Goal: Task Accomplishment & Management: Manage account settings

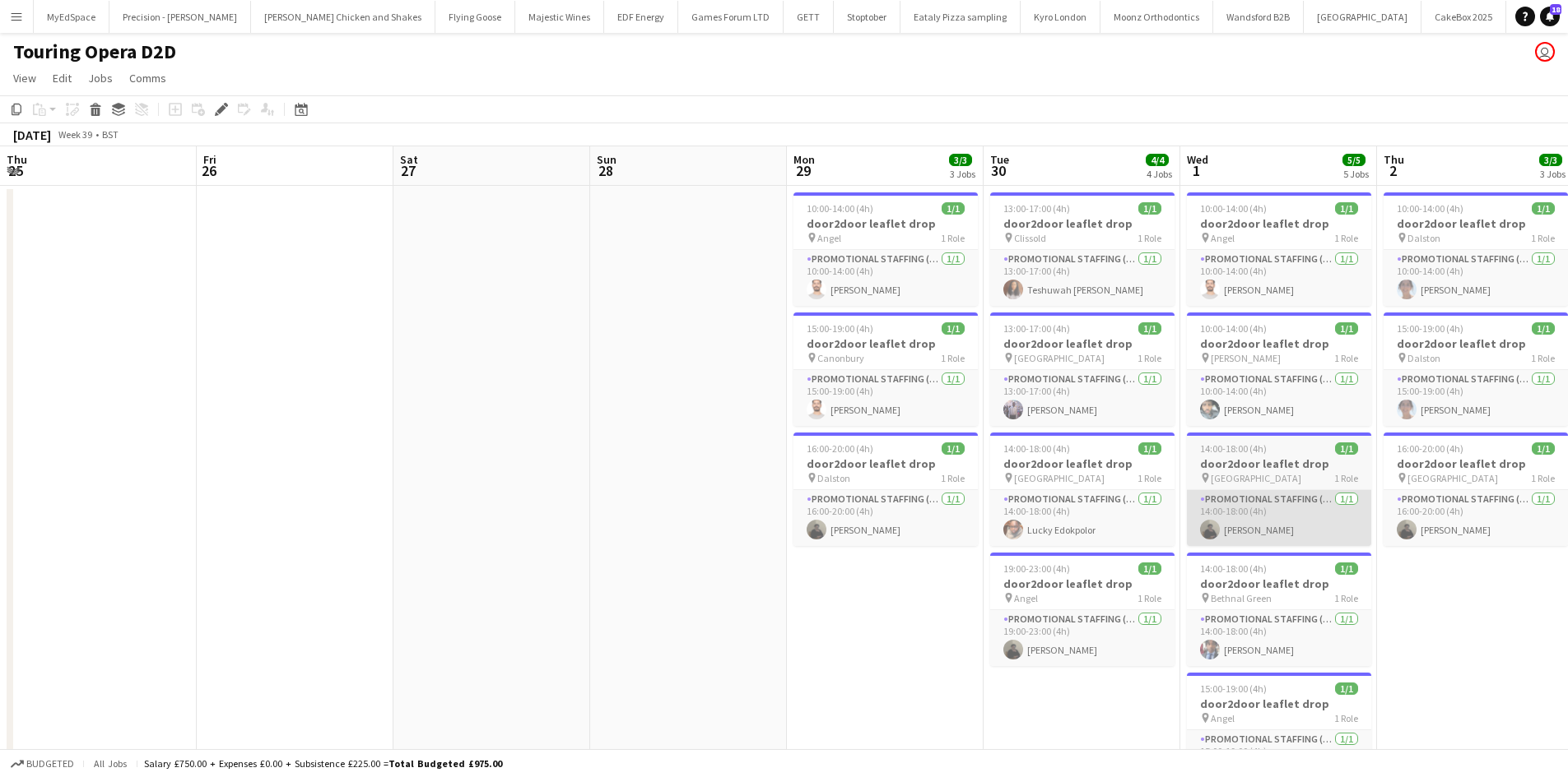
scroll to position [0, 432]
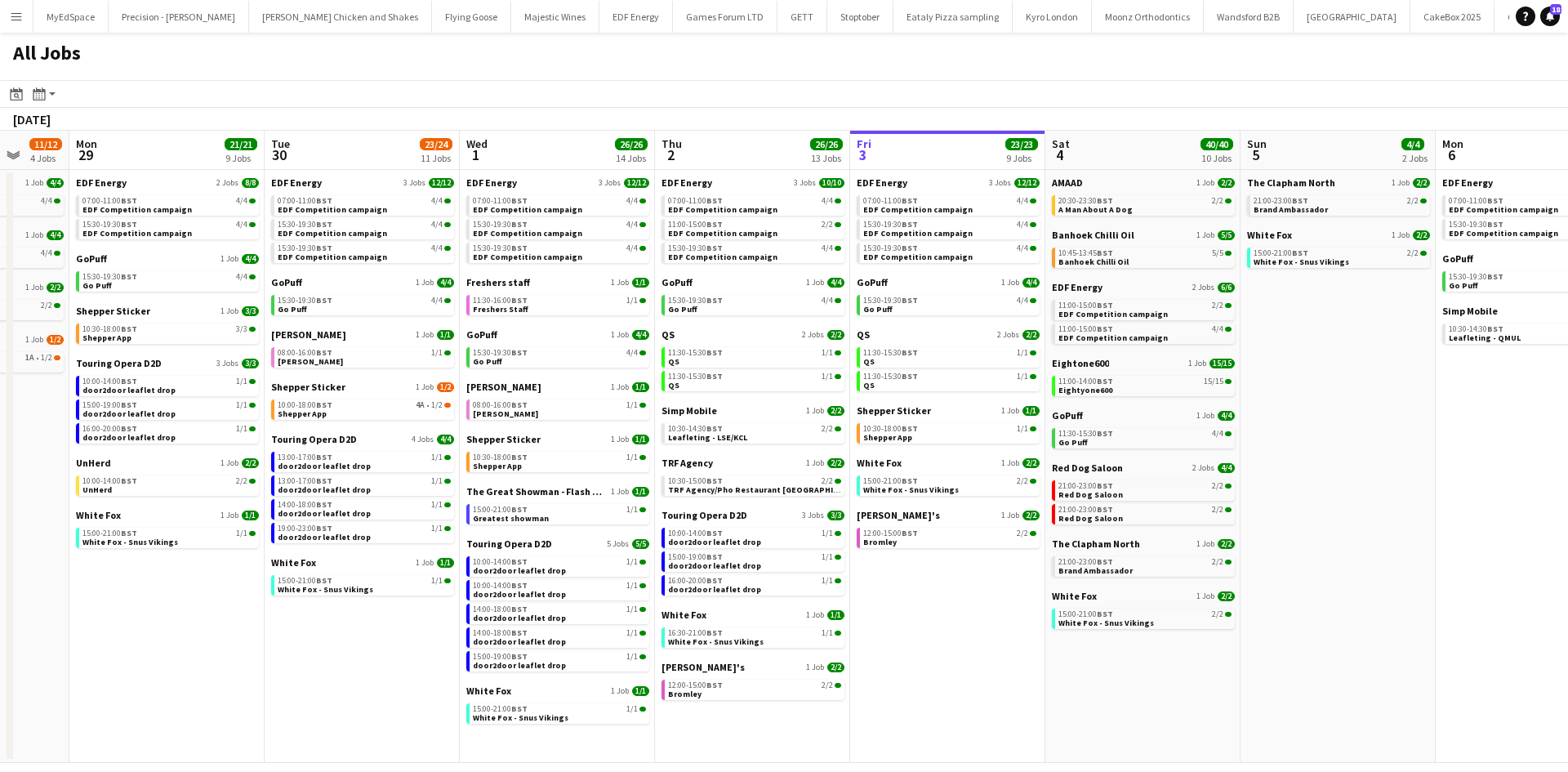
scroll to position [0, 614]
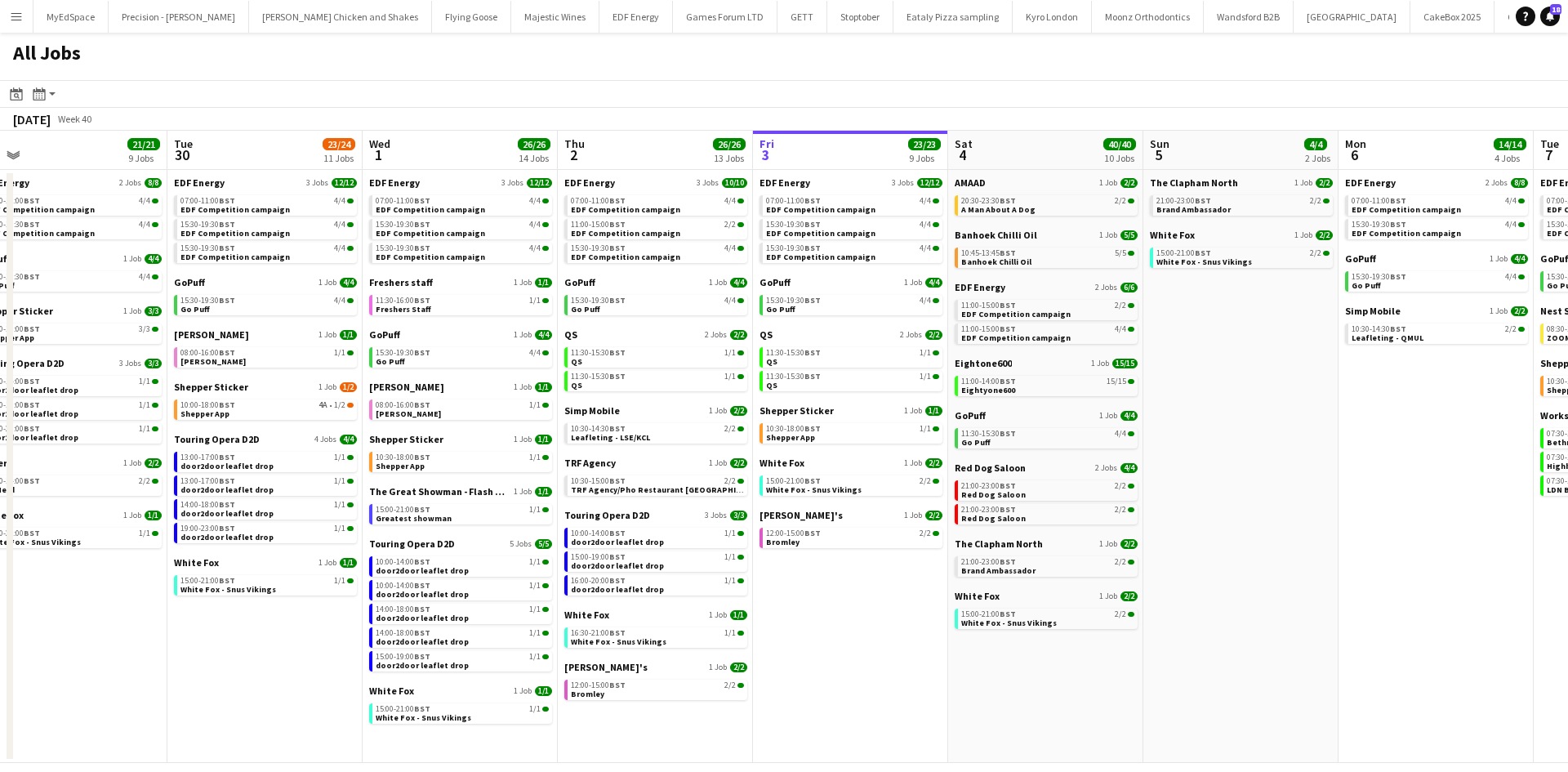
drag, startPoint x: 1133, startPoint y: 669, endPoint x: 1036, endPoint y: 669, distance: 97.0
click at [1036, 669] on app-calendar-viewport "Fri 26 24/24 8 Jobs Sat 27 25/29 9 Jobs Sun 28 11/12 4 Jobs Mon 29 21/21 9 Jobs…" at bounding box center [784, 447] width 1568 height 633
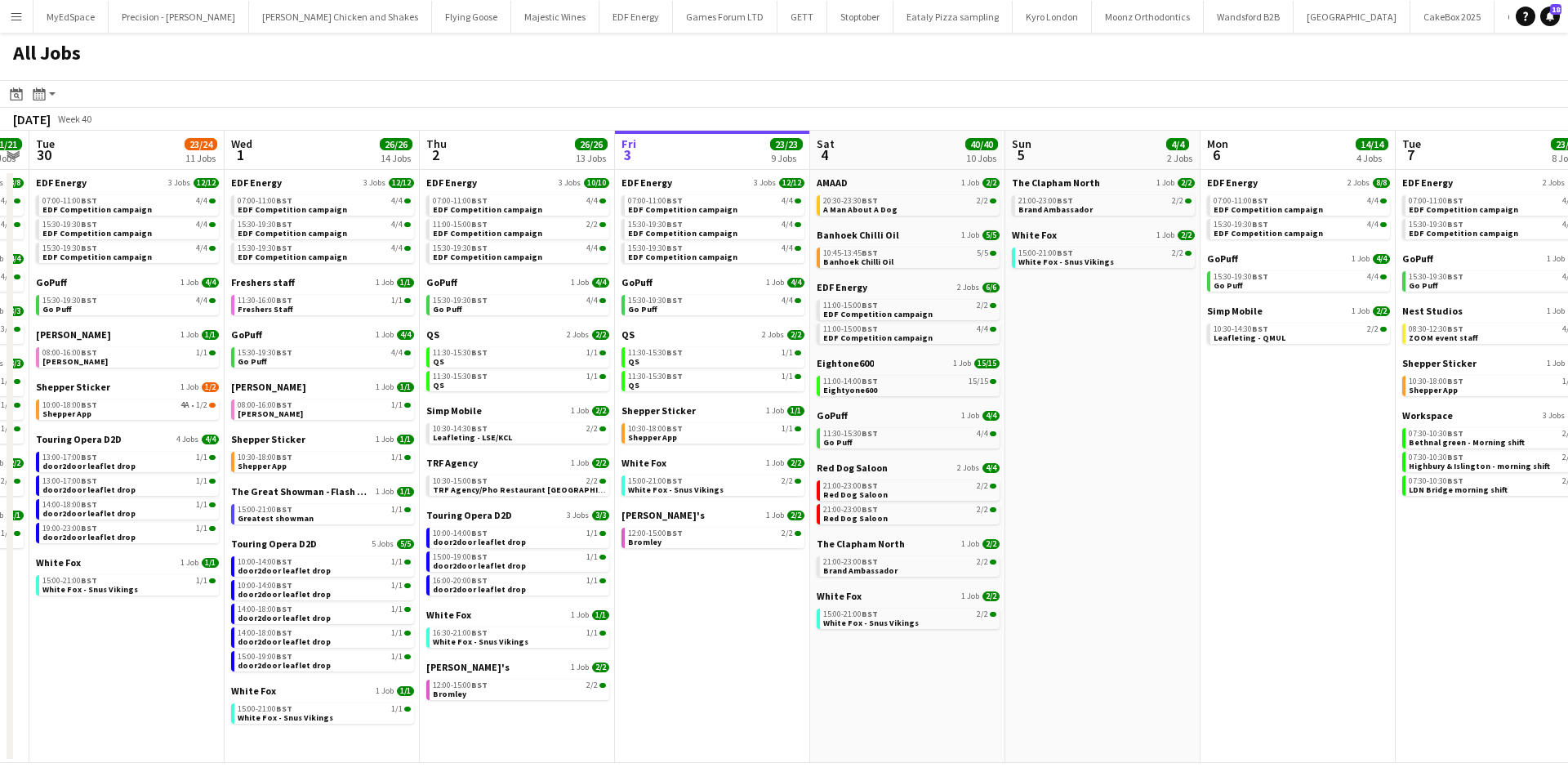
drag, startPoint x: 1323, startPoint y: 501, endPoint x: 1168, endPoint y: 494, distance: 155.2
click at [1168, 494] on app-calendar-viewport "Fri 26 24/24 8 Jobs Sat 27 25/29 9 Jobs Sun 28 11/12 4 Jobs Mon 29 21/21 9 Jobs…" at bounding box center [784, 447] width 1568 height 633
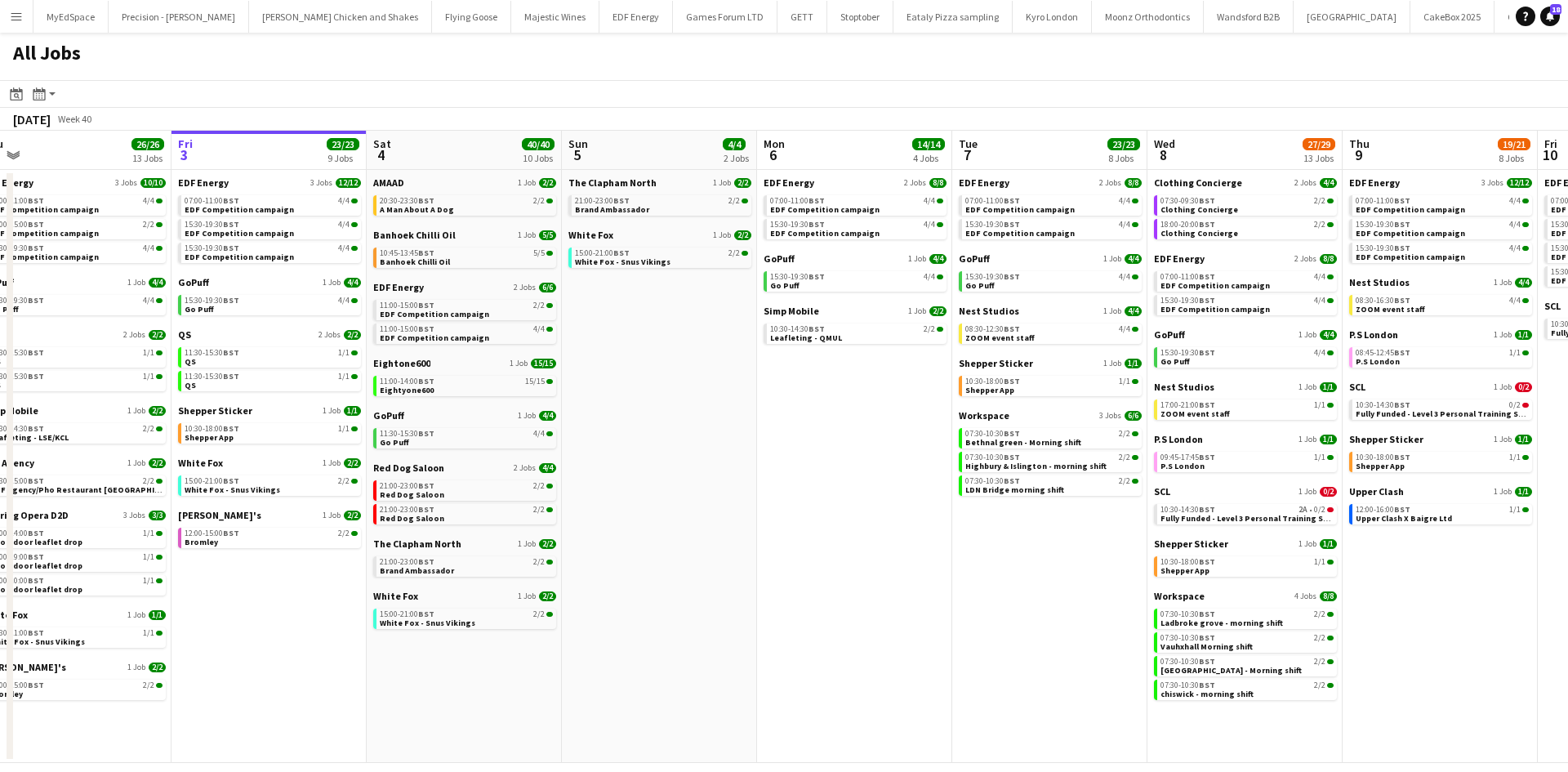
drag, startPoint x: 1194, startPoint y: 572, endPoint x: 1107, endPoint y: 561, distance: 87.7
click at [1107, 561] on app-calendar-viewport "Sun 28 11/12 4 Jobs Mon 29 21/21 9 Jobs Tue 30 23/24 11 Jobs Wed 1 26/26 14 Job…" at bounding box center [784, 447] width 1568 height 633
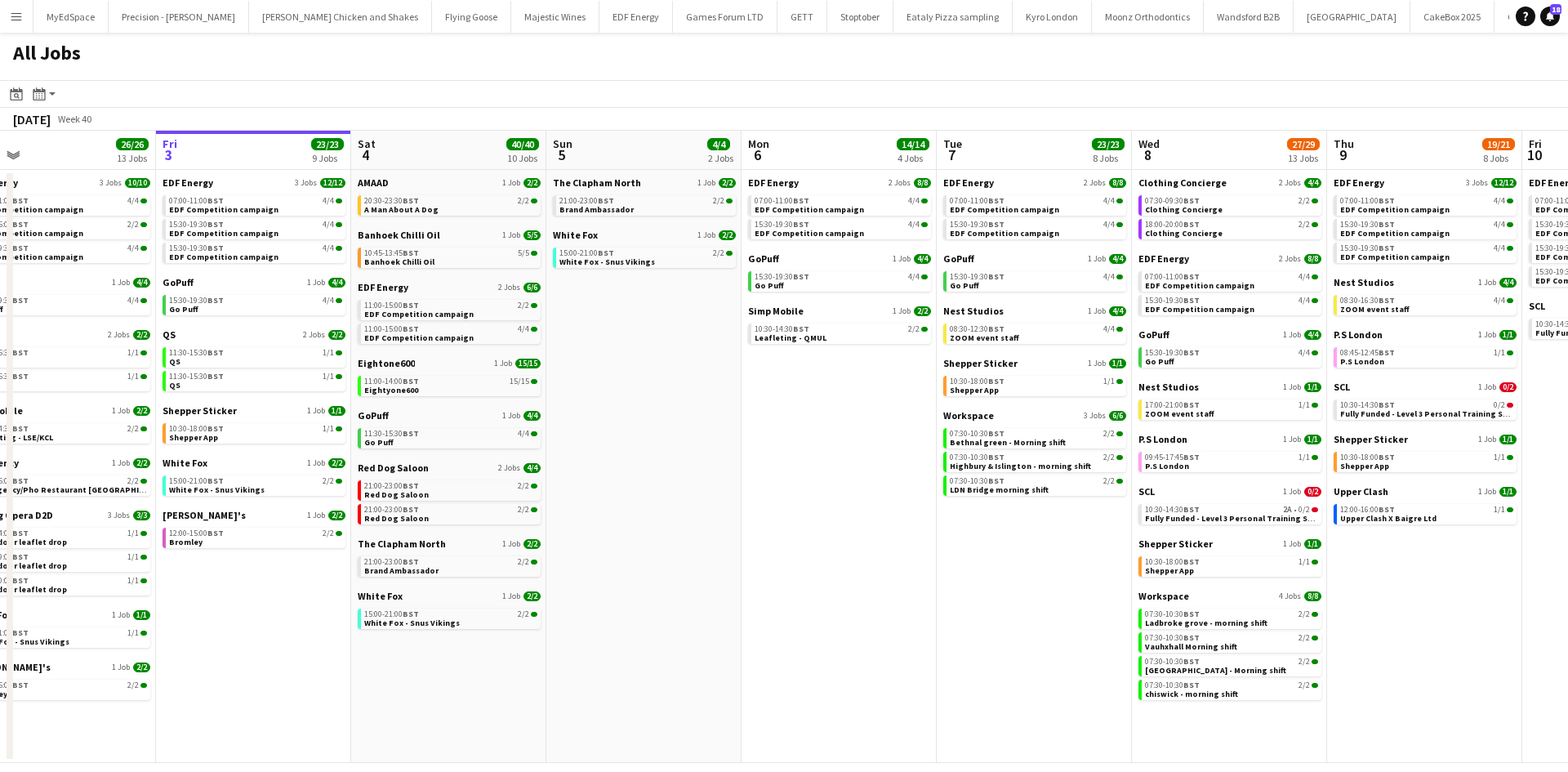
drag, startPoint x: 1167, startPoint y: 579, endPoint x: 718, endPoint y: 566, distance: 449.2
click at [720, 567] on app-calendar-viewport "Sun 28 11/12 4 Jobs Mon 29 21/21 9 Jobs Tue 30 23/24 11 Jobs Wed 1 26/26 14 Job…" at bounding box center [784, 447] width 1568 height 633
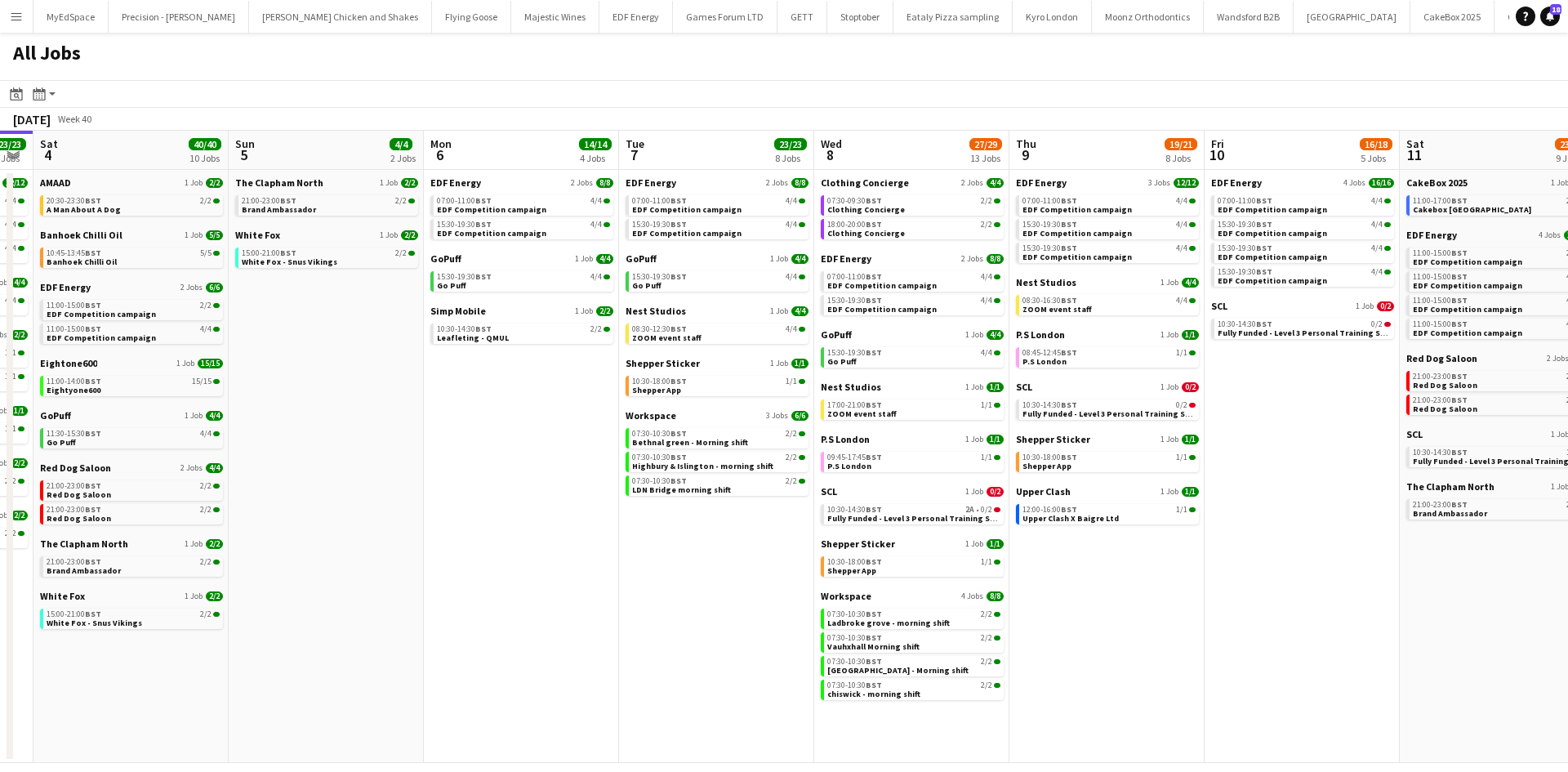
drag, startPoint x: 1237, startPoint y: 564, endPoint x: 876, endPoint y: 544, distance: 361.6
click at [876, 544] on app-calendar-viewport "Tue 30 23/24 11 Jobs Wed 1 26/26 14 Jobs Thu 2 26/26 13 Jobs Fri 3 23/23 9 Jobs…" at bounding box center [784, 447] width 1568 height 633
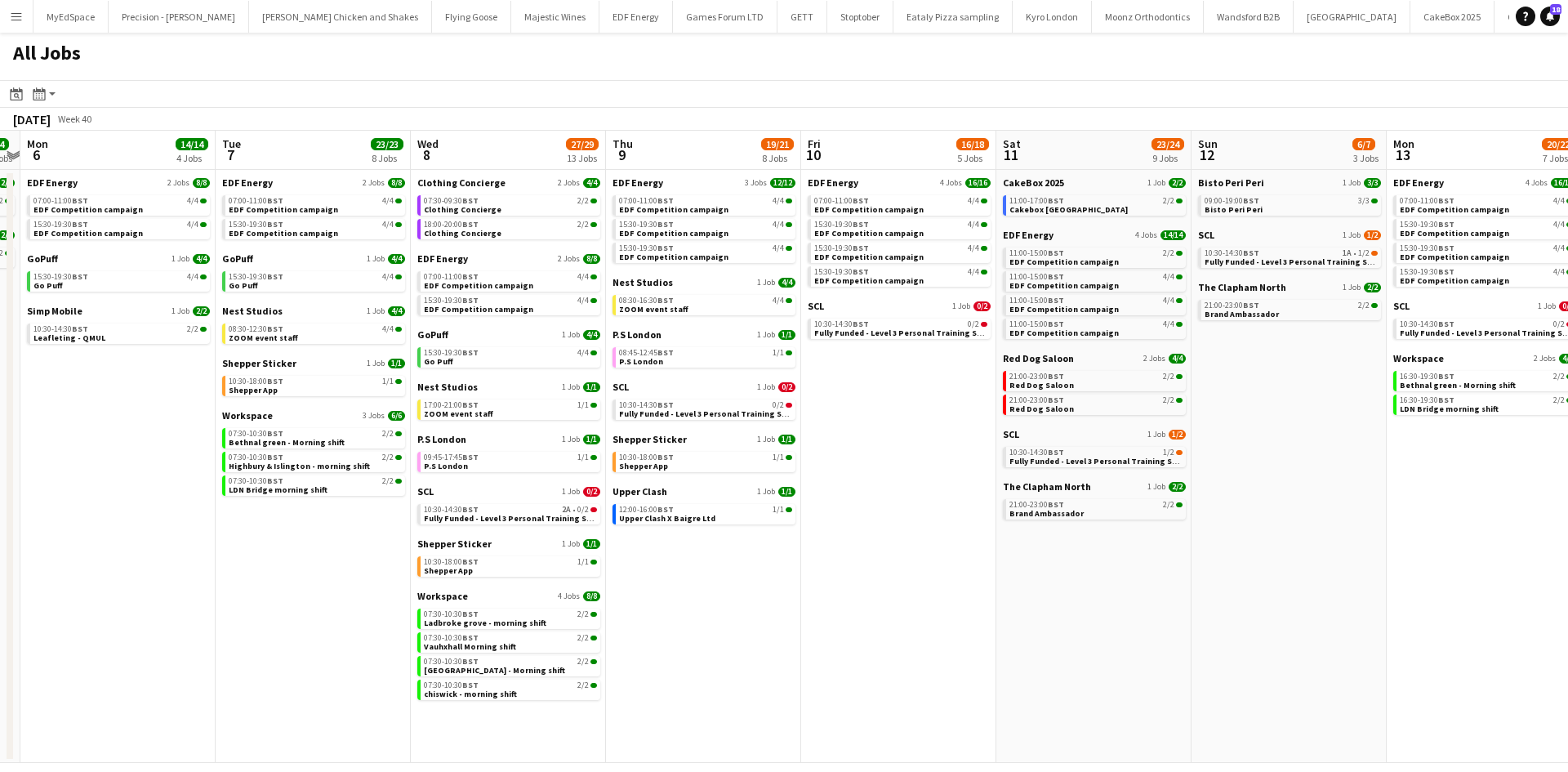
drag, startPoint x: 1167, startPoint y: 621, endPoint x: 986, endPoint y: 590, distance: 183.6
click at [963, 591] on app-calendar-viewport "Thu 2 26/26 13 Jobs Fri 3 23/23 9 Jobs Sat 4 40/40 10 Jobs Sun 5 4/4 2 Jobs Mon…" at bounding box center [784, 447] width 1568 height 633
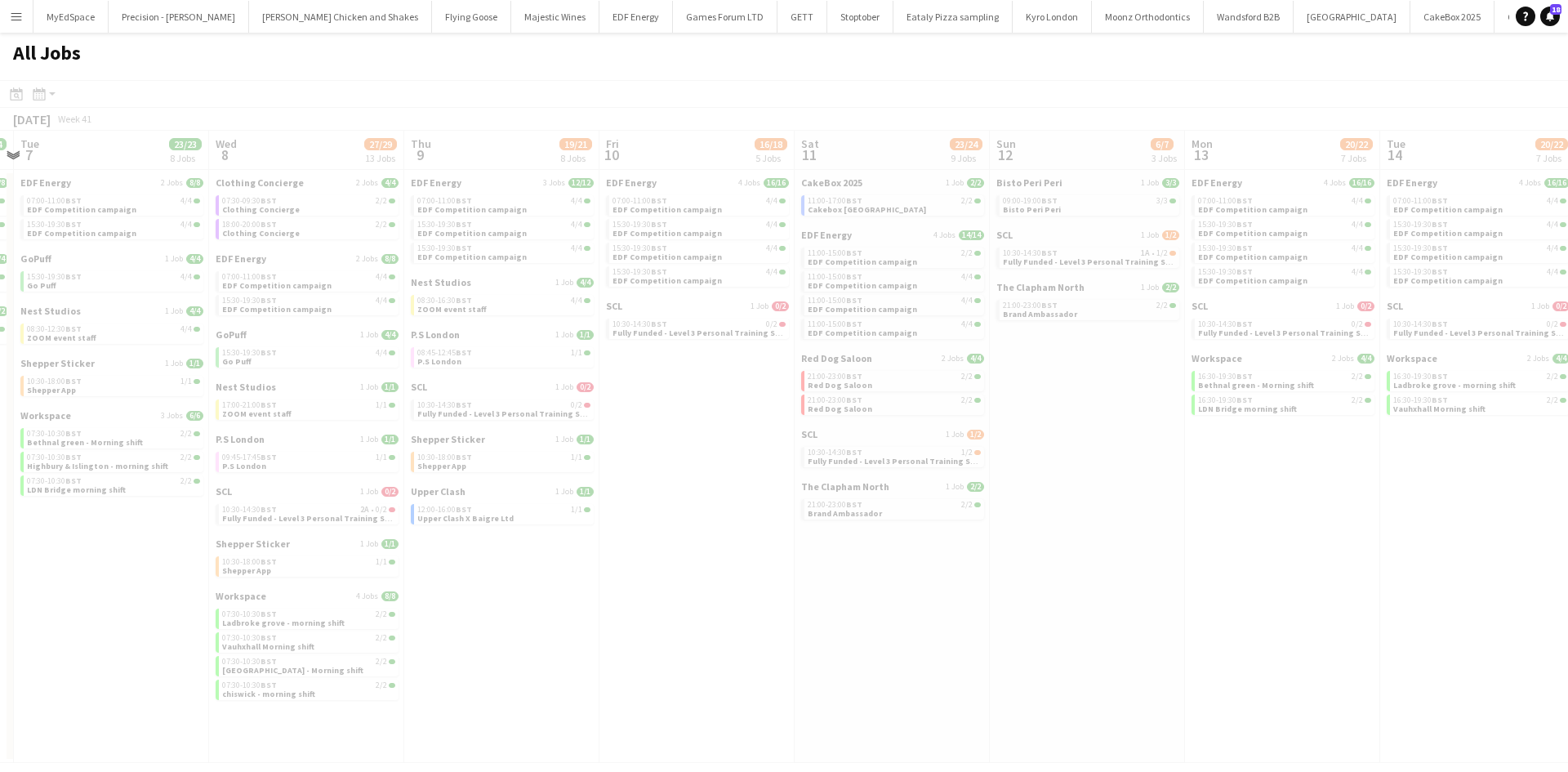
drag, startPoint x: 947, startPoint y: 580, endPoint x: 656, endPoint y: 555, distance: 292.1
click at [628, 557] on app-all-jobs "All Jobs Date picker OCT 2025 OCT 2025 Monday M Tuesday T Wednesday W Thursday …" at bounding box center [784, 397] width 1568 height 730
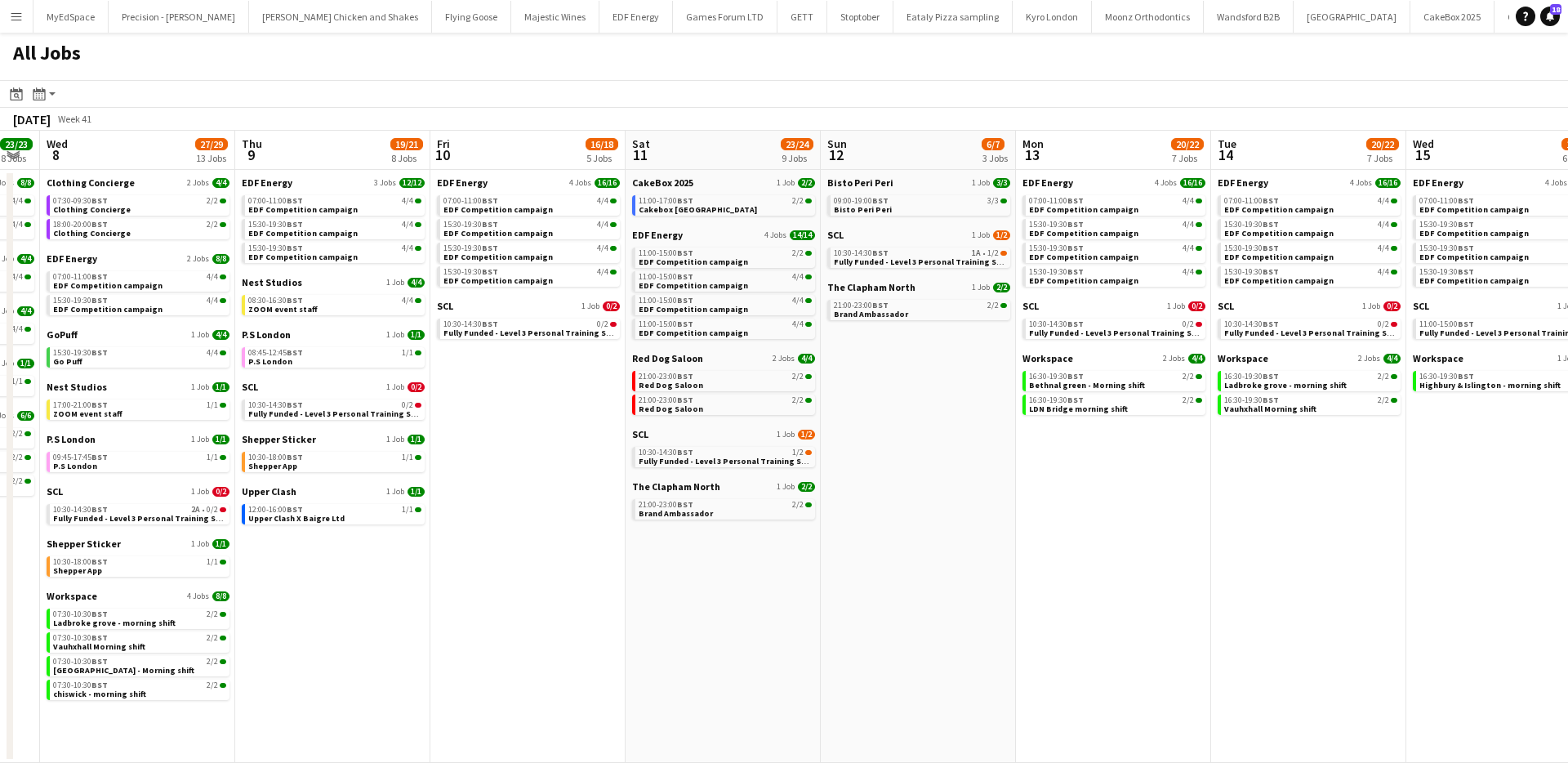
drag, startPoint x: 1095, startPoint y: 623, endPoint x: 660, endPoint y: 561, distance: 439.4
click at [632, 561] on app-calendar-viewport "Sat 4 40/40 10 Jobs Sun 5 4/4 2 Jobs Mon 6 14/14 4 Jobs Tue 7 23/23 8 Jobs Wed …" at bounding box center [784, 447] width 1568 height 633
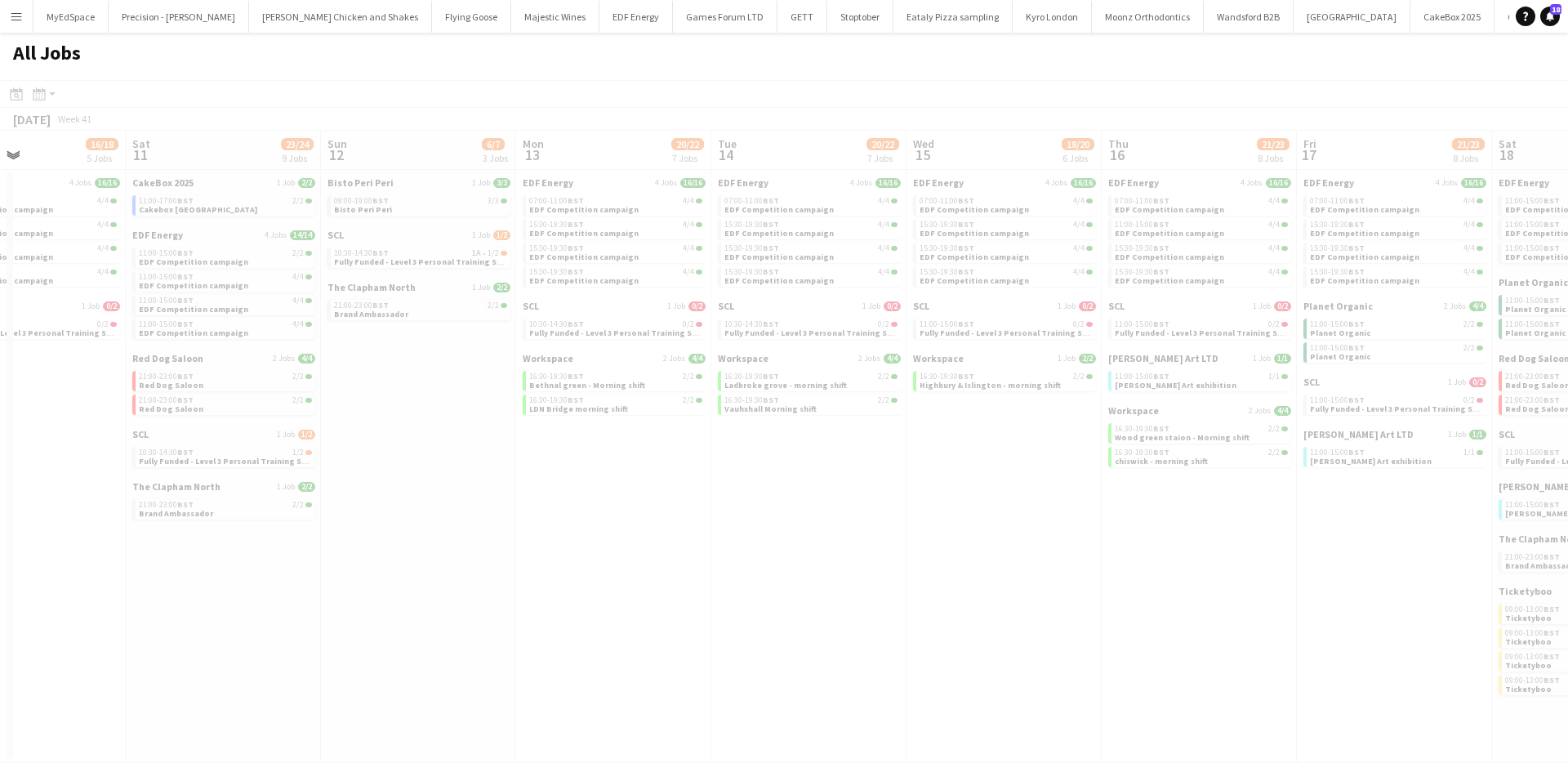
drag, startPoint x: 1166, startPoint y: 563, endPoint x: 958, endPoint y: 591, distance: 209.9
click at [404, 559] on app-all-jobs "All Jobs Date picker OCT 2025 OCT 2025 Monday M Tuesday T Wednesday W Thursday …" at bounding box center [784, 397] width 1568 height 730
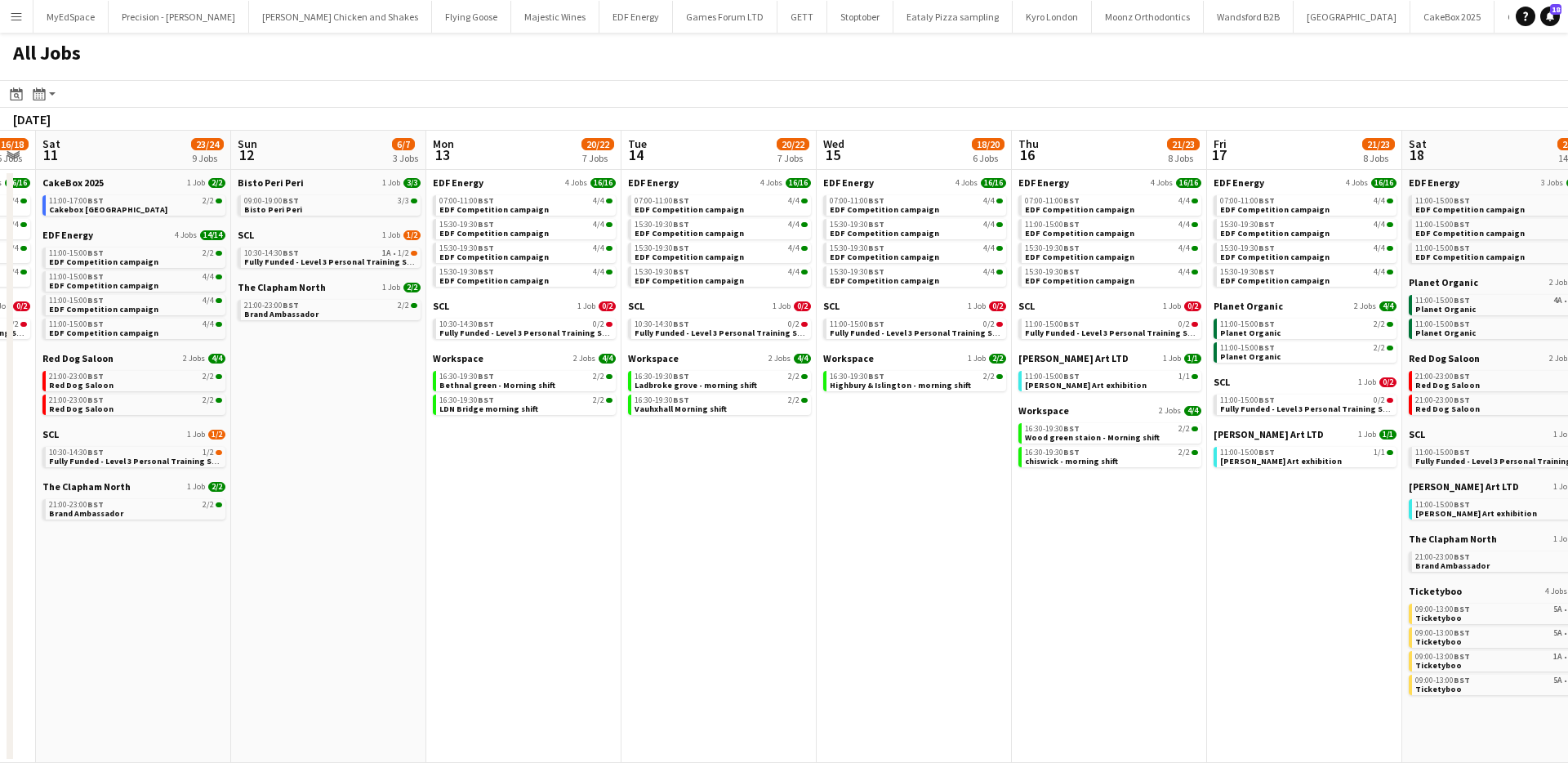
drag, startPoint x: 797, startPoint y: 572, endPoint x: 546, endPoint y: 531, distance: 254.3
click at [535, 532] on app-calendar-viewport "Wed 8 27/29 13 Jobs Thu 9 19/21 8 Jobs Fri 10 16/18 5 Jobs Sat 11 23/24 9 Jobs …" at bounding box center [784, 447] width 1568 height 633
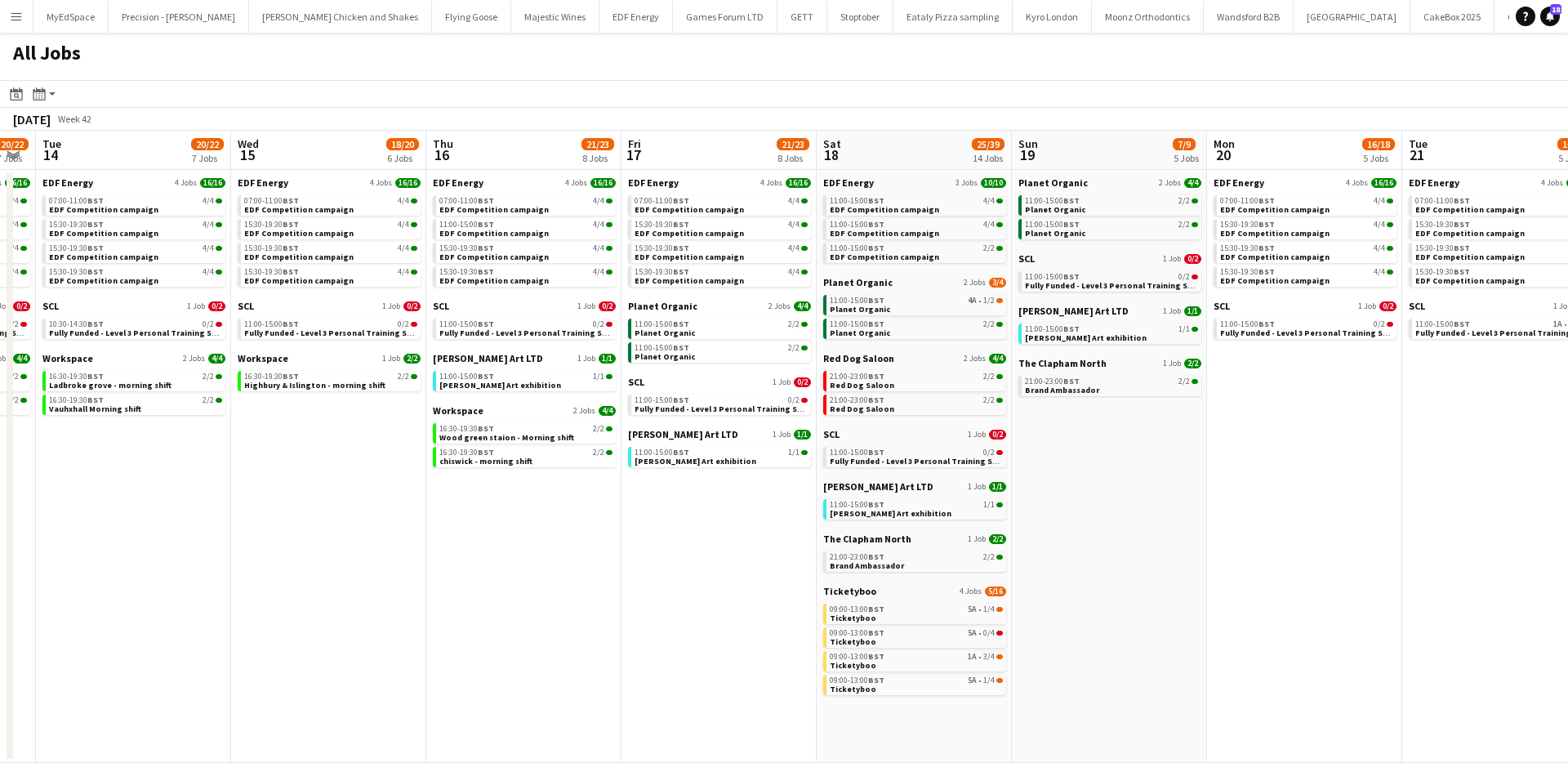
scroll to position [0, 575]
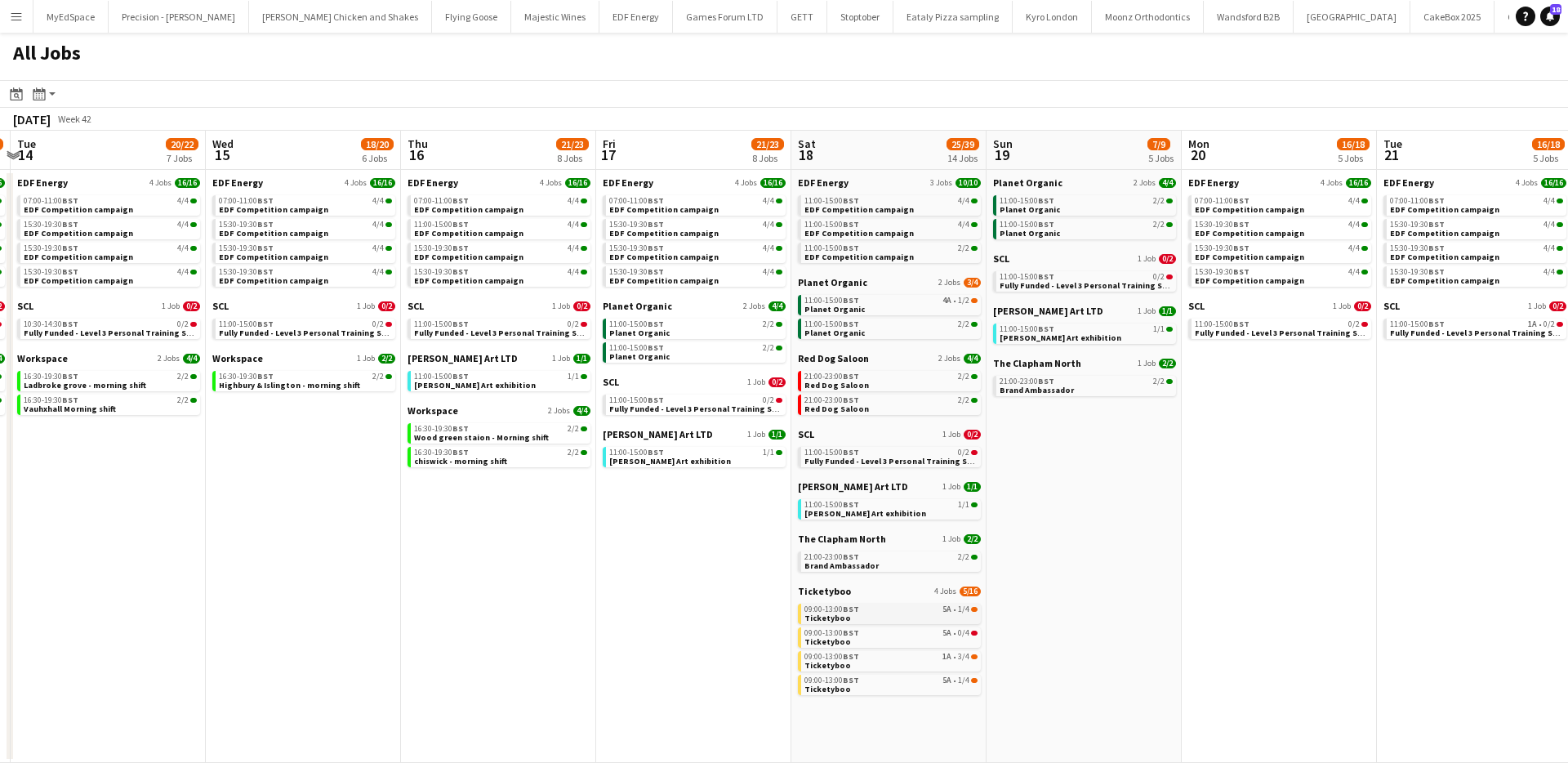
click at [857, 609] on span "BST" at bounding box center [851, 609] width 17 height 11
drag, startPoint x: 914, startPoint y: 532, endPoint x: 429, endPoint y: 458, distance: 490.6
click at [982, 531] on app-calendar-viewport "Sat 11 23/24 9 Jobs Sun 12 6/7 3 Jobs Mon 13 20/22 7 Jobs Tue 14 20/22 7 Jobs W…" at bounding box center [784, 447] width 1568 height 633
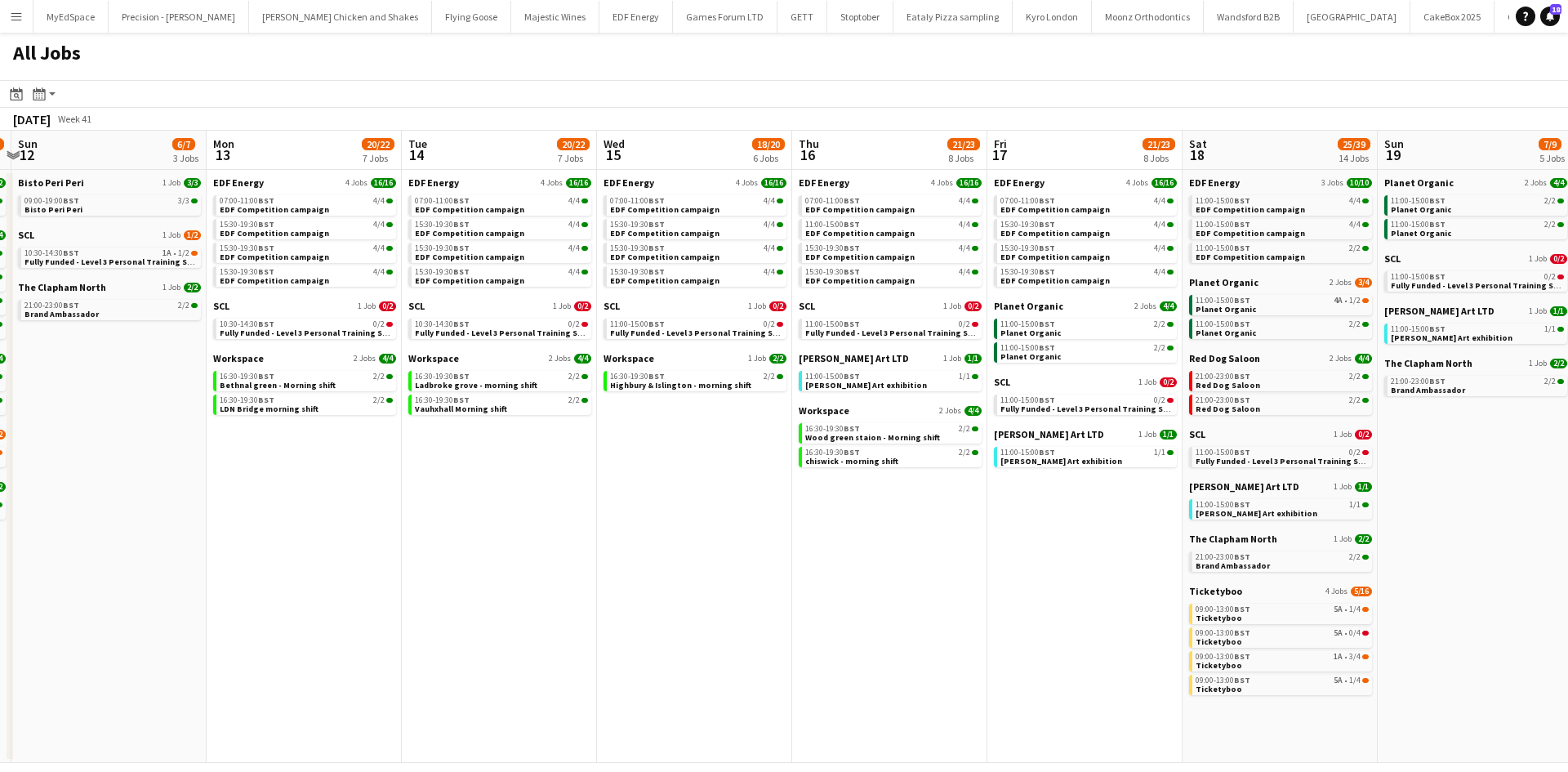
click at [1155, 464] on app-calendar-viewport "Thu 9 19/21 8 Jobs Fri 10 16/18 5 Jobs Sat 11 23/24 9 Jobs Sun 12 6/7 3 Jobs Mo…" at bounding box center [784, 447] width 1568 height 633
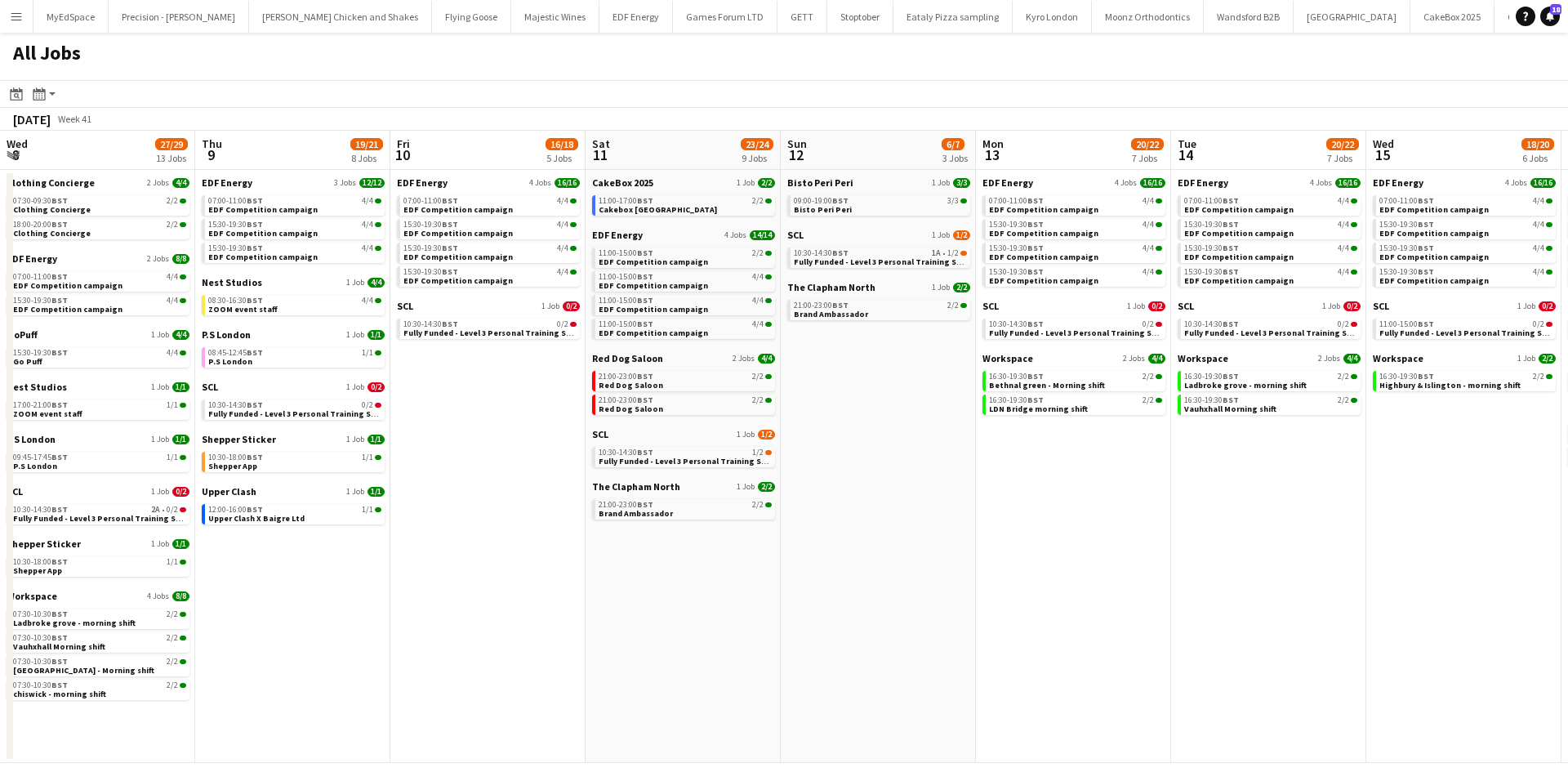
drag, startPoint x: 410, startPoint y: 451, endPoint x: 1136, endPoint y: 436, distance: 726.2
click at [1215, 449] on app-calendar-viewport "Mon 6 14/14 4 Jobs Tue 7 23/23 8 Jobs Wed 8 27/29 13 Jobs Thu 9 19/21 8 Jobs Fr…" at bounding box center [784, 447] width 1568 height 633
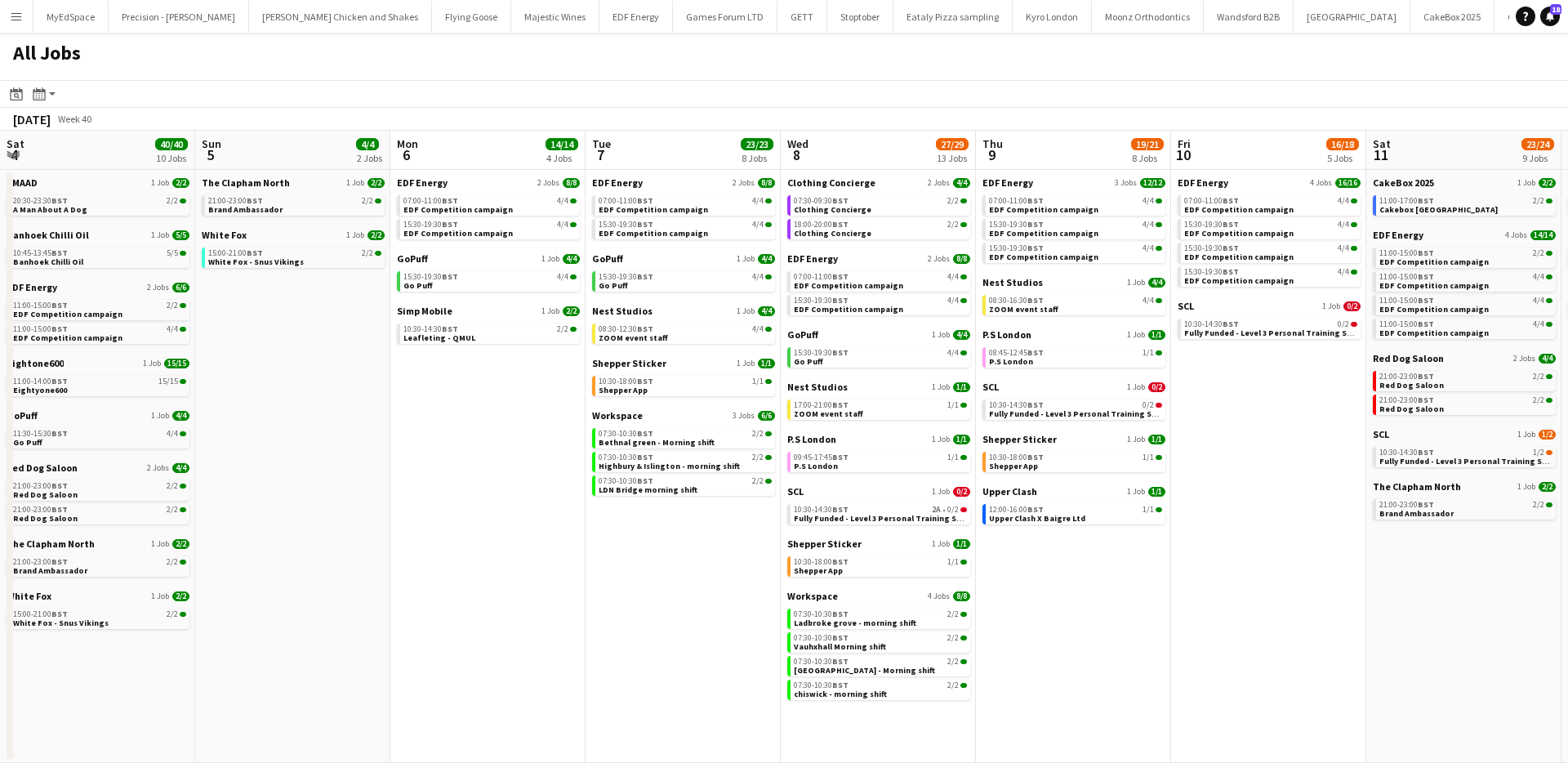
drag, startPoint x: 700, startPoint y: 425, endPoint x: 1217, endPoint y: 431, distance: 517.0
click at [1219, 431] on app-calendar-viewport "Thu 2 26/26 13 Jobs Fri 3 23/23 9 Jobs Sat 4 40/40 10 Jobs Sun 5 4/4 2 Jobs Mon…" at bounding box center [784, 447] width 1568 height 633
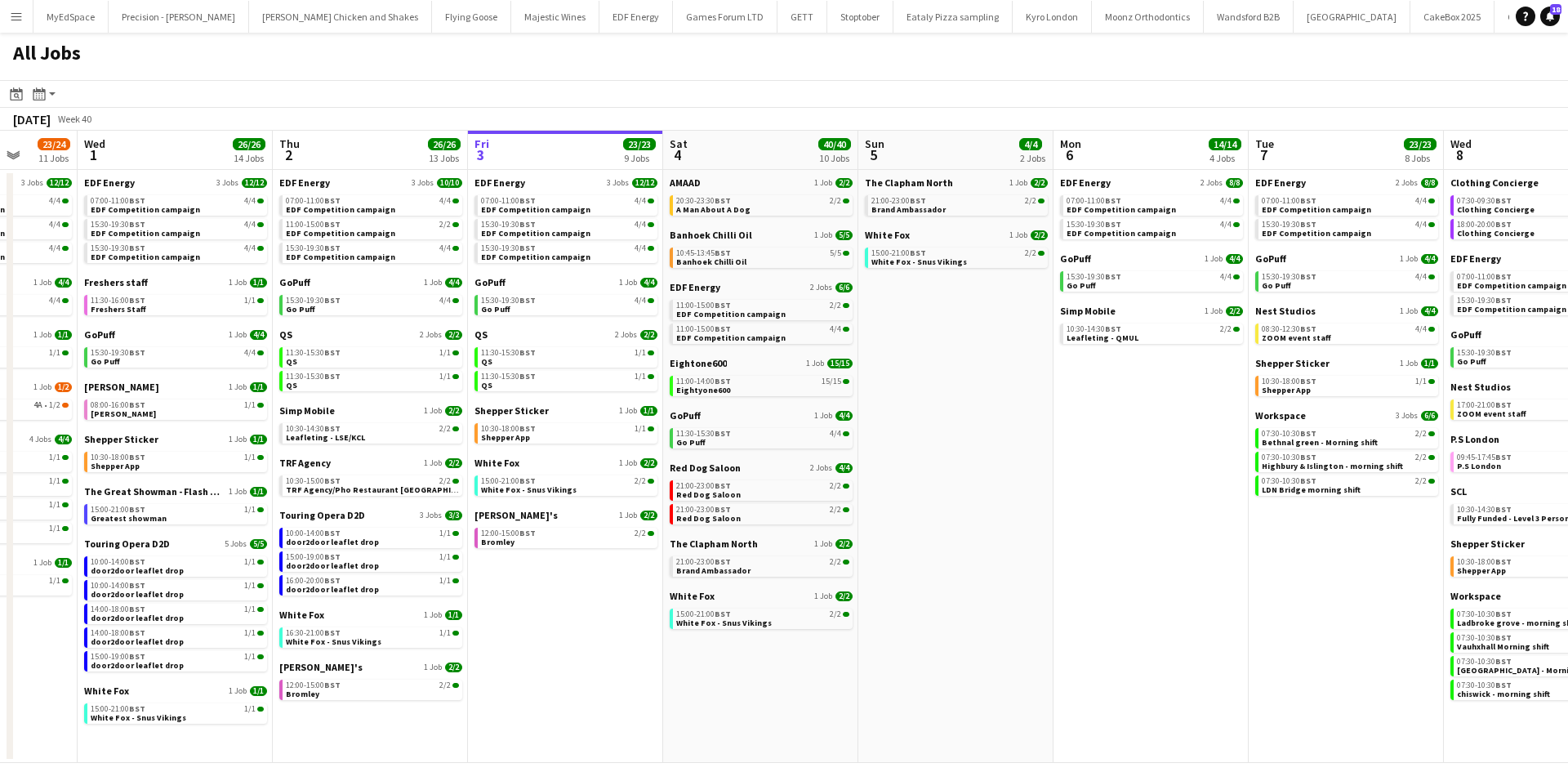
scroll to position [0, 785]
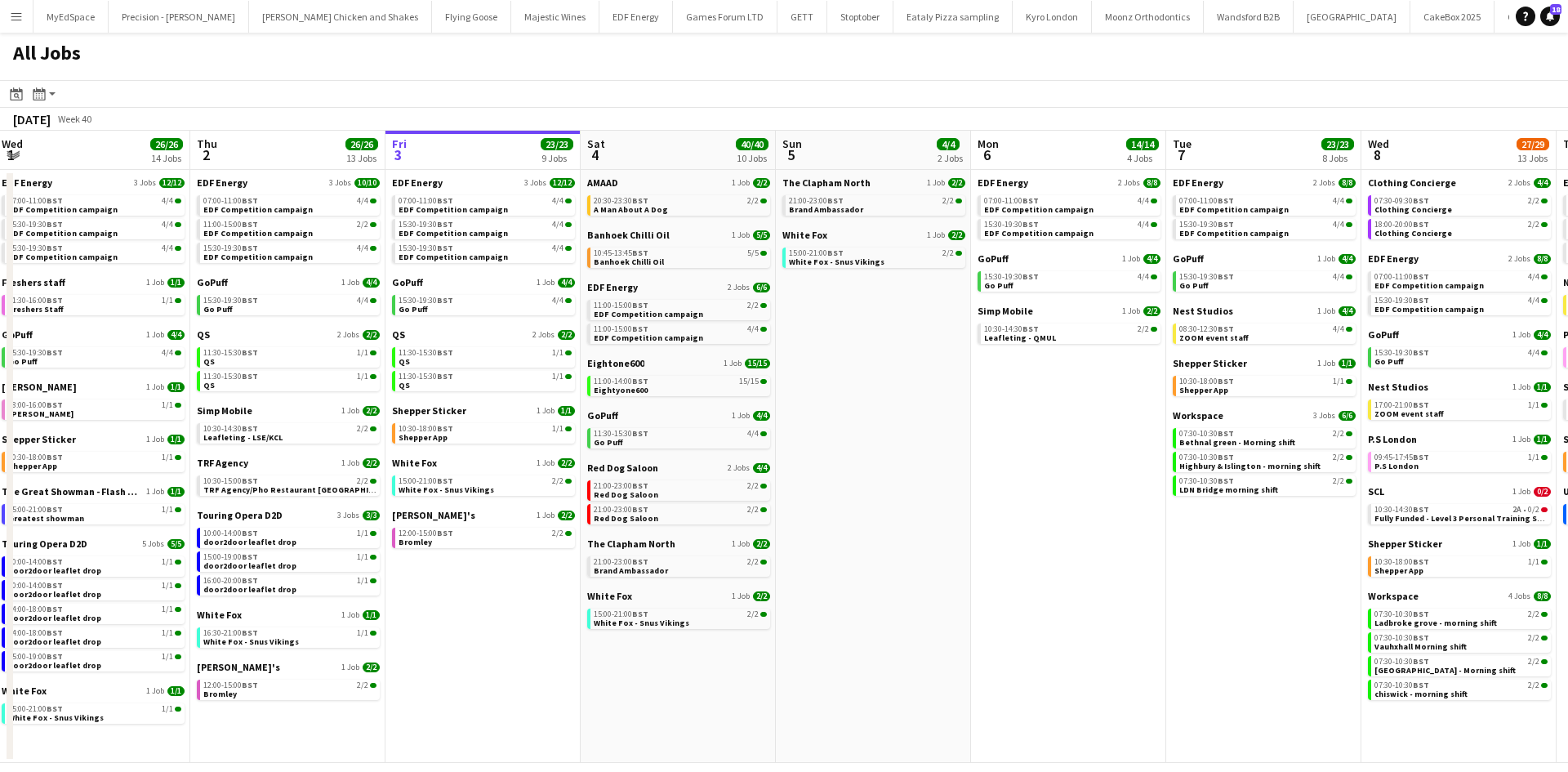
drag, startPoint x: 1098, startPoint y: 428, endPoint x: 832, endPoint y: 416, distance: 266.3
click at [832, 416] on app-calendar-viewport "Sat 27 25/29 9 Jobs Sun 28 11/12 4 Jobs Mon 29 21/21 9 Jobs Tue 30 23/24 11 Job…" at bounding box center [784, 447] width 1568 height 633
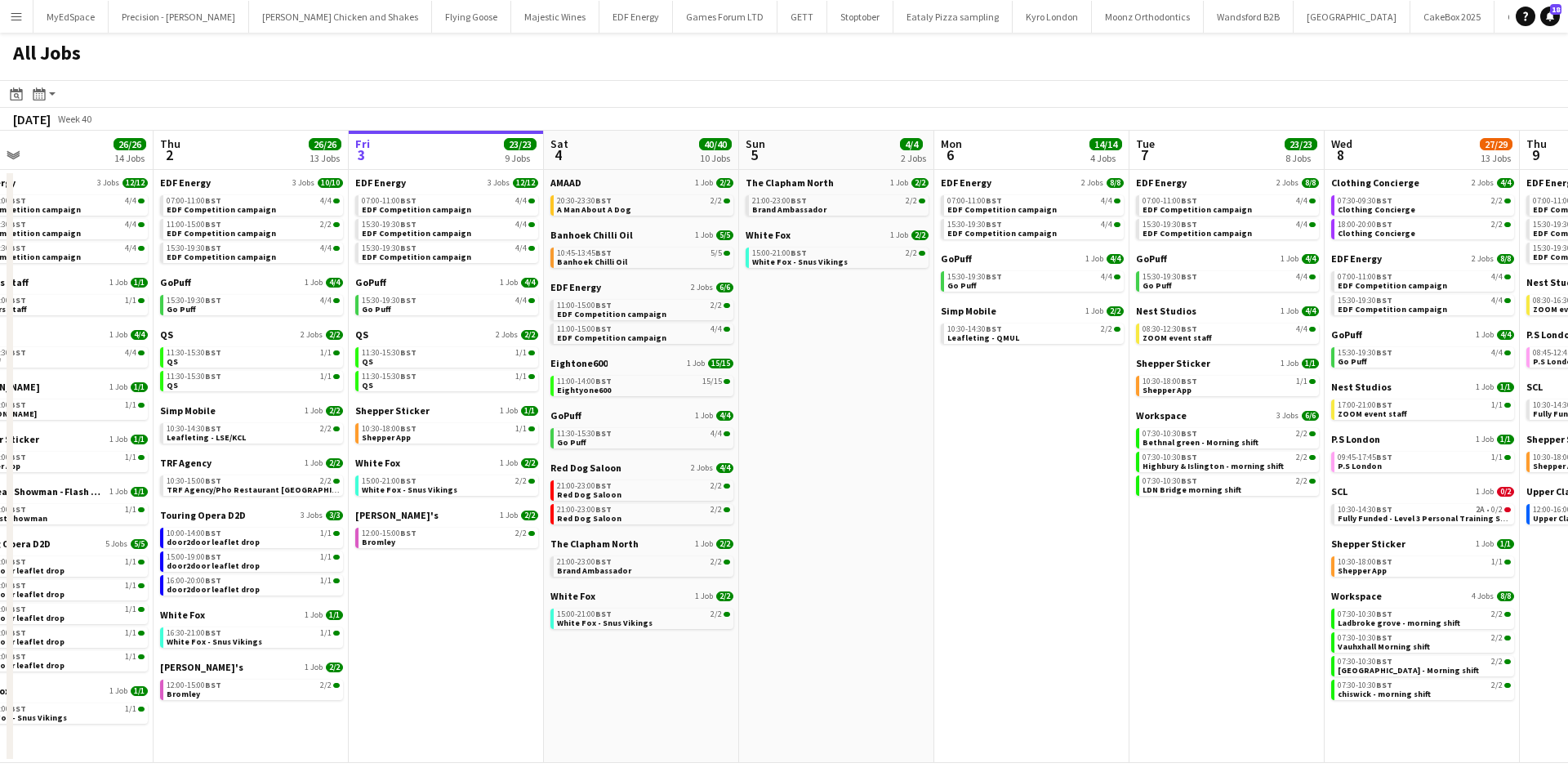
drag, startPoint x: 946, startPoint y: 585, endPoint x: 909, endPoint y: 595, distance: 38.3
click at [909, 595] on app-calendar-viewport "Sat 27 25/29 9 Jobs Sun 28 11/12 4 Jobs Mon 29 21/21 9 Jobs Tue 30 23/24 11 Job…" at bounding box center [784, 447] width 1568 height 633
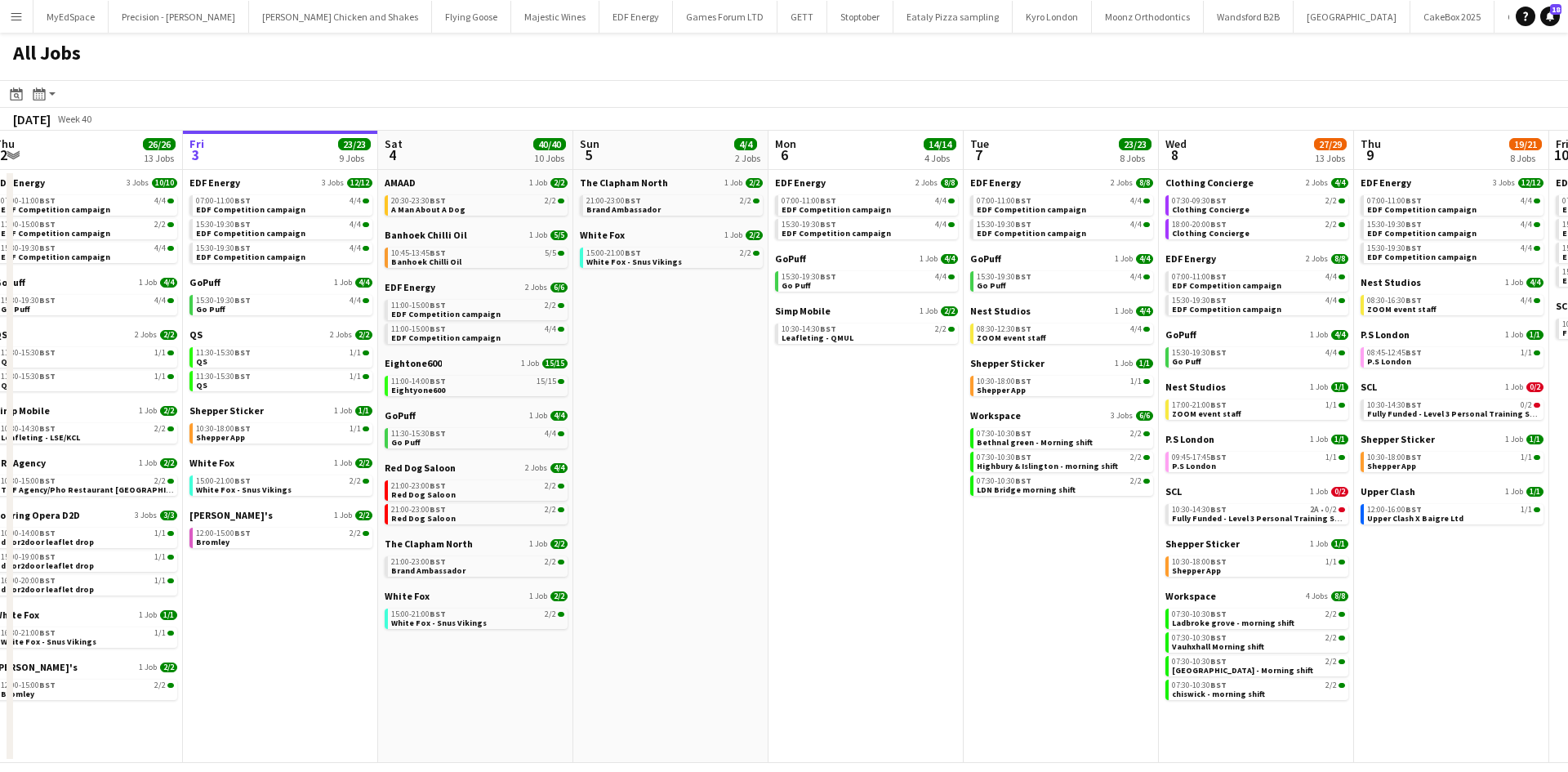
drag, startPoint x: 1113, startPoint y: 629, endPoint x: 933, endPoint y: 669, distance: 184.4
click at [946, 637] on app-calendar-viewport "Mon 29 21/21 9 Jobs Tue 30 23/24 11 Jobs Wed 1 26/26 14 Jobs Thu 2 26/26 13 Job…" at bounding box center [784, 447] width 1568 height 633
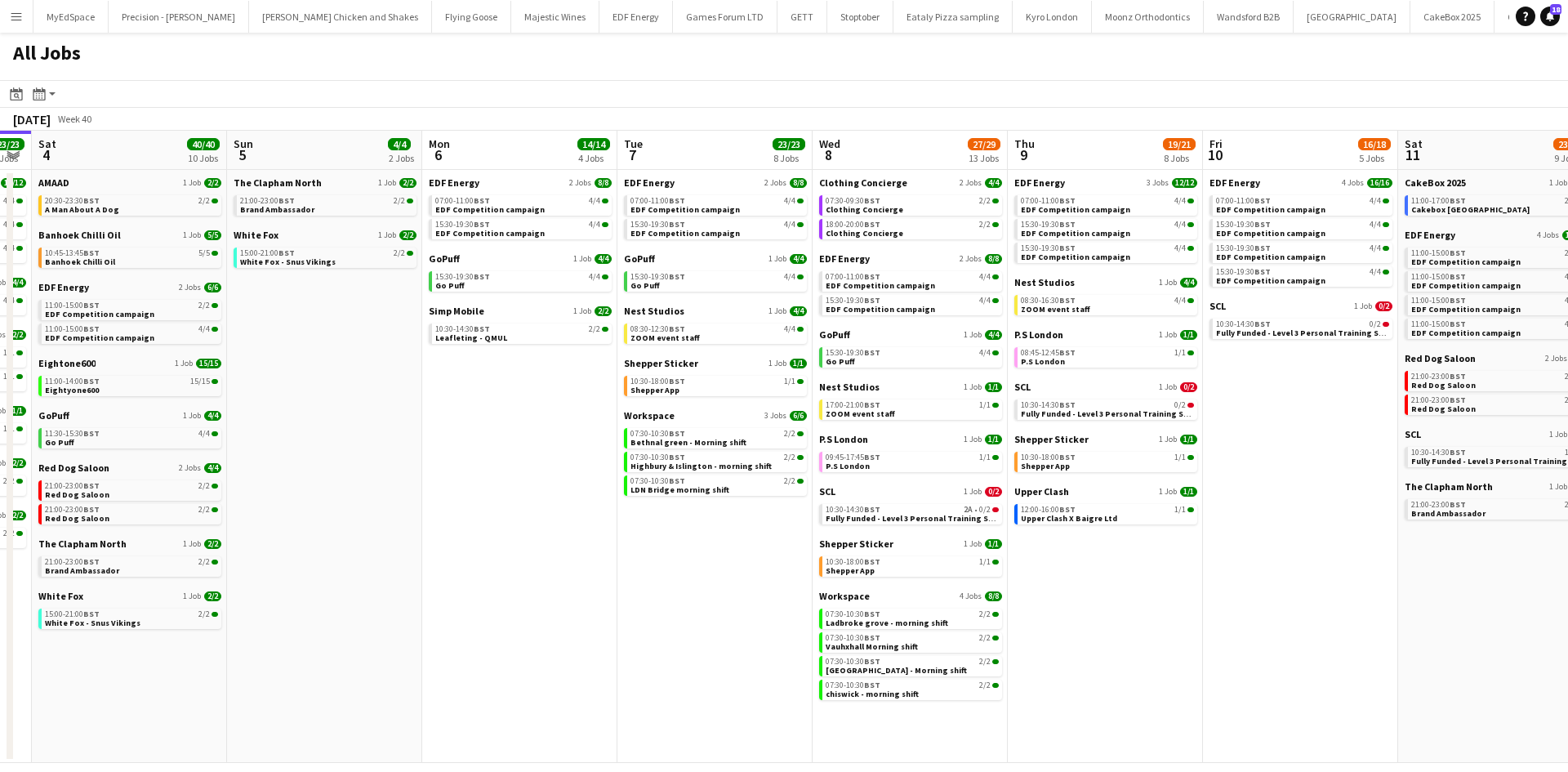
drag, startPoint x: 727, startPoint y: 629, endPoint x: 693, endPoint y: 621, distance: 34.9
click at [685, 636] on app-calendar-viewport "Wed 1 26/26 14 Jobs Thu 2 26/26 13 Jobs Fri 3 23/23 9 Jobs Sat 4 40/40 10 Jobs …" at bounding box center [784, 447] width 1568 height 633
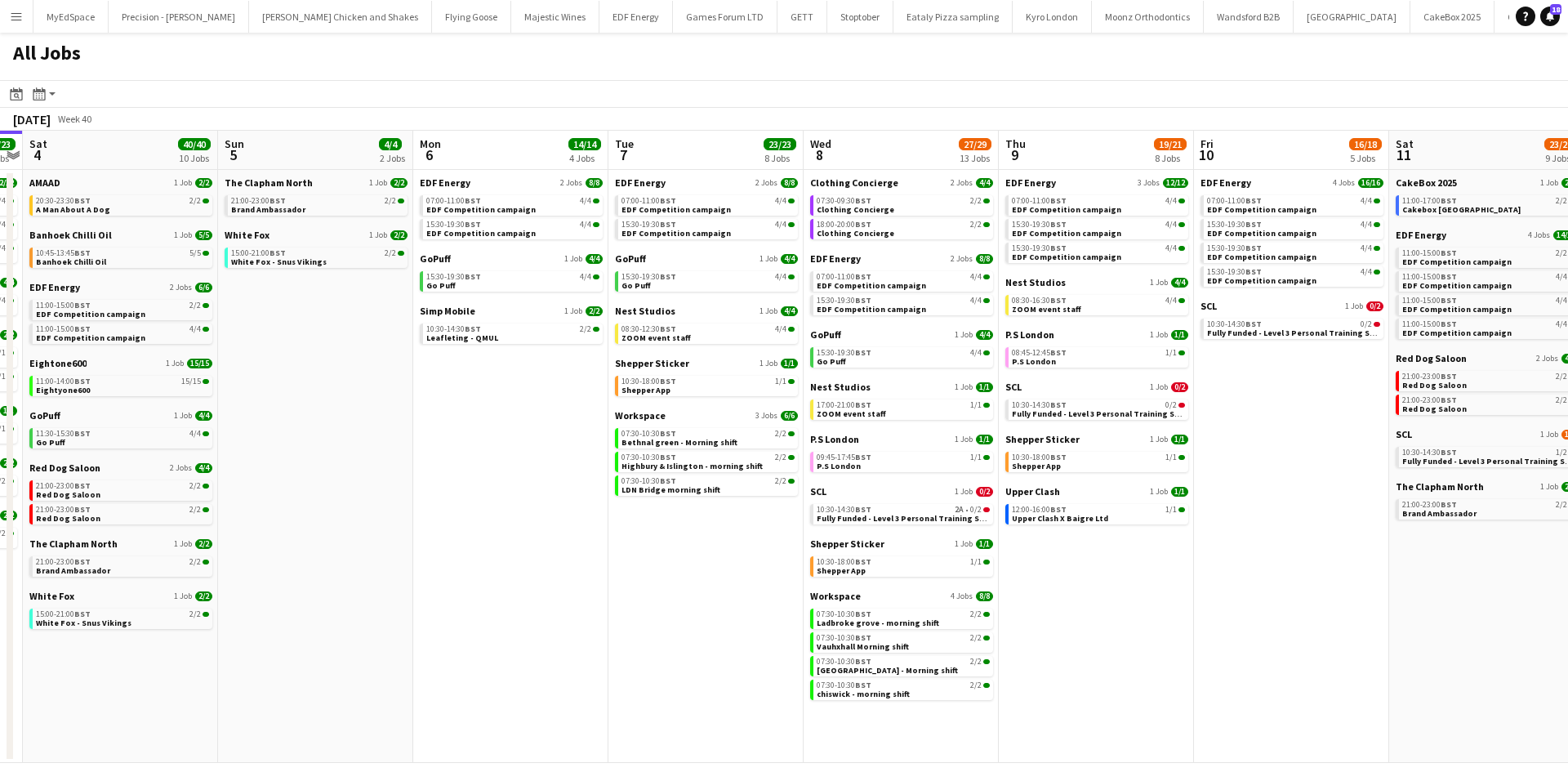
scroll to position [0, 582]
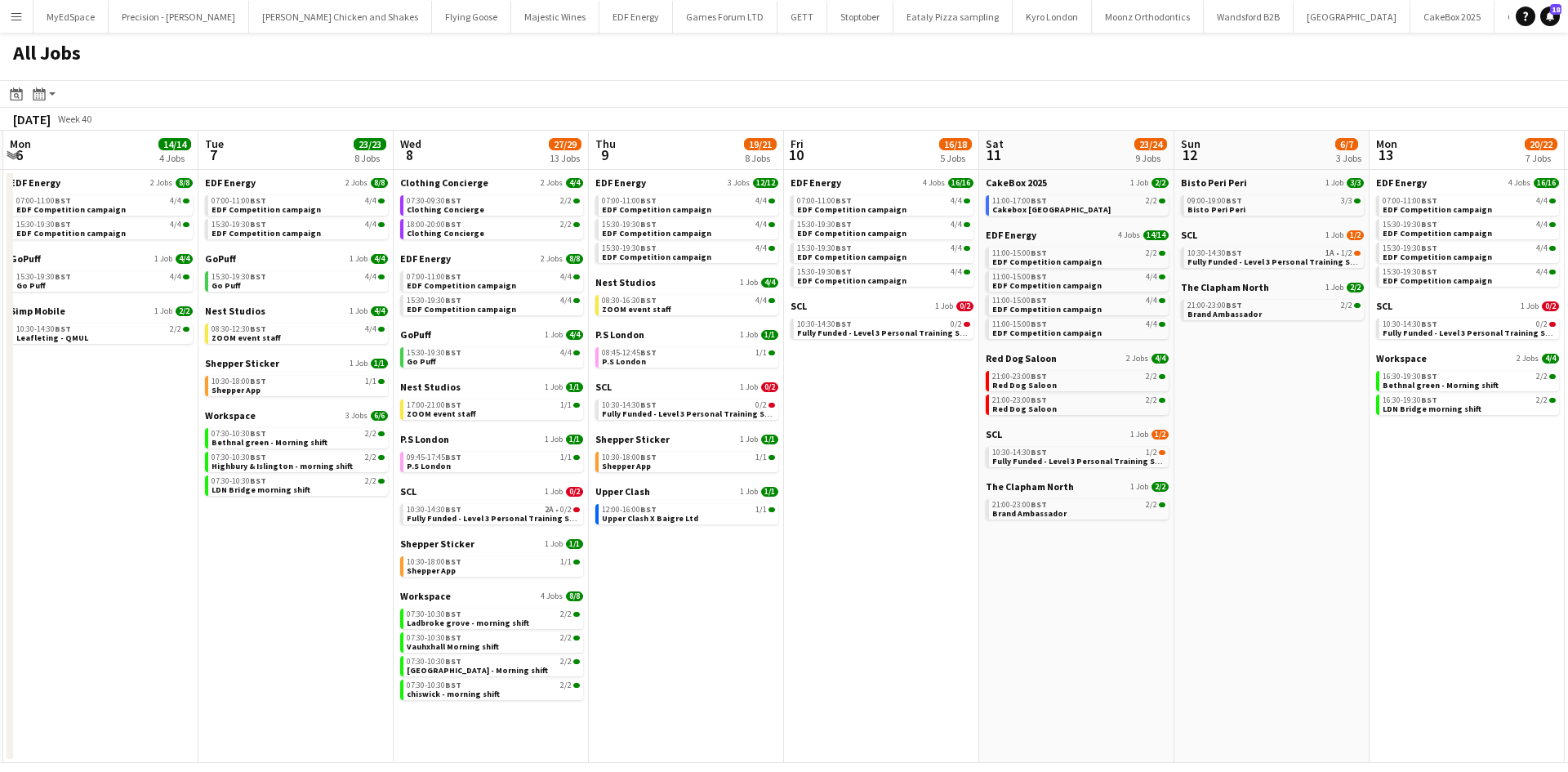
drag, startPoint x: 1196, startPoint y: 642, endPoint x: 778, endPoint y: 669, distance: 418.9
click at [778, 669] on app-calendar-viewport "Fri 3 23/23 9 Jobs Sat 4 40/40 10 Jobs Sun 5 4/4 2 Jobs Mon 6 14/14 4 Jobs Tue …" at bounding box center [784, 447] width 1568 height 633
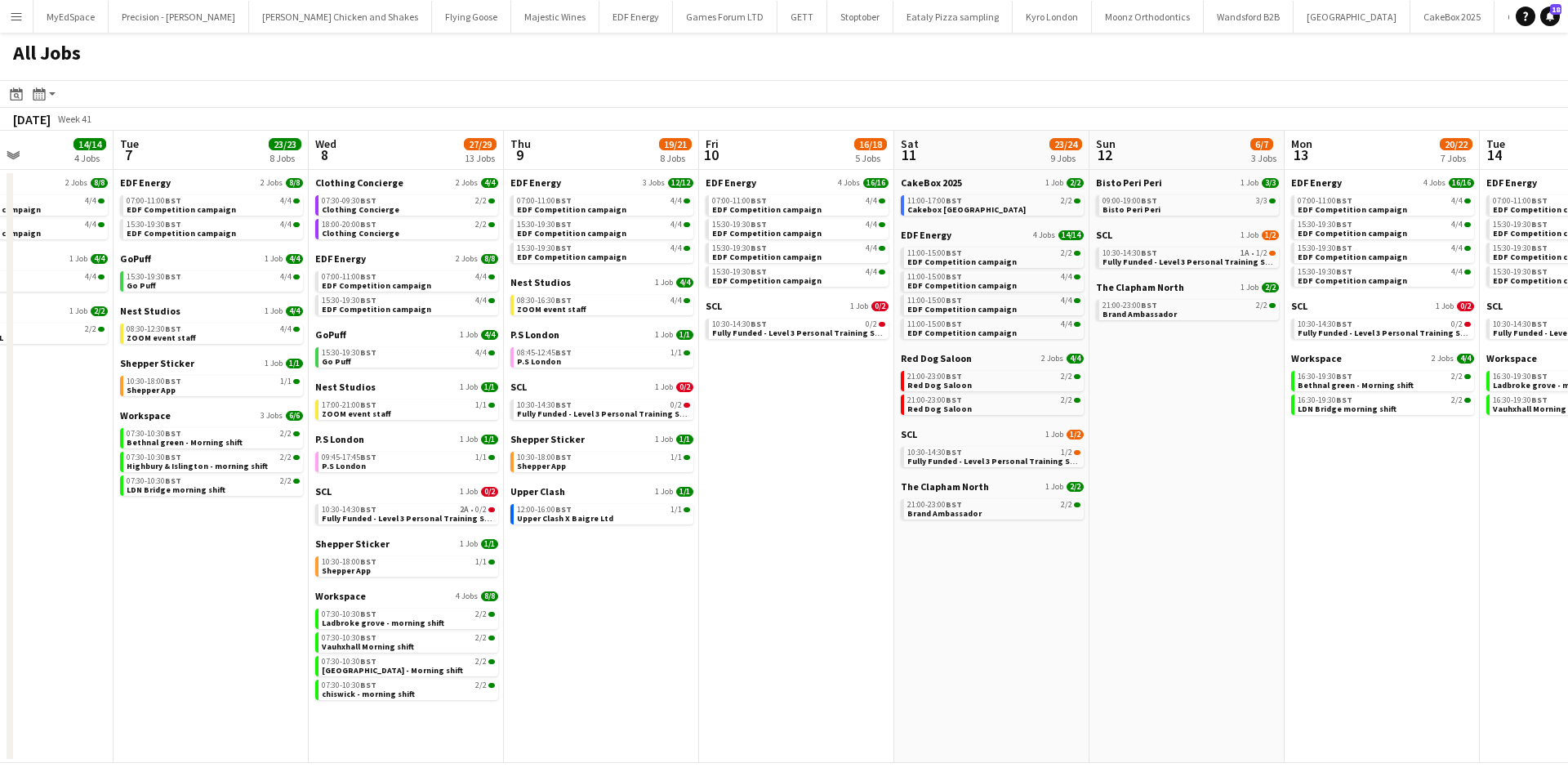
scroll to position [0, 692]
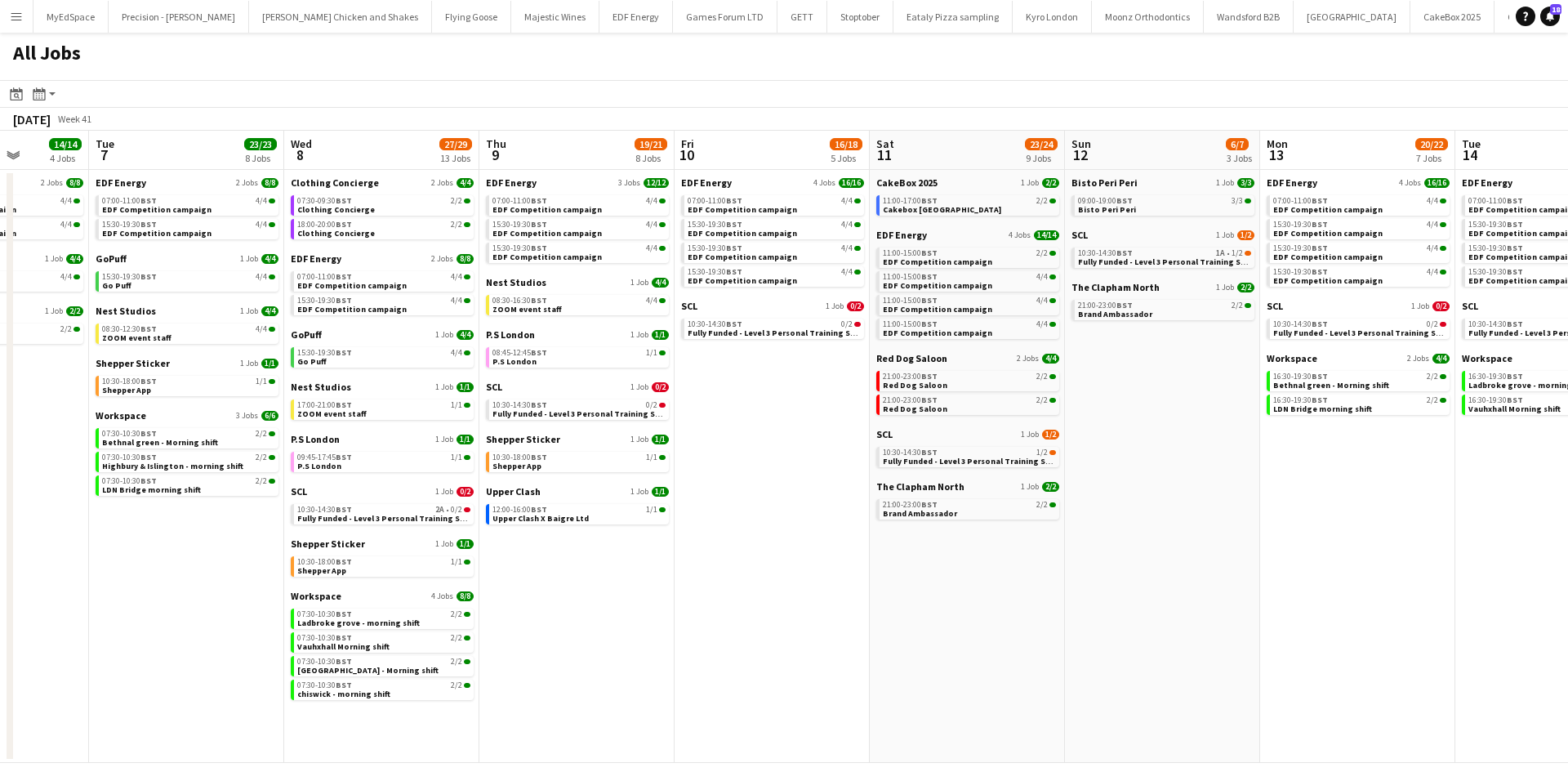
drag, startPoint x: 1114, startPoint y: 664, endPoint x: 1070, endPoint y: 667, distance: 44.1
click at [1070, 667] on app-calendar-viewport "Fri 3 23/23 9 Jobs Sat 4 40/40 10 Jobs Sun 5 4/4 2 Jobs Mon 6 14/14 4 Jobs Tue …" at bounding box center [784, 447] width 1568 height 633
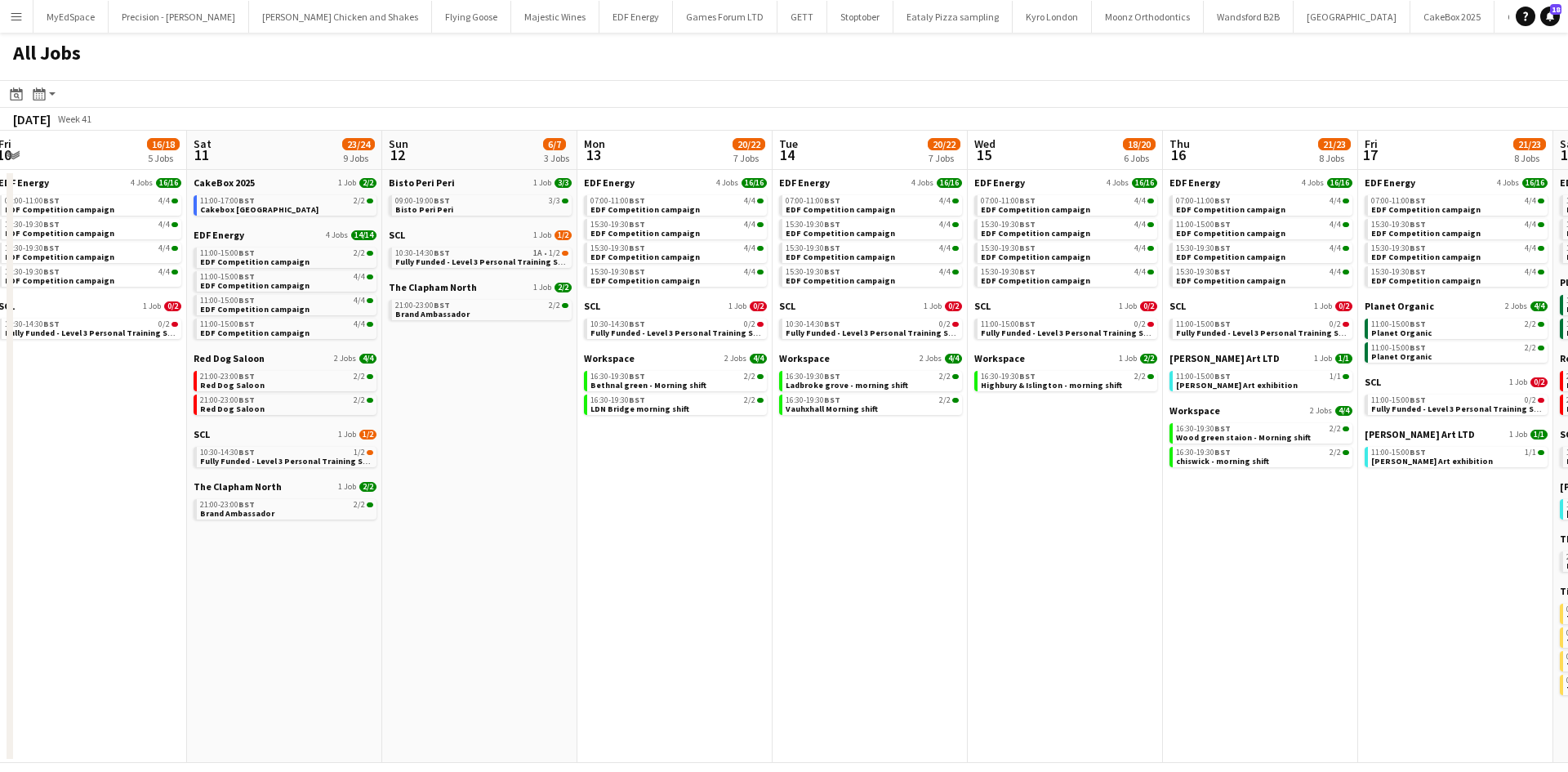
drag, startPoint x: 1420, startPoint y: 586, endPoint x: 721, endPoint y: 586, distance: 699.0
click at [716, 589] on app-calendar-viewport "Tue 7 23/23 8 Jobs Wed 8 27/29 13 Jobs Thu 9 19/21 8 Jobs Fri 10 16/18 5 Jobs S…" at bounding box center [784, 447] width 1568 height 633
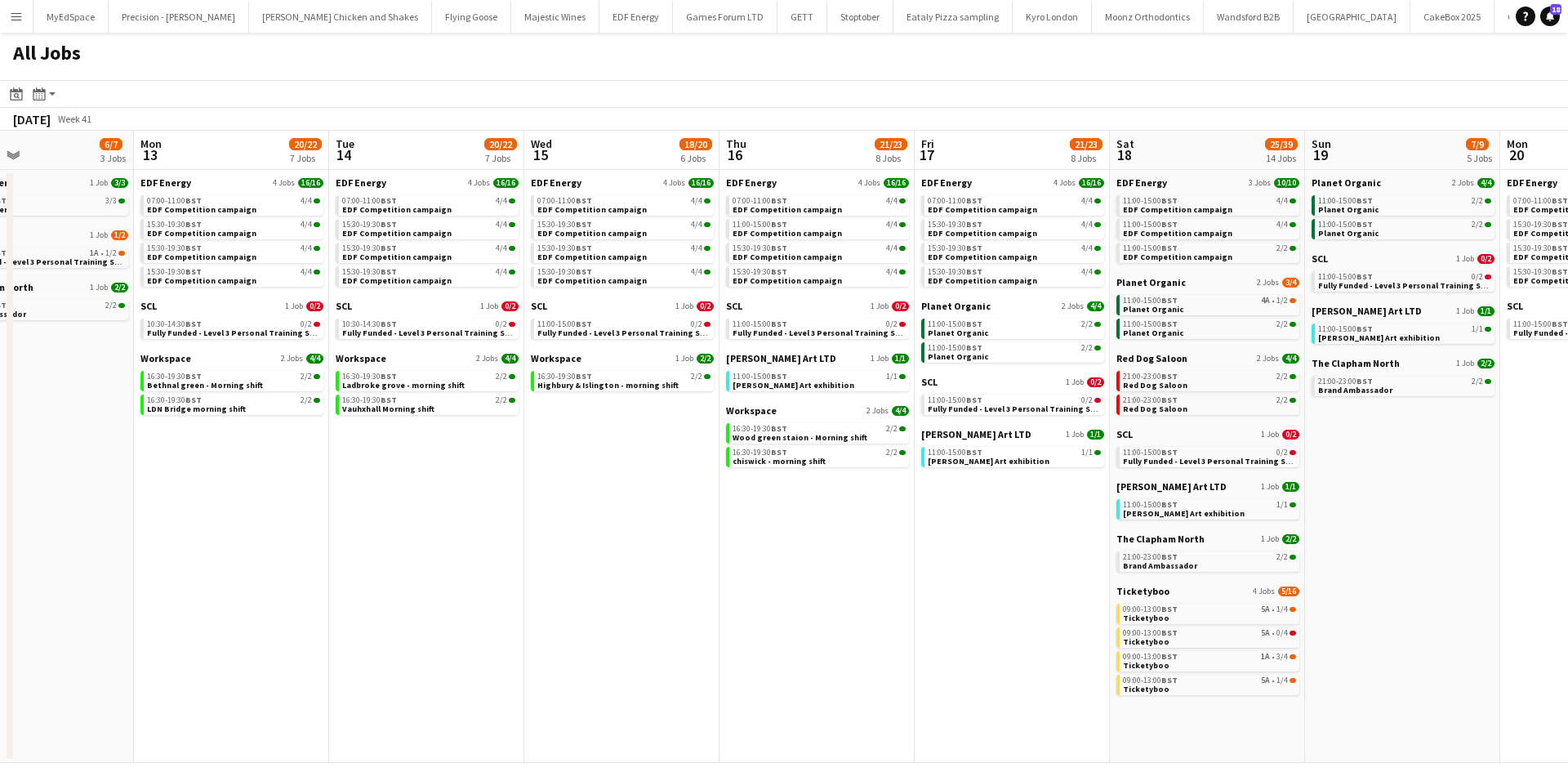
drag, startPoint x: 1296, startPoint y: 608, endPoint x: 860, endPoint y: 588, distance: 436.5
click at [860, 599] on app-calendar-viewport "Thu 9 19/21 8 Jobs Fri 10 16/18 5 Jobs Sat 11 23/24 9 Jobs Sun 12 6/7 3 Jobs Mo…" at bounding box center [784, 447] width 1568 height 633
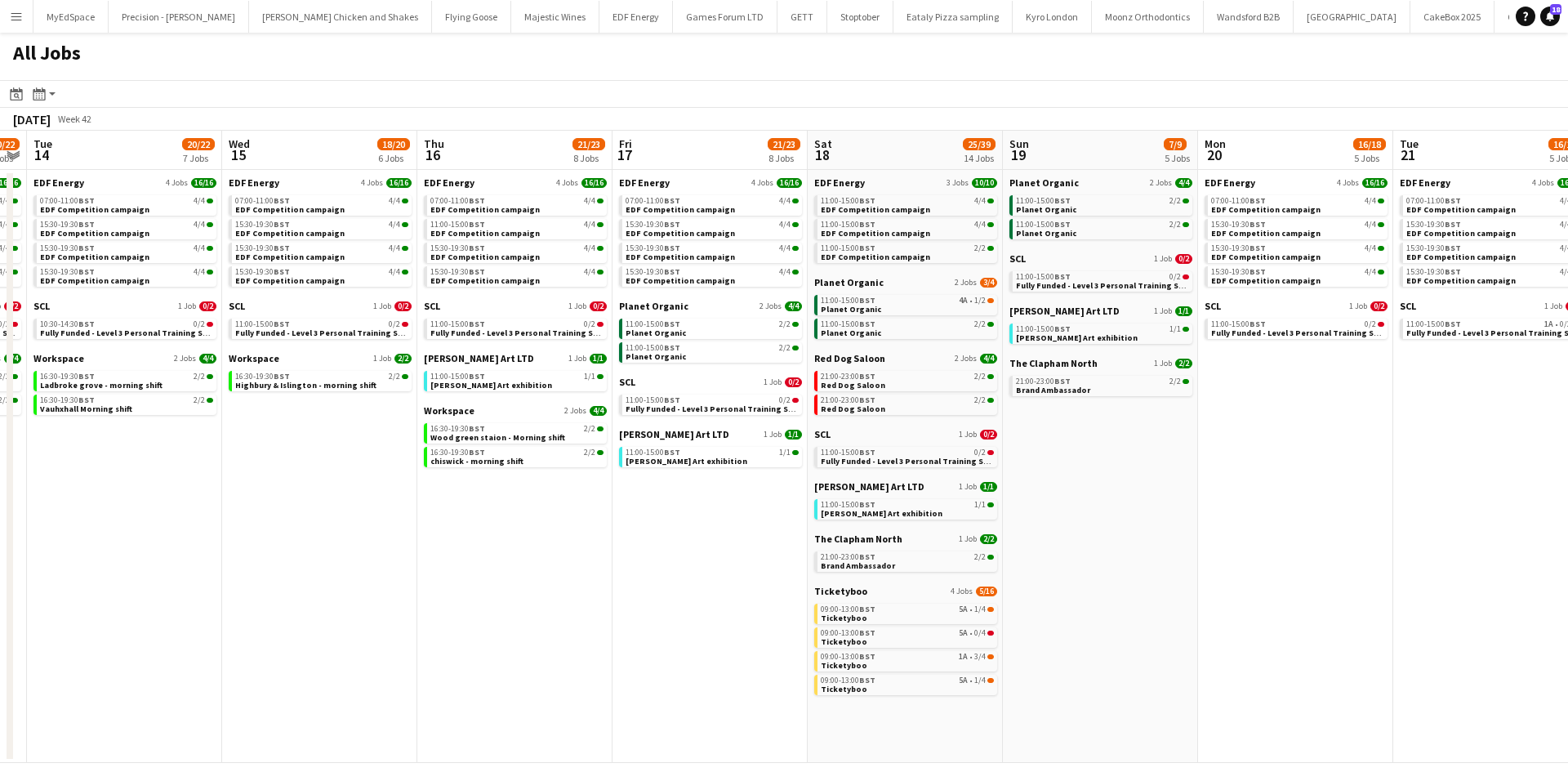
drag, startPoint x: 1399, startPoint y: 538, endPoint x: 1089, endPoint y: 561, distance: 310.9
click at [1090, 561] on app-calendar-viewport "Sat 11 23/24 9 Jobs Sun 12 6/7 3 Jobs Mon 13 20/22 7 Jobs Tue 14 20/22 7 Jobs W…" at bounding box center [784, 447] width 1568 height 633
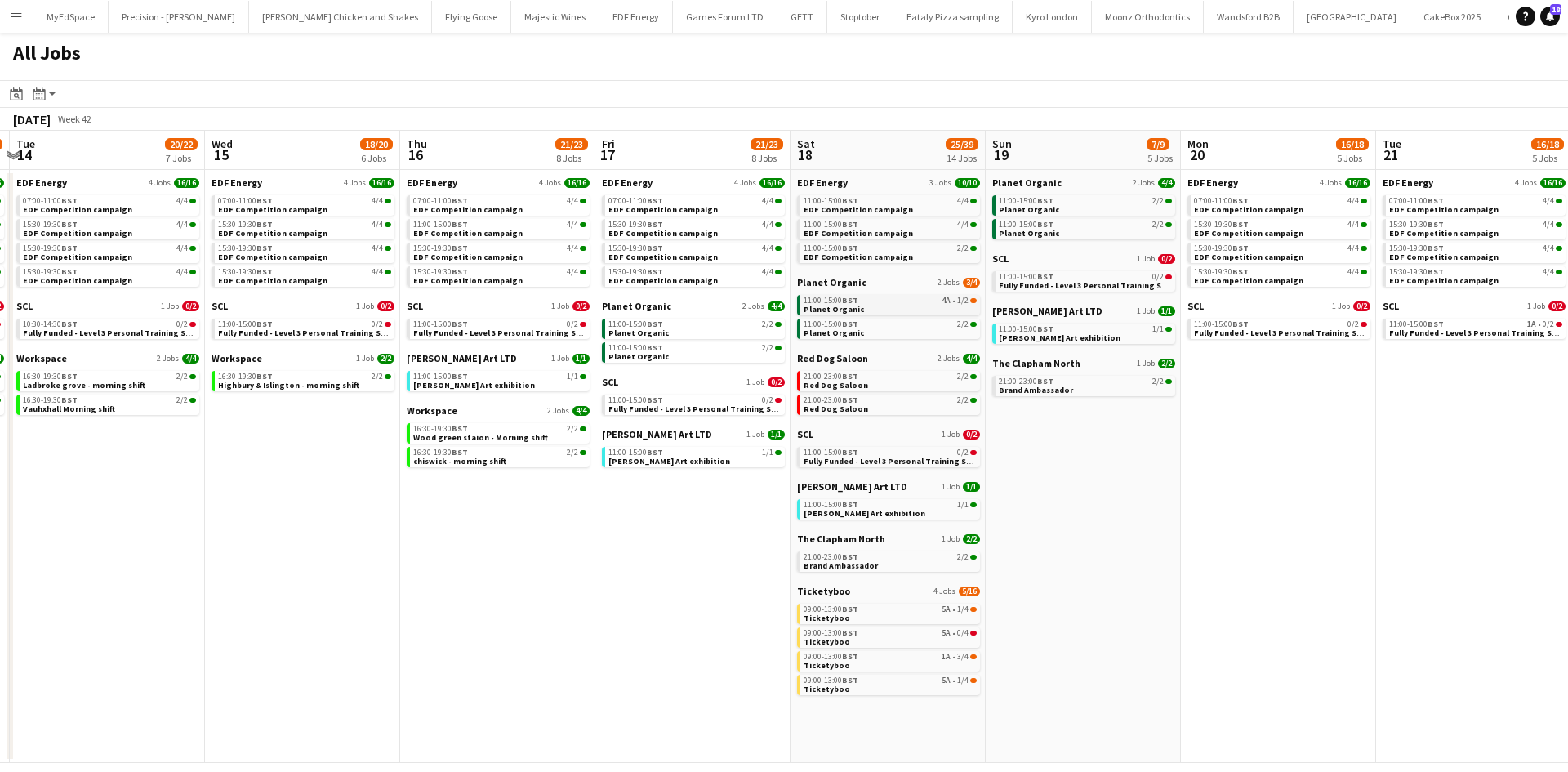
click at [937, 306] on link "11:00-15:00 BST 4A • 1/2 Planet Organic" at bounding box center [891, 304] width 174 height 18
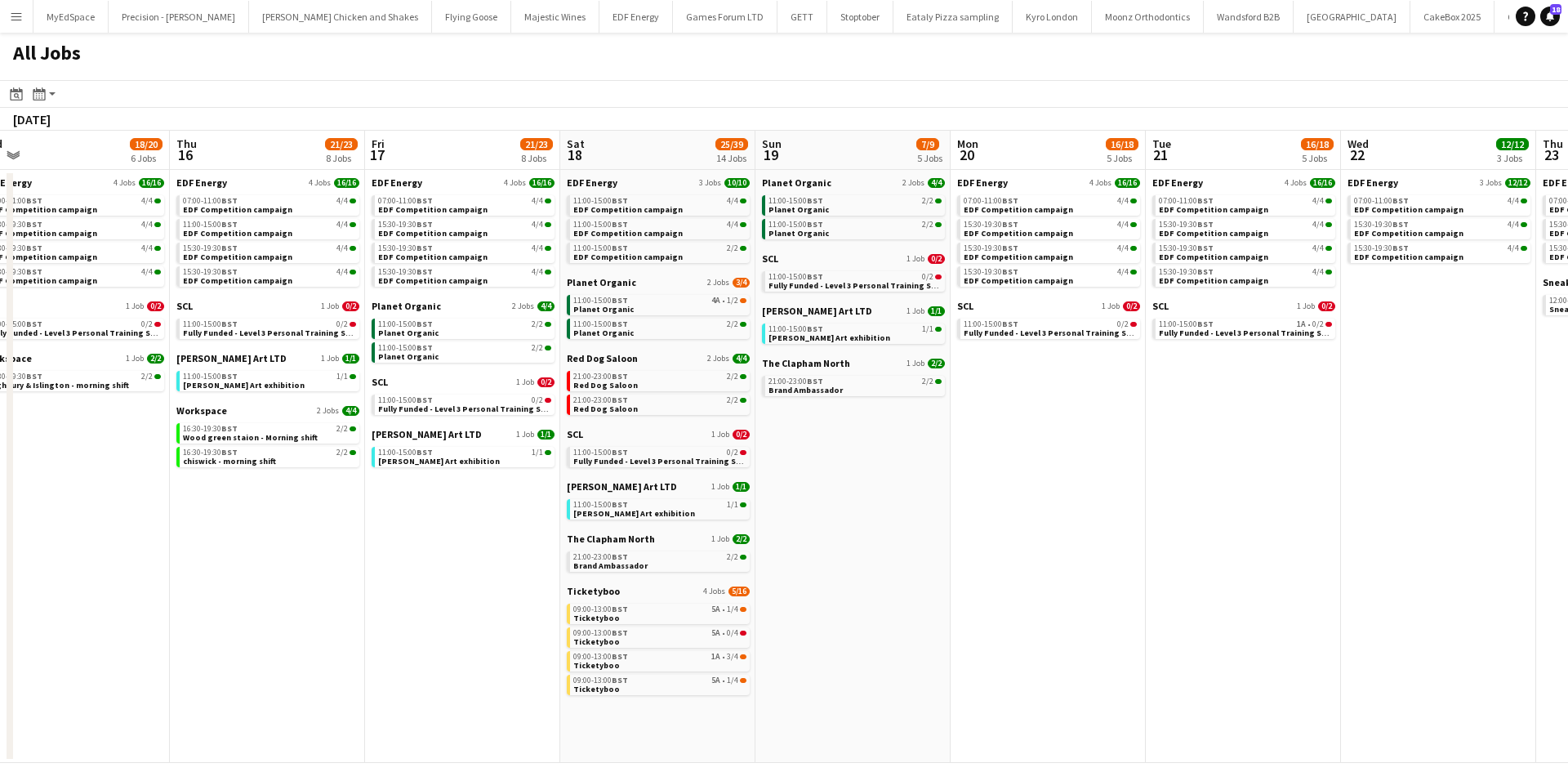
drag, startPoint x: 962, startPoint y: 479, endPoint x: 1567, endPoint y: 458, distance: 605.4
click at [1567, 458] on app-calendar-viewport "Sat 11 23/24 9 Jobs Sun 12 6/7 3 Jobs Mon 13 20/22 7 Jobs Tue 14 20/22 7 Jobs W…" at bounding box center [784, 447] width 1568 height 633
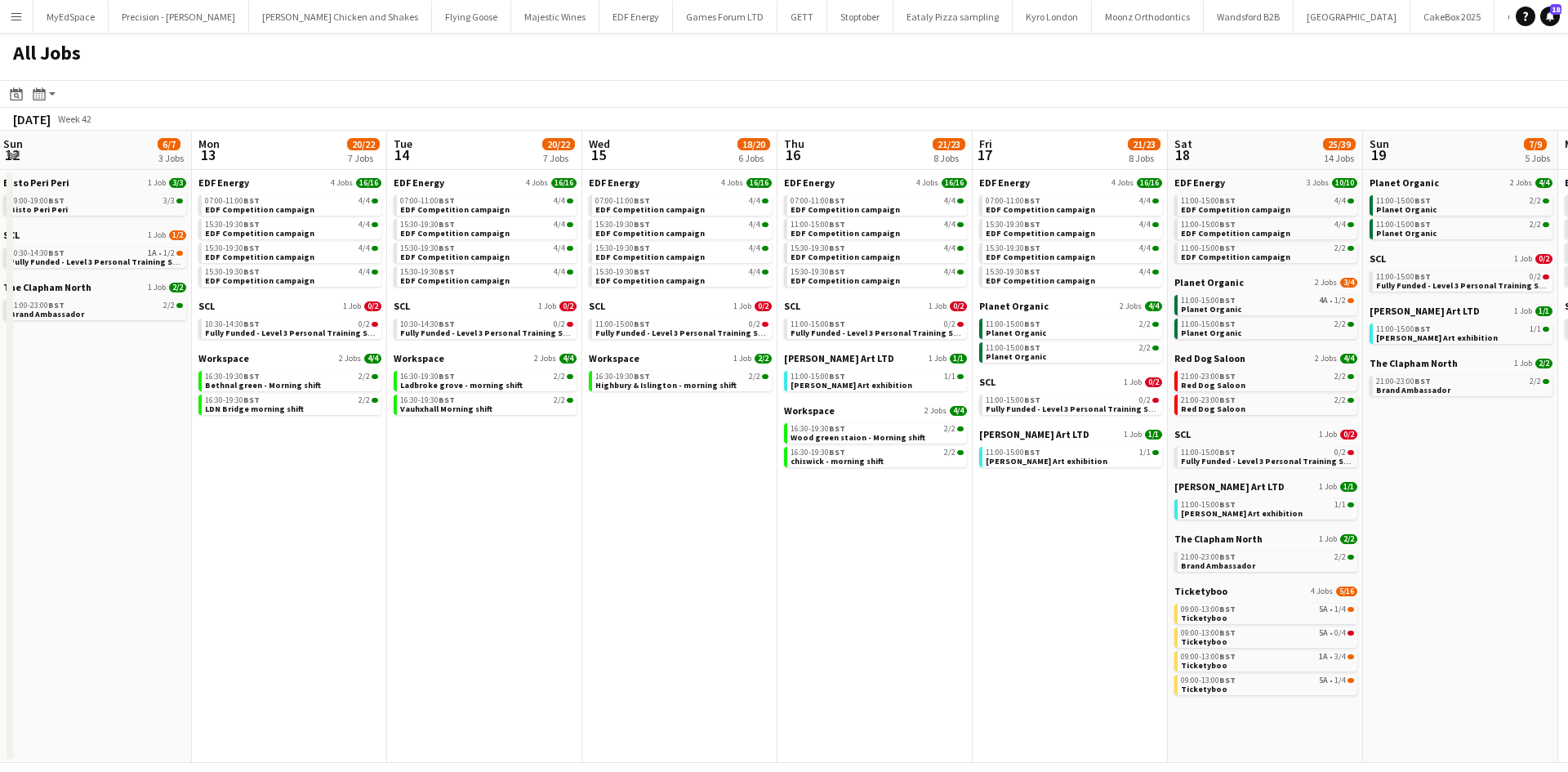
drag, startPoint x: 1066, startPoint y: 544, endPoint x: 1210, endPoint y: 520, distance: 146.0
click at [1225, 522] on app-calendar-viewport "Fri 10 16/18 5 Jobs Sat 11 23/24 9 Jobs Sun 12 6/7 3 Jobs Mon 13 20/22 7 Jobs T…" at bounding box center [784, 447] width 1568 height 633
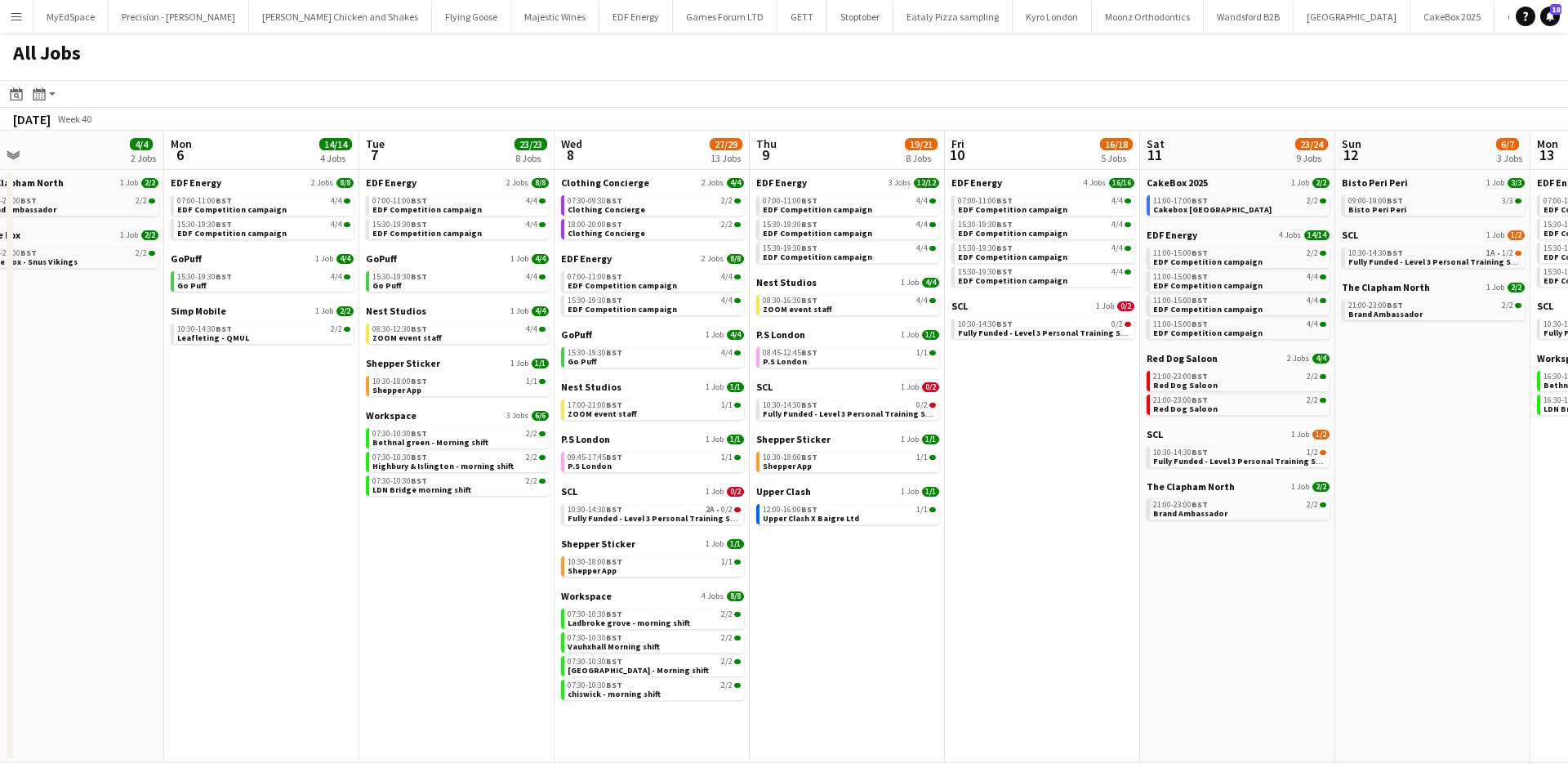
drag, startPoint x: 938, startPoint y: 522, endPoint x: 1350, endPoint y: 536, distance: 412.2
click at [1352, 535] on app-calendar-viewport "Fri 3 23/23 9 Jobs Sat 4 40/40 10 Jobs Sun 5 4/4 2 Jobs Mon 6 14/14 4 Jobs Tue …" at bounding box center [784, 447] width 1568 height 633
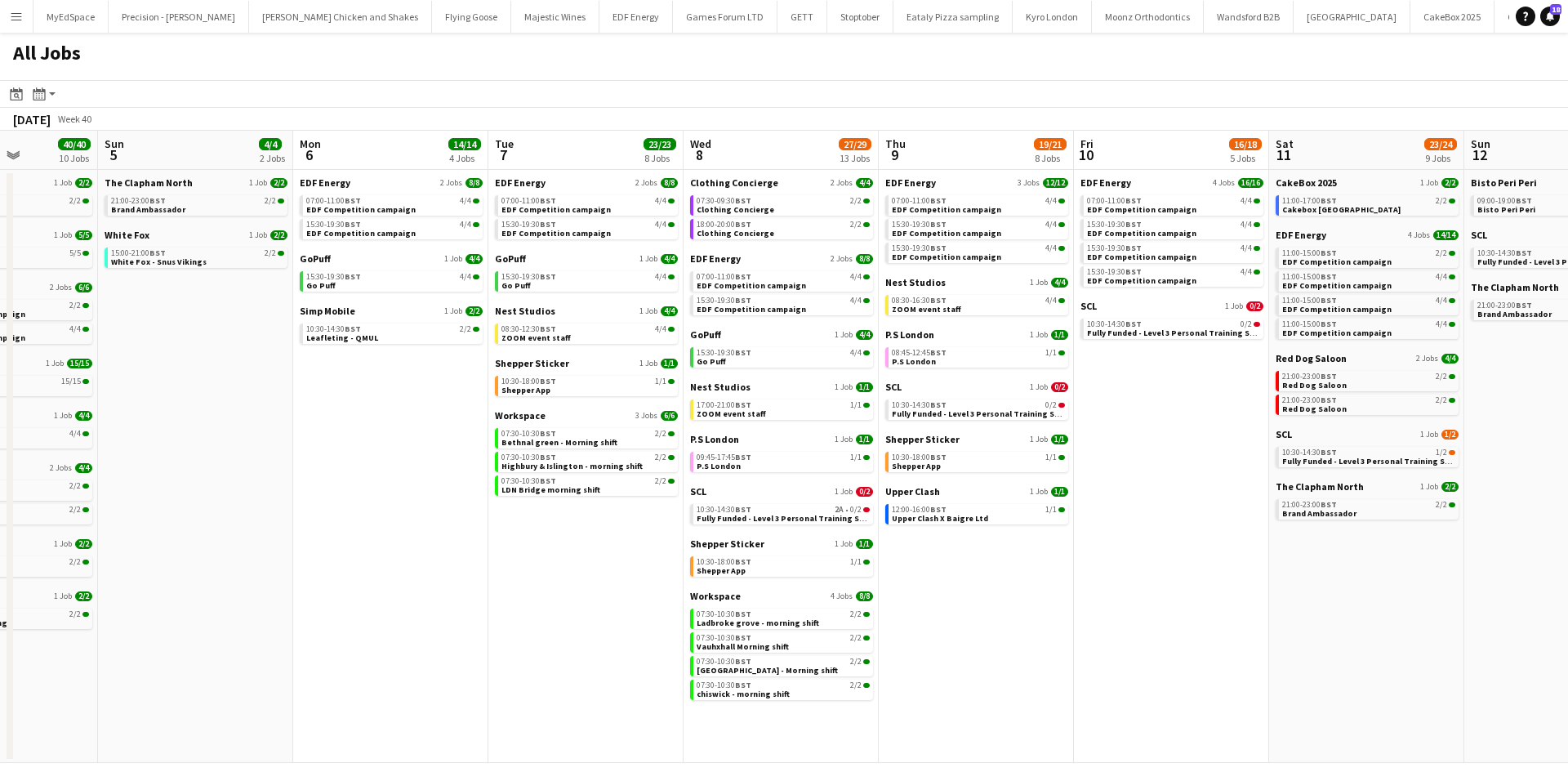
drag, startPoint x: 707, startPoint y: 564, endPoint x: 1191, endPoint y: 564, distance: 484.0
click at [1191, 564] on app-calendar-viewport "Thu 2 26/26 13 Jobs Fri 3 23/23 9 Jobs Sat 4 40/40 10 Jobs Sun 5 4/4 2 Jobs Mon…" at bounding box center [784, 447] width 1568 height 633
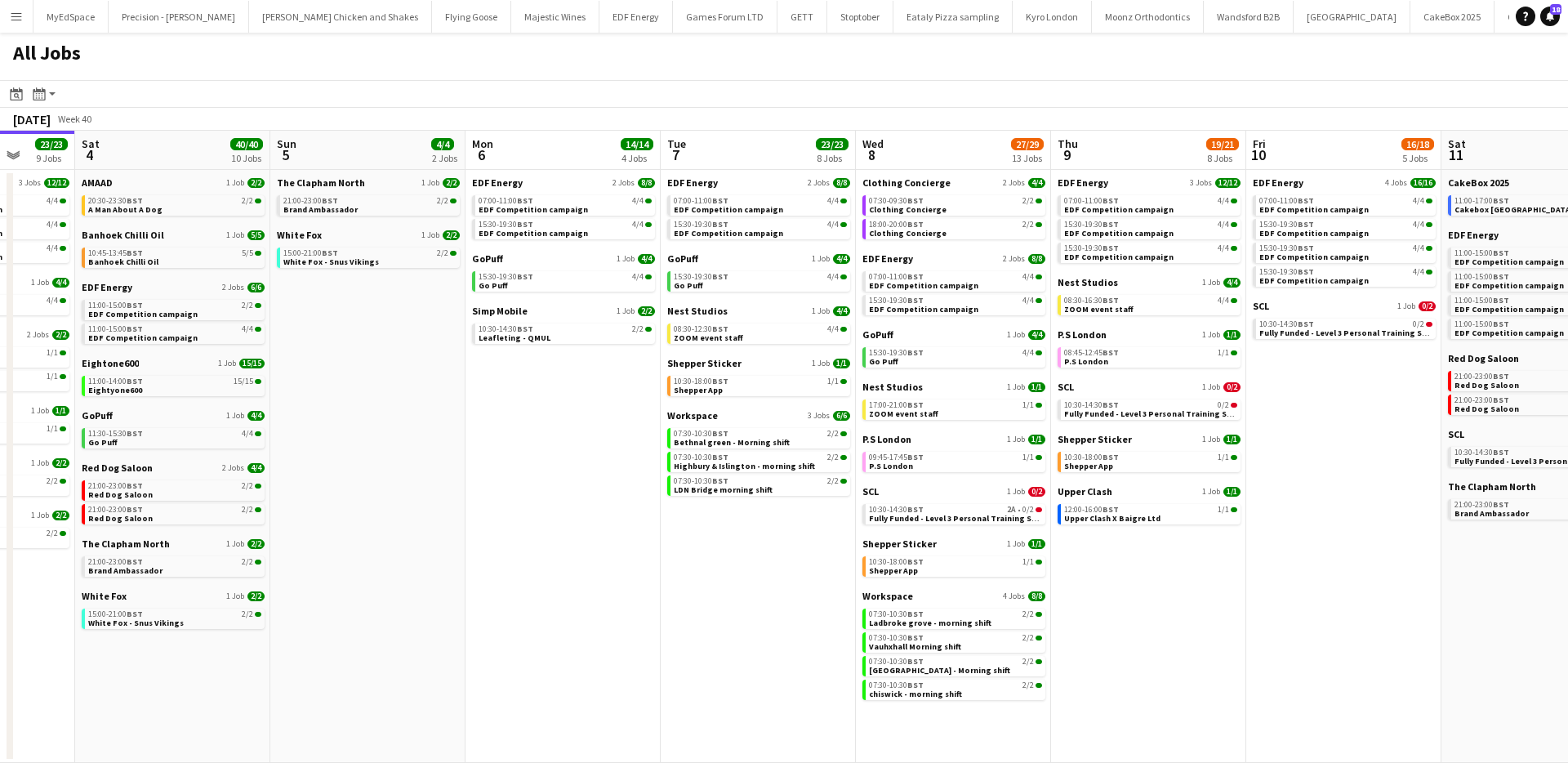
drag, startPoint x: 1035, startPoint y: 567, endPoint x: 699, endPoint y: 564, distance: 336.0
click at [705, 565] on app-calendar-viewport "Wed 1 26/26 14 Jobs Thu 2 26/26 13 Jobs Fri 3 23/23 9 Jobs Sat 4 40/40 10 Jobs …" at bounding box center [784, 447] width 1568 height 633
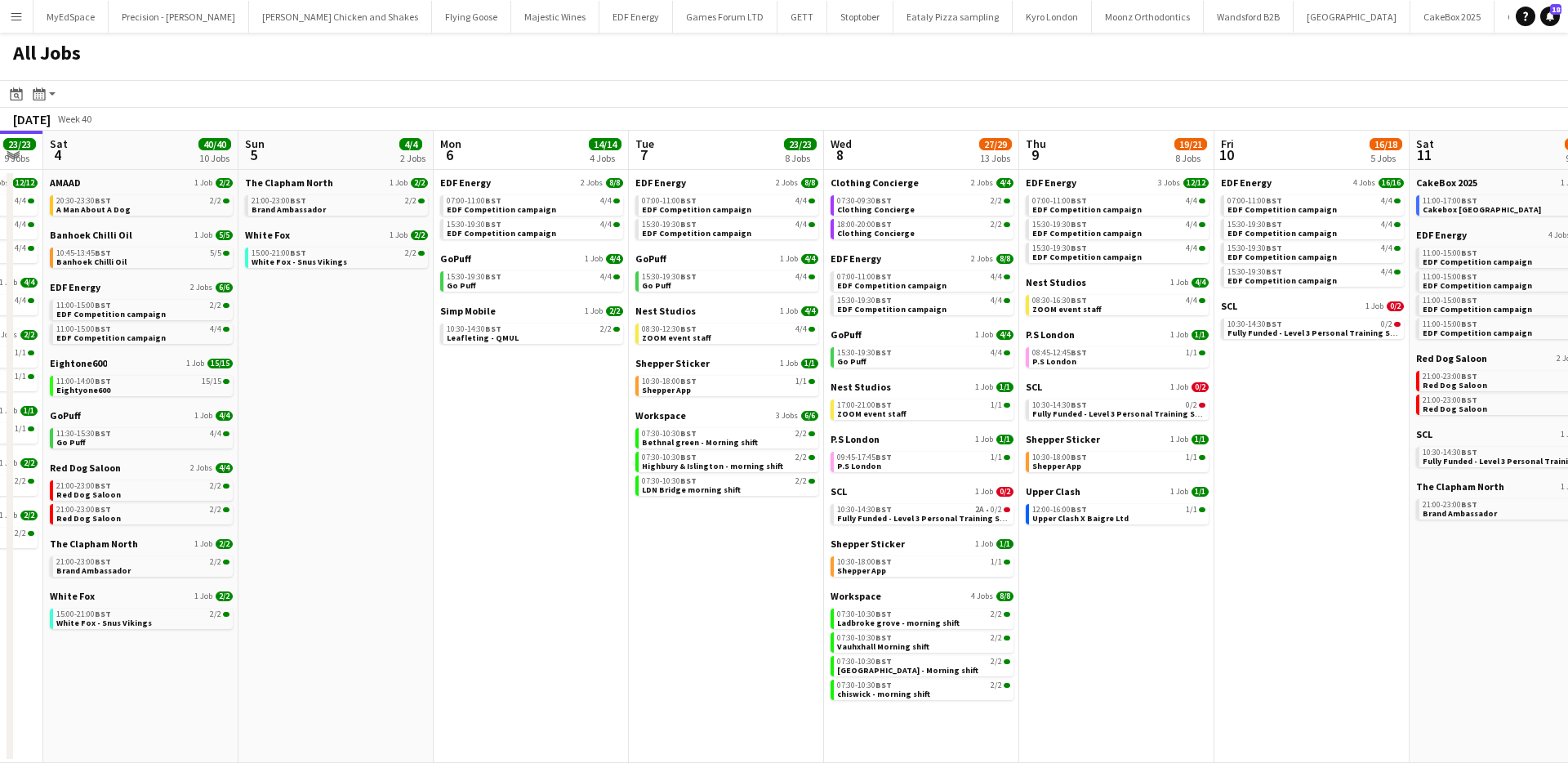
drag, startPoint x: 717, startPoint y: 549, endPoint x: 703, endPoint y: 551, distance: 14.1
click at [703, 551] on app-calendar-viewport "Wed 1 26/26 14 Jobs Thu 2 26/26 13 Jobs Fri 3 23/23 9 Jobs Sat 4 40/40 10 Jobs …" at bounding box center [784, 447] width 1568 height 633
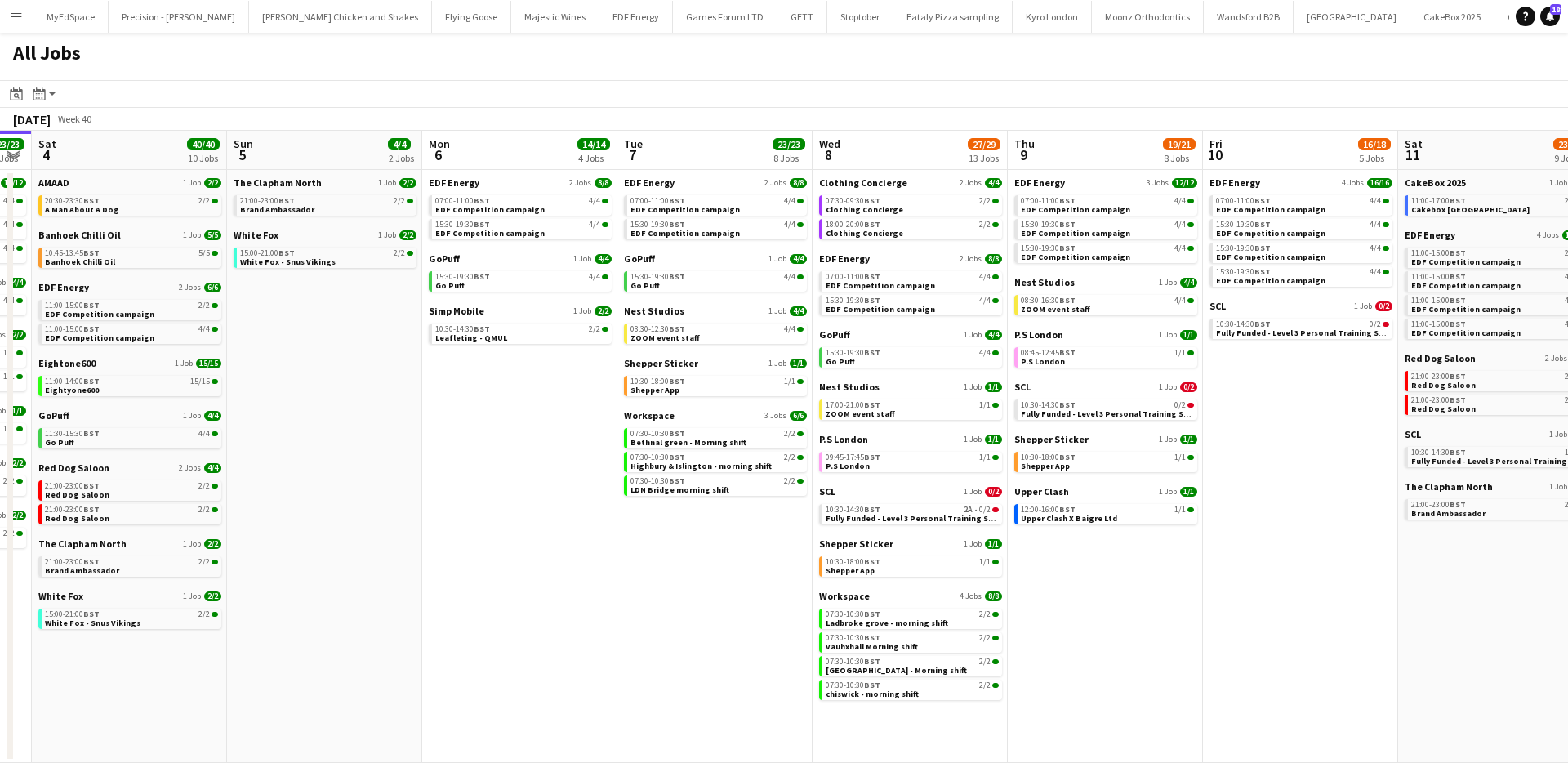
click at [783, 645] on app-calendar-viewport "Wed 1 26/26 14 Jobs Thu 2 26/26 13 Jobs Fri 3 23/23 9 Jobs Sat 4 40/40 10 Jobs …" at bounding box center [784, 447] width 1568 height 633
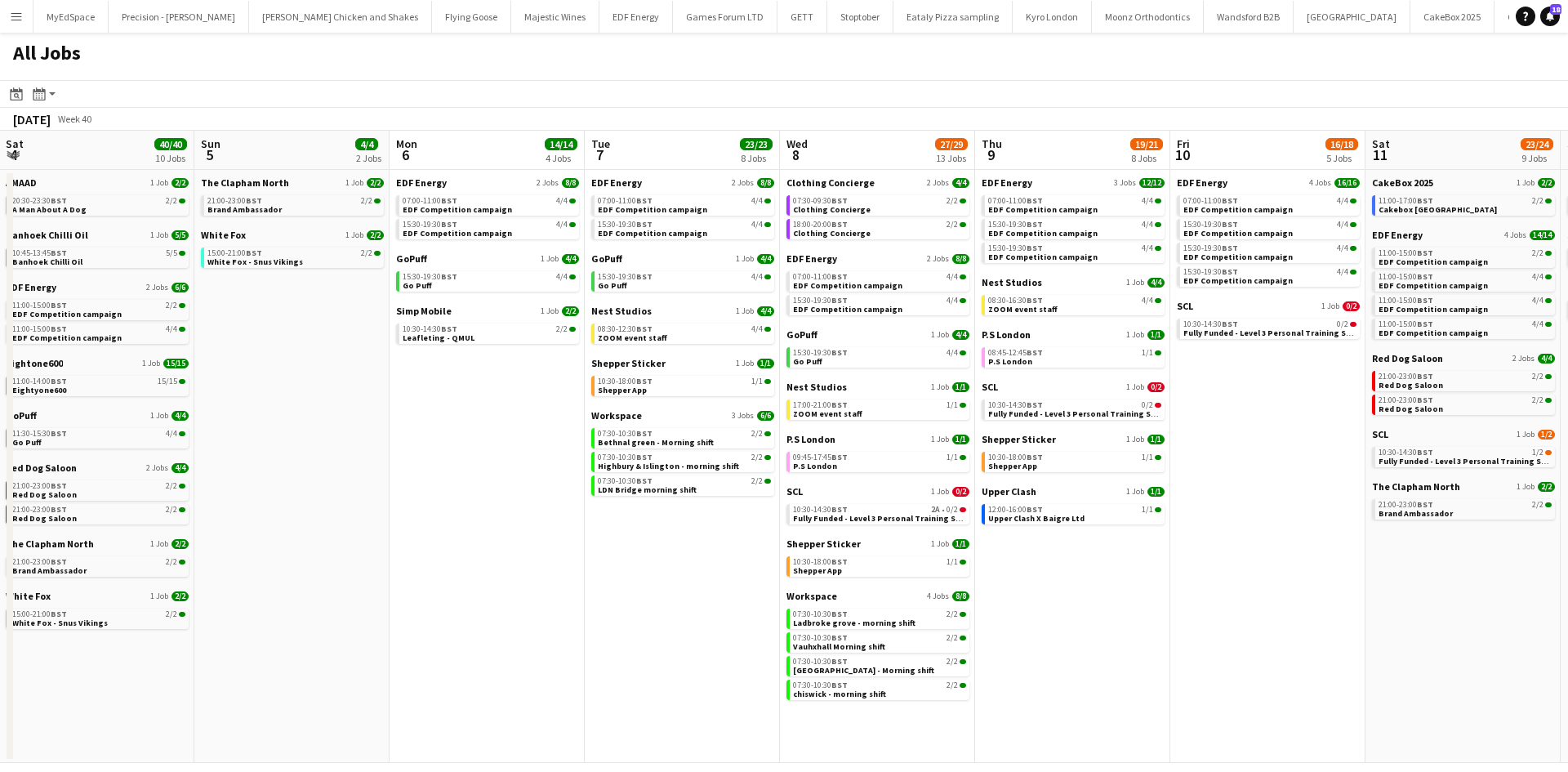
drag, startPoint x: 690, startPoint y: 622, endPoint x: 657, endPoint y: 619, distance: 33.1
click at [657, 619] on app-calendar-viewport "Wed 1 26/26 14 Jobs Thu 2 26/26 13 Jobs Fri 3 23/23 9 Jobs Sat 4 40/40 10 Jobs …" at bounding box center [784, 447] width 1568 height 633
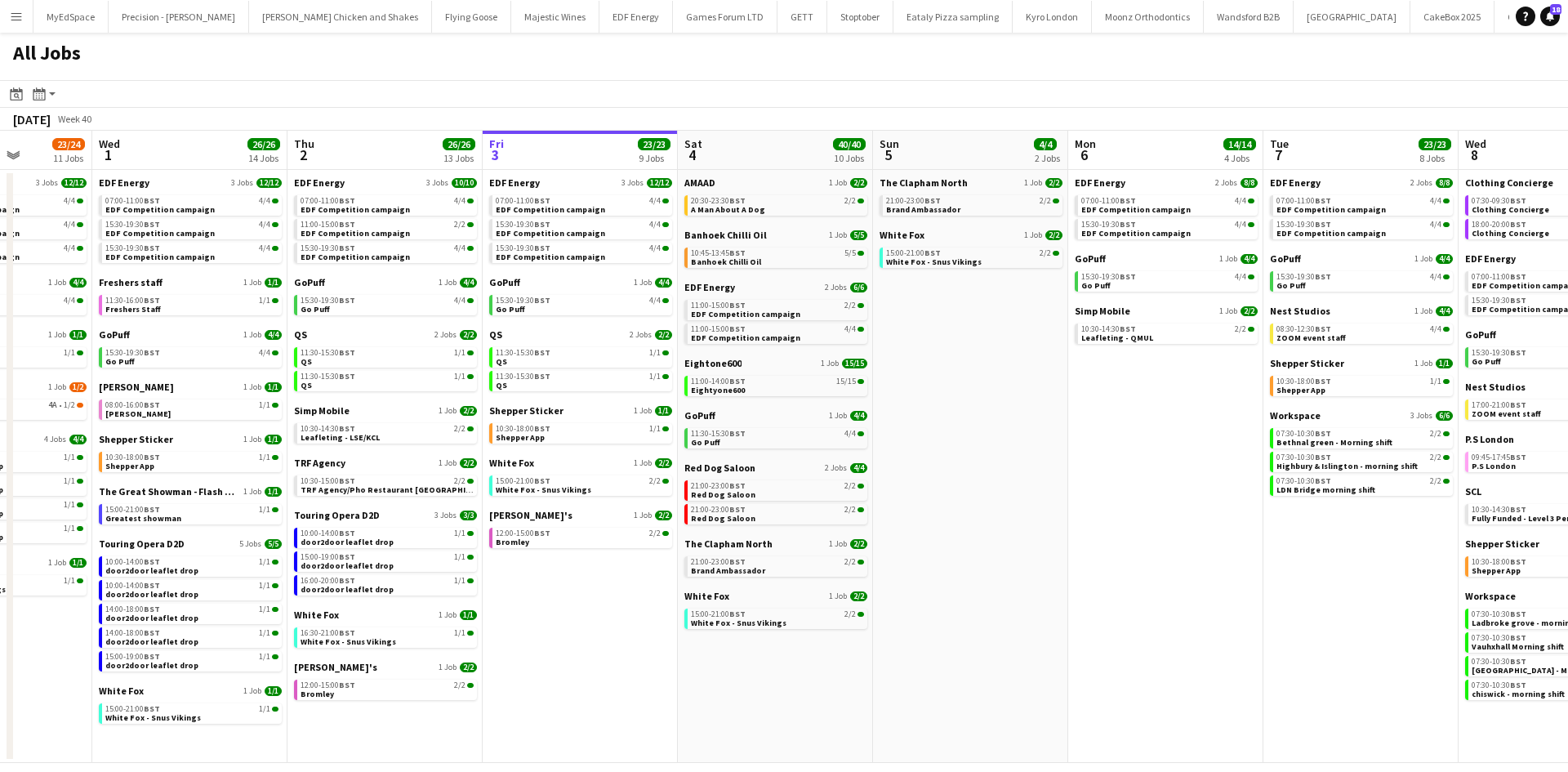
drag, startPoint x: 592, startPoint y: 529, endPoint x: 1075, endPoint y: 491, distance: 484.5
click at [1075, 491] on app-calendar-viewport "Sun 28 11/12 4 Jobs Mon 29 21/21 9 Jobs Tue 30 23/24 11 Jobs Wed 1 26/26 14 Job…" at bounding box center [784, 447] width 1568 height 633
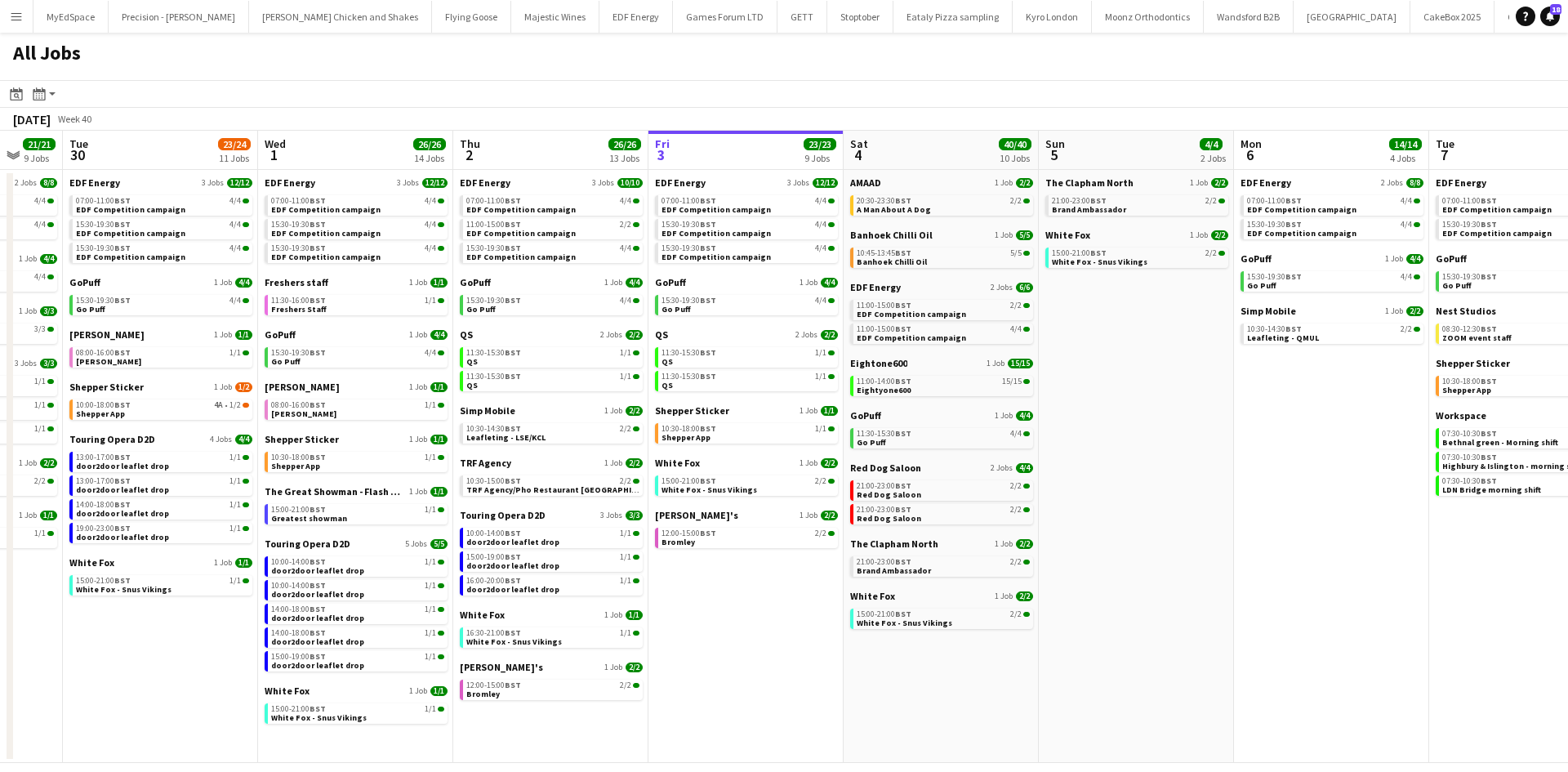
drag, startPoint x: 872, startPoint y: 502, endPoint x: 985, endPoint y: 502, distance: 113.0
click at [985, 502] on app-calendar-viewport "Sun 28 11/12 4 Jobs Mon 29 21/21 9 Jobs Tue 30 23/24 11 Jobs Wed 1 26/26 14 Job…" at bounding box center [784, 447] width 1568 height 633
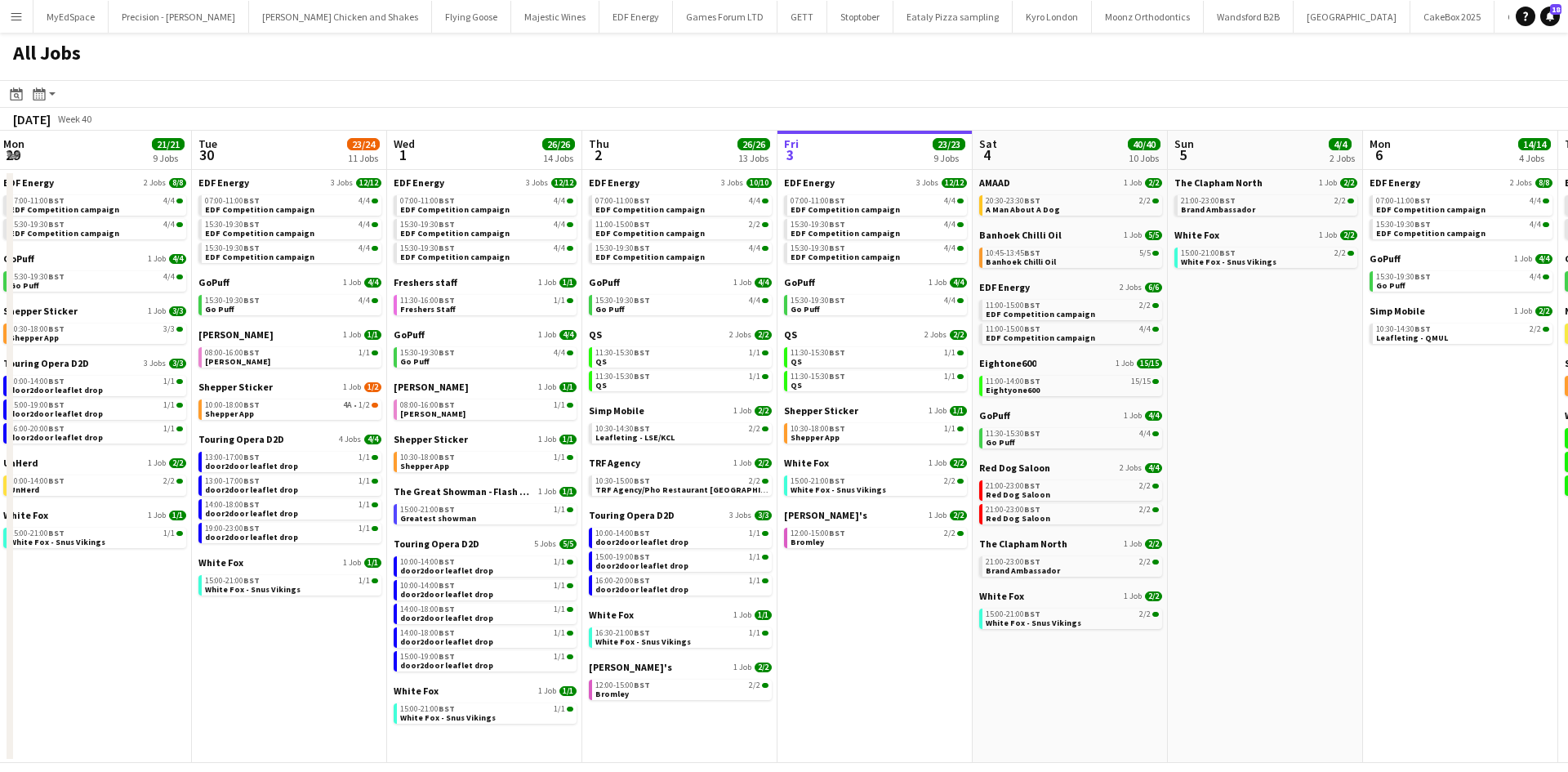
drag, startPoint x: 647, startPoint y: 623, endPoint x: 735, endPoint y: 622, distance: 88.0
click at [735, 622] on app-calendar-viewport "Sat 27 25/29 9 Jobs Sun 28 11/12 4 Jobs Mon 29 21/21 9 Jobs Tue 30 23/24 11 Job…" at bounding box center [784, 447] width 1568 height 633
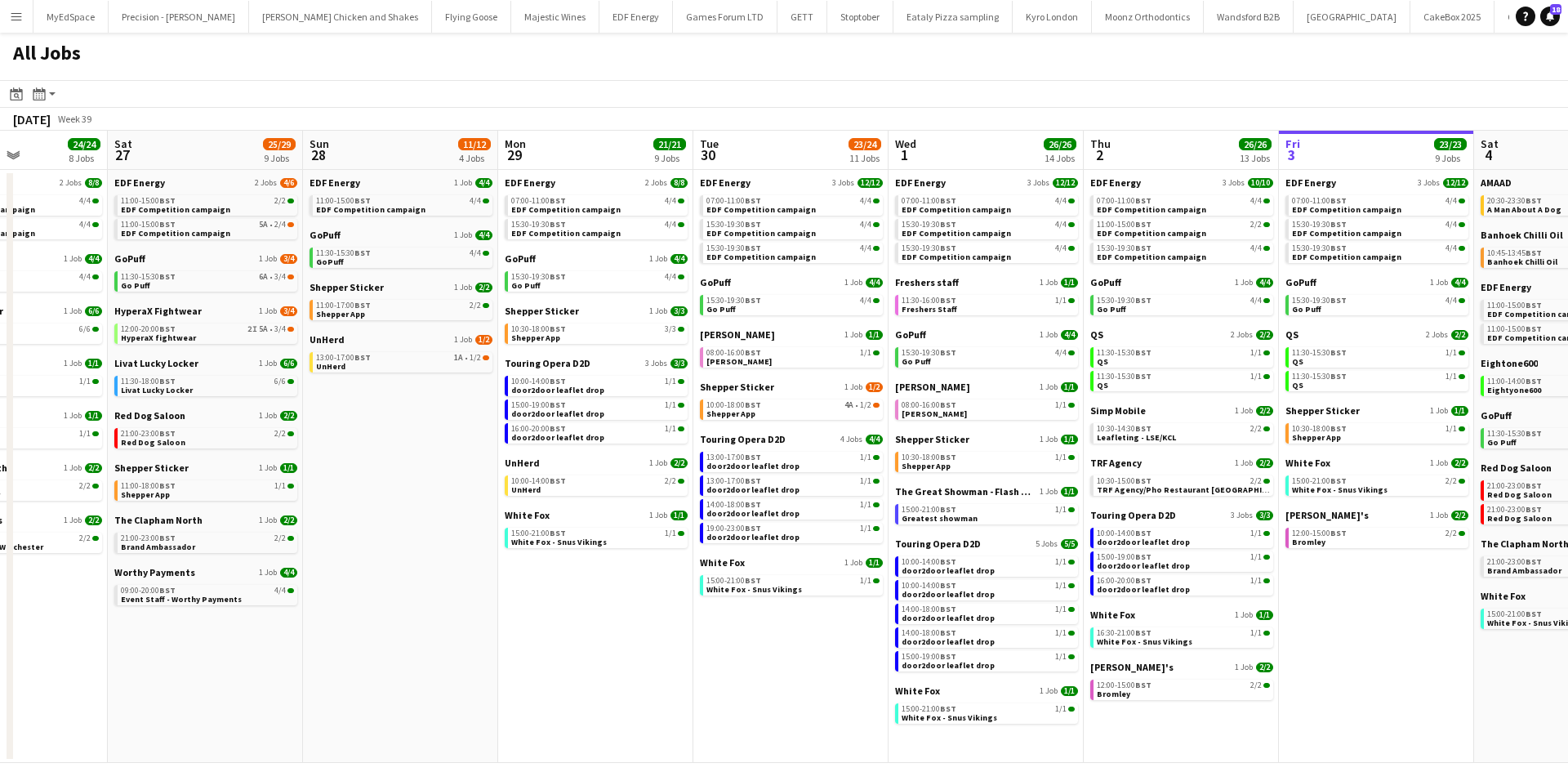
drag, startPoint x: 535, startPoint y: 650, endPoint x: 700, endPoint y: 595, distance: 173.9
click at [935, 633] on app-calendar-viewport "Wed 24 20/20 7 Jobs Thu 25 37/37 12 Jobs Fri 26 24/24 8 Jobs Sat 27 25/29 9 Job…" at bounding box center [784, 447] width 1568 height 633
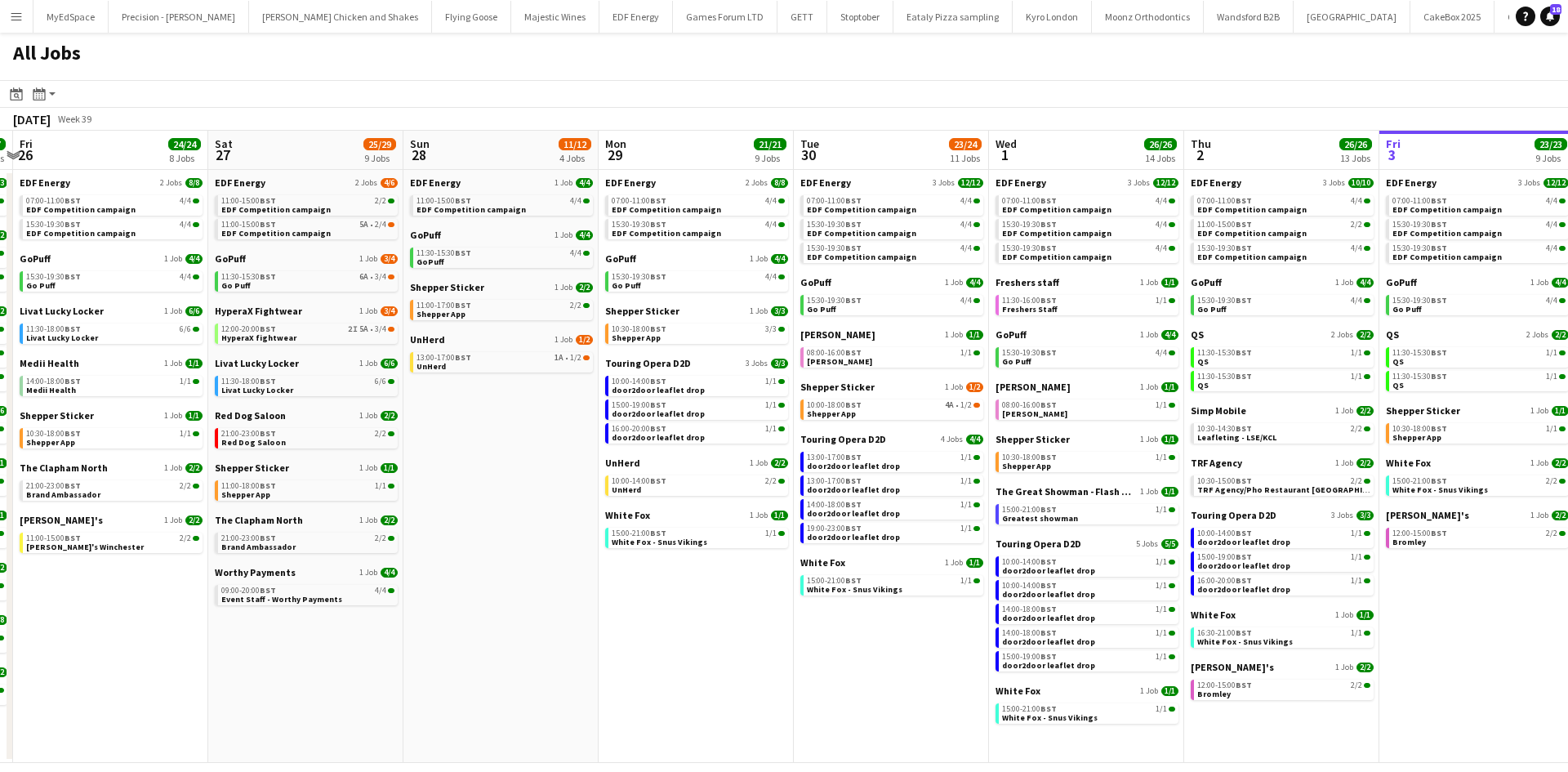
drag, startPoint x: 613, startPoint y: 600, endPoint x: 907, endPoint y: 571, distance: 295.4
click at [907, 571] on app-calendar-viewport "Wed 24 20/20 7 Jobs Thu 25 37/37 12 Jobs Fri 26 24/24 8 Jobs Sat 27 25/29 9 Job…" at bounding box center [784, 447] width 1568 height 633
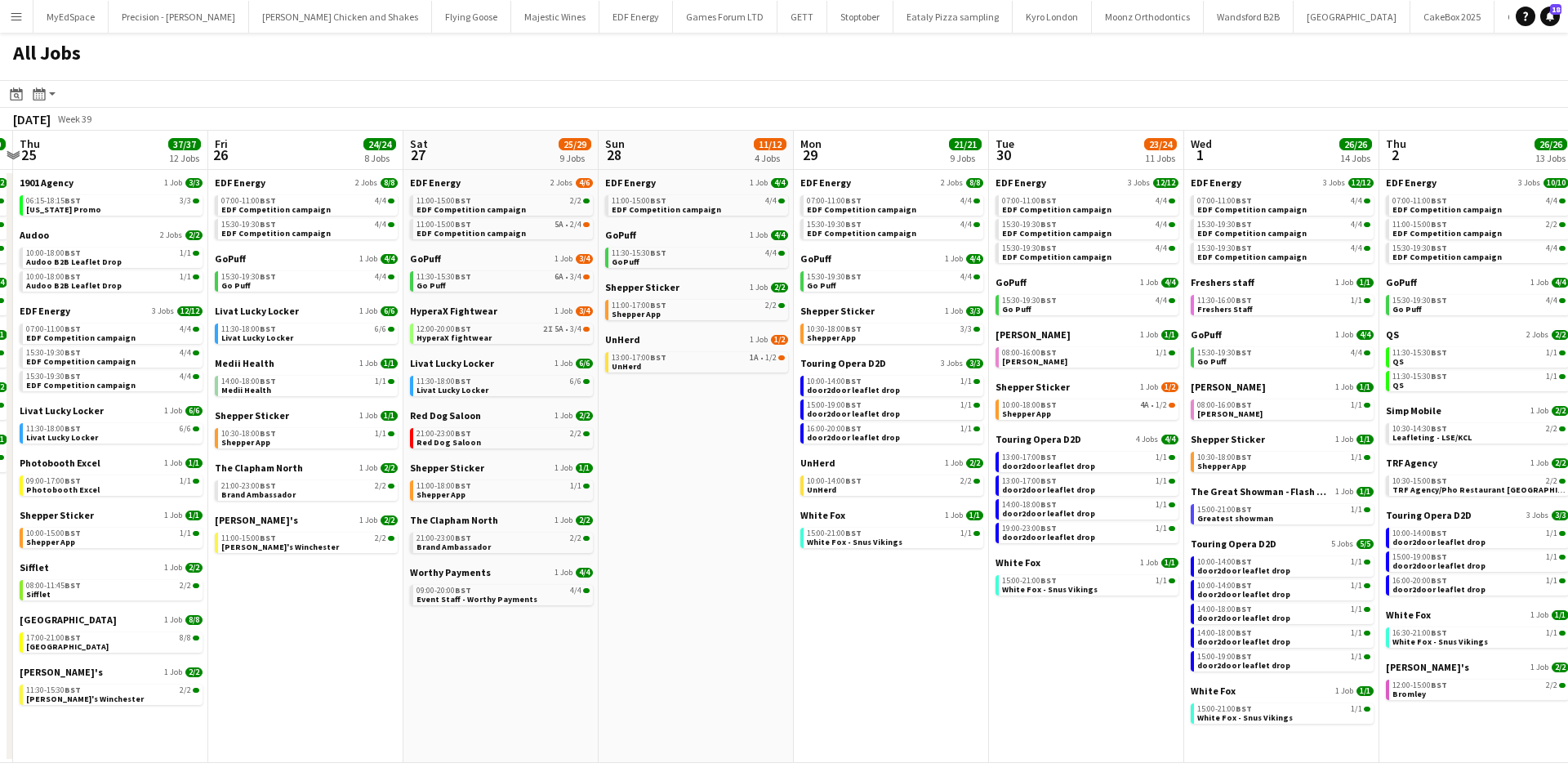
scroll to position [0, 350]
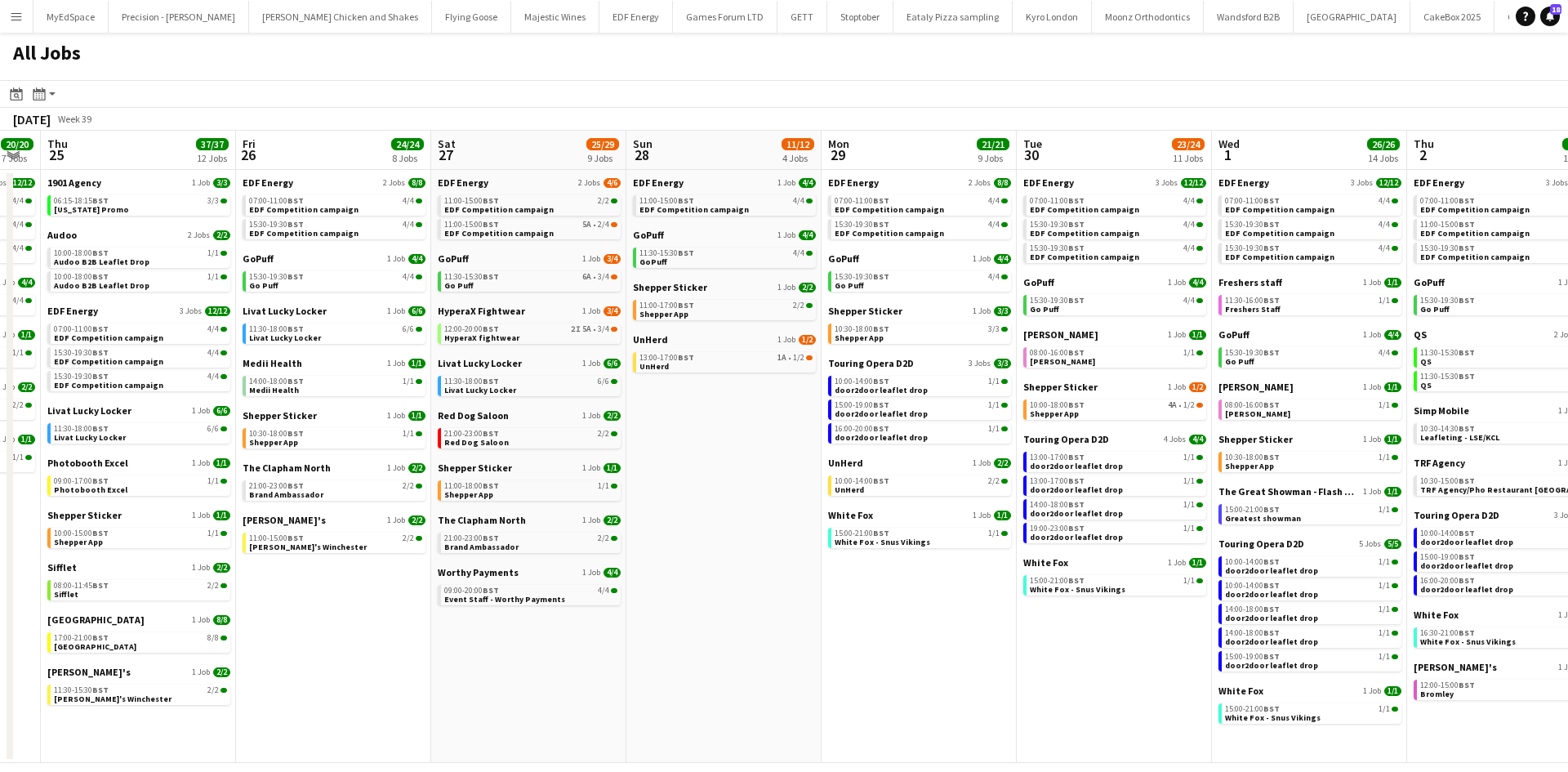
drag, startPoint x: 690, startPoint y: 605, endPoint x: 718, endPoint y: 606, distance: 28.0
click at [718, 606] on app-calendar-viewport "Tue 23 24/24 9 Jobs Wed 24 20/20 7 Jobs Thu 25 37/37 12 Jobs Fri 26 24/24 8 Job…" at bounding box center [784, 447] width 1568 height 633
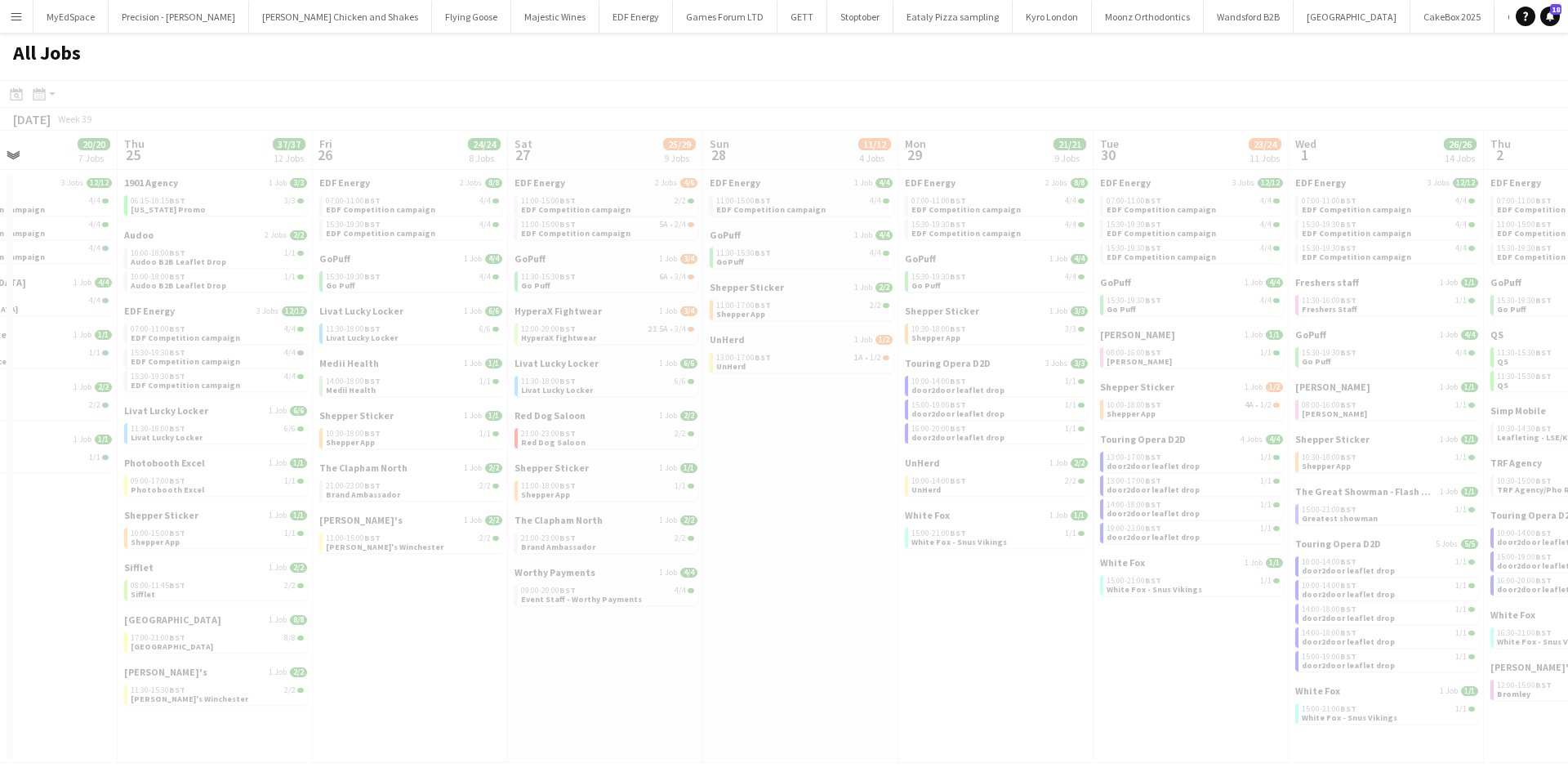
drag, startPoint x: 718, startPoint y: 606, endPoint x: 1022, endPoint y: 607, distance: 304.0
click at [1022, 607] on app-all-jobs "All Jobs Date picker OCT 2025 OCT 2025 Monday M Tuesday T Wednesday W Thursday …" at bounding box center [784, 397] width 1568 height 730
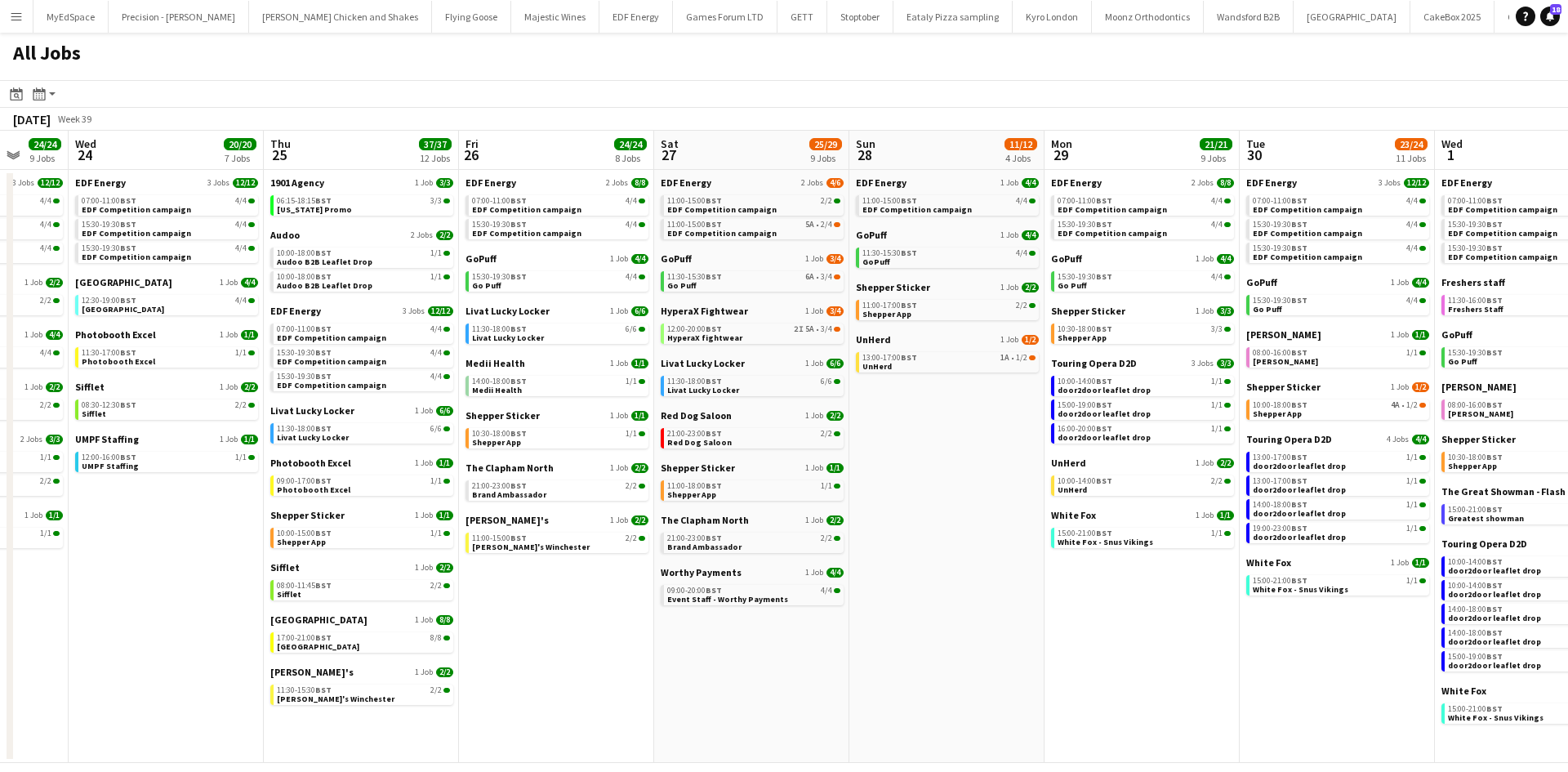
drag, startPoint x: 577, startPoint y: 657, endPoint x: 121, endPoint y: 565, distance: 465.2
click at [117, 565] on app-calendar-viewport "Sun 21 2/2 1 Job Mon 22 12/12 3 Jobs Tue 23 24/24 9 Jobs Wed 24 20/20 7 Jobs Th…" at bounding box center [784, 447] width 1568 height 633
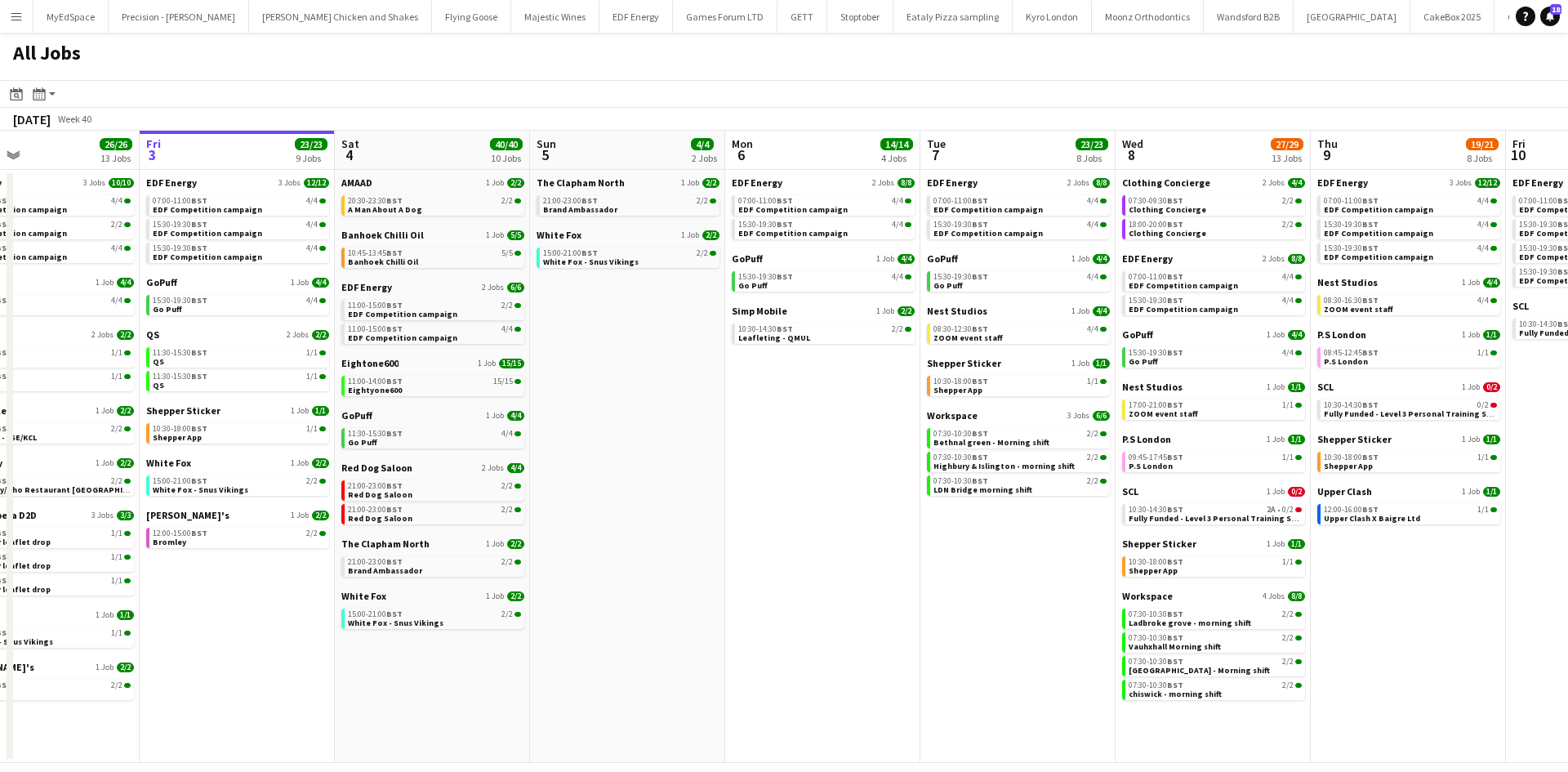
click at [510, 493] on app-calendar-viewport "Sun 28 11/12 4 Jobs Mon 29 21/21 9 Jobs Tue 30 23/24 11 Jobs Wed 1 26/26 14 Job…" at bounding box center [784, 447] width 1568 height 633
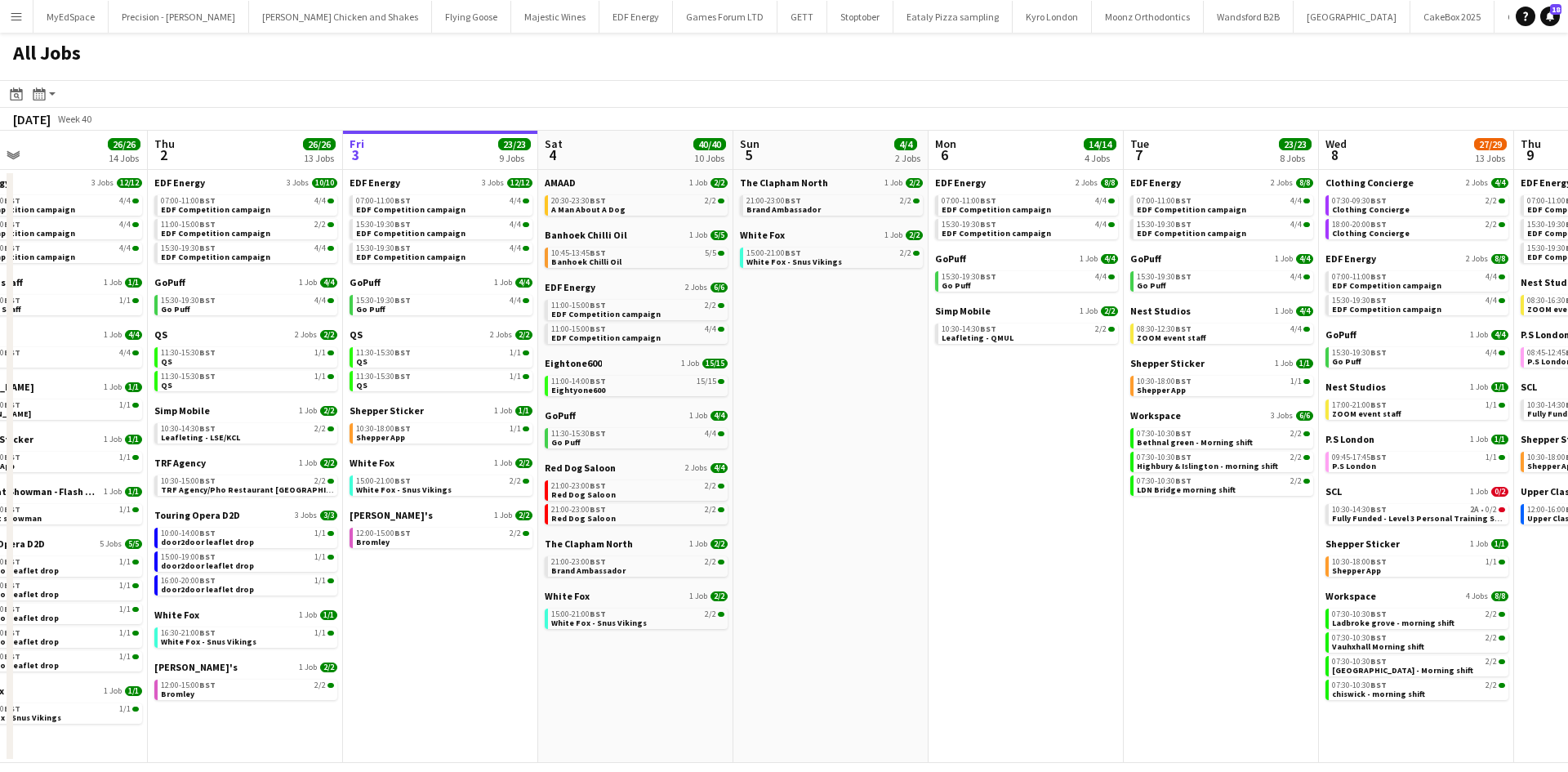
scroll to position [0, 650]
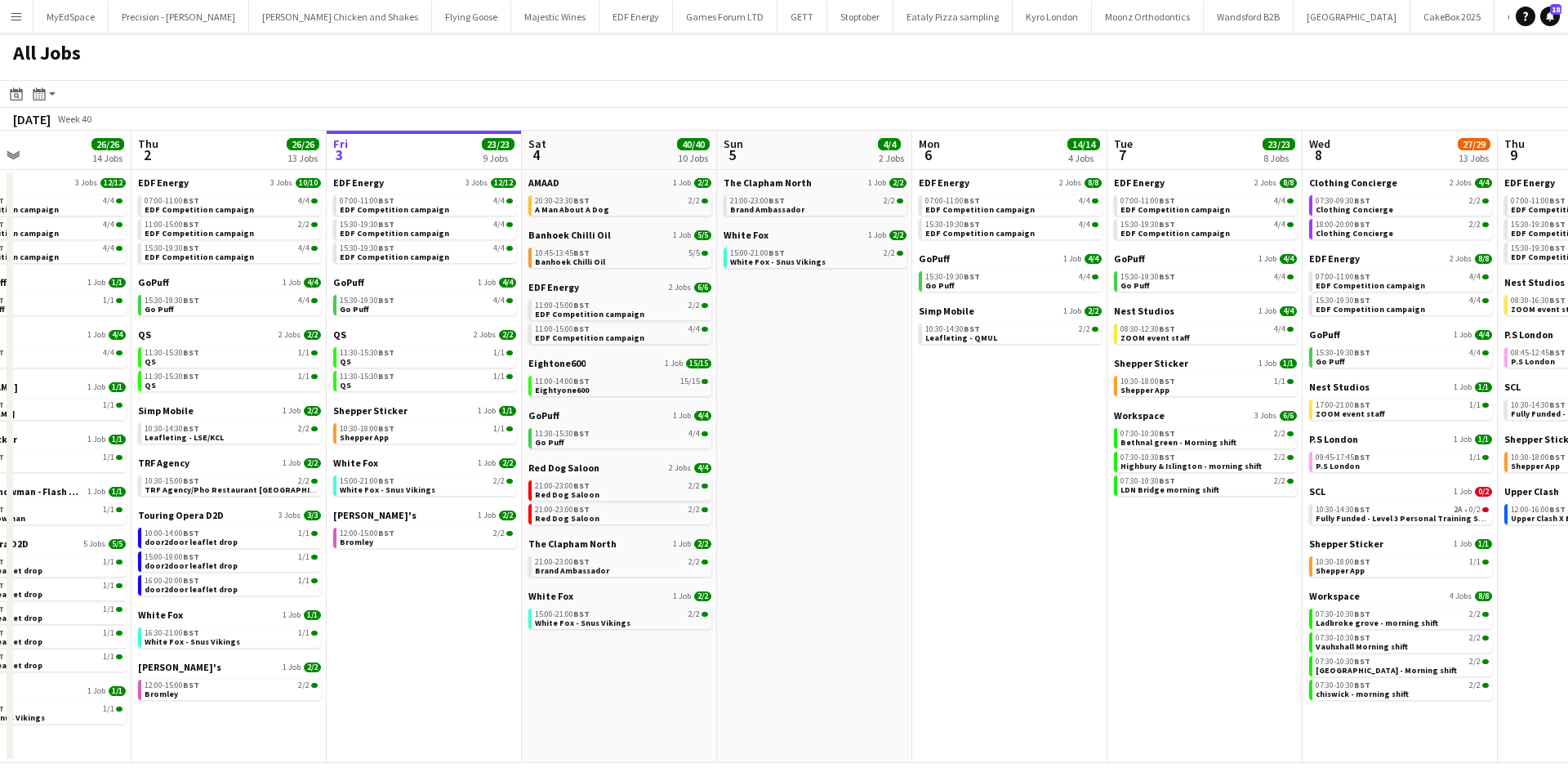
drag, startPoint x: 1069, startPoint y: 523, endPoint x: 1012, endPoint y: 523, distance: 57.0
click at [1012, 523] on app-calendar-viewport "Sun 28 11/12 4 Jobs Mon 29 21/21 9 Jobs Tue 30 23/24 11 Jobs Wed 1 26/26 14 Job…" at bounding box center [784, 447] width 1568 height 633
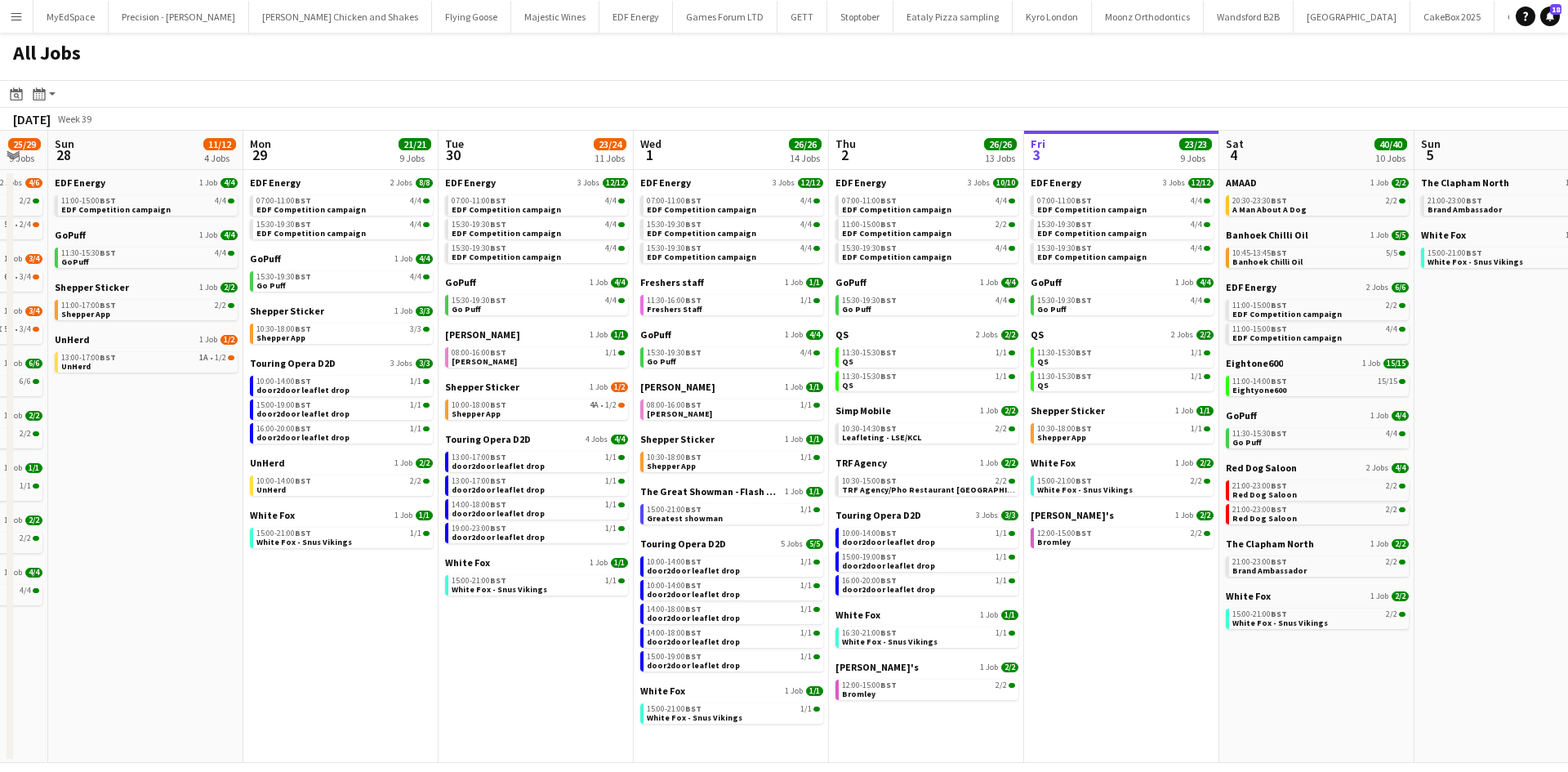
drag, startPoint x: 872, startPoint y: 525, endPoint x: 1202, endPoint y: 534, distance: 330.1
click at [1203, 534] on app-calendar-viewport "Fri 26 24/24 8 Jobs Sat 27 25/29 9 Jobs Sun 28 11/12 4 Jobs Mon 29 21/21 9 Jobs…" at bounding box center [784, 447] width 1568 height 633
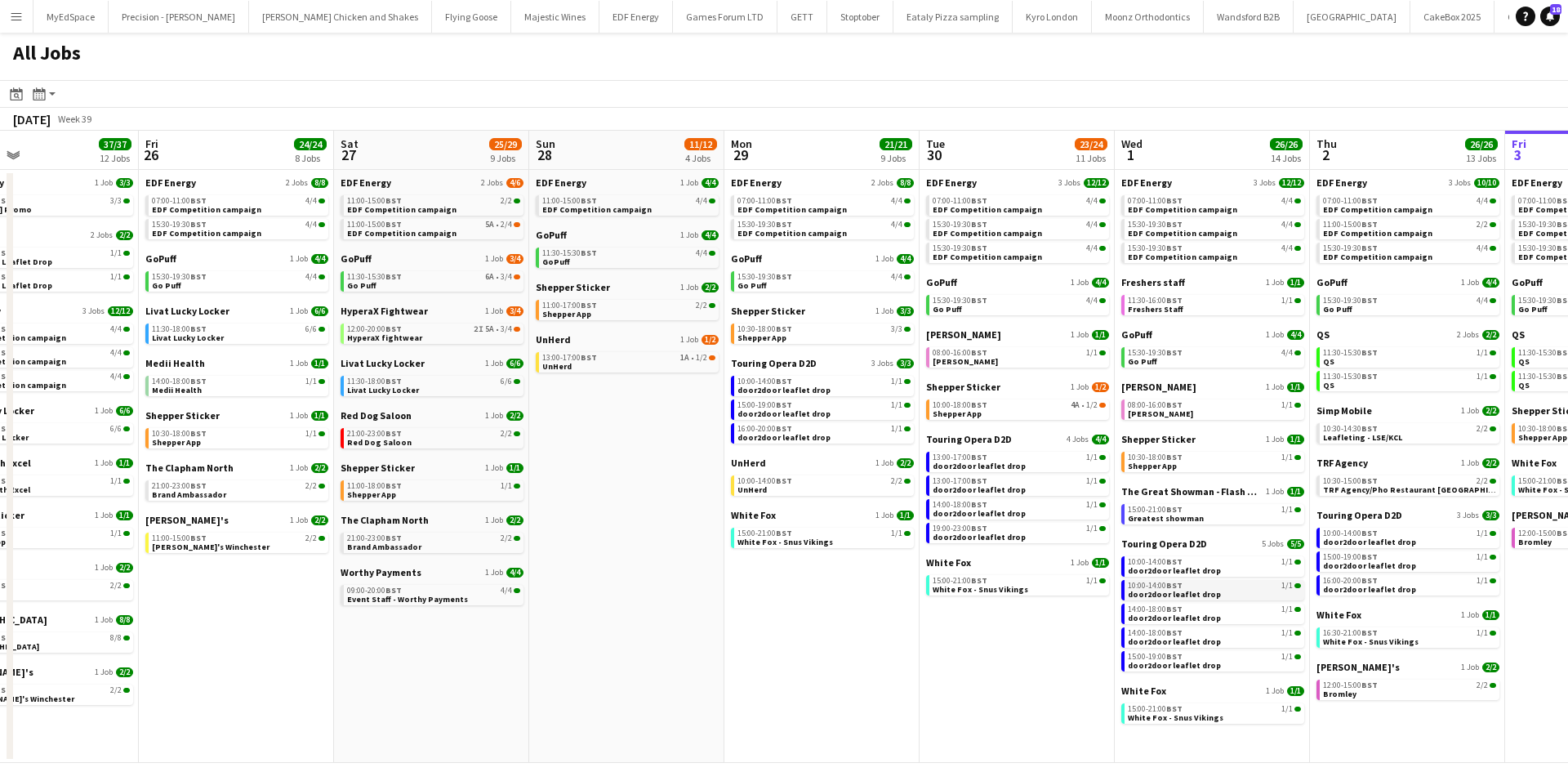
drag, startPoint x: 676, startPoint y: 529, endPoint x: 1154, endPoint y: 599, distance: 483.1
click at [1156, 599] on app-calendar-viewport "Tue 23 24/24 9 Jobs Wed 24 20/20 7 Jobs Thu 25 37/37 12 Jobs Fri 26 24/24 8 Job…" at bounding box center [784, 447] width 1568 height 633
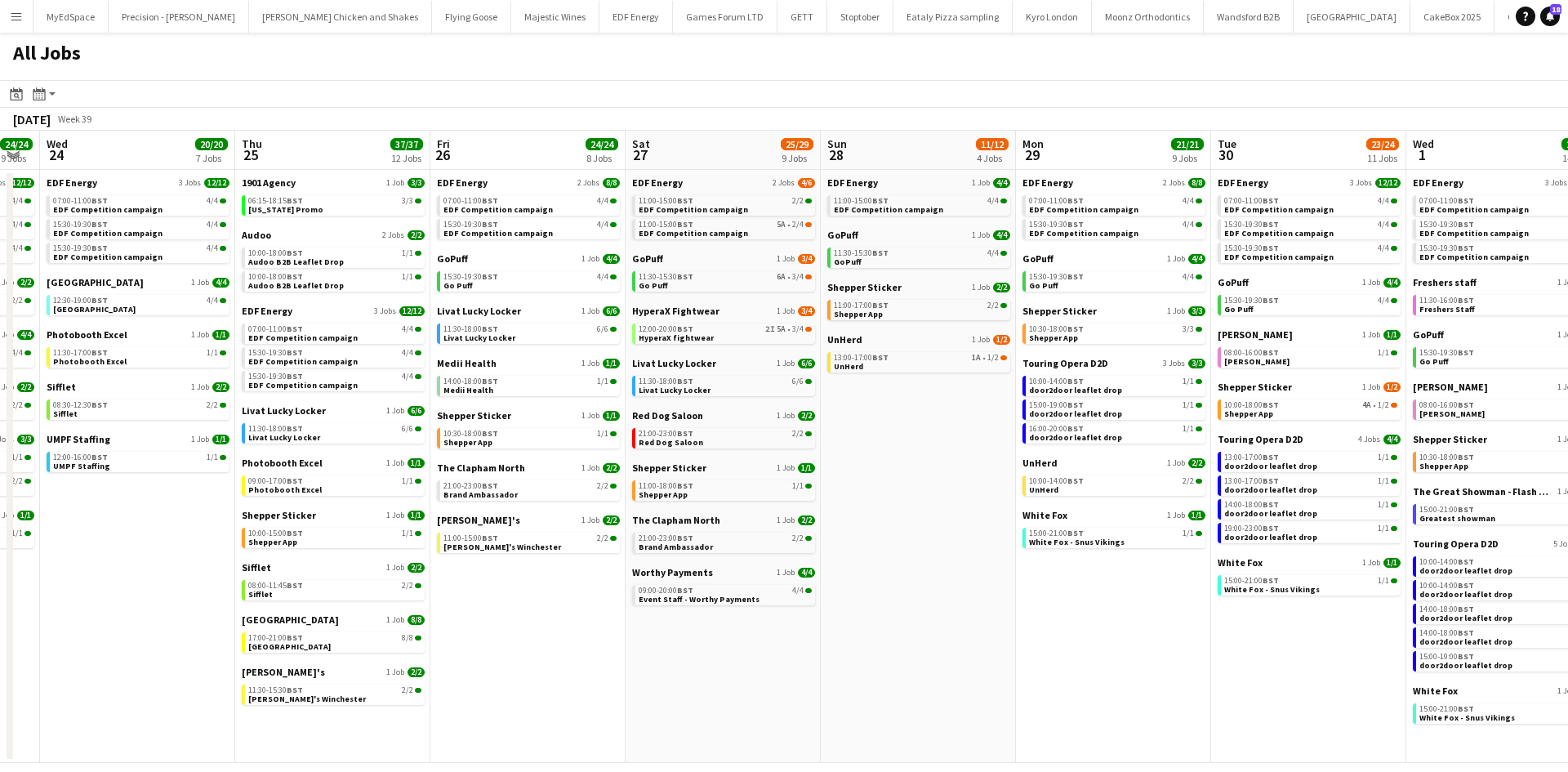
drag, startPoint x: 624, startPoint y: 527, endPoint x: 892, endPoint y: 530, distance: 268.0
click at [892, 530] on app-calendar-viewport "Mon 22 12/12 3 Jobs Tue 23 24/24 9 Jobs Wed 24 20/20 7 Jobs Thu 25 37/37 12 Job…" at bounding box center [784, 447] width 1568 height 633
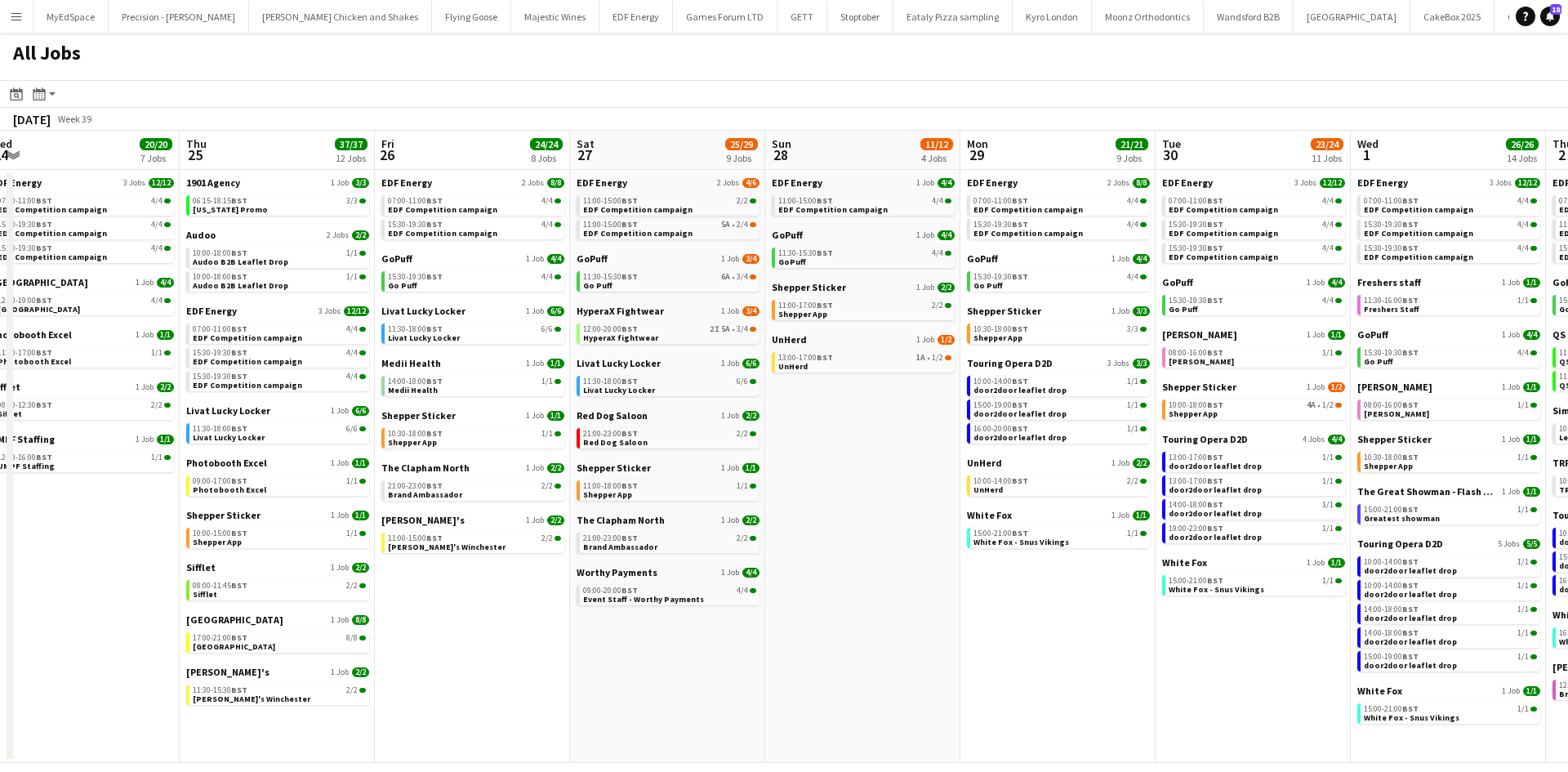
scroll to position [0, 393]
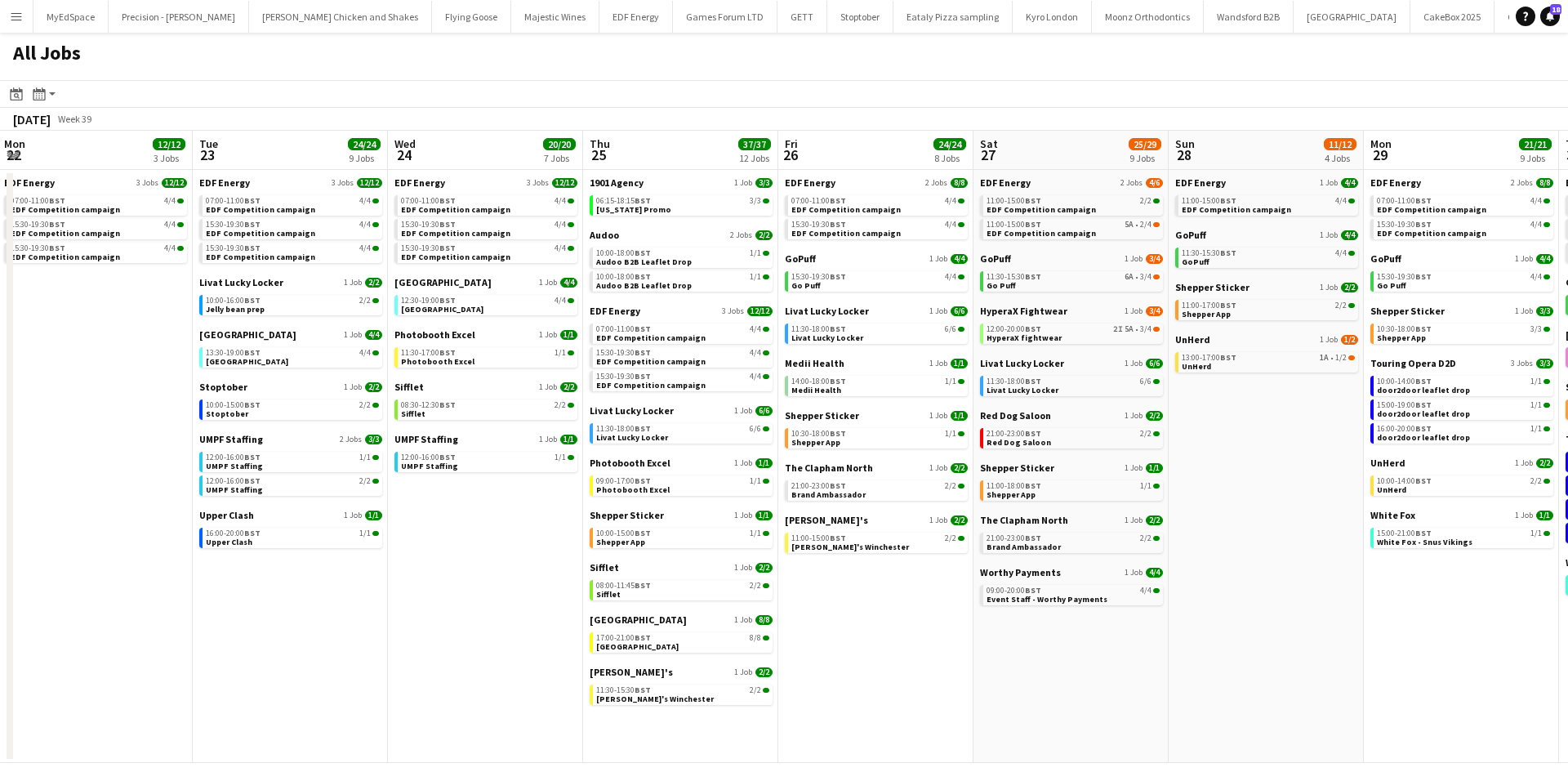
drag, startPoint x: 656, startPoint y: 584, endPoint x: 994, endPoint y: 585, distance: 338.0
click at [994, 585] on app-calendar-viewport "Sat 20 20/21 9 Jobs Sun 21 2/2 1 Job Mon 22 12/12 3 Jobs Tue 23 24/24 9 Jobs We…" at bounding box center [784, 447] width 1568 height 633
click at [686, 451] on div "Livat Lucky Locker 1 Job 6/6 11:30-18:00 BST 6/6 Livat Lucky Locker" at bounding box center [681, 430] width 183 height 53
click at [687, 437] on link "11:30-18:00 BST 6/6 Livat Lucky Locker" at bounding box center [683, 432] width 174 height 18
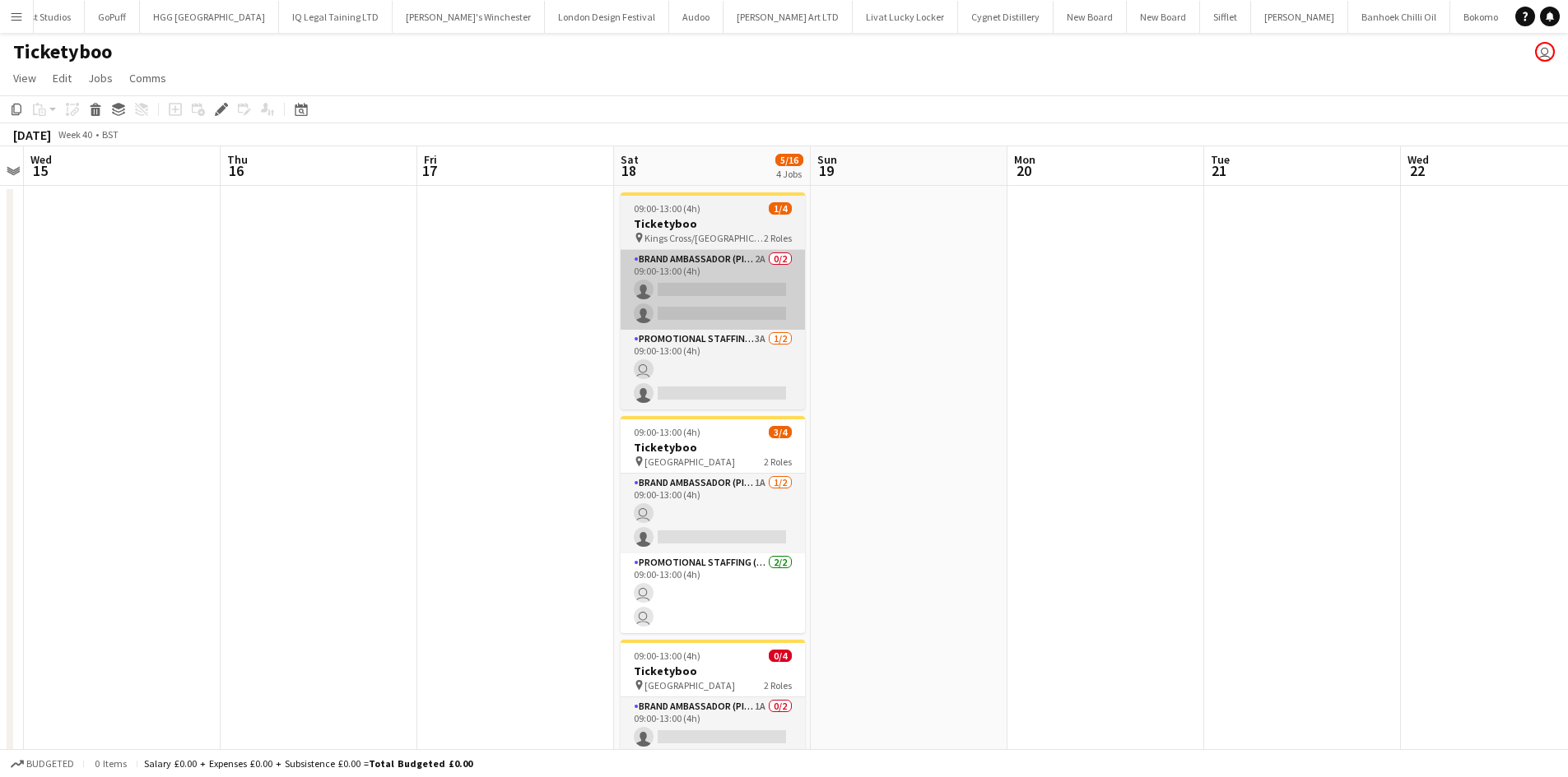
scroll to position [0, 4429]
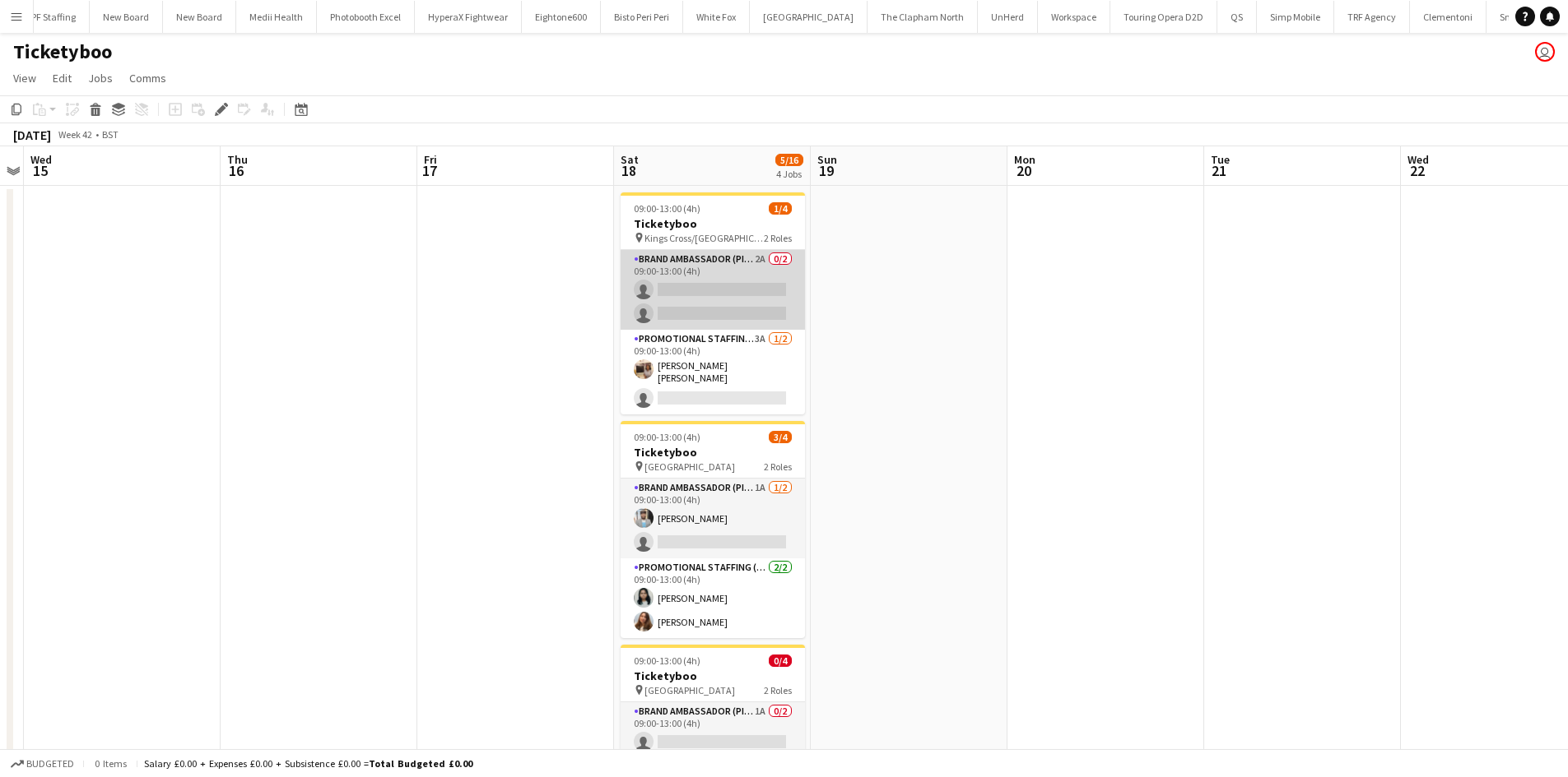
click at [767, 263] on app-card-role "Brand Ambassador (Pick up) 2A 0/2 09:00-13:00 (4h) single-neutral-actions singl…" at bounding box center [712, 290] width 184 height 80
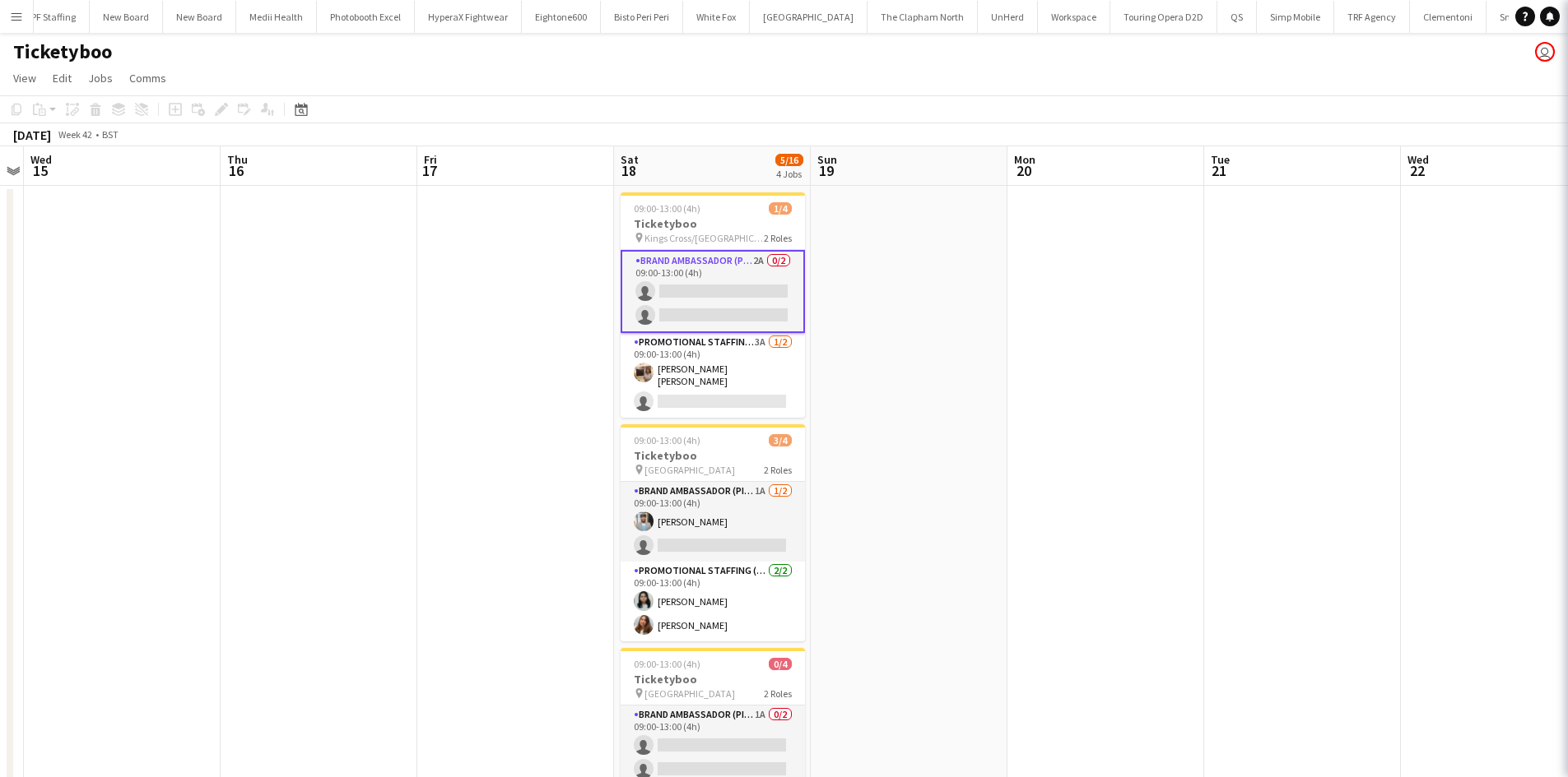
scroll to position [0, 5365]
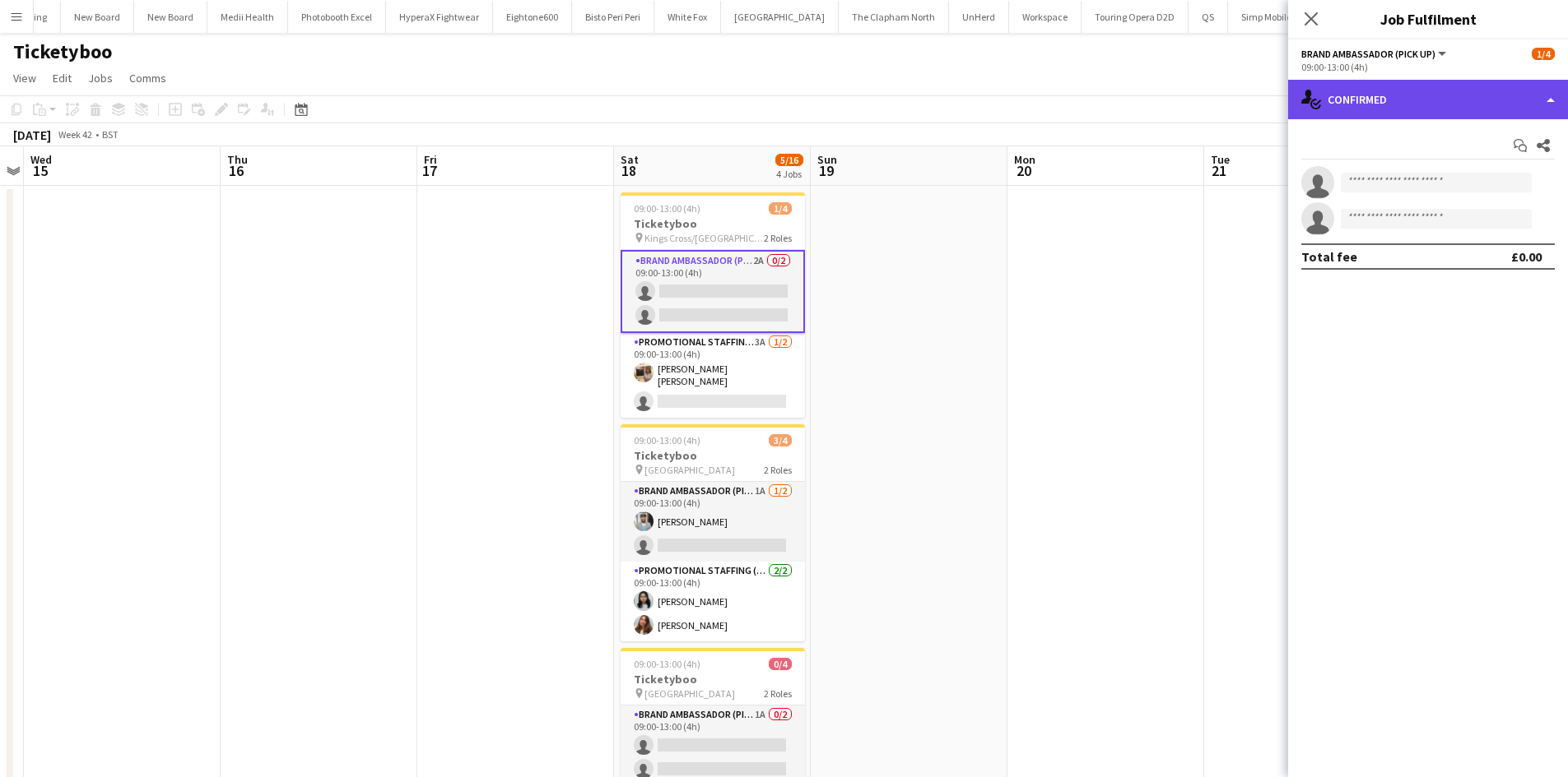
click at [1422, 113] on div "single-neutral-actions-check-2 Confirmed" at bounding box center [1428, 99] width 280 height 39
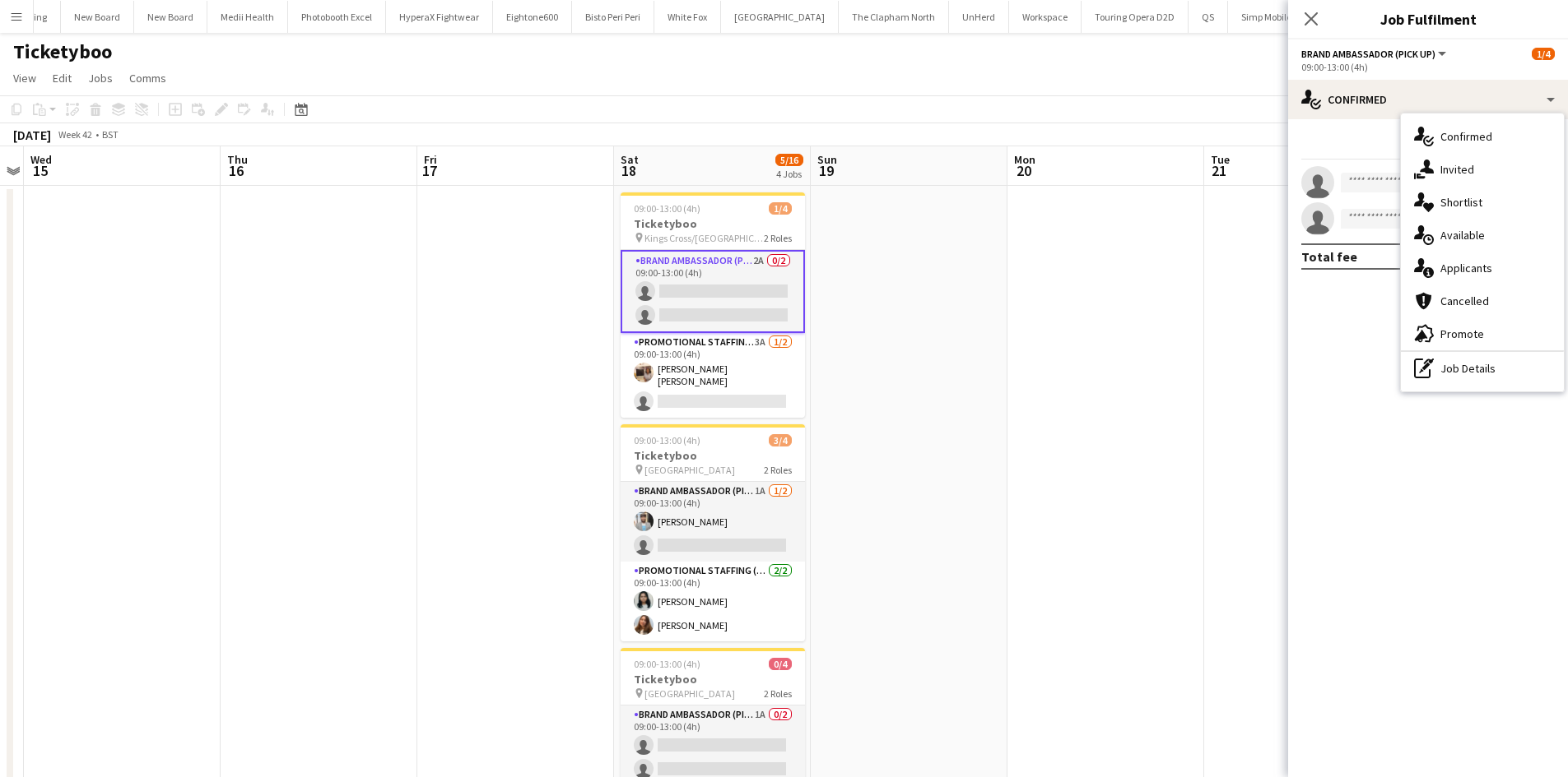
click at [1468, 270] on span "Applicants" at bounding box center [1467, 269] width 52 height 15
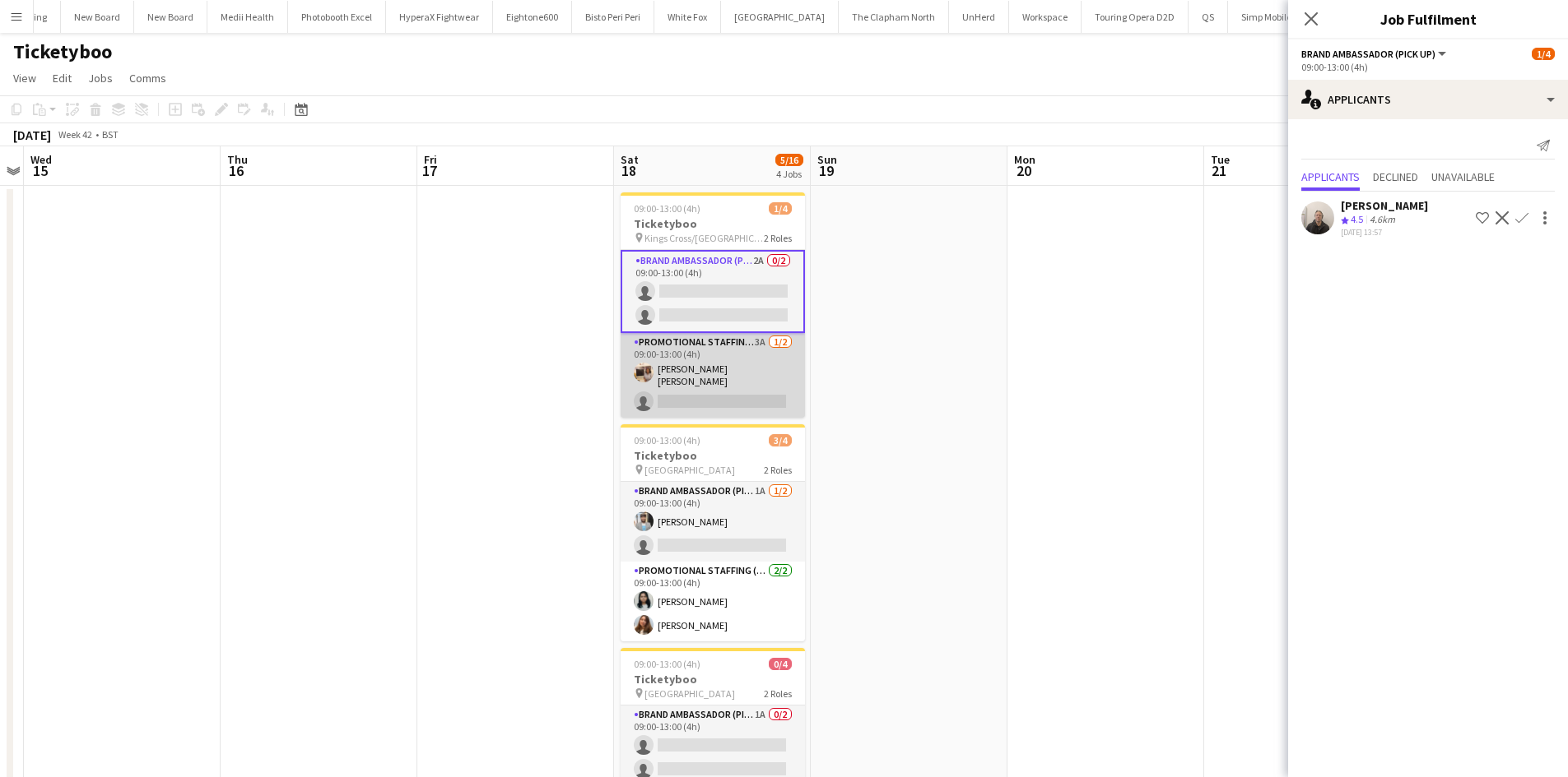
click at [755, 337] on app-card-role "Promotional Staffing (Brand Ambassadors) 3A 1/2 09:00-13:00 (4h) Annie Dan sing…" at bounding box center [712, 375] width 184 height 85
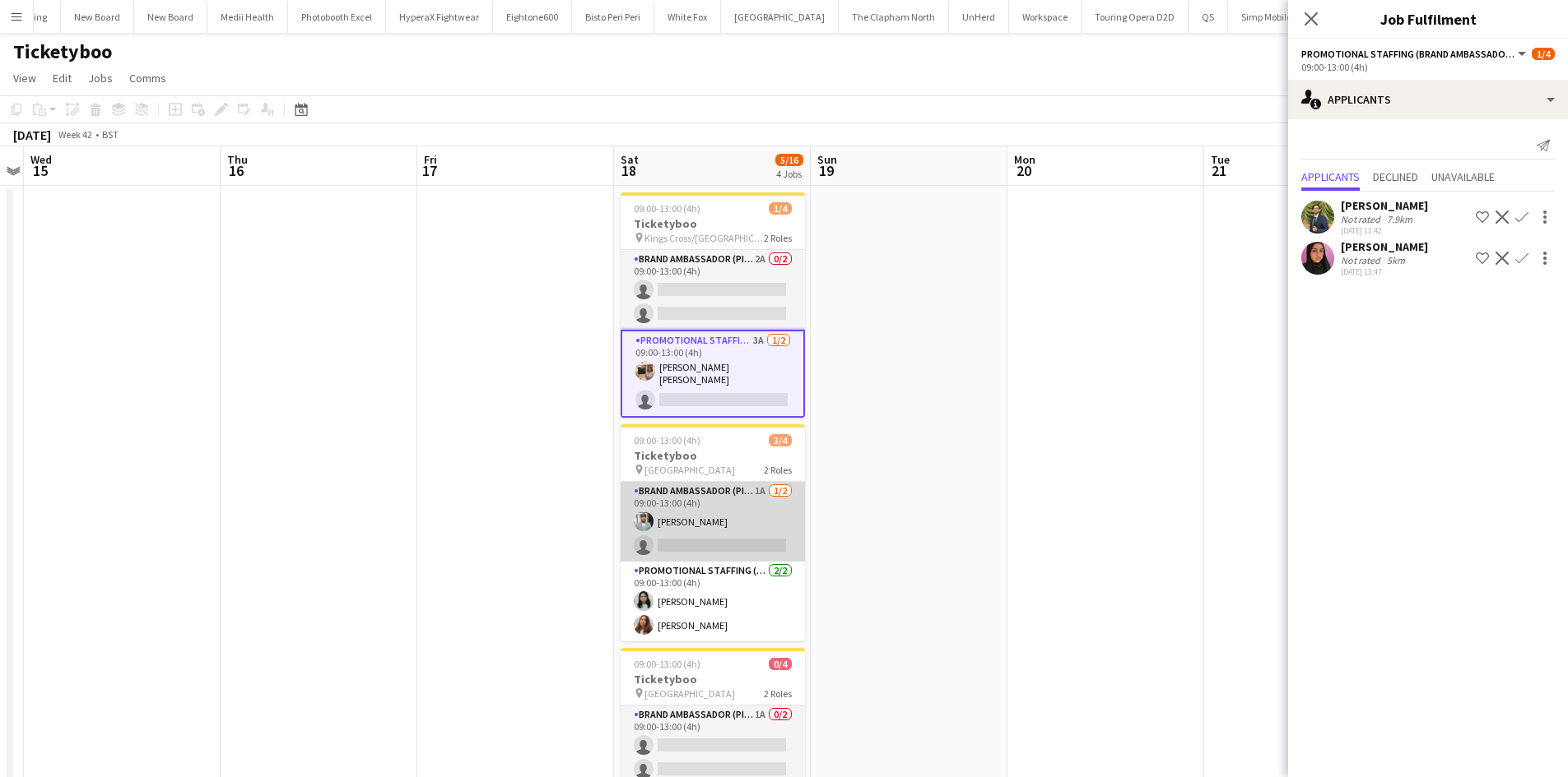
drag, startPoint x: 756, startPoint y: 483, endPoint x: 753, endPoint y: 540, distance: 57.1
click at [758, 482] on app-card-role "Brand Ambassador (Pick up) 1A 1/2 09:00-13:00 (4h) Abhishek Rayewar single-neut…" at bounding box center [712, 522] width 184 height 80
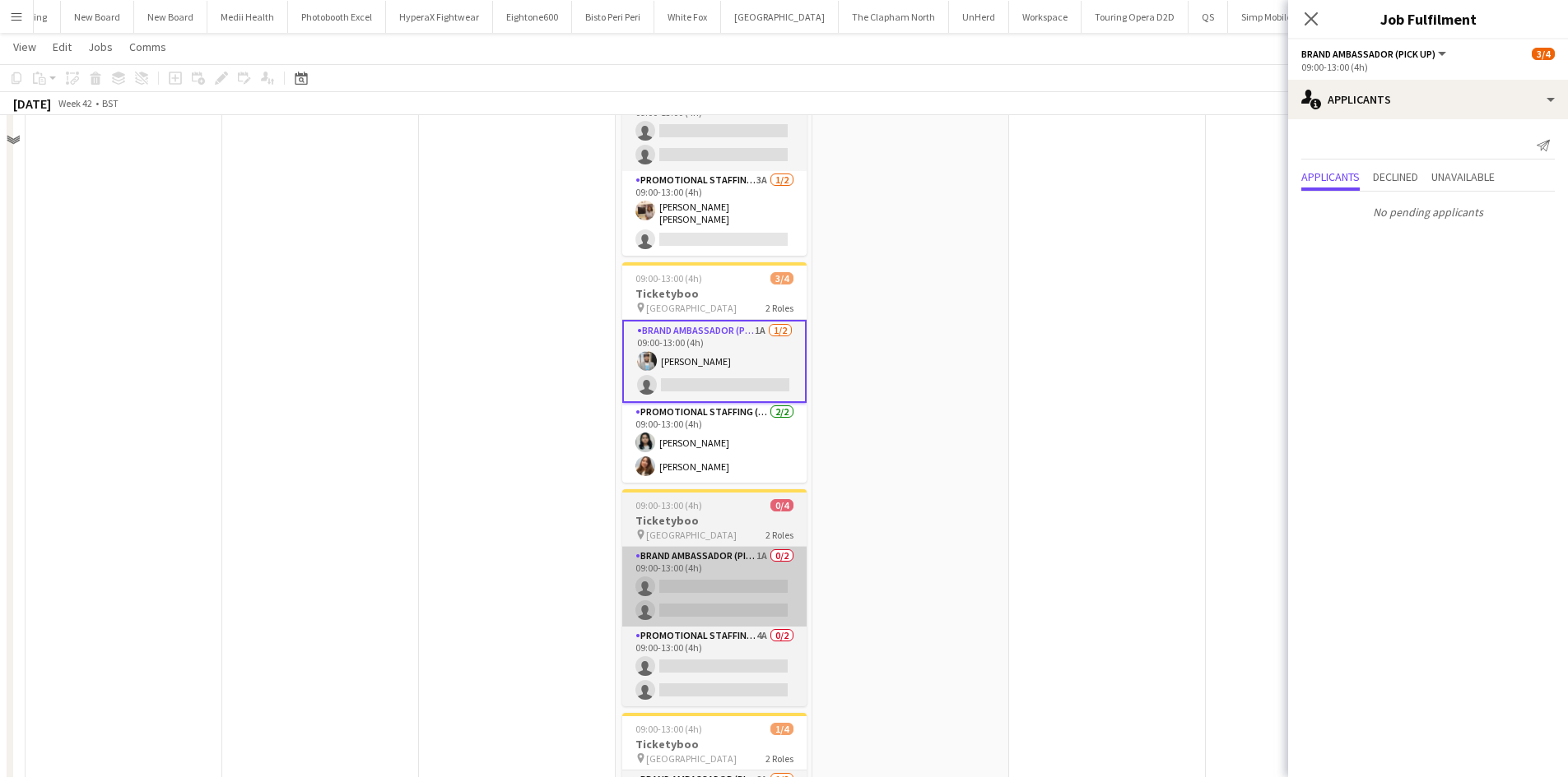
scroll to position [165, 0]
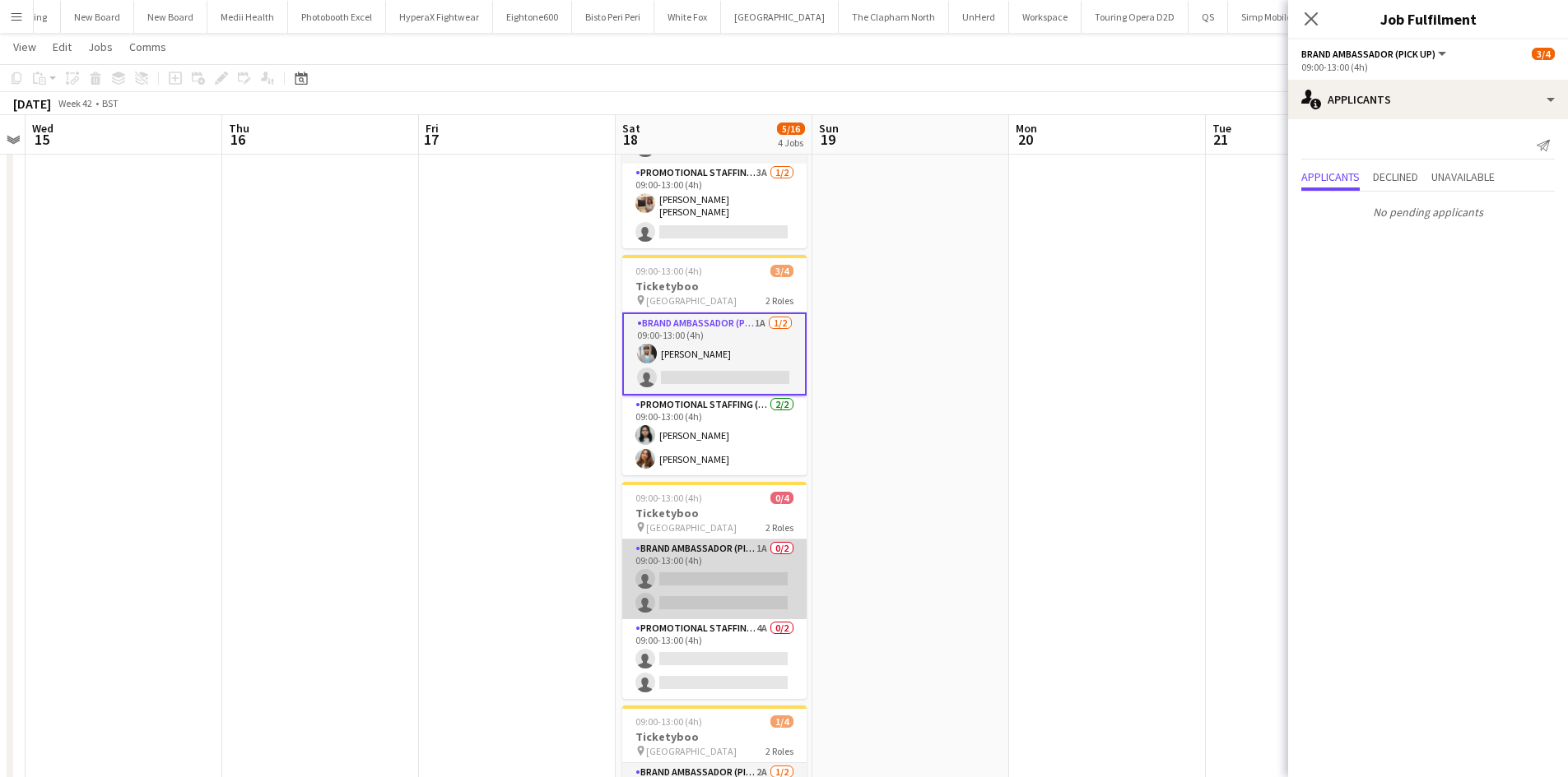
click at [763, 546] on app-card-role "Brand Ambassador (Pick up) 1A 0/2 09:00-13:00 (4h) single-neutral-actions singl…" at bounding box center [714, 580] width 184 height 80
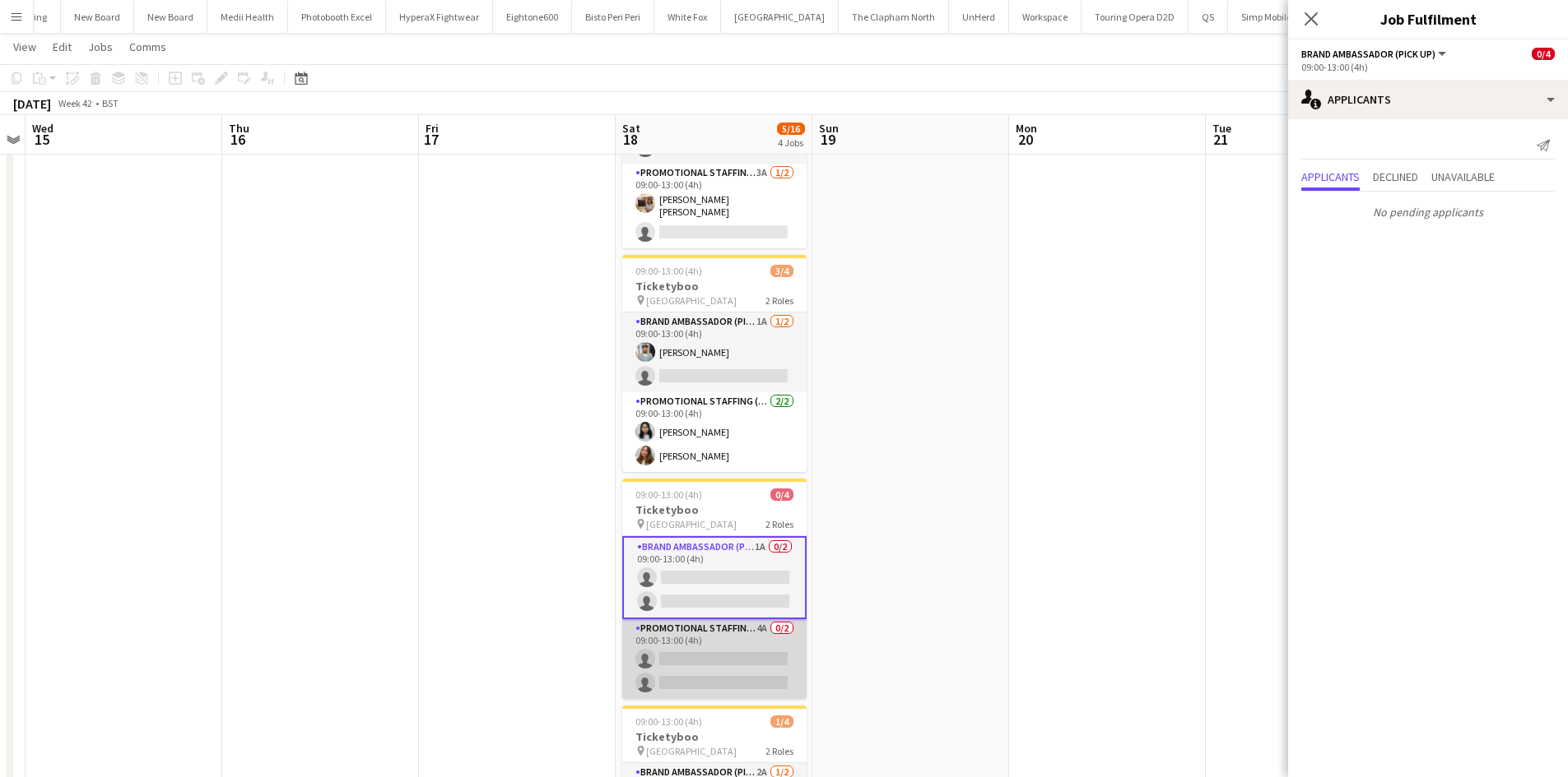
click at [762, 619] on app-card-role "Promotional Staffing (Brand Ambassadors) 4A 0/2 09:00-13:00 (4h) single-neutral…" at bounding box center [714, 659] width 184 height 80
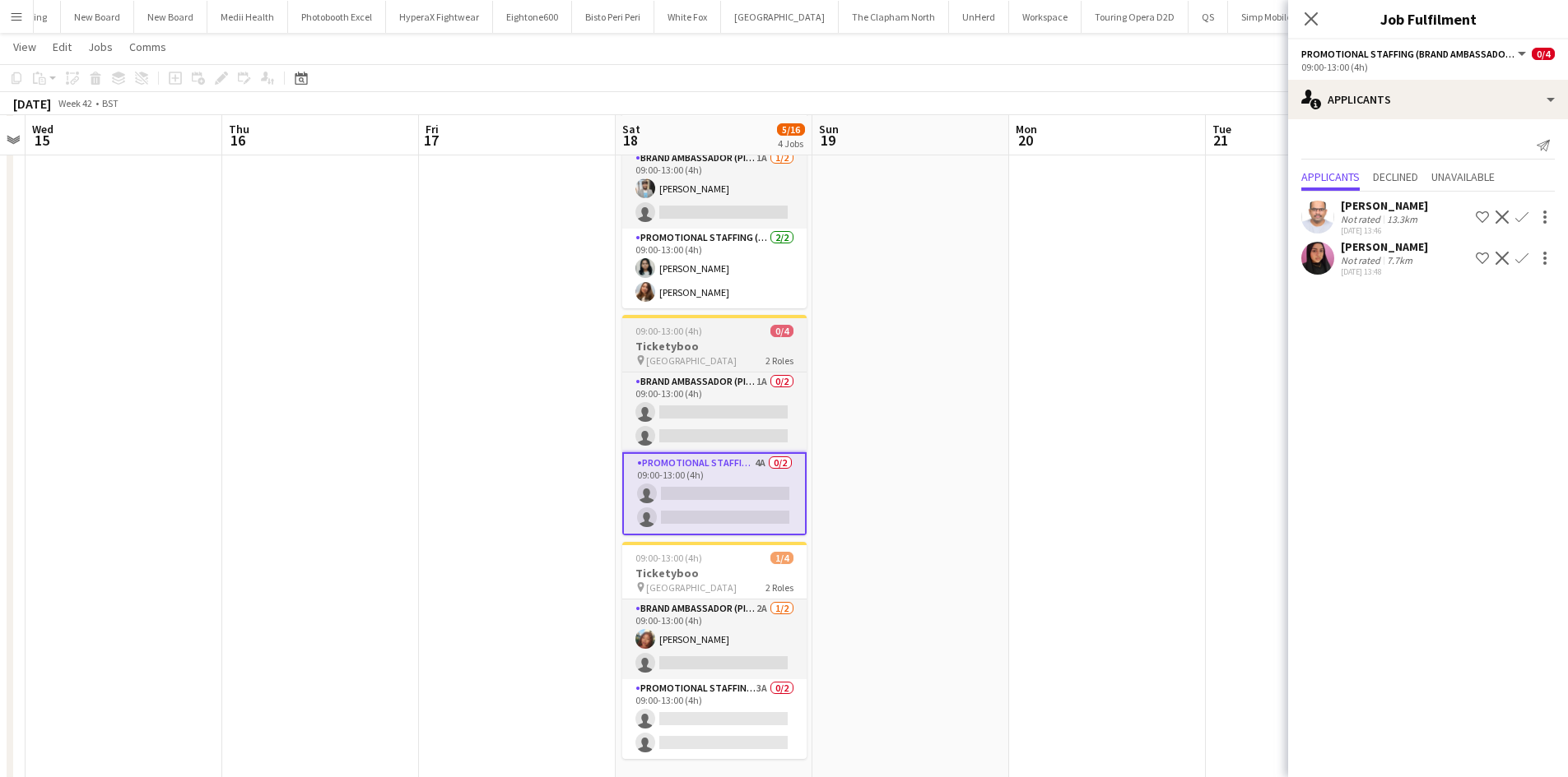
scroll to position [329, 0]
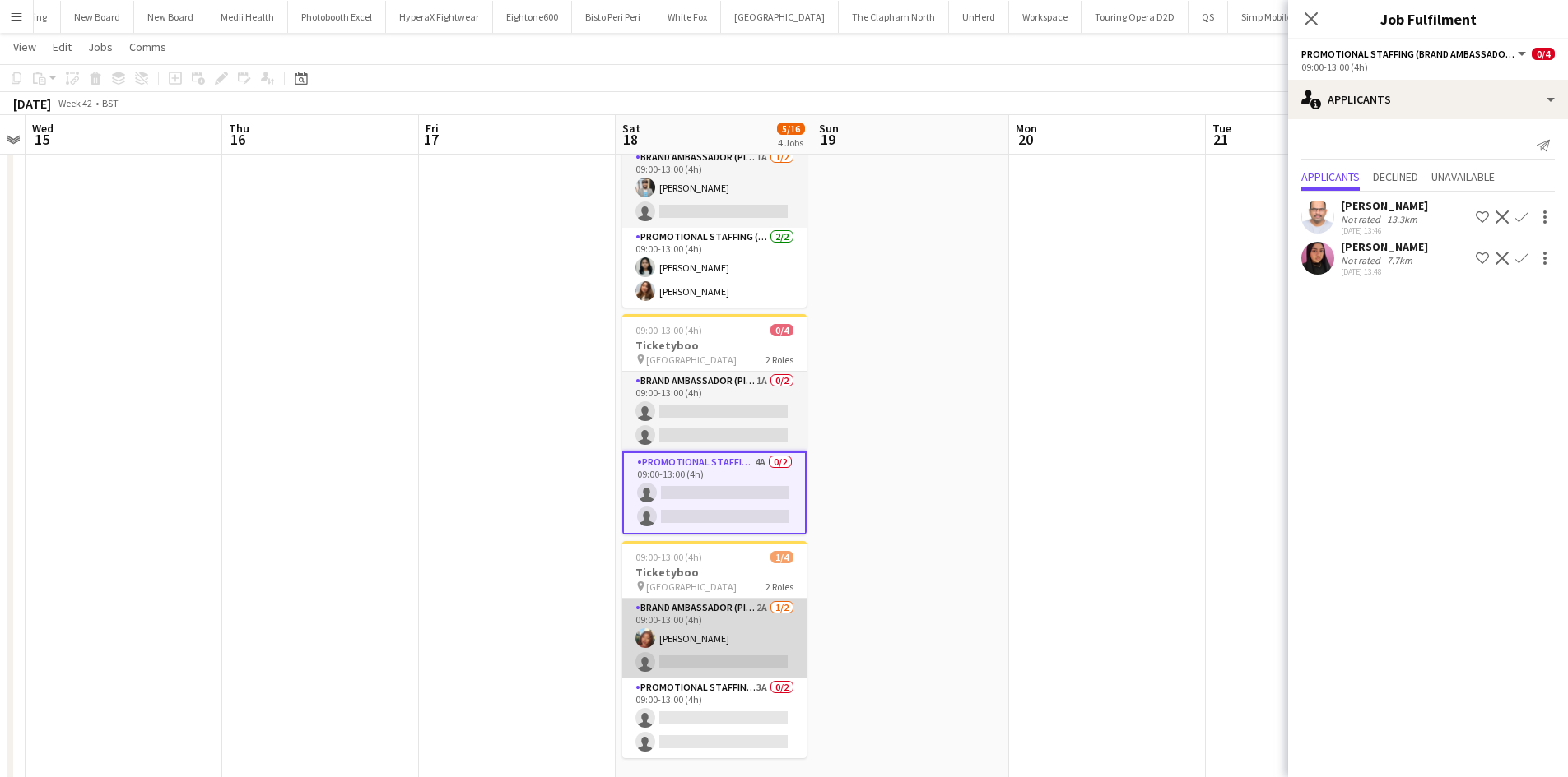
click at [759, 602] on app-card-role "Brand Ambassador (Pick up) 2A 1/2 09:00-13:00 (4h) Lianna Smith-Prince single-n…" at bounding box center [714, 639] width 184 height 80
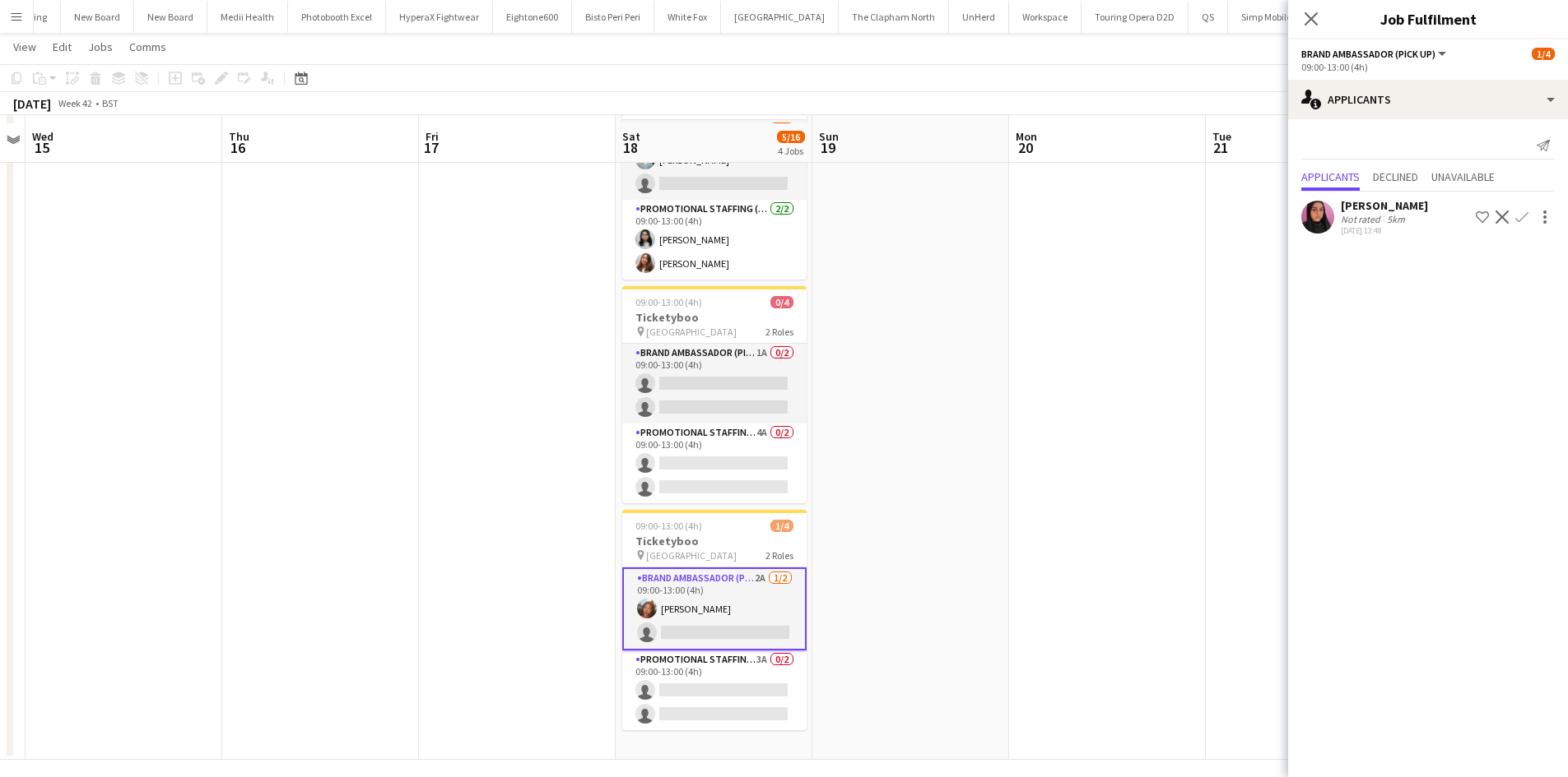
scroll to position [368, 0]
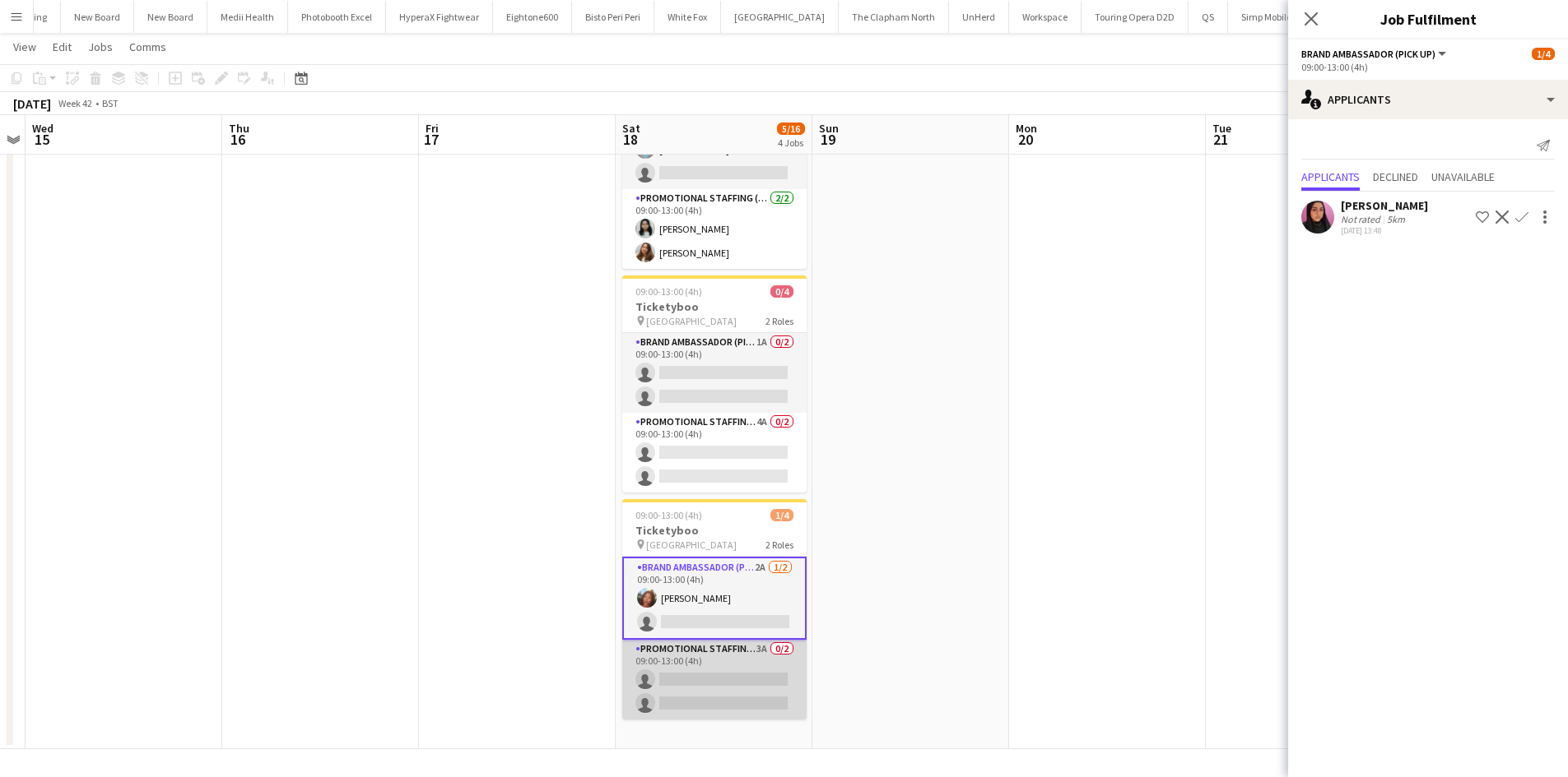
click at [759, 650] on app-card-role "Promotional Staffing (Brand Ambassadors) 3A 0/2 09:00-13:00 (4h) single-neutral…" at bounding box center [714, 679] width 184 height 80
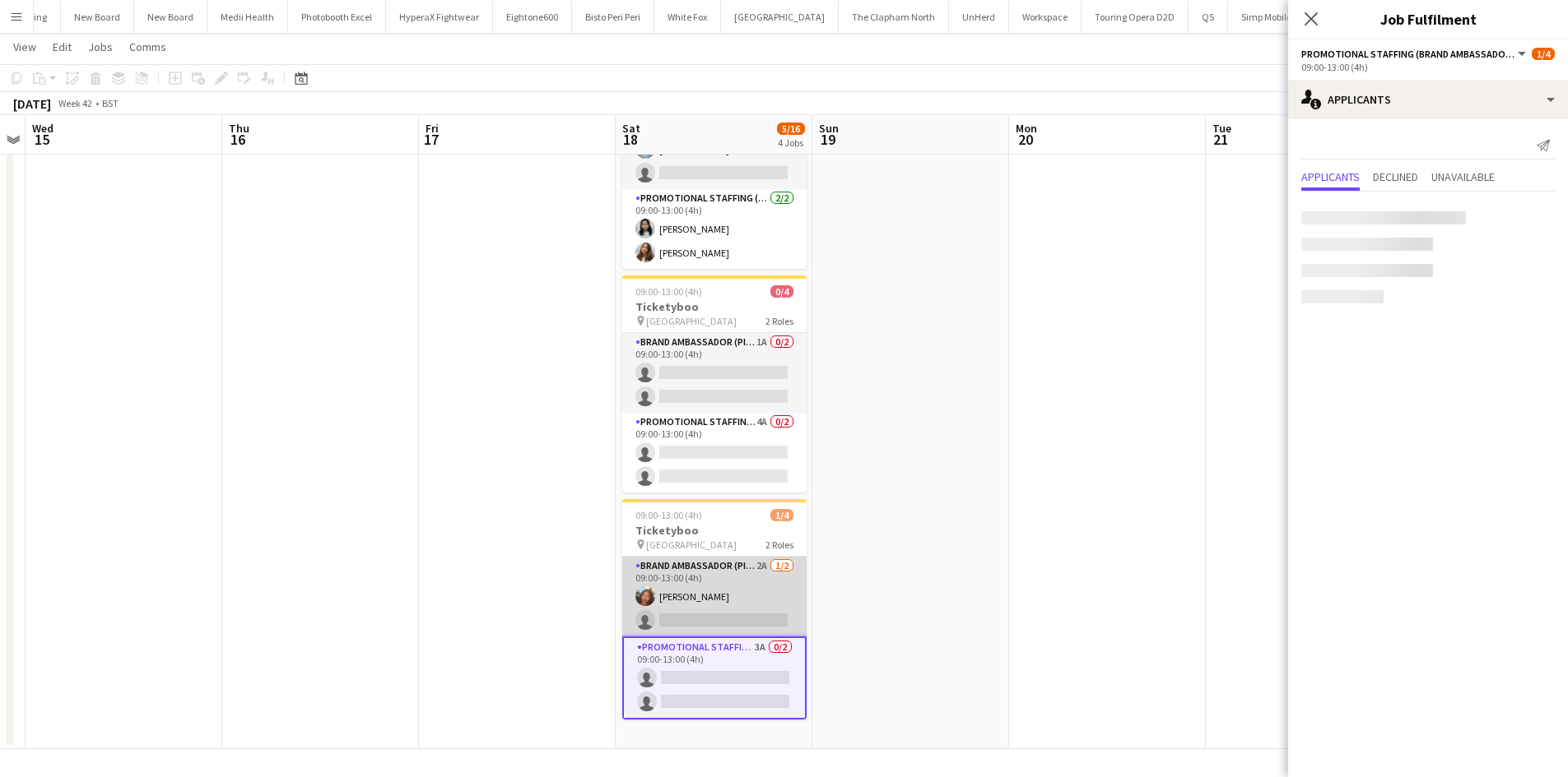
scroll to position [0, 564]
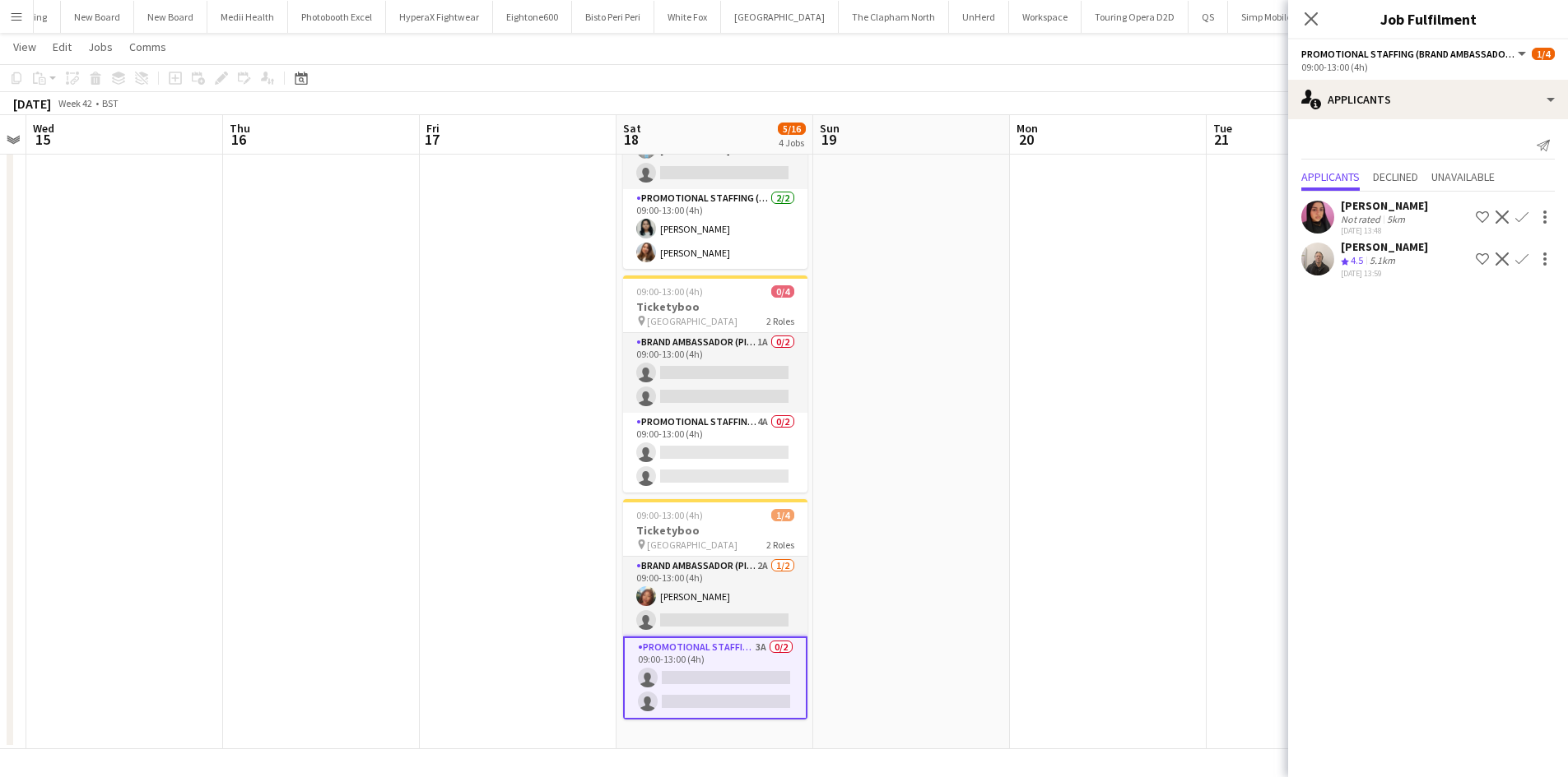
click at [895, 368] on app-date-cell at bounding box center [911, 283] width 197 height 933
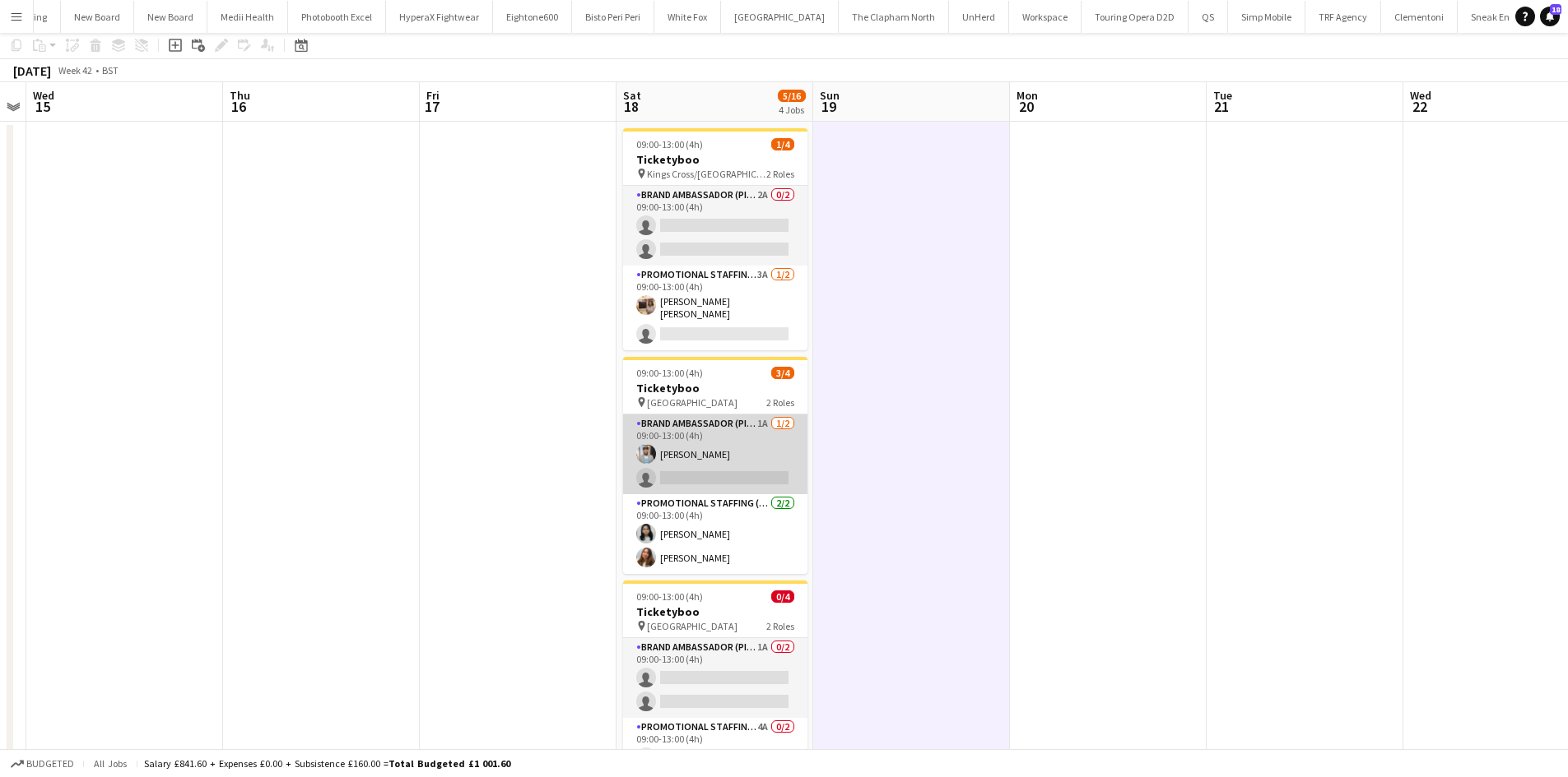
scroll to position [0, 0]
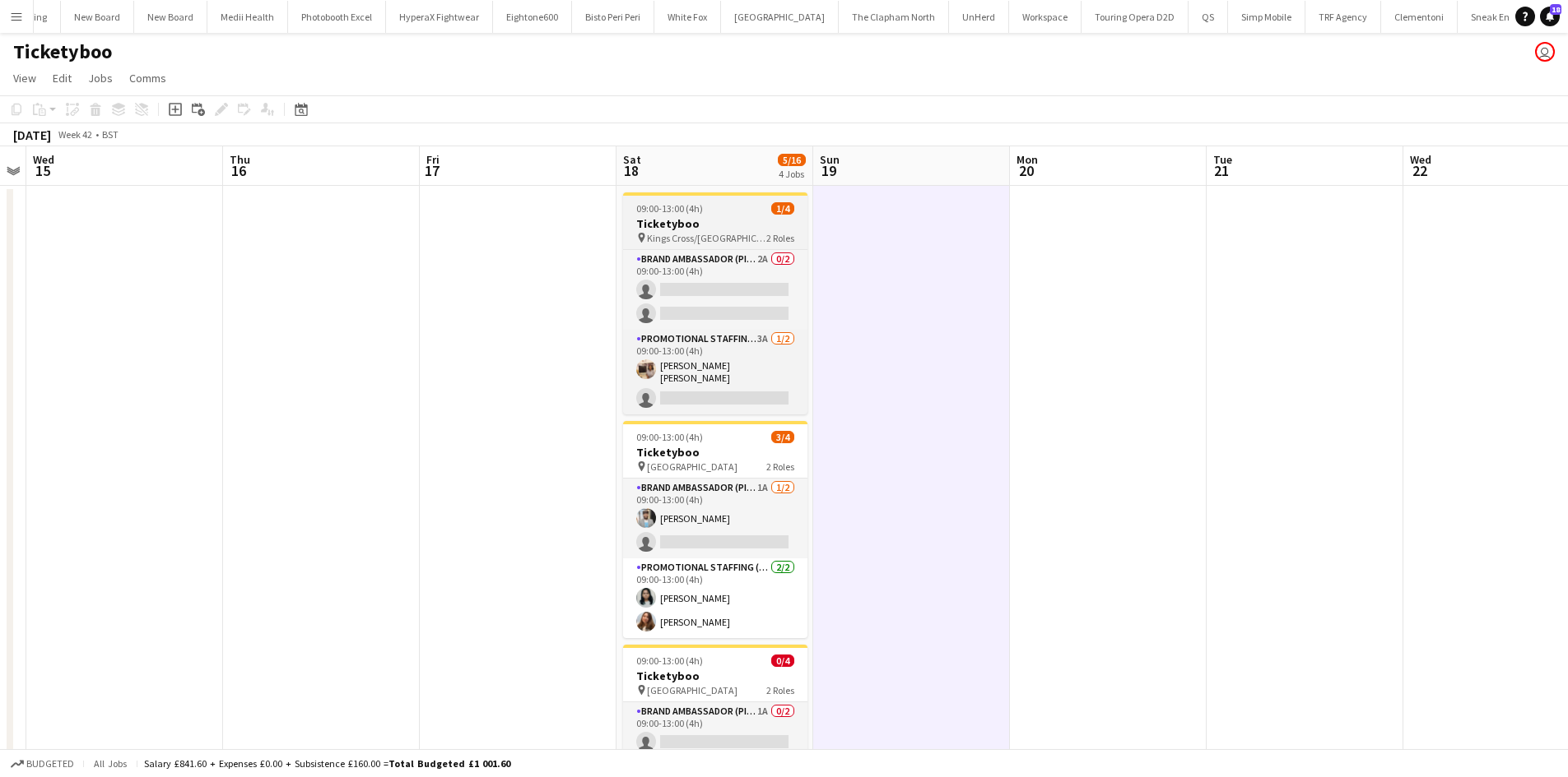
click at [721, 242] on span "Kings Cross/St Pancras" at bounding box center [707, 238] width 119 height 12
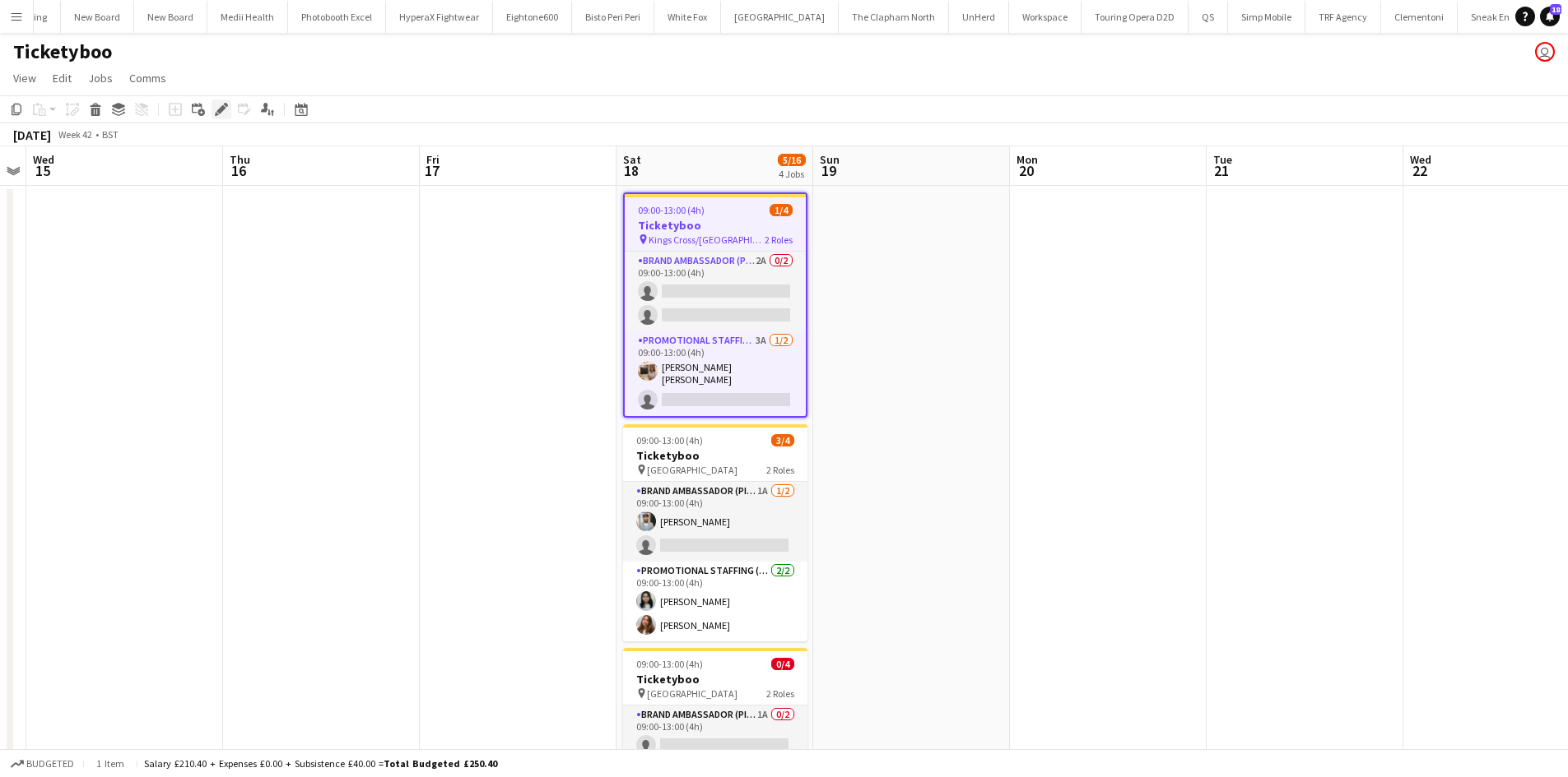
click at [227, 105] on icon at bounding box center [226, 105] width 4 height 4
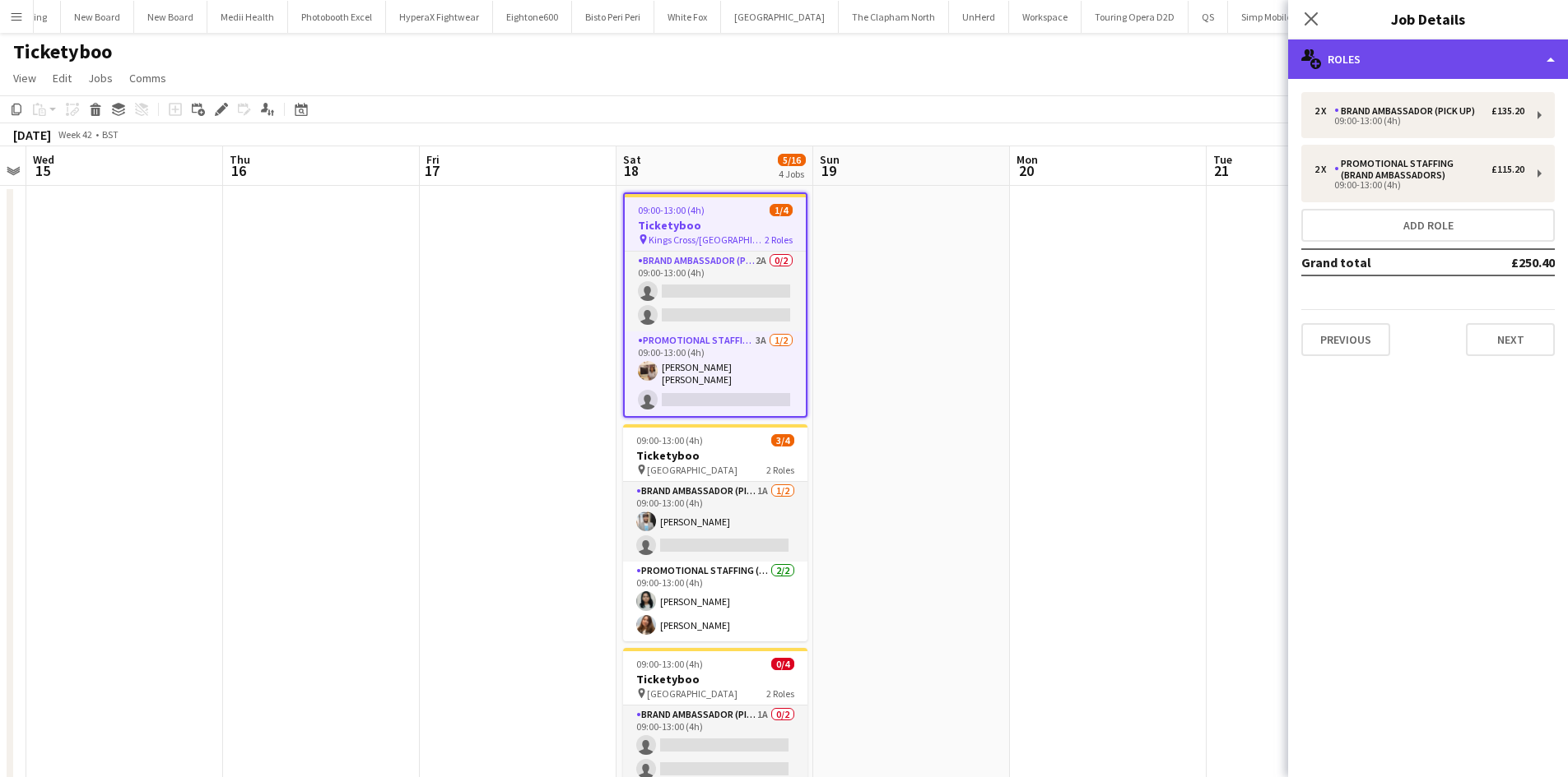
click at [1500, 70] on div "multiple-users-add Roles" at bounding box center [1428, 59] width 280 height 39
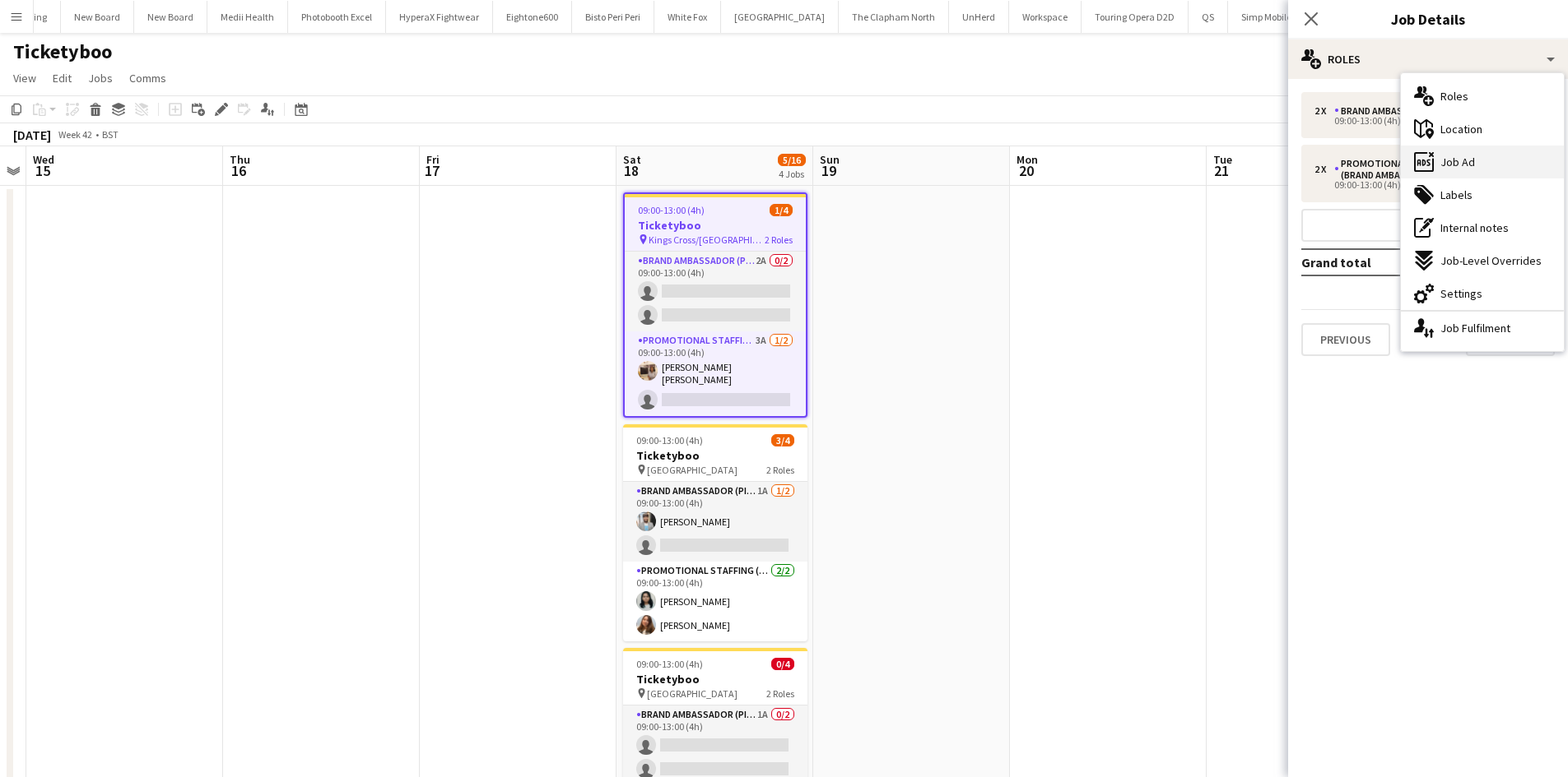
click at [1485, 151] on div "ads-window Job Ad" at bounding box center [1482, 162] width 163 height 33
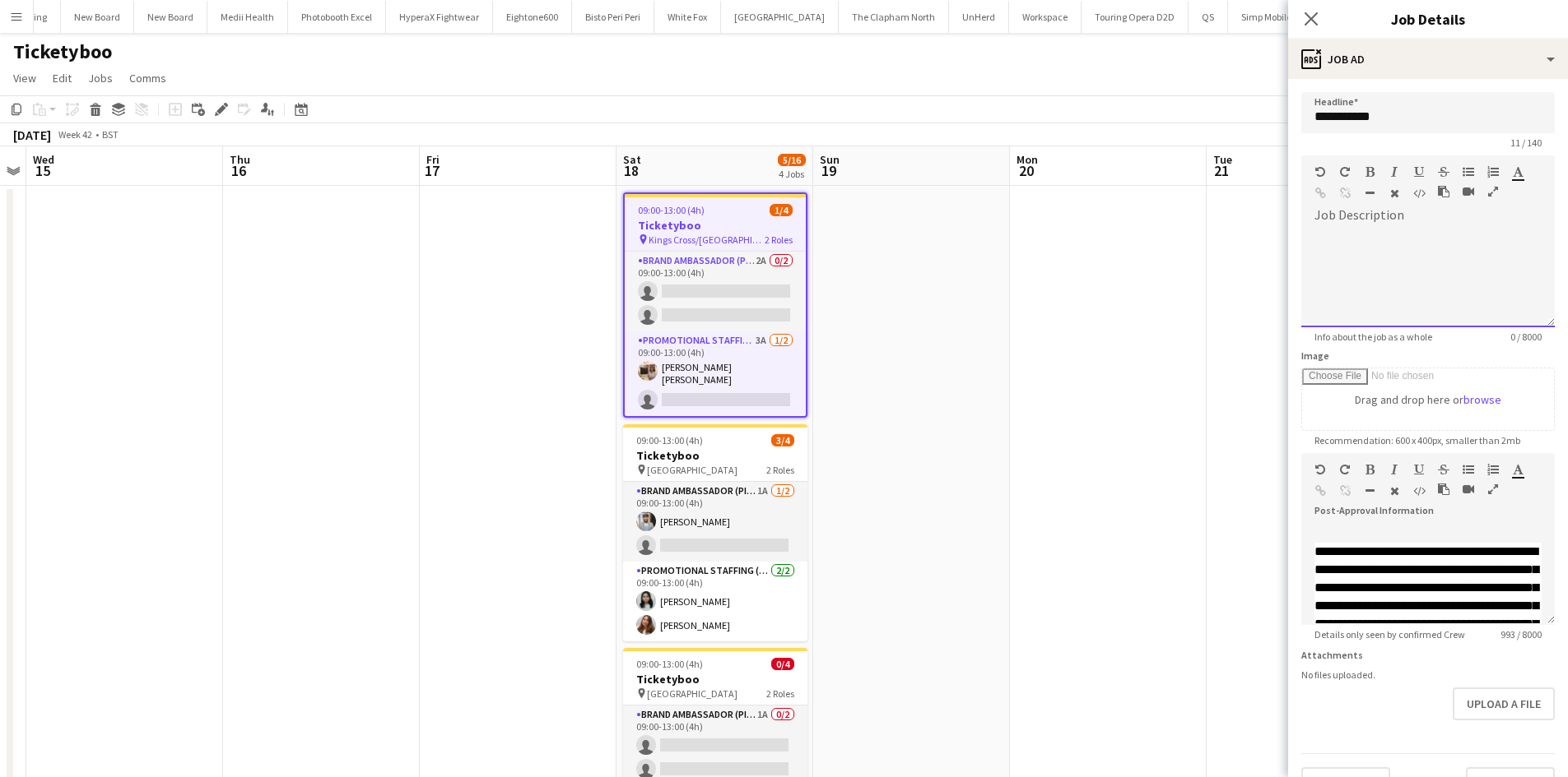
click at [1415, 244] on div at bounding box center [1428, 278] width 254 height 99
click at [1483, 237] on div "**********" at bounding box center [1421, 278] width 241 height 99
click at [1483, 240] on div "**********" at bounding box center [1421, 278] width 241 height 99
click at [1479, 240] on div "**********" at bounding box center [1421, 278] width 241 height 99
click at [1419, 261] on div "**********" at bounding box center [1421, 278] width 241 height 99
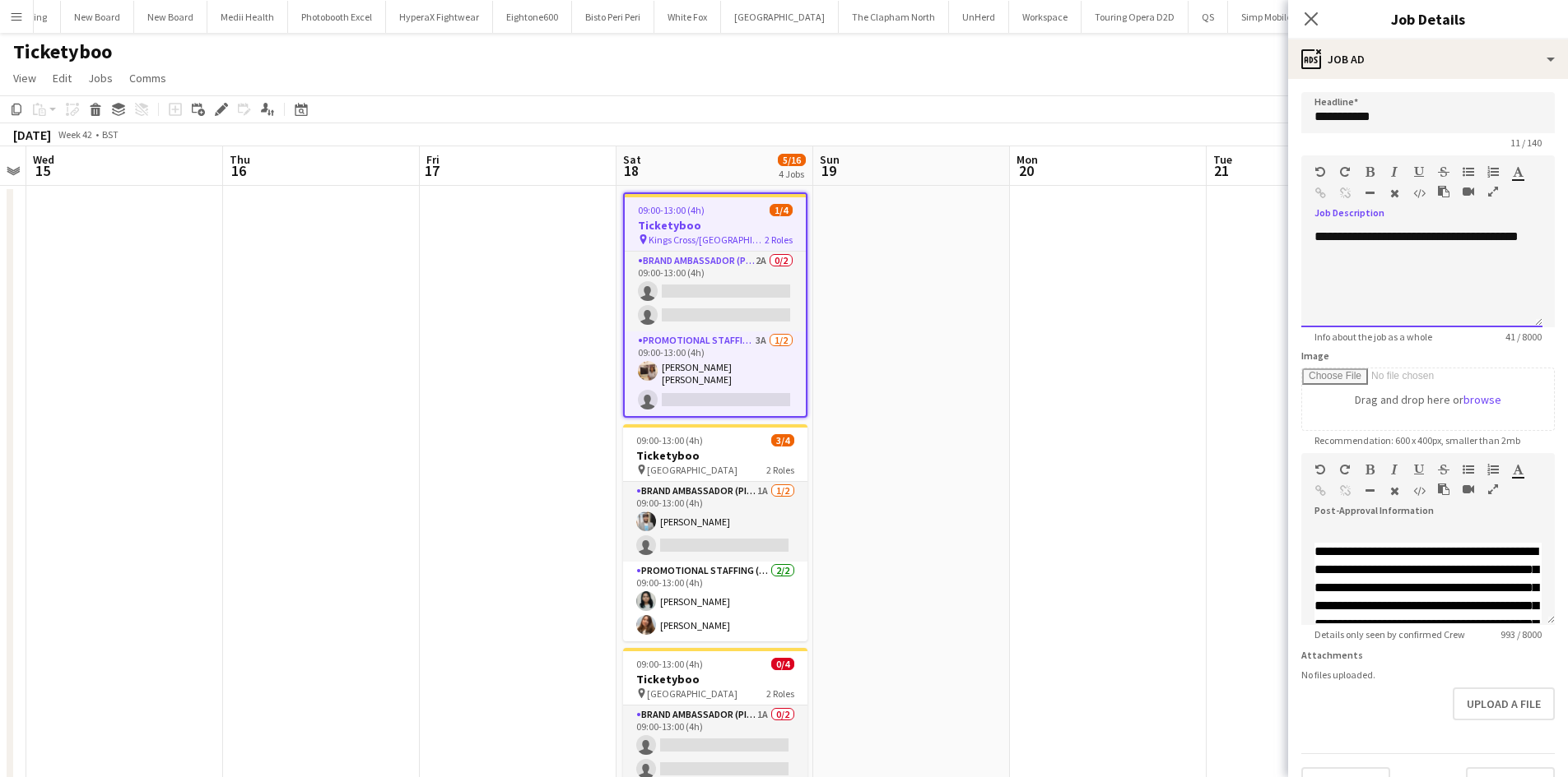
click at [1495, 235] on div "**********" at bounding box center [1421, 278] width 241 height 99
click at [1455, 277] on div "**********" at bounding box center [1421, 278] width 241 height 99
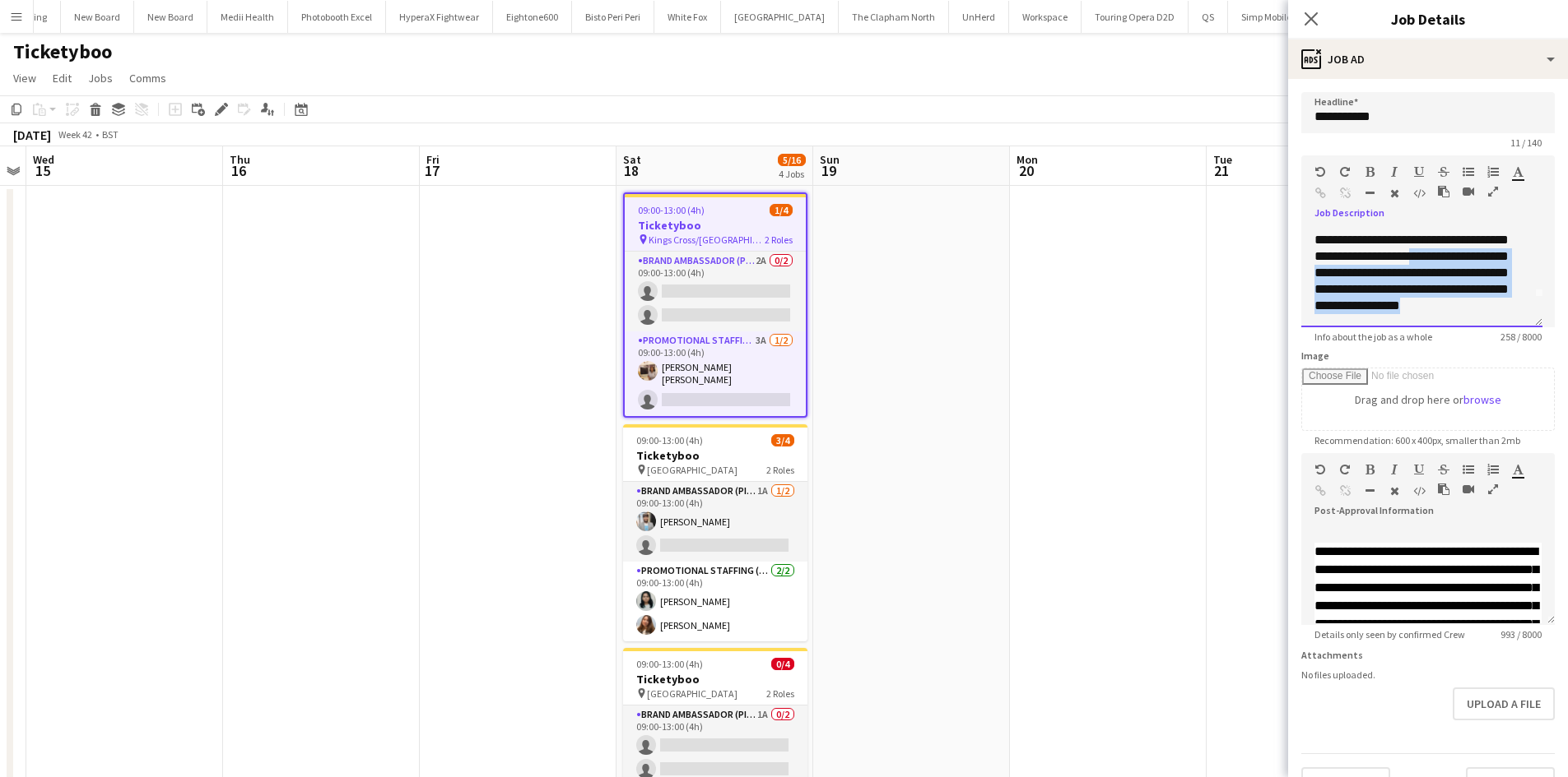
scroll to position [46, 0]
drag, startPoint x: 1355, startPoint y: 268, endPoint x: 1474, endPoint y: 324, distance: 131.5
click at [1474, 324] on div "**********" at bounding box center [1421, 278] width 241 height 99
click at [1375, 173] on button "button" at bounding box center [1369, 172] width 11 height 13
click at [1478, 314] on div "**********" at bounding box center [1421, 278] width 241 height 99
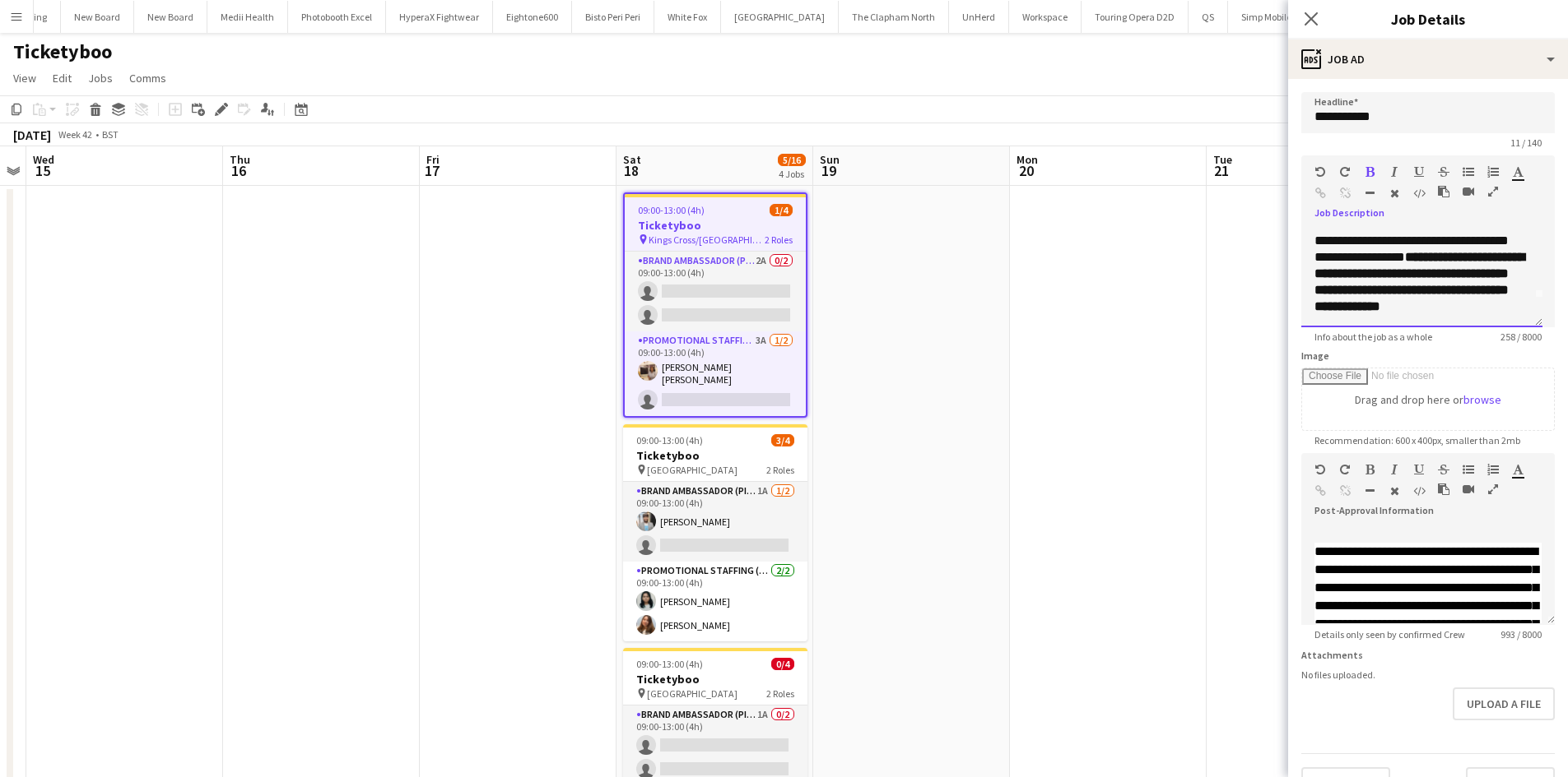
scroll to position [0, 0]
click at [1352, 272] on div "**********" at bounding box center [1421, 278] width 241 height 99
click at [1353, 255] on div "**********" at bounding box center [1421, 278] width 241 height 99
click at [1493, 295] on div "**********" at bounding box center [1421, 278] width 241 height 99
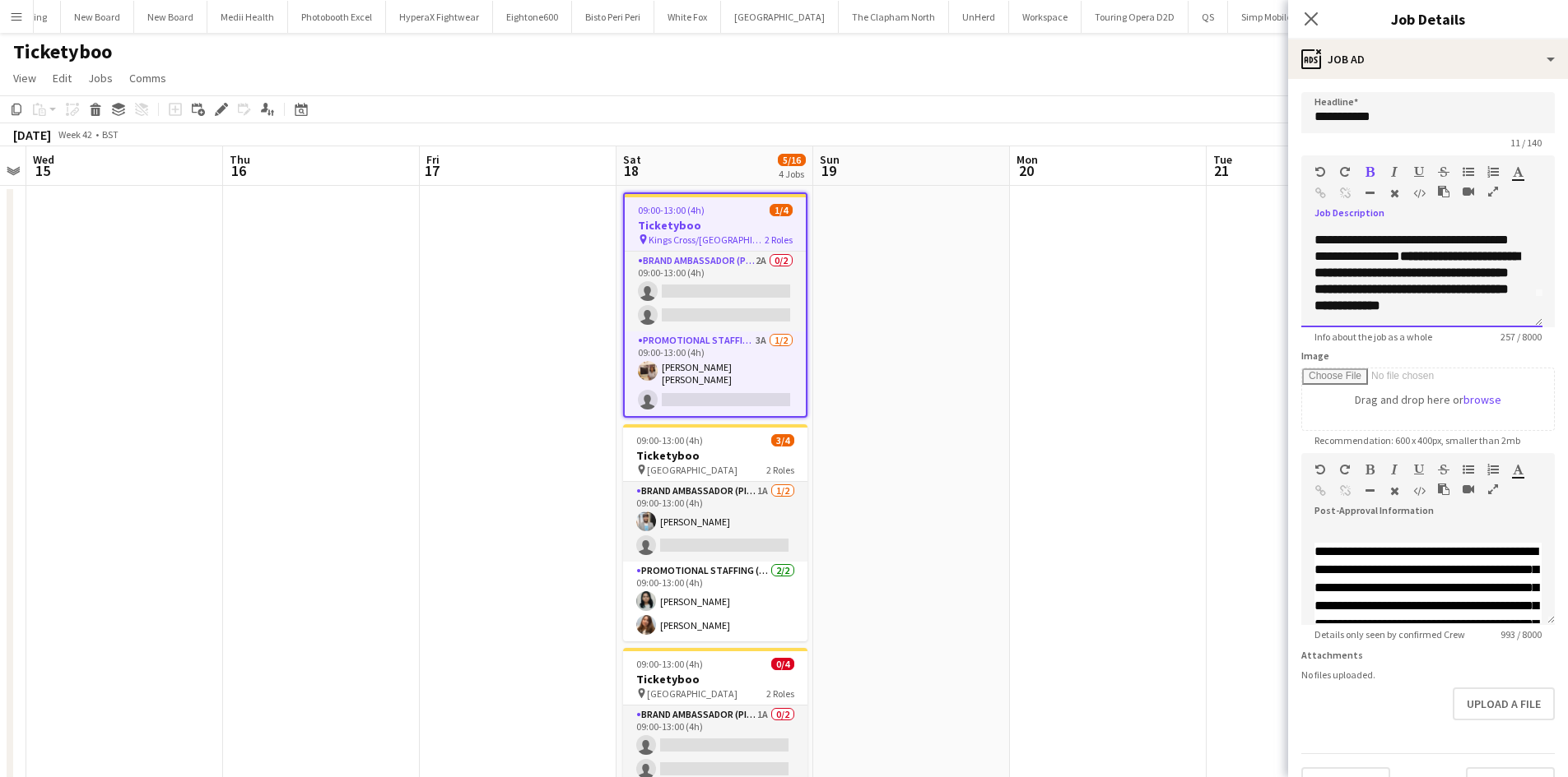
click at [1484, 311] on div "**********" at bounding box center [1421, 278] width 241 height 99
click at [1368, 173] on icon "button" at bounding box center [1370, 172] width 9 height 11
click at [1482, 296] on div "**********" at bounding box center [1415, 281] width 203 height 66
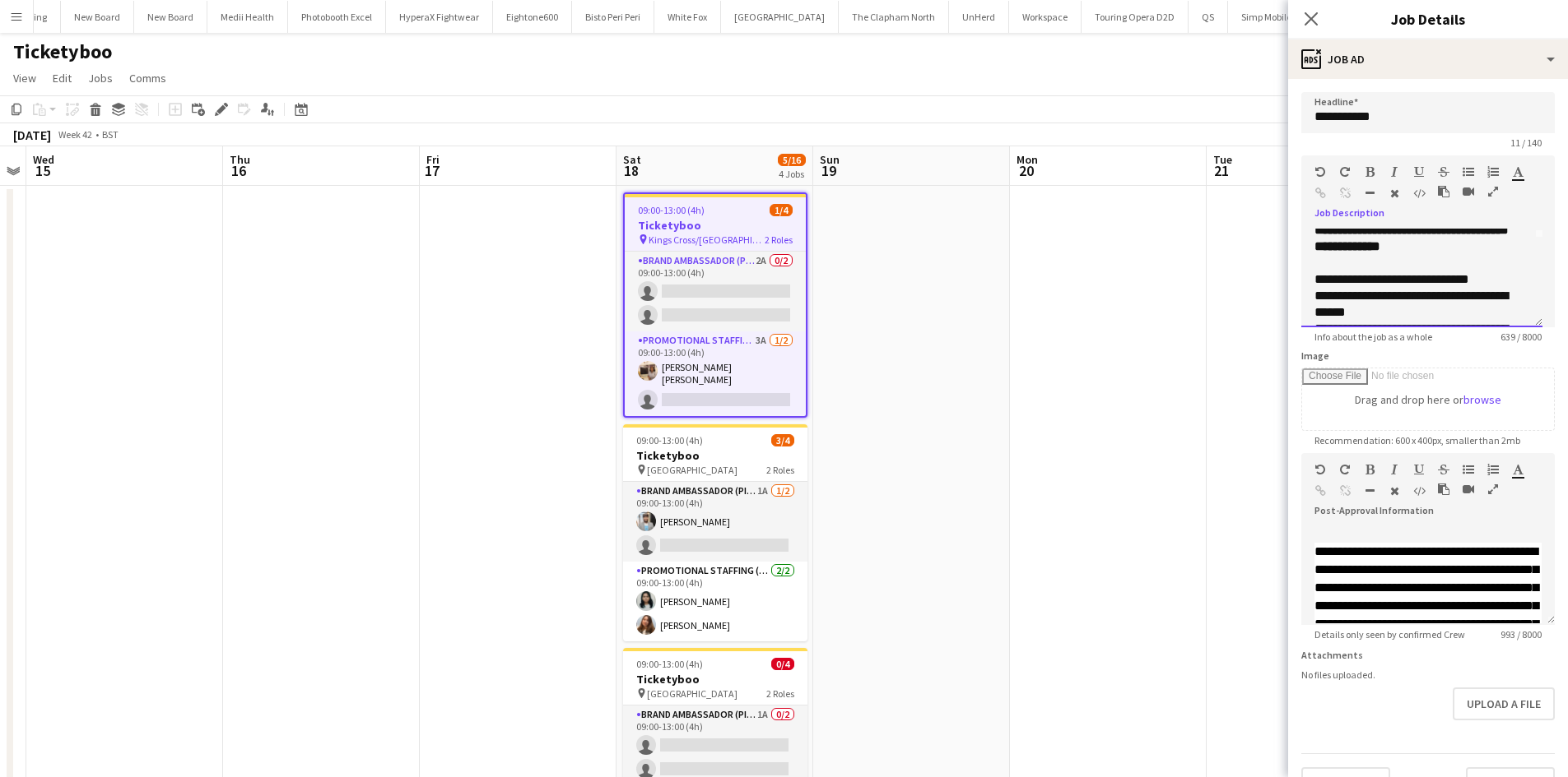
scroll to position [112, 0]
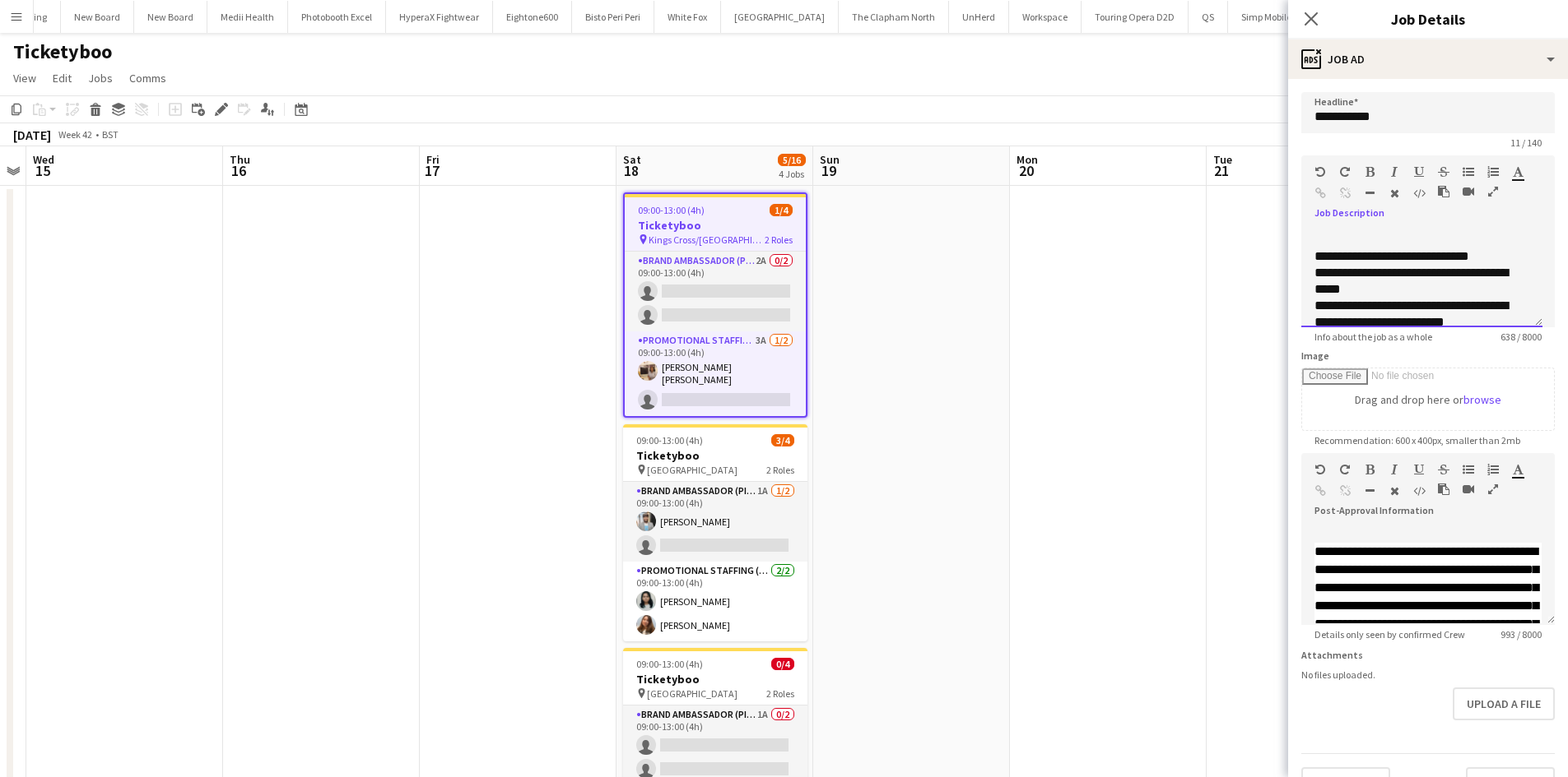
click at [1361, 292] on div "**********" at bounding box center [1415, 281] width 203 height 33
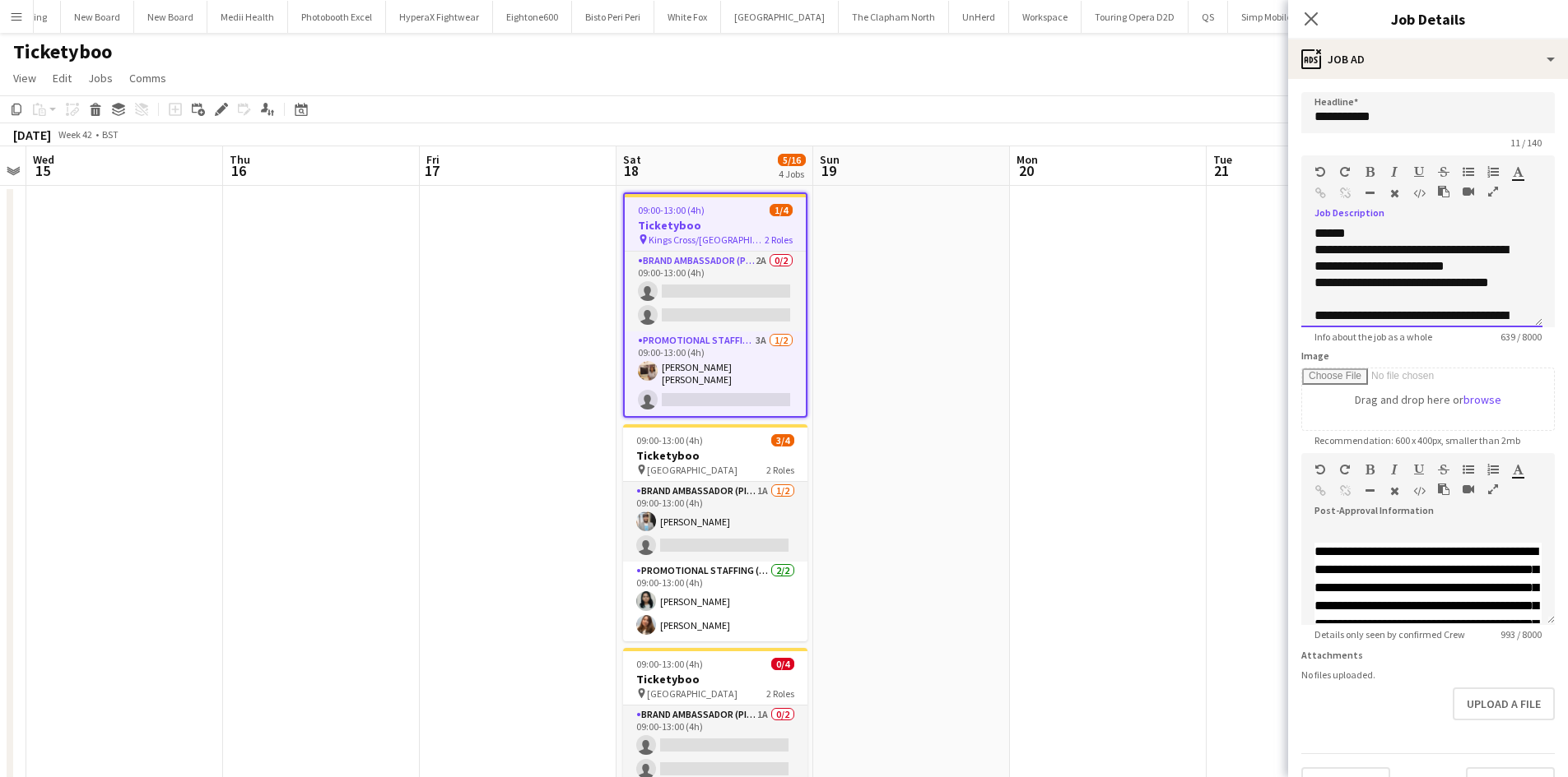
scroll to position [194, 0]
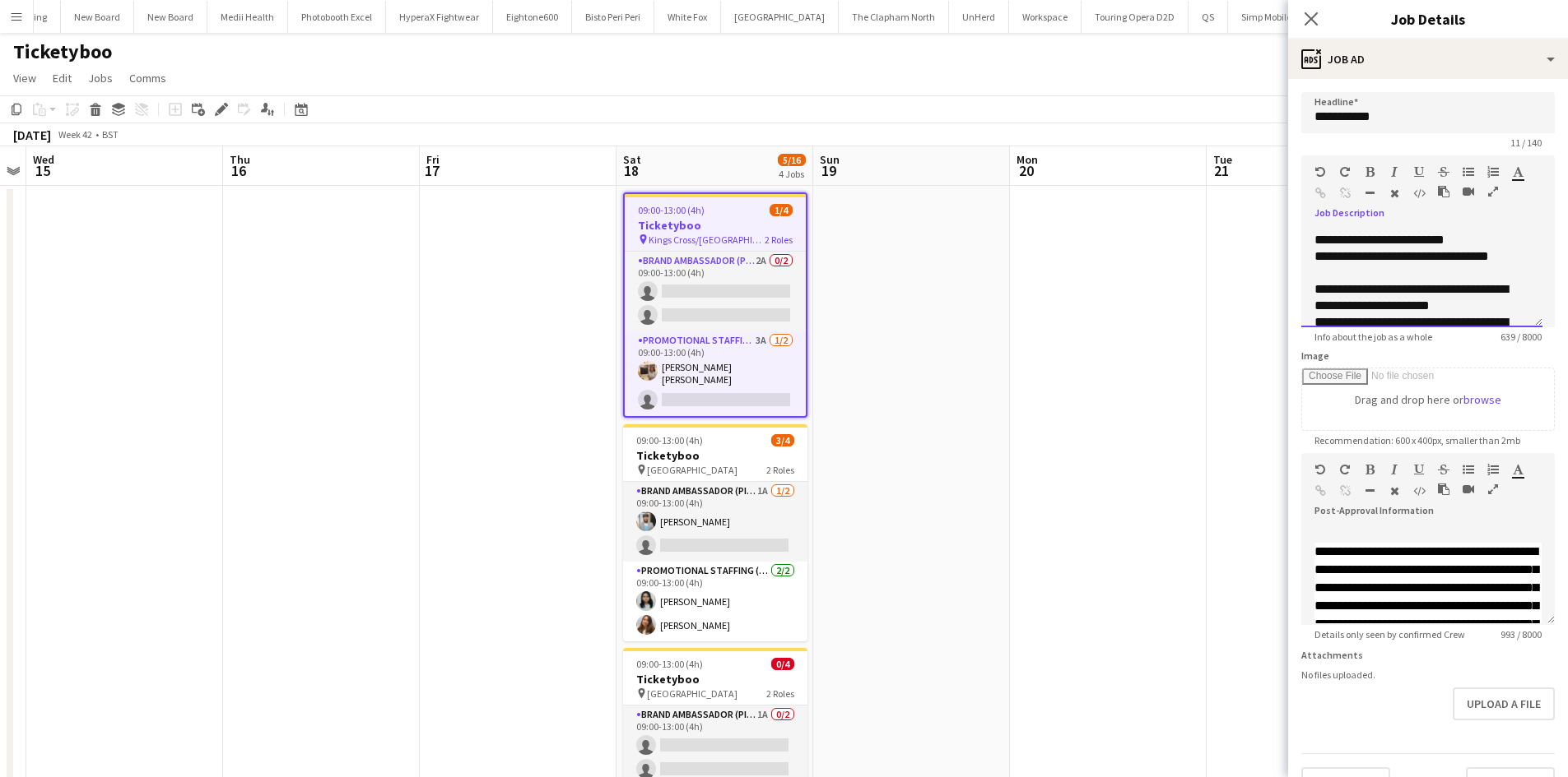
click at [1440, 282] on div "**********" at bounding box center [1415, 264] width 203 height 33
click at [1442, 272] on div "**********" at bounding box center [1415, 264] width 203 height 33
click at [1337, 282] on div "**********" at bounding box center [1415, 264] width 203 height 33
click at [1479, 311] on div "**********" at bounding box center [1415, 281] width 203 height 66
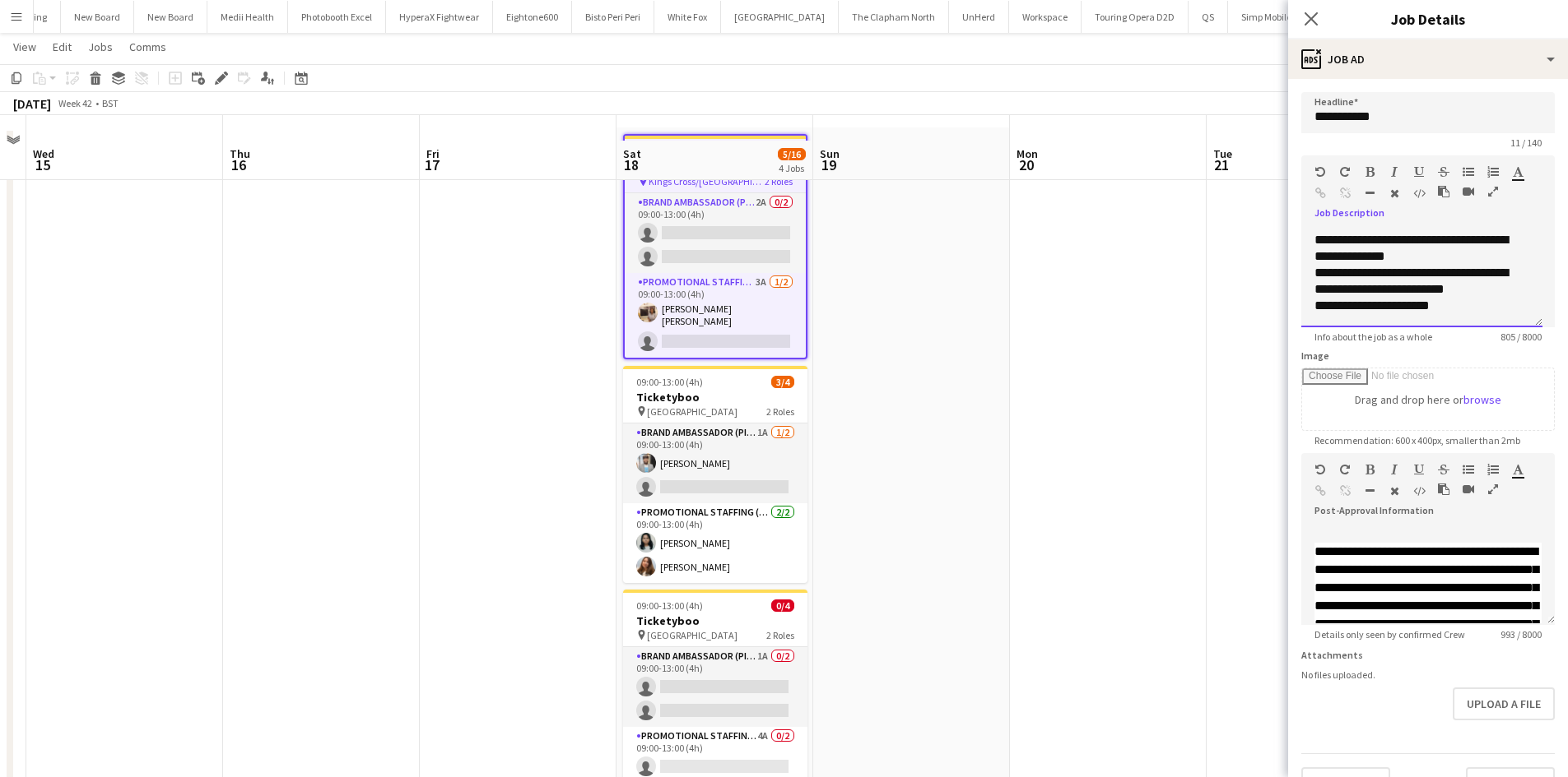
scroll to position [82, 0]
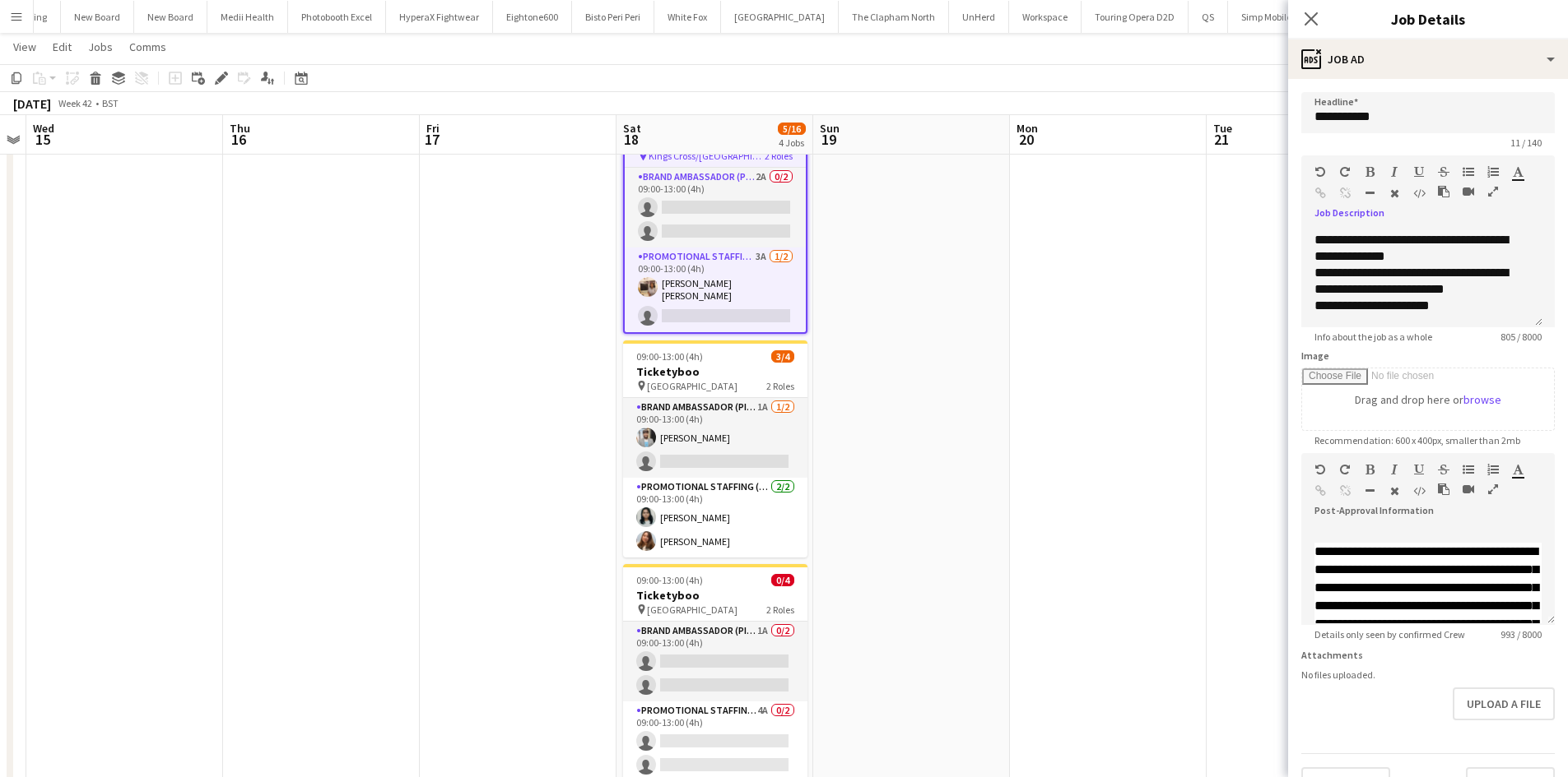
click at [1165, 315] on app-date-cell at bounding box center [1109, 569] width 197 height 933
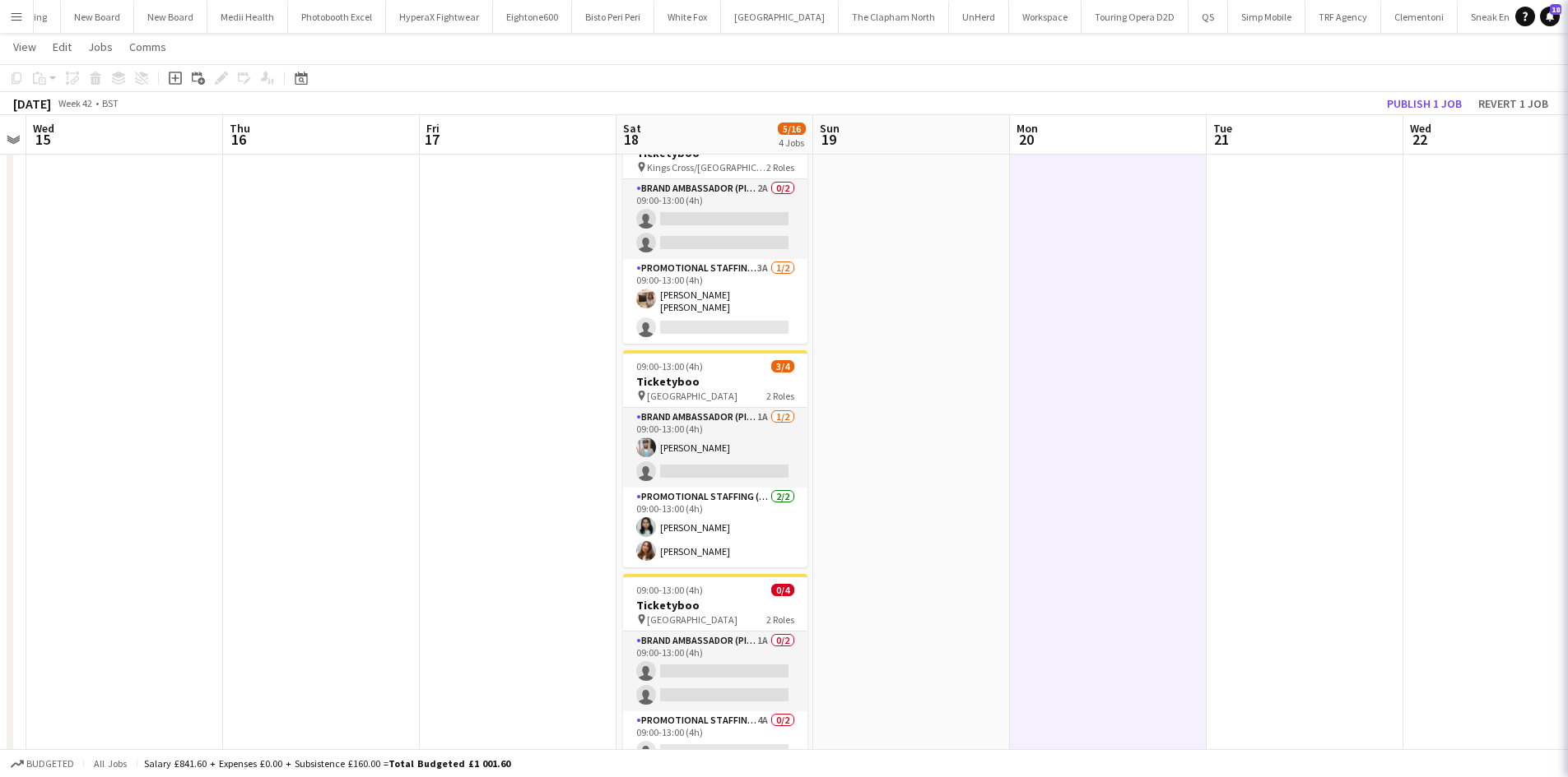
scroll to position [0, 563]
click at [1442, 100] on button "Publish 1 job" at bounding box center [1424, 103] width 88 height 21
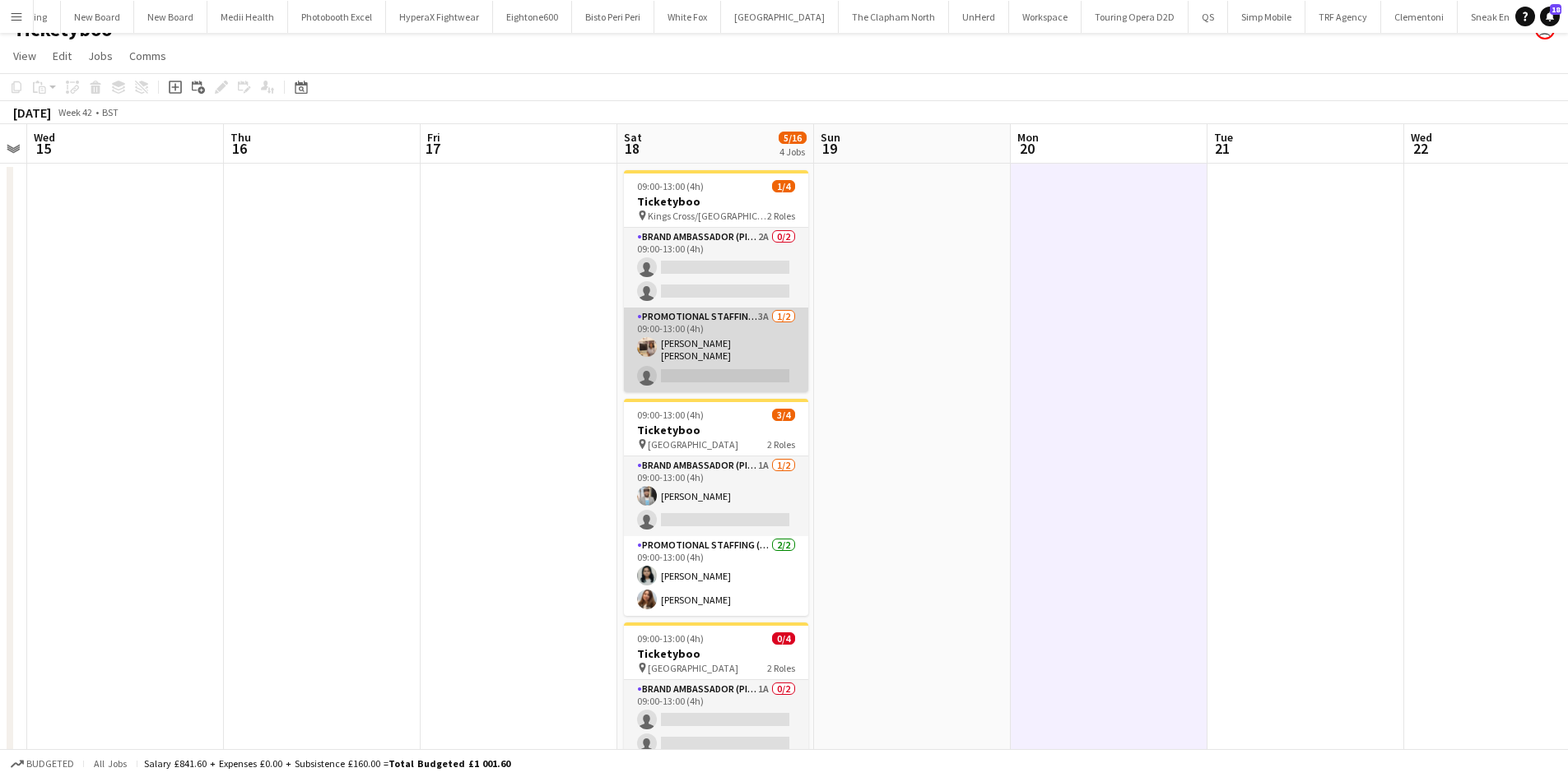
scroll to position [0, 0]
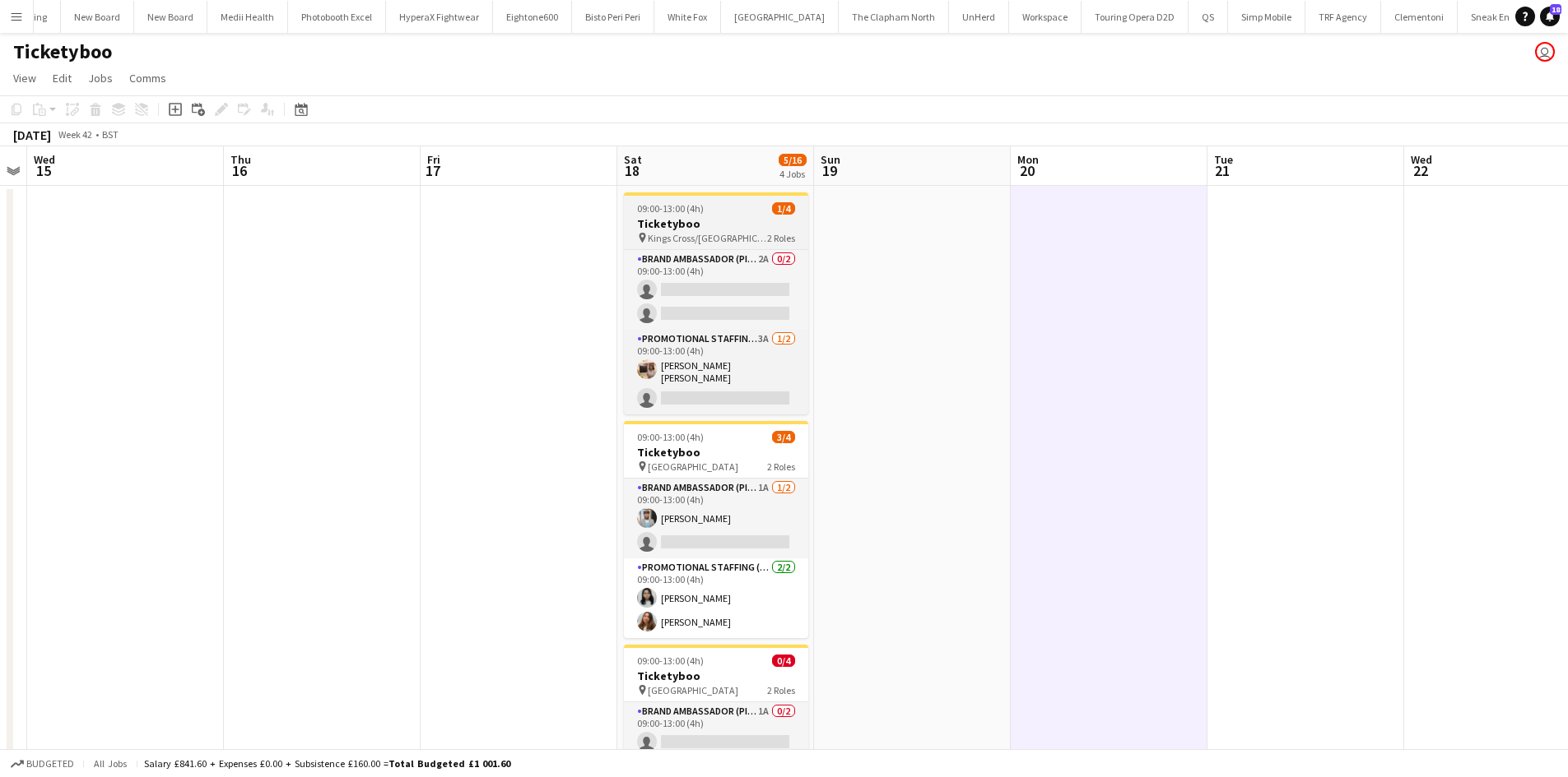
click at [754, 232] on div "pin Kings Cross/St Pancras 2 Roles" at bounding box center [716, 238] width 184 height 13
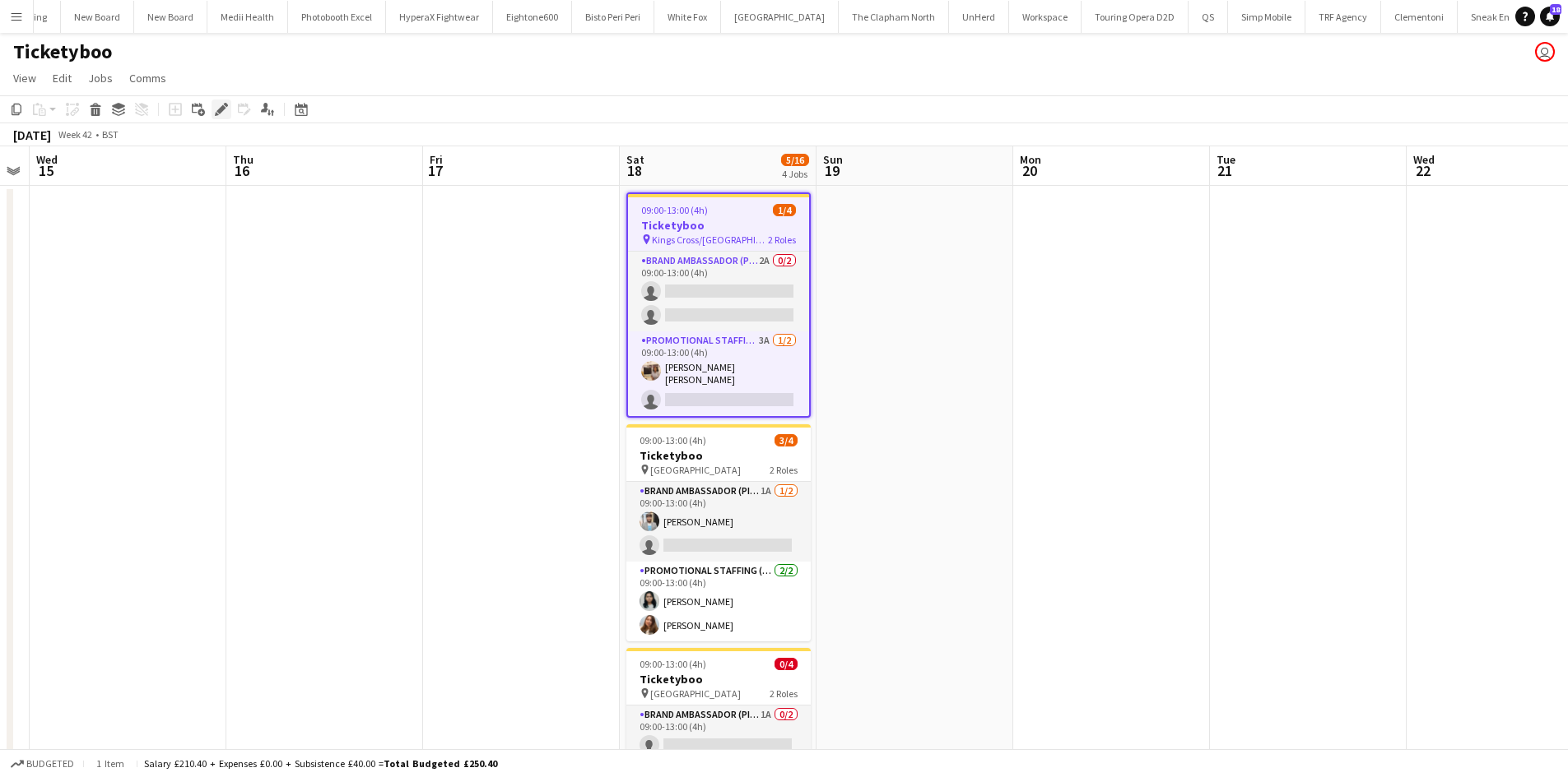
click at [222, 114] on icon "Edit" at bounding box center [221, 110] width 13 height 13
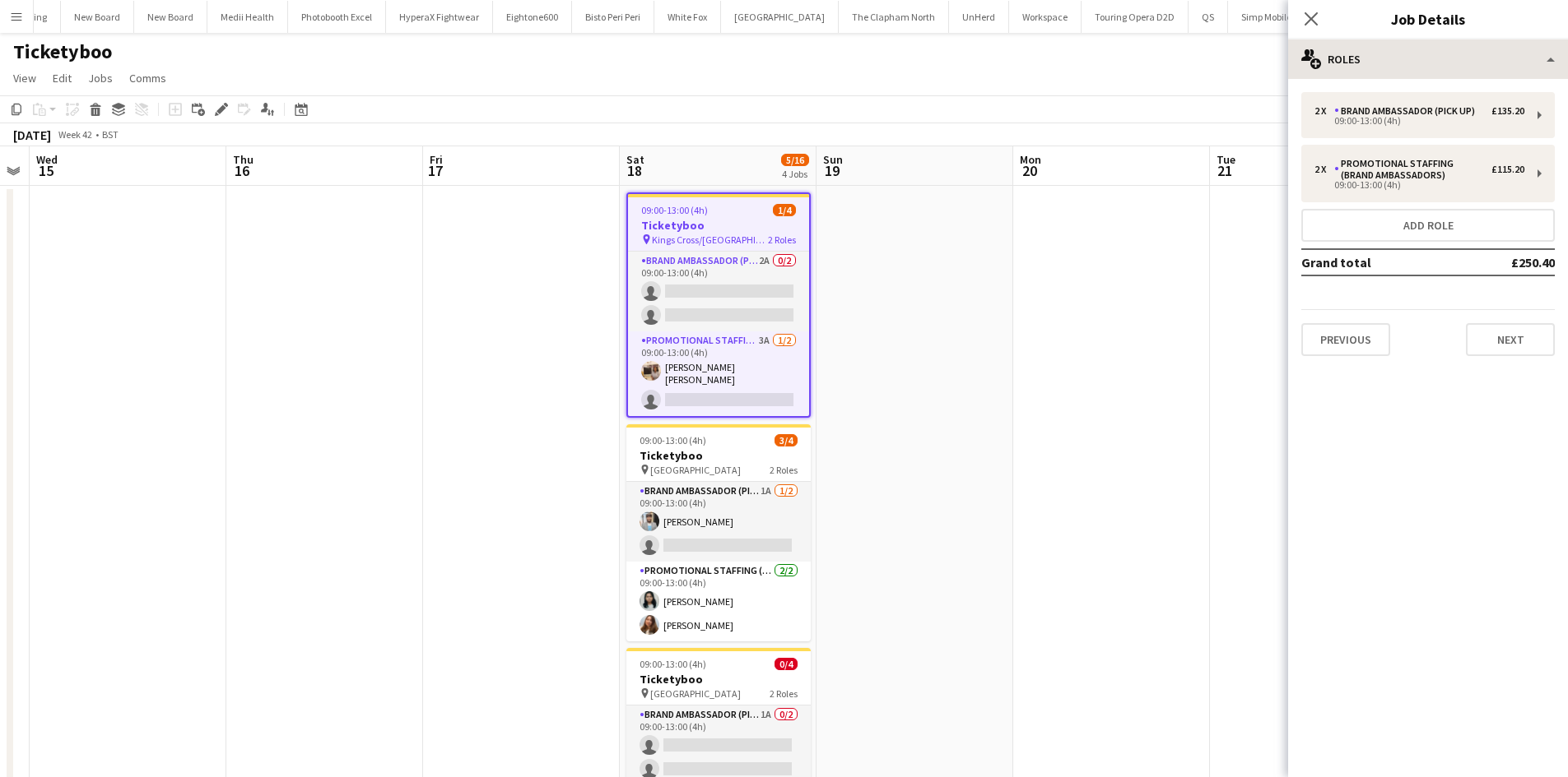
click at [1445, 41] on app-edit-jobs-popin "**********" at bounding box center [1428, 388] width 280 height 777
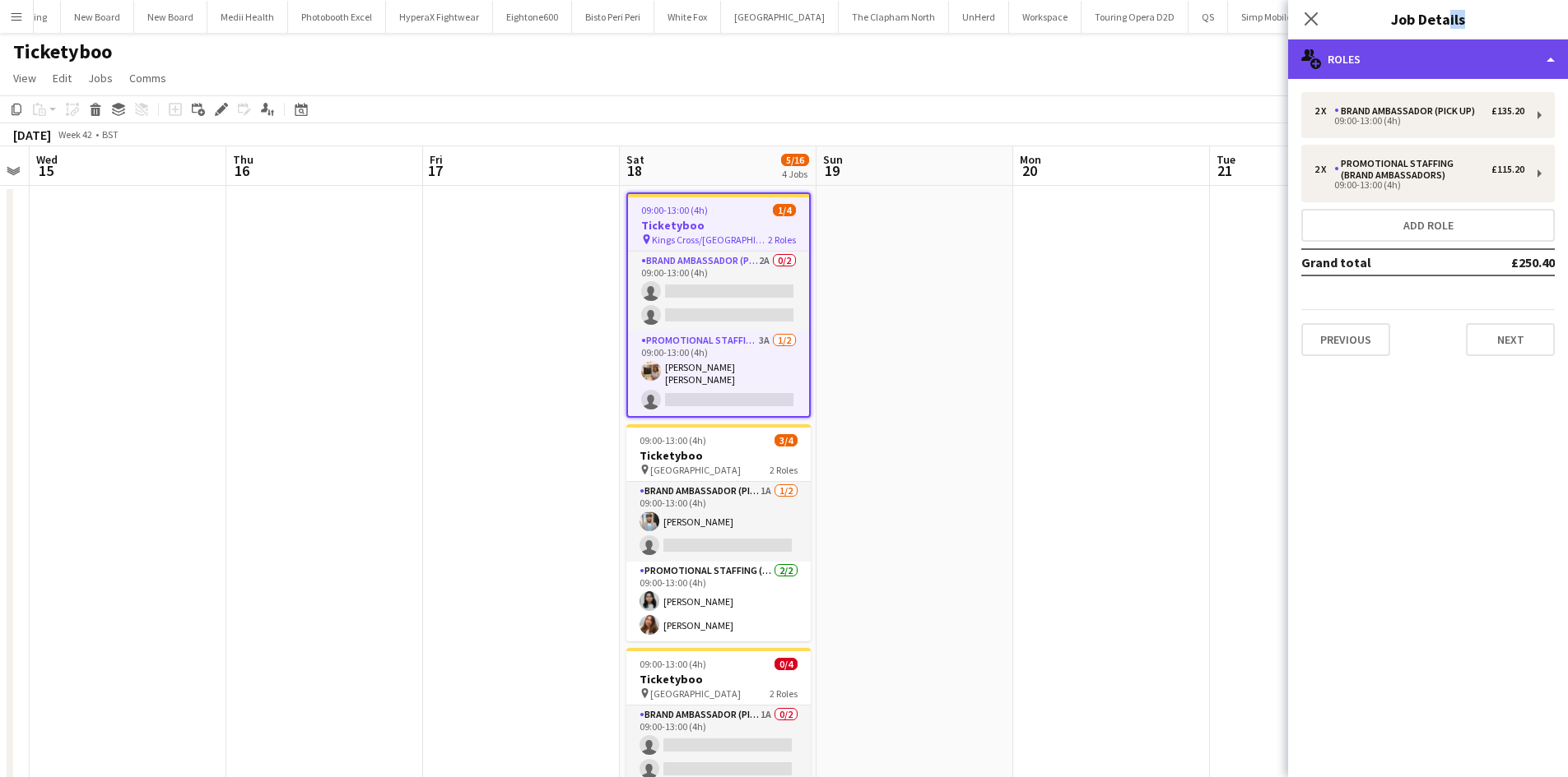
click at [1458, 63] on div "multiple-users-add Roles" at bounding box center [1428, 59] width 280 height 39
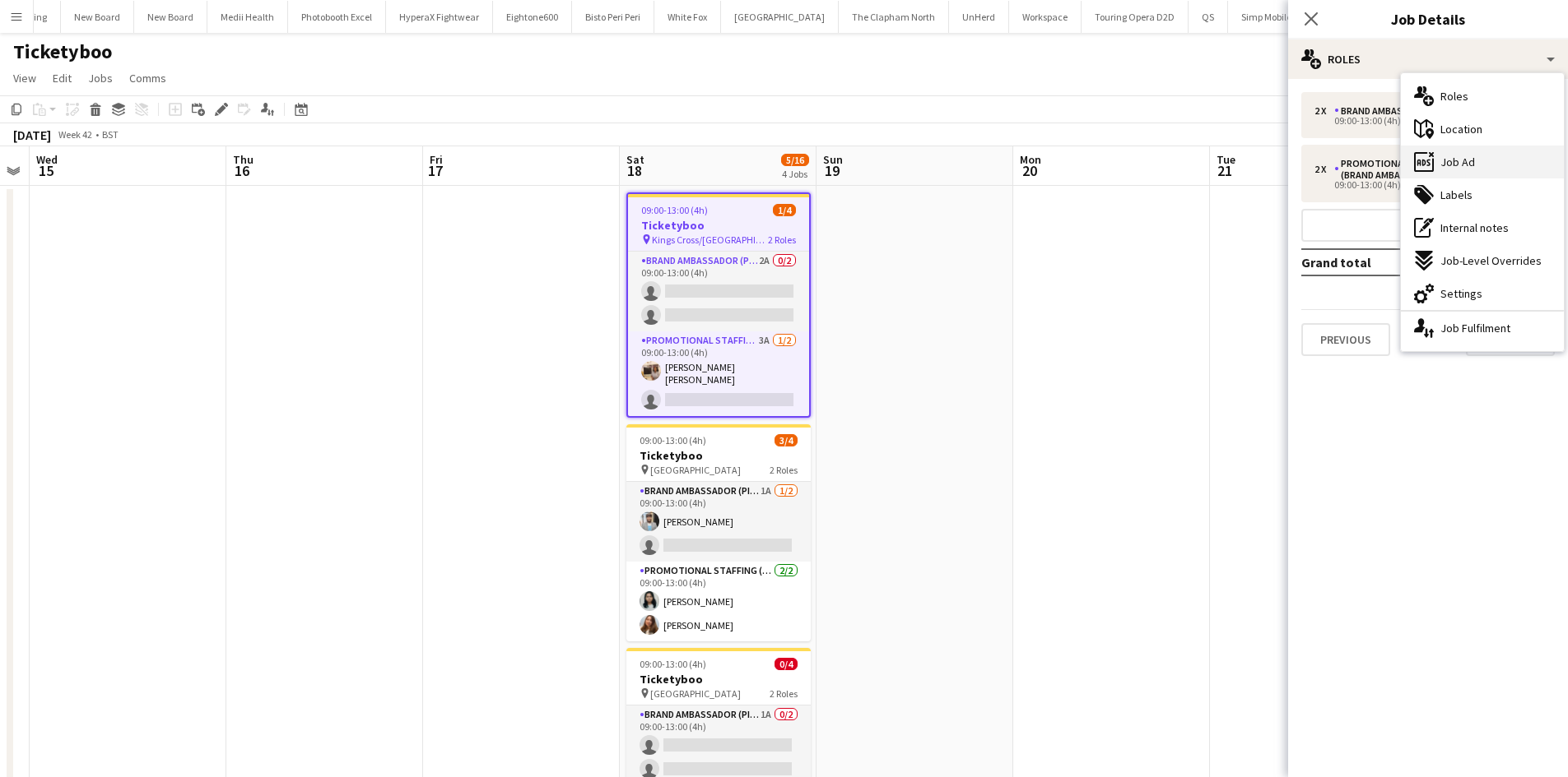
click at [1459, 151] on div "ads-window Job Ad" at bounding box center [1482, 162] width 163 height 33
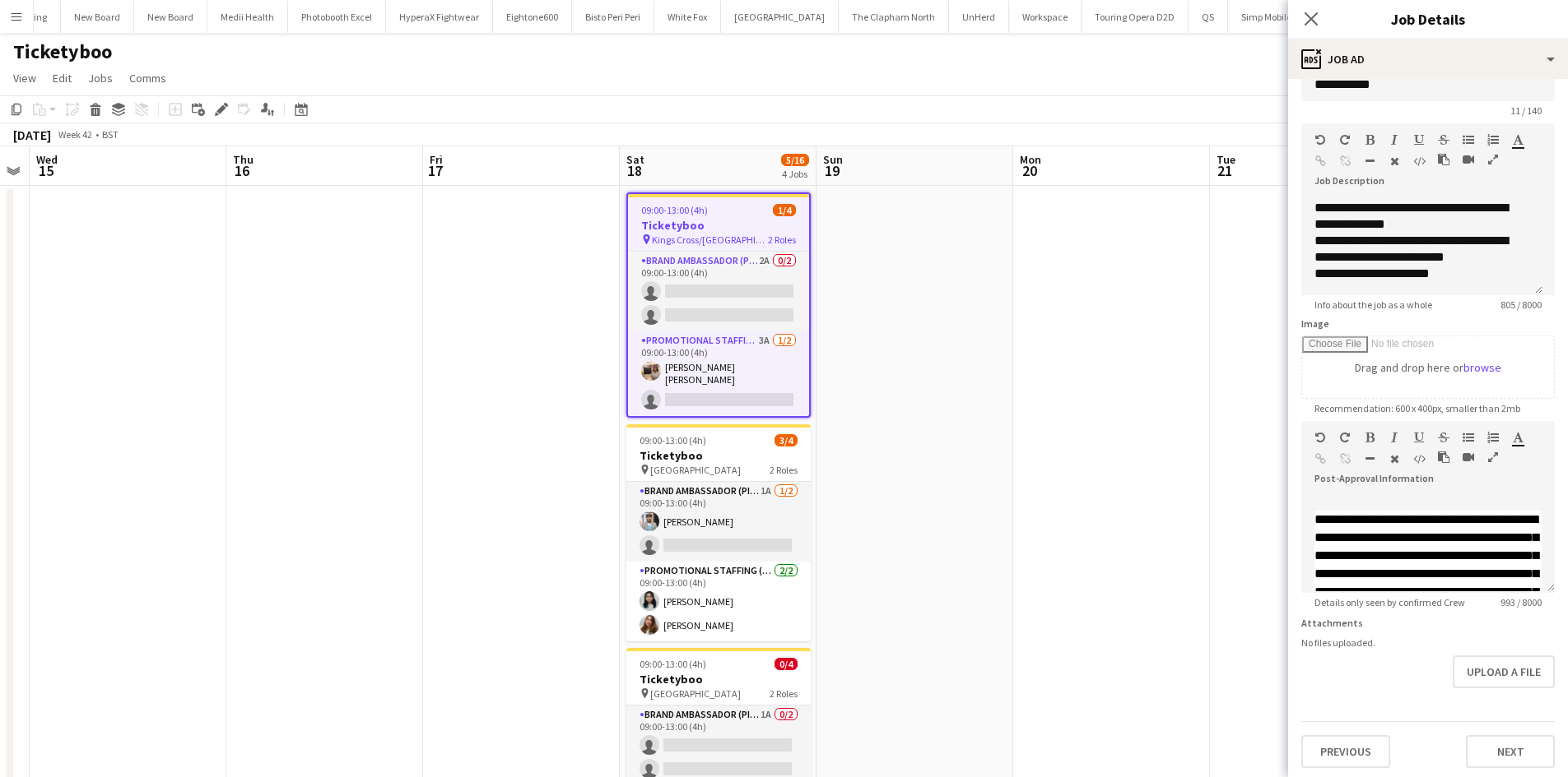
scroll to position [48, 0]
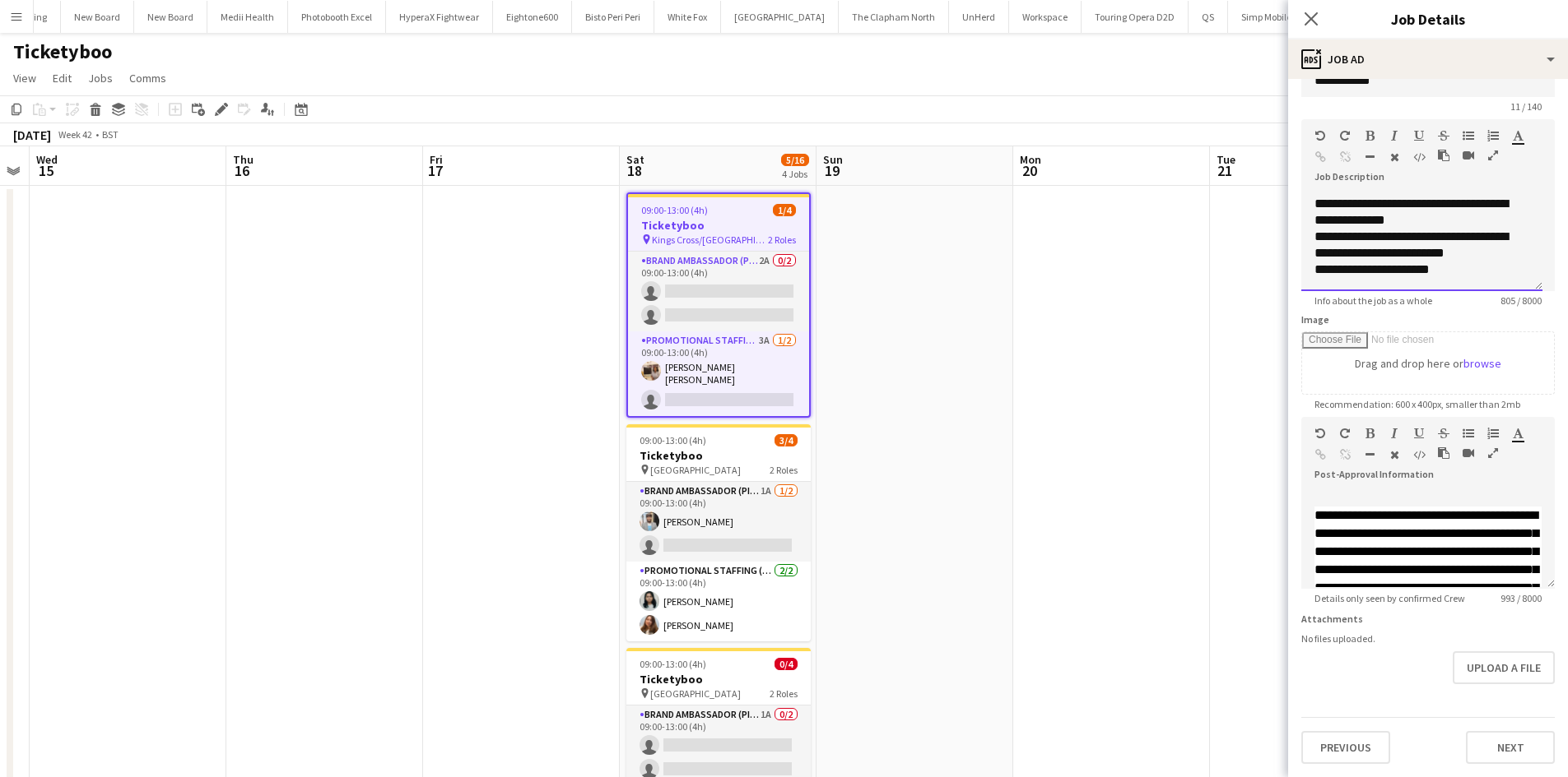
click at [1449, 265] on div "**********" at bounding box center [1415, 270] width 203 height 17
drag, startPoint x: 1478, startPoint y: 255, endPoint x: 1527, endPoint y: 270, distance: 51.2
click at [1479, 255] on div "**********" at bounding box center [1415, 253] width 203 height 49
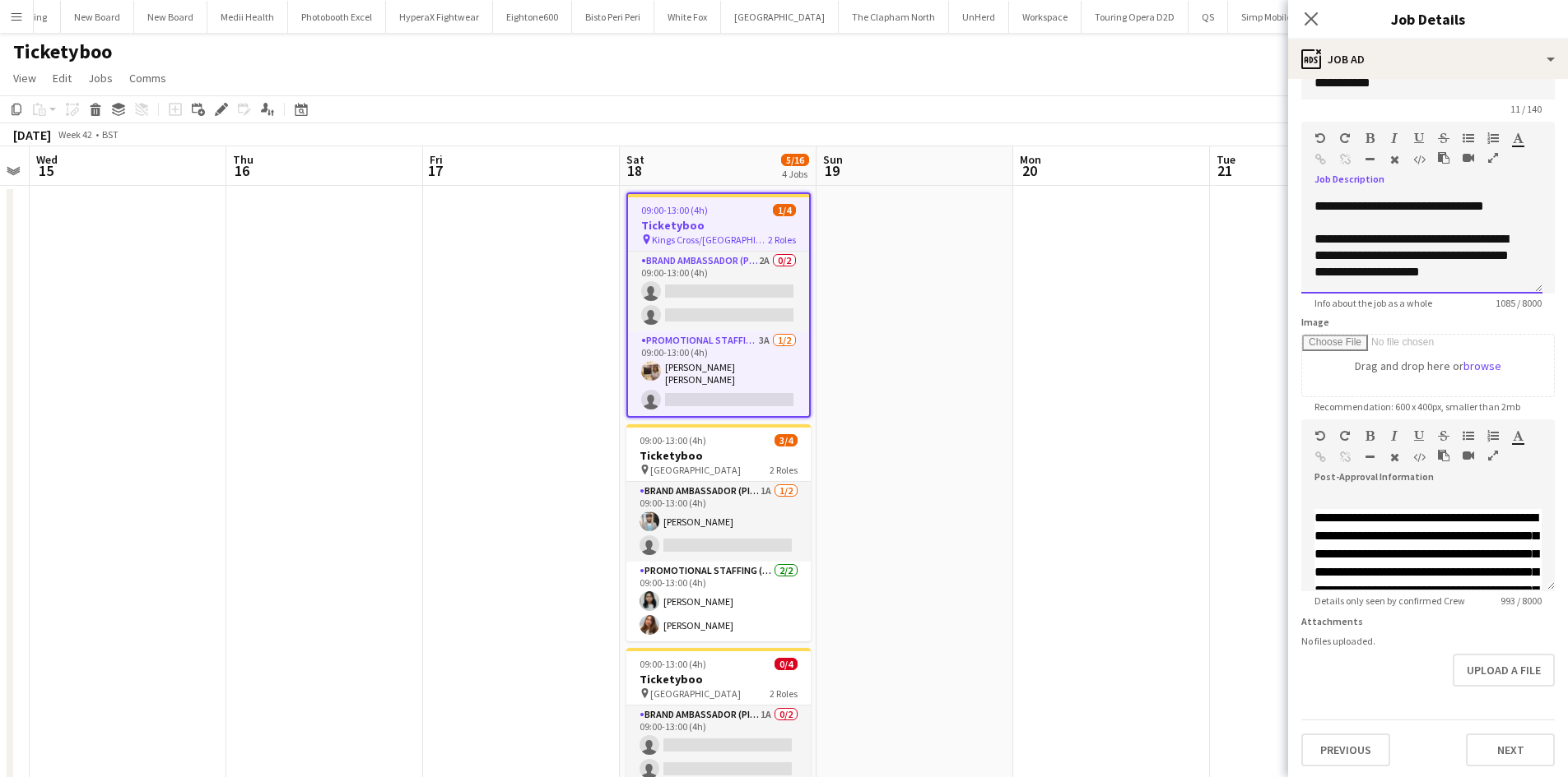
scroll to position [48, 0]
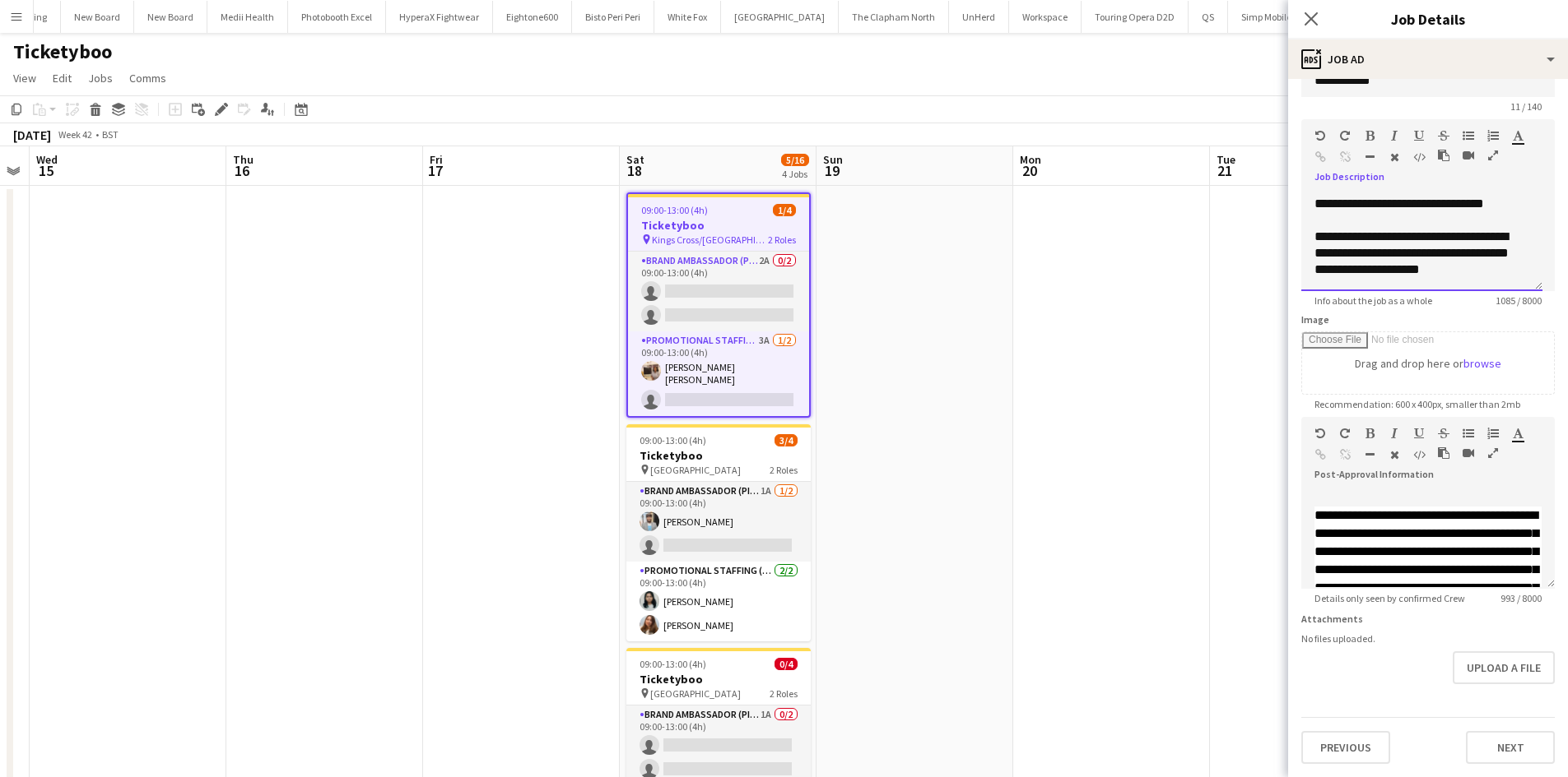
click at [1511, 254] on div "**********" at bounding box center [1415, 253] width 203 height 49
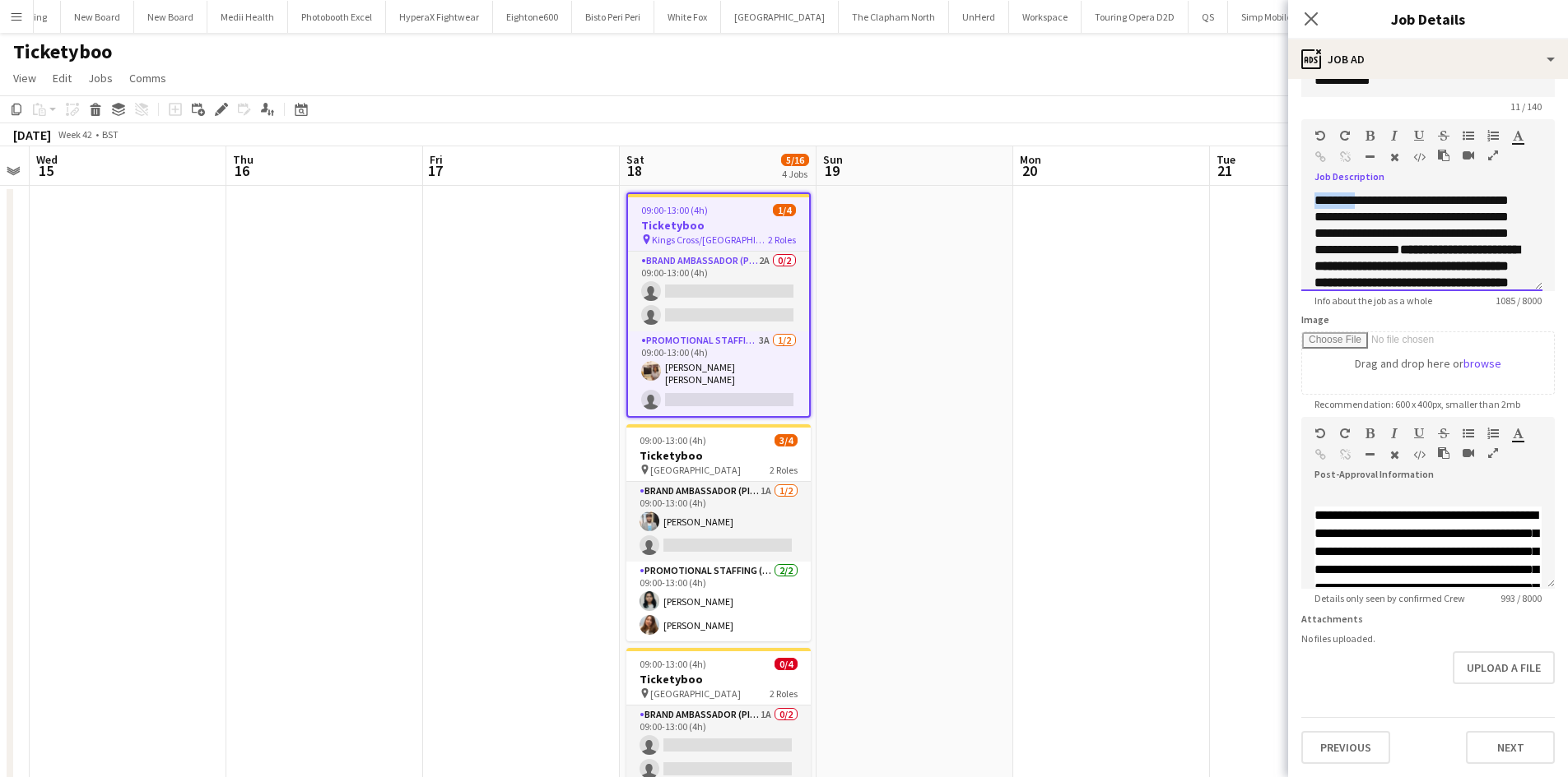
drag, startPoint x: 1316, startPoint y: 190, endPoint x: 1356, endPoint y: 195, distance: 40.3
click at [1356, 195] on div "**********" at bounding box center [1421, 242] width 241 height 99
click at [1371, 206] on div "**********" at bounding box center [1421, 242] width 241 height 99
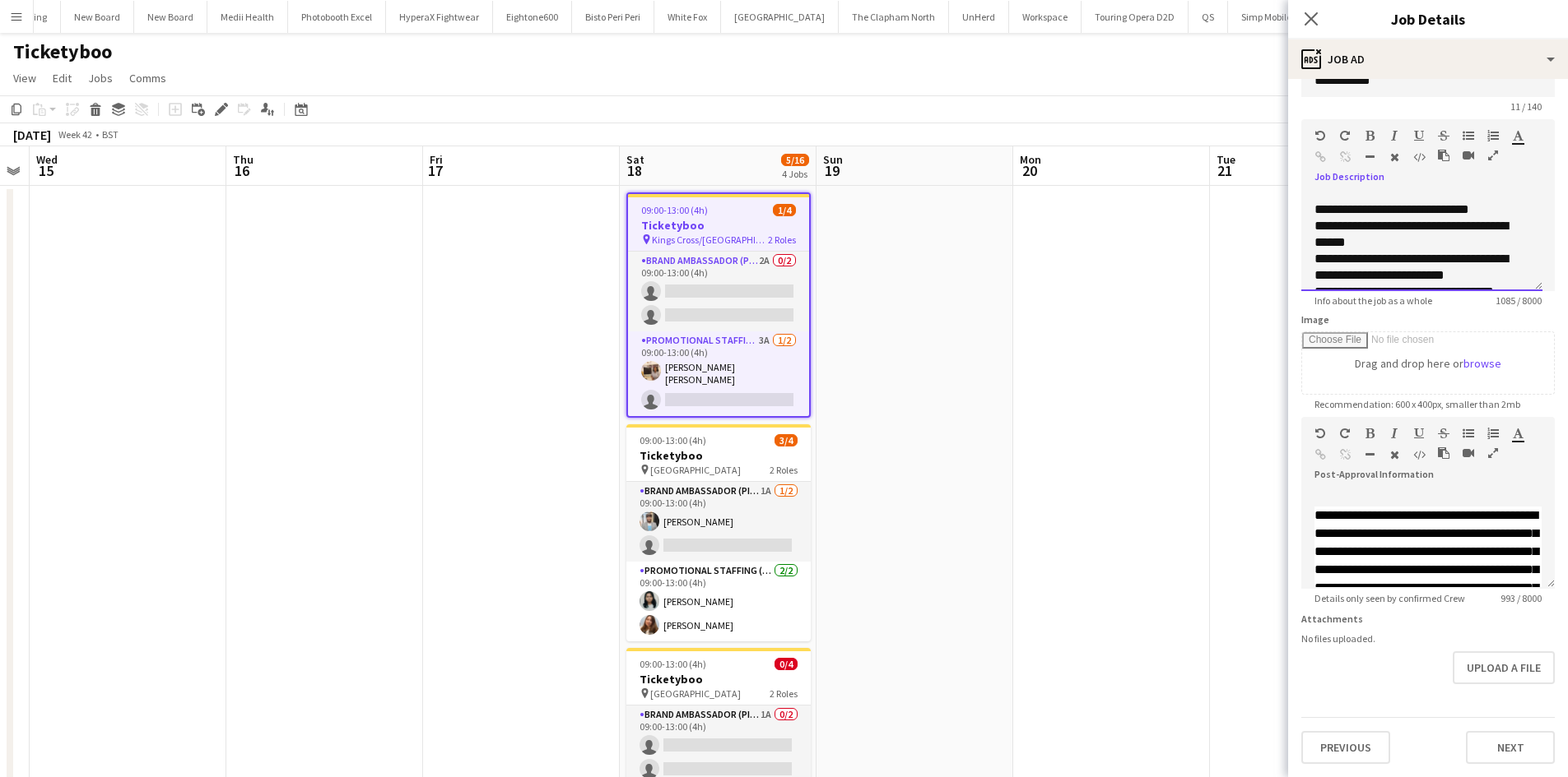
scroll to position [82, 0]
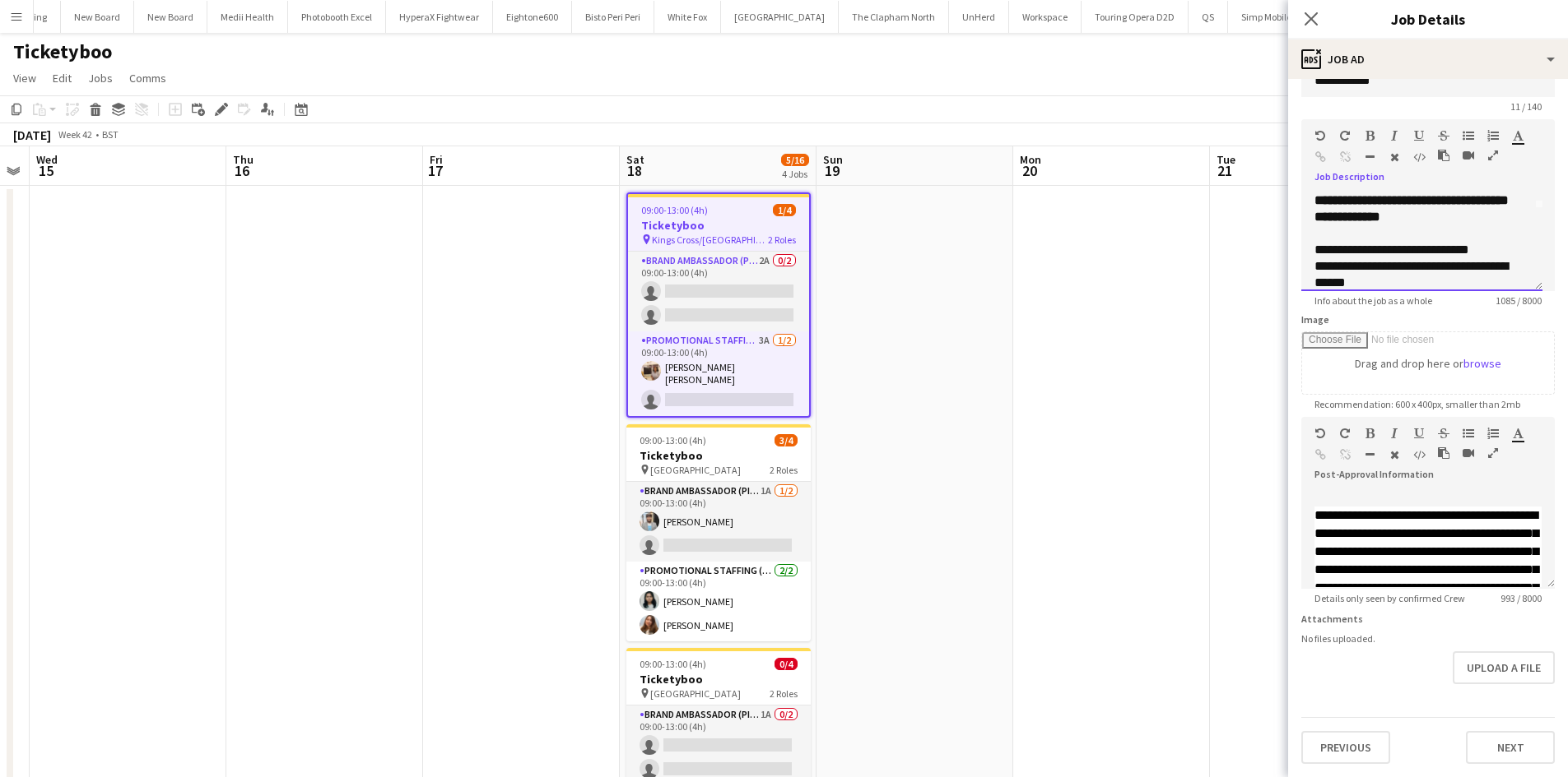
click at [1356, 242] on div at bounding box center [1421, 233] width 215 height 17
click at [1367, 130] on icon "button" at bounding box center [1370, 136] width 9 height 11
click at [1492, 255] on div "**********" at bounding box center [1415, 256] width 203 height 33
click at [1498, 272] on div "**********" at bounding box center [1415, 256] width 203 height 33
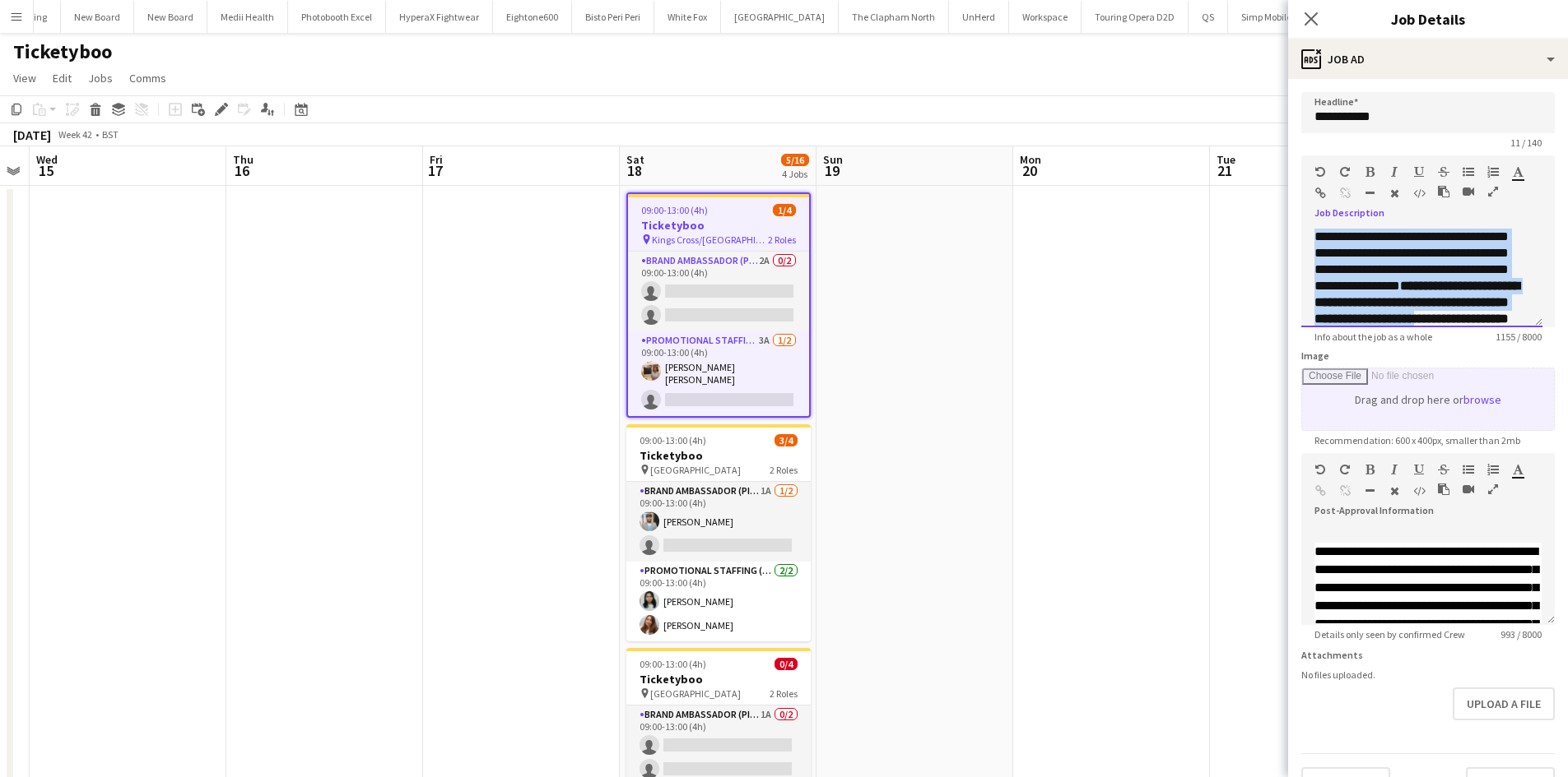
scroll to position [605, 0]
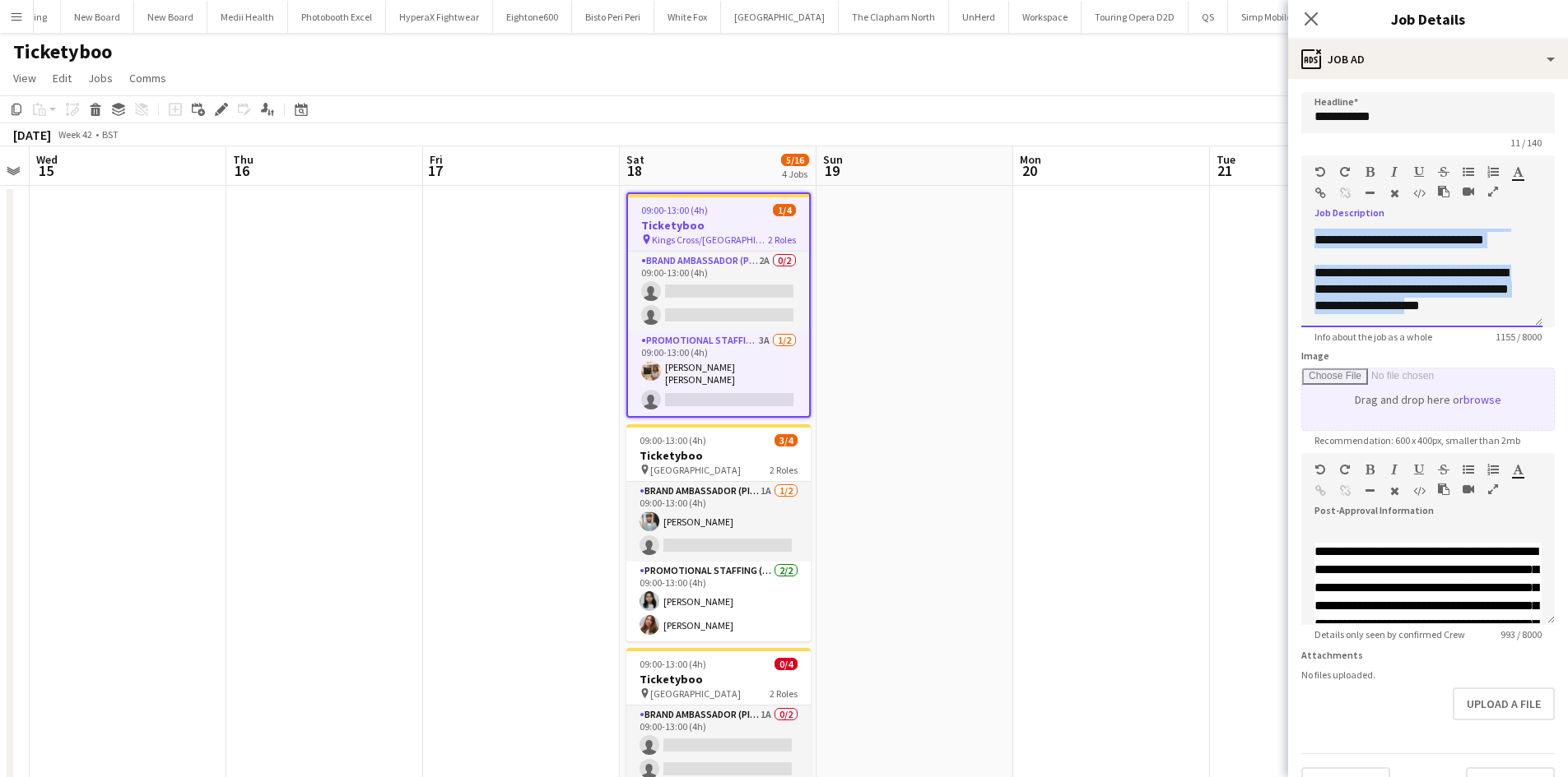
drag, startPoint x: 1313, startPoint y: 232, endPoint x: 1442, endPoint y: 304, distance: 147.7
click at [1465, 418] on form "**********" at bounding box center [1428, 446] width 280 height 708
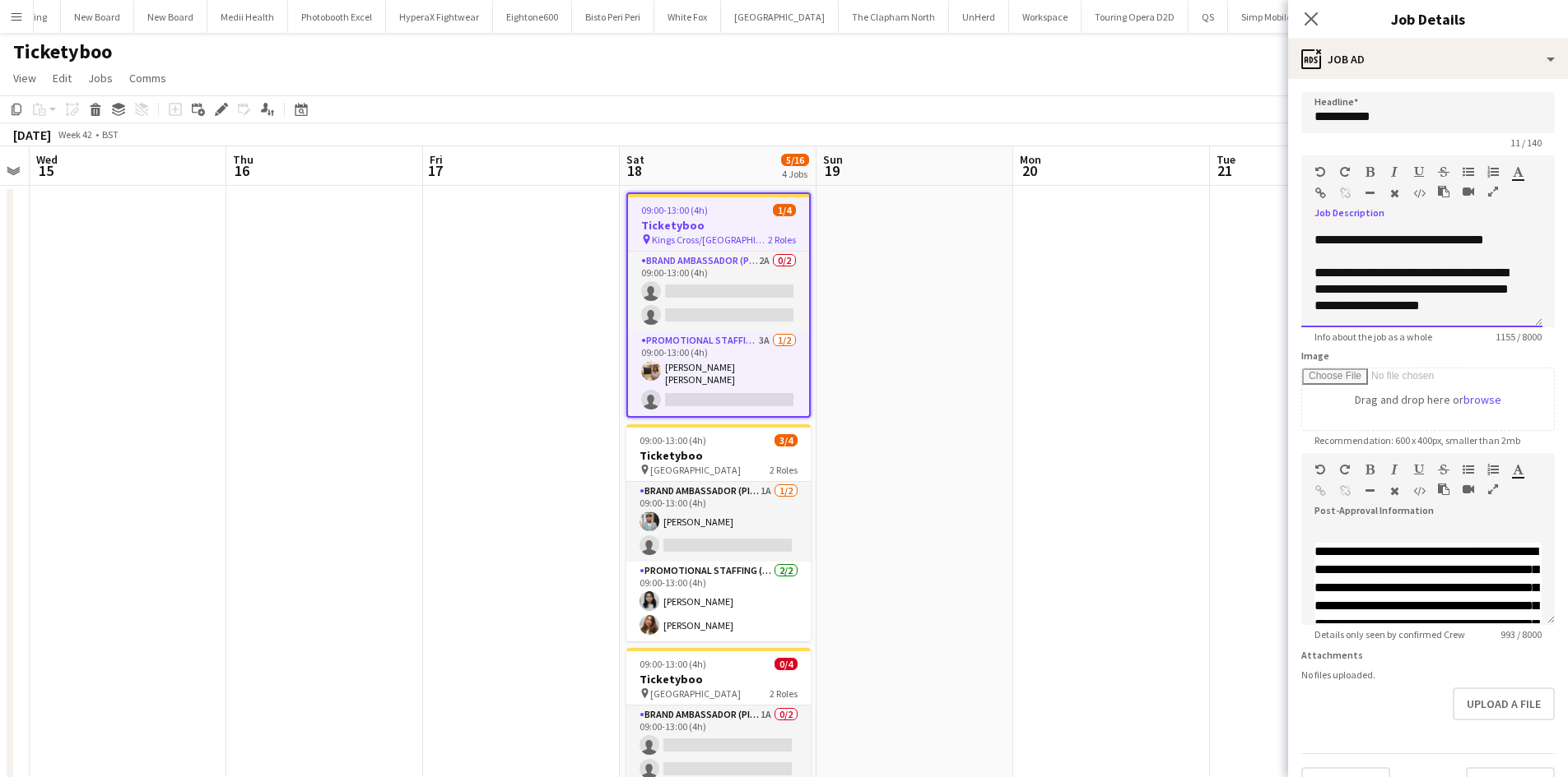
click at [1491, 318] on div "**********" at bounding box center [1421, 278] width 241 height 99
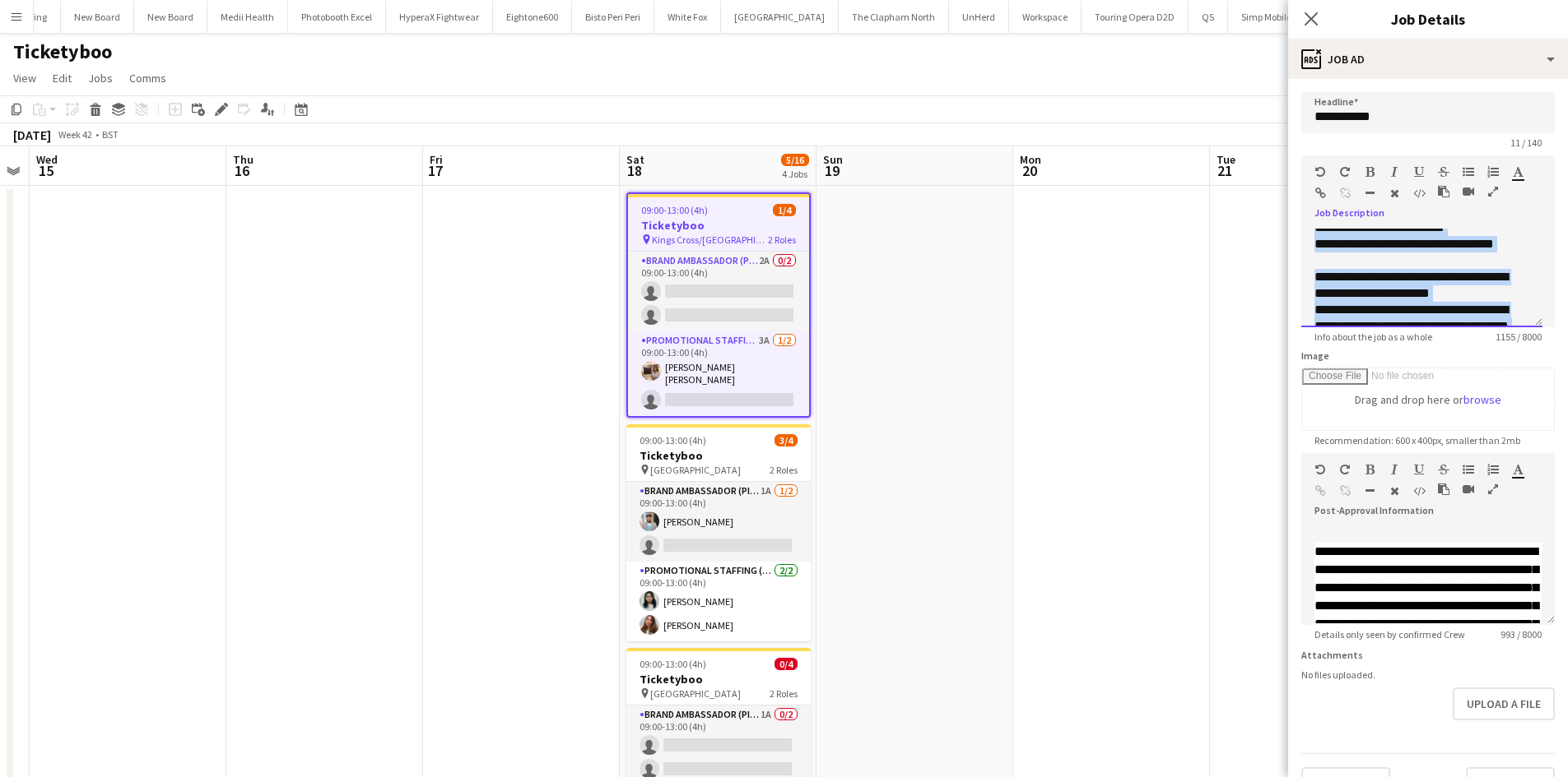
scroll to position [0, 0]
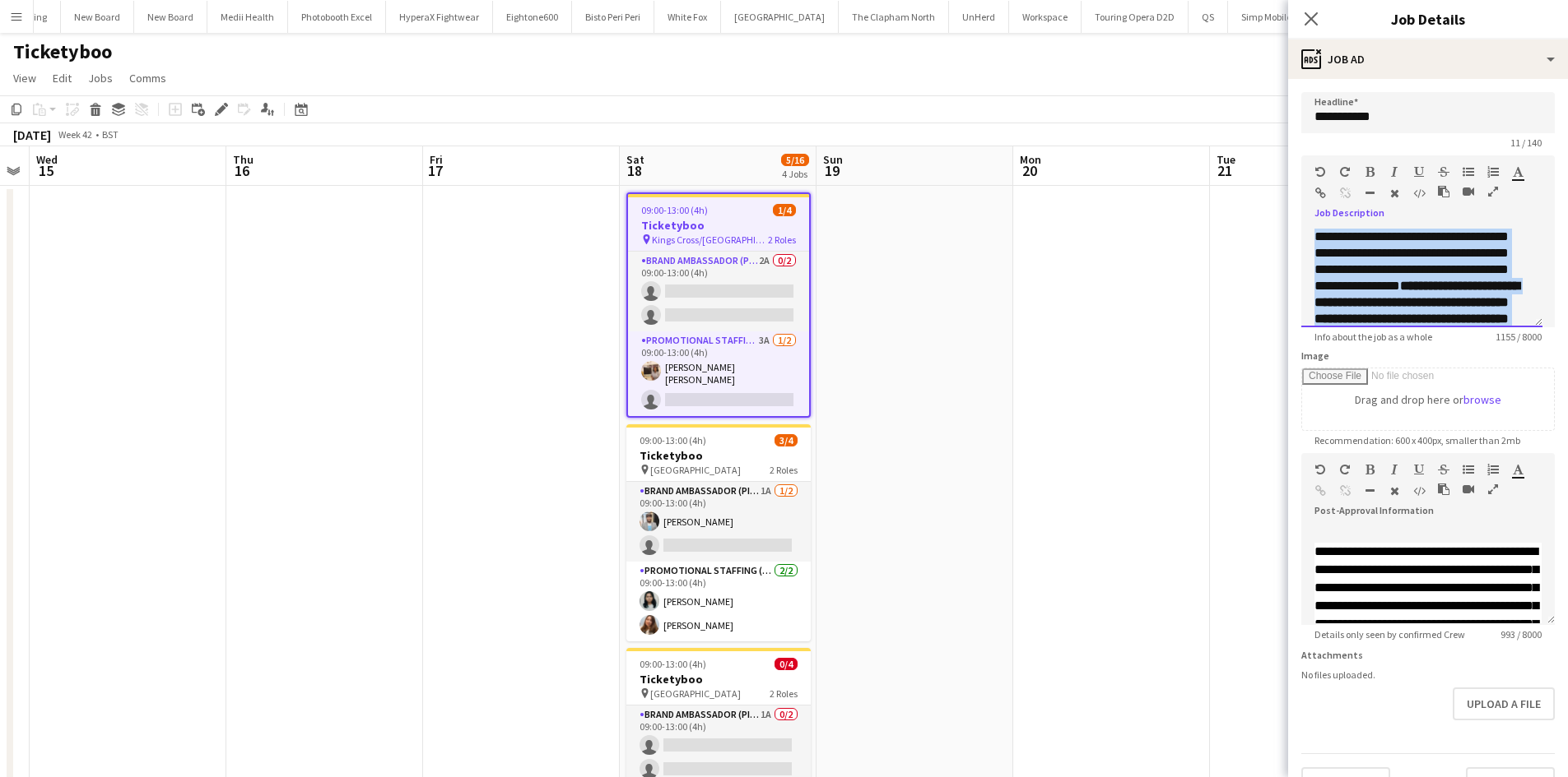
drag, startPoint x: 1490, startPoint y: 311, endPoint x: 1284, endPoint y: 158, distance: 256.6
click at [1284, 158] on body "Menu Boards Boards Boards All jobs Status Workforce Workforce My Workforce Recr…" at bounding box center [784, 573] width 1568 height 1147
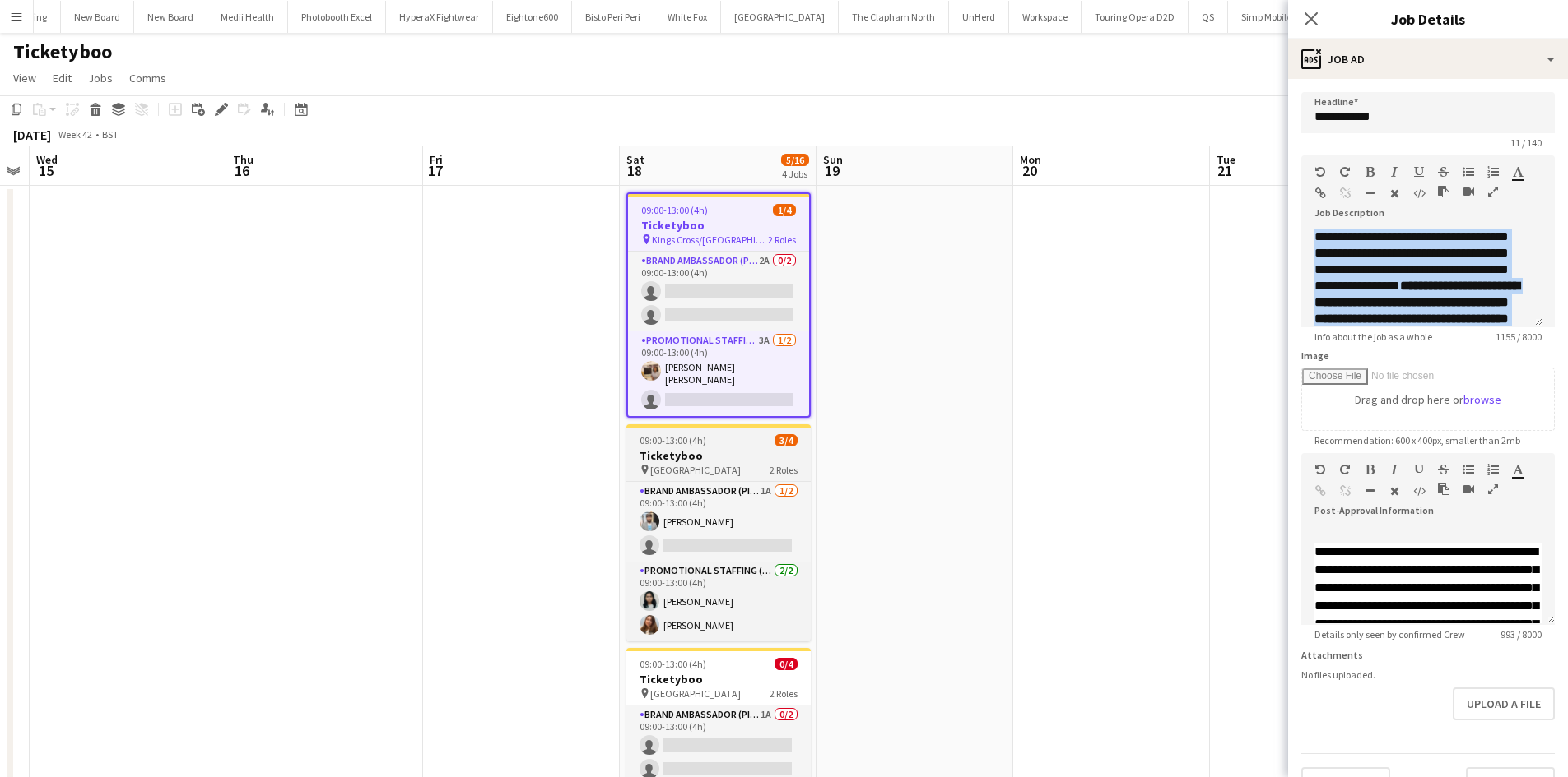
click at [712, 450] on h3 "Ticketyboo" at bounding box center [718, 455] width 184 height 15
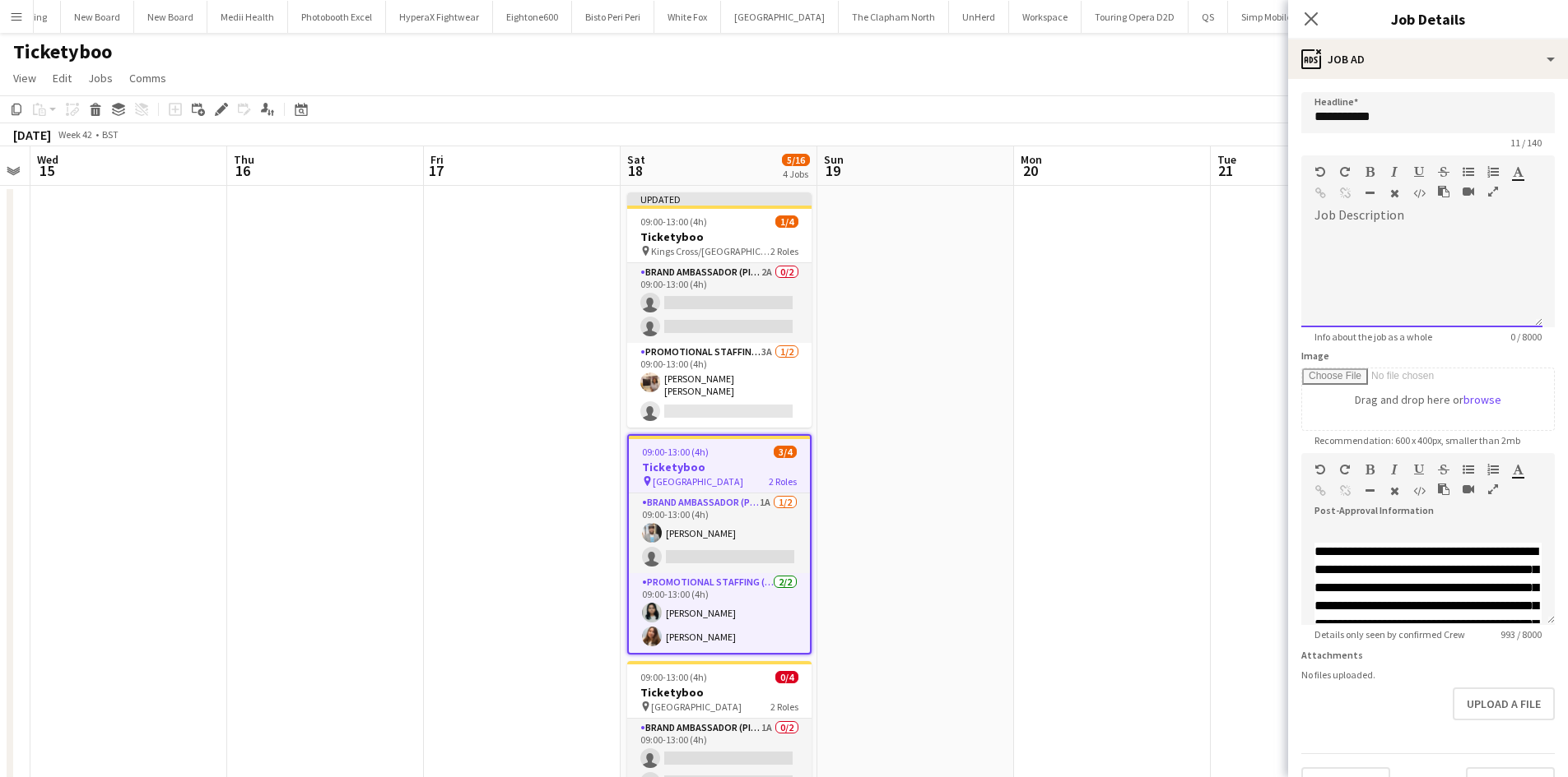
click at [1362, 211] on div "Standard Heading 1 Heading 2 Heading 3 Heading 4 Heading 5 Heading 6 Heading 7 …" at bounding box center [1428, 186] width 254 height 61
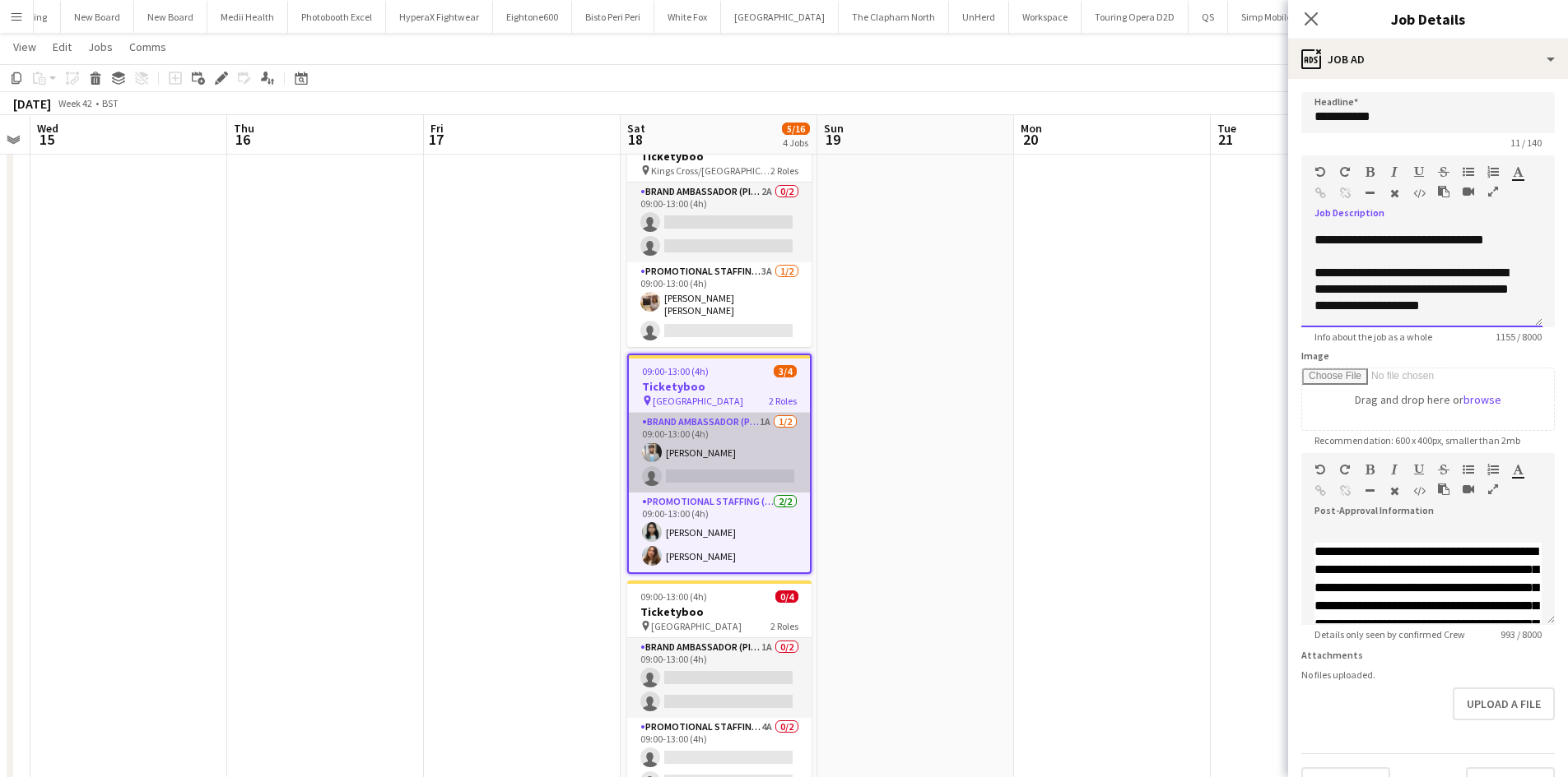
scroll to position [165, 0]
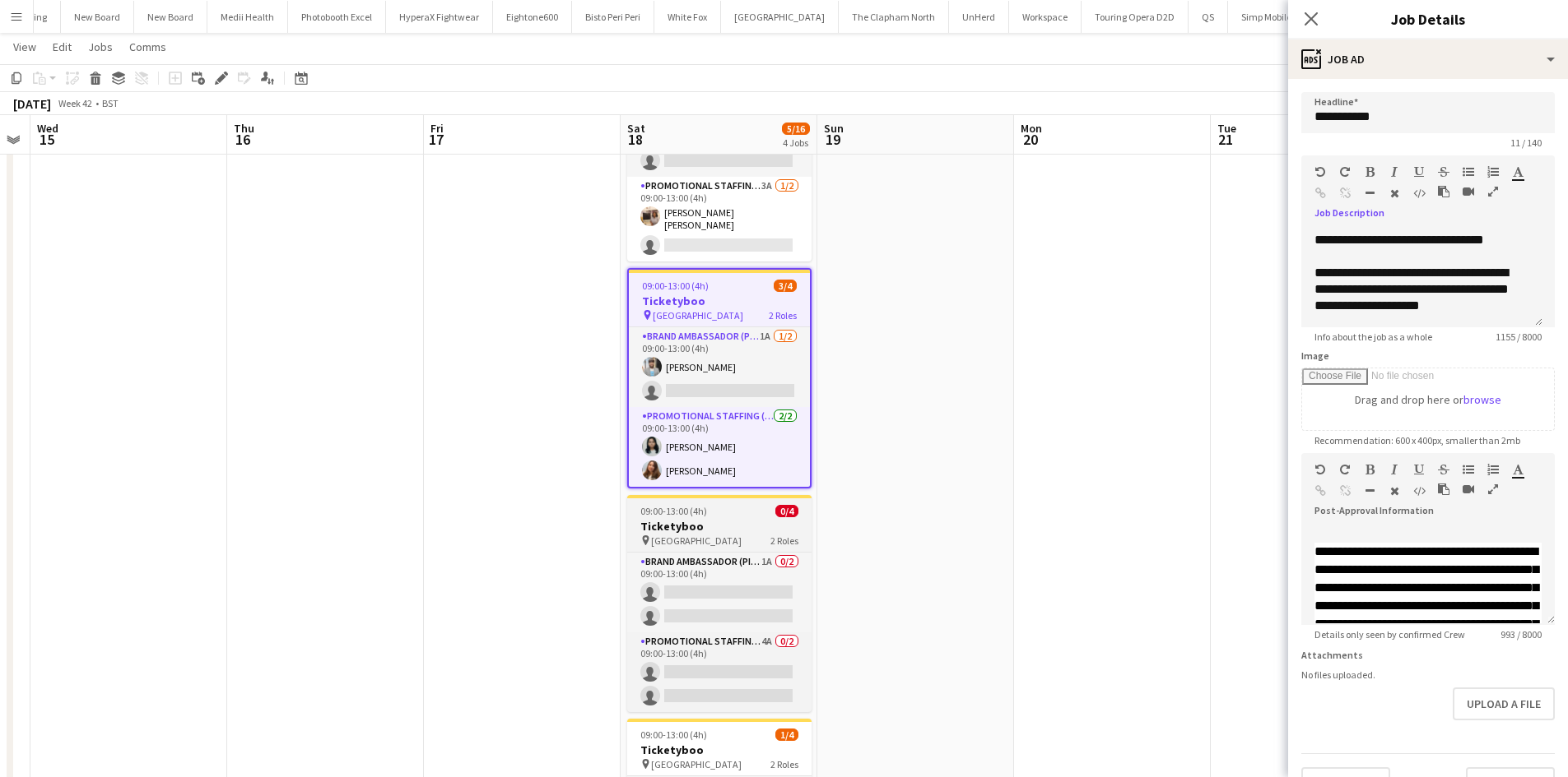
click at [714, 535] on div "pin Victoria Station 2 Roles" at bounding box center [719, 540] width 184 height 13
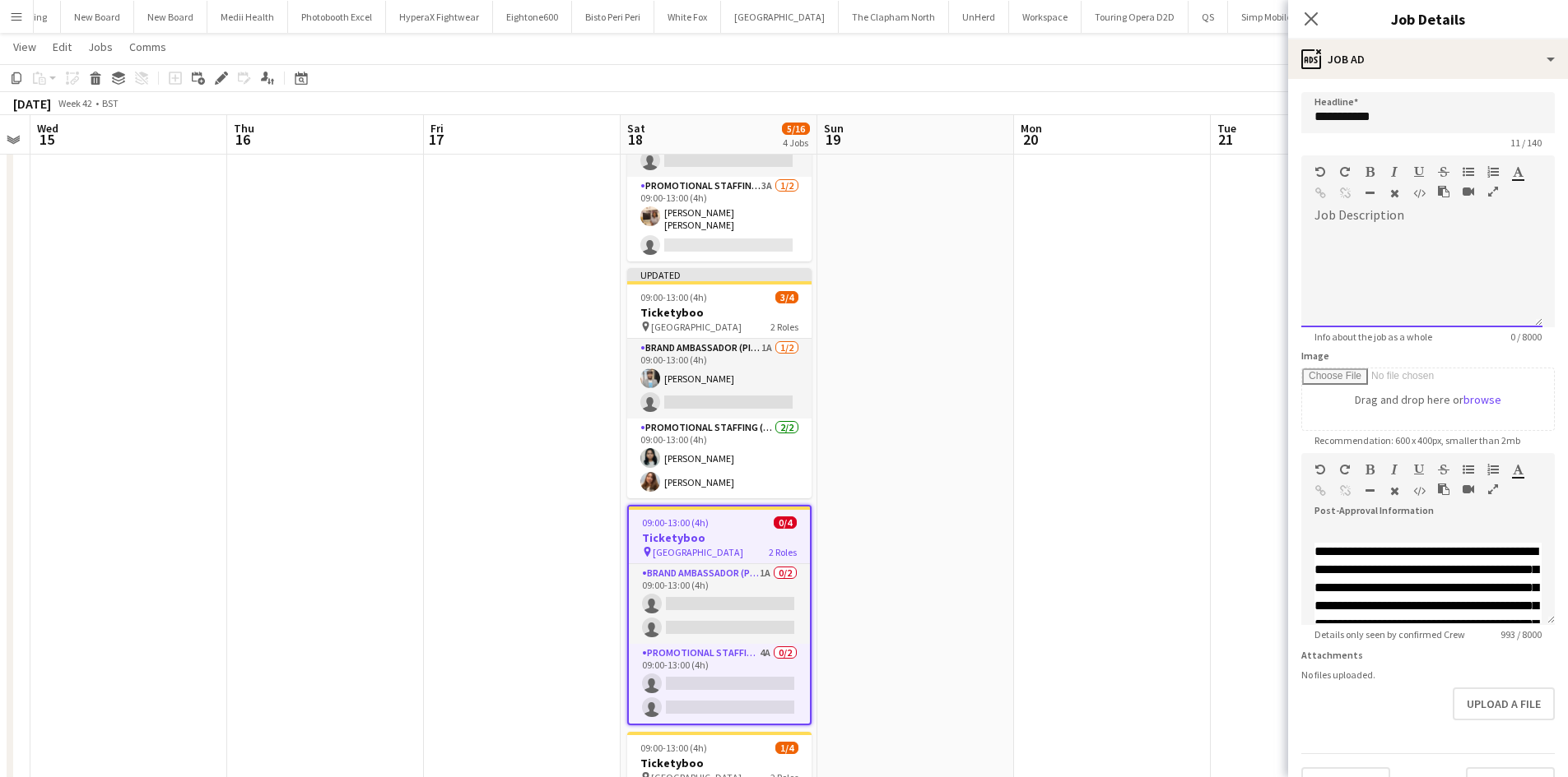
click at [1356, 253] on div at bounding box center [1421, 278] width 241 height 99
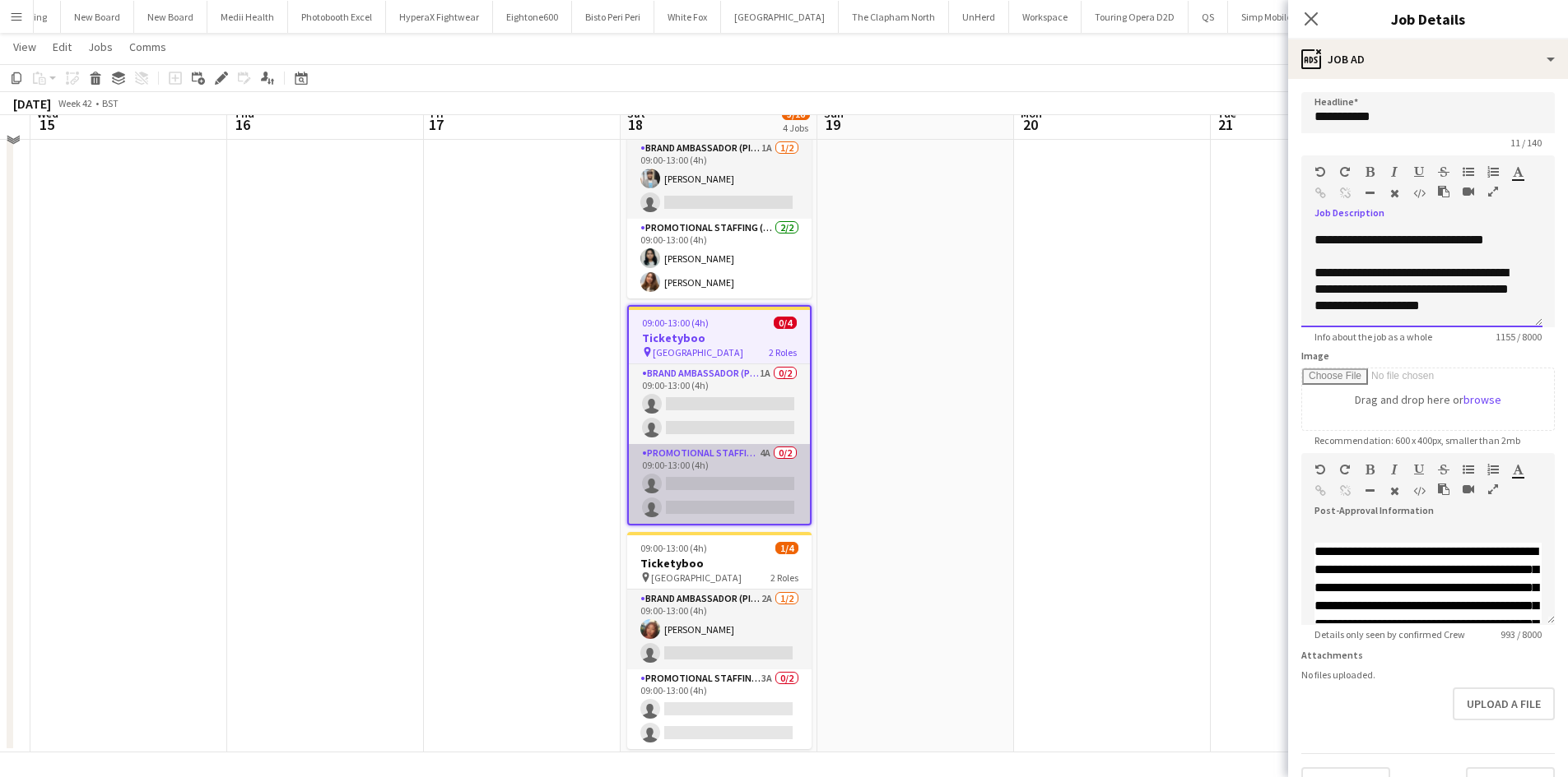
scroll to position [368, 0]
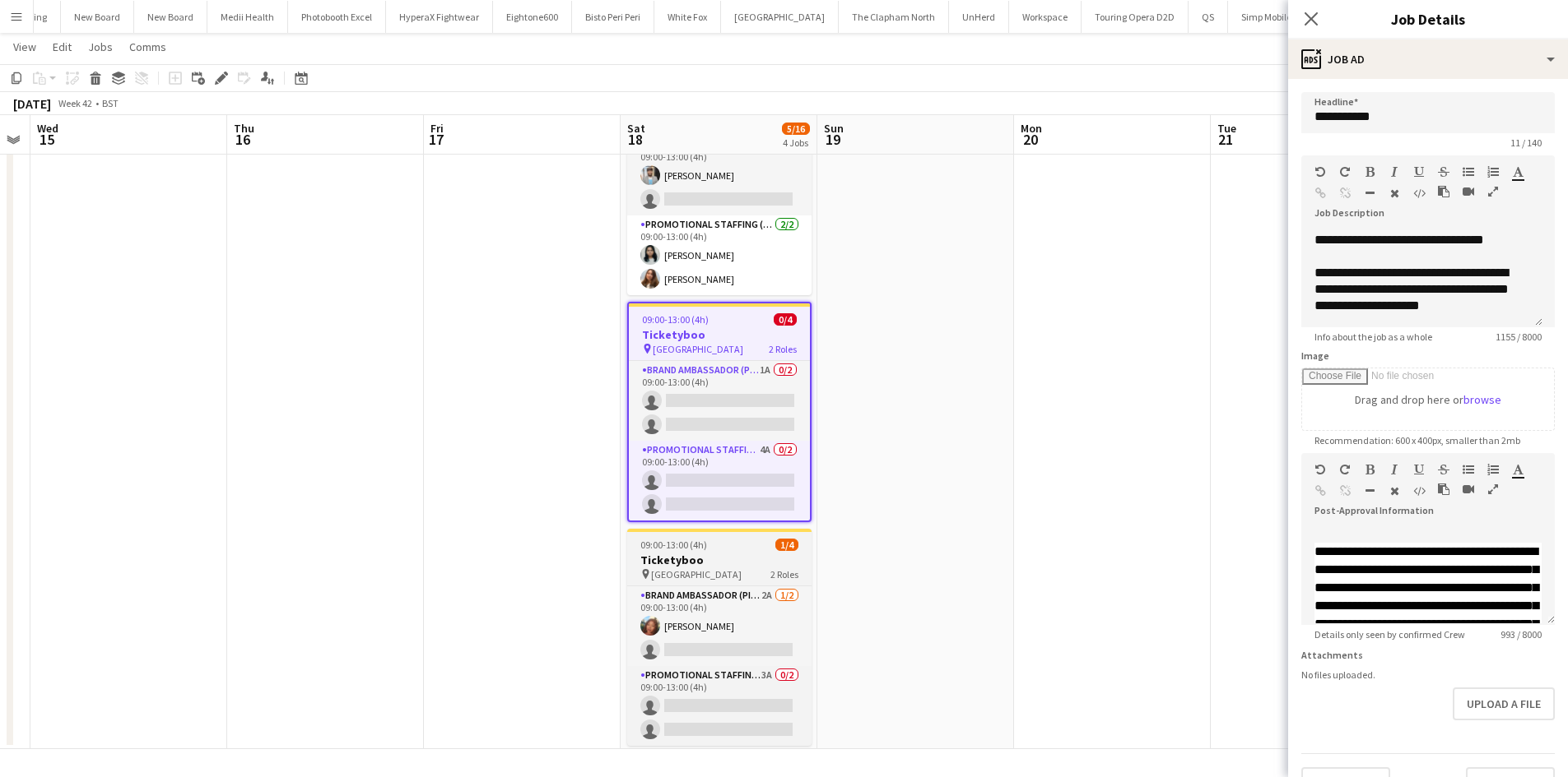
click at [717, 553] on h3 "Ticketyboo" at bounding box center [719, 560] width 184 height 15
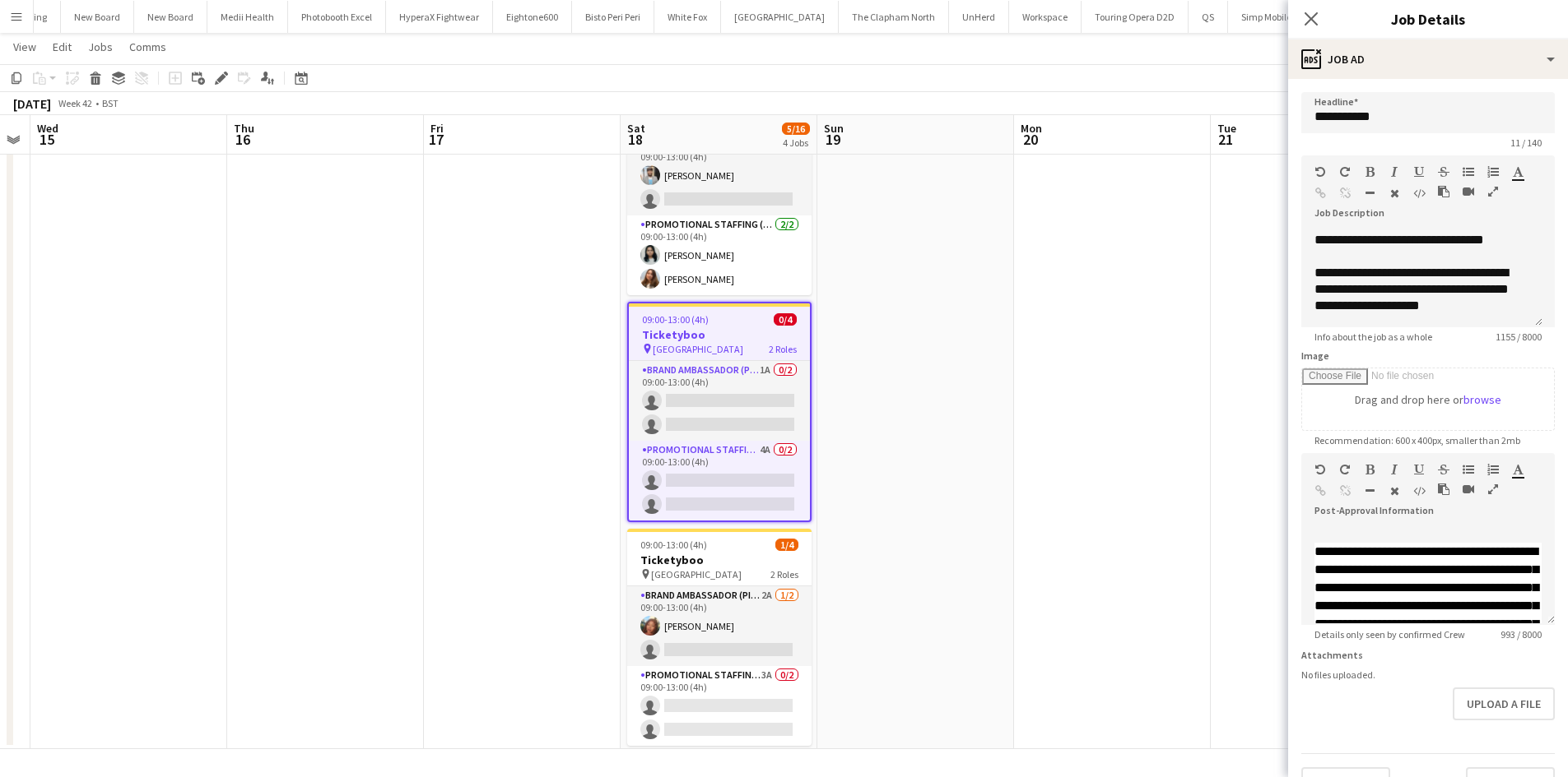
scroll to position [0, 0]
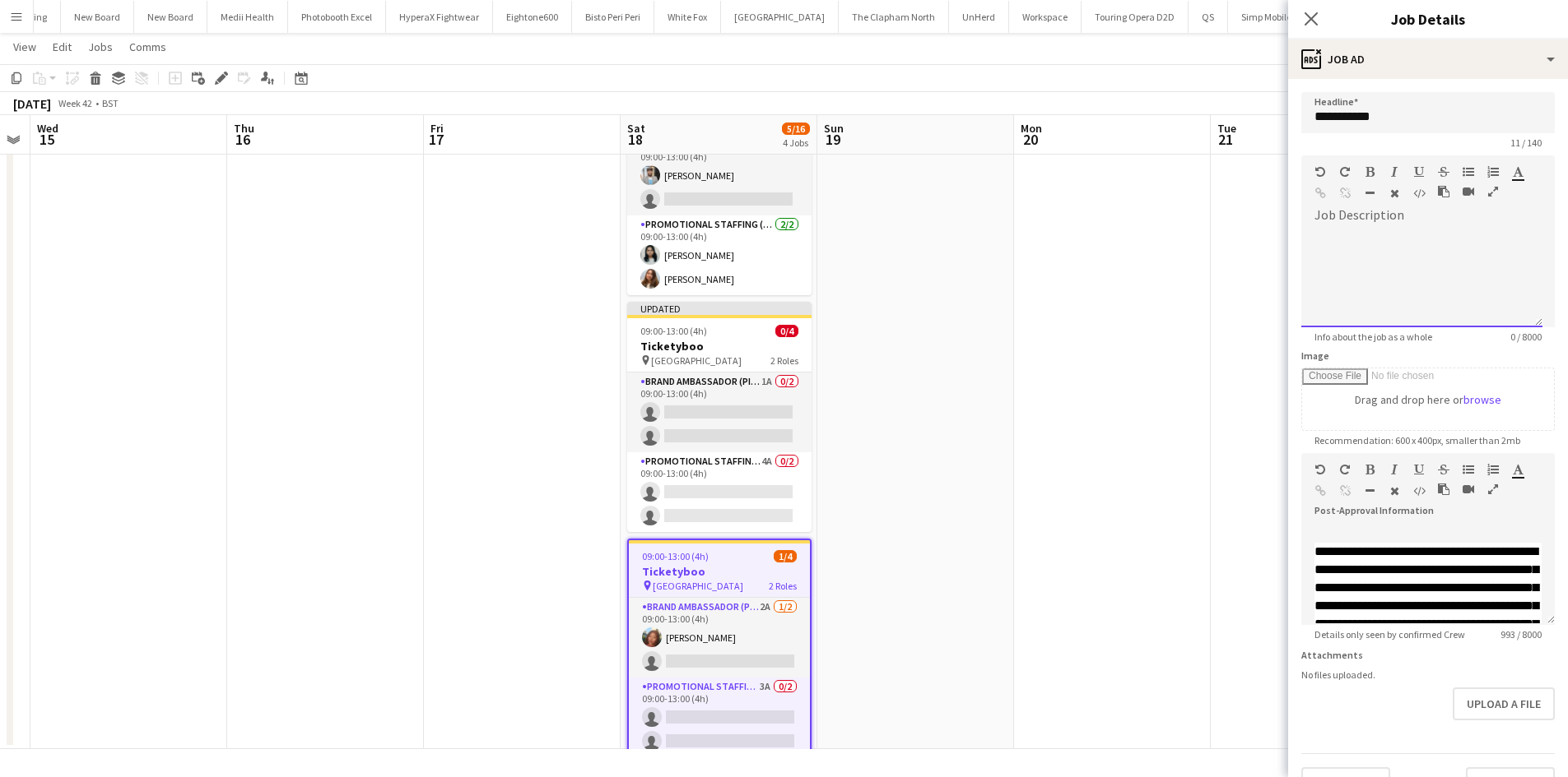
click at [1359, 225] on div at bounding box center [1428, 272] width 254 height 111
drag, startPoint x: 1358, startPoint y: 225, endPoint x: 1473, endPoint y: 218, distance: 115.2
click at [1477, 218] on div at bounding box center [1428, 272] width 254 height 111
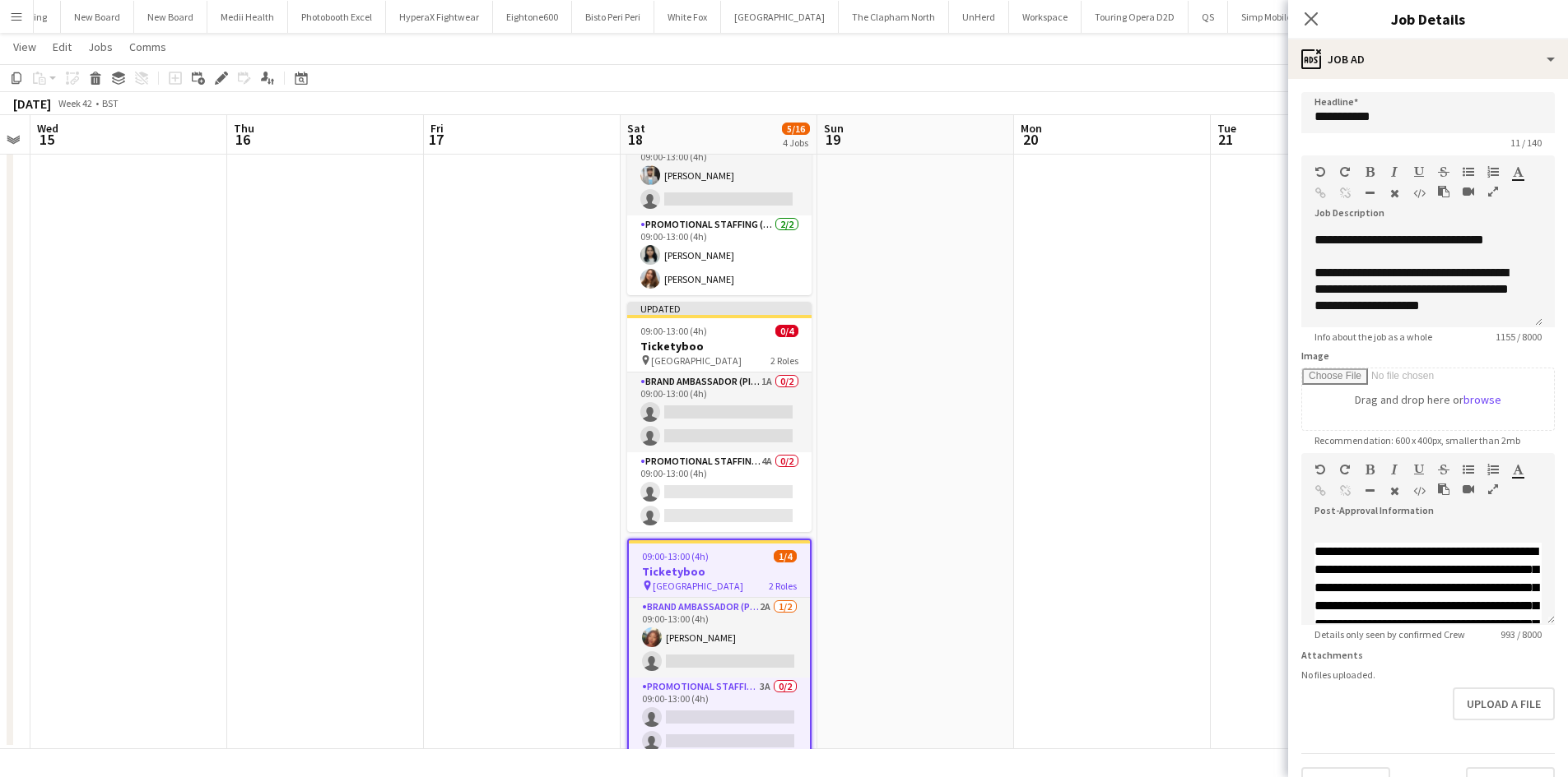
click at [1134, 307] on app-date-cell at bounding box center [1112, 283] width 197 height 933
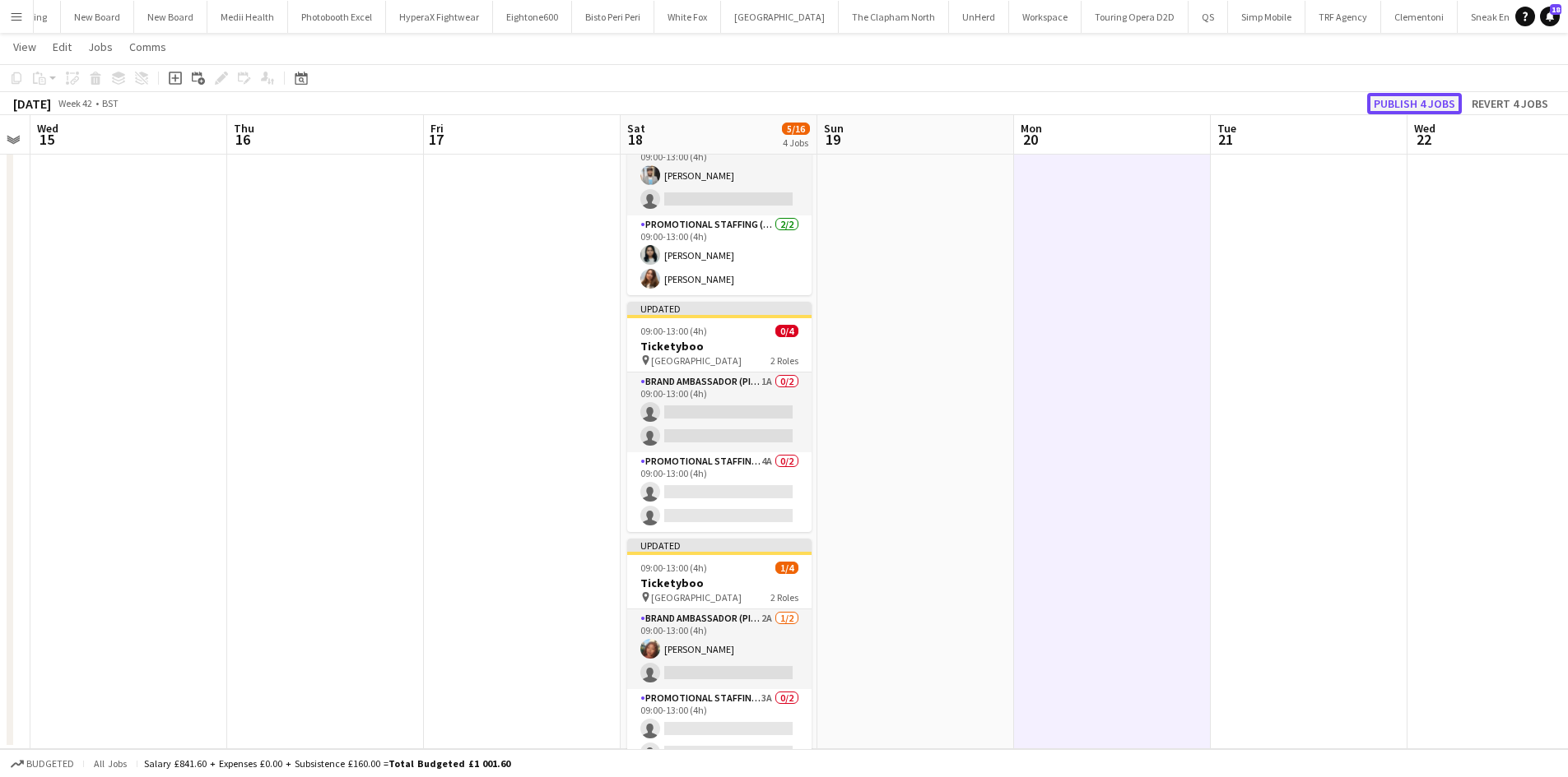
click at [1428, 106] on button "Publish 4 jobs" at bounding box center [1415, 103] width 95 height 21
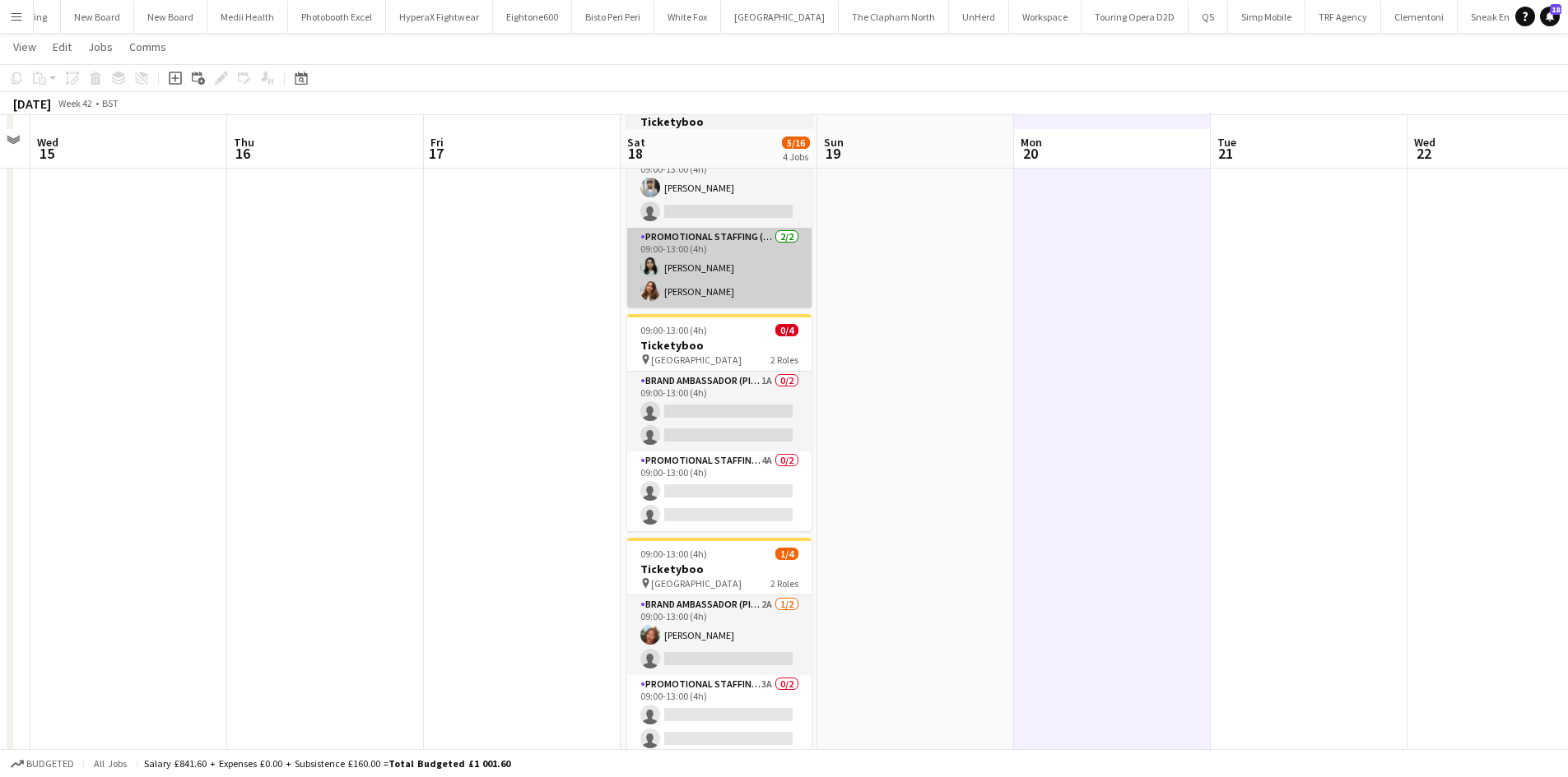
scroll to position [368, 0]
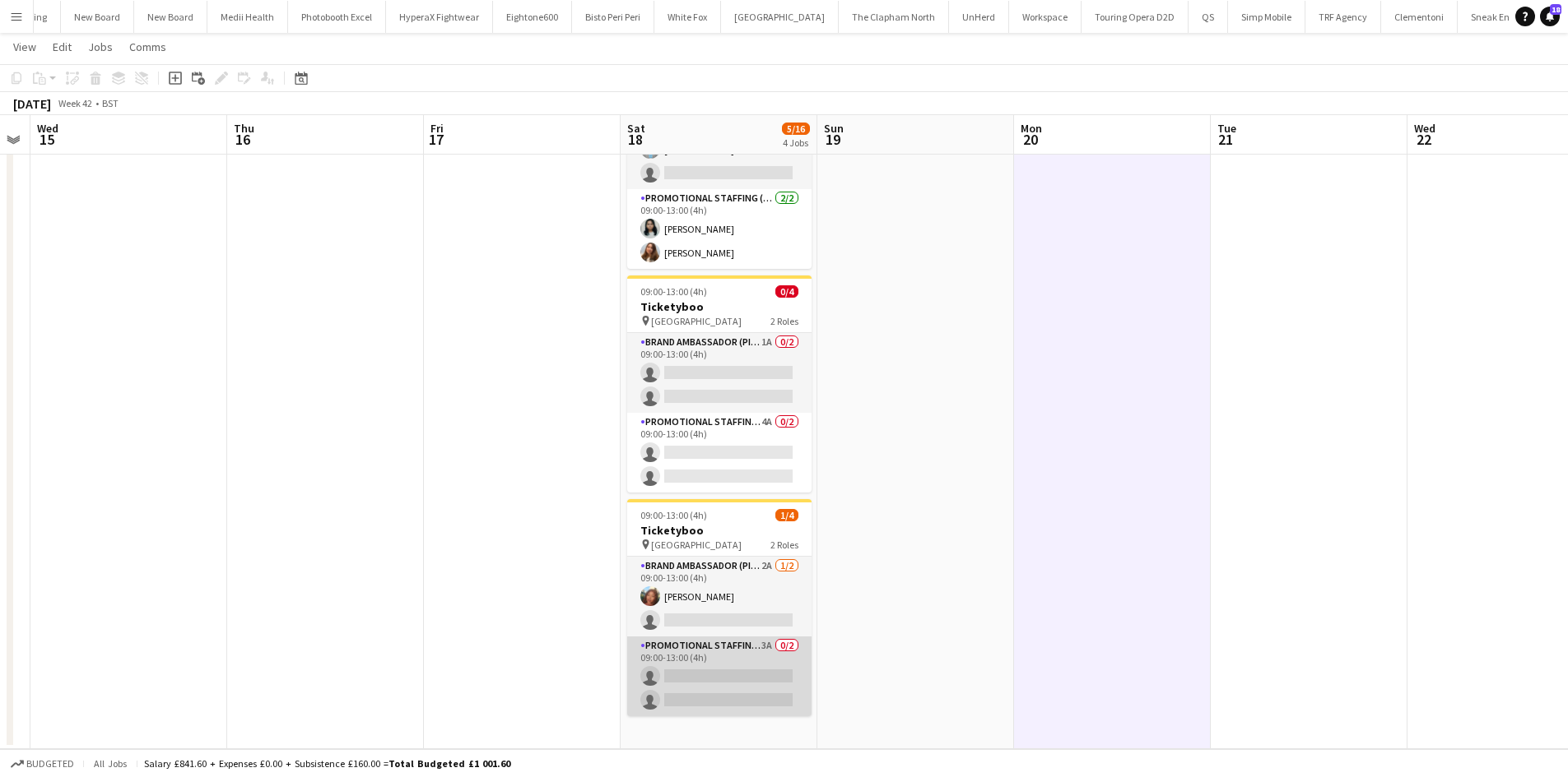
click at [761, 639] on app-card-role "Promotional Staffing (Brand Ambassadors) 3A 0/2 09:00-13:00 (4h) single-neutral…" at bounding box center [719, 677] width 184 height 80
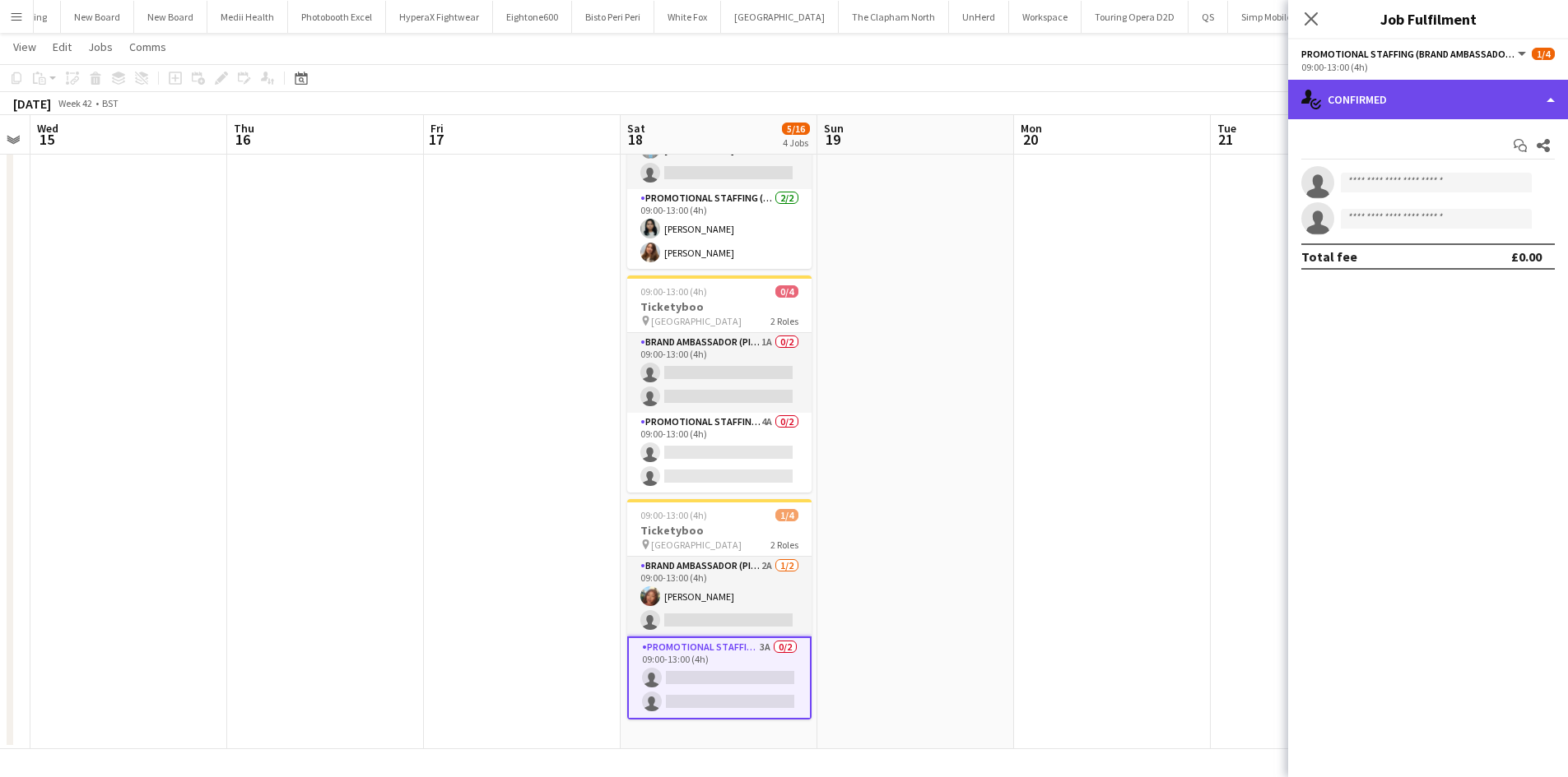
click at [1375, 101] on div "single-neutral-actions-check-2 Confirmed" at bounding box center [1428, 99] width 280 height 39
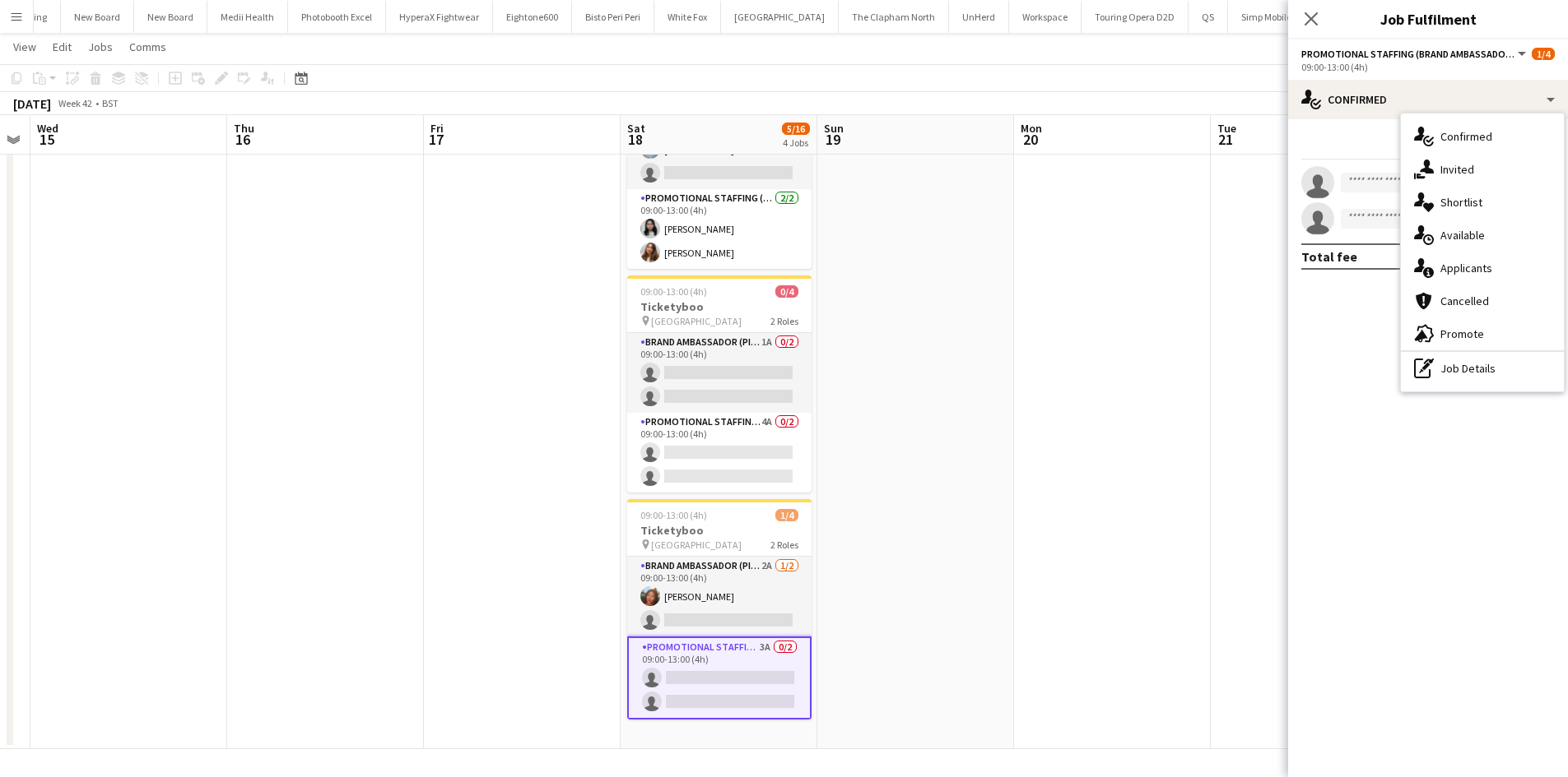
click at [1464, 257] on div "single-neutral-actions-information Applicants" at bounding box center [1482, 268] width 163 height 33
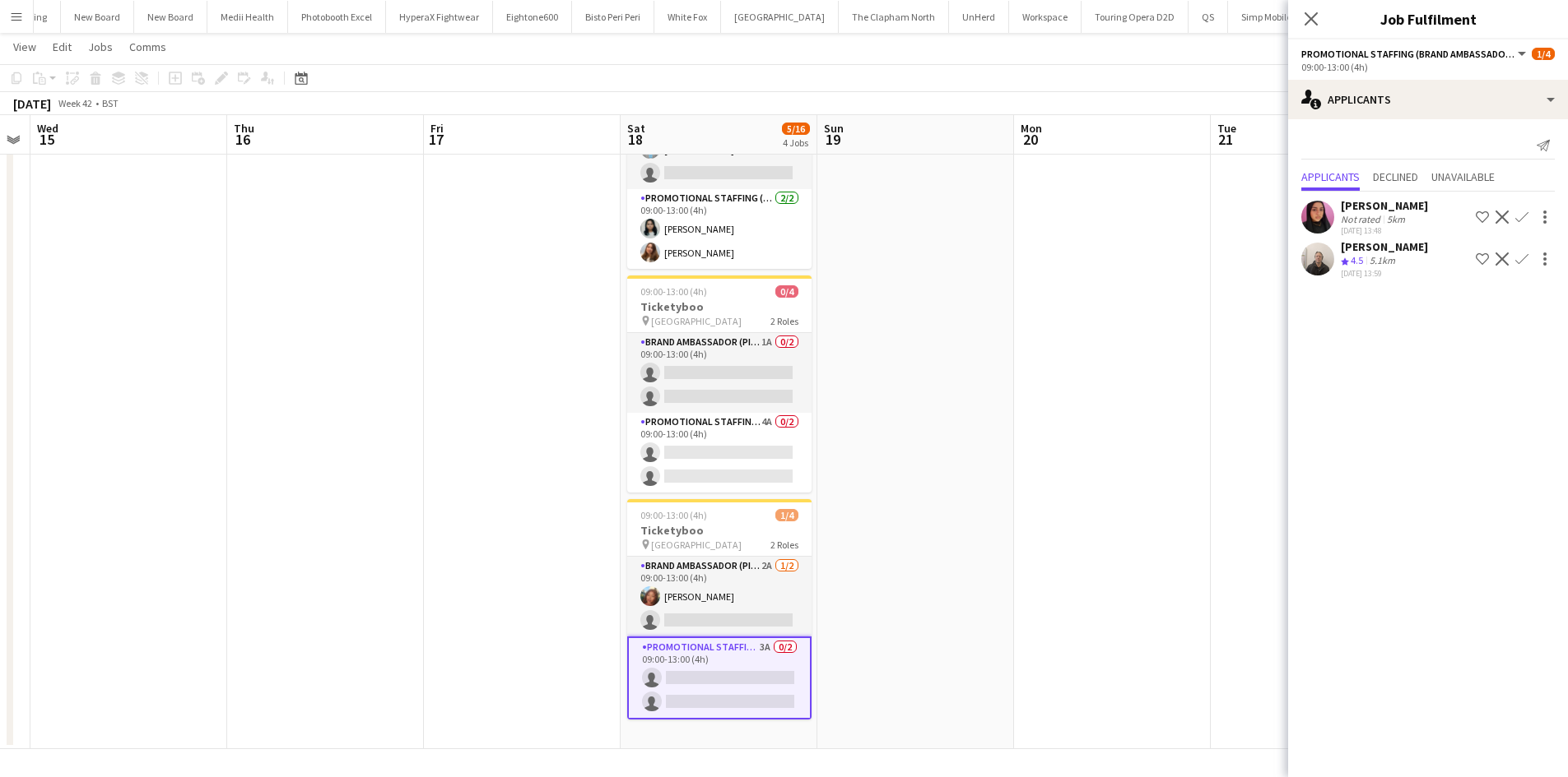
click at [1105, 552] on app-date-cell at bounding box center [1112, 283] width 197 height 933
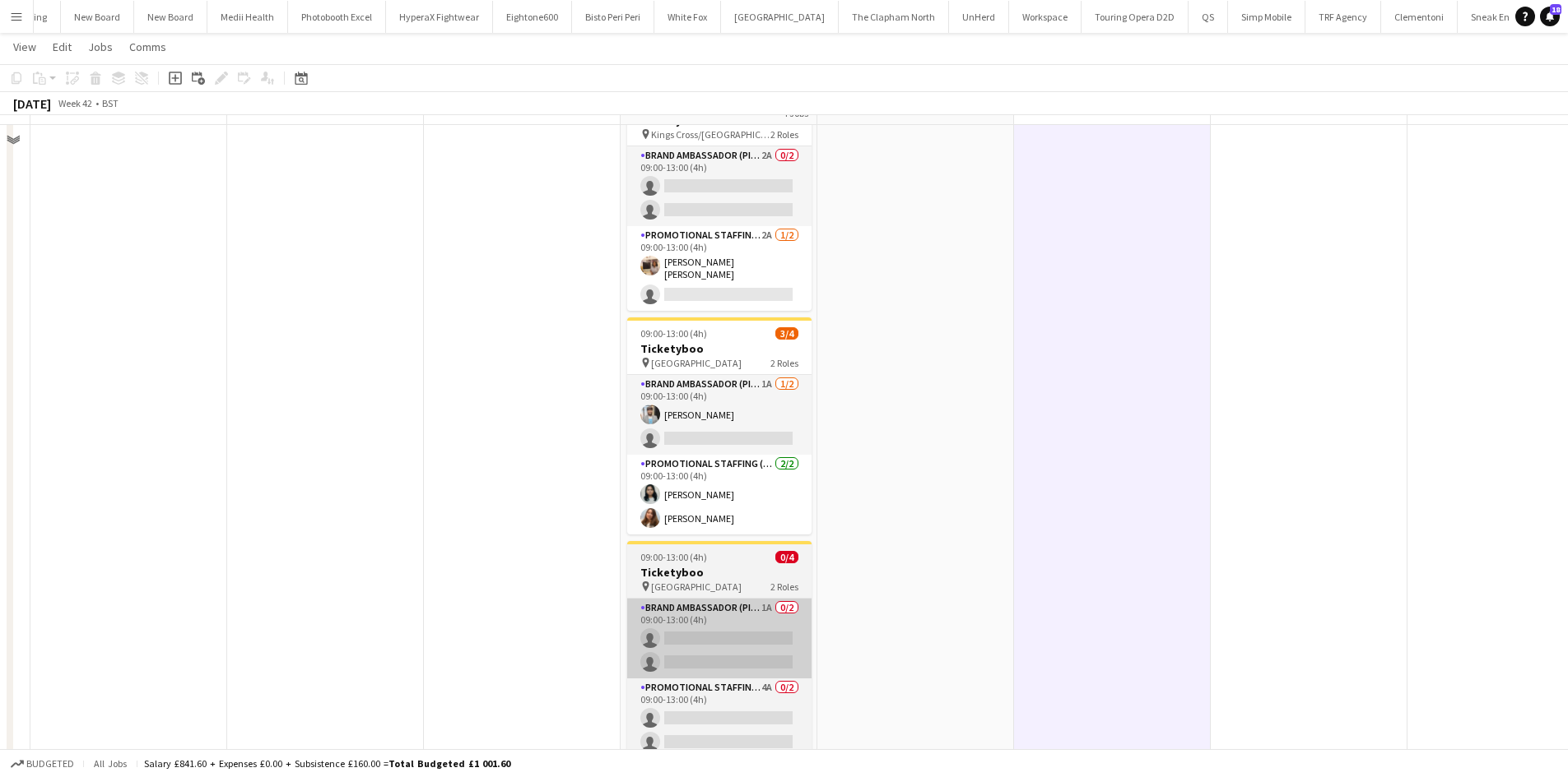
scroll to position [0, 0]
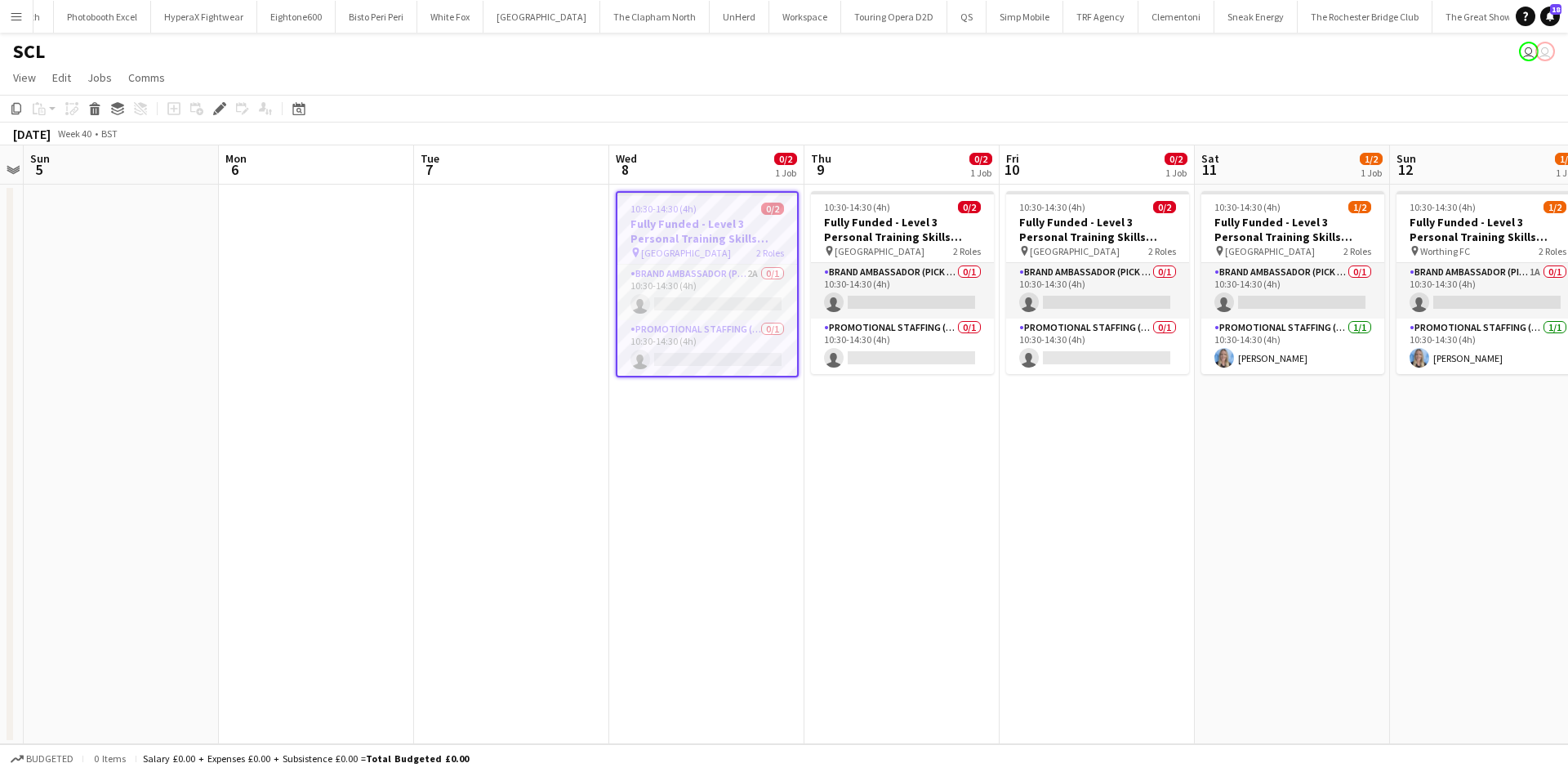
scroll to position [0, 5598]
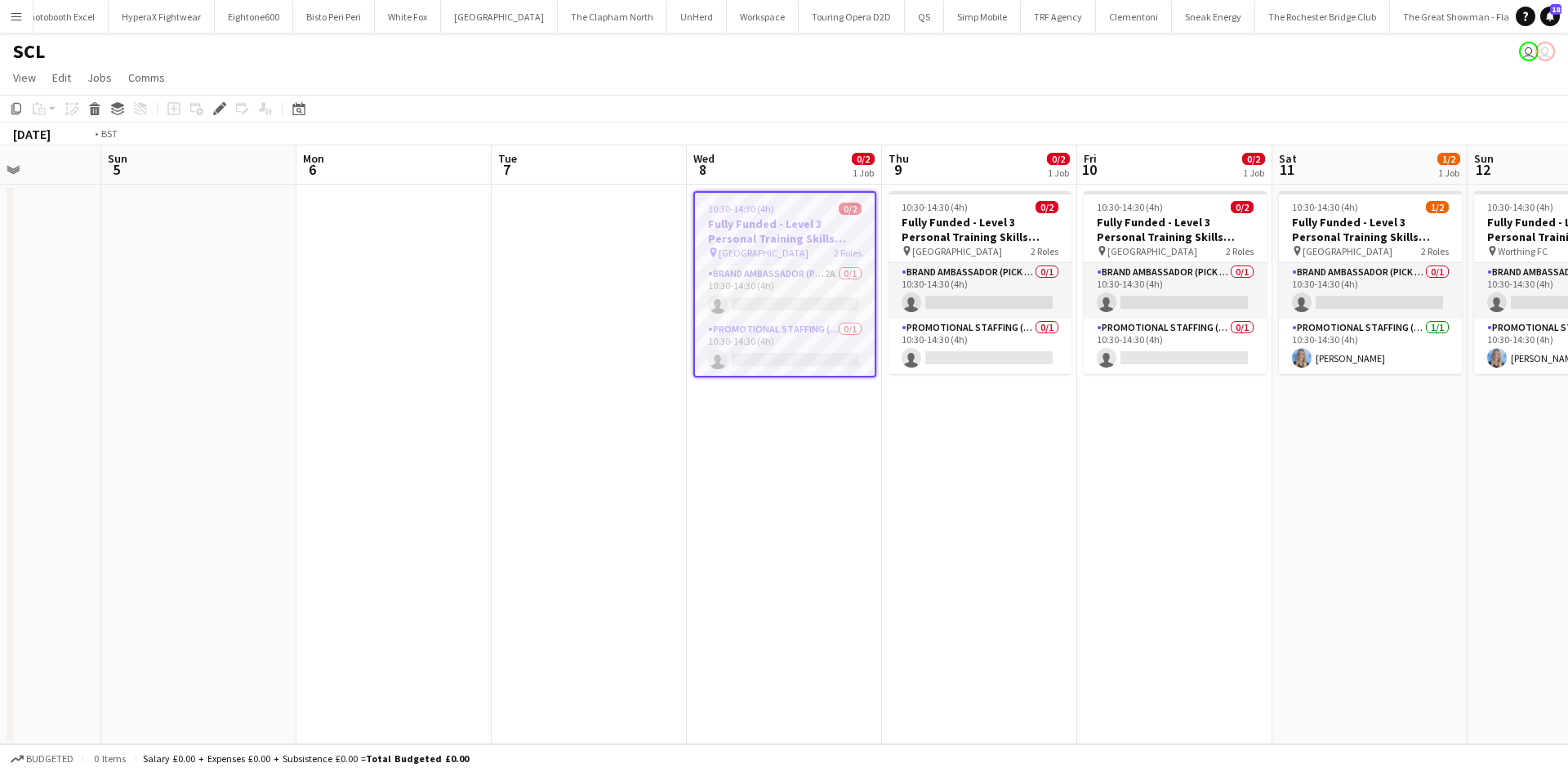
drag, startPoint x: 852, startPoint y: 380, endPoint x: 544, endPoint y: 332, distance: 311.7
click at [337, 283] on app-calendar-viewport "Thu 2 Fri 3 Sat 4 Sun 5 Mon 6 Tue 7 Wed 8 0/2 1 Job Thu 9 0/2 1 Job Fri 10 0/2 …" at bounding box center [784, 445] width 1568 height 599
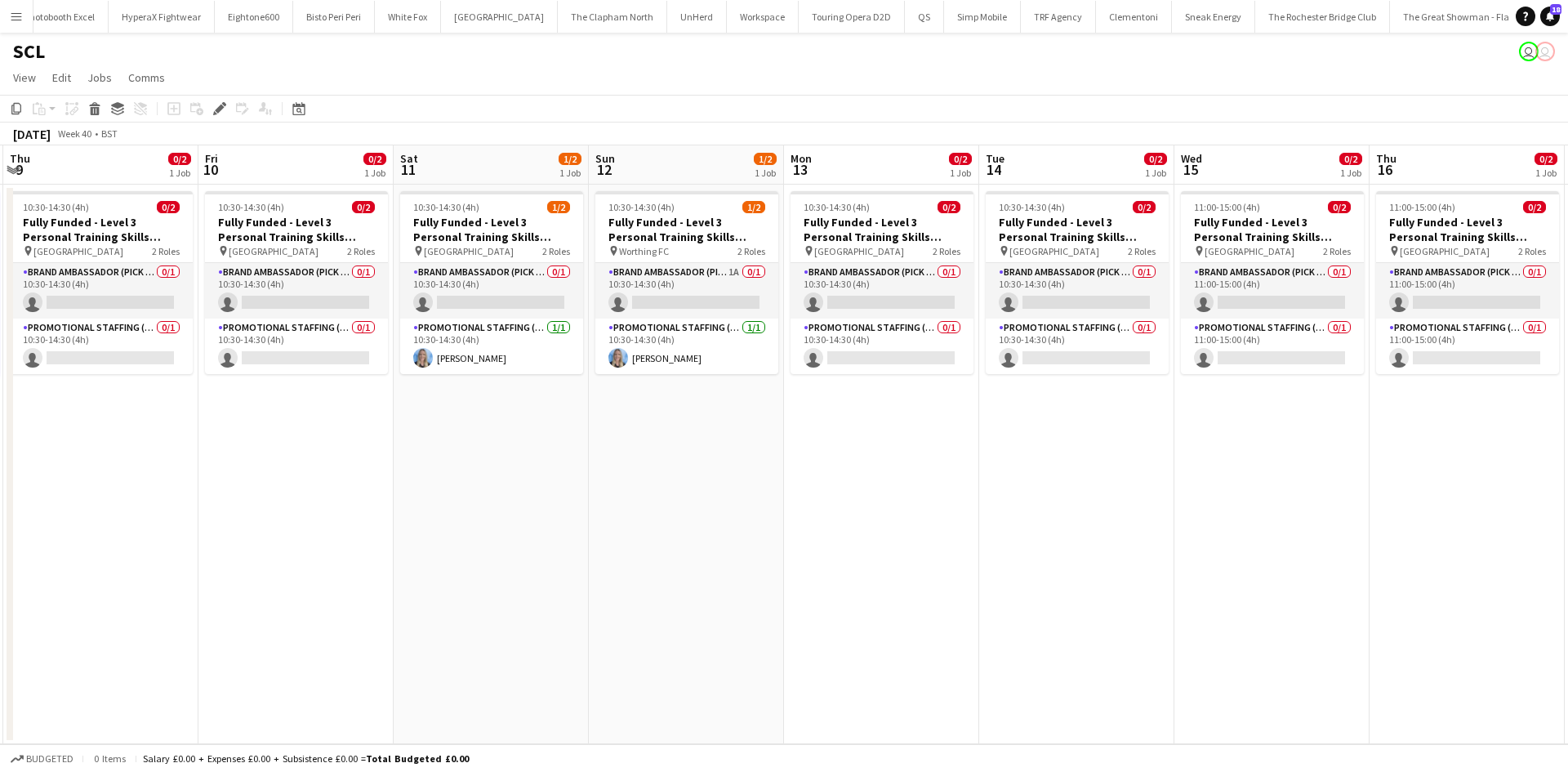
drag, startPoint x: 957, startPoint y: 429, endPoint x: 585, endPoint y: 391, distance: 373.9
click at [585, 391] on app-calendar-viewport "Sun 5 Mon 6 Tue 7 Wed 8 0/2 1 Job Thu 9 0/2 1 Job Fri 10 0/2 1 Job Sat 11 1/2 1…" at bounding box center [784, 445] width 1568 height 599
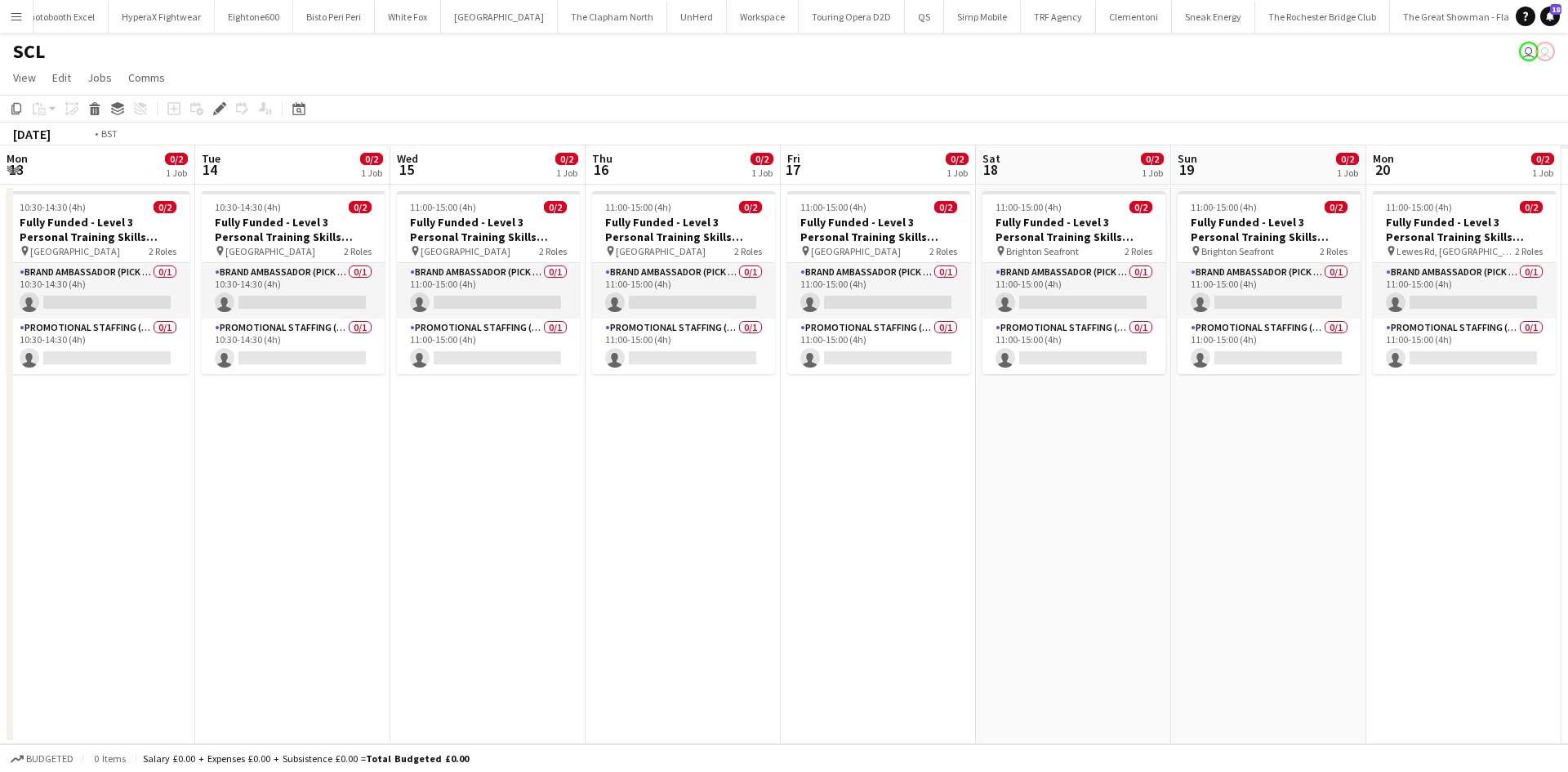
drag, startPoint x: 994, startPoint y: 428, endPoint x: 652, endPoint y: 361, distance: 348.5
click at [472, 341] on app-calendar-viewport "Thu 9 0/2 1 Job Fri 10 0/2 1 Job Sat 11 1/2 1 Job Sun 12 1/2 1 Job Mon 13 0/2 1…" at bounding box center [784, 445] width 1568 height 599
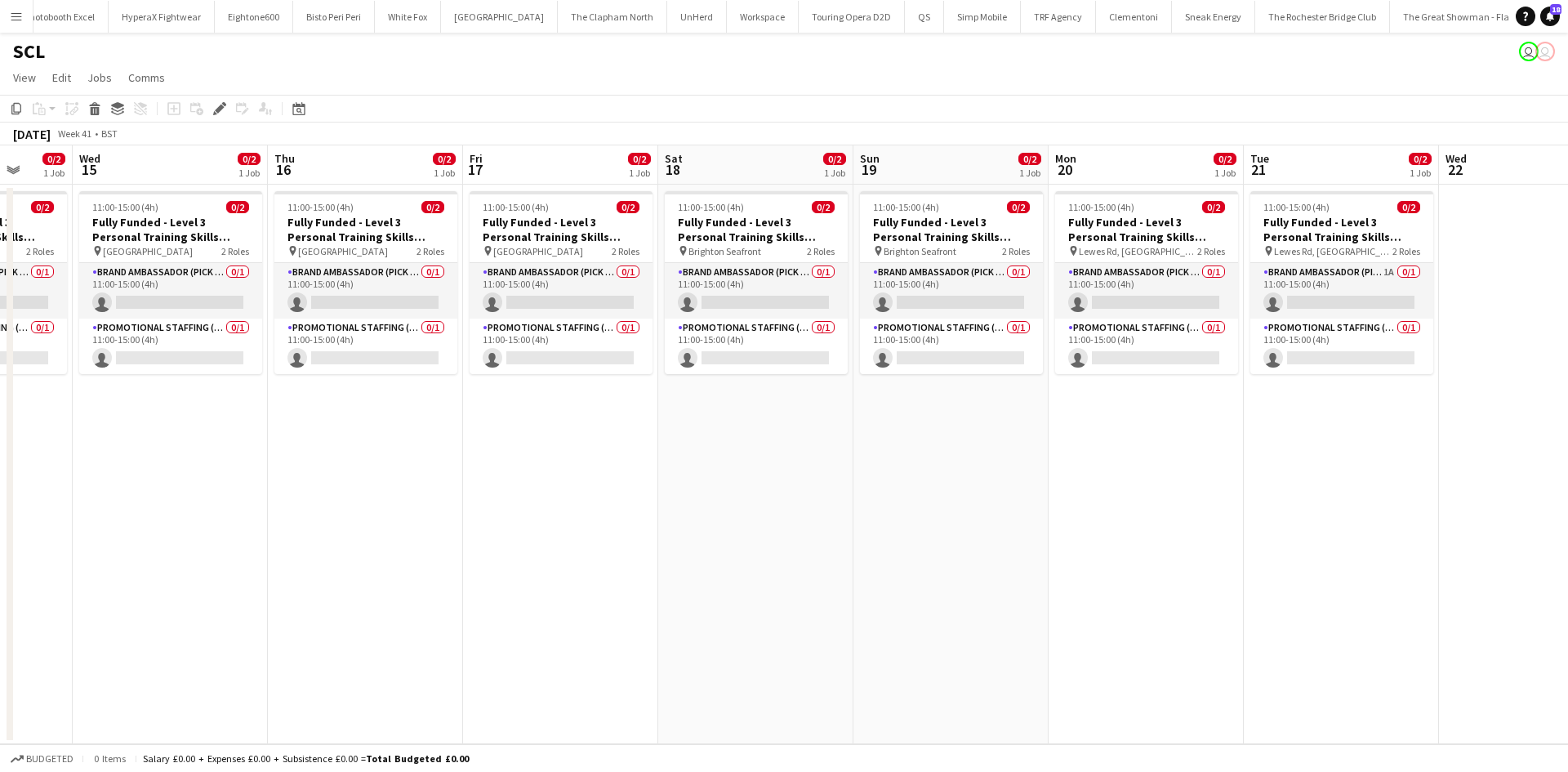
scroll to position [0, 772]
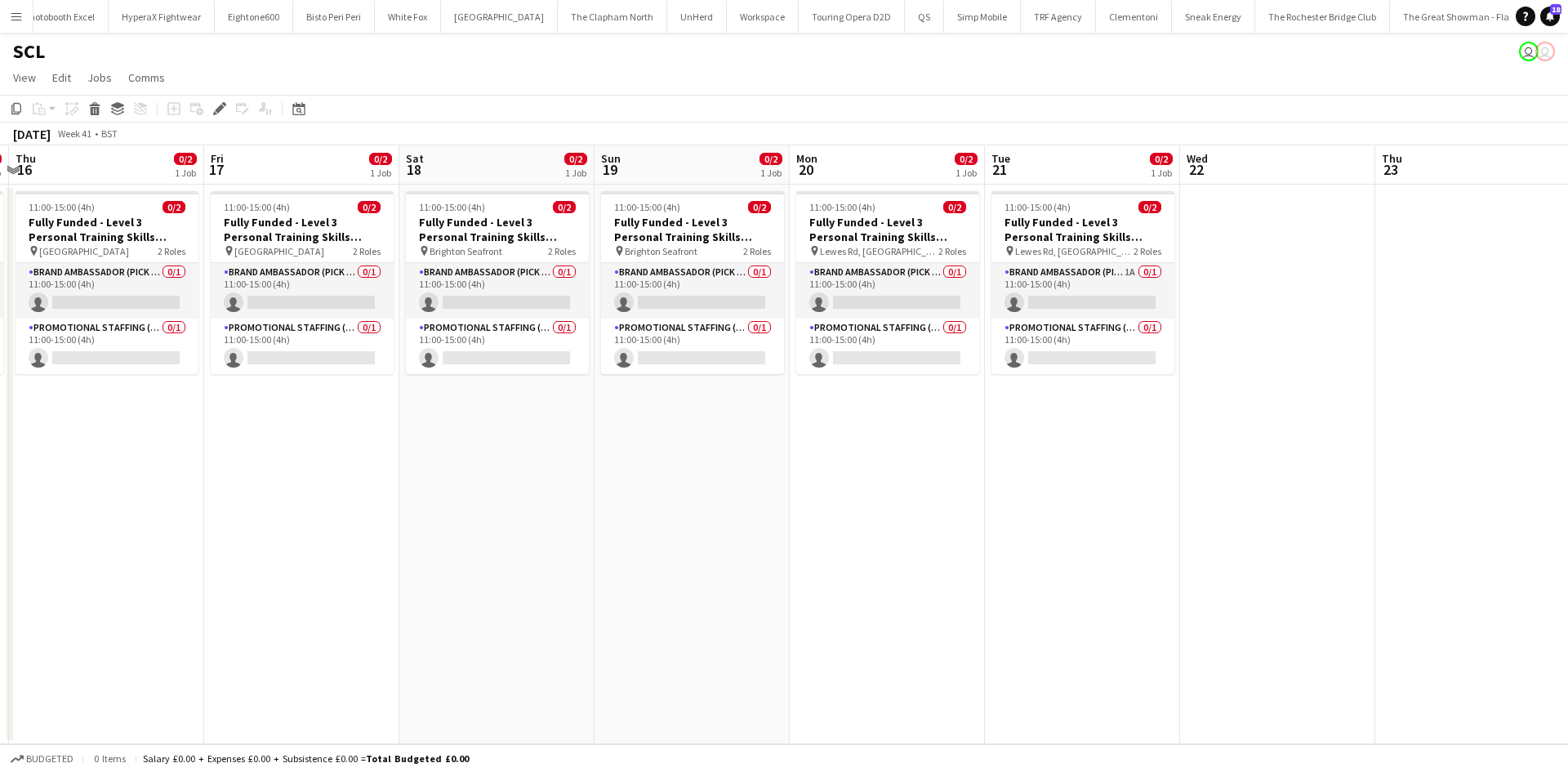
drag, startPoint x: 1131, startPoint y: 419, endPoint x: 871, endPoint y: 377, distance: 263.4
click at [871, 377] on app-calendar-viewport "Sun 12 1/2 1 Job Mon 13 0/2 1 Job Tue 14 0/2 1 Job Wed 15 0/2 1 Job Thu 16 0/2 …" at bounding box center [784, 445] width 1568 height 599
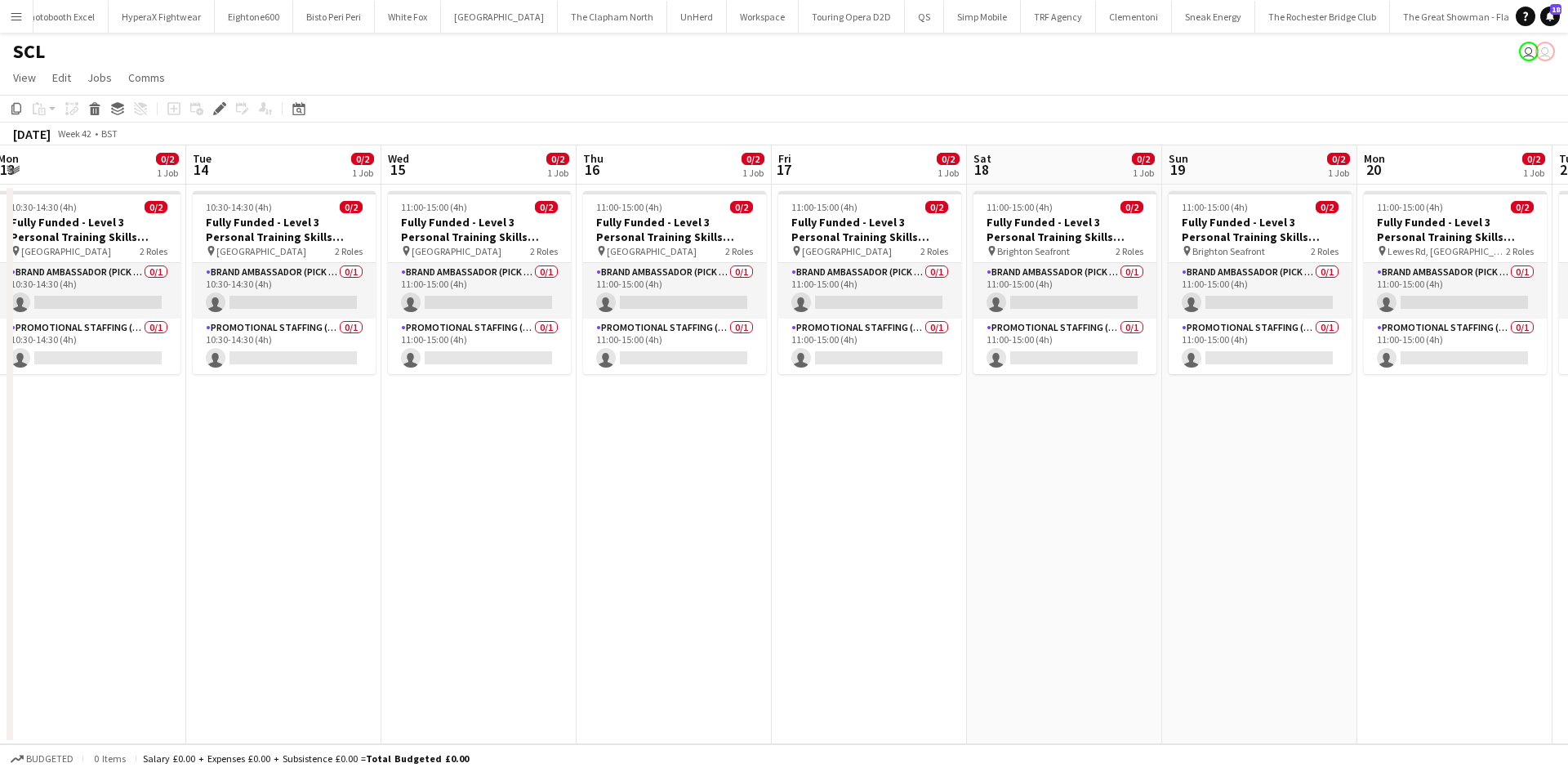
drag, startPoint x: 437, startPoint y: 461, endPoint x: 557, endPoint y: 457, distance: 120.1
click at [907, 473] on app-calendar-viewport "Sat 11 1/2 1 Job Sun 12 1/2 1 Job Mon 13 0/2 1 Job Tue 14 0/2 1 Job Wed 15 0/2 …" at bounding box center [784, 445] width 1568 height 599
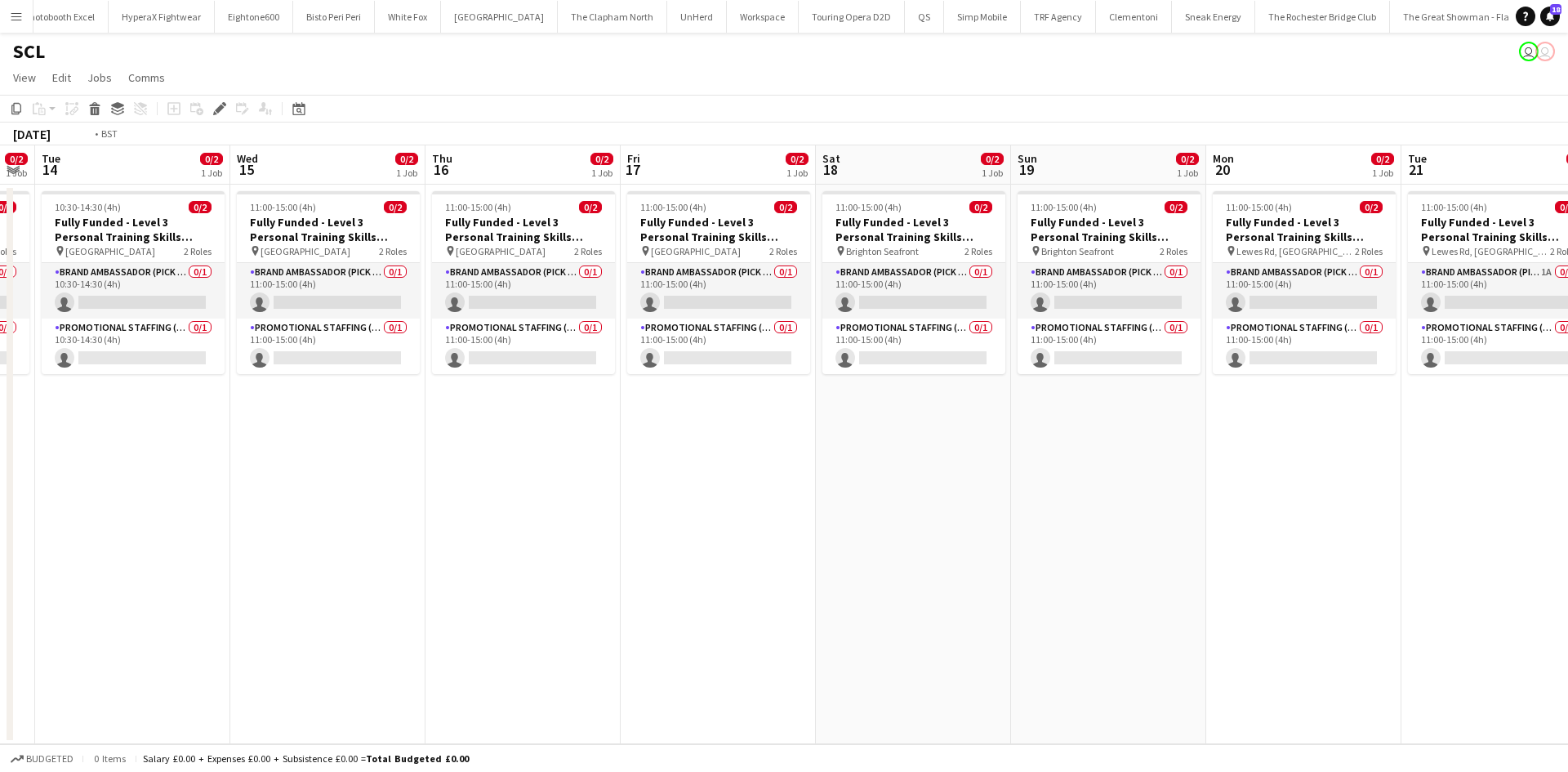
drag, startPoint x: 465, startPoint y: 453, endPoint x: 999, endPoint y: 464, distance: 534.1
click at [999, 464] on app-calendar-viewport "Sat 11 1/2 1 Job Sun 12 1/2 1 Job Mon 13 0/2 1 Job Tue 14 0/2 1 Job Wed 15 0/2 …" at bounding box center [784, 445] width 1568 height 599
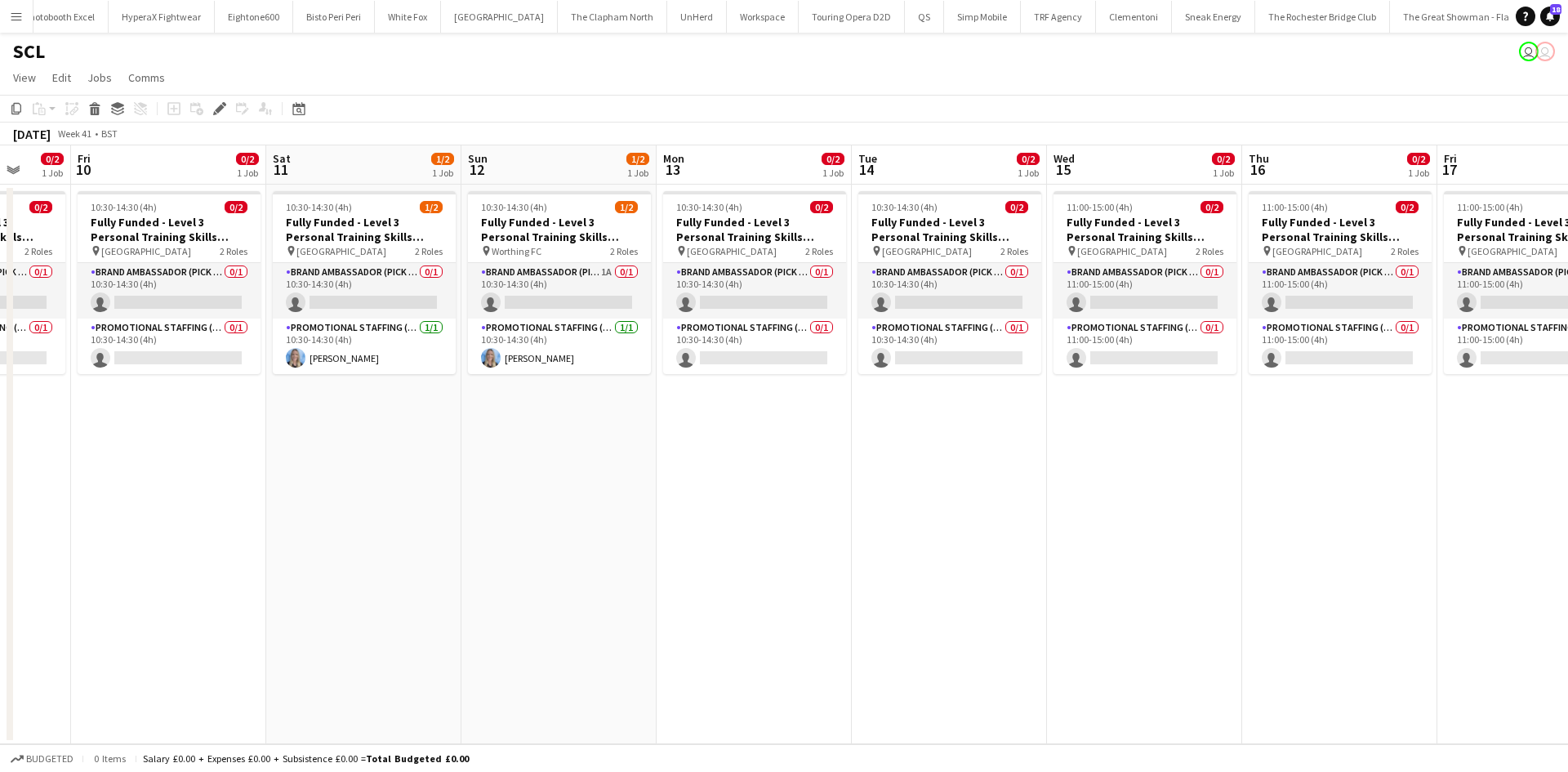
drag, startPoint x: 586, startPoint y: 423, endPoint x: 601, endPoint y: 425, distance: 15.1
click at [601, 425] on app-calendar-viewport "Tue 7 Wed 8 0/2 1 Job Thu 9 0/2 1 Job Fri 10 0/2 1 Job Sat 11 1/2 1 Job Sun 12 …" at bounding box center [784, 445] width 1568 height 599
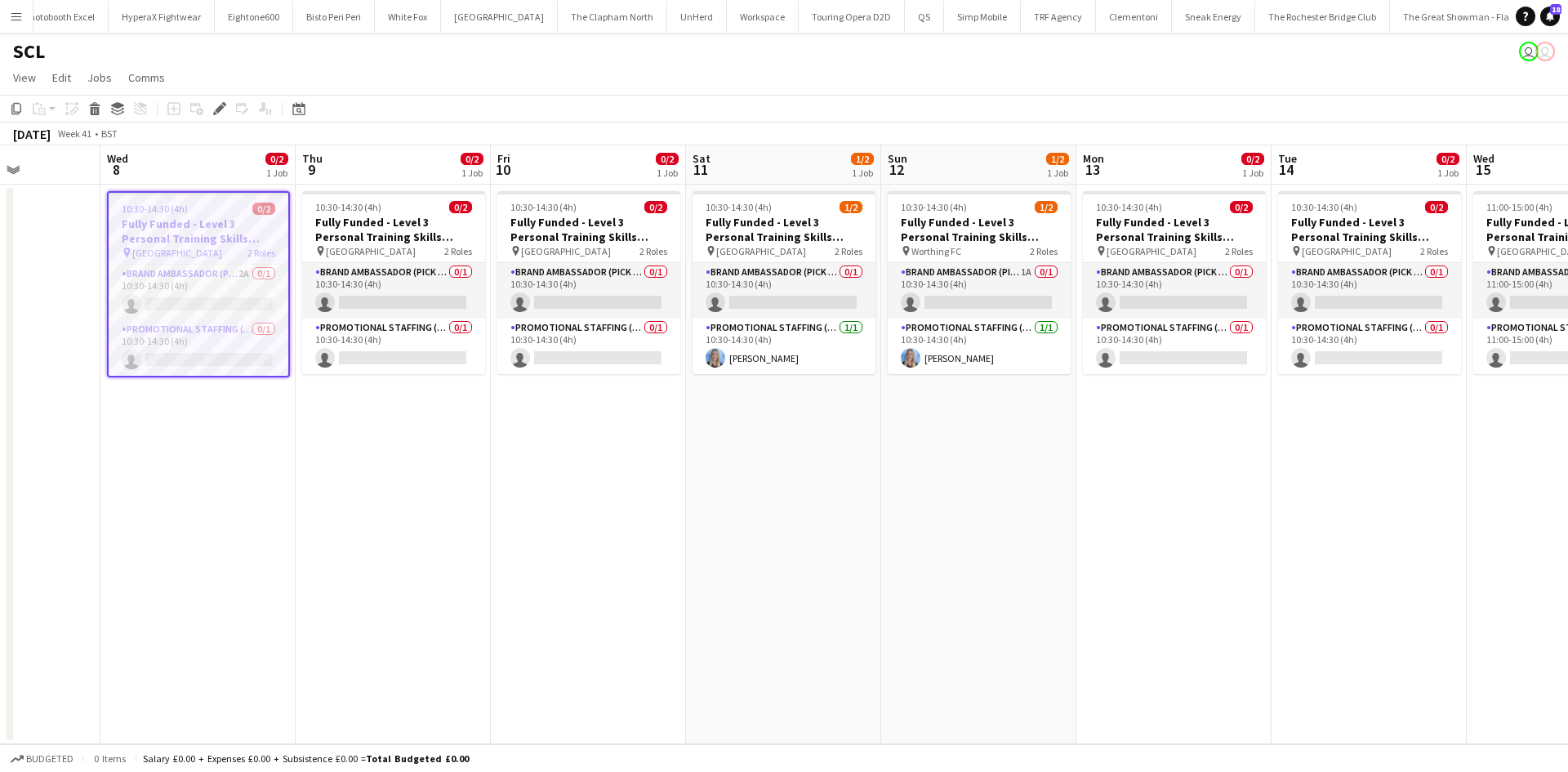
scroll to position [0, 459]
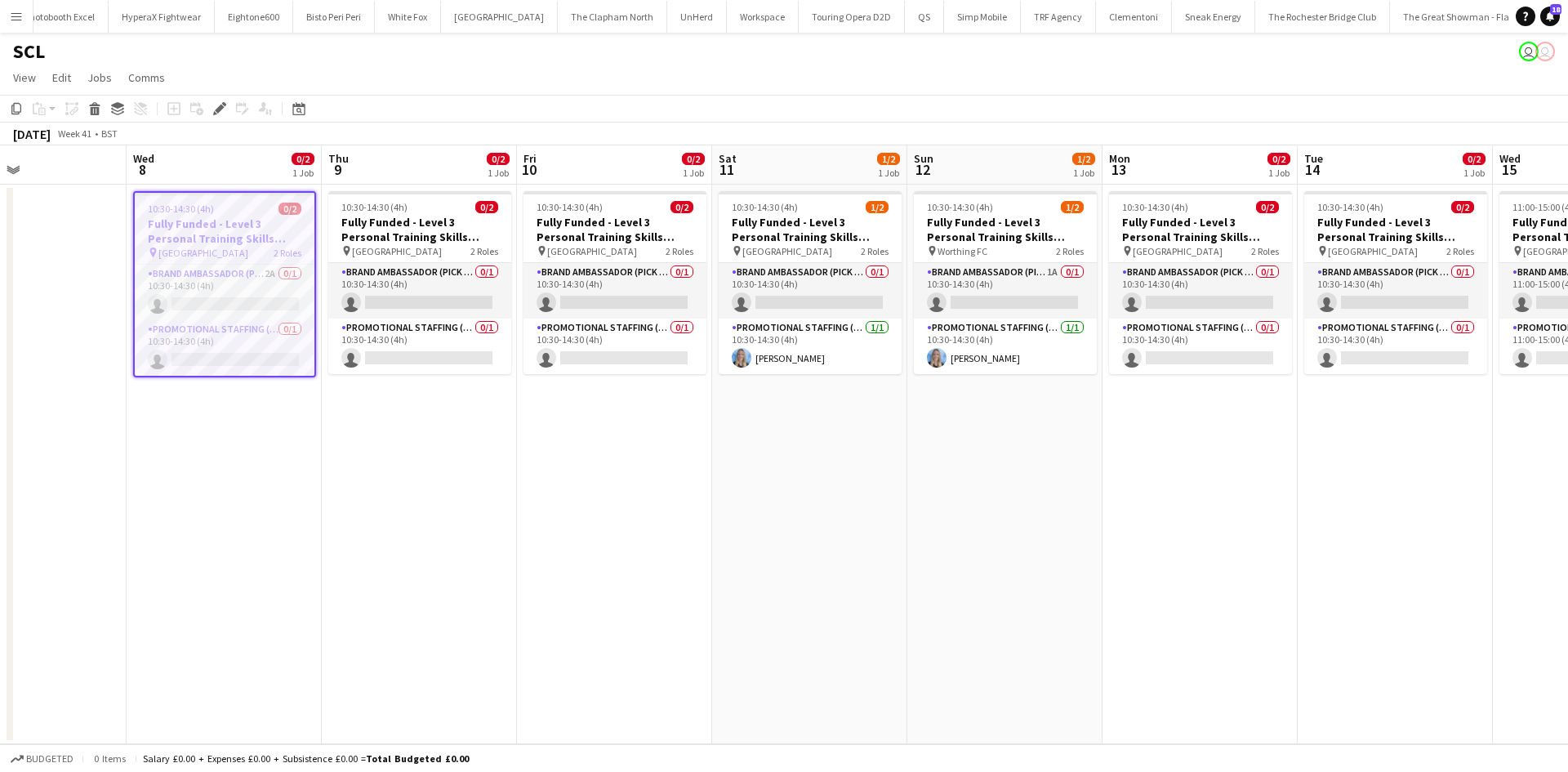
drag, startPoint x: 360, startPoint y: 401, endPoint x: 764, endPoint y: 458, distance: 408.0
click at [764, 458] on app-calendar-viewport "Sun 5 Mon 6 Tue 7 Wed 8 0/2 1 Job Thu 9 0/2 1 Job Fri 10 0/2 1 Job Sat 11 1/2 1…" at bounding box center [784, 445] width 1568 height 599
click at [450, 435] on app-date-cell "10:30-14:30 (4h) 0/2 Fully Funded - Level 3 Personal Training Skills Bootcamp p…" at bounding box center [421, 464] width 196 height 560
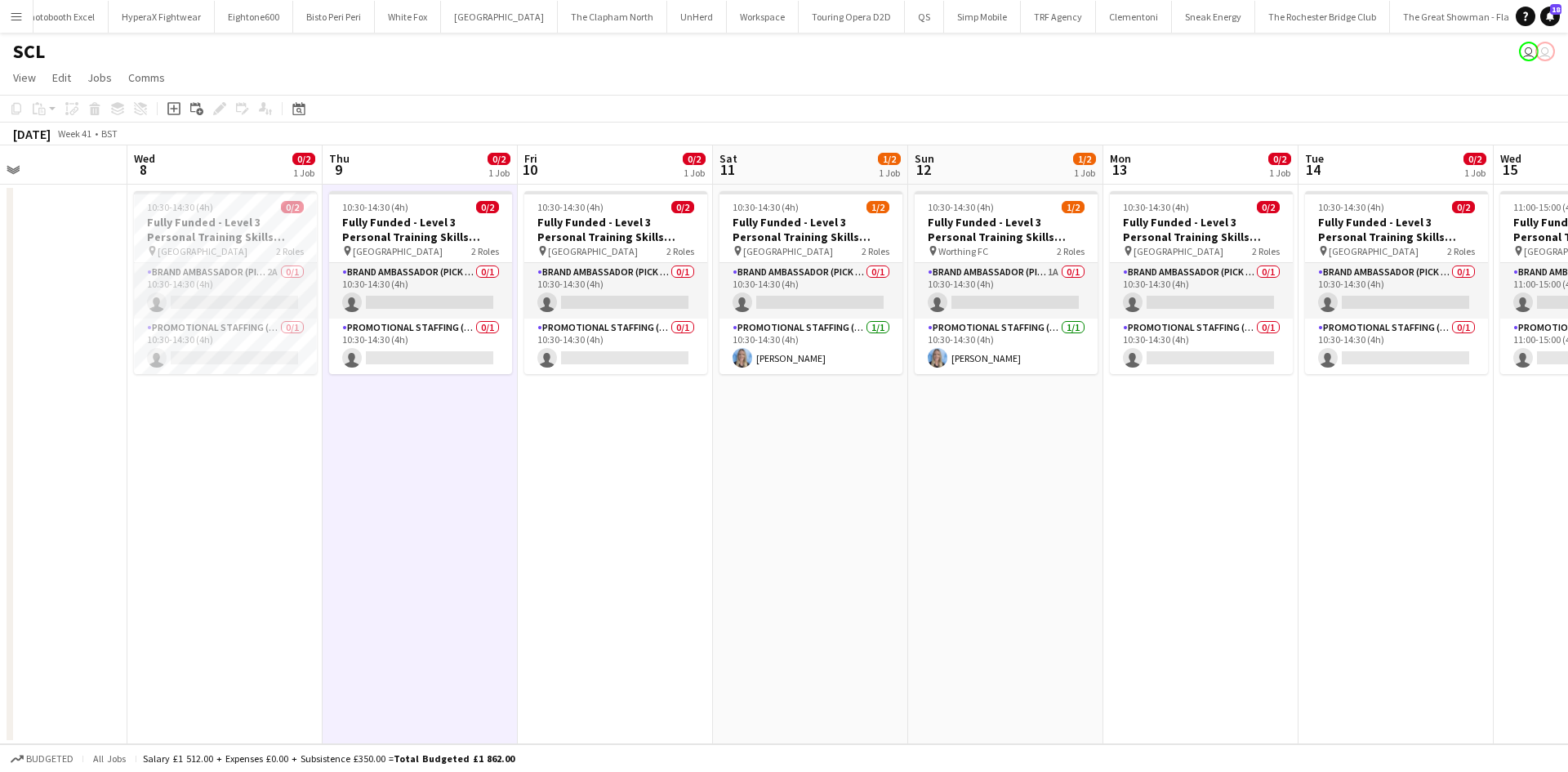
click at [249, 241] on h3 "Fully Funded - Level 3 Personal Training Skills Bootcamp" at bounding box center [225, 230] width 183 height 30
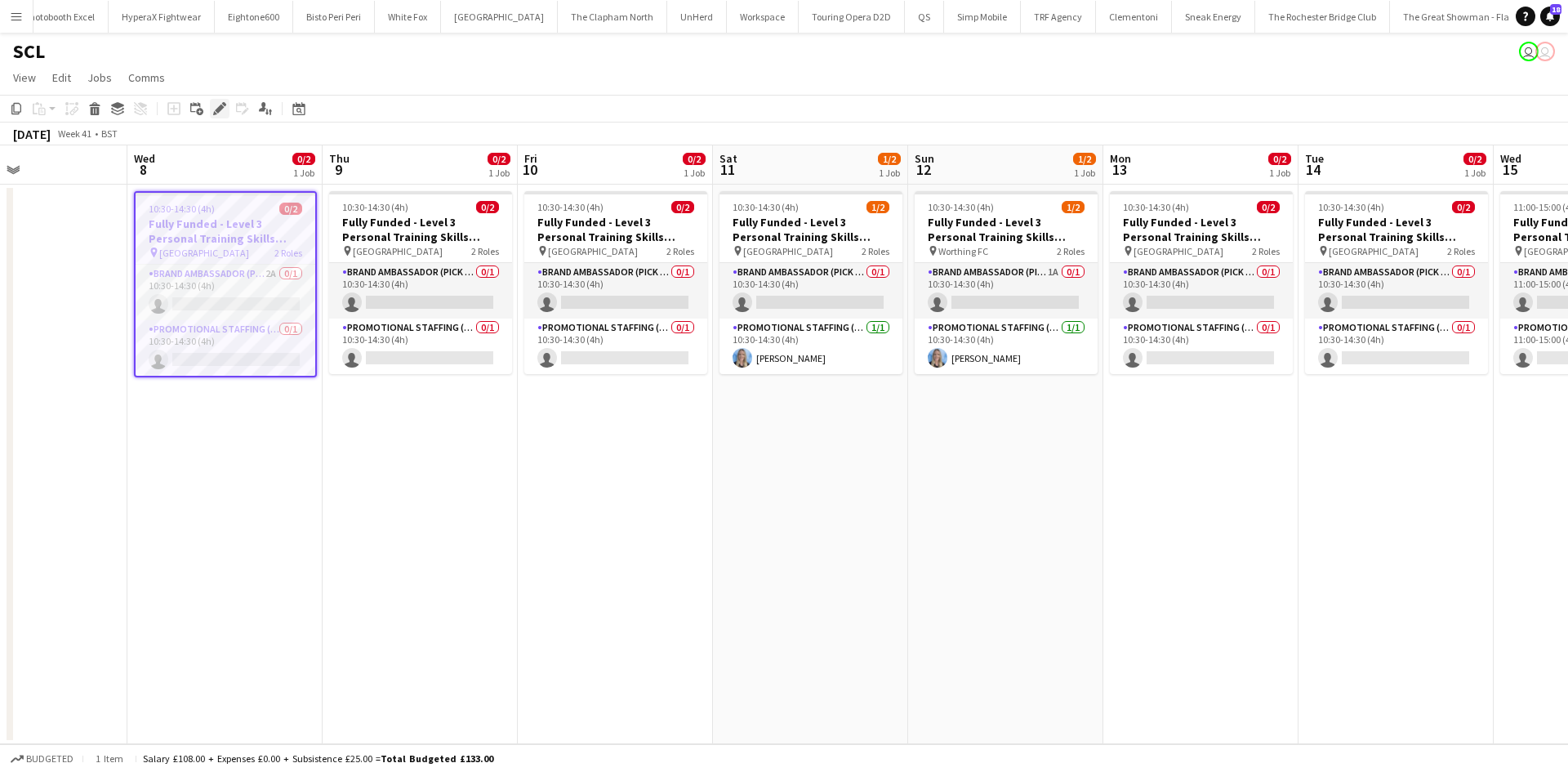
click at [216, 112] on icon "Edit" at bounding box center [220, 109] width 13 height 13
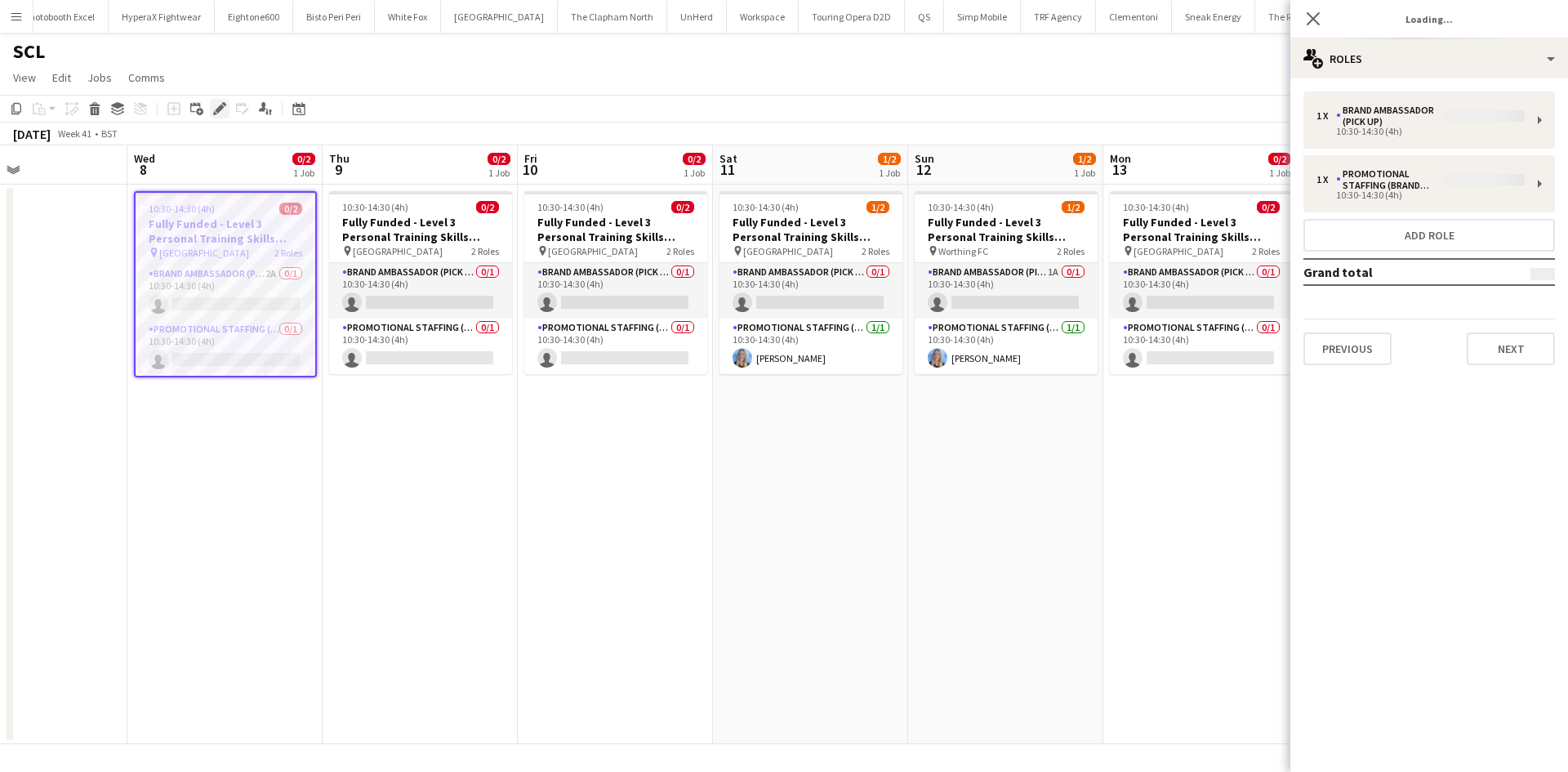
type input "**********"
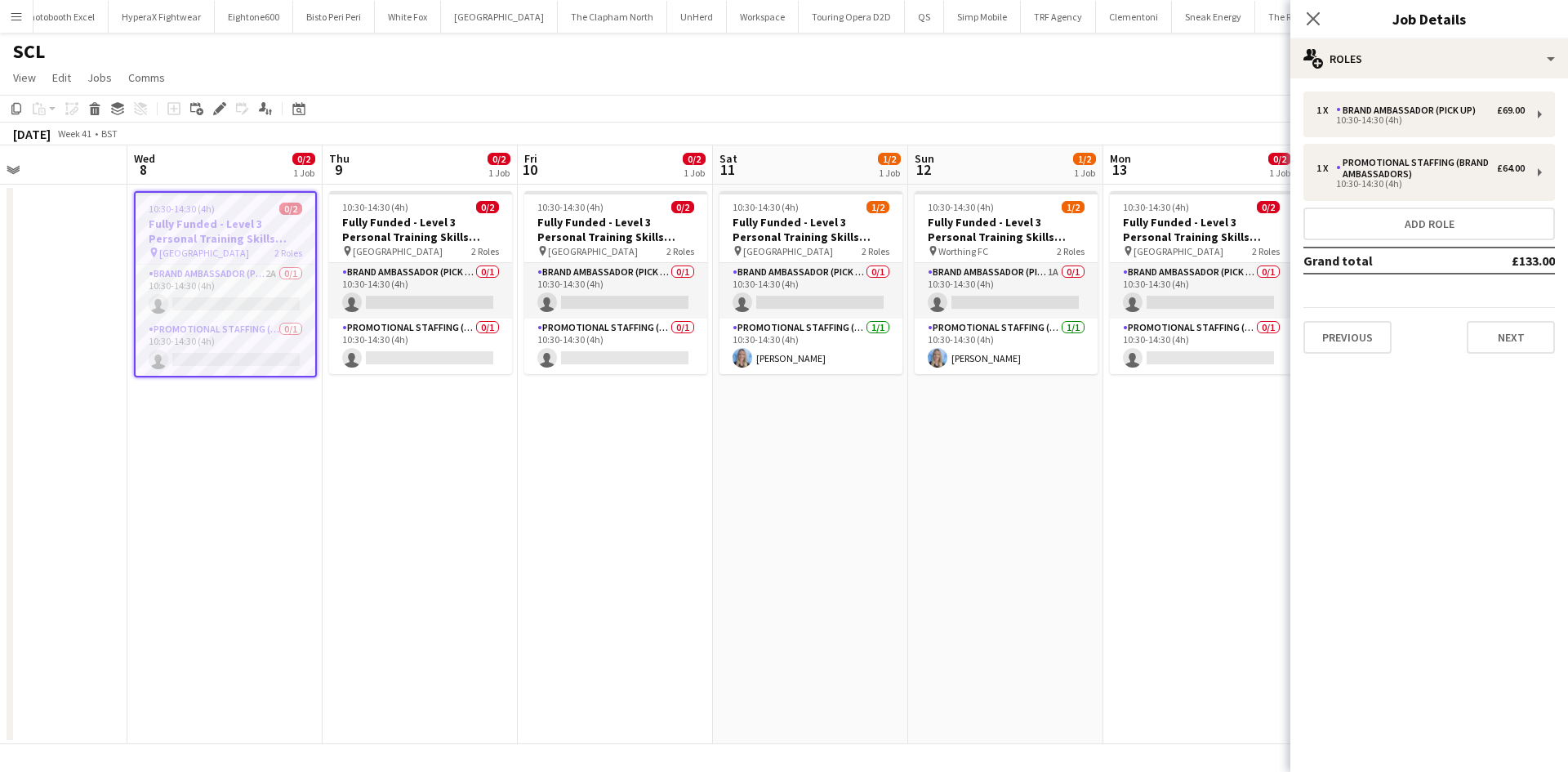
click at [1429, 37] on div "Close pop-in Job Details" at bounding box center [1429, 19] width 278 height 39
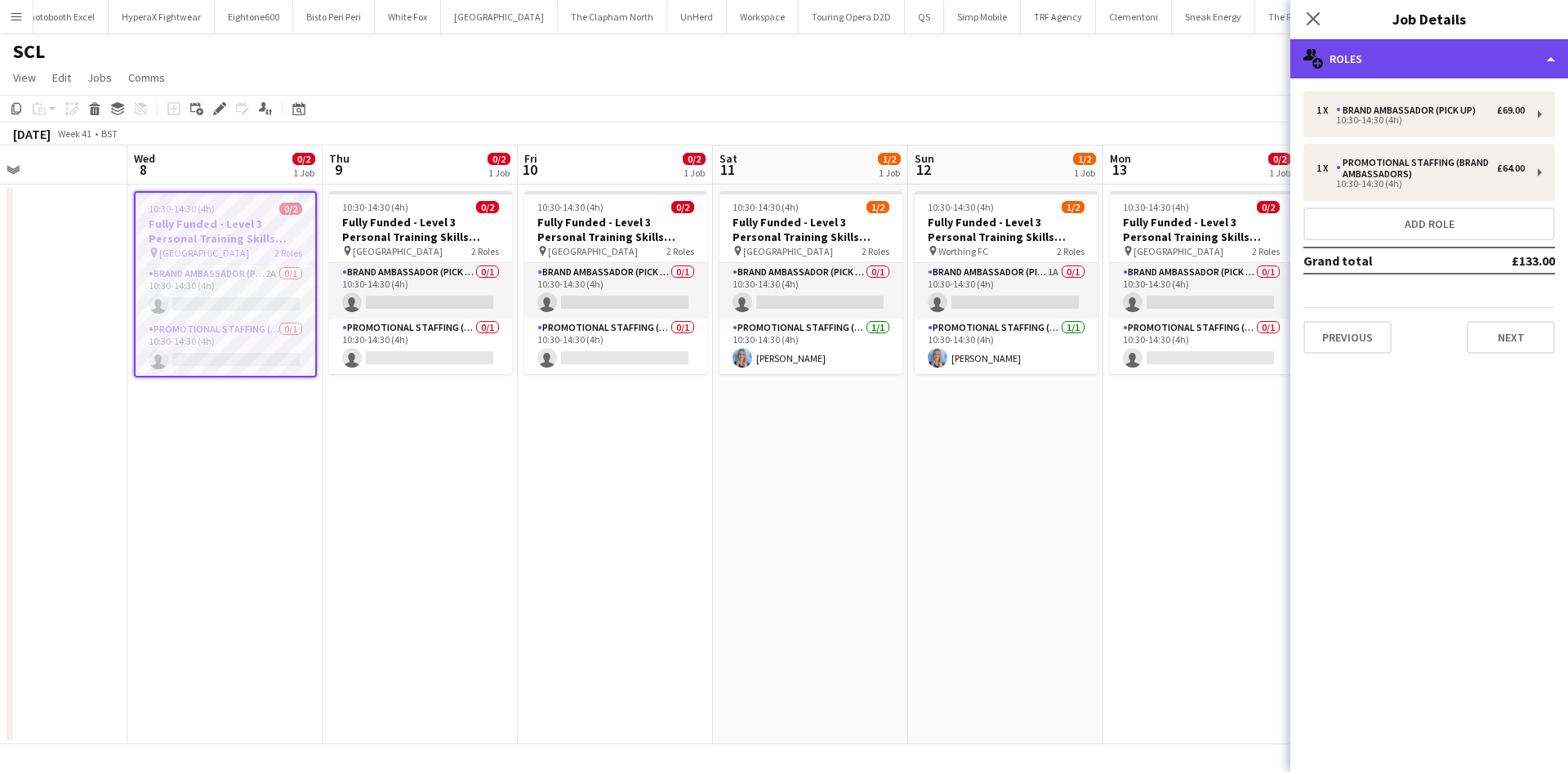
click at [1462, 56] on div "multiple-users-add Roles" at bounding box center [1429, 58] width 278 height 39
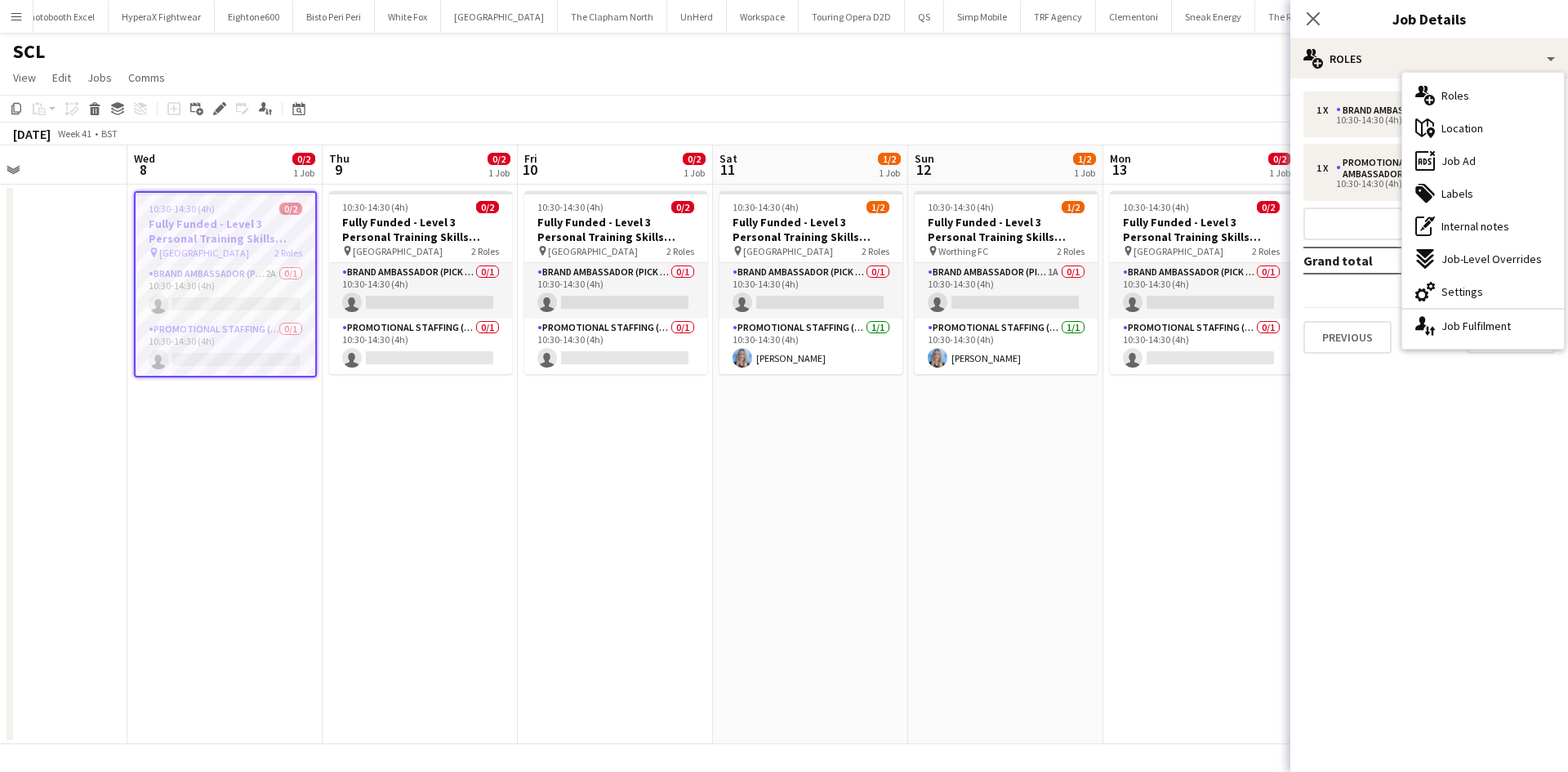
click at [1481, 131] on span "Location" at bounding box center [1462, 128] width 42 height 15
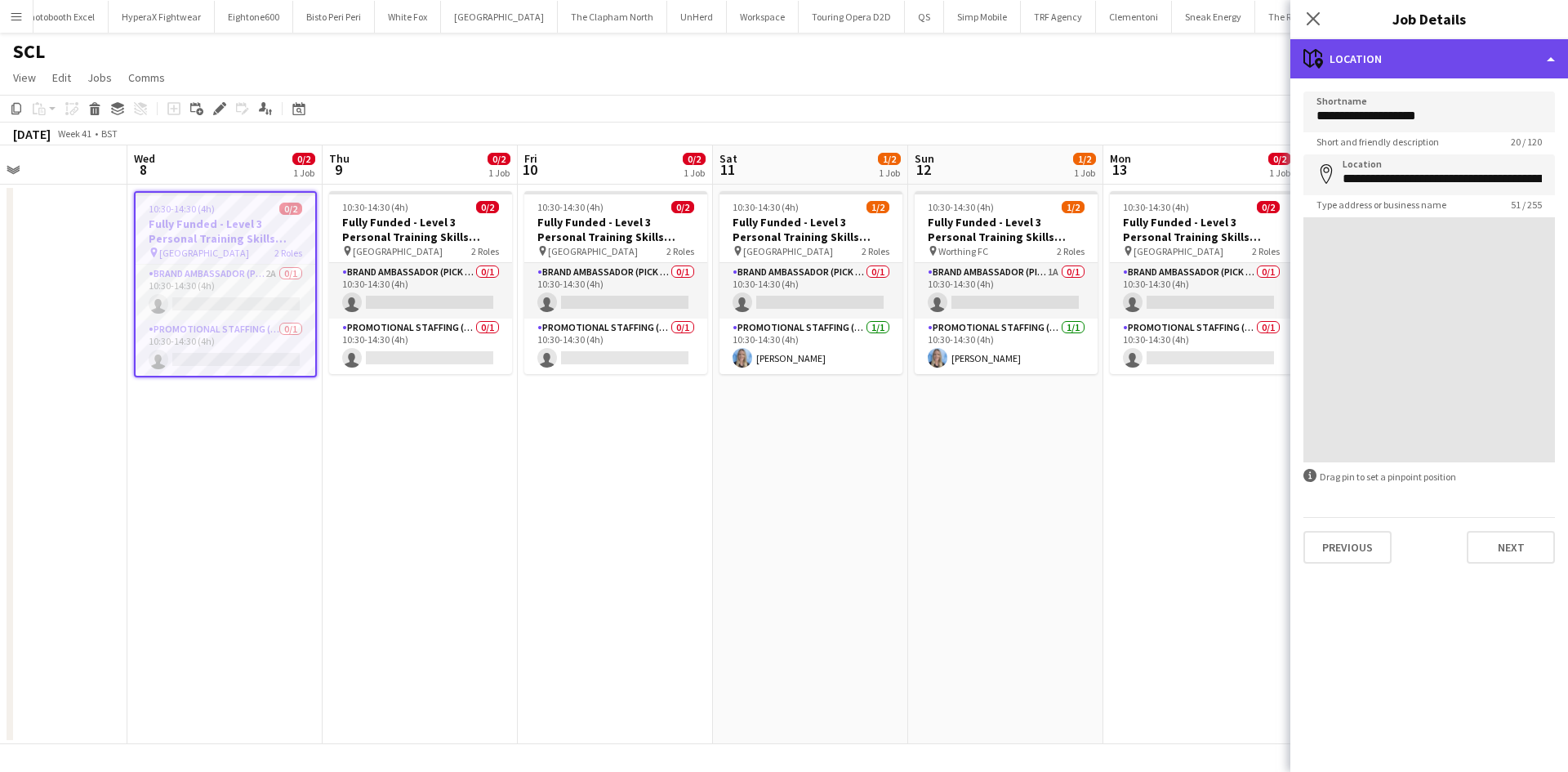
click at [1480, 48] on div "maps-pin-1 Location" at bounding box center [1429, 58] width 278 height 39
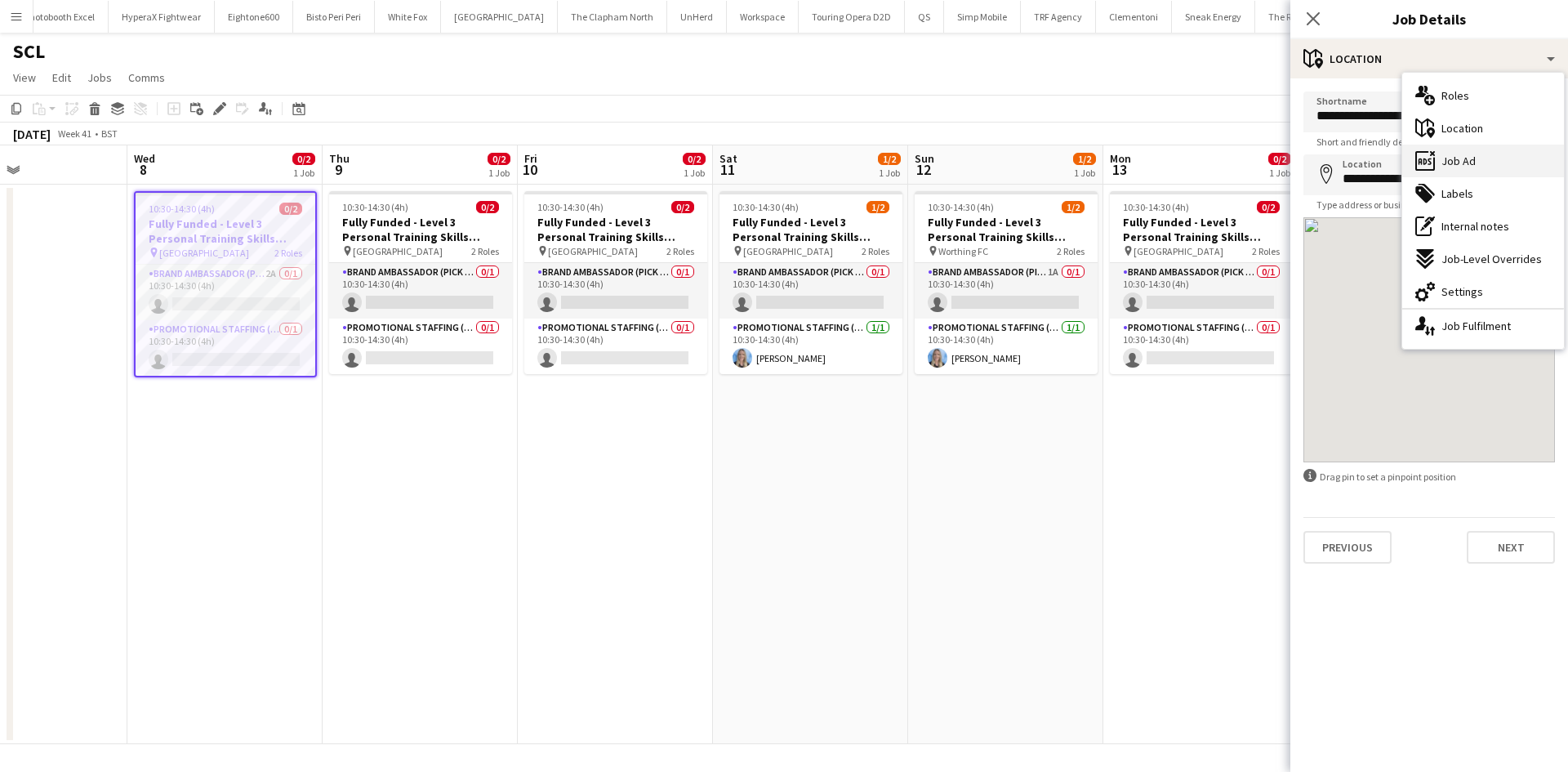
click at [1489, 158] on div "ads-window Job Ad" at bounding box center [1482, 161] width 162 height 32
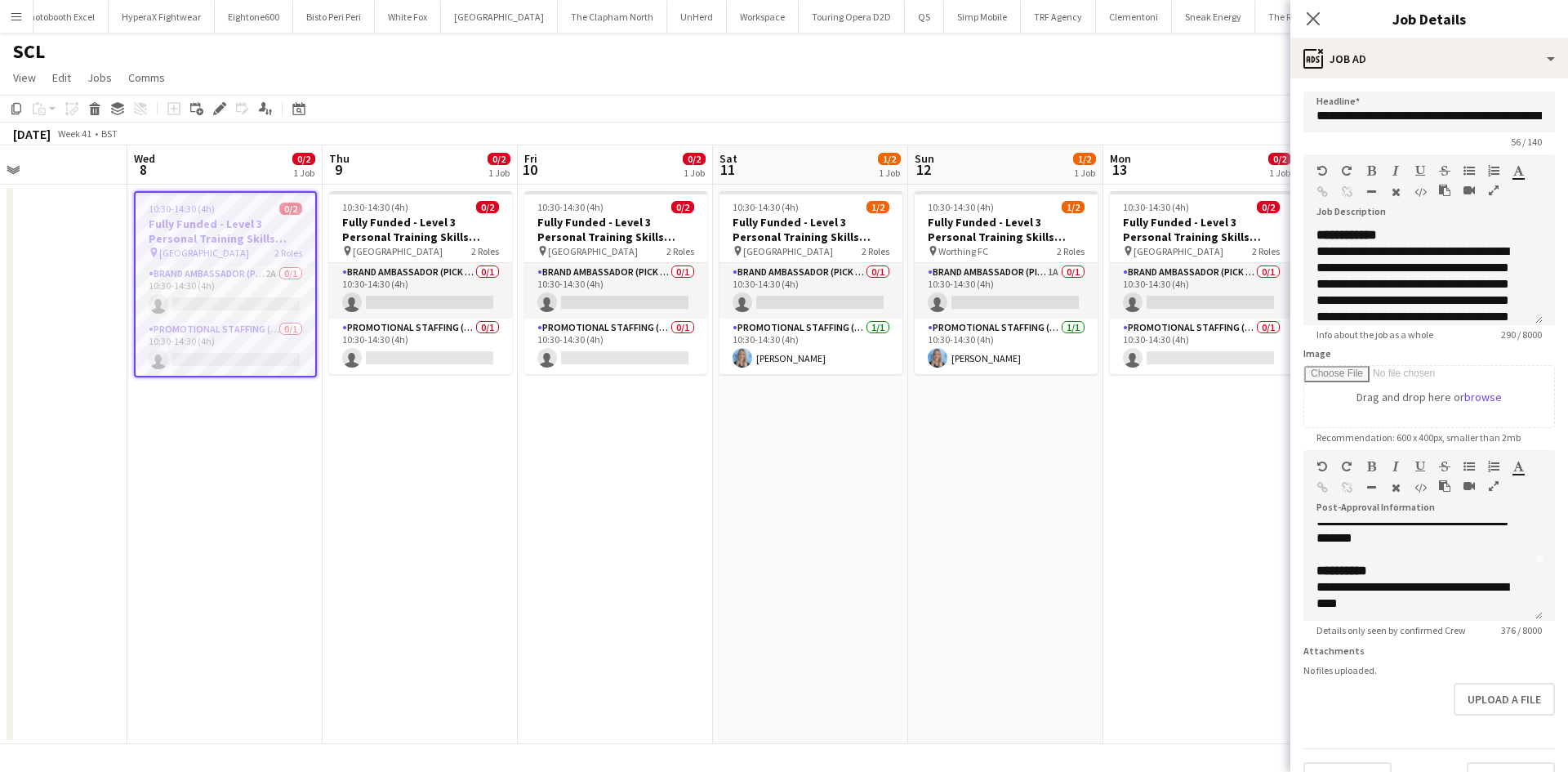
scroll to position [81, 0]
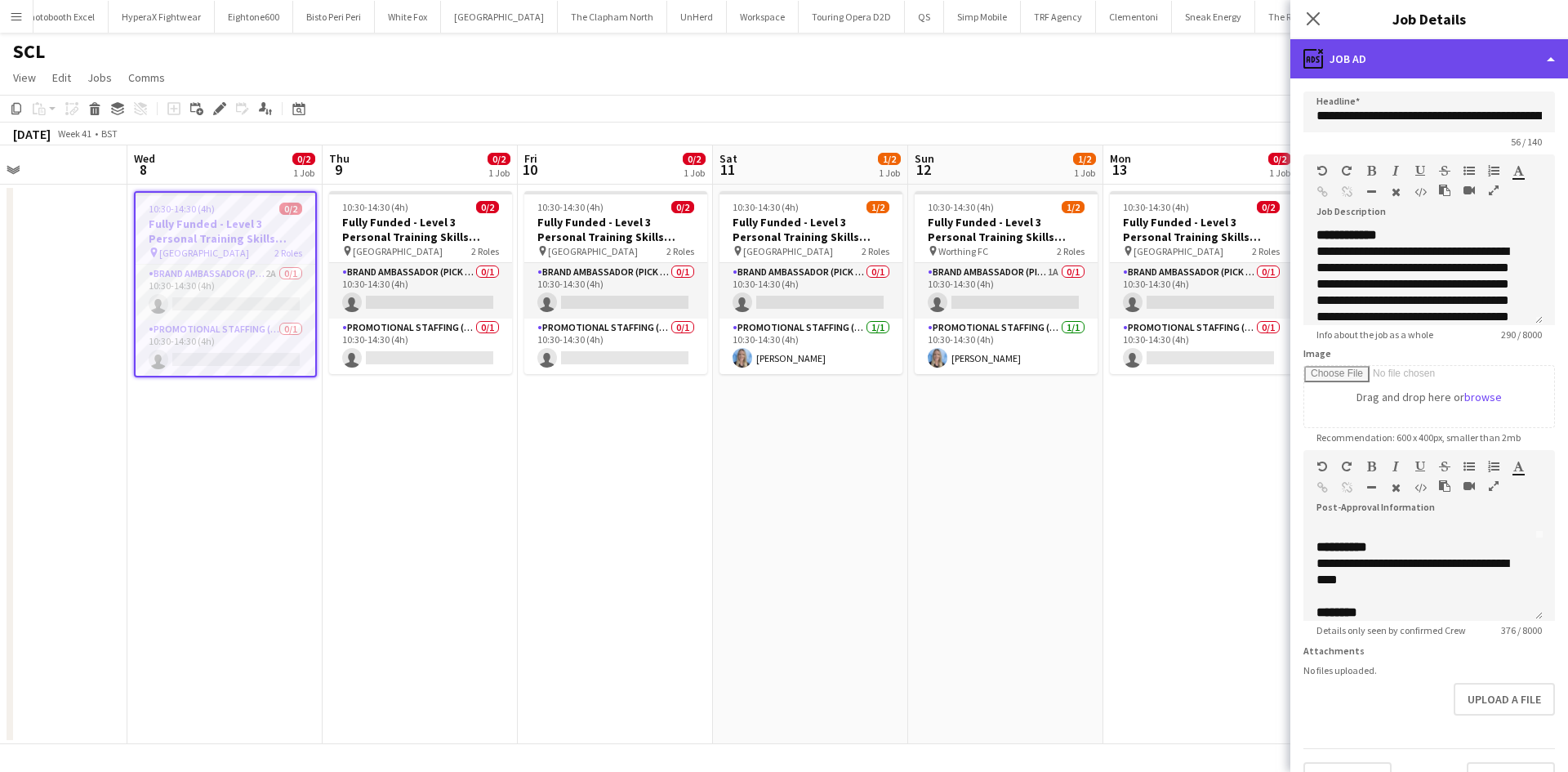
drag, startPoint x: 1422, startPoint y: 78, endPoint x: 1425, endPoint y: 69, distance: 9.5
click at [1423, 73] on div "ads-window Job Ad" at bounding box center [1429, 58] width 278 height 39
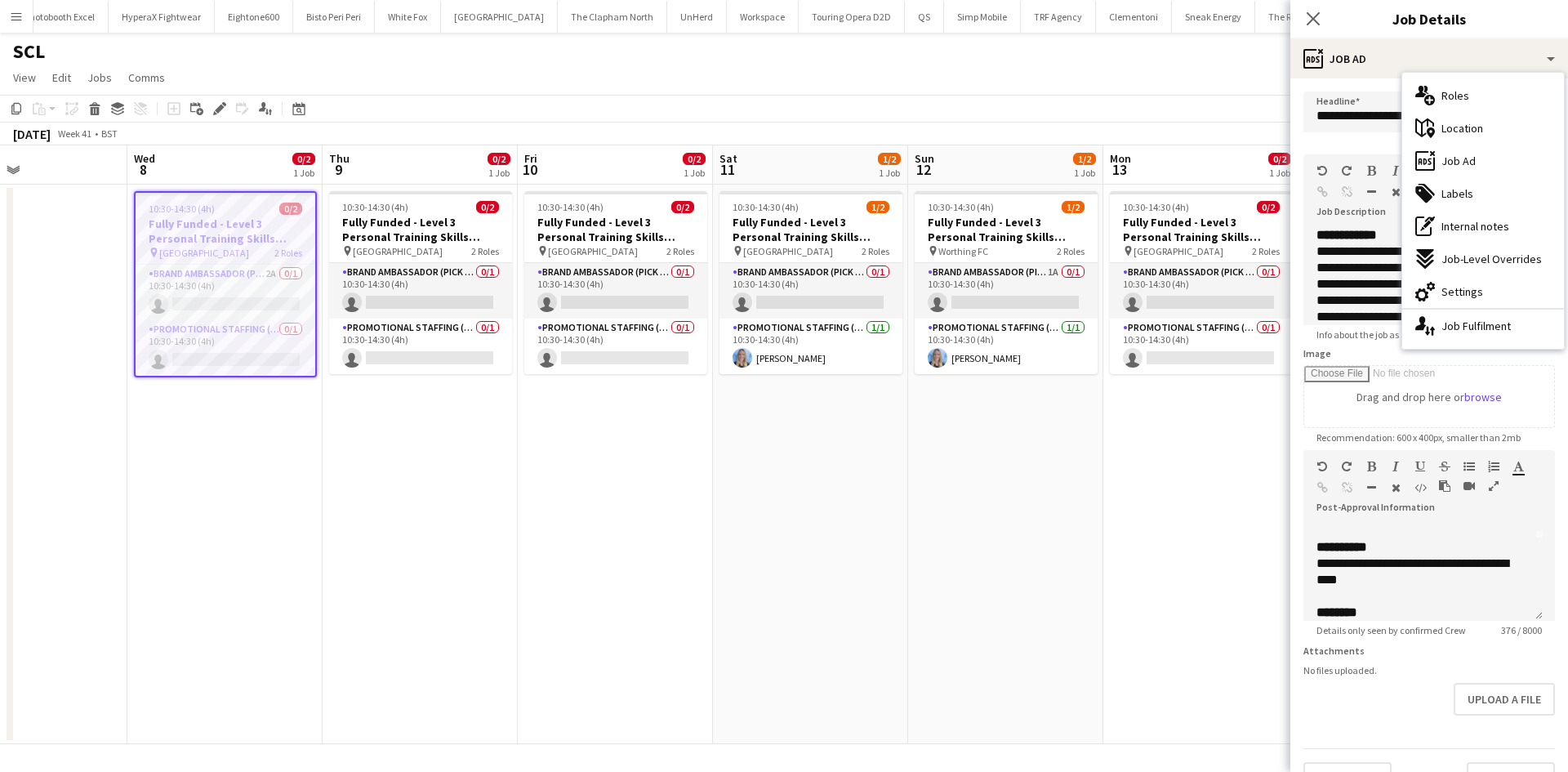
click at [1451, 103] on div "multiple-users-add Roles" at bounding box center [1482, 95] width 162 height 32
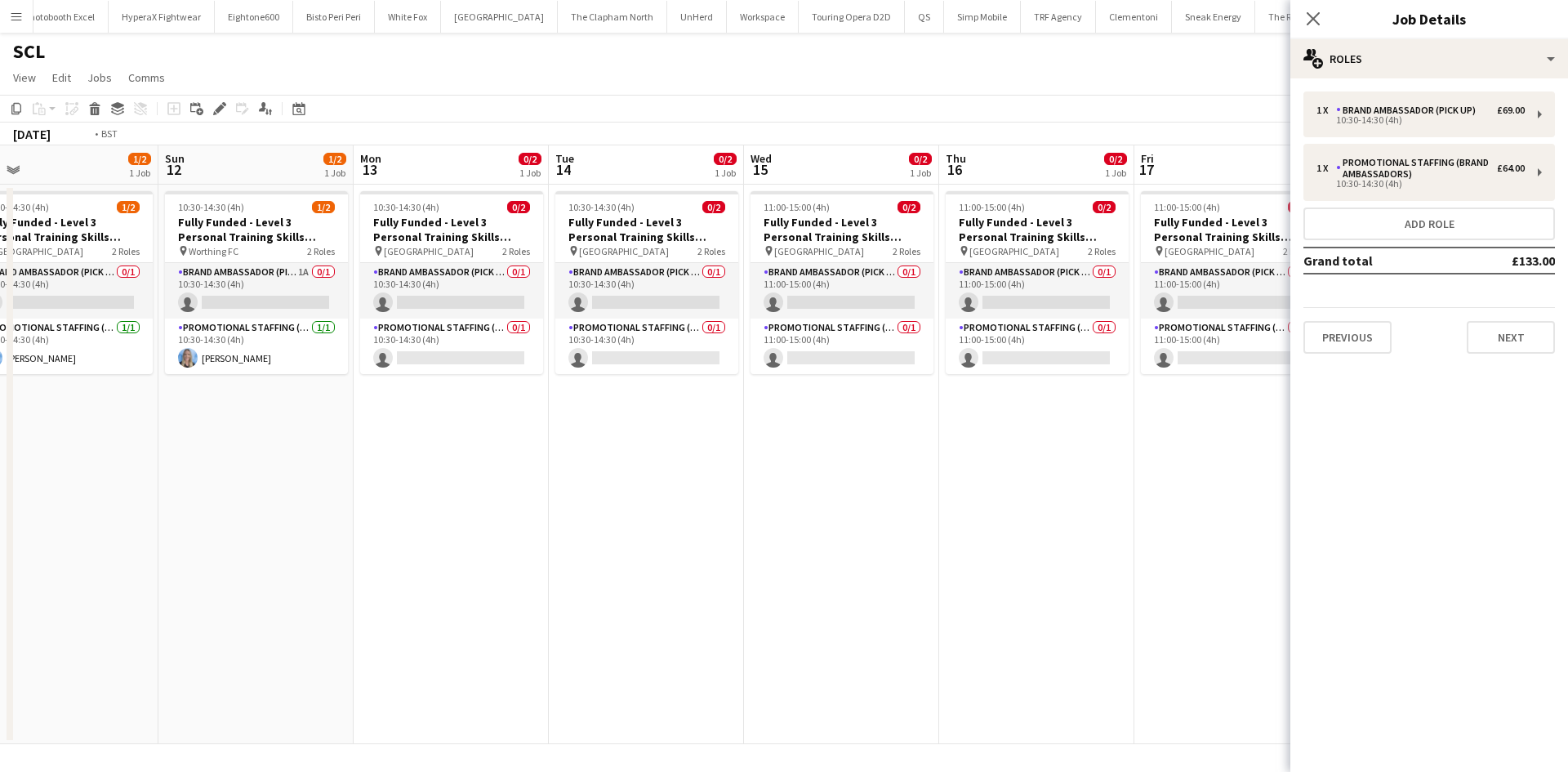
drag, startPoint x: 1202, startPoint y: 609, endPoint x: 63, endPoint y: 436, distance: 1152.1
click at [63, 436] on app-calendar-viewport "Tue 7 Wed 8 0/2 1 Job Thu 9 0/2 1 Job Fri 10 0/2 1 Job Sat 11 1/2 1 Job Sun 12 …" at bounding box center [784, 445] width 1568 height 599
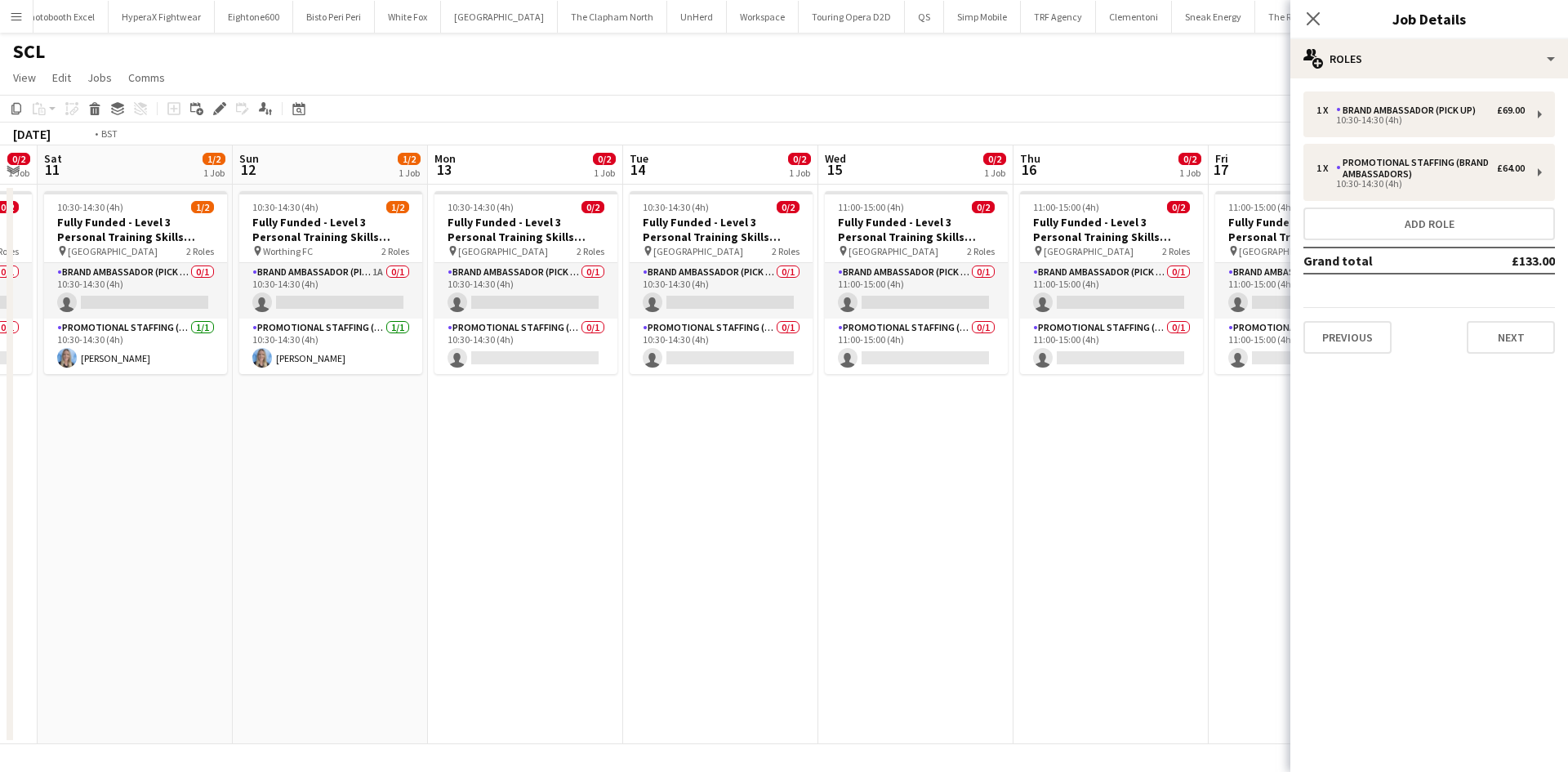
drag, startPoint x: 817, startPoint y: 539, endPoint x: 1284, endPoint y: 510, distance: 467.9
click at [1286, 510] on app-calendar-viewport "Thu 9 0/2 1 Job Fri 10 0/2 1 Job Sat 11 1/2 1 Job Sun 12 1/2 1 Job Mon 13 0/2 1…" at bounding box center [784, 445] width 1568 height 599
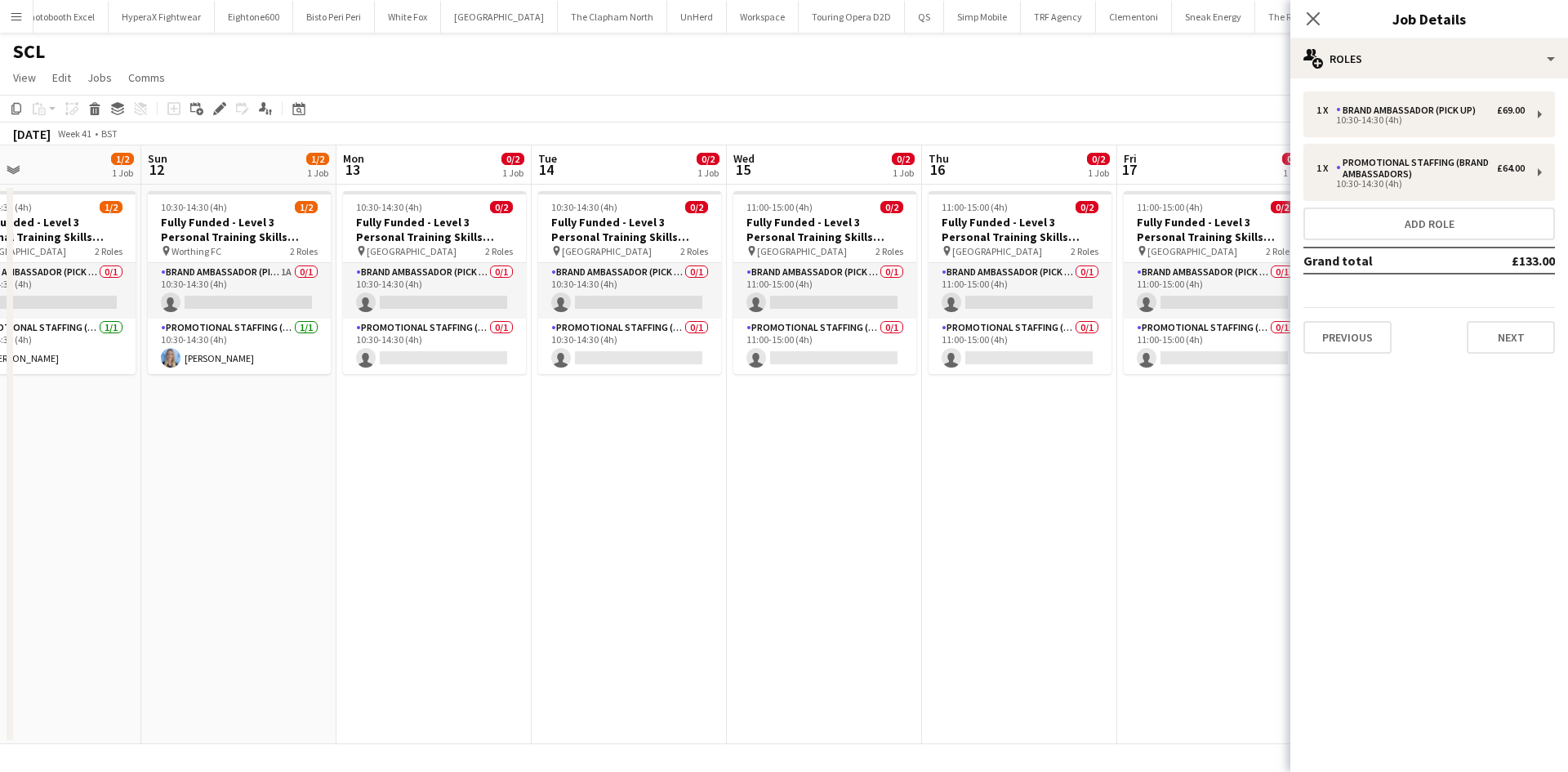
drag, startPoint x: 652, startPoint y: 475, endPoint x: 940, endPoint y: 464, distance: 288.2
click at [942, 464] on app-calendar-viewport "Thu 9 0/2 1 Job Fri 10 0/2 1 Job Sat 11 1/2 1 Job Sun 12 1/2 1 Job Mon 13 0/2 1…" at bounding box center [784, 445] width 1568 height 599
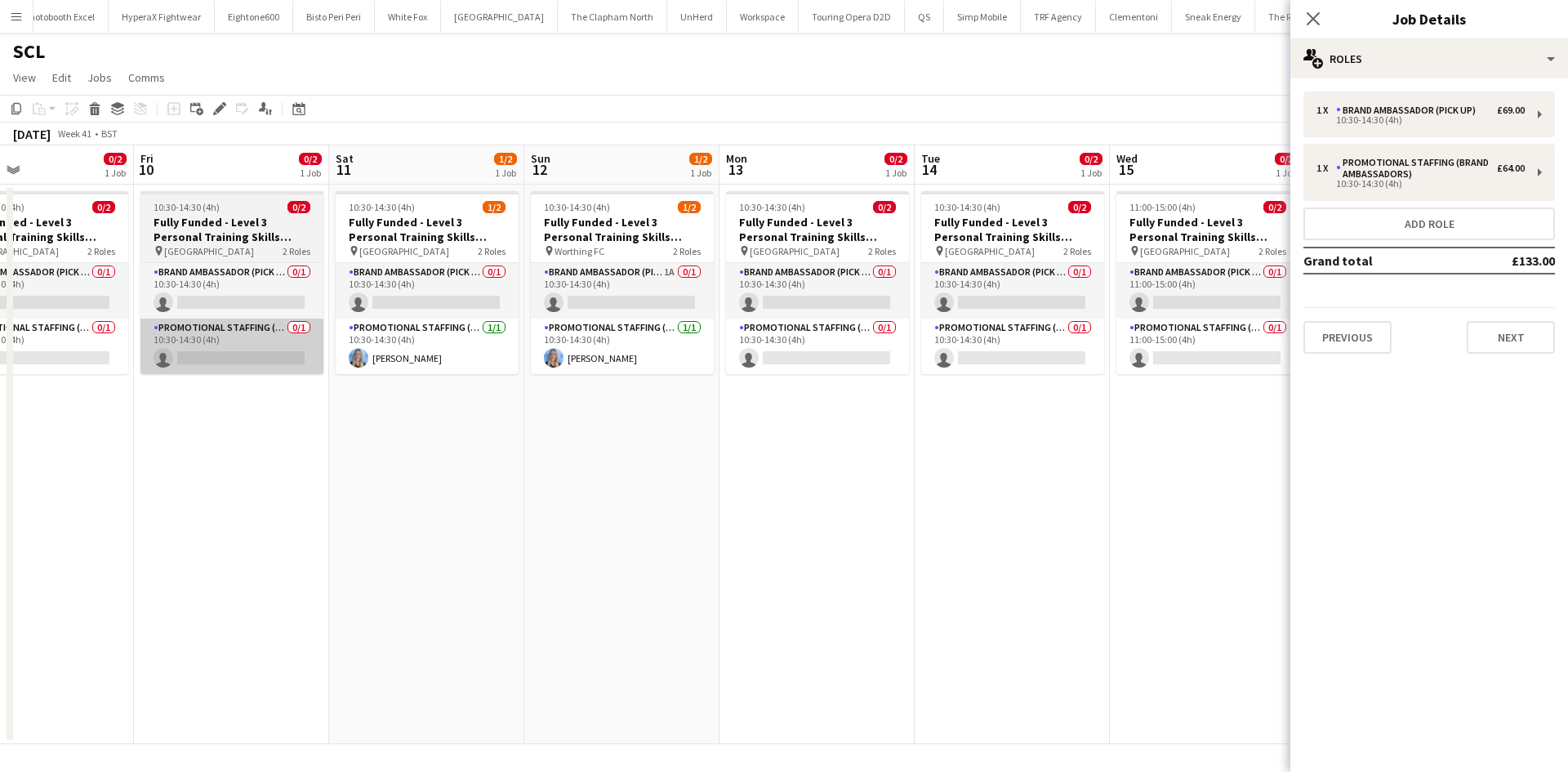
drag, startPoint x: 305, startPoint y: 385, endPoint x: 378, endPoint y: 327, distance: 93.2
click at [498, 380] on app-calendar-viewport "Tue 7 Wed 8 0/2 1 Job Thu 9 0/2 1 Job Fri 10 0/2 1 Job Sat 11 1/2 1 Job Sun 12 …" at bounding box center [784, 445] width 1568 height 599
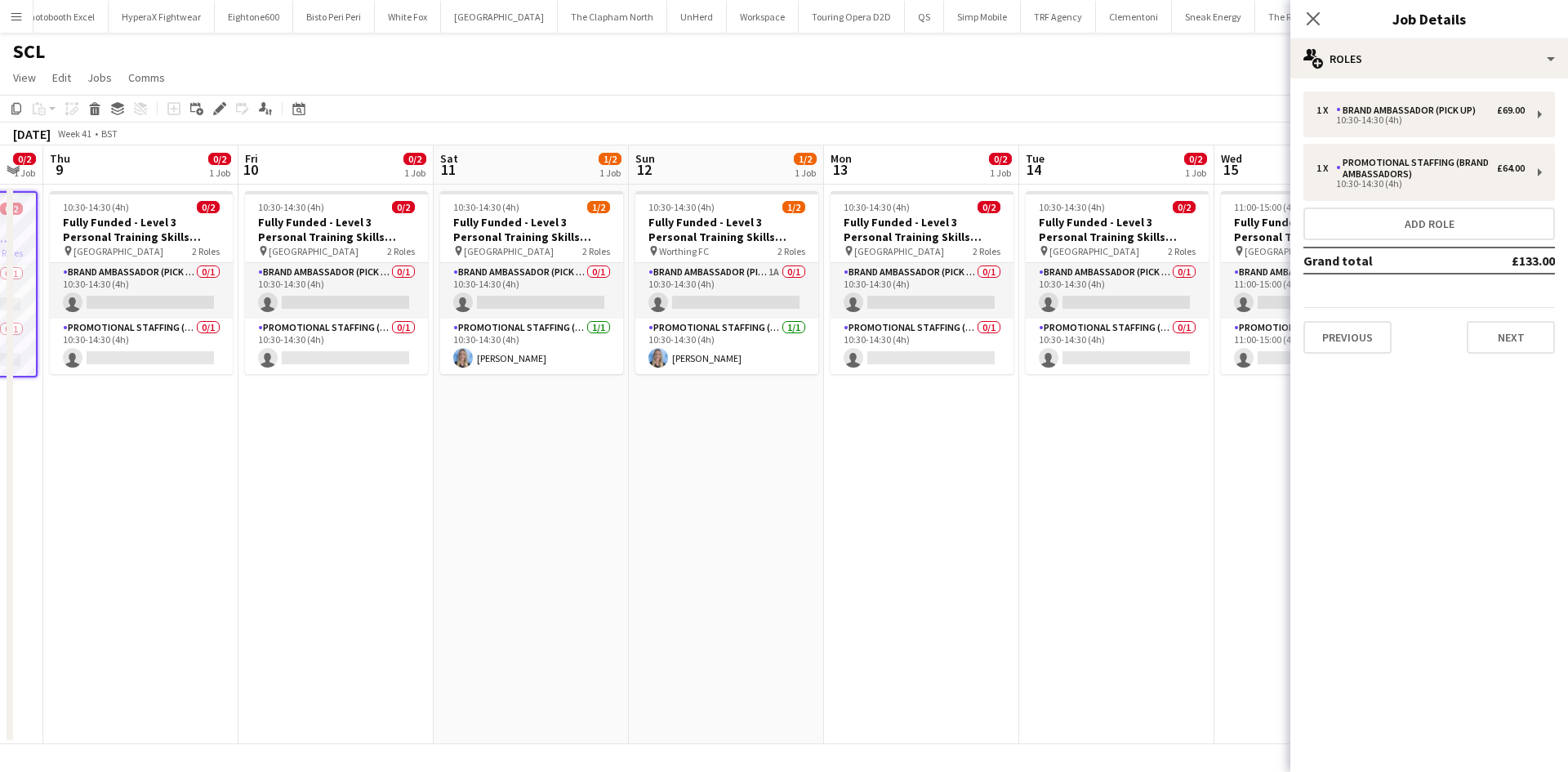
scroll to position [0, 589]
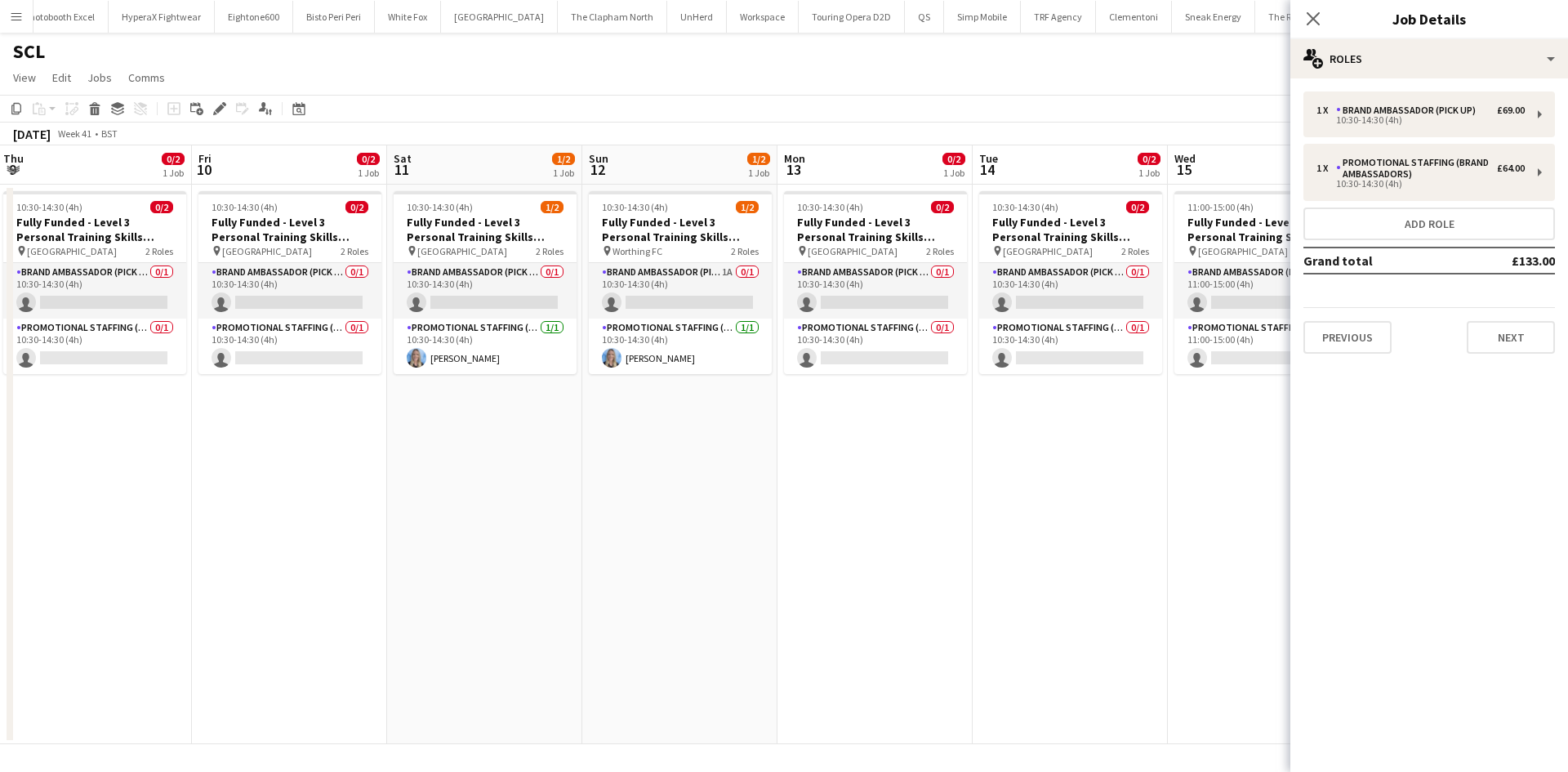
drag, startPoint x: 570, startPoint y: 391, endPoint x: 451, endPoint y: 382, distance: 119.3
click at [451, 382] on app-calendar-viewport "Mon 6 Tue 7 Wed 8 0/2 1 Job Thu 9 0/2 1 Job Fri 10 0/2 1 Job Sat 11 1/2 1 Job S…" at bounding box center [784, 445] width 1568 height 599
click at [735, 544] on app-date-cell "10:30-14:30 (4h) 1/2 Fully Funded - Level 3 Personal Training Skills Bootcamp p…" at bounding box center [680, 464] width 196 height 560
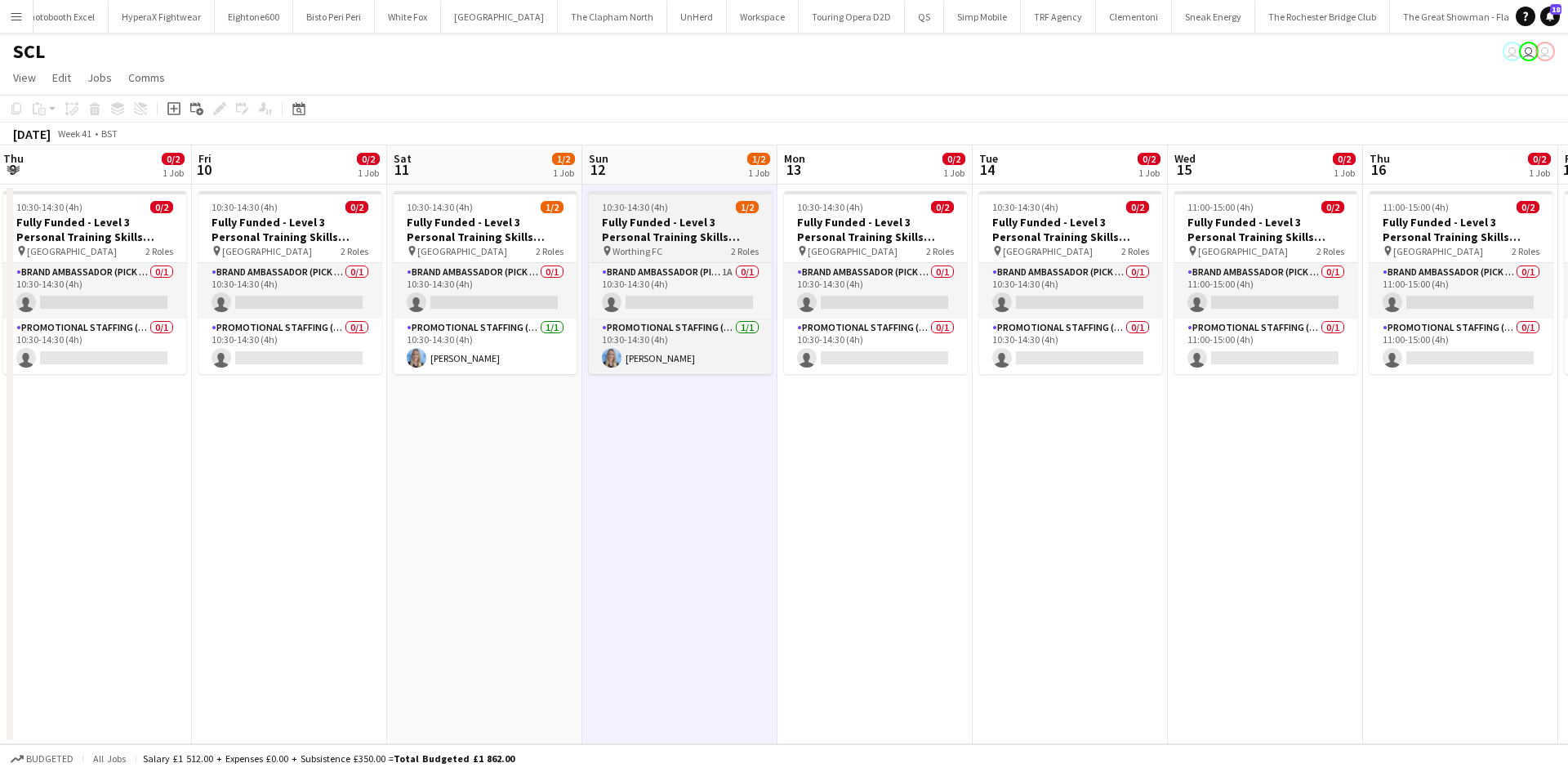
click at [688, 229] on h3 "Fully Funded - Level 3 Personal Training Skills Bootcamp" at bounding box center [680, 230] width 183 height 30
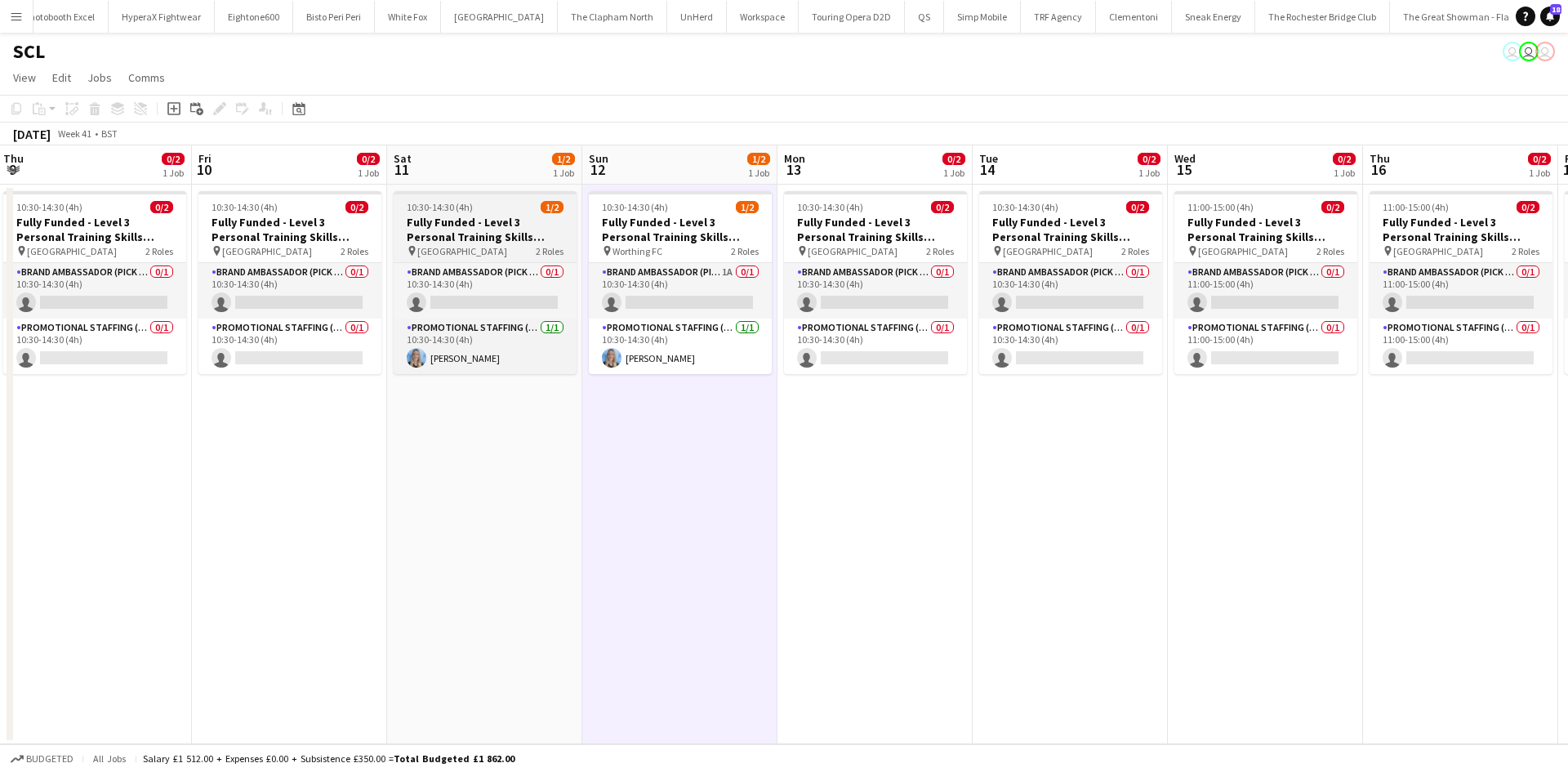
scroll to position [0, 590]
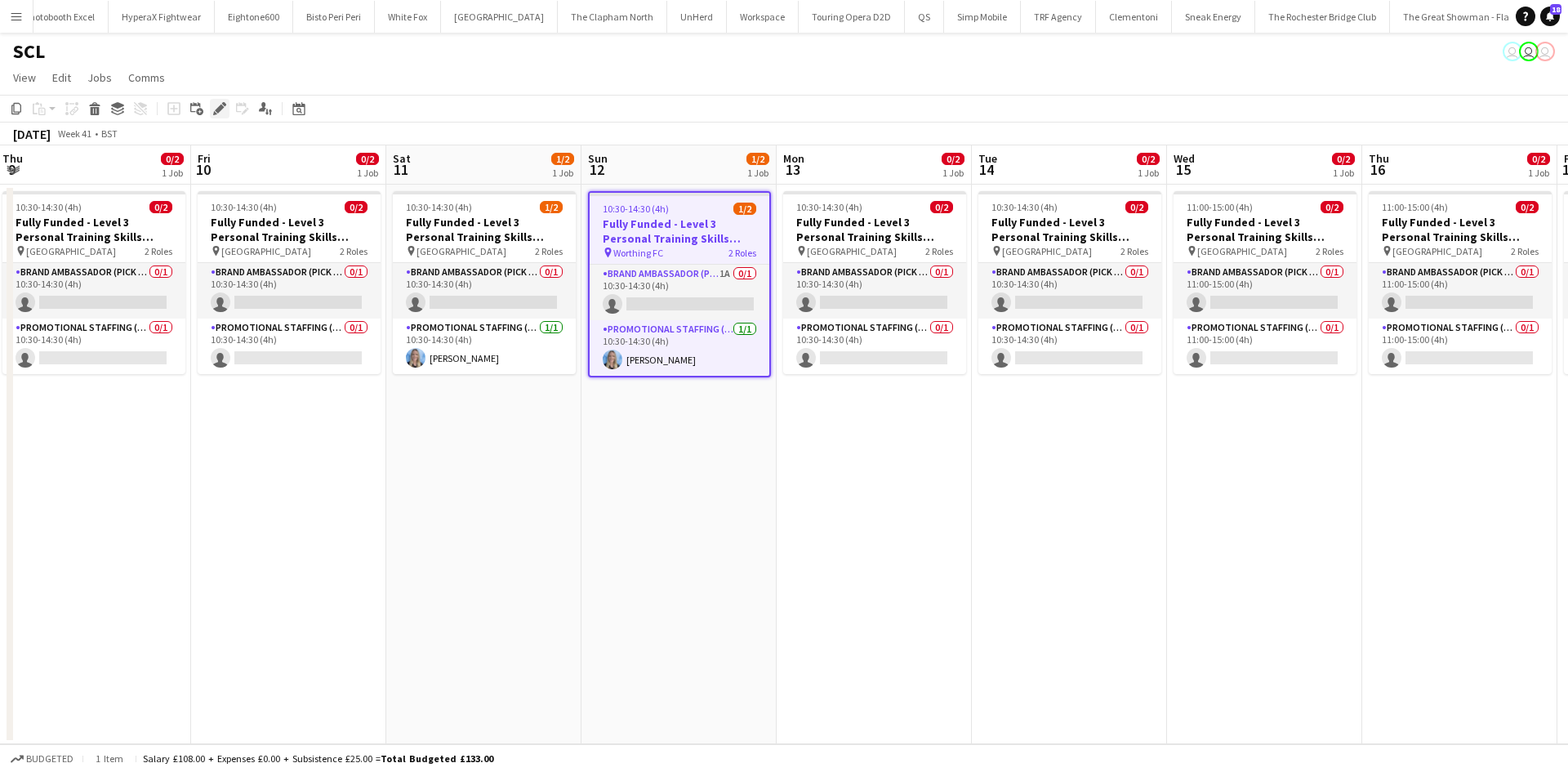
click at [221, 106] on icon at bounding box center [220, 109] width 9 height 9
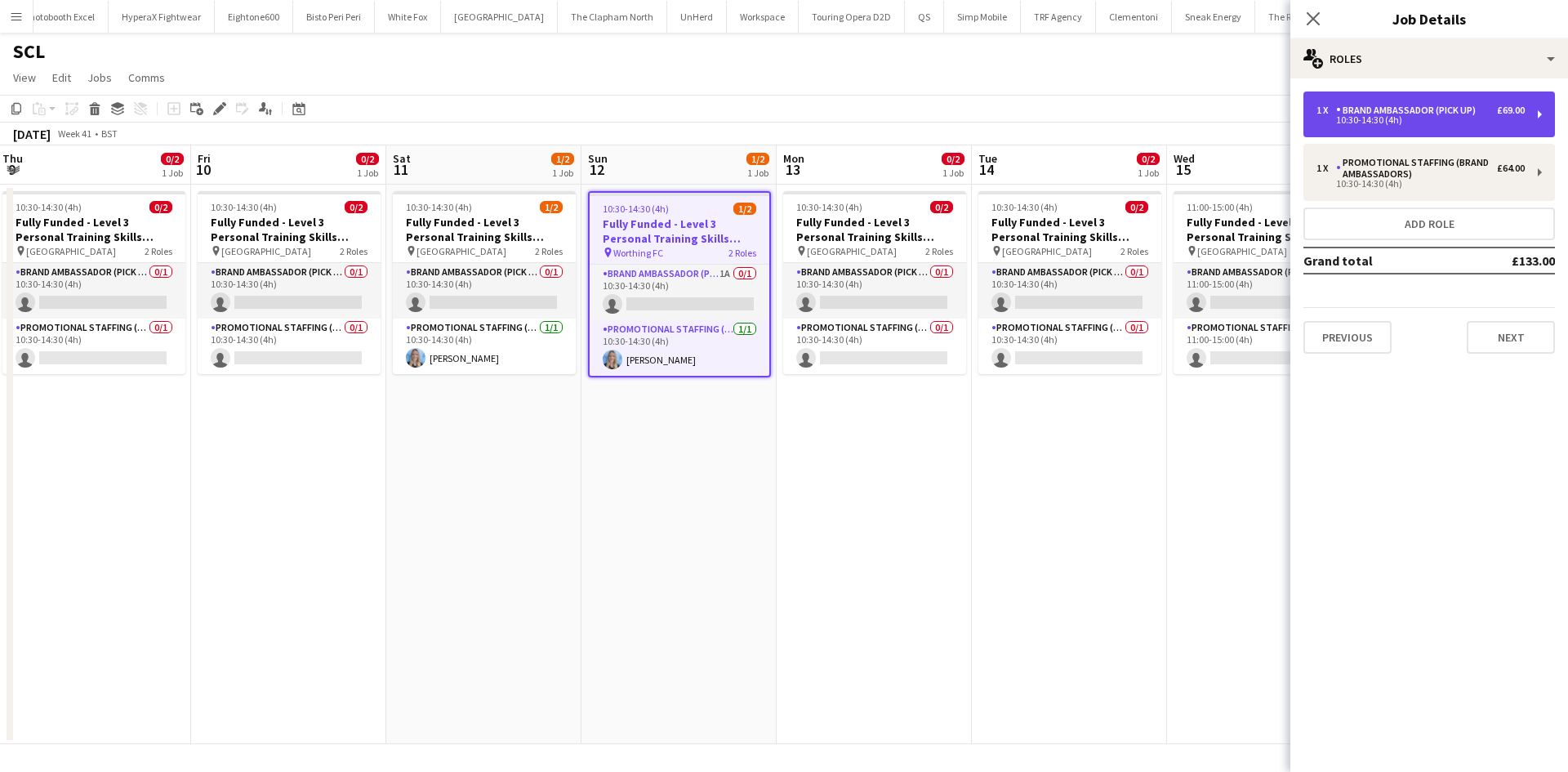
click at [1394, 121] on div "10:30-14:30 (4h)" at bounding box center [1421, 120] width 209 height 8
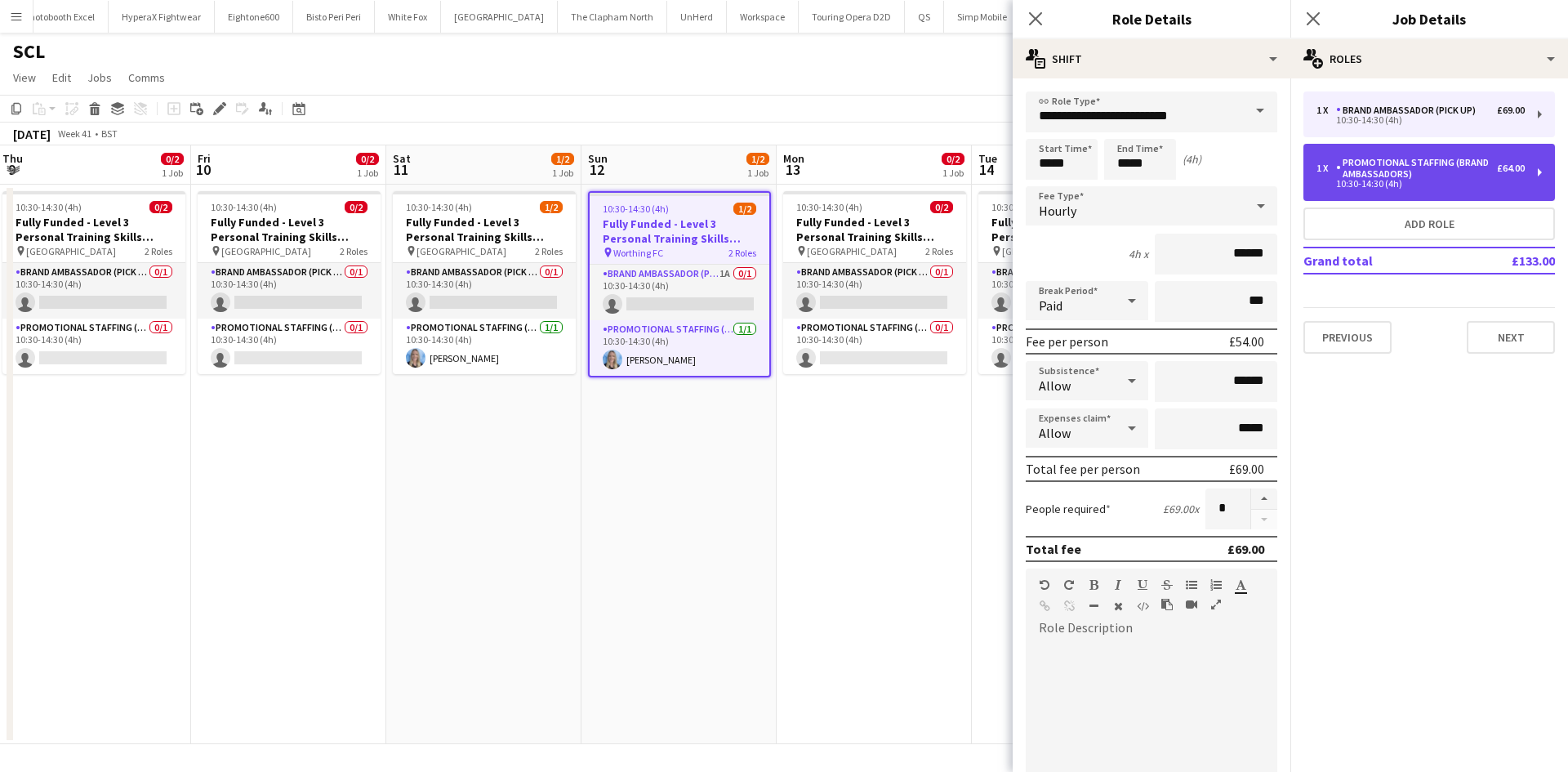
click at [1455, 186] on div "10:30-14:30 (4h)" at bounding box center [1421, 184] width 209 height 8
type input "**********"
type input "******"
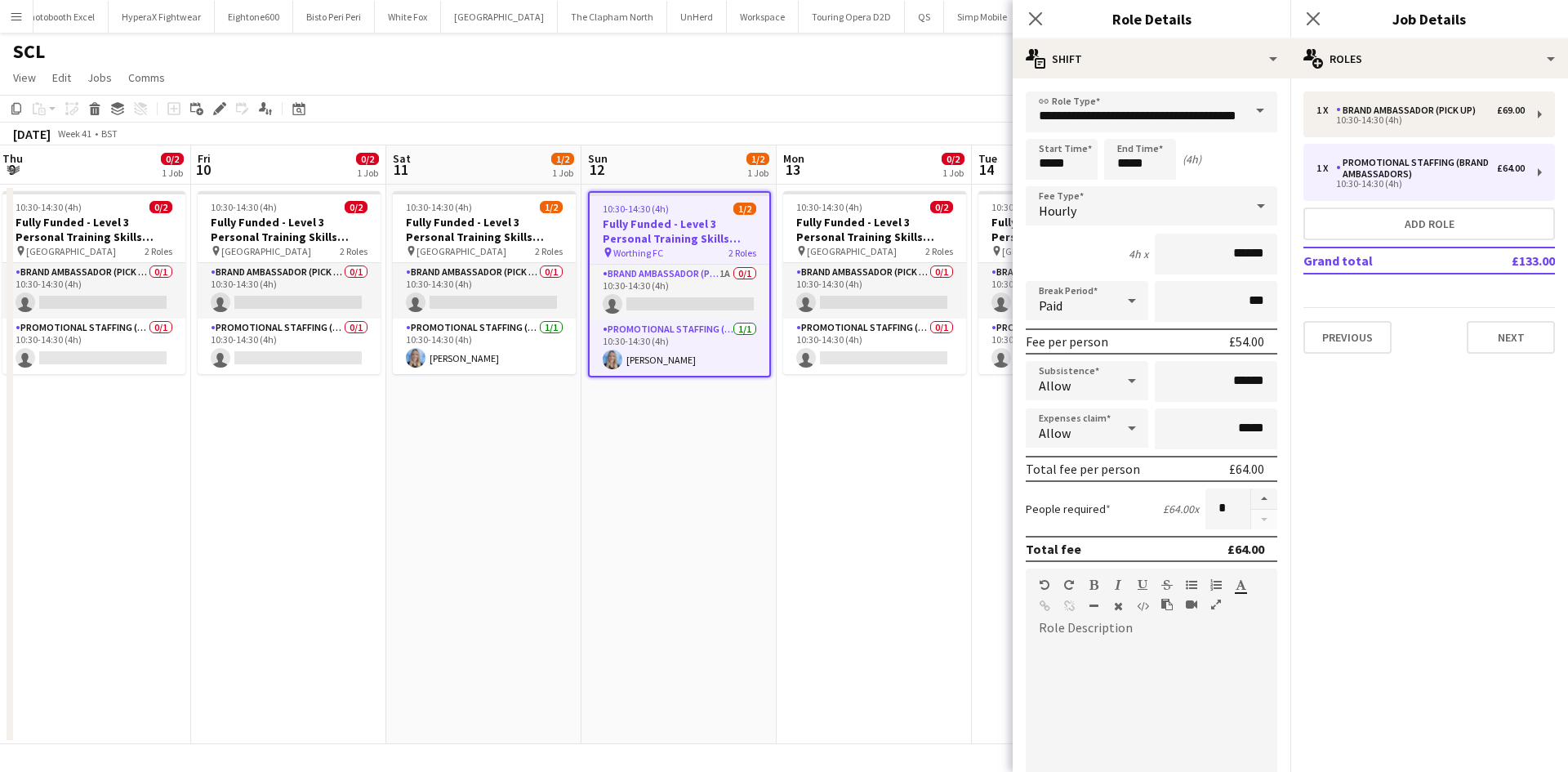
click at [805, 75] on app-page-menu "View Day view expanded Day view collapsed Month view Date picker Jump to today …" at bounding box center [784, 79] width 1568 height 31
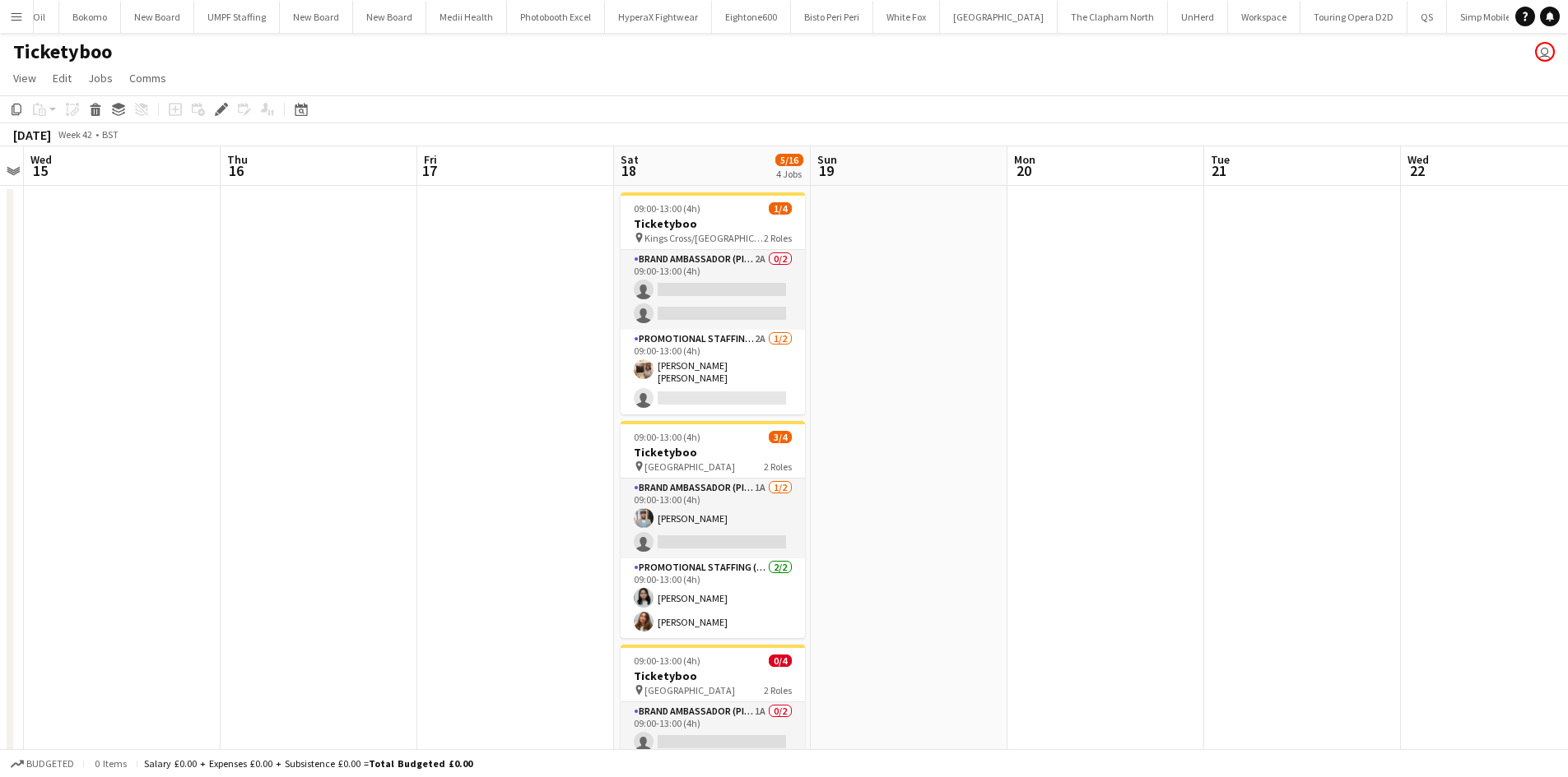
scroll to position [0, 5330]
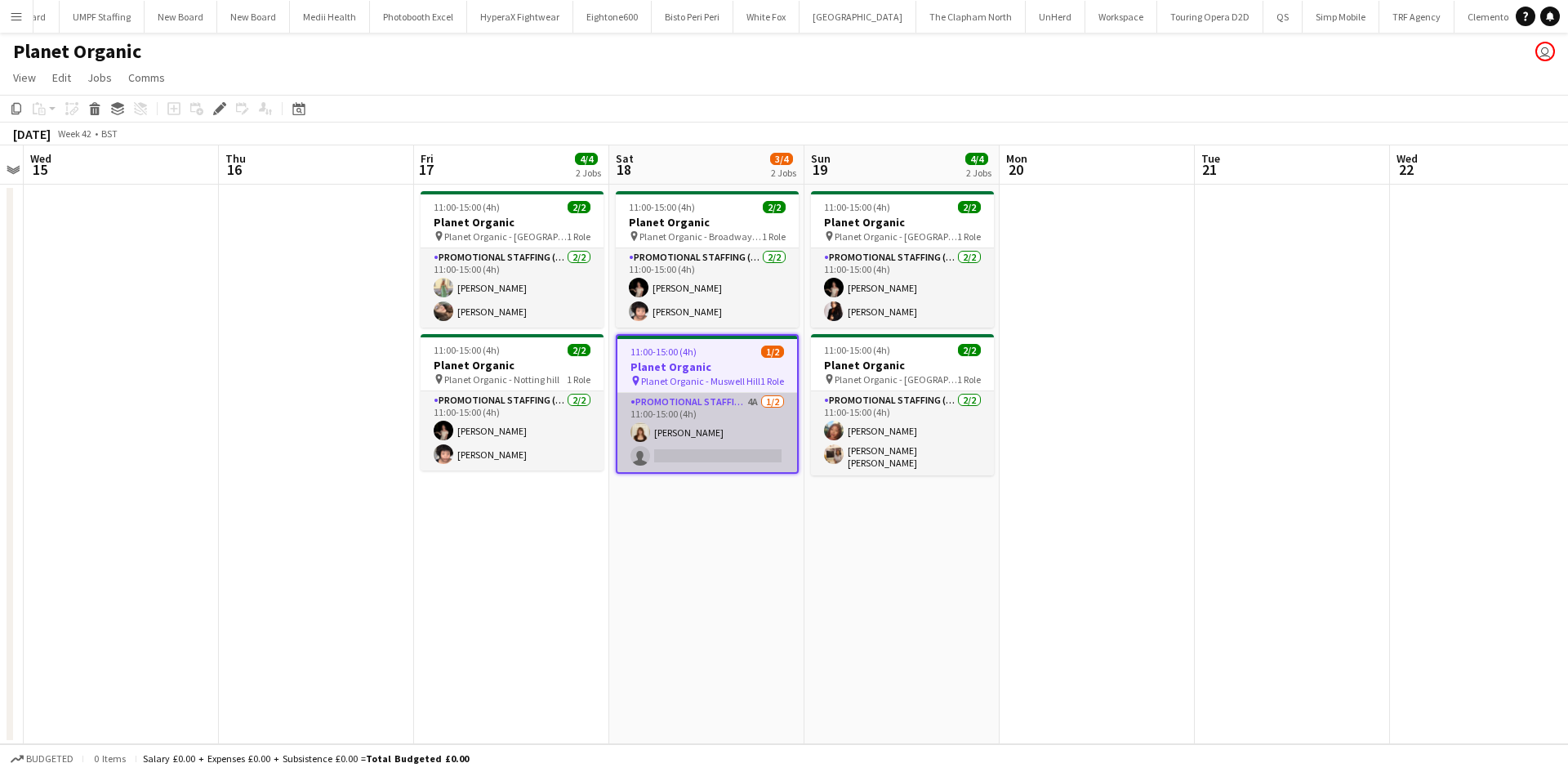
click at [745, 403] on app-card-role "Promotional Staffing (Brand Ambassadors) 4A [DATE] 11:00-15:00 (4h) [PERSON_NAM…" at bounding box center [707, 433] width 180 height 79
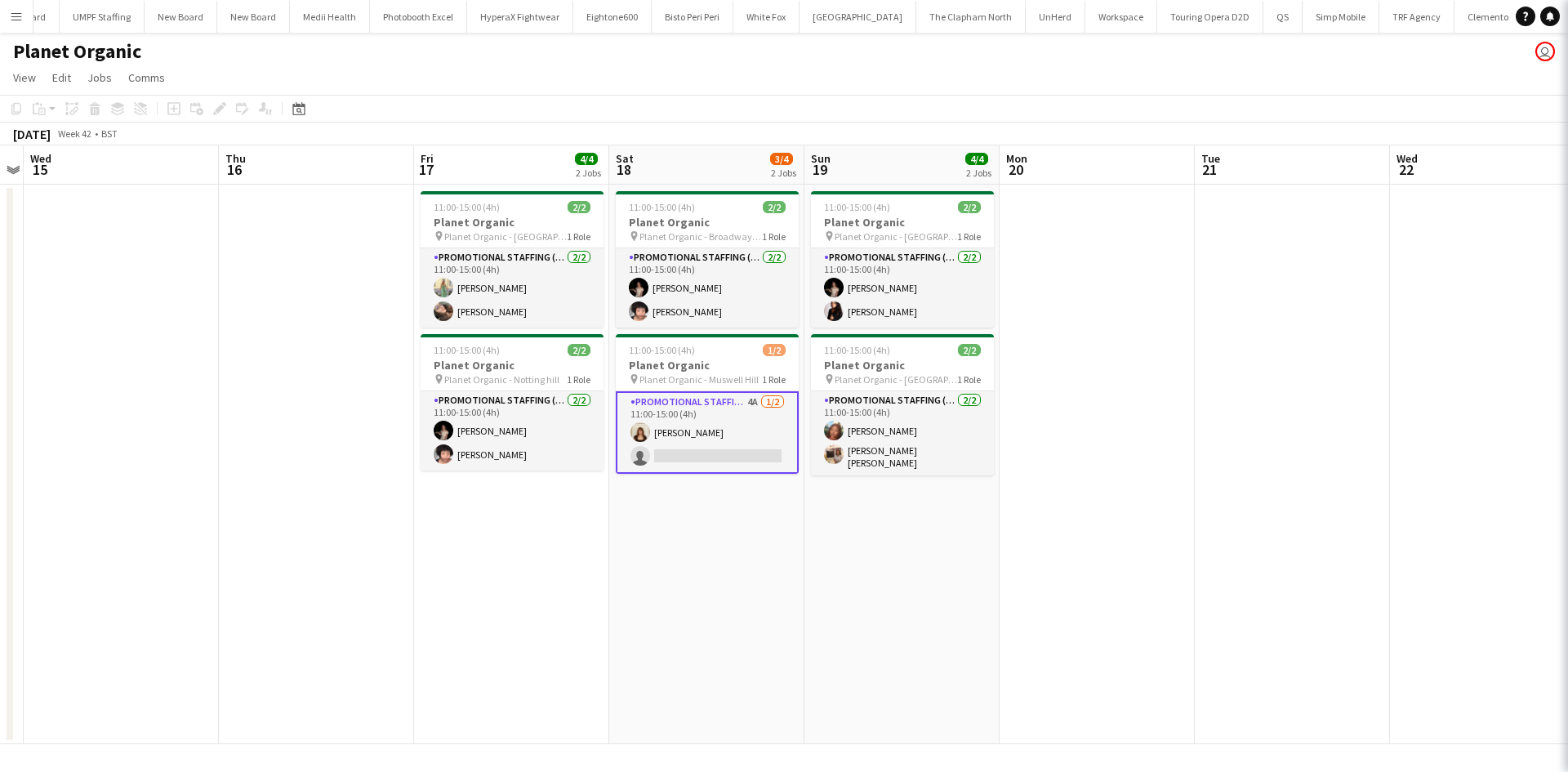
scroll to position [0, 5251]
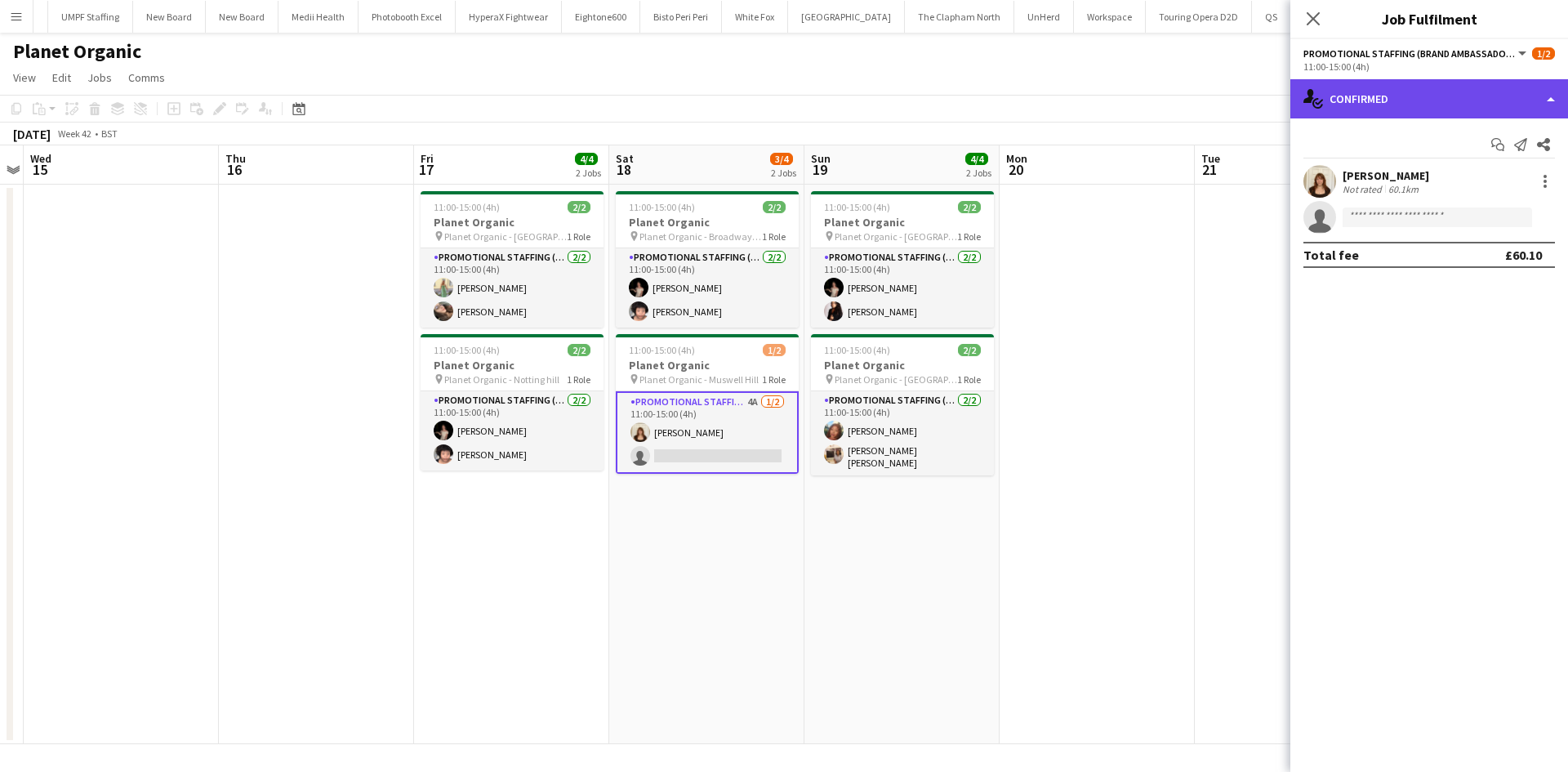
click at [1405, 106] on div "single-neutral-actions-check-2 Confirmed" at bounding box center [1429, 99] width 278 height 39
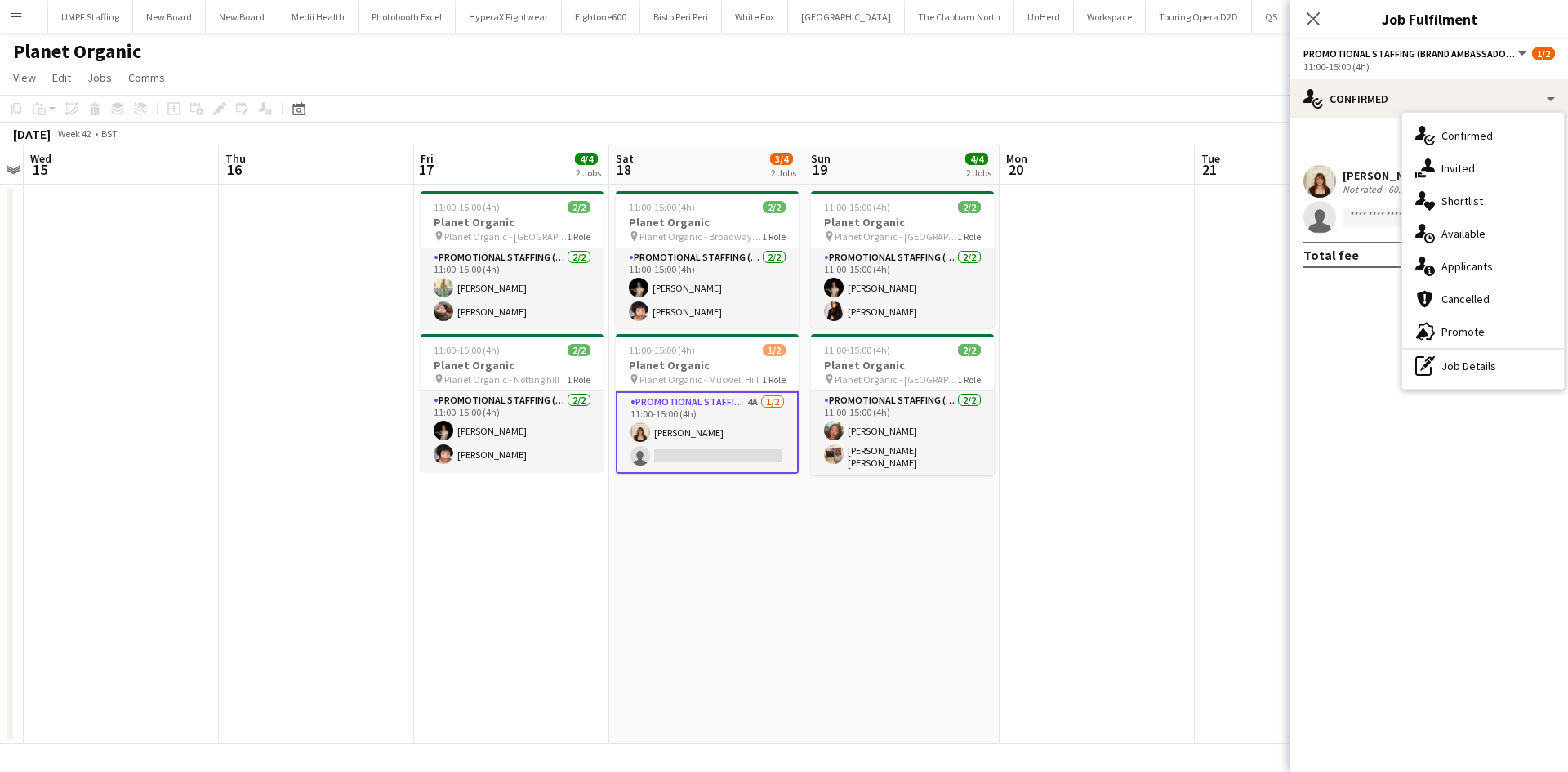
click at [1523, 272] on div "single-neutral-actions-information Applicants" at bounding box center [1482, 266] width 162 height 32
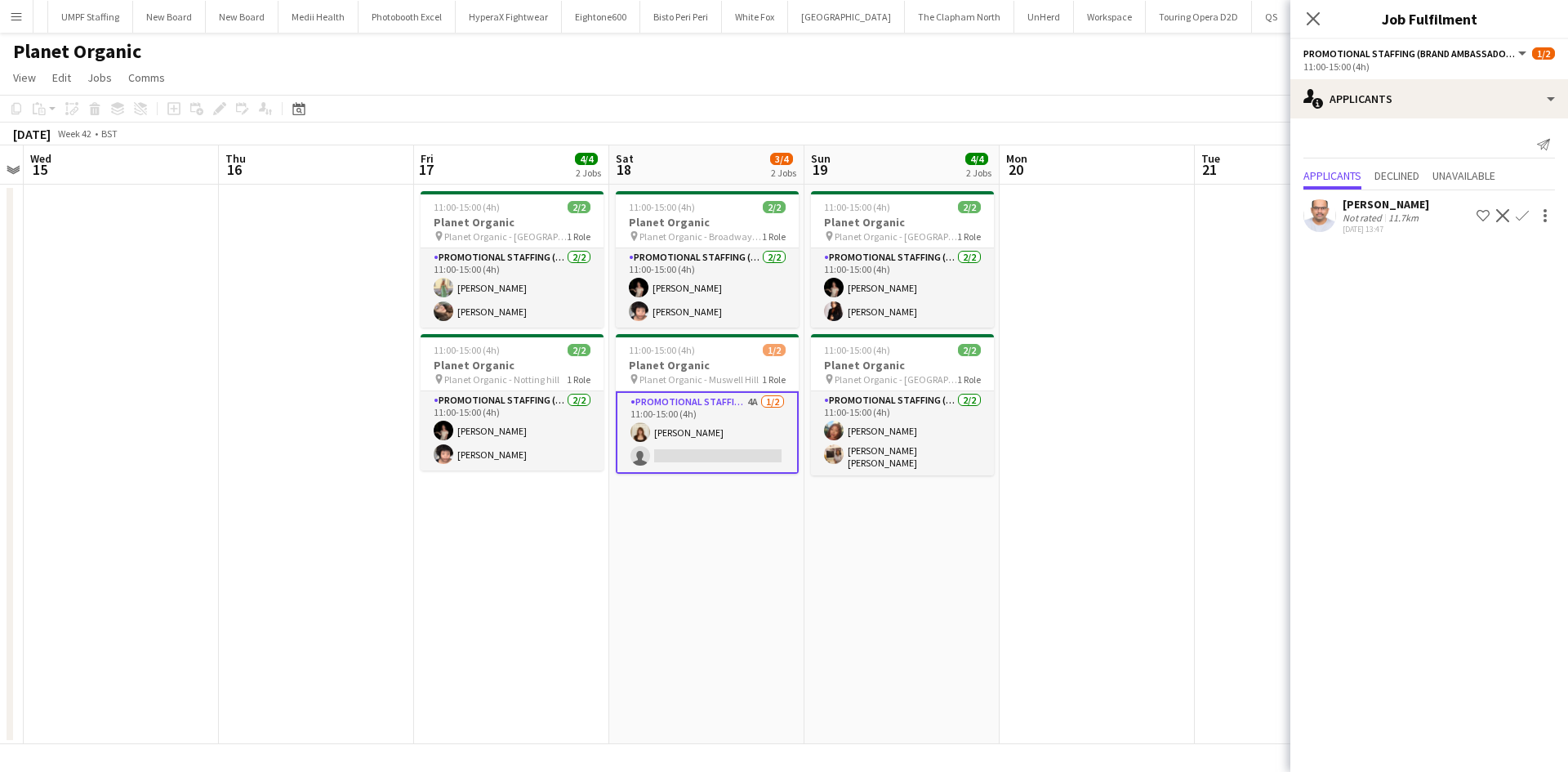
drag, startPoint x: 1355, startPoint y: 199, endPoint x: 1347, endPoint y: 203, distance: 8.9
click at [1354, 199] on div "[PERSON_NAME]" at bounding box center [1386, 204] width 87 height 15
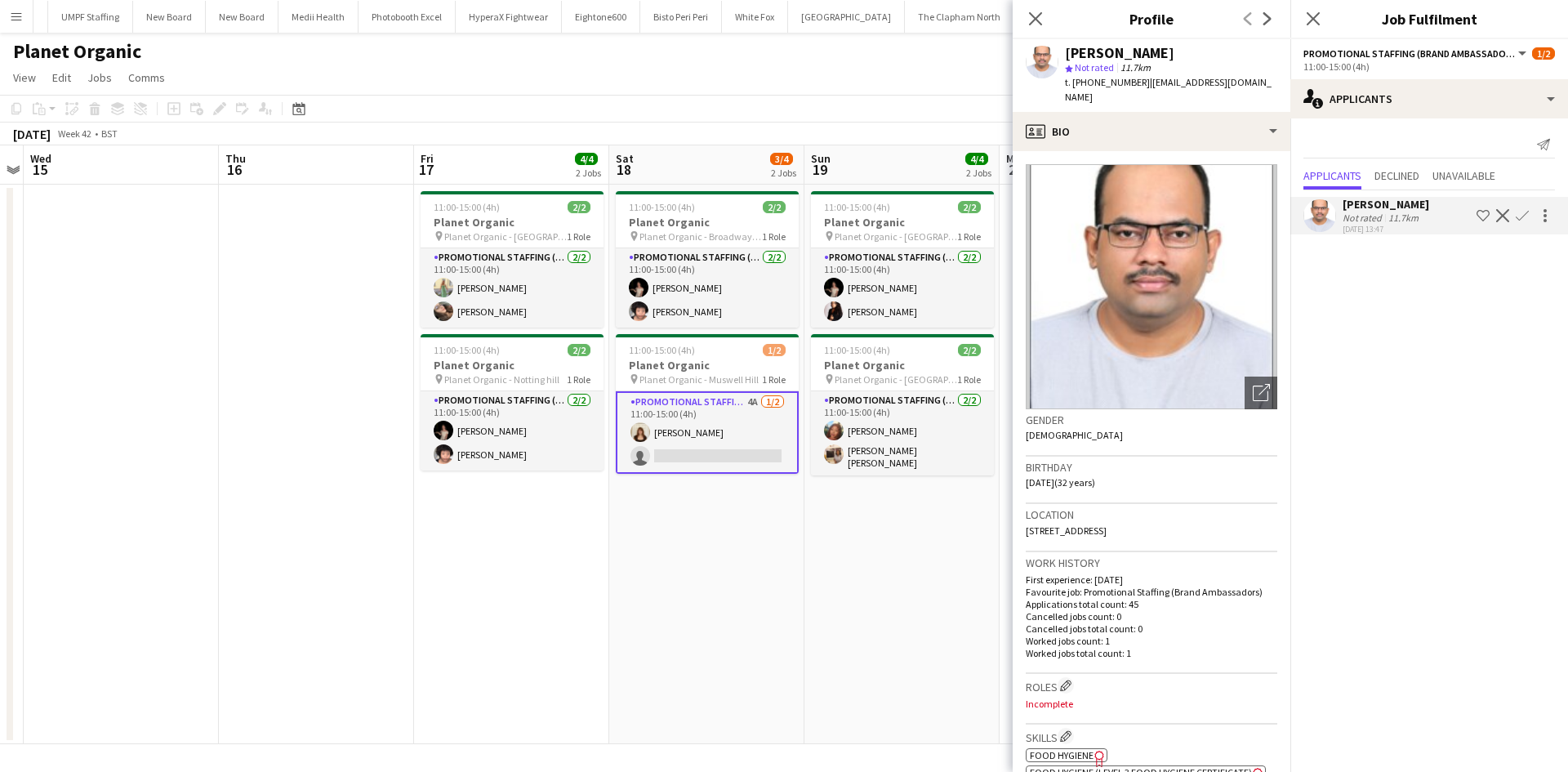
click at [904, 623] on app-date-cell "11:00-15:00 (4h) 2/2 Planet Organic pin Planet Organic - Chiswick High Road 1 R…" at bounding box center [903, 464] width 196 height 560
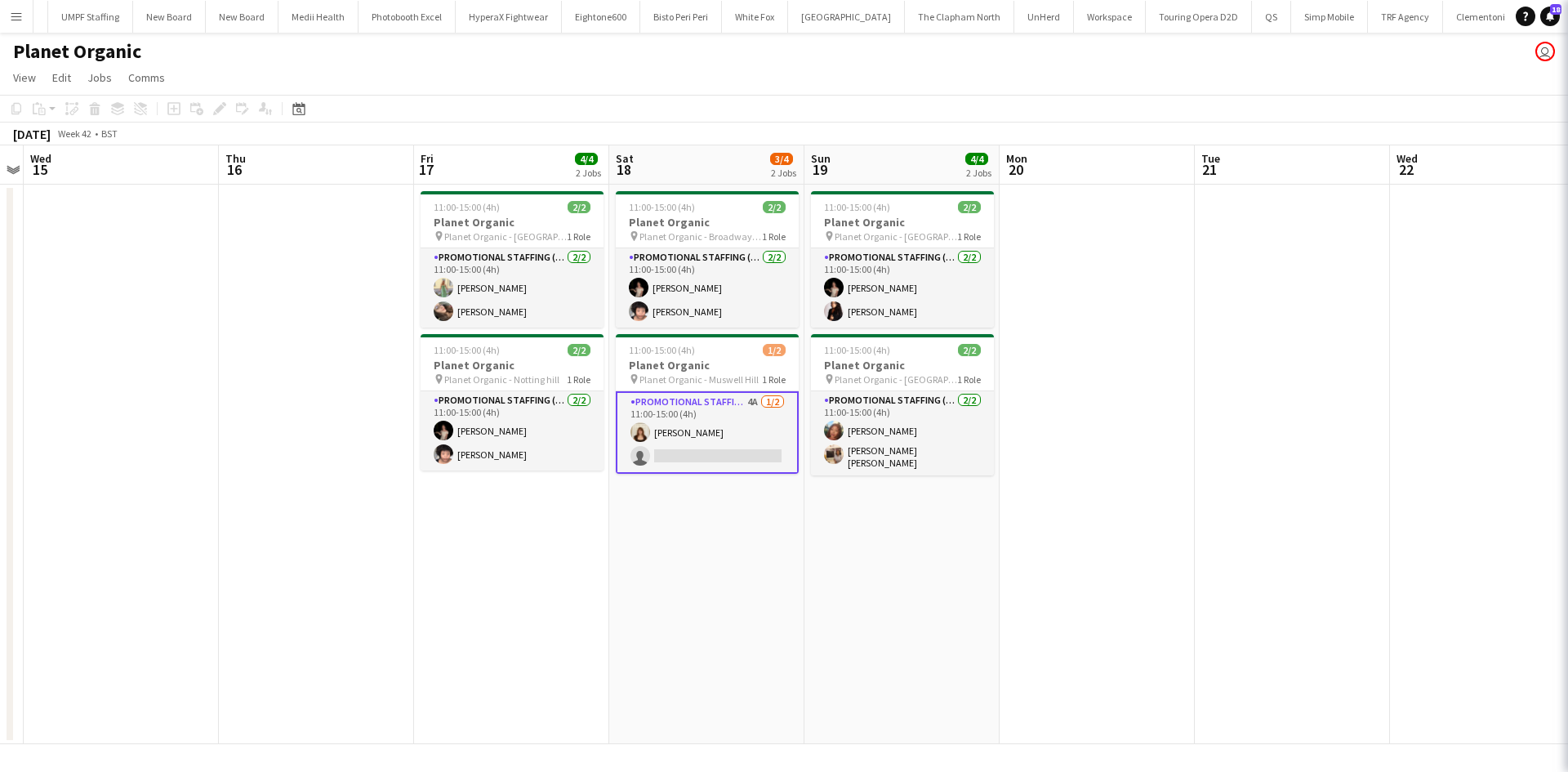
scroll to position [0, 563]
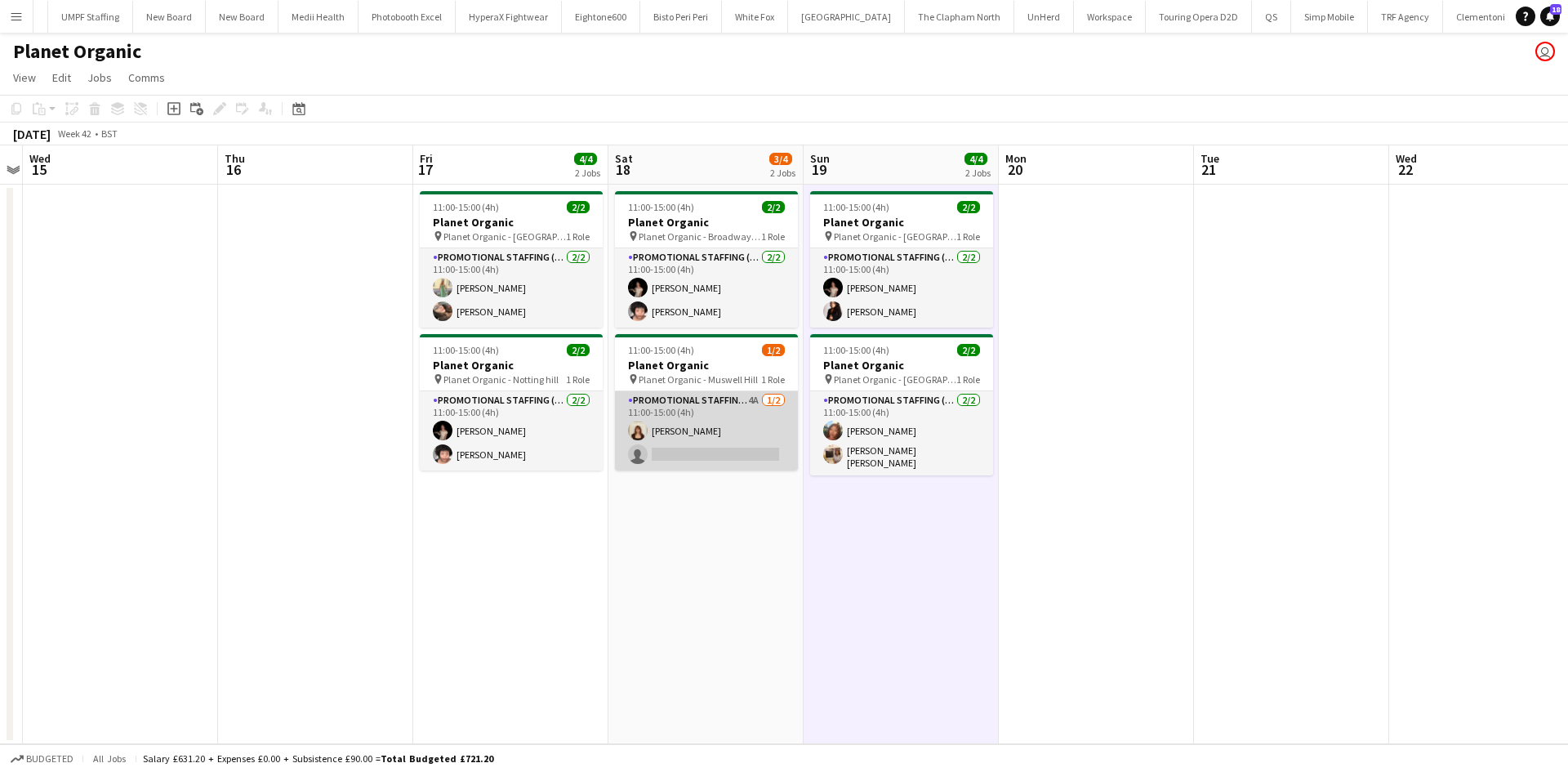
click at [748, 401] on app-card-role "Promotional Staffing (Brand Ambassadors) 4A [DATE] 11:00-15:00 (4h) [PERSON_NAM…" at bounding box center [706, 431] width 183 height 79
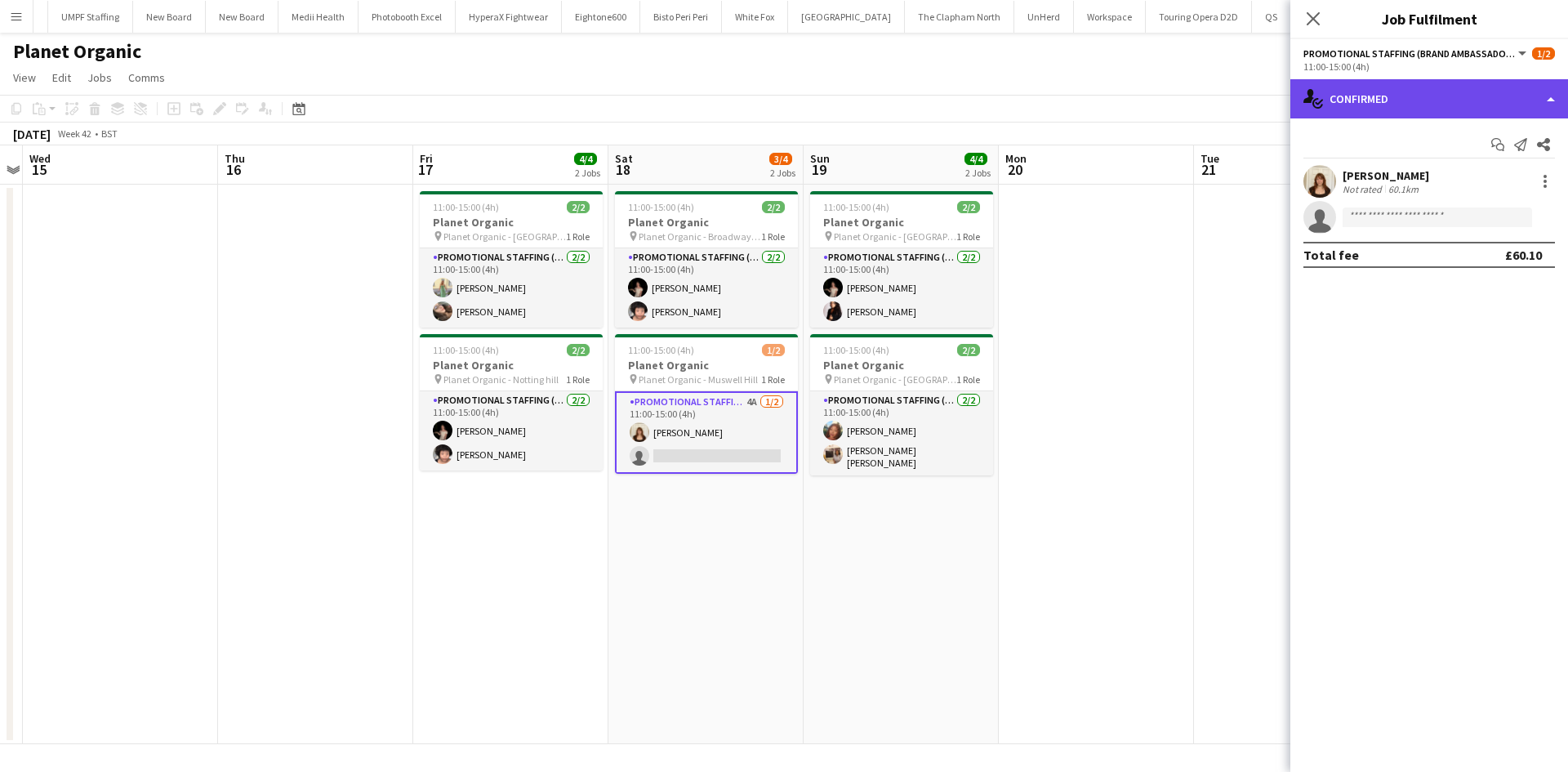
click at [1401, 96] on div "single-neutral-actions-check-2 Confirmed" at bounding box center [1429, 99] width 278 height 39
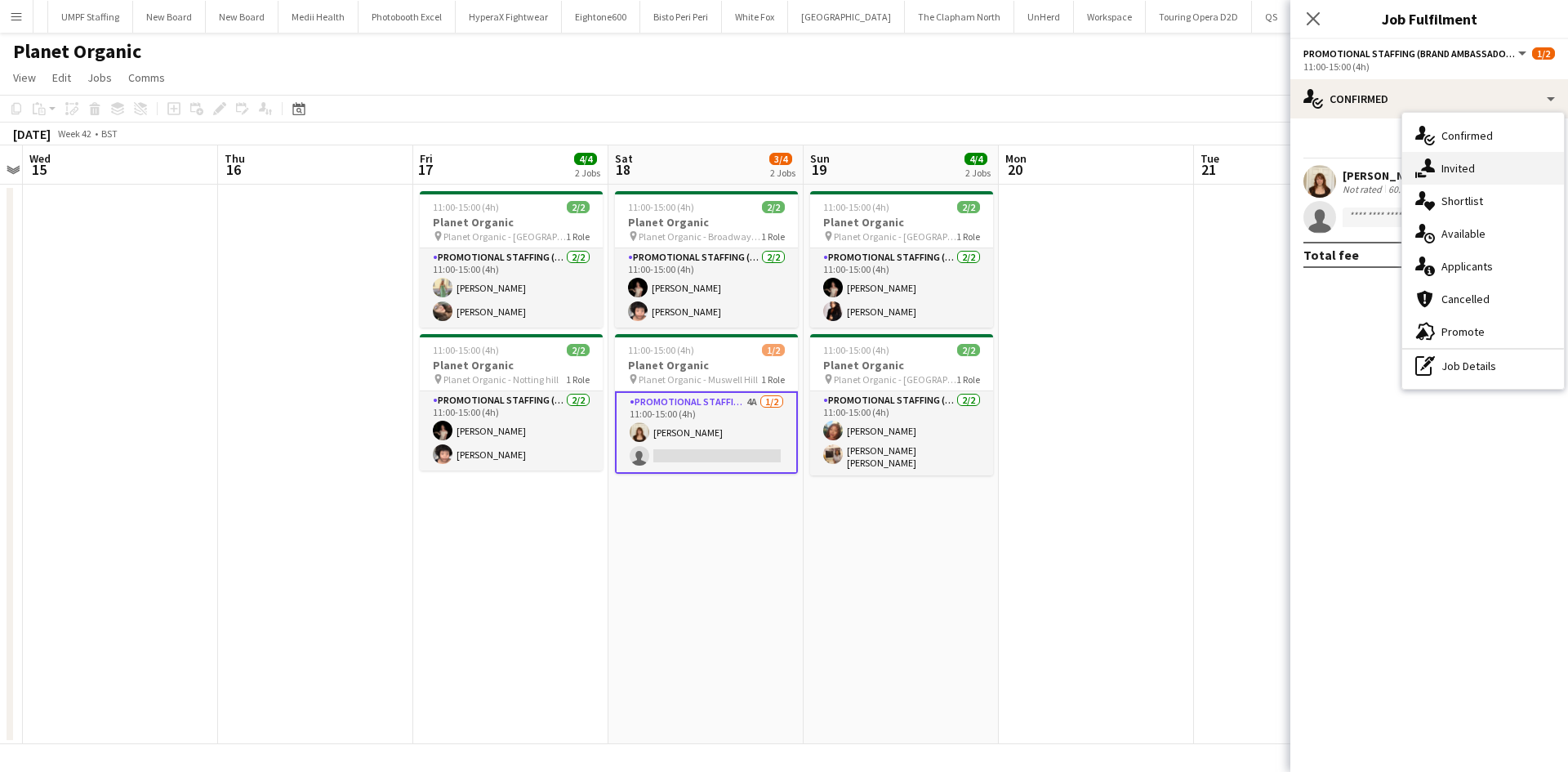
click at [1471, 163] on span "Invited" at bounding box center [1458, 168] width 33 height 15
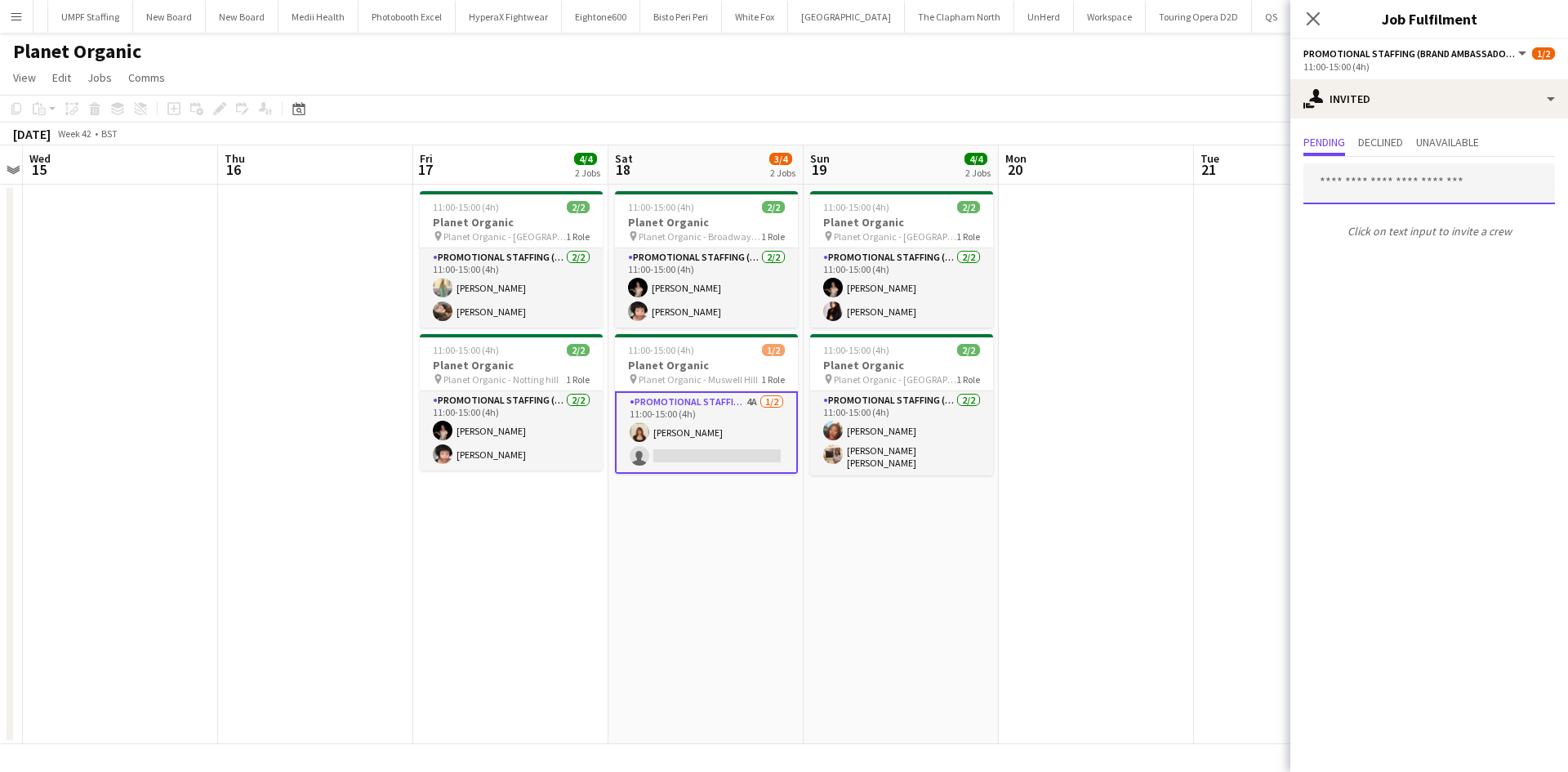
drag, startPoint x: 1357, startPoint y: 181, endPoint x: 1370, endPoint y: 162, distance: 23.0
click at [1359, 179] on input "text" at bounding box center [1429, 184] width 252 height 41
type input "*"
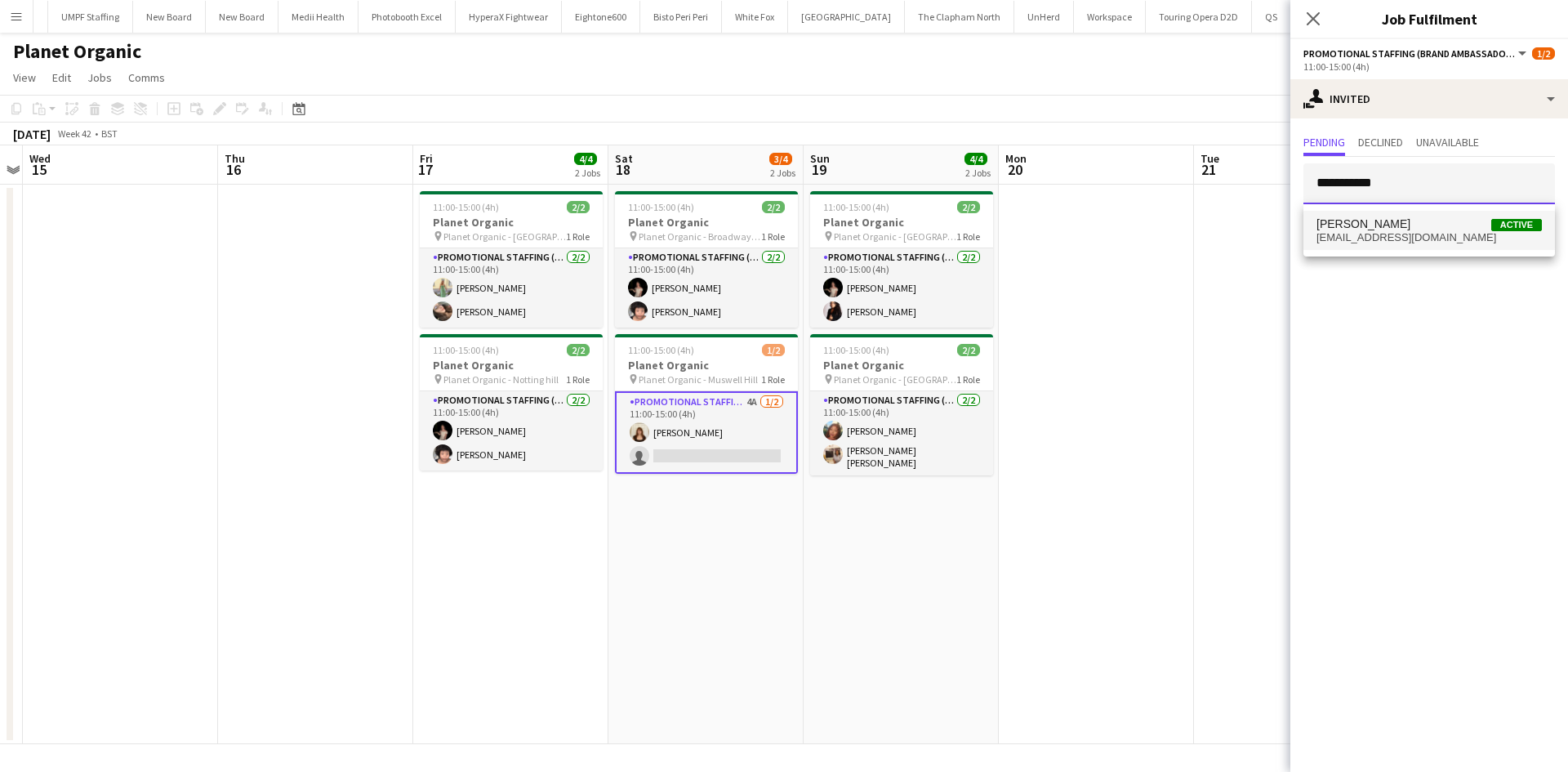
type input "**********"
click at [1405, 222] on span "[PERSON_NAME] Active" at bounding box center [1430, 223] width 225 height 14
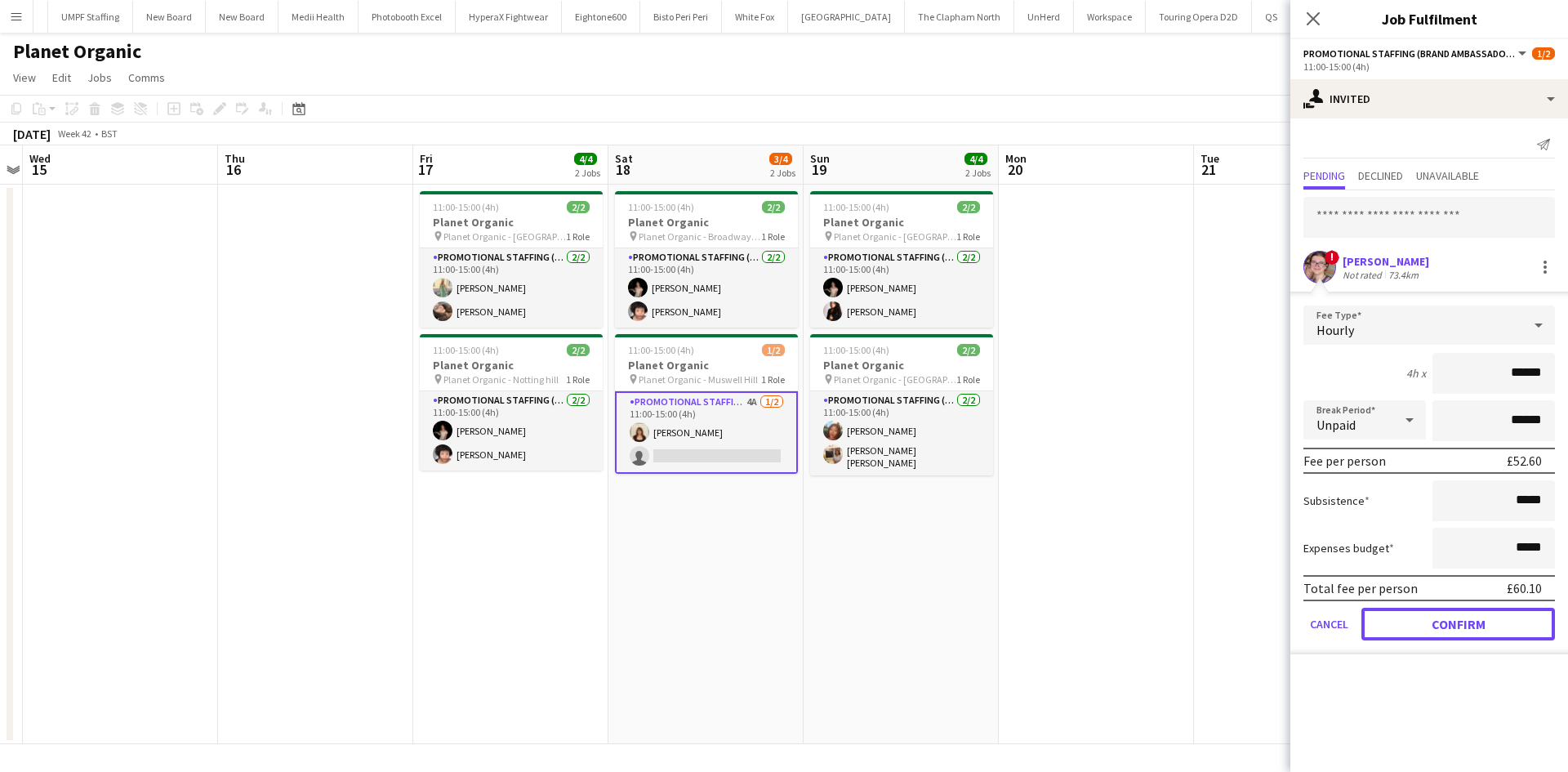
click at [1473, 626] on button "Confirm" at bounding box center [1458, 623] width 194 height 32
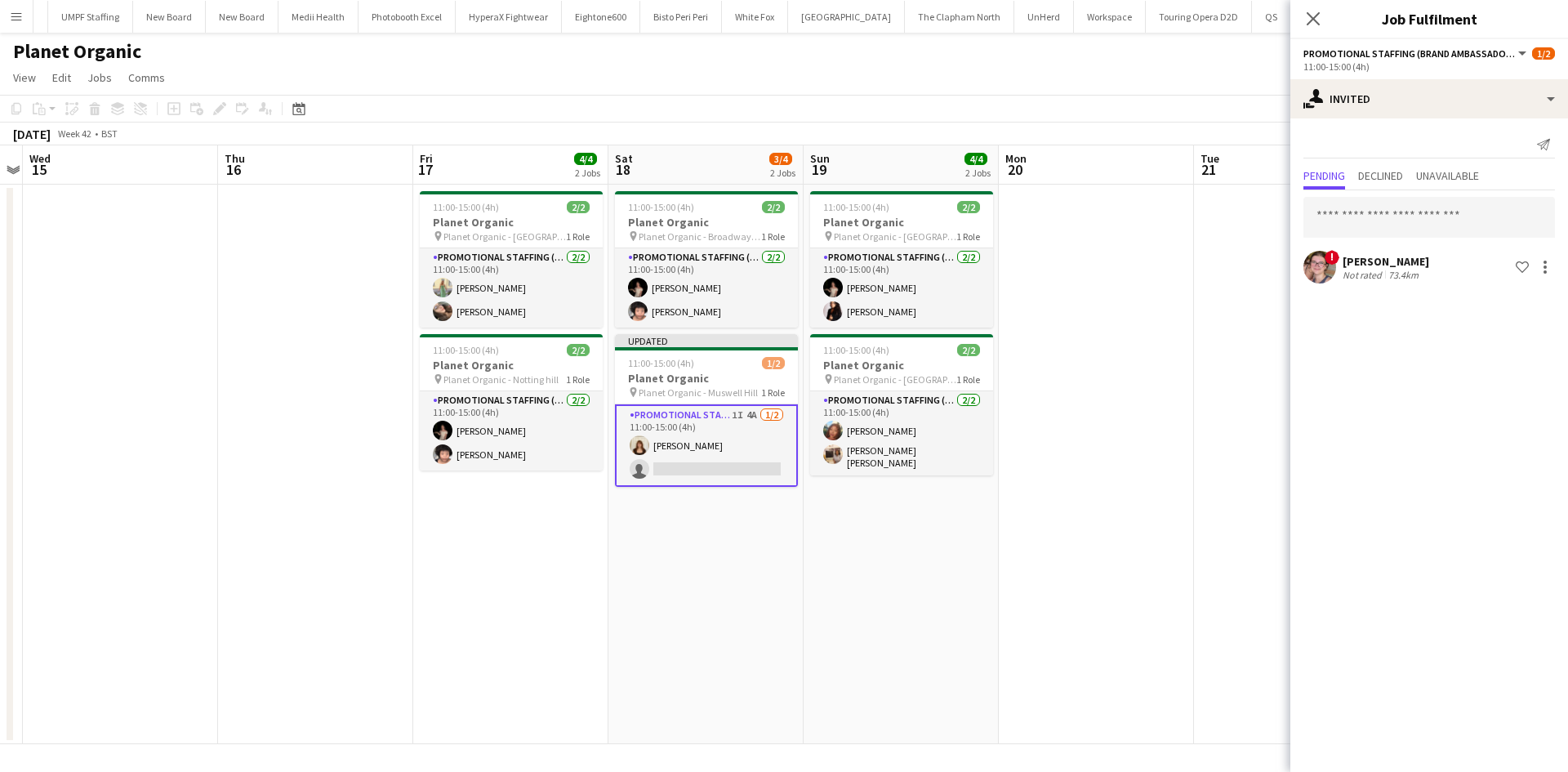
click at [1058, 440] on app-date-cell at bounding box center [1096, 464] width 196 height 560
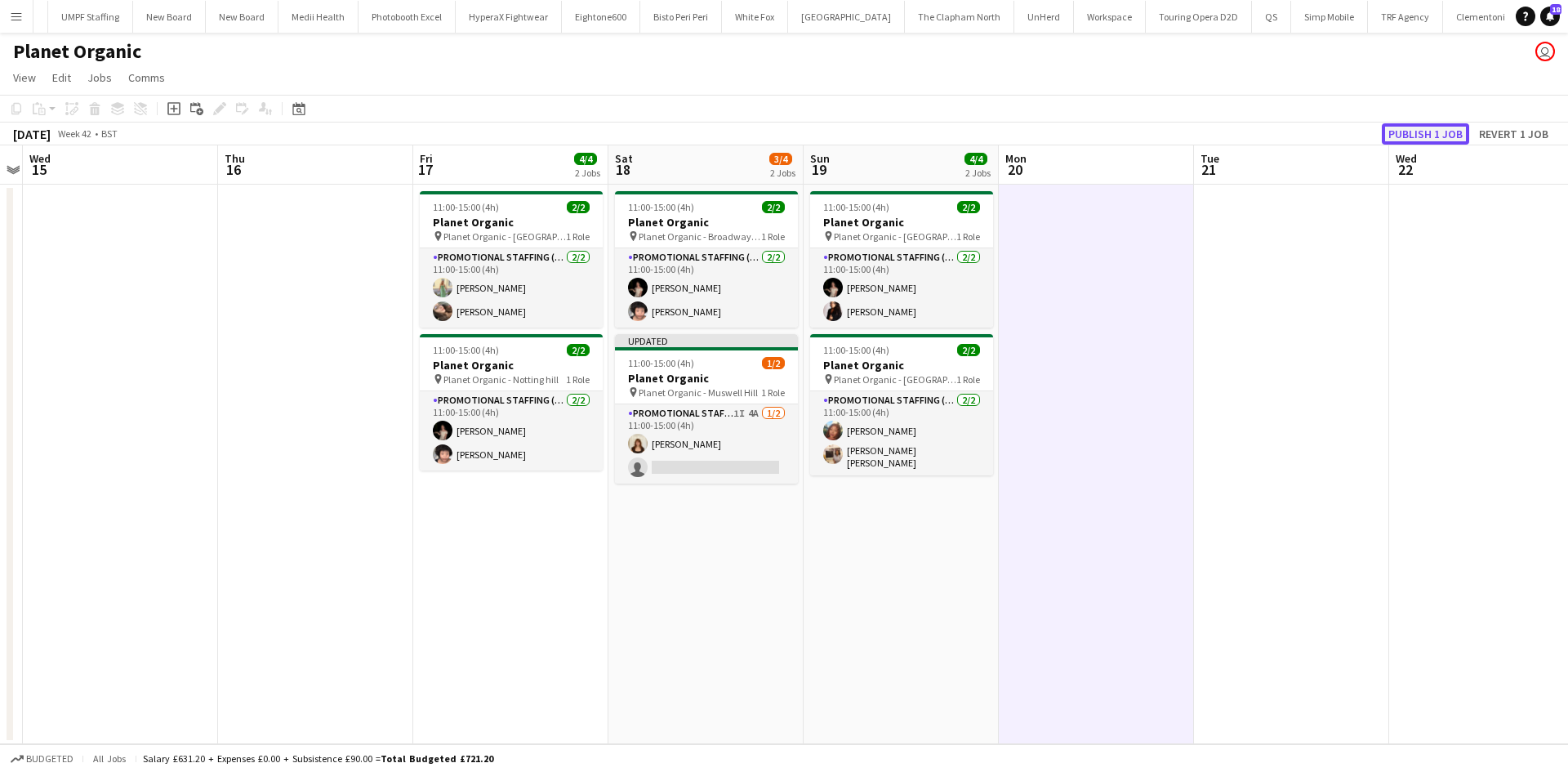
click at [1405, 127] on button "Publish 1 job" at bounding box center [1425, 134] width 88 height 21
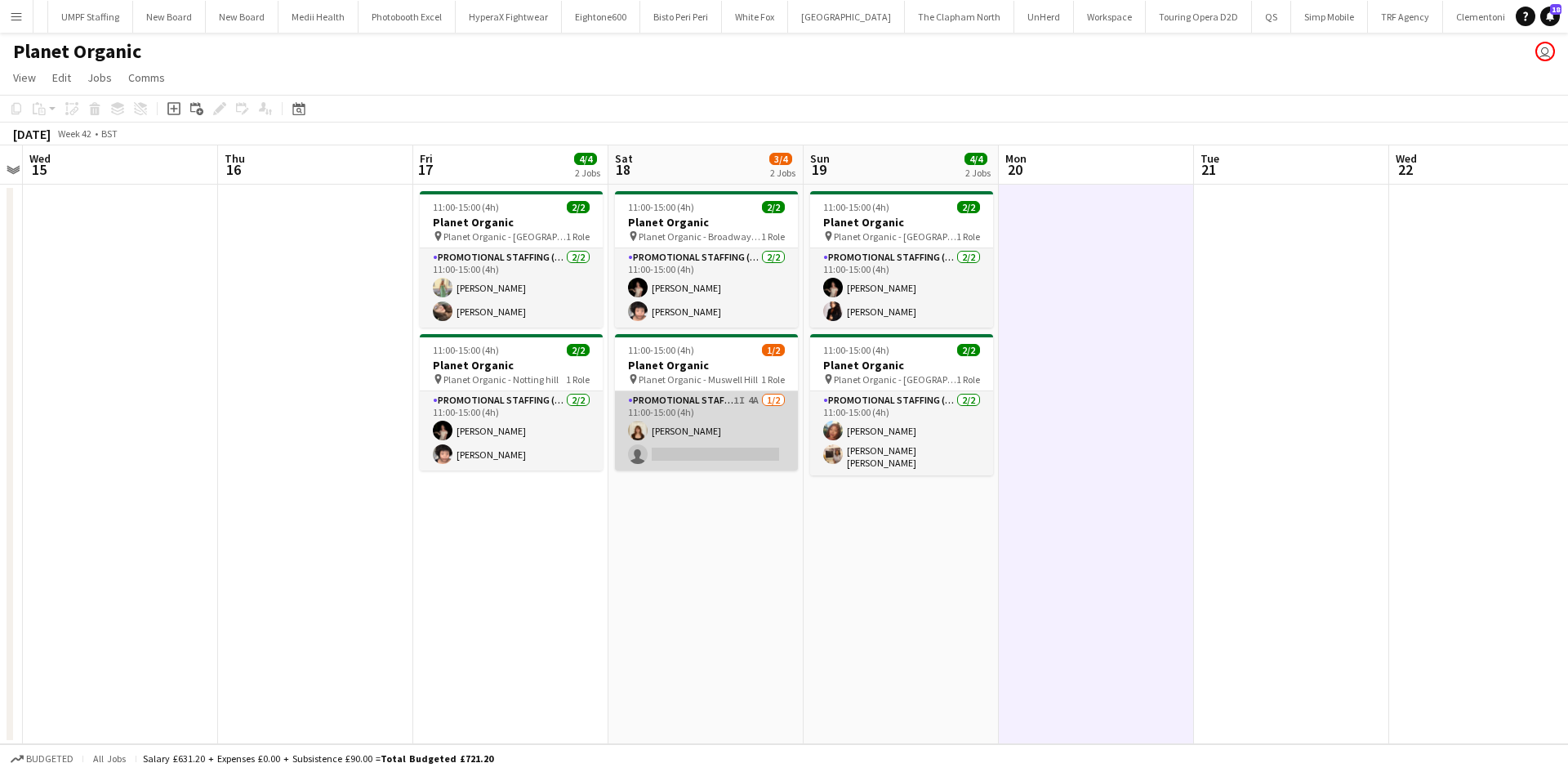
click at [764, 395] on app-card-role "Promotional Staffing (Brand Ambassadors) 1I 4A [DATE] 11:00-15:00 (4h) [PERSON_…" at bounding box center [706, 431] width 183 height 79
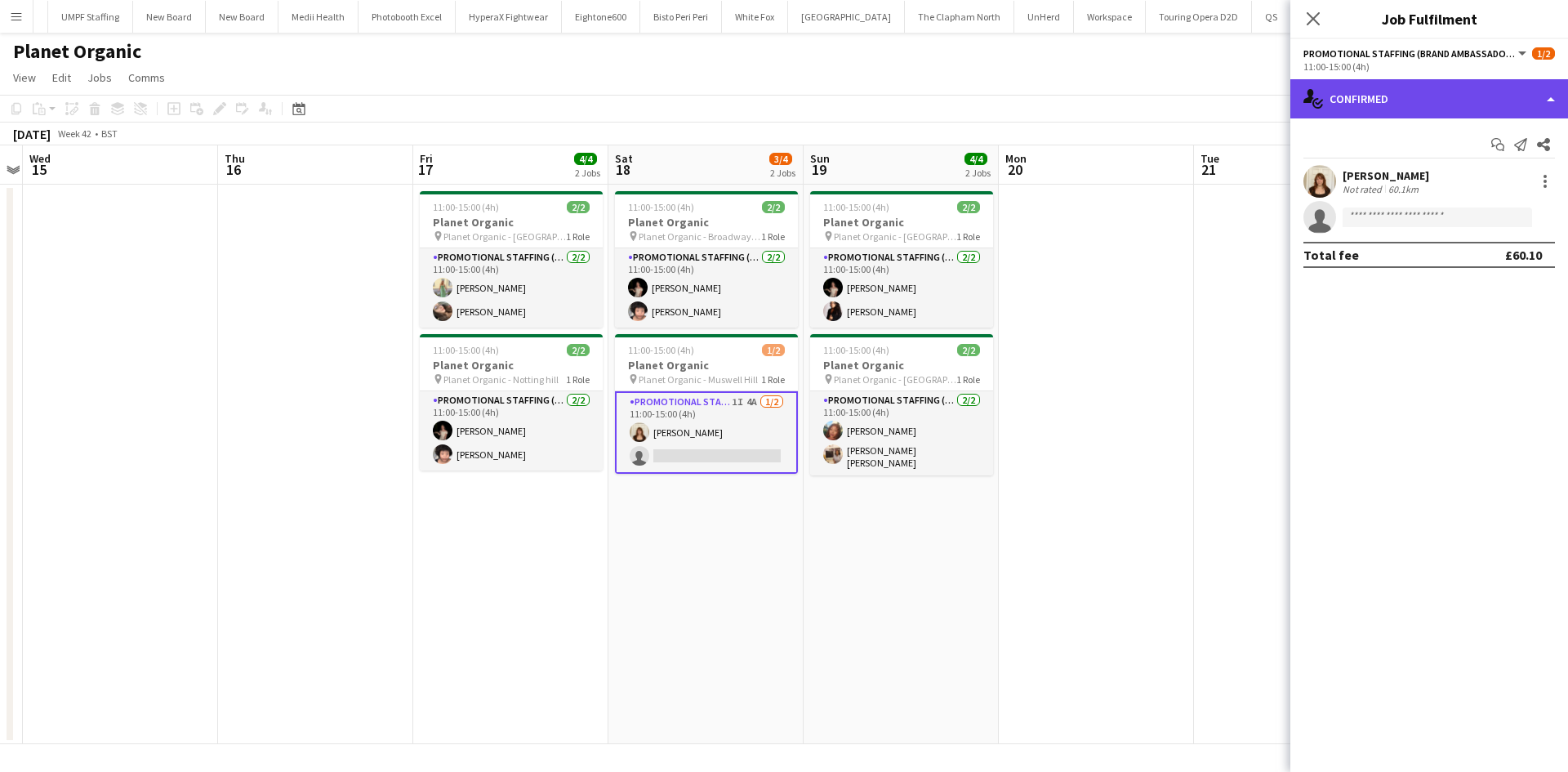
click at [1347, 116] on div "single-neutral-actions-check-2 Confirmed" at bounding box center [1429, 99] width 278 height 39
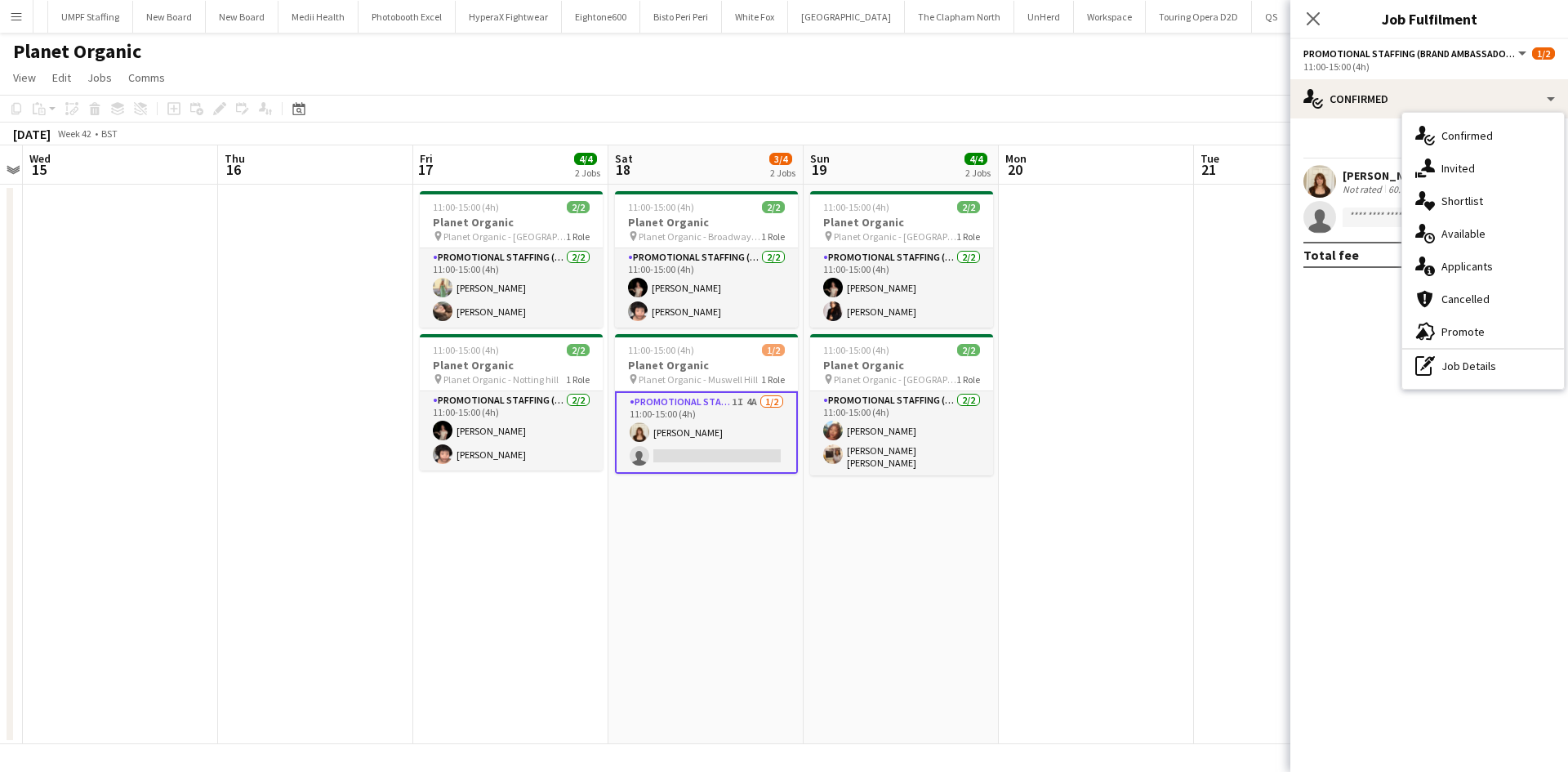
click at [1451, 266] on span "Applicants" at bounding box center [1467, 267] width 52 height 15
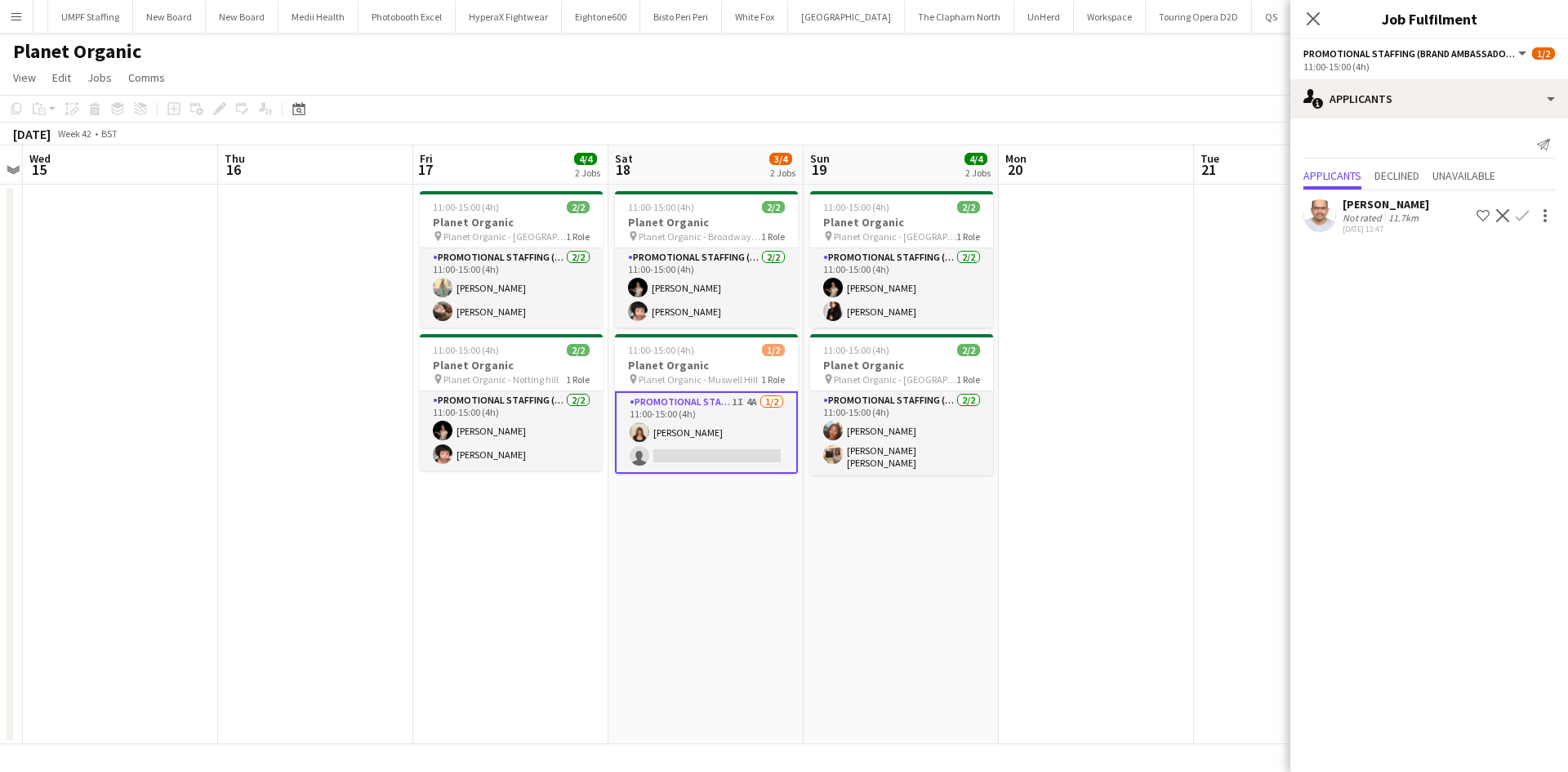
click at [1095, 445] on app-date-cell at bounding box center [1096, 464] width 196 height 560
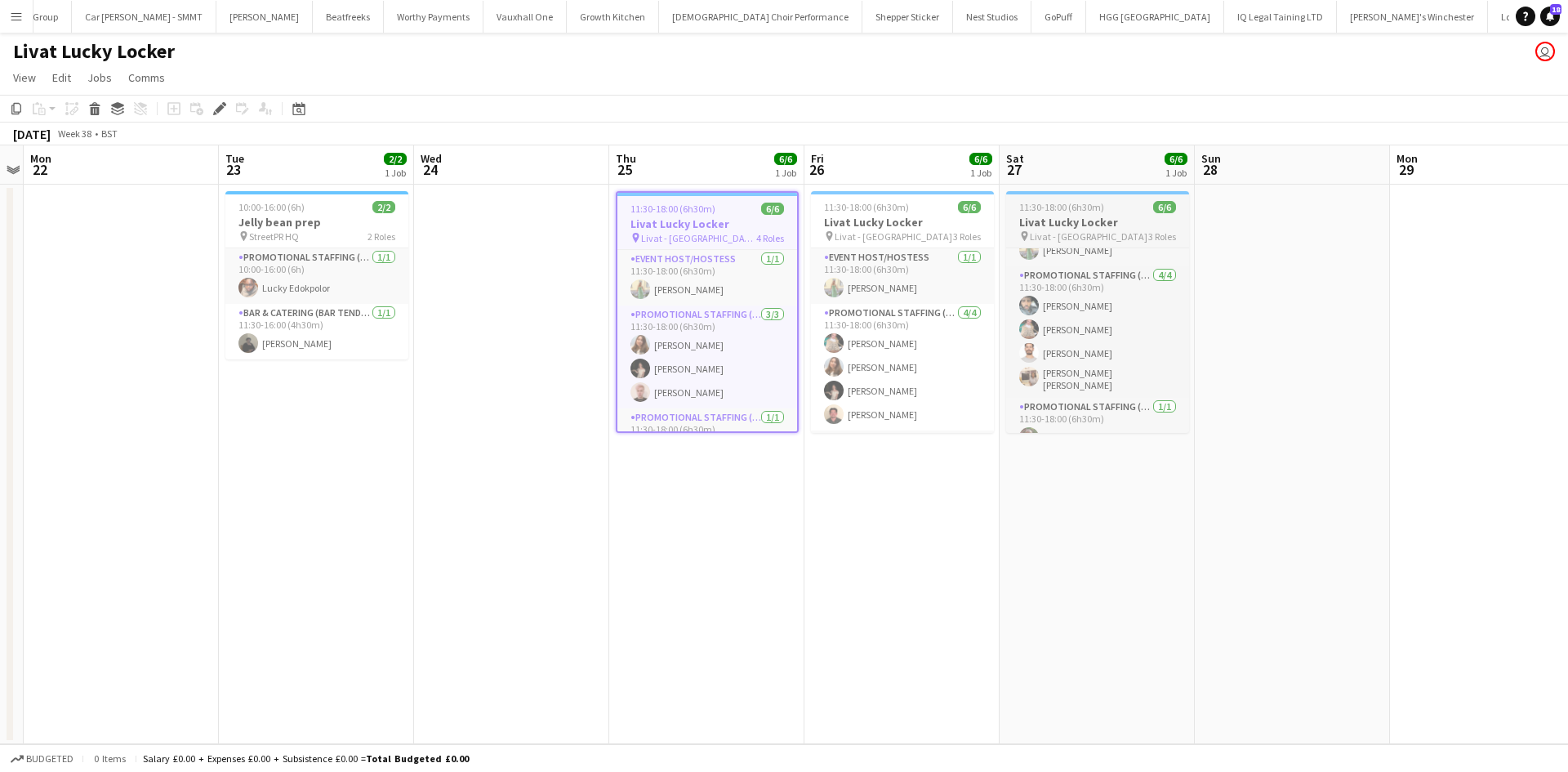
scroll to position [54, 0]
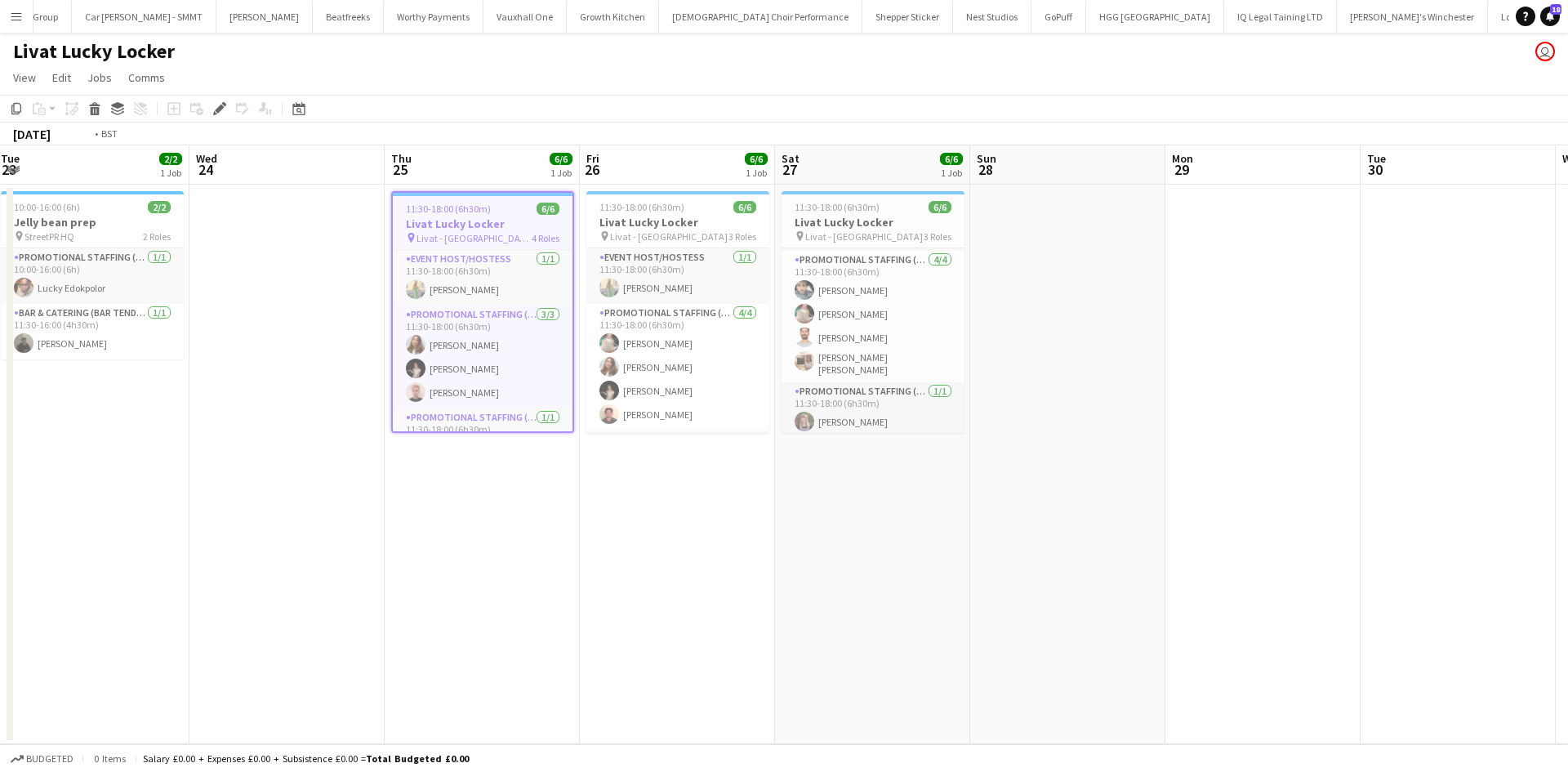
drag, startPoint x: 977, startPoint y: 441, endPoint x: 348, endPoint y: 449, distance: 629.1
click at [295, 449] on app-calendar-viewport "Fri 19 Sat 20 Sun 21 Mon 22 Tue 23 2/2 1 Job Wed 24 Thu 25 6/6 1 Job Fri 26 6/6…" at bounding box center [784, 445] width 1568 height 599
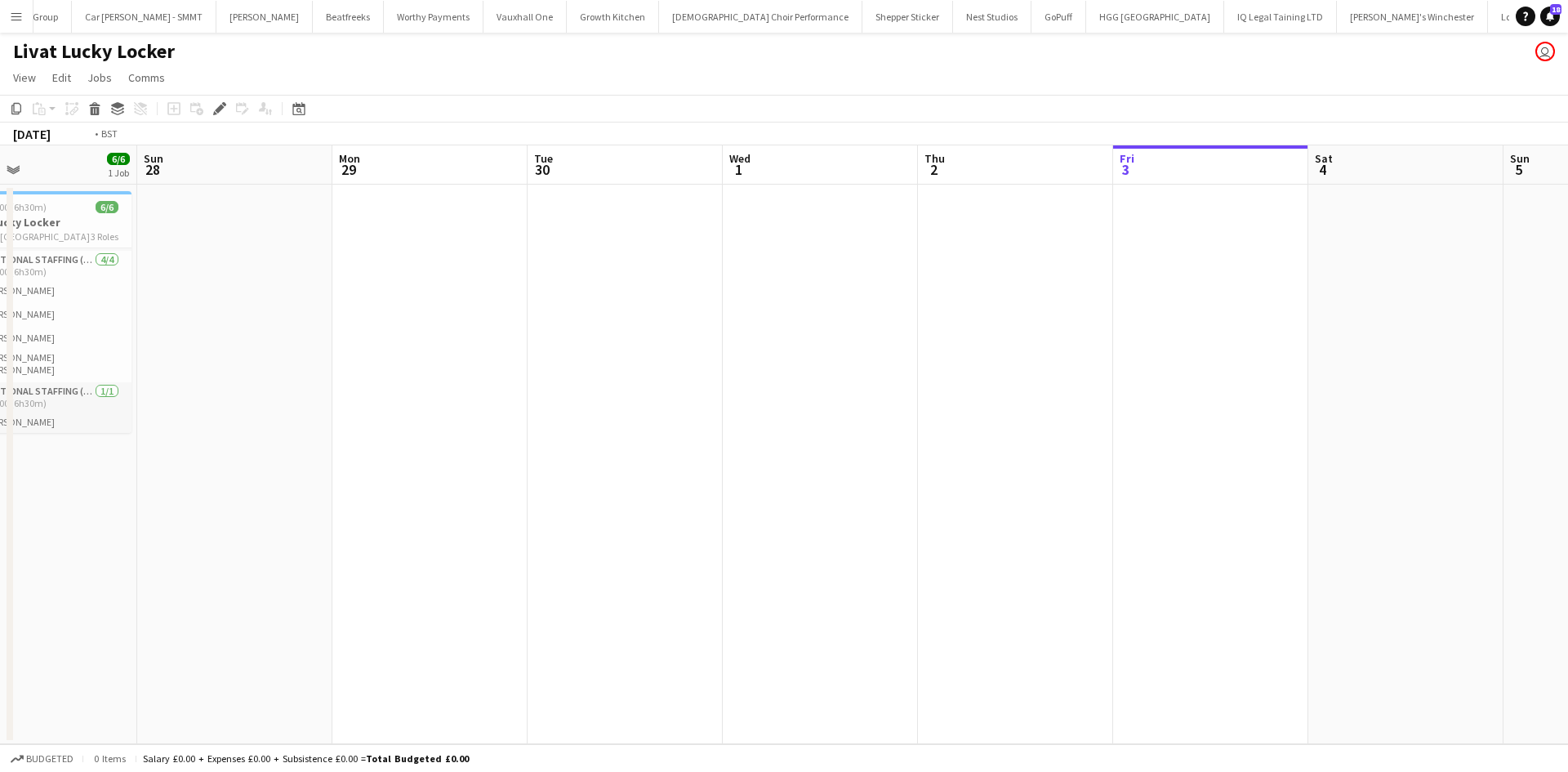
drag, startPoint x: 1179, startPoint y: 483, endPoint x: 500, endPoint y: 488, distance: 679.0
click at [450, 505] on app-calendar-viewport "Thu 25 6/6 1 Job Fri 26 6/6 1 Job Sat 27 6/6 1 Job Sun 28 Mon 29 Tue 30 Wed 1 T…" at bounding box center [784, 445] width 1568 height 599
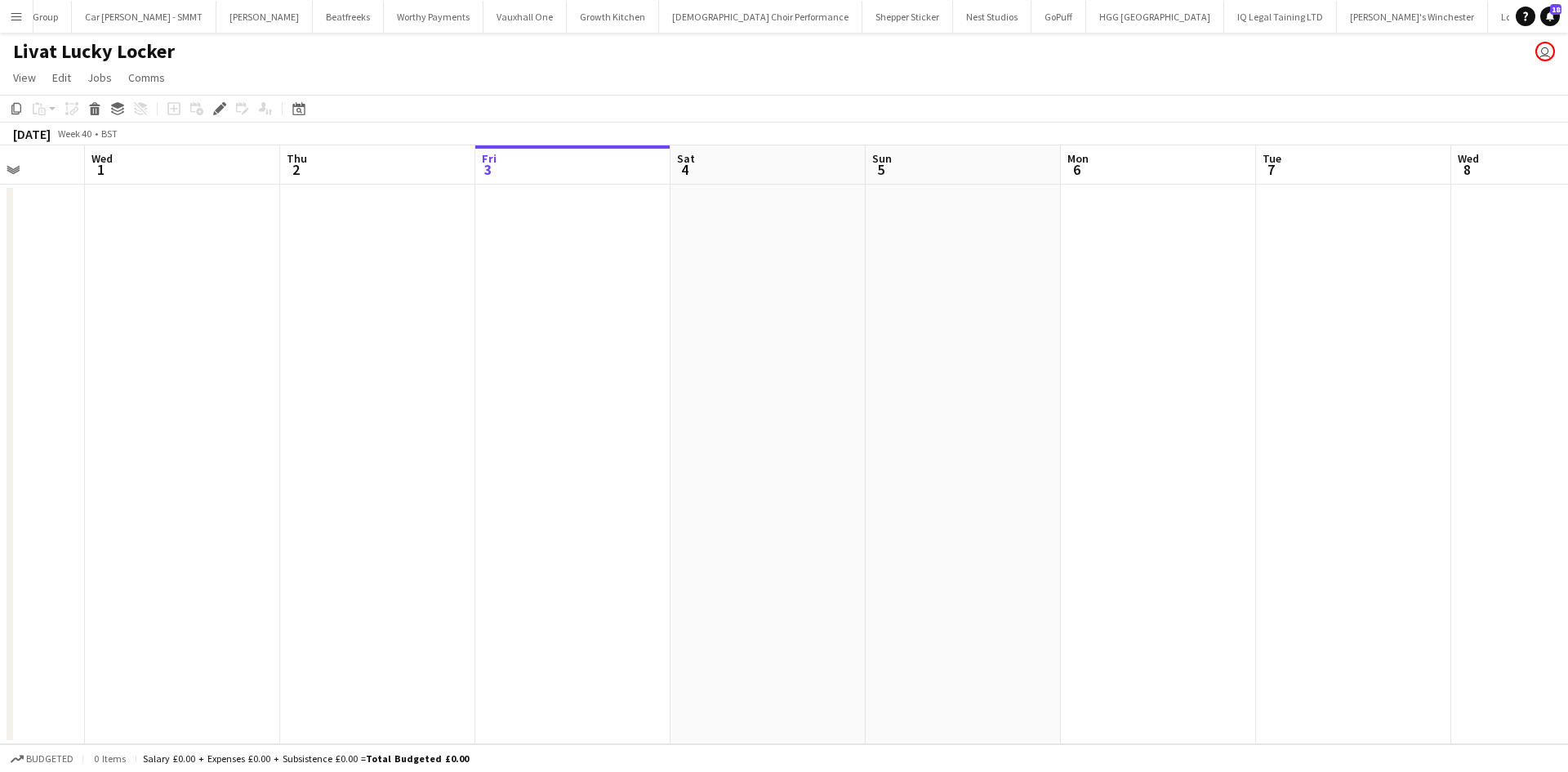
drag, startPoint x: 1154, startPoint y: 394, endPoint x: 572, endPoint y: 408, distance: 582.2
click at [461, 423] on app-calendar-viewport "Sat 27 6/6 1 Job Sun 28 Mon 29 Tue 30 Wed 1 Thu 2 Fri 3 Sat 4 Sun 5 Mon 6 Tue 7…" at bounding box center [784, 445] width 1568 height 599
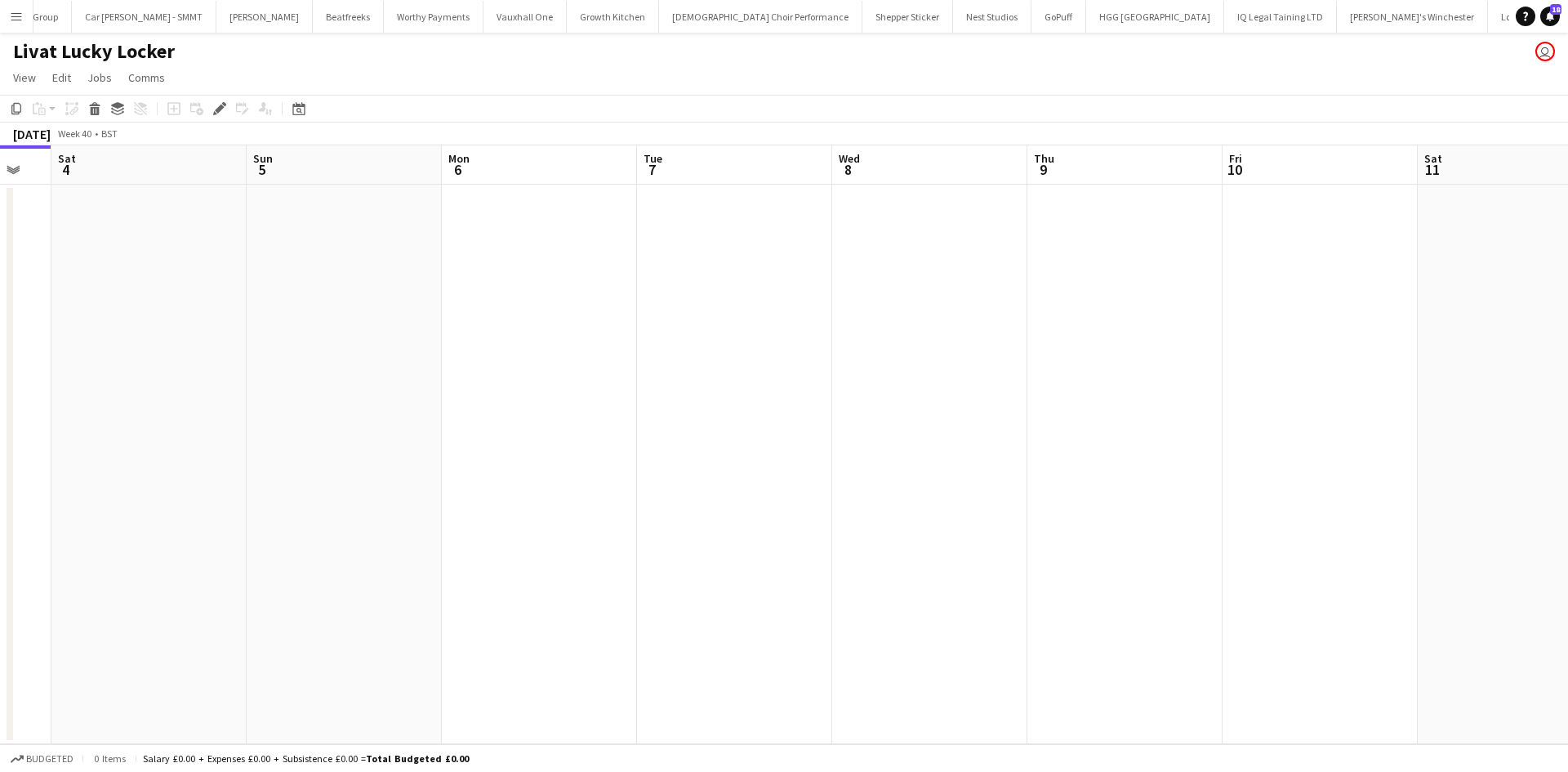
drag, startPoint x: 1158, startPoint y: 364, endPoint x: 864, endPoint y: 347, distance: 294.5
click at [945, 386] on app-calendar-viewport "Wed 1 Thu 2 Fri 3 Sat 4 Sun 5 Mon 6 Tue 7 Wed 8 Thu 9 Fri 10 Sat 11 Sun 12 Mon …" at bounding box center [784, 445] width 1568 height 599
click at [726, 245] on app-date-cell at bounding box center [688, 464] width 196 height 560
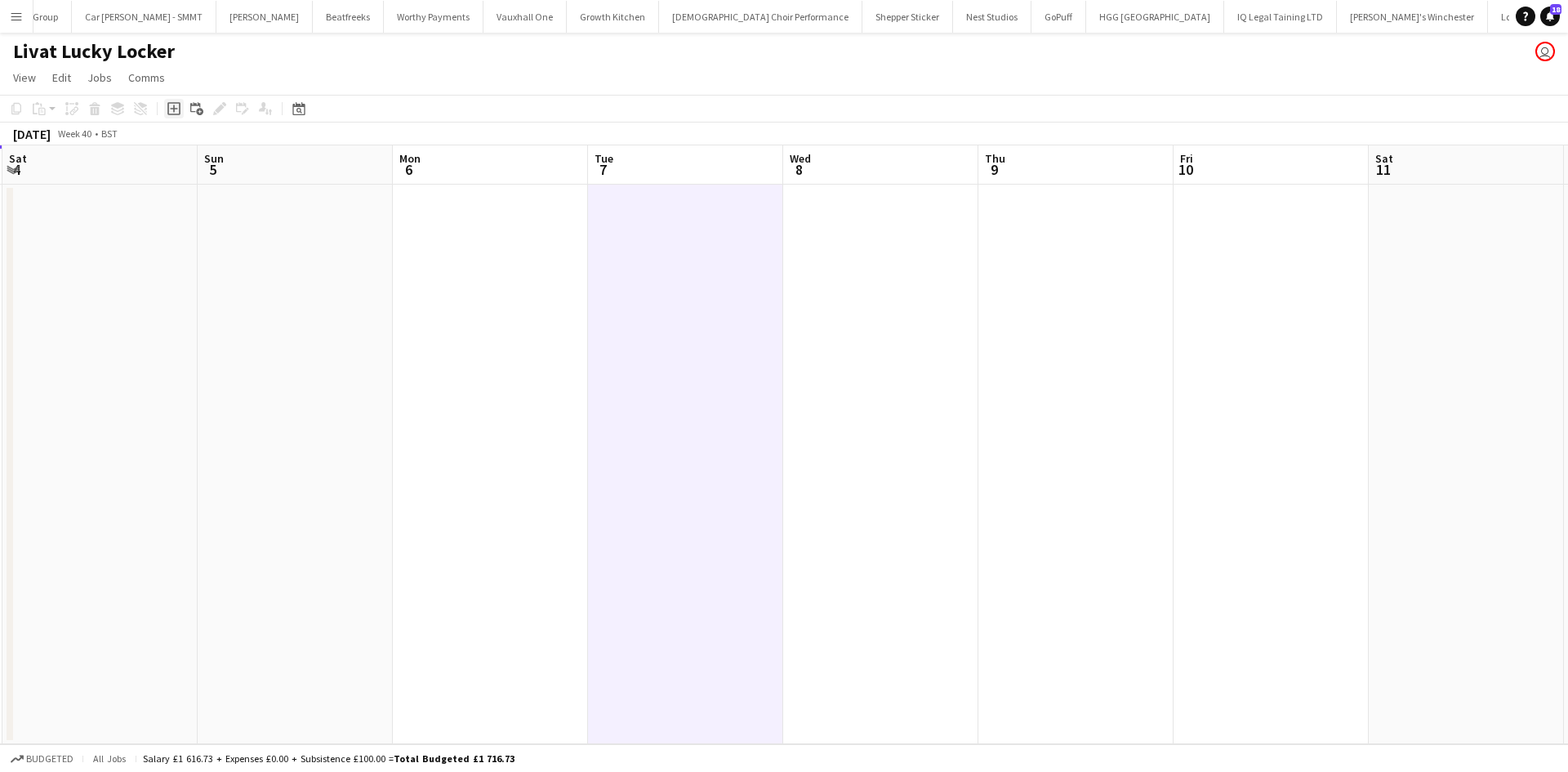
click at [172, 107] on icon "Add job" at bounding box center [174, 109] width 13 height 13
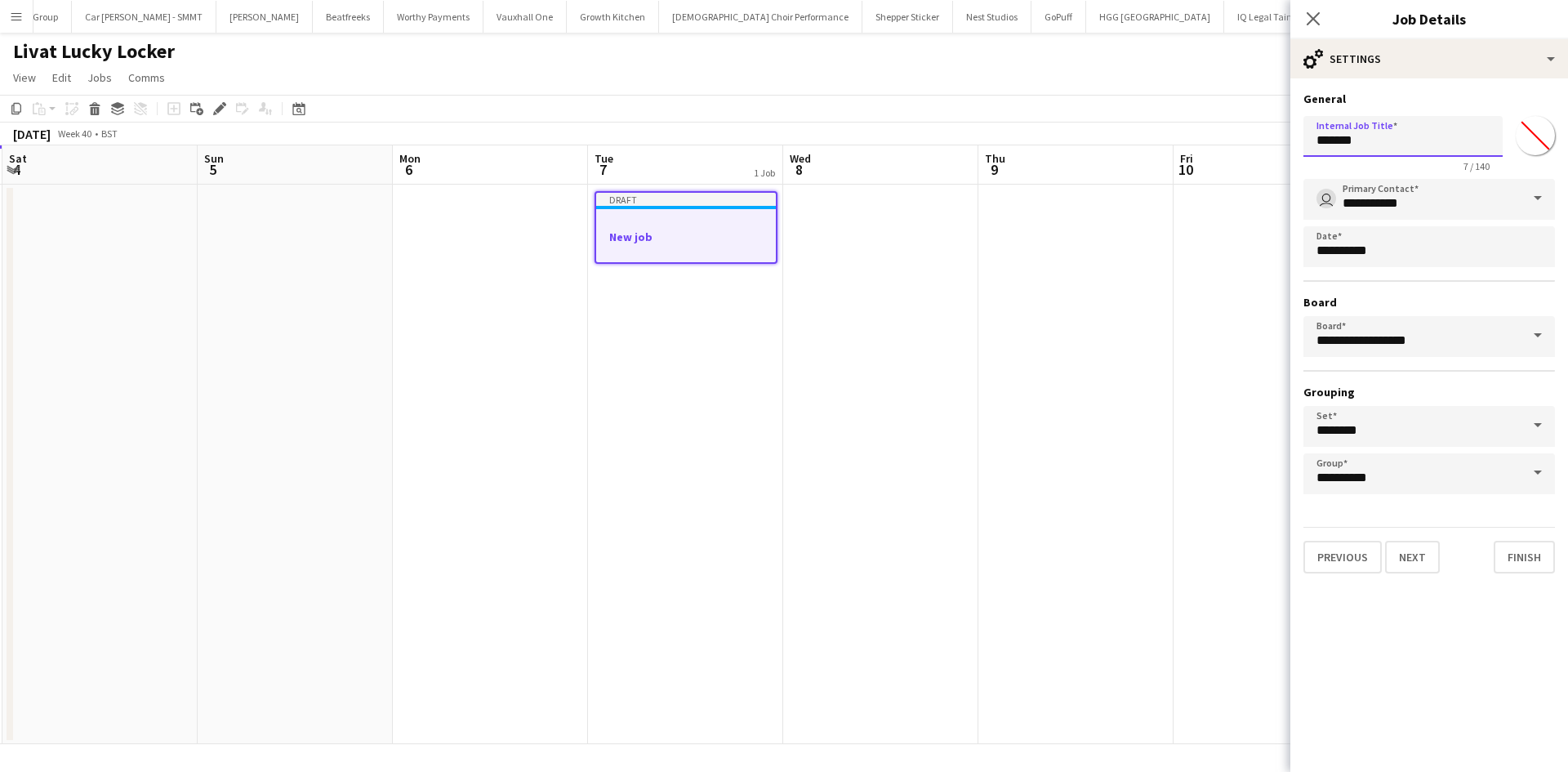
click at [1406, 145] on input "*******" at bounding box center [1403, 137] width 199 height 41
click at [1406, 144] on input "*******" at bounding box center [1403, 137] width 199 height 41
click at [1449, 148] on input "*******" at bounding box center [1403, 137] width 199 height 41
type input "**********"
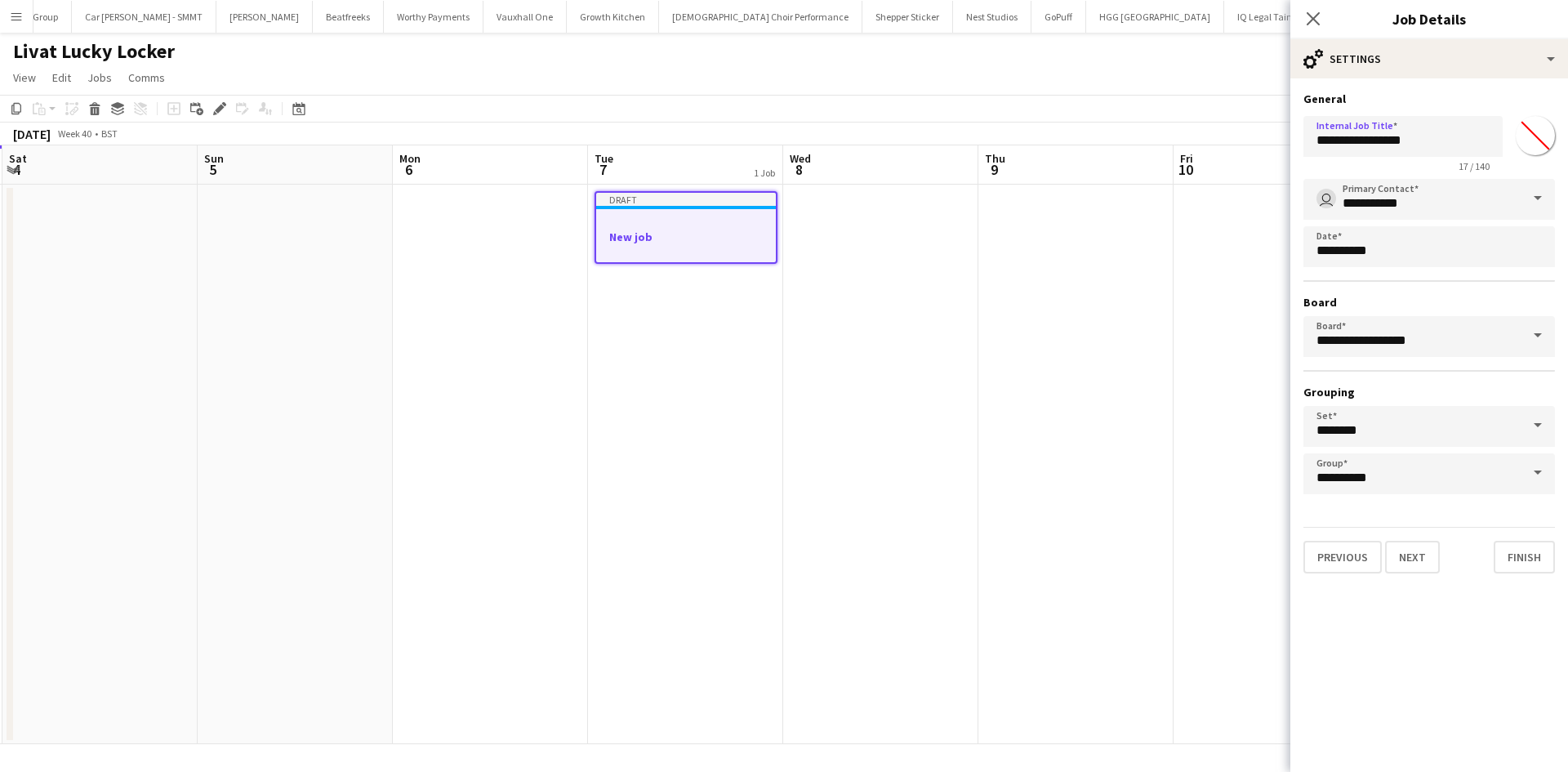
click at [1530, 138] on input "*******" at bounding box center [1536, 136] width 59 height 59
type input "*******"
click at [1402, 566] on button "Next" at bounding box center [1412, 557] width 54 height 32
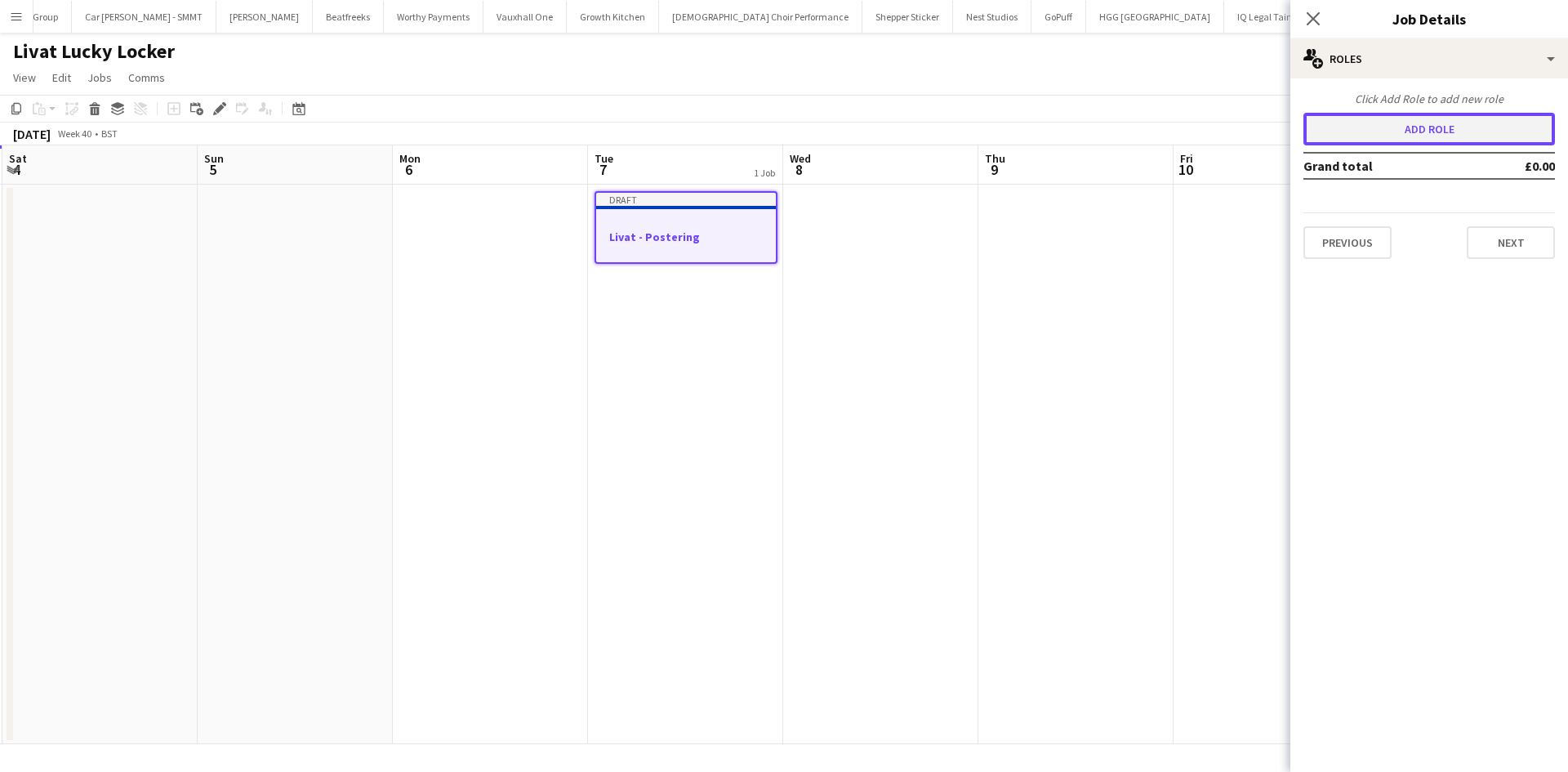
click at [1423, 123] on button "Add role" at bounding box center [1429, 128] width 252 height 32
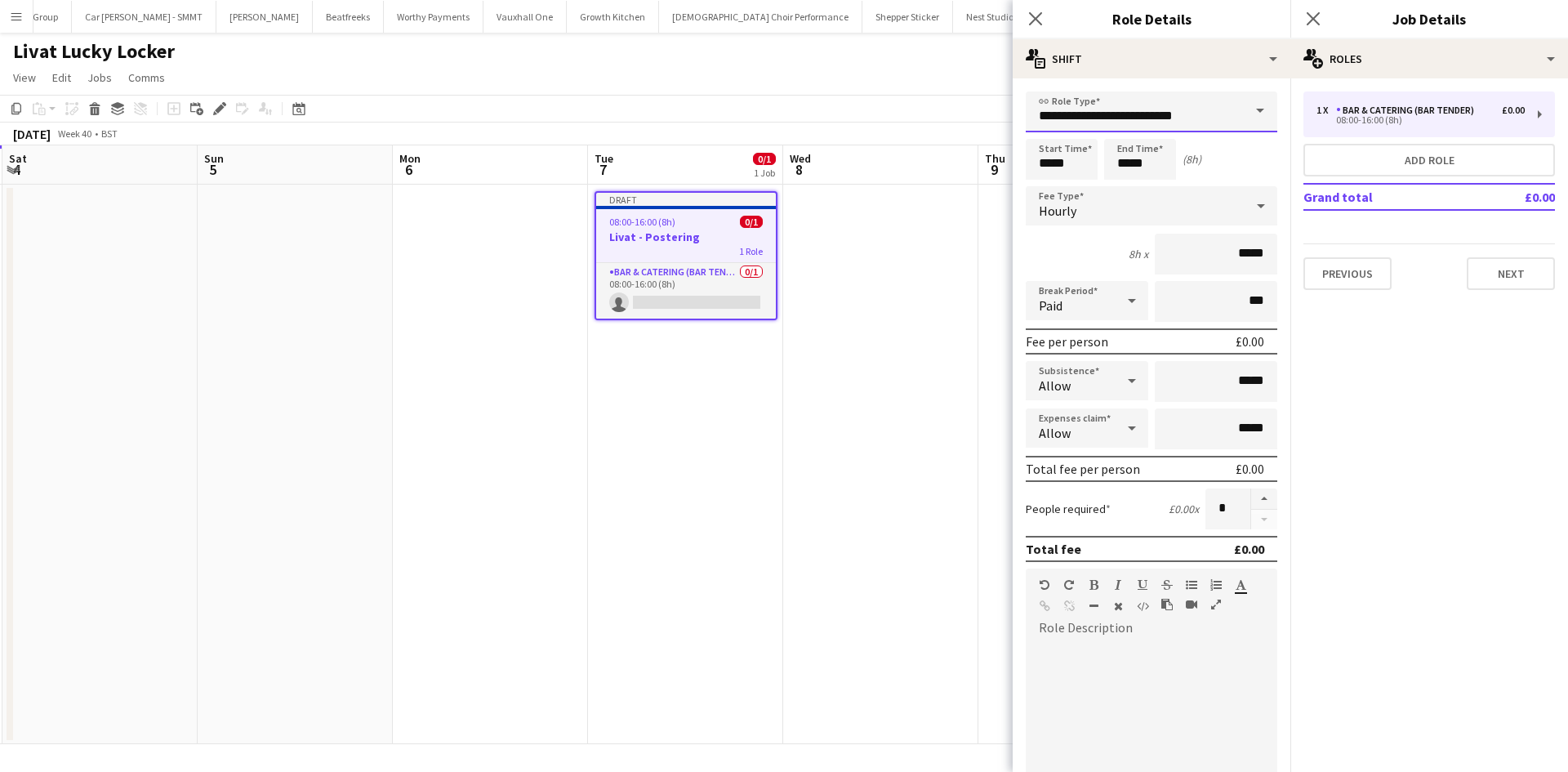
click at [1171, 120] on input "**********" at bounding box center [1151, 112] width 252 height 41
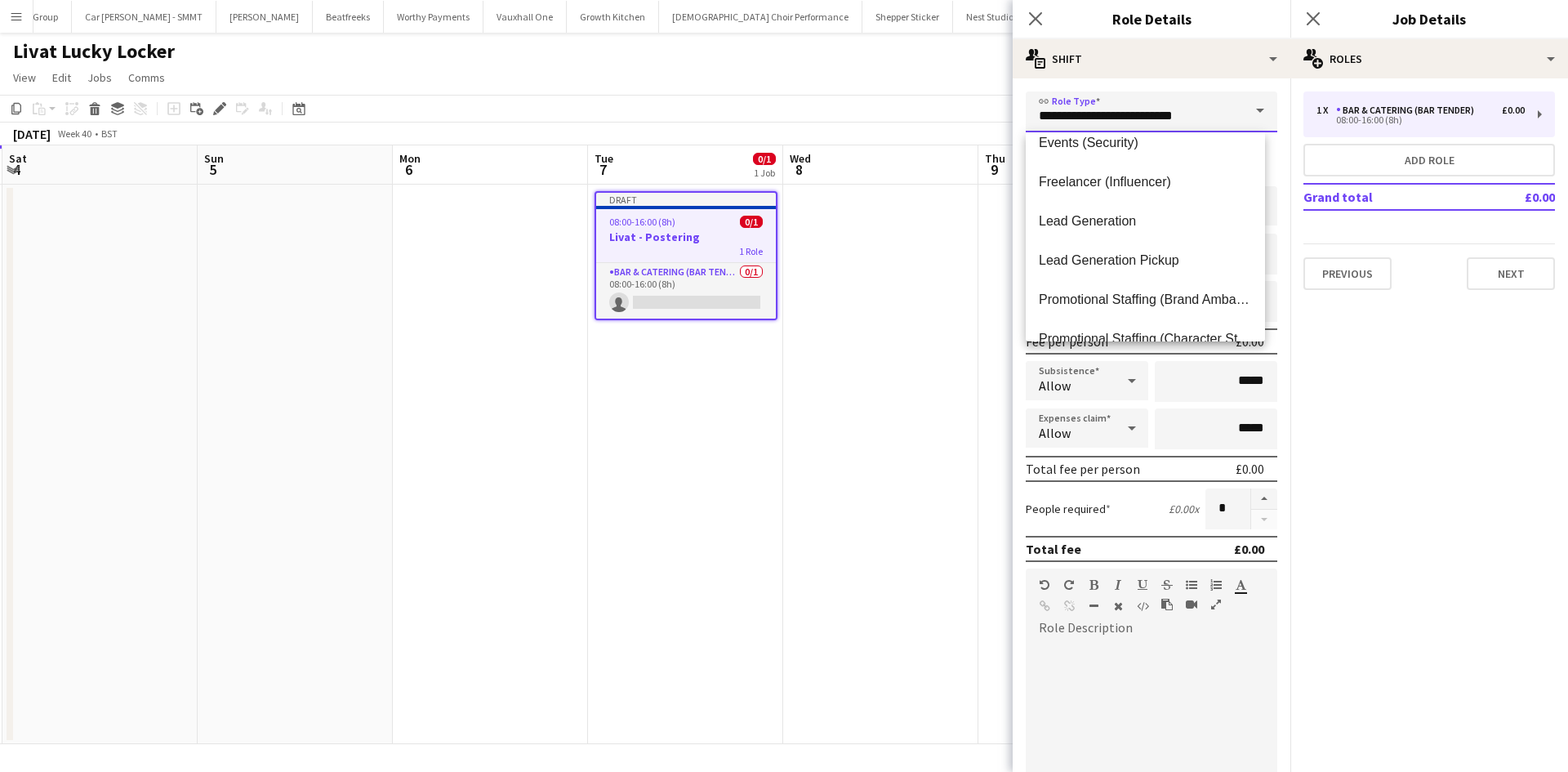
scroll to position [654, 0]
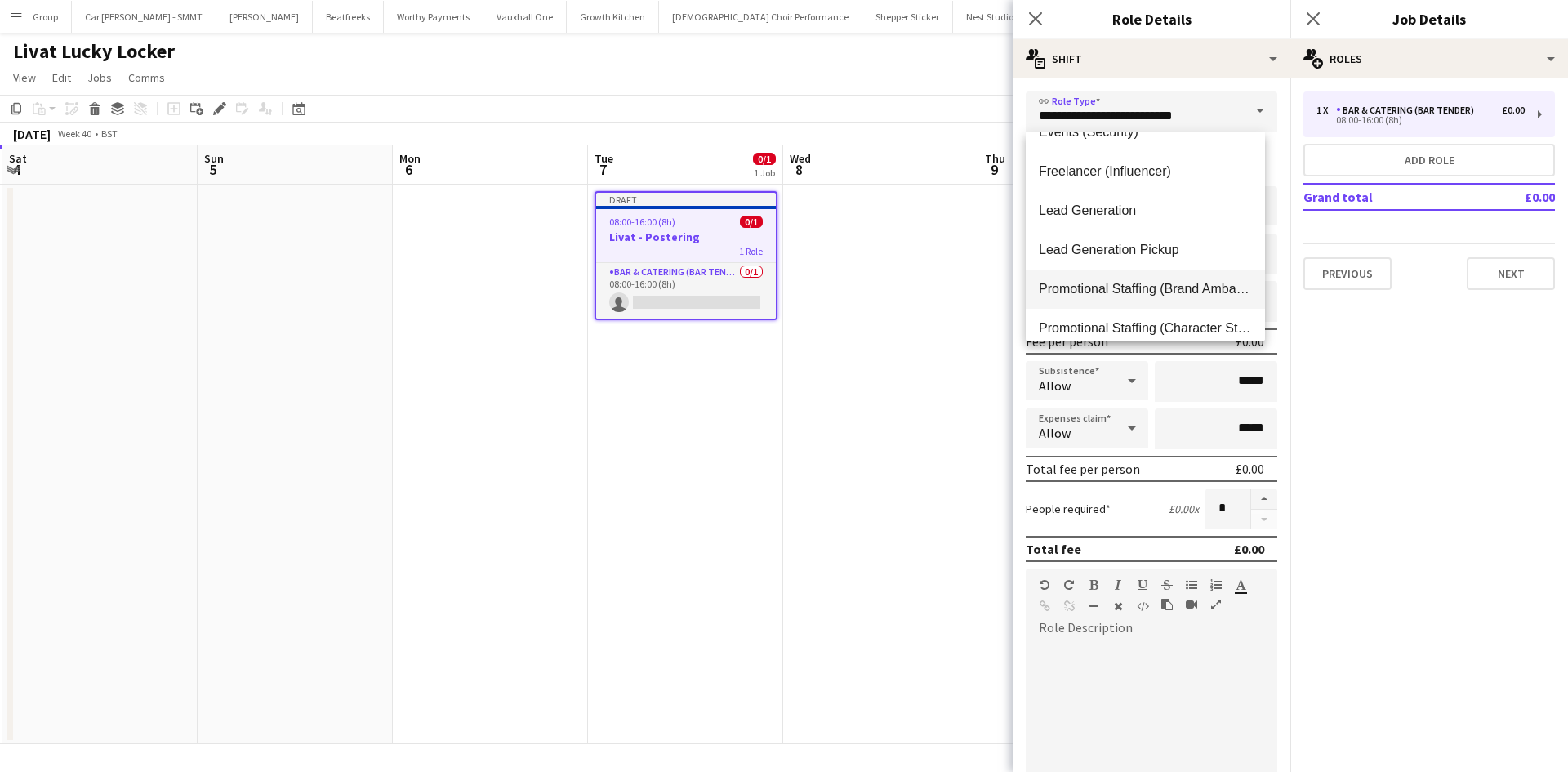
click at [1210, 286] on span "Promotional Staffing (Brand Ambassadors)" at bounding box center [1145, 288] width 213 height 16
type input "**********"
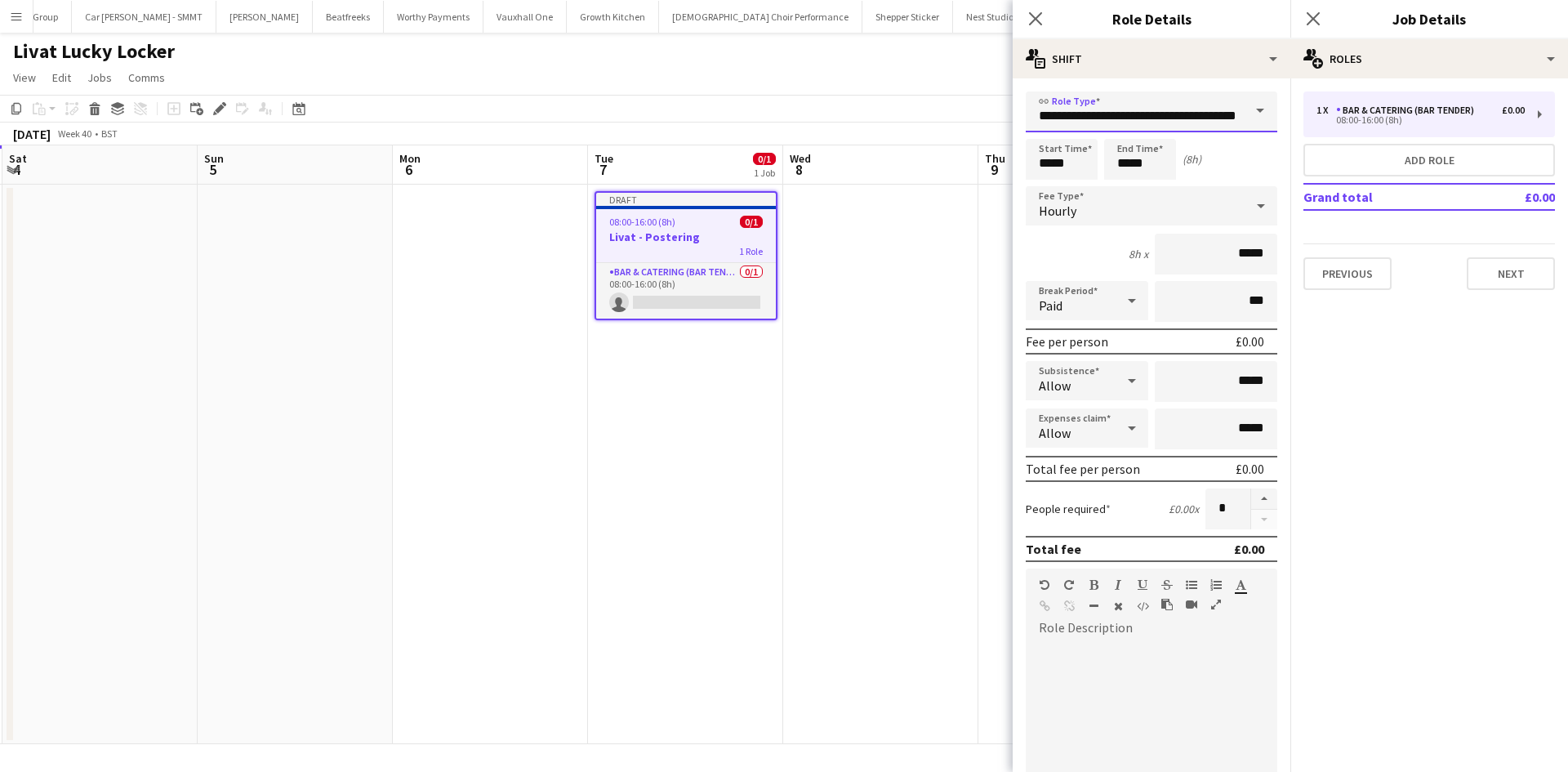
scroll to position [0, 40]
click at [1141, 201] on div "Hourly" at bounding box center [1134, 206] width 219 height 39
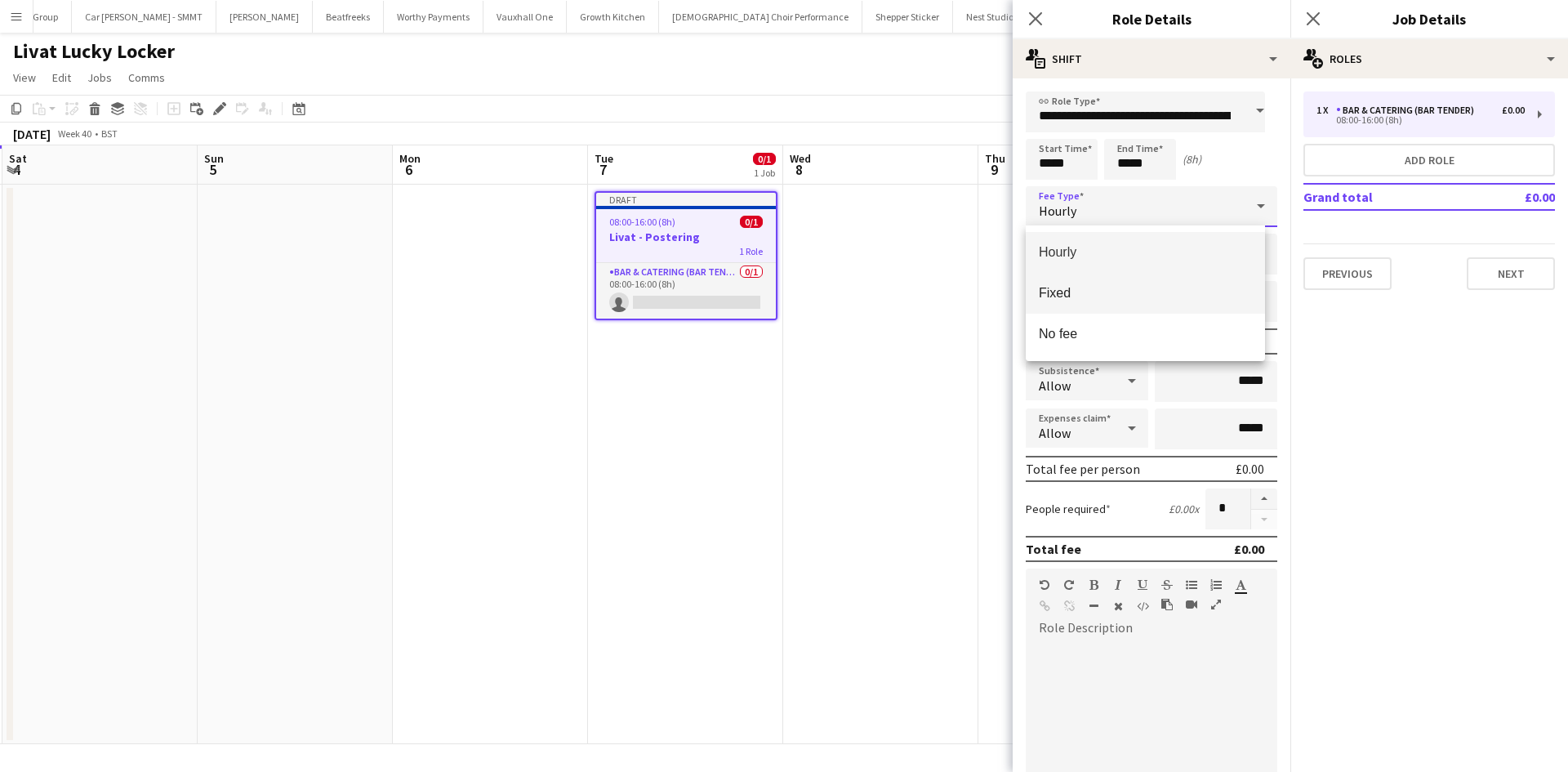
click at [1125, 304] on mat-option "Fixed" at bounding box center [1144, 294] width 239 height 41
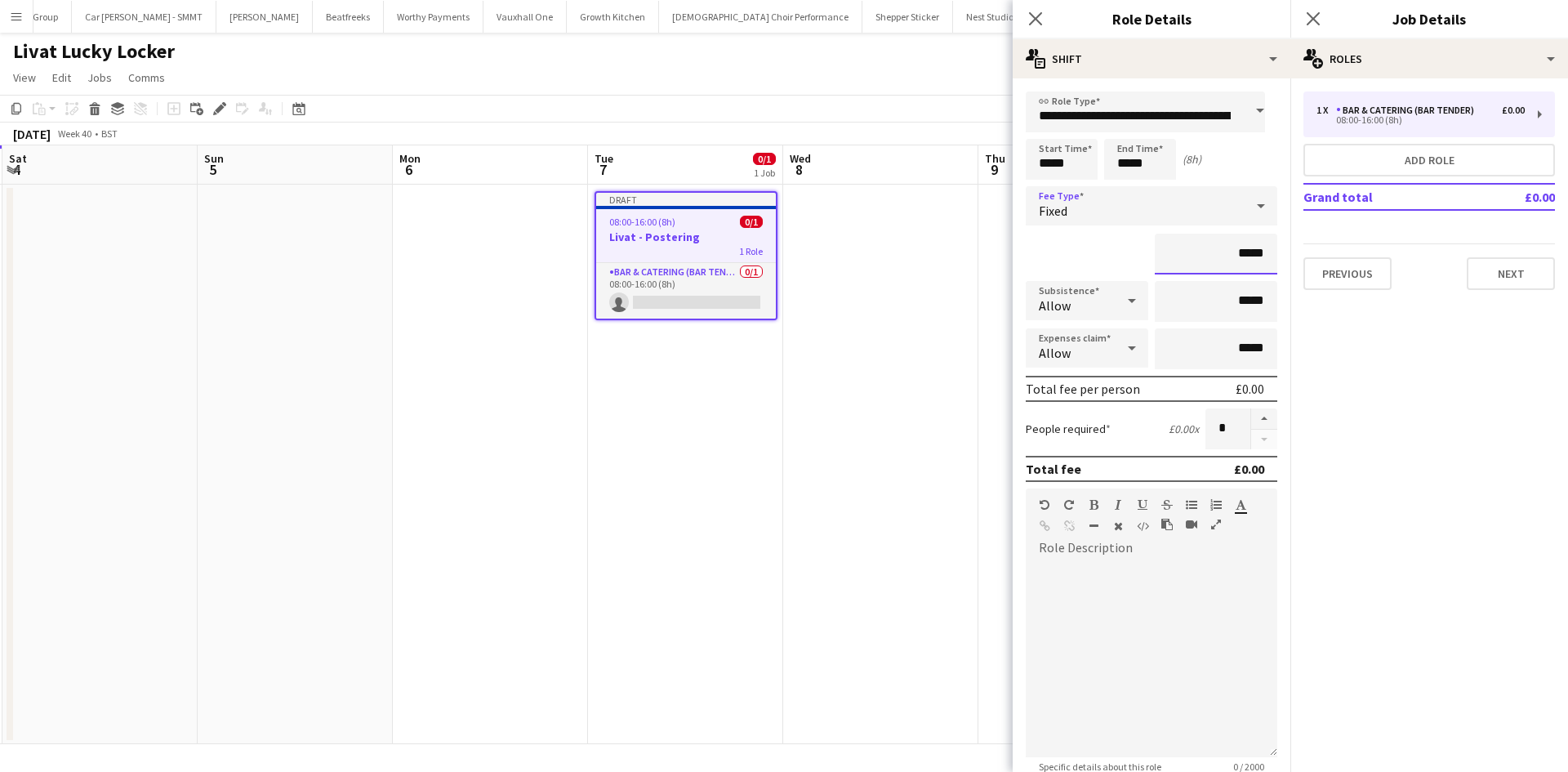
click at [1244, 259] on input "*****" at bounding box center [1215, 254] width 123 height 41
type input "******"
click at [1238, 306] on input "*****" at bounding box center [1215, 301] width 123 height 41
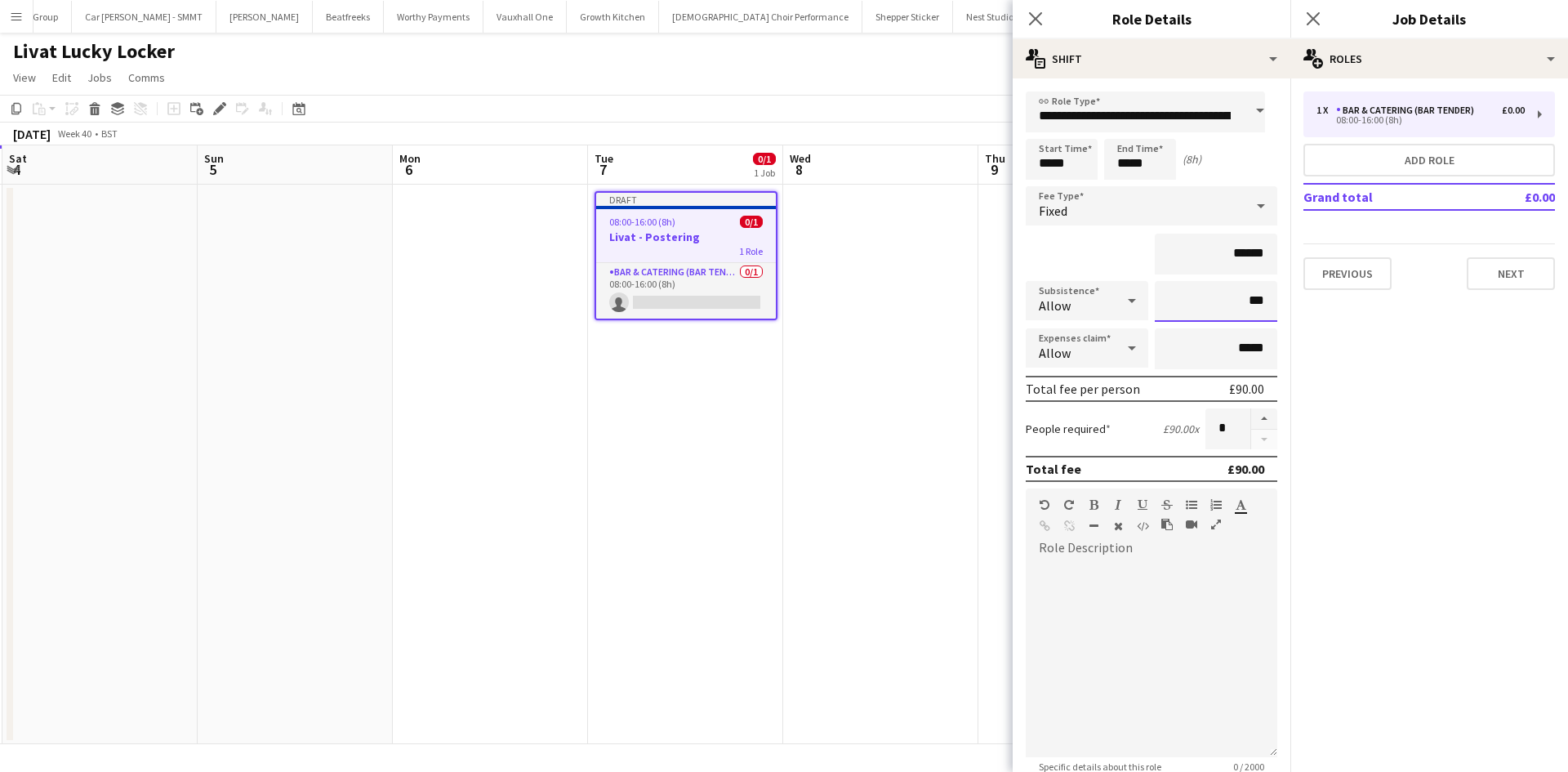
type input "******"
click at [1191, 551] on div at bounding box center [1151, 654] width 252 height 208
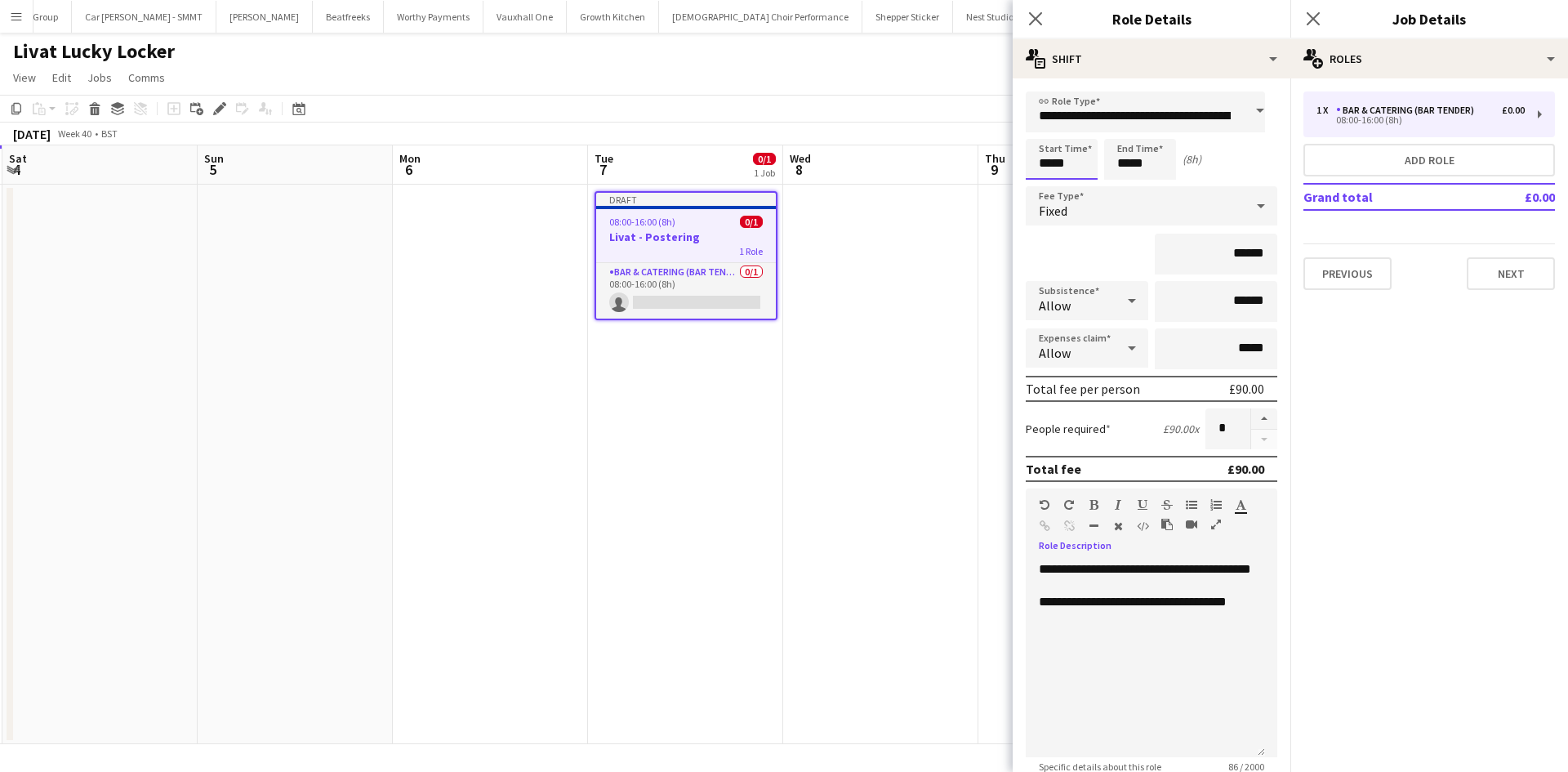
click at [1090, 178] on input "*****" at bounding box center [1061, 159] width 72 height 41
click at [1049, 127] on div at bounding box center [1045, 131] width 32 height 17
type input "*****"
drag, startPoint x: 1049, startPoint y: 127, endPoint x: 1145, endPoint y: 162, distance: 102.2
click at [1051, 127] on div at bounding box center [1045, 131] width 32 height 17
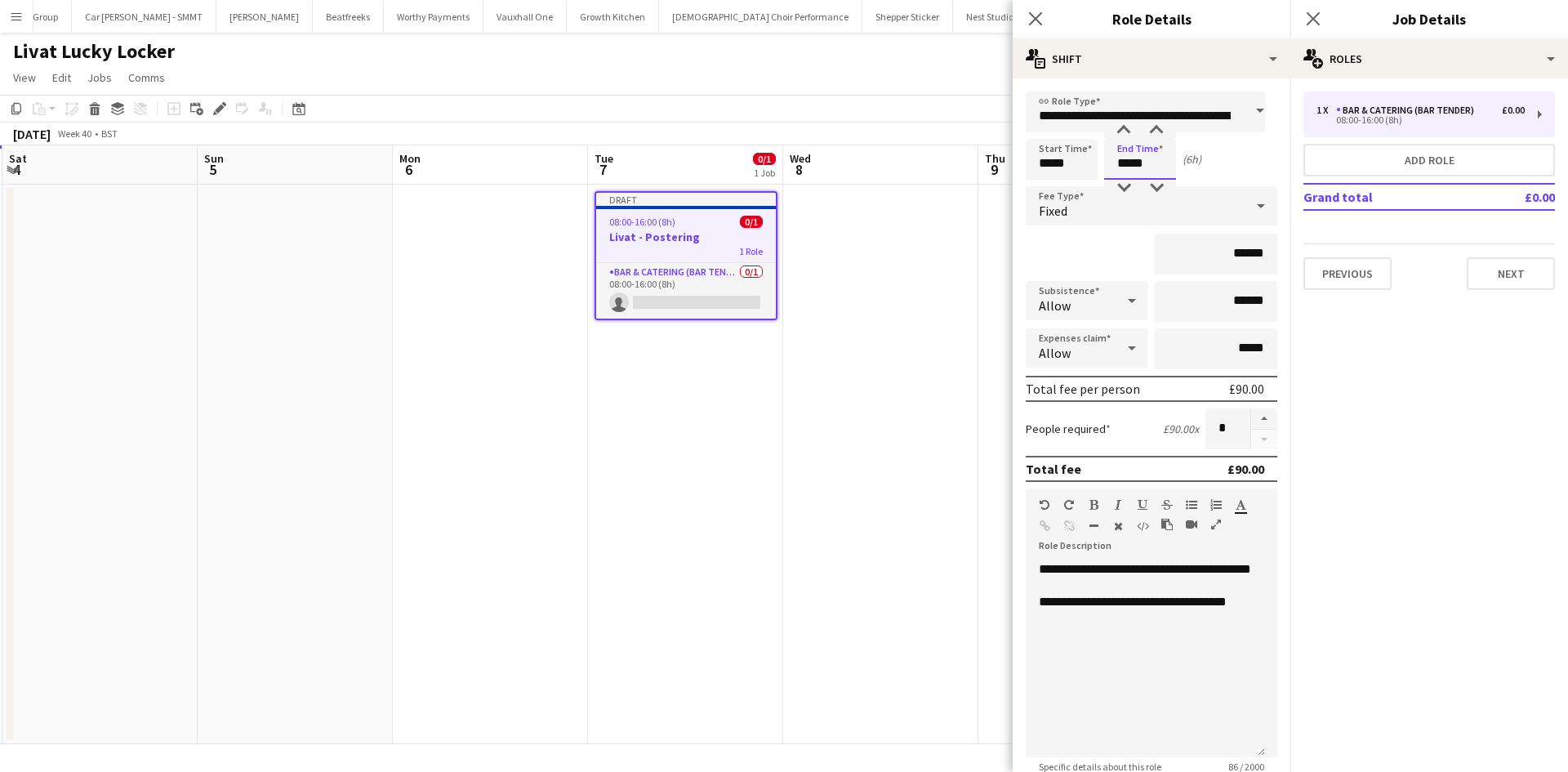
click at [1119, 166] on input "*****" at bounding box center [1140, 159] width 72 height 41
click at [1132, 128] on div at bounding box center [1123, 131] width 32 height 17
type input "*****"
click at [1132, 128] on div at bounding box center [1123, 131] width 32 height 17
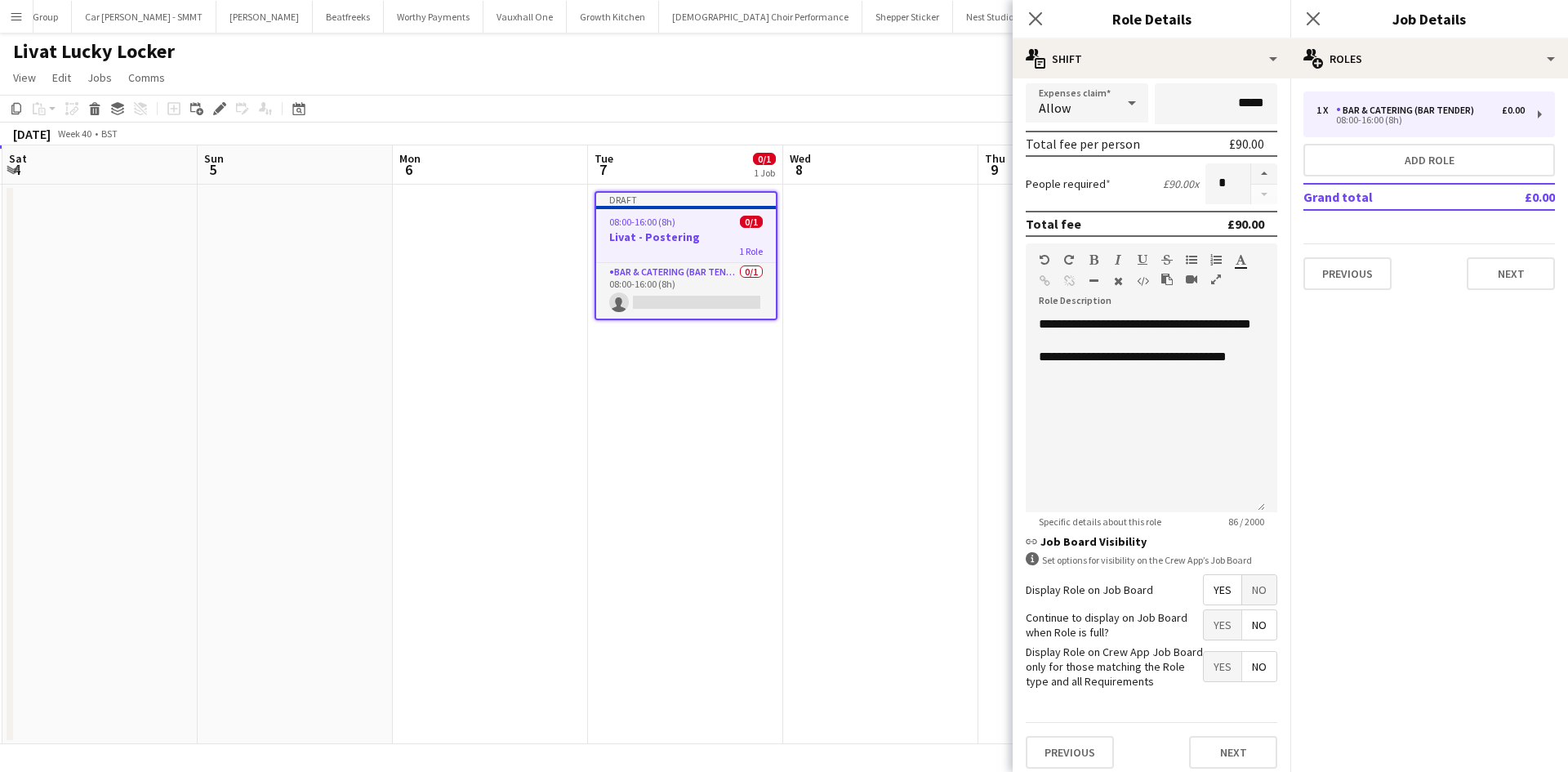
scroll to position [255, 0]
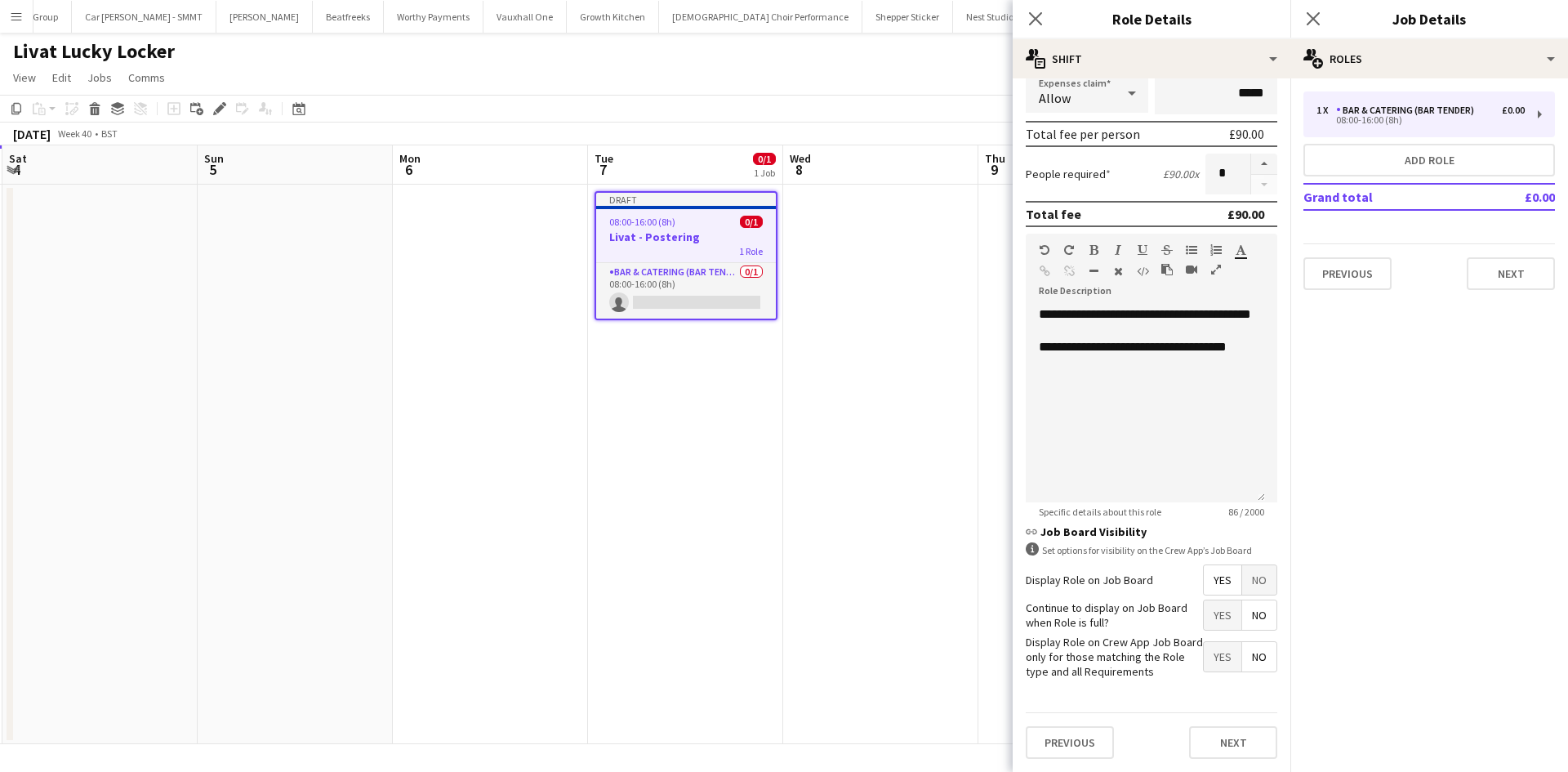
click at [1216, 622] on span "Yes" at bounding box center [1222, 615] width 38 height 30
drag, startPoint x: 1236, startPoint y: 744, endPoint x: 1228, endPoint y: 737, distance: 10.6
click at [1236, 745] on button "Next" at bounding box center [1233, 742] width 89 height 32
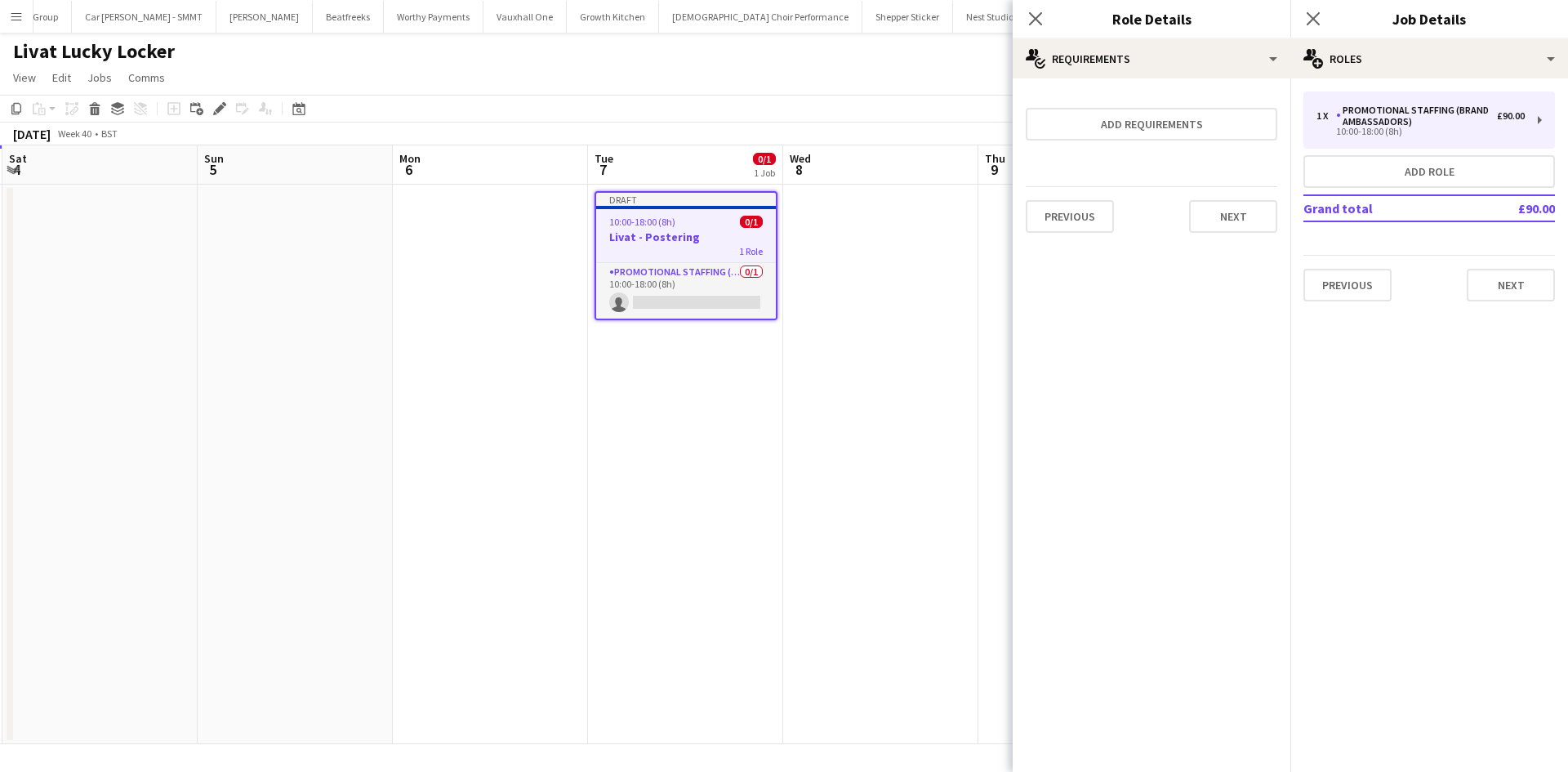
scroll to position [0, 0]
click at [1238, 222] on button "Next" at bounding box center [1233, 216] width 89 height 32
click at [1251, 220] on button "Finish" at bounding box center [1247, 218] width 61 height 32
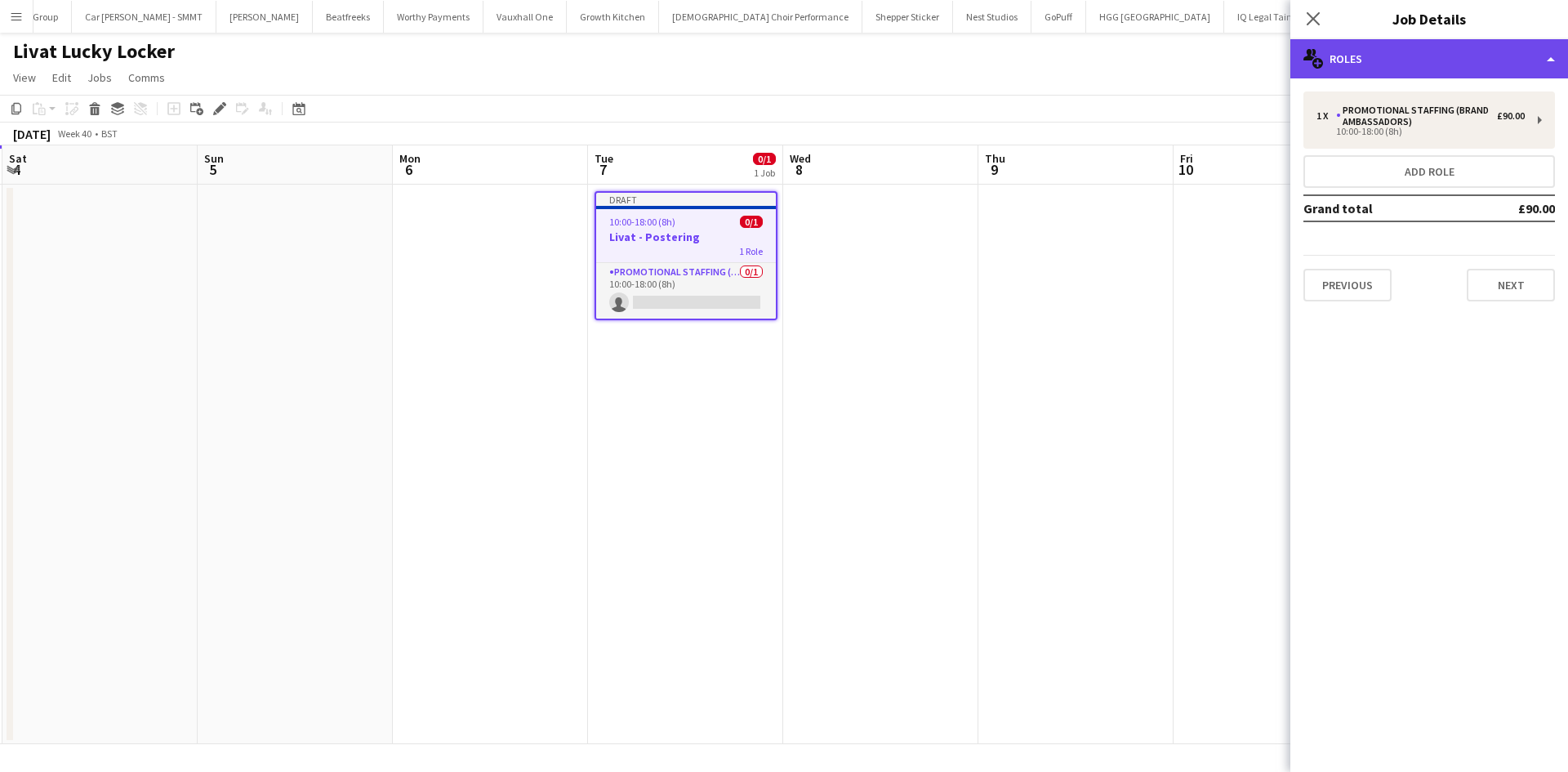
click at [1395, 54] on div "multiple-users-add Roles" at bounding box center [1429, 58] width 278 height 39
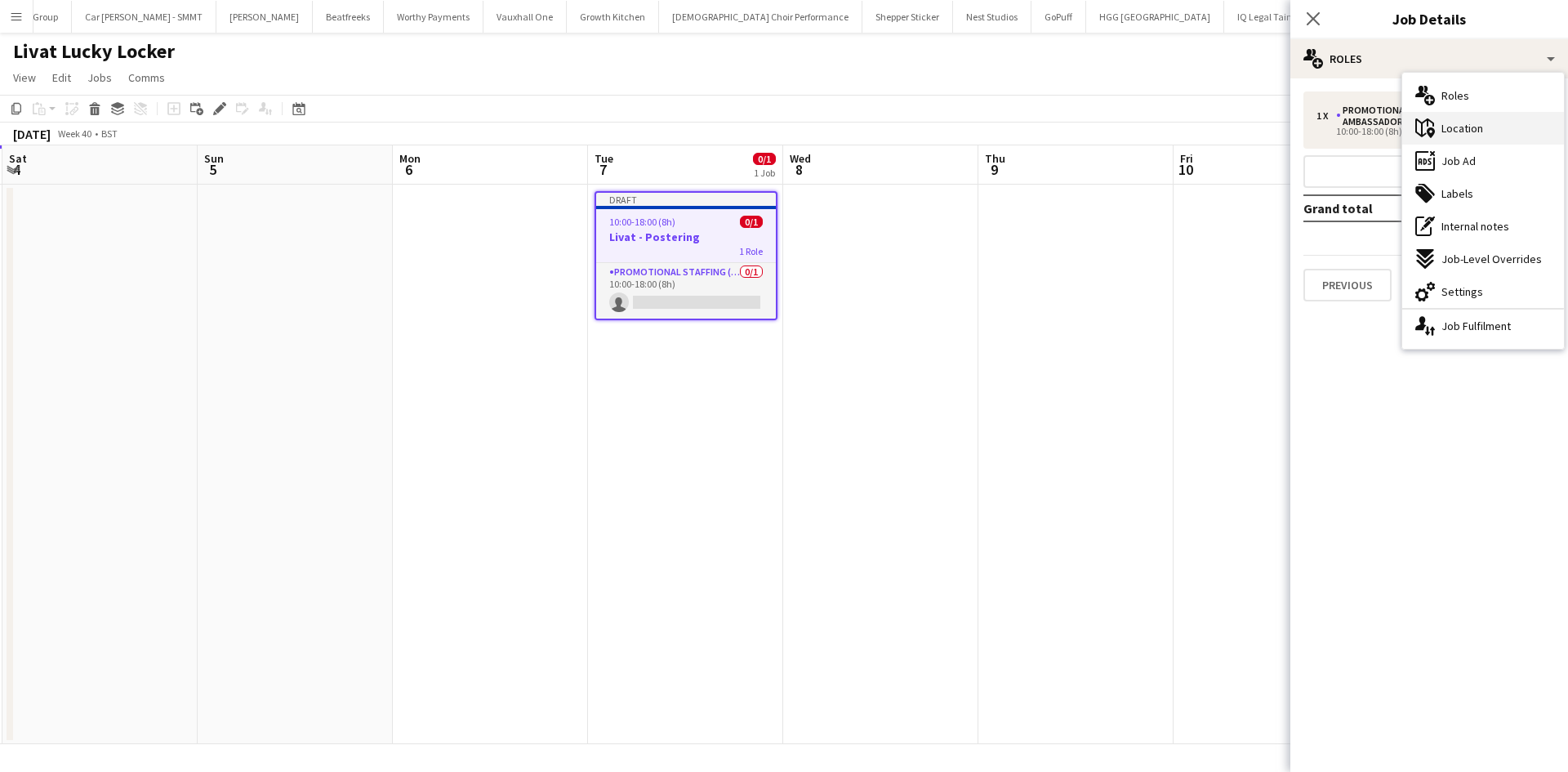
click at [1482, 128] on span "Location" at bounding box center [1462, 128] width 42 height 15
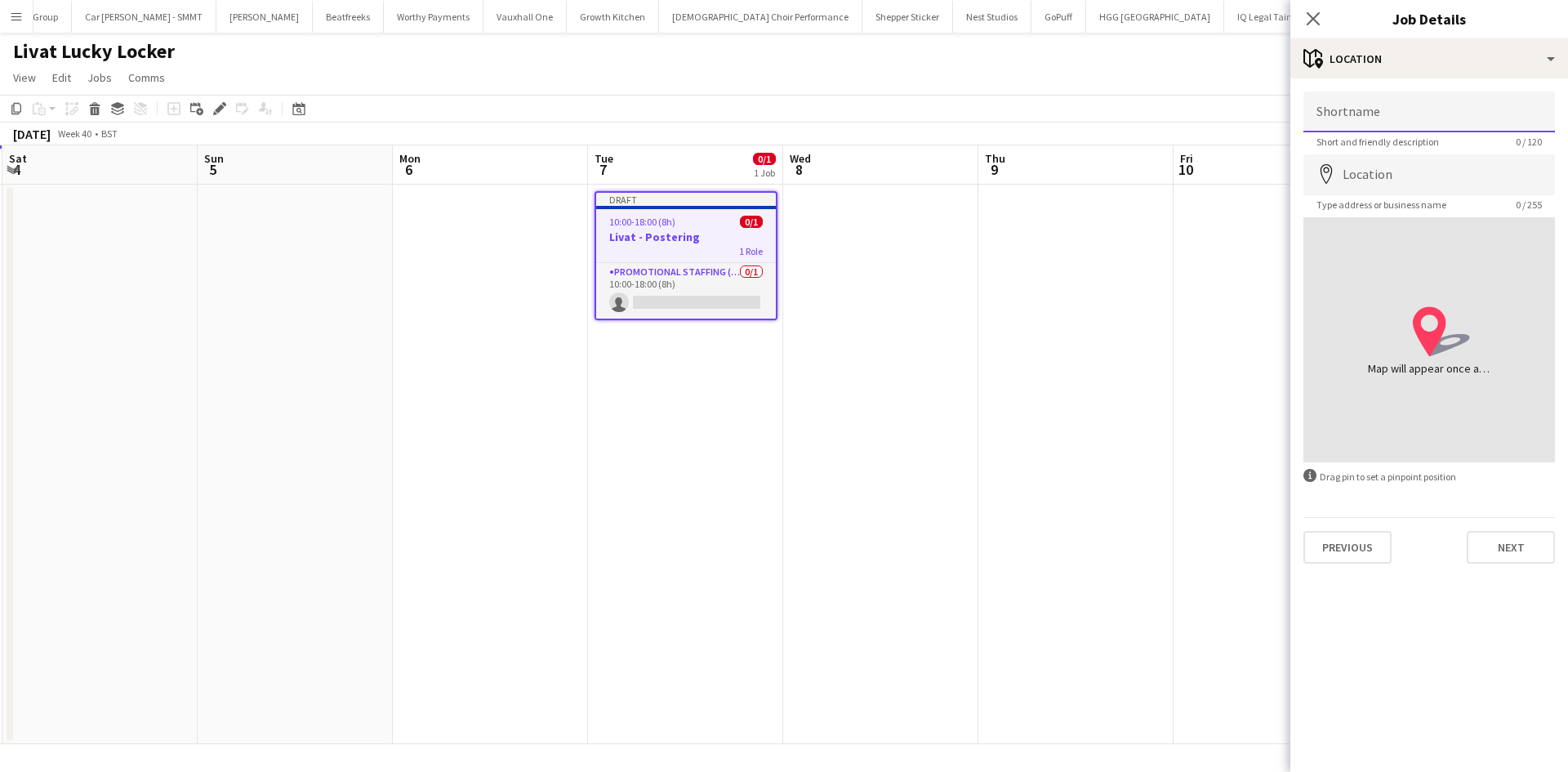
click at [1435, 107] on input "Shortname" at bounding box center [1429, 112] width 252 height 41
type input "**********"
click at [1360, 194] on input "Location" at bounding box center [1429, 175] width 252 height 41
click at [1402, 183] on input "Location" at bounding box center [1429, 175] width 252 height 41
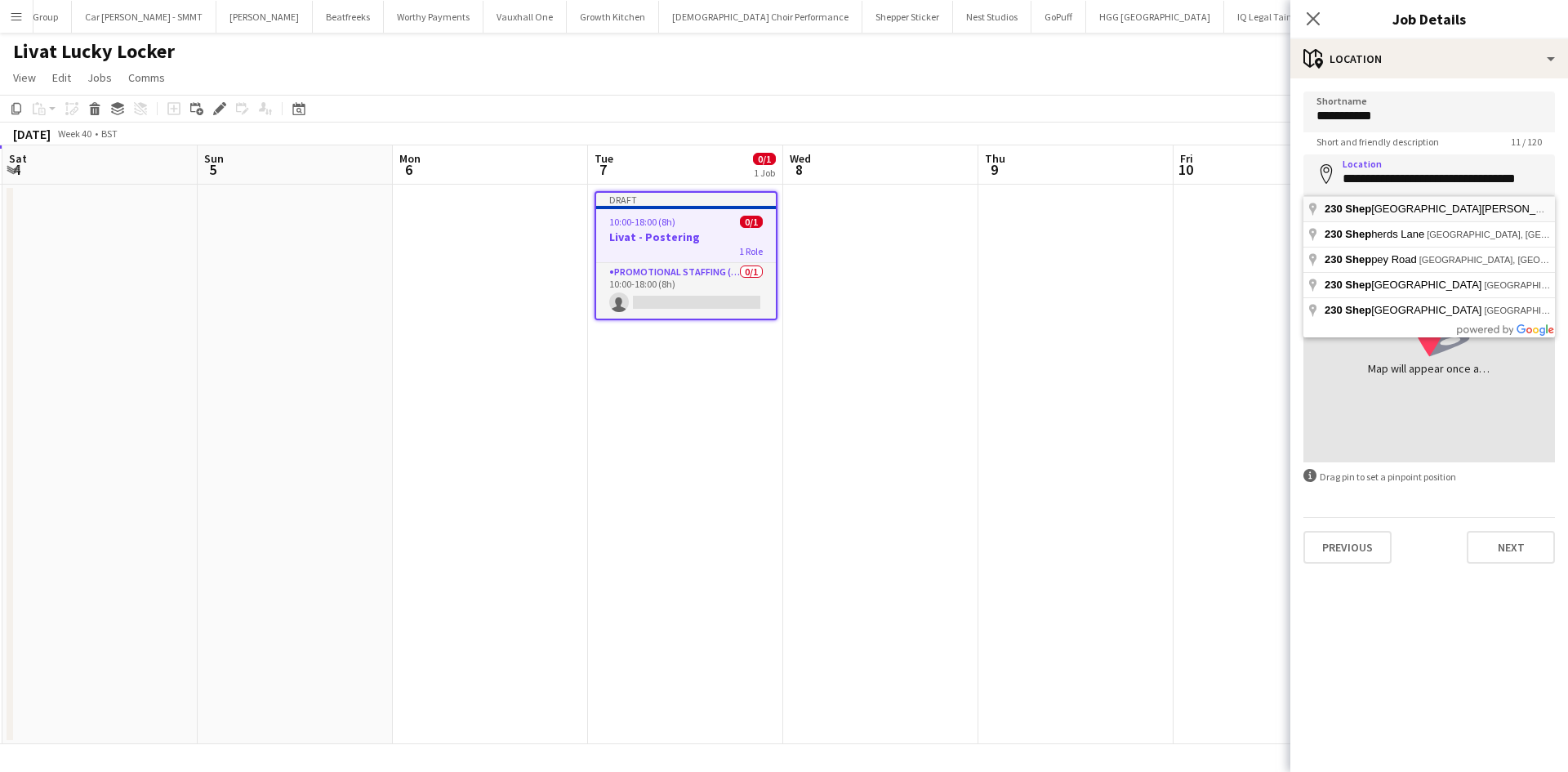
type input "**********"
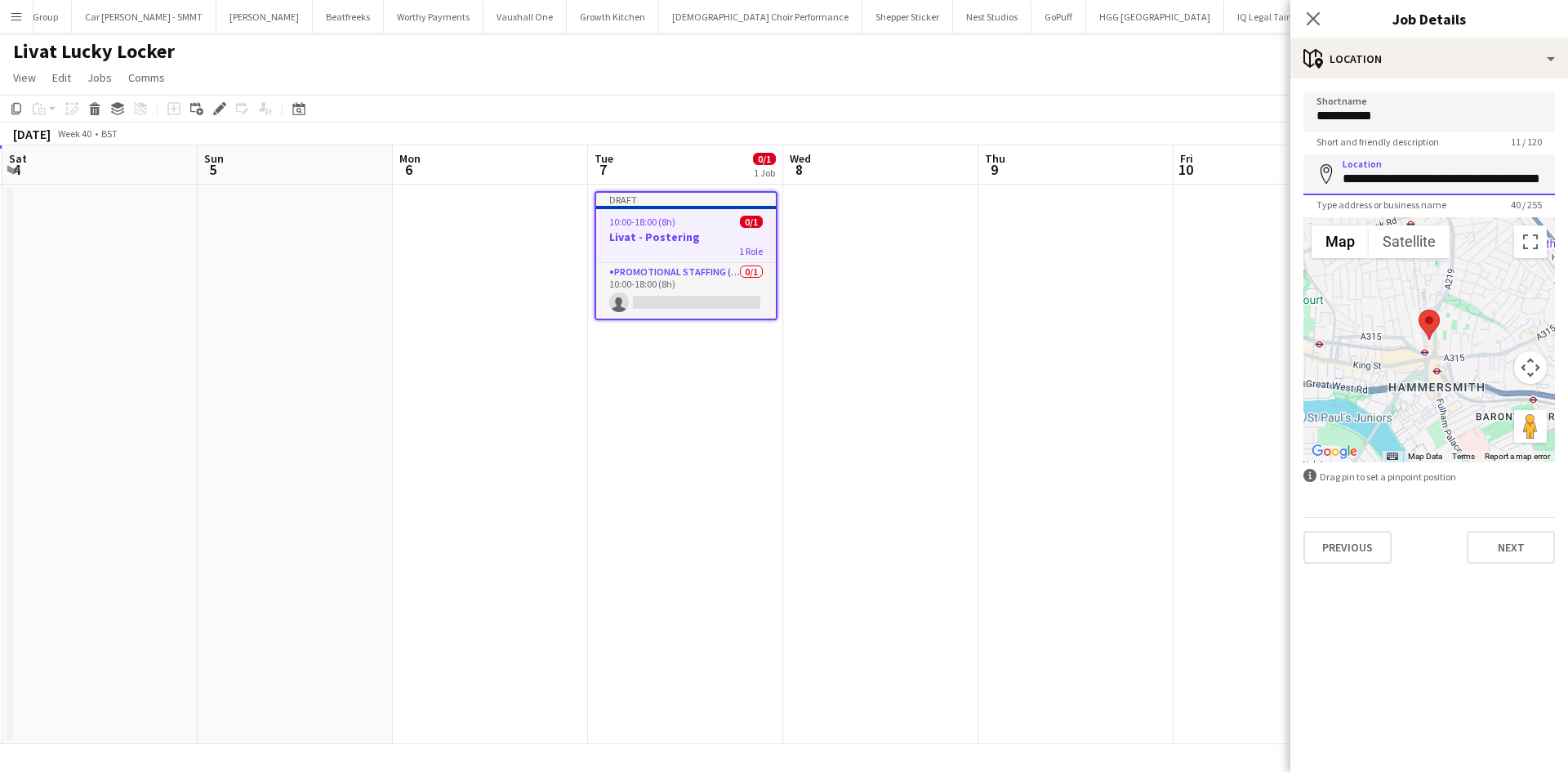
click at [1503, 176] on input "**********" at bounding box center [1429, 175] width 252 height 41
click at [1482, 552] on button "Next" at bounding box center [1511, 547] width 89 height 32
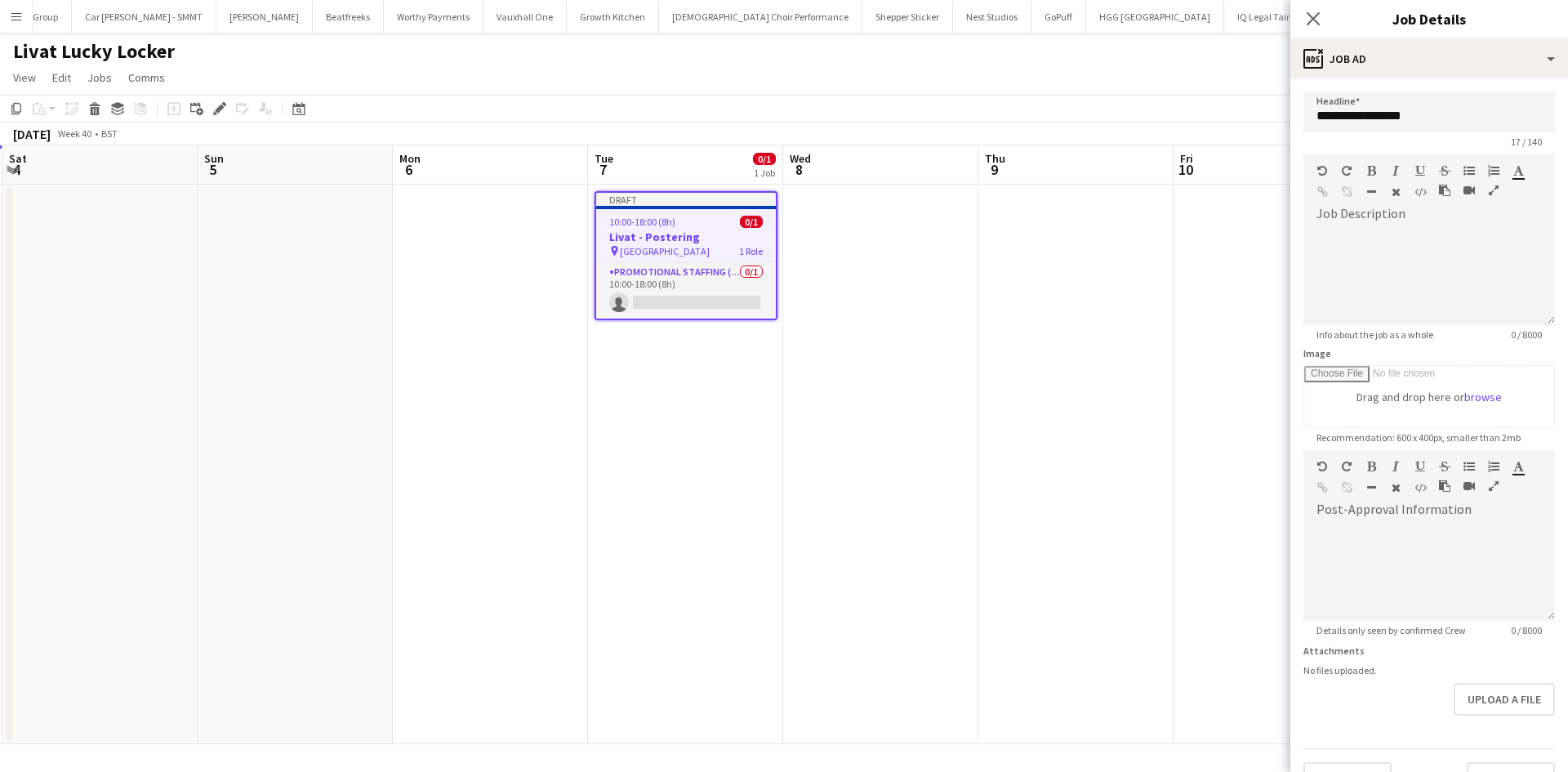
scroll to position [0, 0]
click at [1429, 245] on div at bounding box center [1429, 276] width 252 height 98
click at [1366, 238] on div at bounding box center [1429, 276] width 252 height 98
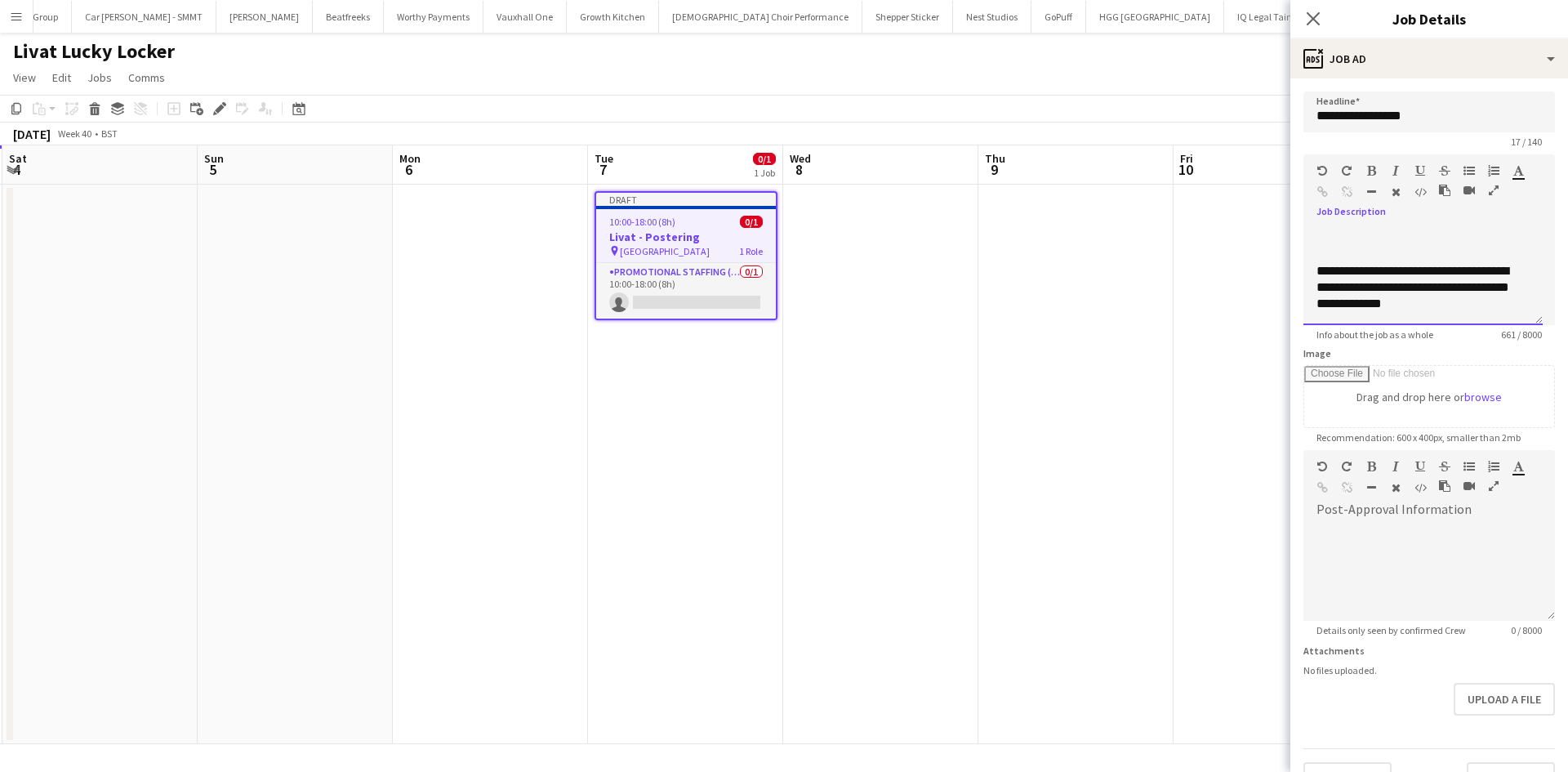
scroll to position [280, 0]
click at [1361, 288] on div "**********" at bounding box center [1418, 271] width 201 height 49
click at [1359, 283] on div "**********" at bounding box center [1418, 271] width 201 height 49
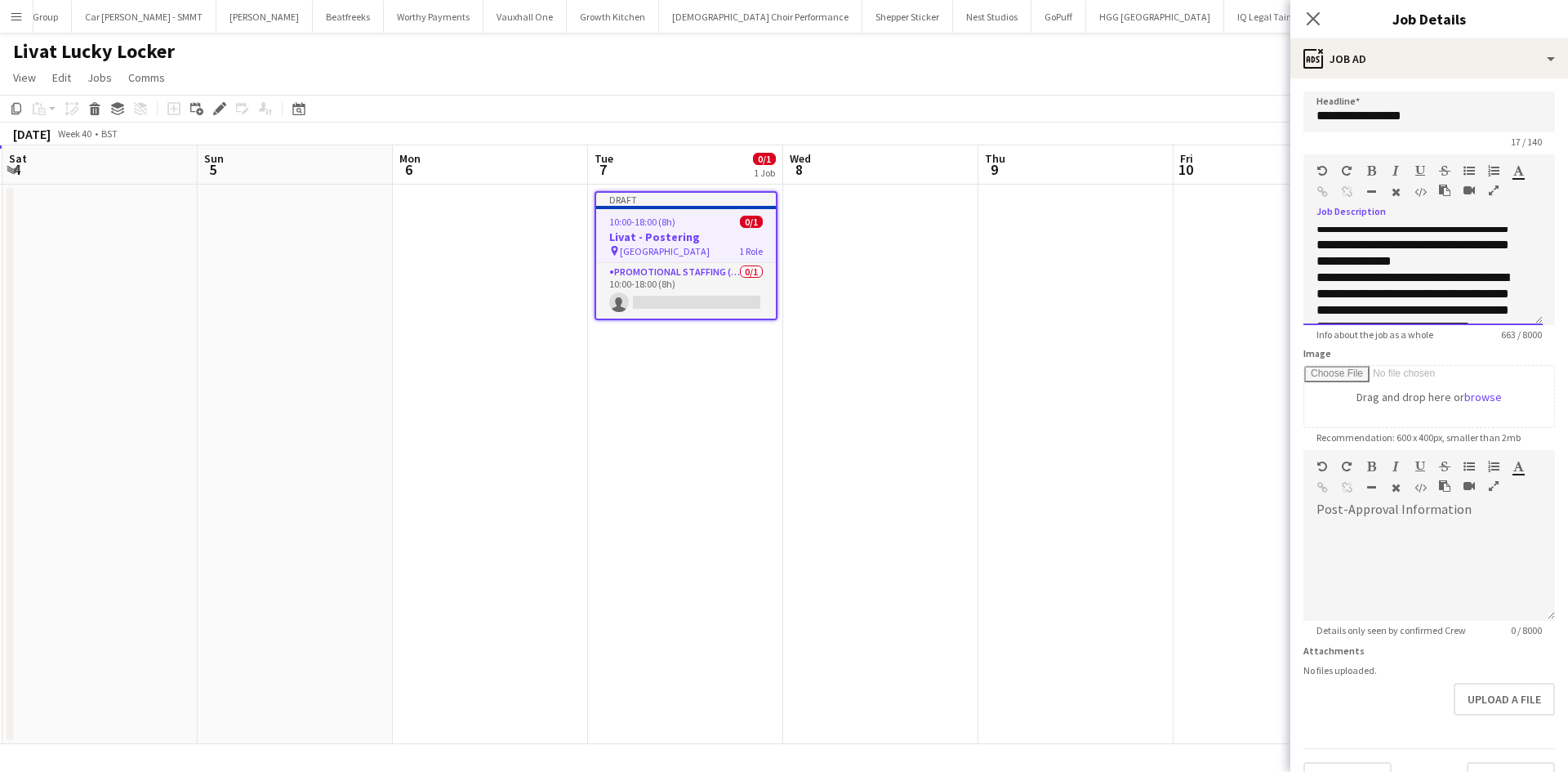
scroll to position [116, 0]
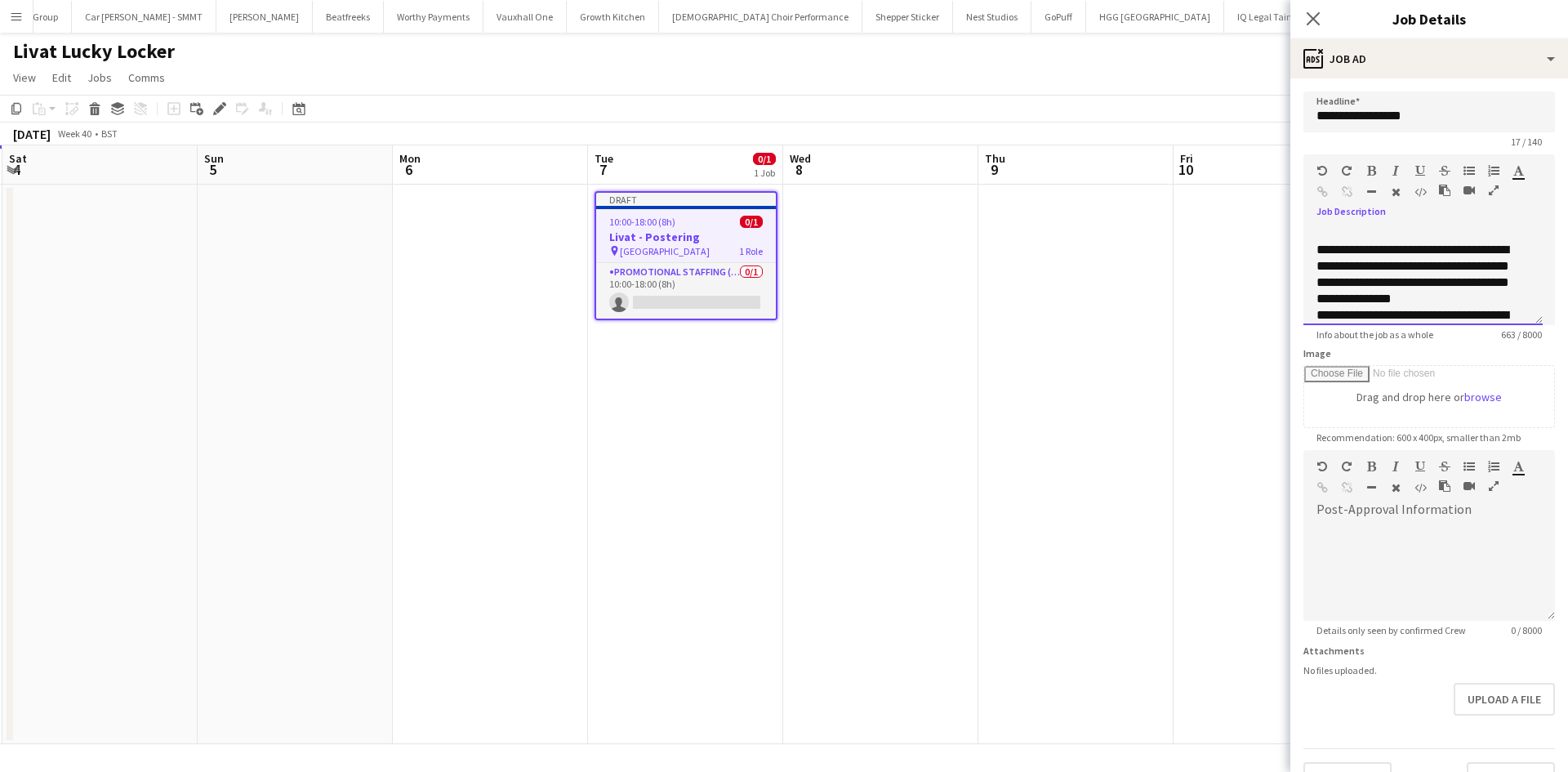
click at [1343, 308] on div "**********" at bounding box center [1418, 274] width 201 height 66
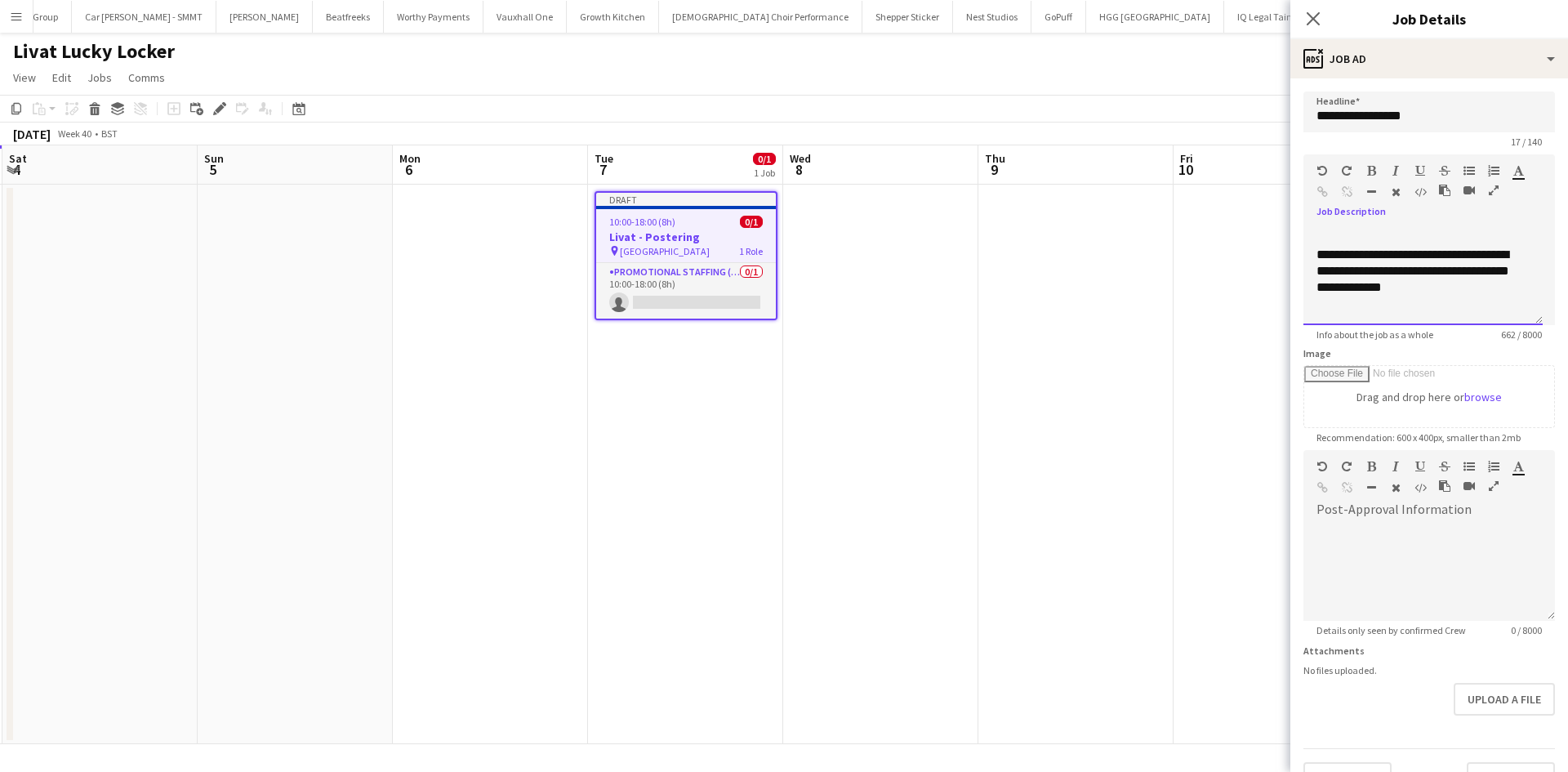
scroll to position [198, 0]
click at [1363, 308] on div "**********" at bounding box center [1418, 266] width 201 height 81
click at [1361, 302] on div "**********" at bounding box center [1418, 266] width 201 height 81
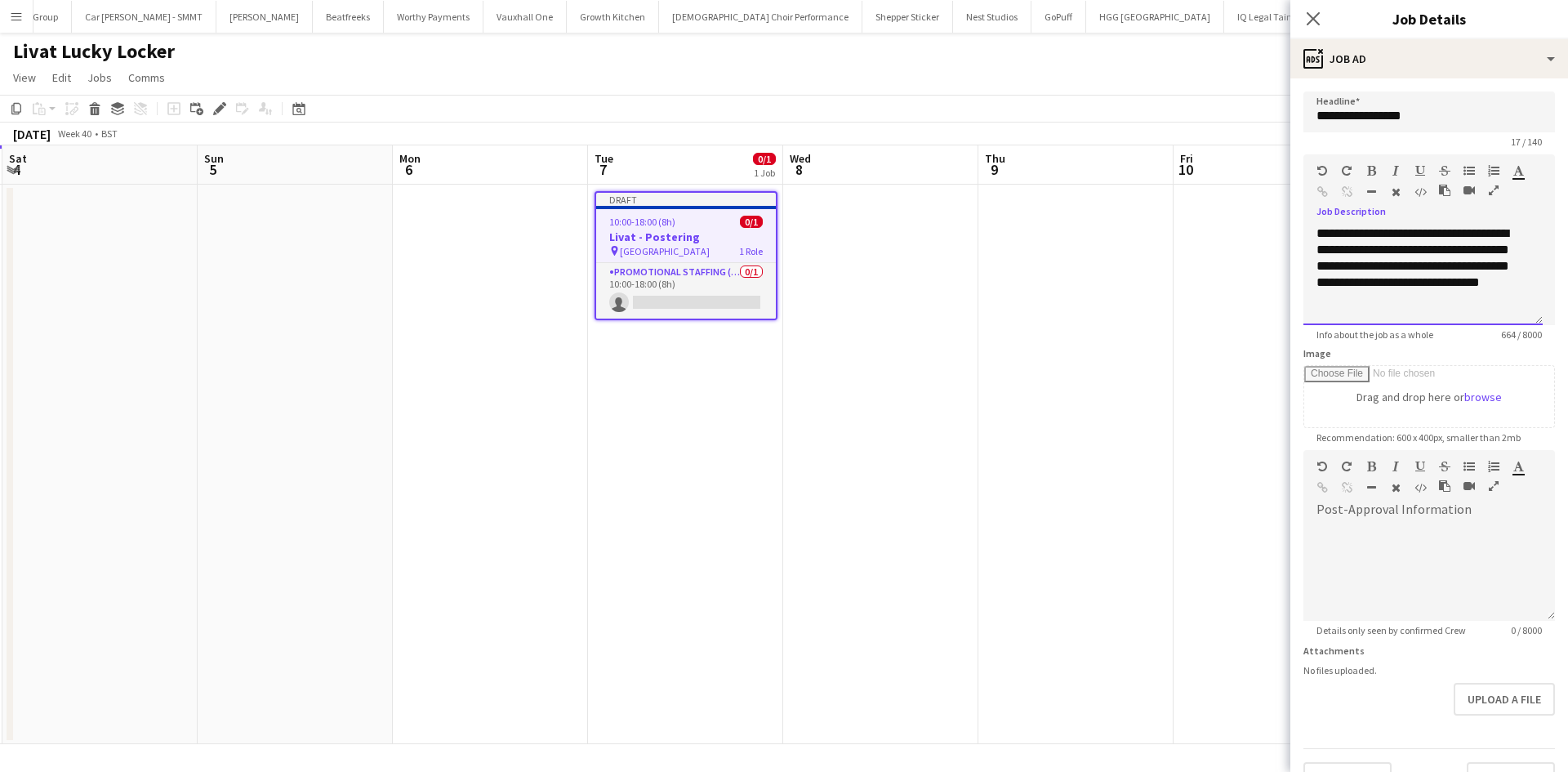
click at [1360, 252] on div "**********" at bounding box center [1418, 266] width 201 height 81
click at [1402, 289] on div "**********" at bounding box center [1422, 276] width 239 height 98
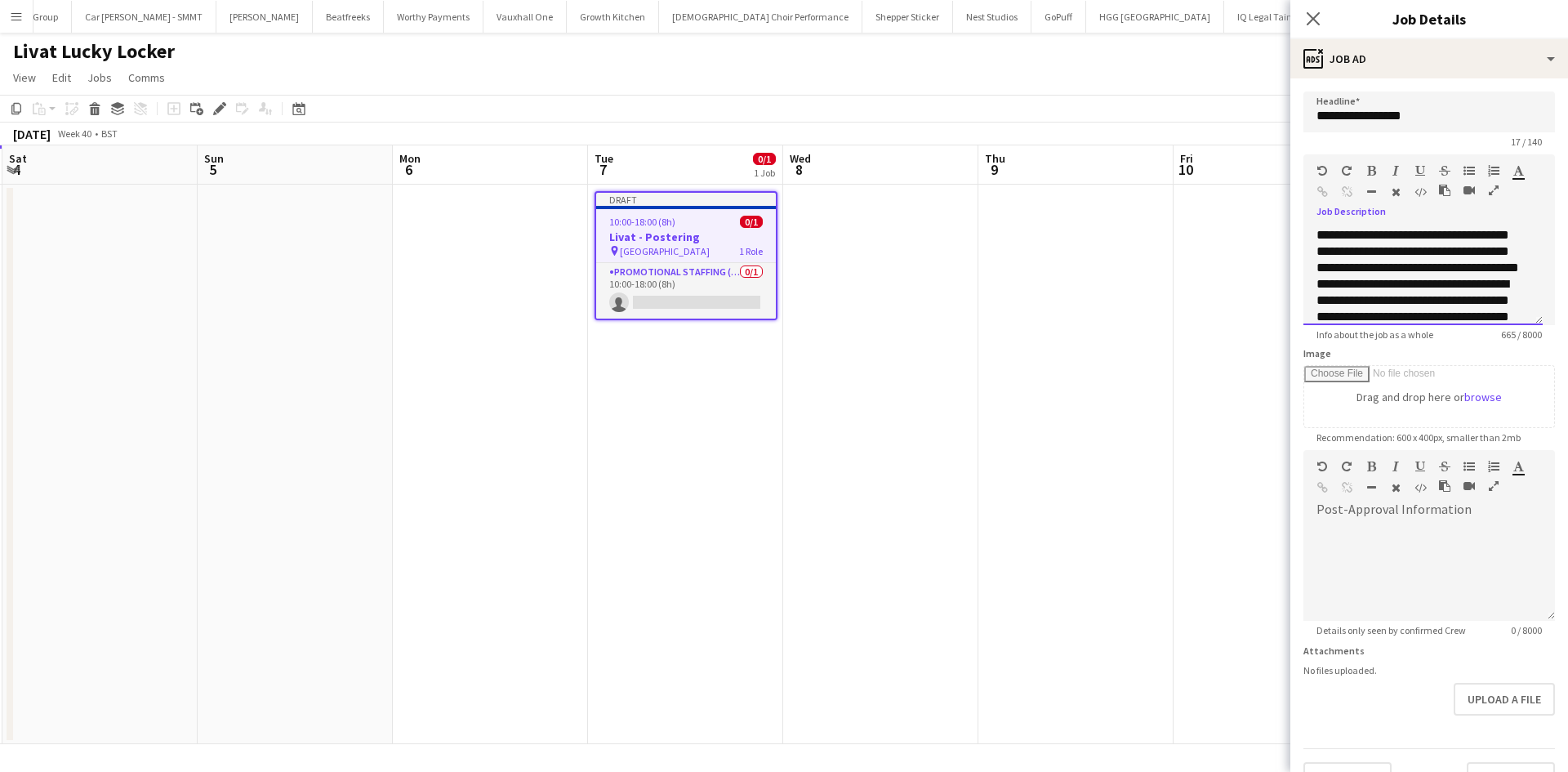
click at [1403, 258] on div "**********" at bounding box center [1422, 276] width 239 height 98
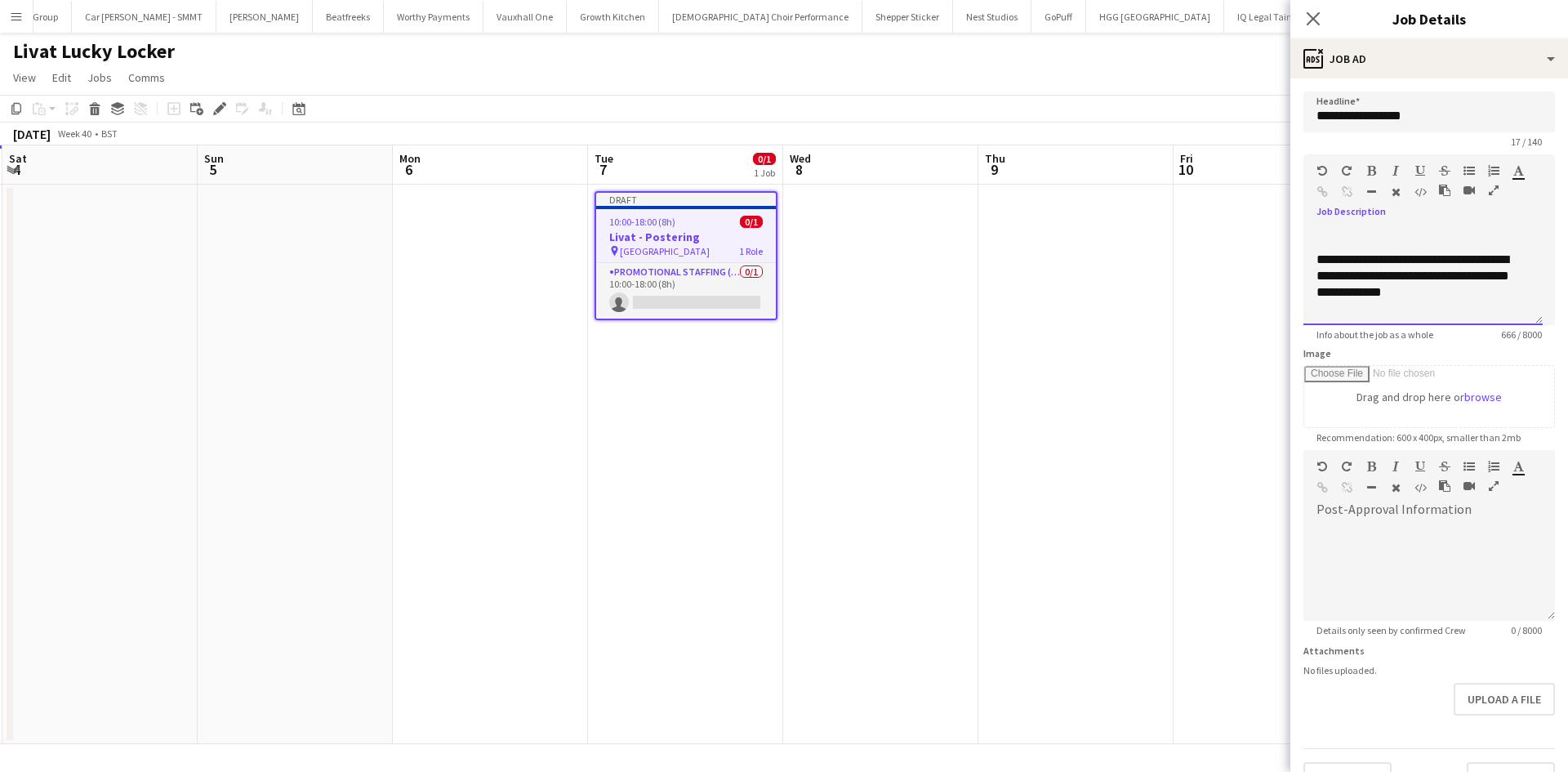
scroll to position [291, 0]
click at [1478, 291] on div "**********" at bounding box center [1418, 271] width 201 height 49
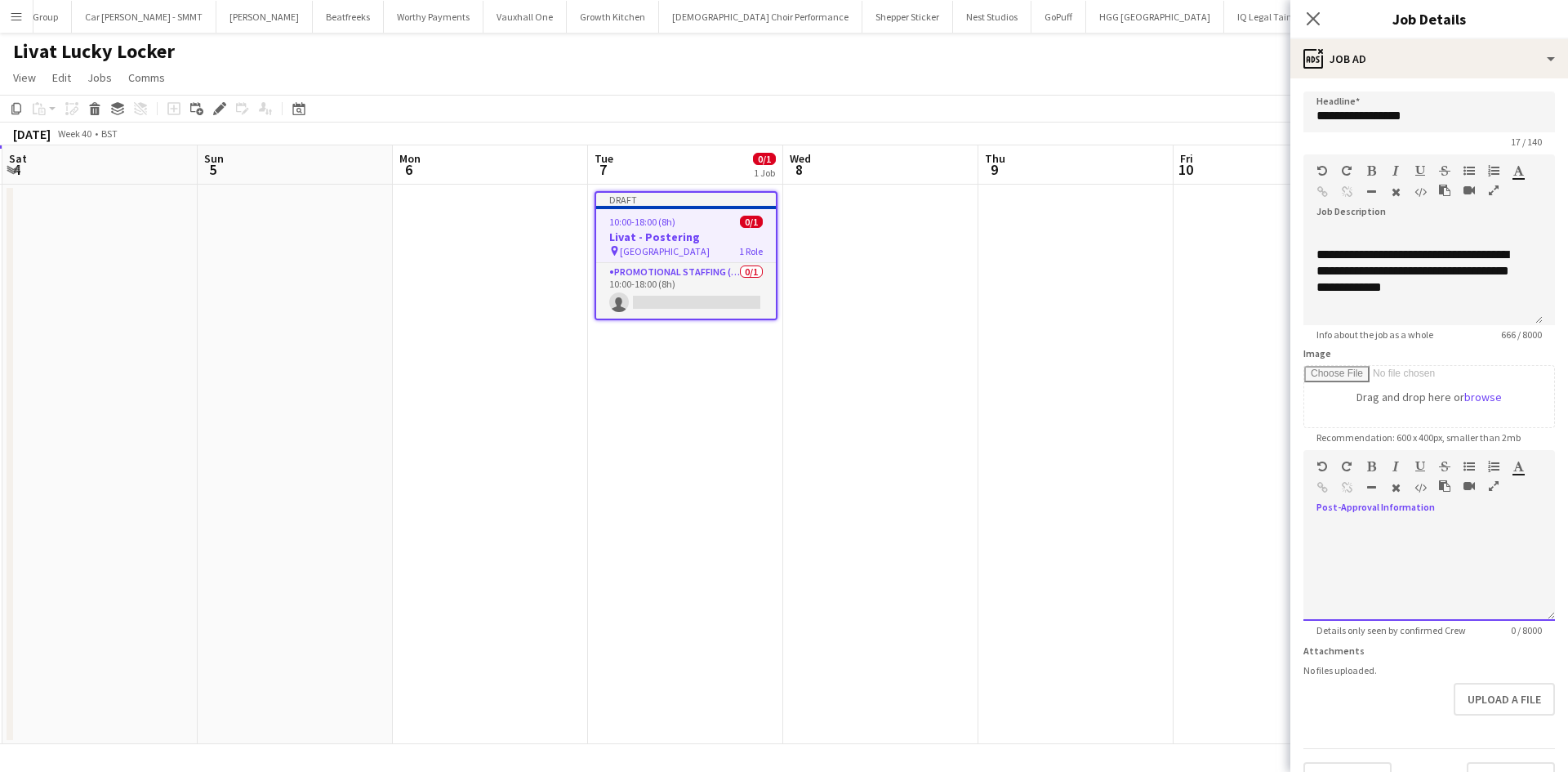
click at [1374, 537] on div at bounding box center [1429, 572] width 252 height 98
paste div
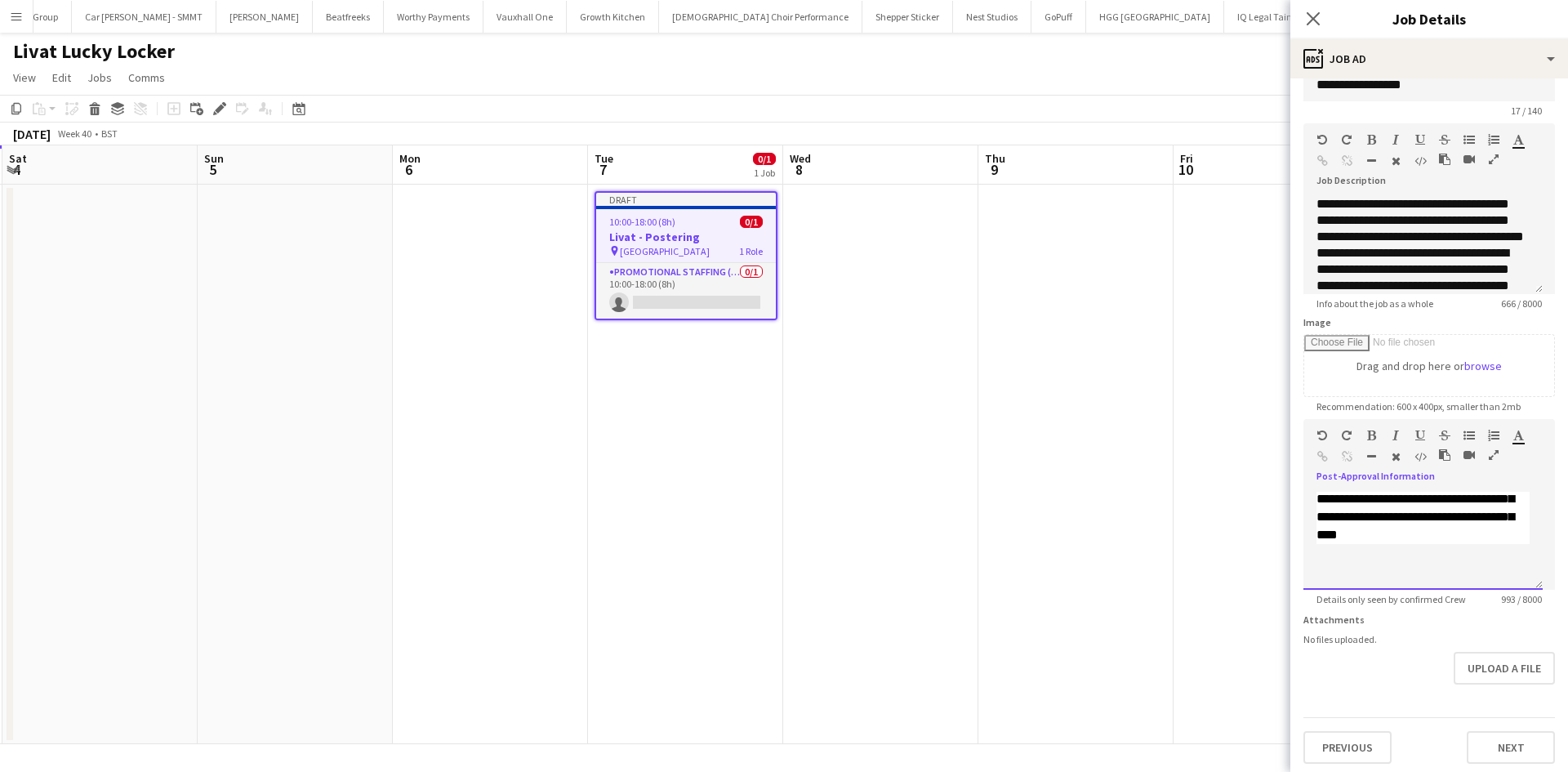
scroll to position [48, 0]
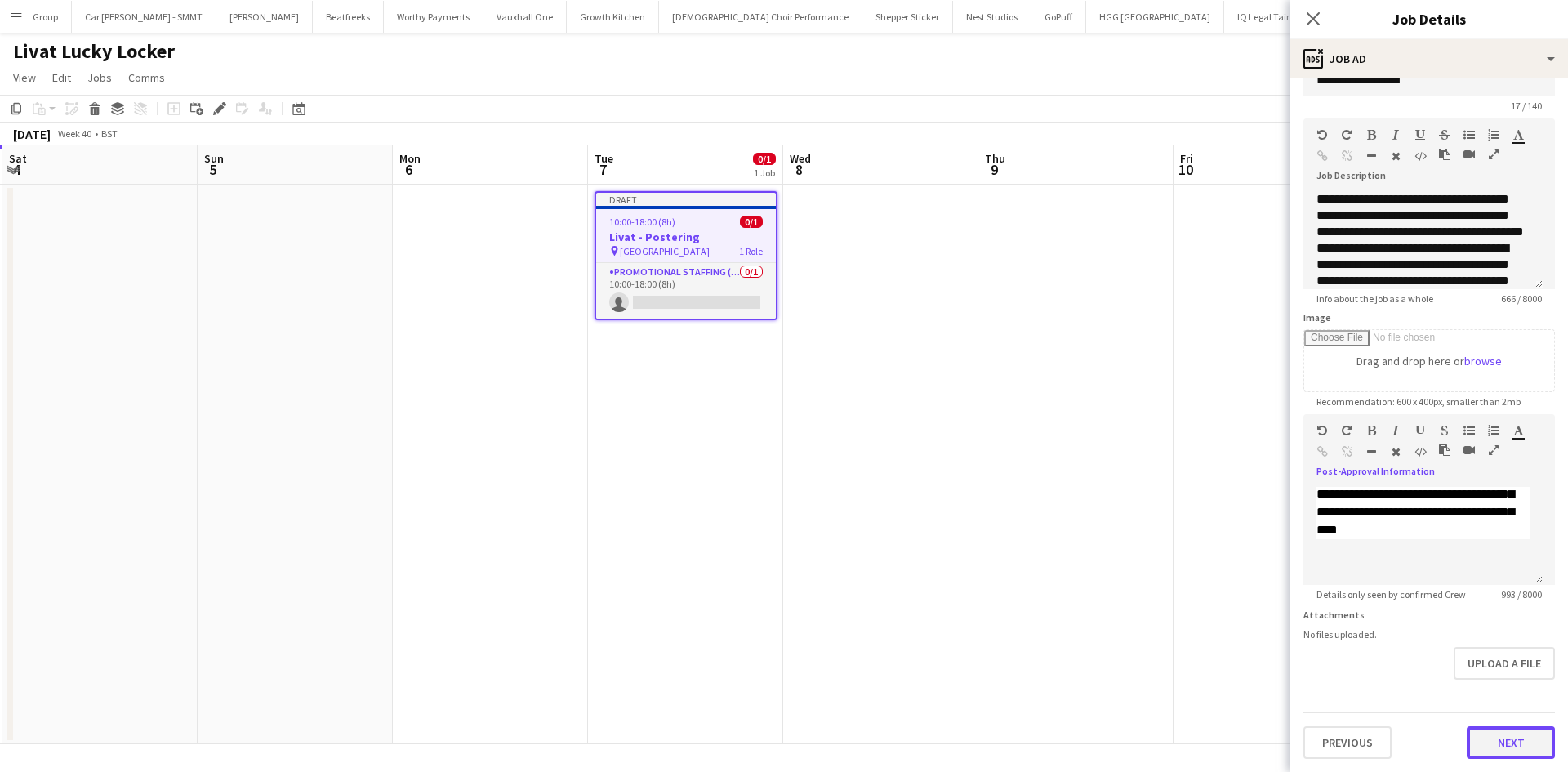
click at [1506, 745] on button "Next" at bounding box center [1511, 742] width 89 height 32
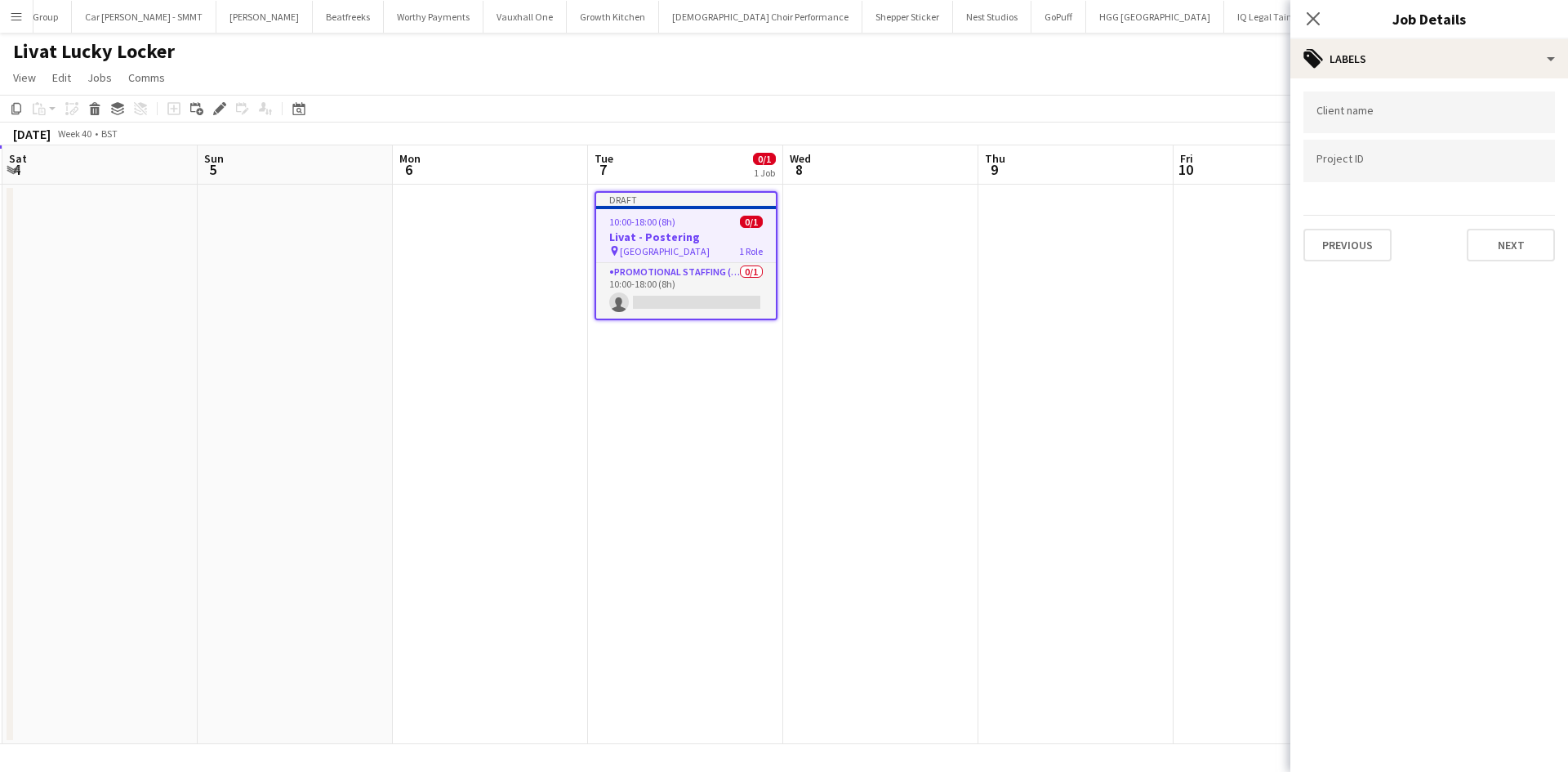
scroll to position [0, 0]
click at [1508, 247] on button "Next" at bounding box center [1511, 245] width 89 height 32
click at [1508, 160] on button "Next" at bounding box center [1511, 168] width 89 height 32
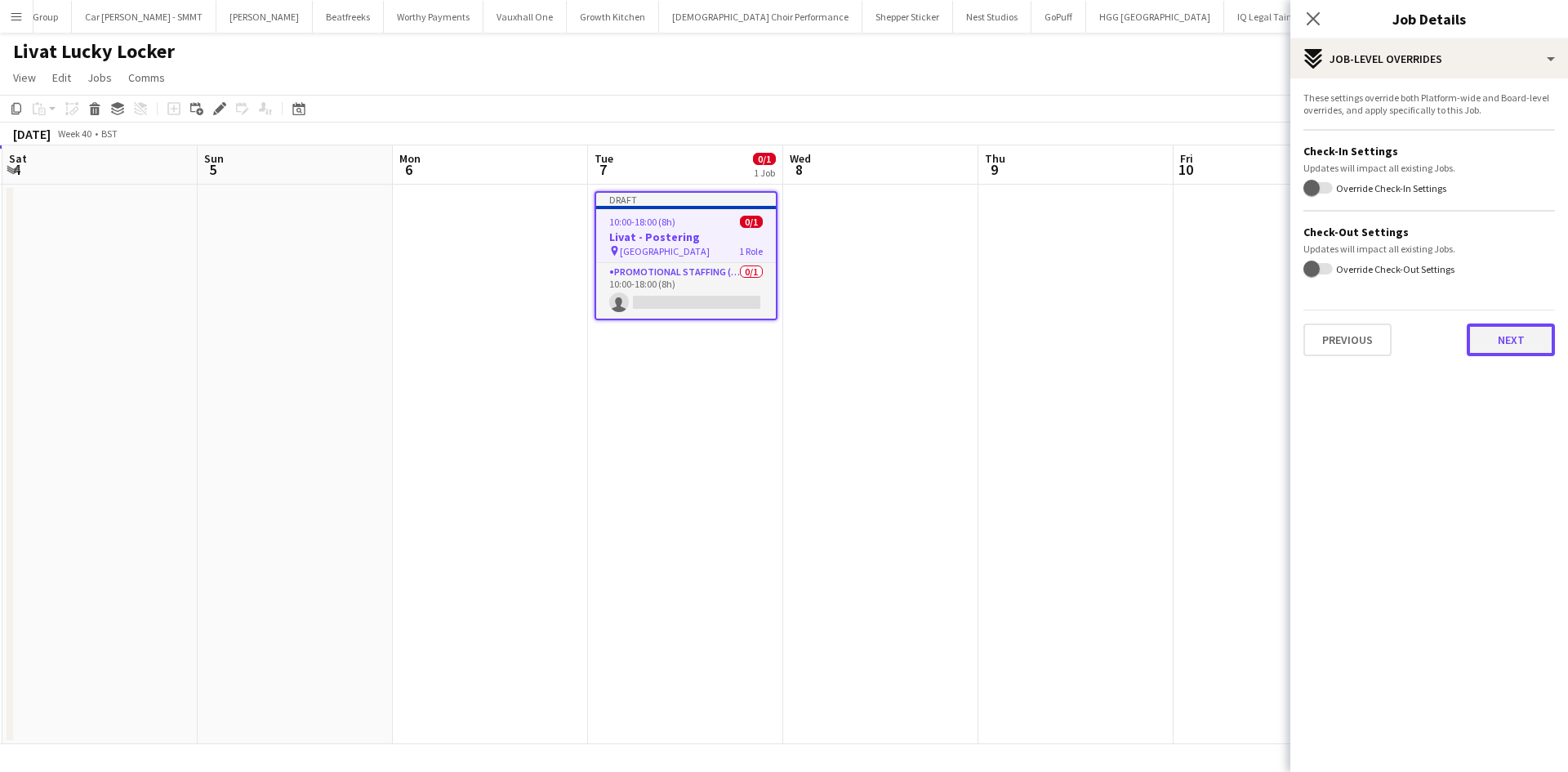
click at [1506, 352] on button "Next" at bounding box center [1511, 339] width 89 height 32
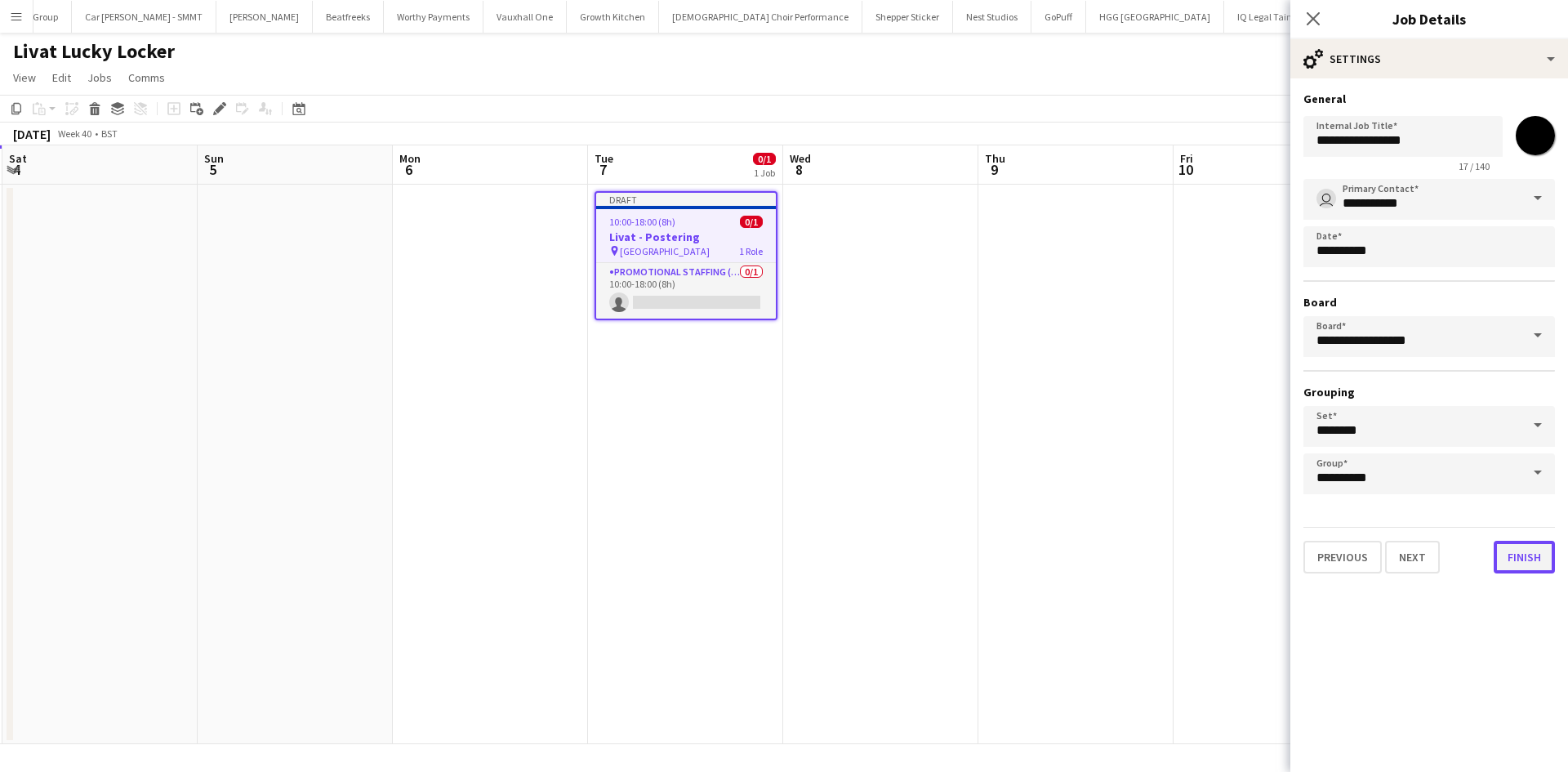
click at [1518, 547] on button "Finish" at bounding box center [1525, 557] width 61 height 32
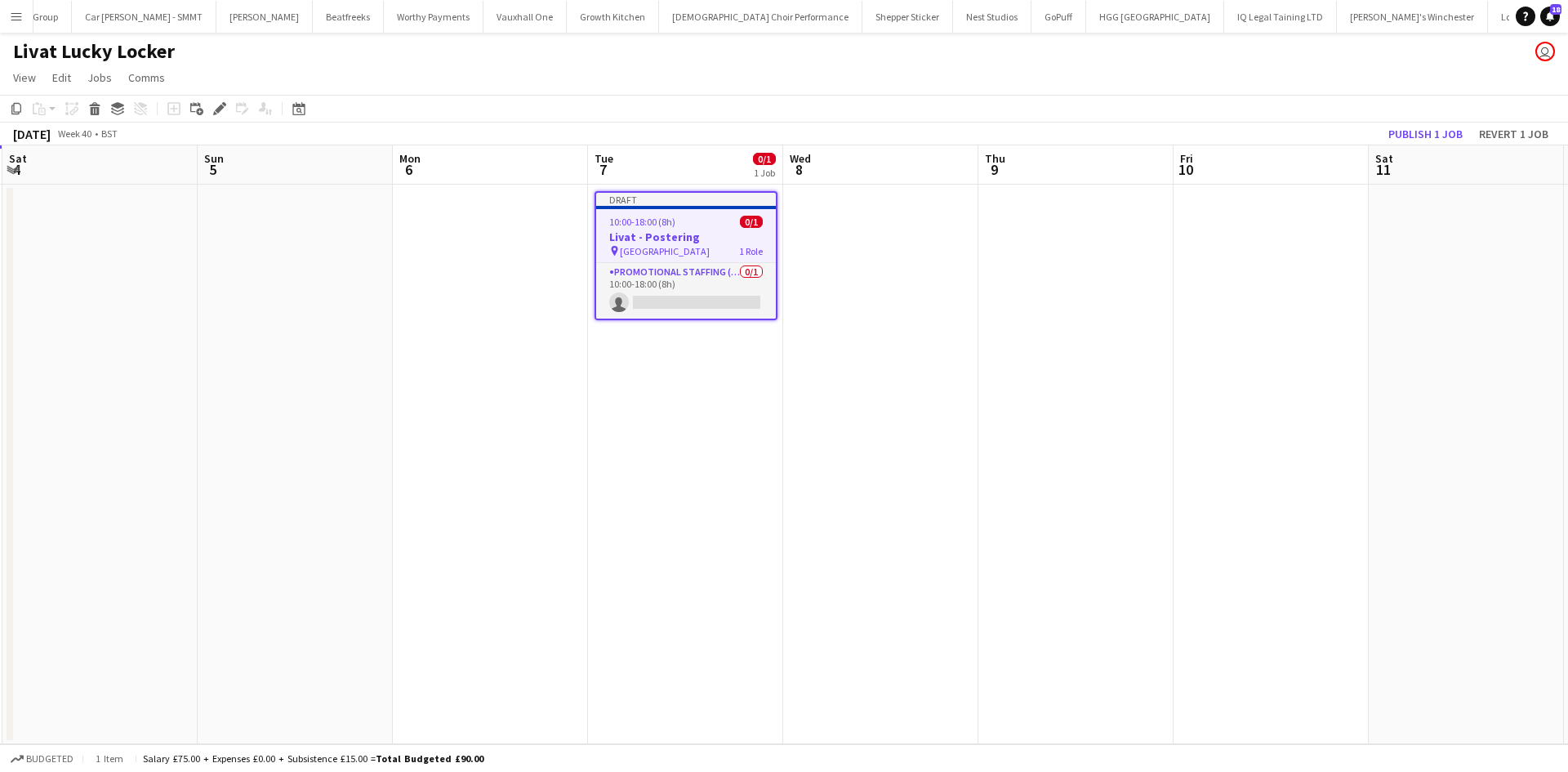
click at [1125, 422] on app-date-cell at bounding box center [1076, 464] width 196 height 560
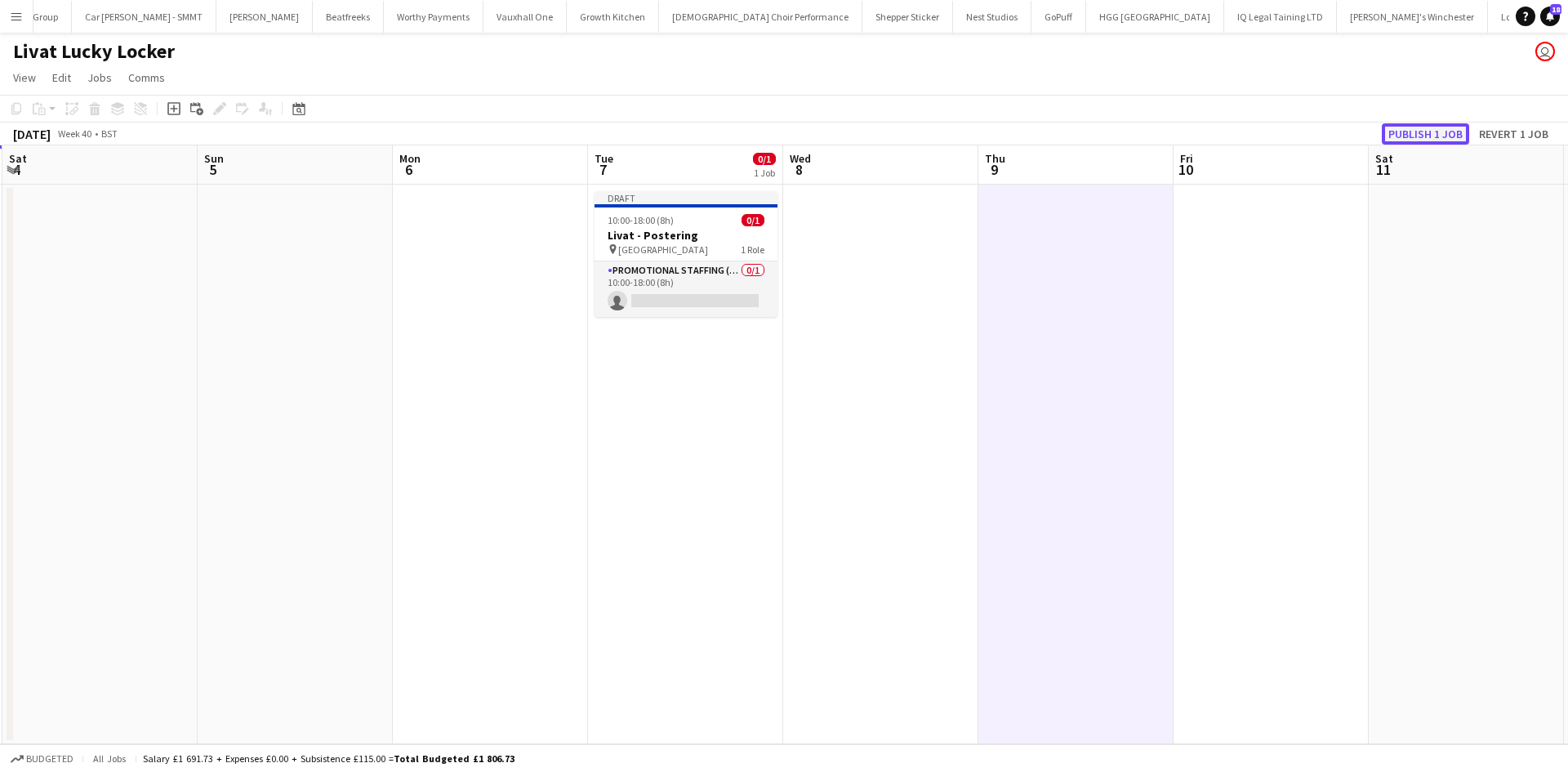
click at [1417, 135] on button "Publish 1 job" at bounding box center [1425, 134] width 88 height 21
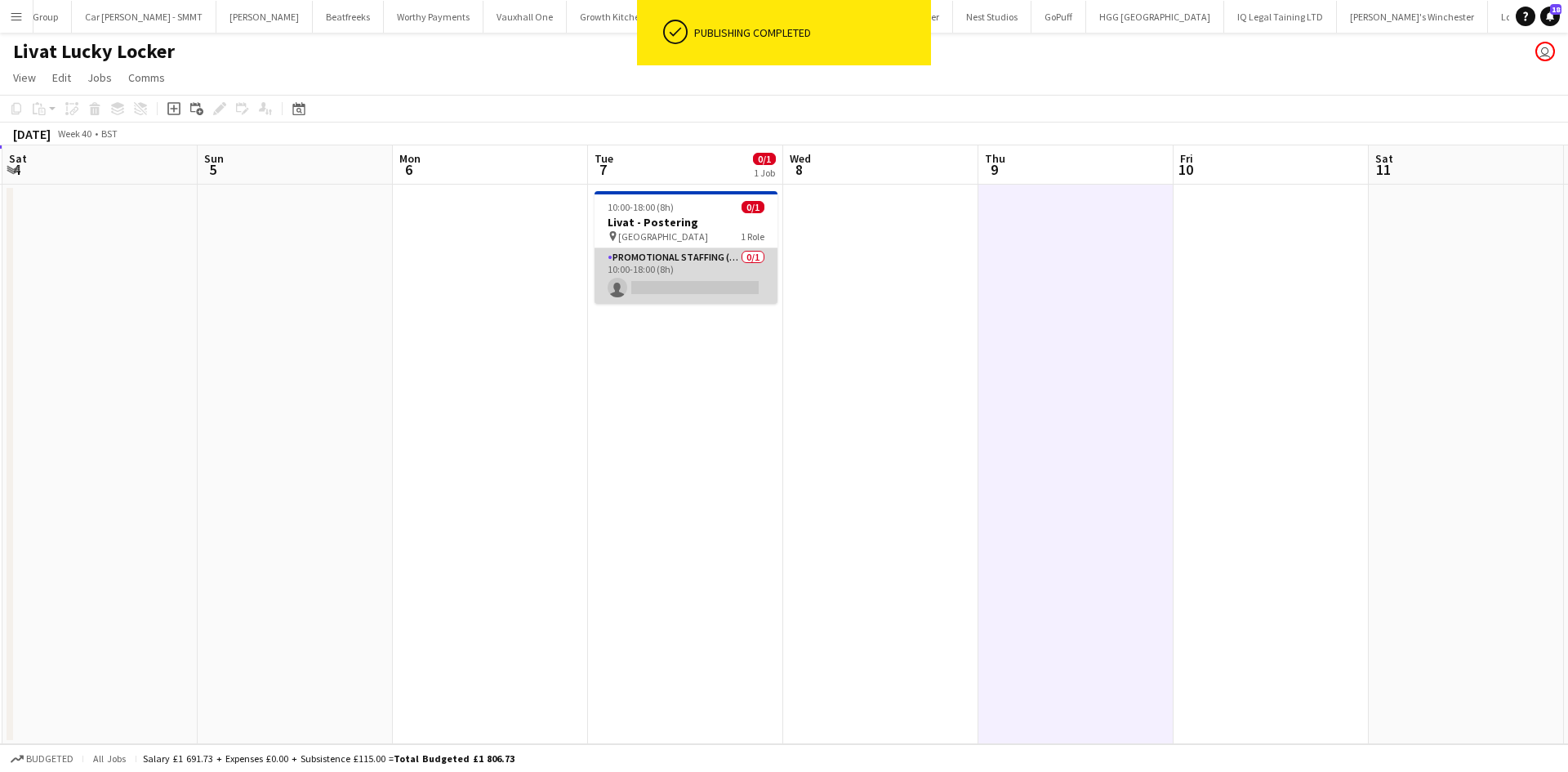
click at [712, 253] on app-card-role "Promotional Staffing (Brand Ambassadors) 0/1 10:00-18:00 (8h) single-neutral-ac…" at bounding box center [686, 276] width 183 height 55
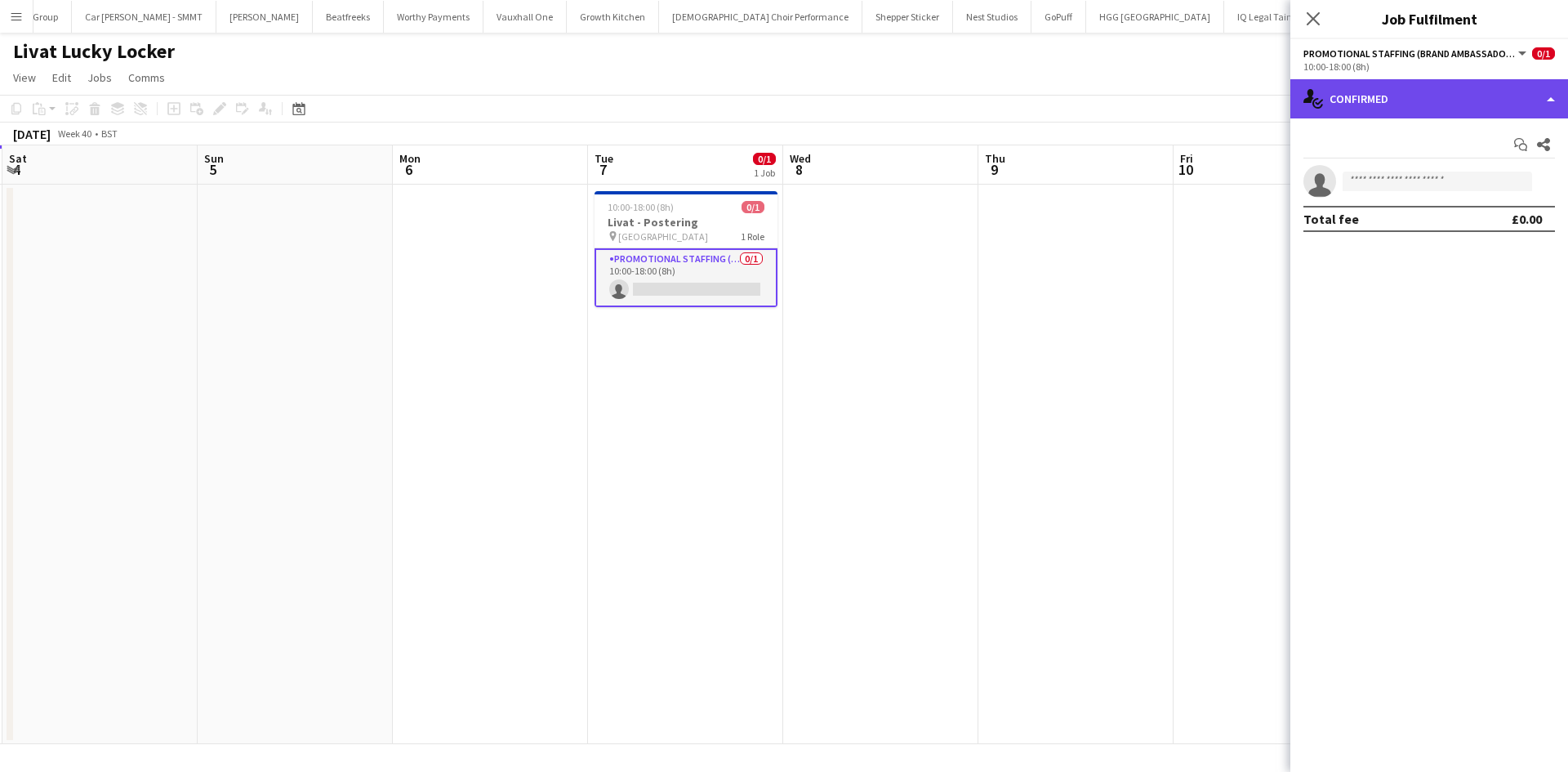
click at [1366, 103] on div "single-neutral-actions-check-2 Confirmed" at bounding box center [1429, 99] width 278 height 39
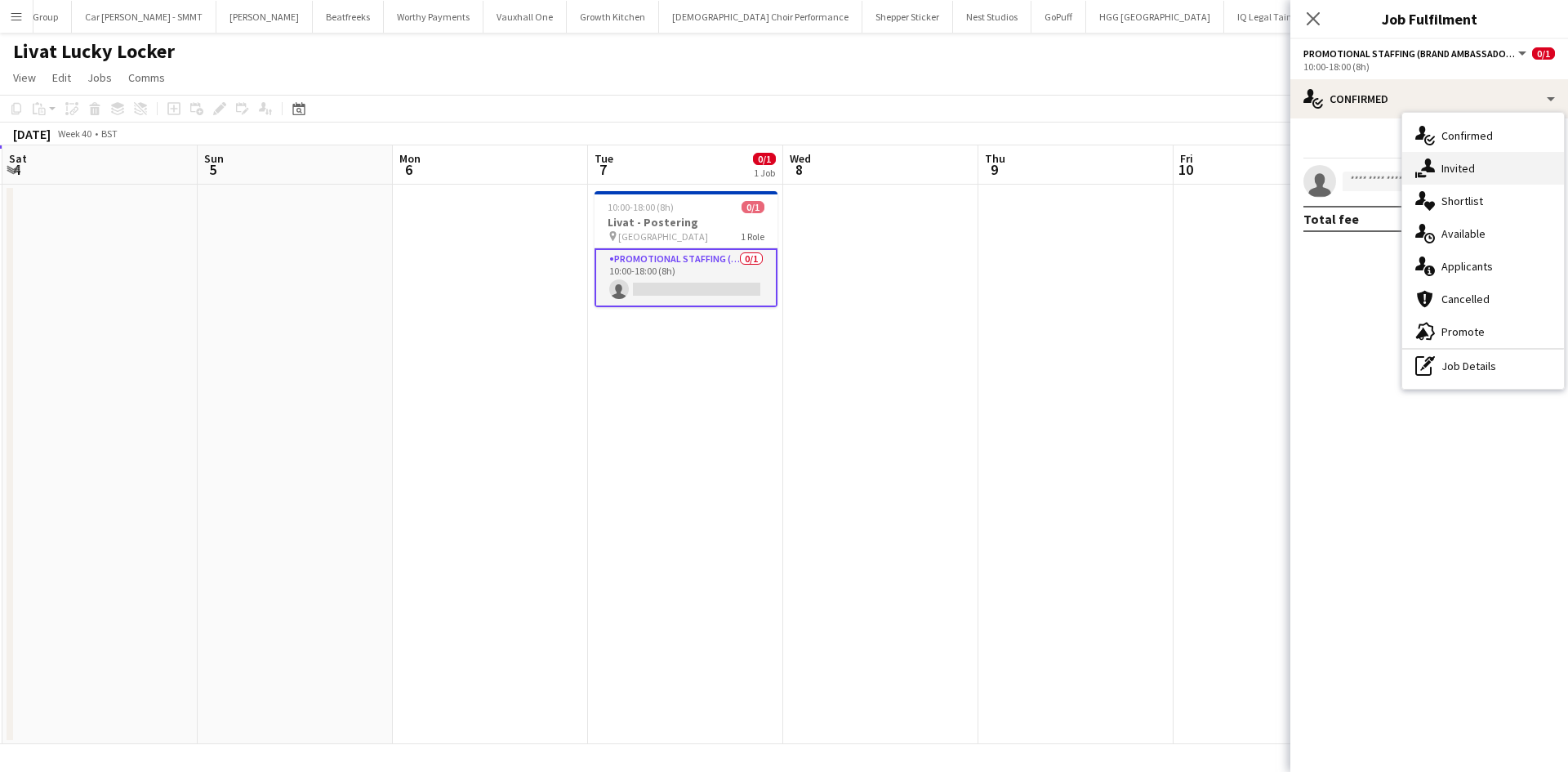
click at [1471, 167] on span "Invited" at bounding box center [1458, 168] width 33 height 15
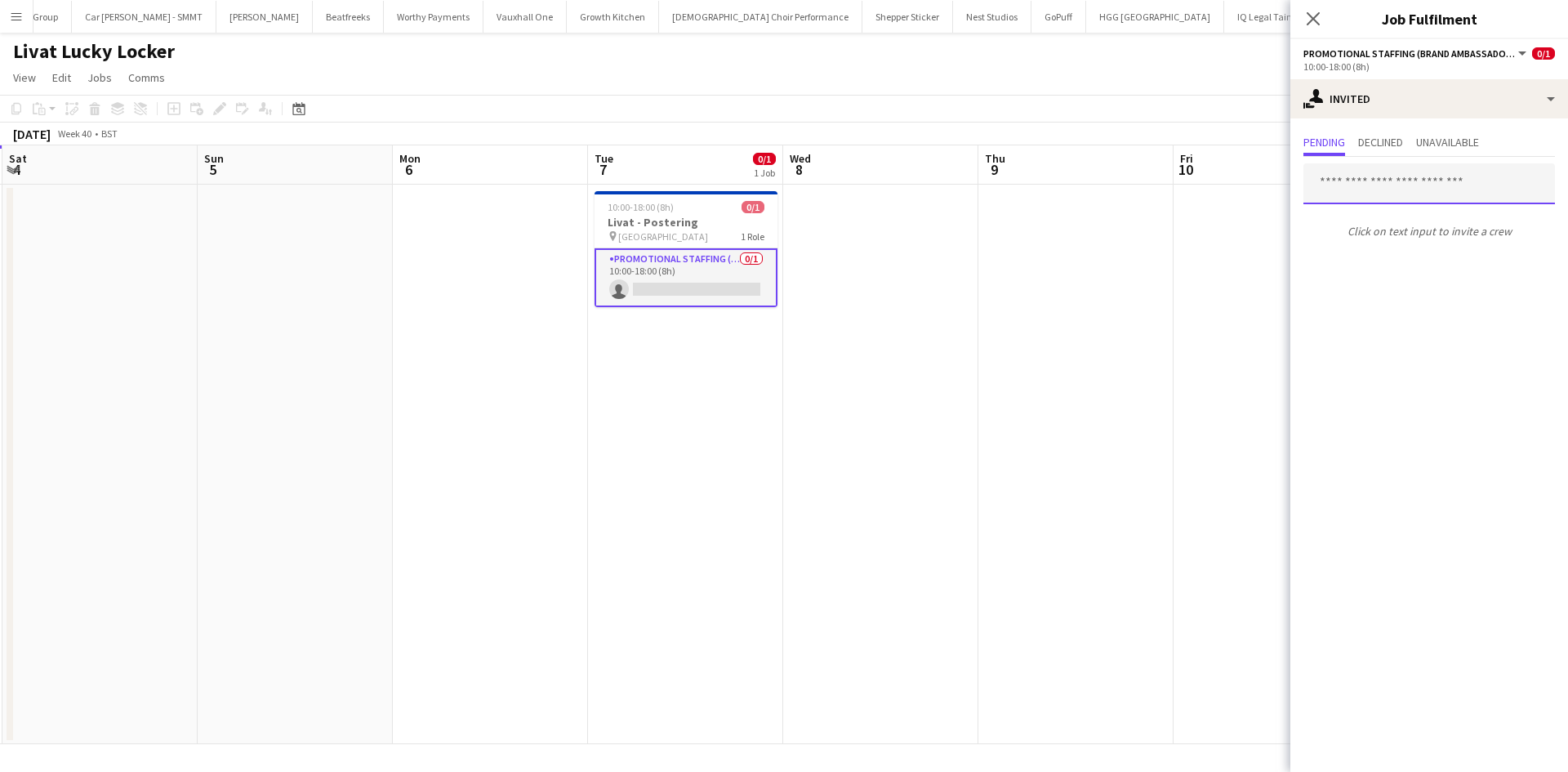
click at [1427, 184] on input "text" at bounding box center [1429, 184] width 252 height 41
click at [1433, 187] on input "text" at bounding box center [1429, 184] width 252 height 41
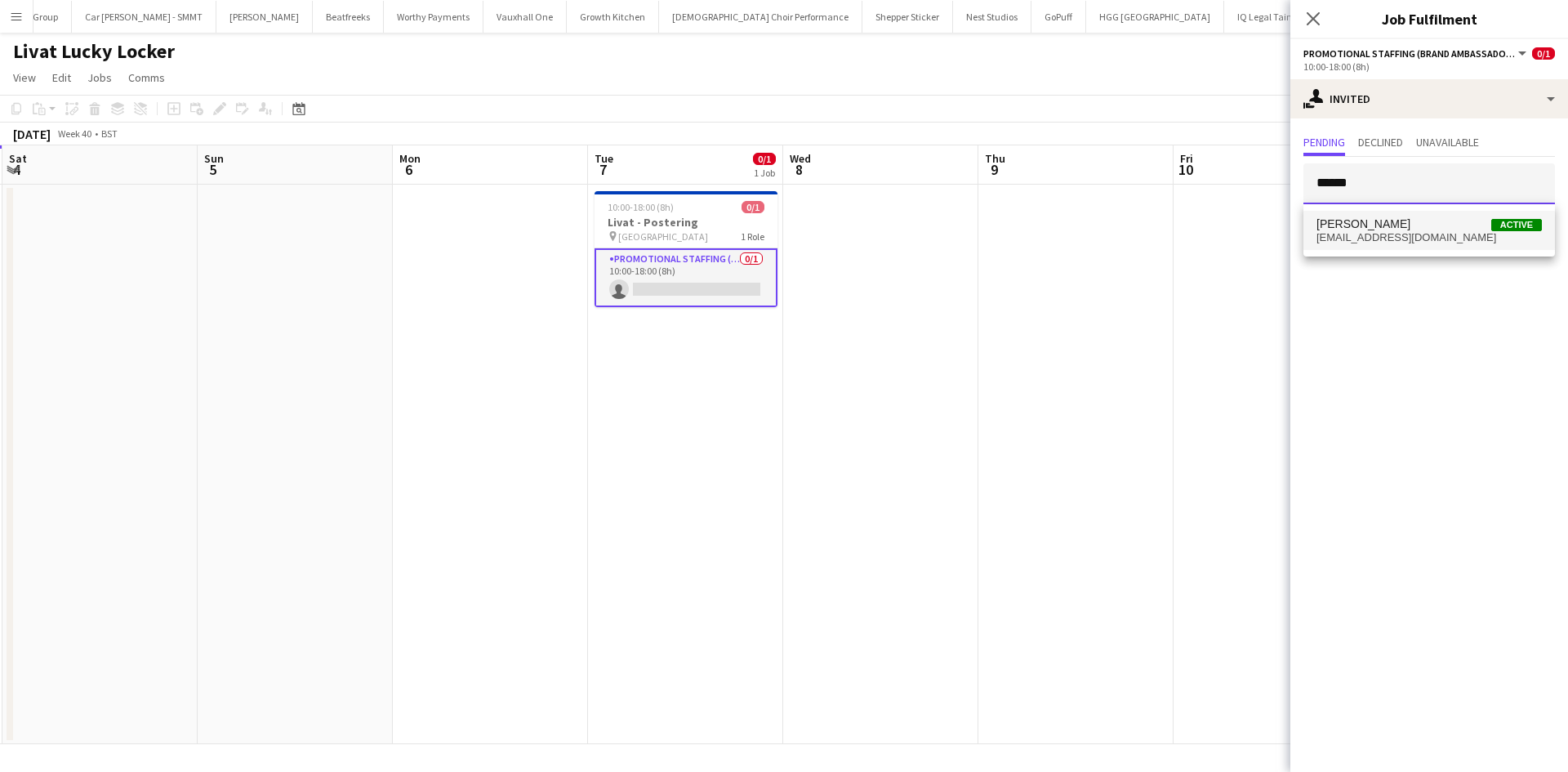
type input "******"
click at [1421, 217] on span "Amelie Forbes Active" at bounding box center [1430, 223] width 225 height 14
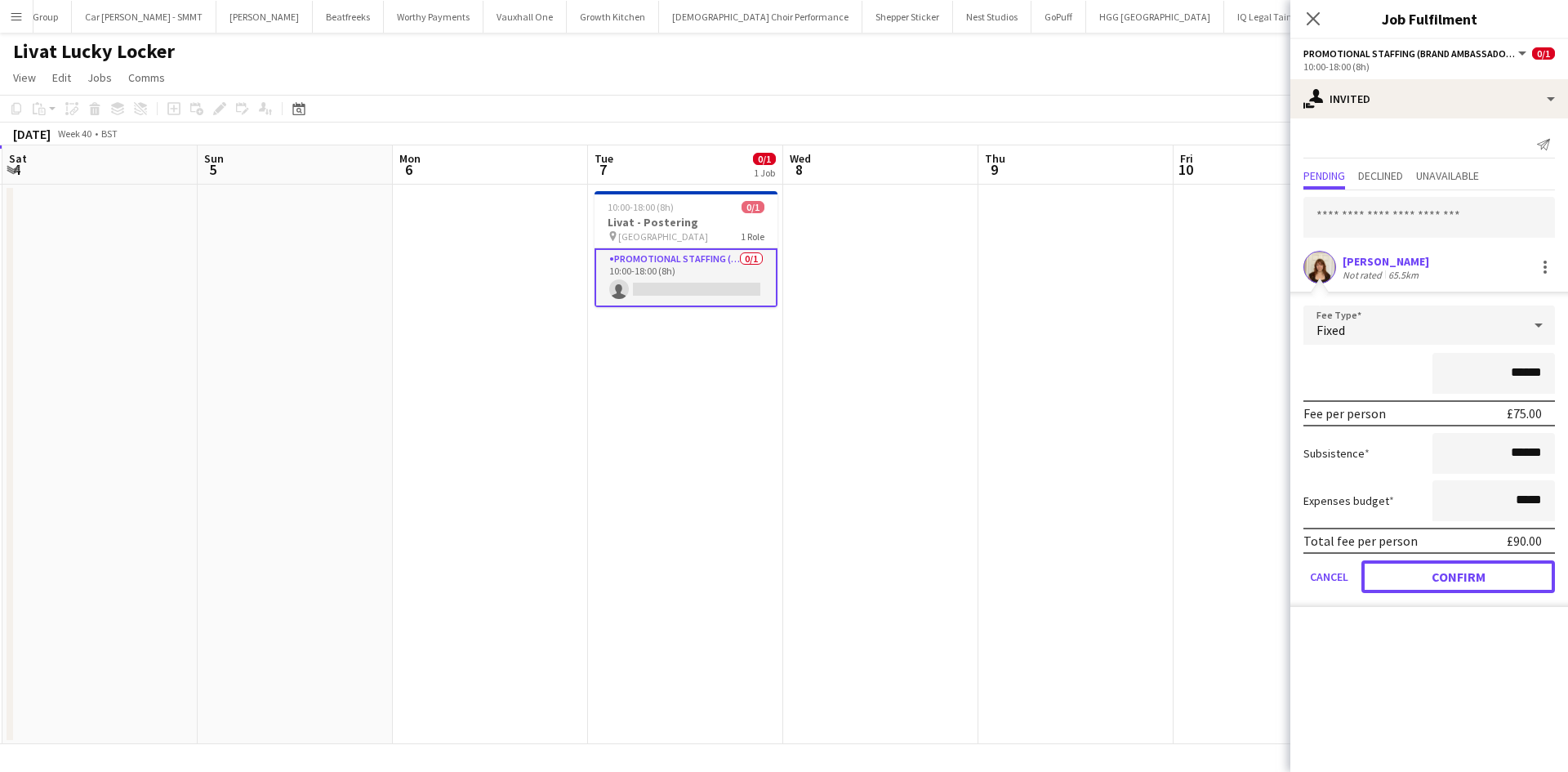
click at [1468, 570] on button "Confirm" at bounding box center [1458, 576] width 194 height 32
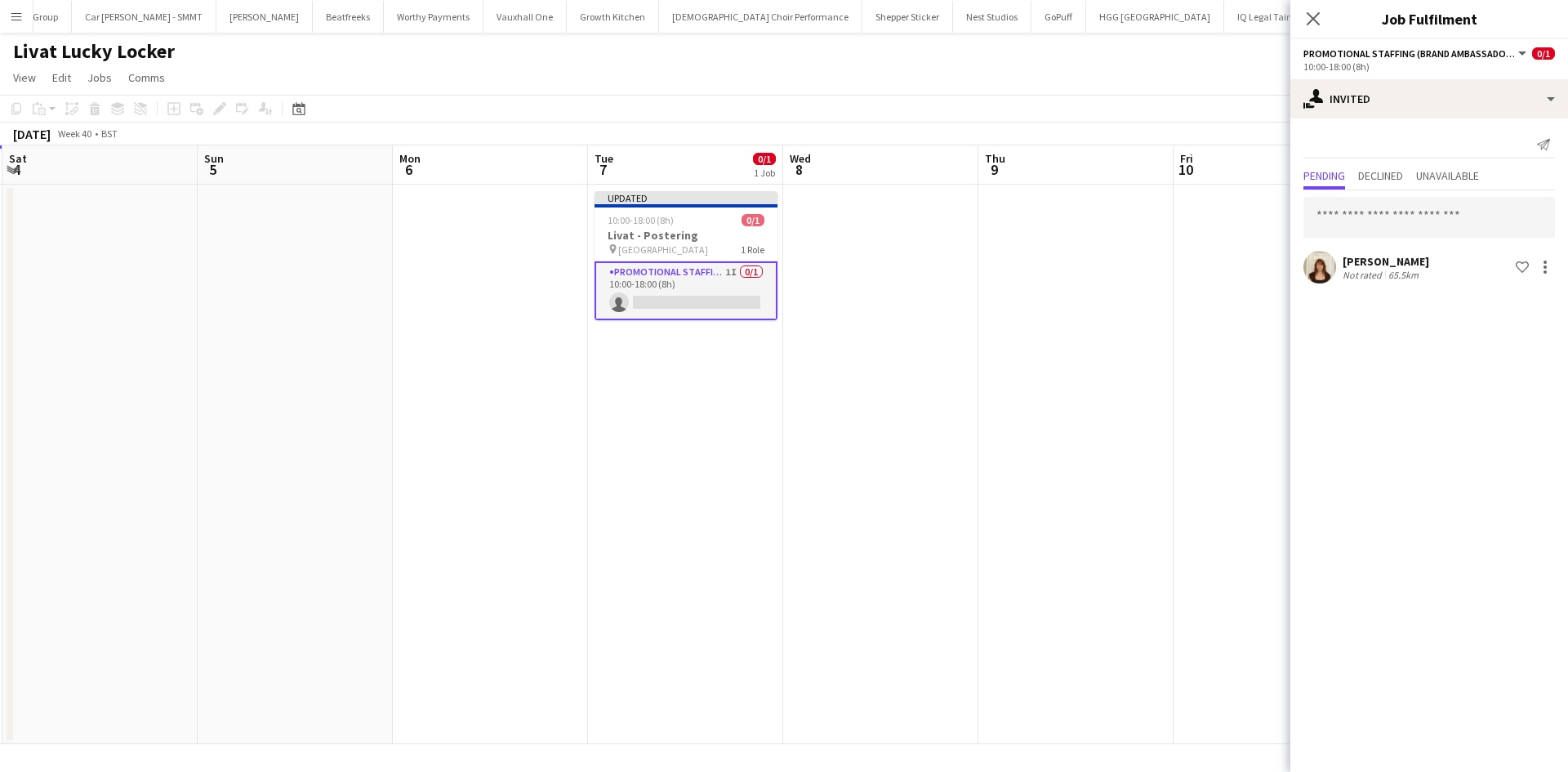
click at [1409, 252] on div "Amelie Forbes Not rated 65.5km Shortlist crew" at bounding box center [1429, 267] width 278 height 32
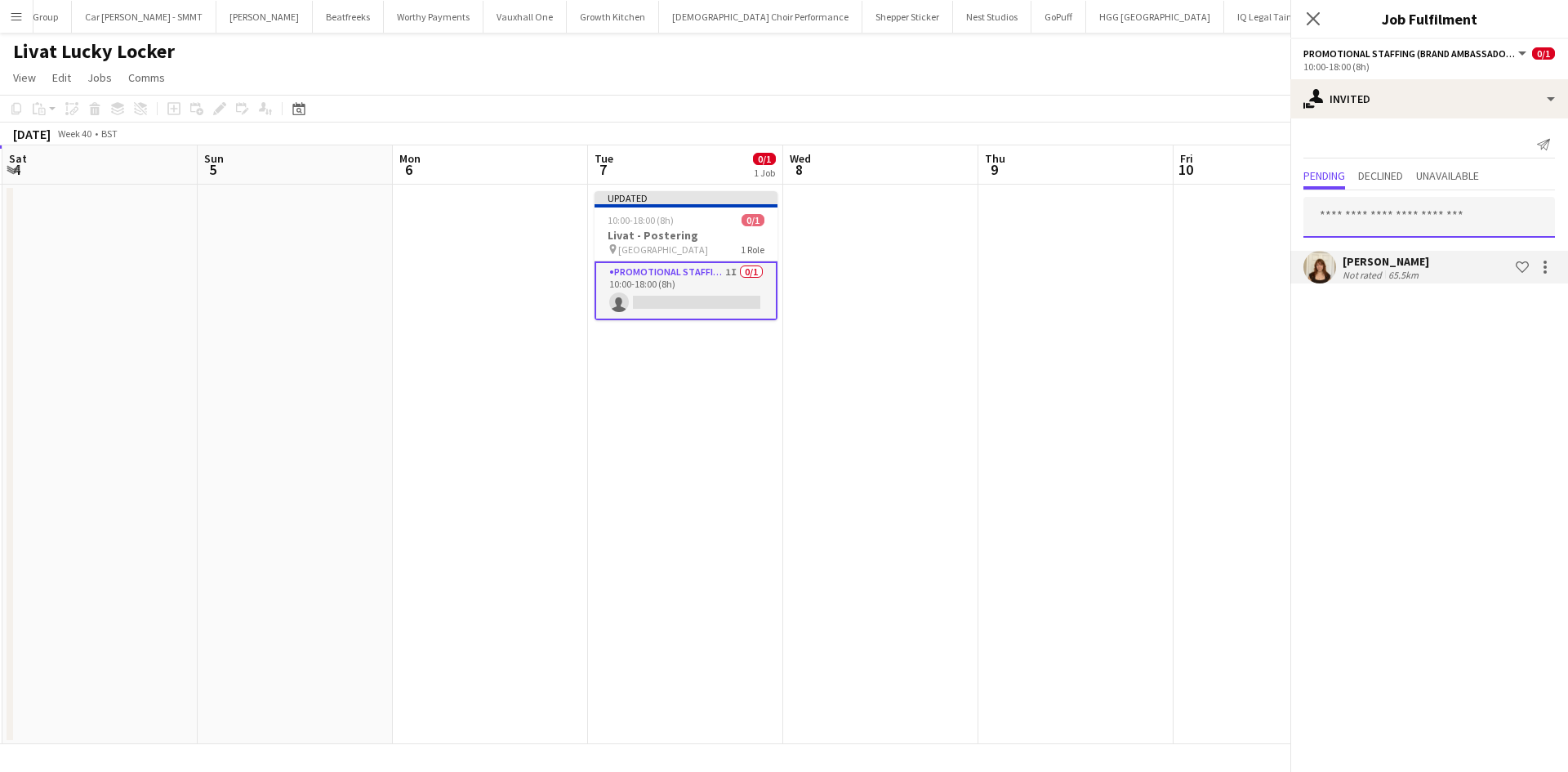
click at [1403, 223] on input "text" at bounding box center [1429, 217] width 252 height 41
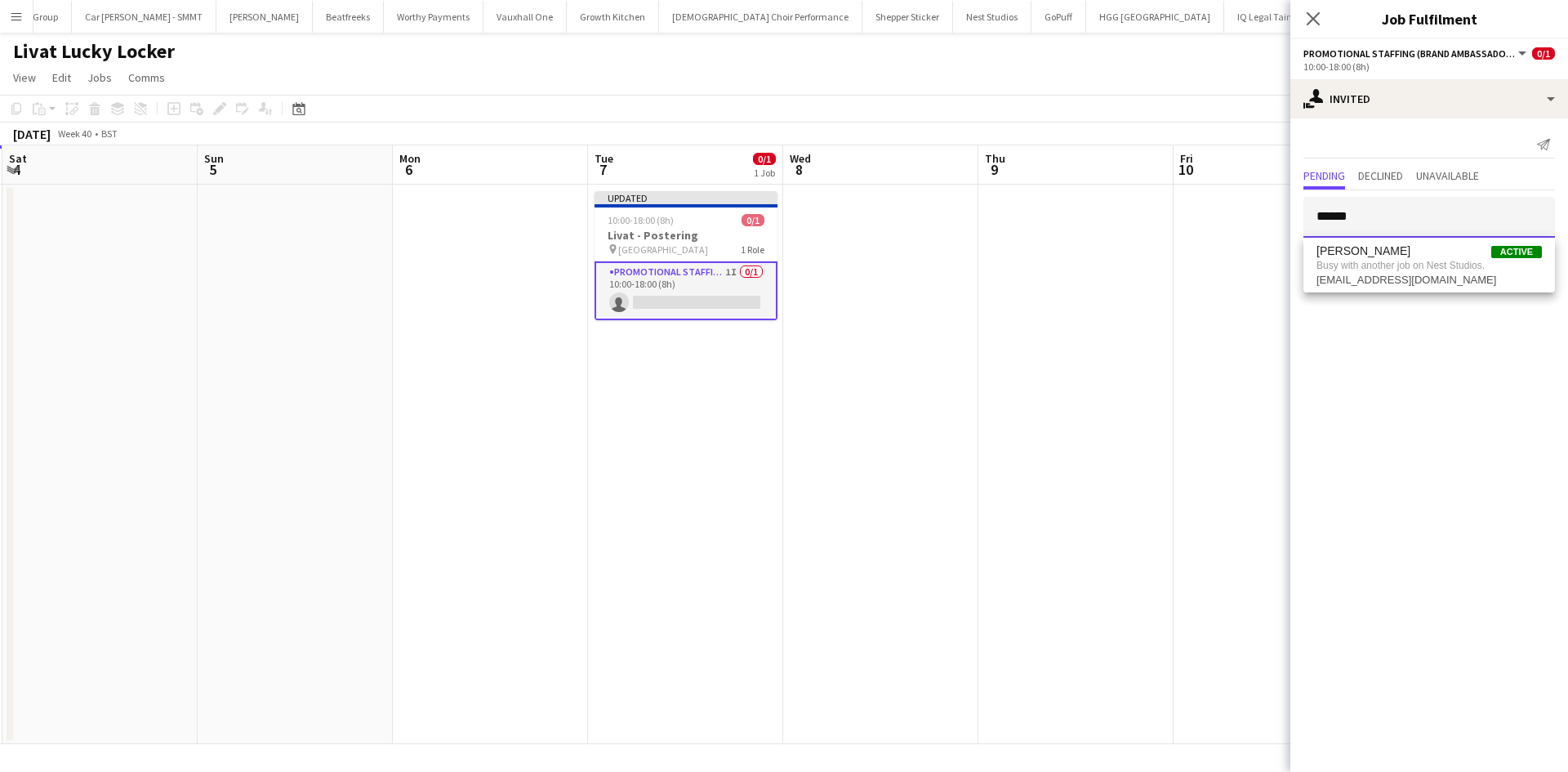
click at [1384, 213] on input "******" at bounding box center [1429, 217] width 252 height 41
type input "******"
click at [1375, 284] on div "Mariia Koptieva Active koptieva1902@gmail.com" at bounding box center [1429, 264] width 252 height 53
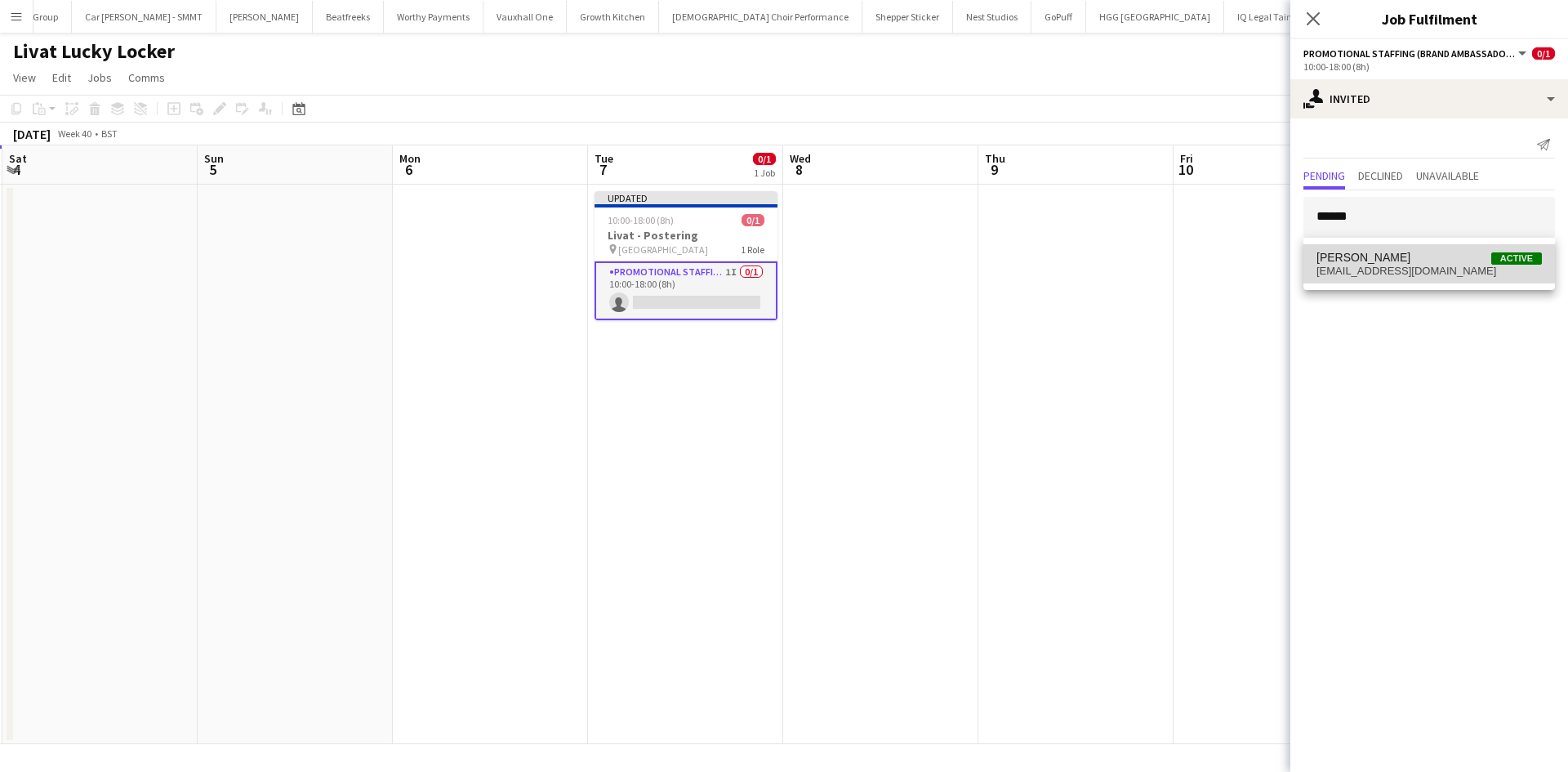
click at [1382, 253] on span "Mariia Koptieva" at bounding box center [1364, 258] width 94 height 14
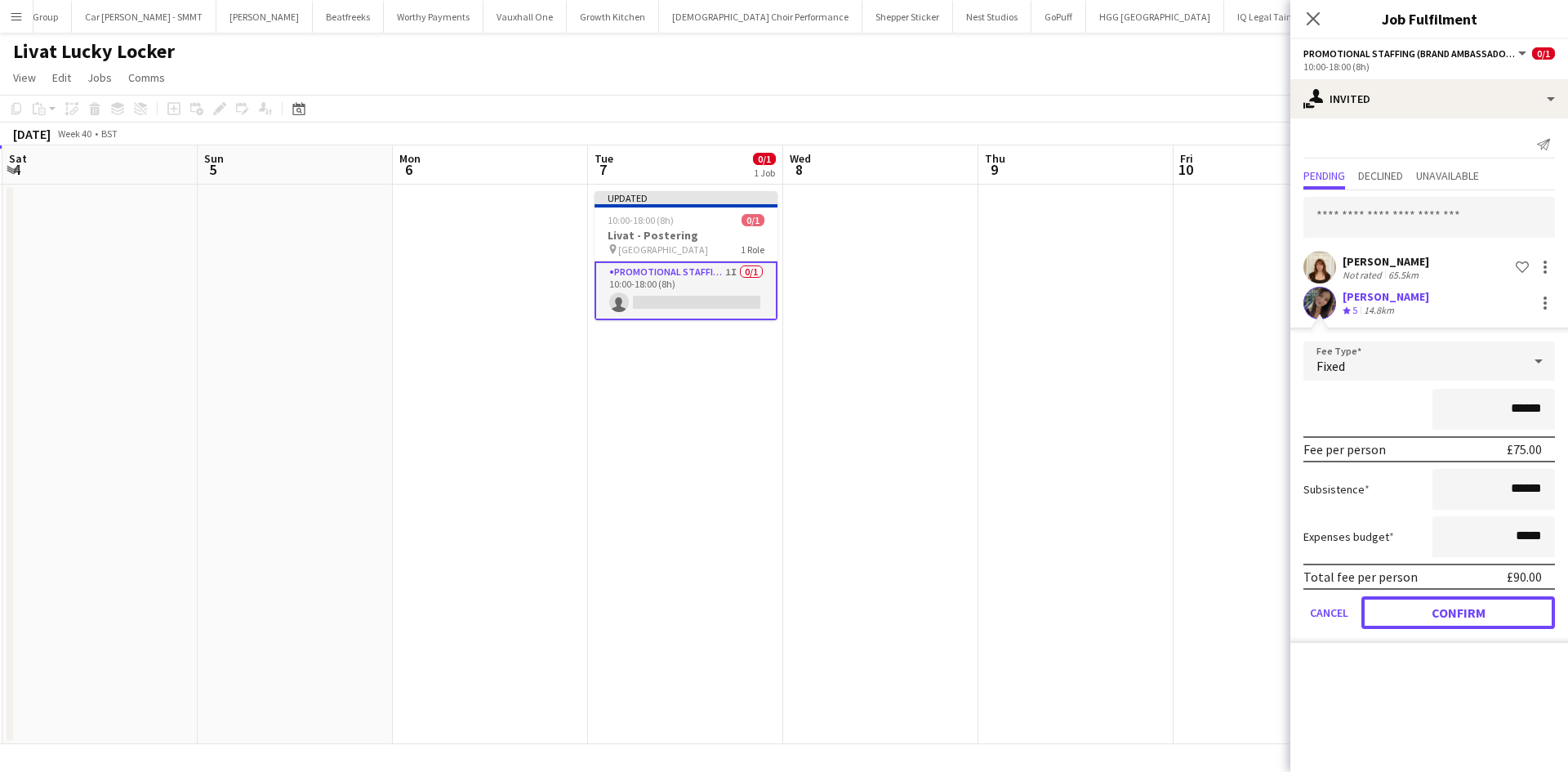
click at [1473, 608] on button "Confirm" at bounding box center [1458, 612] width 194 height 32
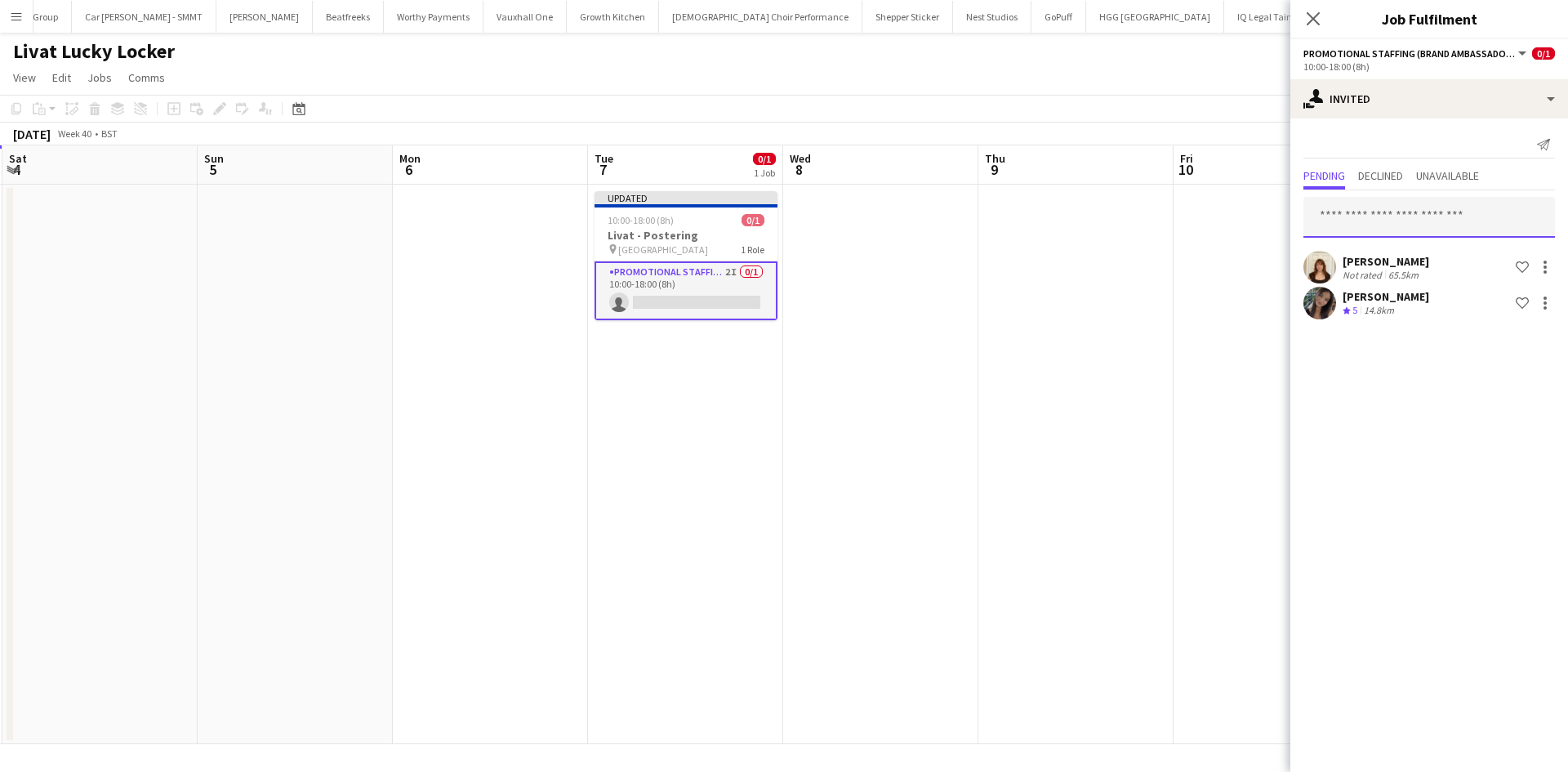
click at [1450, 220] on input "text" at bounding box center [1429, 217] width 252 height 41
click at [1262, 286] on app-date-cell at bounding box center [1272, 464] width 196 height 560
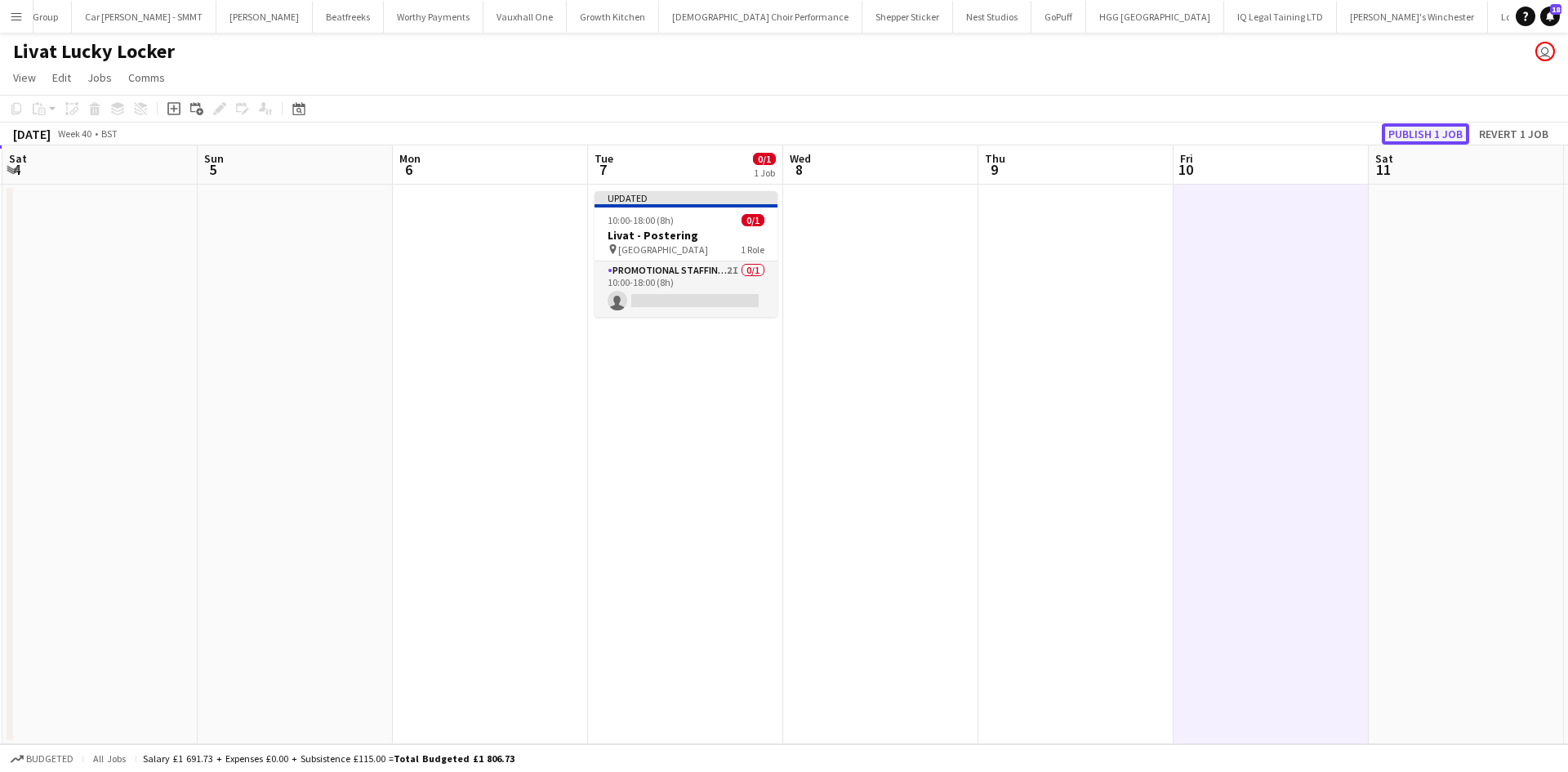
click at [1428, 127] on button "Publish 1 job" at bounding box center [1425, 134] width 88 height 21
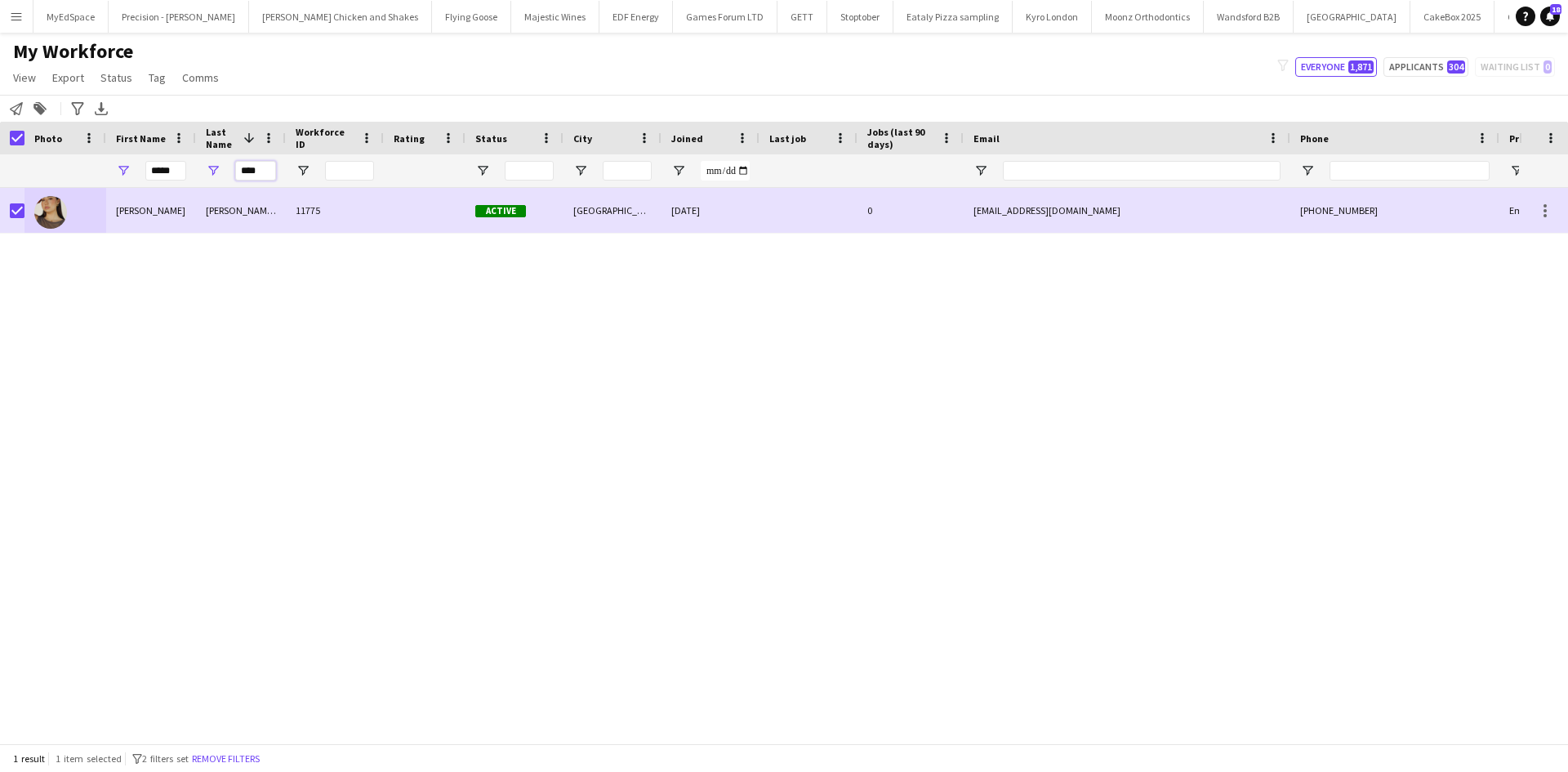
click at [254, 168] on input "****" at bounding box center [256, 170] width 41 height 19
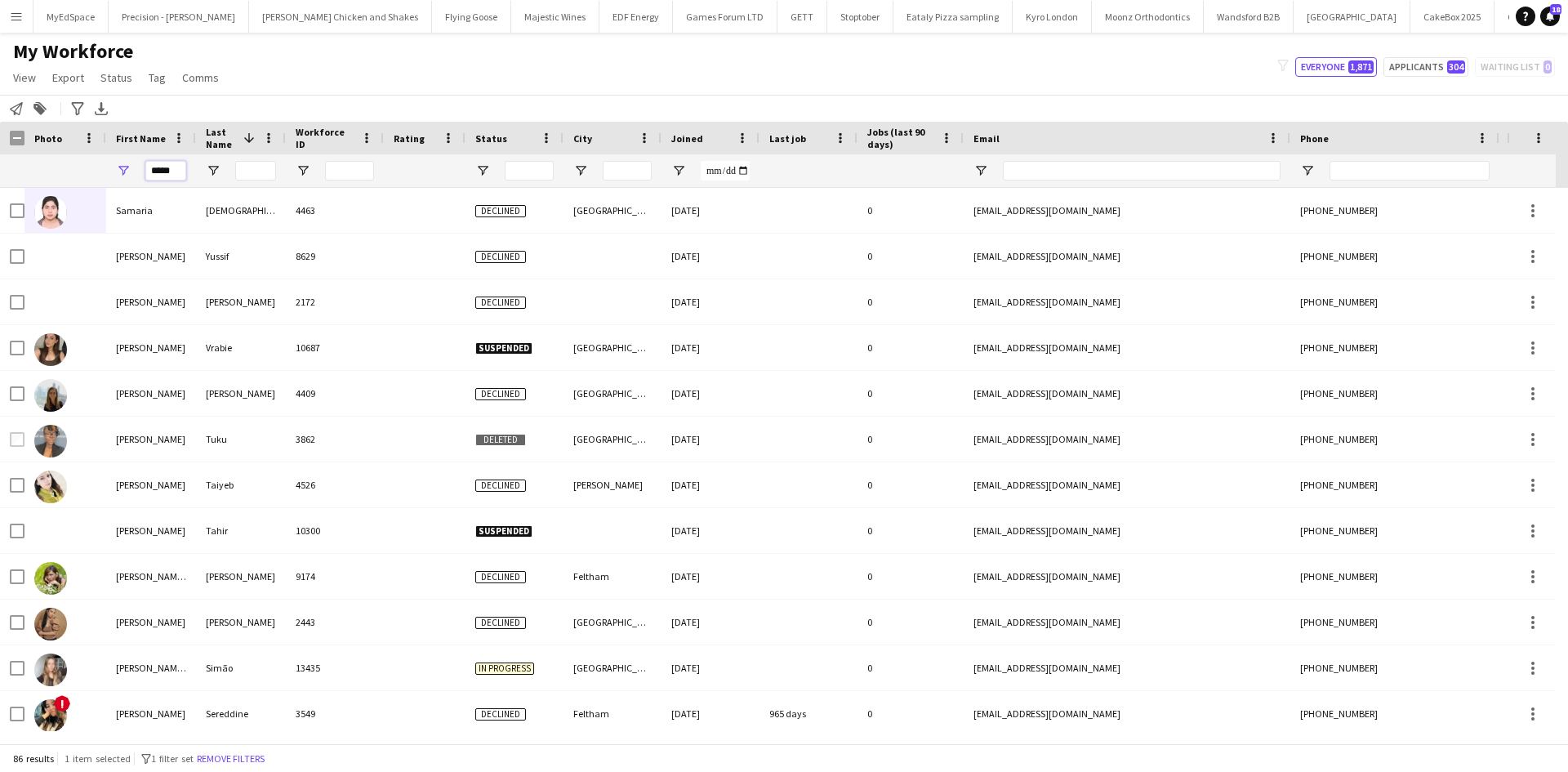
click at [160, 169] on input "*****" at bounding box center [166, 170] width 41 height 19
type input "*****"
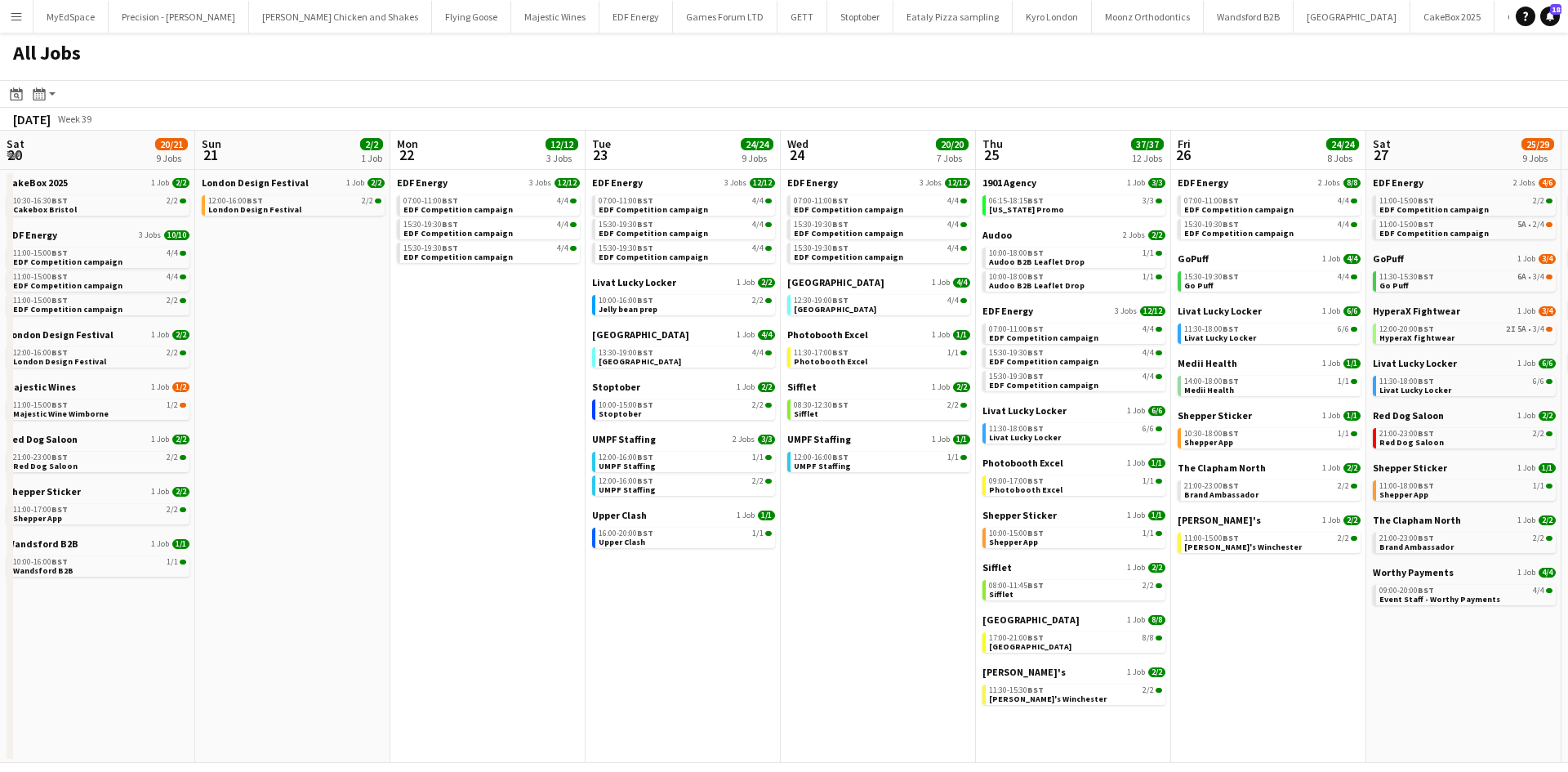
scroll to position [0, 393]
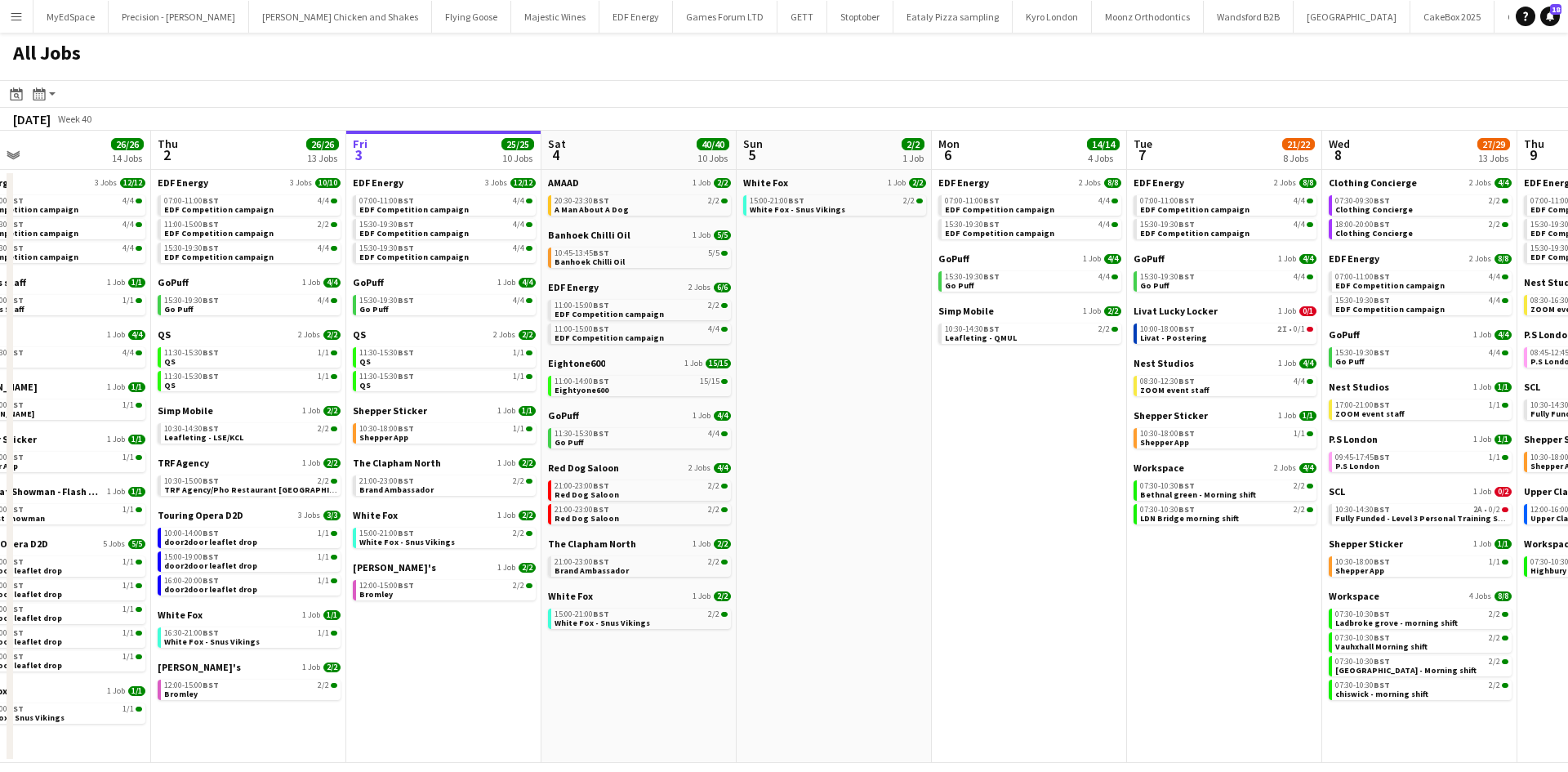
scroll to position [0, 431]
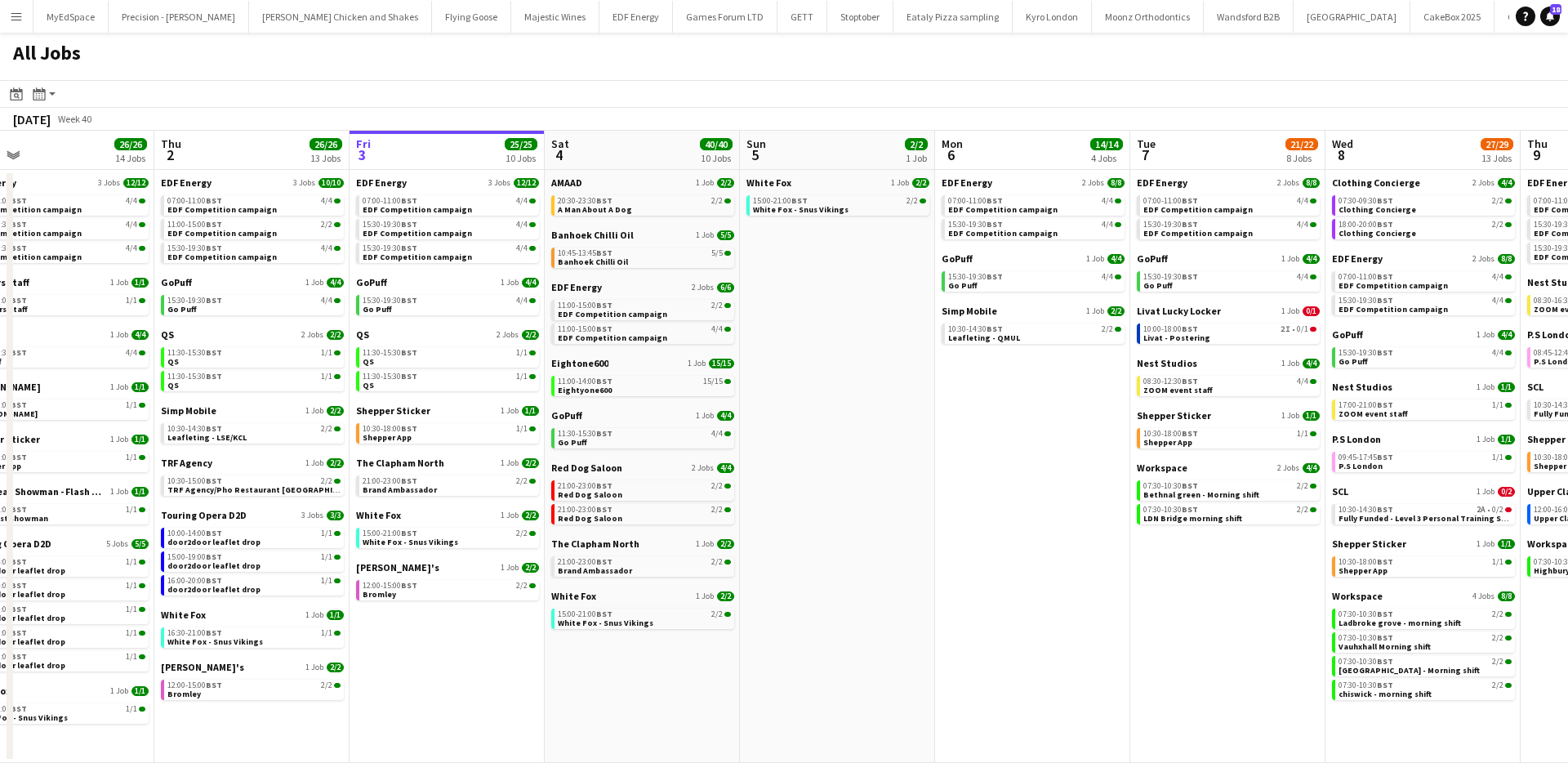
drag, startPoint x: 973, startPoint y: 580, endPoint x: 1127, endPoint y: 575, distance: 154.1
click at [1127, 575] on app-calendar-viewport "Mon 29 21/21 9 Jobs Tue 30 23/24 11 Jobs Wed 1 26/26 14 Jobs Thu 2 26/26 13 Job…" at bounding box center [784, 447] width 1568 height 633
click at [596, 442] on link "11:30-15:30 BST 4/4 Go Puff" at bounding box center [644, 438] width 174 height 18
click at [700, 391] on link "11:00-14:00 BST 15/15 Eightyone600" at bounding box center [646, 385] width 174 height 18
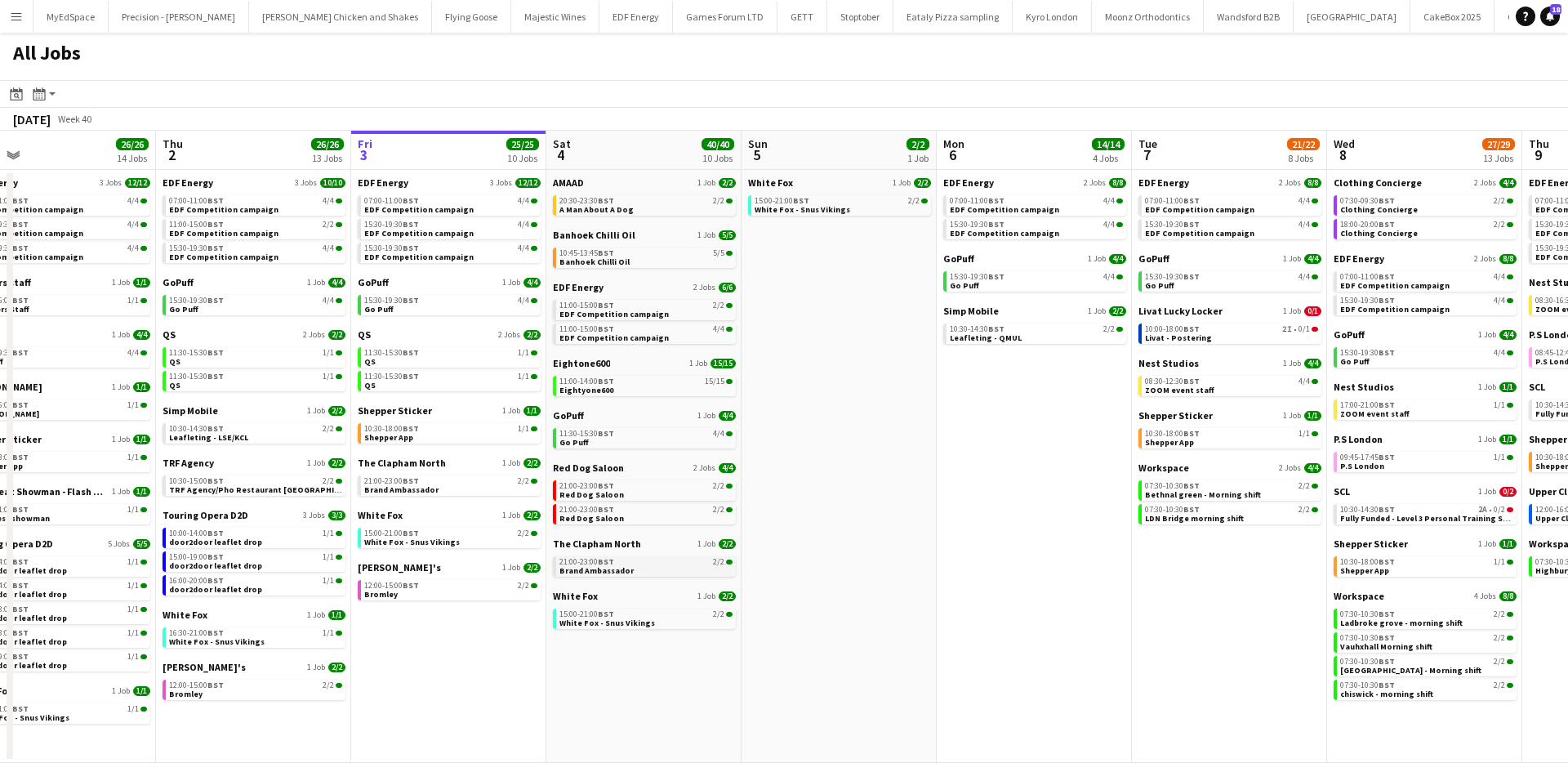
click at [706, 566] on link "21:00-23:00 BST 2/2 Brand Ambassador" at bounding box center [646, 566] width 174 height 18
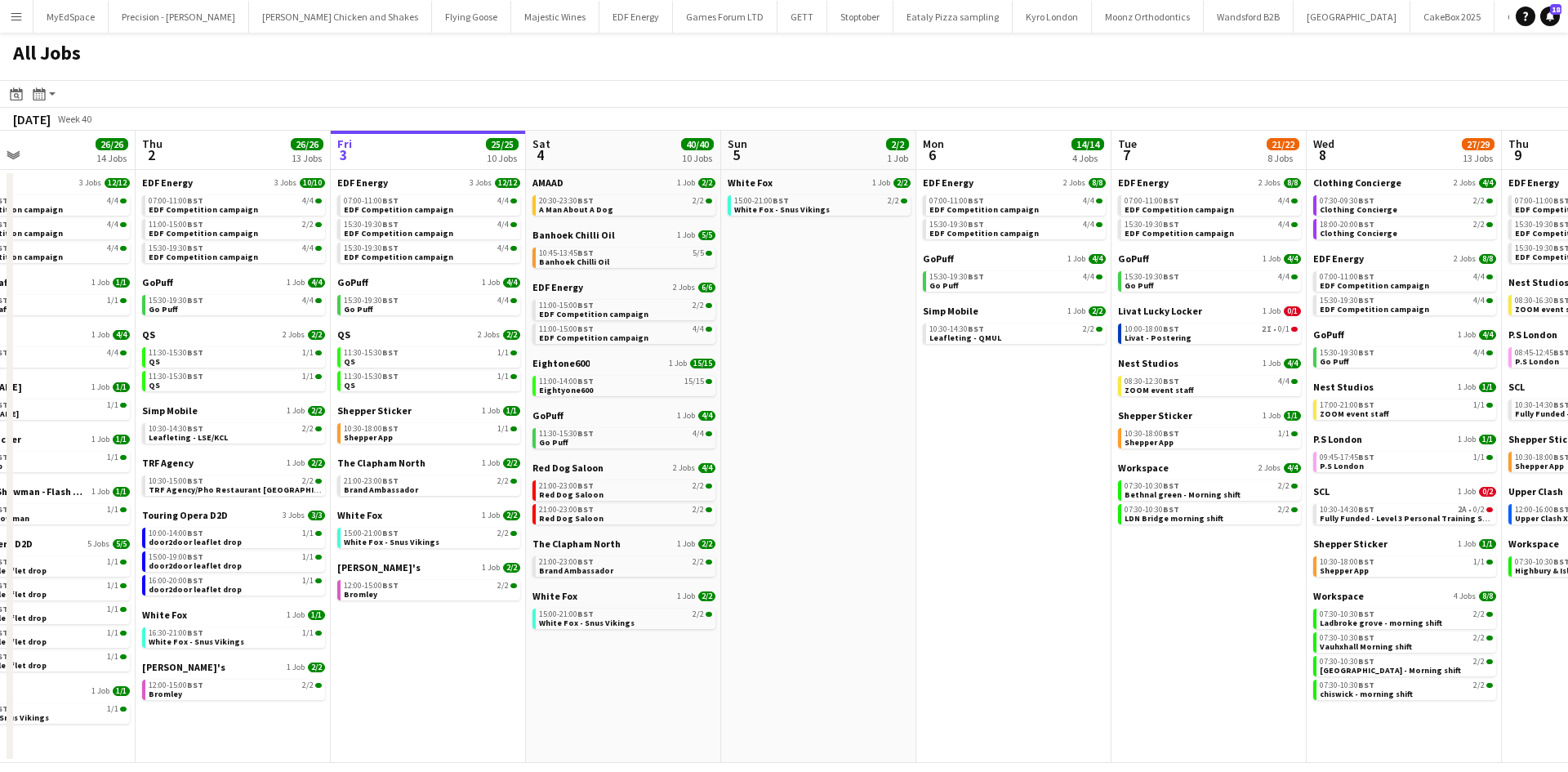
scroll to position [0, 456]
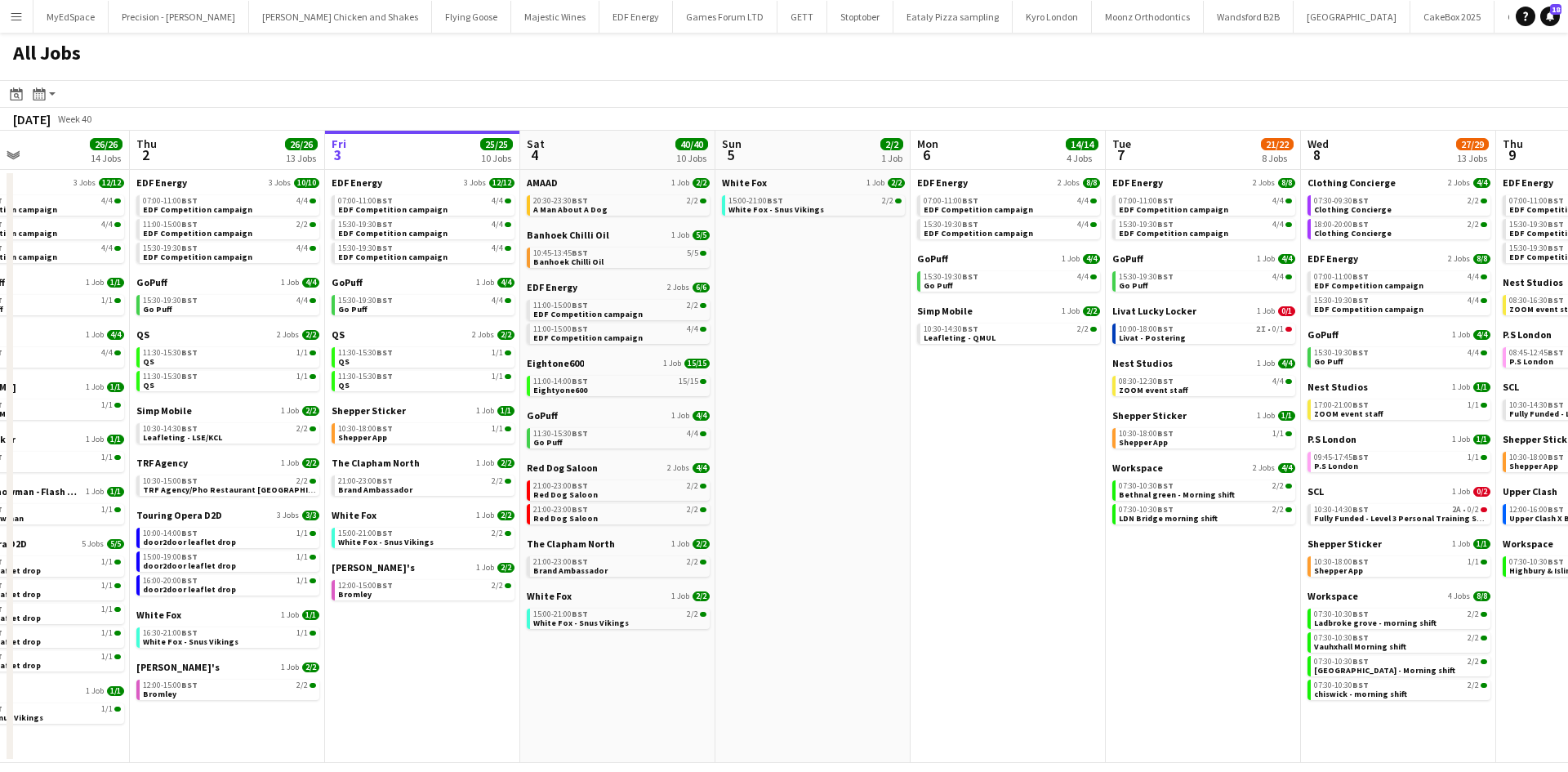
drag, startPoint x: 807, startPoint y: 423, endPoint x: 784, endPoint y: 424, distance: 23.0
click at [784, 424] on app-calendar-viewport "Mon 29 21/21 9 Jobs Tue 30 23/24 11 Jobs Wed 1 26/26 14 Jobs Thu 2 26/26 13 Job…" at bounding box center [784, 447] width 1568 height 633
click at [683, 309] on div "11:00-15:00 BST 2/2" at bounding box center [620, 306] width 174 height 8
click at [612, 376] on link "11:00-14:00 BST 15/15 Eightyone600" at bounding box center [620, 385] width 174 height 18
click at [596, 311] on span "EDF Competition campaign" at bounding box center [588, 315] width 110 height 11
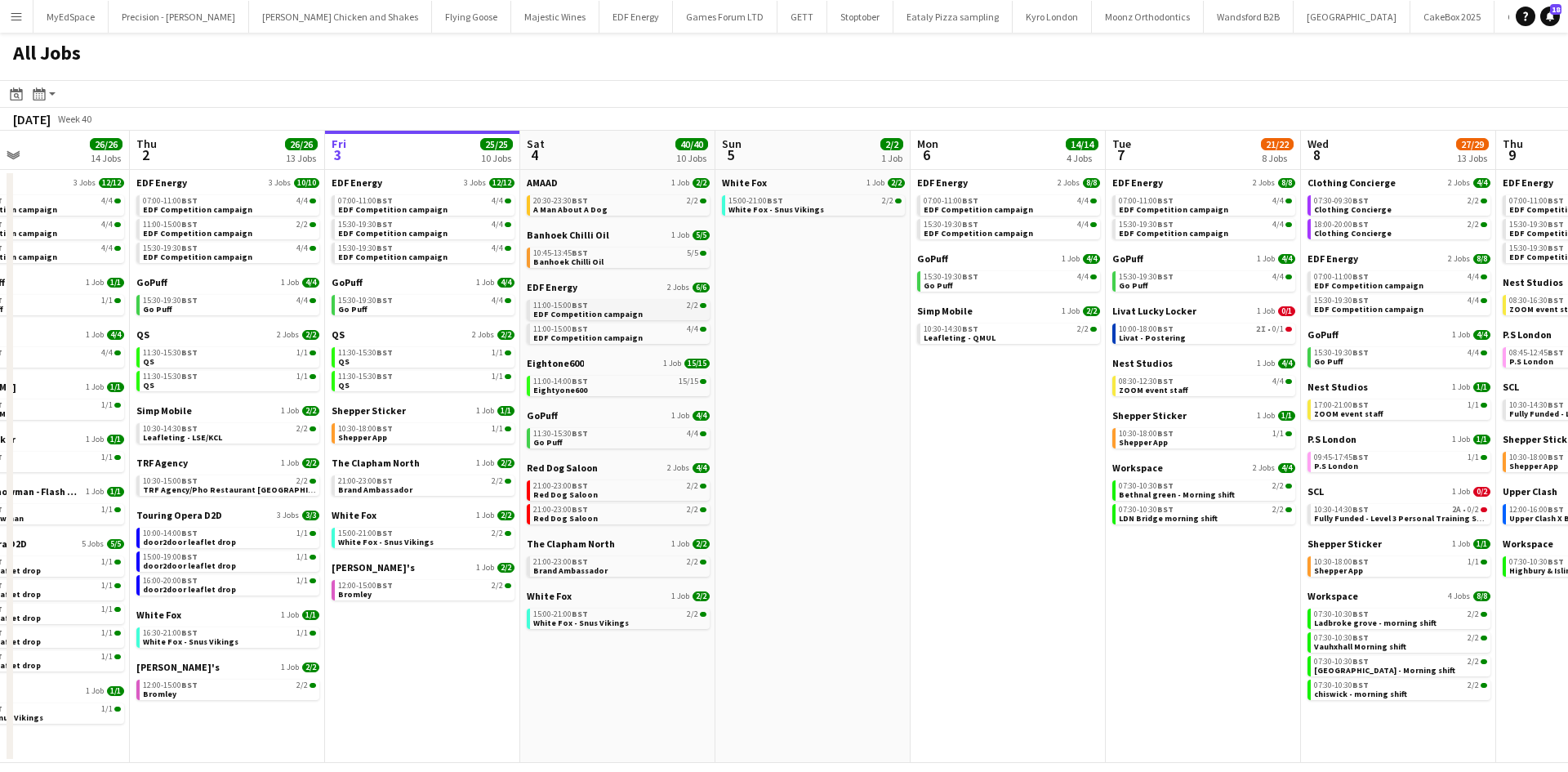
click at [635, 314] on link "11:00-15:00 BST 2/2 EDF Competition campaign" at bounding box center [620, 309] width 174 height 18
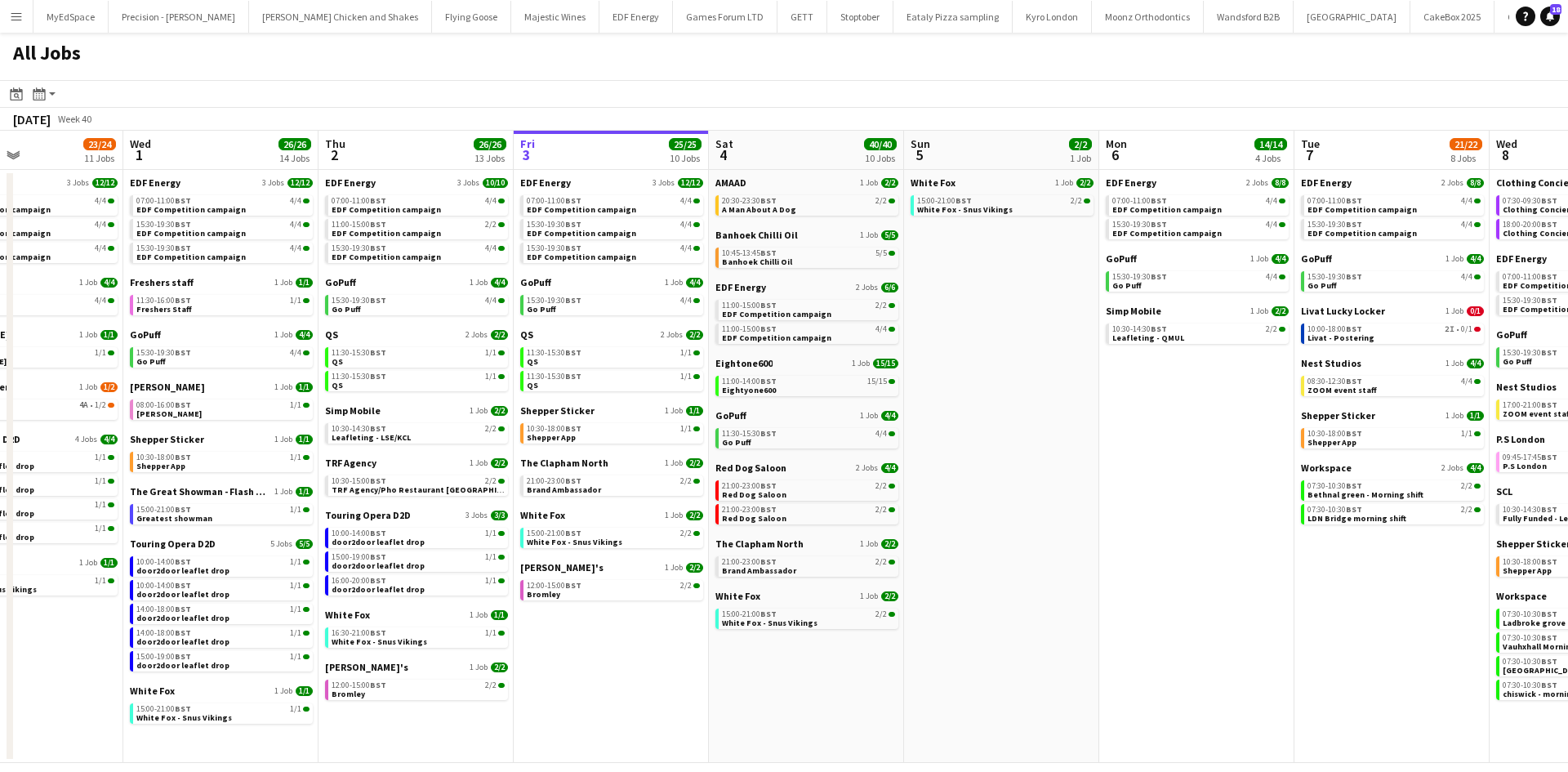
drag, startPoint x: 815, startPoint y: 419, endPoint x: 952, endPoint y: 423, distance: 137.1
click at [952, 423] on app-calendar-viewport "Sun 28 11/12 4 Jobs Mon 29 21/21 9 Jobs Tue 30 23/24 11 Jobs Wed 1 26/26 14 Job…" at bounding box center [784, 447] width 1568 height 633
drag, startPoint x: 655, startPoint y: 220, endPoint x: 684, endPoint y: 231, distance: 31.0
click at [625, 205] on app-calendar-viewport "Sun 28 11/12 4 Jobs Mon 29 21/21 9 Jobs Tue 30 23/24 11 Jobs Wed 1 26/26 14 Job…" at bounding box center [784, 447] width 1568 height 633
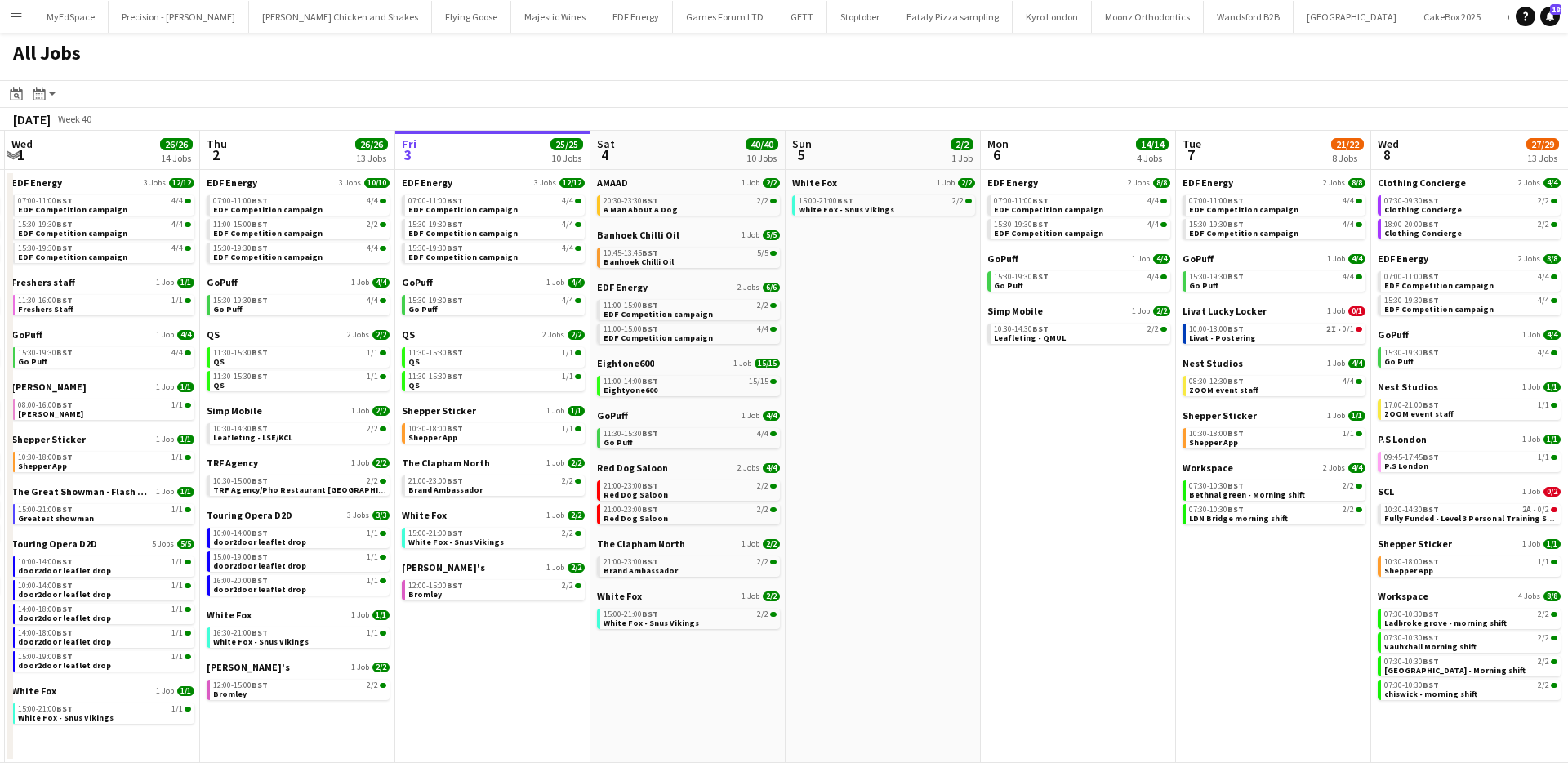
scroll to position [0, 432]
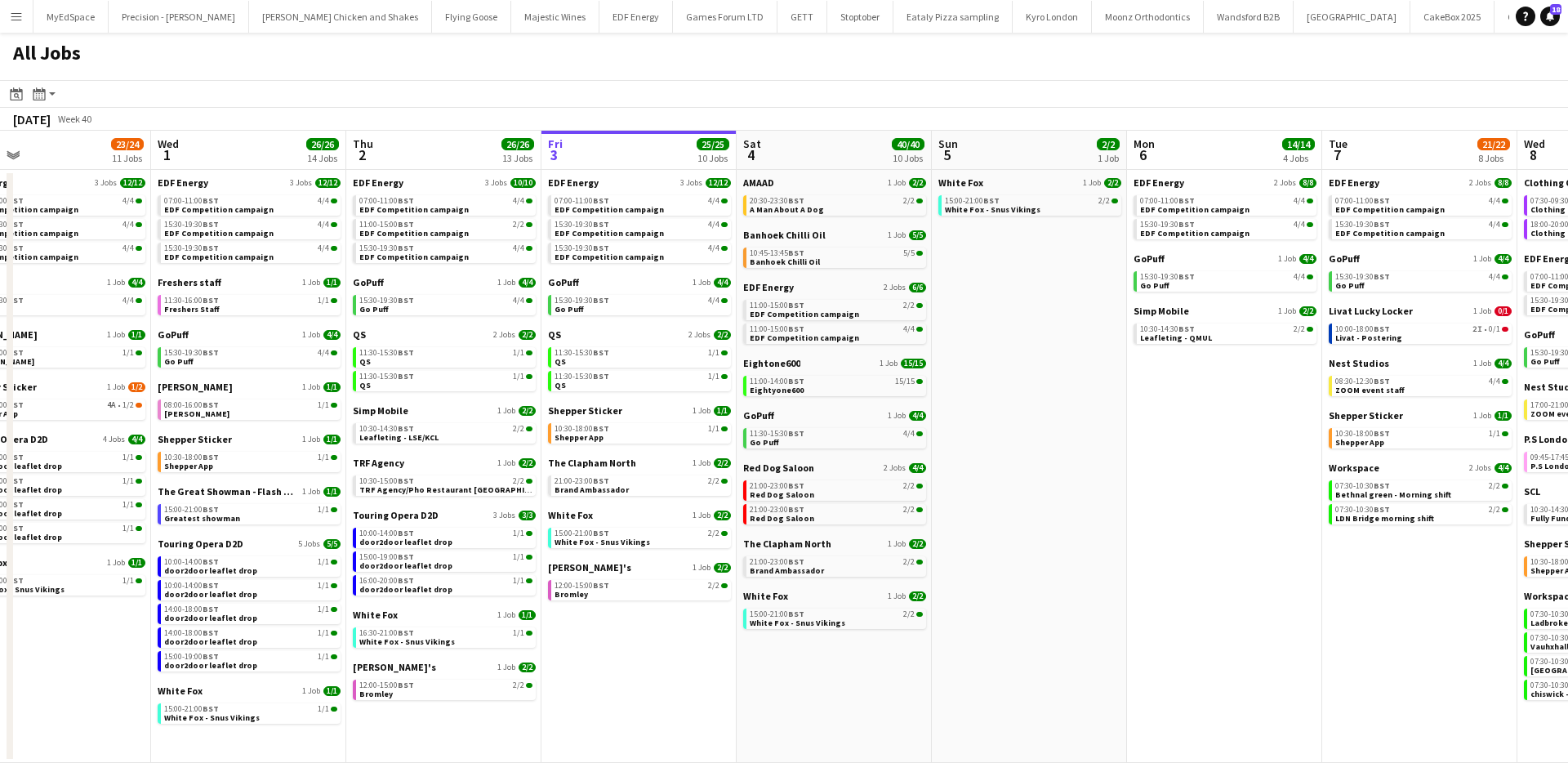
drag, startPoint x: 818, startPoint y: 281, endPoint x: 962, endPoint y: 301, distance: 145.4
click at [963, 297] on app-calendar-viewport "Sun 28 11/12 4 Jobs Mon 29 21/21 9 Jobs Tue 30 23/24 11 Jobs Wed 1 26/26 14 Job…" at bounding box center [784, 447] width 1568 height 633
click at [839, 394] on app-brief-job-card "11:00-14:00 BST 15/15 Eightyone600" at bounding box center [837, 386] width 183 height 20
click at [847, 370] on app-calendar-brief-board "Eightone600 1 Job 15/15 11:00-14:00 BST 15/15 Eightyone600" at bounding box center [837, 377] width 183 height 39
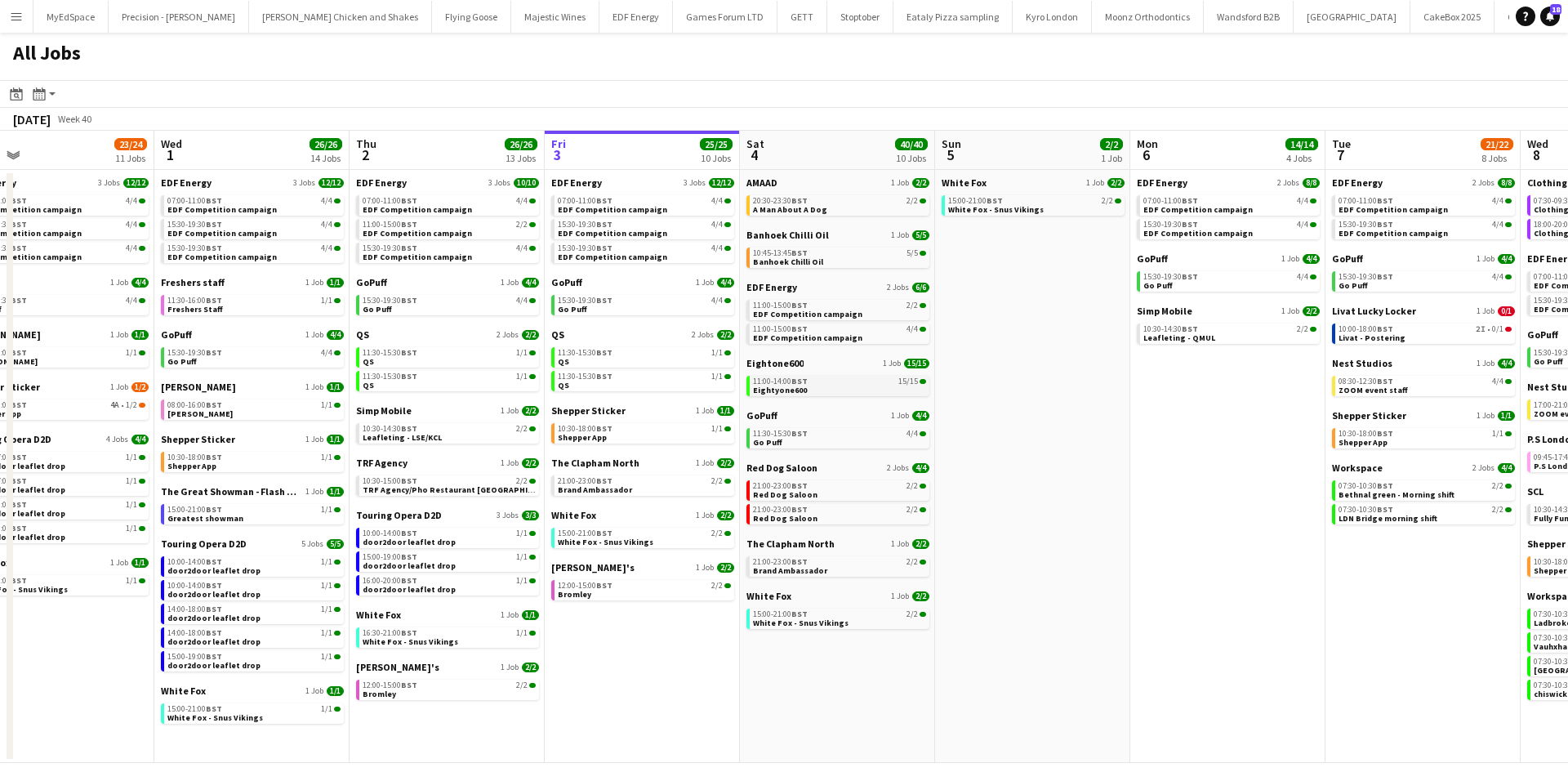
click at [854, 384] on div "11:00-14:00 BST 15/15" at bounding box center [840, 381] width 174 height 8
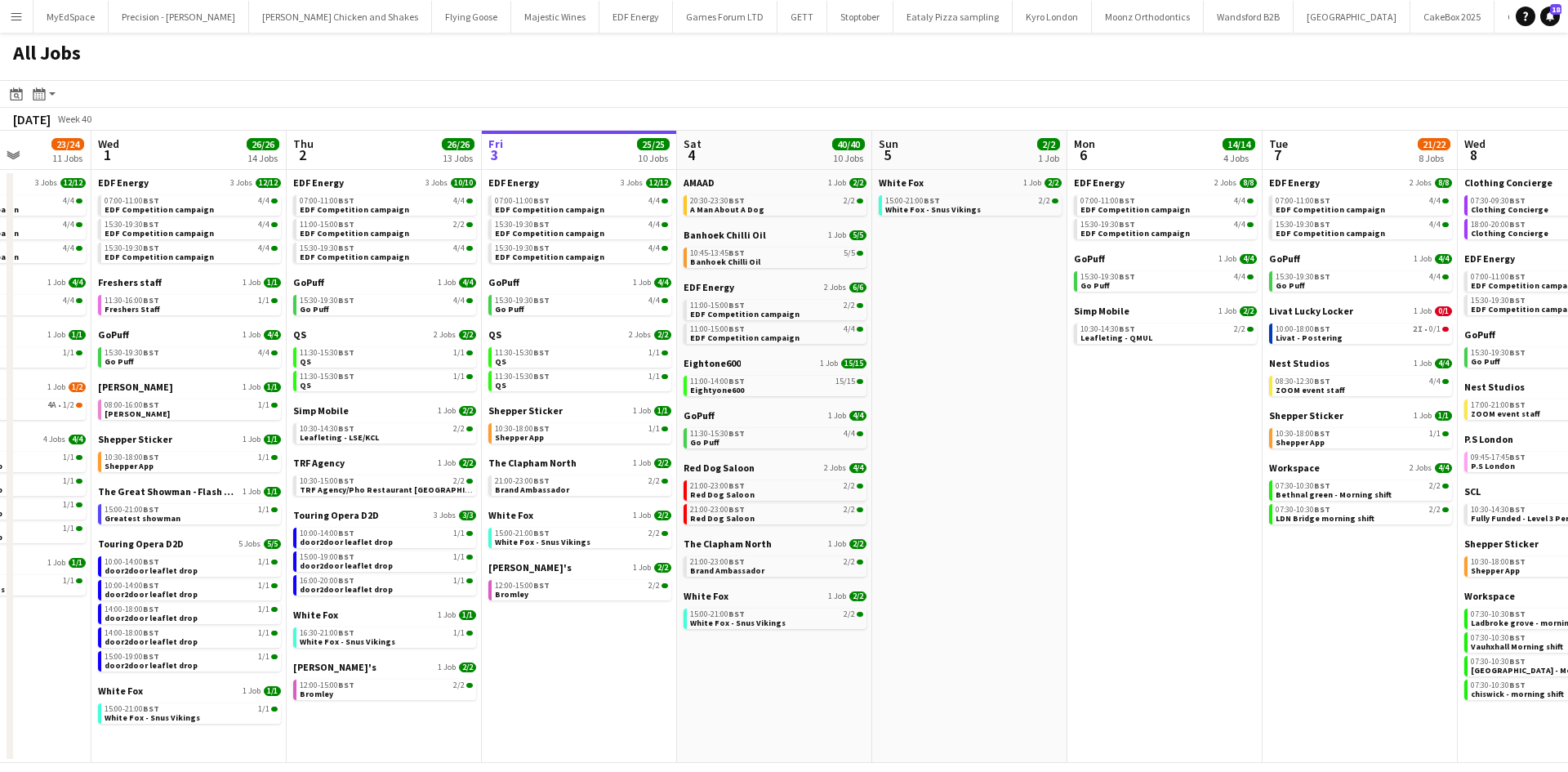
drag, startPoint x: 832, startPoint y: 618, endPoint x: 1175, endPoint y: 632, distance: 343.3
click at [1176, 633] on app-date-cell "EDF Energy 2 Jobs [DATE] 07:00-11:00 BST 4/4 EDF Competition campaign 15:30-19:…" at bounding box center [1166, 466] width 196 height 593
click at [758, 560] on div "21:00-23:00 BST 2/2" at bounding box center [777, 561] width 174 height 8
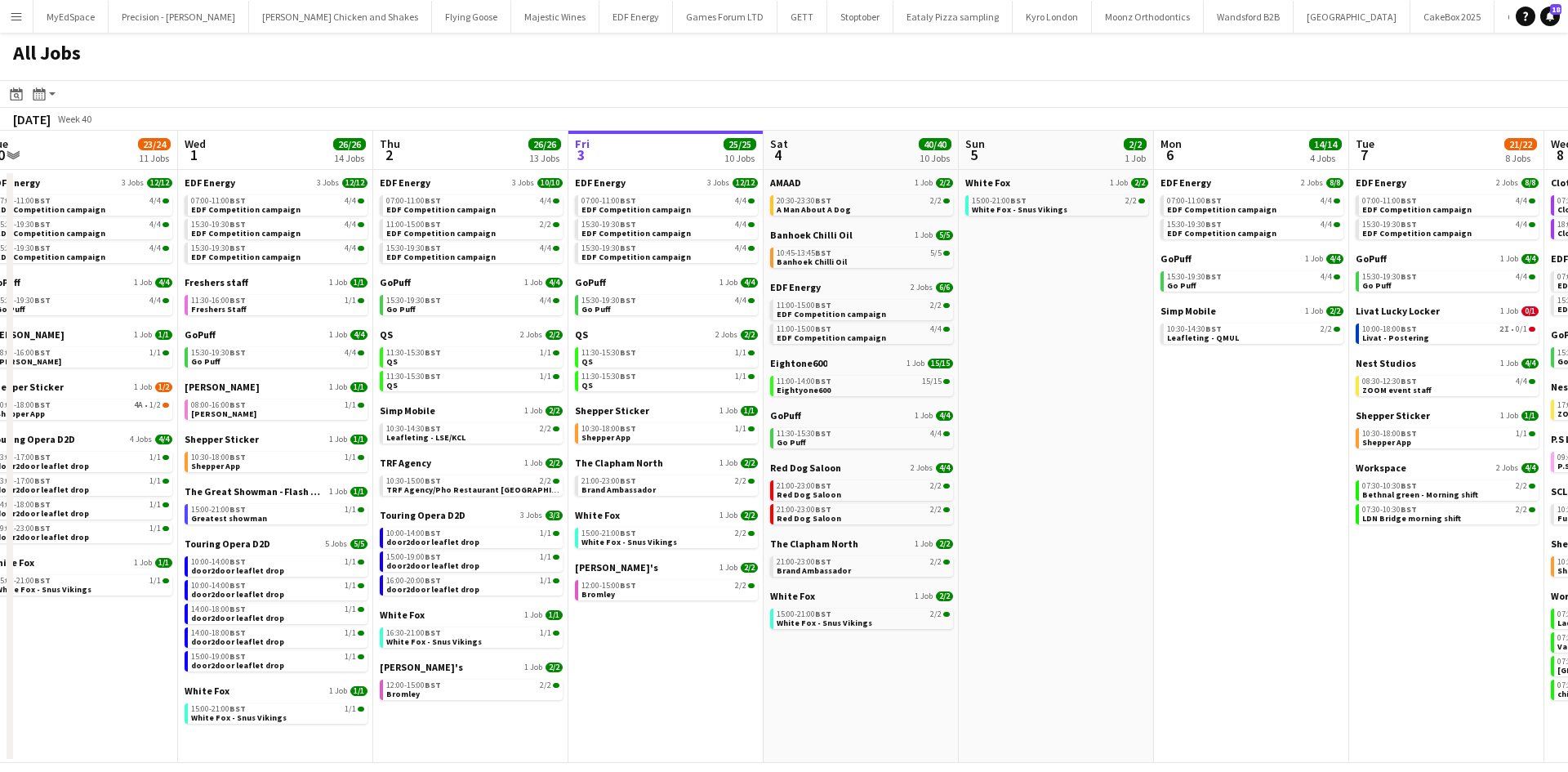
drag, startPoint x: 975, startPoint y: 657, endPoint x: 1040, endPoint y: 639, distance: 67.4
click at [1042, 640] on app-calendar-viewport "Sun 28 11/12 4 Jobs Mon 29 21/21 9 Jobs Tue 30 23/24 11 Jobs Wed 1 26/26 14 Job…" at bounding box center [784, 447] width 1568 height 633
click at [1049, 590] on app-date-cell "White Fox 1 Job 2/2 15:00-21:00 BST 2/2 White Fox - Snus Vikings" at bounding box center [1056, 466] width 196 height 593
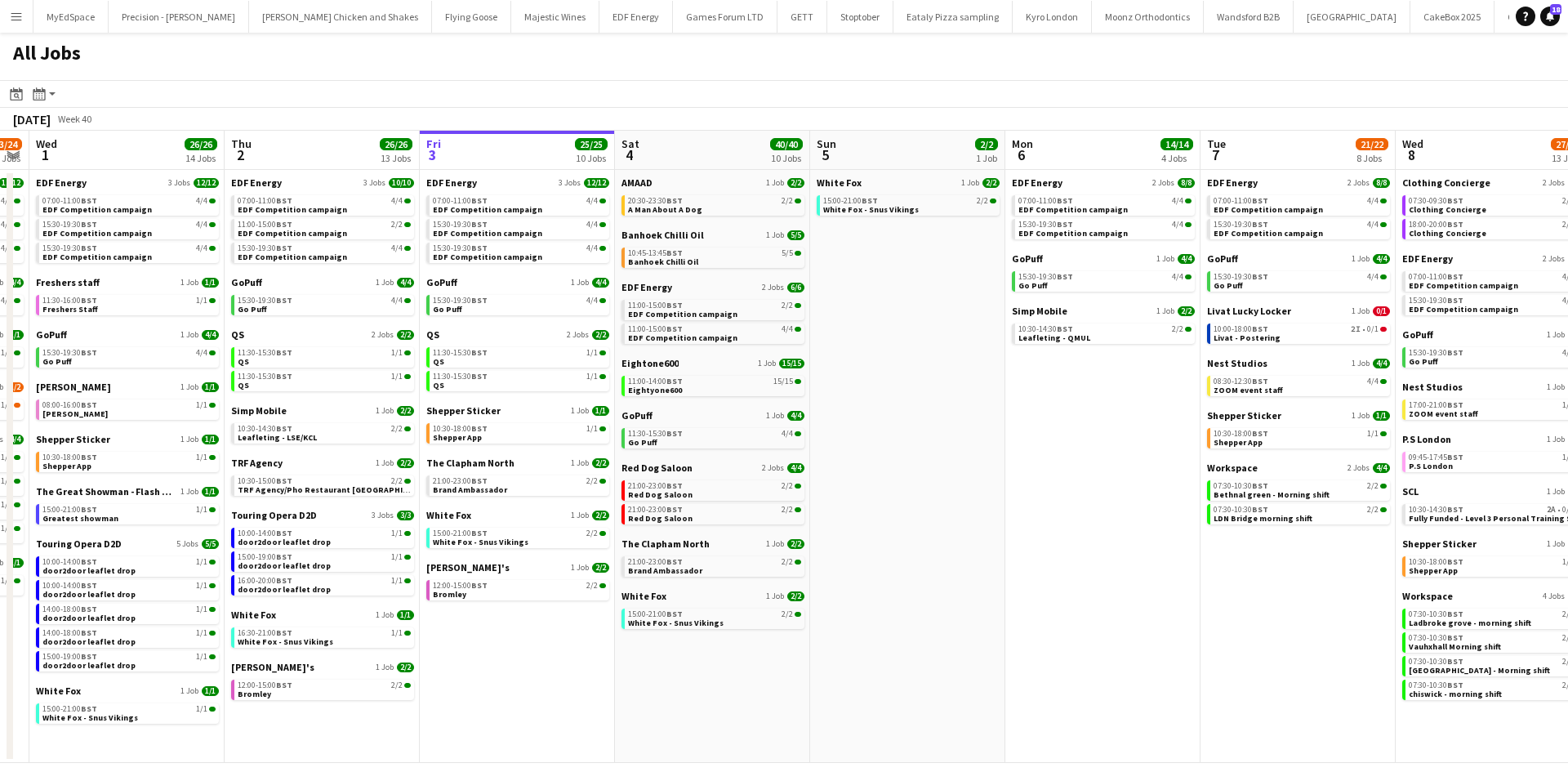
drag, startPoint x: 1195, startPoint y: 580, endPoint x: 1021, endPoint y: 553, distance: 176.1
click at [1021, 553] on app-calendar-viewport "Sun 28 11/12 4 Jobs Mon 29 21/21 9 Jobs Tue 30 23/24 11 Jobs Wed 1 26/26 14 Job…" at bounding box center [784, 447] width 1568 height 633
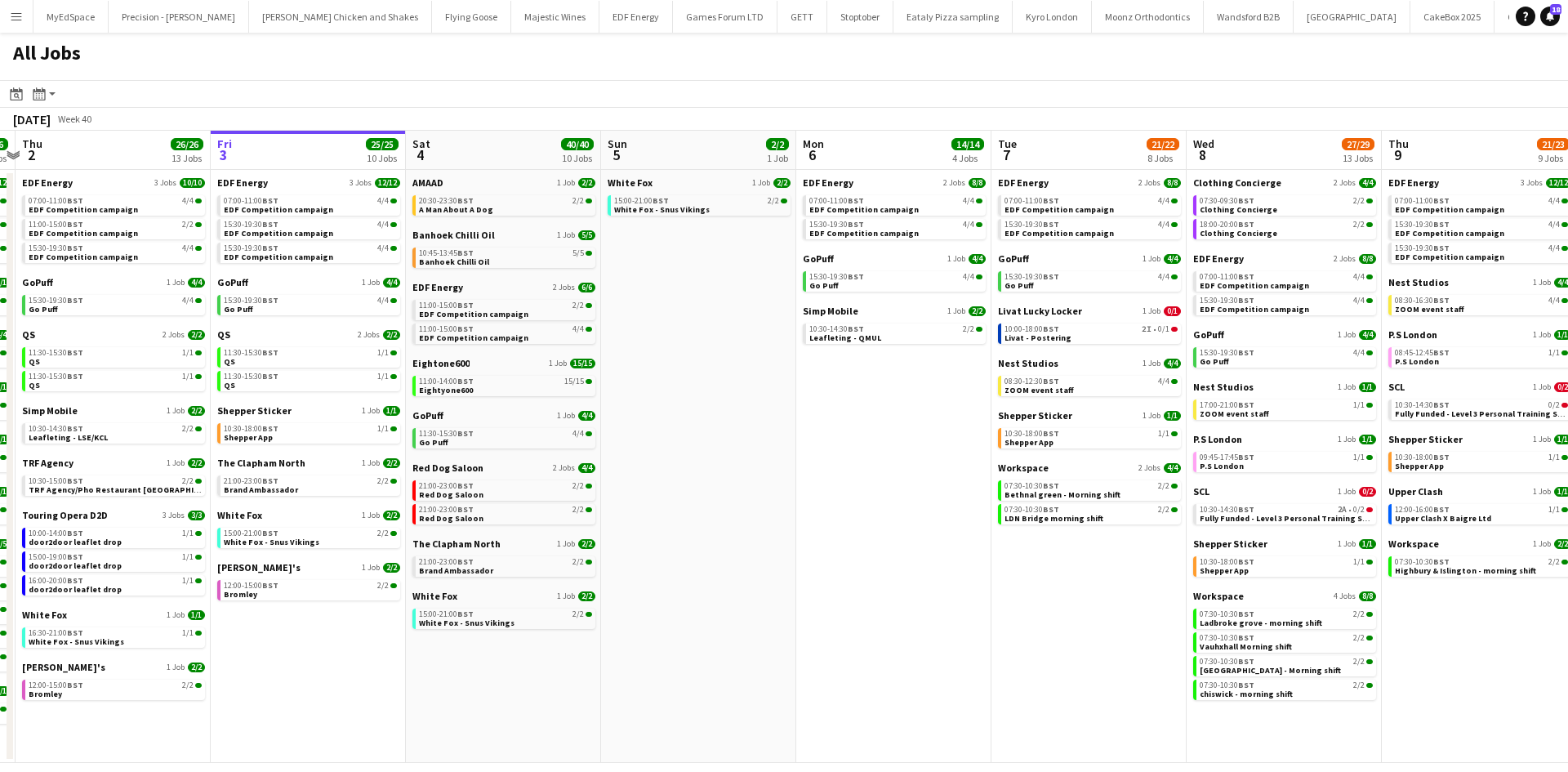
drag, startPoint x: 1051, startPoint y: 499, endPoint x: 880, endPoint y: 504, distance: 171.1
click at [877, 504] on app-calendar-viewport "Sun 28 11/12 4 Jobs Mon 29 21/21 9 Jobs Tue 30 23/24 11 Jobs Wed 1 26/26 14 Job…" at bounding box center [784, 447] width 1568 height 633
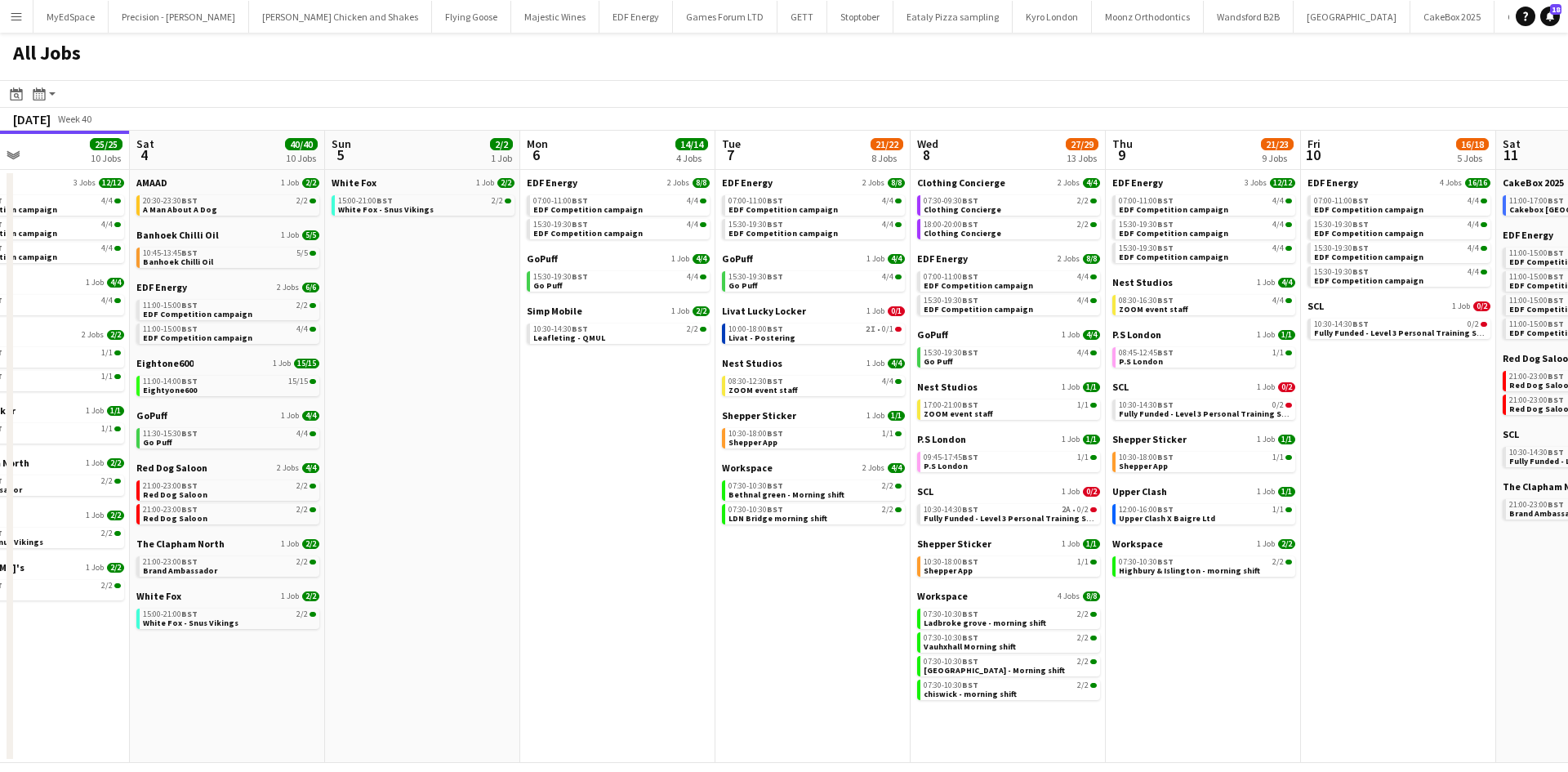
drag, startPoint x: 1059, startPoint y: 659, endPoint x: 777, endPoint y: 655, distance: 282.0
click at [777, 655] on app-calendar-viewport "Tue 30 23/24 11 Jobs Wed 1 26/26 14 Jobs Thu 2 26/26 13 Jobs Fri 3 25/25 10 Job…" at bounding box center [784, 447] width 1568 height 633
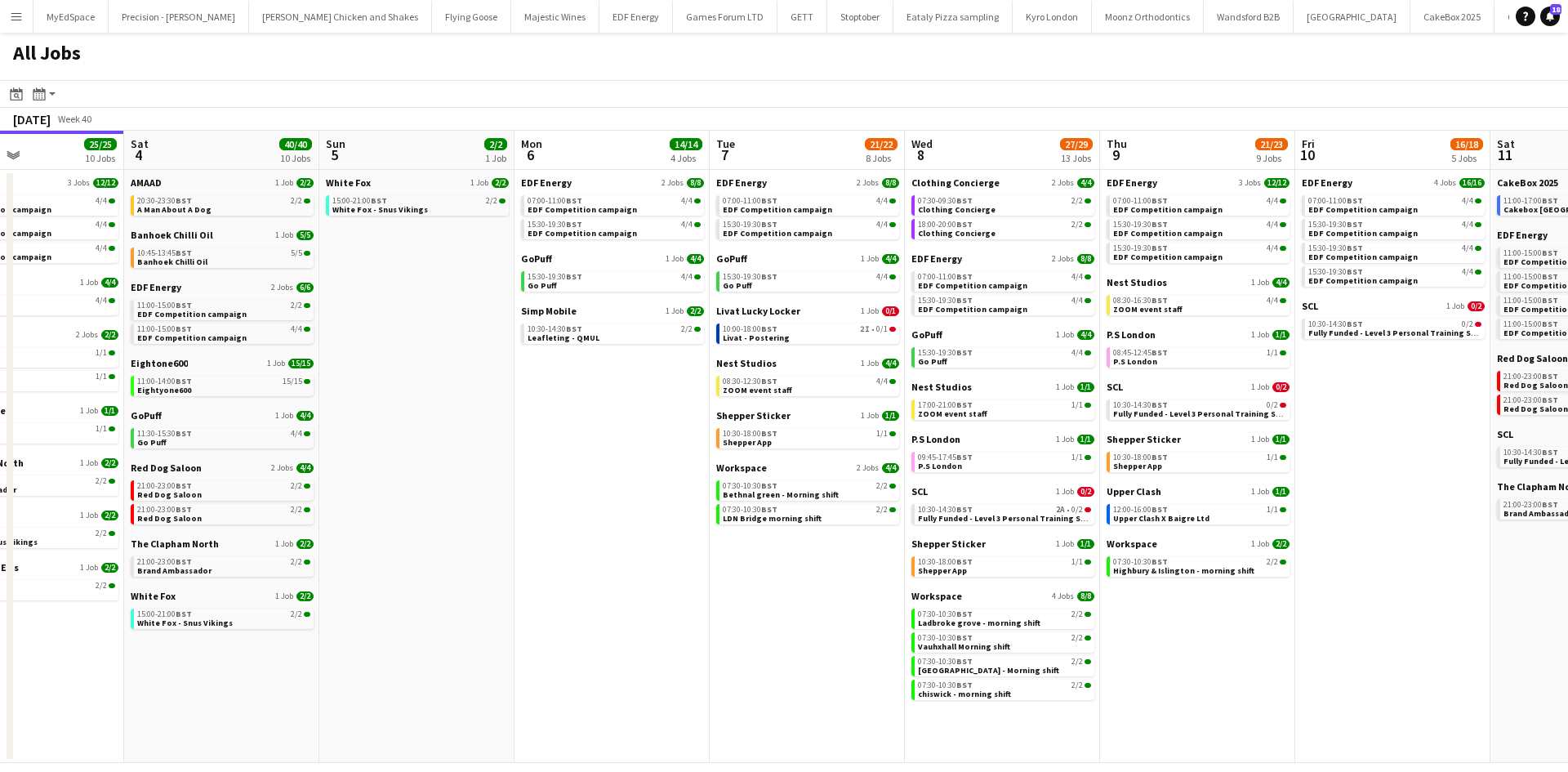
drag, startPoint x: 1242, startPoint y: 682, endPoint x: 1148, endPoint y: 677, distance: 94.1
click at [1150, 678] on app-calendar-viewport "Tue 30 23/24 11 Jobs Wed 1 26/26 14 Jobs Thu 2 26/26 13 Jobs Fri 3 25/25 10 Job…" at bounding box center [784, 447] width 1568 height 633
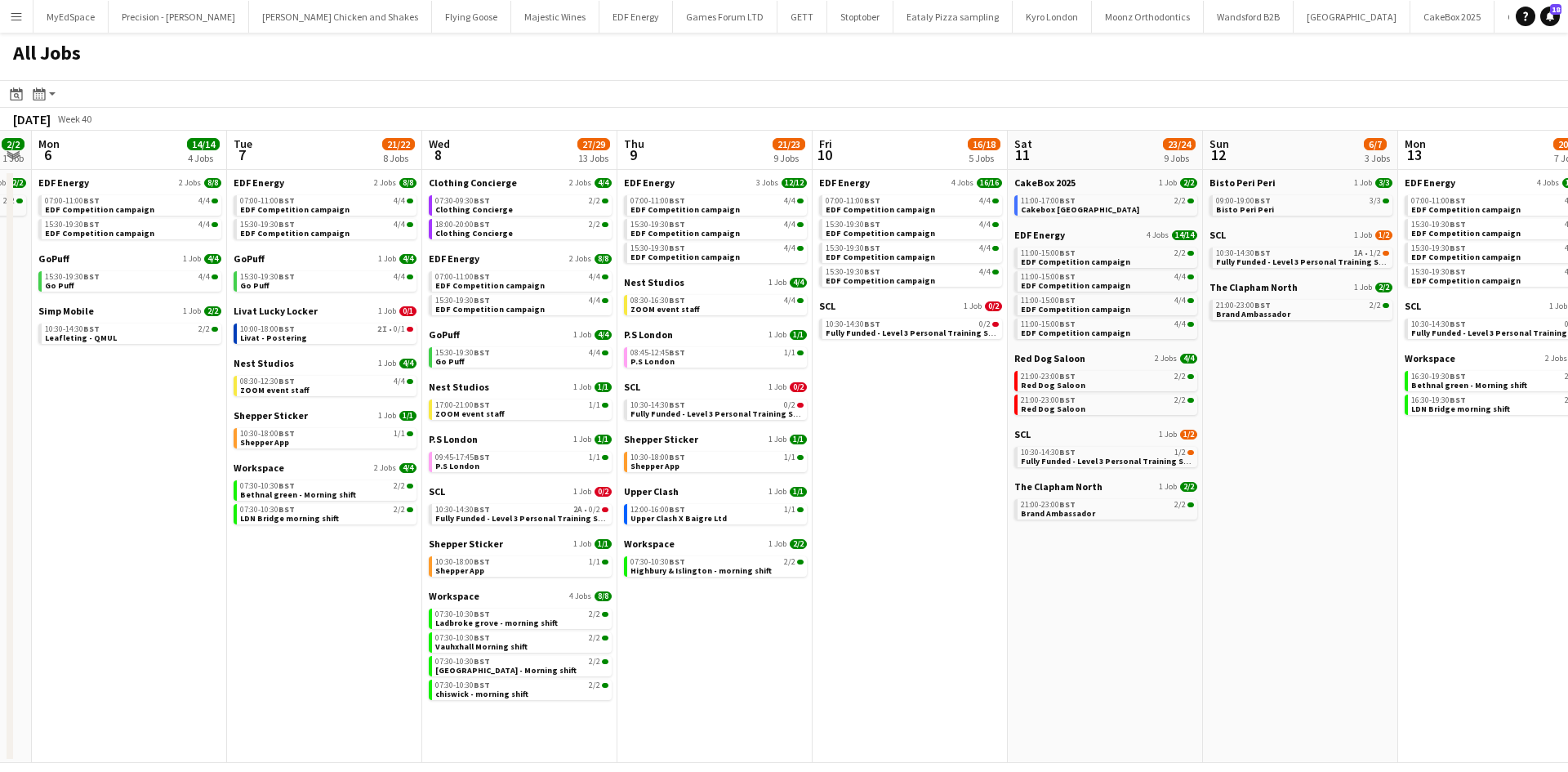
scroll to position [0, 500]
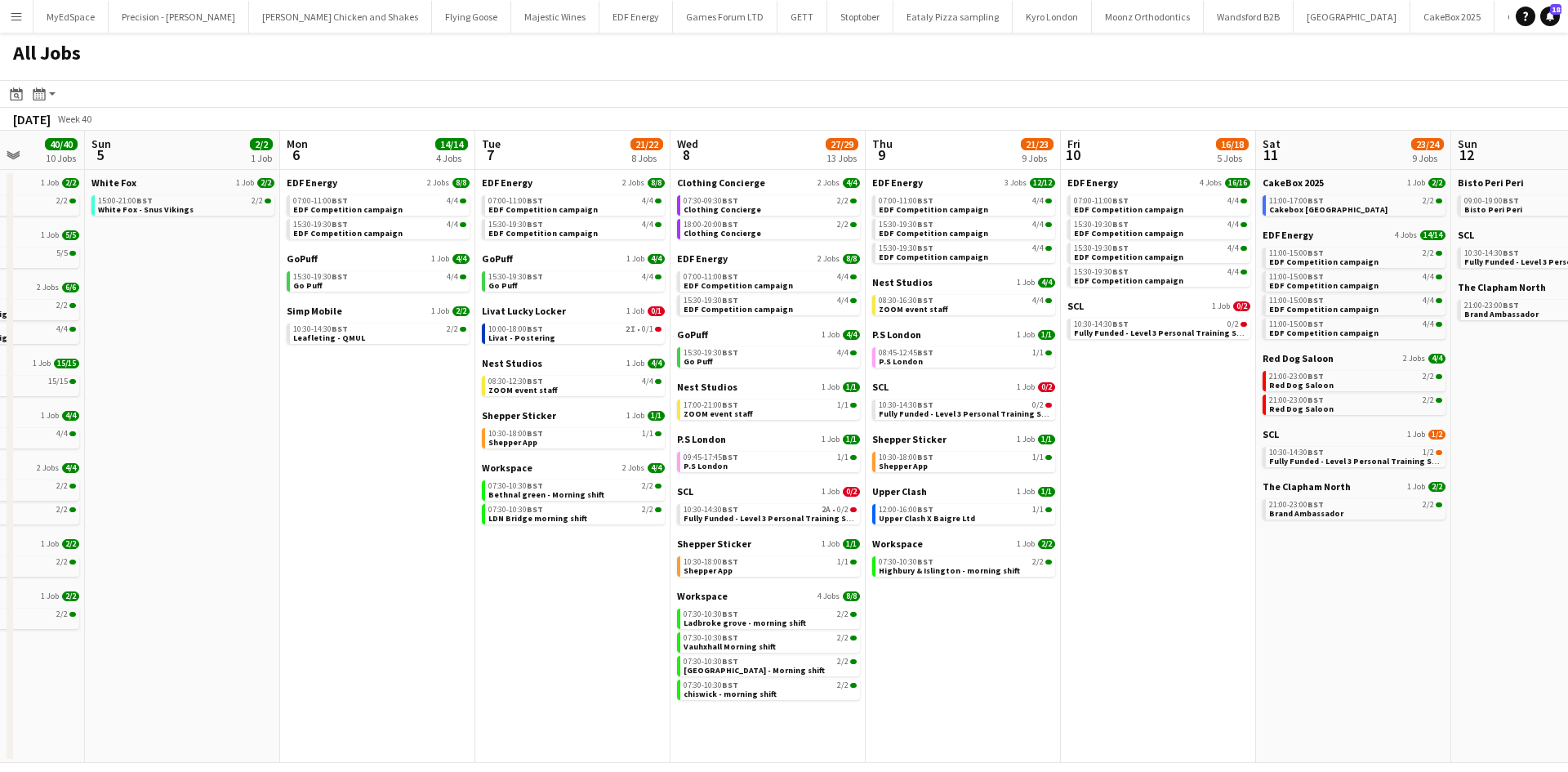
drag, startPoint x: 1173, startPoint y: 652, endPoint x: 1107, endPoint y: 654, distance: 66.0
click at [1107, 654] on app-calendar-viewport "Thu 2 26/26 13 Jobs Fri 3 25/25 10 Jobs Sat 4 40/40 10 Jobs Sun 5 2/2 1 Job Mon…" at bounding box center [784, 447] width 1568 height 633
click at [573, 325] on div "10:00-18:00 BST 2I • 0/1" at bounding box center [575, 329] width 174 height 8
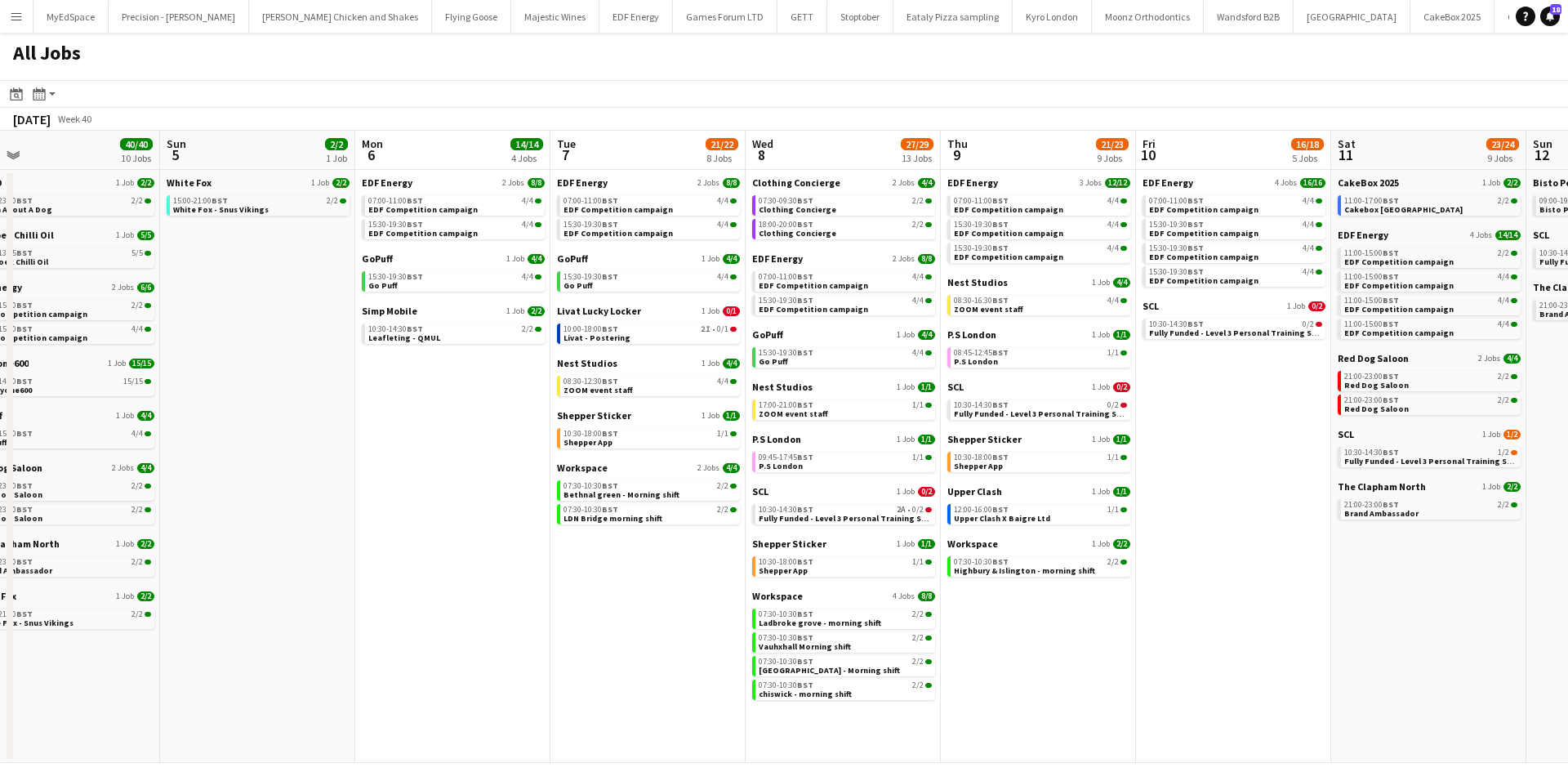
scroll to position [0, 355]
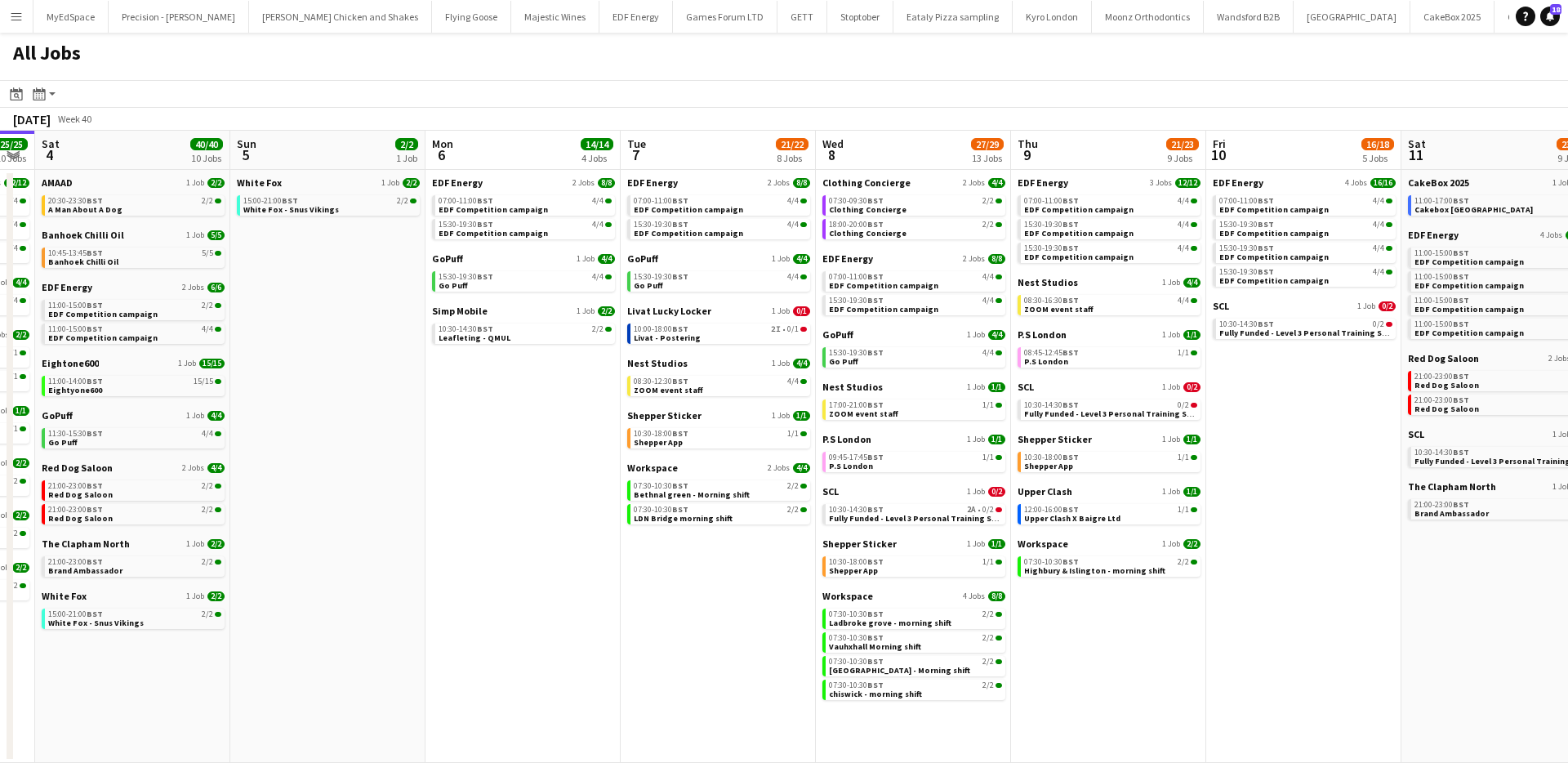
drag, startPoint x: 509, startPoint y: 552, endPoint x: 650, endPoint y: 552, distance: 141.0
click at [650, 552] on app-calendar-viewport "Thu 2 26/26 13 Jobs Fri 3 25/25 10 Jobs Sat 4 40/40 10 Jobs Sun 5 2/2 1 Job Mon…" at bounding box center [784, 447] width 1568 height 633
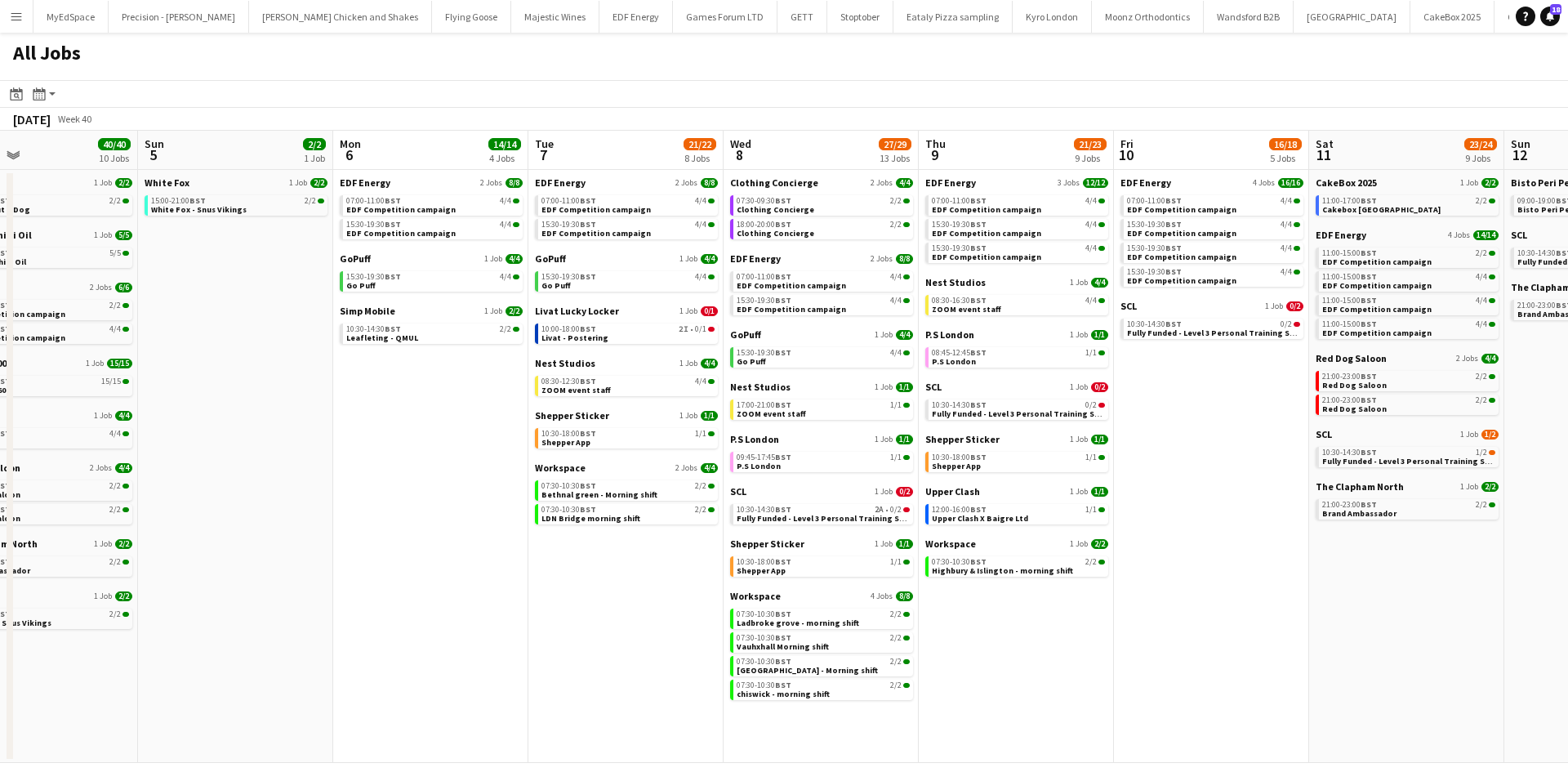
drag, startPoint x: 1275, startPoint y: 690, endPoint x: 1182, endPoint y: 675, distance: 94.2
click at [1182, 675] on app-calendar-viewport "Thu 2 26/26 13 Jobs Fri 3 25/25 10 Jobs Sat 4 40/40 10 Jobs Sun 5 2/2 1 Job Mon…" at bounding box center [784, 447] width 1568 height 633
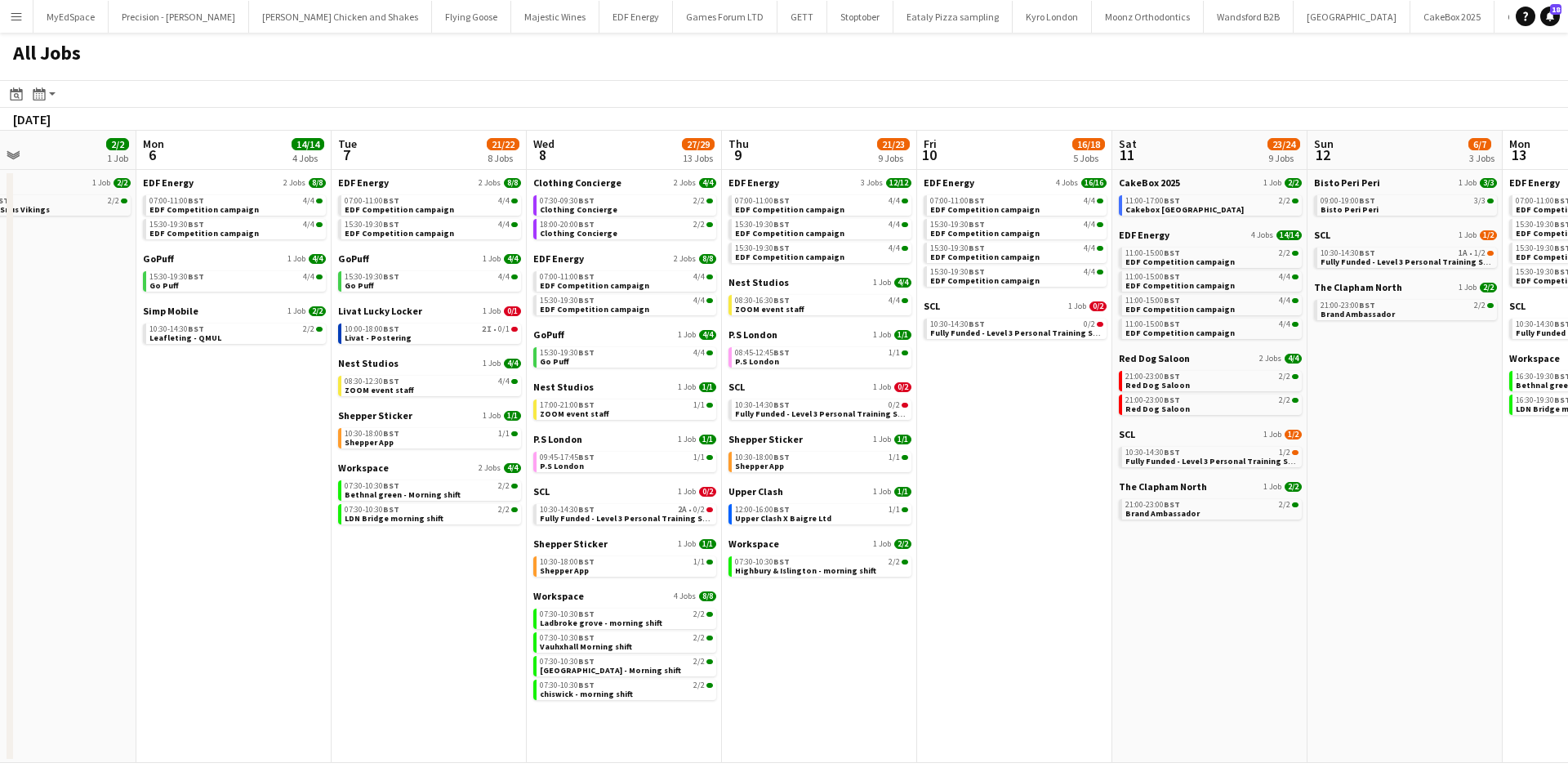
scroll to position [0, 579]
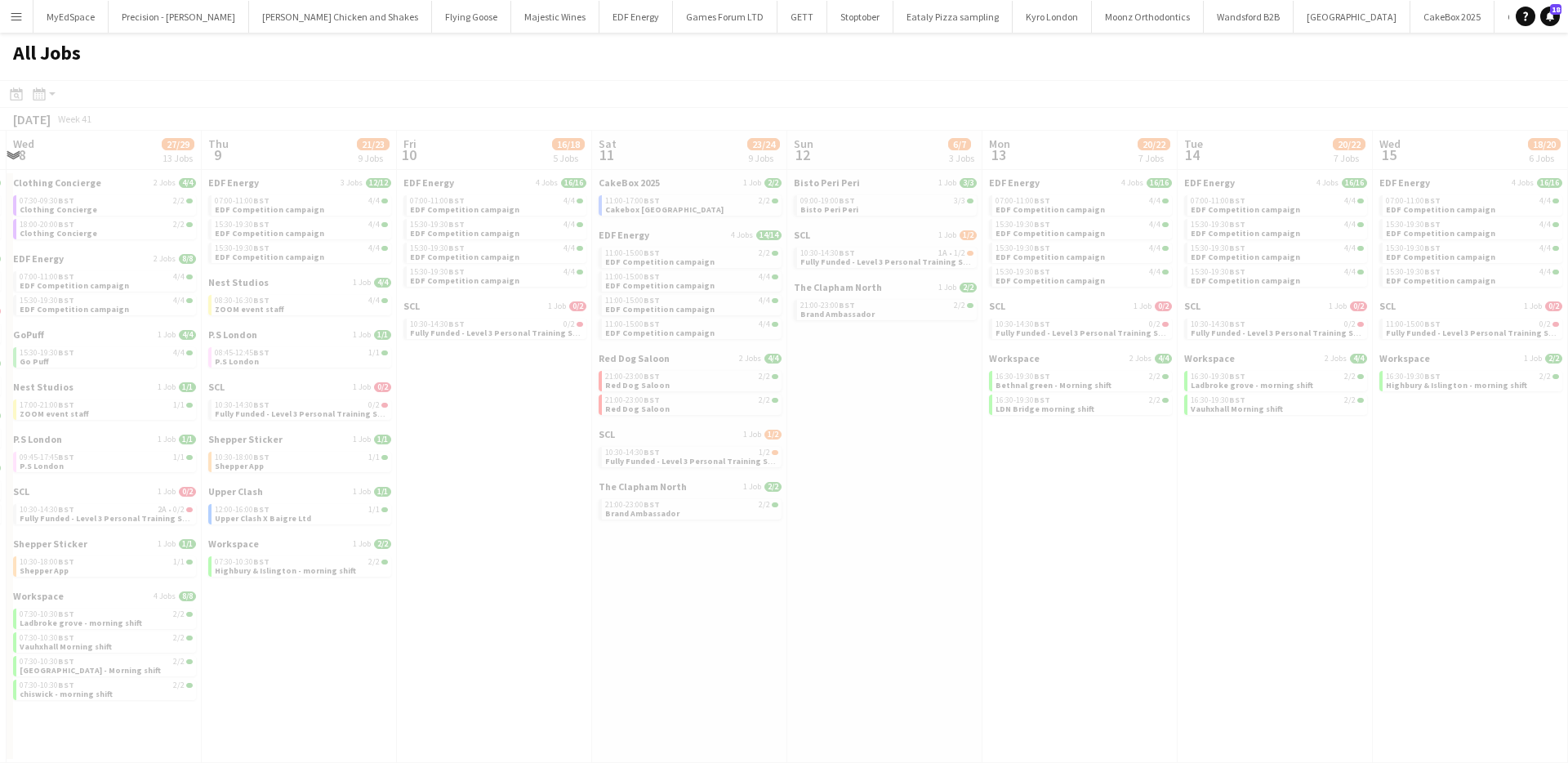
drag, startPoint x: 1439, startPoint y: 651, endPoint x: 569, endPoint y: 550, distance: 875.8
click at [557, 551] on app-all-jobs "All Jobs Date picker OCT 2025 OCT 2025 Monday M Tuesday T Wednesday W Thursday …" at bounding box center [784, 397] width 1568 height 730
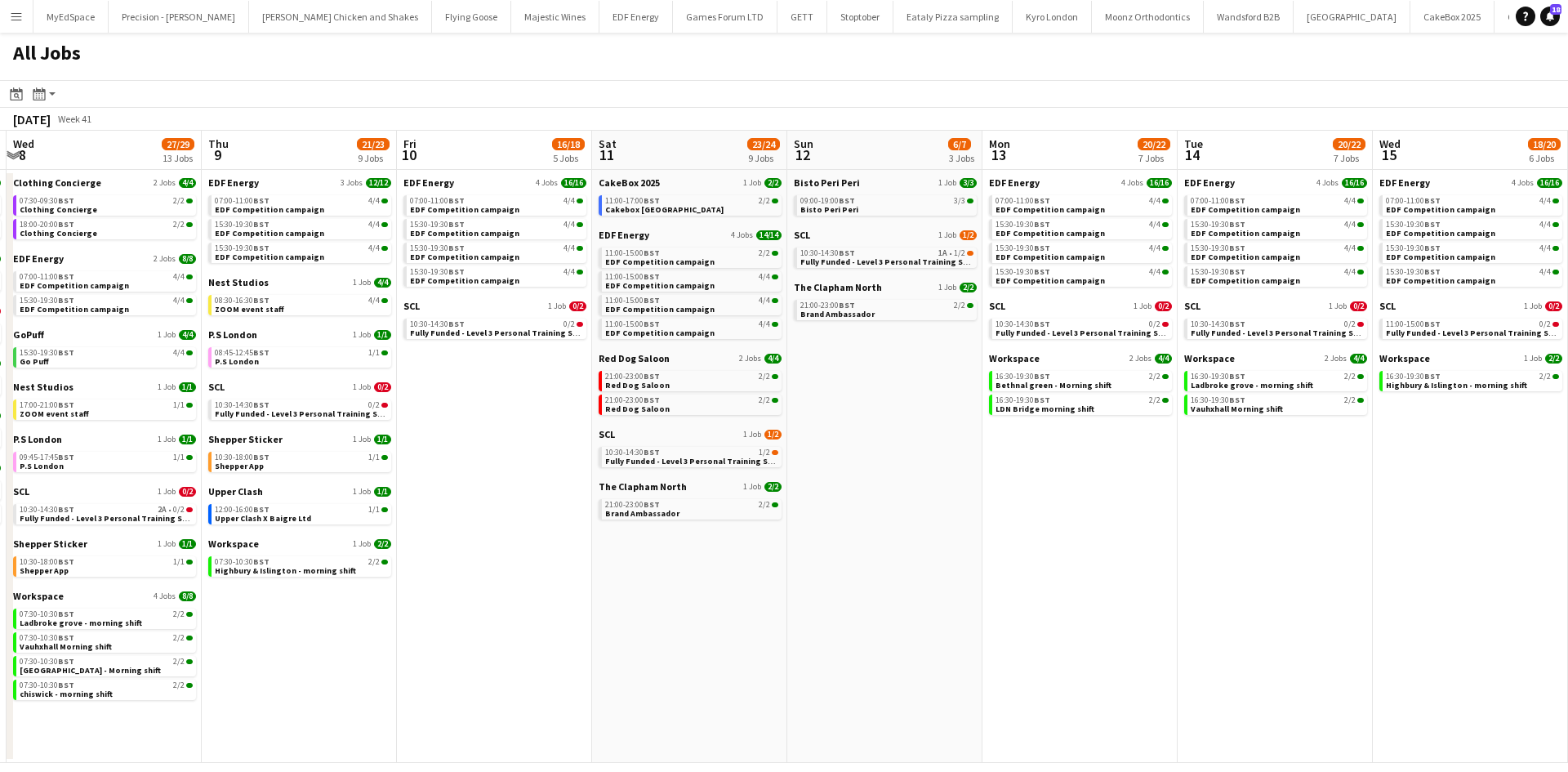
drag, startPoint x: 731, startPoint y: 528, endPoint x: 1174, endPoint y: 573, distance: 445.3
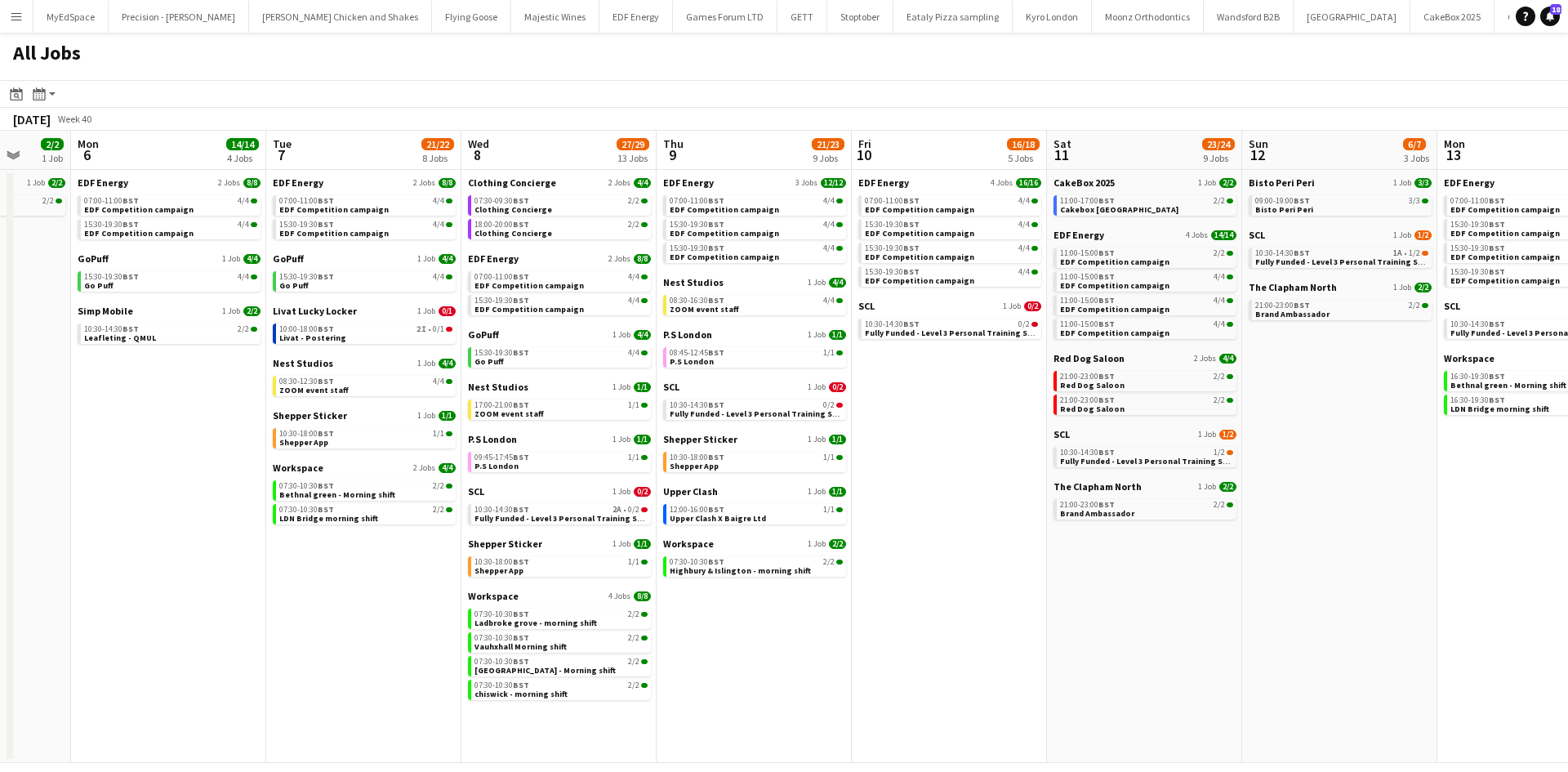
drag, startPoint x: 896, startPoint y: 596, endPoint x: 1354, endPoint y: 628, distance: 459.1
click at [1354, 628] on app-calendar-viewport "Fri 3 25/25 10 Jobs Sat 4 40/40 10 Jobs Sun 5 2/2 1 Job Mon 6 14/14 4 Jobs Tue …" at bounding box center [784, 447] width 1568 height 633
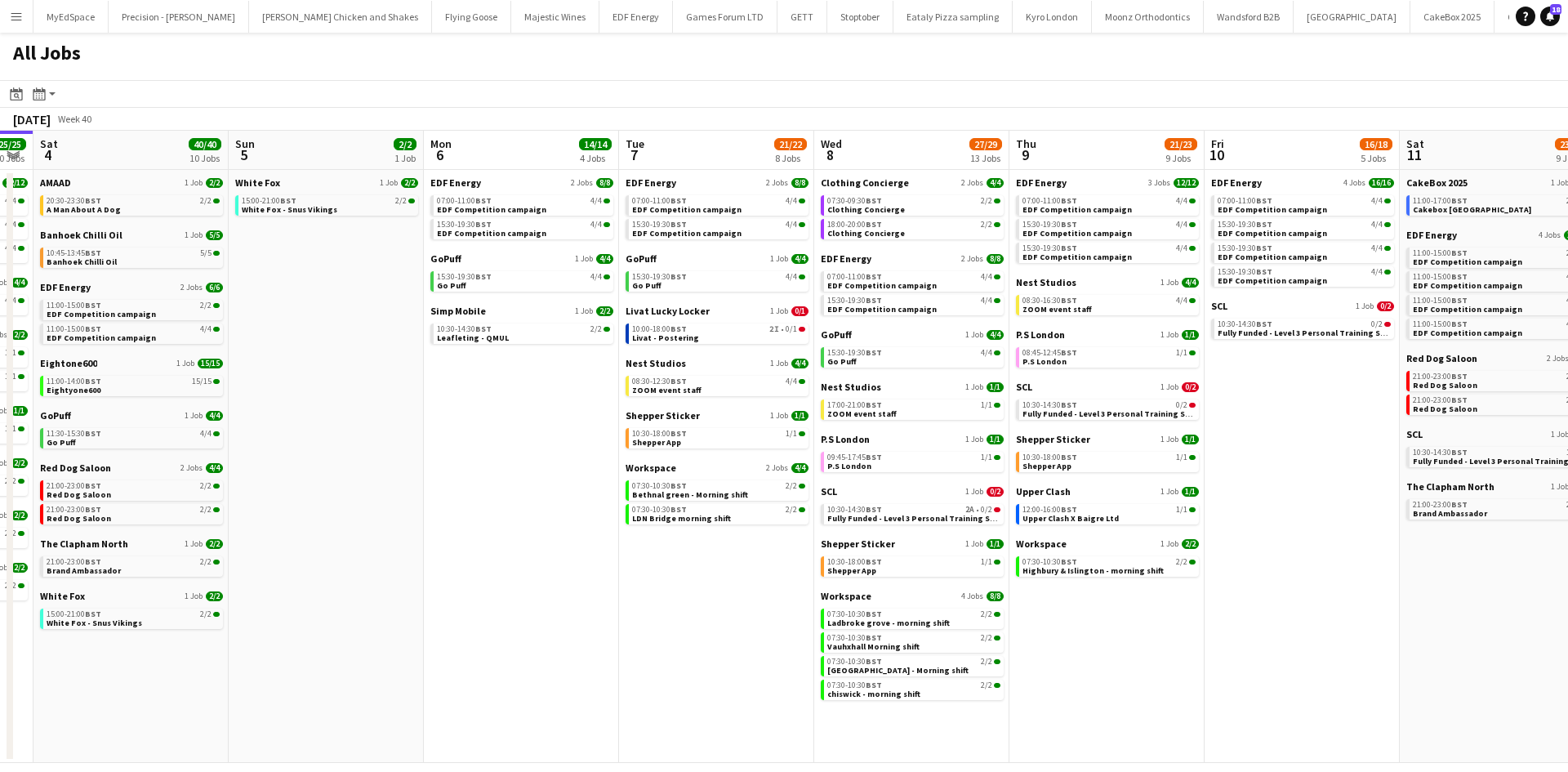
click at [1269, 582] on app-calendar-viewport "Thu 2 26/26 13 Jobs Fri 3 25/25 10 Jobs Sat 4 40/40 10 Jobs Sun 5 2/2 1 Job Mon…" at bounding box center [784, 447] width 1568 height 633
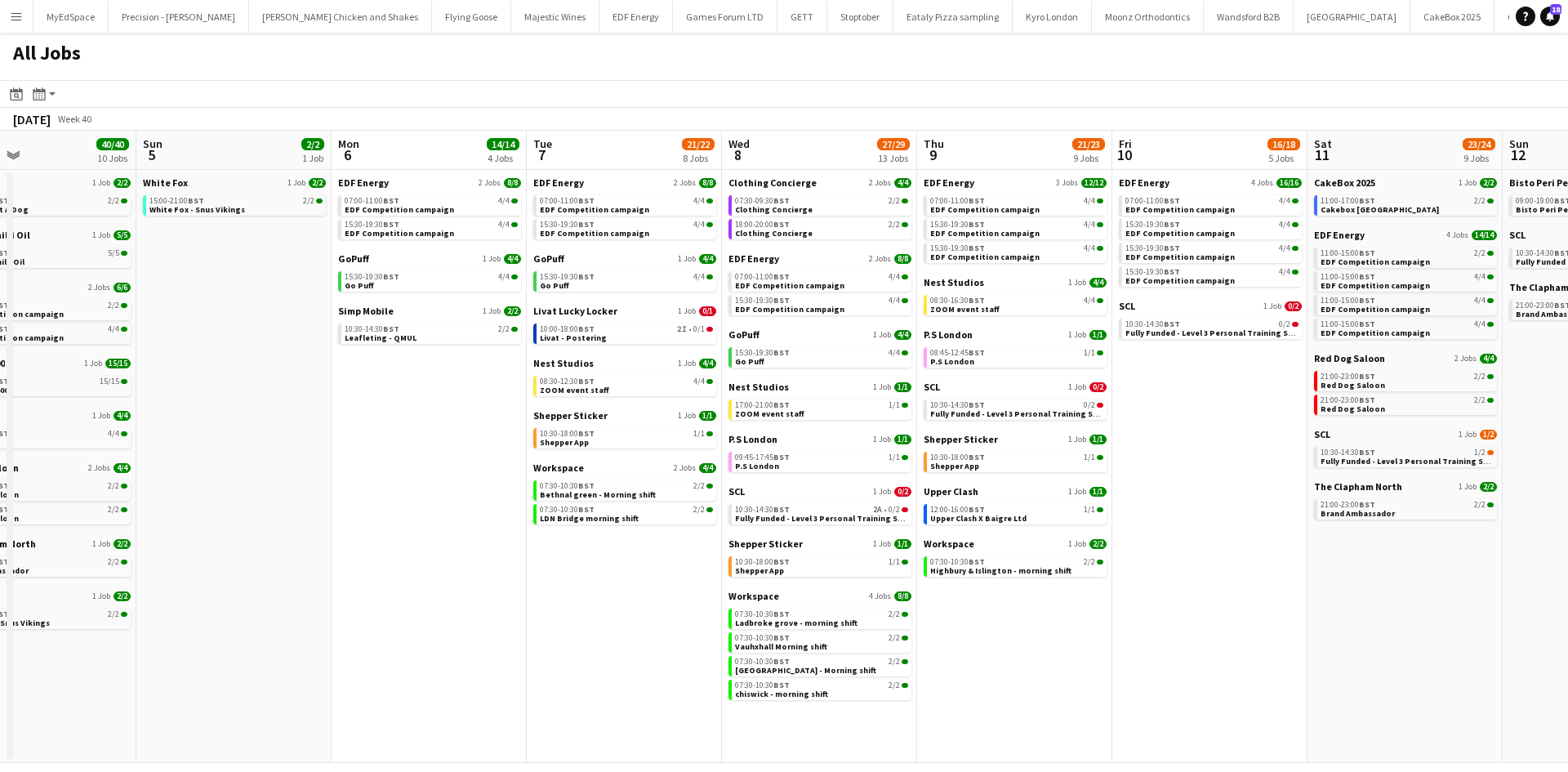
scroll to position [0, 451]
drag, startPoint x: 1324, startPoint y: 535, endPoint x: 1230, endPoint y: 535, distance: 94.0
click at [1230, 535] on app-calendar-viewport "Thu 2 26/26 13 Jobs Fri 3 25/25 10 Jobs Sat 4 40/40 10 Jobs Sun 5 2/2 1 Job Mon…" at bounding box center [784, 447] width 1568 height 633
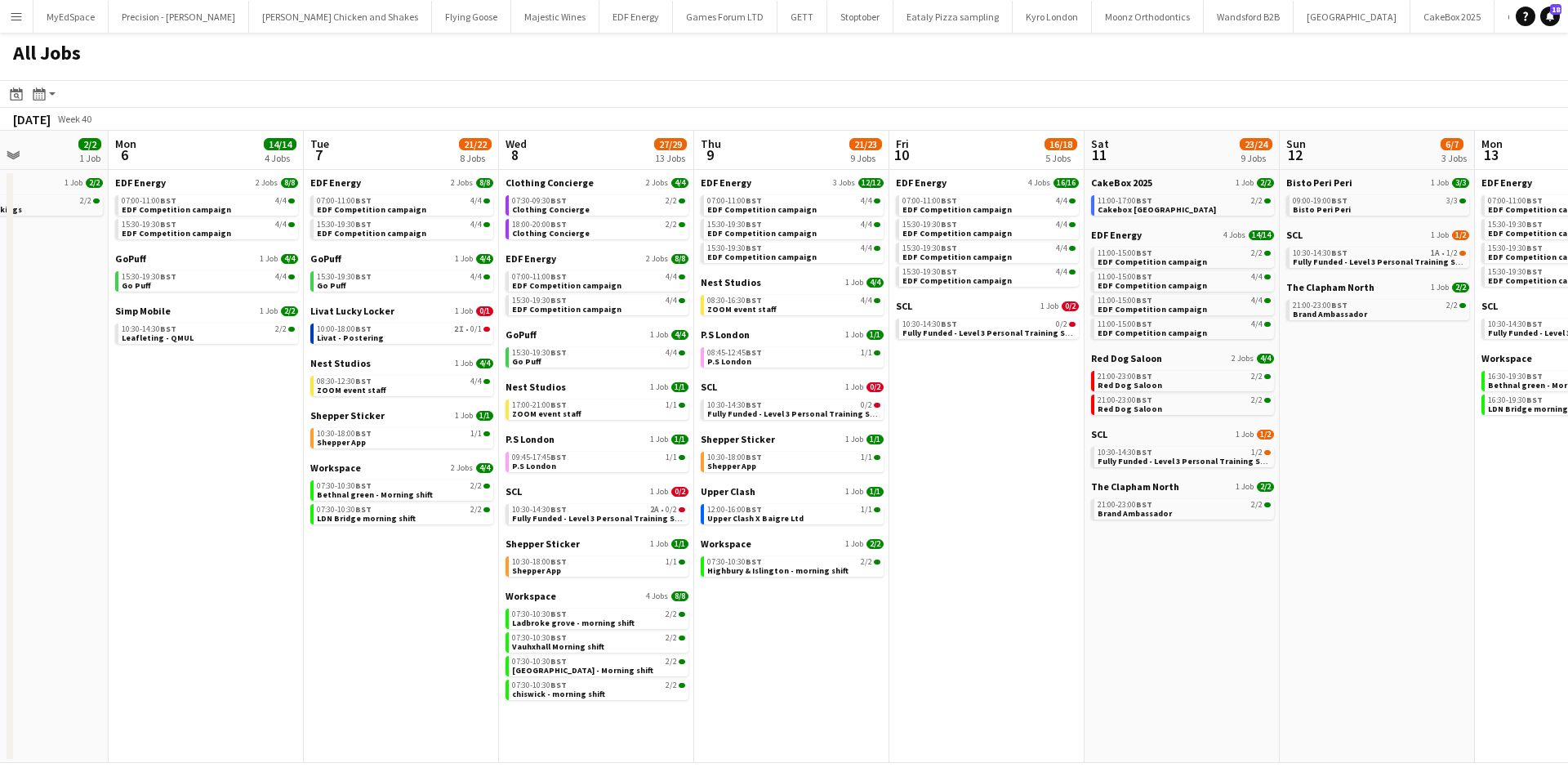
drag, startPoint x: 1341, startPoint y: 637, endPoint x: 1243, endPoint y: 638, distance: 98.0
click at [1243, 638] on app-calendar-viewport "Thu 2 26/26 13 Jobs Fri 3 25/25 10 Jobs Sat 4 40/40 10 Jobs Sun 5 2/2 1 Job Mon…" at bounding box center [784, 447] width 1568 height 633
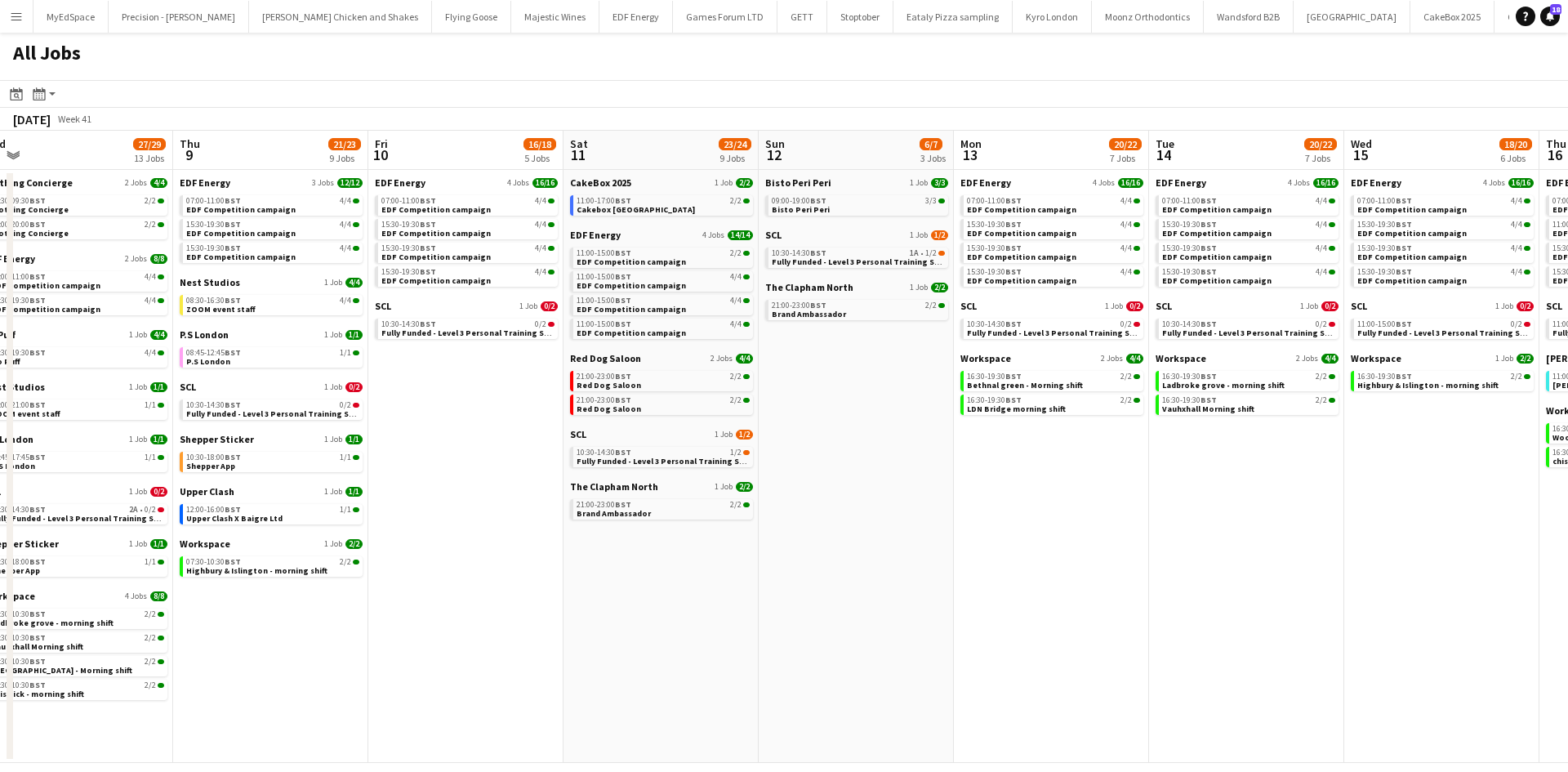
drag, startPoint x: 966, startPoint y: 508, endPoint x: 818, endPoint y: 464, distance: 154.4
click at [818, 464] on app-calendar-viewport "Sat 4 40/40 10 Jobs Sun 5 2/2 1 Job Mon 6 14/14 4 Jobs Tue 7 21/22 8 Jobs Wed 8…" at bounding box center [784, 447] width 1568 height 633
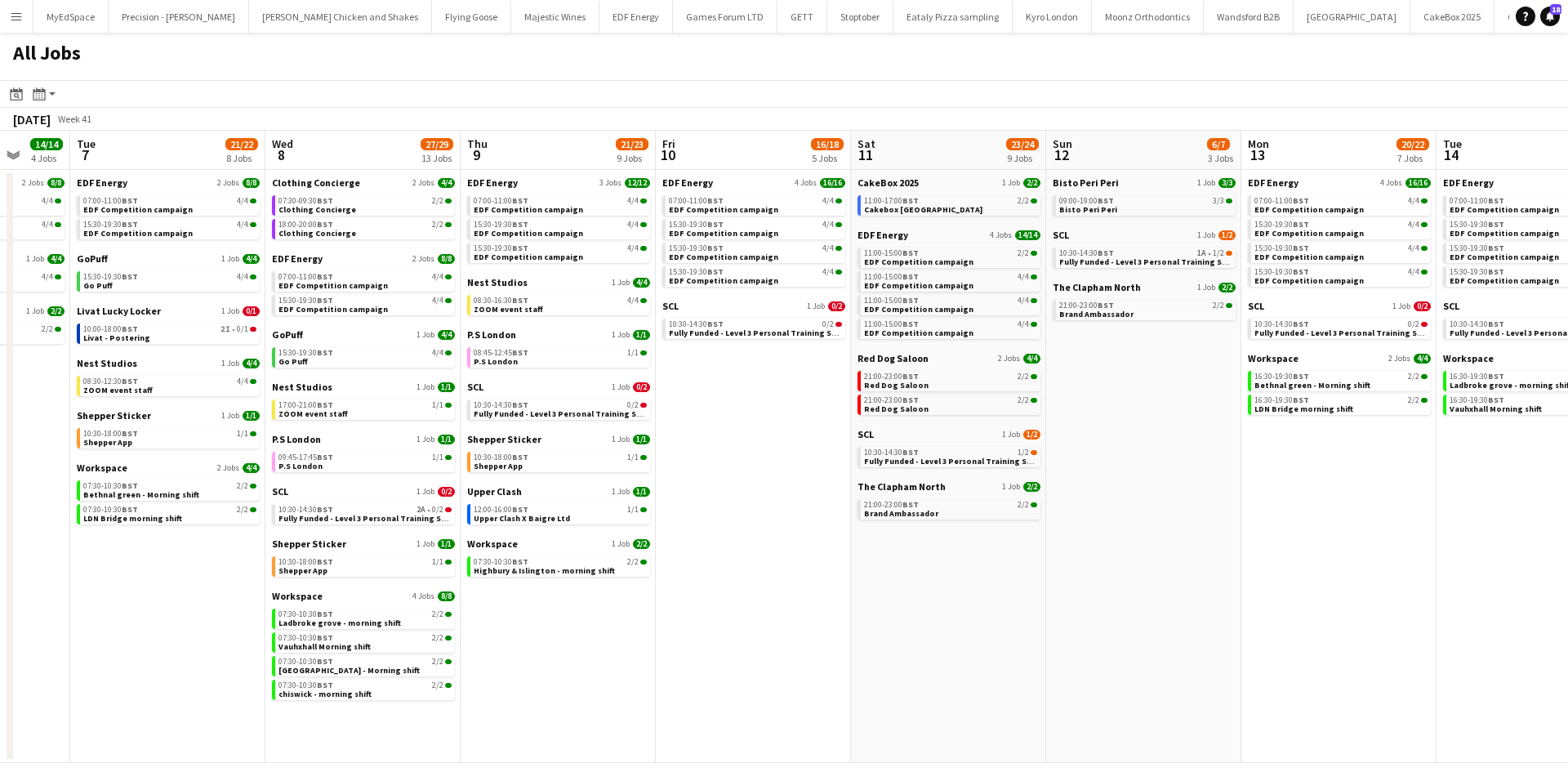
scroll to position [0, 531]
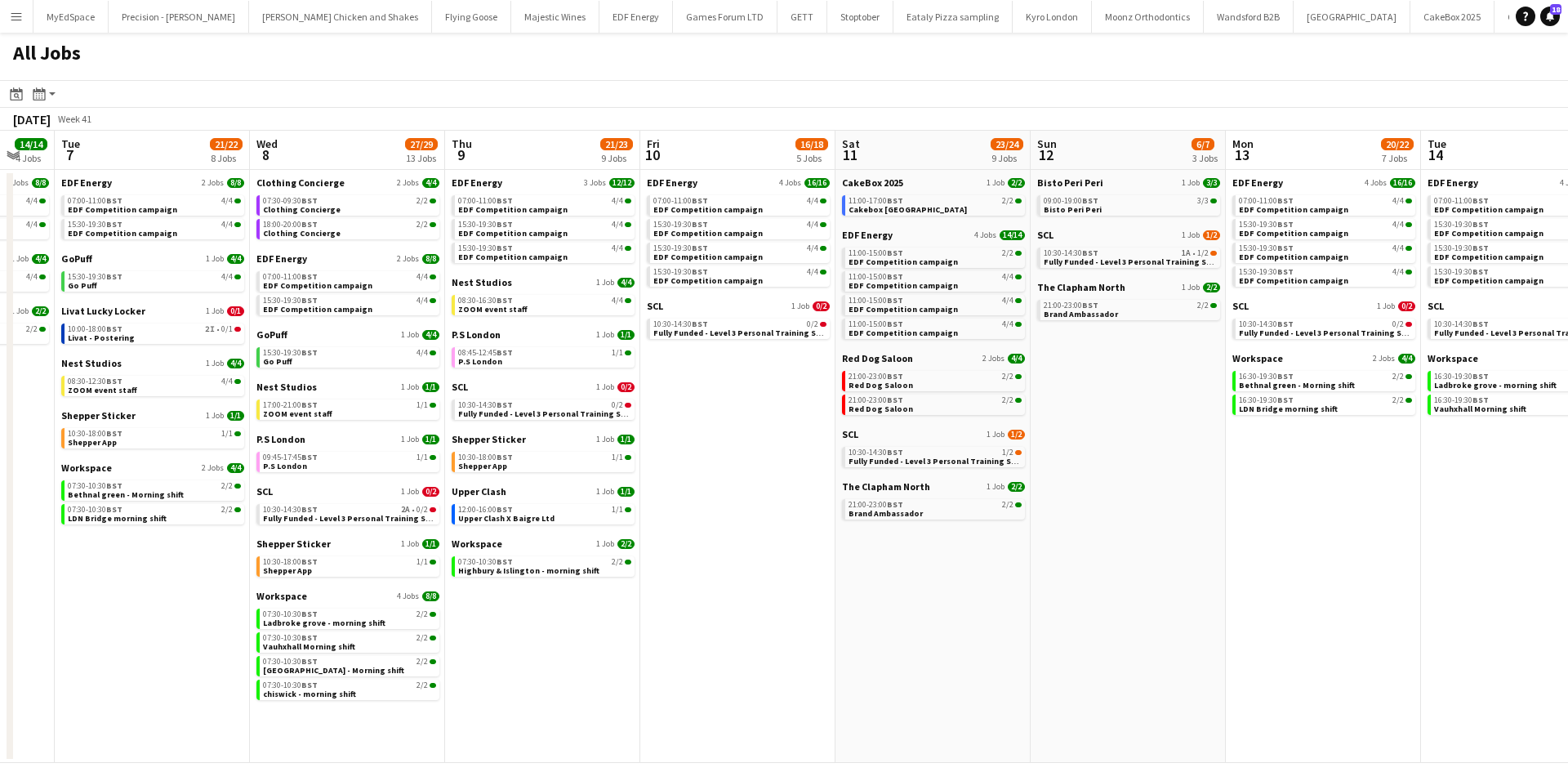
drag, startPoint x: 1260, startPoint y: 543, endPoint x: 1169, endPoint y: 545, distance: 91.0
click at [1169, 545] on app-calendar-viewport "Sat 4 40/40 10 Jobs Sun 5 2/2 1 Job Mon 6 14/14 4 Jobs Tue 7 21/22 8 Jobs Wed 8…" at bounding box center [784, 447] width 1568 height 633
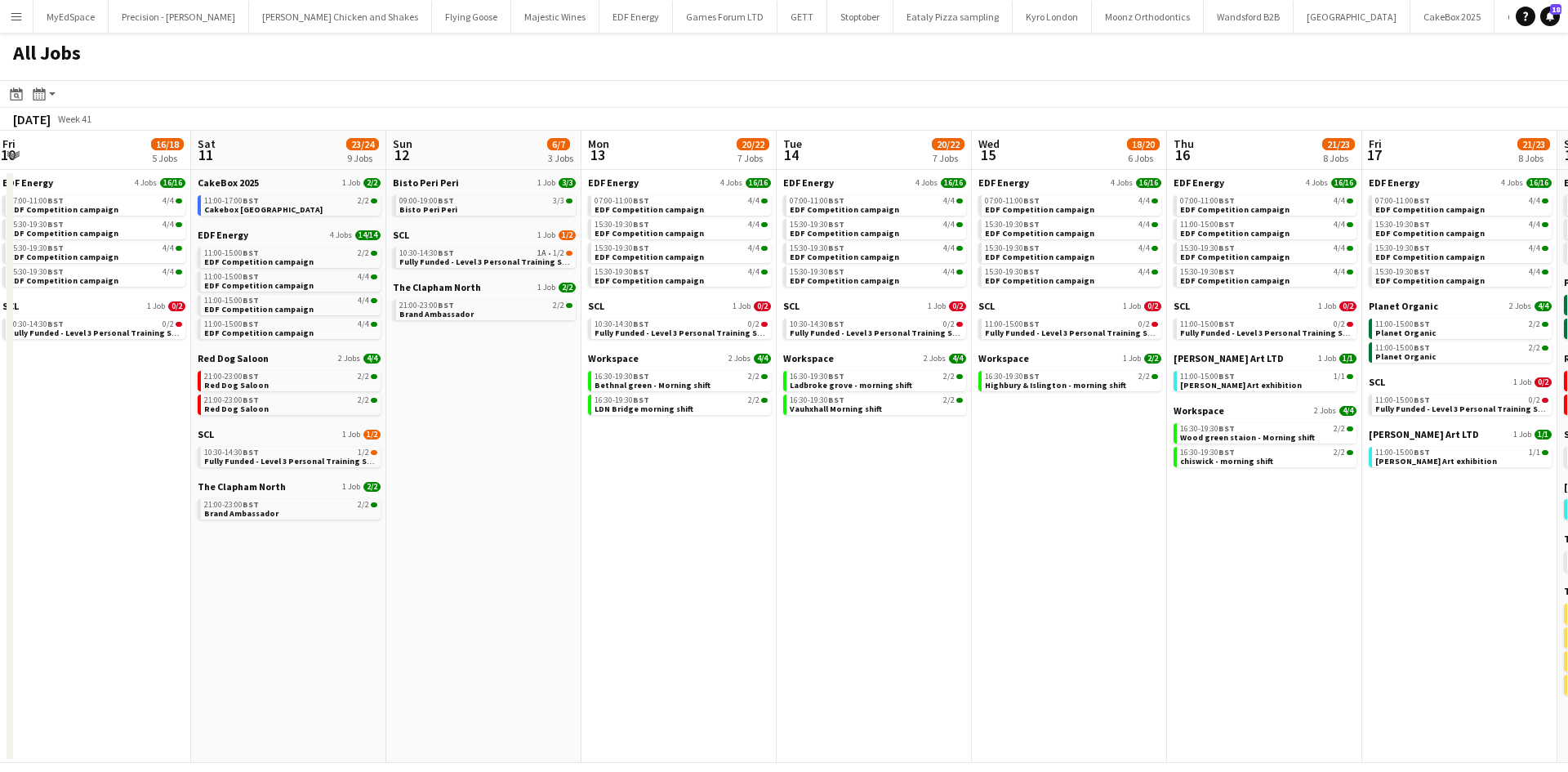
drag, startPoint x: 1388, startPoint y: 544, endPoint x: 983, endPoint y: 483, distance: 409.6
click at [1281, 524] on app-calendar-viewport "Mon 6 14/14 4 Jobs Tue 7 21/22 8 Jobs Wed 8 27/29 13 Jobs Thu 9 21/23 9 Jobs Fr…" at bounding box center [784, 447] width 1568 height 633
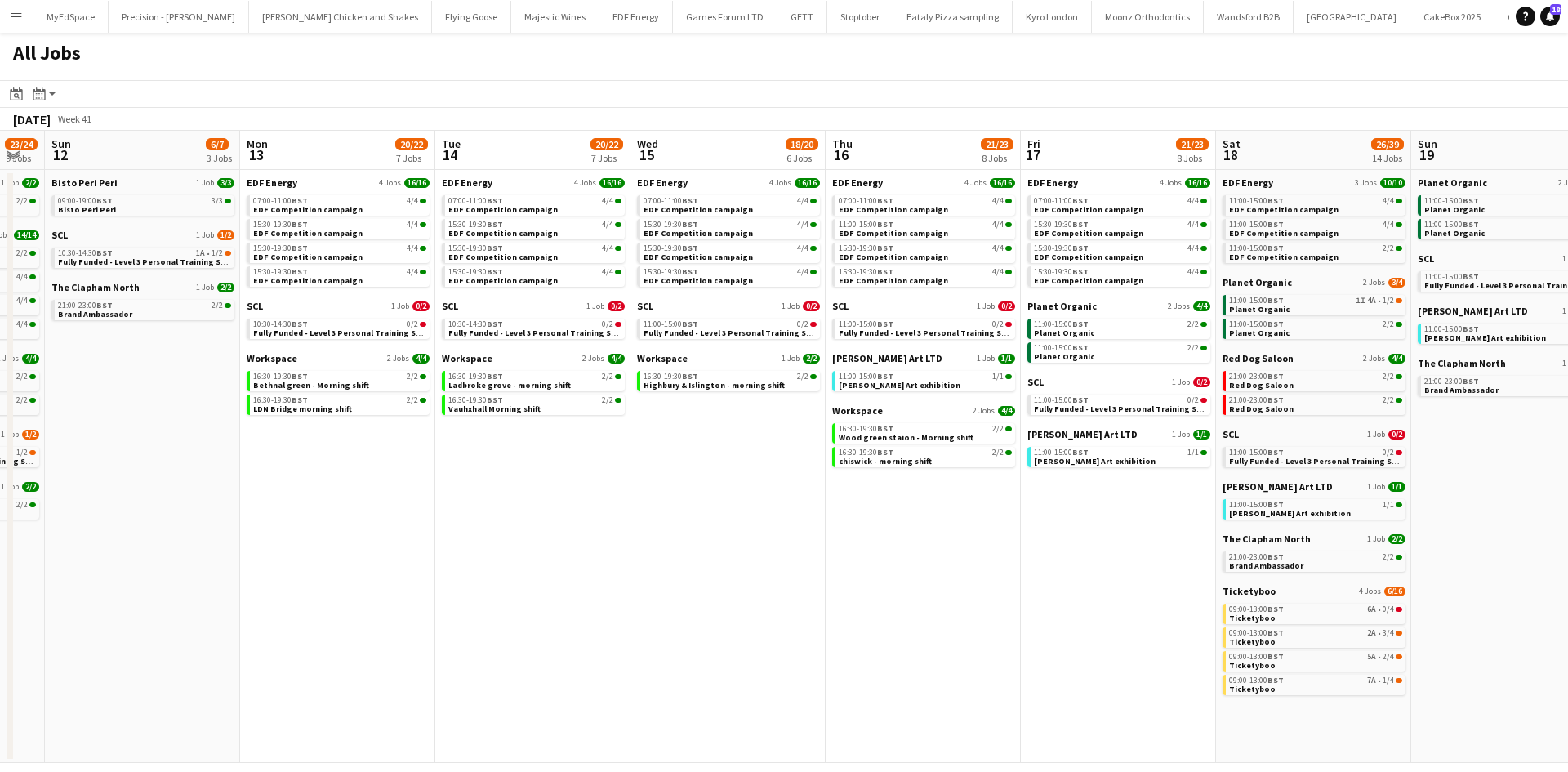
scroll to position [0, 765]
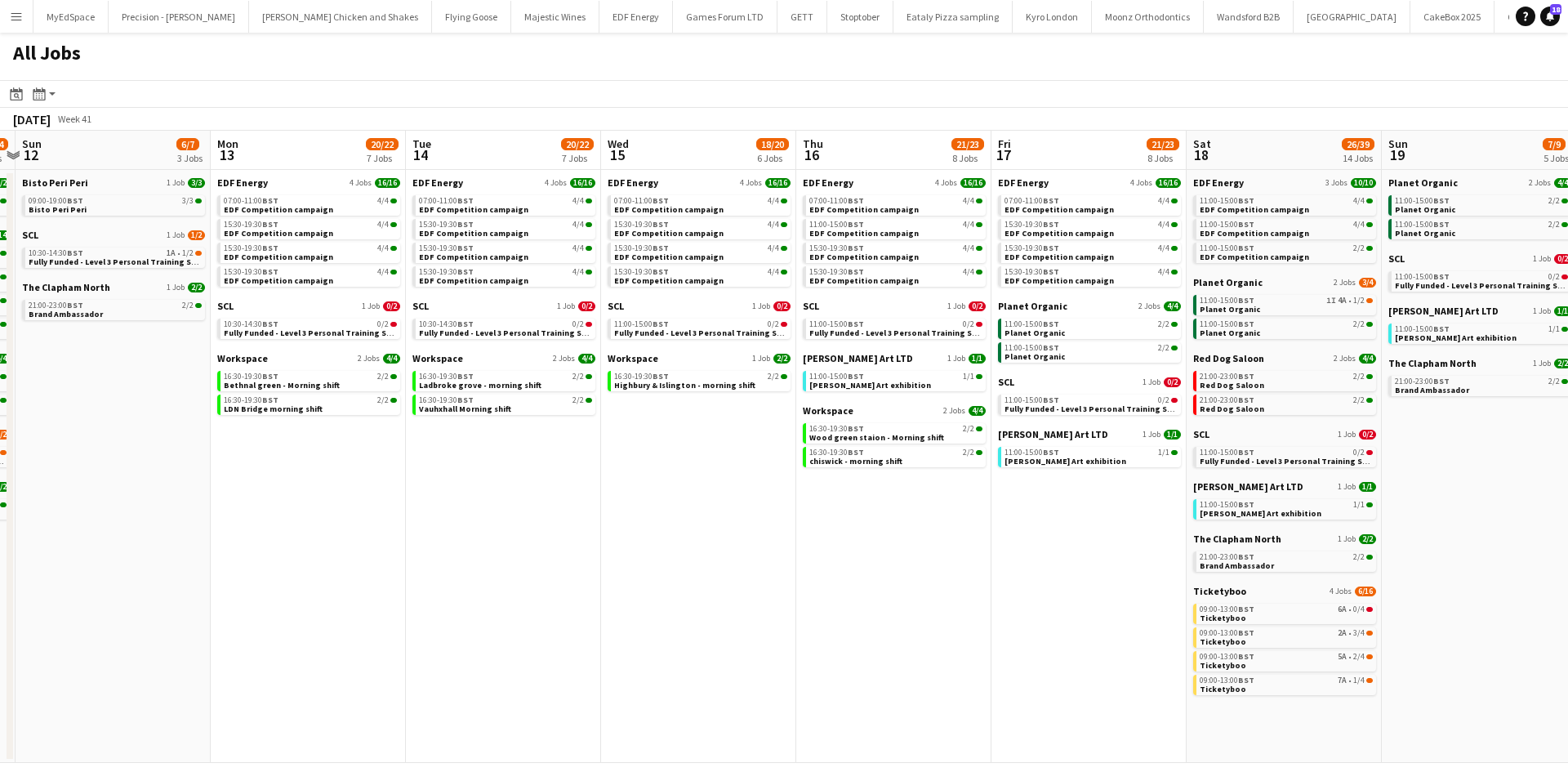
drag, startPoint x: 1090, startPoint y: 620, endPoint x: 1011, endPoint y: 635, distance: 80.4
click at [1011, 635] on app-calendar-viewport "Wed 8 27/29 13 Jobs Thu 9 21/23 9 Jobs Fri 10 16/18 5 Jobs Sat 11 23/24 9 Jobs …" at bounding box center [784, 447] width 1568 height 633
click at [1359, 629] on span "3/4" at bounding box center [1359, 633] width 11 height 8
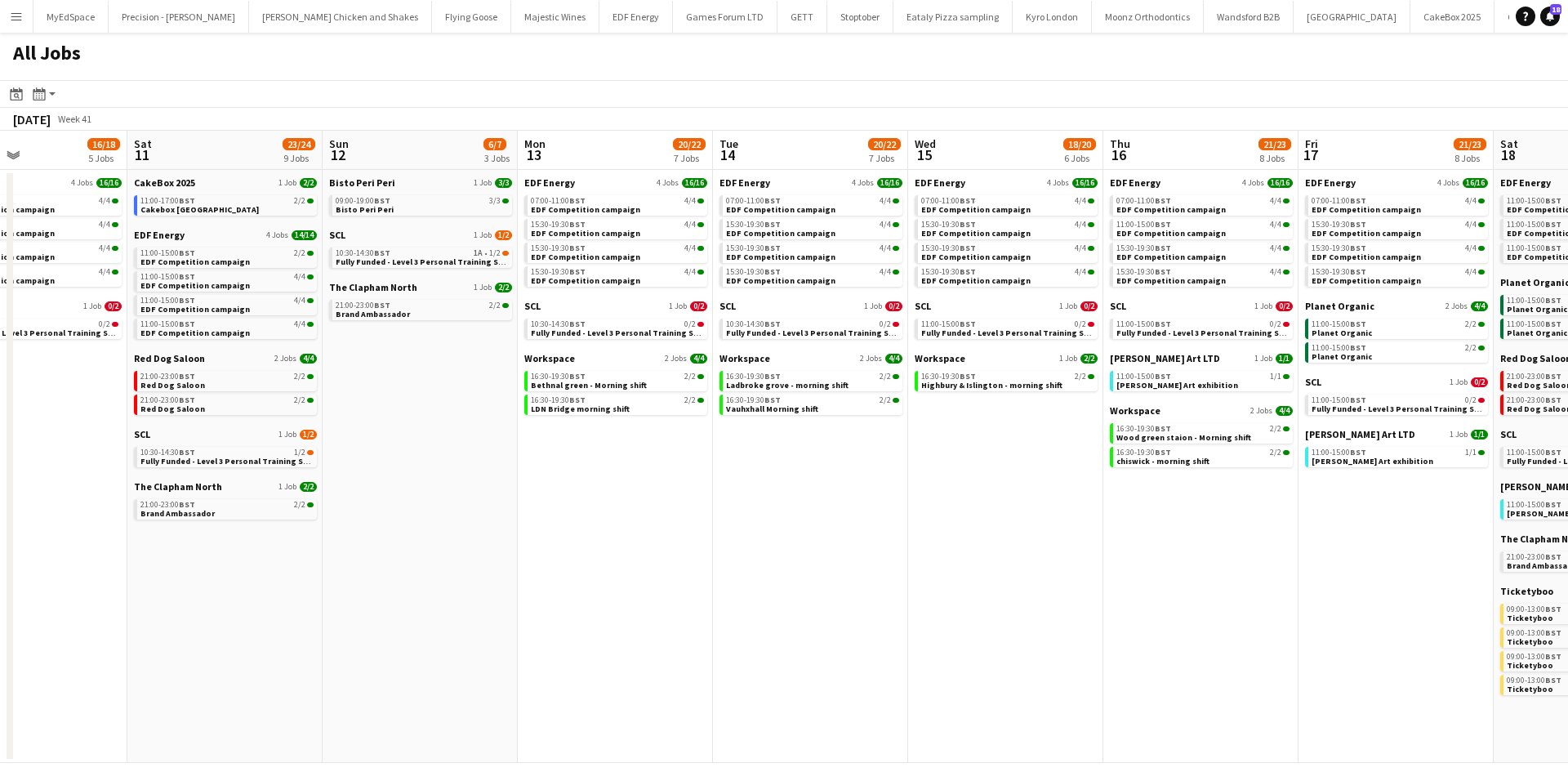
click at [815, 657] on app-all-jobs "All Jobs Date picker OCT 2025 OCT 2025 Monday M Tuesday T Wednesday W Thursday …" at bounding box center [784, 397] width 1568 height 730
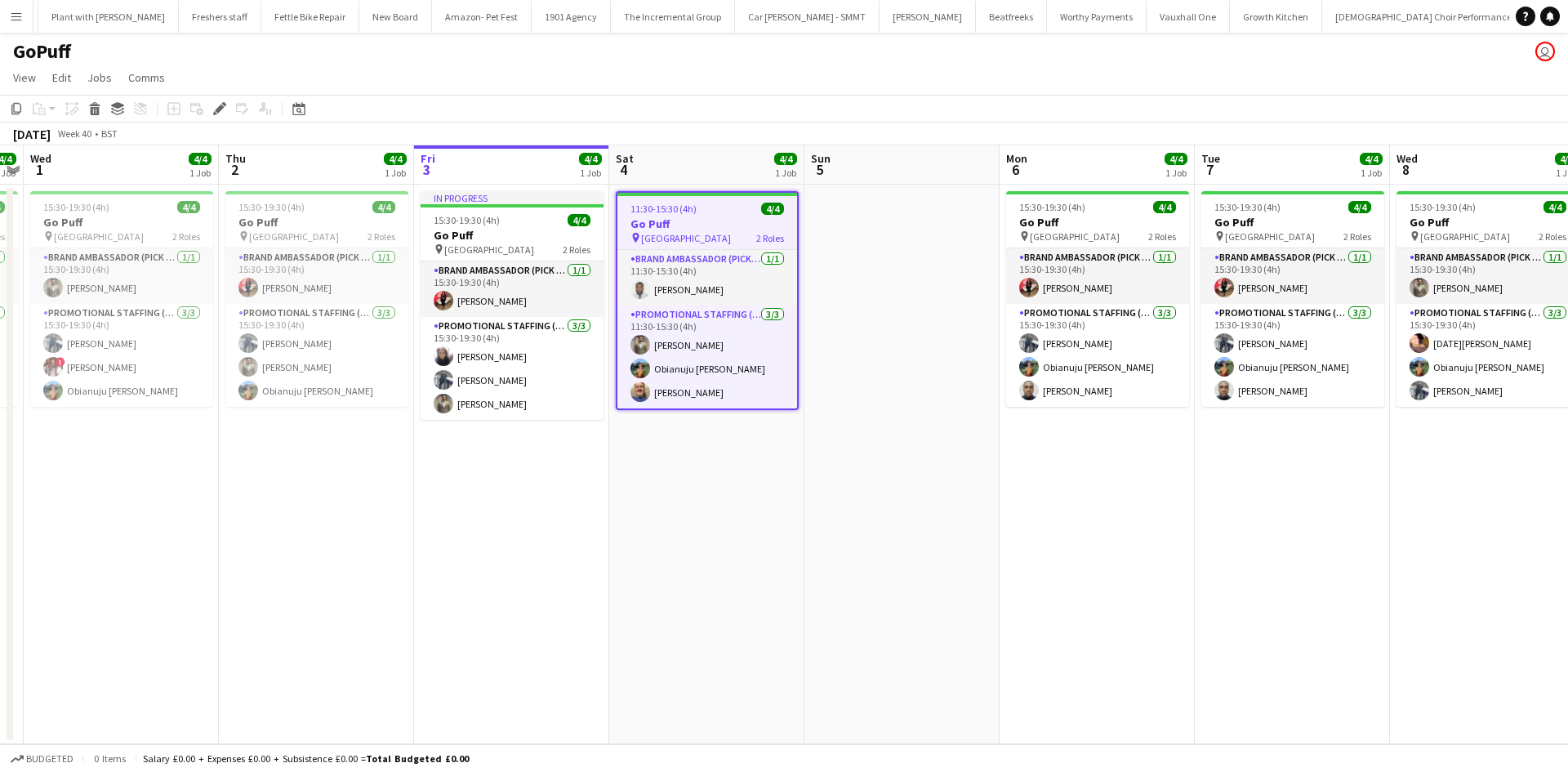
scroll to position [0, 2119]
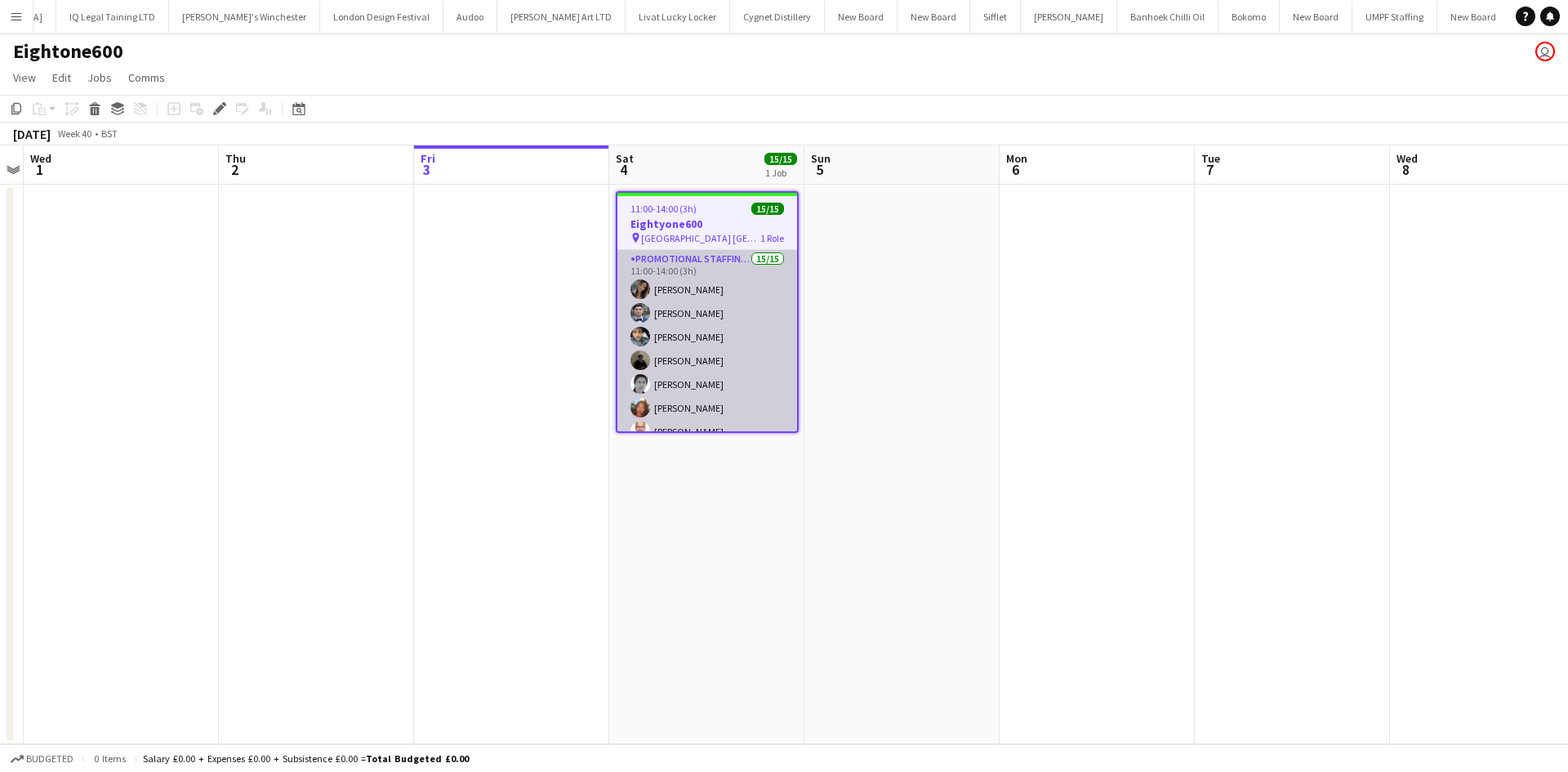
scroll to position [0, 3965]
drag, startPoint x: 719, startPoint y: 257, endPoint x: 739, endPoint y: 270, distance: 23.9
click at [724, 259] on app-calendar-viewport "Sun 28 Mon 29 Tue 30 Wed 1 Thu 2 Fri 3 Sat 4 15/15 1 Job Sun 5 Mon 6 Tue 7 Wed …" at bounding box center [784, 445] width 1568 height 599
click at [722, 257] on app-card-role "Promotional Staffing (Brand Ambassadors) 15/15 11:00-14:00 (3h) Mariia Koptieva…" at bounding box center [712, 443] width 180 height 387
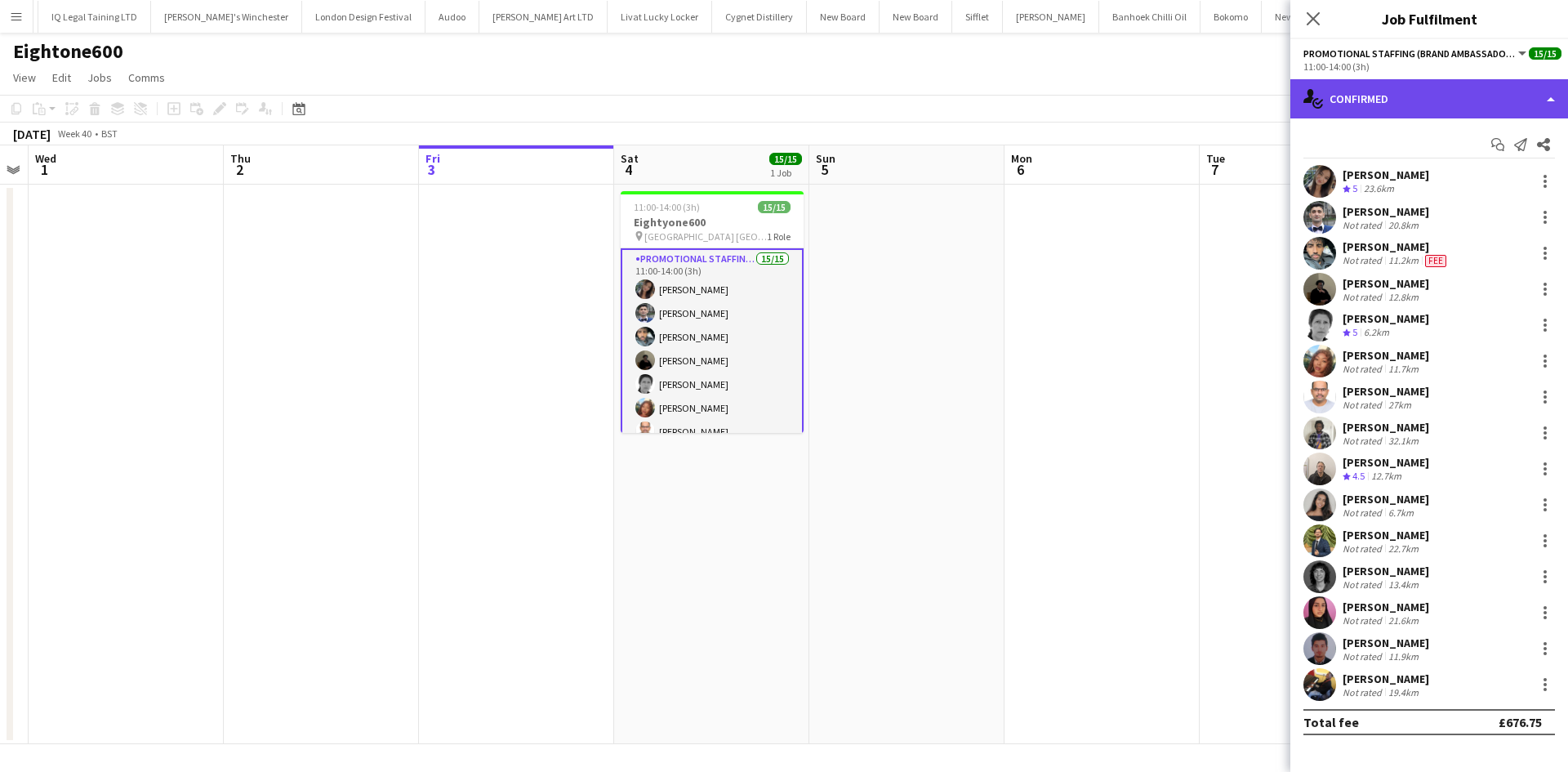
click at [1452, 88] on div "single-neutral-actions-check-2 Confirmed" at bounding box center [1429, 99] width 278 height 39
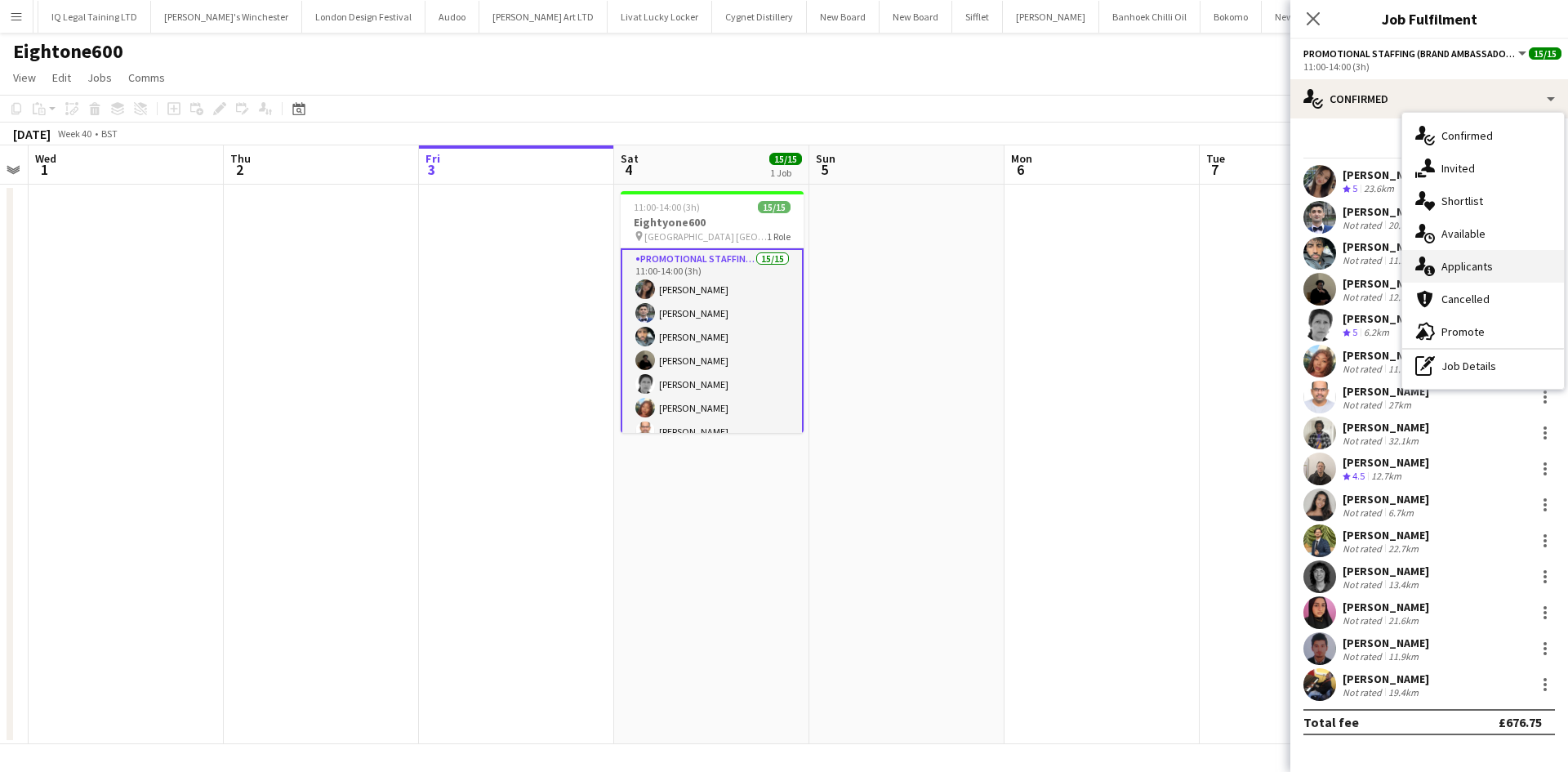
click at [1481, 259] on div "single-neutral-actions-information Applicants" at bounding box center [1482, 266] width 162 height 32
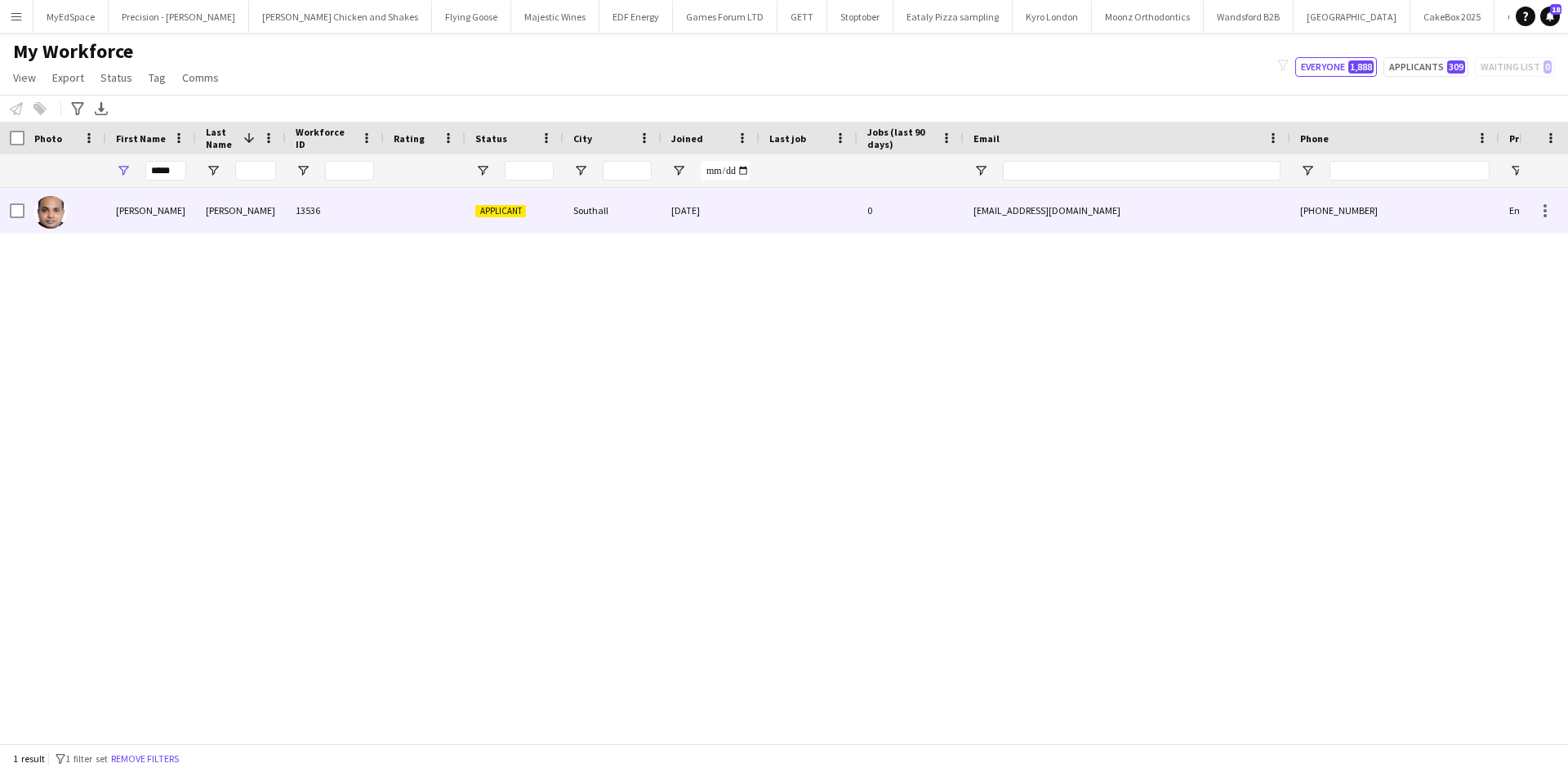
click at [200, 210] on div "FARIA" at bounding box center [240, 211] width 90 height 45
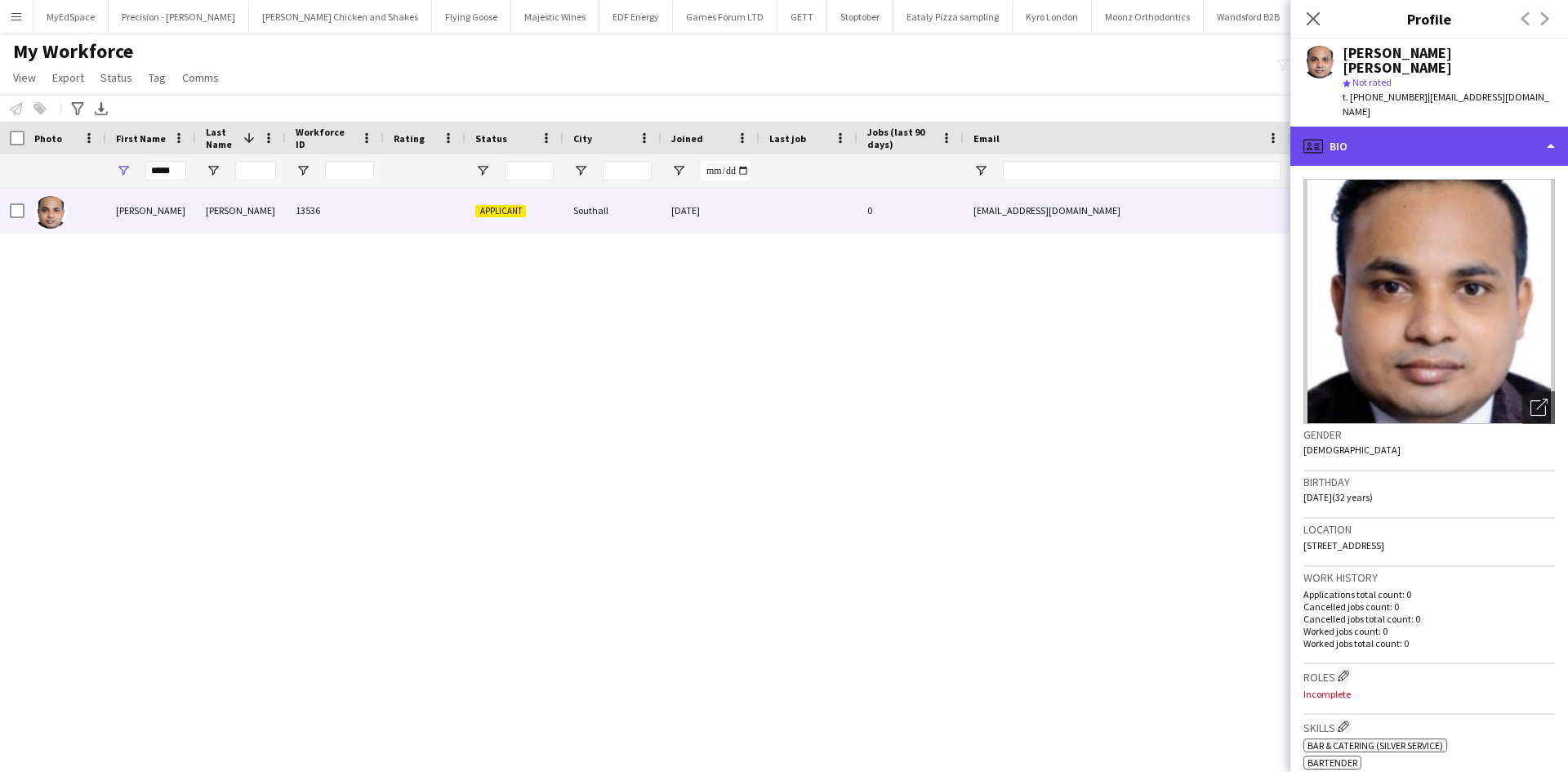
click at [1435, 127] on div "profile Bio" at bounding box center [1429, 146] width 278 height 39
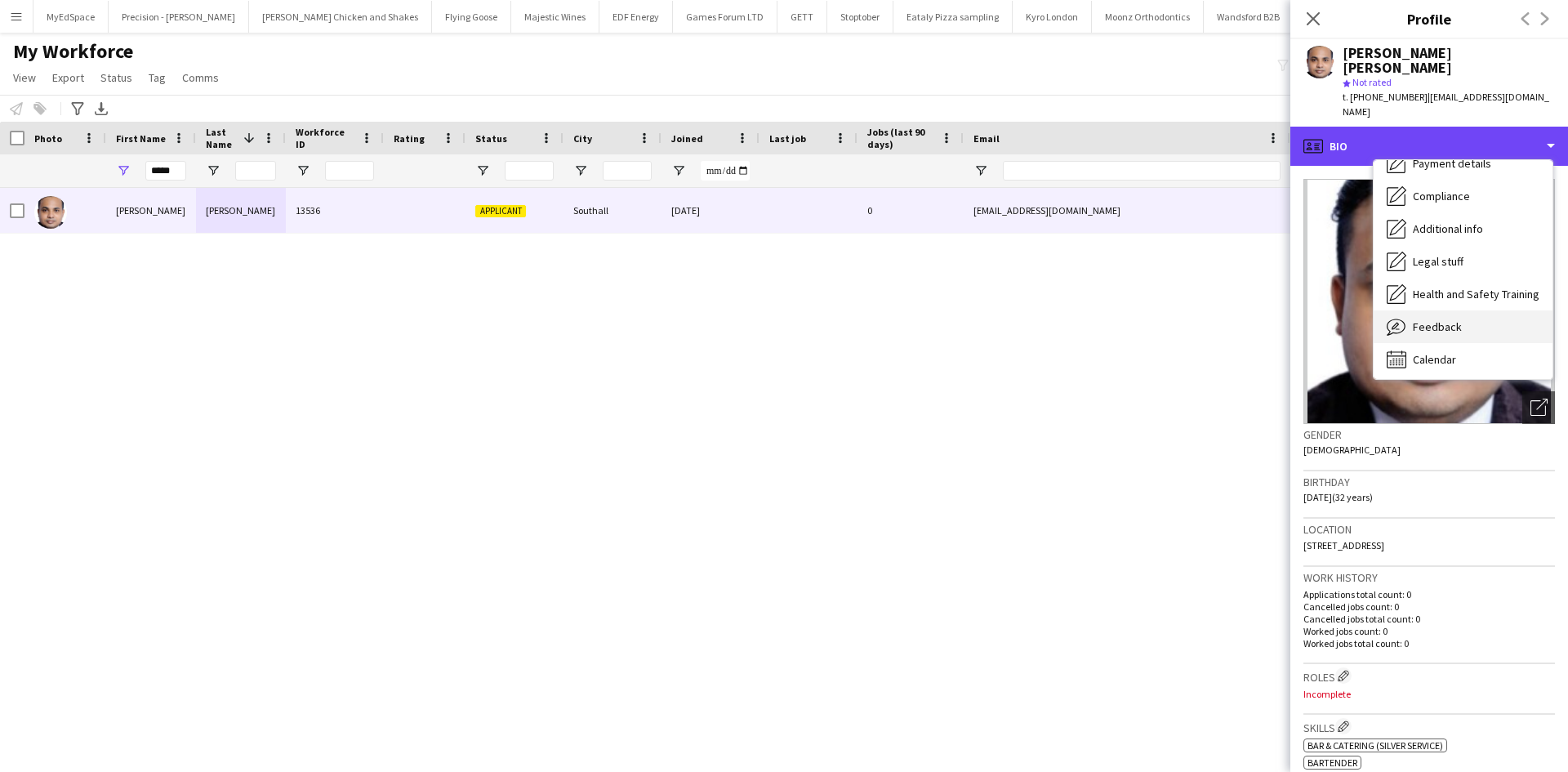
scroll to position [219, 0]
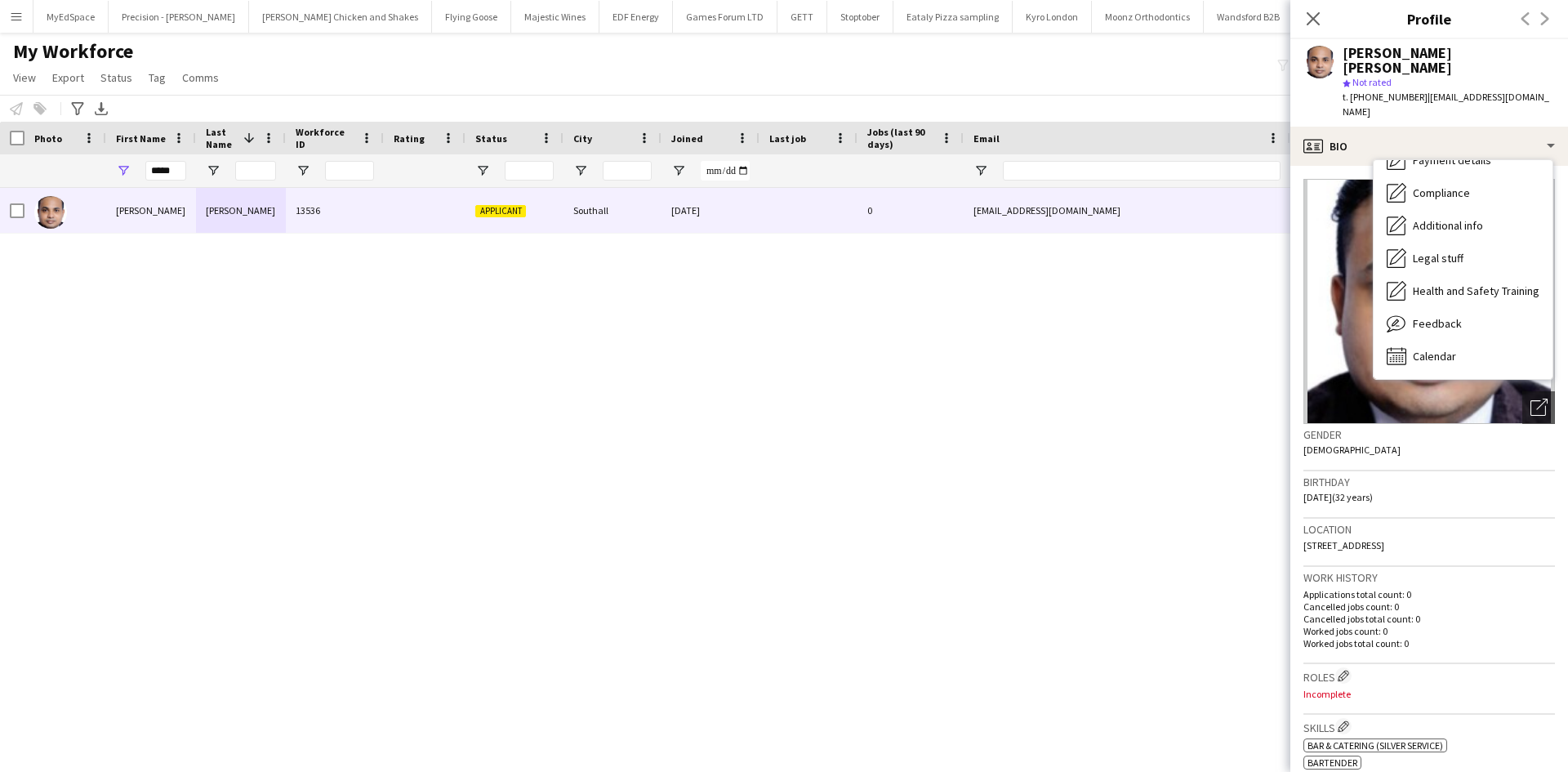
click at [1036, 450] on div "FABIN RONNIE FARIA 13536 Applicant Southall 03-10-2025 0 fabinfaria320@gmail.co…" at bounding box center [760, 460] width 1519 height 543
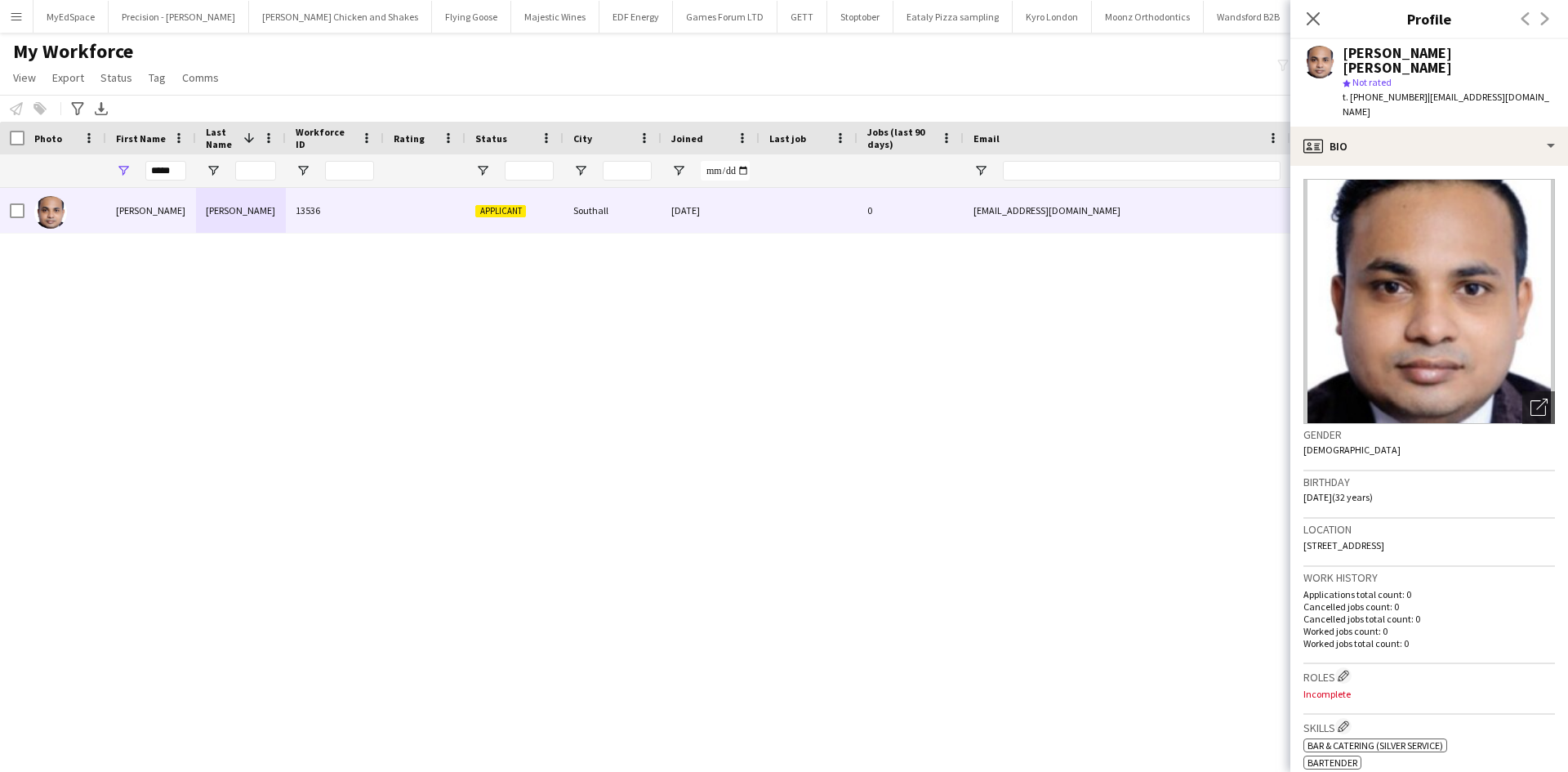
click at [1025, 462] on div "FABIN RONNIE FARIA 13536 Applicant Southall 03-10-2025 0 fabinfaria320@gmail.co…" at bounding box center [760, 460] width 1519 height 543
click at [1310, 19] on icon "Close pop-in" at bounding box center [1312, 18] width 16 height 16
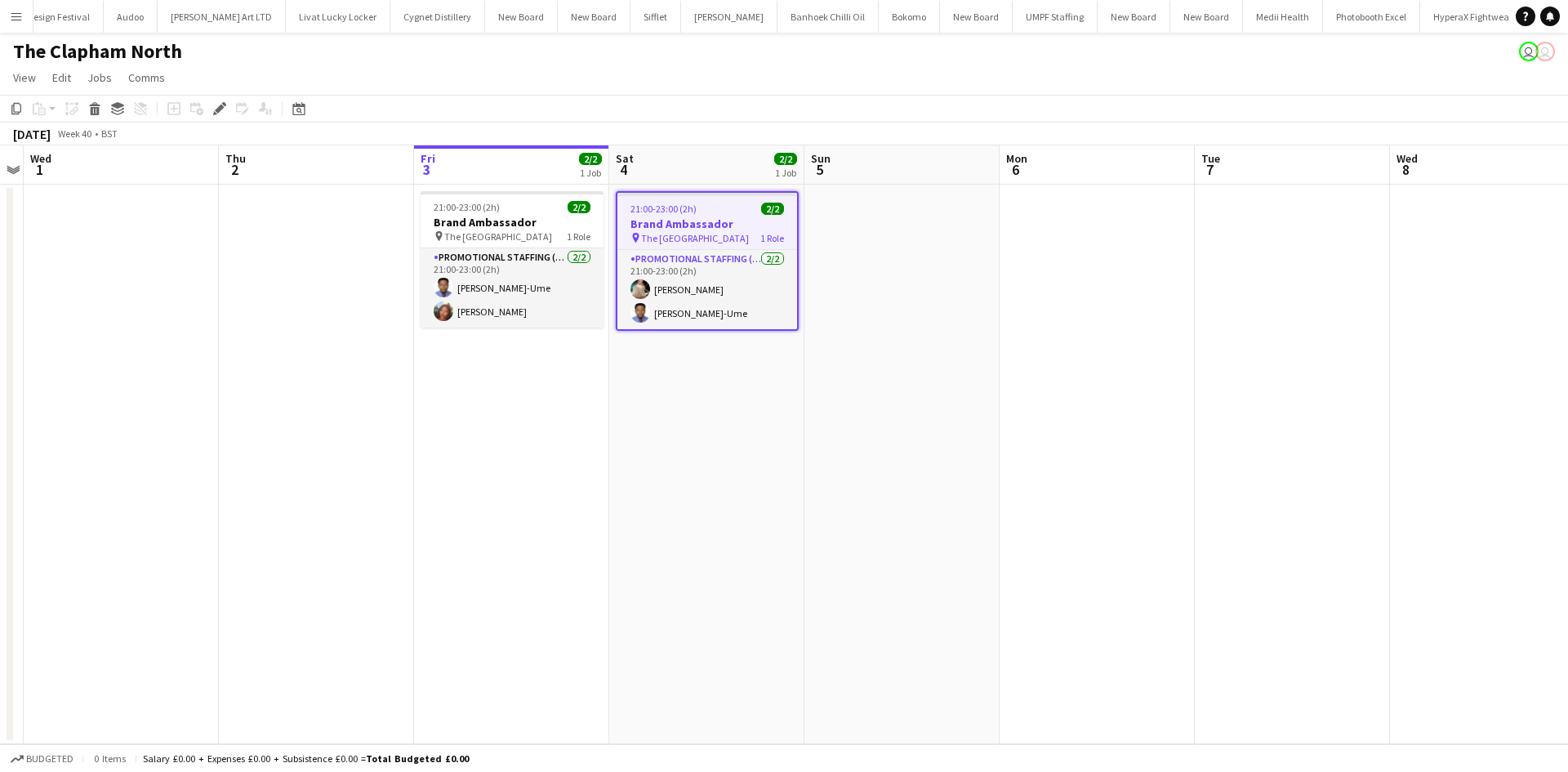
scroll to position [0, 4291]
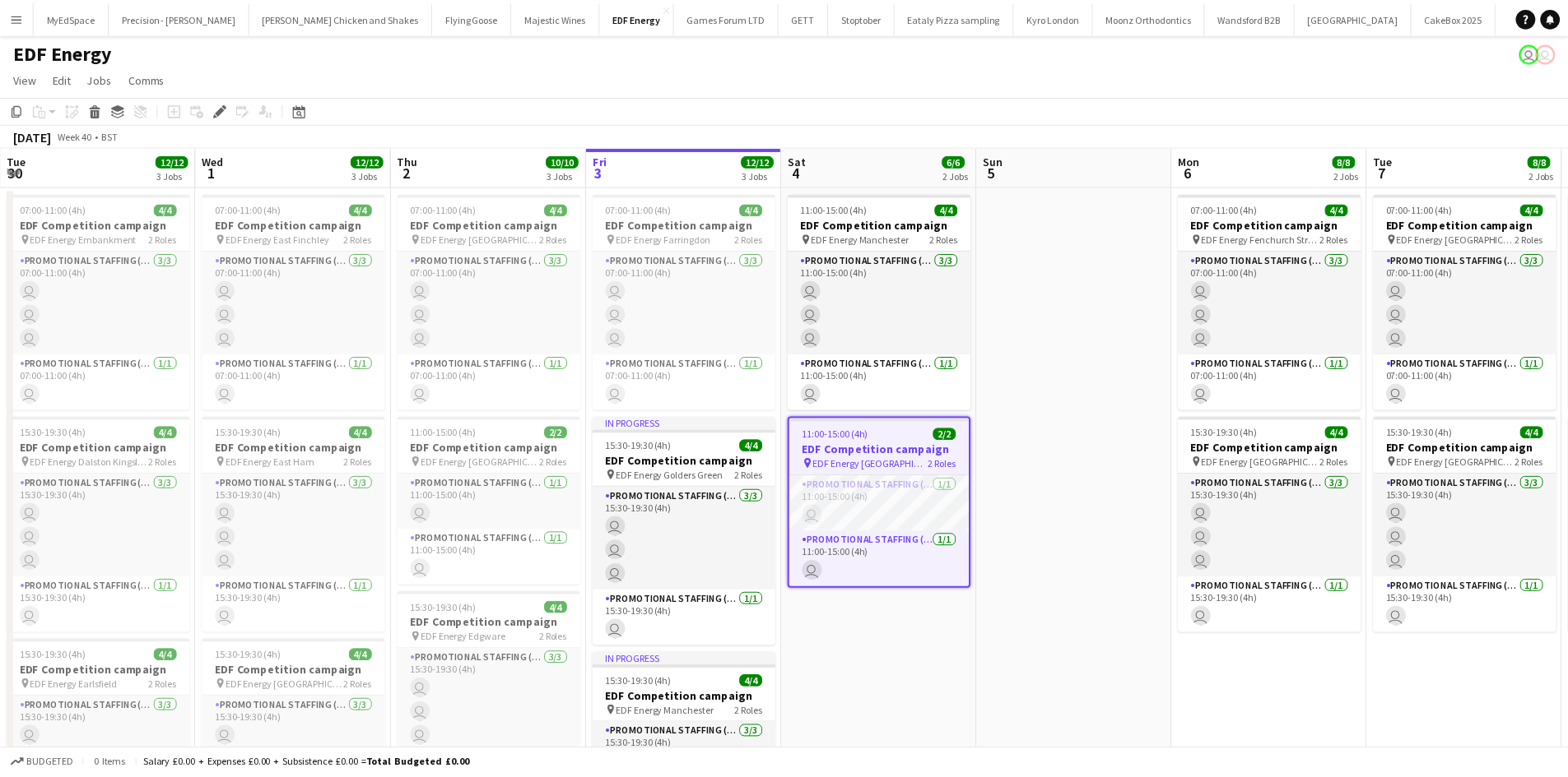
scroll to position [0, 566]
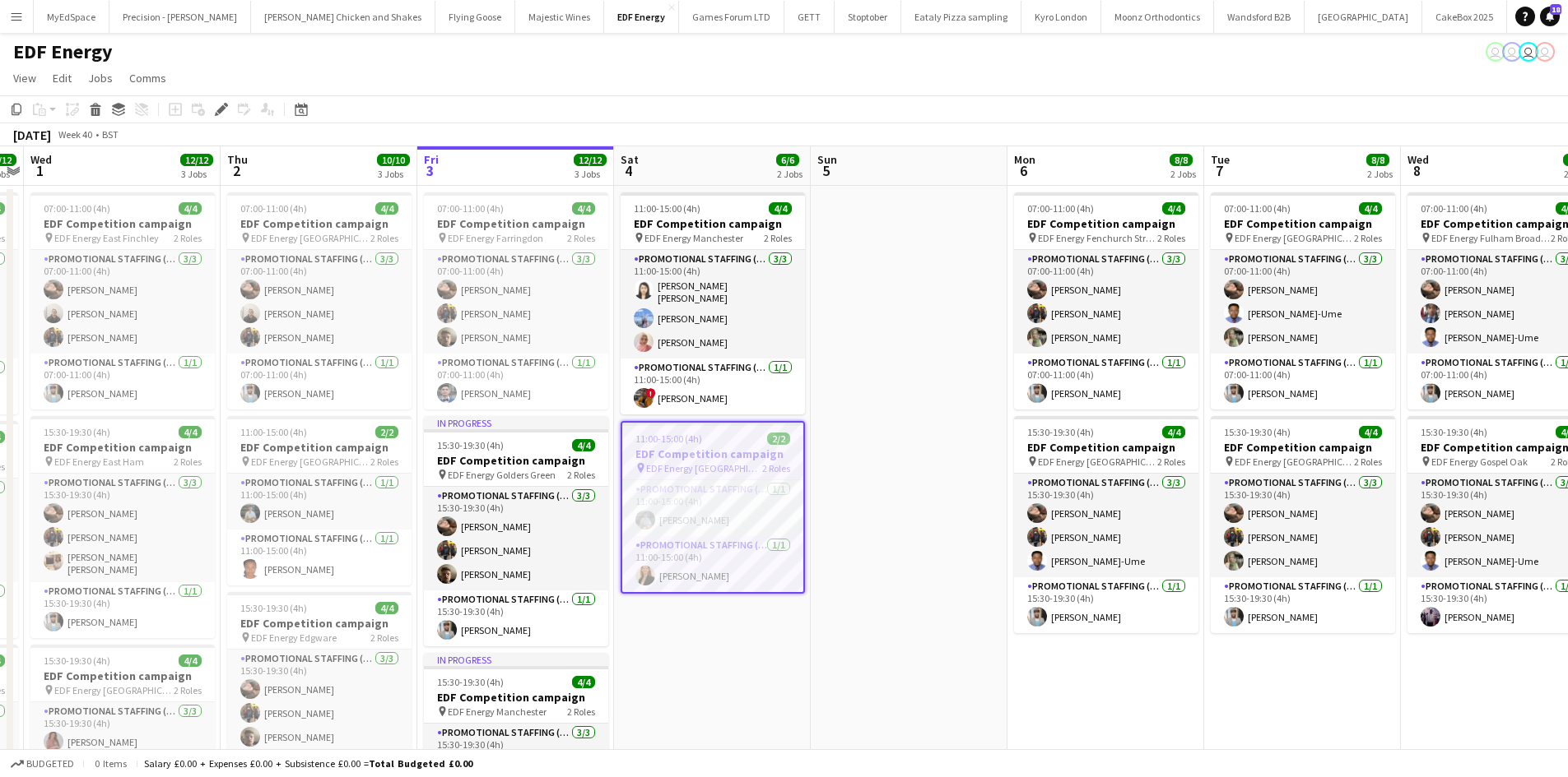
click at [741, 483] on app-calendar-viewport "Sun 28 4/4 1 Job Mon 29 8/8 2 Jobs Tue 30 12/12 3 Jobs Wed 1 12/12 3 Jobs Thu 2…" at bounding box center [784, 663] width 1568 height 1032
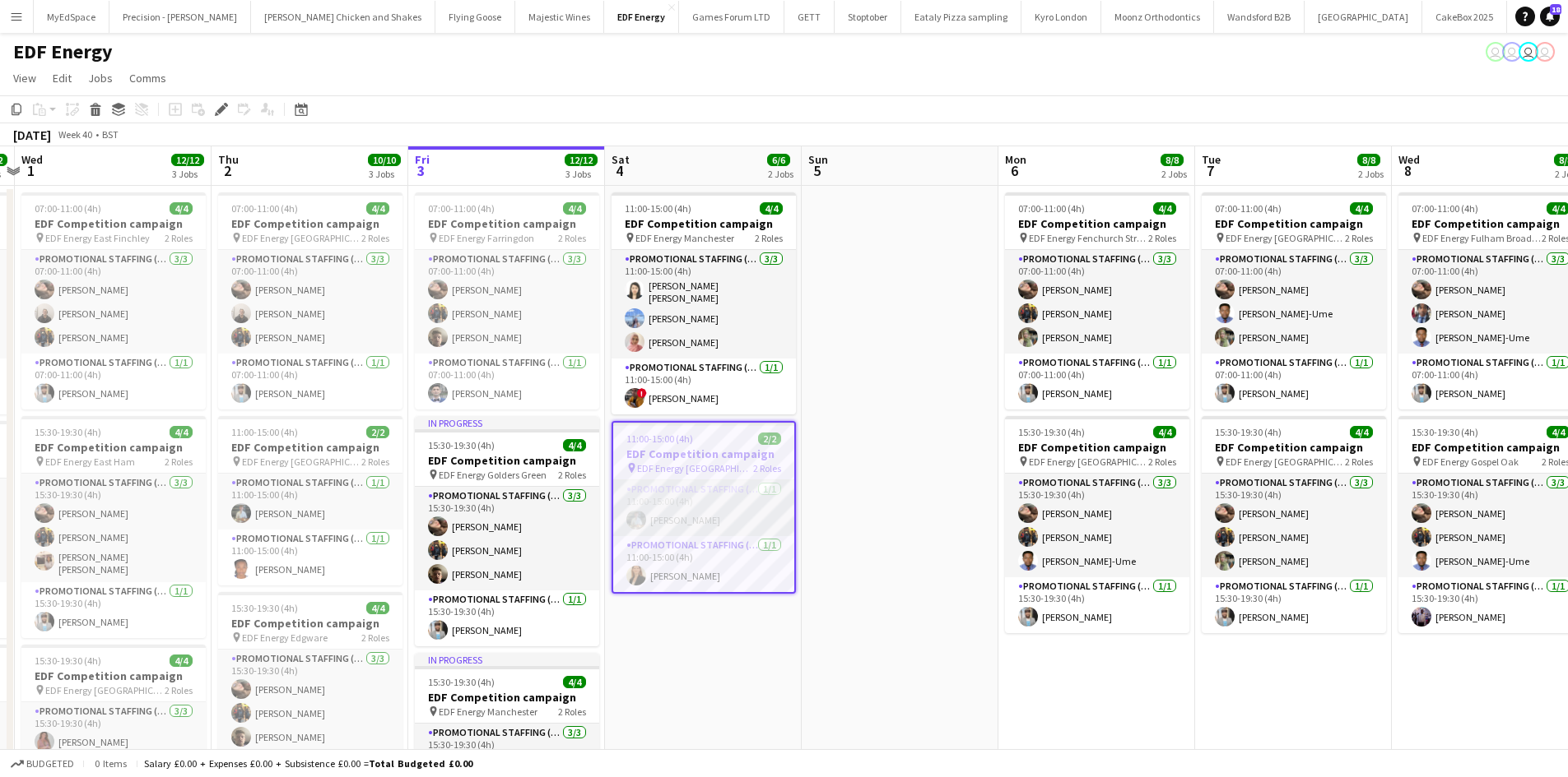
click at [774, 488] on app-card-role "Promotional Staffing (Flyering Staff) 1/1 11:00-15:00 (4h) Sonny Stowell" at bounding box center [703, 508] width 181 height 56
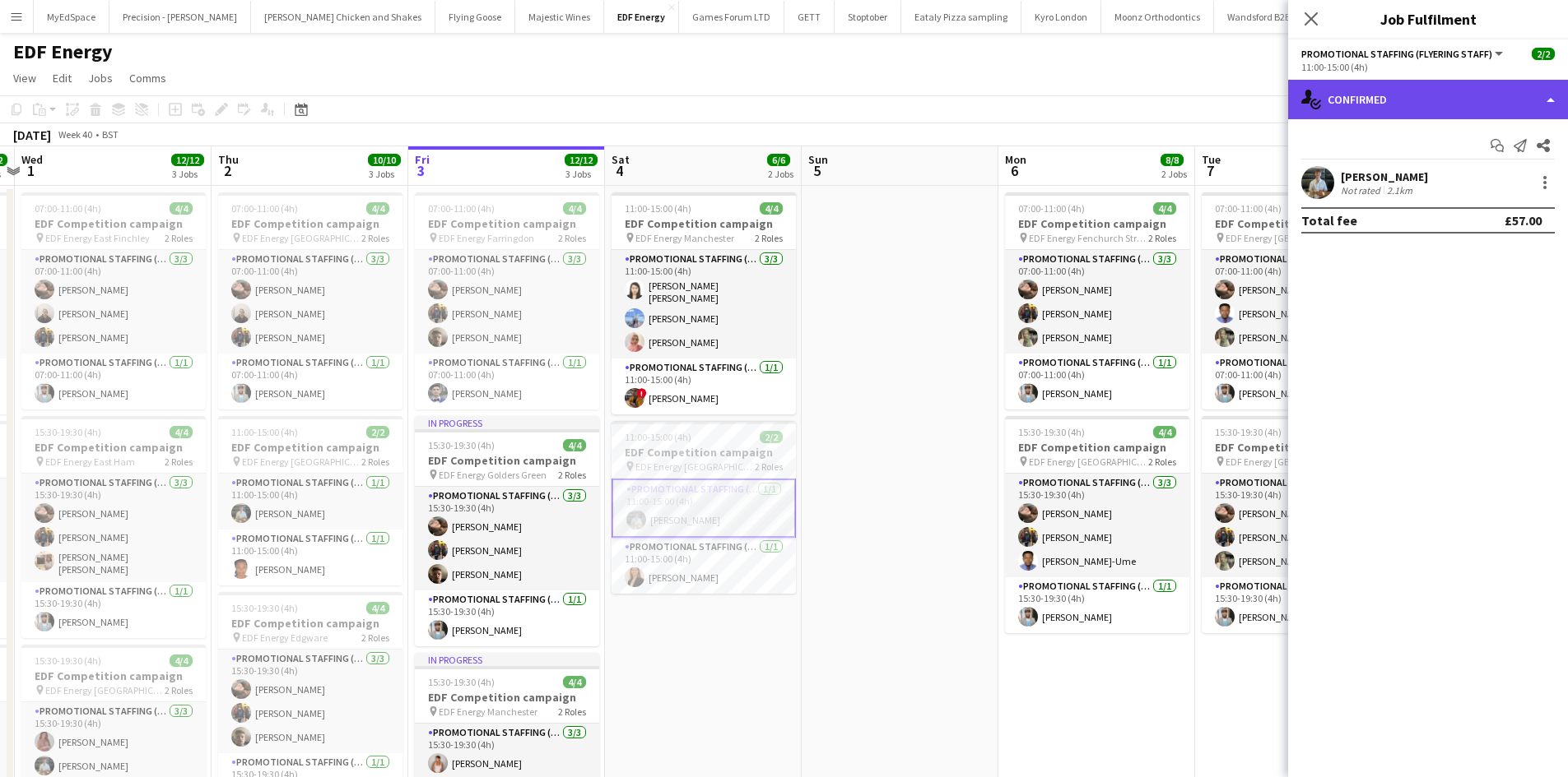
click at [1444, 95] on div "single-neutral-actions-check-2 Confirmed" at bounding box center [1428, 99] width 280 height 39
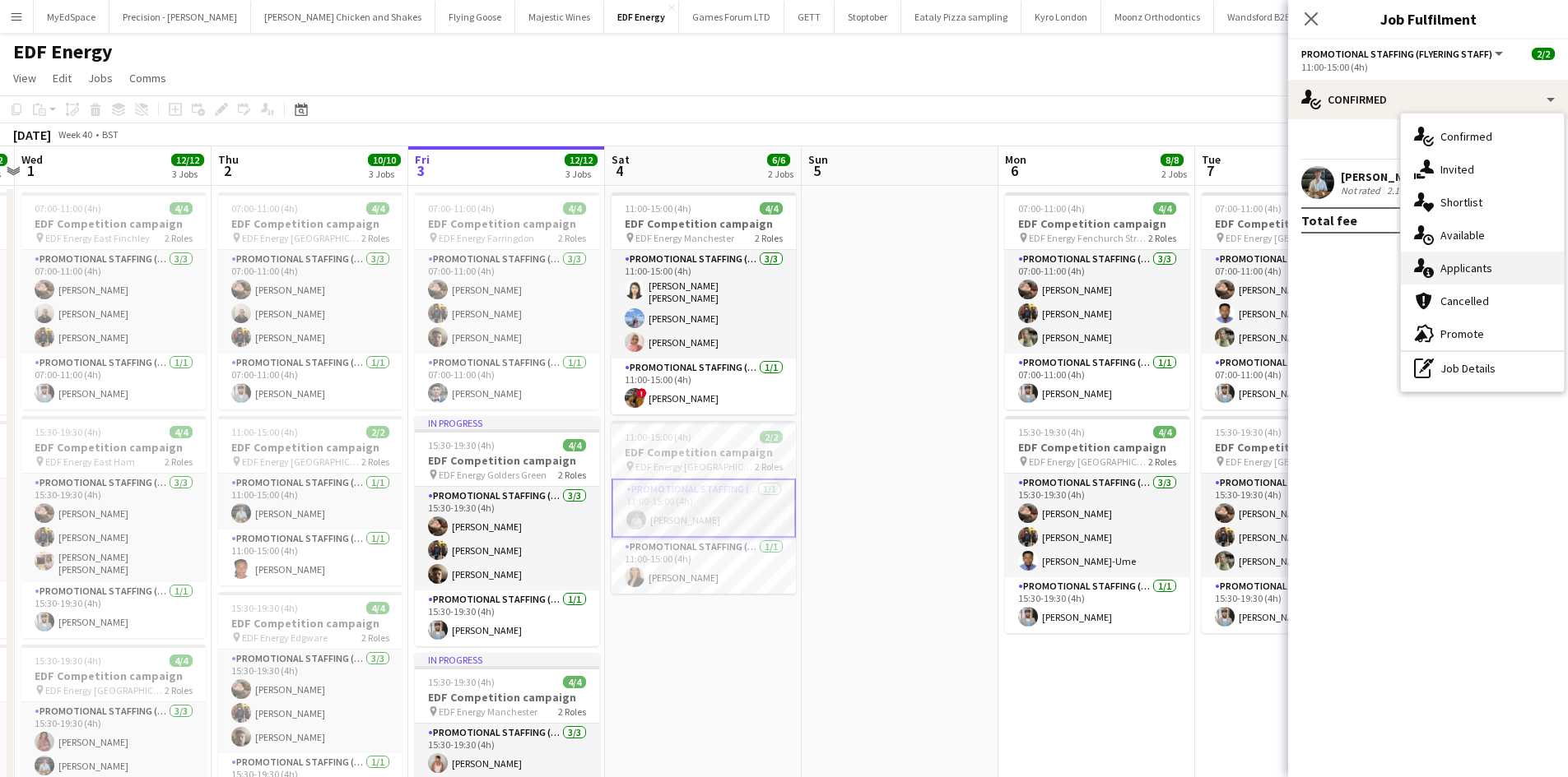
click at [1509, 268] on div "single-neutral-actions-information Applicants" at bounding box center [1482, 268] width 163 height 33
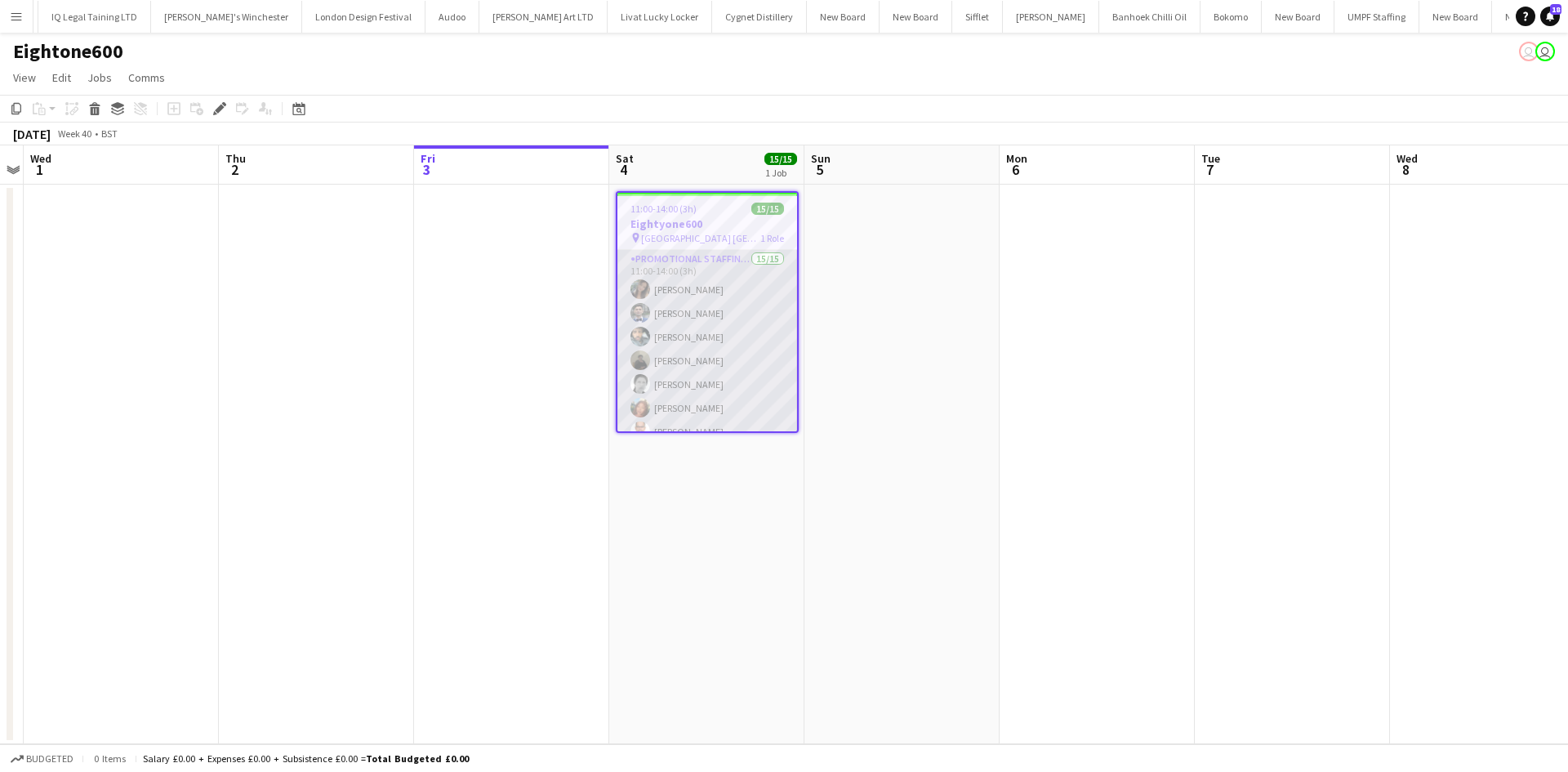
scroll to position [206, 0]
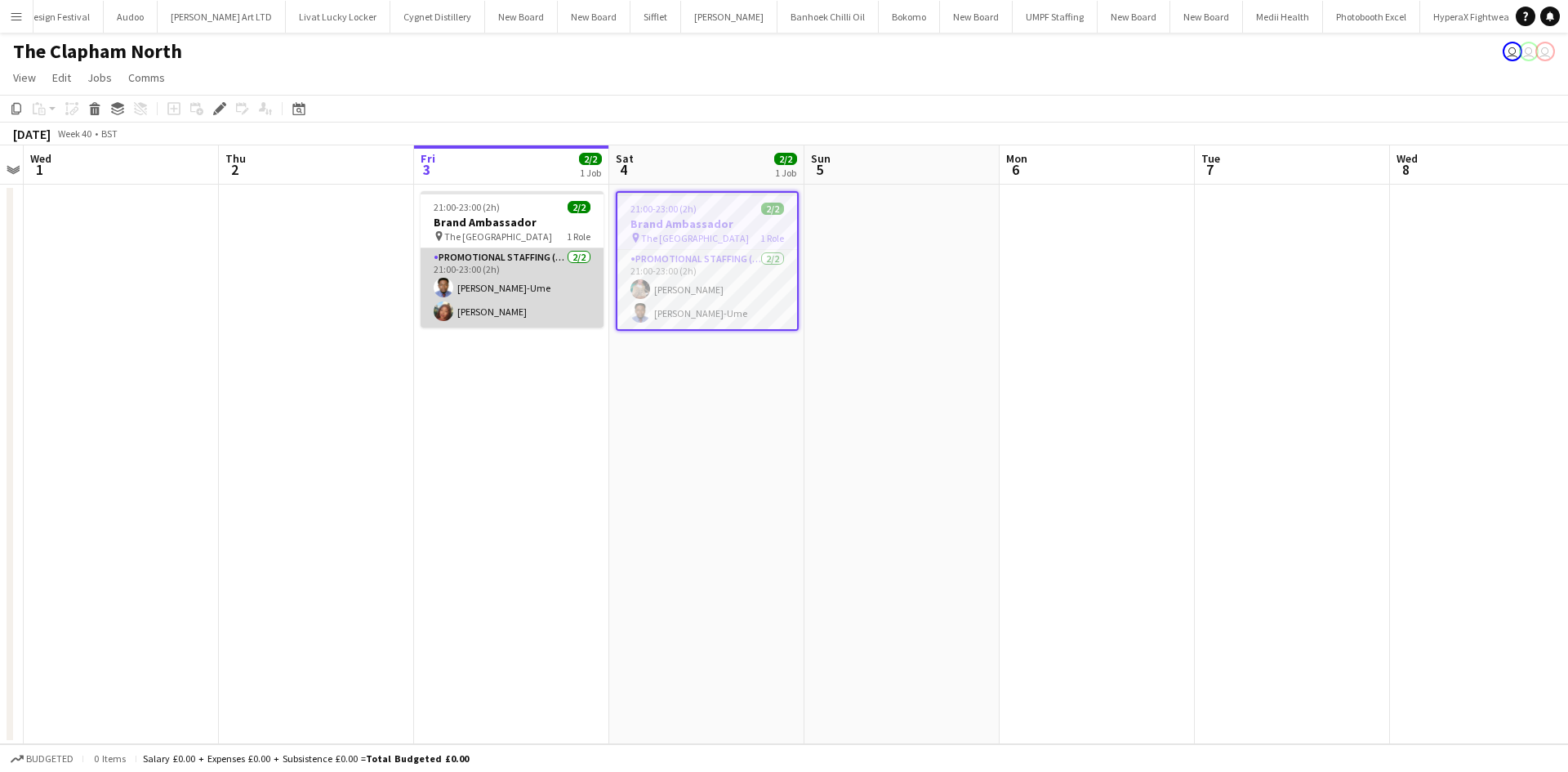
scroll to position [0, 4291]
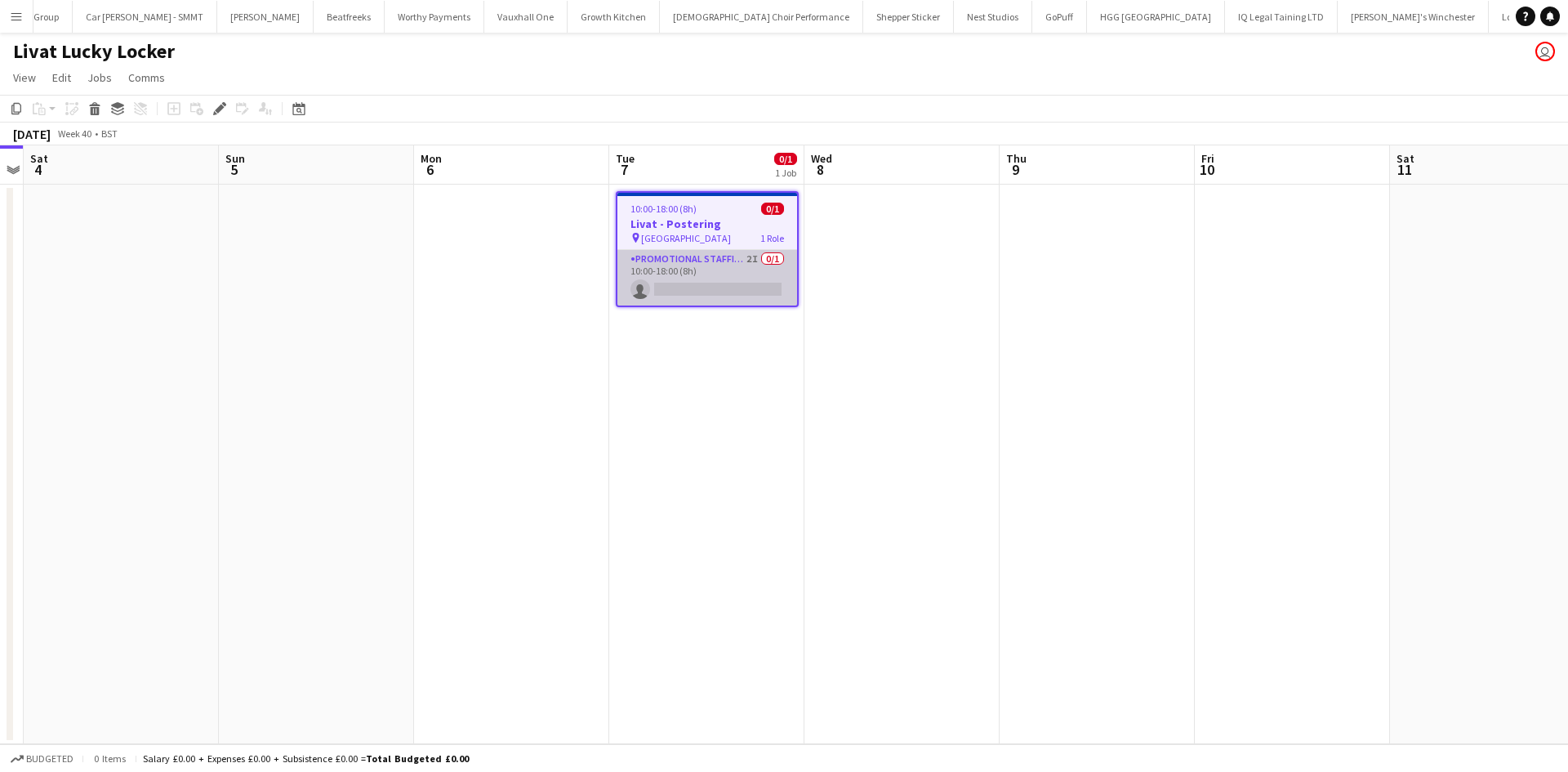
scroll to position [0, 2779]
click at [733, 263] on app-card-role "Promotional Staffing (Brand Ambassadors) 2I 0/1 10:00-18:00 (8h) single-neutral…" at bounding box center [707, 278] width 180 height 55
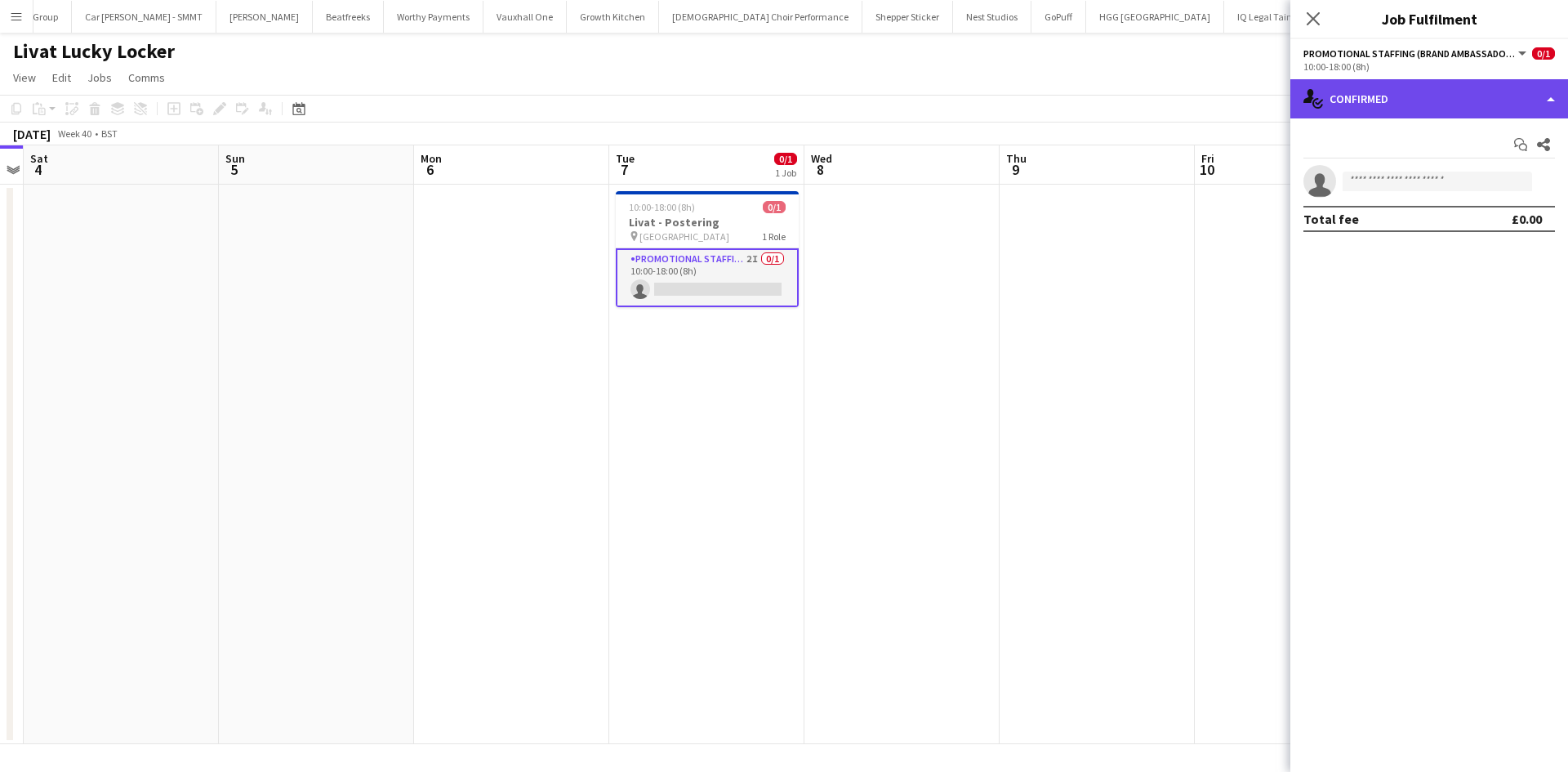
click at [1327, 83] on div "single-neutral-actions-check-2 Confirmed" at bounding box center [1429, 99] width 278 height 39
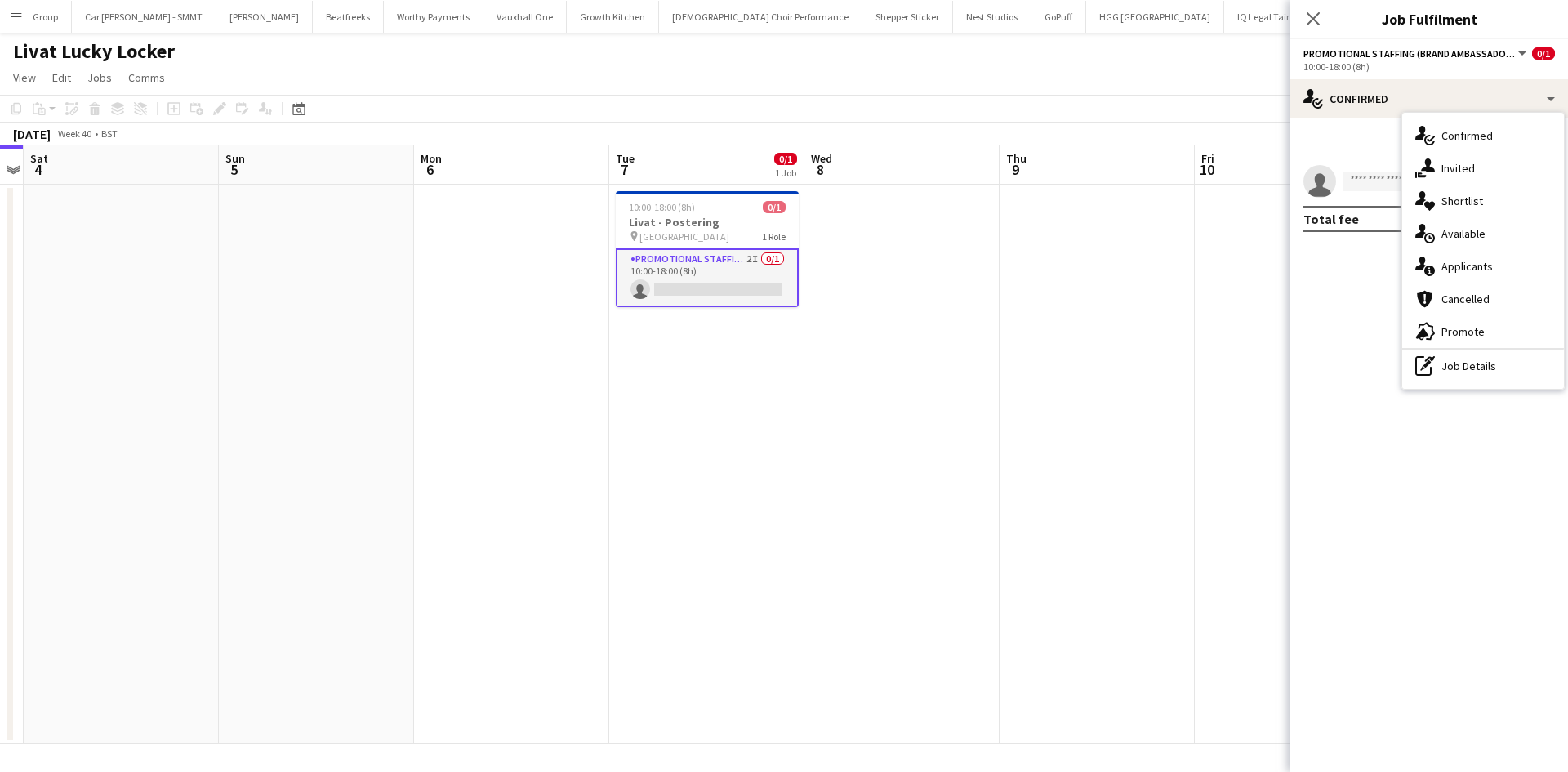
click at [1479, 176] on div "single-neutral-actions-share-1 Invited" at bounding box center [1482, 168] width 162 height 32
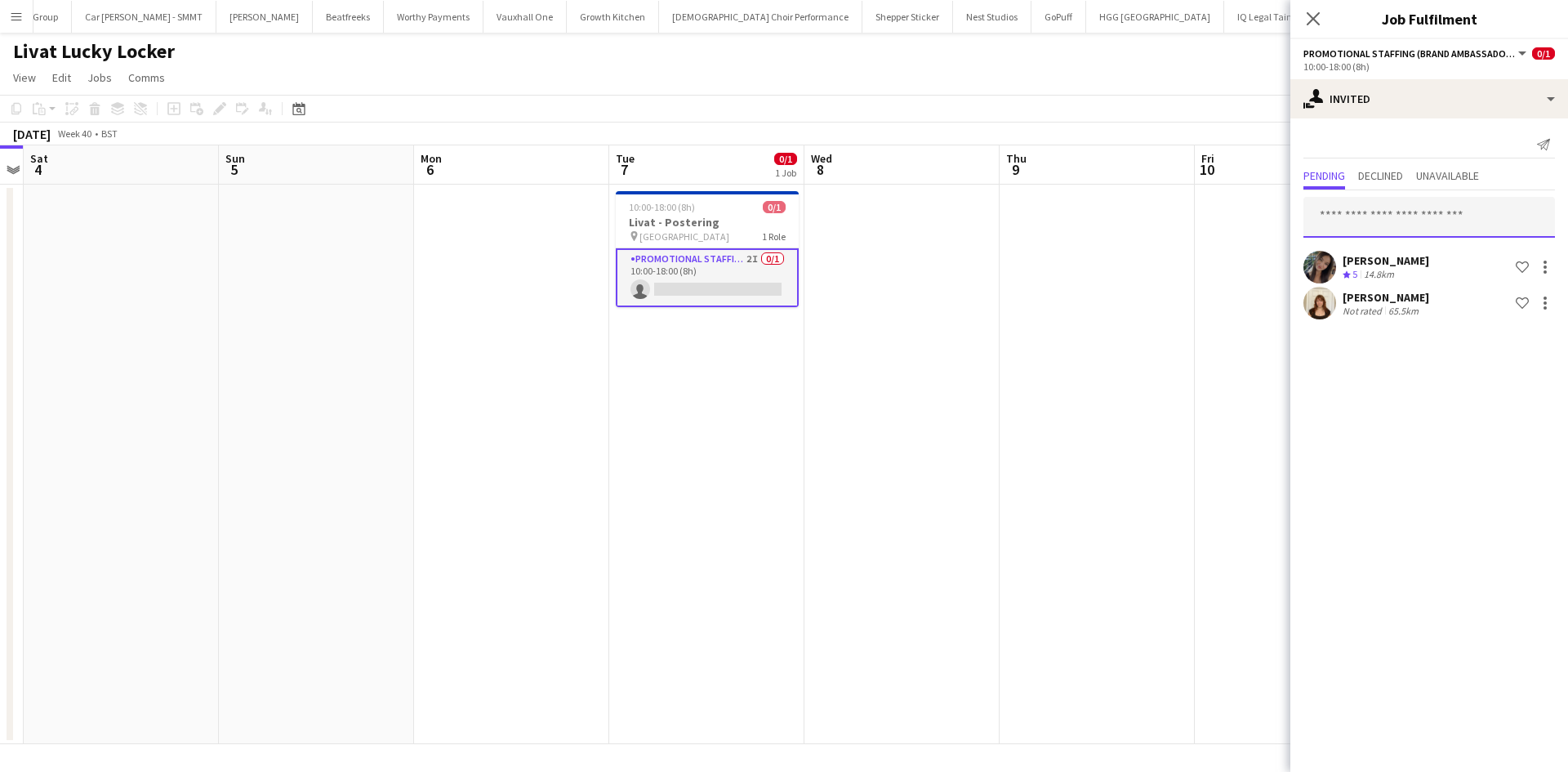
drag, startPoint x: 1421, startPoint y: 225, endPoint x: 1430, endPoint y: 231, distance: 10.8
click at [1430, 231] on input "text" at bounding box center [1429, 217] width 252 height 41
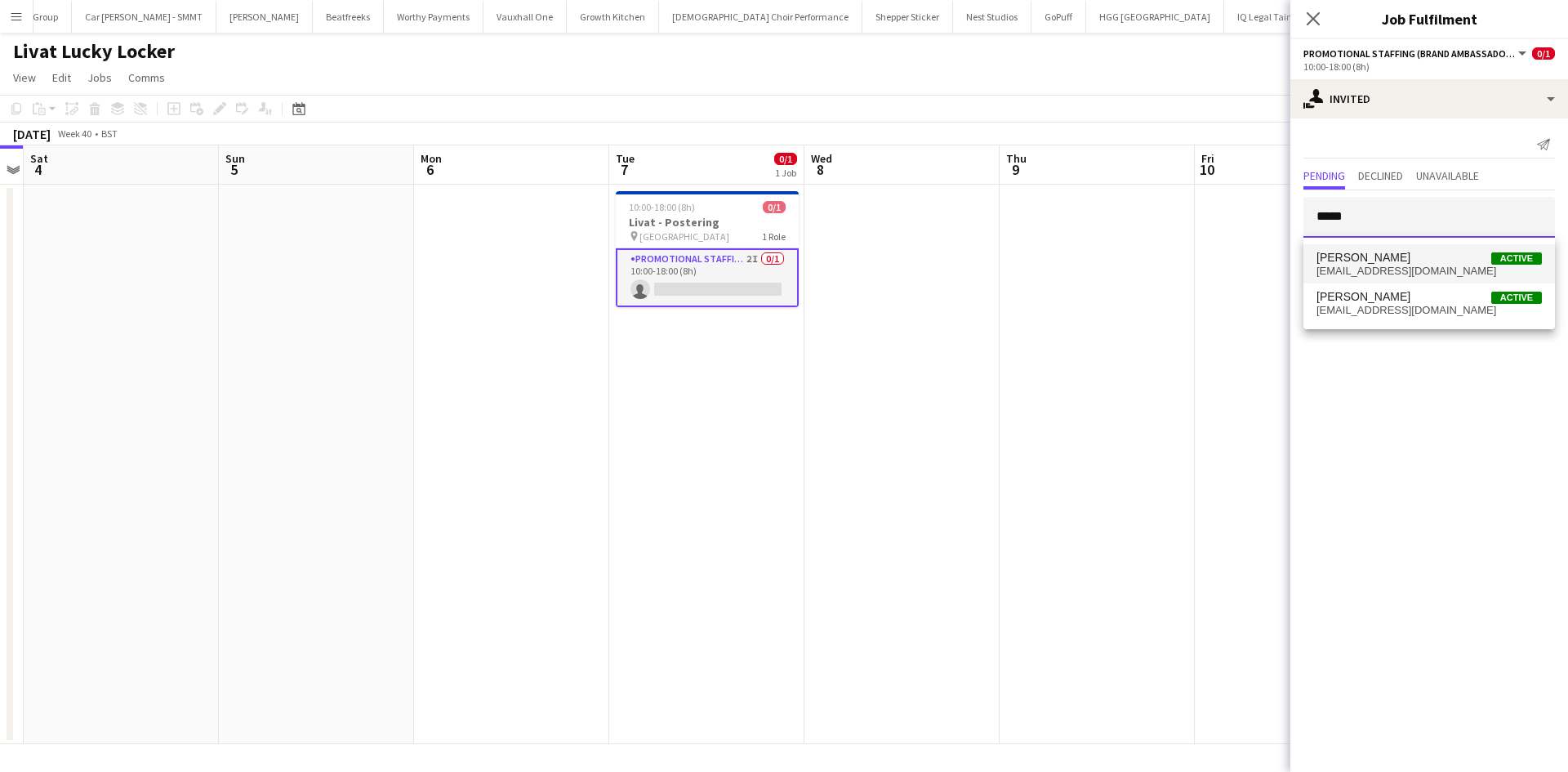
type input "*****"
click at [1437, 265] on span "elvis199999@hotmail.com" at bounding box center [1430, 271] width 225 height 13
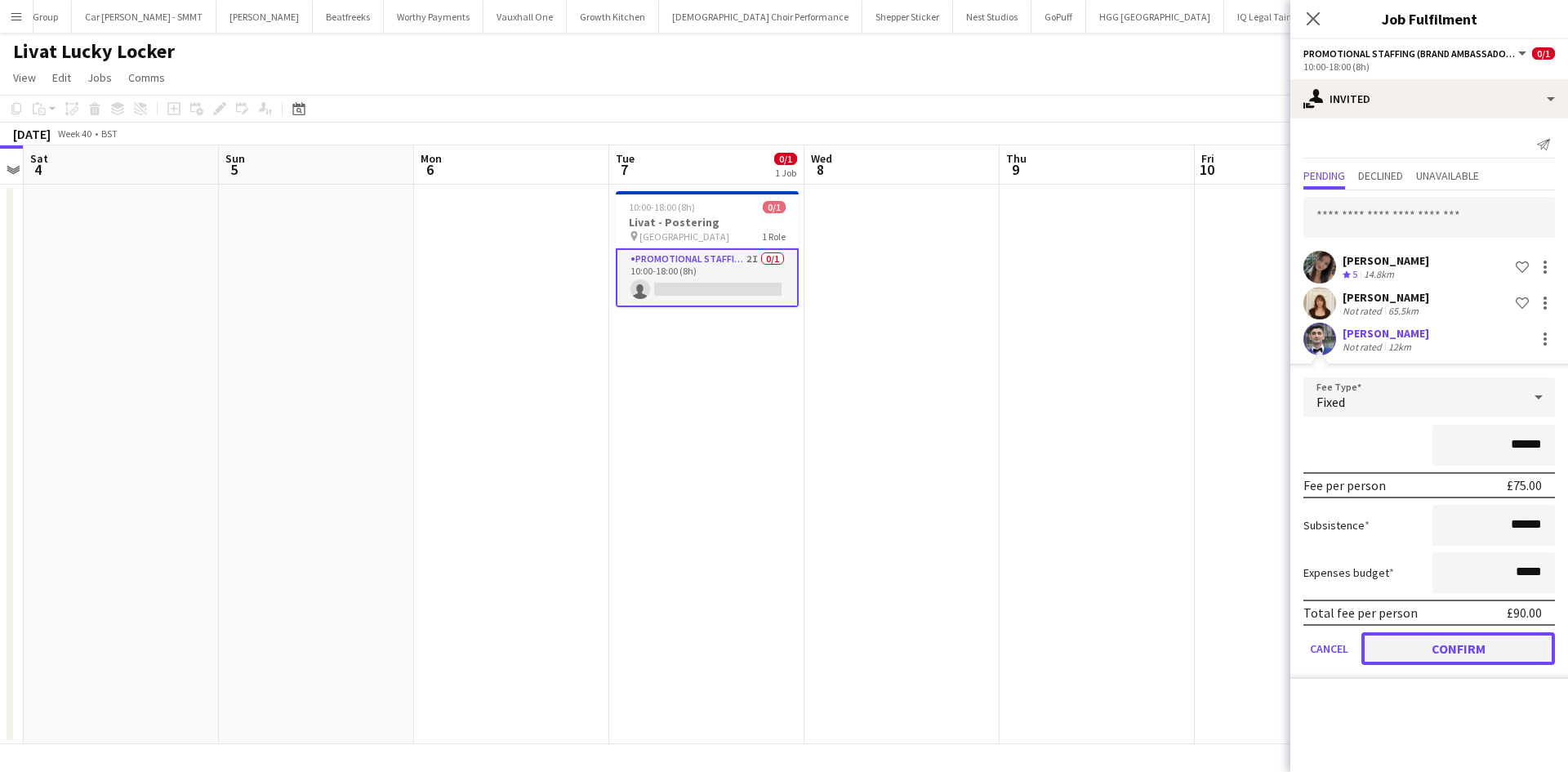
click at [1428, 657] on button "Confirm" at bounding box center [1458, 648] width 194 height 32
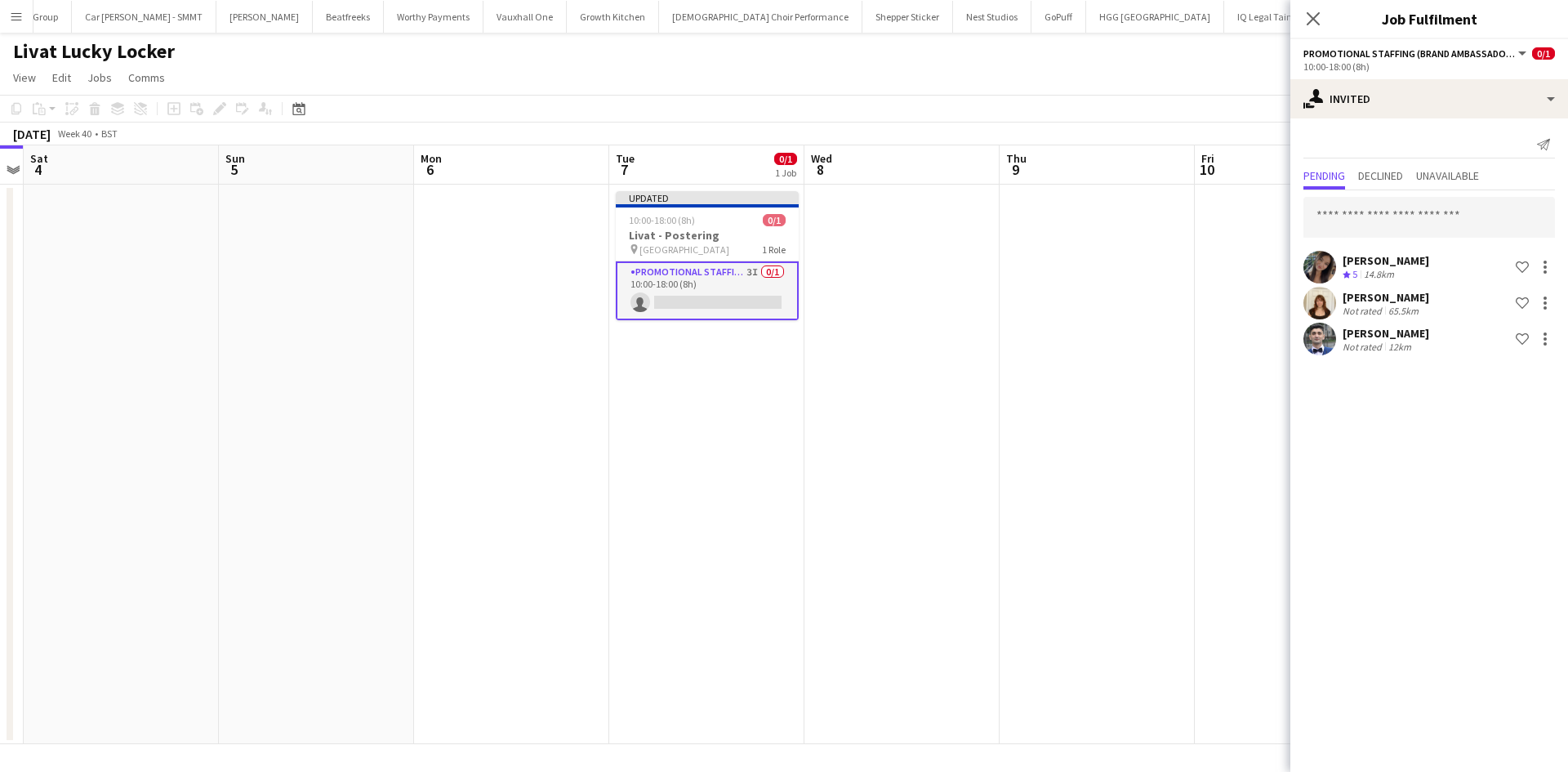
click at [1074, 446] on app-date-cell at bounding box center [1097, 464] width 196 height 560
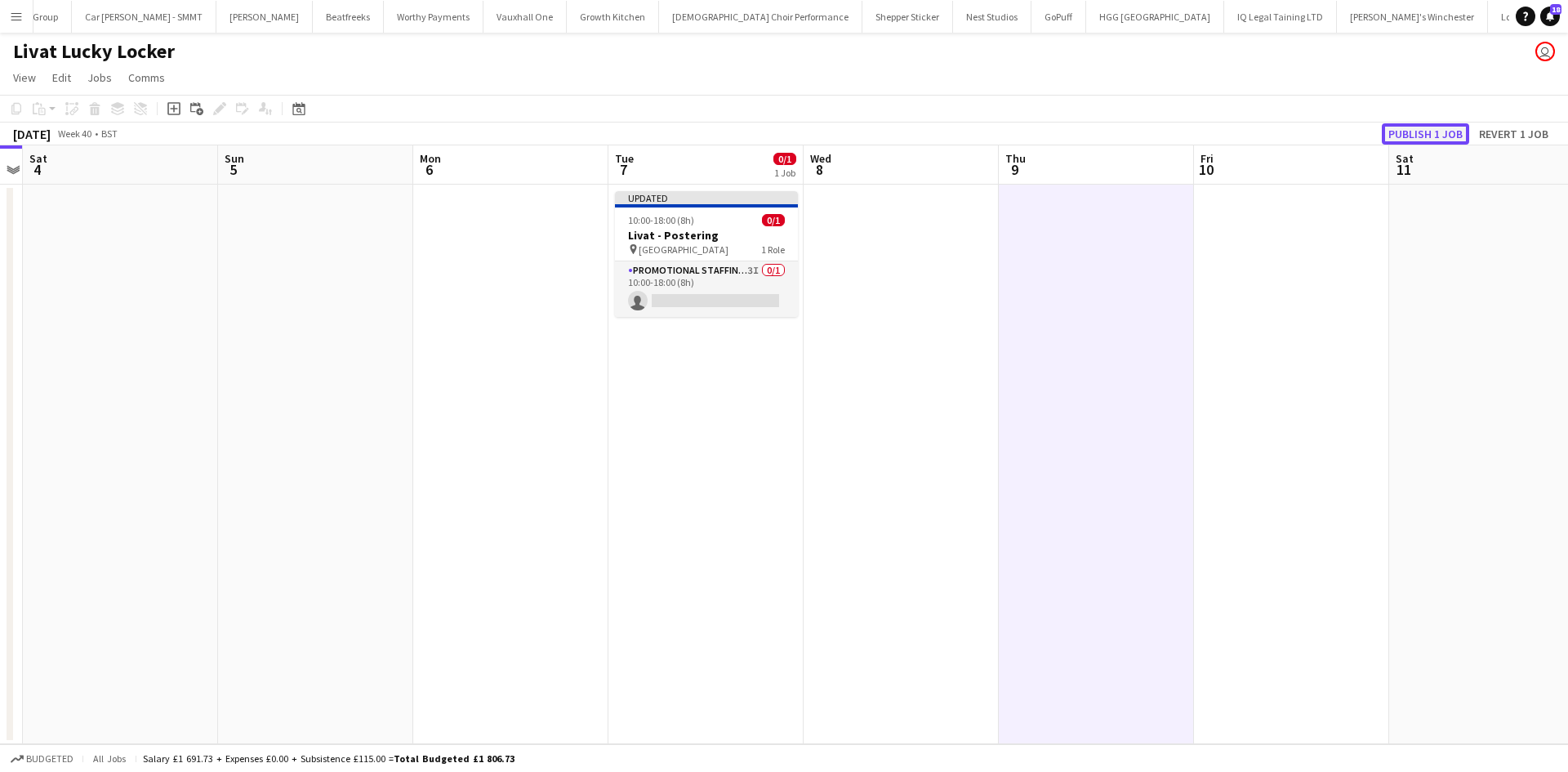
click at [1420, 128] on button "Publish 1 job" at bounding box center [1425, 134] width 88 height 21
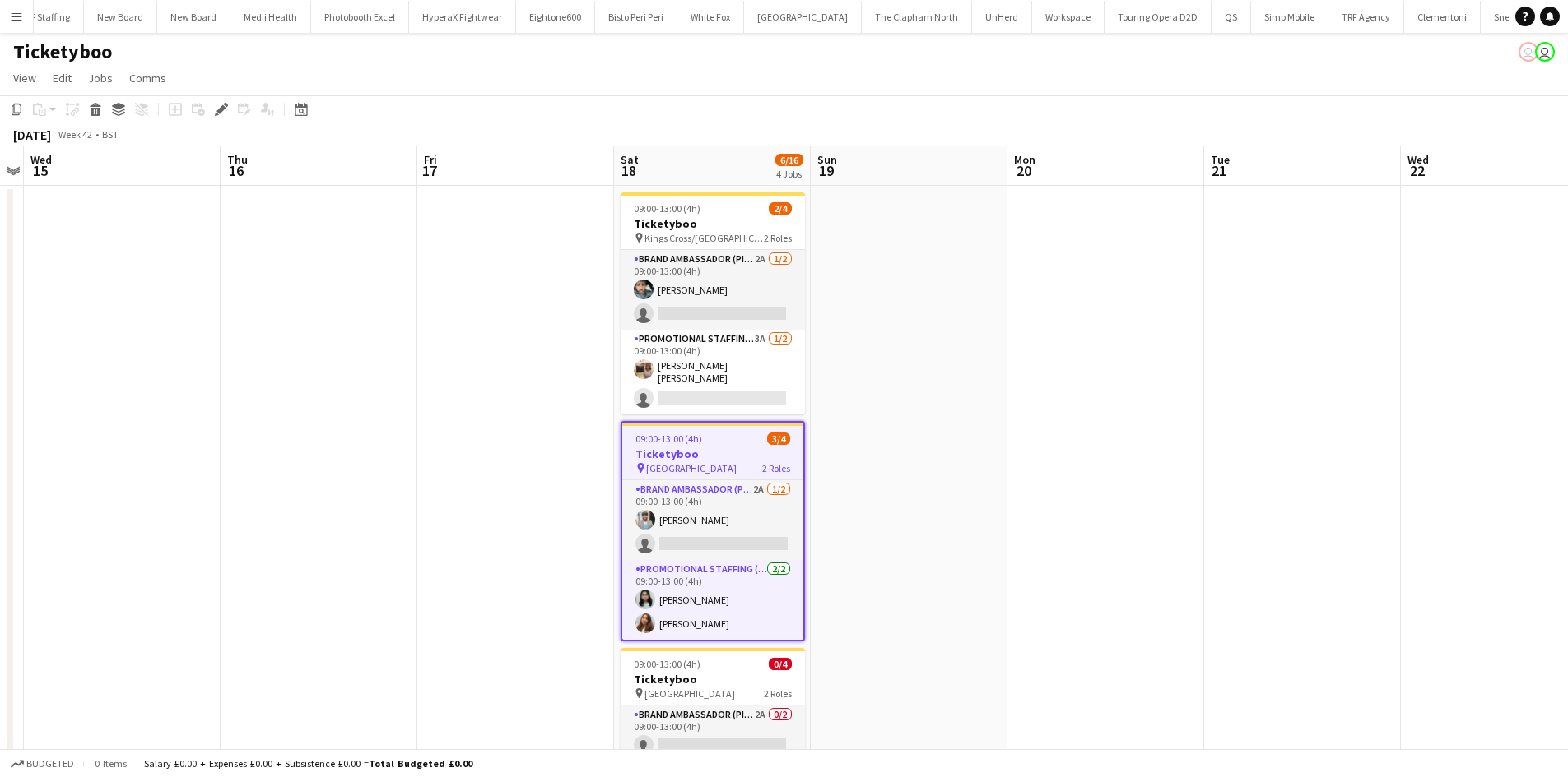
scroll to position [0, 5365]
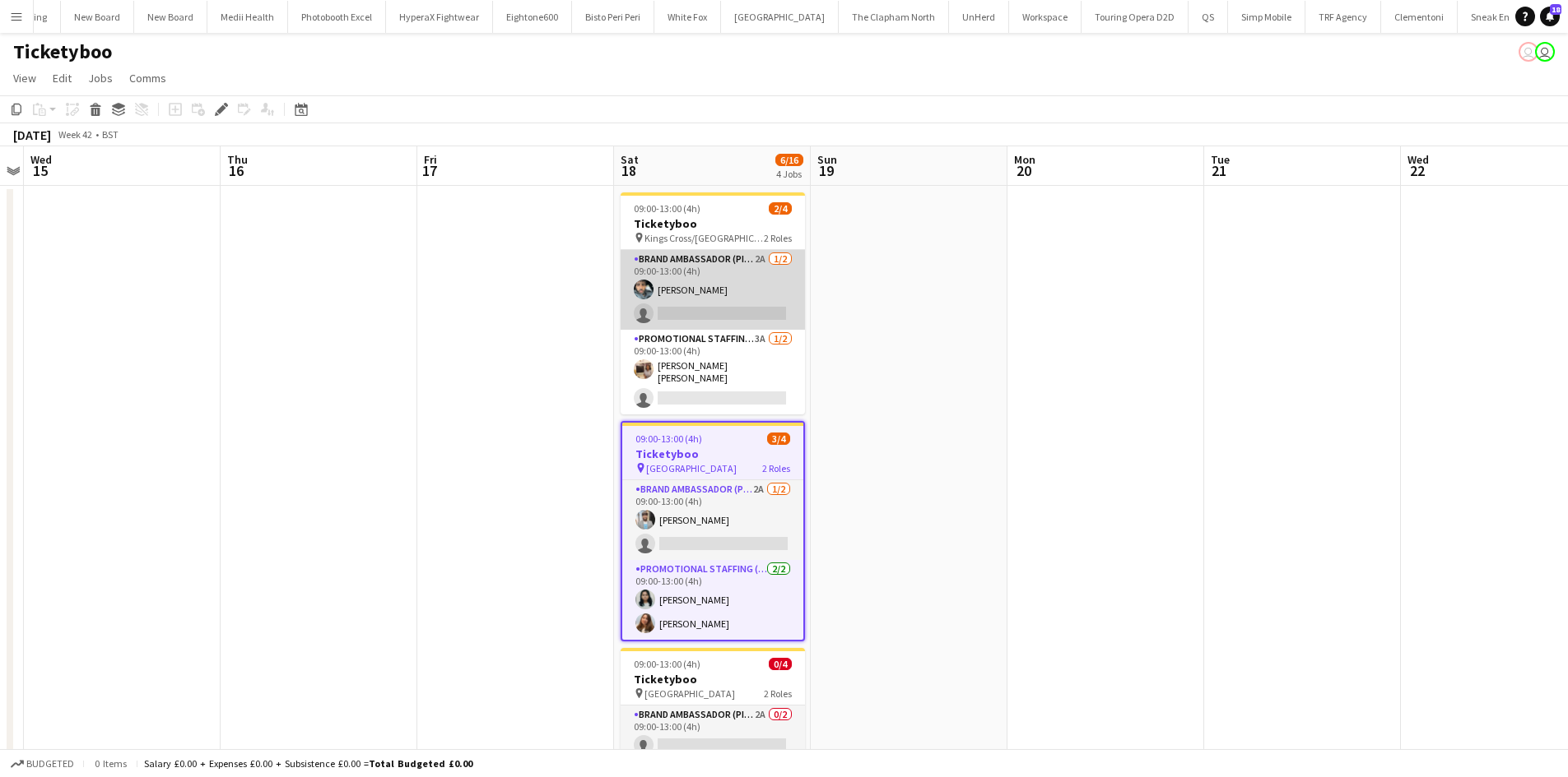
click at [754, 263] on app-card-role "Brand Ambassador (Pick up) 2A [DATE] 09:00-13:00 (4h) [PERSON_NAME] single-neut…" at bounding box center [712, 290] width 184 height 80
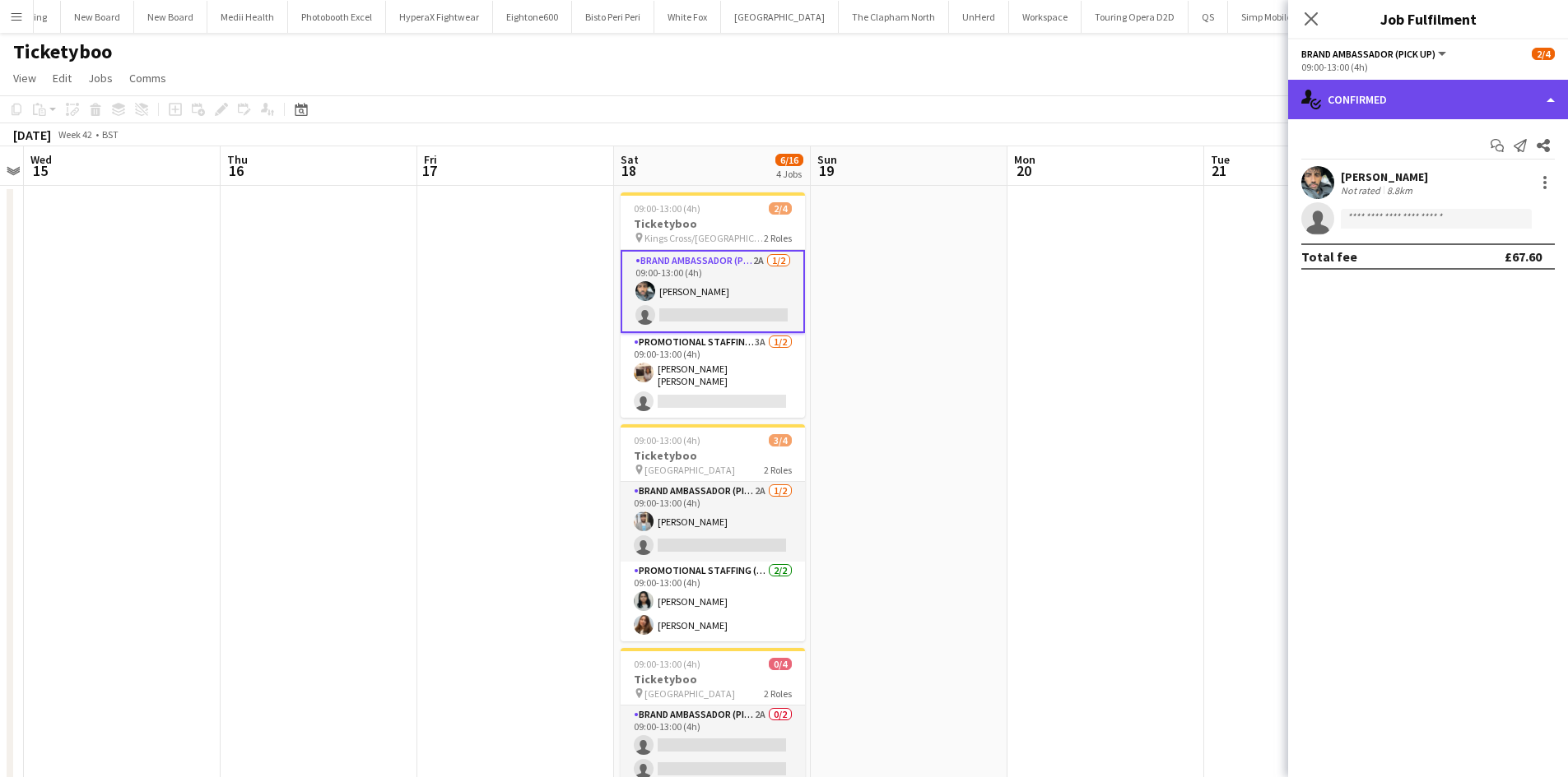
click at [1407, 98] on div "single-neutral-actions-check-2 Confirmed" at bounding box center [1428, 99] width 280 height 39
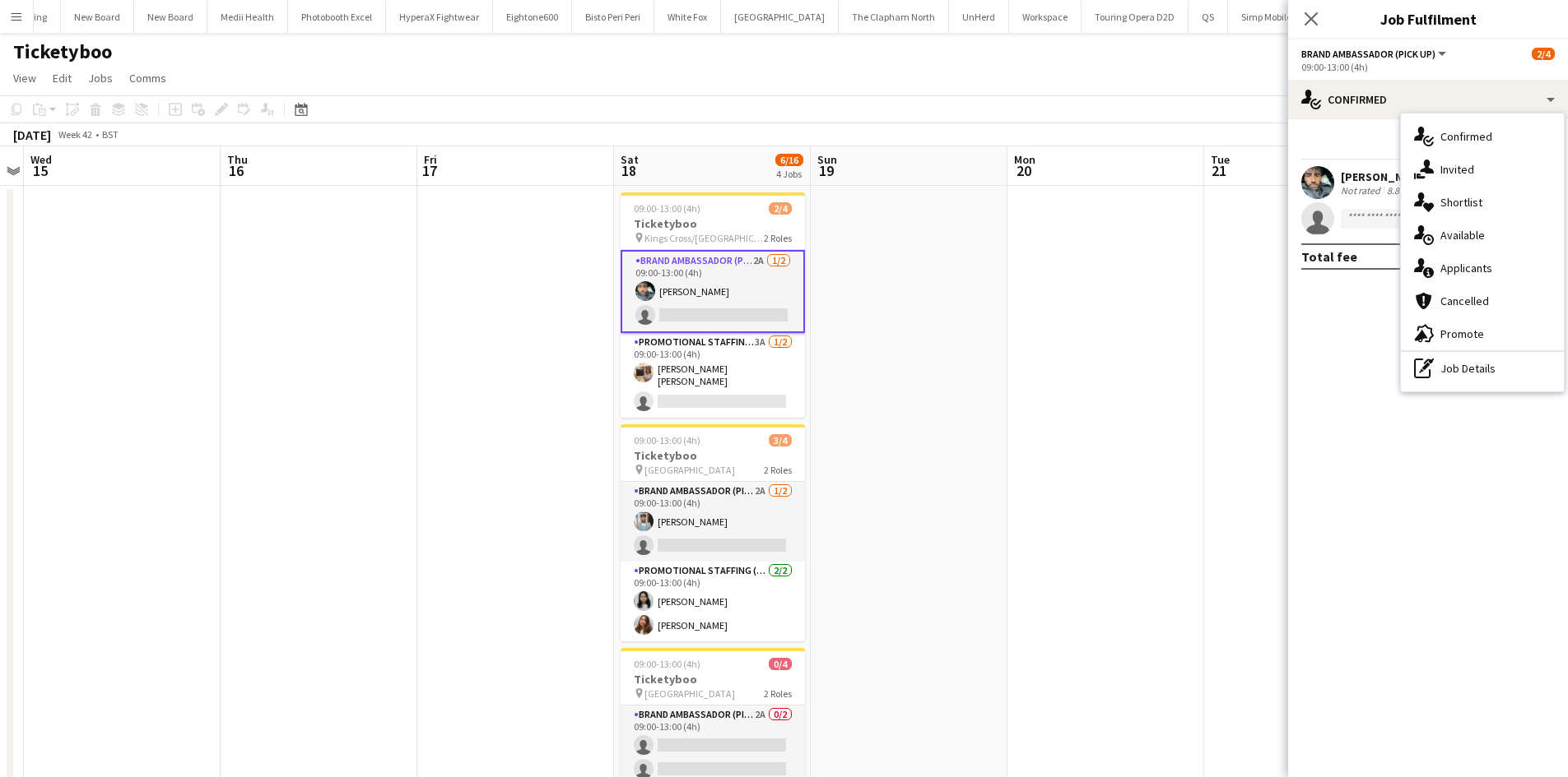
click at [1468, 279] on div "single-neutral-actions-information Applicants" at bounding box center [1482, 268] width 163 height 33
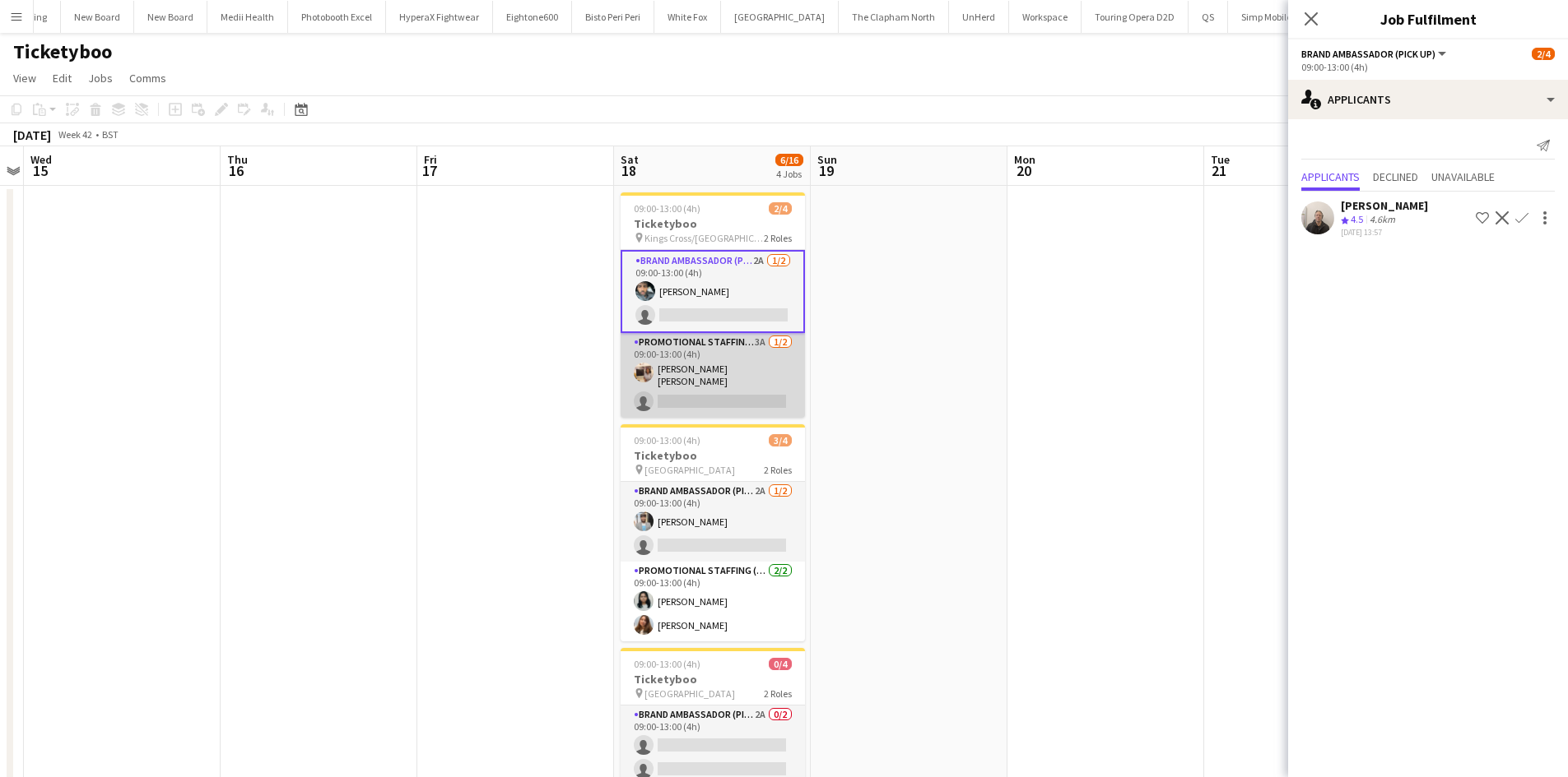
drag, startPoint x: 779, startPoint y: 332, endPoint x: 770, endPoint y: 335, distance: 9.5
click at [778, 334] on div "Brand Ambassador (Pick up) 2A 1/2 09:00-13:00 (4h) Abdul Wahhab Ahmad single-ne…" at bounding box center [712, 333] width 184 height 168
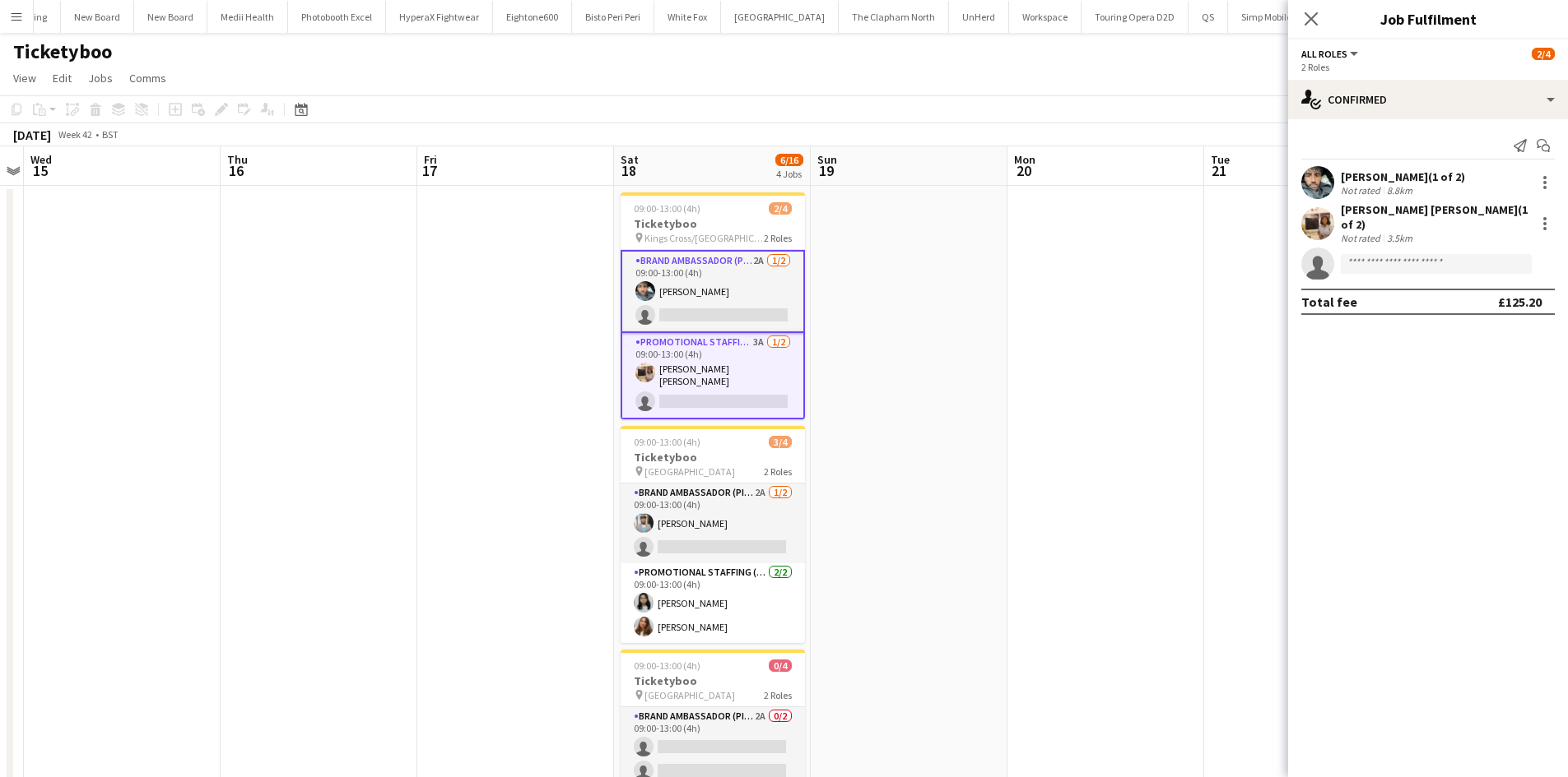
scroll to position [0, 567]
click at [761, 342] on app-card-role "Promotional Staffing (Brand Ambassadors) 3A 1/2 09:00-13:00 (4h) Annie Dan sing…" at bounding box center [711, 375] width 184 height 86
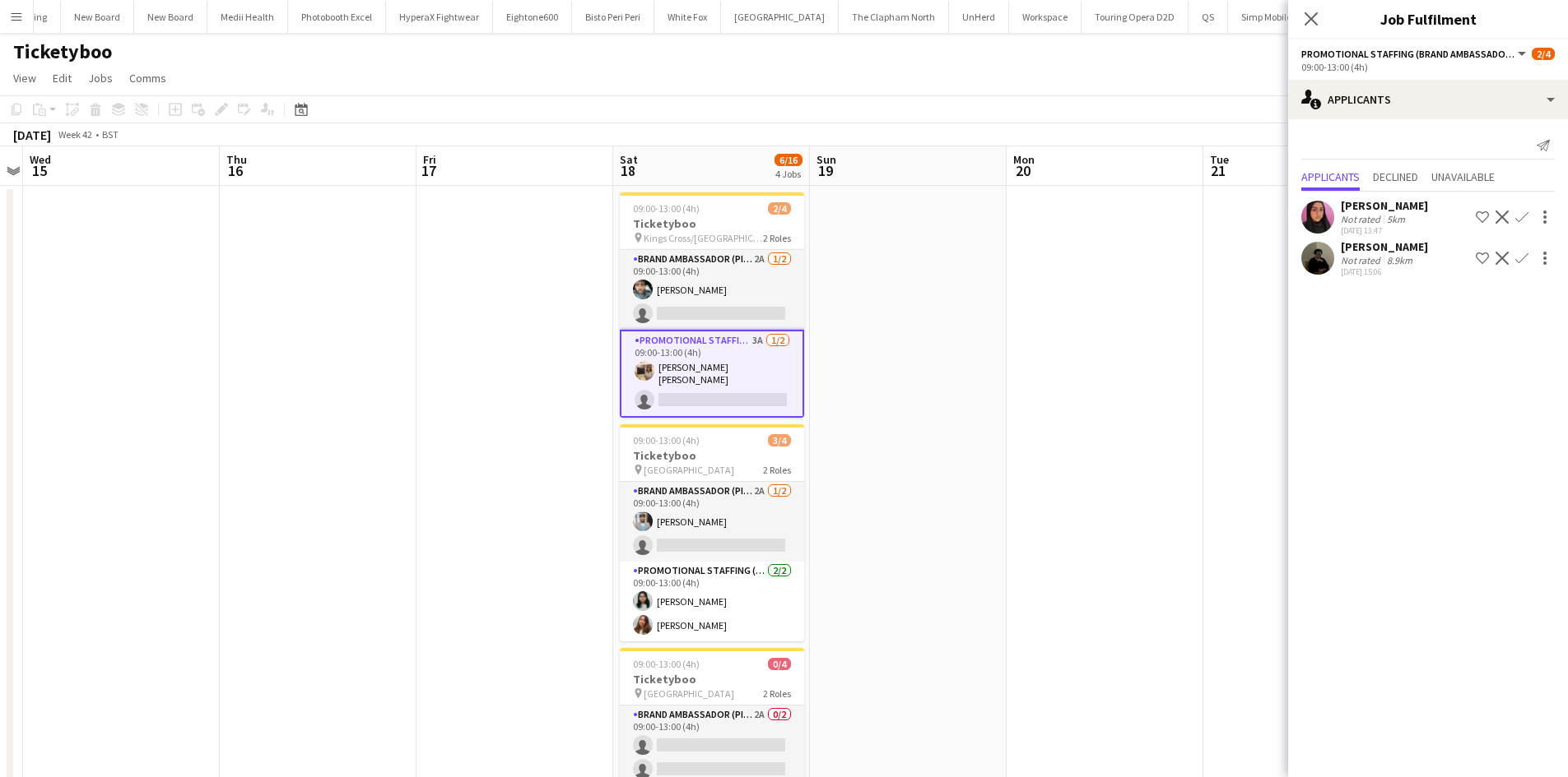
click at [760, 340] on app-card-role "Promotional Staffing (Brand Ambassadors) 3A 1/2 09:00-13:00 (4h) Annie Dan sing…" at bounding box center [711, 374] width 184 height 88
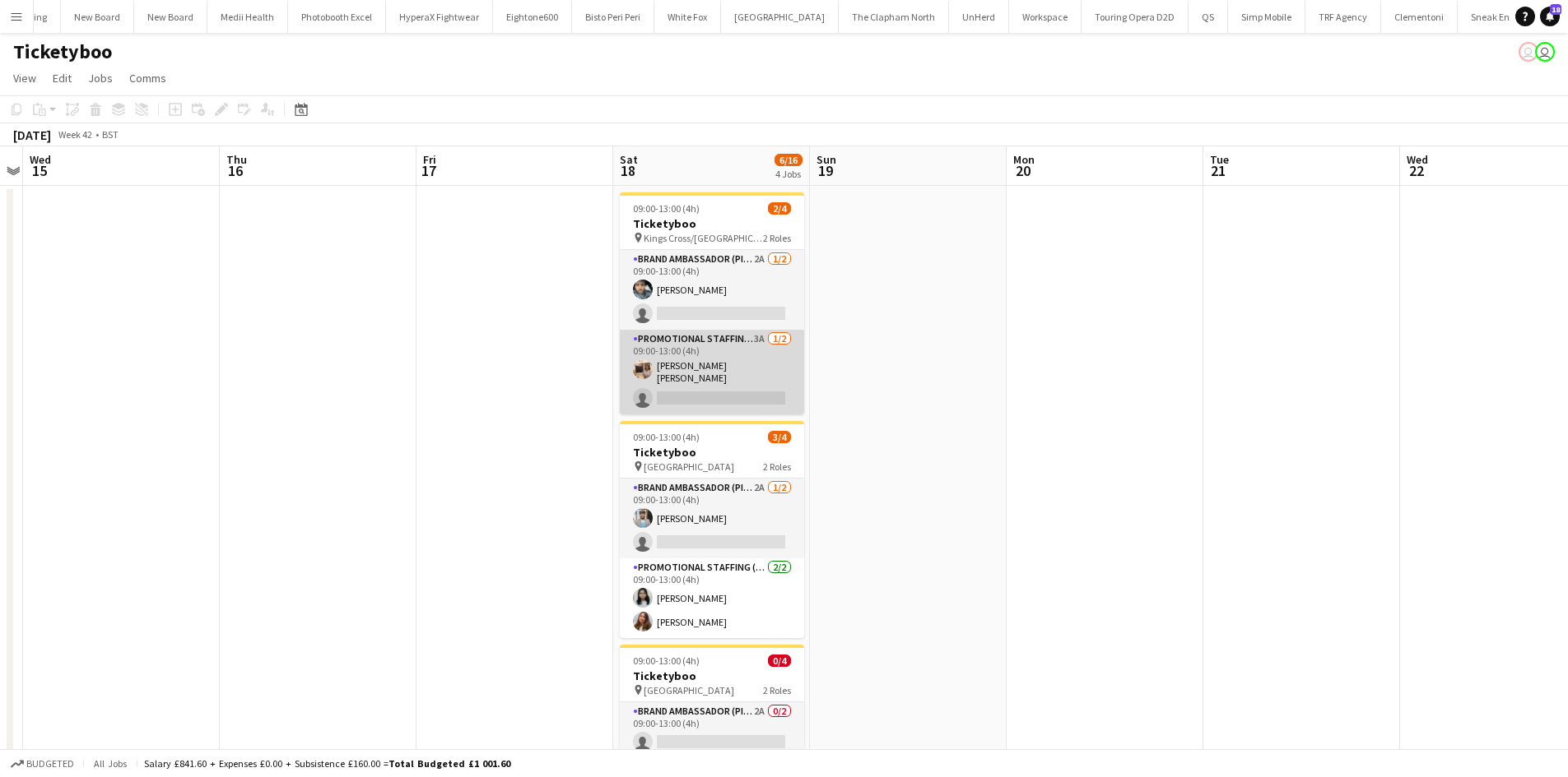
click at [761, 336] on app-card-role "Promotional Staffing (Brand Ambassadors) 3A 1/2 09:00-13:00 (4h) Annie Dan sing…" at bounding box center [711, 372] width 184 height 85
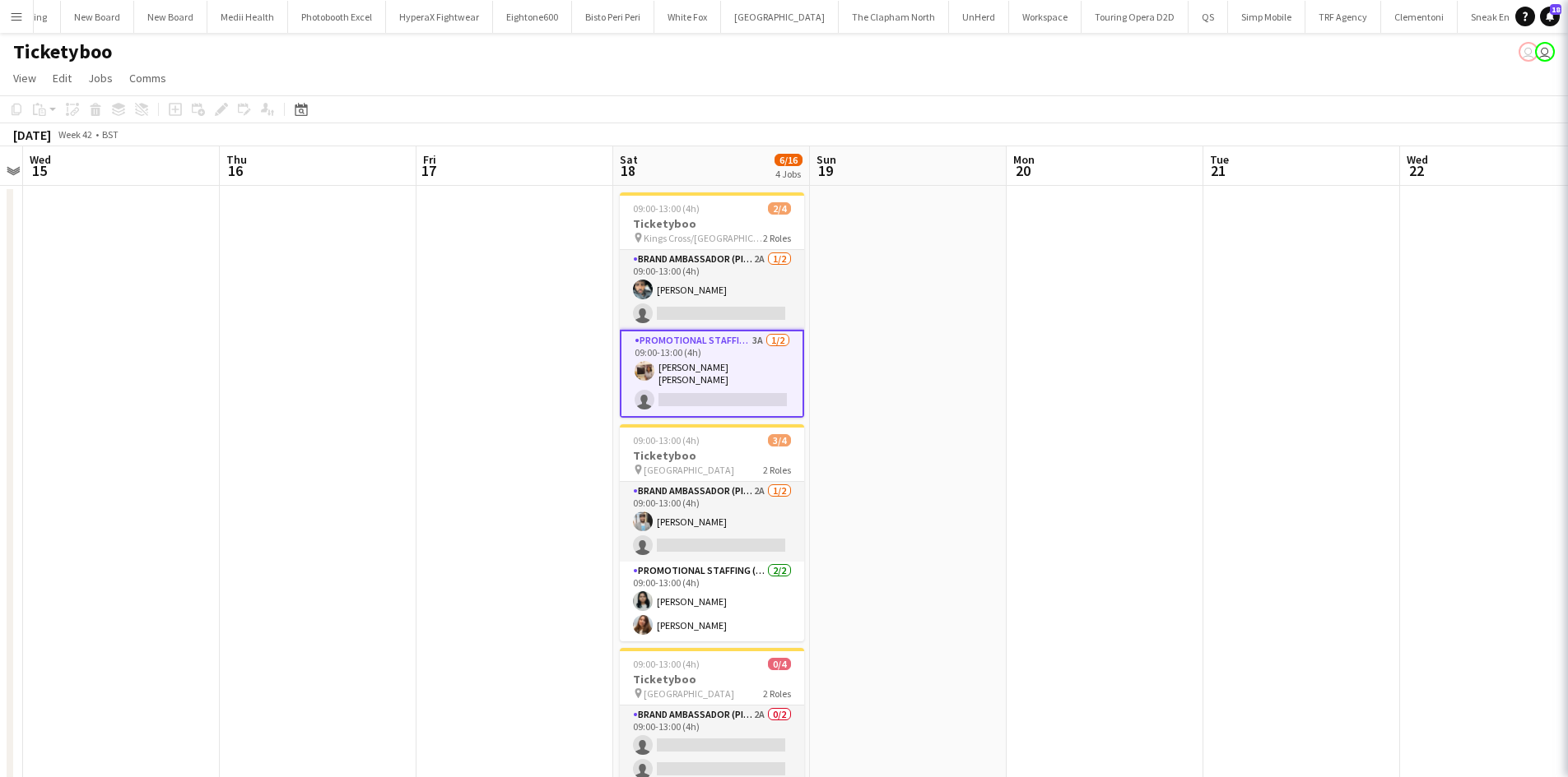
scroll to position [0, 566]
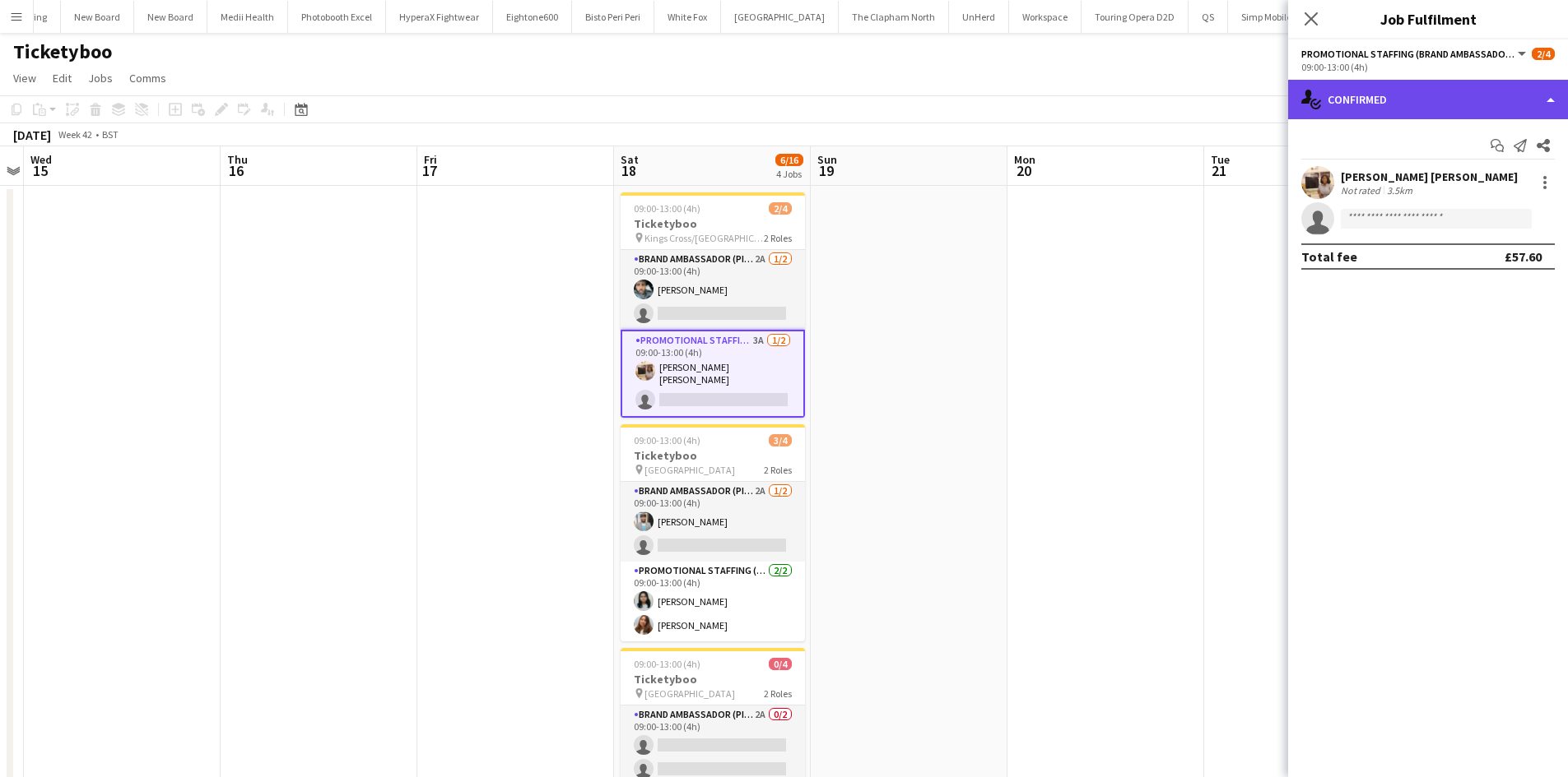
click at [1355, 104] on div "single-neutral-actions-check-2 Confirmed" at bounding box center [1428, 99] width 280 height 39
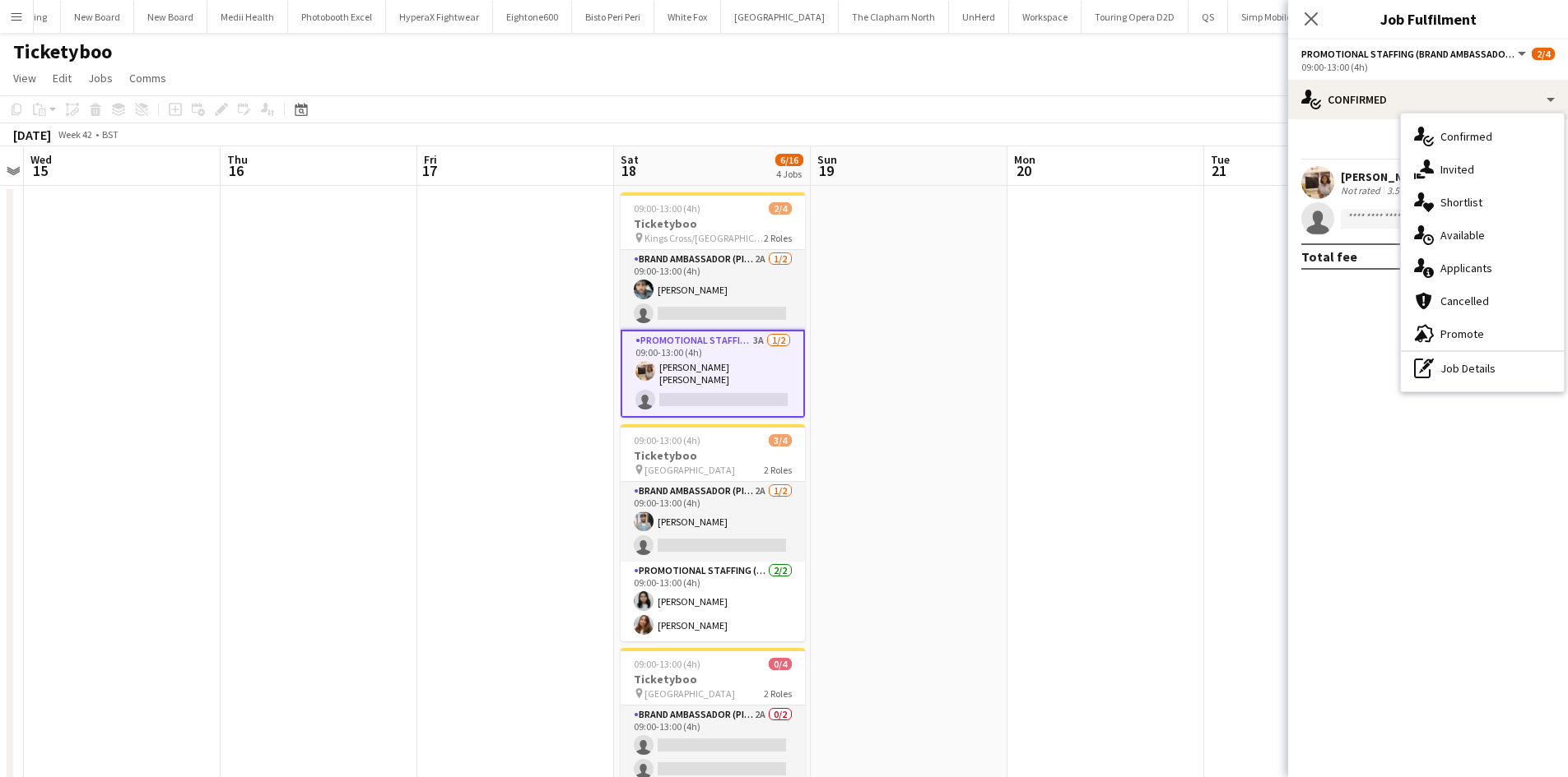
click at [1448, 270] on span "Applicants" at bounding box center [1467, 269] width 52 height 15
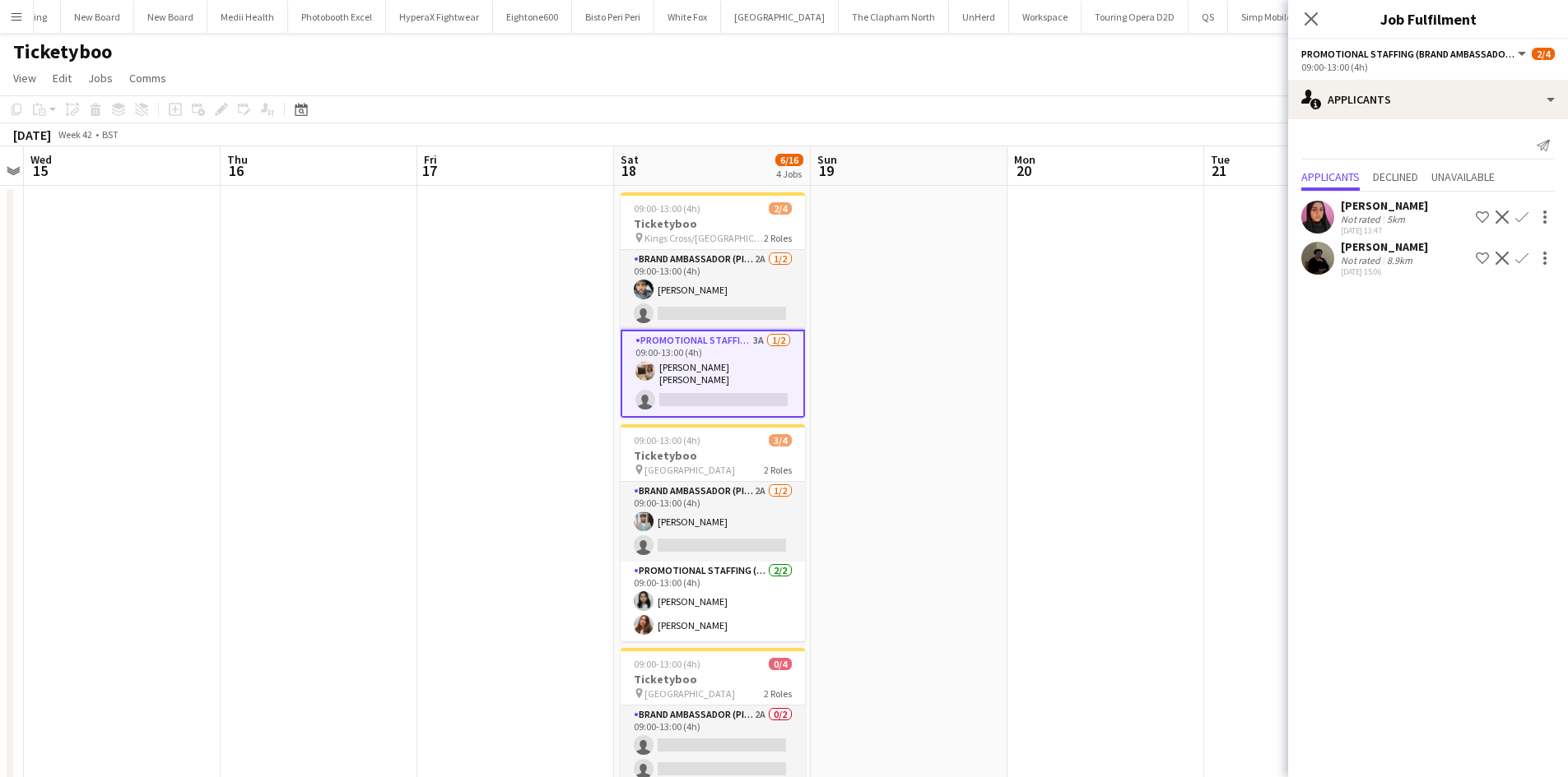
click at [1515, 263] on app-icon "Confirm" at bounding box center [1521, 258] width 13 height 13
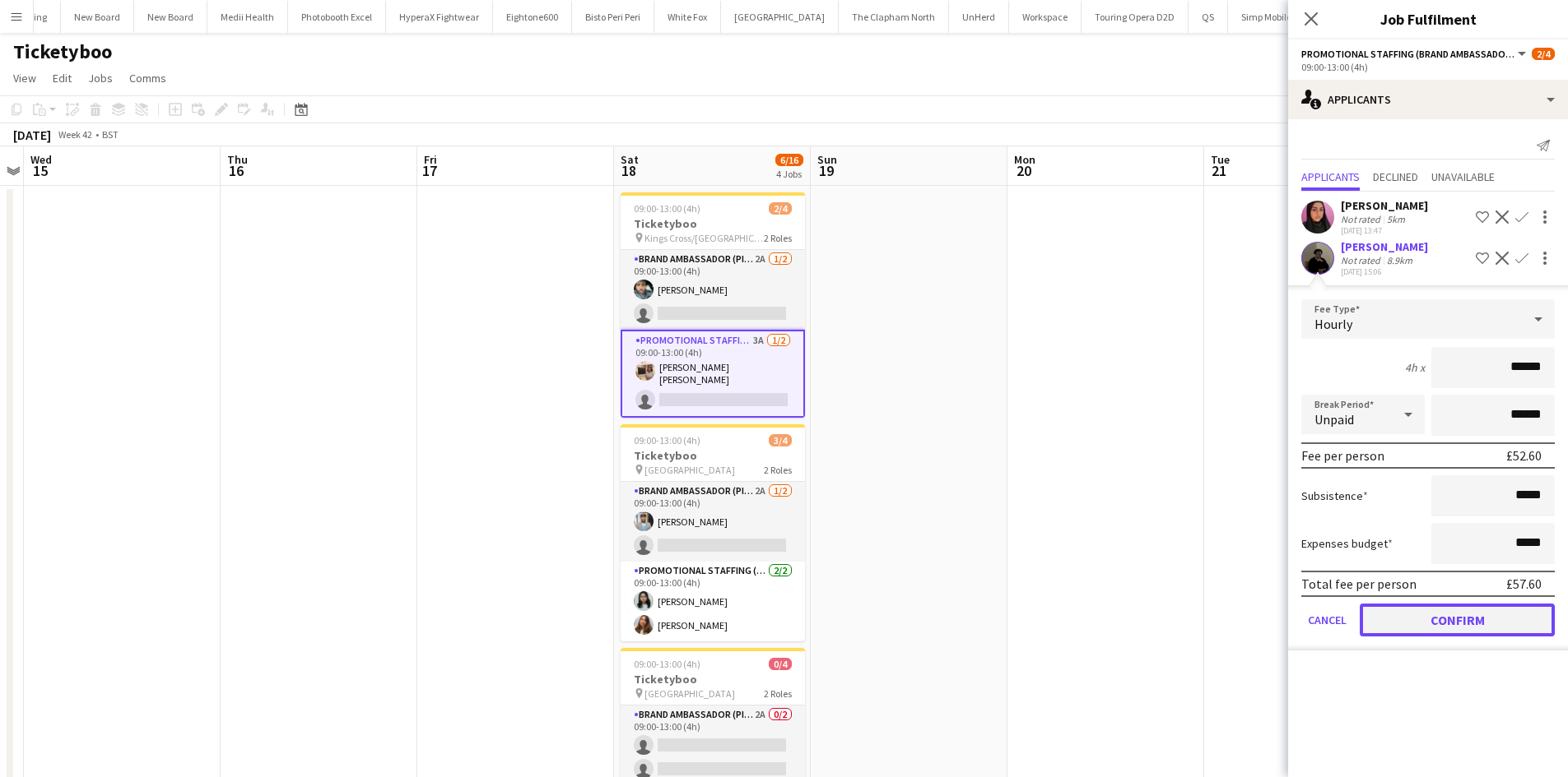
click at [1461, 622] on button "Confirm" at bounding box center [1457, 620] width 195 height 33
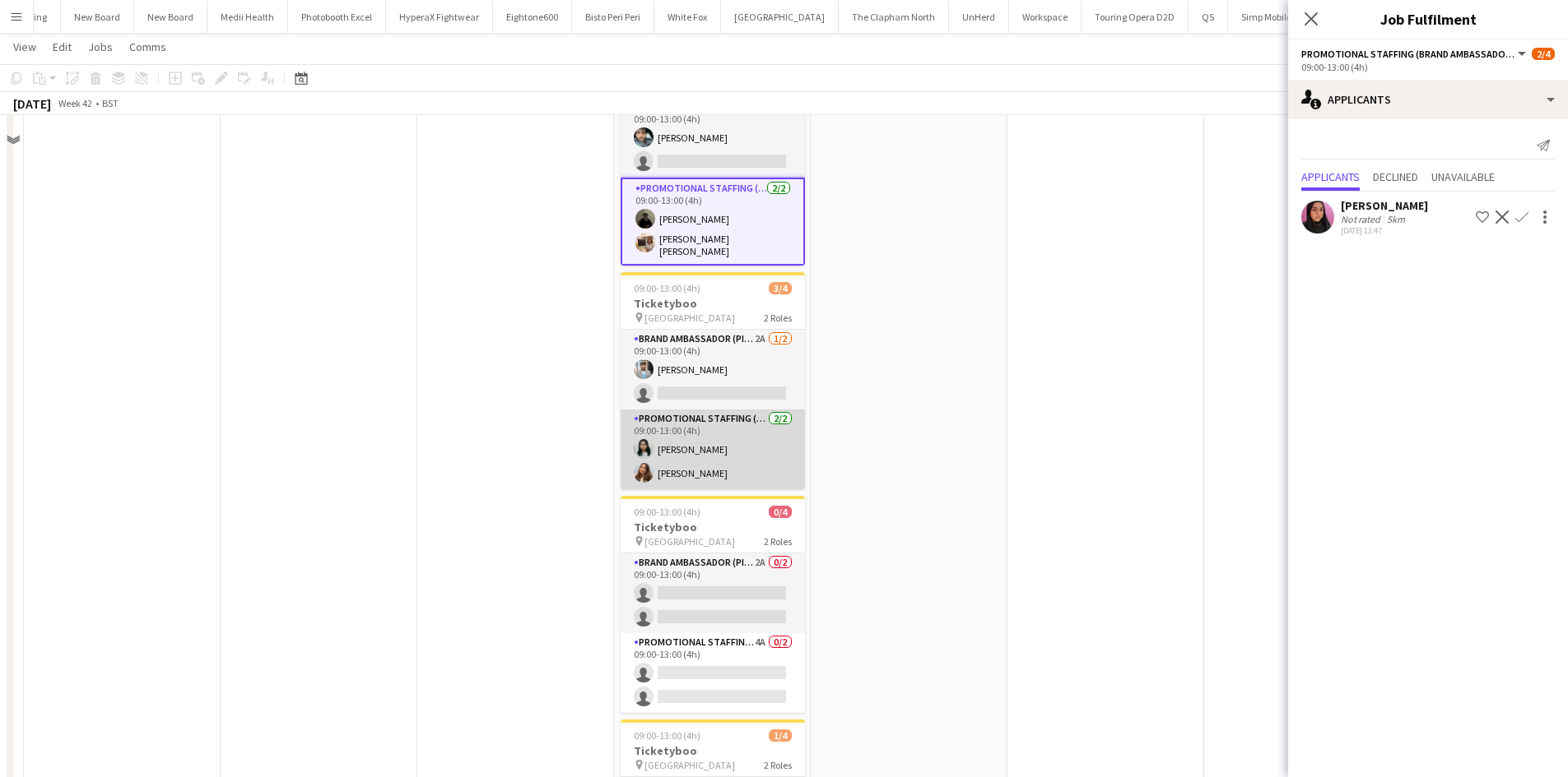
scroll to position [165, 0]
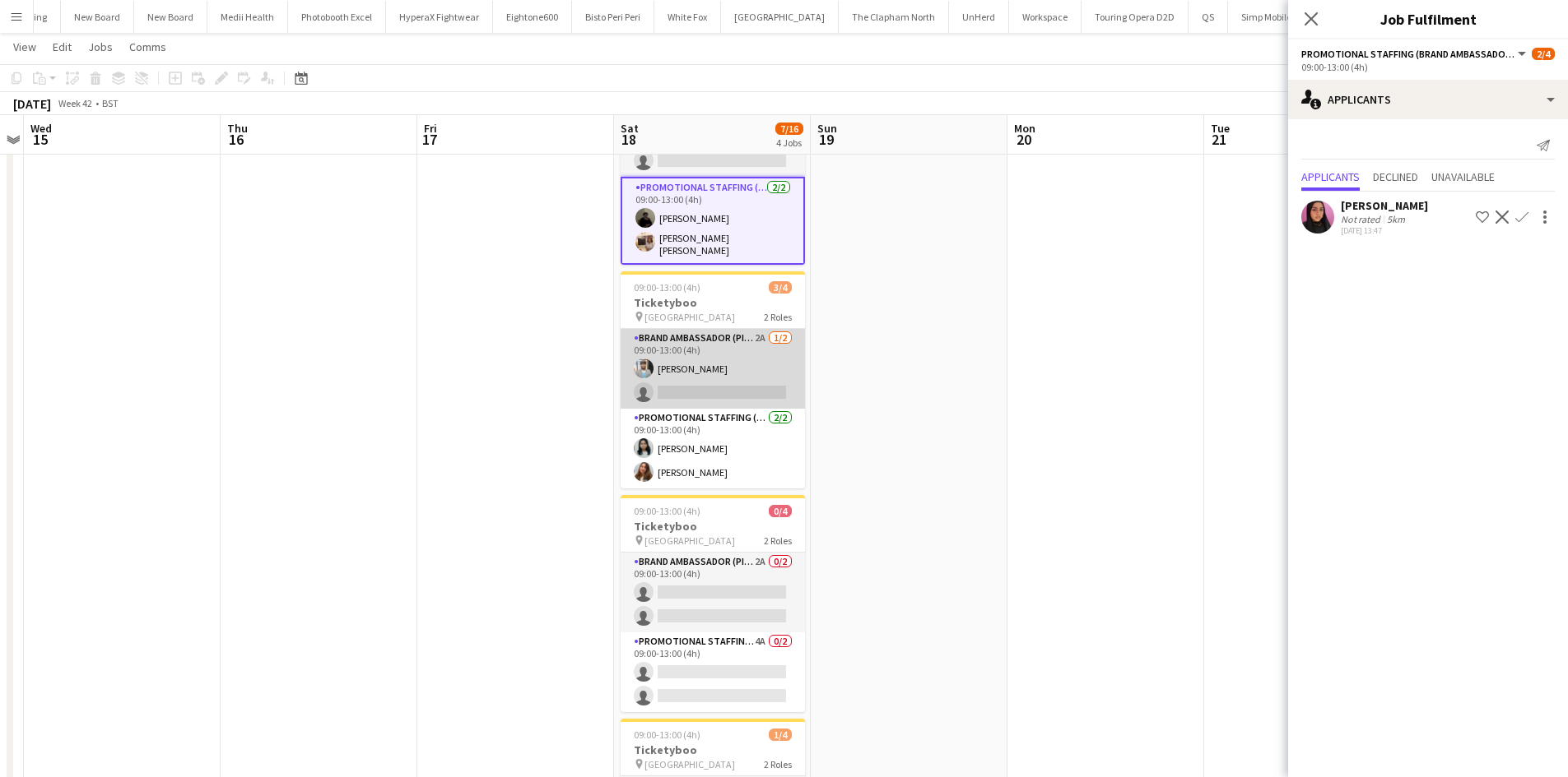
click at [759, 333] on app-card-role "Brand Ambassador (Pick up) 2A 1/2 09:00-13:00 (4h) Abhishek Rayewar single-neut…" at bounding box center [712, 369] width 184 height 80
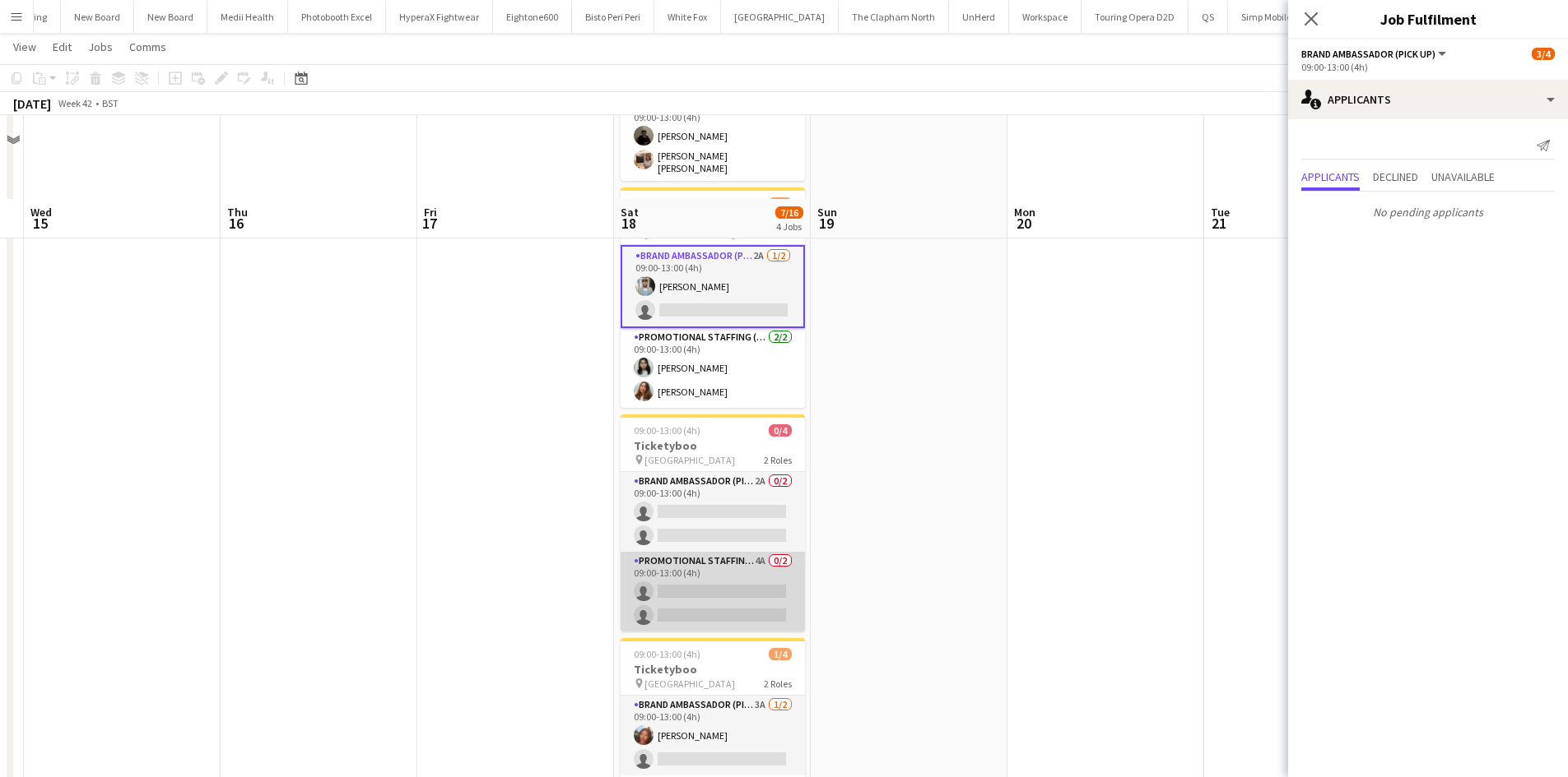
scroll to position [329, 0]
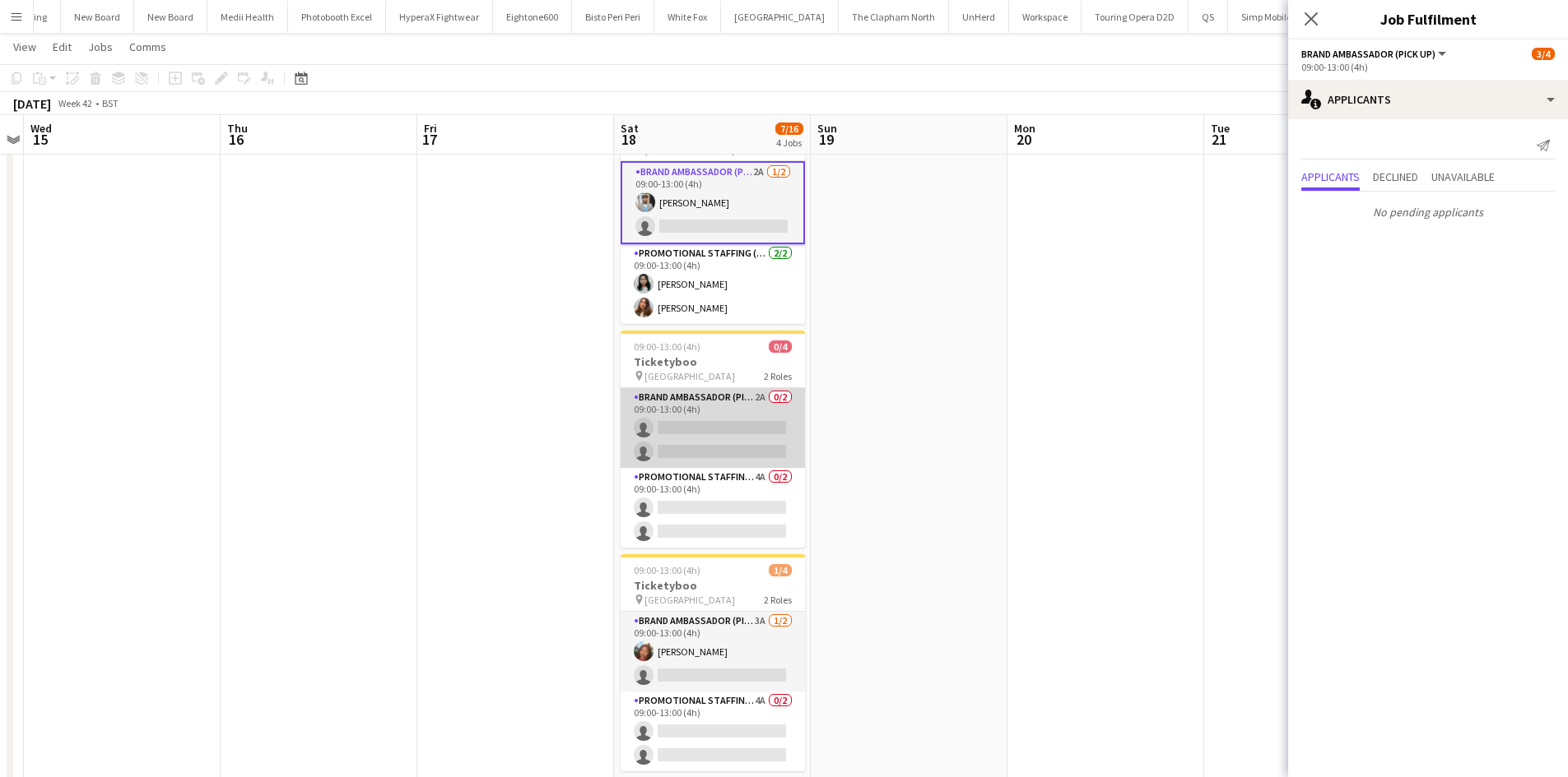
click at [751, 397] on app-card-role "Brand Ambassador (Pick up) 2A 0/2 09:00-13:00 (4h) single-neutral-actions singl…" at bounding box center [712, 428] width 184 height 80
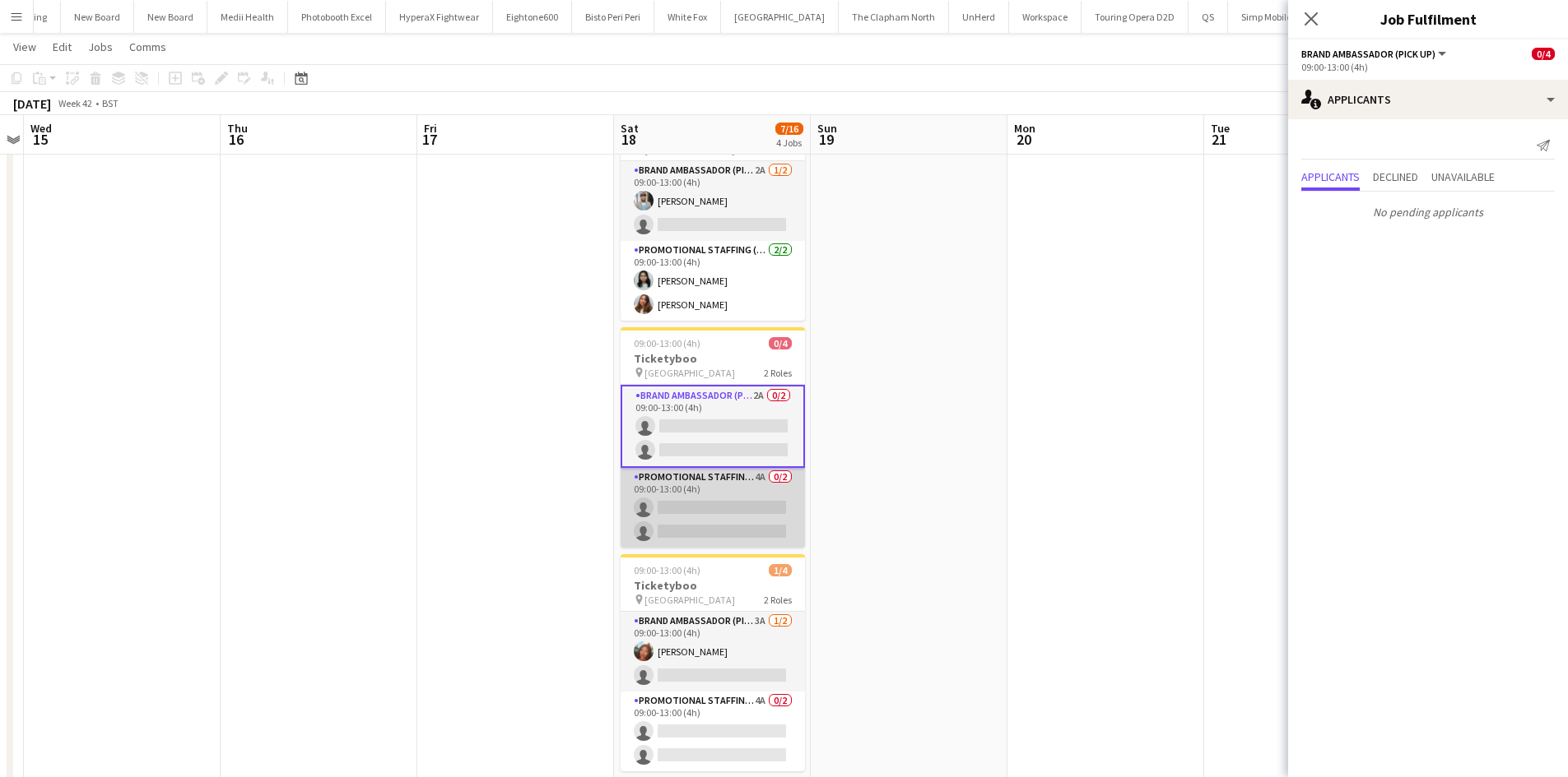
click at [758, 472] on app-card-role "Promotional Staffing (Brand Ambassadors) 4A 0/2 09:00-13:00 (4h) single-neutral…" at bounding box center [712, 508] width 184 height 80
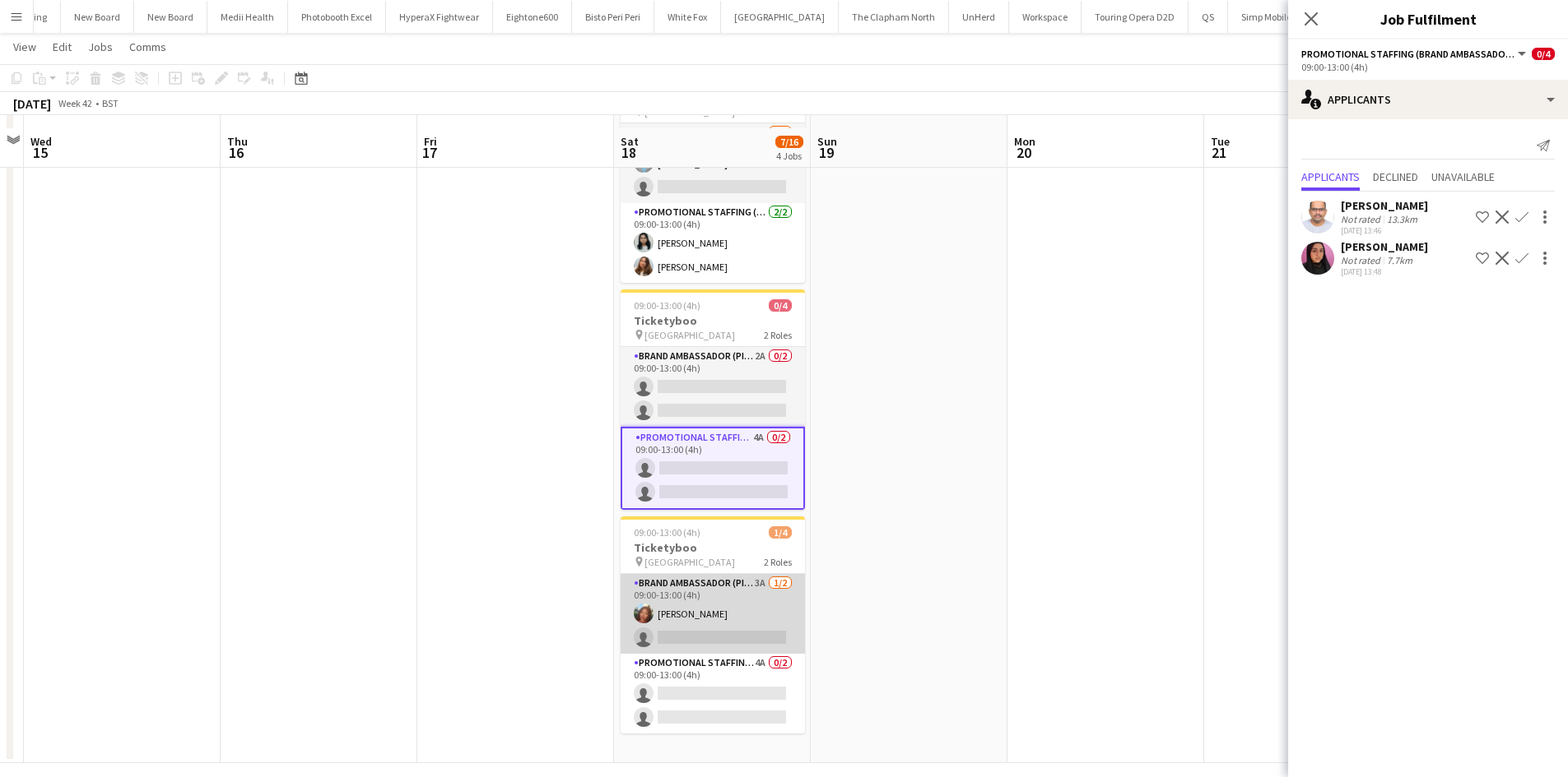
scroll to position [381, 0]
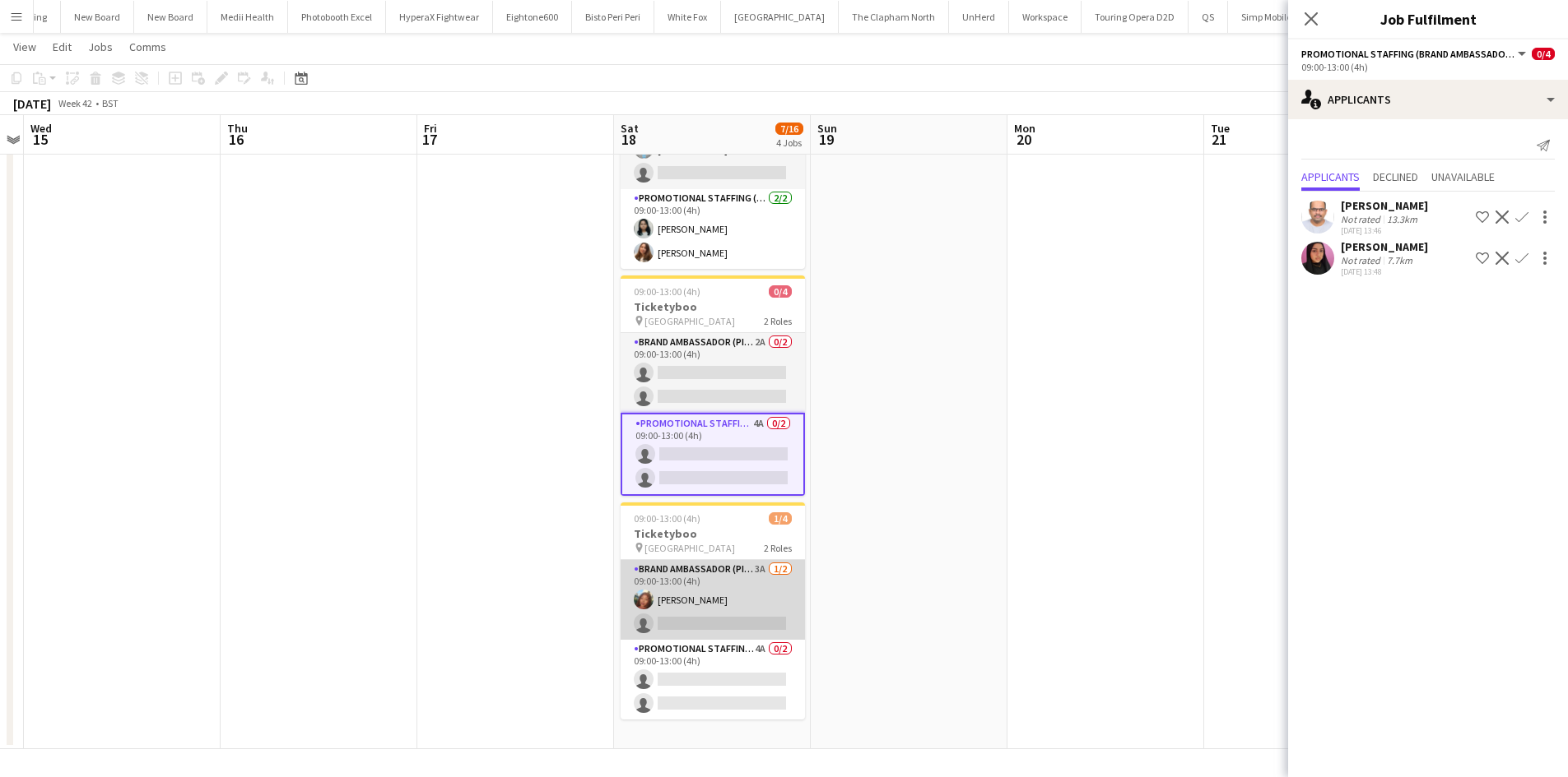
click at [755, 561] on app-card-role "Brand Ambassador (Pick up) 3A 1/2 09:00-13:00 (4h) Lianna Smith-Prince single-n…" at bounding box center [712, 600] width 184 height 80
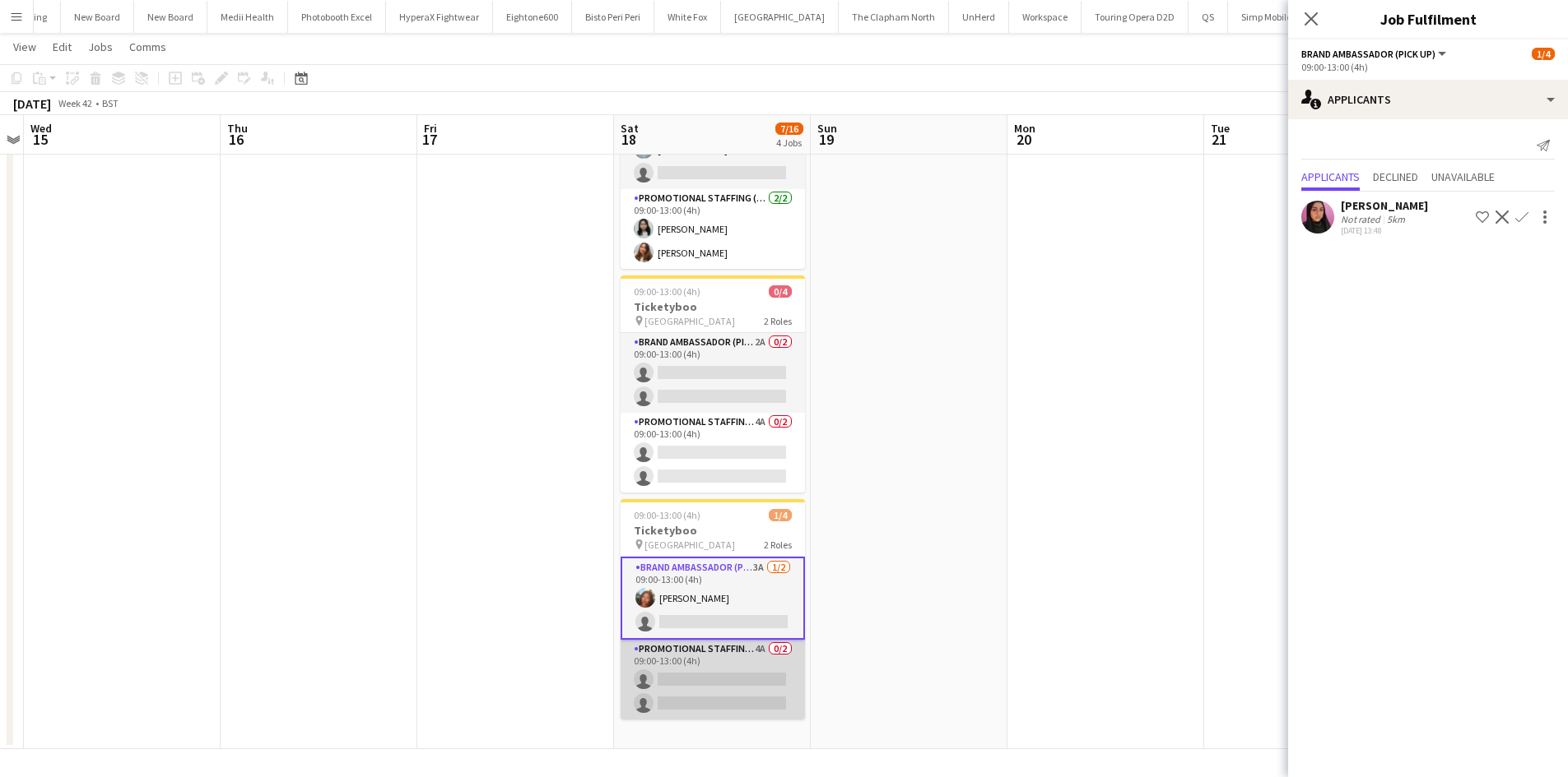
click at [761, 641] on app-card-role "Promotional Staffing (Brand Ambassadors) 4A 0/2 09:00-13:00 (4h) single-neutral…" at bounding box center [712, 679] width 184 height 80
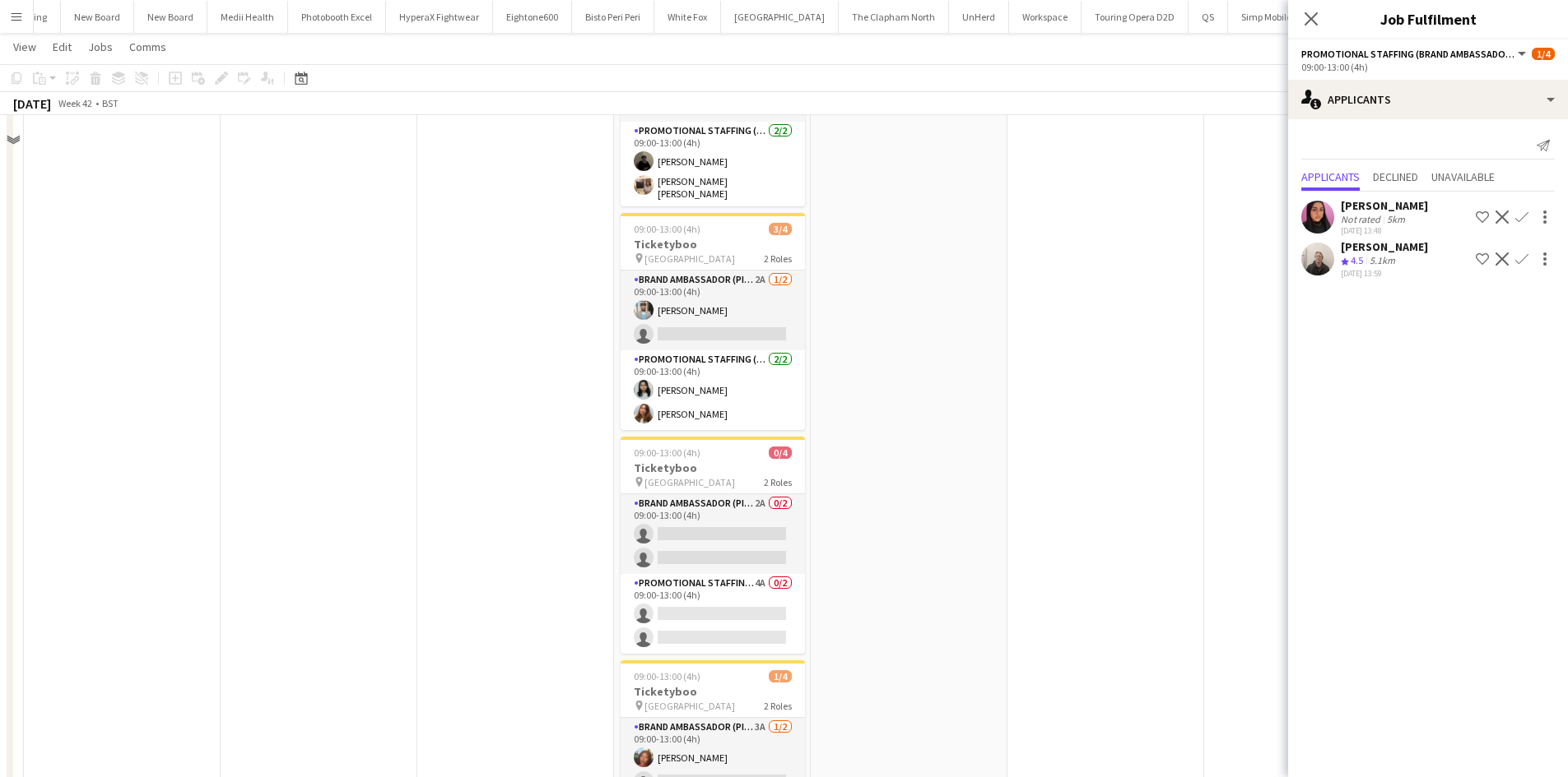
scroll to position [52, 0]
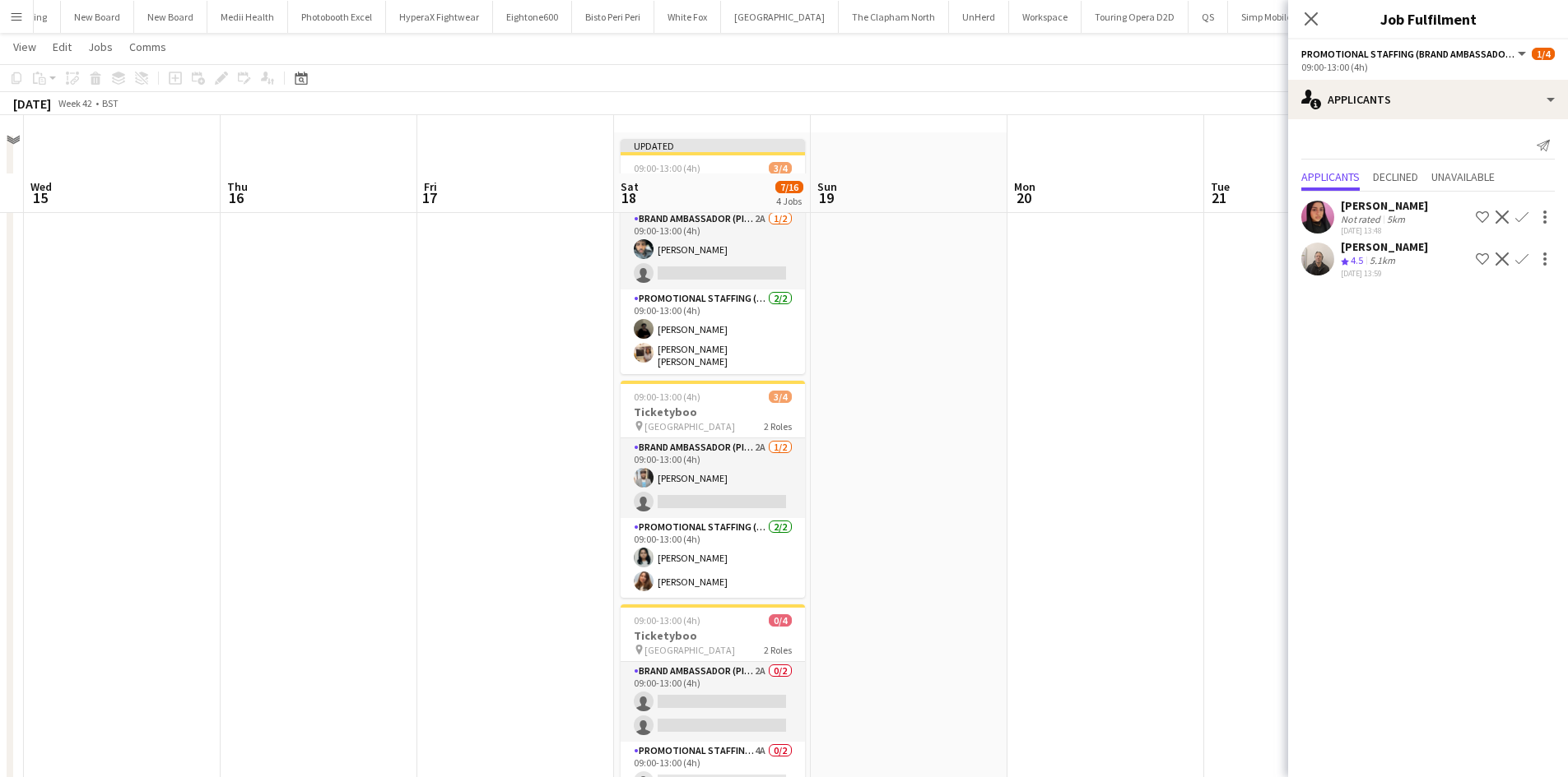
click at [1157, 528] on app-date-cell at bounding box center [1106, 605] width 197 height 946
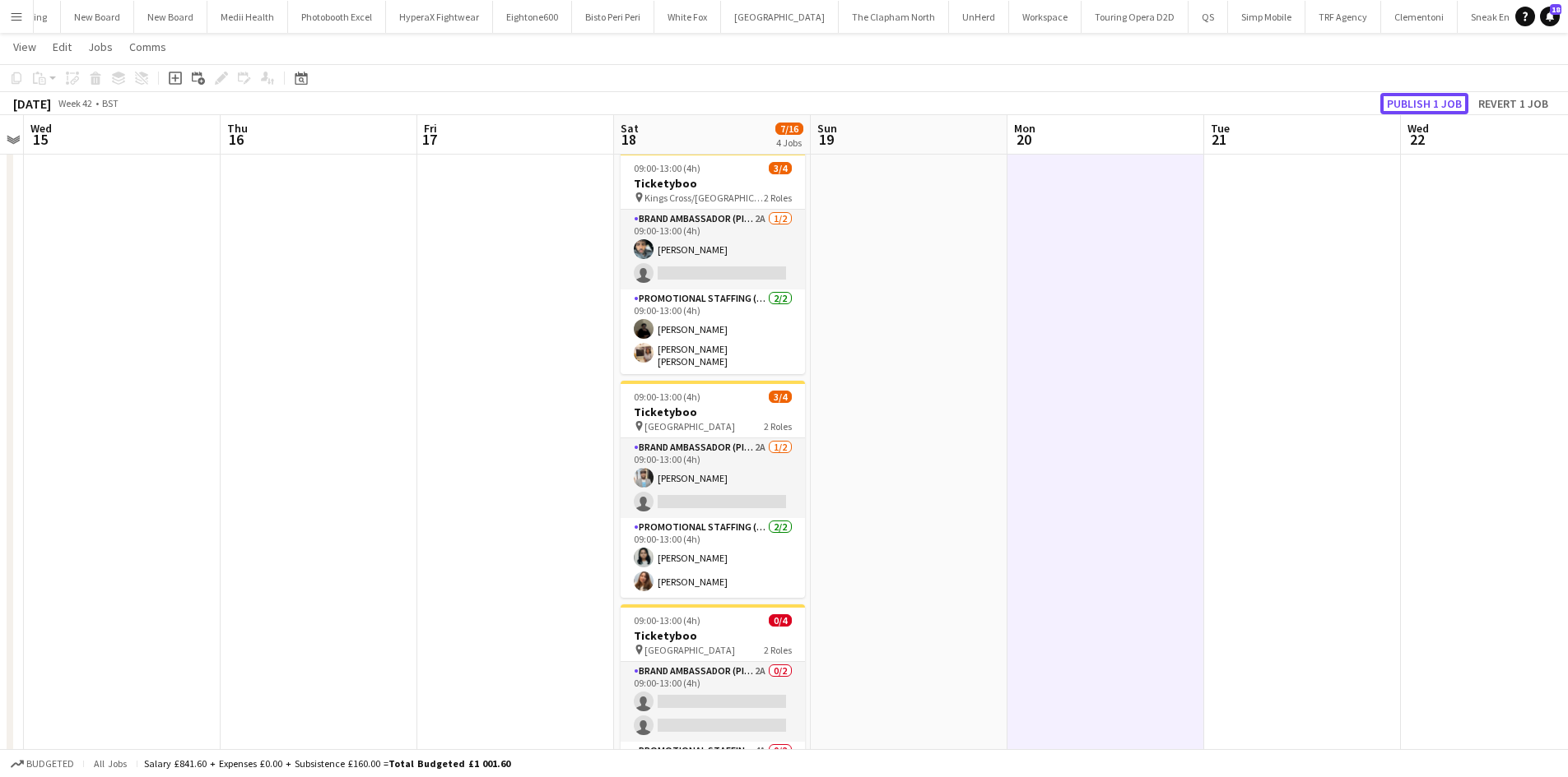
click at [1404, 100] on button "Publish 1 job" at bounding box center [1424, 103] width 88 height 21
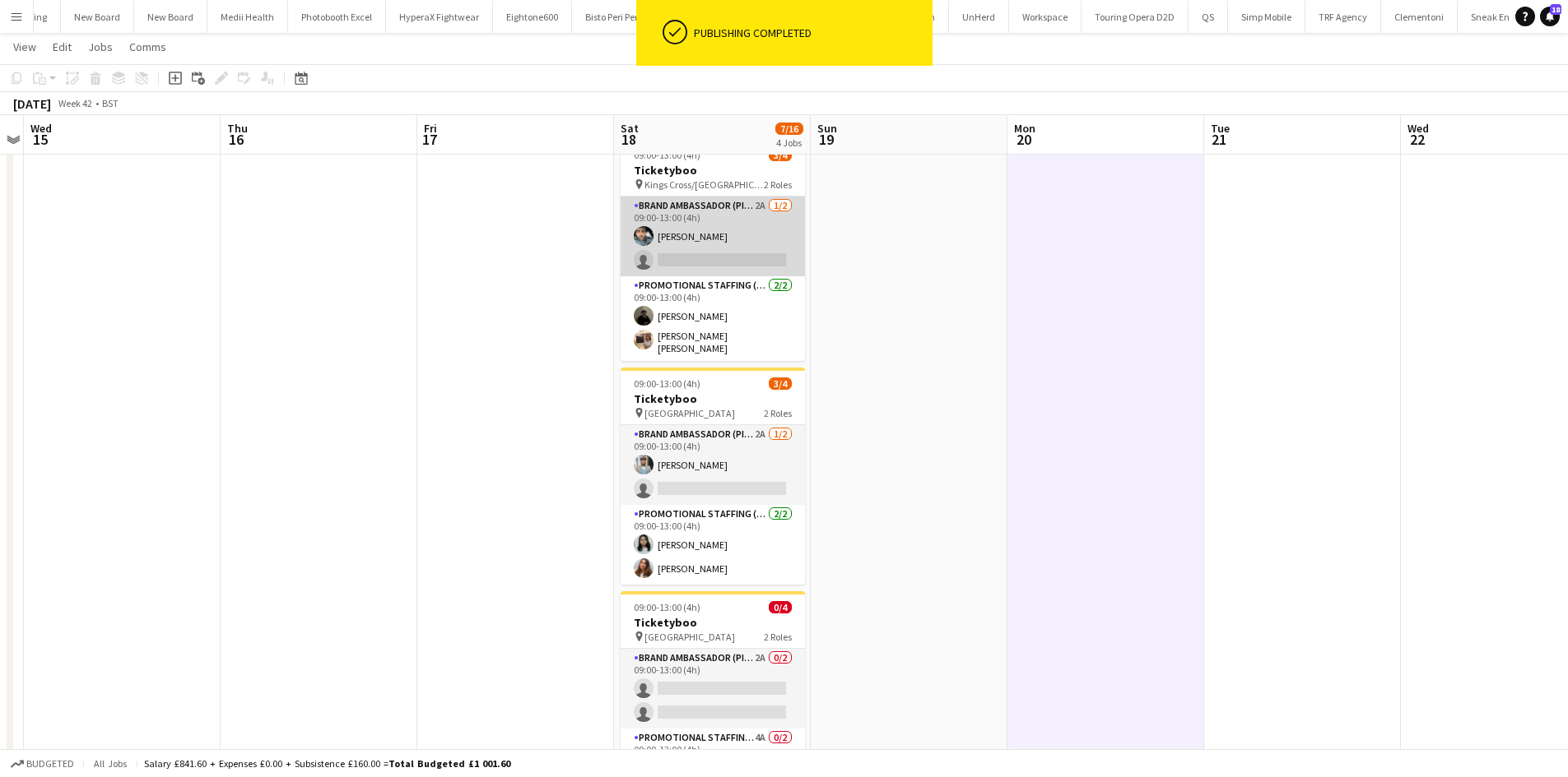
click at [760, 211] on app-card-role "Brand Ambassador (Pick up) 2A 1/2 09:00-13:00 (4h) Abdul Wahhab Ahmad single-ne…" at bounding box center [712, 237] width 184 height 80
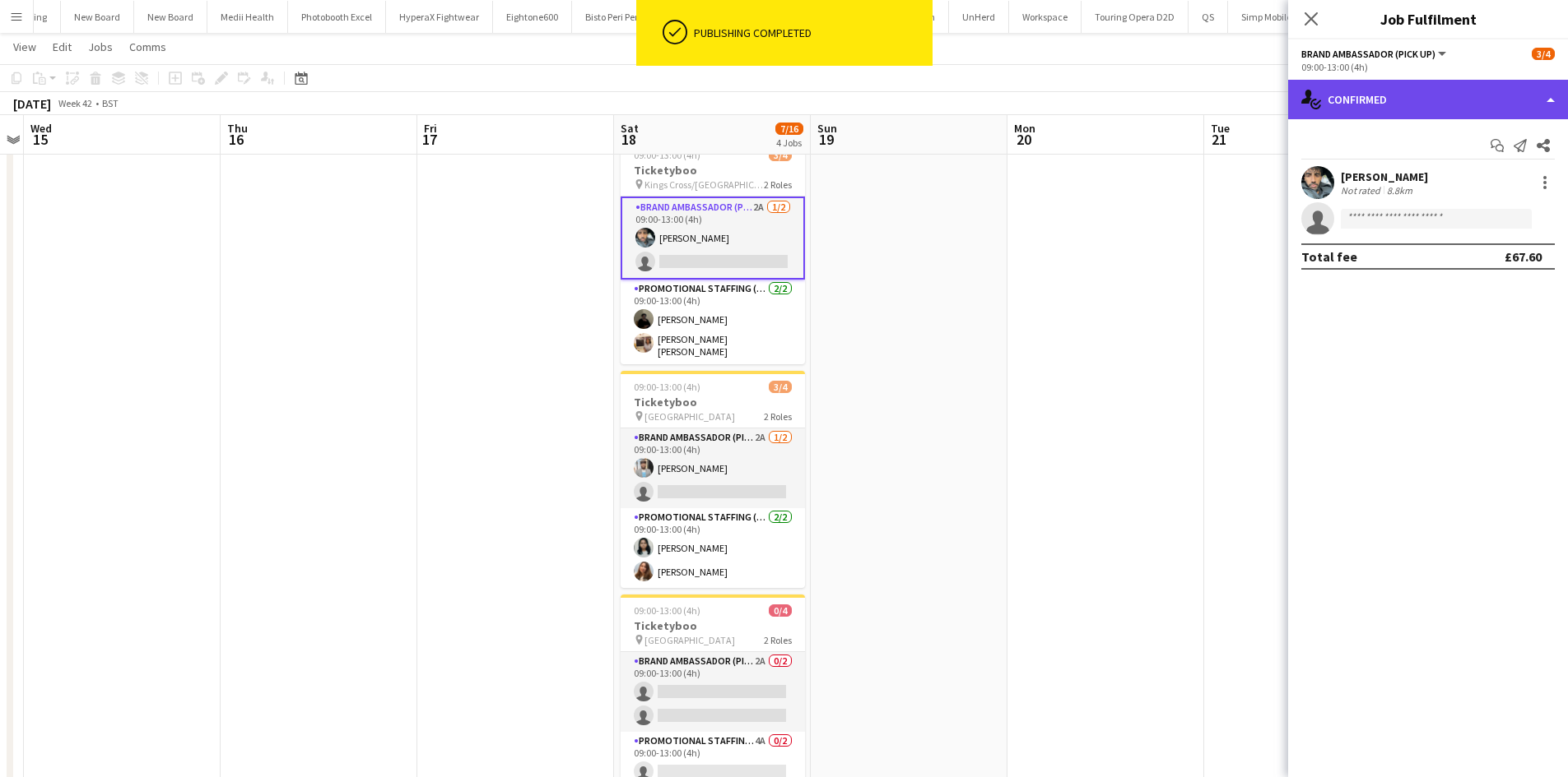
click at [1349, 103] on div "single-neutral-actions-check-2 Confirmed" at bounding box center [1428, 99] width 280 height 39
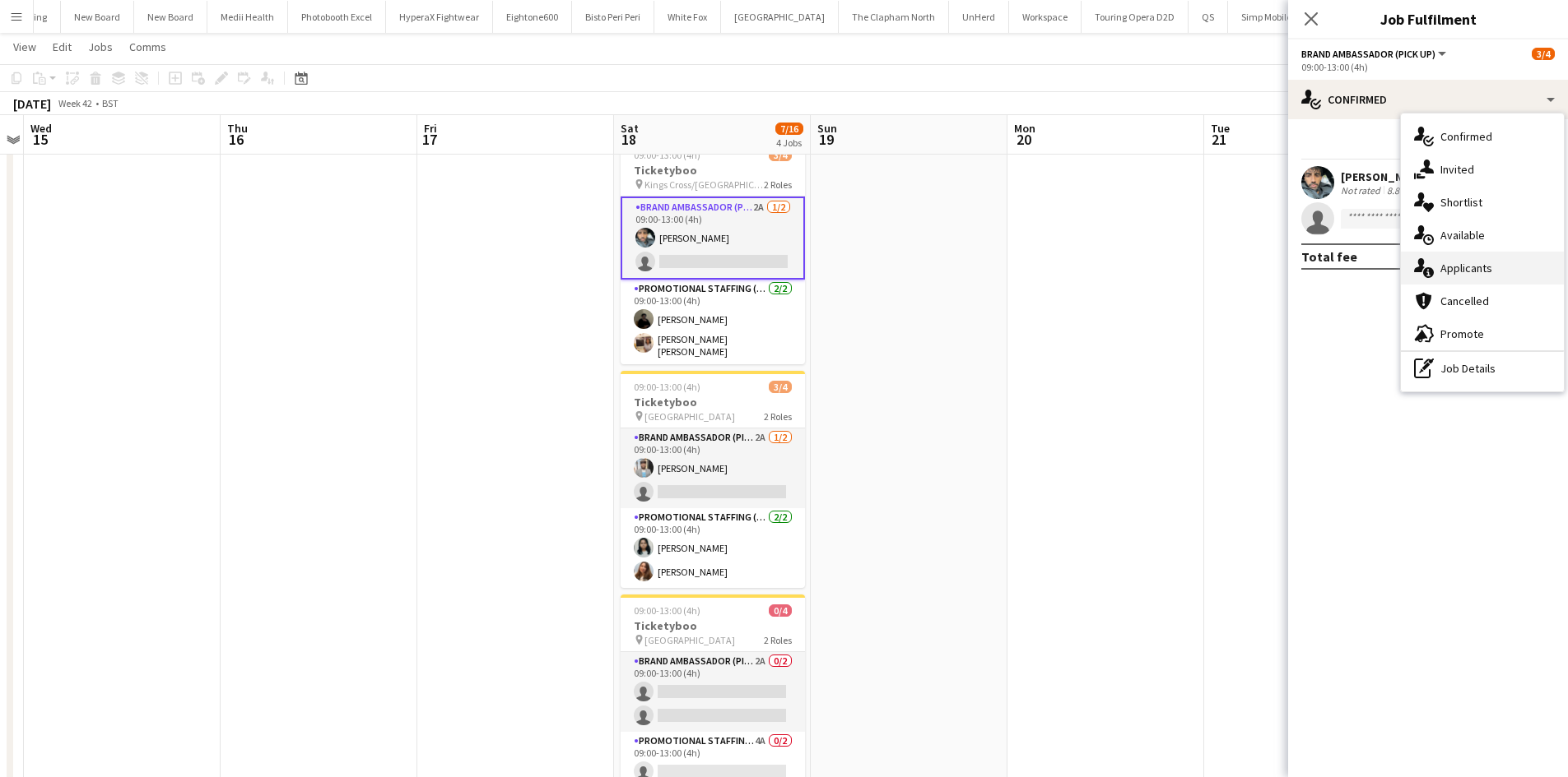
click at [1456, 274] on span "Applicants" at bounding box center [1467, 269] width 52 height 15
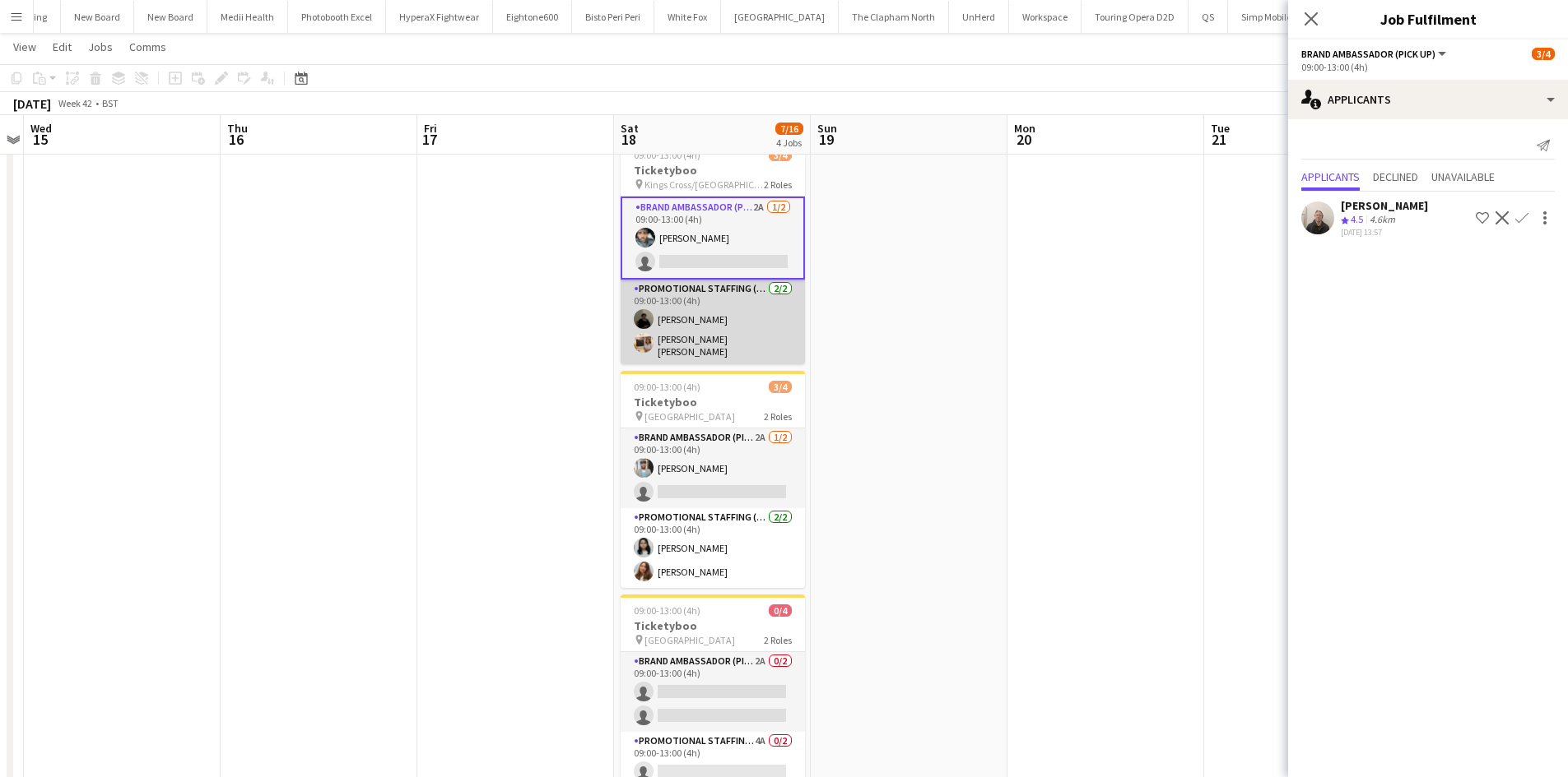
click at [760, 290] on app-card-role "Promotional Staffing (Brand Ambassadors) 2/2 09:00-13:00 (4h) Mahamedqadar Osma…" at bounding box center [712, 322] width 184 height 85
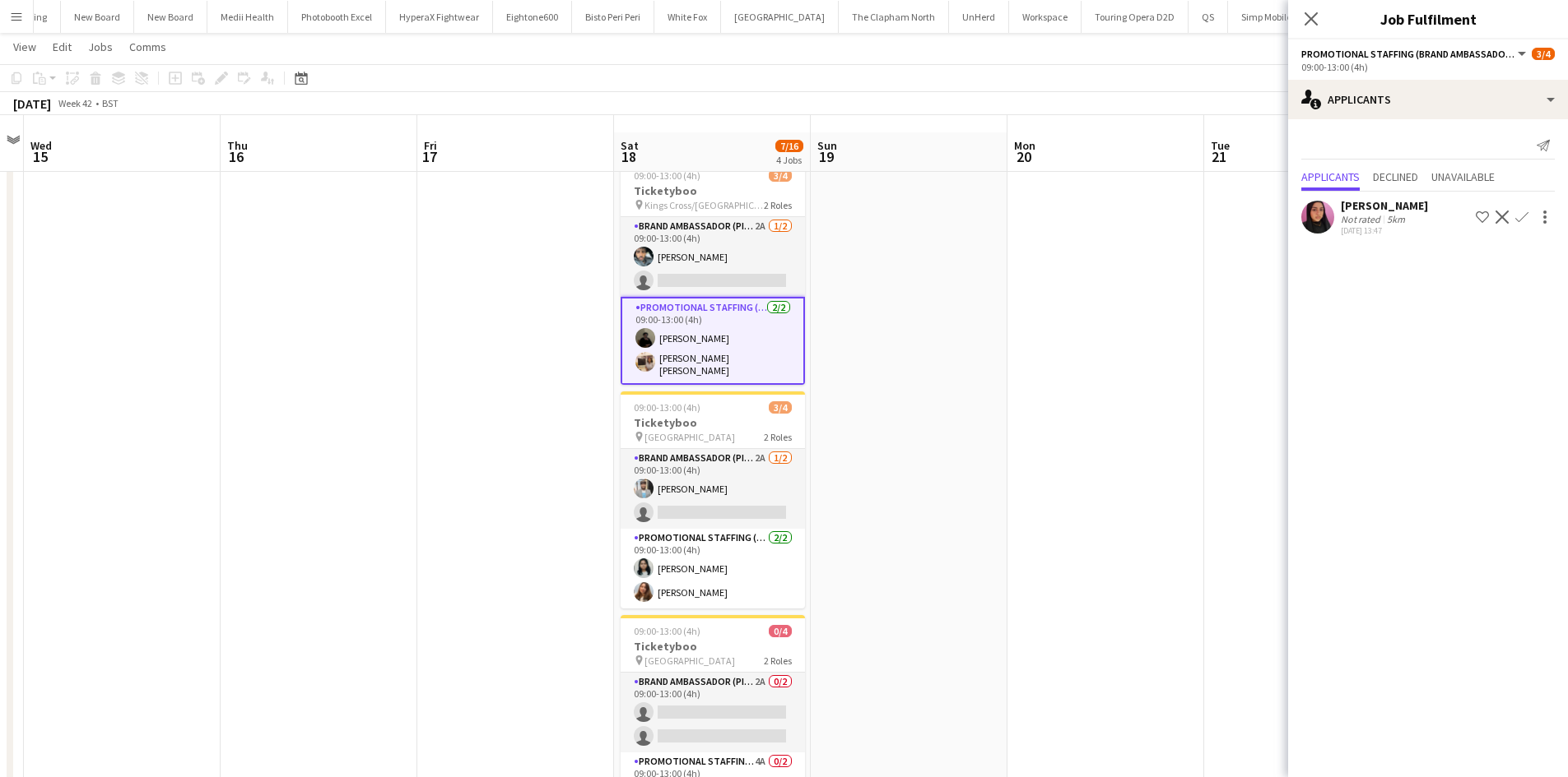
scroll to position [0, 0]
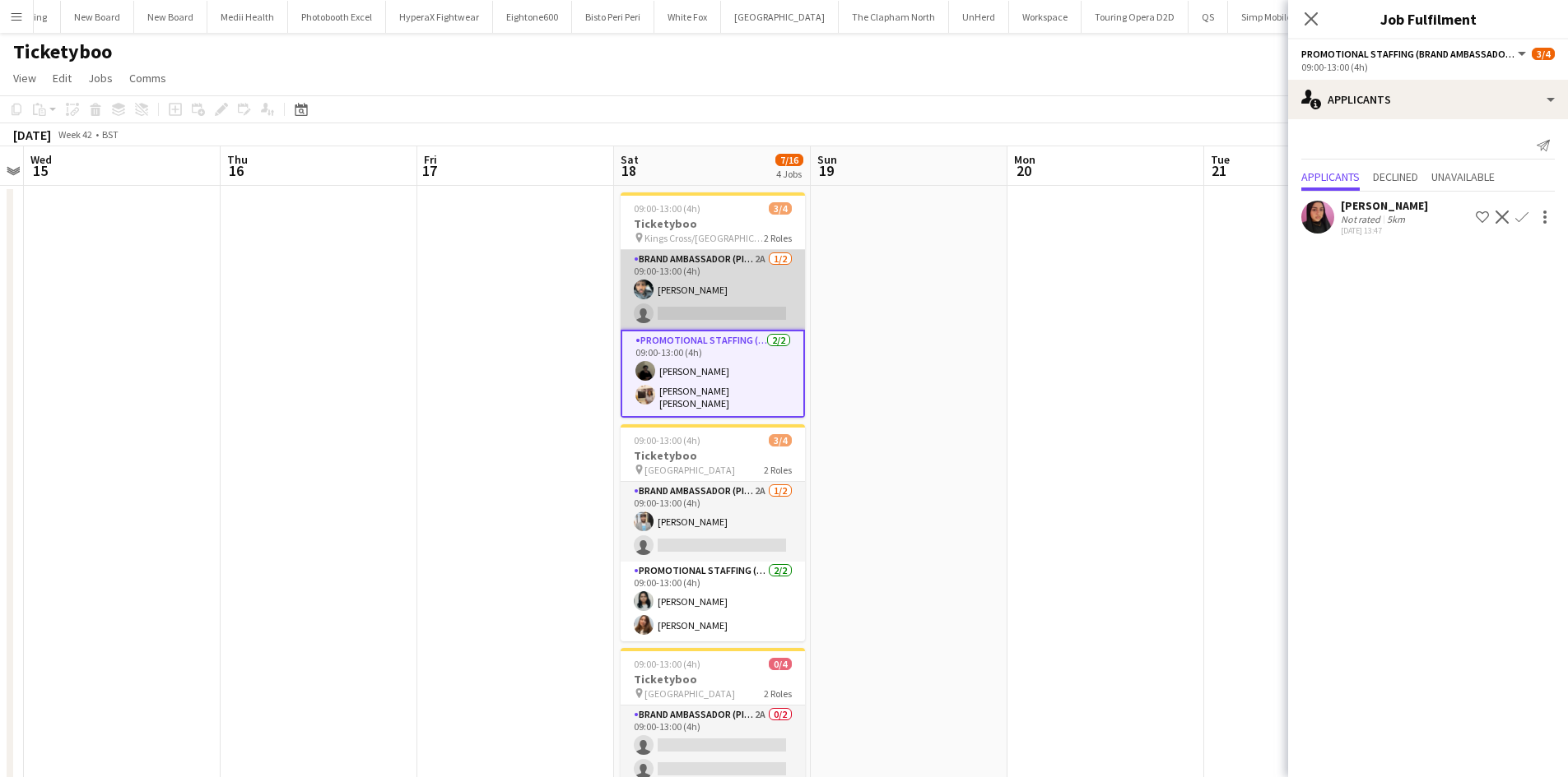
click at [760, 264] on app-card-role "Brand Ambassador (Pick up) 2A 1/2 09:00-13:00 (4h) Abdul Wahhab Ahmad single-ne…" at bounding box center [712, 290] width 184 height 80
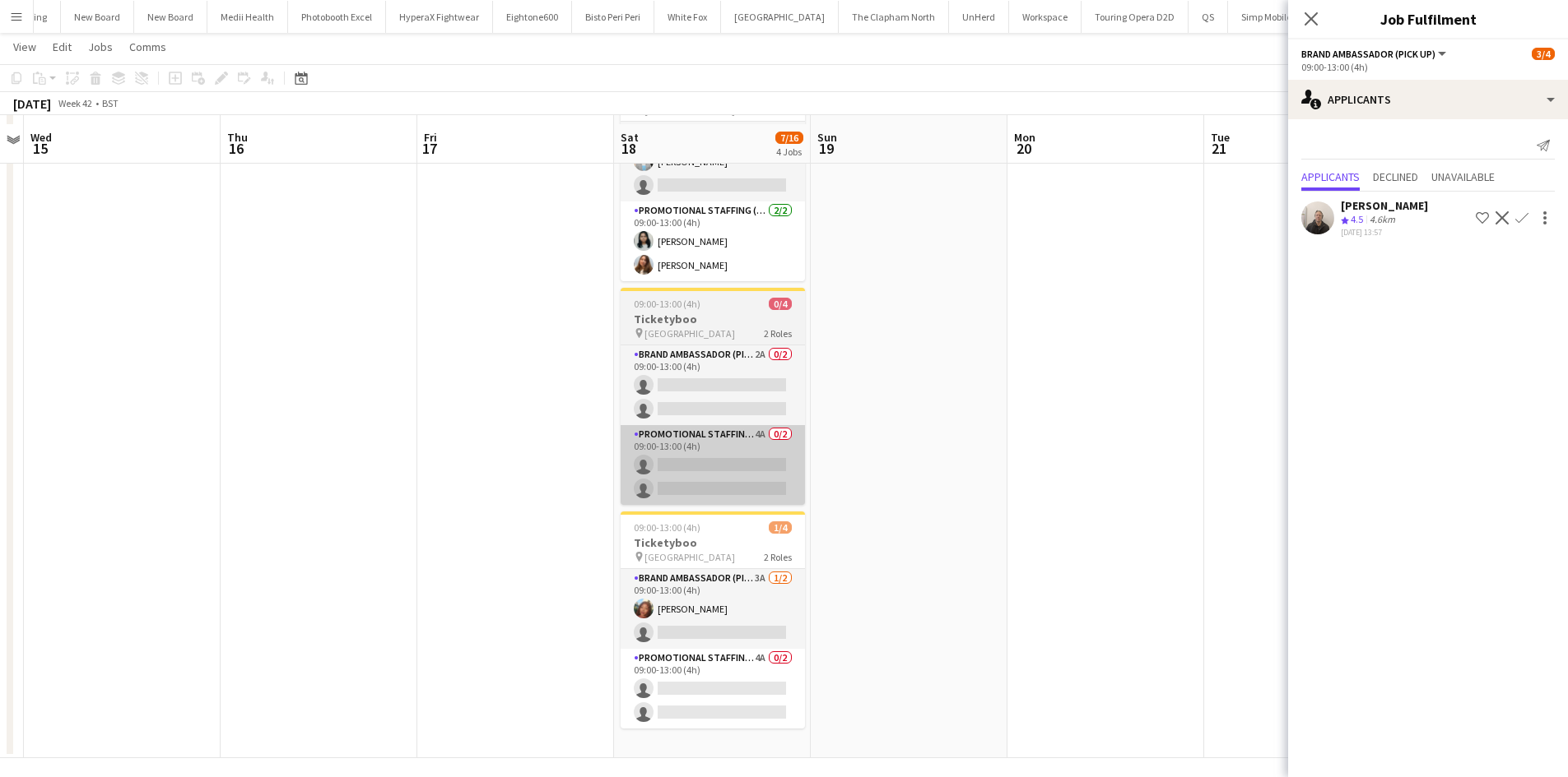
scroll to position [368, 0]
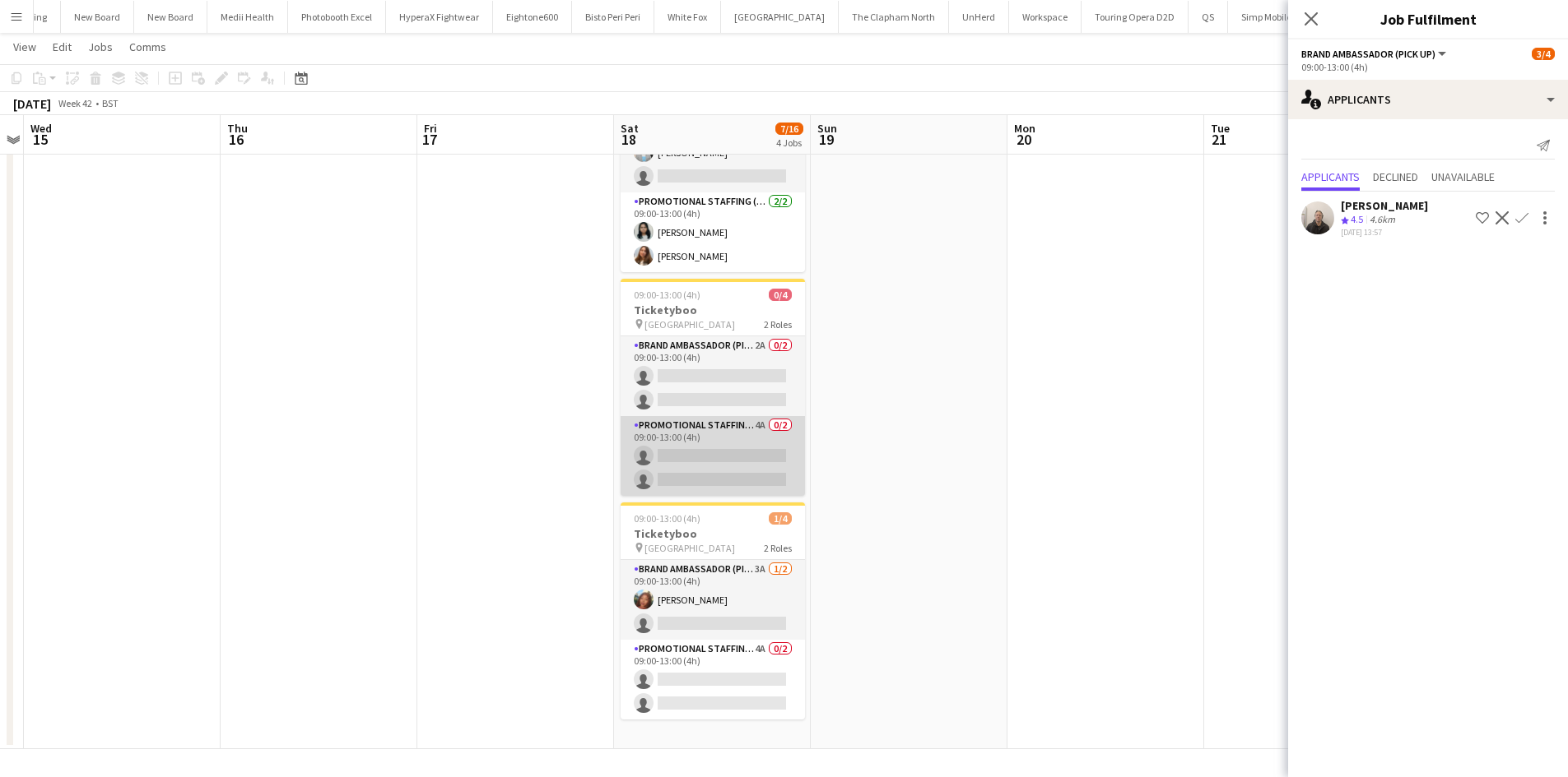
click at [760, 426] on app-card-role "Promotional Staffing (Brand Ambassadors) 4A 0/2 09:00-13:00 (4h) single-neutral…" at bounding box center [712, 456] width 184 height 80
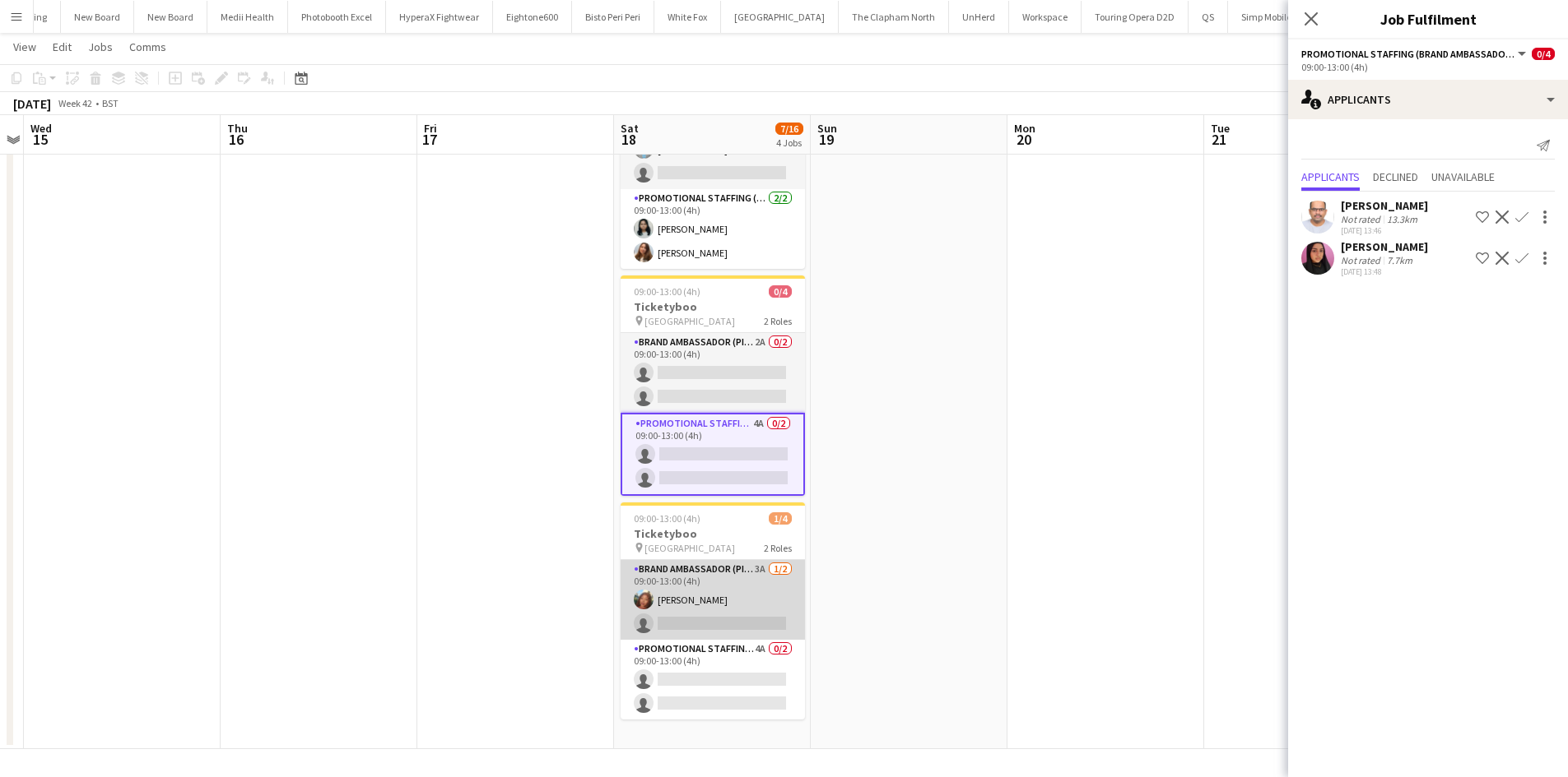
click at [762, 561] on app-card-role "Brand Ambassador (Pick up) 3A 1/2 09:00-13:00 (4h) Lianna Smith-Prince single-n…" at bounding box center [712, 600] width 184 height 80
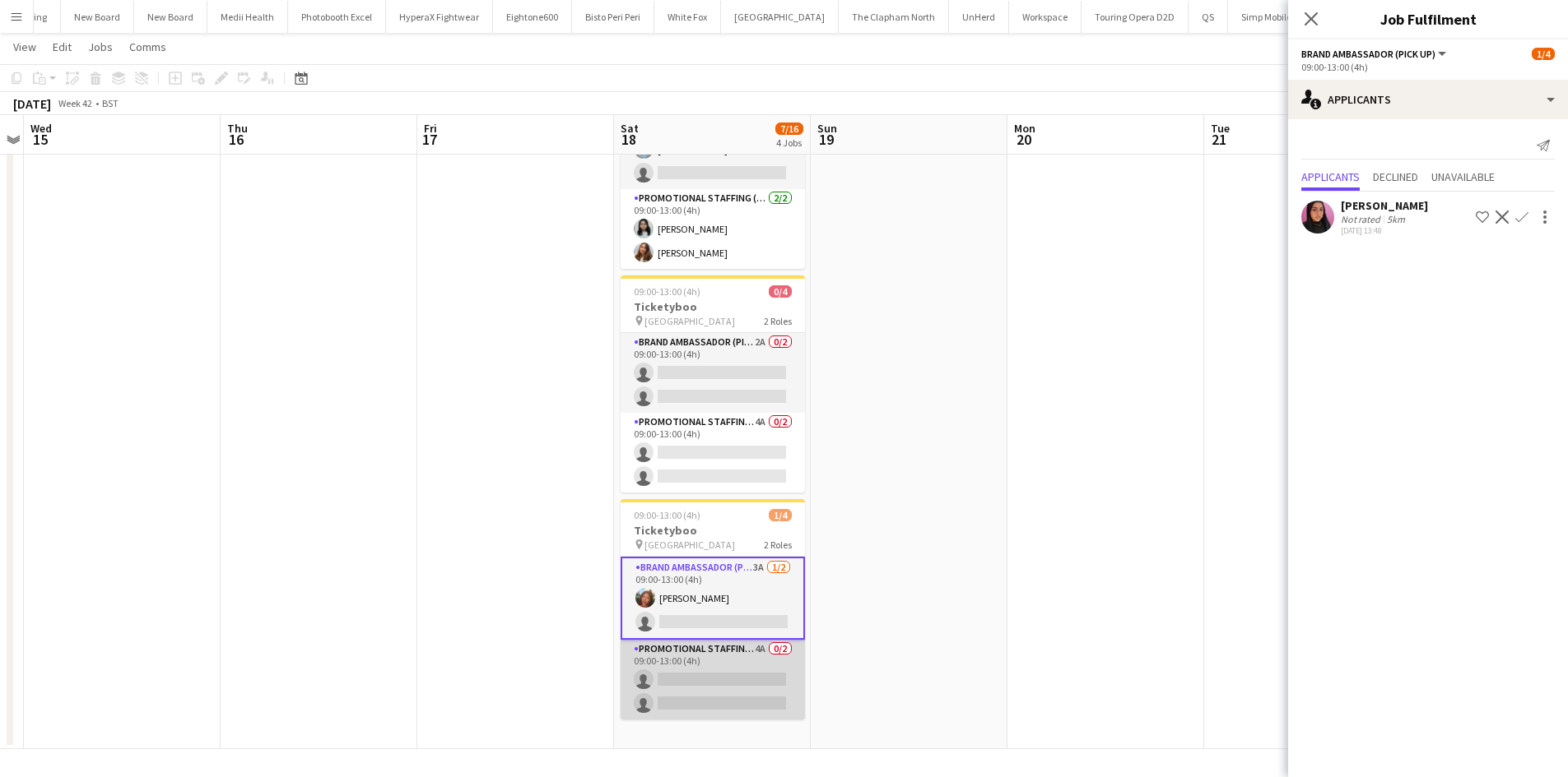
click at [763, 648] on app-card-role "Promotional Staffing (Brand Ambassadors) 4A 0/2 09:00-13:00 (4h) single-neutral…" at bounding box center [712, 679] width 184 height 80
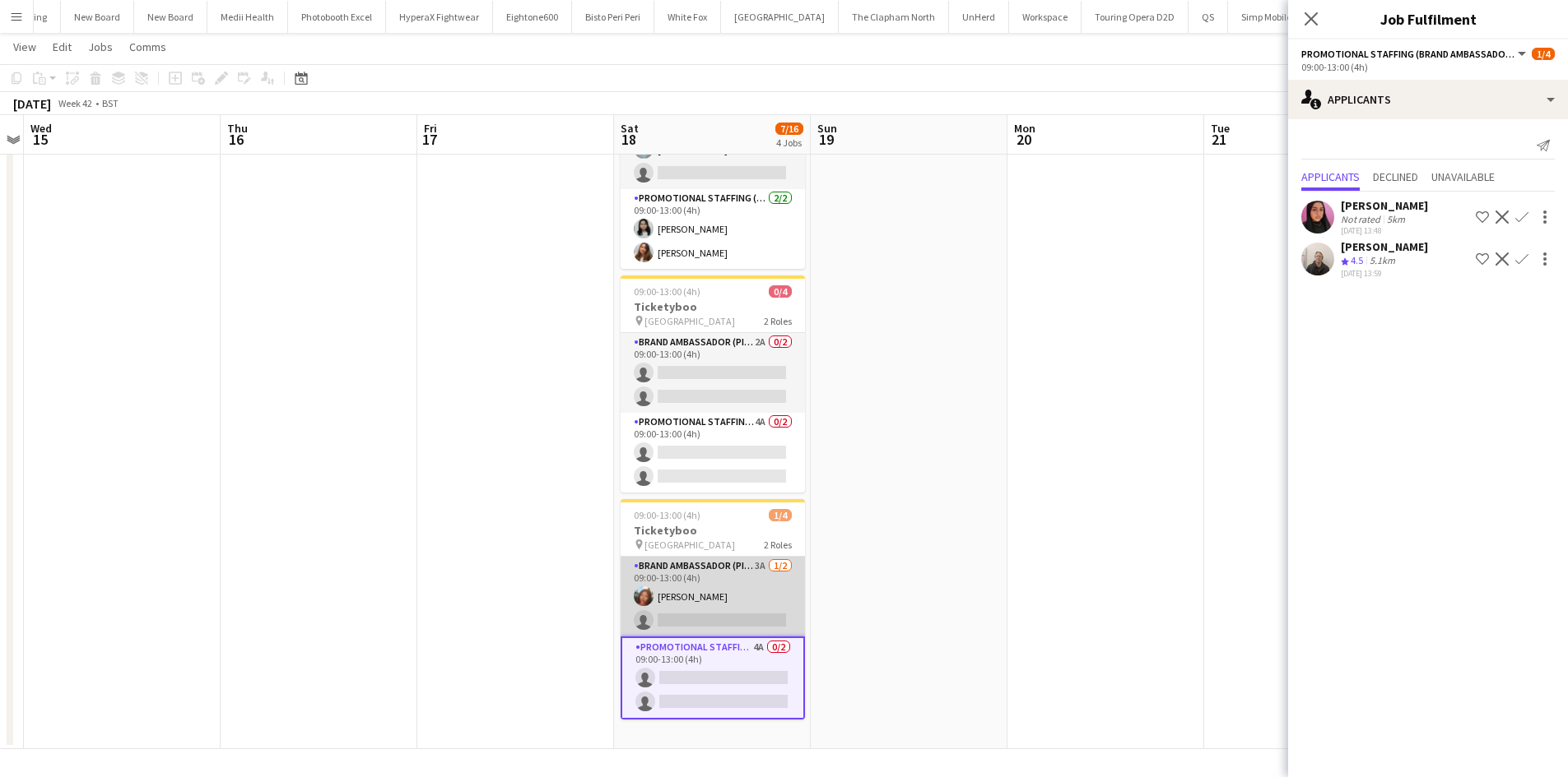
click at [754, 560] on app-card-role "Brand Ambassador (Pick up) 3A 1/2 09:00-13:00 (4h) Lianna Smith-Prince single-n…" at bounding box center [712, 597] width 184 height 80
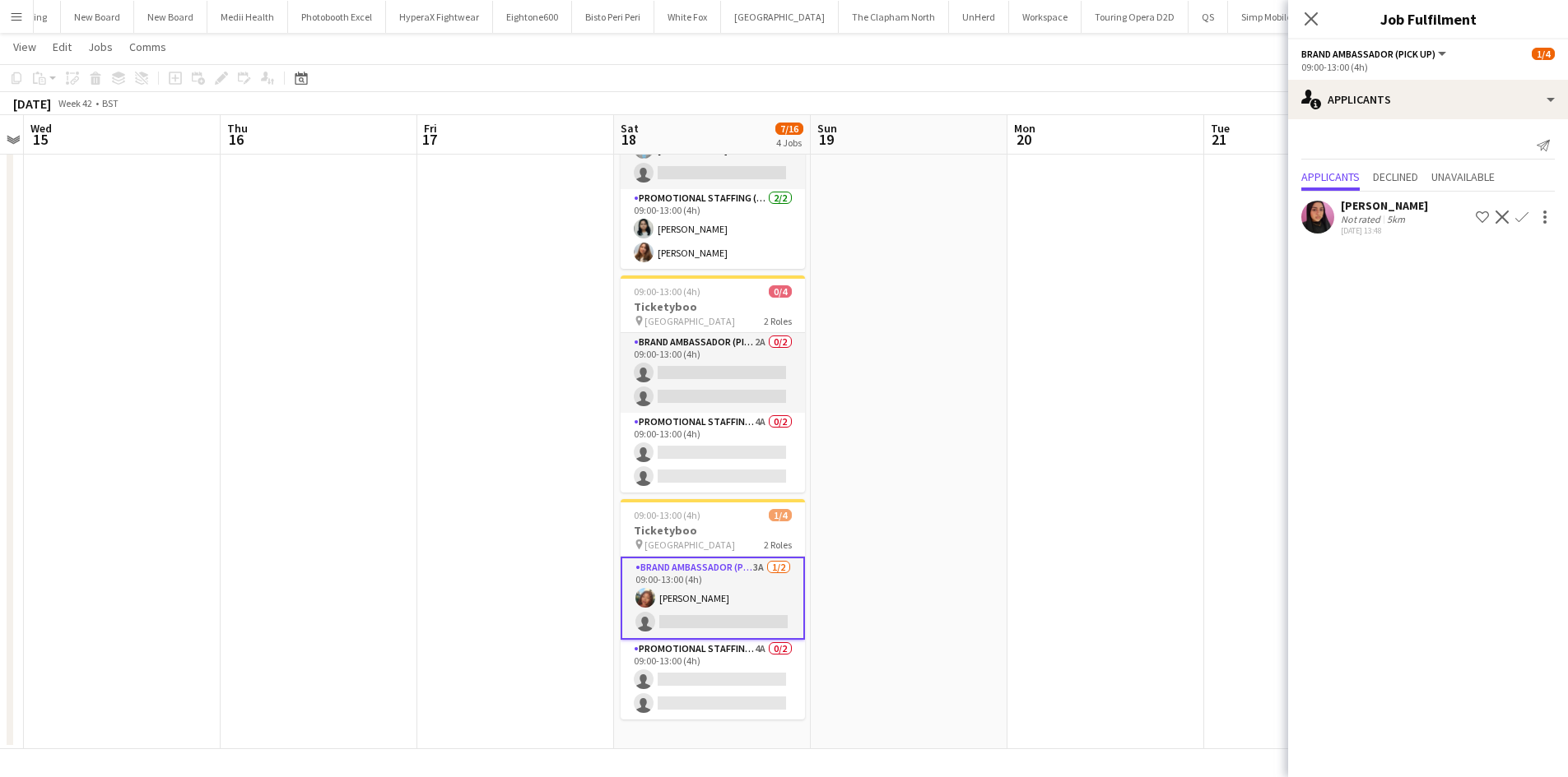
click at [999, 491] on app-date-cell at bounding box center [910, 283] width 197 height 933
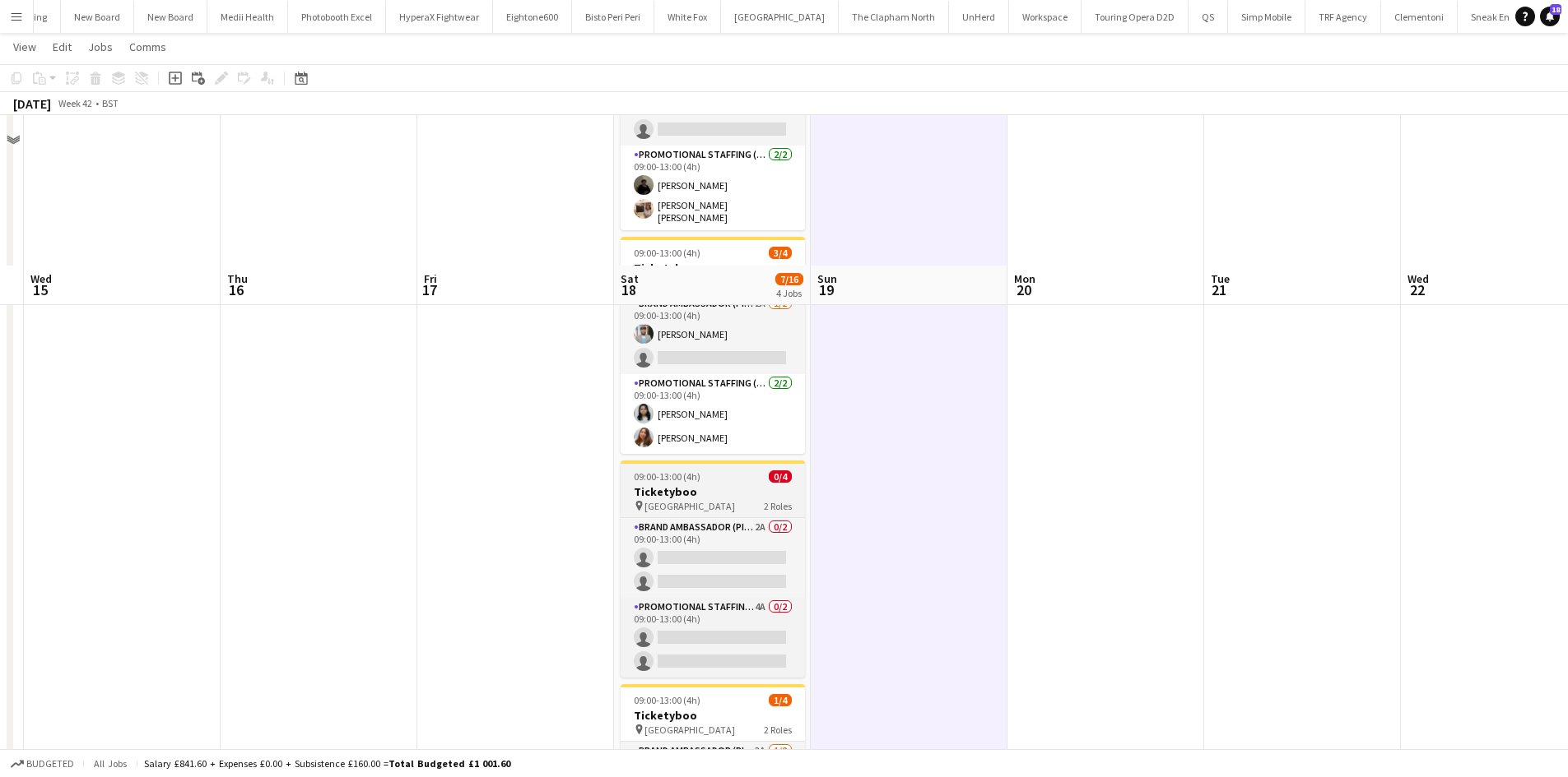
scroll to position [0, 0]
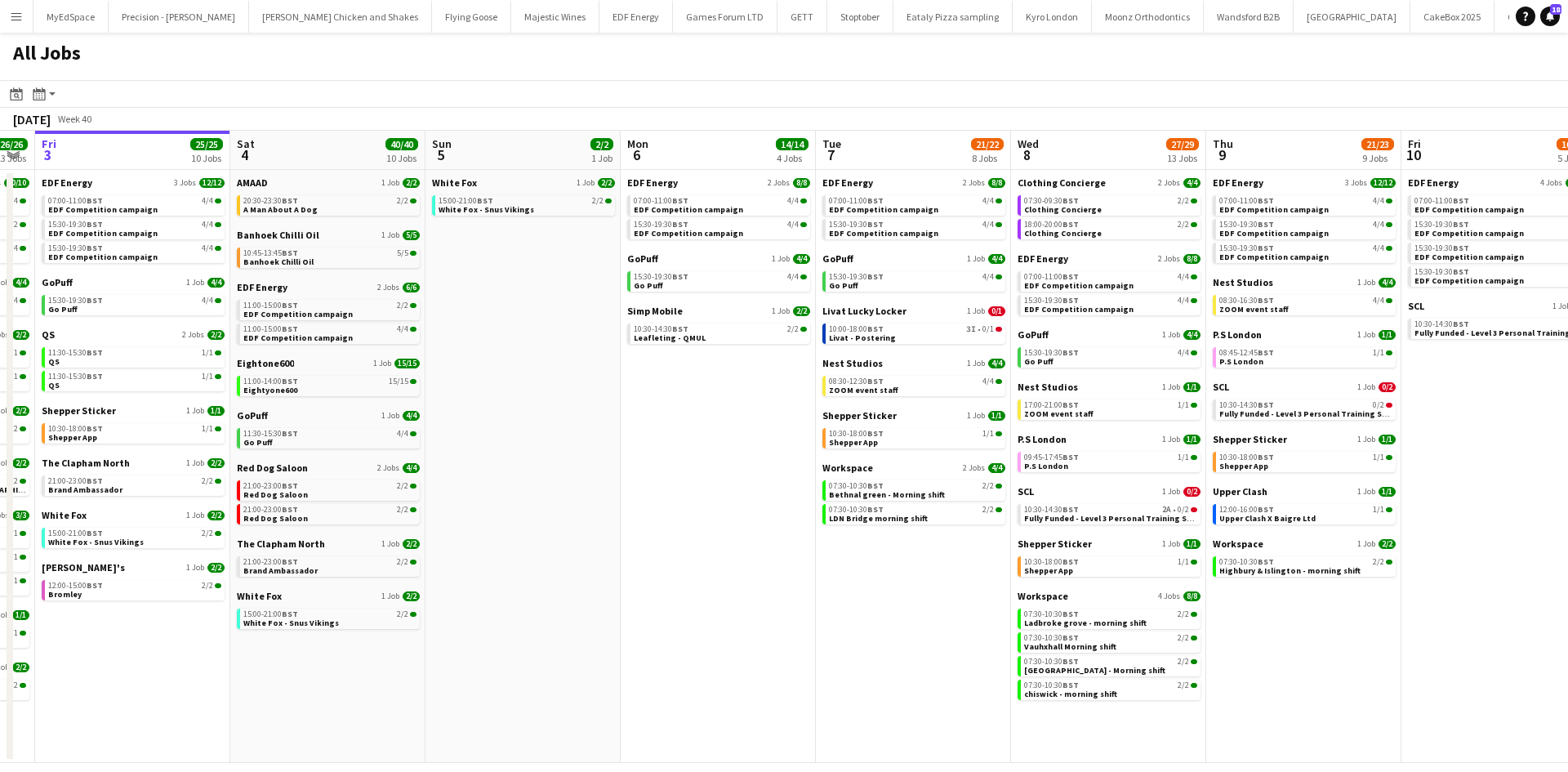
drag, startPoint x: 1465, startPoint y: 685, endPoint x: 869, endPoint y: 629, distance: 598.6
click at [877, 629] on app-calendar-viewport "Tue 30 23/24 11 Jobs Wed 1 26/26 14 Jobs Thu 2 26/26 13 Jobs Fri 3 25/25 10 Job…" at bounding box center [784, 447] width 1568 height 633
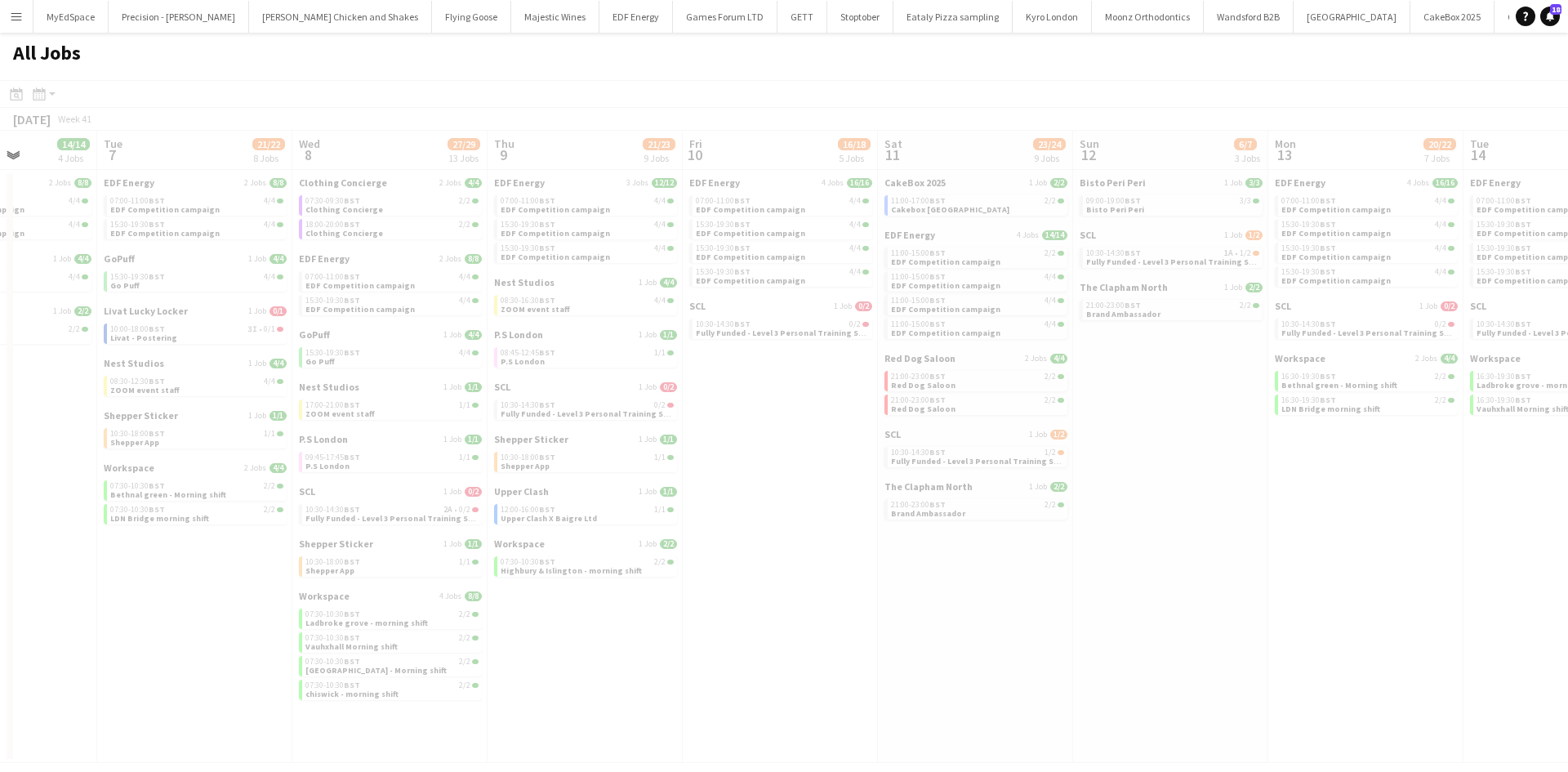
drag, startPoint x: 1380, startPoint y: 665, endPoint x: 1014, endPoint y: 607, distance: 370.6
click at [1014, 614] on app-all-jobs "All Jobs Date picker OCT 2025 OCT 2025 Monday M Tuesday T Wednesday W Thursday …" at bounding box center [784, 397] width 1568 height 730
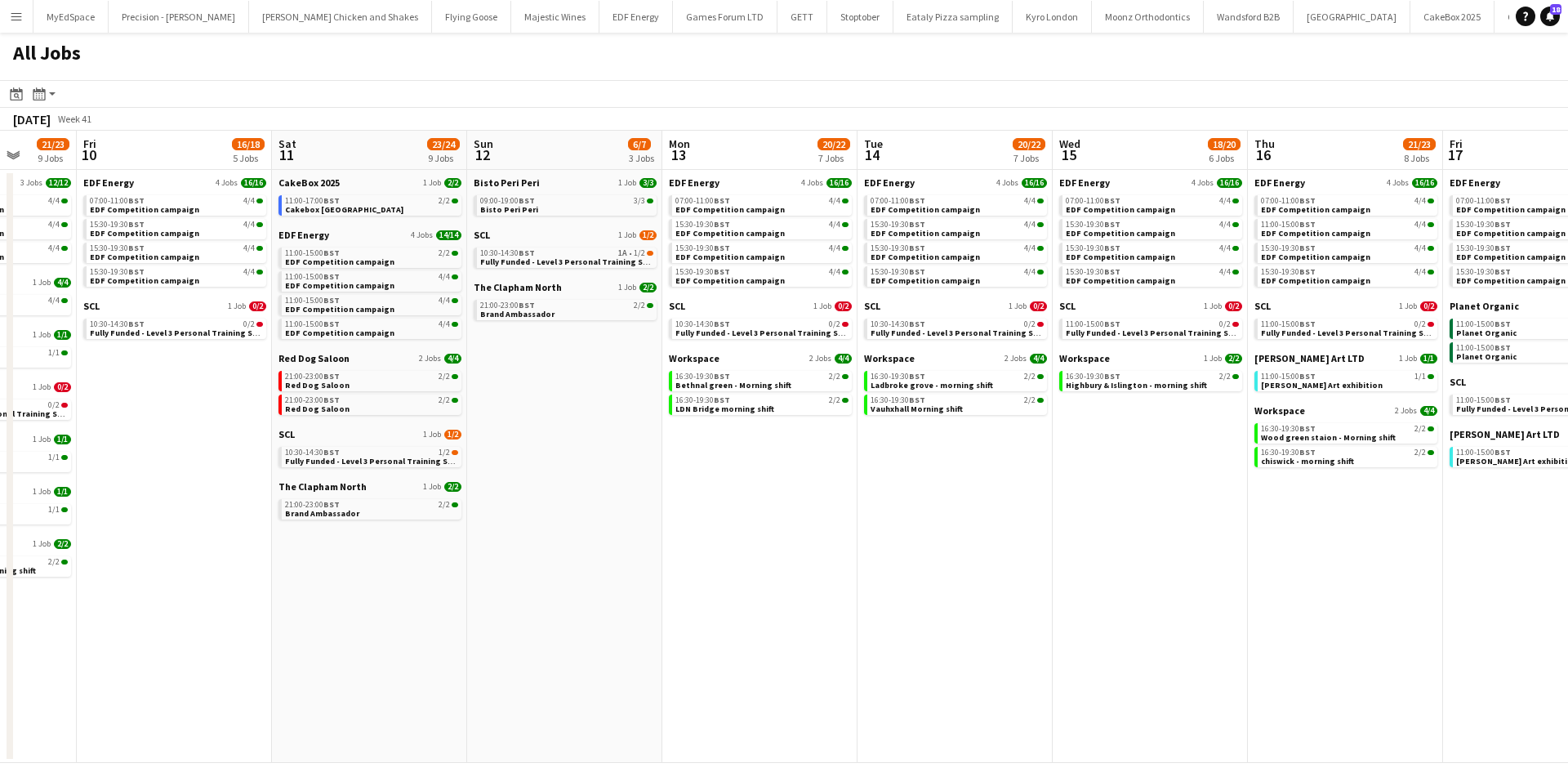
drag, startPoint x: 1303, startPoint y: 561, endPoint x: 950, endPoint y: 501, distance: 358.1
click at [950, 501] on app-calendar-viewport "Mon 6 14/14 4 Jobs Tue 7 21/22 8 Jobs Wed 8 27/29 13 Jobs Thu 9 21/23 9 Jobs Fr…" at bounding box center [784, 447] width 1568 height 633
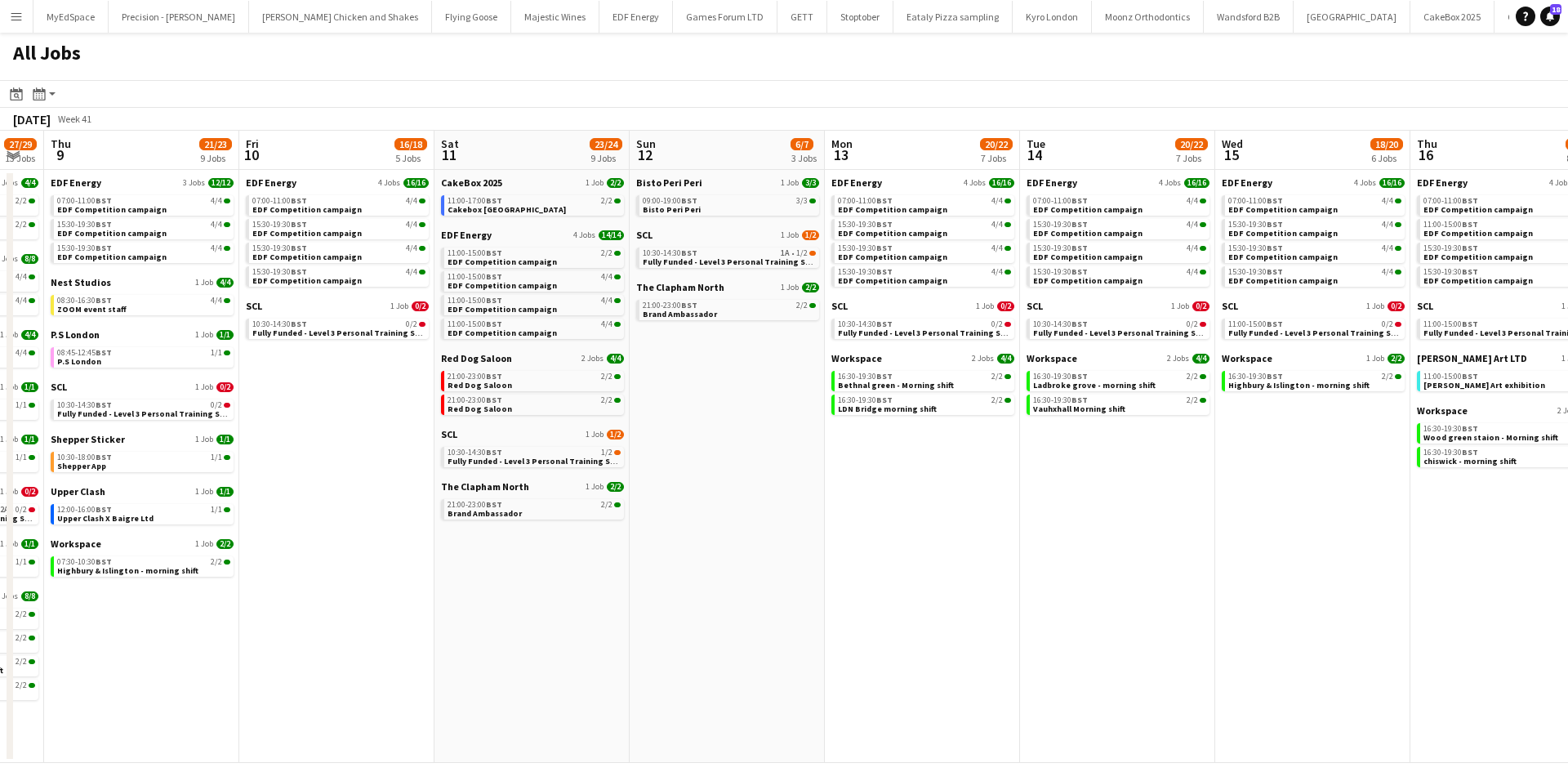
click at [1012, 484] on app-all-jobs "All Jobs Date picker OCT 2025 OCT 2025 Monday M Tuesday T Wednesday W Thursday …" at bounding box center [784, 397] width 1568 height 730
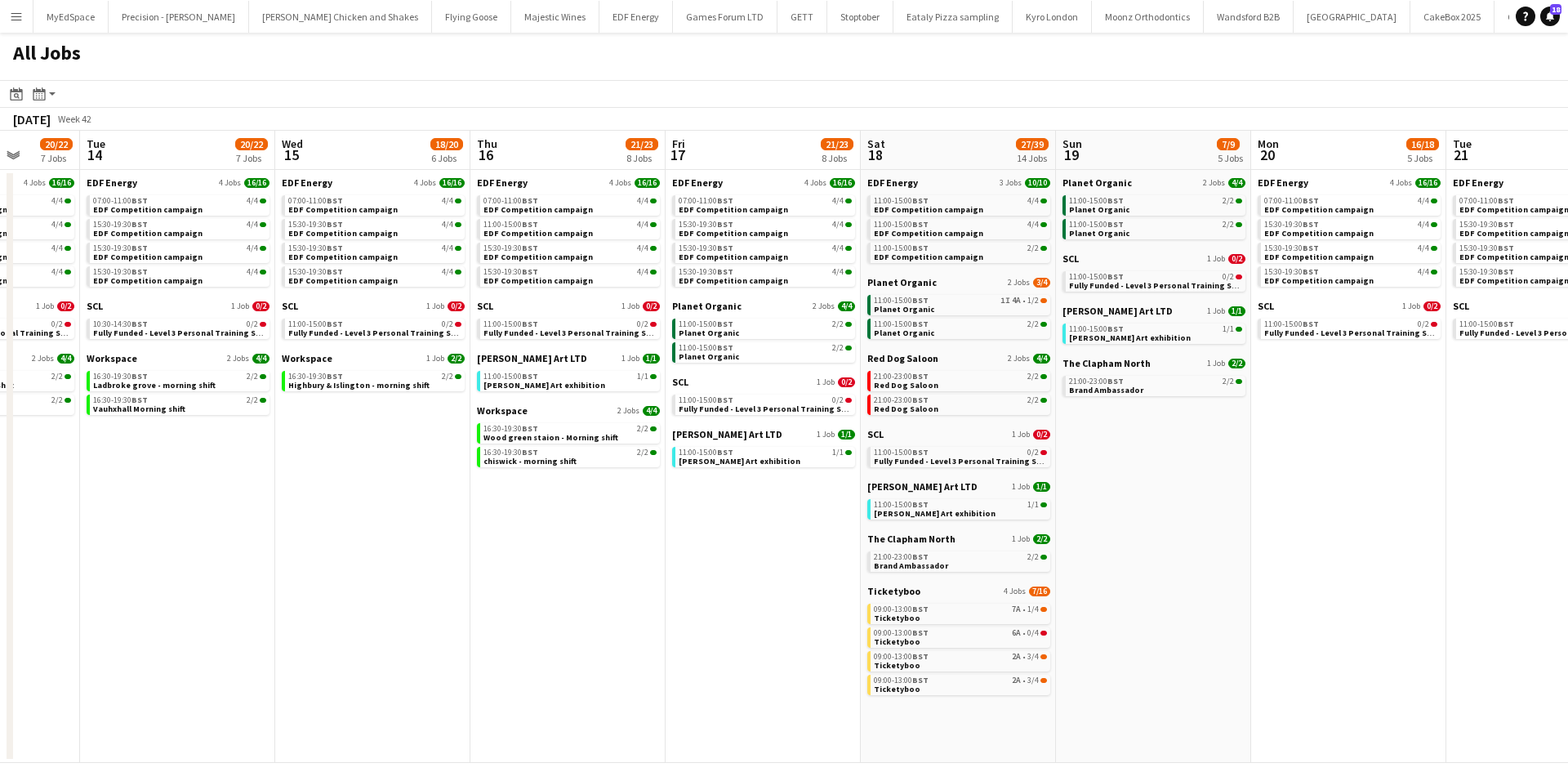
drag, startPoint x: 1136, startPoint y: 517, endPoint x: 740, endPoint y: 444, distance: 402.7
click at [740, 444] on app-calendar-viewport "Fri 10 16/18 5 Jobs Sat 11 23/24 9 Jobs Sun 12 6/7 3 Jobs Mon 13 20/22 7 Jobs T…" at bounding box center [784, 447] width 1568 height 633
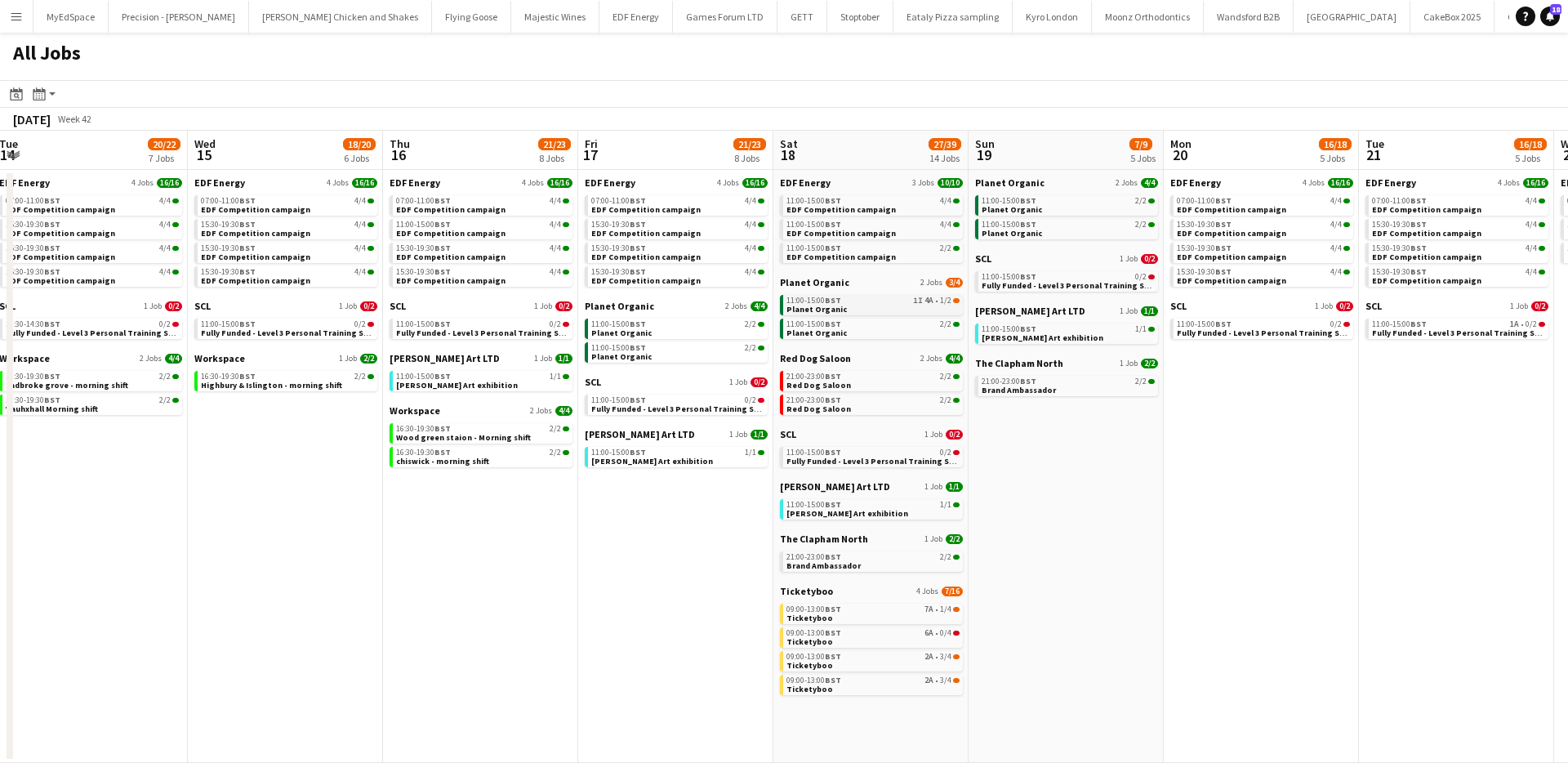
click at [894, 308] on link "11:00-15:00 BST 1I 4A • 1/2 Planet Organic" at bounding box center [873, 304] width 174 height 18
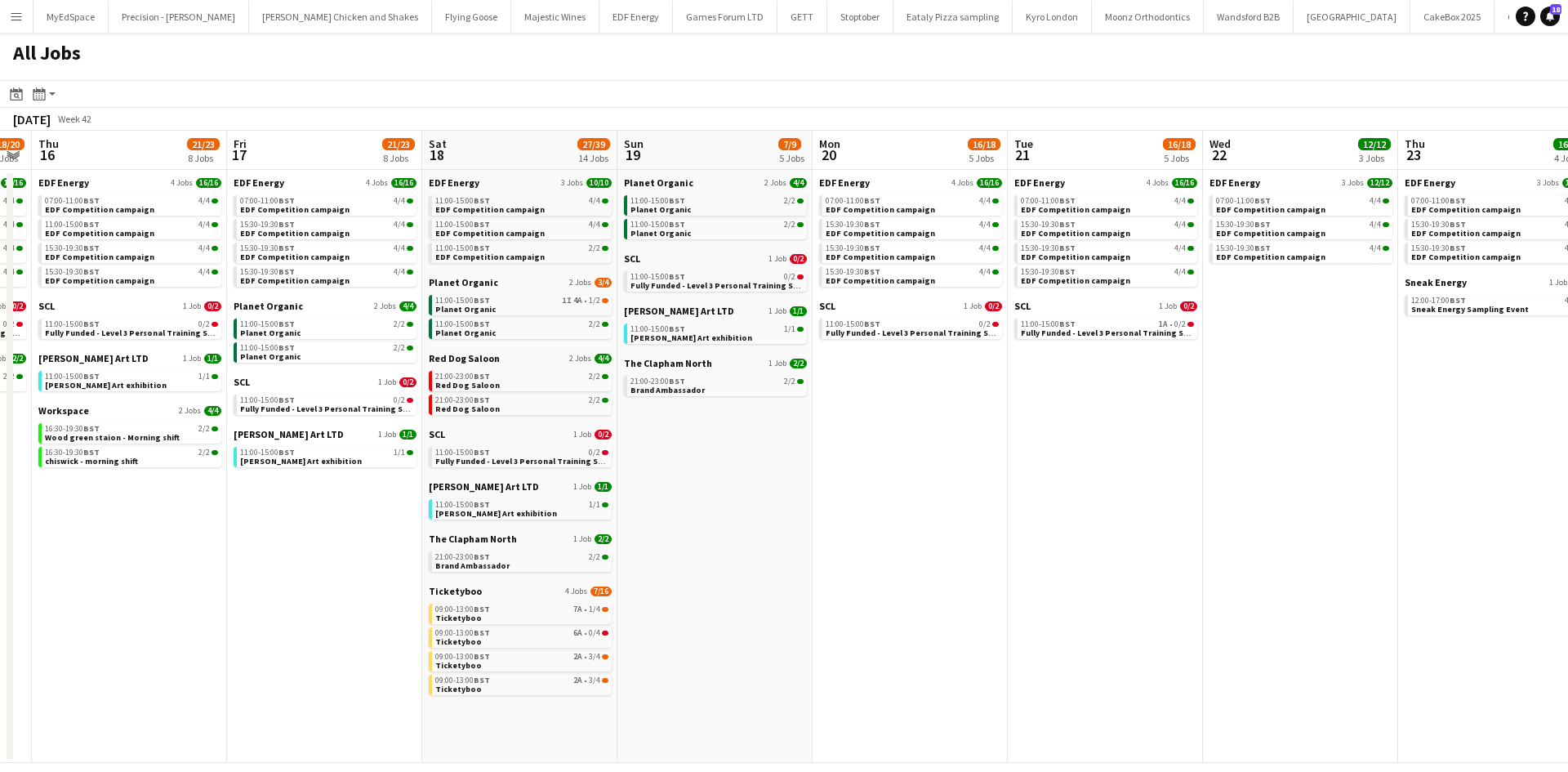
drag, startPoint x: 1461, startPoint y: 511, endPoint x: 1108, endPoint y: 450, distance: 358.2
click at [1108, 450] on app-calendar-viewport "Sun 12 6/7 3 Jobs Mon 13 20/22 7 Jobs Tue 14 20/22 7 Jobs Wed 15 18/20 6 Jobs T…" at bounding box center [784, 447] width 1568 height 633
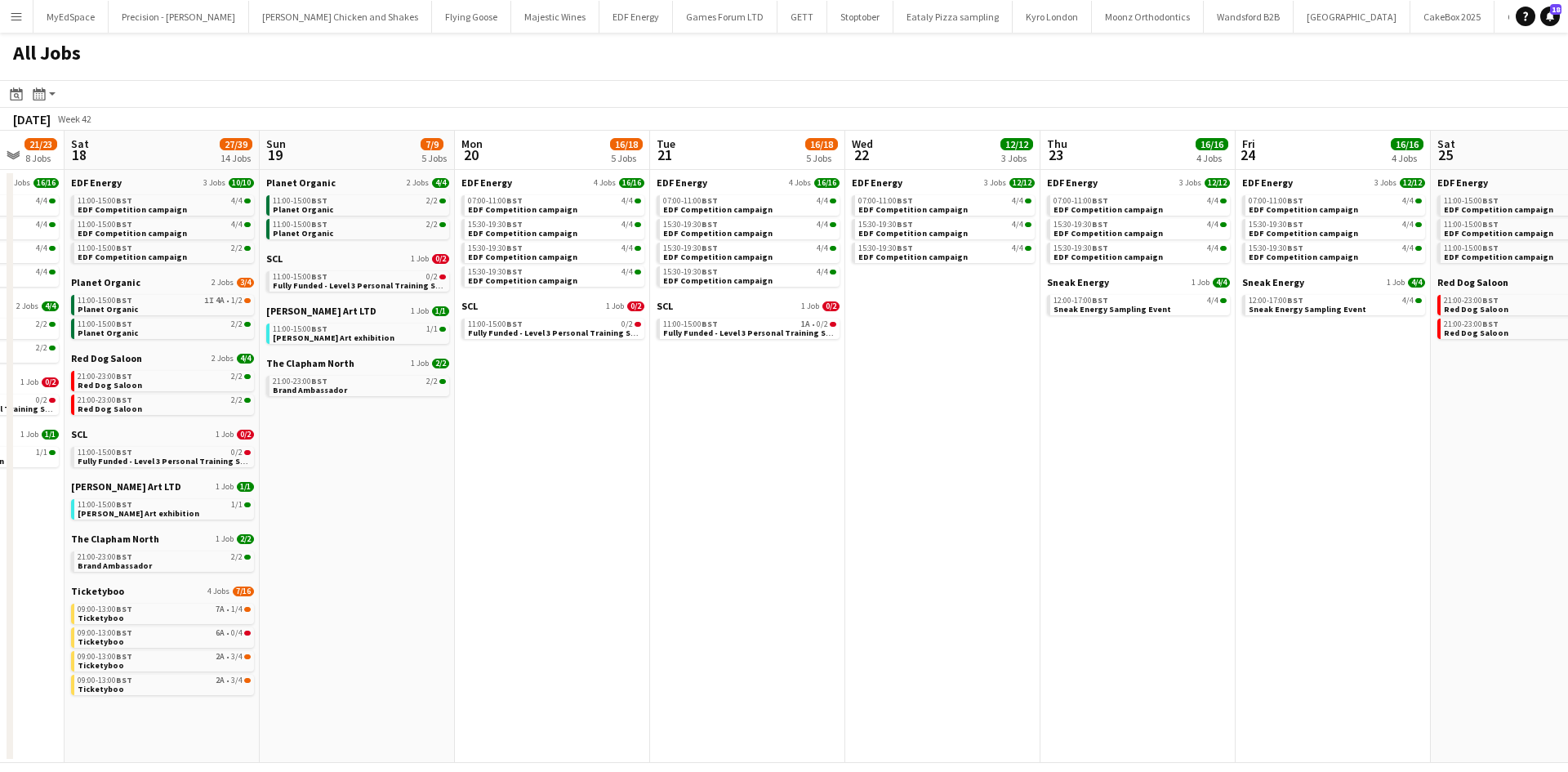
drag, startPoint x: 1275, startPoint y: 477, endPoint x: 890, endPoint y: 413, distance: 390.3
click at [890, 413] on app-calendar-viewport "Tue 14 20/22 7 Jobs Wed 15 18/20 6 Jobs Thu 16 21/23 8 Jobs Fri 17 21/23 8 Jobs…" at bounding box center [784, 447] width 1568 height 633
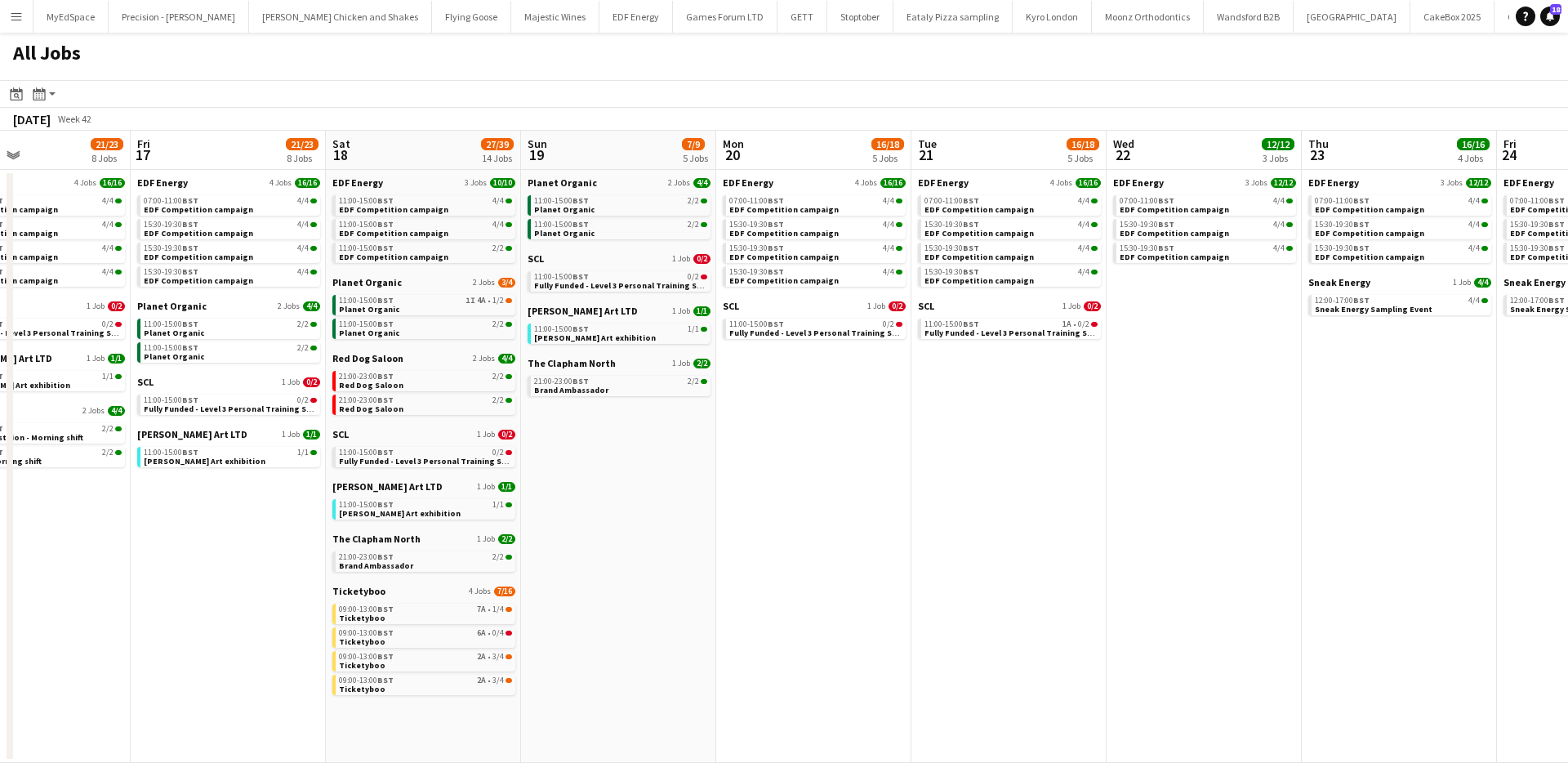
click at [1017, 462] on app-all-jobs "All Jobs Date picker OCT 2025 OCT 2025 Monday M Tuesday T Wednesday W Thursday …" at bounding box center [784, 397] width 1568 height 730
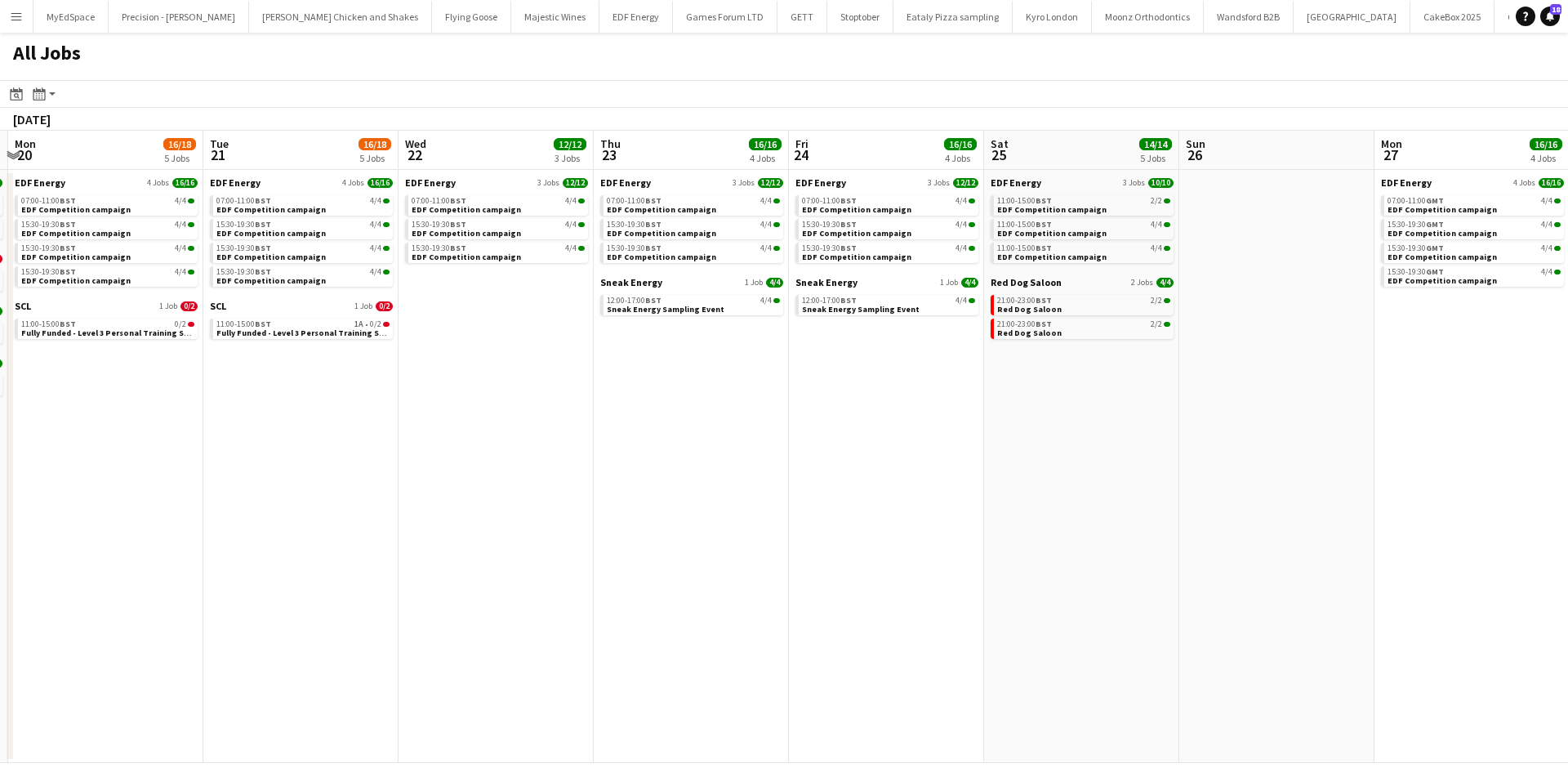
drag, startPoint x: 1261, startPoint y: 474, endPoint x: 905, endPoint y: 418, distance: 360.4
click at [881, 422] on app-calendar-viewport "Thu 16 21/23 8 Jobs Fri 17 21/23 8 Jobs Sat 18 27/39 14 Jobs Sun 19 7/9 5 Jobs …" at bounding box center [784, 447] width 1568 height 633
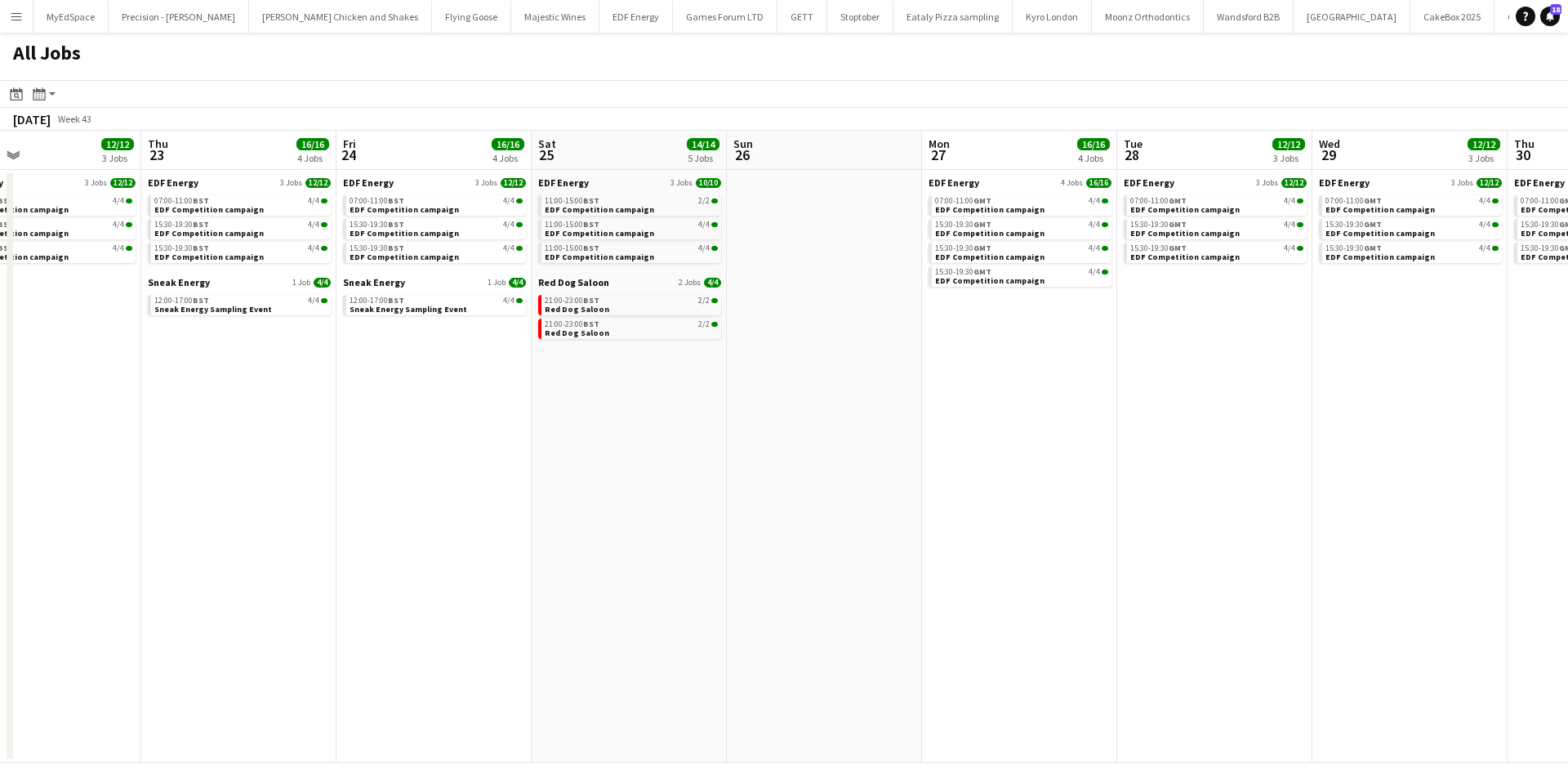
scroll to position [0, 465]
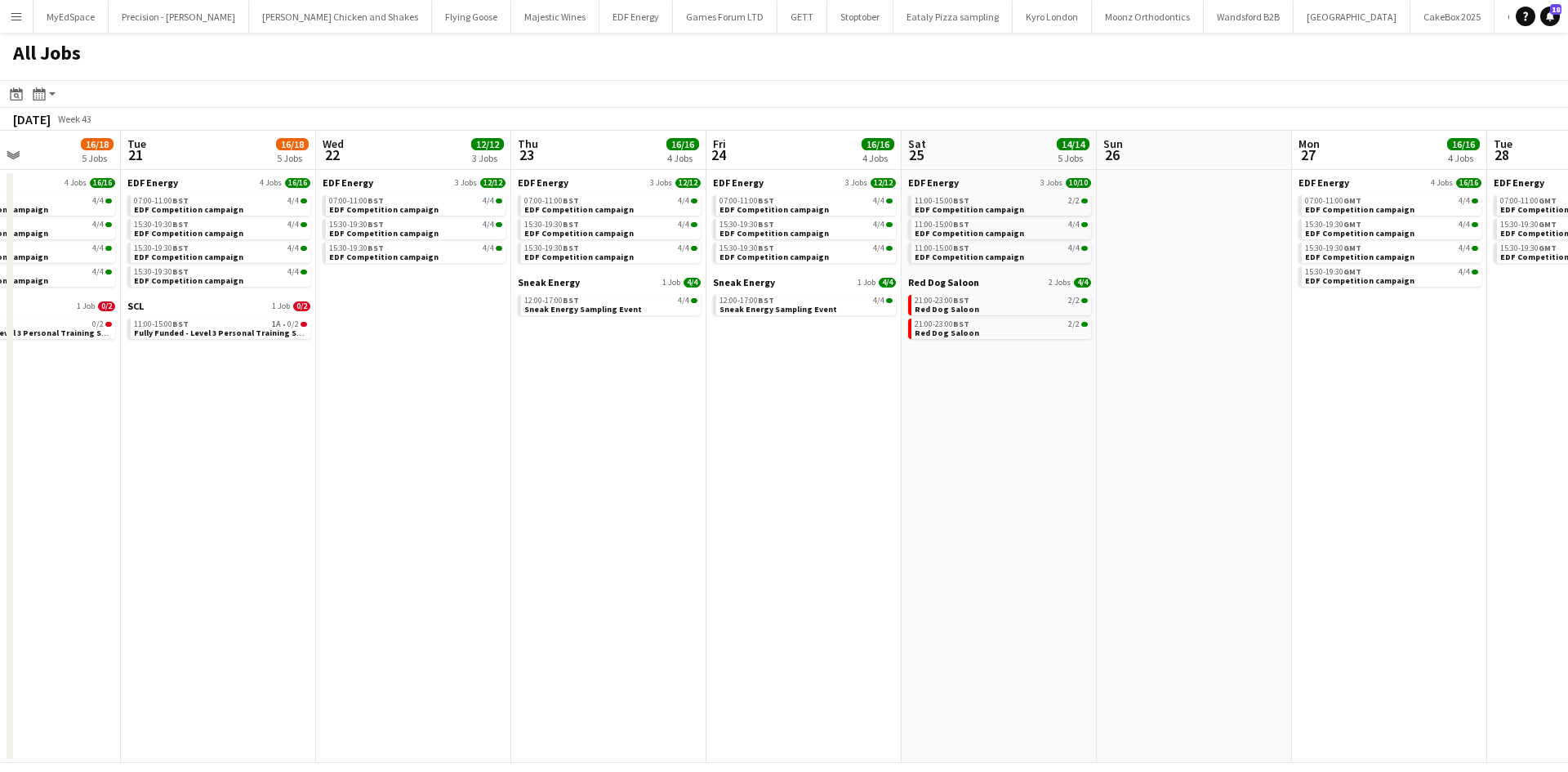
click at [777, 402] on app-all-jobs "All Jobs Date picker OCT 2025 OCT 2025 Monday M Tuesday T Wednesday W Thursday …" at bounding box center [784, 397] width 1568 height 730
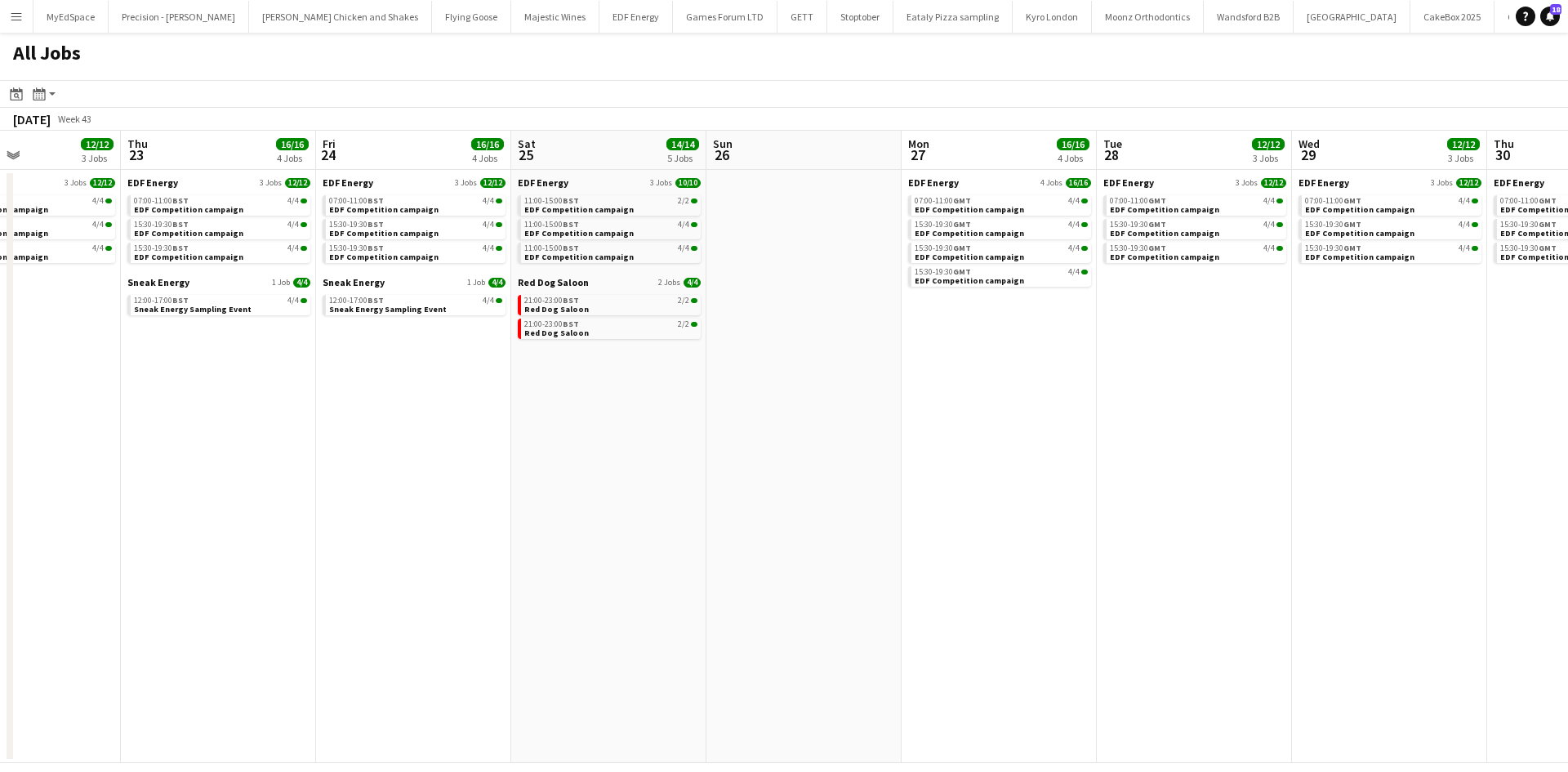
drag, startPoint x: 1207, startPoint y: 472, endPoint x: 1113, endPoint y: 463, distance: 94.4
click at [1222, 475] on app-calendar-viewport "Mon 20 16/18 5 Jobs Tue 21 16/18 5 Jobs Wed 22 12/12 3 Jobs Thu 23 16/16 4 Jobs…" at bounding box center [784, 447] width 1568 height 633
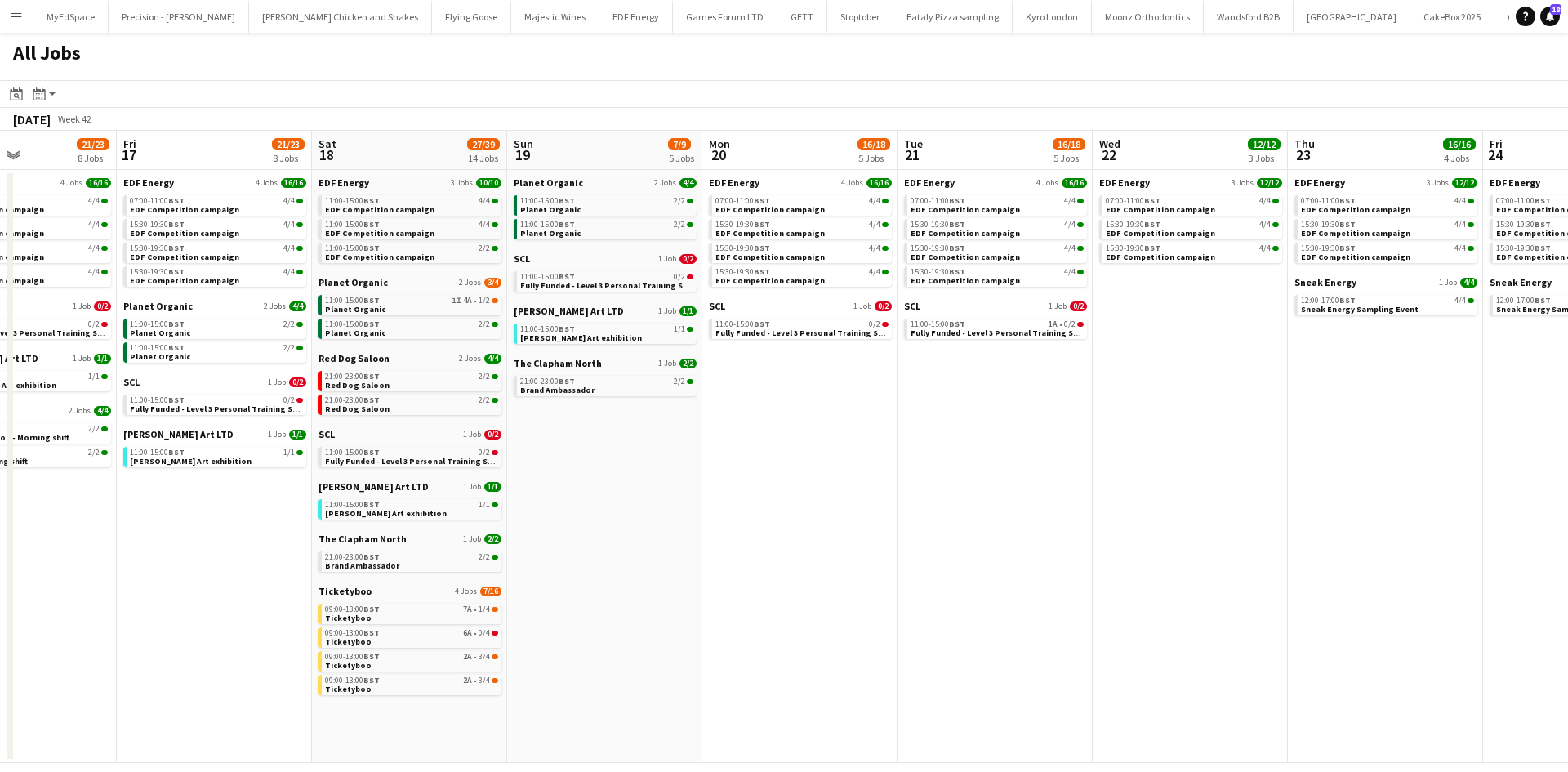
drag, startPoint x: 1106, startPoint y: 488, endPoint x: 927, endPoint y: 491, distance: 179.0
click at [1205, 488] on app-calendar-viewport "Wed 15 18/20 6 Jobs Thu 16 21/23 8 Jobs Fri 17 21/23 8 Jobs Sat 18 27/39 14 Job…" at bounding box center [784, 447] width 1568 height 633
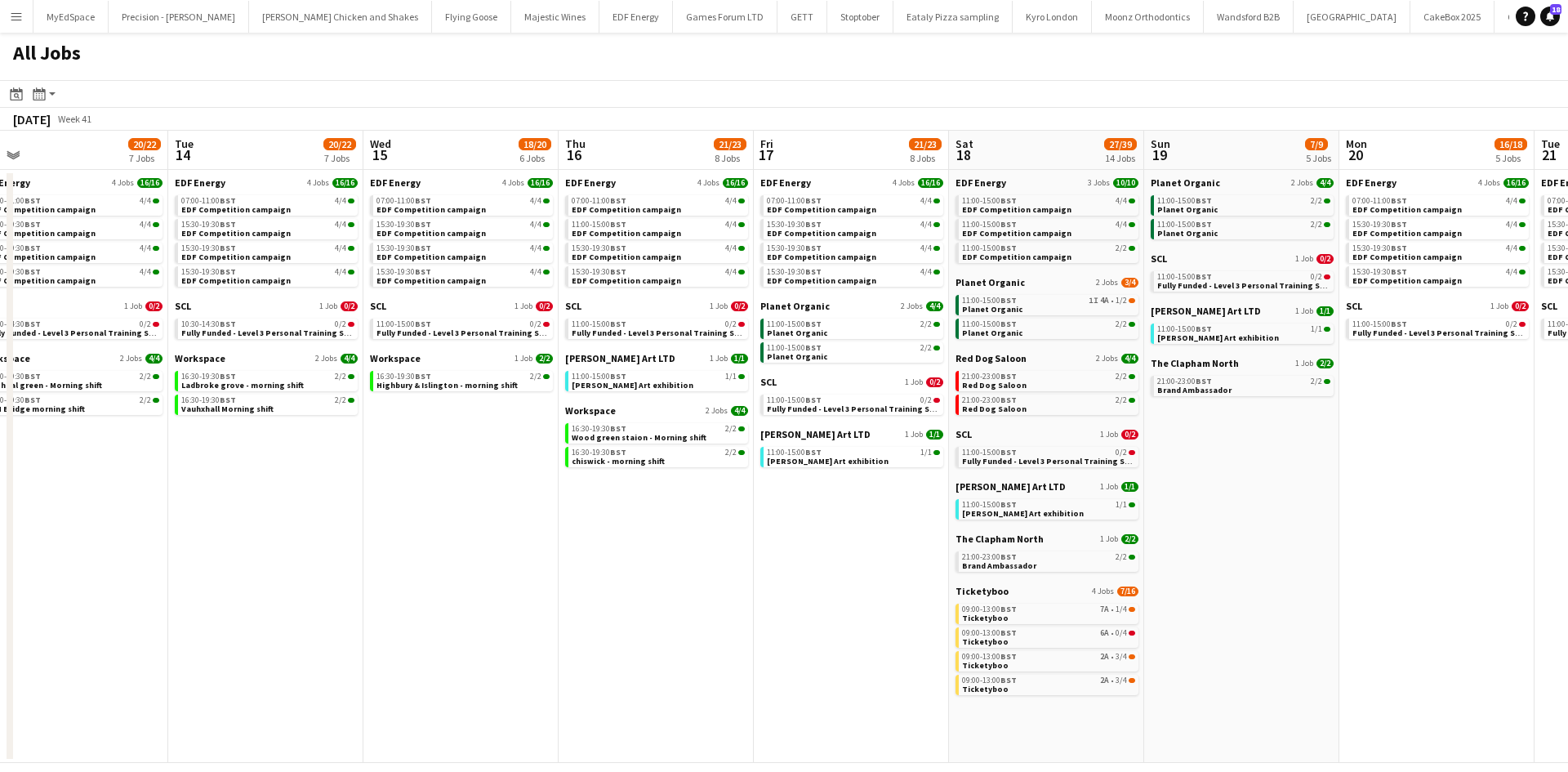
drag, startPoint x: 704, startPoint y: 491, endPoint x: 1257, endPoint y: 537, distance: 554.9
click at [1257, 537] on app-calendar-viewport "Sat 11 23/24 9 Jobs Sun 12 6/7 3 Jobs Mon 13 20/22 7 Jobs Tue 14 20/22 7 Jobs W…" at bounding box center [784, 447] width 1568 height 633
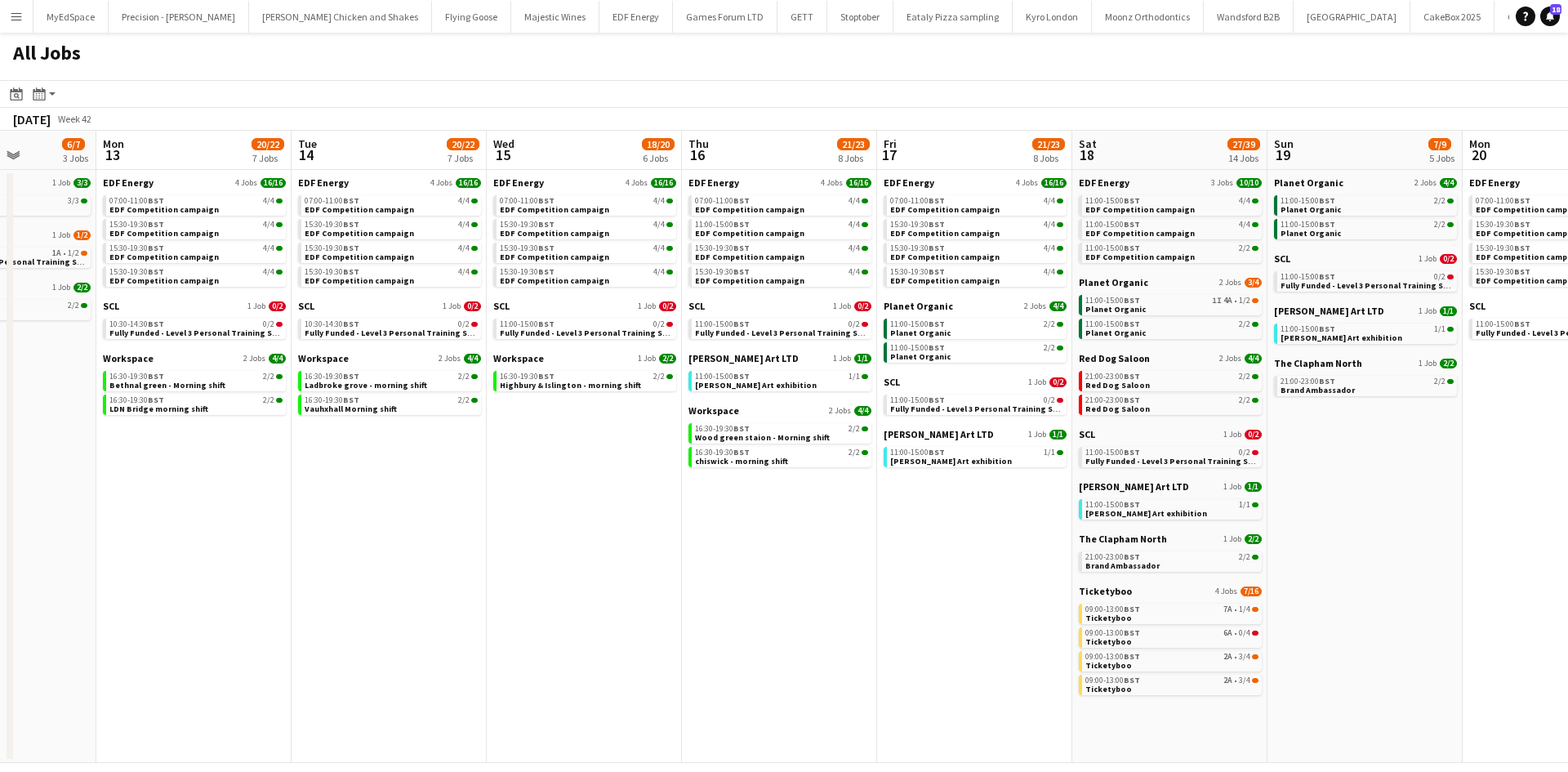
drag, startPoint x: 681, startPoint y: 543, endPoint x: 1263, endPoint y: 537, distance: 582.0
click at [1313, 537] on app-calendar-viewport "Sat 11 23/24 9 Jobs Sun 12 6/7 3 Jobs Mon 13 20/22 7 Jobs Tue 14 20/22 7 Jobs W…" at bounding box center [784, 447] width 1568 height 633
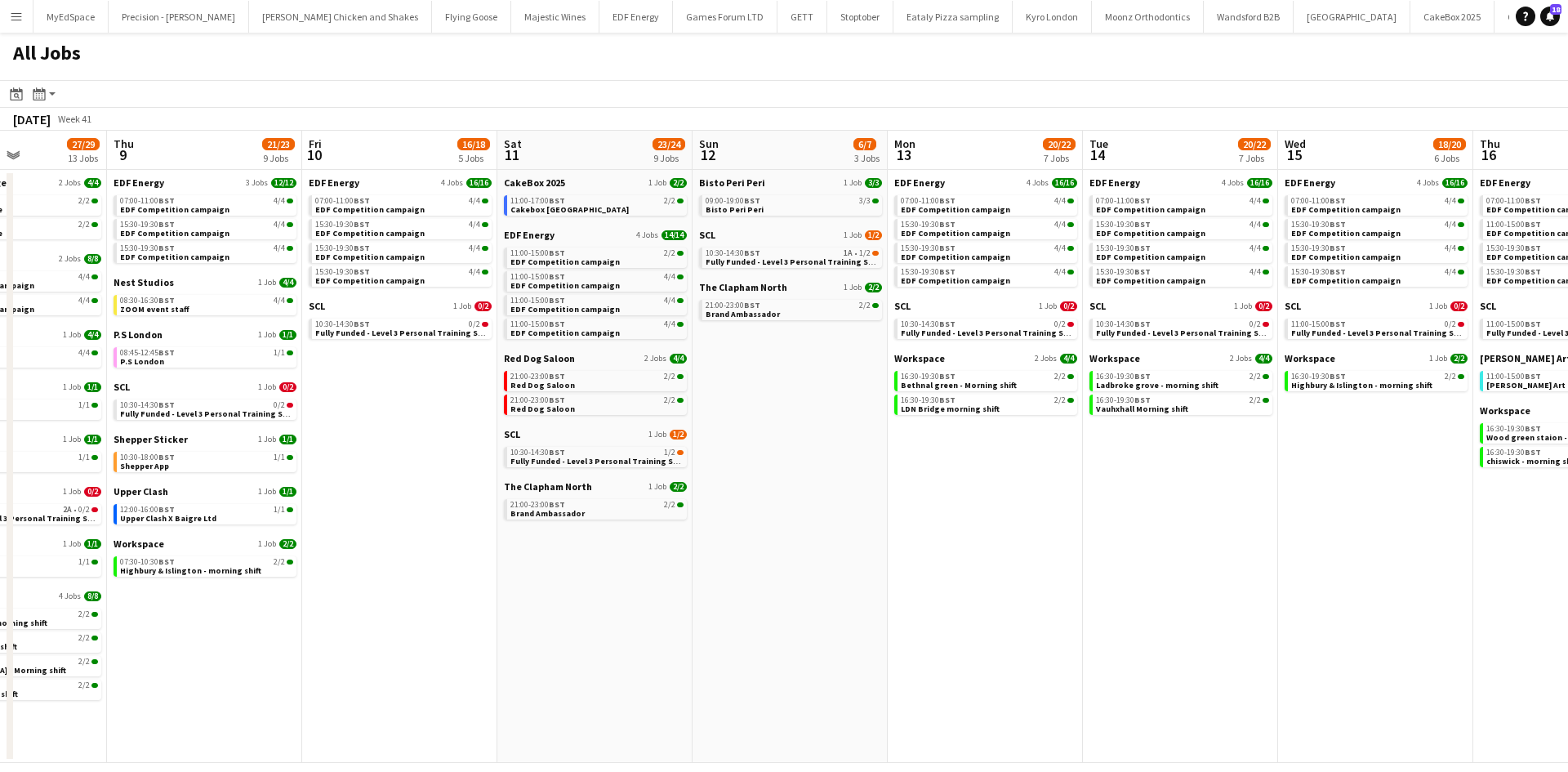
drag, startPoint x: 874, startPoint y: 517, endPoint x: 1476, endPoint y: 518, distance: 602.0
click at [1476, 518] on app-calendar-viewport "Tue 7 21/22 8 Jobs Wed 8 27/29 13 Jobs Thu 9 21/23 9 Jobs Fri 10 16/18 5 Jobs S…" at bounding box center [784, 447] width 1568 height 633
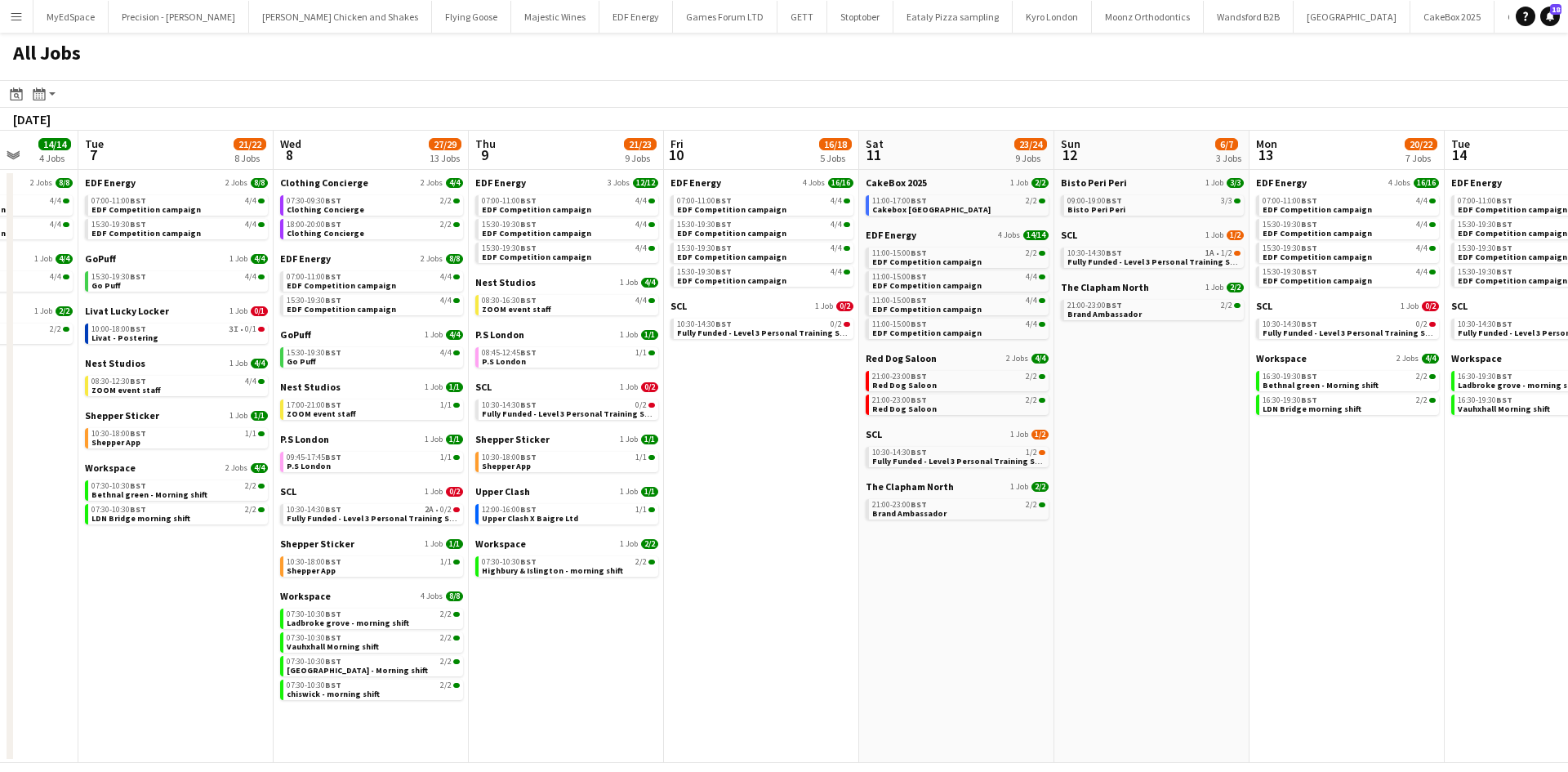
drag, startPoint x: 766, startPoint y: 532, endPoint x: 1111, endPoint y: 532, distance: 345.0
click at [1111, 532] on app-calendar-viewport "Sat 4 40/40 10 Jobs Sun 5 2/2 1 Job Mon 6 14/14 4 Jobs Tue 7 21/22 8 Jobs Wed 8…" at bounding box center [784, 447] width 1568 height 633
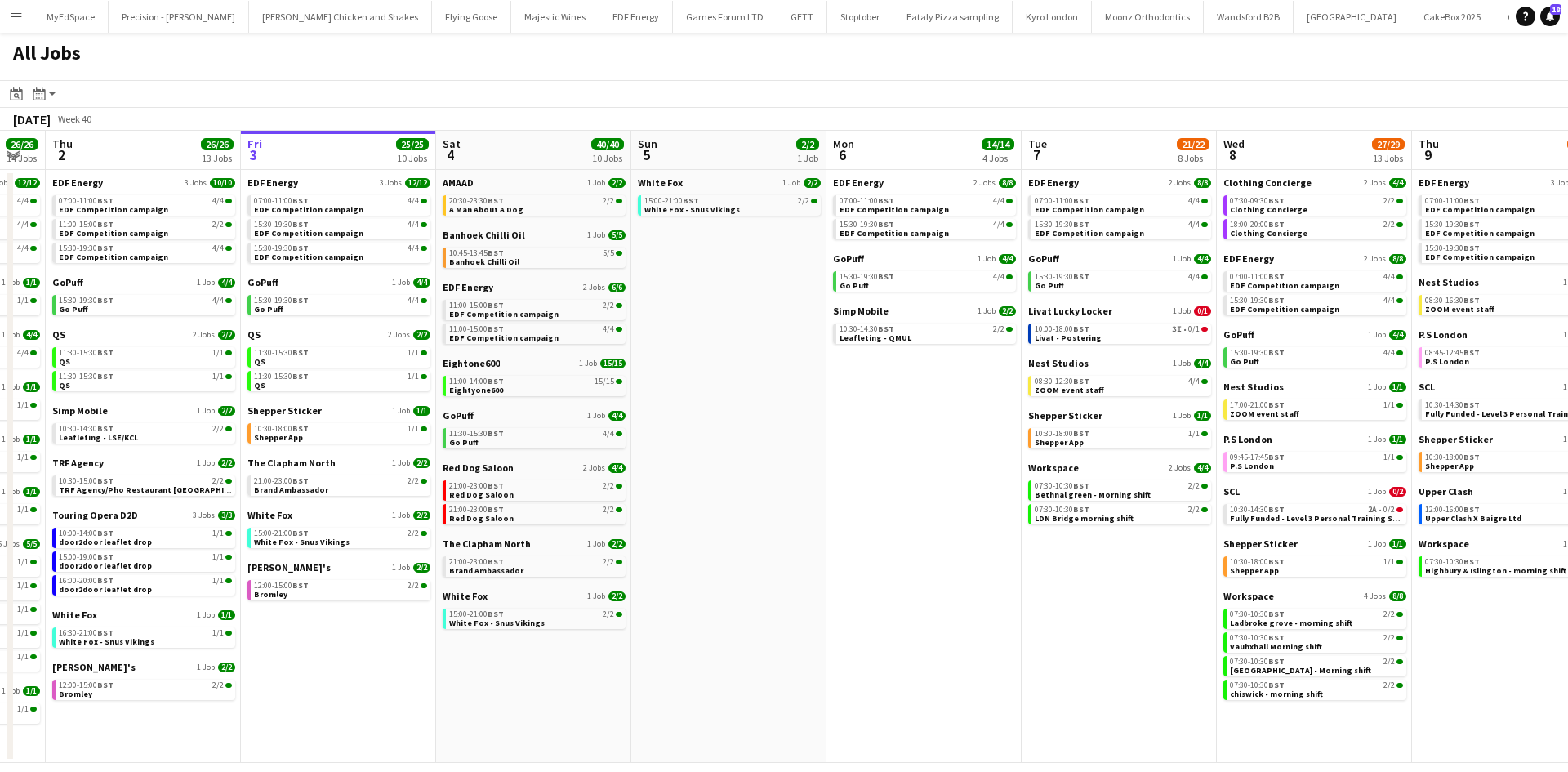
drag, startPoint x: 448, startPoint y: 536, endPoint x: 953, endPoint y: 593, distance: 508.2
click at [953, 593] on app-calendar-viewport "Mon 29 21/21 9 Jobs Tue 30 23/24 11 Jobs Wed 1 26/26 14 Jobs Thu 2 26/26 13 Job…" at bounding box center [784, 447] width 1568 height 633
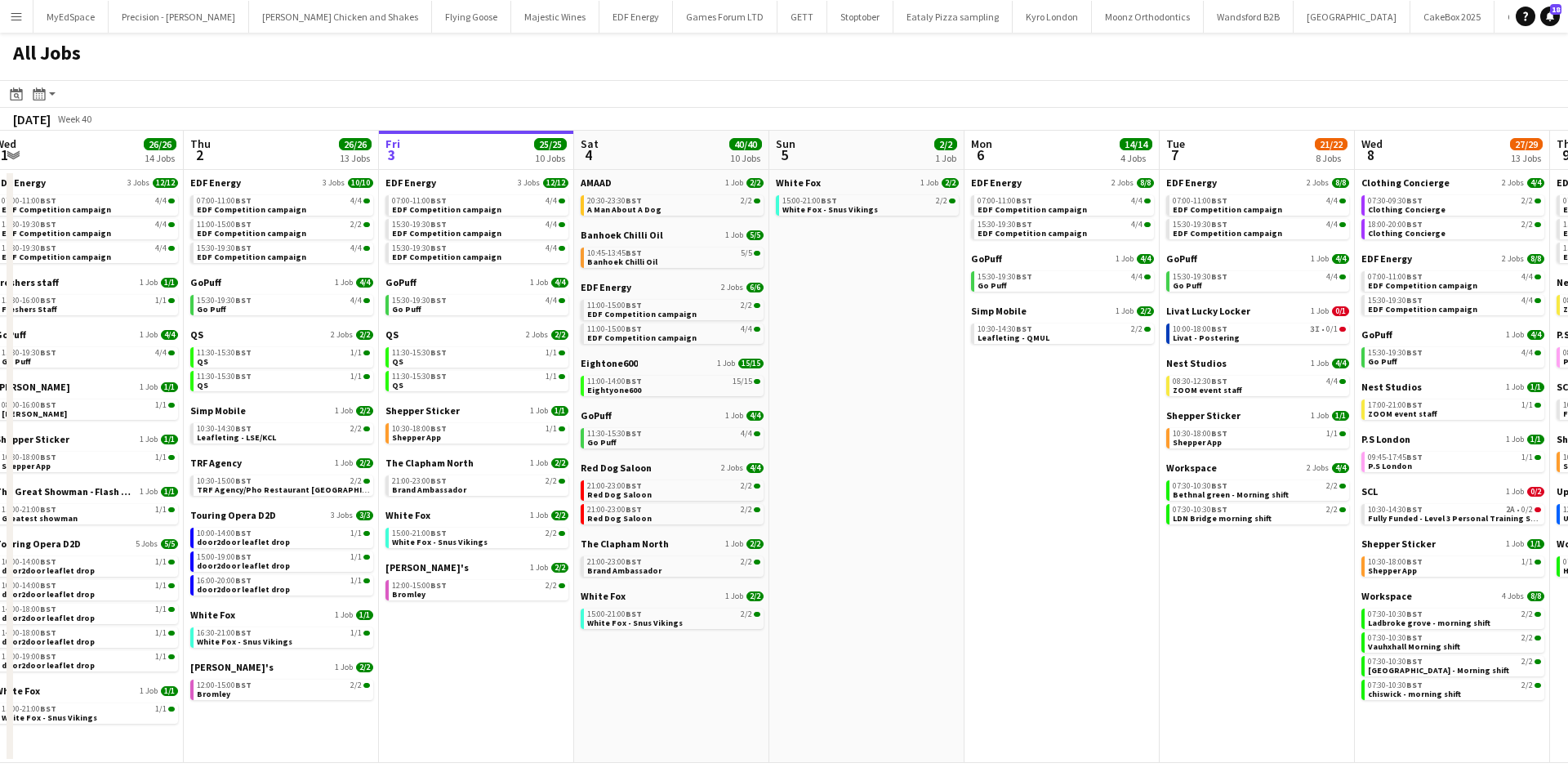
drag, startPoint x: 839, startPoint y: 584, endPoint x: 976, endPoint y: 597, distance: 137.6
click at [976, 597] on app-calendar-viewport "Mon 29 21/21 9 Jobs Tue 30 23/24 11 Jobs Wed 1 26/26 14 Jobs Thu 2 26/26 13 Job…" at bounding box center [784, 447] width 1568 height 633
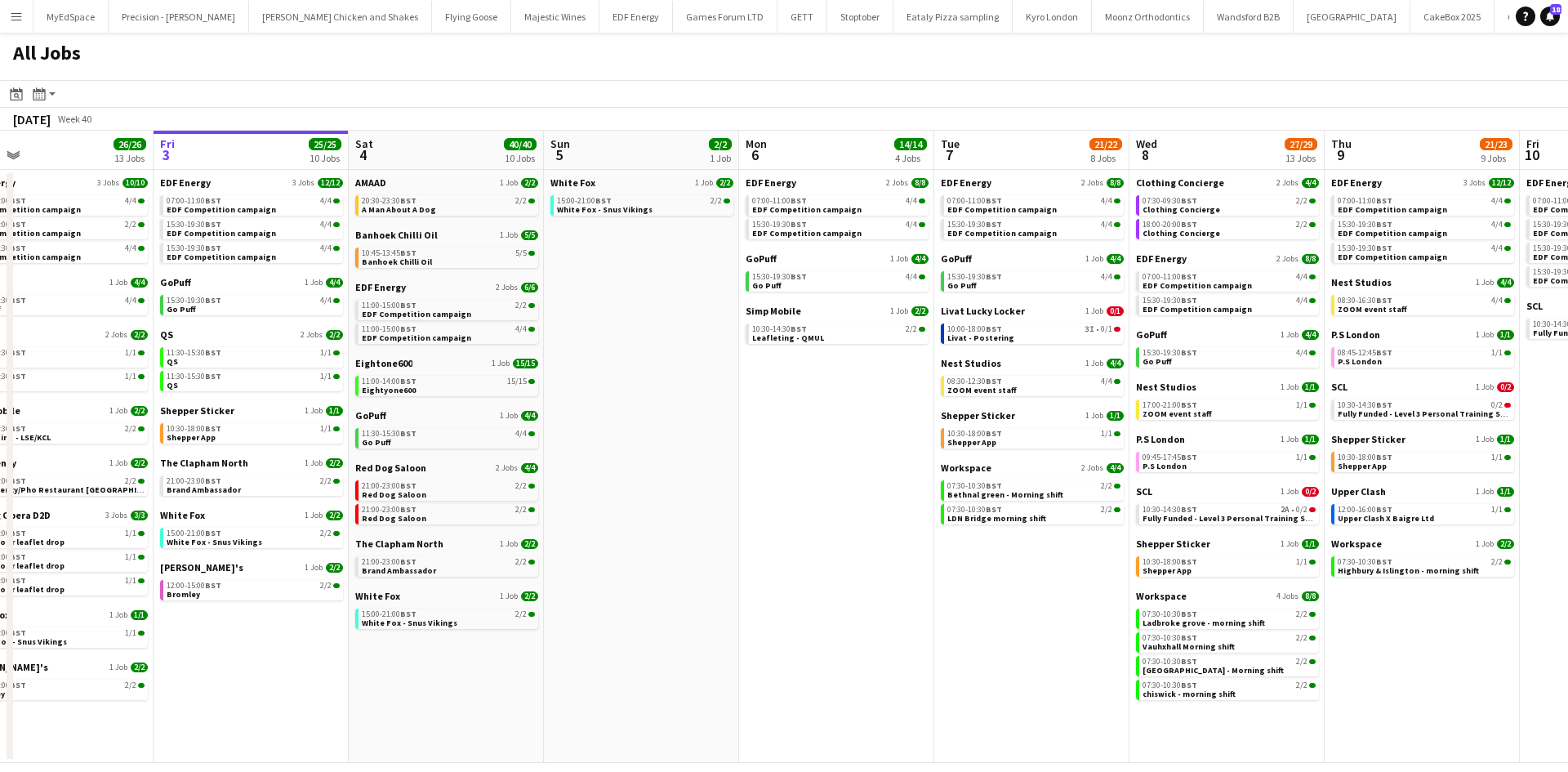
scroll to position [0, 635]
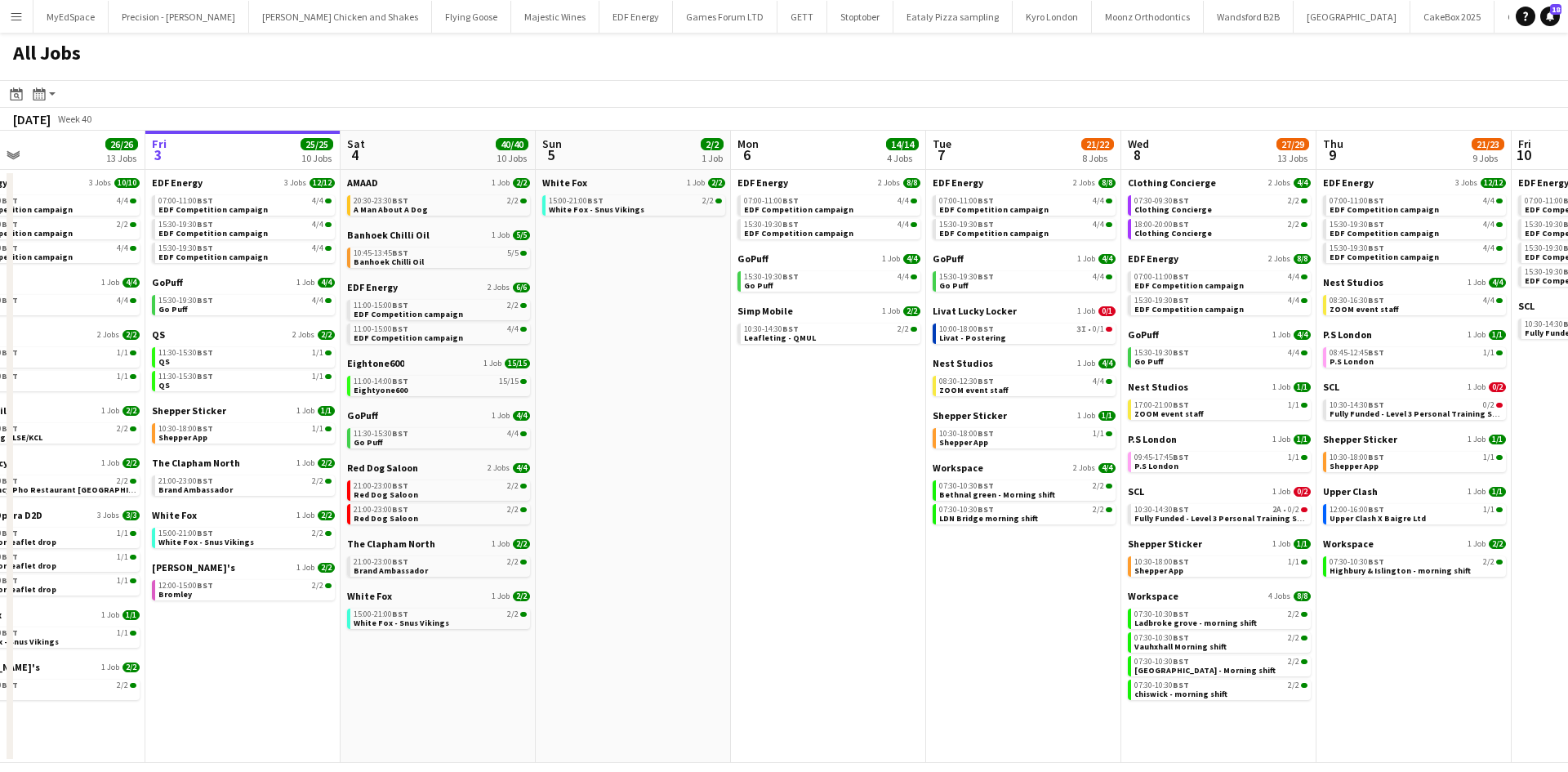
click at [926, 579] on app-calendar-viewport "Mon 29 21/21 9 Jobs Tue 30 23/24 11 Jobs Wed 1 26/26 14 Jobs Thu 2 26/26 13 Job…" at bounding box center [784, 447] width 1568 height 633
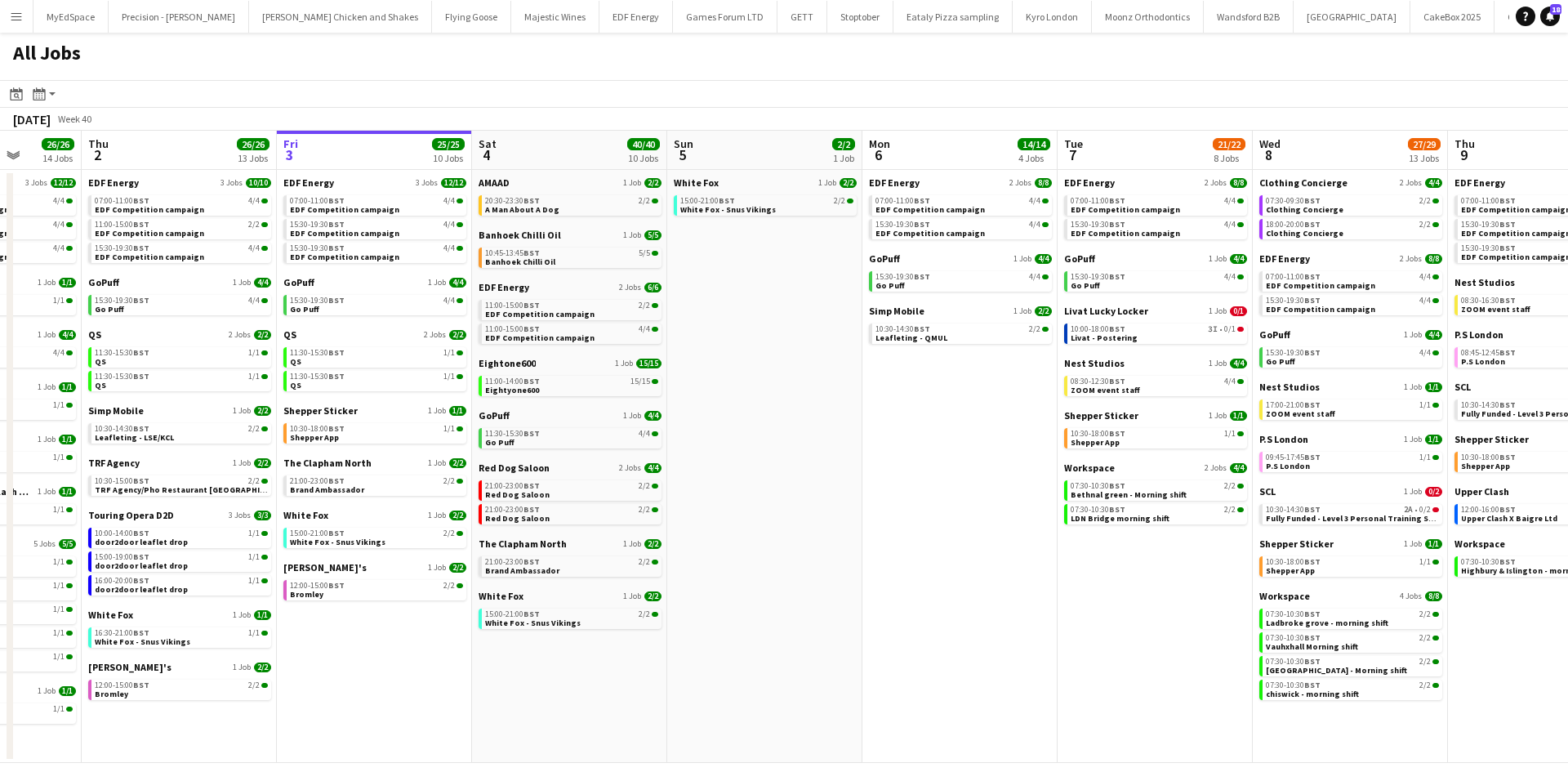
drag, startPoint x: 1456, startPoint y: 661, endPoint x: 1167, endPoint y: 705, distance: 292.3
click at [1189, 684] on app-calendar-viewport "Mon 29 21/21 9 Jobs Tue 30 23/24 11 Jobs Wed 1 26/26 14 Jobs Thu 2 26/26 13 Job…" at bounding box center [784, 447] width 1568 height 633
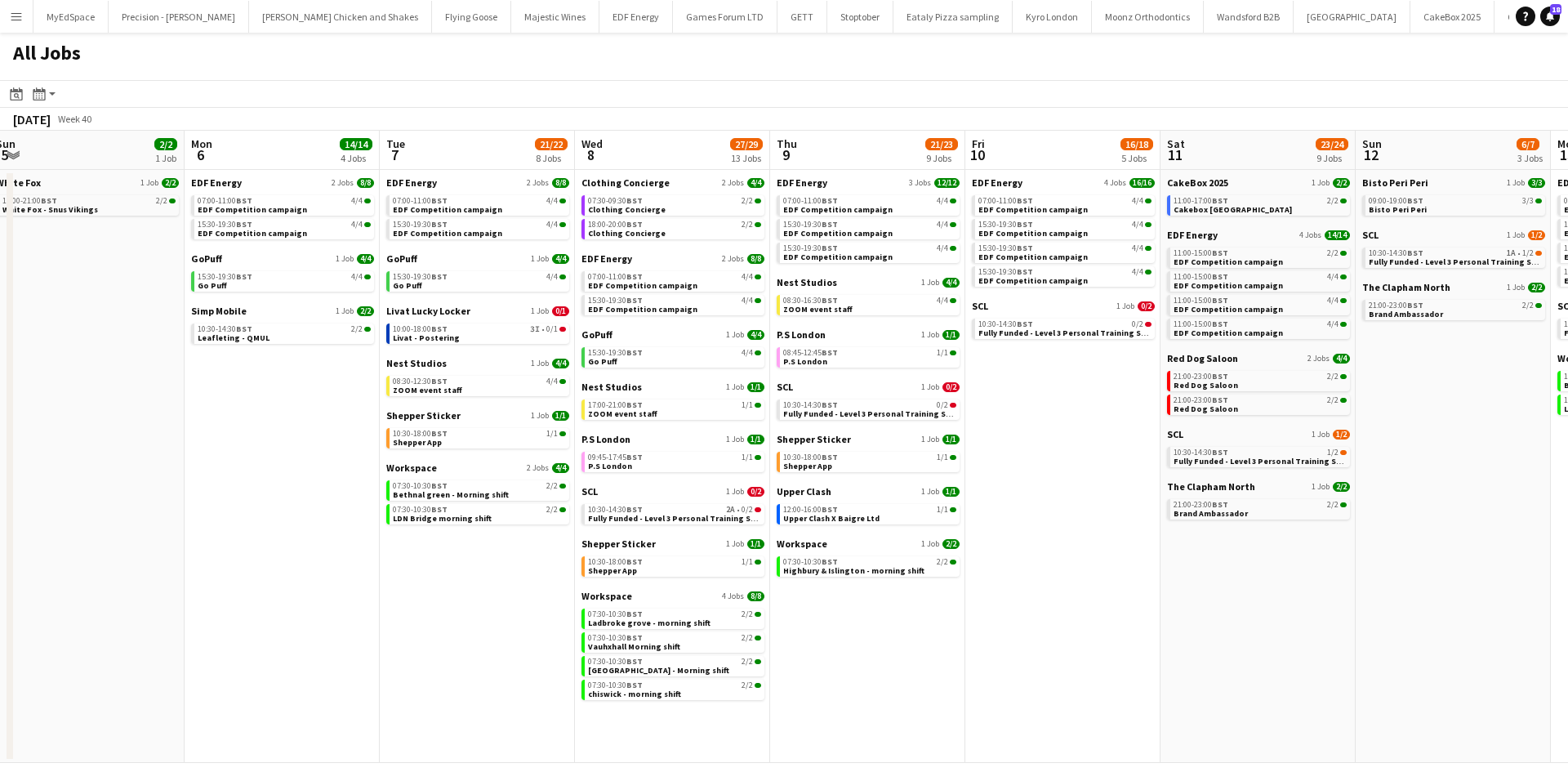
scroll to position [0, 796]
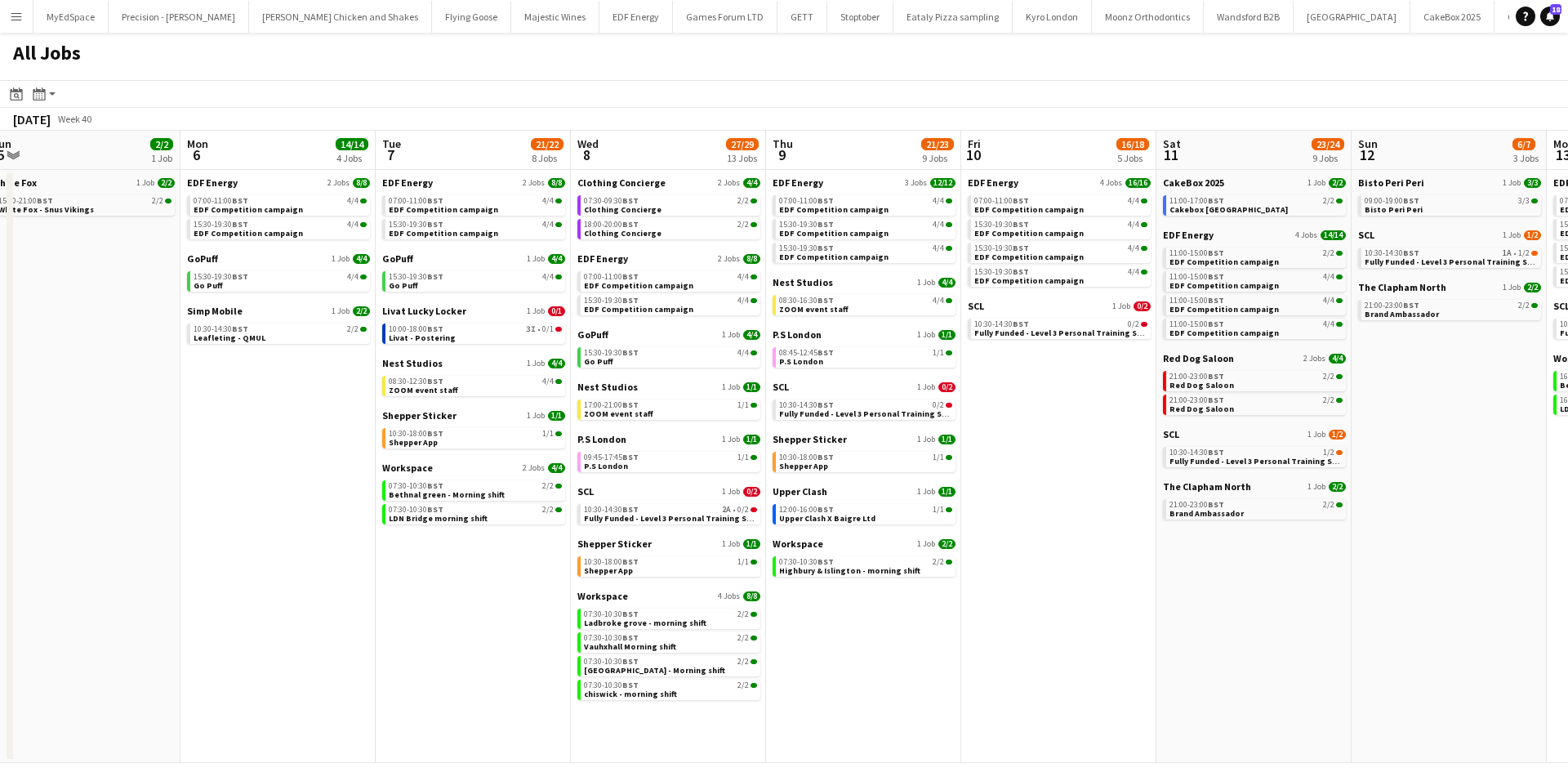
drag, startPoint x: 1352, startPoint y: 694, endPoint x: 1268, endPoint y: 692, distance: 84.0
click at [1268, 692] on app-calendar-viewport "Wed 1 26/26 14 Jobs Thu 2 26/26 13 Jobs Fri 3 25/25 10 Jobs Sat 4 40/40 10 Jobs…" at bounding box center [784, 447] width 1568 height 633
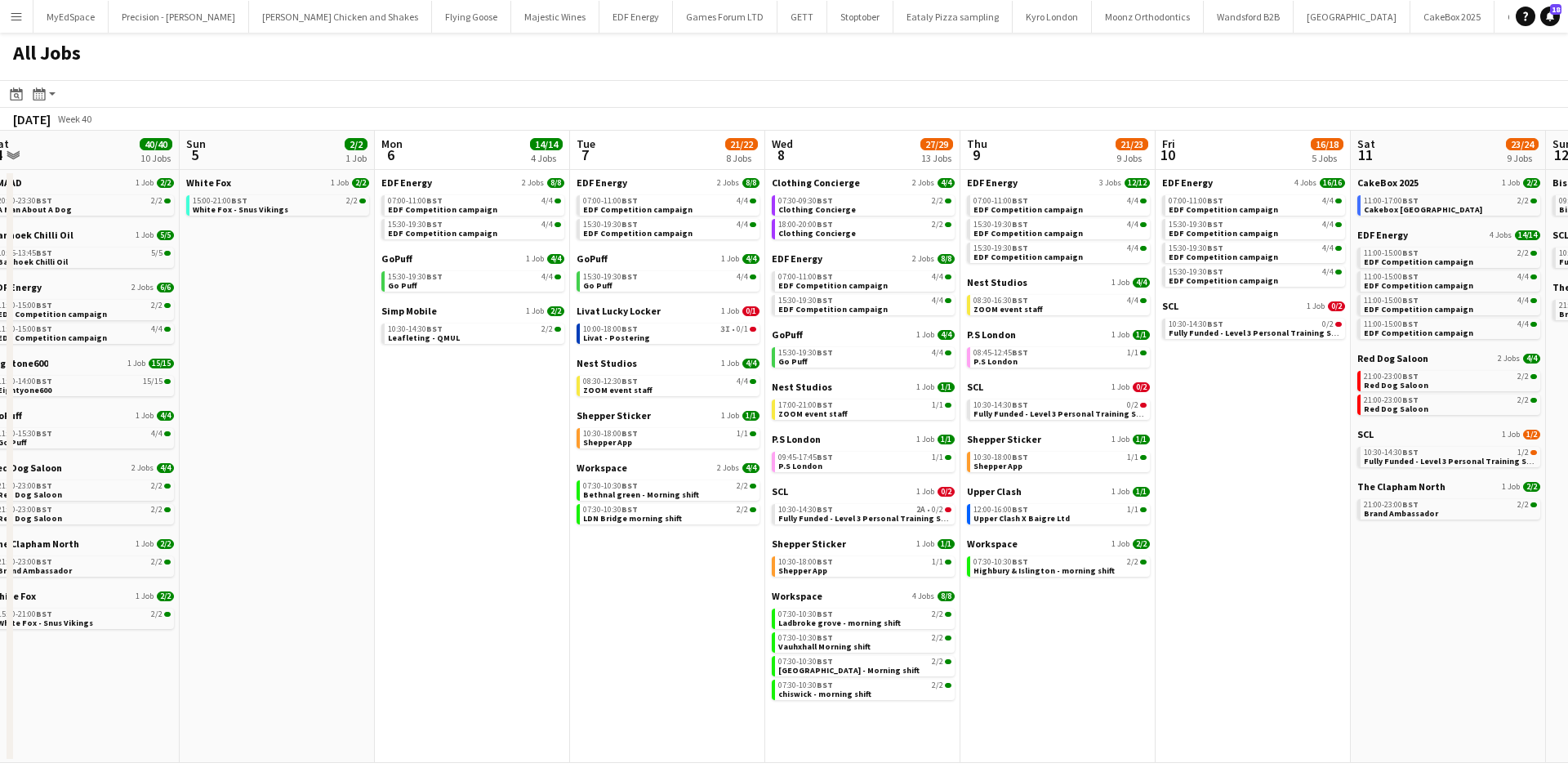
drag, startPoint x: 1335, startPoint y: 729, endPoint x: 1360, endPoint y: 706, distance: 34.0
click at [1360, 706] on app-calendar-viewport "Wed 1 26/26 14 Jobs Thu 2 26/26 13 Jobs Fri 3 25/25 10 Jobs Sat 4 40/40 10 Jobs…" at bounding box center [784, 447] width 1568 height 633
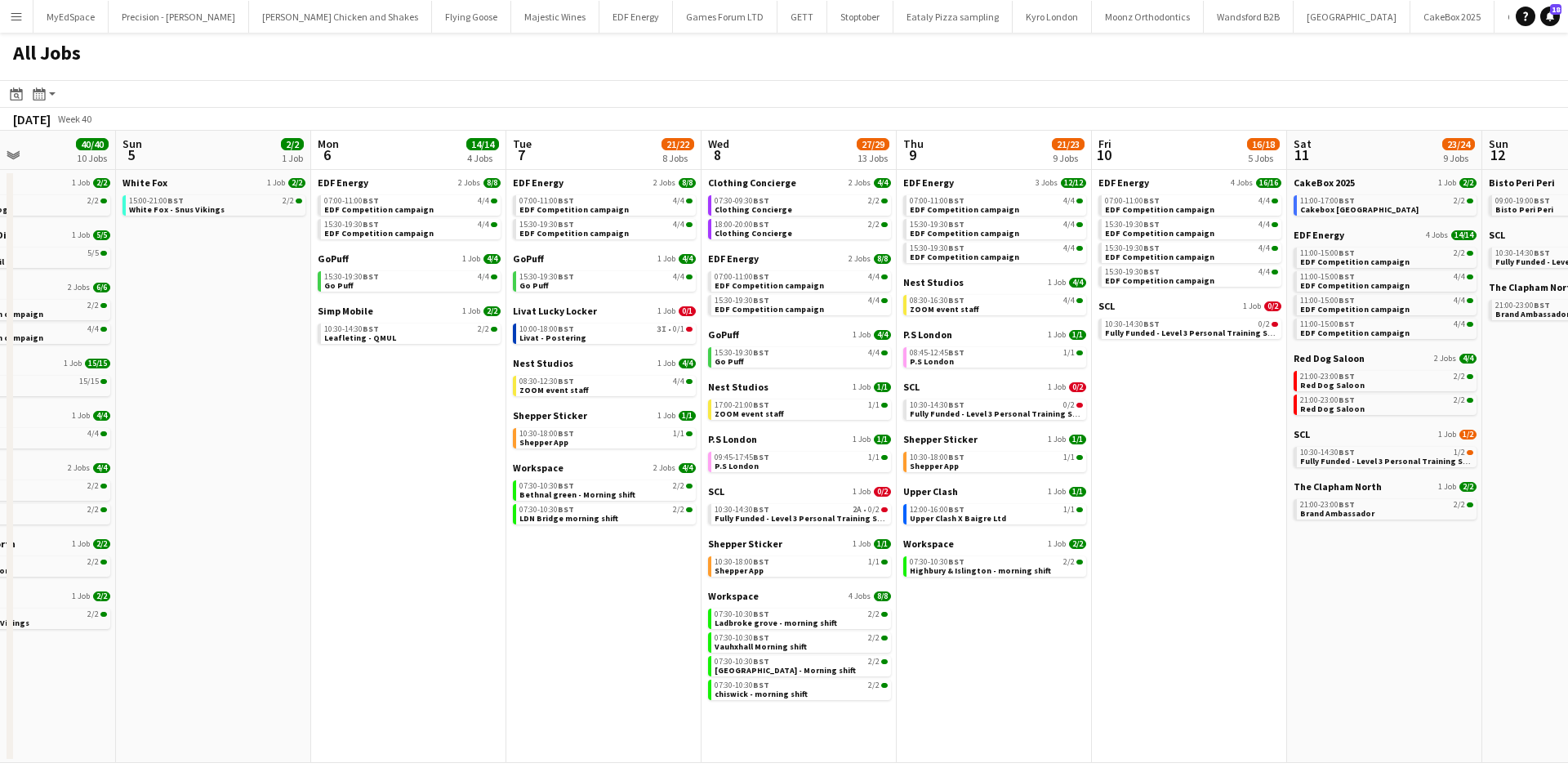
drag, startPoint x: 1154, startPoint y: 525, endPoint x: 1092, endPoint y: 549, distance: 66.5
click at [1092, 549] on app-calendar-viewport "Wed 1 26/26 14 Jobs Thu 2 26/26 13 Jobs Fri 3 25/25 10 Jobs Sat 4 40/40 10 Jobs…" at bounding box center [784, 447] width 1568 height 633
drag, startPoint x: 1184, startPoint y: 565, endPoint x: 706, endPoint y: 474, distance: 486.6
click at [743, 495] on app-calendar-viewport "Wed 1 26/26 14 Jobs Thu 2 26/26 13 Jobs Fri 3 25/25 10 Jobs Sat 4 40/40 10 Jobs…" at bounding box center [784, 447] width 1568 height 633
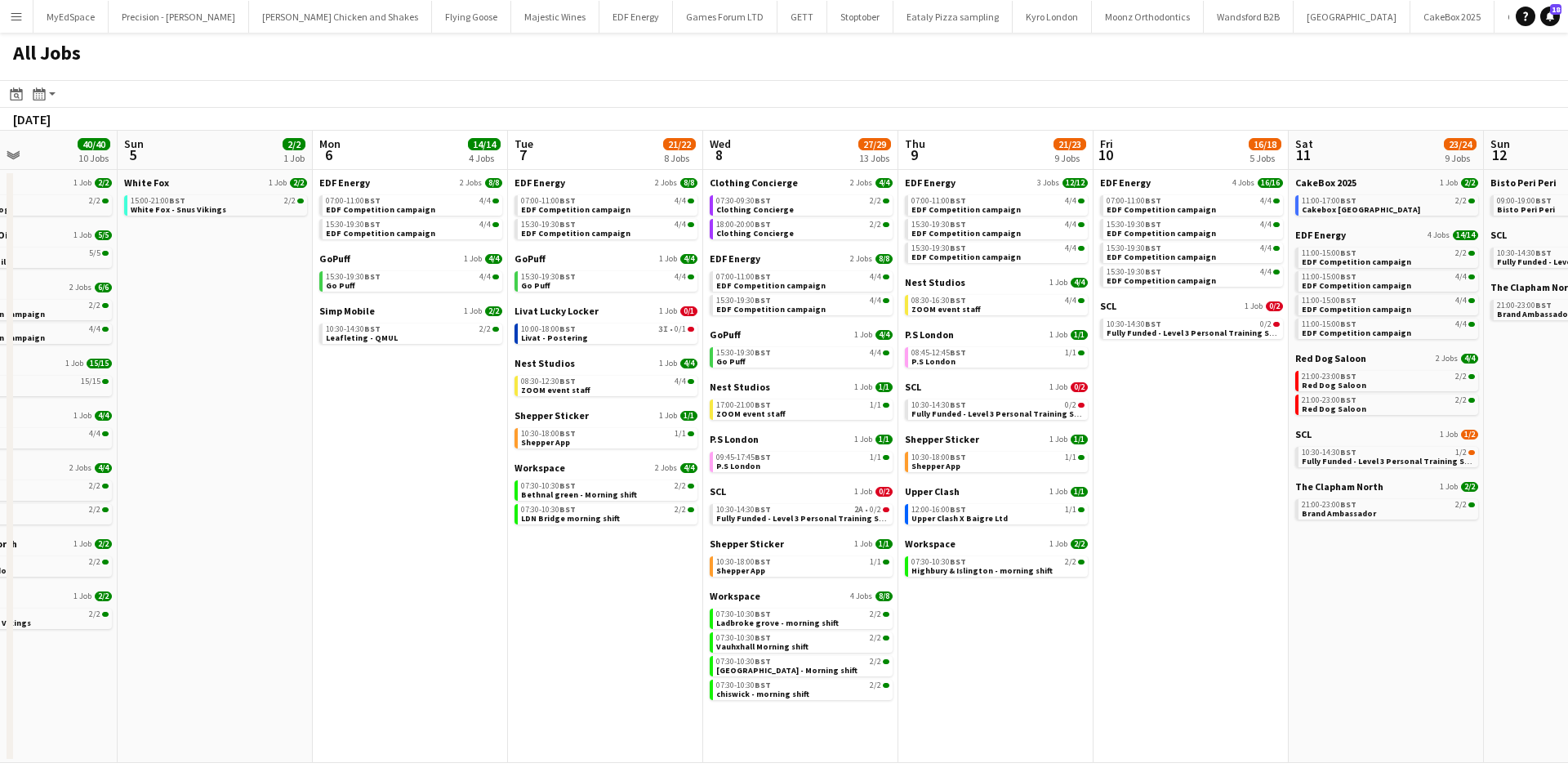
scroll to position [0, 713]
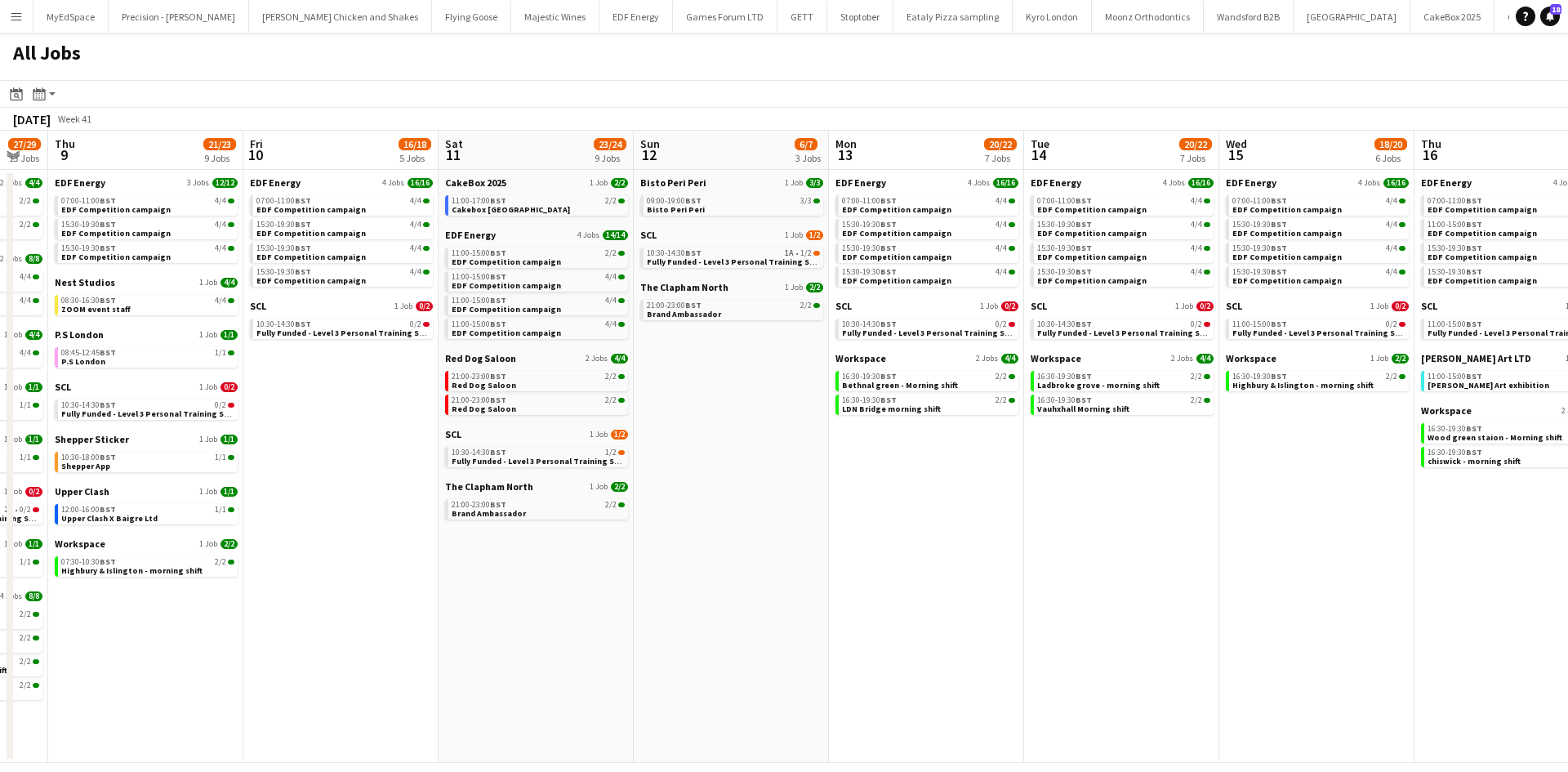
drag, startPoint x: 1205, startPoint y: 527, endPoint x: 1023, endPoint y: 535, distance: 182.2
click at [881, 523] on app-calendar-viewport "Sun 5 2/2 1 Job Mon 6 14/14 4 Jobs Tue 7 21/22 8 Jobs Wed 8 27/29 13 Jobs Thu 9…" at bounding box center [784, 447] width 1568 height 633
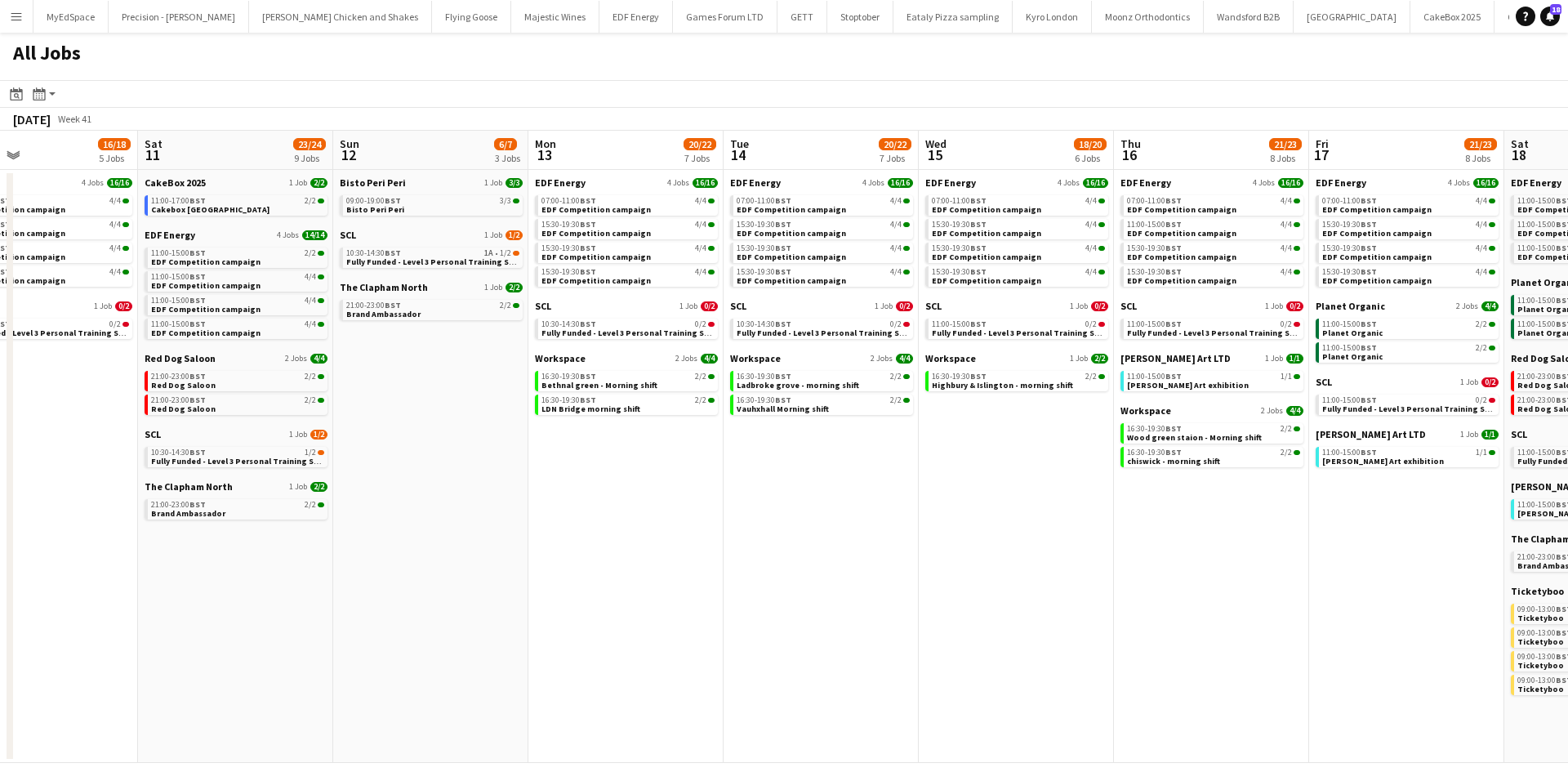
drag, startPoint x: 1261, startPoint y: 567, endPoint x: 1040, endPoint y: 538, distance: 222.9
click at [1040, 538] on app-calendar-viewport "Tue 7 21/22 8 Jobs Wed 8 27/29 13 Jobs Thu 9 21/23 9 Jobs Fri 10 16/18 5 Jobs S…" at bounding box center [784, 447] width 1568 height 633
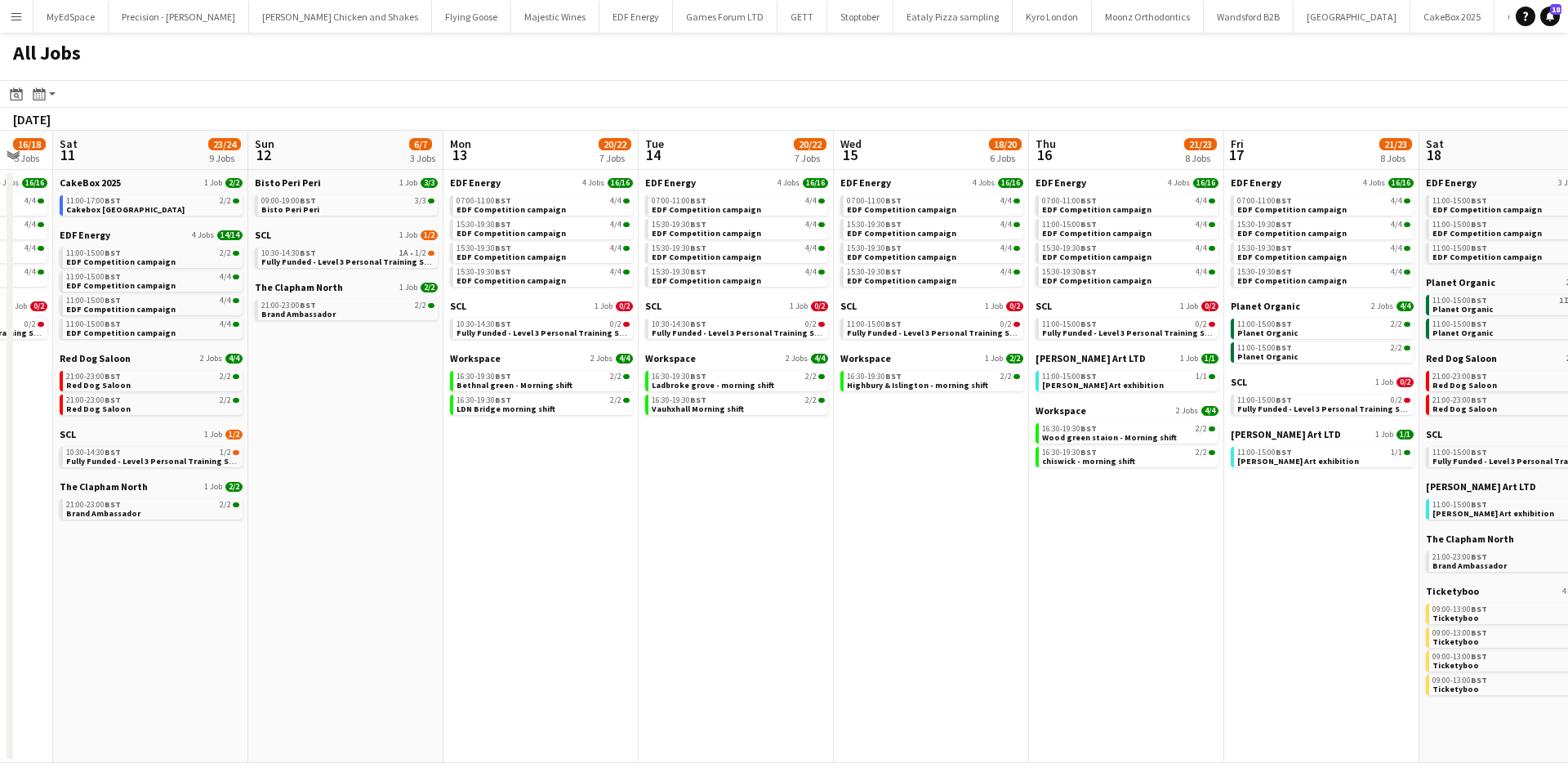
drag, startPoint x: 770, startPoint y: 494, endPoint x: 423, endPoint y: 429, distance: 353.0
click at [423, 429] on app-calendar-viewport "Tue 7 21/22 8 Jobs Wed 8 27/29 13 Jobs Thu 9 21/23 9 Jobs Fri 10 16/18 5 Jobs S…" at bounding box center [784, 447] width 1568 height 633
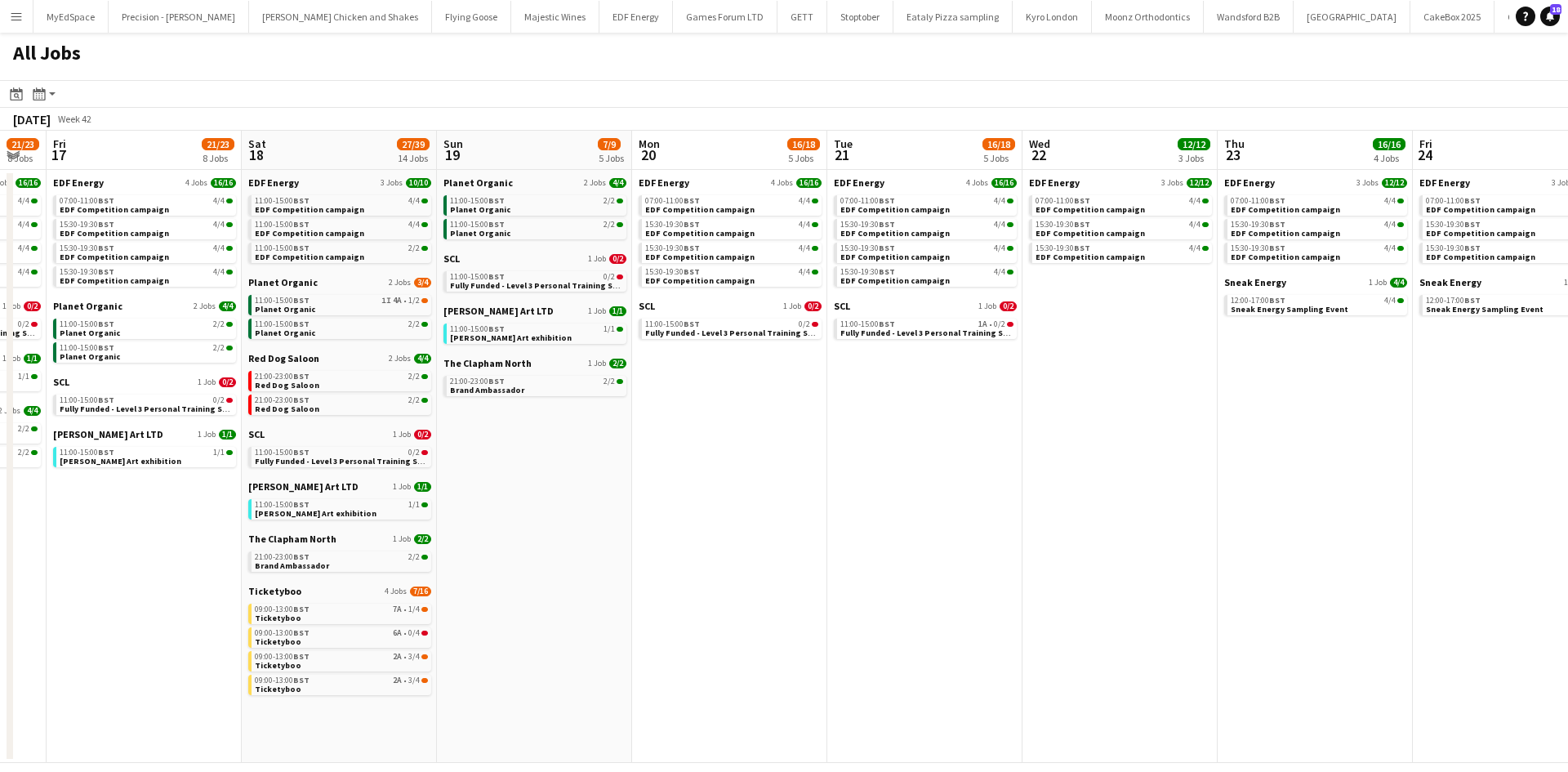
drag, startPoint x: 1183, startPoint y: 527, endPoint x: 868, endPoint y: 476, distance: 319.1
click at [843, 479] on app-calendar-viewport "Mon 13 20/22 7 Jobs Tue 14 20/22 7 Jobs Wed 15 18/20 6 Jobs Thu 16 21/23 8 Jobs…" at bounding box center [784, 447] width 1568 height 633
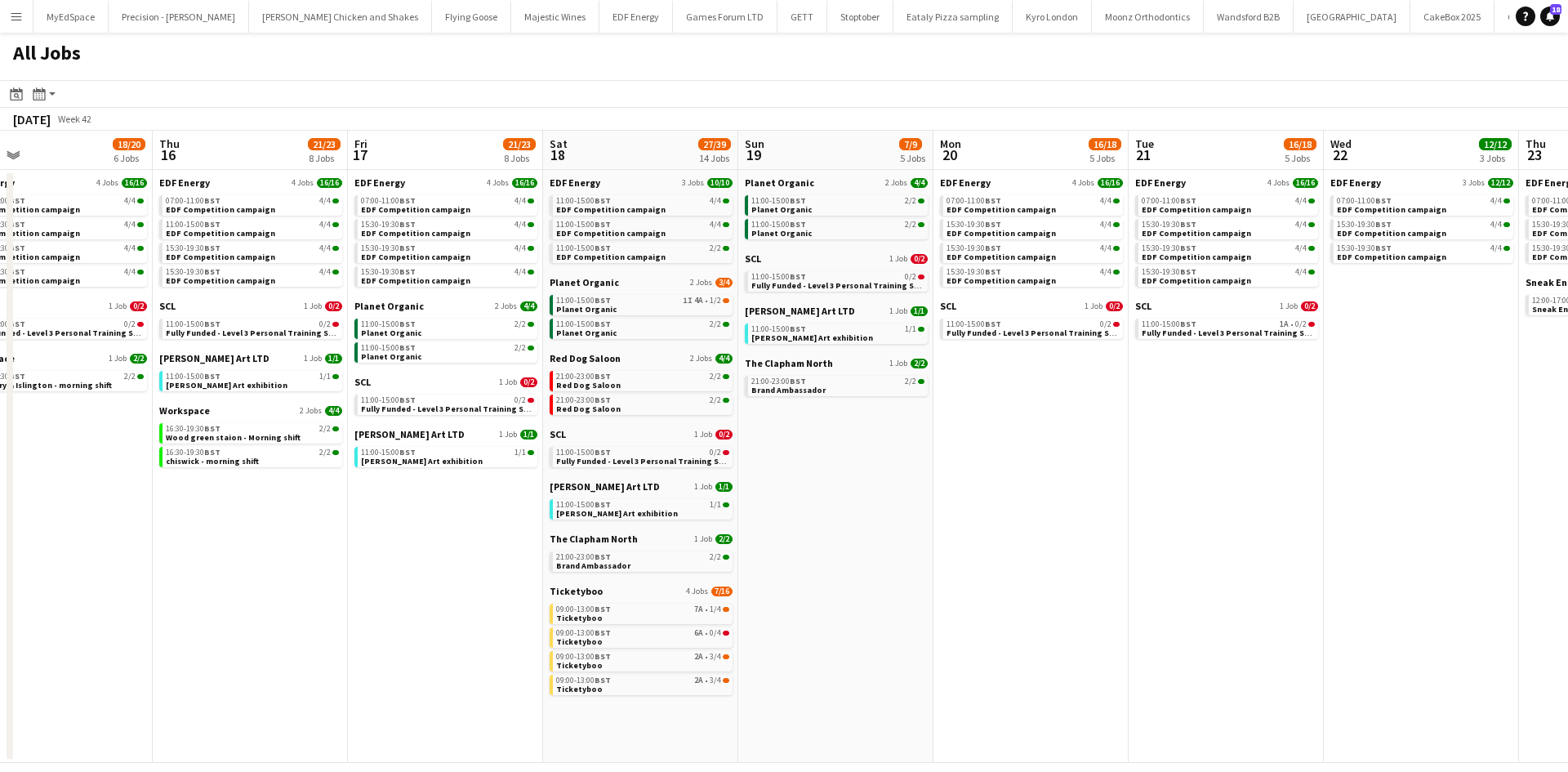
drag, startPoint x: 868, startPoint y: 476, endPoint x: 1219, endPoint y: 476, distance: 351.0
click at [1236, 476] on app-calendar-viewport "Mon 13 20/22 7 Jobs Tue 14 20/22 7 Jobs Wed 15 18/20 6 Jobs Thu 16 21/23 8 Jobs…" at bounding box center [784, 447] width 1568 height 633
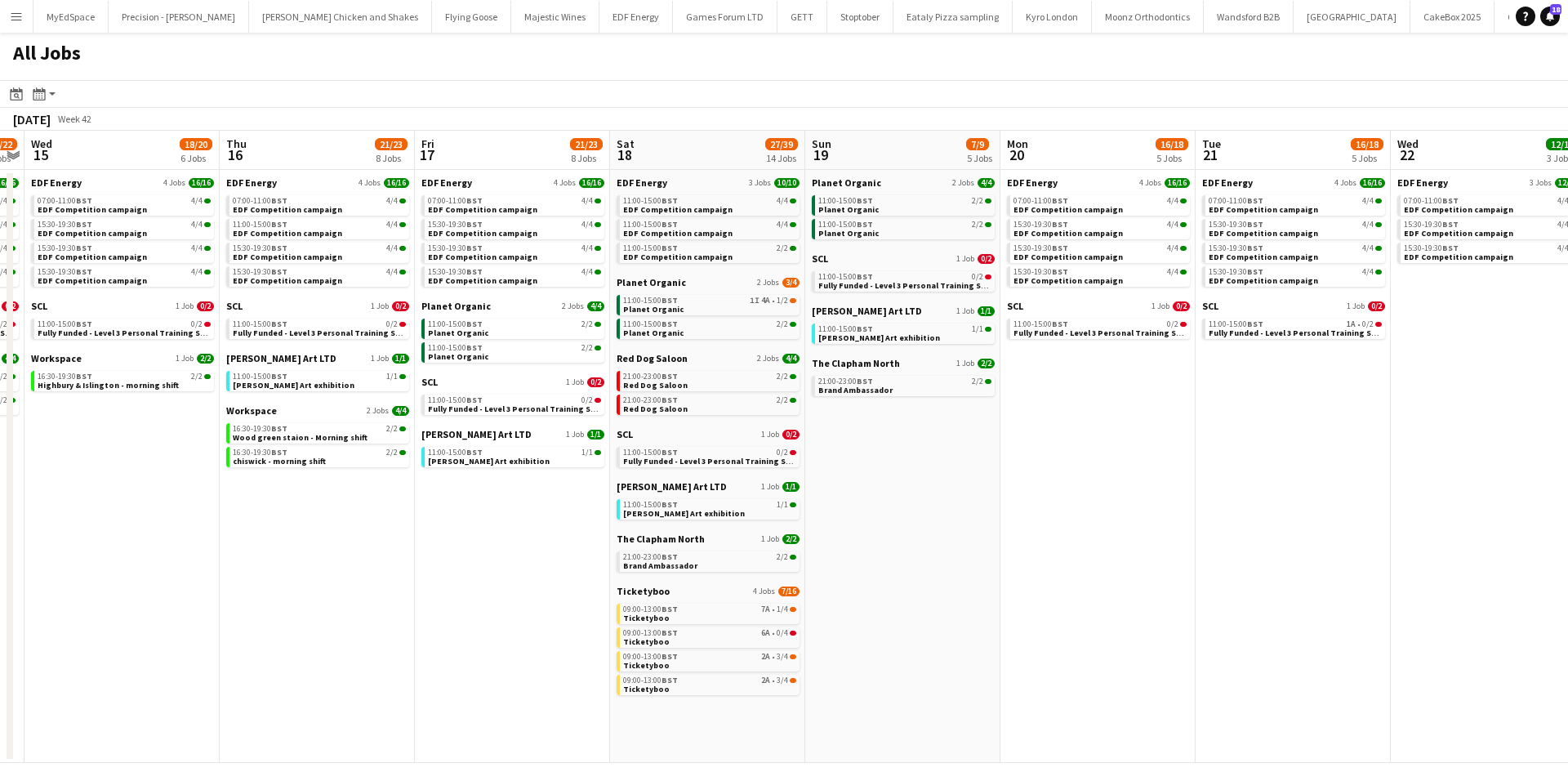
scroll to position [0, 606]
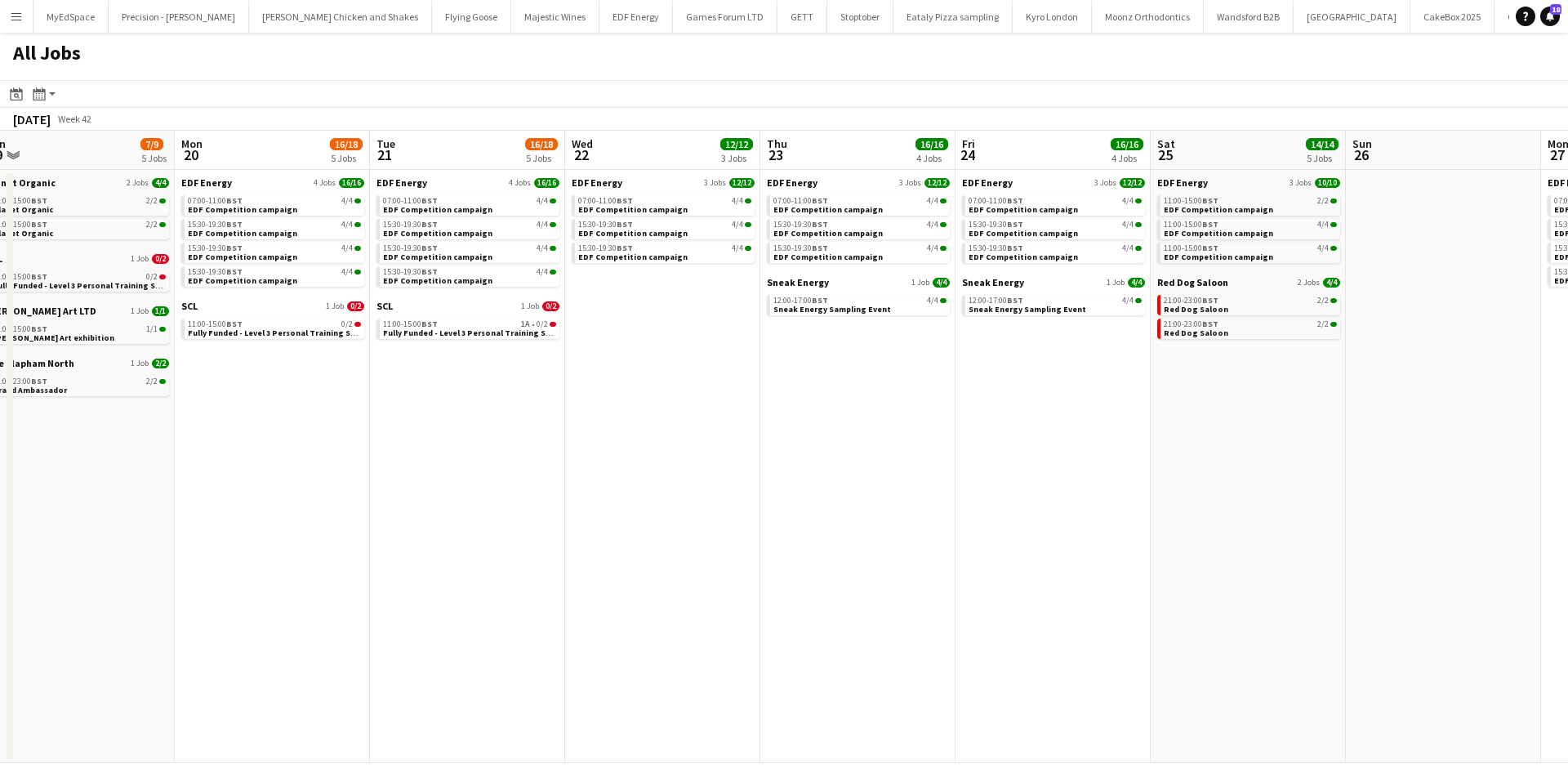
drag, startPoint x: 1434, startPoint y: 403, endPoint x: 614, endPoint y: 340, distance: 822.4
click at [614, 340] on app-calendar-viewport "Thu 16 21/23 8 Jobs Fri 17 21/23 8 Jobs Sat 18 27/39 14 Jobs Sun 19 7/9 5 Jobs …" at bounding box center [784, 447] width 1568 height 633
drag, startPoint x: 1161, startPoint y: 363, endPoint x: 515, endPoint y: 332, distance: 646.7
click at [578, 334] on app-calendar-viewport "Thu 16 21/23 8 Jobs Fri 17 21/23 8 Jobs Sat 18 27/39 14 Jobs Sun 19 7/9 5 Jobs …" at bounding box center [784, 447] width 1568 height 633
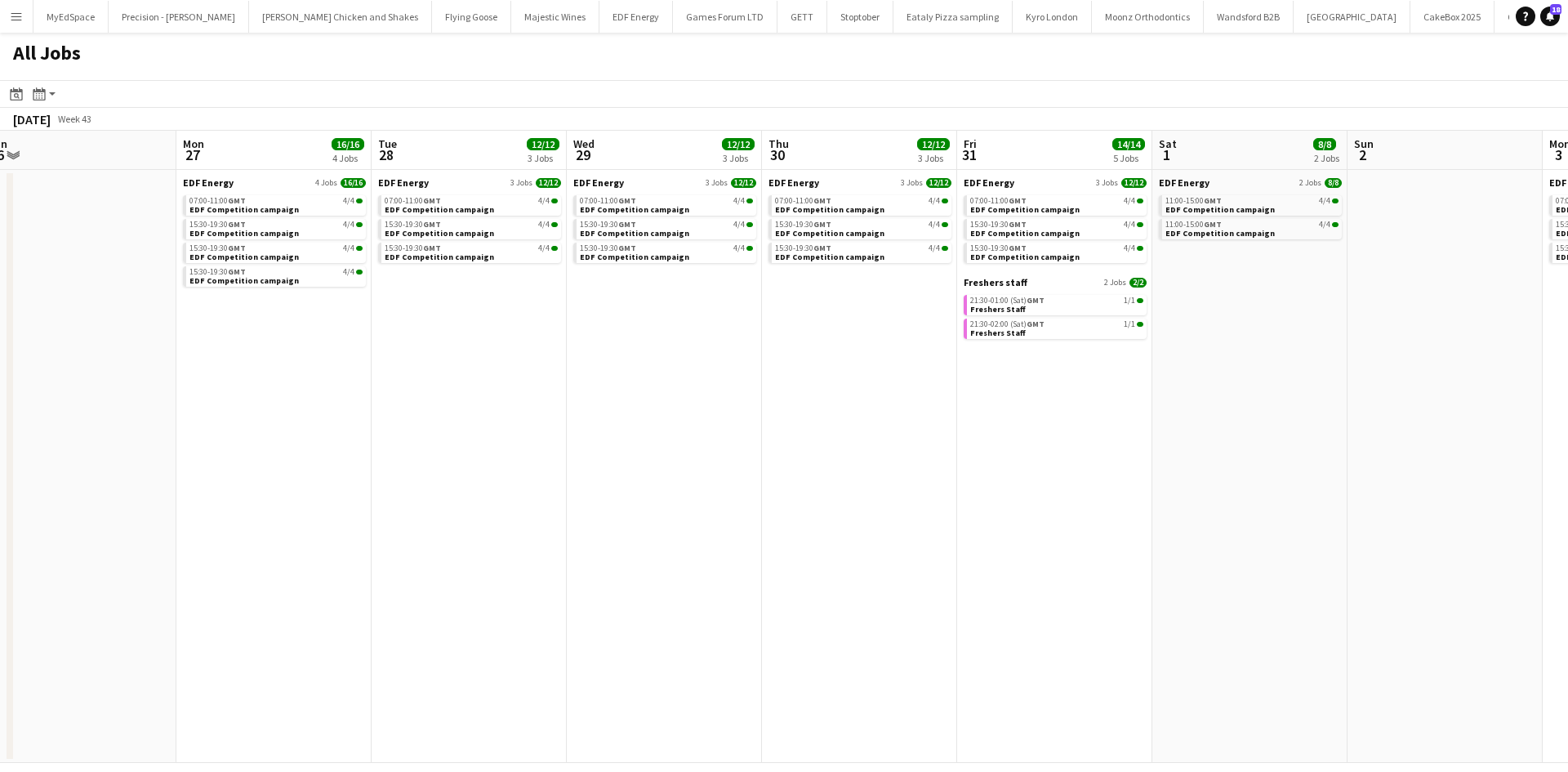
drag, startPoint x: 823, startPoint y: 491, endPoint x: 847, endPoint y: 472, distance: 30.6
click at [734, 477] on app-calendar-viewport "Wed 22 12/12 3 Jobs Thu 23 16/16 4 Jobs Fri 24 16/16 4 Jobs Sat 25 14/14 5 Jobs…" at bounding box center [784, 447] width 1568 height 633
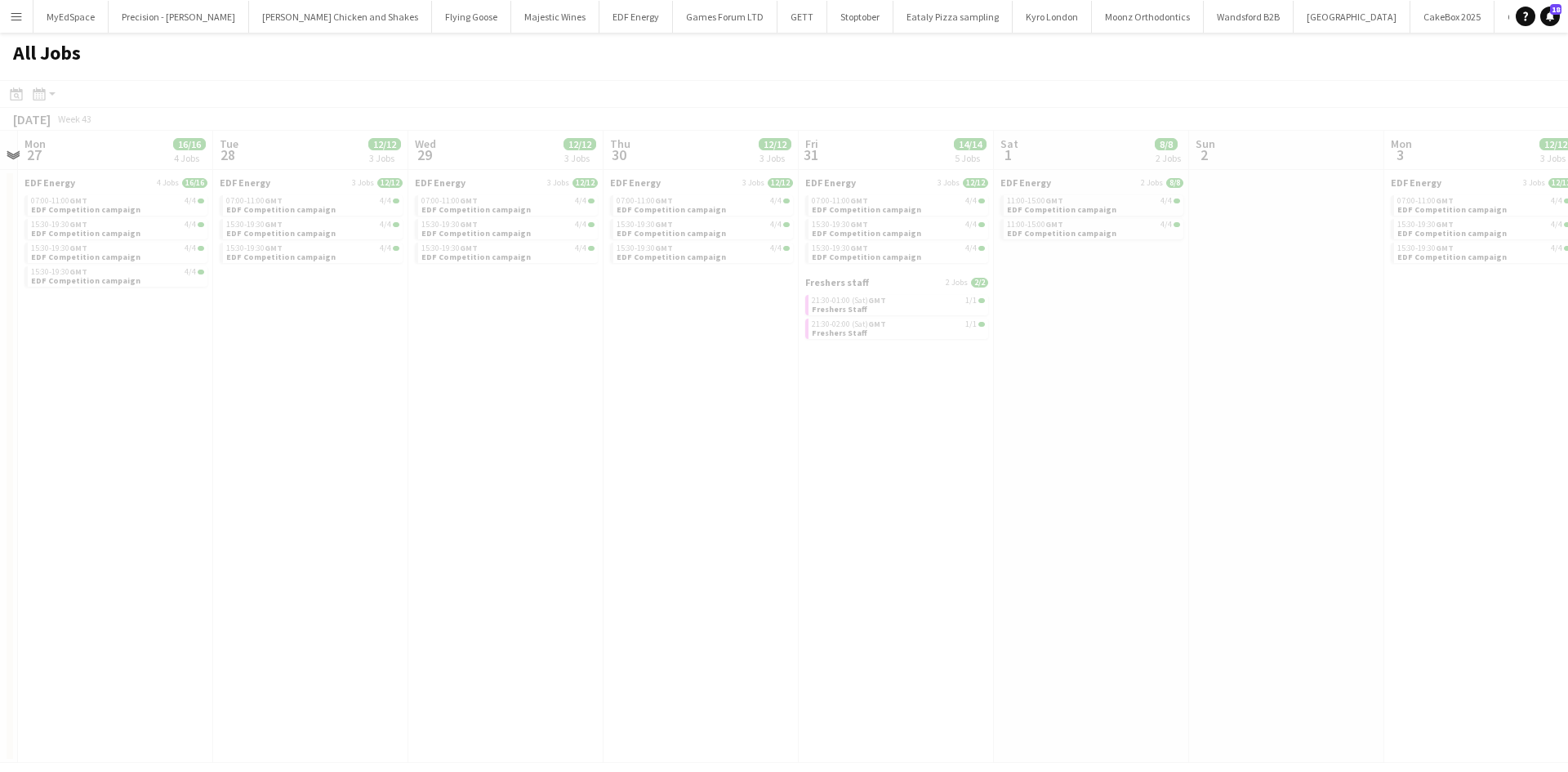
drag, startPoint x: 1328, startPoint y: 464, endPoint x: 1225, endPoint y: 342, distance: 159.7
click at [301, 445] on app-all-jobs "All Jobs Date picker OCT 2025 OCT 2025 Monday M Tuesday T Wednesday W Thursday …" at bounding box center [784, 397] width 1568 height 730
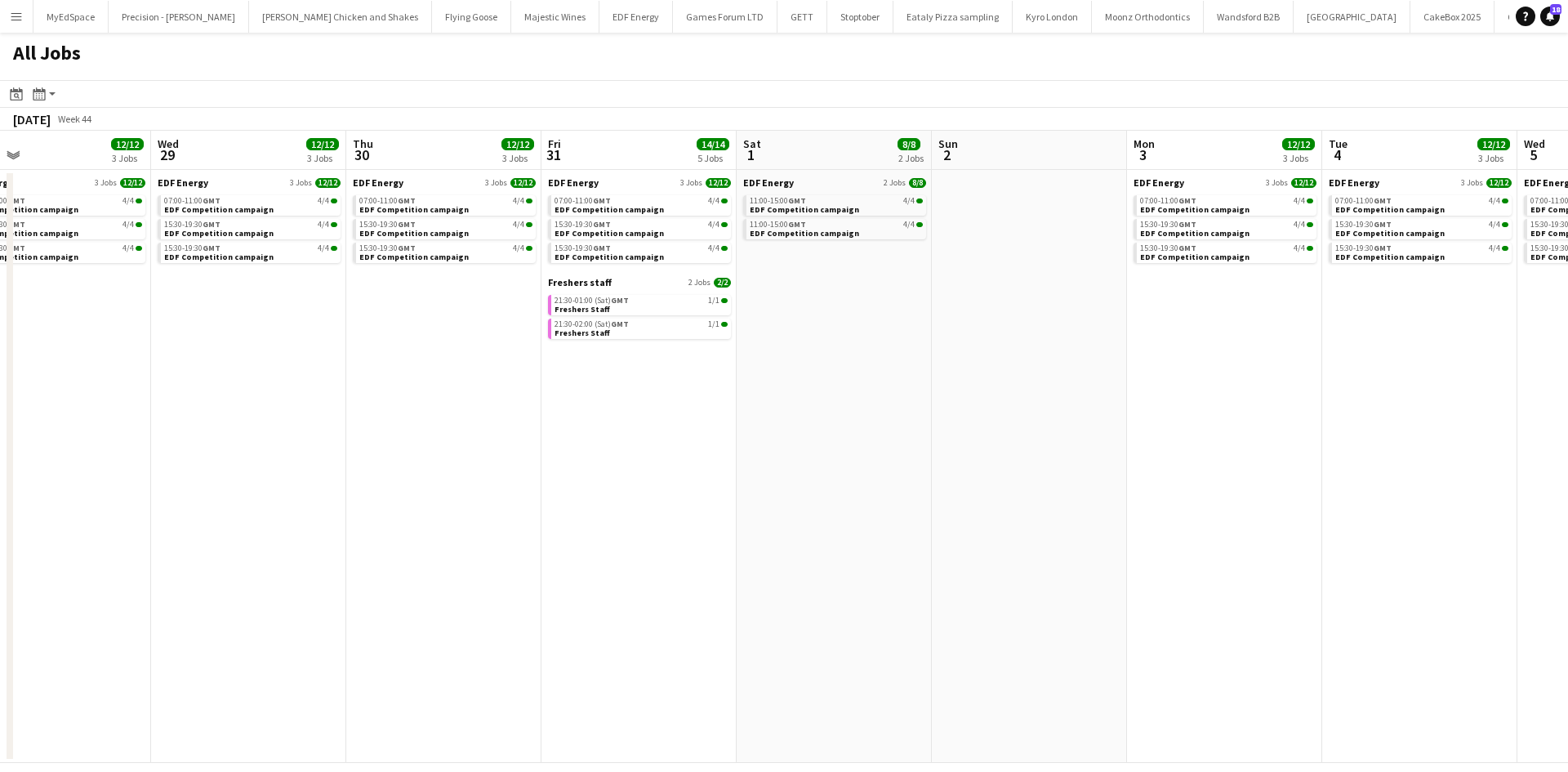
drag, startPoint x: 900, startPoint y: 332, endPoint x: 650, endPoint y: 320, distance: 250.3
click at [656, 320] on app-calendar-viewport "Fri 24 16/16 4 Jobs Sat 25 14/14 5 Jobs Sun 26 Mon 27 16/16 4 Jobs Tue 28 12/12…" at bounding box center [784, 447] width 1568 height 633
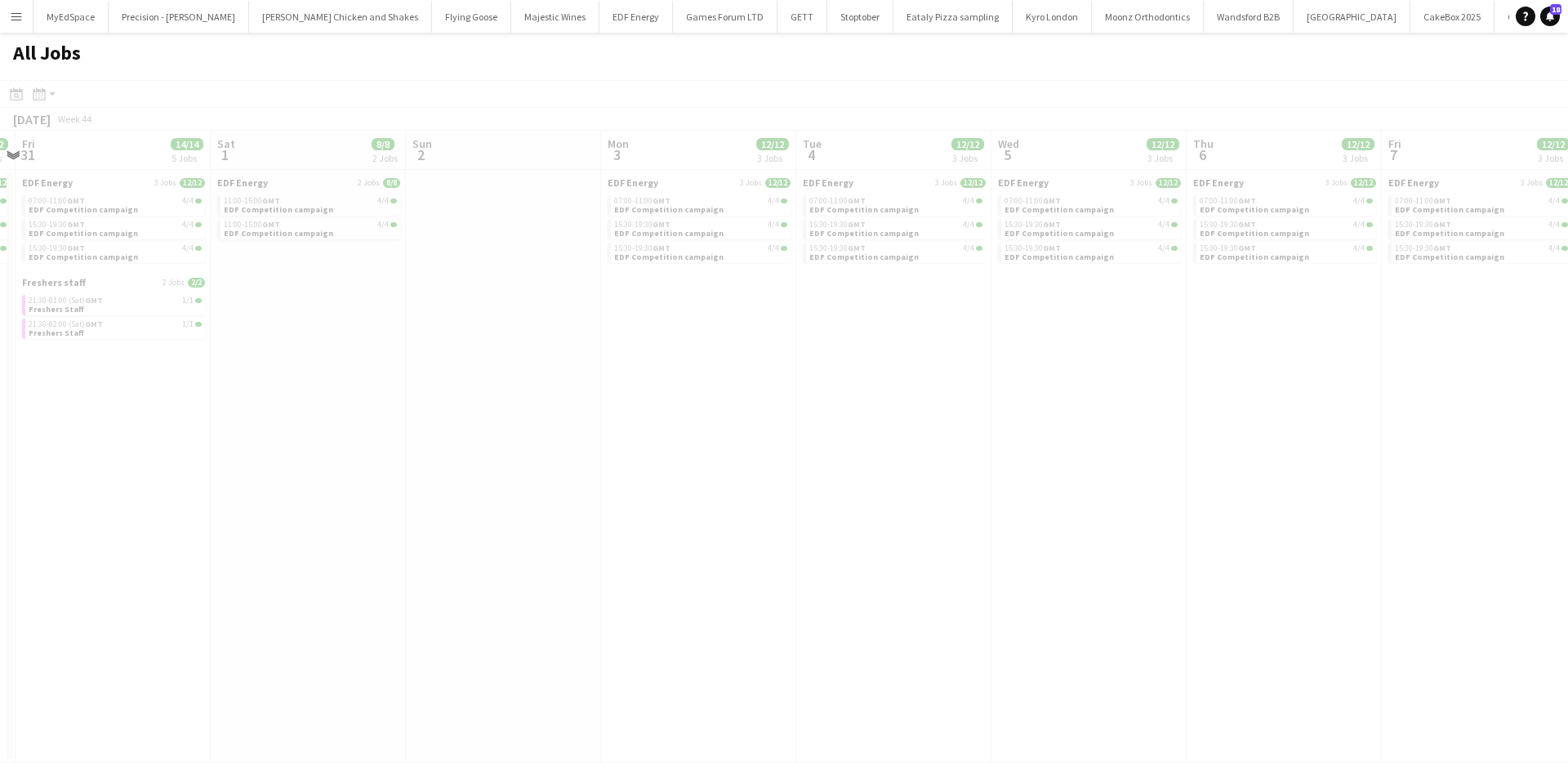
drag, startPoint x: 1346, startPoint y: 382, endPoint x: 808, endPoint y: 401, distance: 538.3
click at [808, 401] on app-calendar-viewport "Tue 28 12/12 3 Jobs Wed 29 12/12 3 Jobs Thu 30 12/12 3 Jobs Fri 31 14/14 5 Jobs…" at bounding box center [784, 447] width 1568 height 633
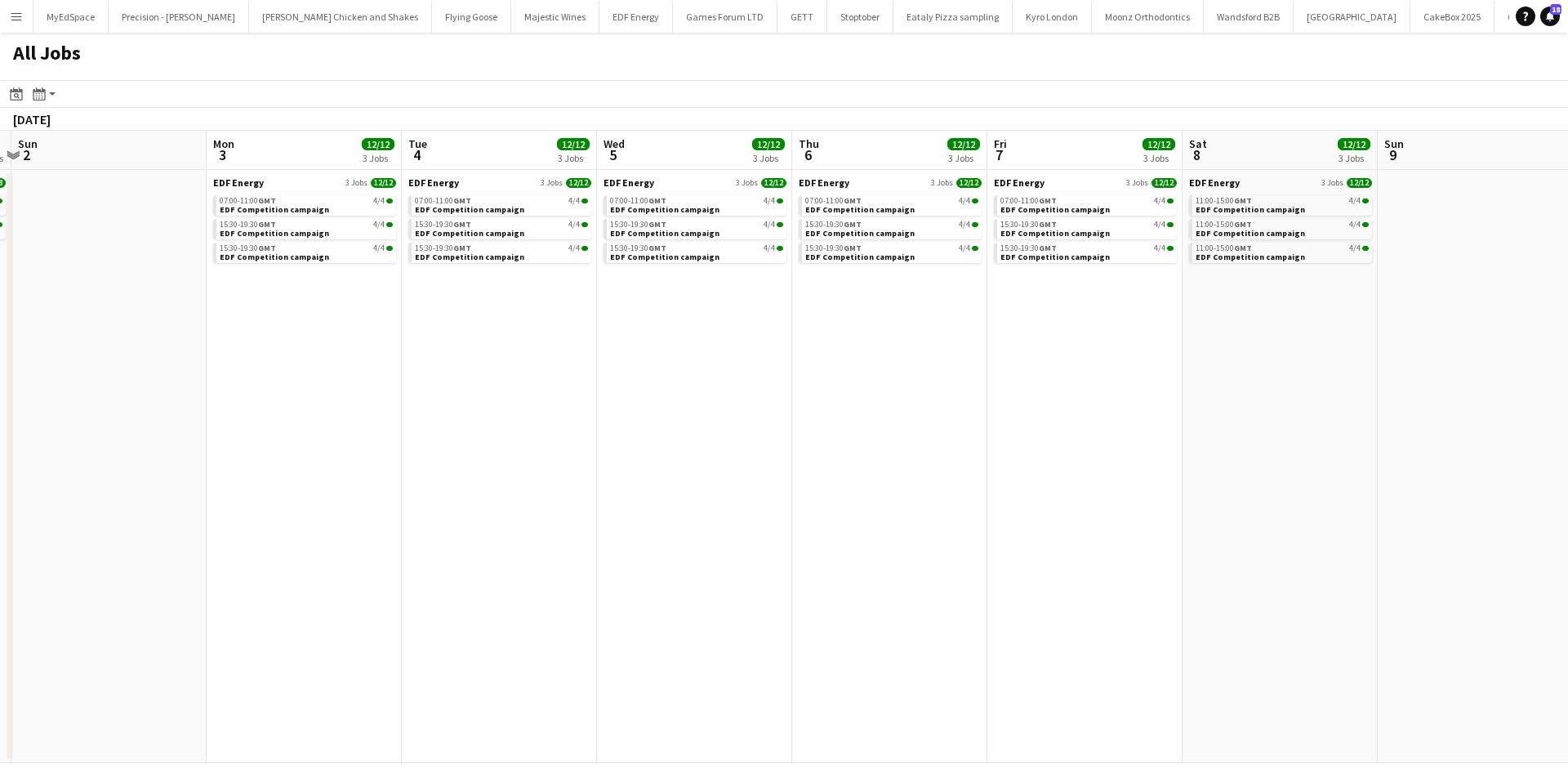
scroll to position [0, 458]
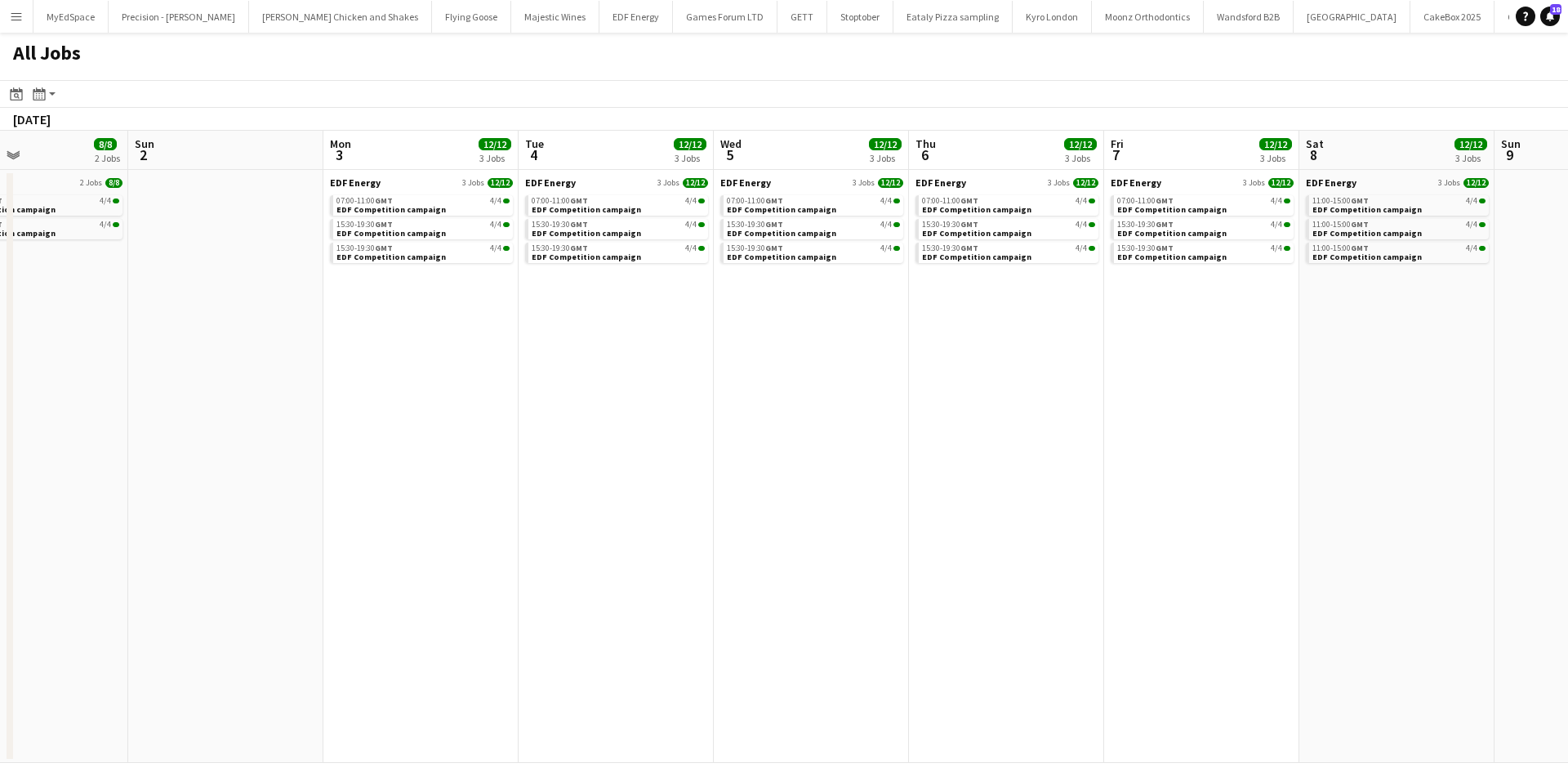
click at [548, 432] on app-all-jobs "All Jobs Date picker OCT 2025 OCT 2025 Monday M Tuesday T Wednesday W Thursday …" at bounding box center [784, 397] width 1568 height 730
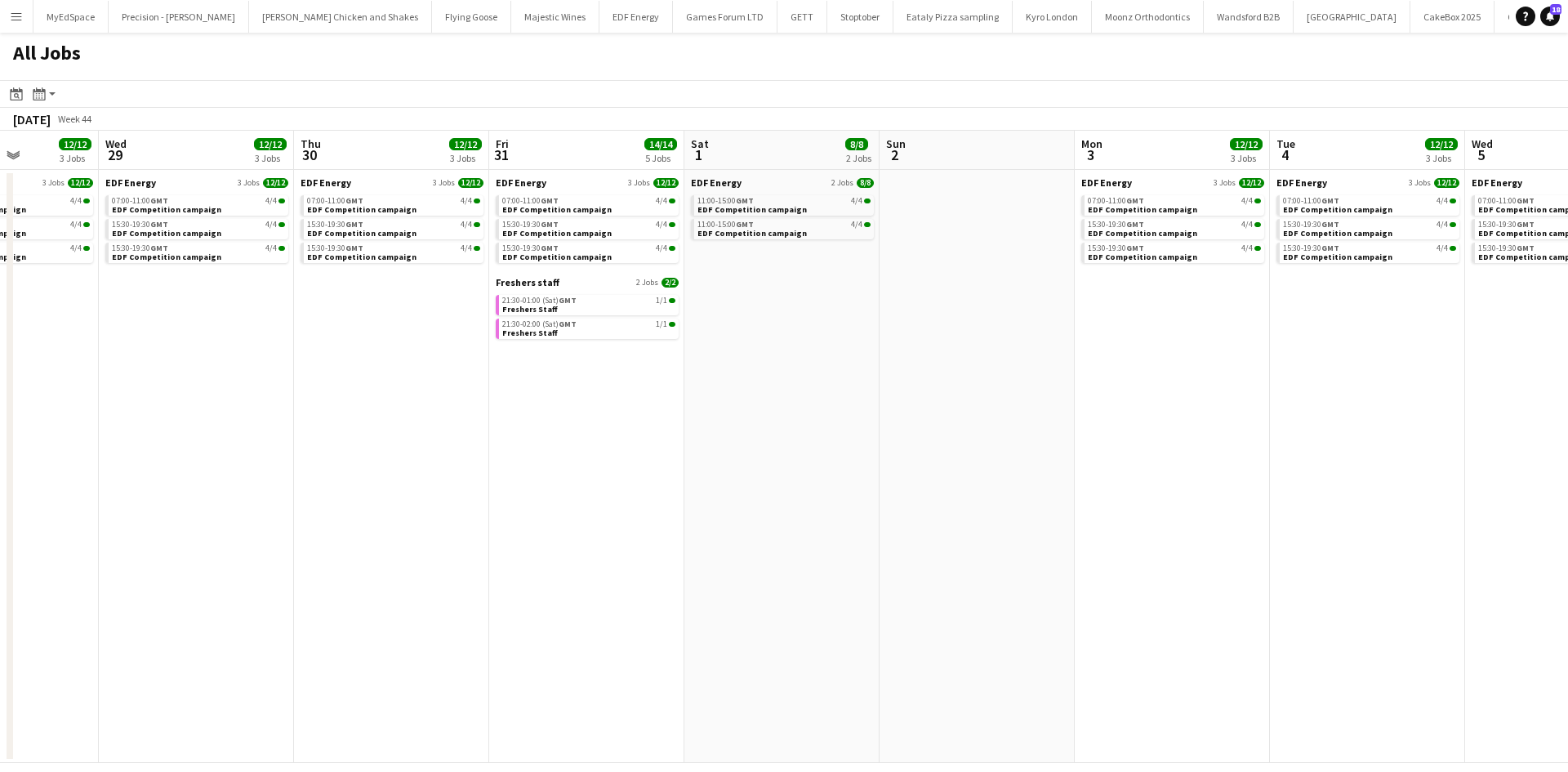
drag, startPoint x: 816, startPoint y: 391, endPoint x: 479, endPoint y: 512, distance: 358.1
click at [1562, 394] on app-calendar-viewport "Tue 28 12/12 3 Jobs Wed 29 12/12 3 Jobs Thu 30 12/12 3 Jobs Fri 31 14/14 5 Jobs…" at bounding box center [784, 447] width 1568 height 633
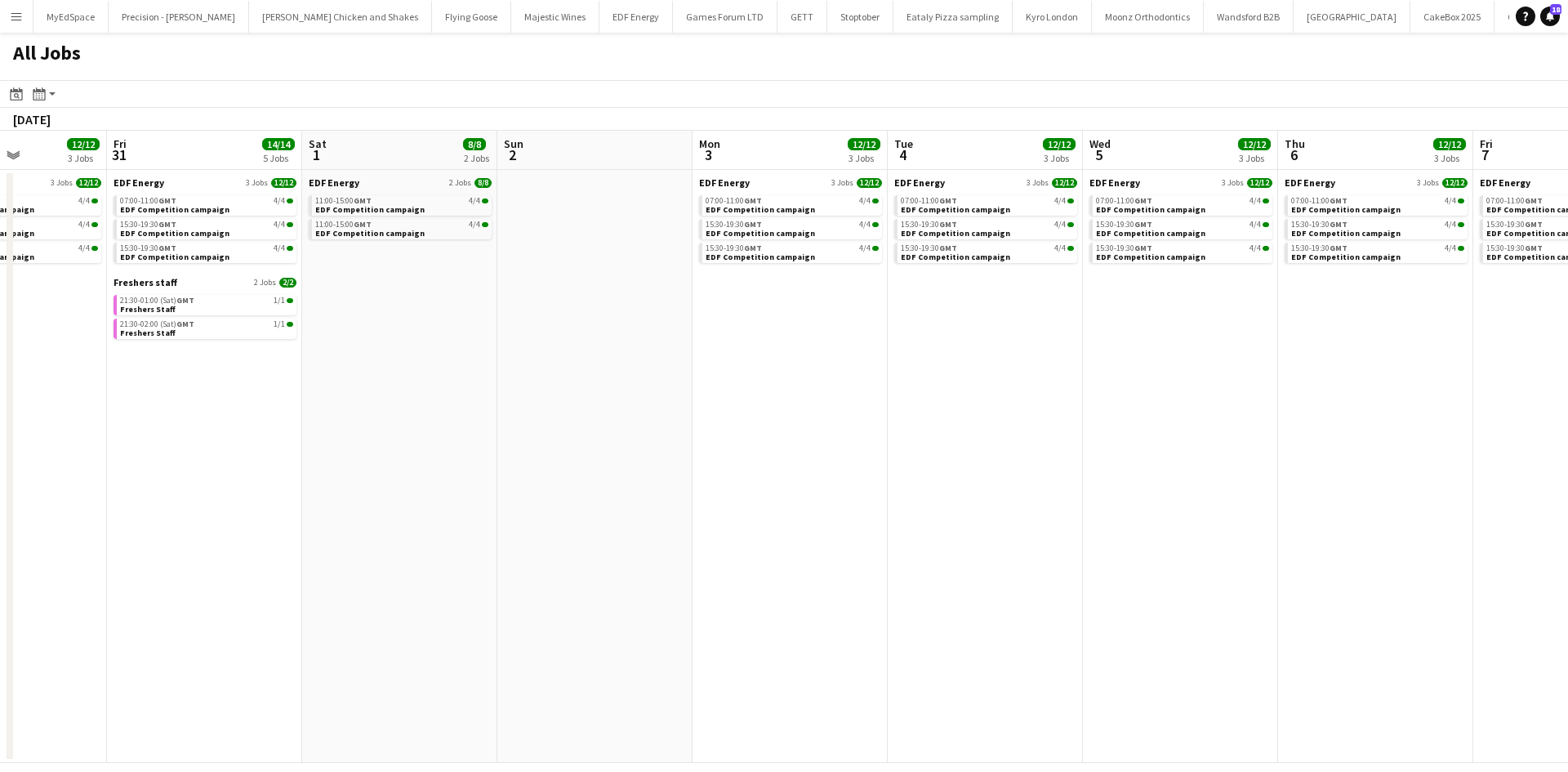
drag, startPoint x: 882, startPoint y: 426, endPoint x: 1291, endPoint y: 444, distance: 409.4
click at [1310, 437] on app-calendar-viewport "Tue 28 12/12 3 Jobs Wed 29 12/12 3 Jobs Thu 30 12/12 3 Jobs Fri 31 14/14 5 Jobs…" at bounding box center [784, 447] width 1568 height 633
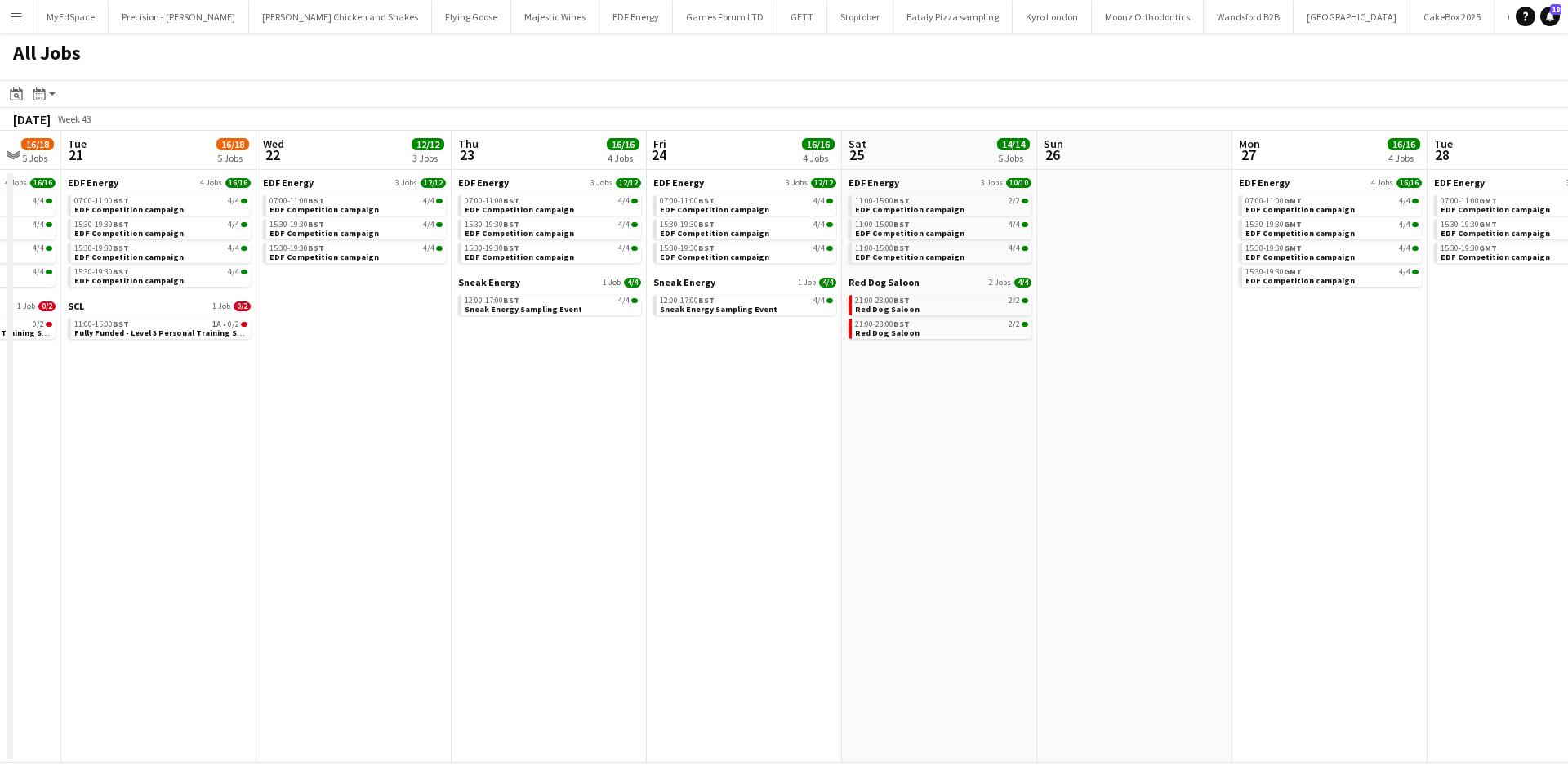
drag, startPoint x: 693, startPoint y: 537, endPoint x: 1567, endPoint y: 440, distance: 879.4
click at [1567, 440] on app-calendar-viewport "Sat 18 27/39 14 Jobs Sun 19 7/9 5 Jobs Mon 20 16/18 5 Jobs Tue 21 16/18 5 Jobs …" at bounding box center [784, 447] width 1568 height 633
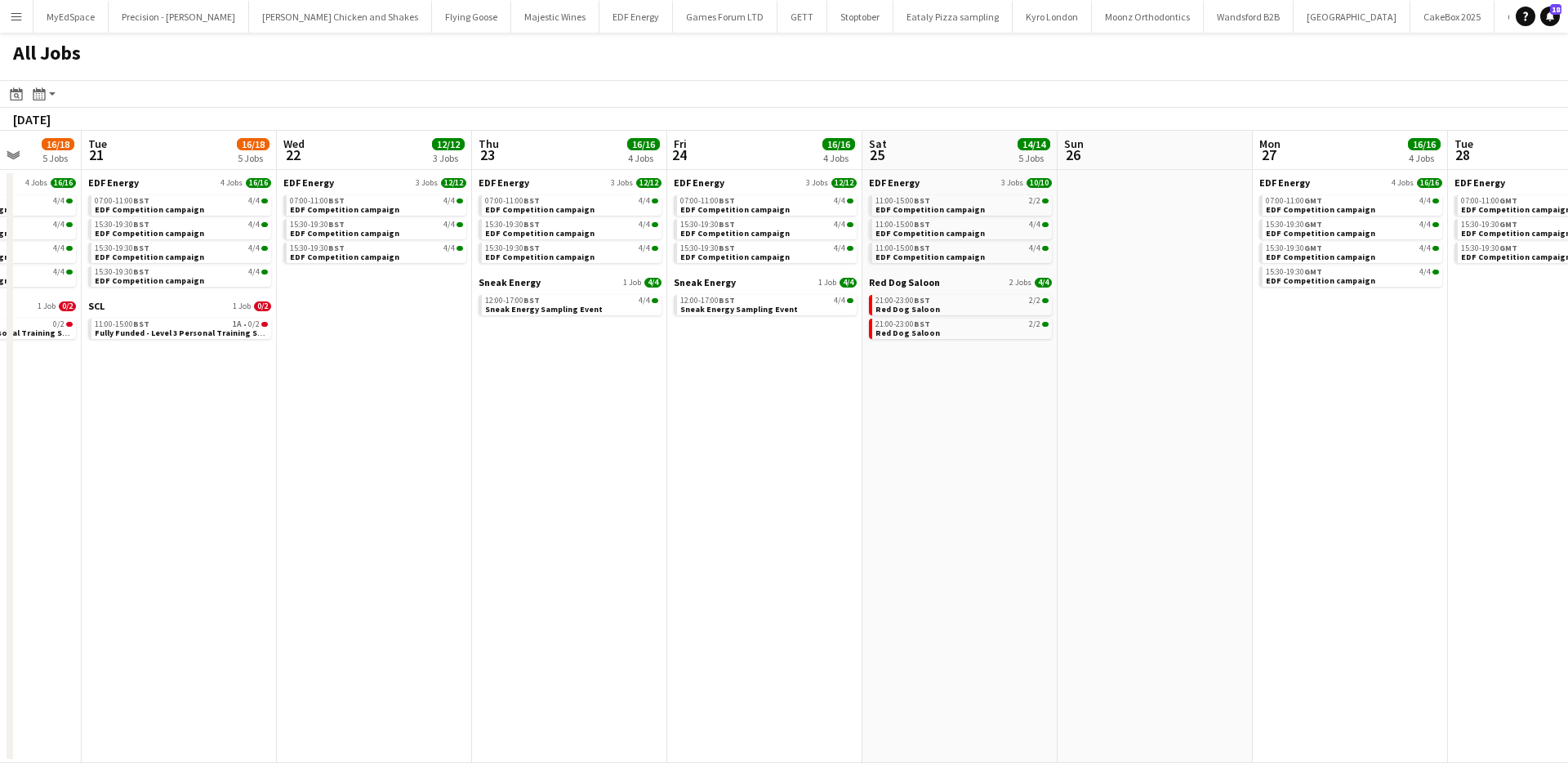
click at [981, 355] on app-calendar-viewport "Sat 18 27/39 14 Jobs Sun 19 7/9 5 Jobs Mon 20 16/18 5 Jobs Tue 21 16/18 5 Jobs …" at bounding box center [784, 447] width 1568 height 633
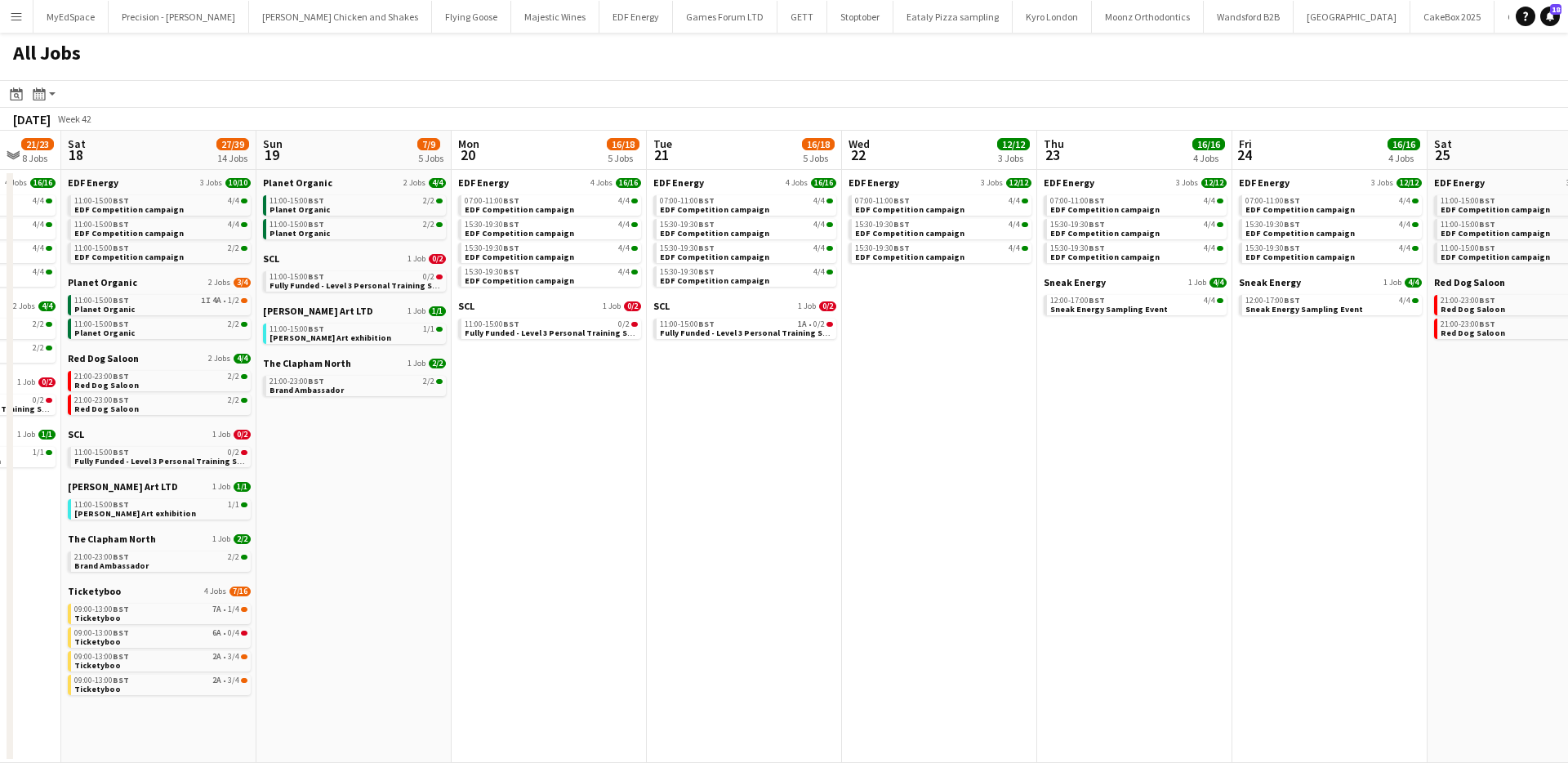
drag, startPoint x: 1447, startPoint y: 427, endPoint x: 1478, endPoint y: 428, distance: 31.0
click at [1506, 434] on app-calendar-viewport "Thu 16 21/23 8 Jobs Fri 17 21/23 8 Jobs Sat 18 27/39 14 Jobs Sun 19 7/9 5 Jobs …" at bounding box center [784, 447] width 1568 height 633
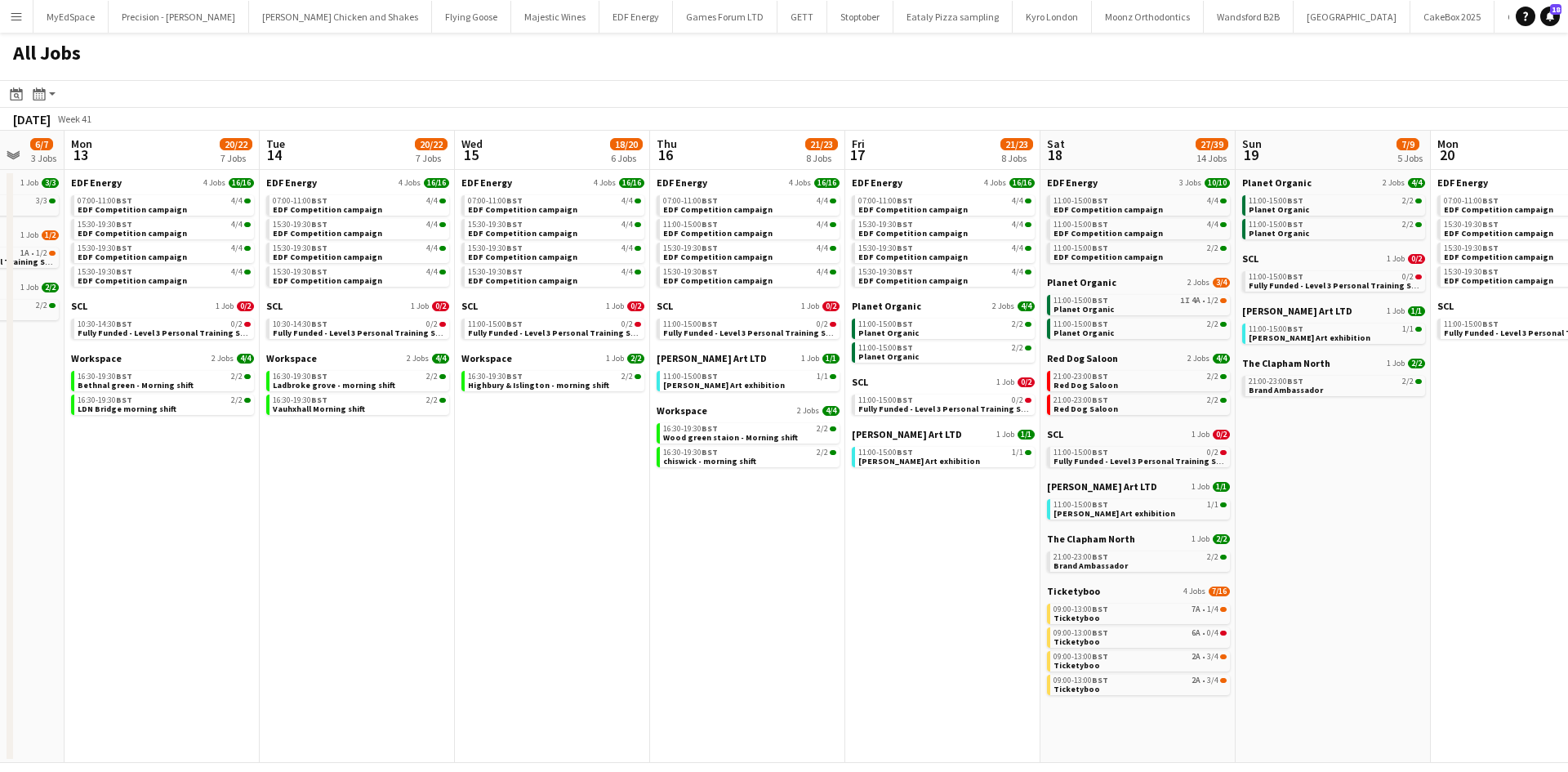
drag, startPoint x: 773, startPoint y: 344, endPoint x: 1246, endPoint y: 332, distance: 473.2
click at [1442, 346] on app-calendar-viewport "Fri 10 16/18 5 Jobs Sat 11 23/24 9 Jobs Sun 12 6/7 3 Jobs Mon 13 20/22 7 Jobs T…" at bounding box center [784, 447] width 1568 height 633
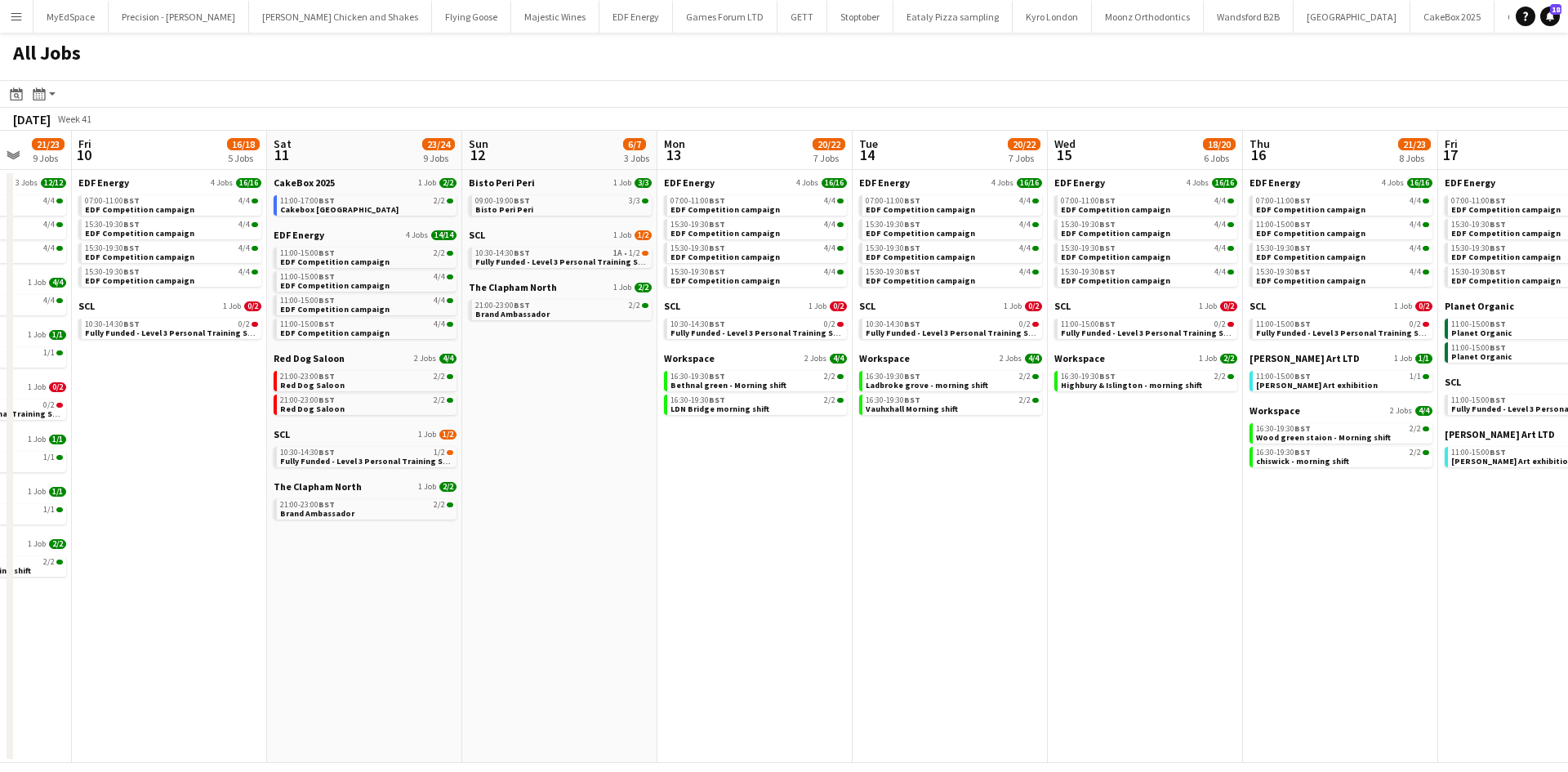
drag, startPoint x: 521, startPoint y: 340, endPoint x: 1424, endPoint y: 386, distance: 904.2
click at [1567, 405] on app-calendar-viewport "Tue 7 21/22 8 Jobs Wed 8 27/29 13 Jobs Thu 9 21/23 9 Jobs Fri 10 16/18 5 Jobs S…" at bounding box center [784, 447] width 1568 height 633
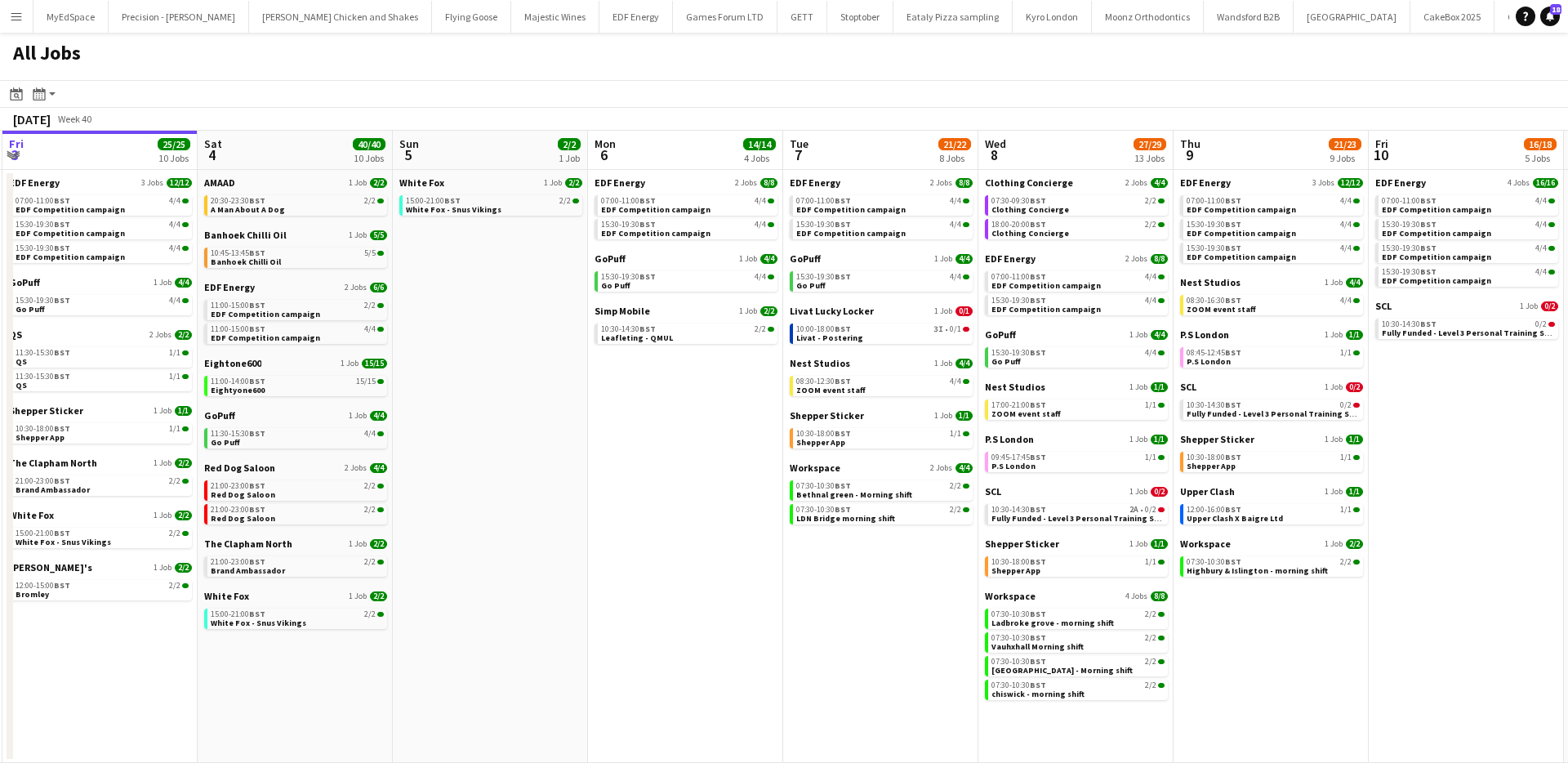
drag, startPoint x: 497, startPoint y: 415, endPoint x: 1356, endPoint y: 407, distance: 859.0
click at [1359, 407] on app-calendar-viewport "Wed 1 26/26 14 Jobs Thu 2 26/26 13 Jobs Fri 3 25/25 10 Jobs Sat 4 40/40 10 Jobs…" at bounding box center [784, 447] width 1568 height 633
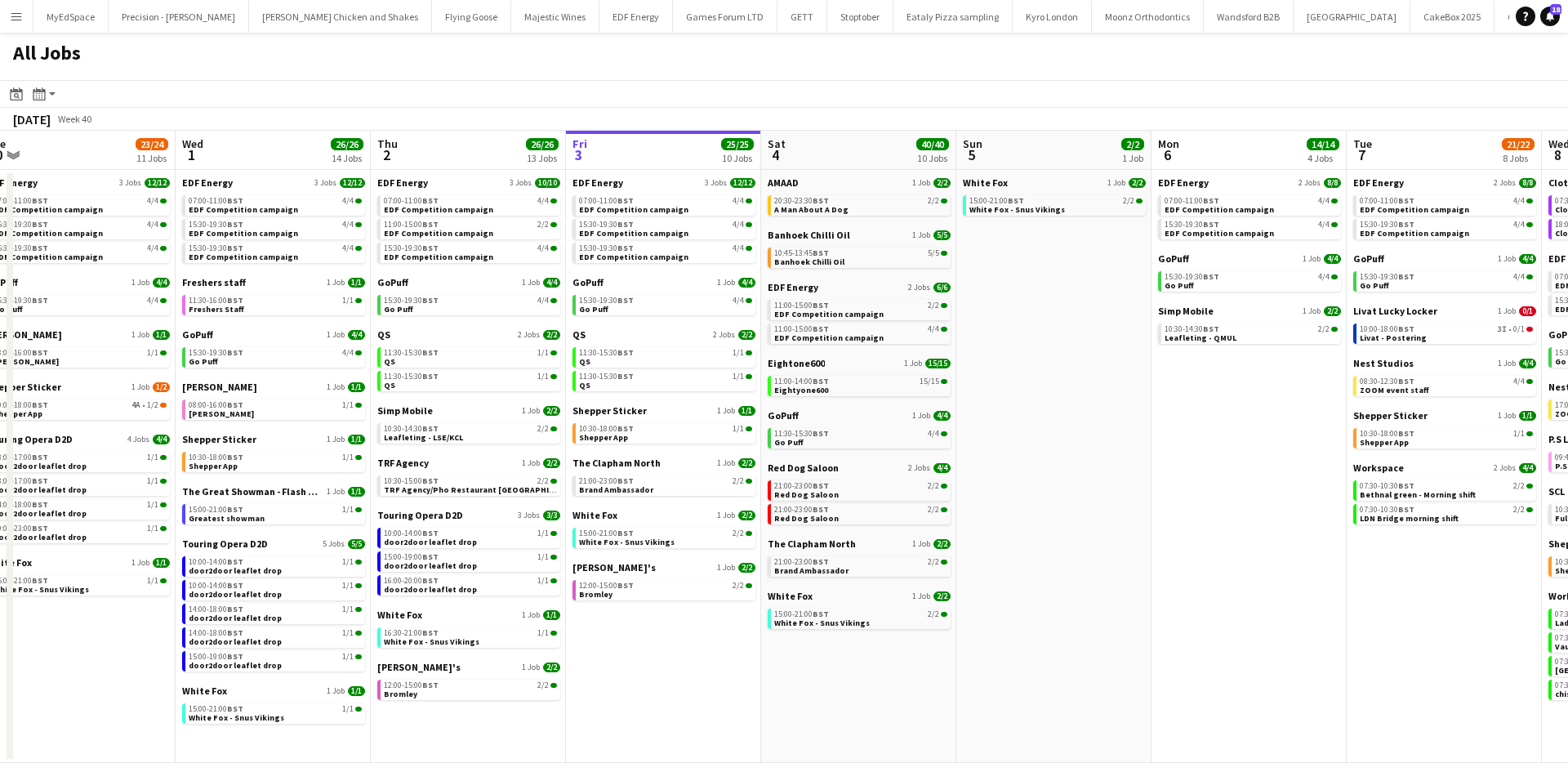
drag, startPoint x: 1128, startPoint y: 289, endPoint x: 831, endPoint y: 245, distance: 300.2
click at [976, 252] on app-calendar-viewport "Sat 27 25/29 9 Jobs Sun 28 11/12 4 Jobs Mon 29 21/21 9 Jobs Tue 30 23/24 11 Job…" at bounding box center [784, 447] width 1568 height 633
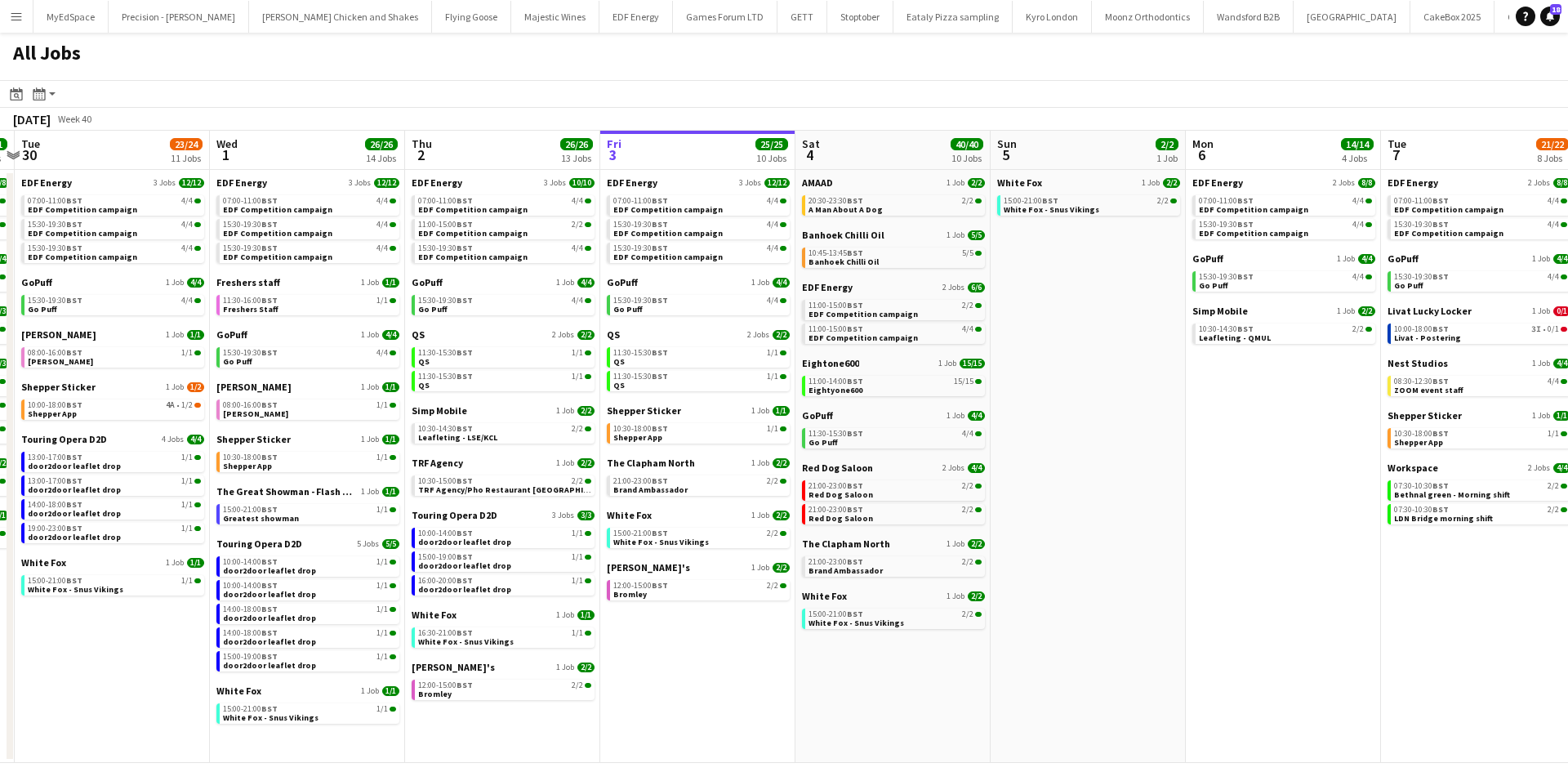
drag, startPoint x: 1167, startPoint y: 435, endPoint x: 927, endPoint y: 438, distance: 240.0
click at [927, 438] on app-calendar-viewport "Sat 27 25/29 9 Jobs Sun 28 11/12 4 Jobs Mon 29 21/21 9 Jobs Tue 30 23/24 11 Job…" at bounding box center [784, 447] width 1568 height 633
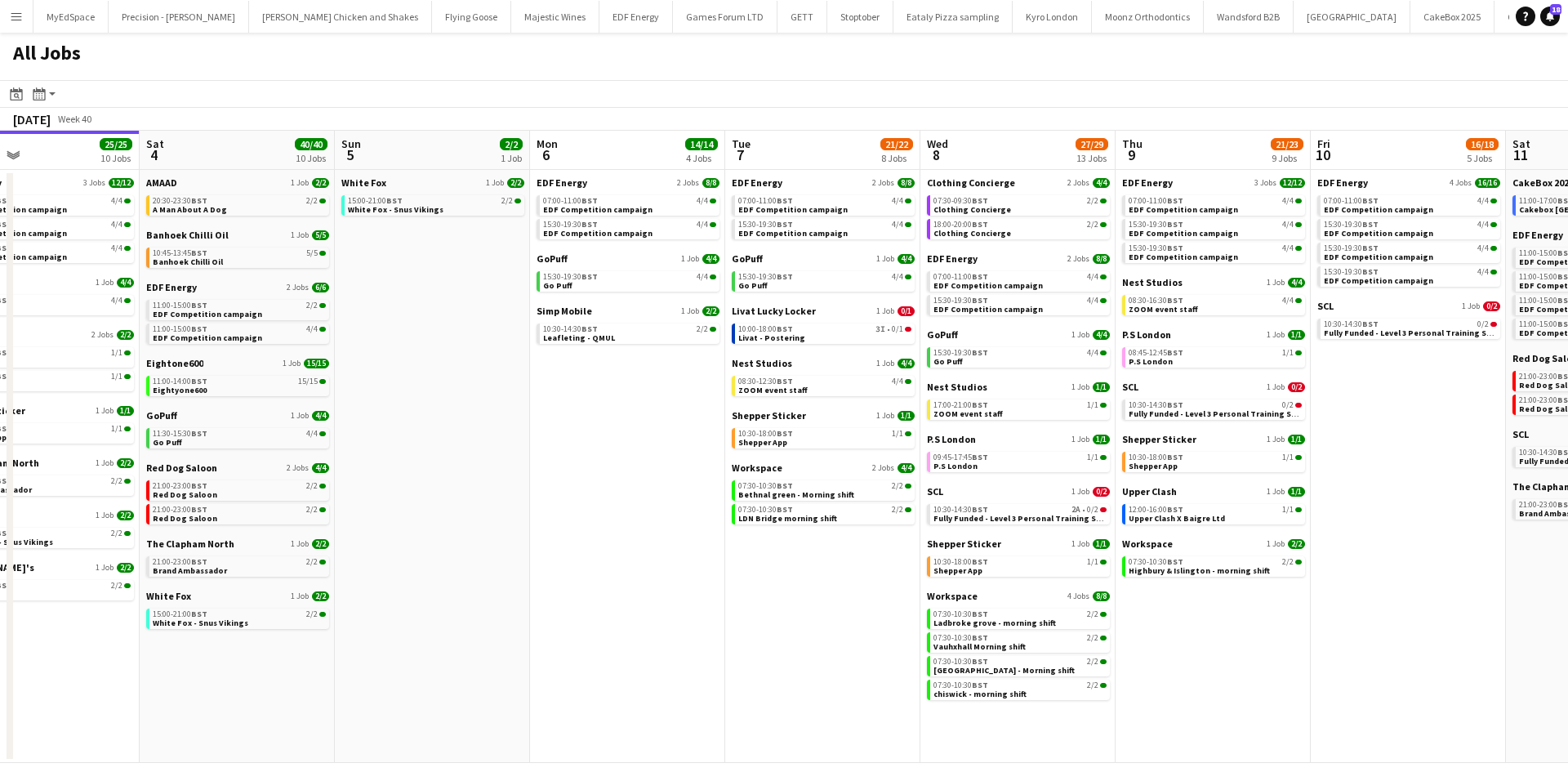
drag, startPoint x: 1199, startPoint y: 536, endPoint x: 929, endPoint y: 498, distance: 272.7
click at [959, 501] on app-calendar-viewport "Mon 29 21/21 9 Jobs Tue 30 23/24 11 Jobs Wed 1 26/26 14 Jobs Thu 2 26/26 13 Job…" at bounding box center [784, 447] width 1568 height 633
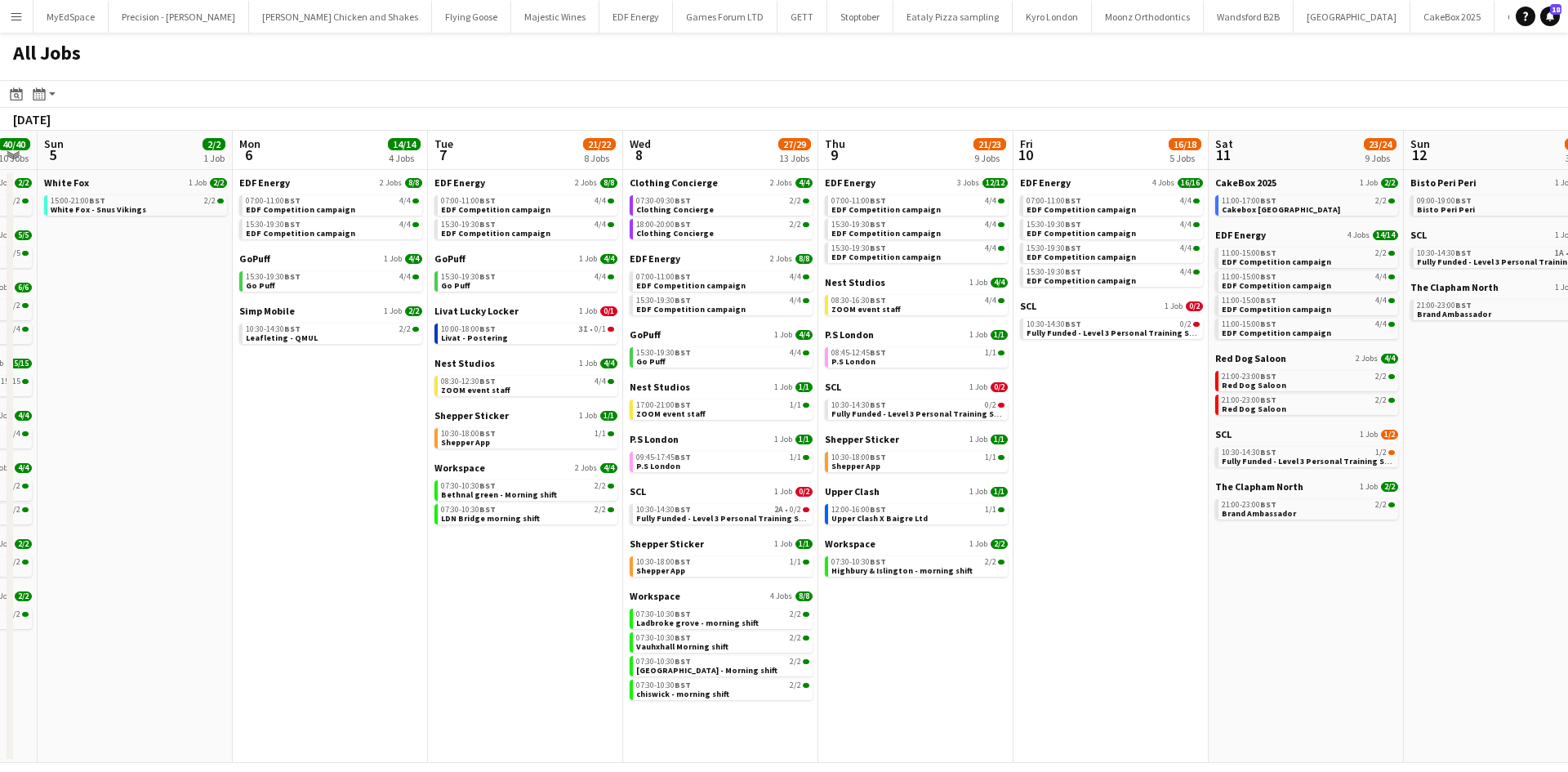
drag, startPoint x: 1328, startPoint y: 636, endPoint x: 550, endPoint y: 465, distance: 796.6
click at [550, 465] on app-calendar-viewport "Wed 1 26/26 14 Jobs Thu 2 26/26 13 Jobs Fri 3 25/25 10 Jobs Sat 4 40/40 10 Jobs…" at bounding box center [784, 447] width 1568 height 633
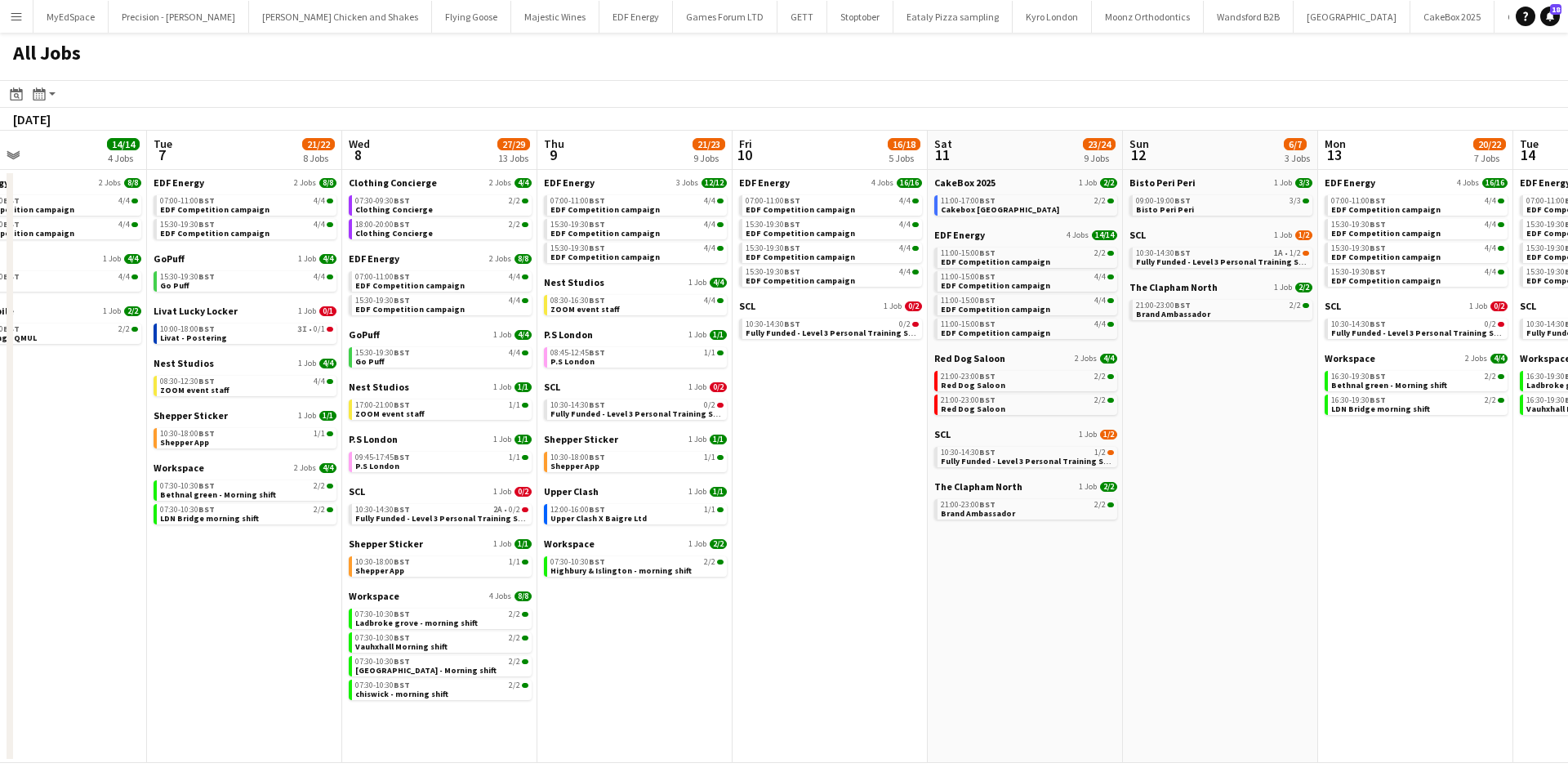
scroll to position [0, 389]
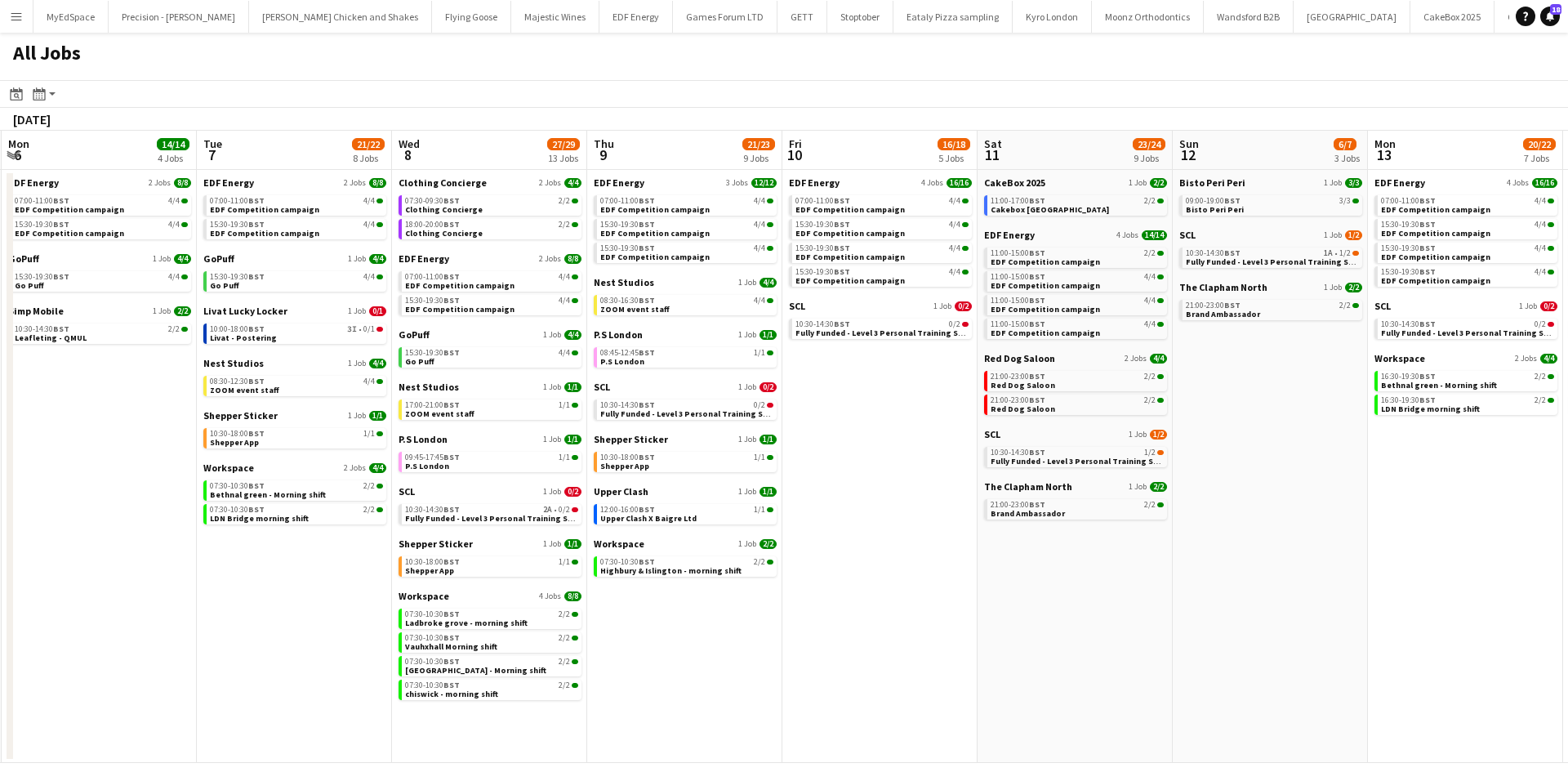
drag, startPoint x: 803, startPoint y: 531, endPoint x: 962, endPoint y: 547, distance: 159.8
click at [962, 547] on app-calendar-viewport "Sat 4 40/40 10 Jobs Sun 5 2/2 1 Job Mon 6 14/14 4 Jobs Tue 7 21/22 8 Jobs Wed 8…" at bounding box center [784, 447] width 1568 height 633
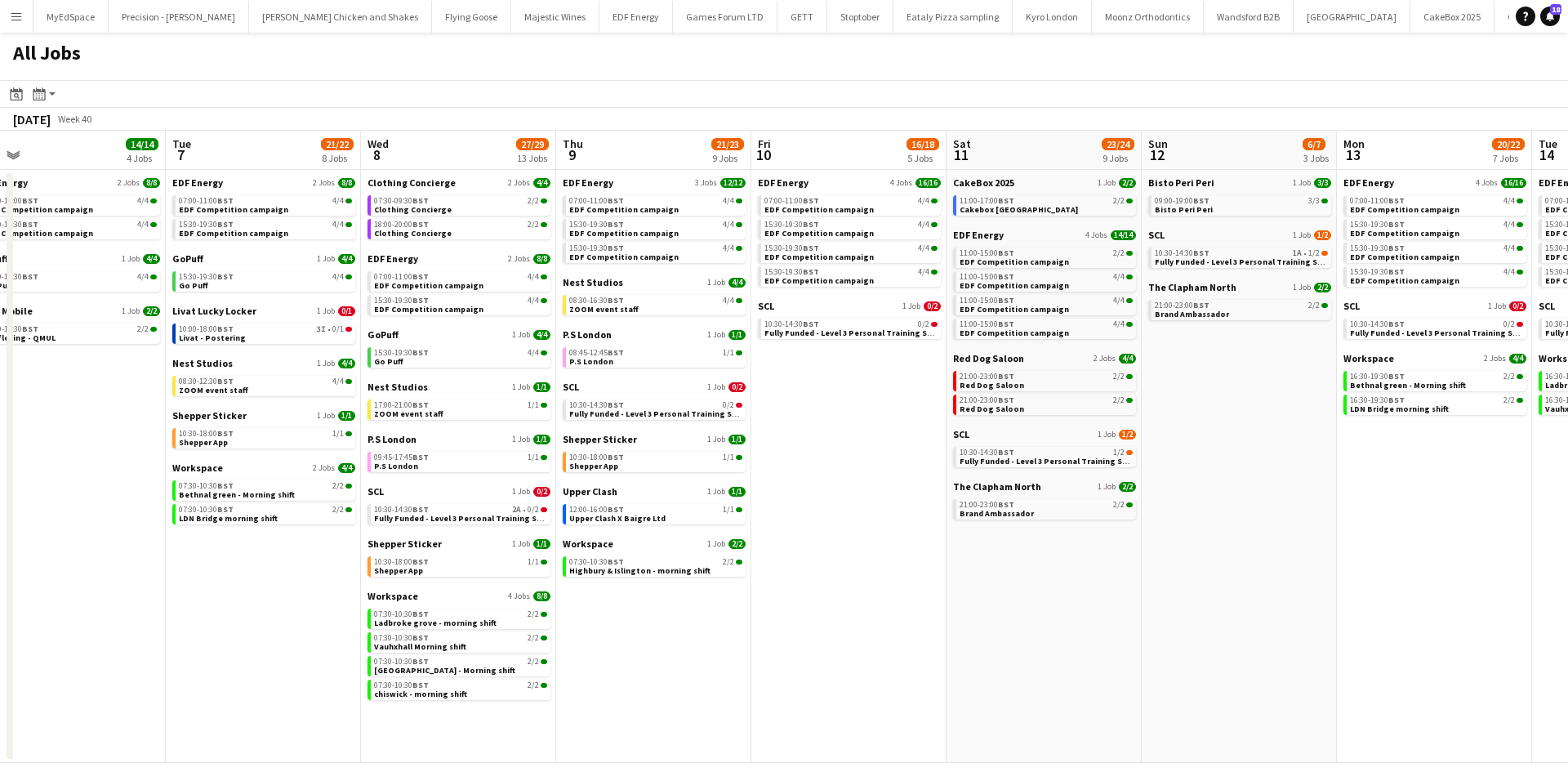
scroll to position [0, 359]
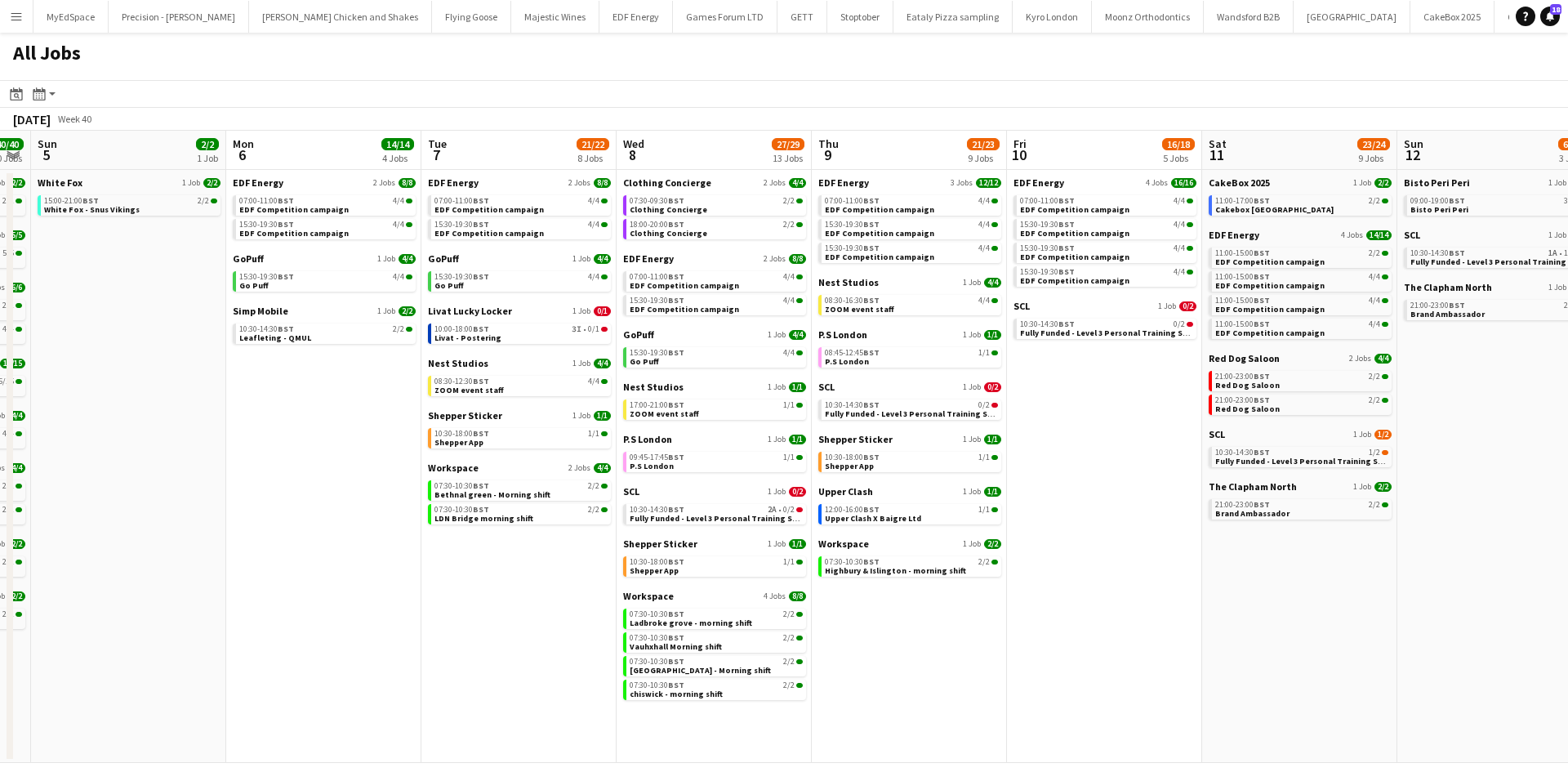
drag, startPoint x: 503, startPoint y: 634, endPoint x: 727, endPoint y: 658, distance: 225.3
click at [727, 658] on app-calendar-viewport "Fri 3 25/25 10 Jobs Sat 4 40/40 10 Jobs Sun 5 2/2 1 Job Mon 6 14/14 4 Jobs Tue …" at bounding box center [784, 447] width 1568 height 633
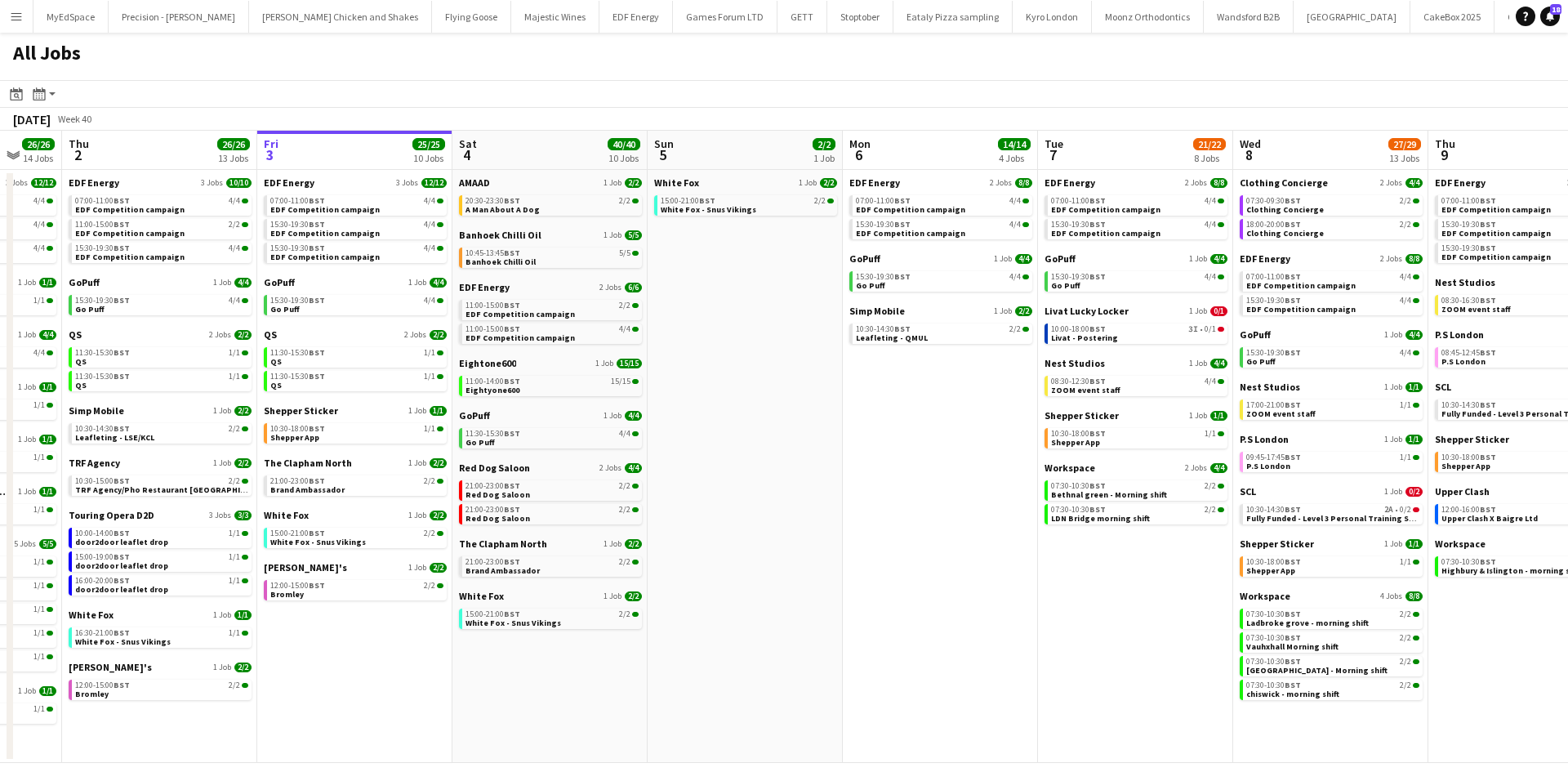
drag, startPoint x: 344, startPoint y: 411, endPoint x: 974, endPoint y: 472, distance: 632.9
click at [974, 472] on app-calendar-viewport "Mon 29 21/21 9 Jobs Tue 30 23/24 11 Jobs Wed 1 26/26 14 Jobs Thu 2 26/26 13 Job…" at bounding box center [784, 447] width 1568 height 633
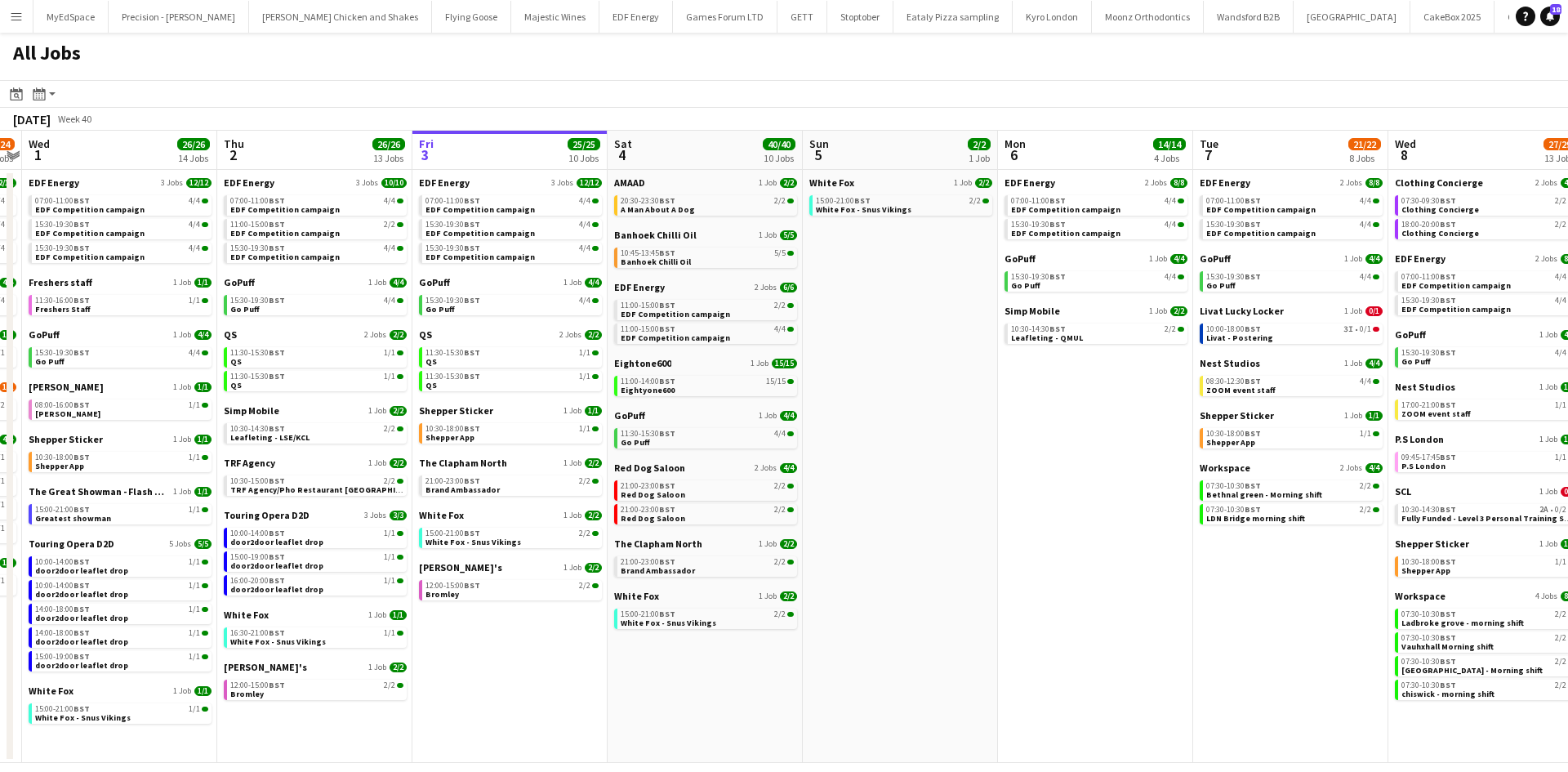
click at [982, 486] on app-calendar-viewport "Mon 29 21/21 9 Jobs Tue 30 23/24 11 Jobs Wed 1 26/26 14 Jobs Thu 2 26/26 13 Job…" at bounding box center [784, 447] width 1568 height 633
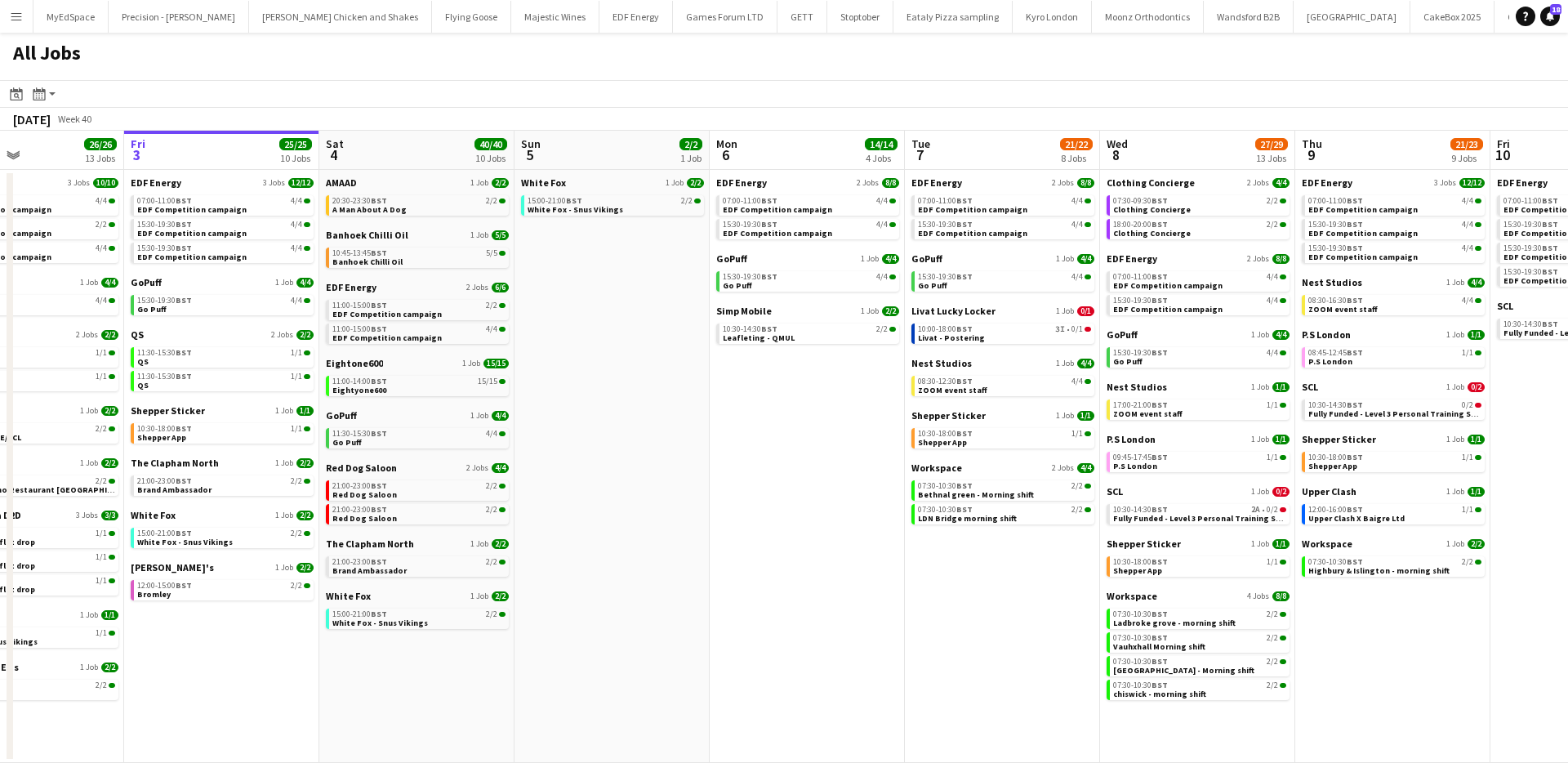
drag, startPoint x: 1224, startPoint y: 621, endPoint x: 910, endPoint y: 566, distance: 318.8
click at [910, 566] on app-calendar-viewport "Mon 29 21/21 9 Jobs Tue 30 23/24 11 Jobs Wed 1 26/26 14 Jobs Thu 2 26/26 13 Job…" at bounding box center [784, 447] width 1568 height 633
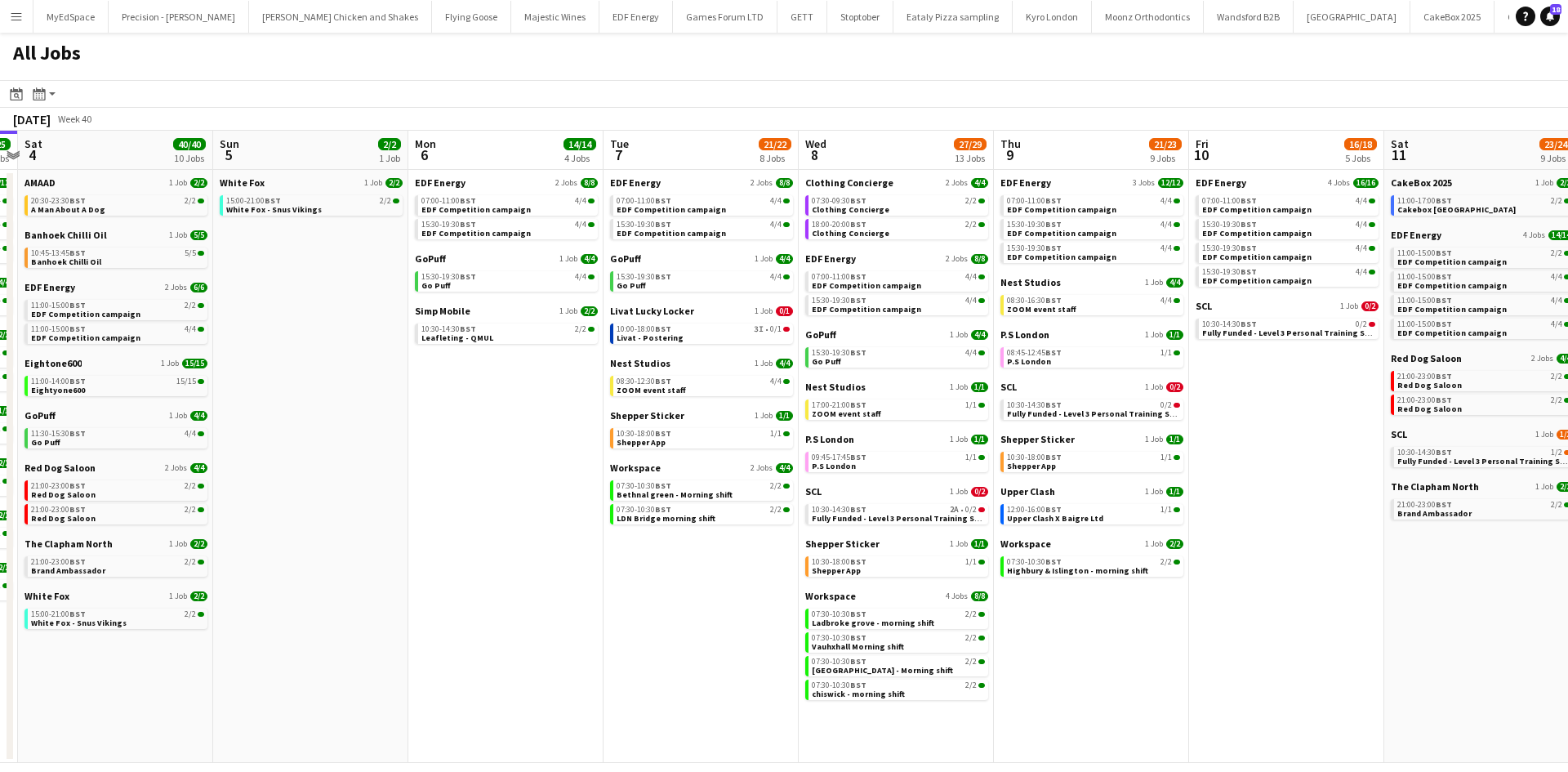
drag, startPoint x: 1404, startPoint y: 625, endPoint x: 1047, endPoint y: 596, distance: 358.2
click at [1047, 596] on app-calendar-viewport "Wed 1 26/26 14 Jobs Thu 2 26/26 13 Jobs Fri 3 25/25 10 Jobs Sat 4 40/40 10 Jobs…" at bounding box center [784, 447] width 1568 height 633
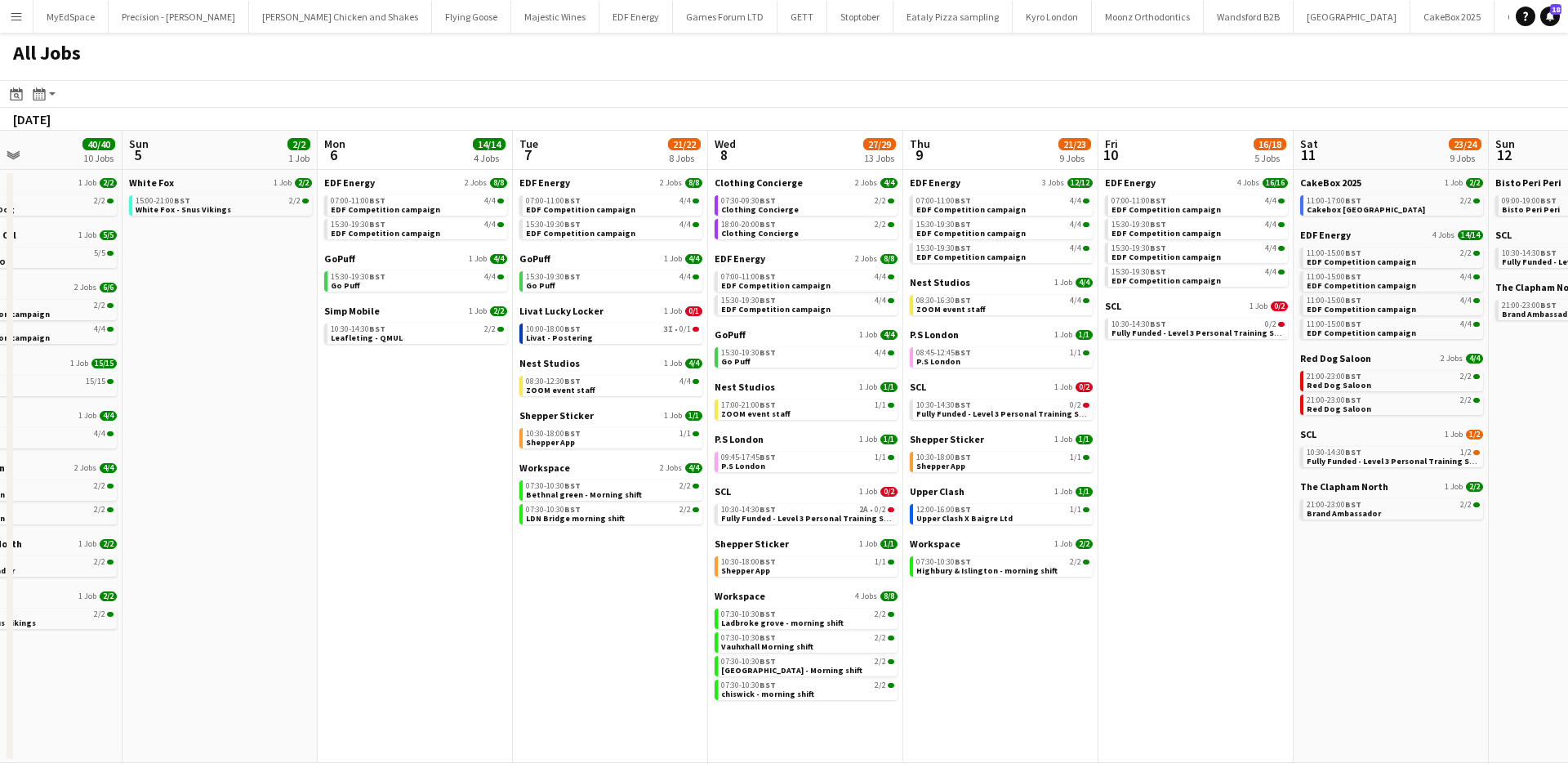
drag, startPoint x: 1268, startPoint y: 620, endPoint x: 843, endPoint y: 468, distance: 451.4
click at [843, 468] on app-calendar-viewport "Wed 1 26/26 14 Jobs Thu 2 26/26 13 Jobs Fri 3 25/25 10 Jobs Sat 4 40/40 10 Jobs…" at bounding box center [784, 447] width 1568 height 633
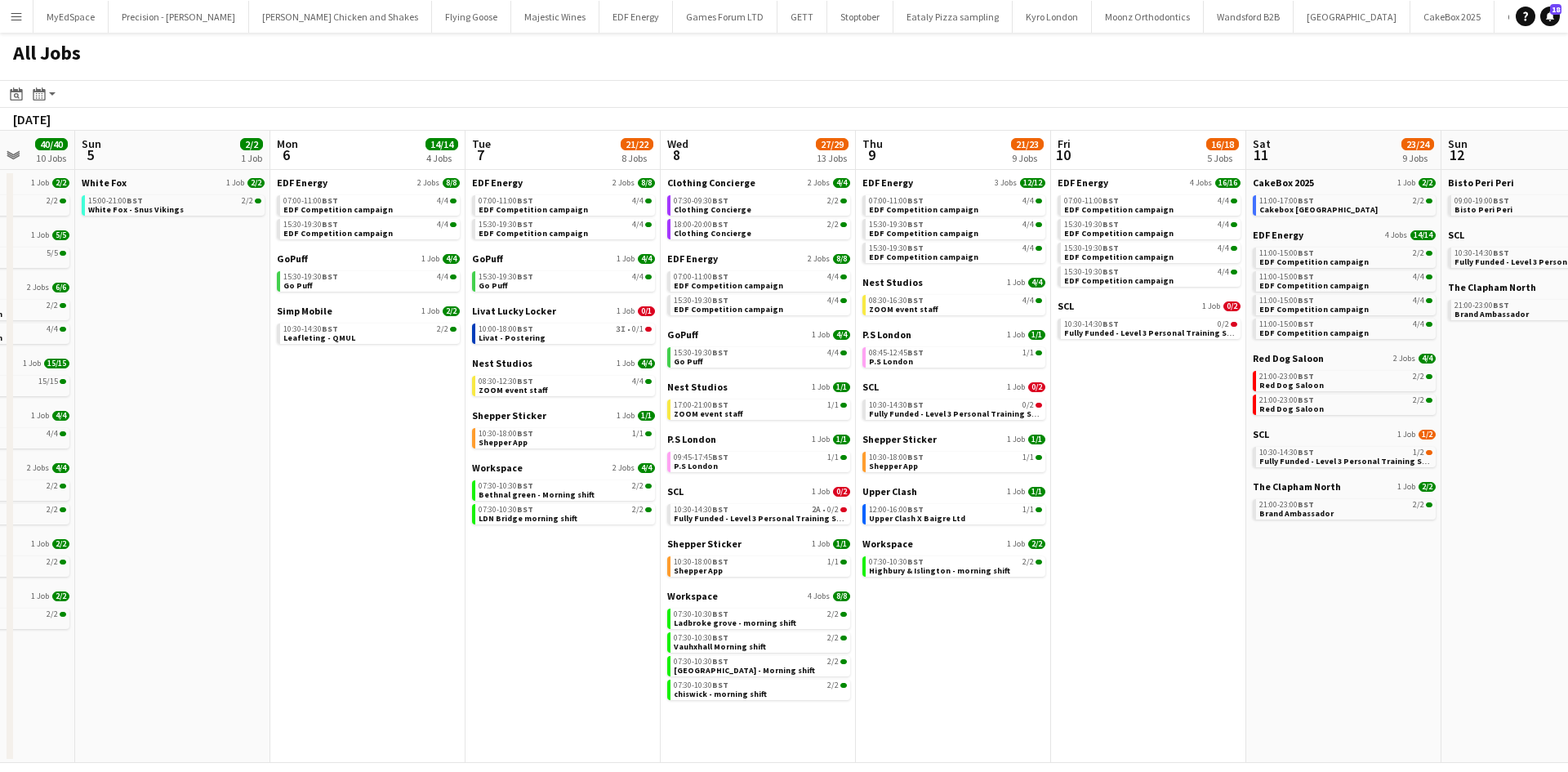
drag, startPoint x: 826, startPoint y: 542, endPoint x: 1323, endPoint y: 539, distance: 497.0
click at [1370, 539] on app-calendar-viewport "Fri 3 25/25 10 Jobs Sat 4 40/40 10 Jobs Sun 5 2/2 1 Job Mon 6 14/14 4 Jobs Tue …" at bounding box center [784, 447] width 1568 height 633
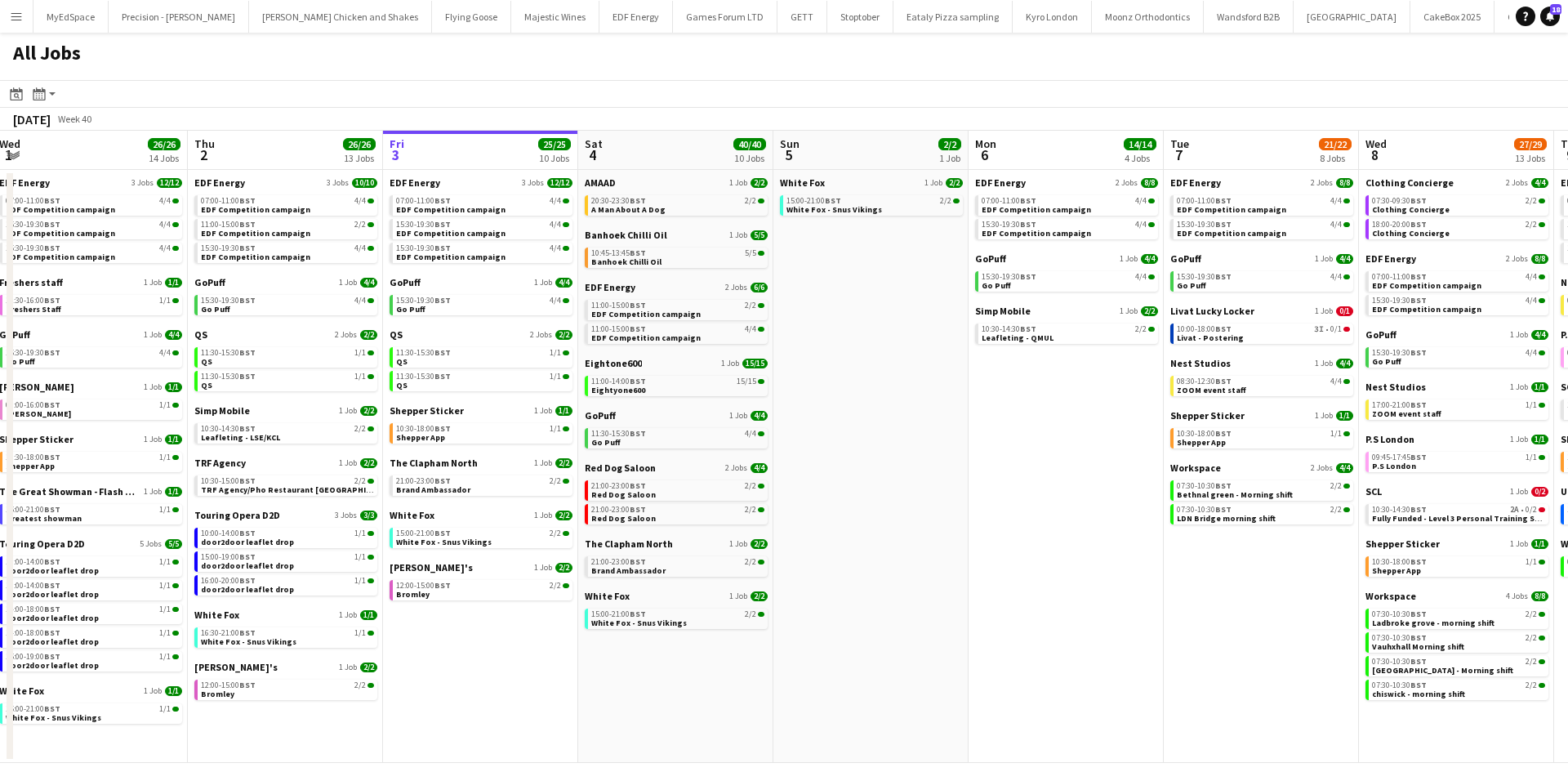
drag, startPoint x: 783, startPoint y: 549, endPoint x: 1251, endPoint y: 593, distance: 470.1
click at [1268, 600] on app-calendar-viewport "Mon 29 21/21 9 Jobs Tue 30 23/24 11 Jobs Wed 1 26/26 14 Jobs Thu 2 26/26 13 Job…" at bounding box center [784, 447] width 1568 height 633
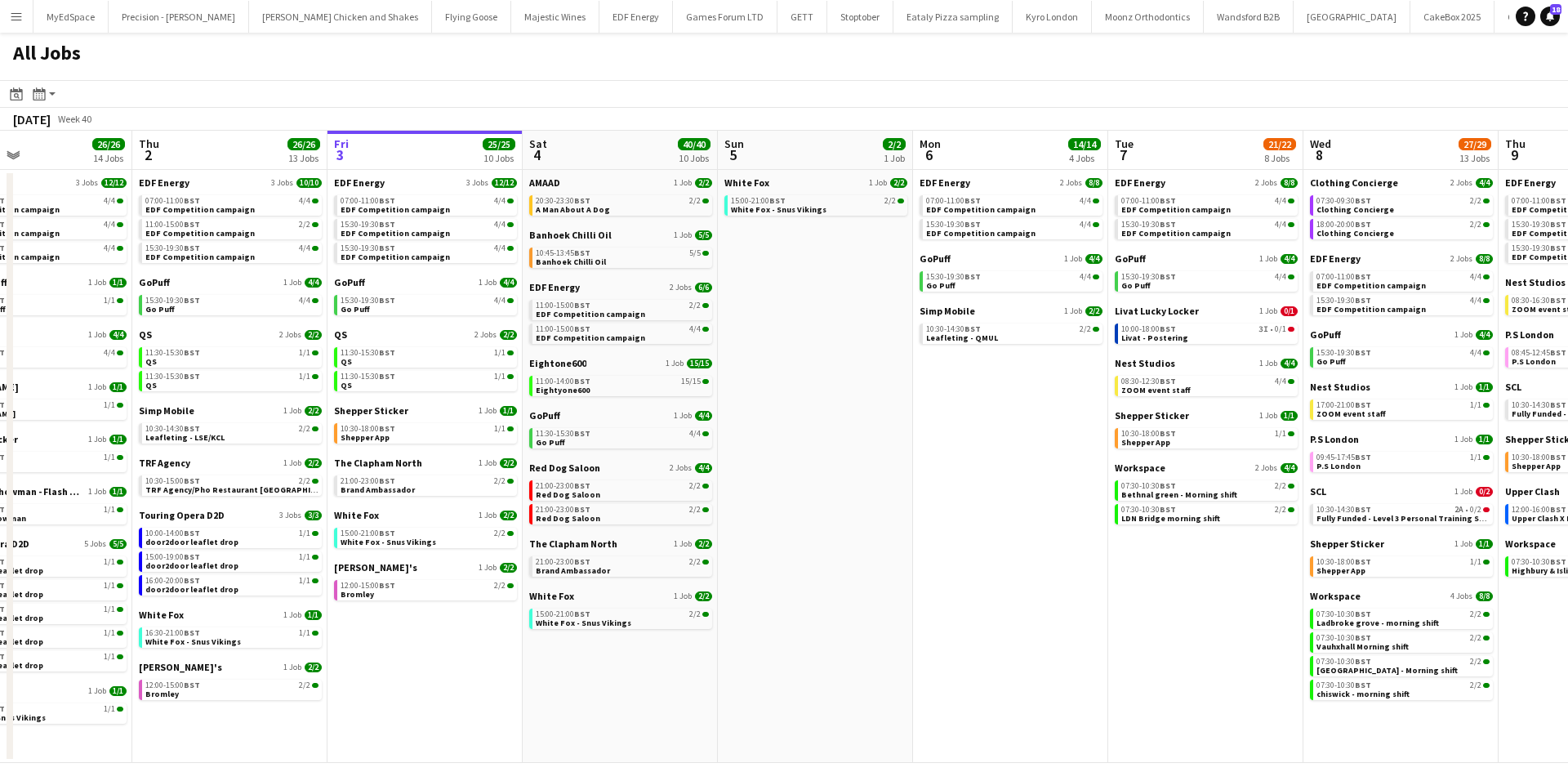
scroll to position [0, 521]
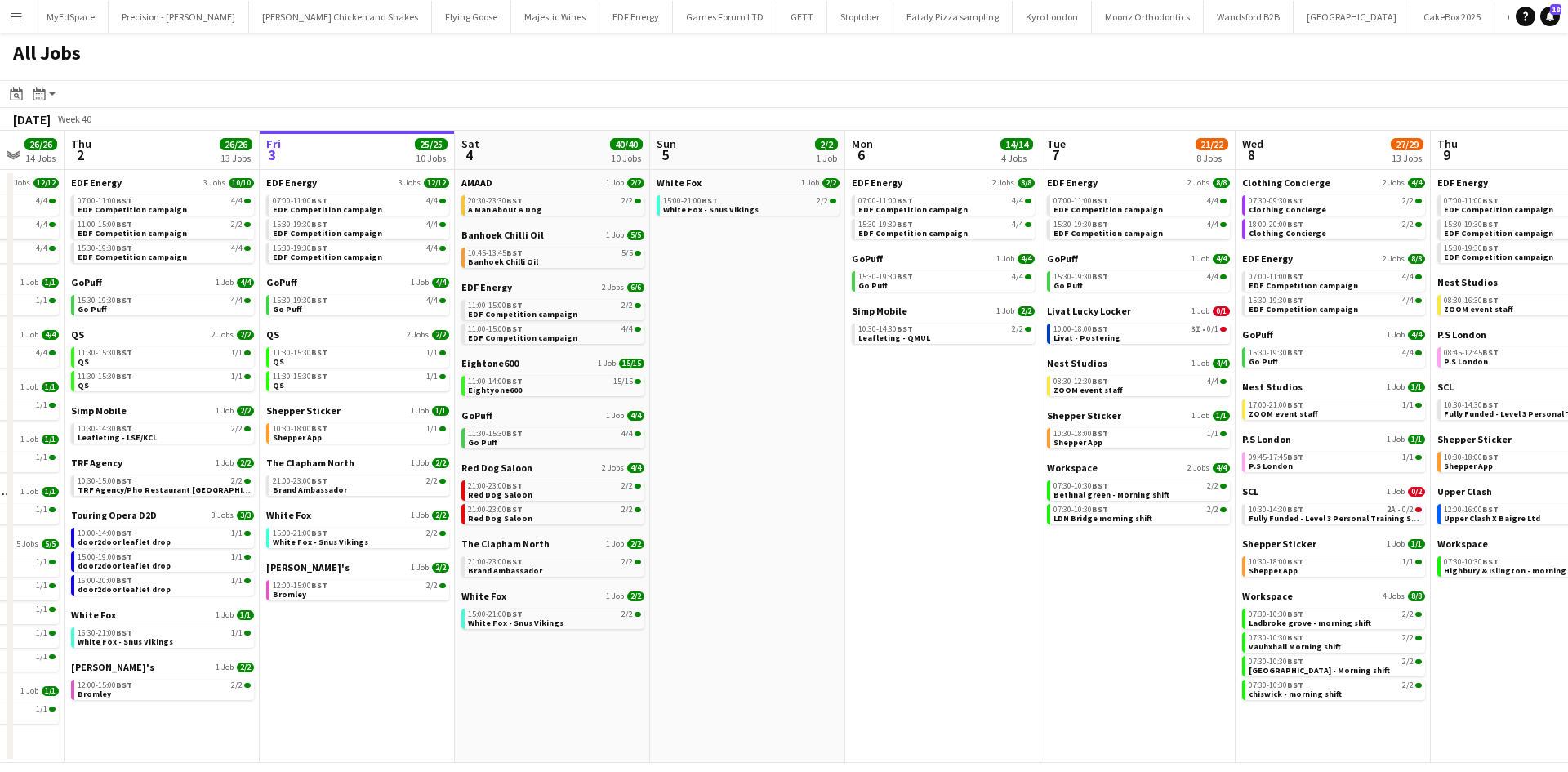
drag, startPoint x: 1251, startPoint y: 623, endPoint x: 1143, endPoint y: 646, distance: 110.4
click at [1143, 646] on app-calendar-viewport "Mon 29 21/21 9 Jobs Tue 30 23/24 11 Jobs Wed 1 26/26 14 Jobs Thu 2 26/26 13 Job…" at bounding box center [784, 447] width 1568 height 633
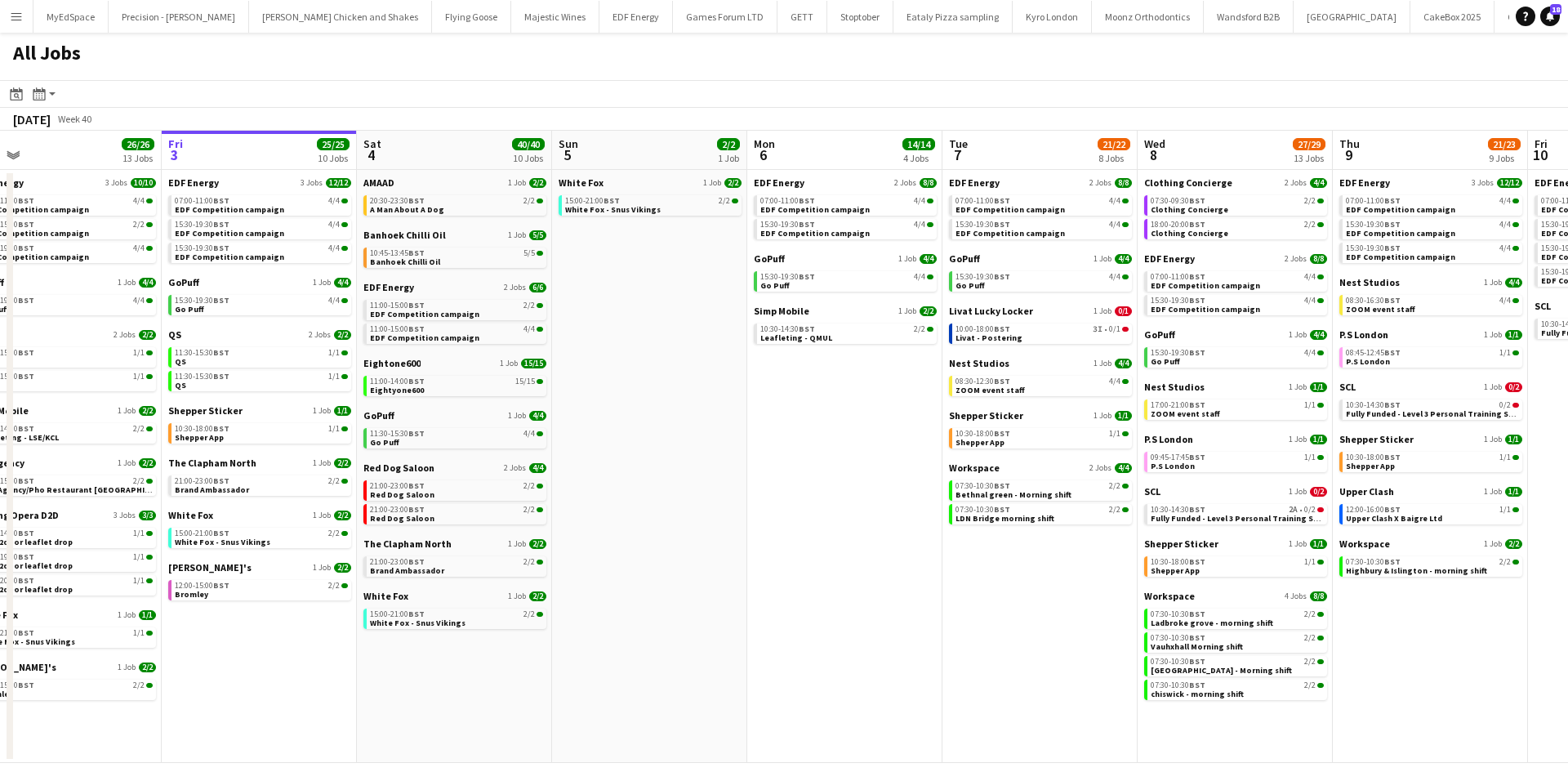
scroll to position [0, 652]
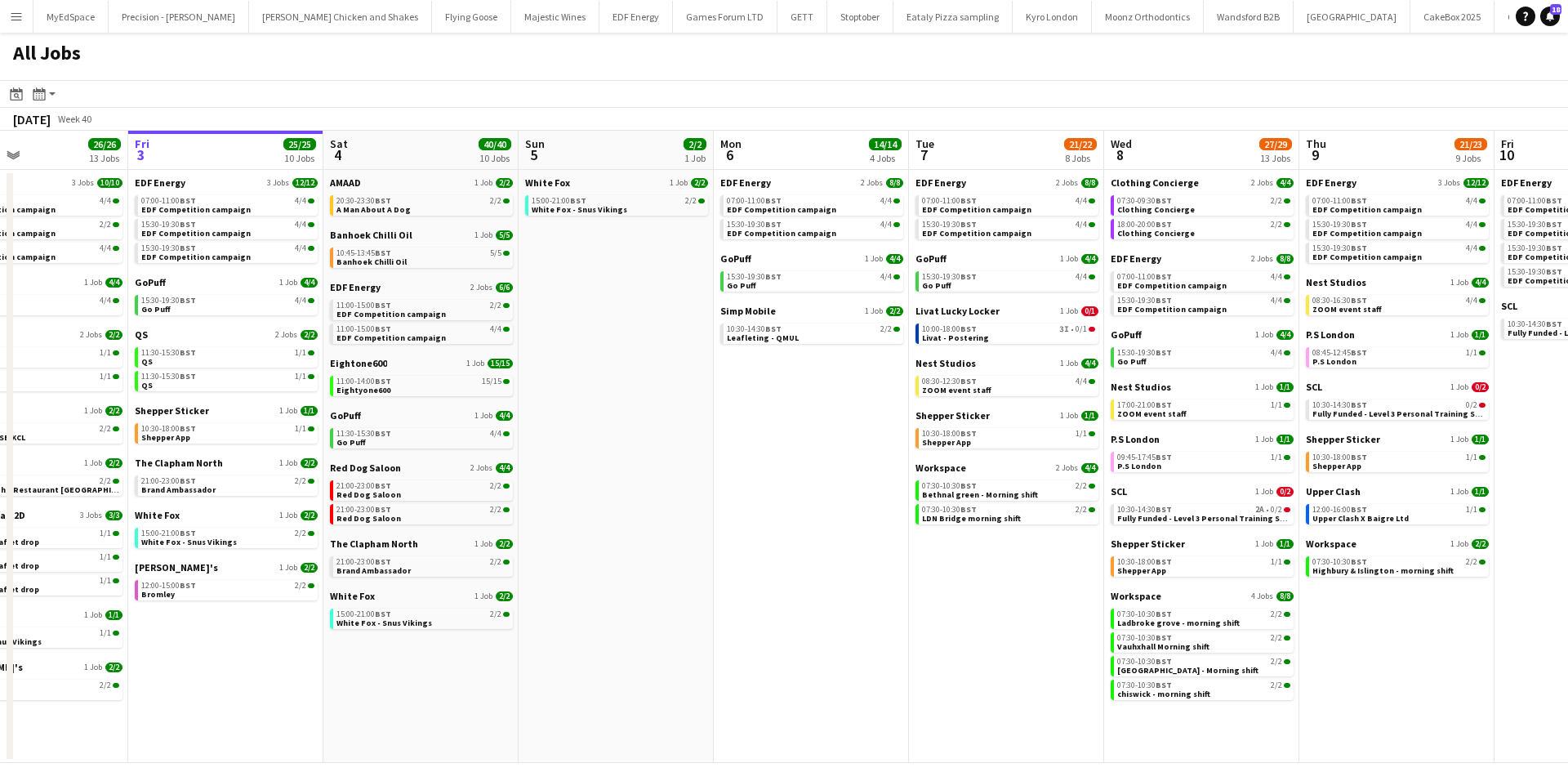
drag, startPoint x: 878, startPoint y: 508, endPoint x: 748, endPoint y: 537, distance: 133.2
click at [748, 537] on app-calendar-viewport "Mon 29 21/21 9 Jobs Tue 30 23/24 11 Jobs Wed 1 26/26 14 Jobs Thu 2 26/26 13 Job…" at bounding box center [784, 447] width 1568 height 633
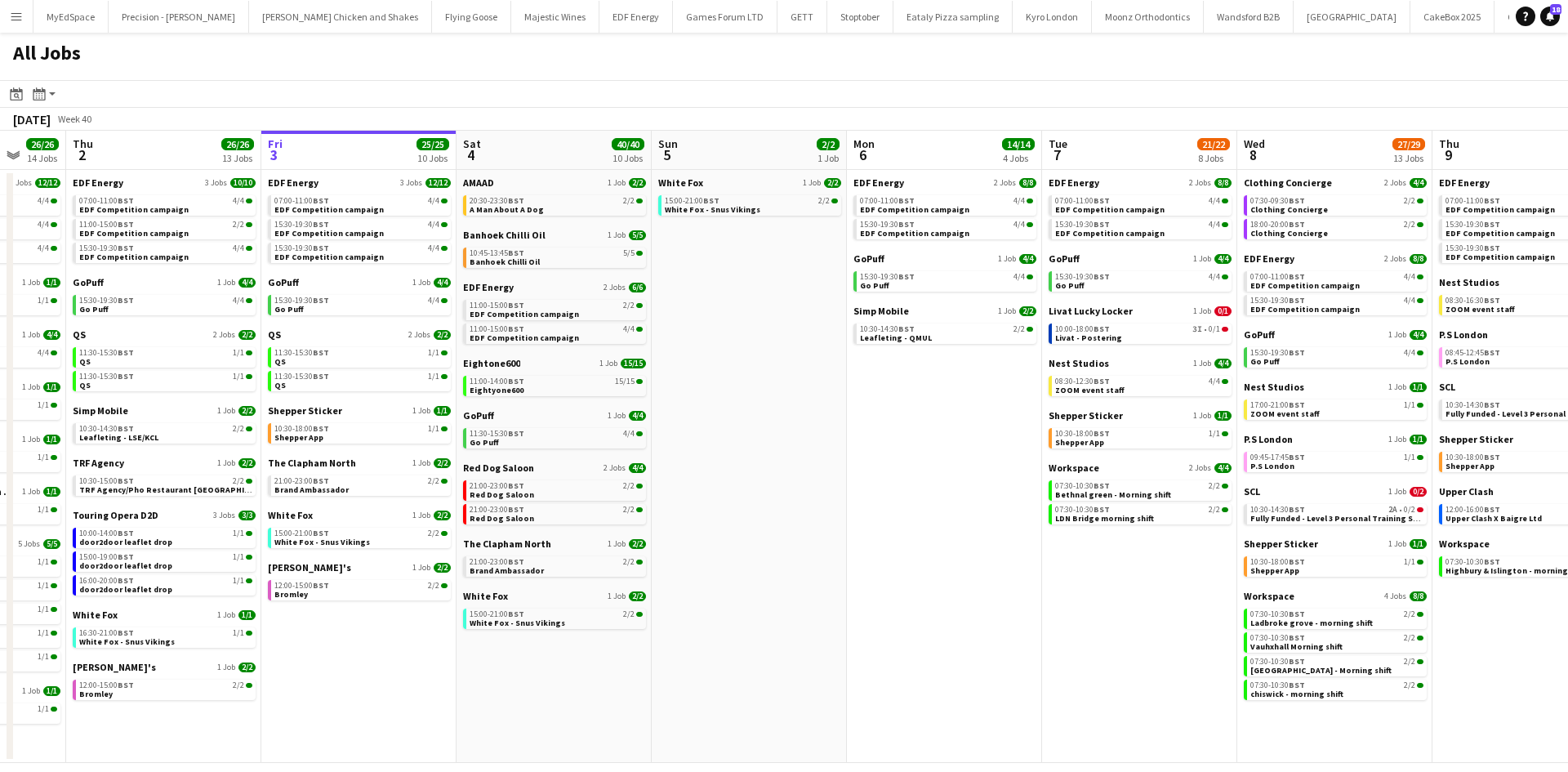
drag, startPoint x: 1495, startPoint y: 706, endPoint x: 1246, endPoint y: 688, distance: 249.6
click at [1246, 689] on app-calendar-viewport "Mon 29 21/21 9 Jobs Tue 30 23/24 11 Jobs Wed 1 26/26 14 Jobs Thu 2 26/26 13 Job…" at bounding box center [784, 447] width 1568 height 633
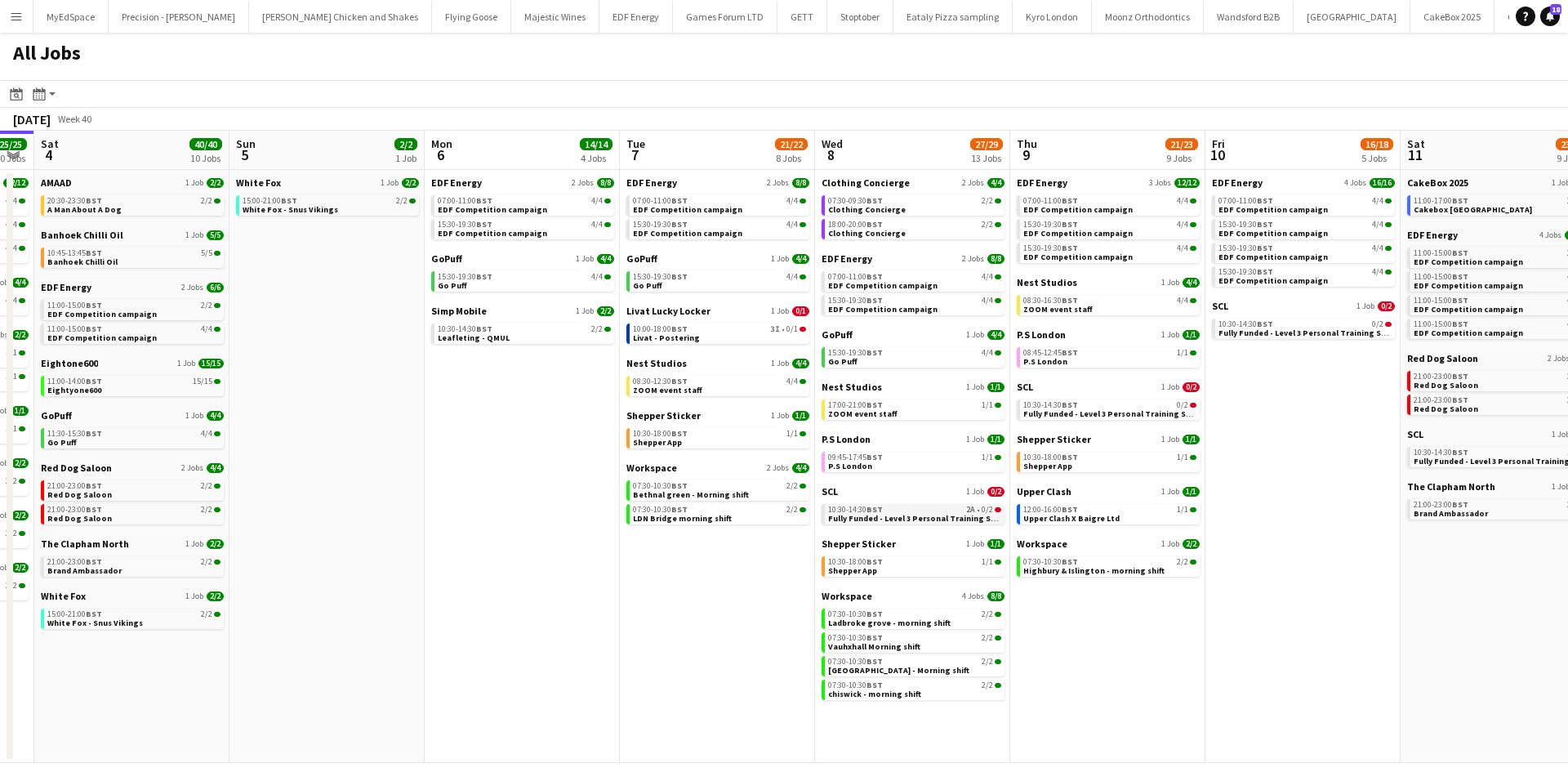
click at [977, 520] on span "Fully Funded - Level 3 Personal Training Skills Bootcamp" at bounding box center [940, 519] width 223 height 11
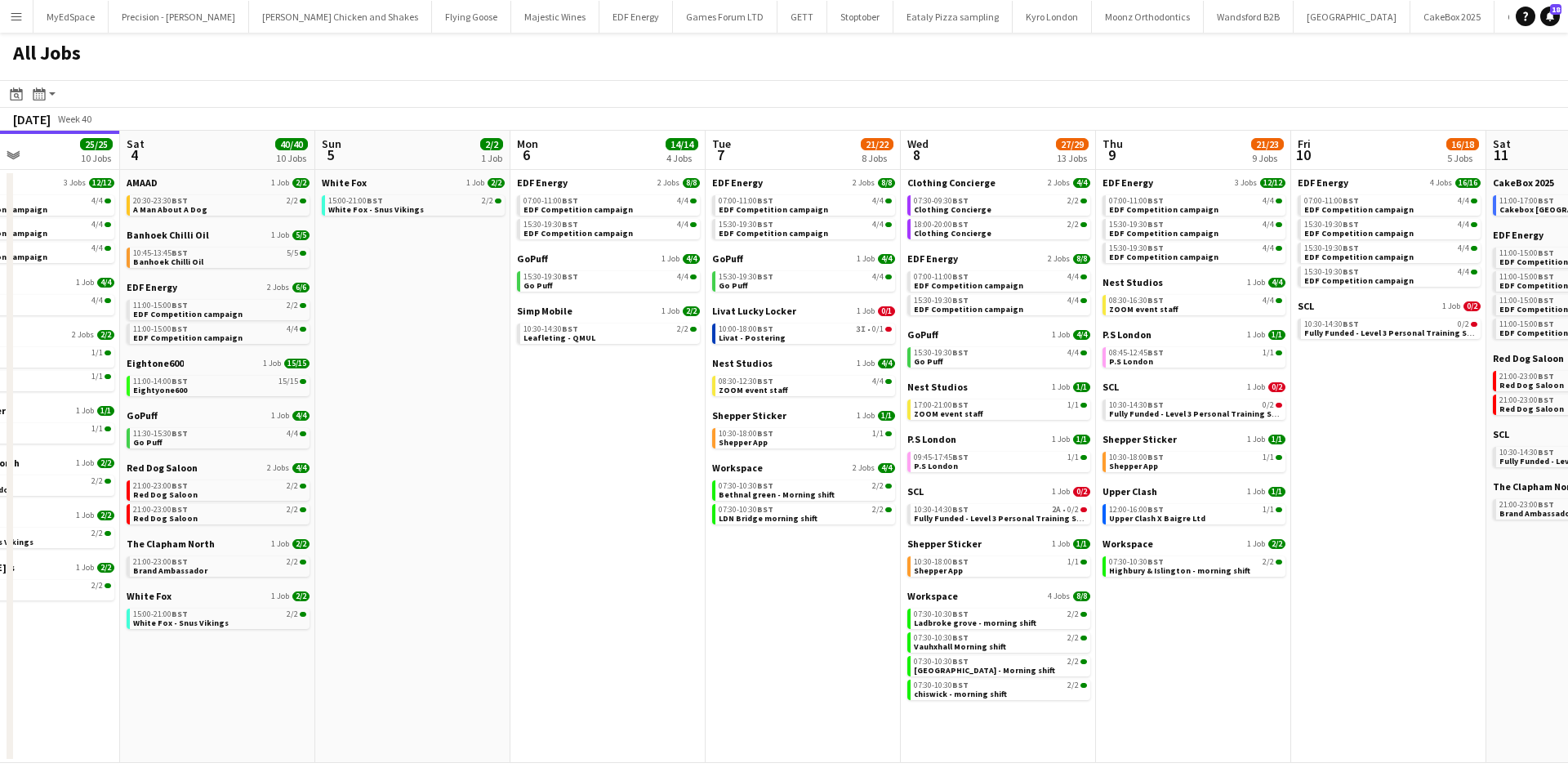
drag, startPoint x: 501, startPoint y: 602, endPoint x: 920, endPoint y: 645, distance: 421.2
click at [920, 645] on app-calendar-viewport "Wed 1 26/26 14 Jobs Thu 2 26/26 13 Jobs Fri 3 25/25 10 Jobs Sat 4 40/40 10 Jobs…" at bounding box center [784, 447] width 1568 height 633
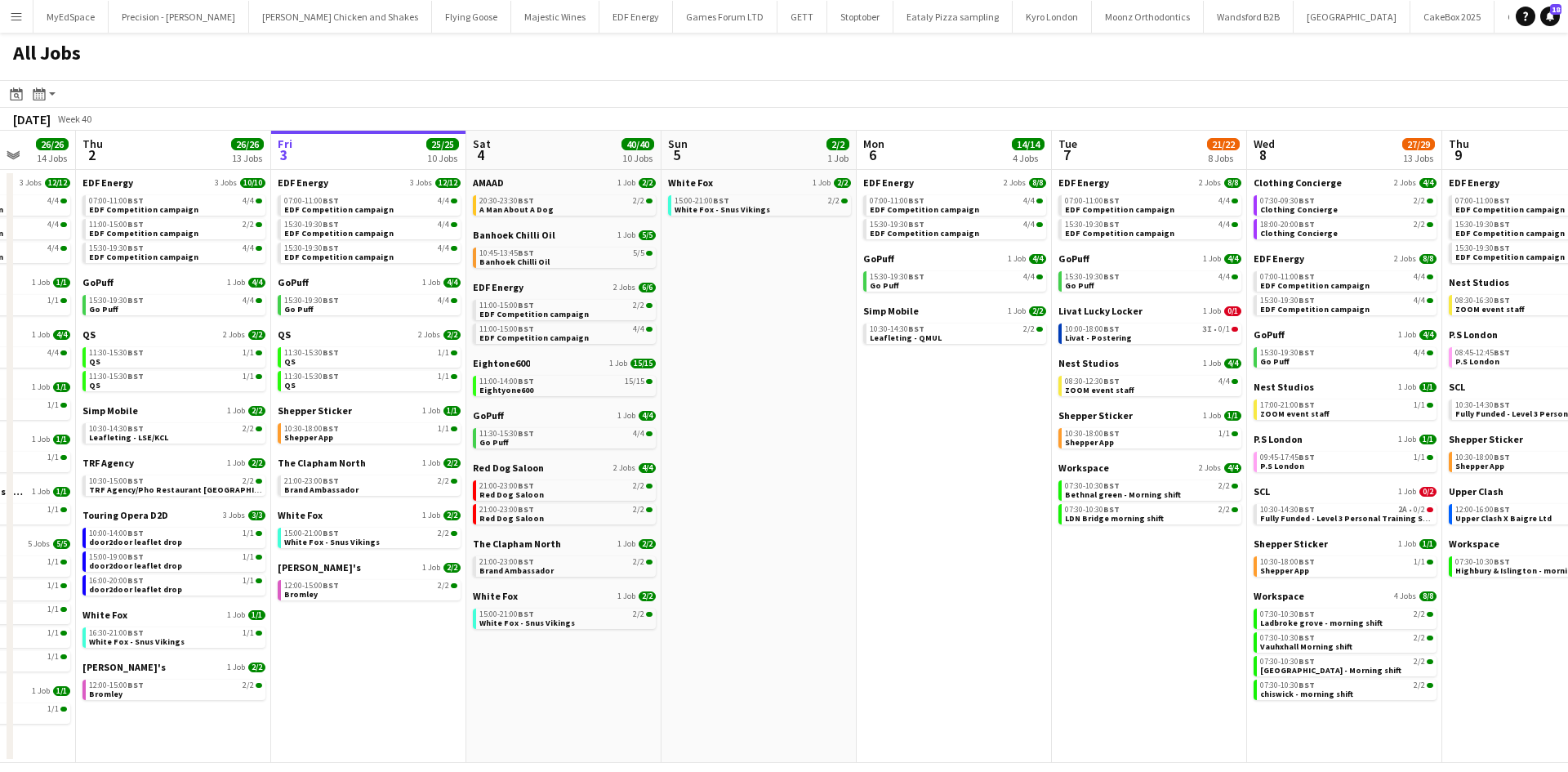
scroll to position [0, 392]
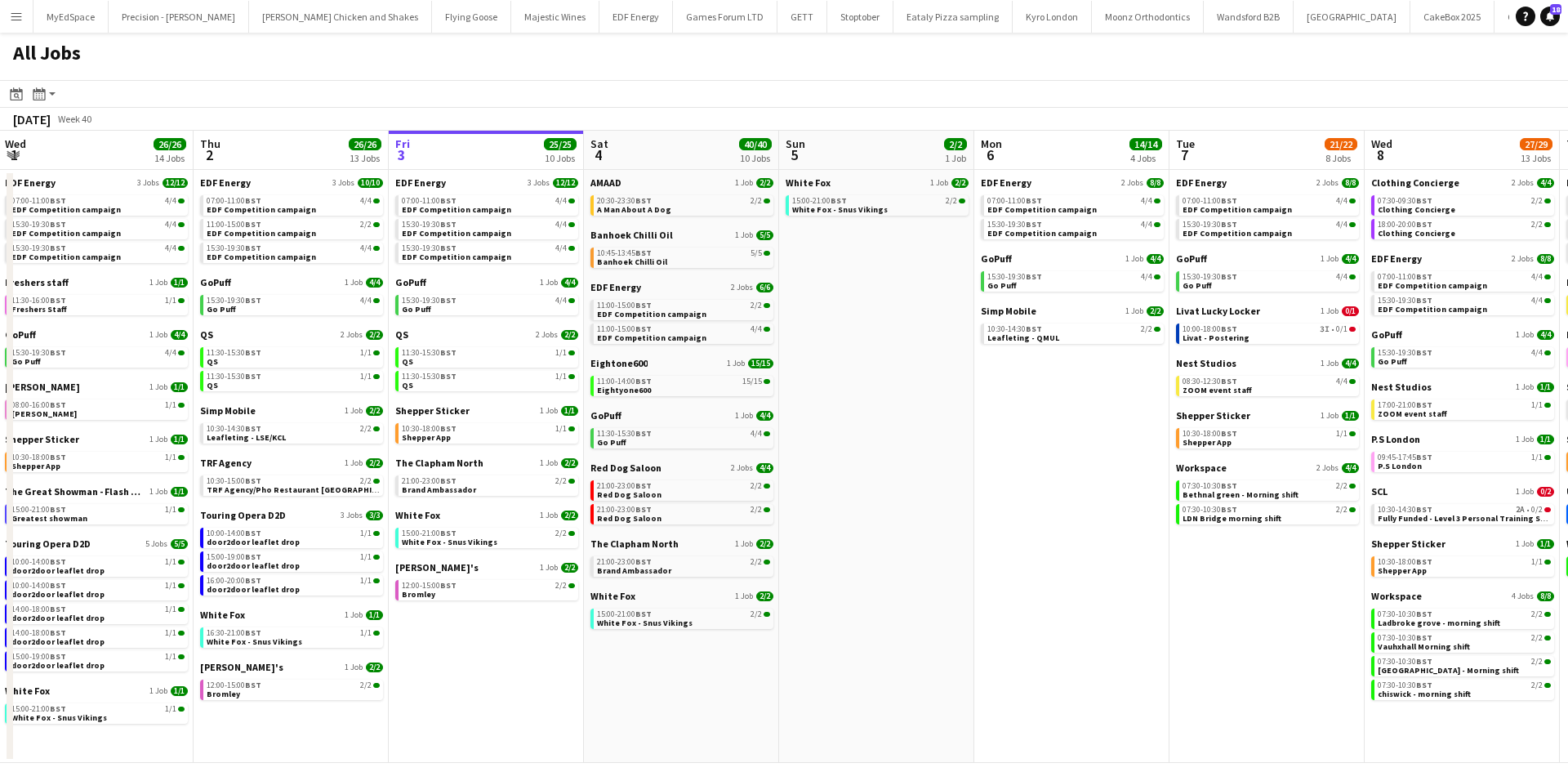
drag, startPoint x: 771, startPoint y: 587, endPoint x: 889, endPoint y: 586, distance: 118.0
click at [889, 586] on app-calendar-viewport "Mon 29 21/21 9 Jobs Tue 30 23/24 11 Jobs Wed 1 26/26 14 Jobs Thu 2 26/26 13 Job…" at bounding box center [784, 447] width 1568 height 633
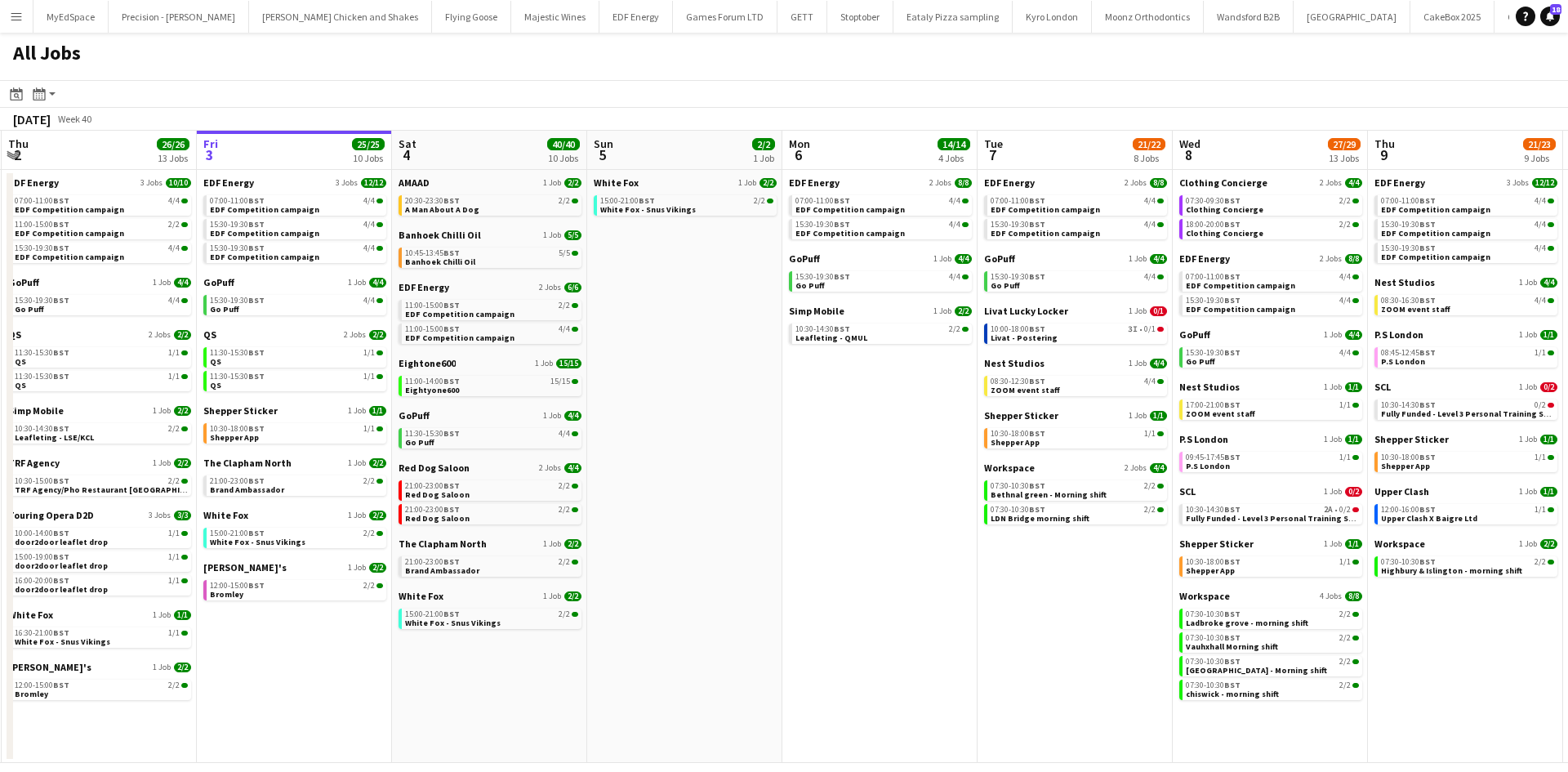
drag, startPoint x: 1047, startPoint y: 489, endPoint x: 868, endPoint y: 486, distance: 179.0
click at [868, 486] on app-calendar-viewport "Mon 29 21/21 9 Jobs Tue 30 23/24 11 Jobs Wed 1 26/26 14 Jobs Thu 2 26/26 13 Job…" at bounding box center [784, 447] width 1568 height 633
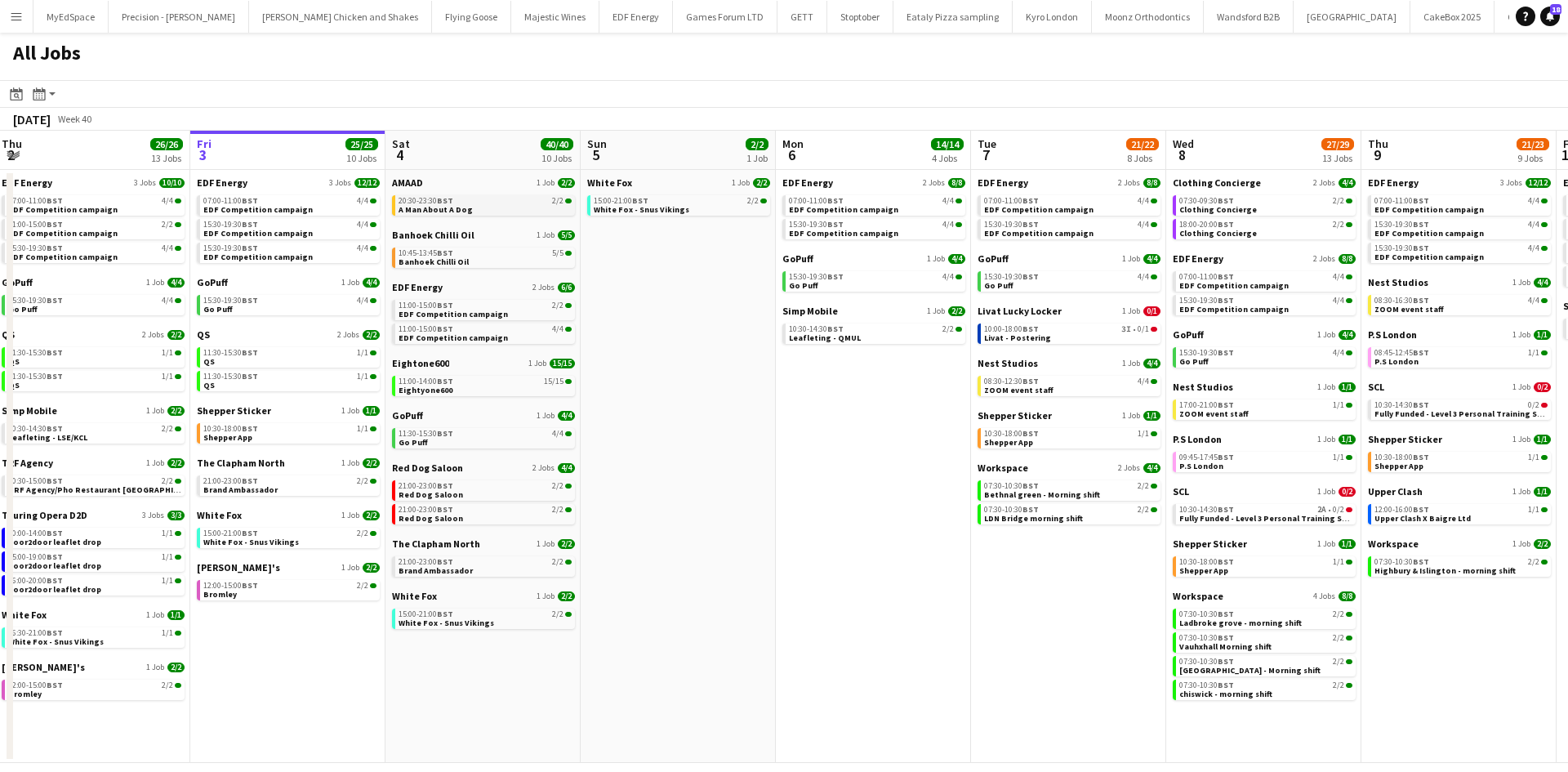
drag, startPoint x: 471, startPoint y: 187, endPoint x: 481, endPoint y: 202, distance: 18.0
click at [471, 187] on link "AMAAD 1 Job 2/2" at bounding box center [484, 182] width 183 height 12
click at [1078, 522] on link "07:30-10:30 BST 2/2 LDN Bridge morning shift" at bounding box center [1071, 513] width 174 height 18
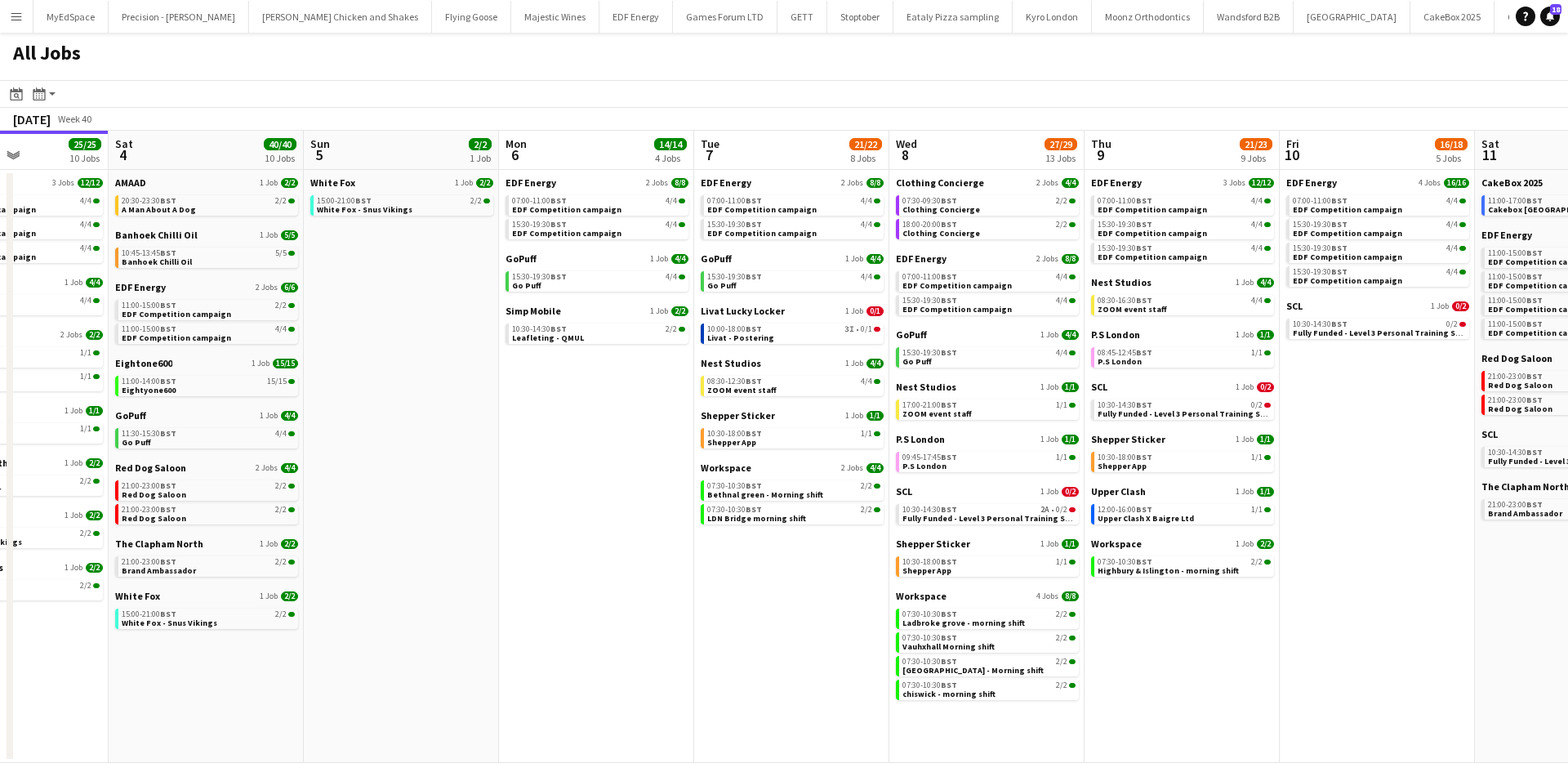
drag, startPoint x: 992, startPoint y: 606, endPoint x: 715, endPoint y: 561, distance: 280.6
click at [715, 561] on app-calendar-viewport "Wed 1 26/26 14 Jobs Thu 2 26/26 13 Jobs Fri 3 25/25 10 Jobs Sat 4 40/40 10 Jobs…" at bounding box center [784, 447] width 1568 height 633
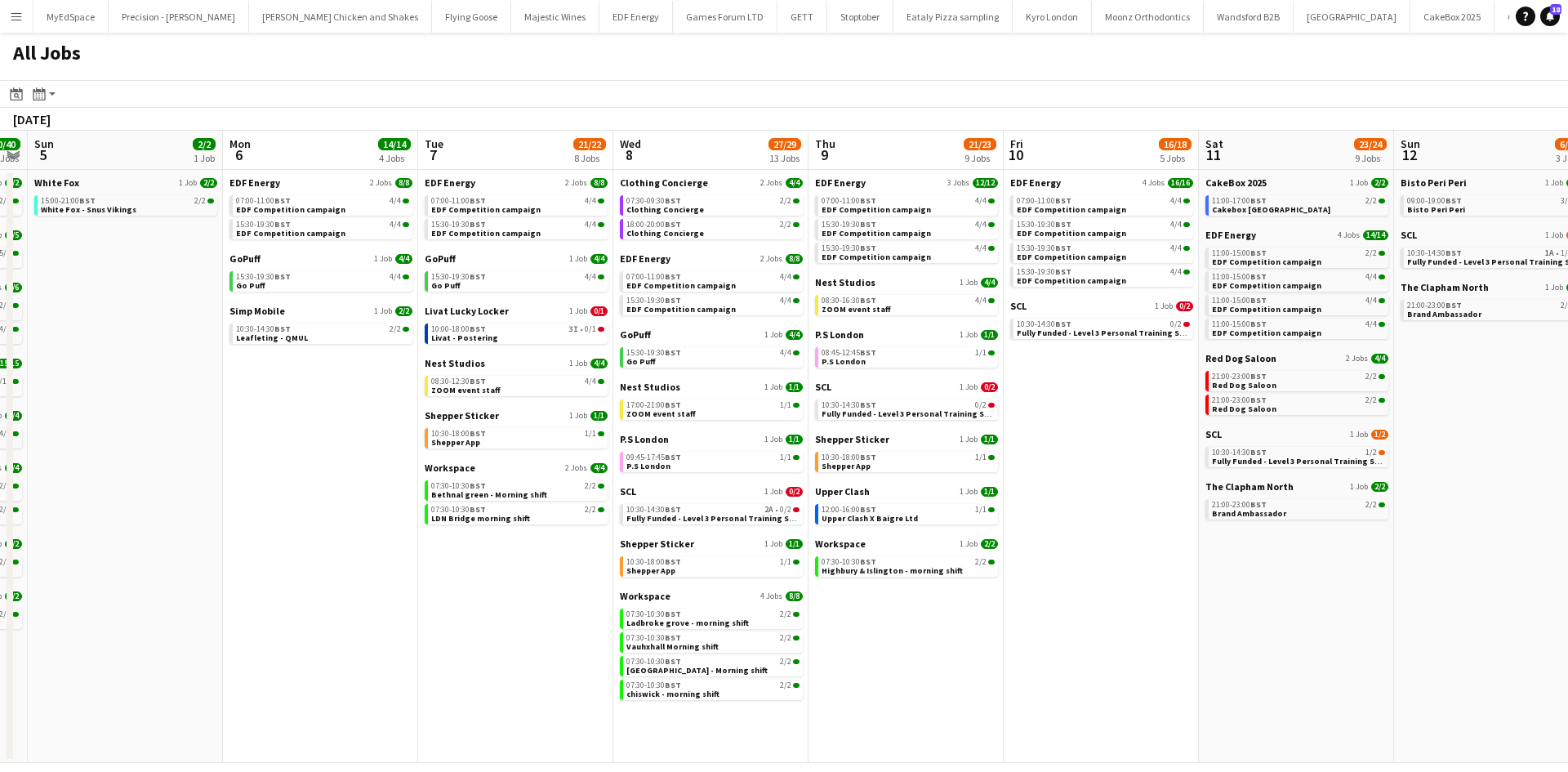
scroll to position [0, 744]
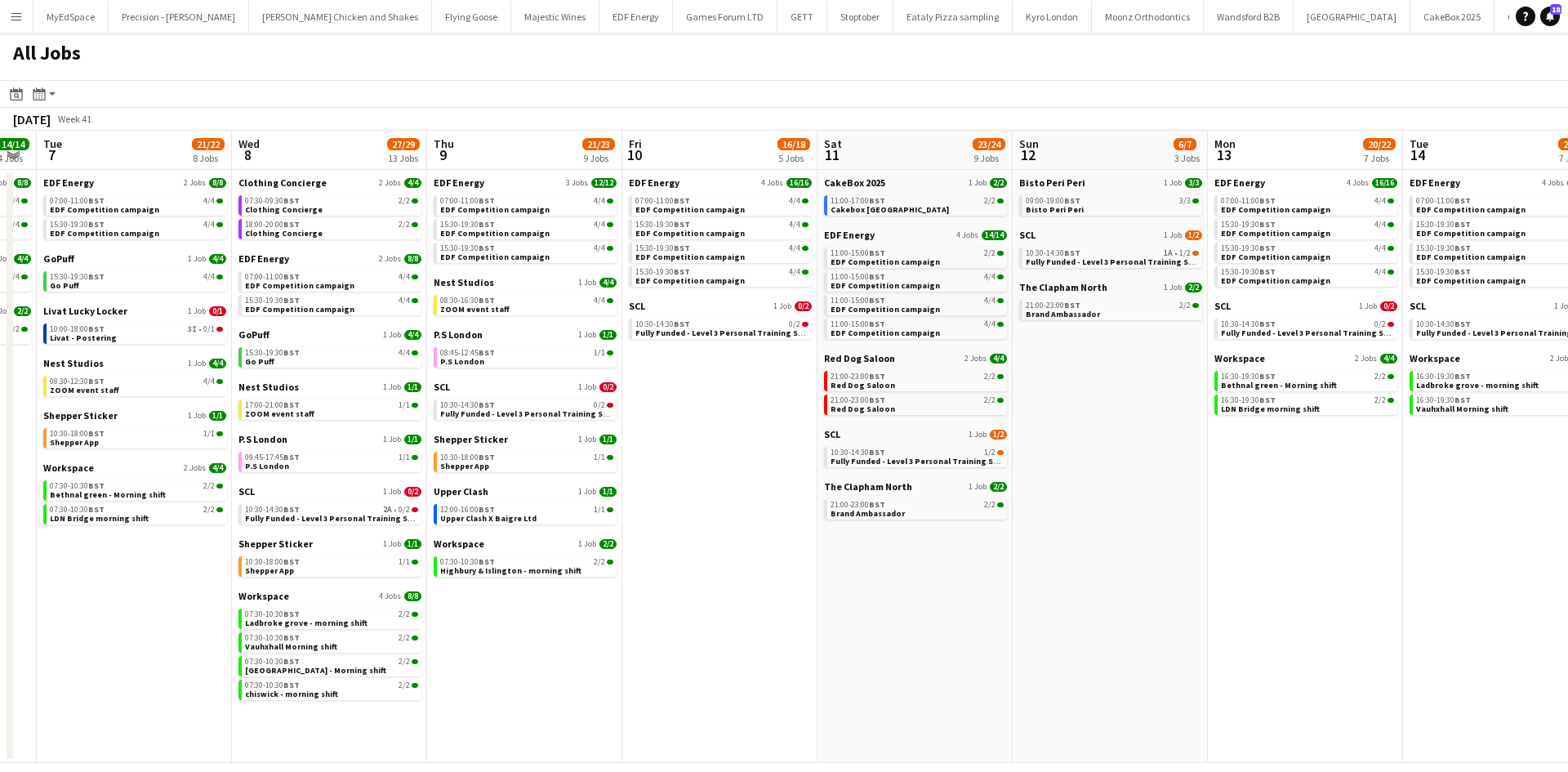
drag, startPoint x: 1276, startPoint y: 682, endPoint x: 628, endPoint y: 583, distance: 655.5
click at [628, 583] on app-calendar-viewport "Fri 3 25/25 10 Jobs Sat 4 40/40 10 Jobs Sun 5 2/2 1 Job Mon 6 14/14 4 Jobs Tue …" at bounding box center [784, 447] width 1568 height 633
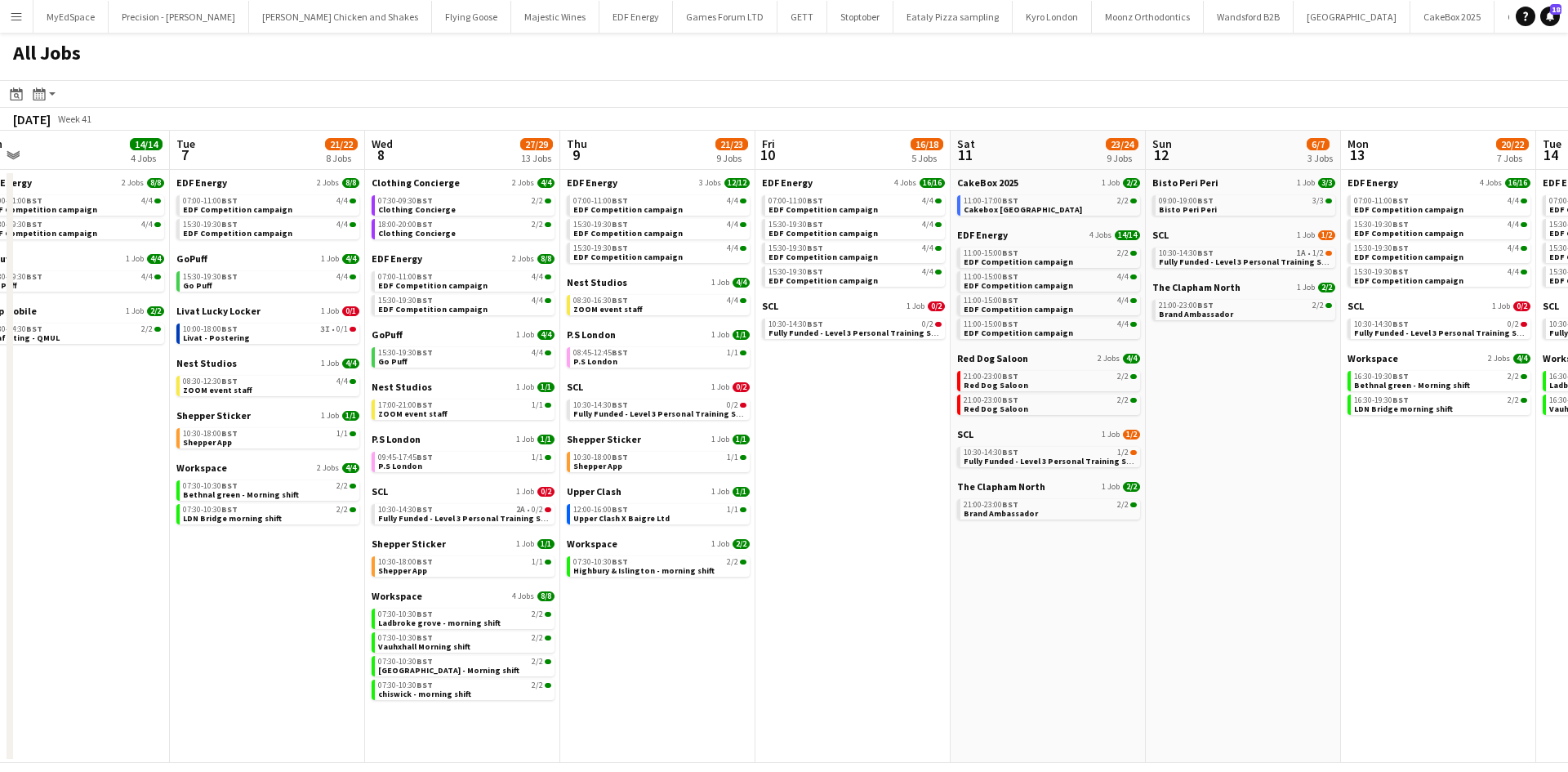
scroll to position [0, 748]
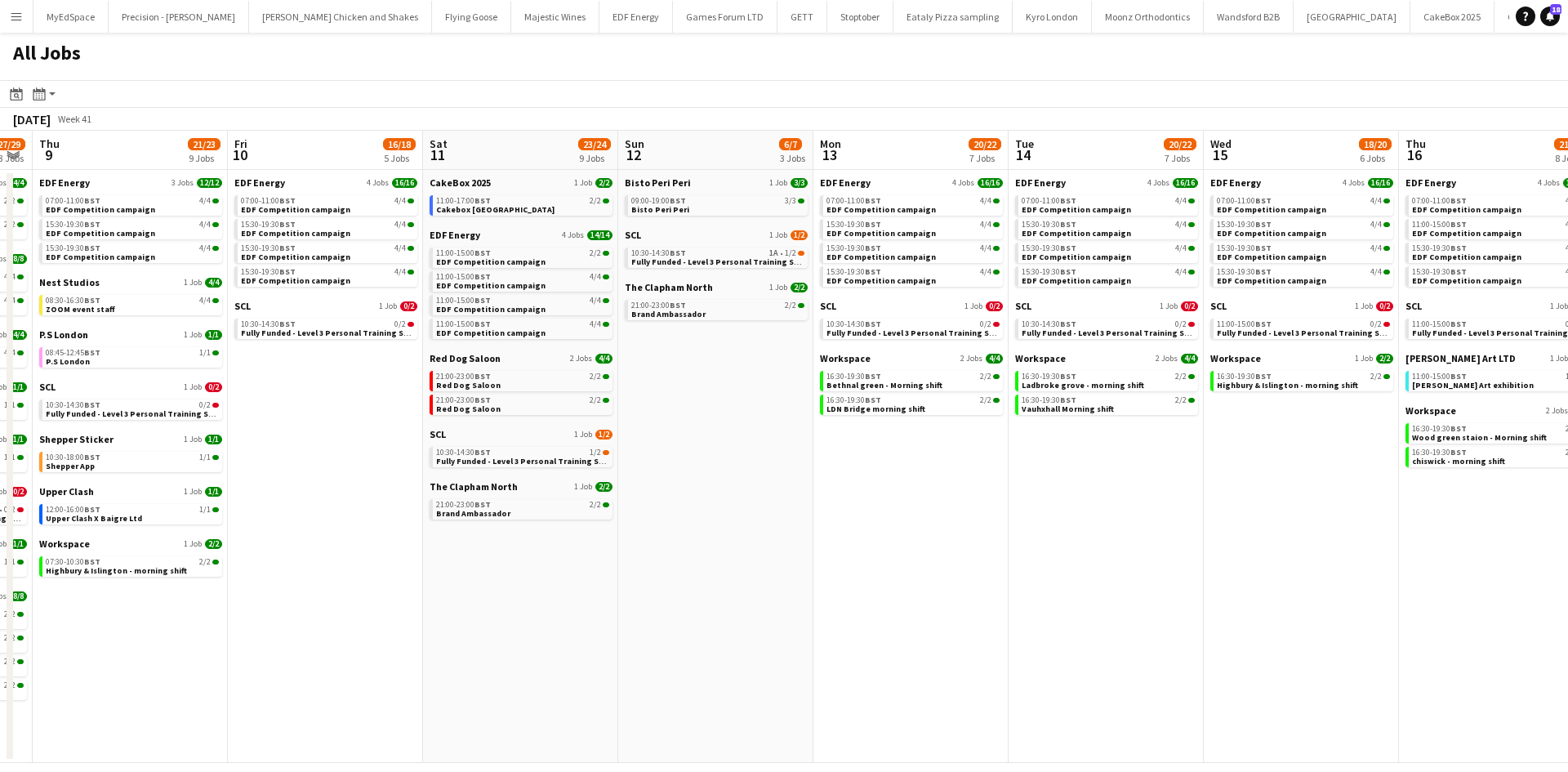
drag, startPoint x: 1230, startPoint y: 603, endPoint x: 842, endPoint y: 500, distance: 401.4
click at [842, 500] on app-calendar-viewport "Sun 5 2/2 1 Job Mon 6 14/14 4 Jobs Tue 7 21/22 8 Jobs Wed 8 27/29 13 Jobs Thu 9…" at bounding box center [784, 447] width 1568 height 633
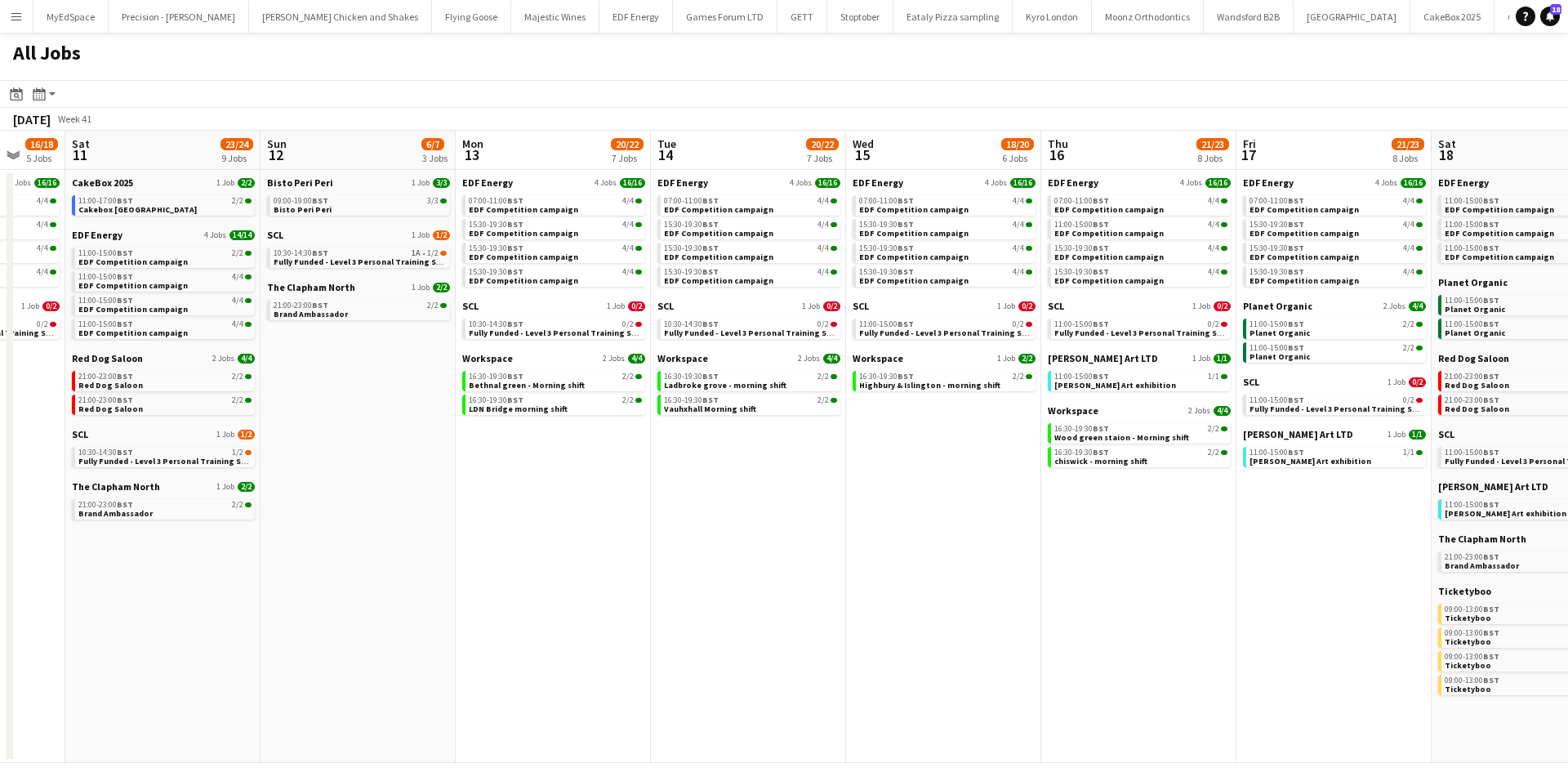
drag, startPoint x: 1044, startPoint y: 310, endPoint x: 724, endPoint y: 361, distance: 324.0
click at [724, 361] on app-calendar-viewport "Tue 7 21/22 8 Jobs Wed 8 27/29 13 Jobs Thu 9 21/23 9 Jobs Fri 10 16/18 5 Jobs S…" at bounding box center [784, 447] width 1568 height 633
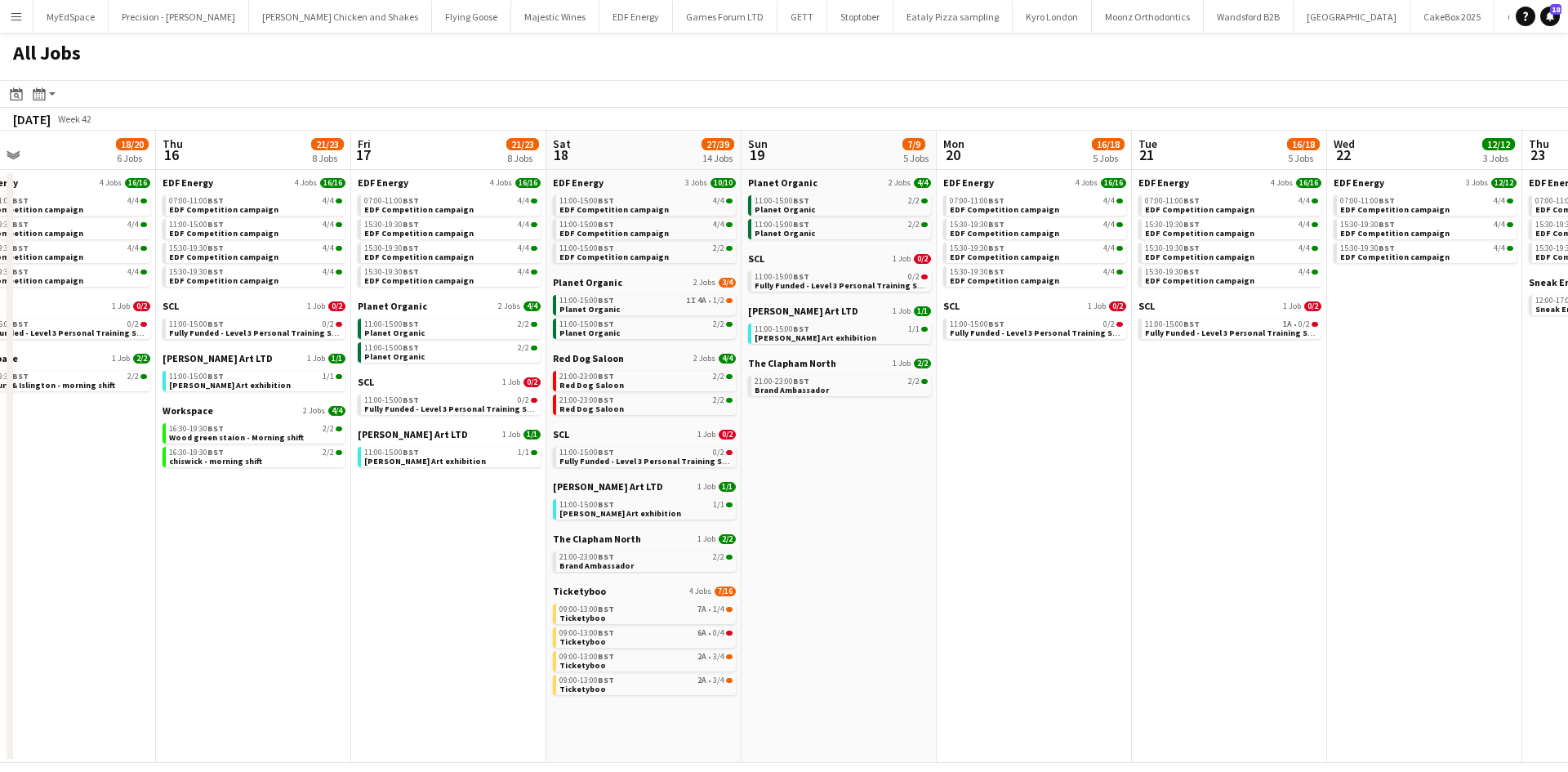
drag, startPoint x: 1291, startPoint y: 526, endPoint x: 462, endPoint y: 340, distance: 849.6
click at [460, 344] on app-calendar-viewport "Sat 11 23/24 9 Jobs Sun 12 6/7 3 Jobs Mon 13 20/22 7 Jobs Tue 14 20/22 7 Jobs W…" at bounding box center [784, 447] width 1568 height 633
click at [695, 612] on div "09:00-13:00 BST 7A • 1/4" at bounding box center [647, 609] width 174 height 8
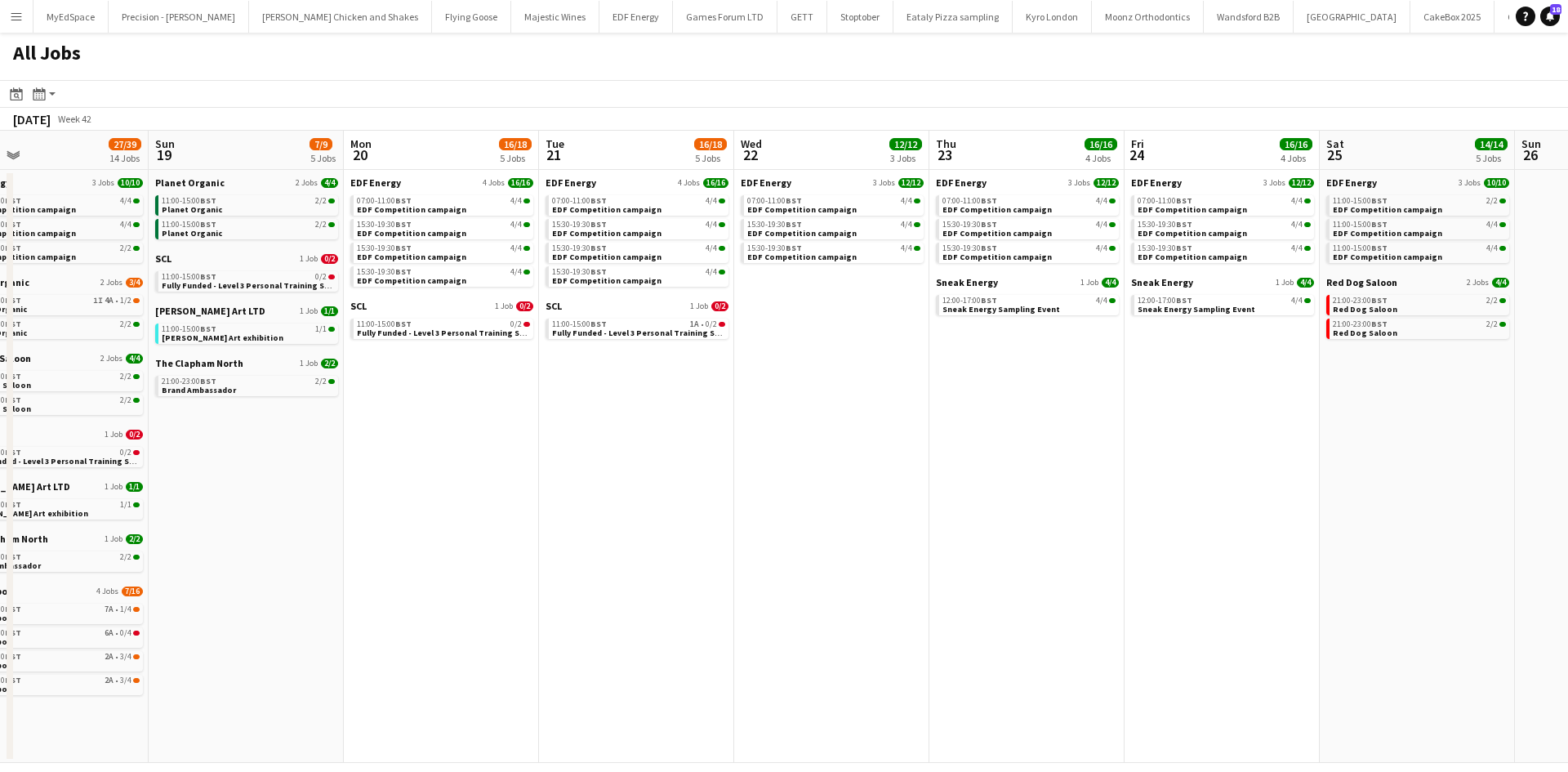
drag, startPoint x: 1229, startPoint y: 462, endPoint x: 652, endPoint y: 438, distance: 577.5
click at [645, 437] on app-calendar-viewport "Wed 15 18/20 6 Jobs Thu 16 21/23 8 Jobs Fri 17 21/23 8 Jobs Sat 18 27/39 14 Job…" at bounding box center [784, 447] width 1568 height 633
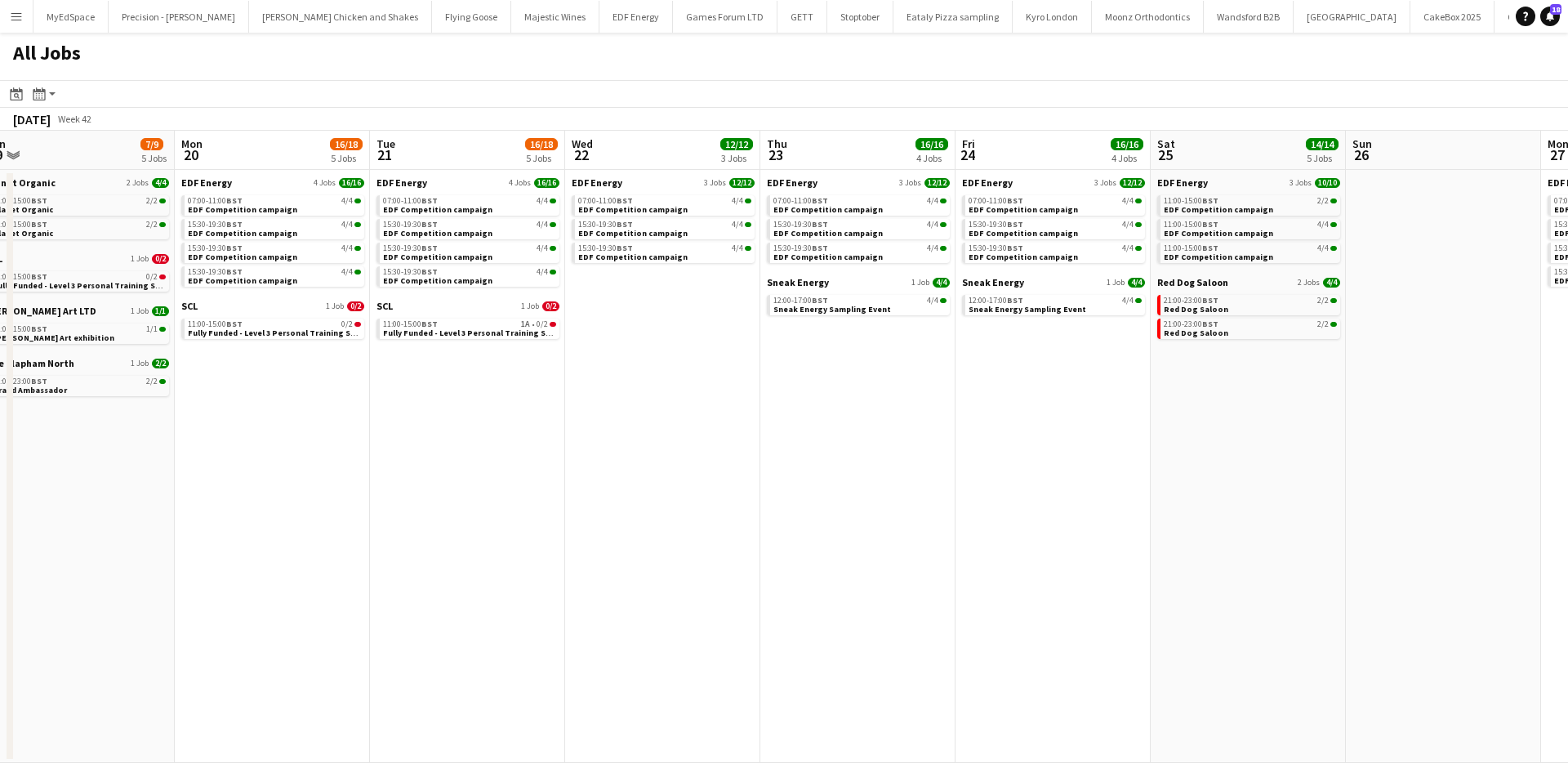
scroll to position [0, 481]
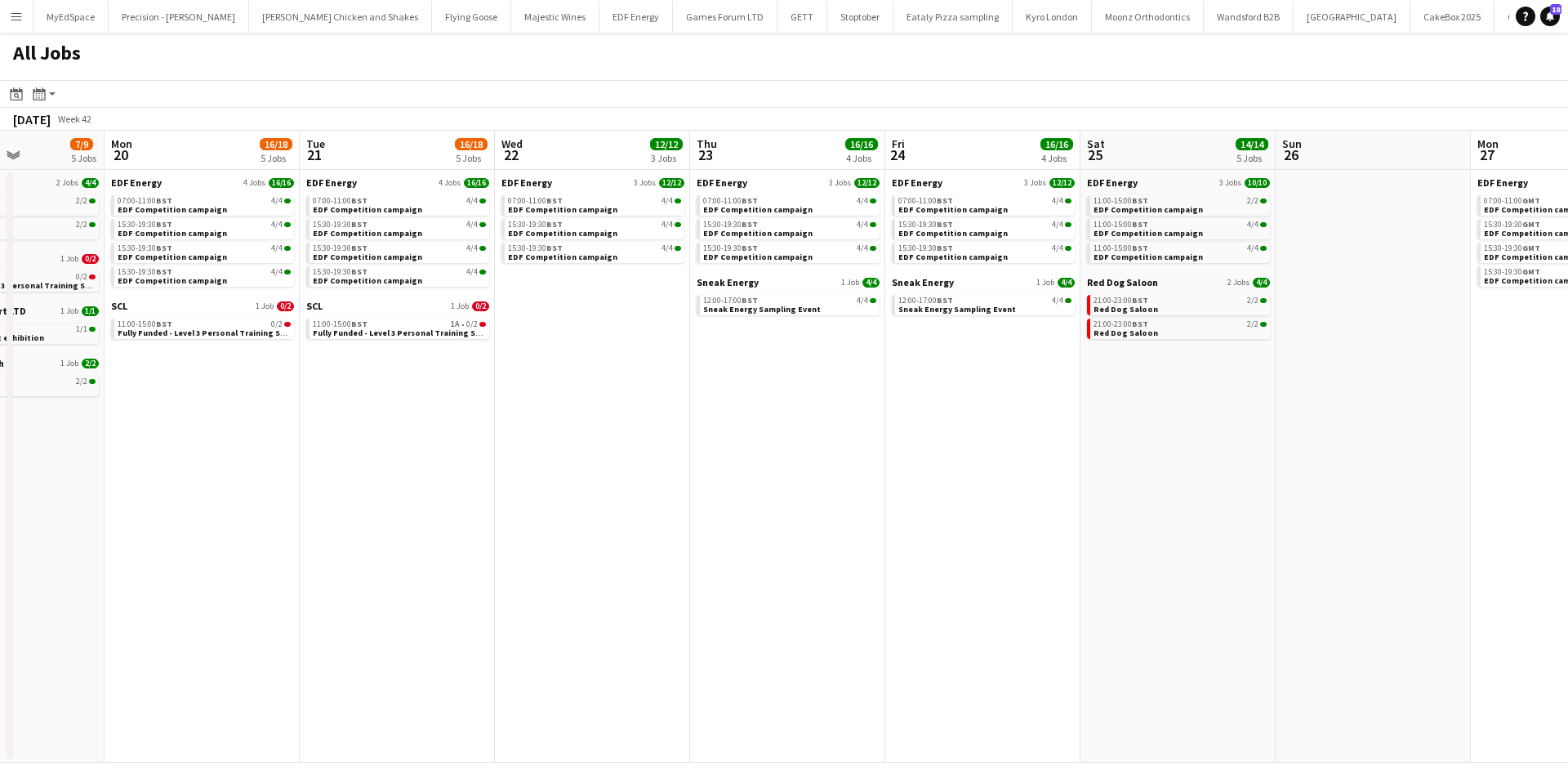
drag, startPoint x: 1169, startPoint y: 609, endPoint x: 1052, endPoint y: 575, distance: 121.8
click at [1052, 575] on app-calendar-viewport "Fri 17 21/23 8 Jobs Sat 18 27/39 14 Jobs Sun 19 7/9 5 Jobs Mon 20 16/18 5 Jobs …" at bounding box center [784, 447] width 1568 height 633
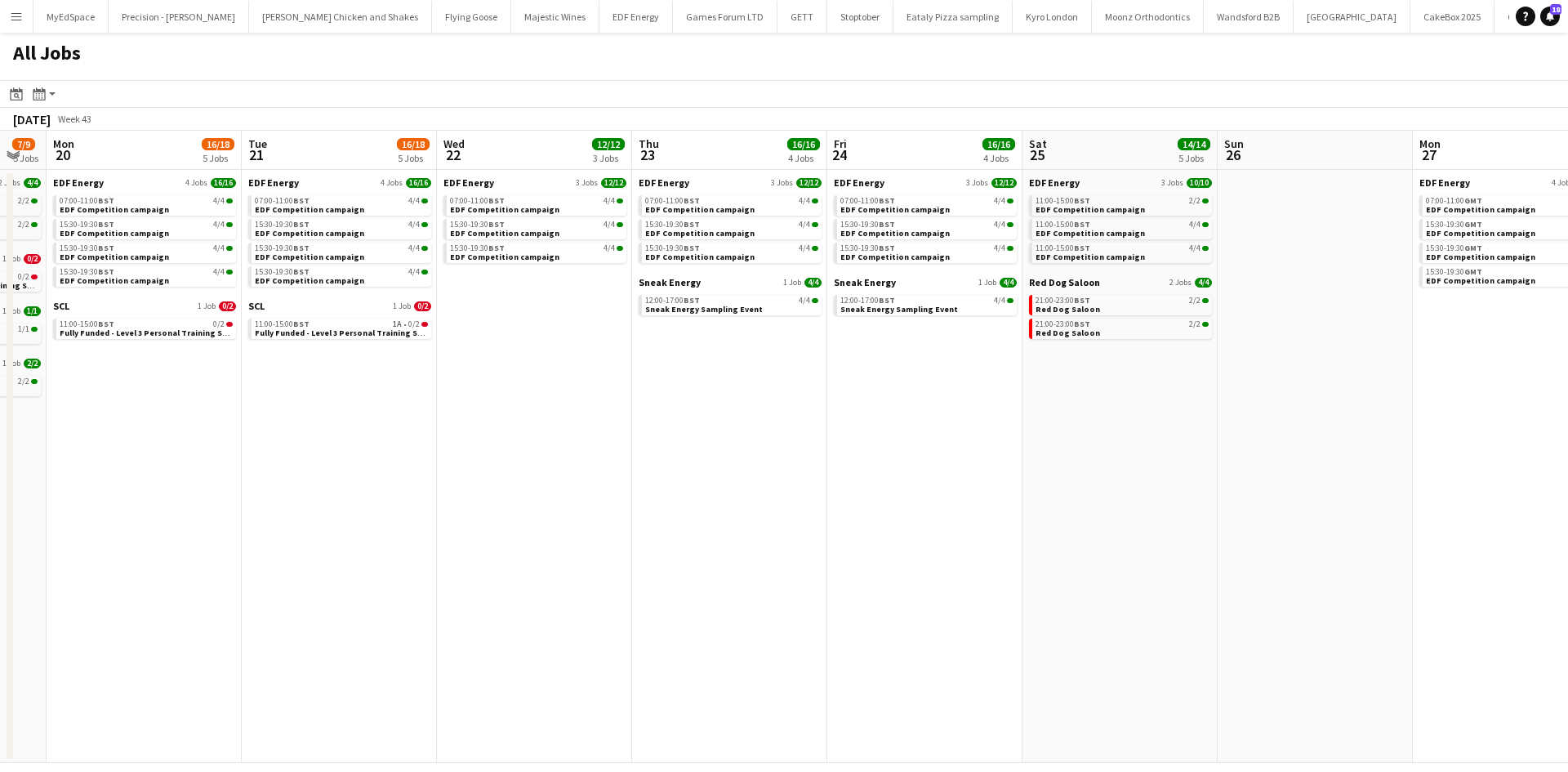
drag, startPoint x: 916, startPoint y: 525, endPoint x: 196, endPoint y: 402, distance: 730.4
click at [188, 402] on app-calendar-viewport "Fri 17 21/23 8 Jobs Sat 18 27/39 14 Jobs Sun 19 7/9 5 Jobs Mon 20 16/18 5 Jobs …" at bounding box center [784, 447] width 1568 height 633
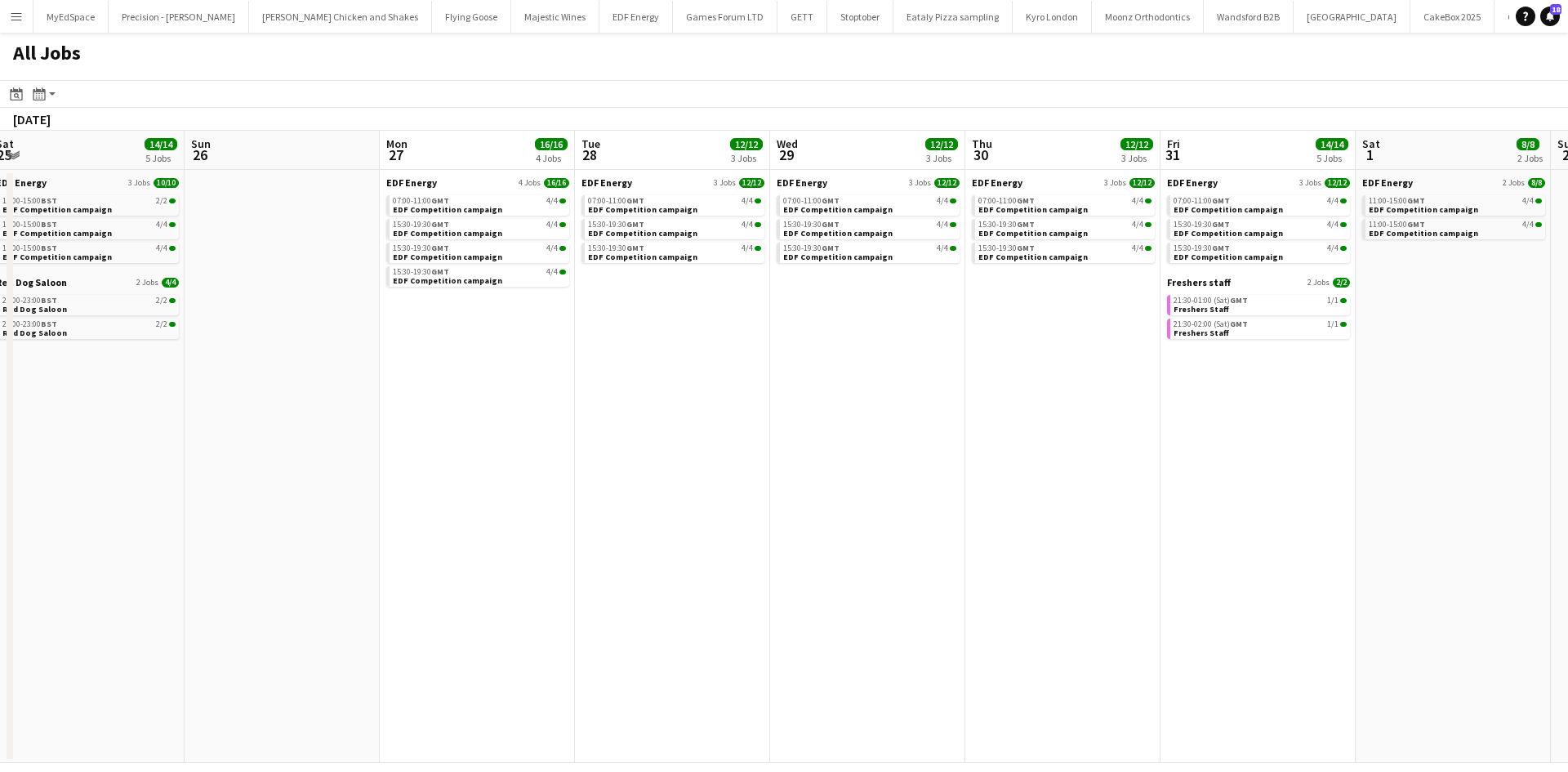
drag, startPoint x: 811, startPoint y: 401, endPoint x: 519, endPoint y: 350, distance: 296.4
click at [519, 350] on app-calendar-viewport "Wed 22 12/12 3 Jobs Thu 23 16/16 4 Jobs Fri 24 16/16 4 Jobs Sat 25 14/14 5 Jobs…" at bounding box center [784, 447] width 1568 height 633
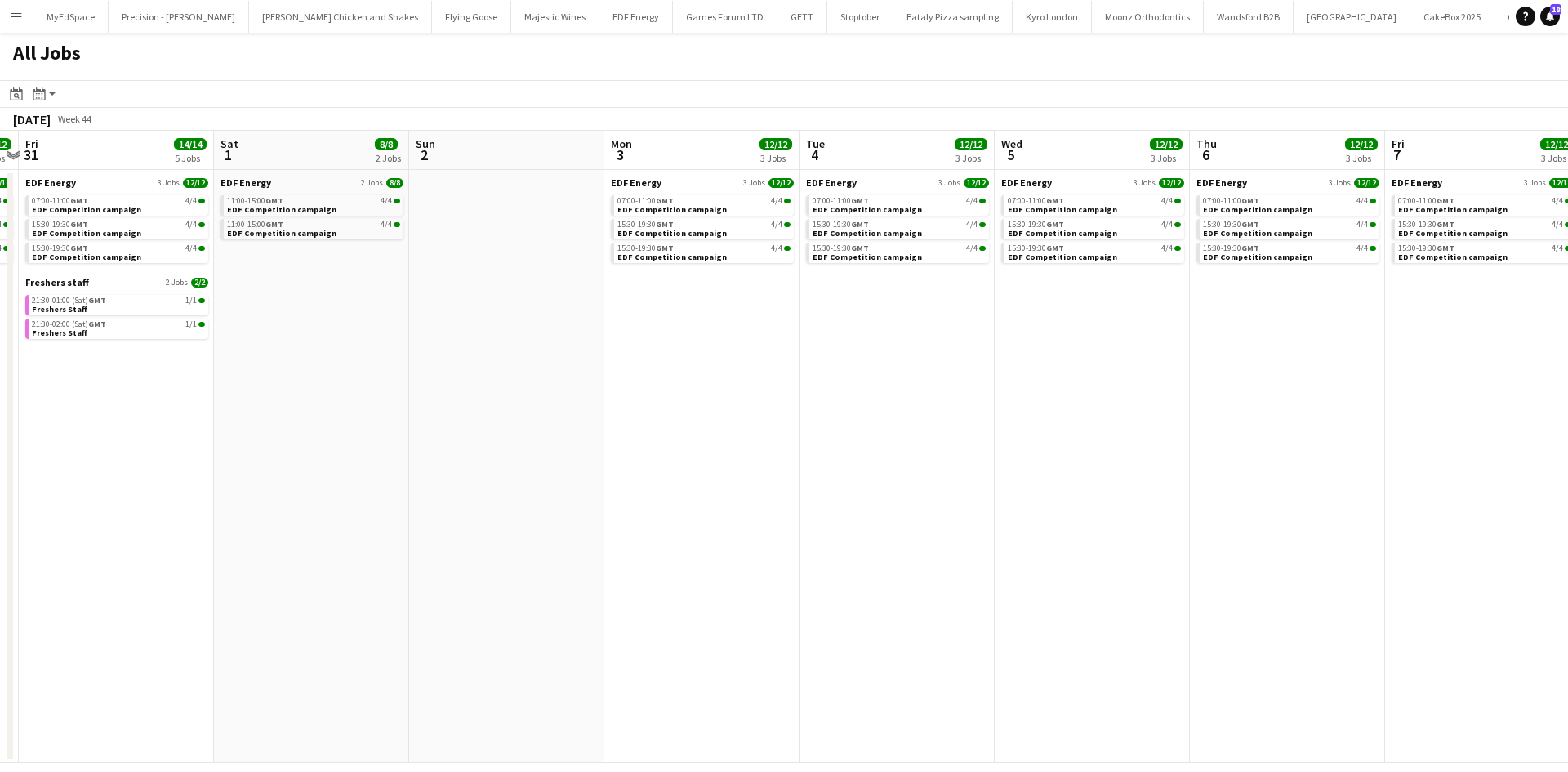
drag, startPoint x: 1170, startPoint y: 431, endPoint x: 382, endPoint y: 313, distance: 796.8
click at [383, 316] on app-calendar-viewport "Tue 28 12/12 3 Jobs Wed 29 12/12 3 Jobs Thu 30 12/12 3 Jobs Fri 31 14/14 5 Jobs…" at bounding box center [784, 447] width 1568 height 633
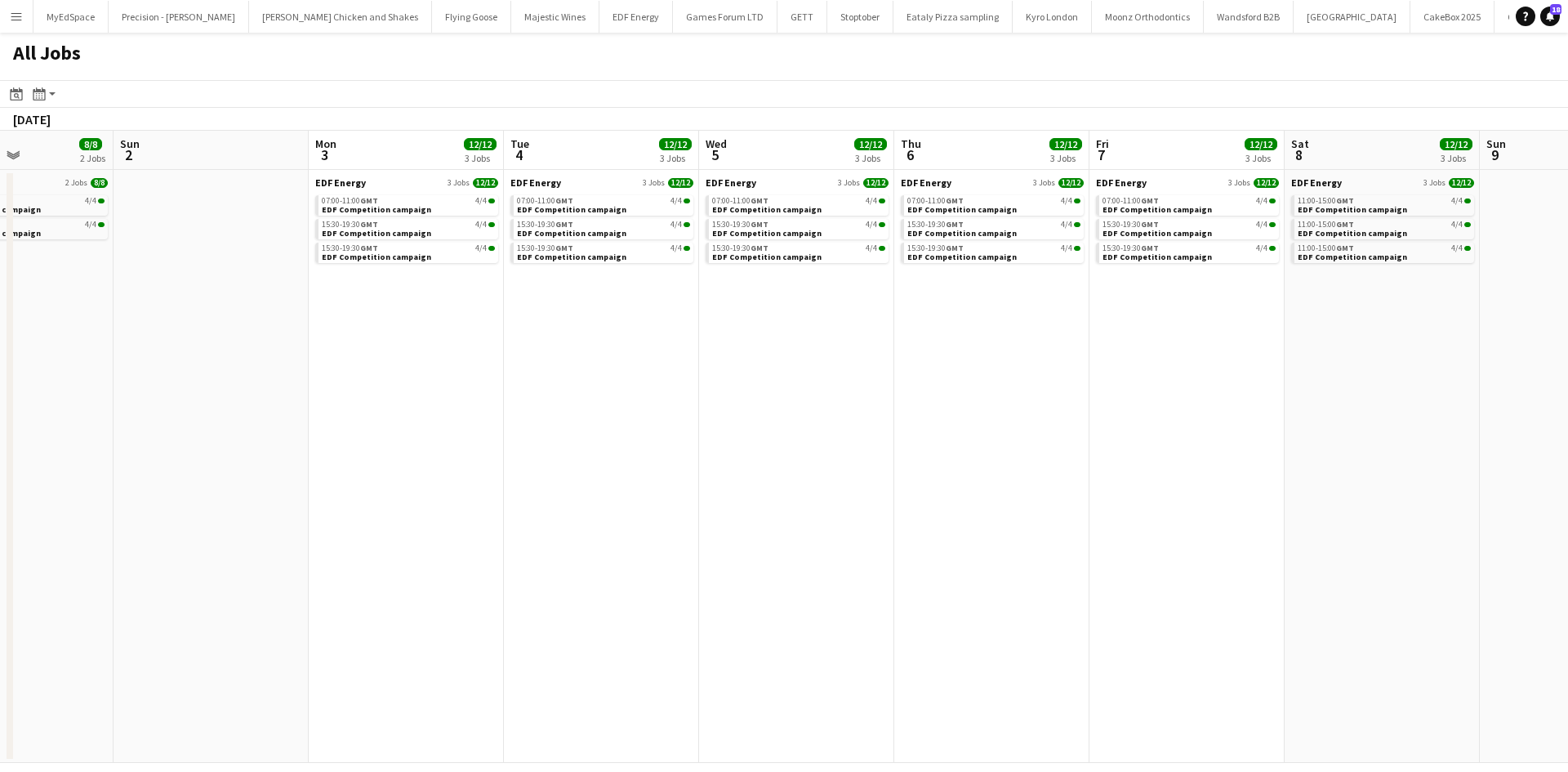
drag, startPoint x: 1257, startPoint y: 391, endPoint x: 612, endPoint y: 288, distance: 653.2
click at [612, 288] on app-calendar-viewport "Thu 30 12/12 3 Jobs Fri 31 14/14 5 Jobs Sat 1 8/8 2 Jobs Sun 2 Mon 3 12/12 3 Jo…" at bounding box center [784, 447] width 1568 height 633
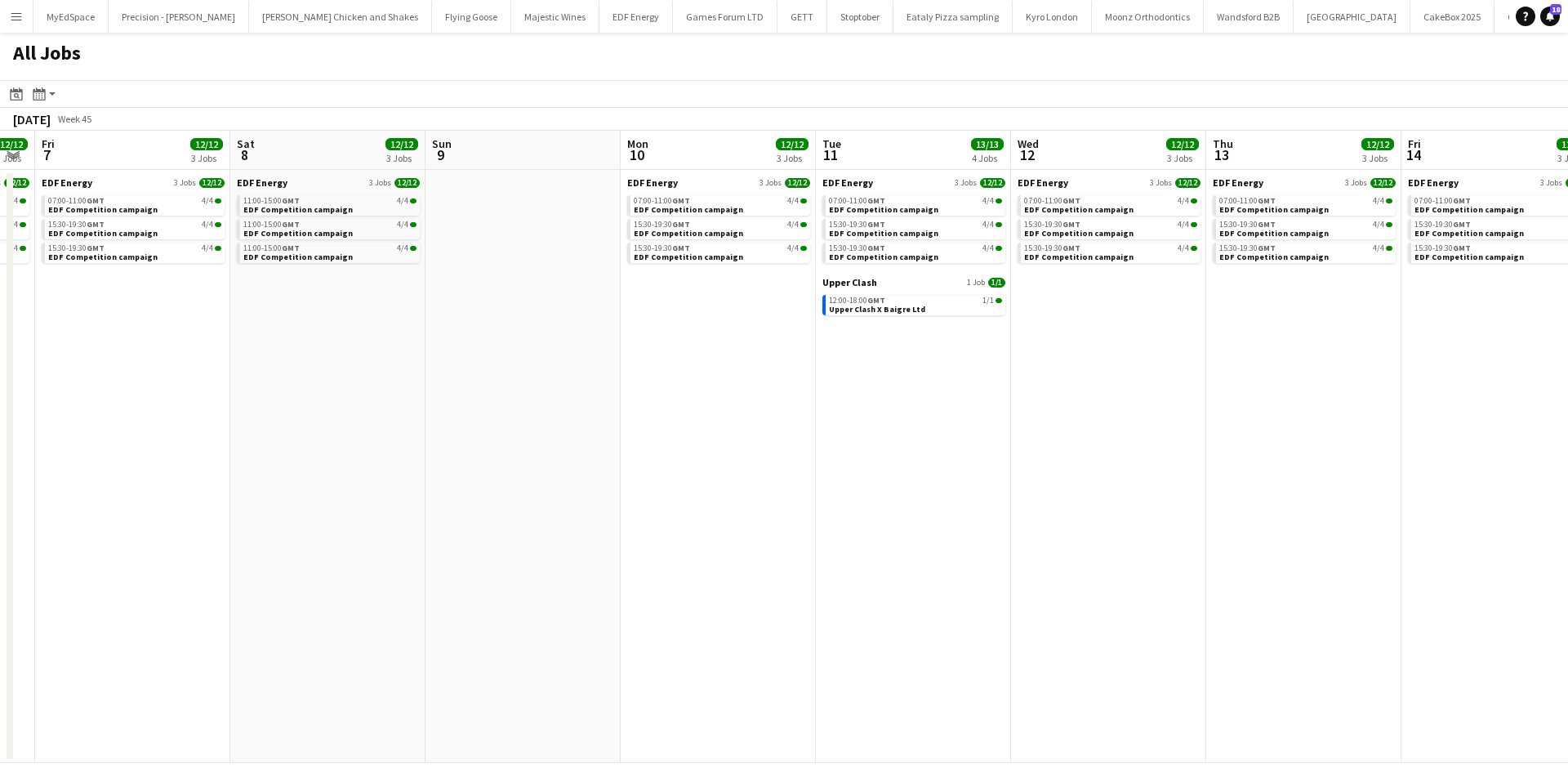
scroll to position [0, 604]
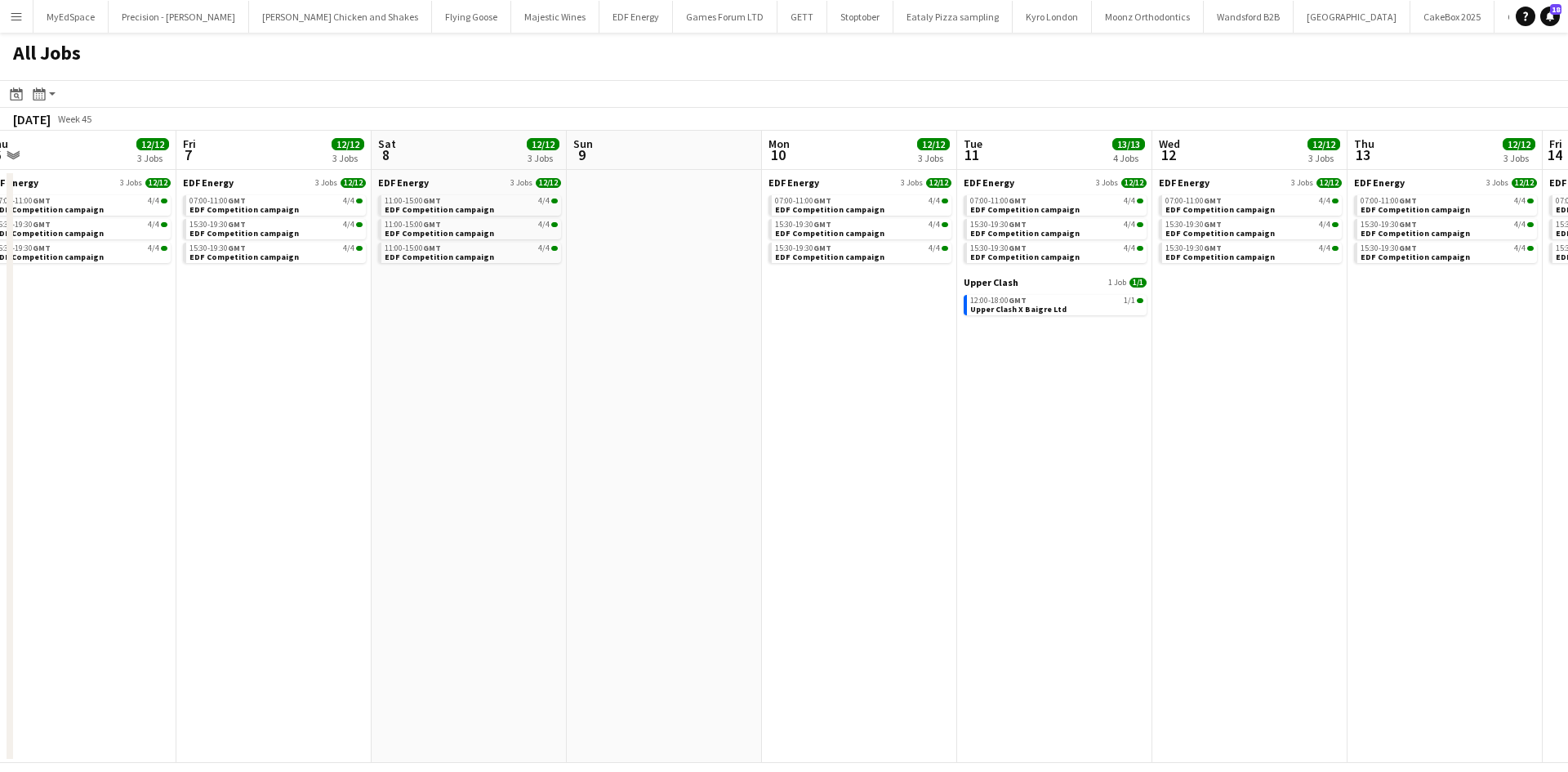
drag, startPoint x: 1230, startPoint y: 453, endPoint x: 513, endPoint y: 316, distance: 730.0
click at [513, 316] on app-calendar-viewport "Mon 3 12/12 3 Jobs Tue 4 12/12 3 Jobs Wed 5 12/12 3 Jobs Thu 6 12/12 3 Jobs Fri…" at bounding box center [784, 447] width 1568 height 633
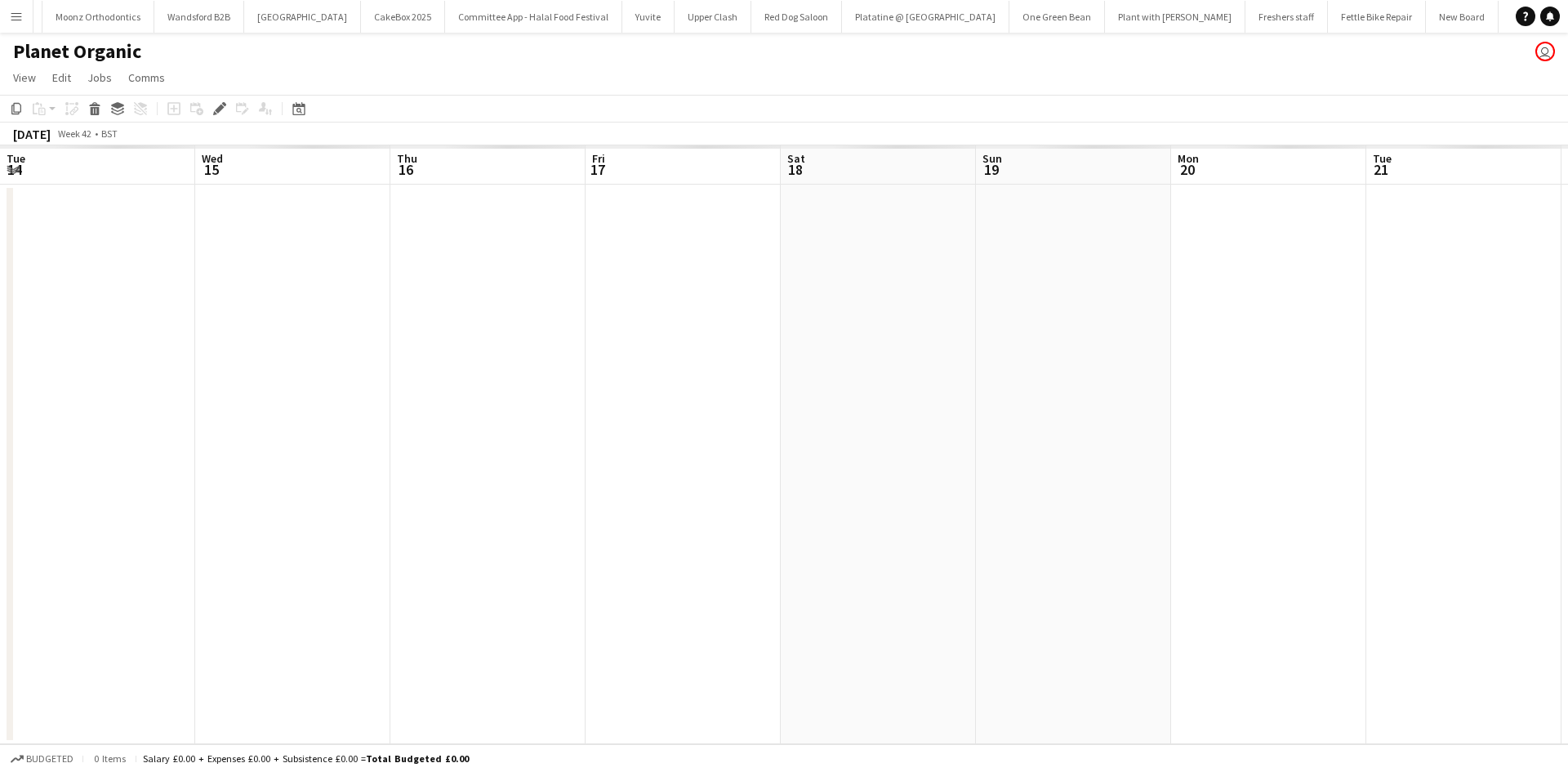
scroll to position [0, 562]
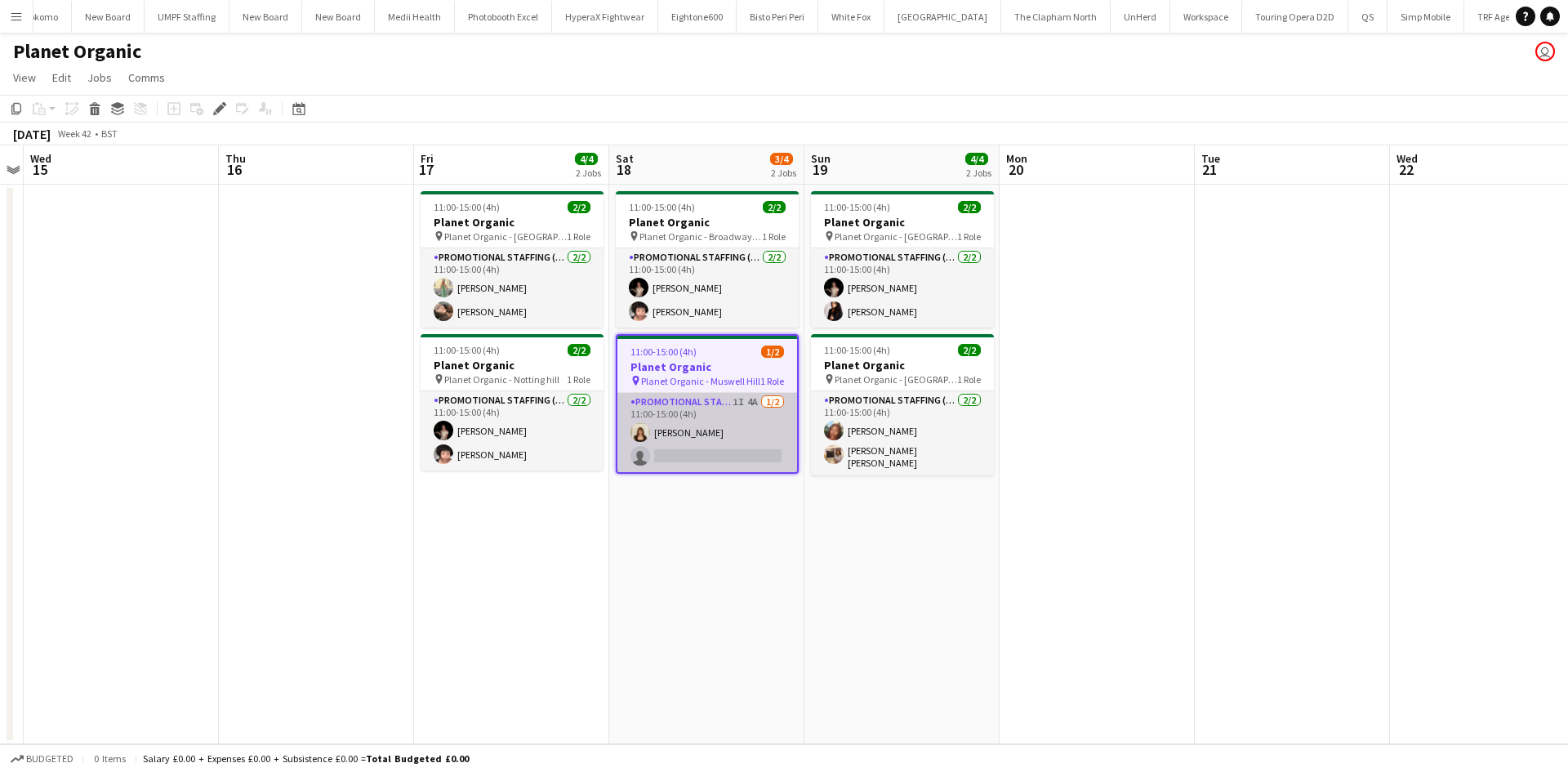
click at [751, 400] on app-card-role "Promotional Staffing (Brand Ambassadors) 1I 4A [DATE] 11:00-15:00 (4h) [PERSON_…" at bounding box center [707, 433] width 180 height 79
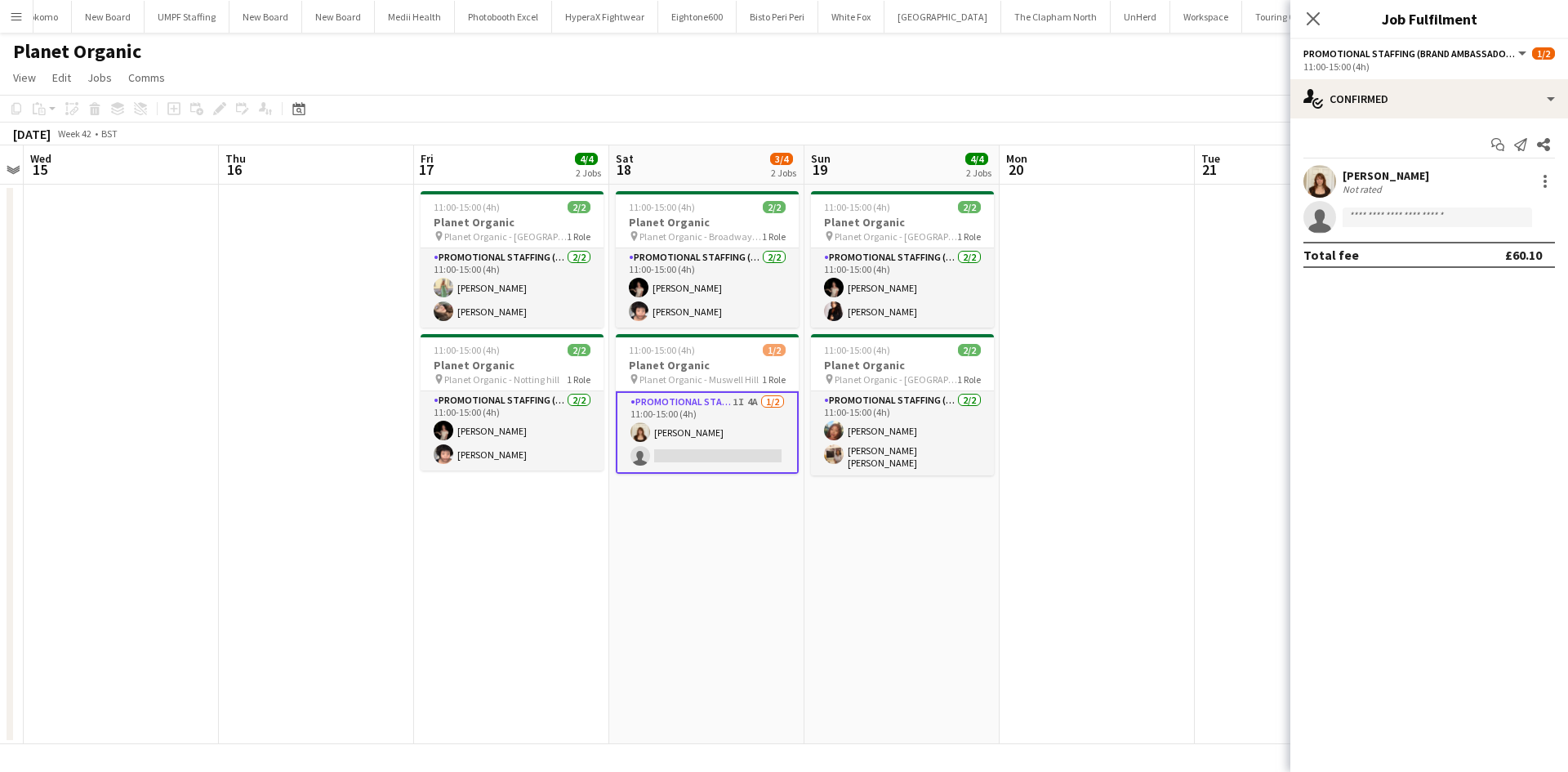
scroll to position [0, 5251]
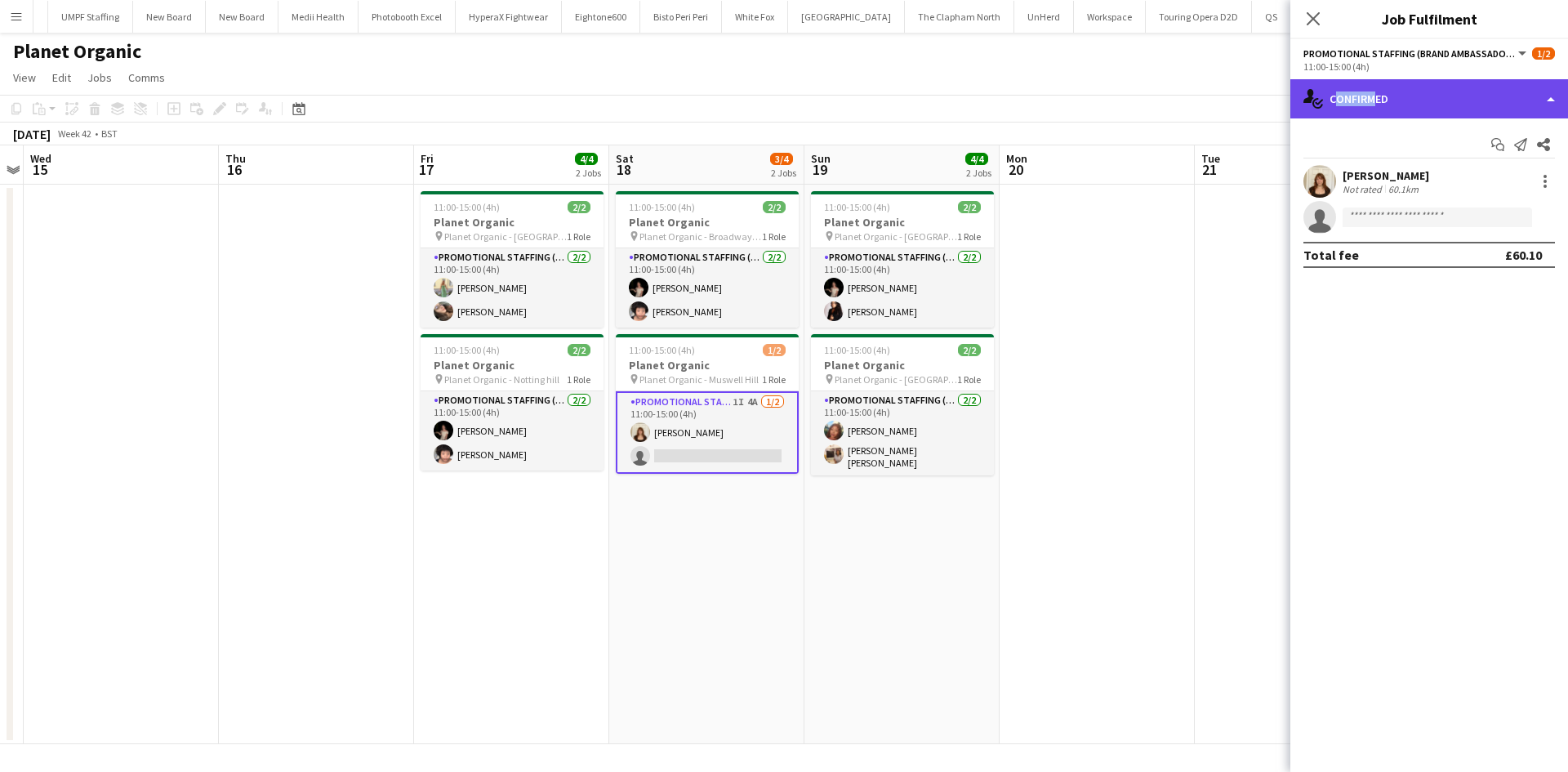
click at [1368, 106] on div "single-neutral-actions-check-2 Confirmed" at bounding box center [1429, 99] width 278 height 39
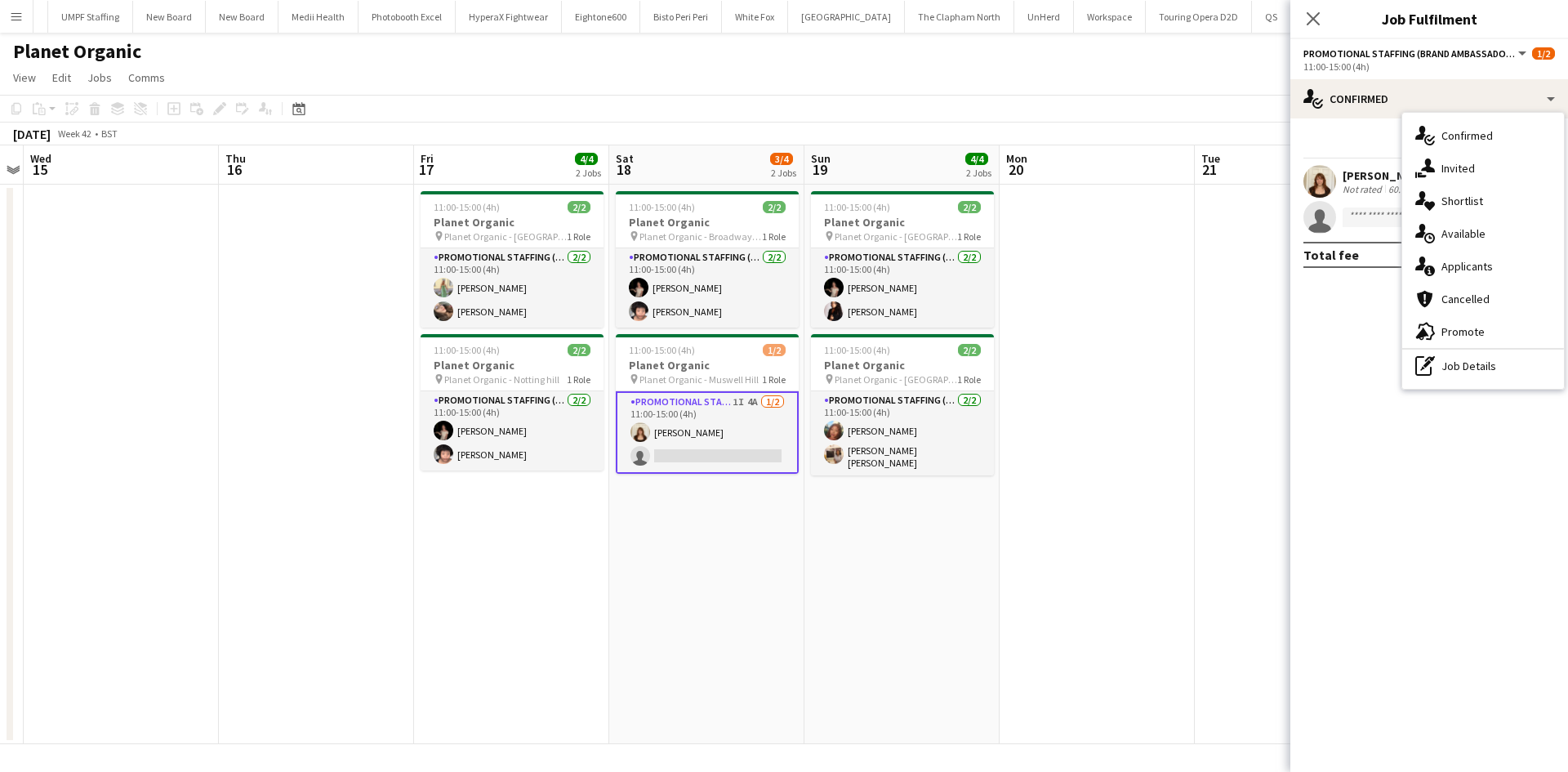
click at [1487, 259] on div "single-neutral-actions-information Applicants" at bounding box center [1482, 266] width 162 height 32
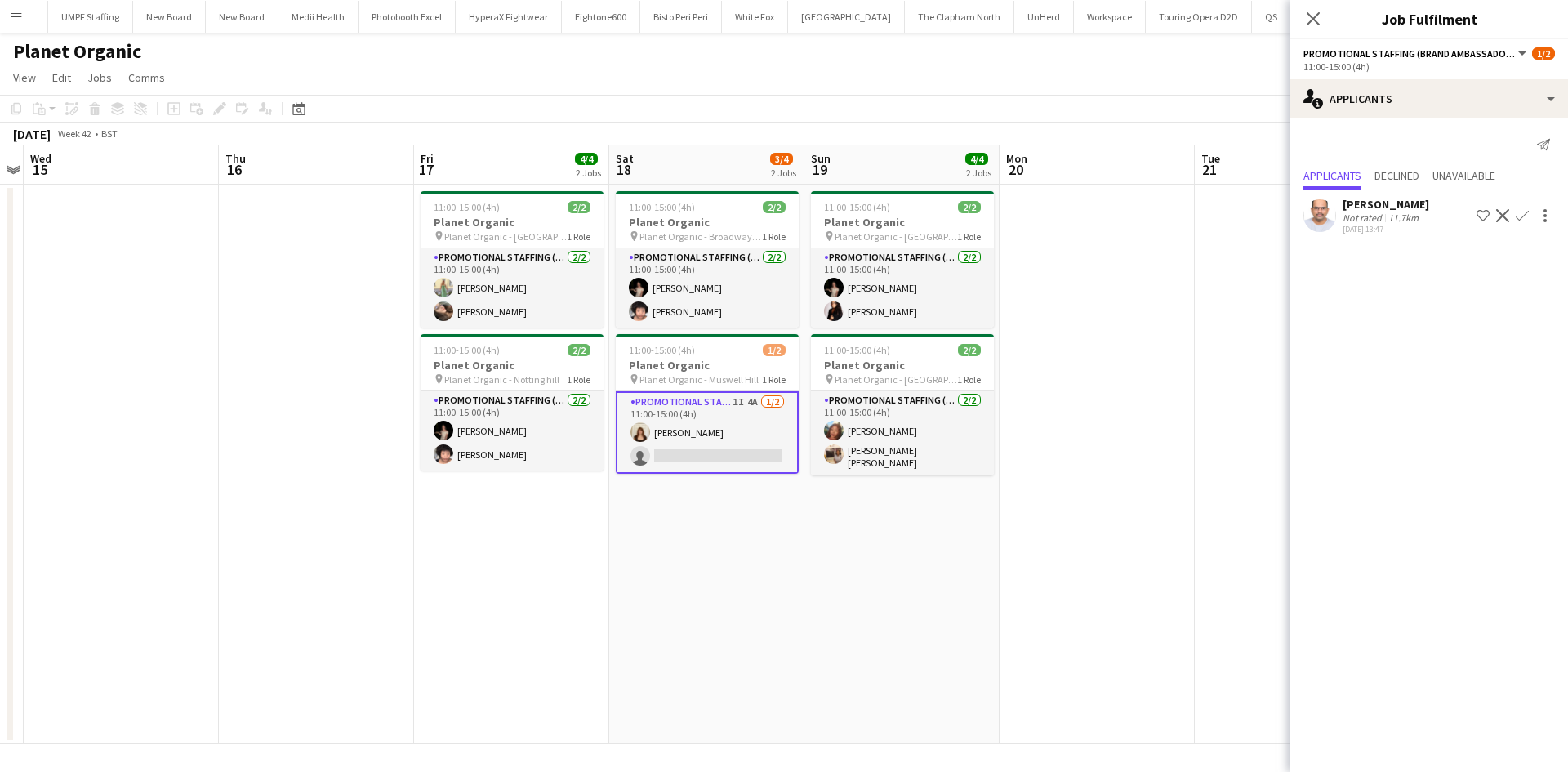
click at [1378, 210] on div "[PERSON_NAME]" at bounding box center [1386, 204] width 87 height 15
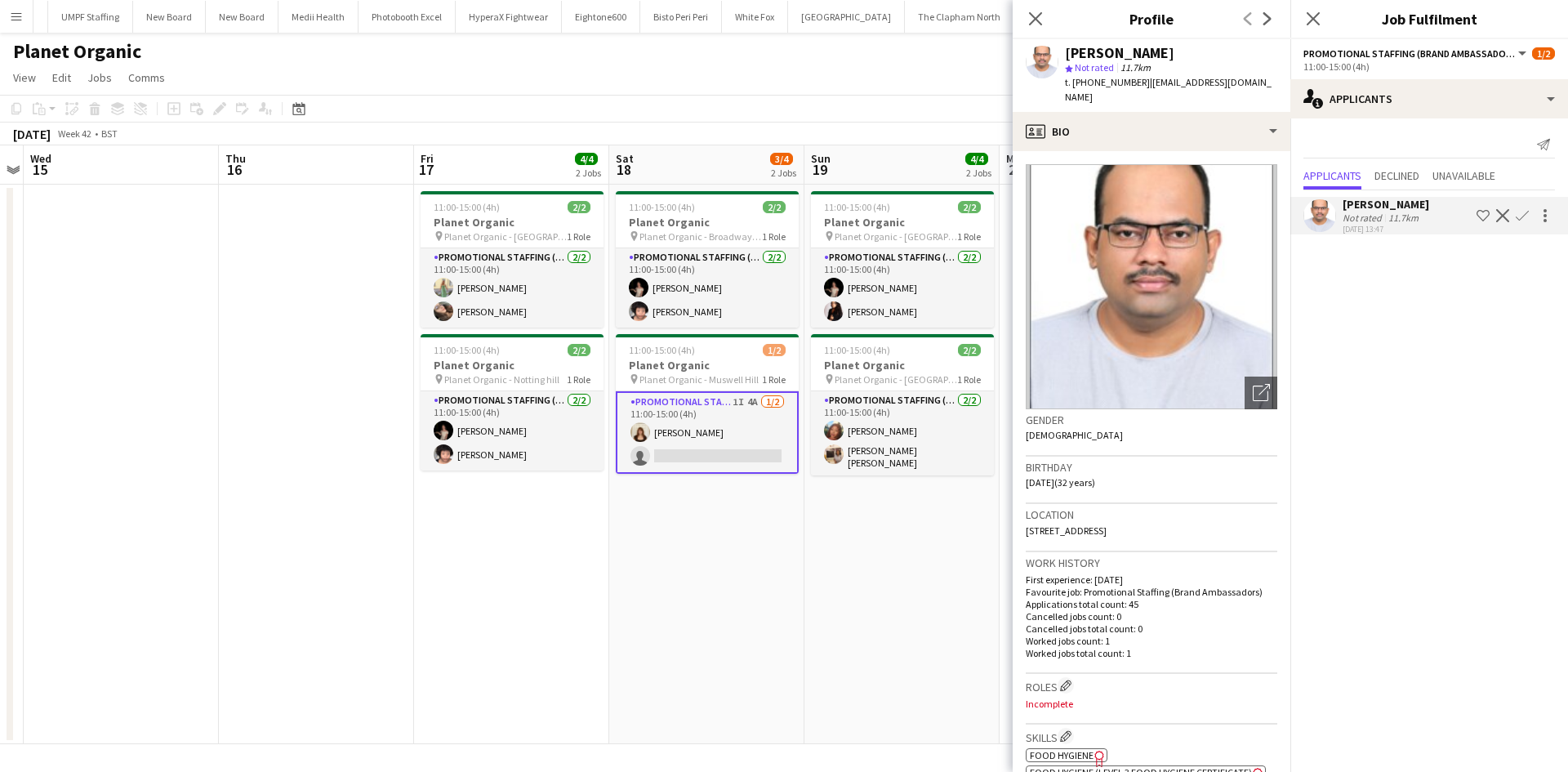
click at [820, 523] on app-date-cell "11:00-15:00 (4h) 2/2 Planet Organic pin Planet Organic - Chiswick High Road 1 R…" at bounding box center [903, 464] width 196 height 560
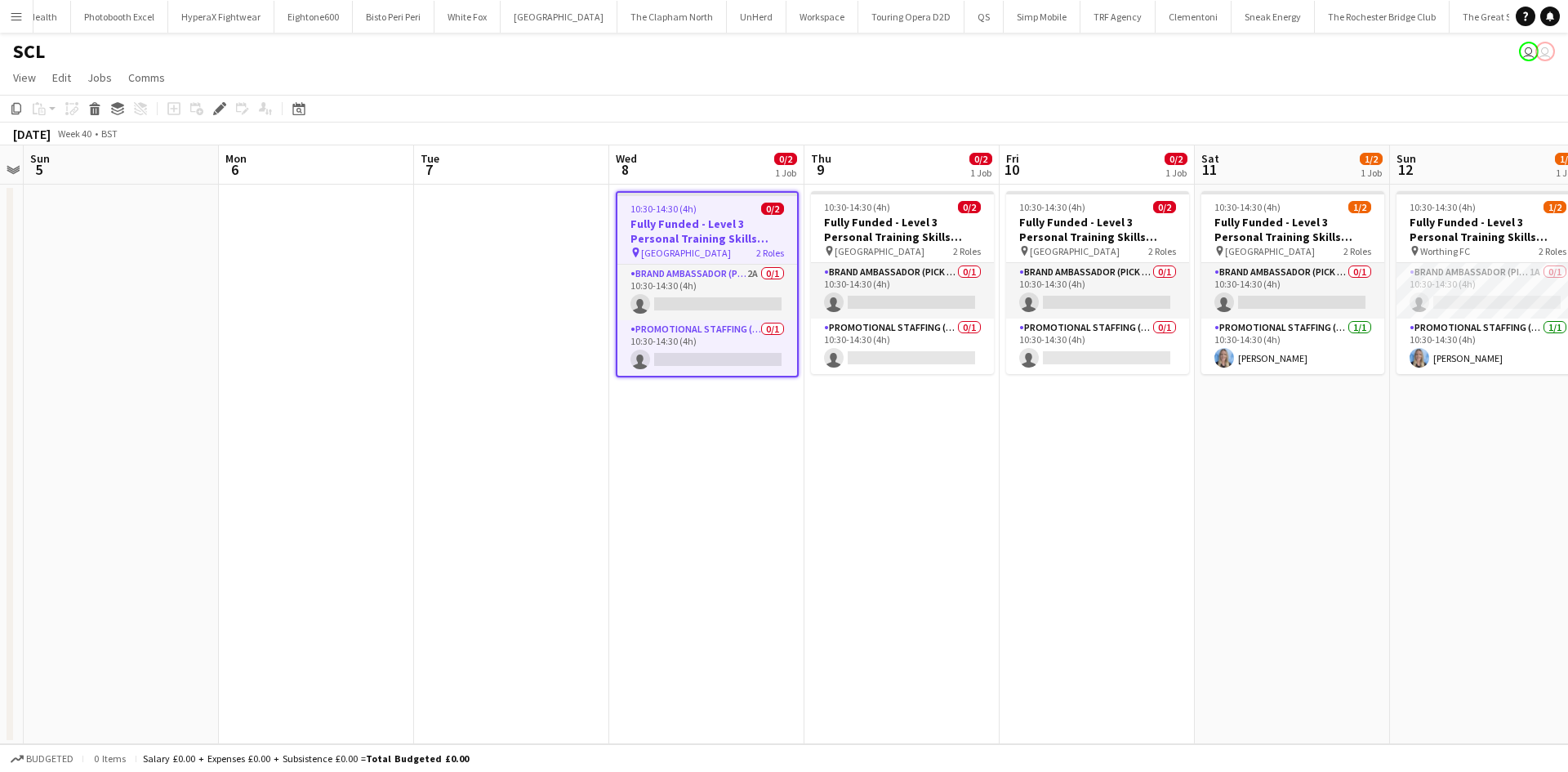
scroll to position [0, 5598]
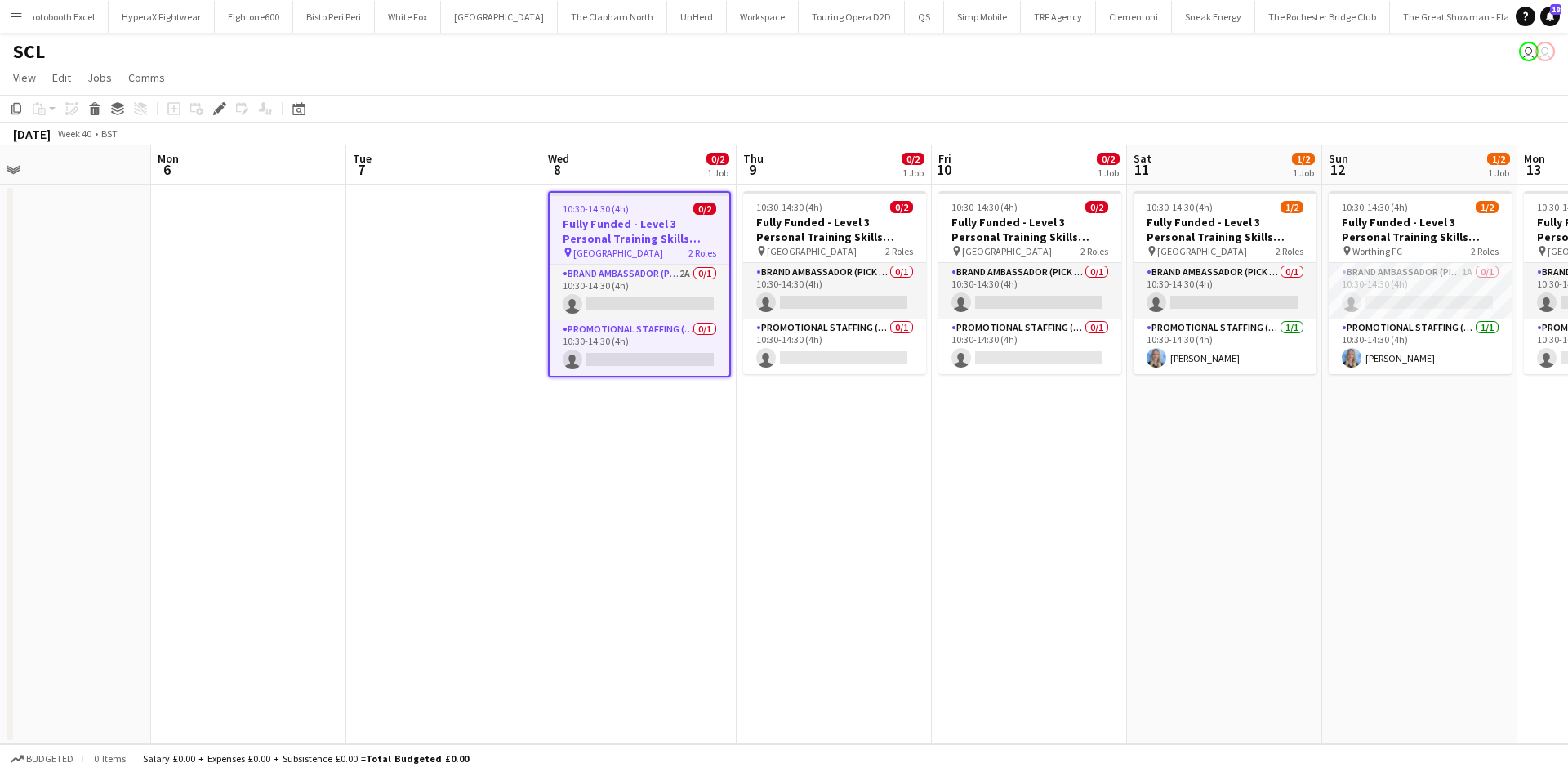
drag, startPoint x: 925, startPoint y: 614, endPoint x: 880, endPoint y: 618, distance: 45.2
click at [881, 618] on app-calendar-viewport "Thu 2 Fri 3 Sat 4 Sun 5 Mon 6 Tue 7 Wed 8 0/2 1 Job Thu 9 0/2 1 Job Fri 10 0/2 …" at bounding box center [784, 445] width 1568 height 599
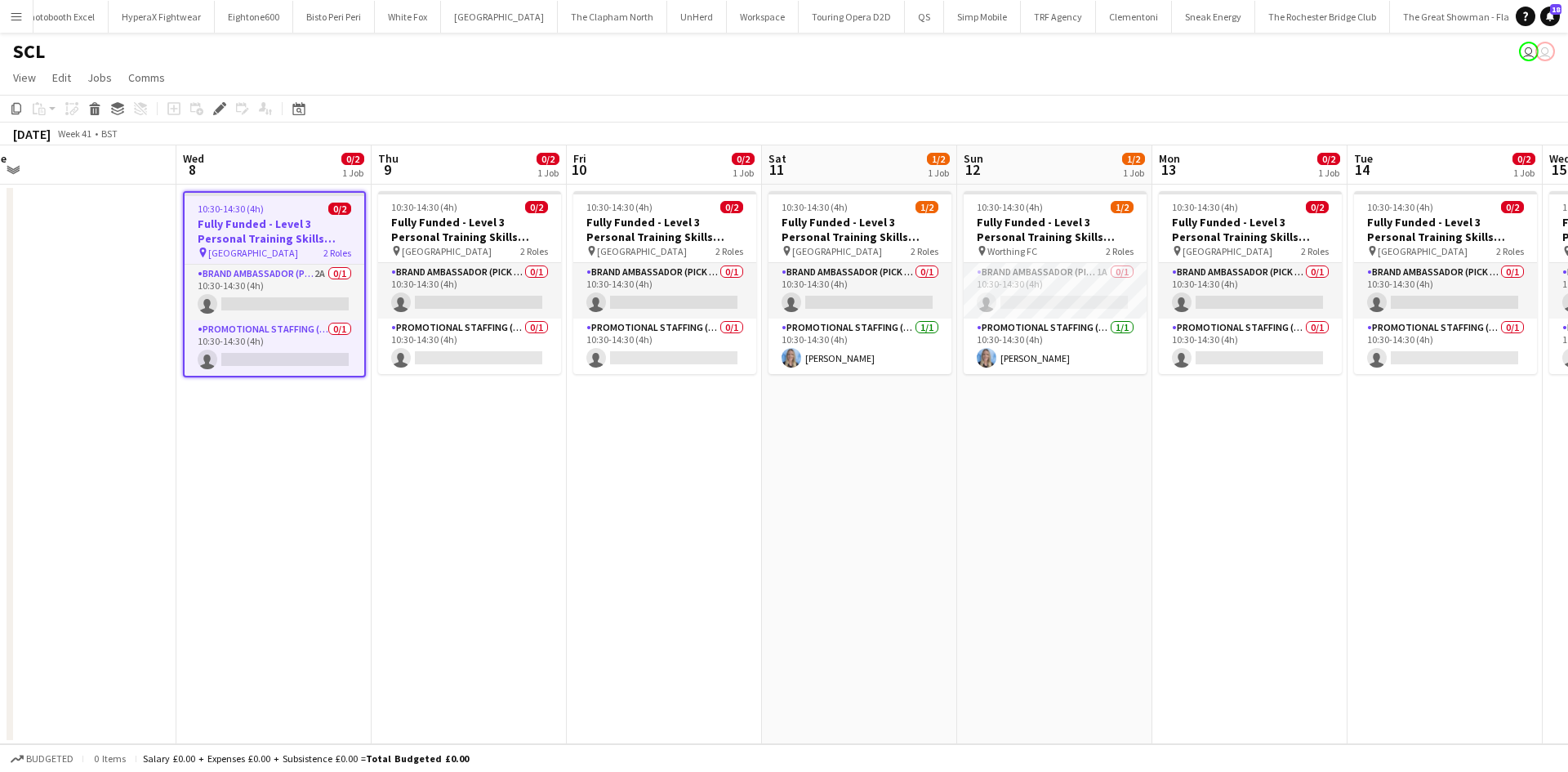
drag, startPoint x: 912, startPoint y: 495, endPoint x: 564, endPoint y: 463, distance: 349.5
click at [564, 463] on app-calendar-viewport "Sat 4 Sun 5 Mon 6 Tue 7 Wed 8 0/2 1 Job Thu 9 0/2 1 Job Fri 10 0/2 1 Job Sat 11…" at bounding box center [784, 445] width 1568 height 599
drag, startPoint x: 892, startPoint y: 506, endPoint x: 634, endPoint y: 402, distance: 278.2
click at [892, 476] on app-calendar-viewport "Sat 4 Sun 5 Mon 6 Tue 7 Wed 8 0/2 1 Job Thu 9 0/2 1 Job Fri 10 0/2 1 Job Sat 11…" at bounding box center [784, 445] width 1568 height 599
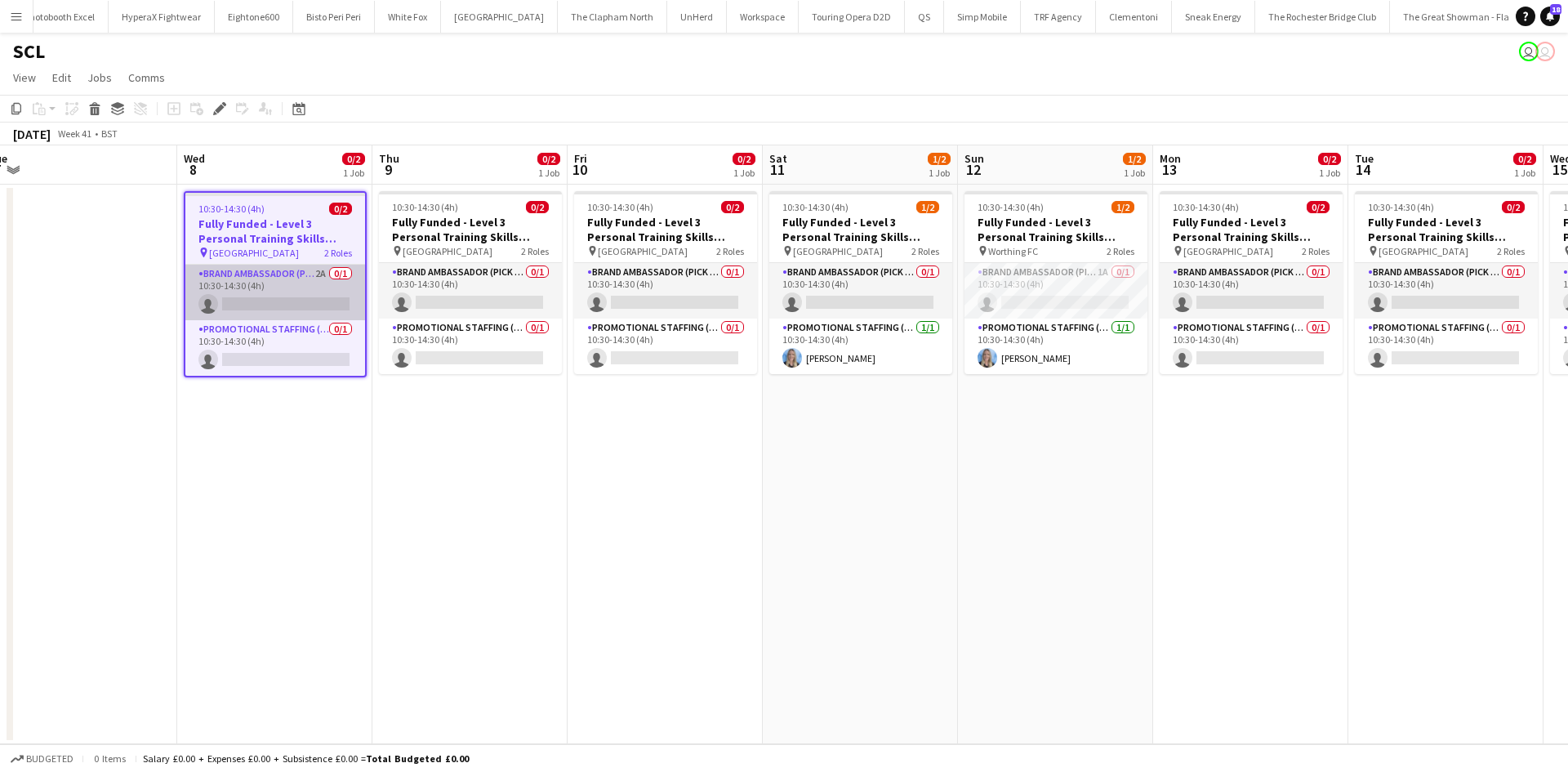
click at [324, 275] on app-card-role "Brand Ambassador (Pick up) 2A 0/1 10:30-14:30 (4h) single-neutral-actions" at bounding box center [275, 293] width 180 height 55
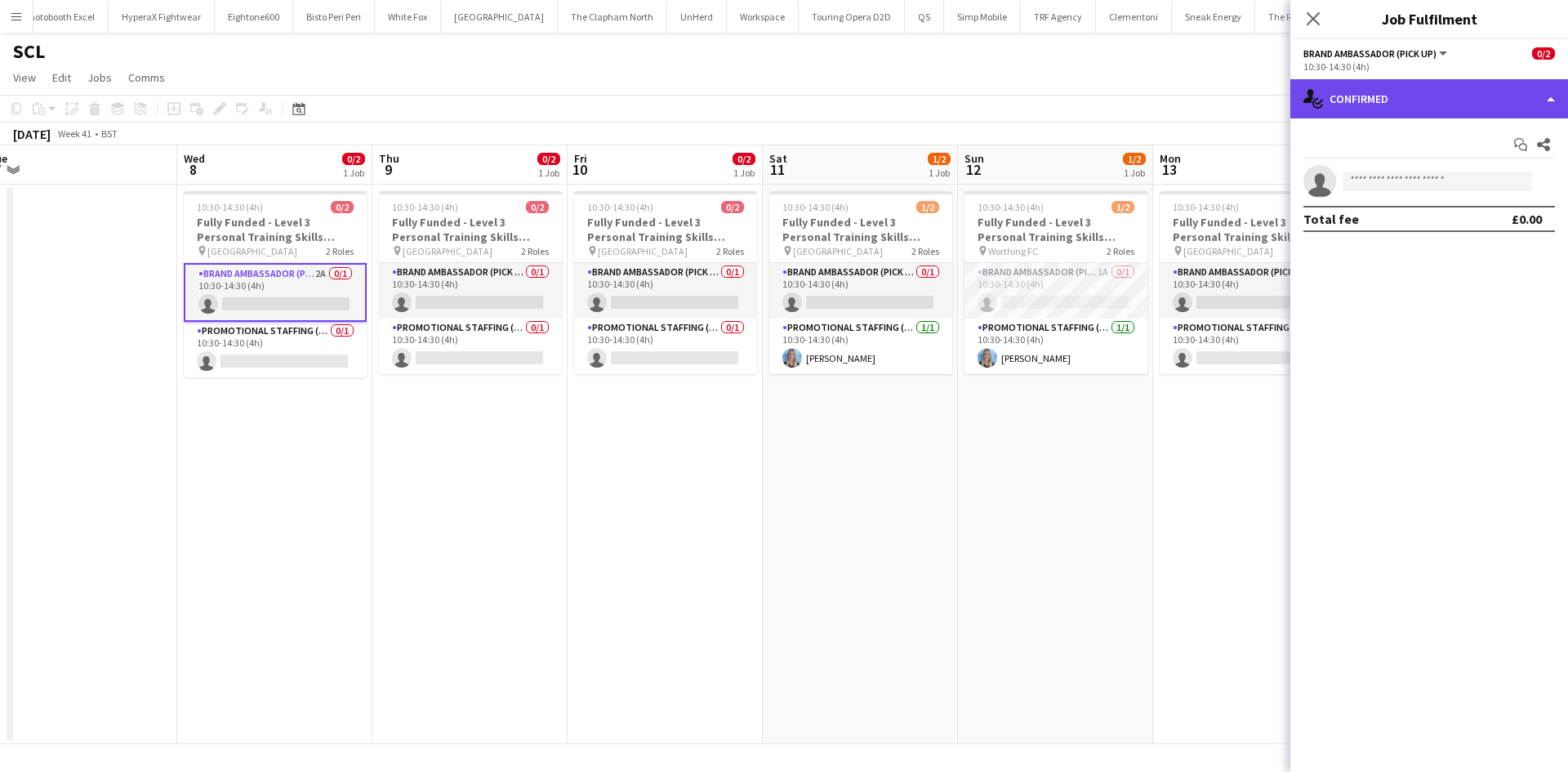
click at [1487, 83] on div "single-neutral-actions-check-2 Confirmed" at bounding box center [1429, 99] width 278 height 39
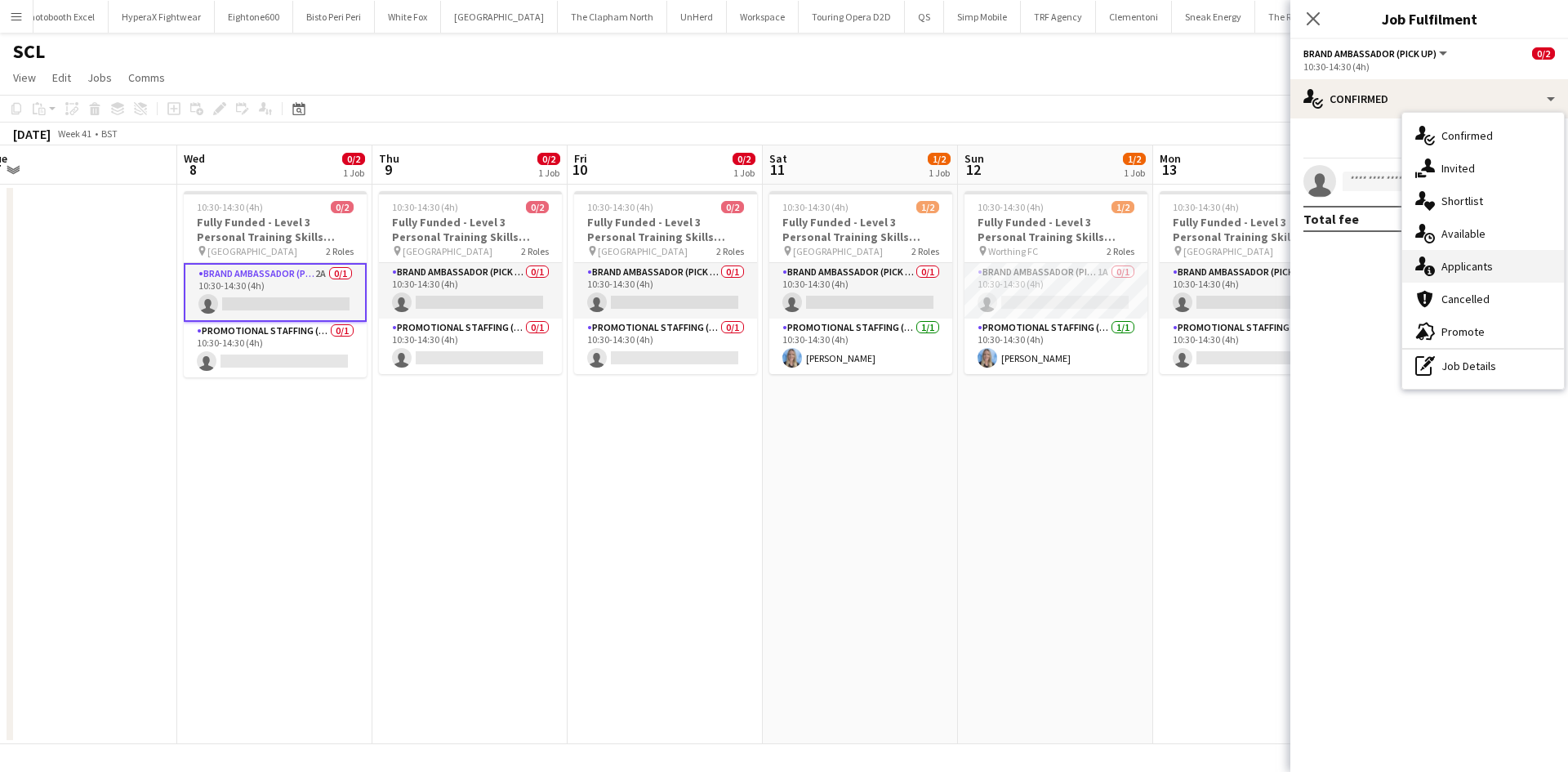
click at [1516, 263] on div "single-neutral-actions-information Applicants" at bounding box center [1482, 266] width 162 height 32
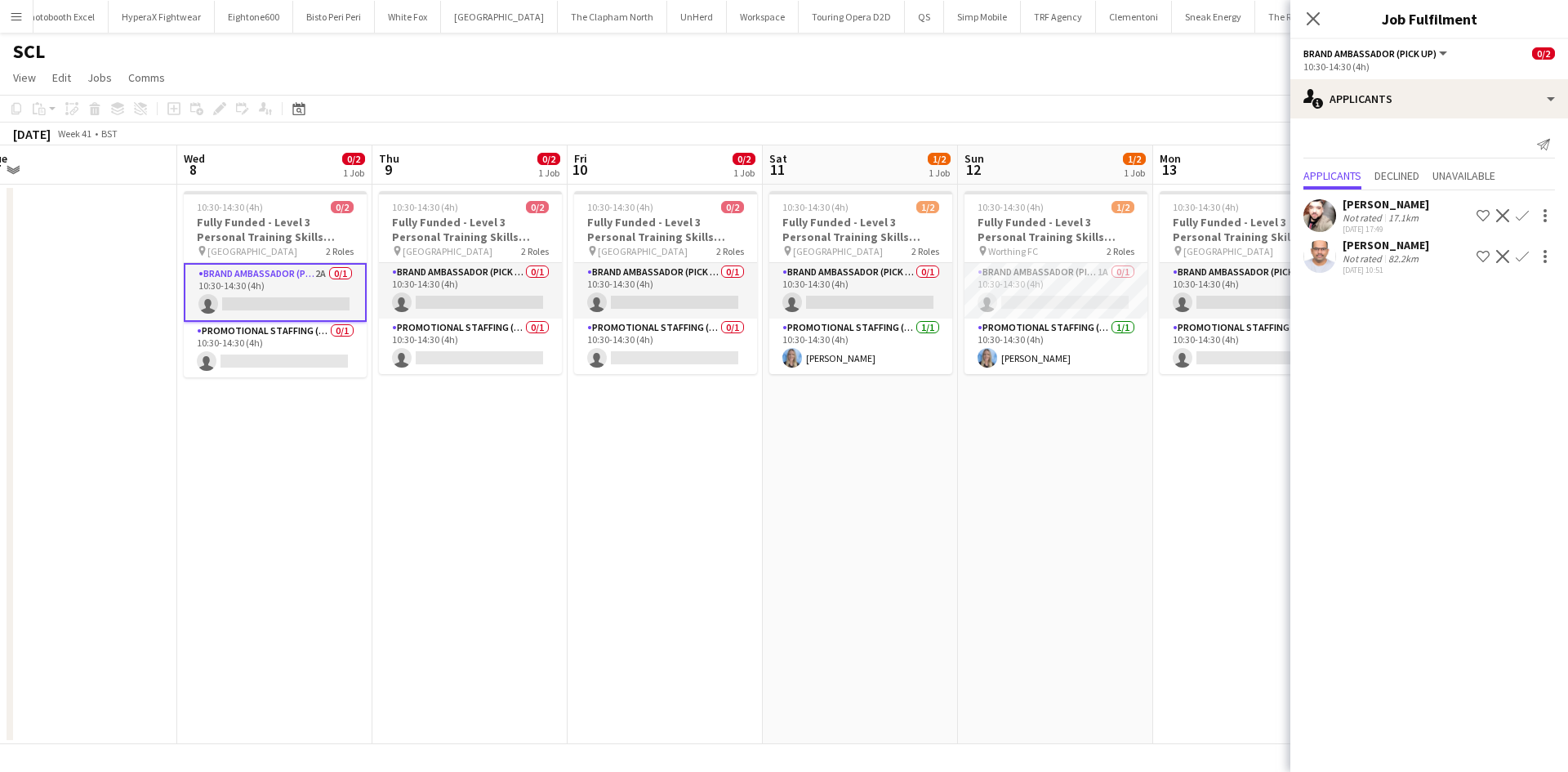
click at [754, 437] on app-date-cell "10:30-14:30 (4h) 0/2 Fully Funded - Level 3 Personal Training Skills Bootcamp p…" at bounding box center [665, 464] width 196 height 560
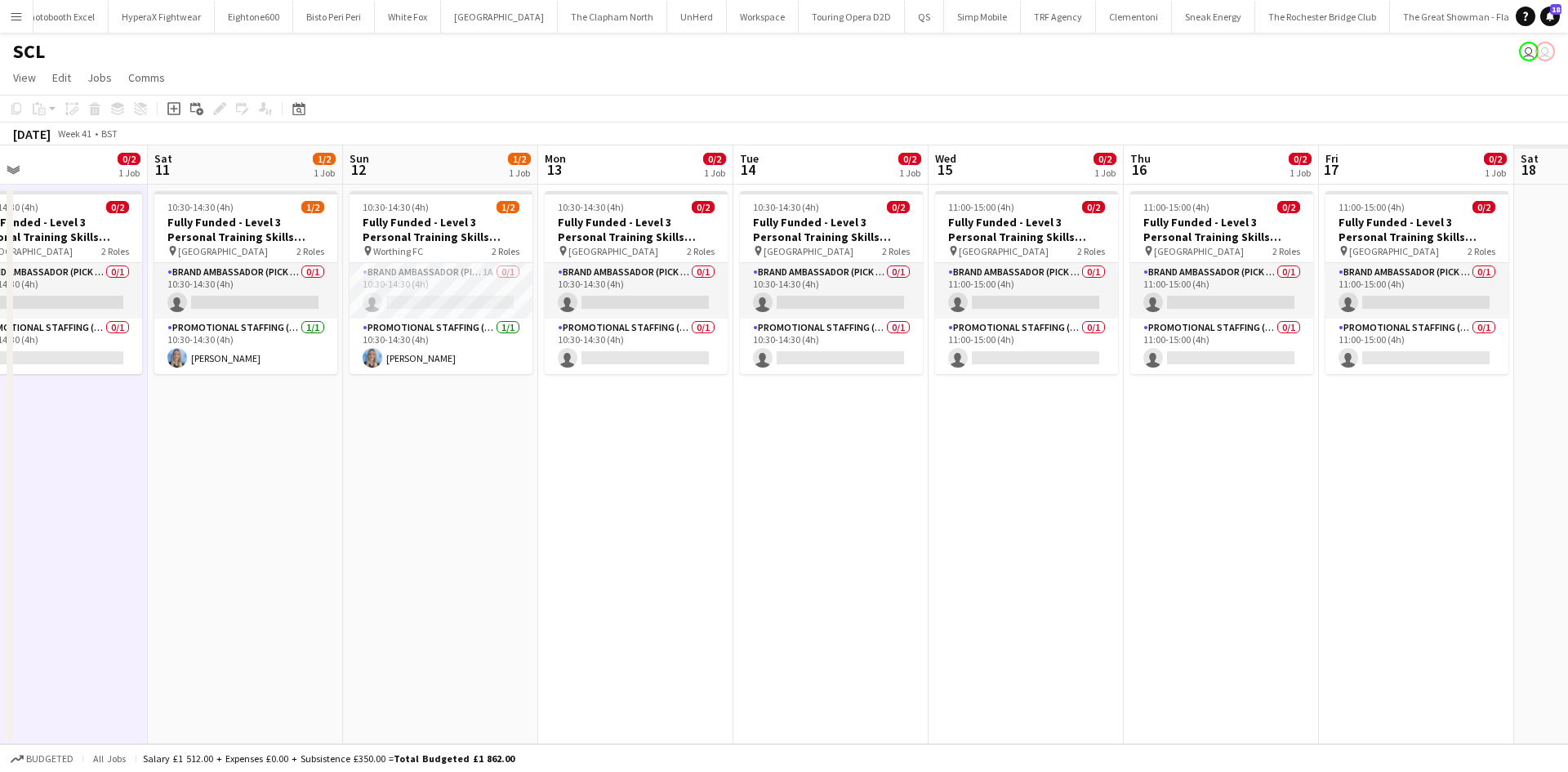
drag, startPoint x: 525, startPoint y: 522, endPoint x: 466, endPoint y: 504, distance: 61.7
click at [267, 498] on app-calendar-viewport "Tue 7 Wed 8 0/2 1 Job Thu 9 0/2 1 Job Fri 10 0/2 1 Job Sat 11 1/2 1 Job Sun 12 …" at bounding box center [784, 445] width 1568 height 599
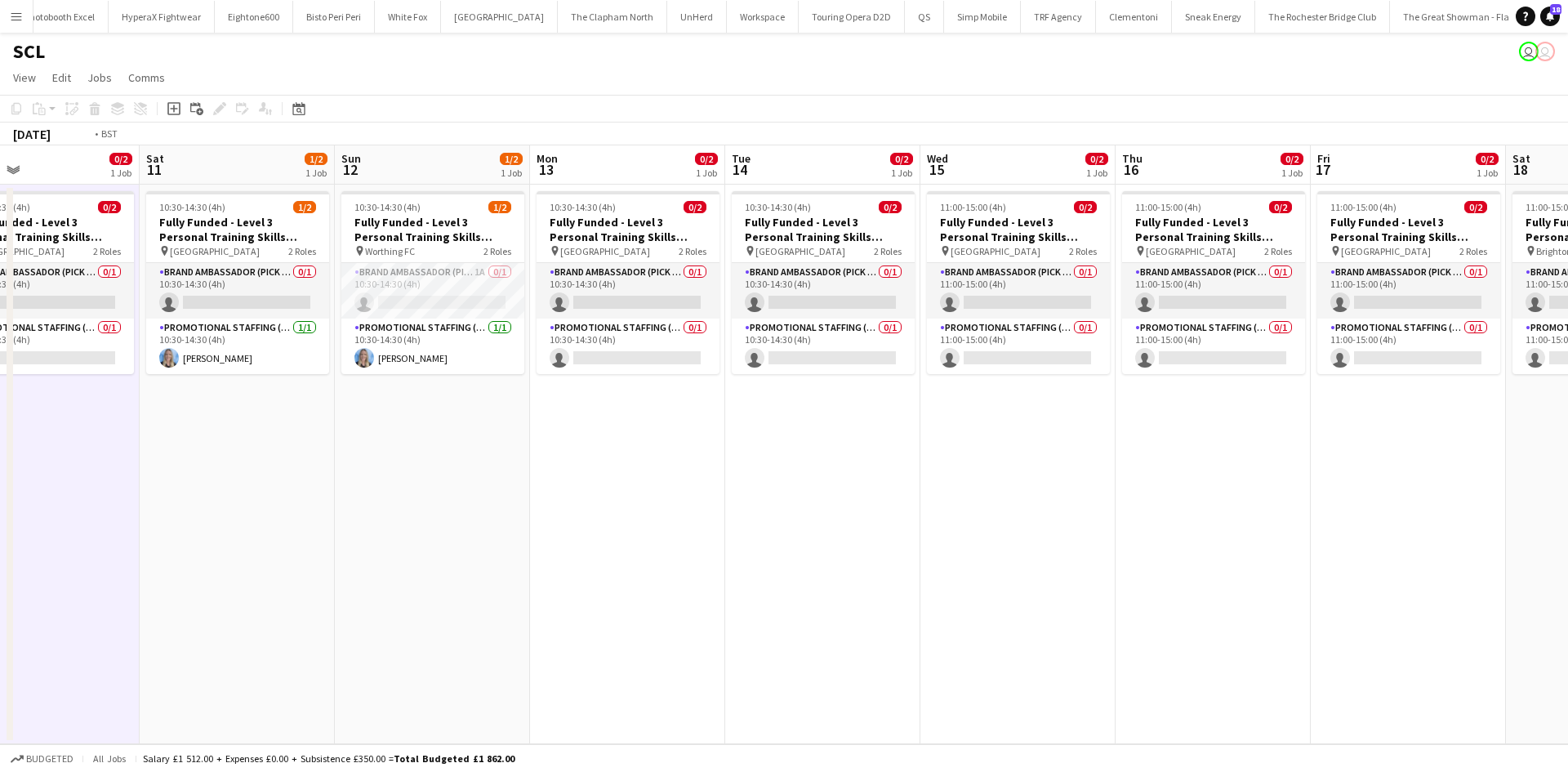
drag, startPoint x: 947, startPoint y: 508, endPoint x: 273, endPoint y: 416, distance: 680.2
click at [273, 416] on app-calendar-viewport "Tue 7 Wed 8 0/2 1 Job Thu 9 0/2 1 Job Fri 10 0/2 1 Job Sat 11 1/2 1 Job Sun 12 …" at bounding box center [784, 445] width 1568 height 599
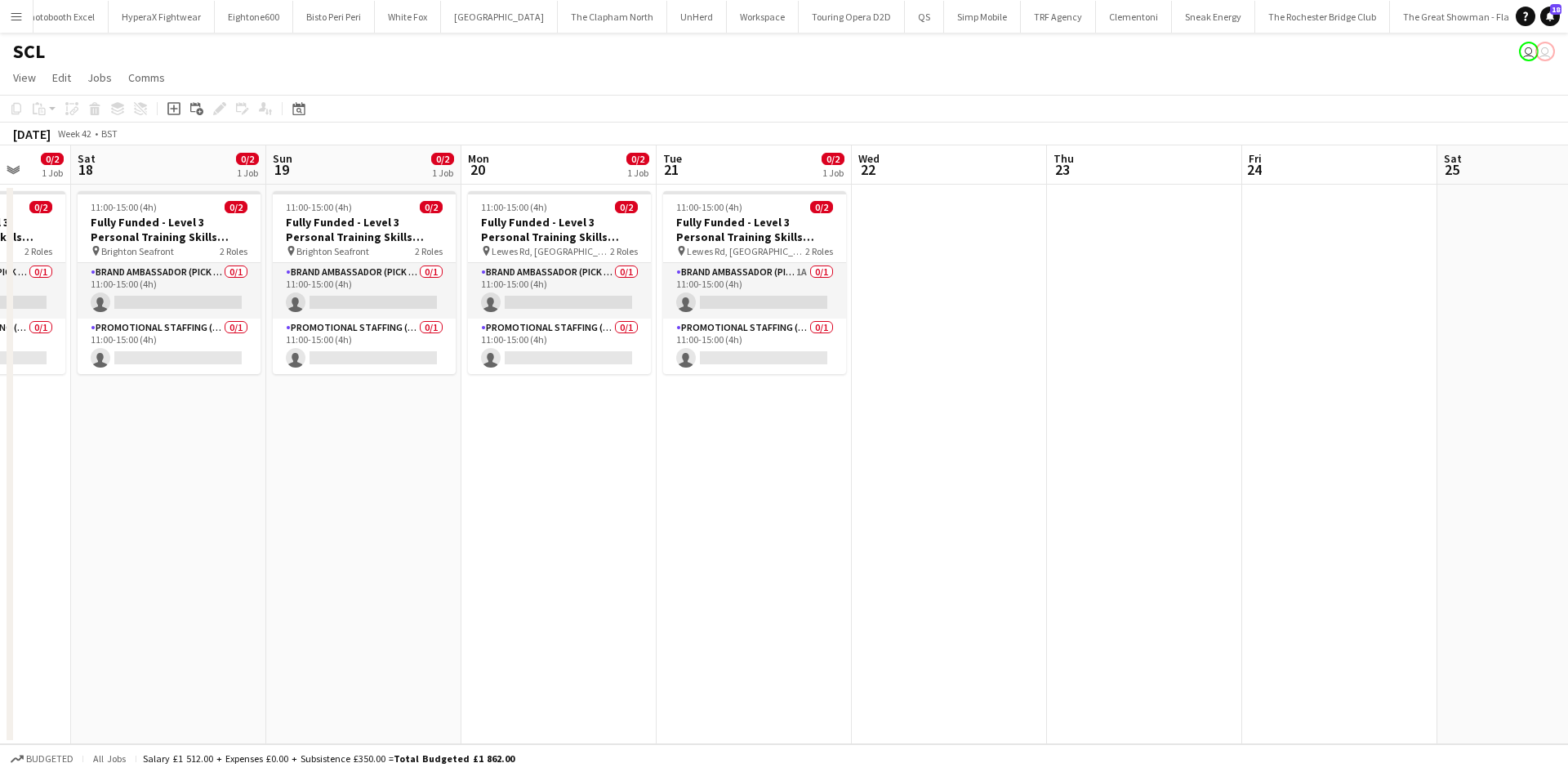
drag, startPoint x: 856, startPoint y: 488, endPoint x: 734, endPoint y: 538, distance: 131.8
click at [97, 469] on app-calendar-viewport "Wed 15 0/2 1 Job Thu 16 0/2 1 Job Fri 17 0/2 1 Job Sat 18 0/2 1 Job Sun 19 0/2 …" at bounding box center [784, 445] width 1568 height 599
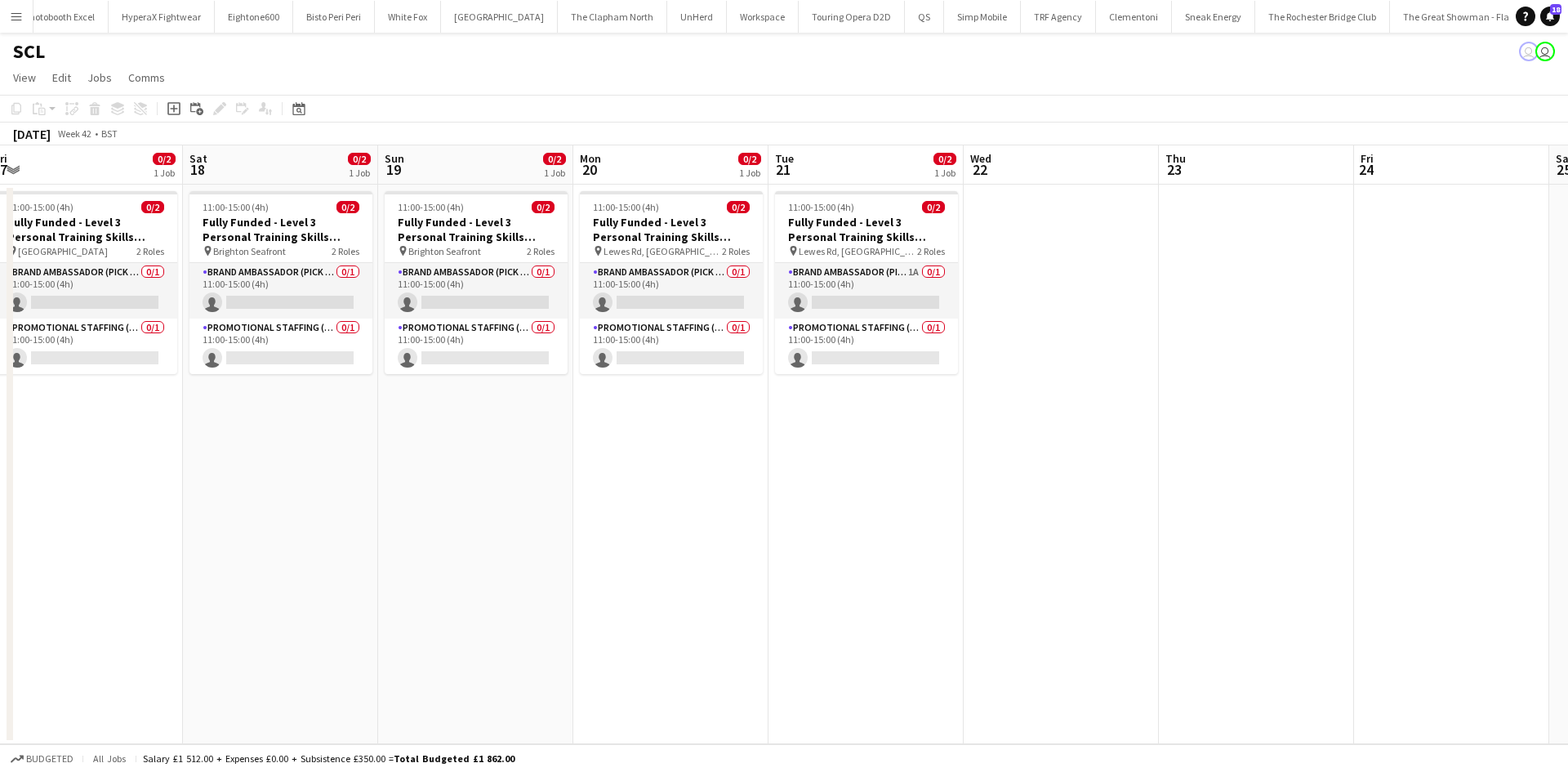
drag, startPoint x: 704, startPoint y: 488, endPoint x: 998, endPoint y: 447, distance: 296.8
click at [998, 447] on app-calendar-viewport "Wed 15 0/2 1 Job Thu 16 0/2 1 Job Fri 17 0/2 1 Job Sat 18 0/2 1 Job Sun 19 0/2 …" at bounding box center [784, 445] width 1568 height 599
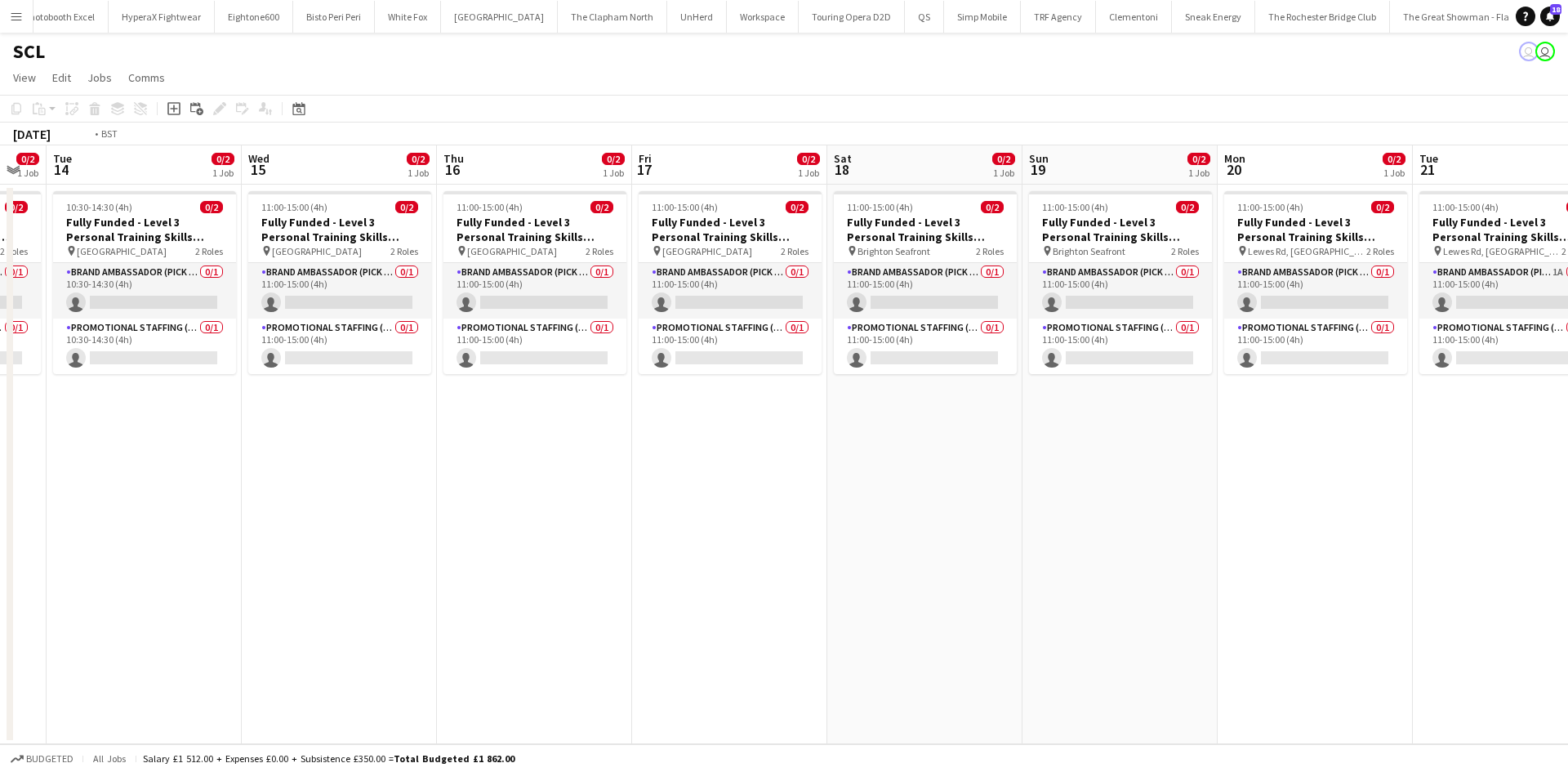
drag, startPoint x: 514, startPoint y: 444, endPoint x: 1059, endPoint y: 473, distance: 545.8
click at [1067, 479] on app-calendar-viewport "Sun 12 1/2 1 Job Mon 13 0/2 1 Job Tue 14 0/2 1 Job Wed 15 0/2 1 Job Thu 16 0/2 …" at bounding box center [784, 445] width 1568 height 599
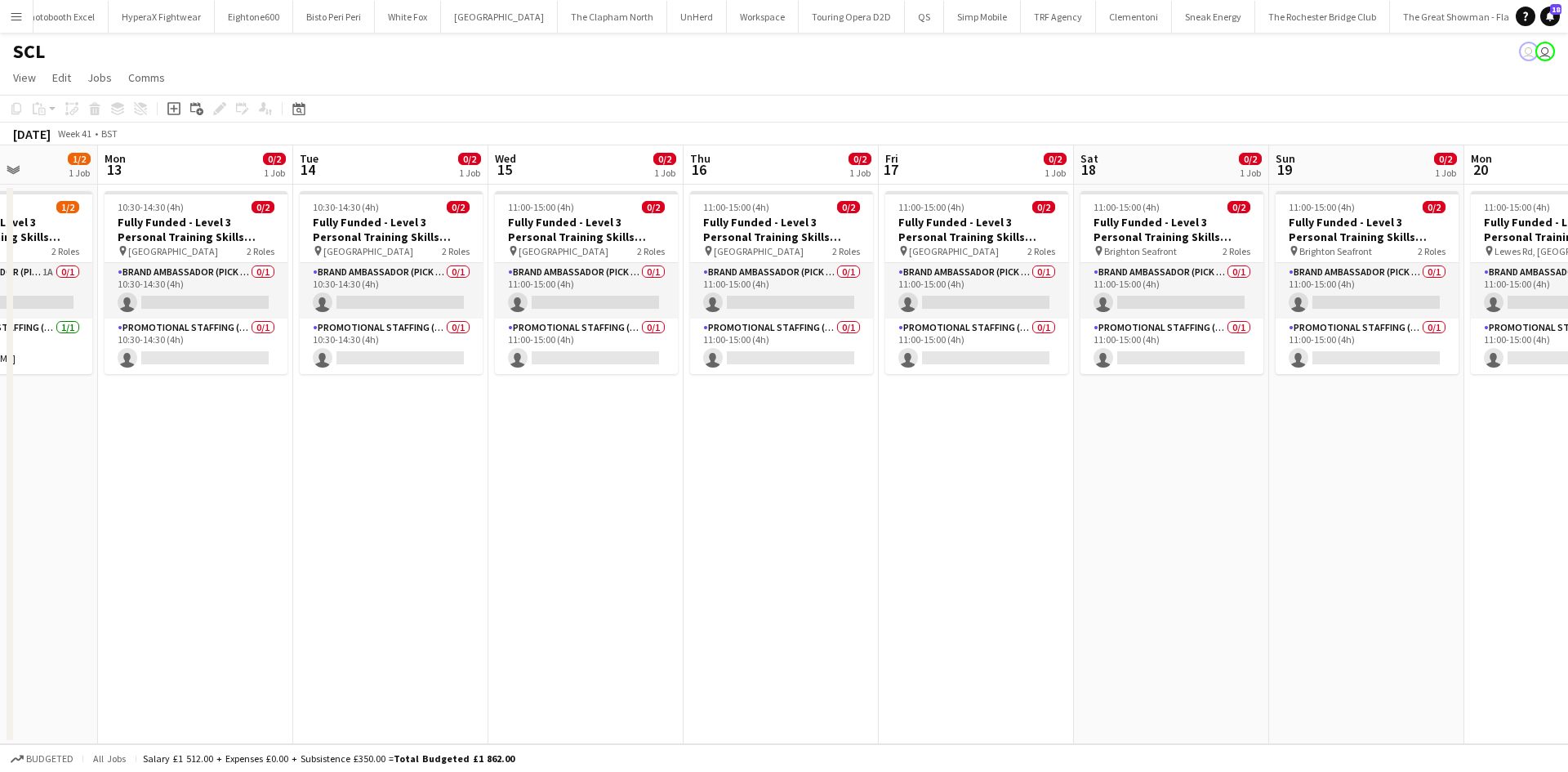
drag, startPoint x: 455, startPoint y: 464, endPoint x: 1073, endPoint y: 486, distance: 618.4
click at [1083, 489] on app-calendar-viewport "Fri 10 0/2 1 Job Sat 11 1/2 1 Job Sun 12 1/2 1 Job Mon 13 0/2 1 Job Tue 14 0/2 …" at bounding box center [784, 445] width 1568 height 599
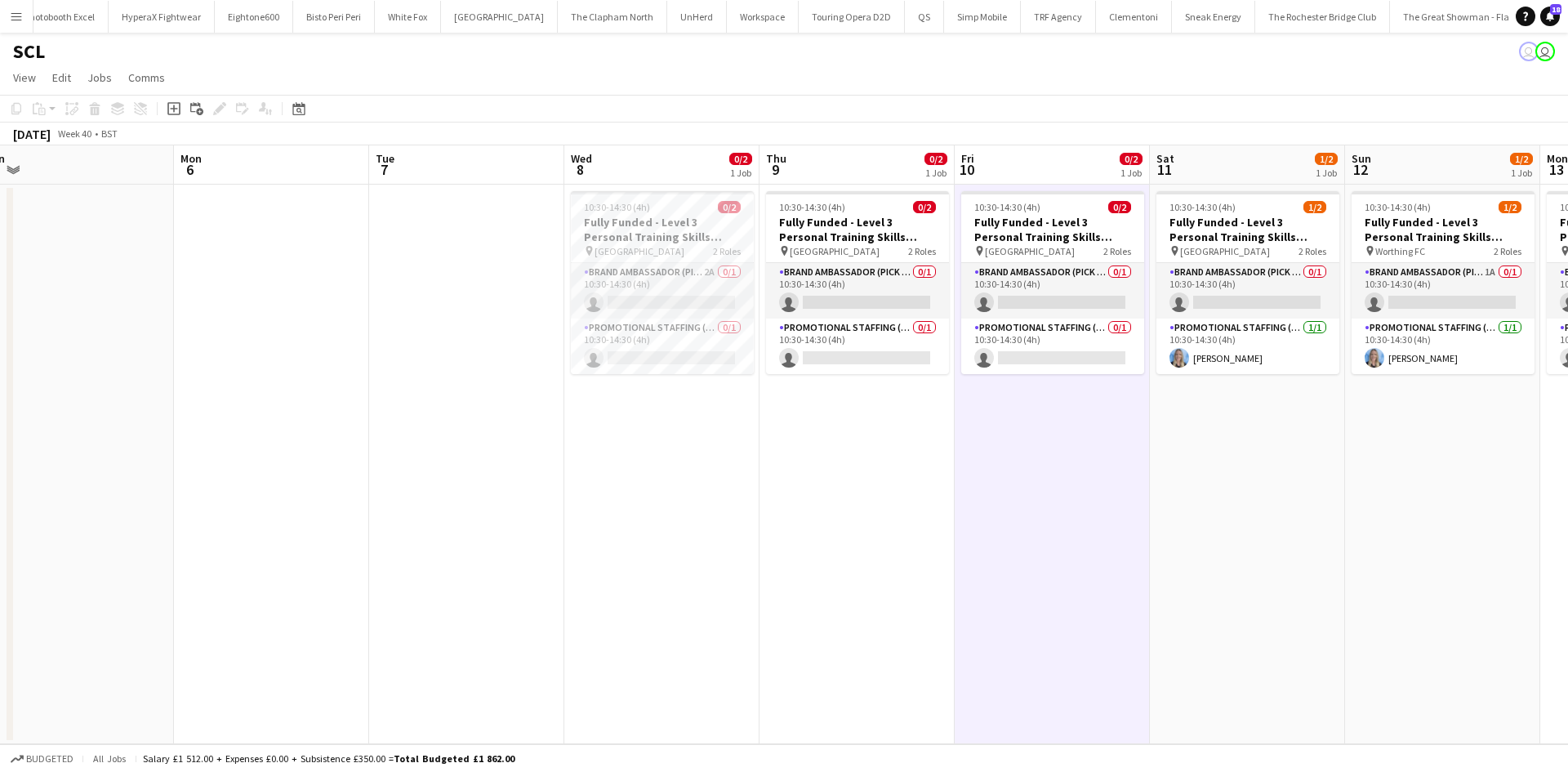
scroll to position [0, 495]
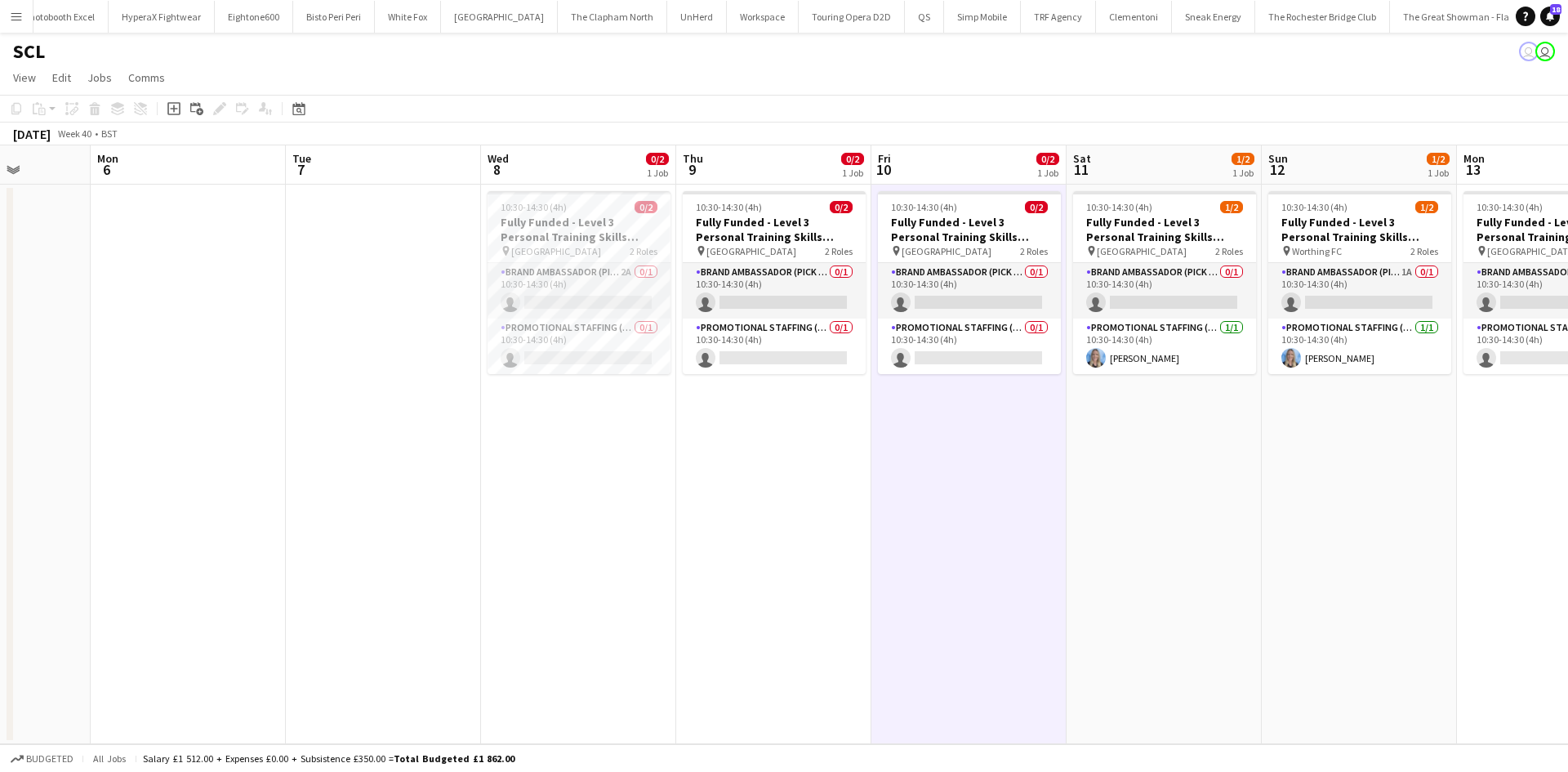
drag, startPoint x: 319, startPoint y: 438, endPoint x: 870, endPoint y: 435, distance: 551.0
click at [871, 437] on app-calendar-viewport "Fri 3 Sat 4 Sun 5 Mon 6 Tue 7 Wed 8 0/2 1 Job Thu 9 0/2 1 Job Fri 10 0/2 1 Job …" at bounding box center [784, 445] width 1568 height 599
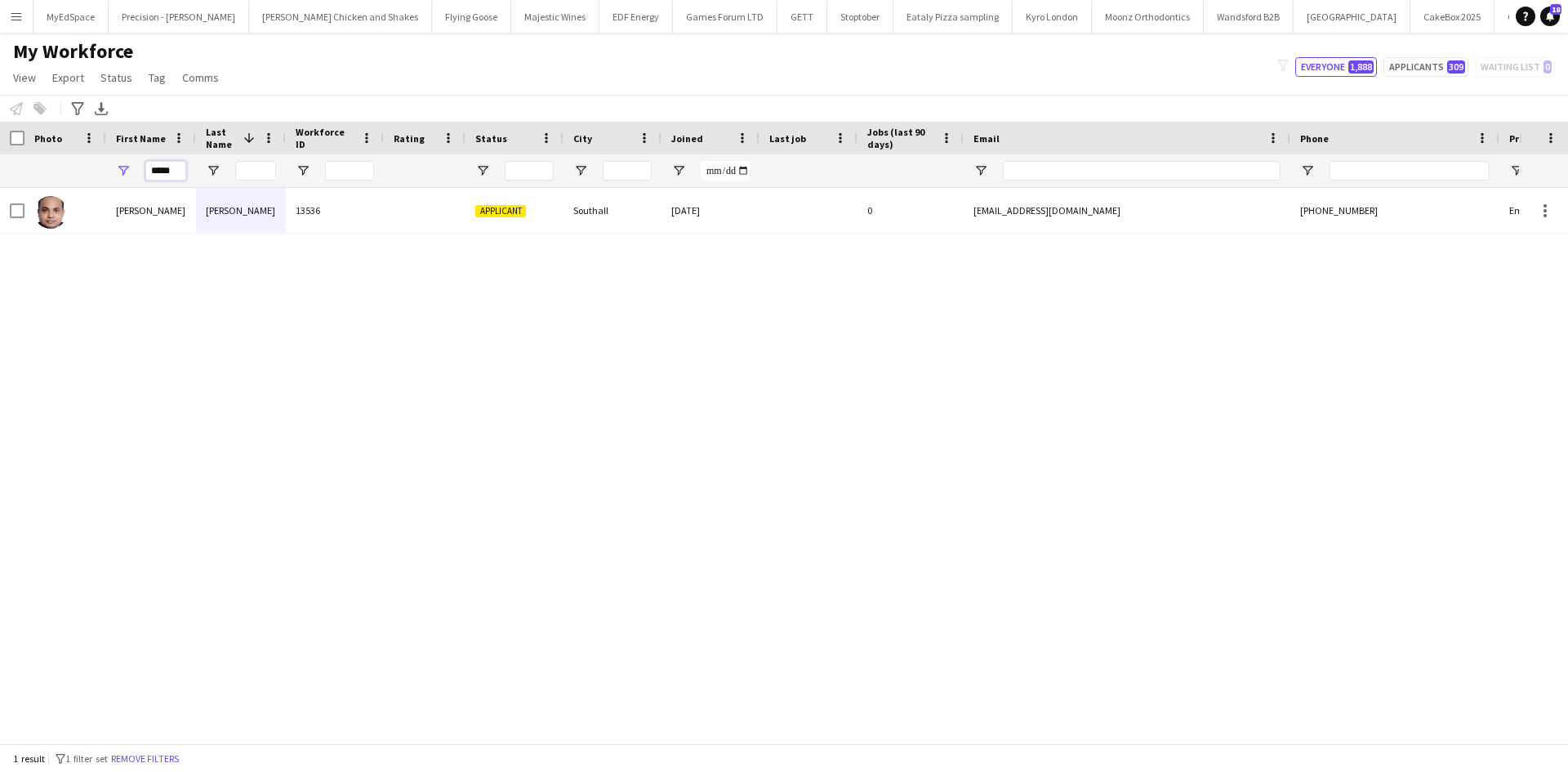
click at [160, 163] on input "*****" at bounding box center [166, 170] width 41 height 19
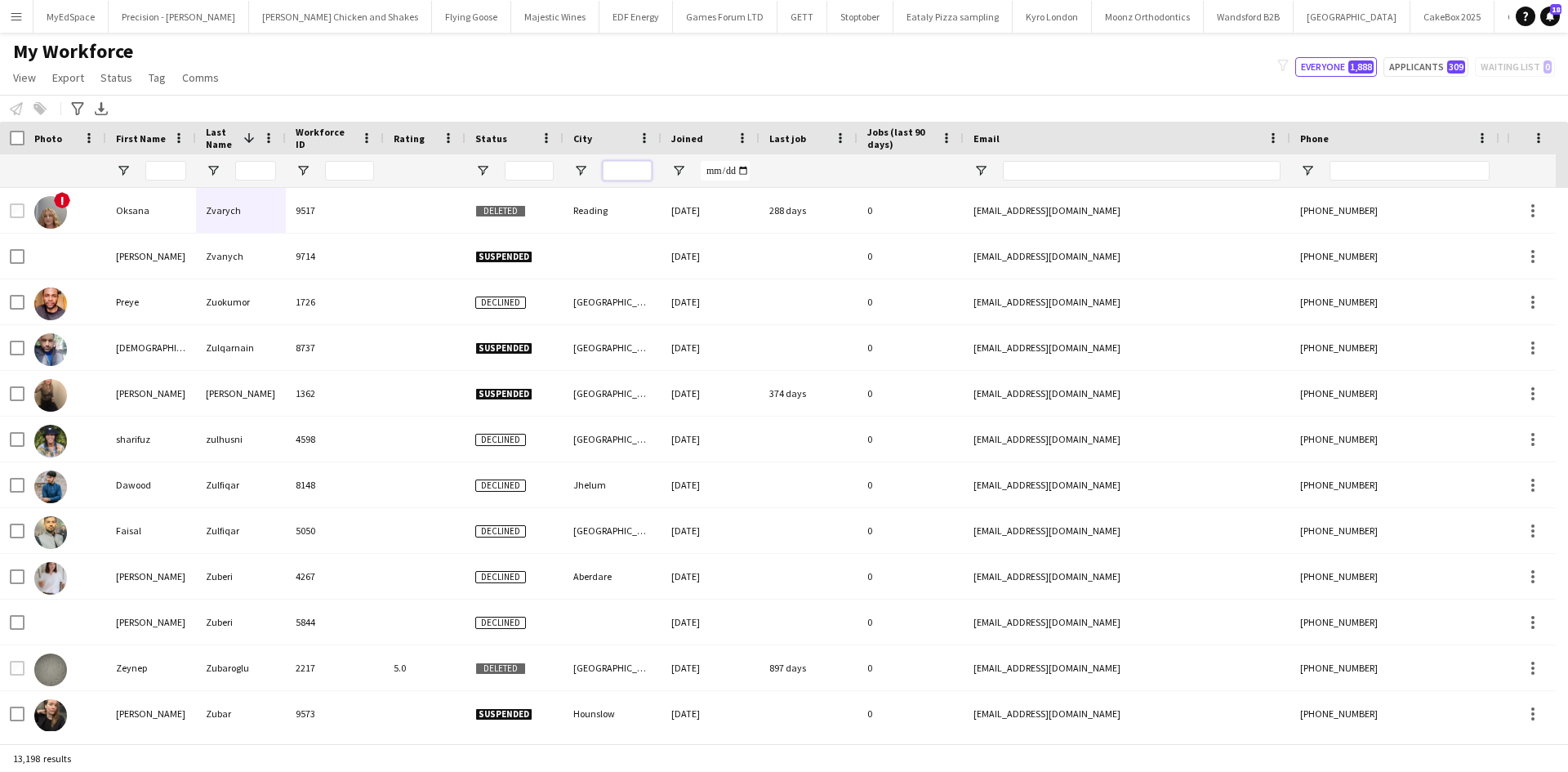
click at [638, 169] on input "City Filter Input" at bounding box center [627, 170] width 49 height 19
type input "********"
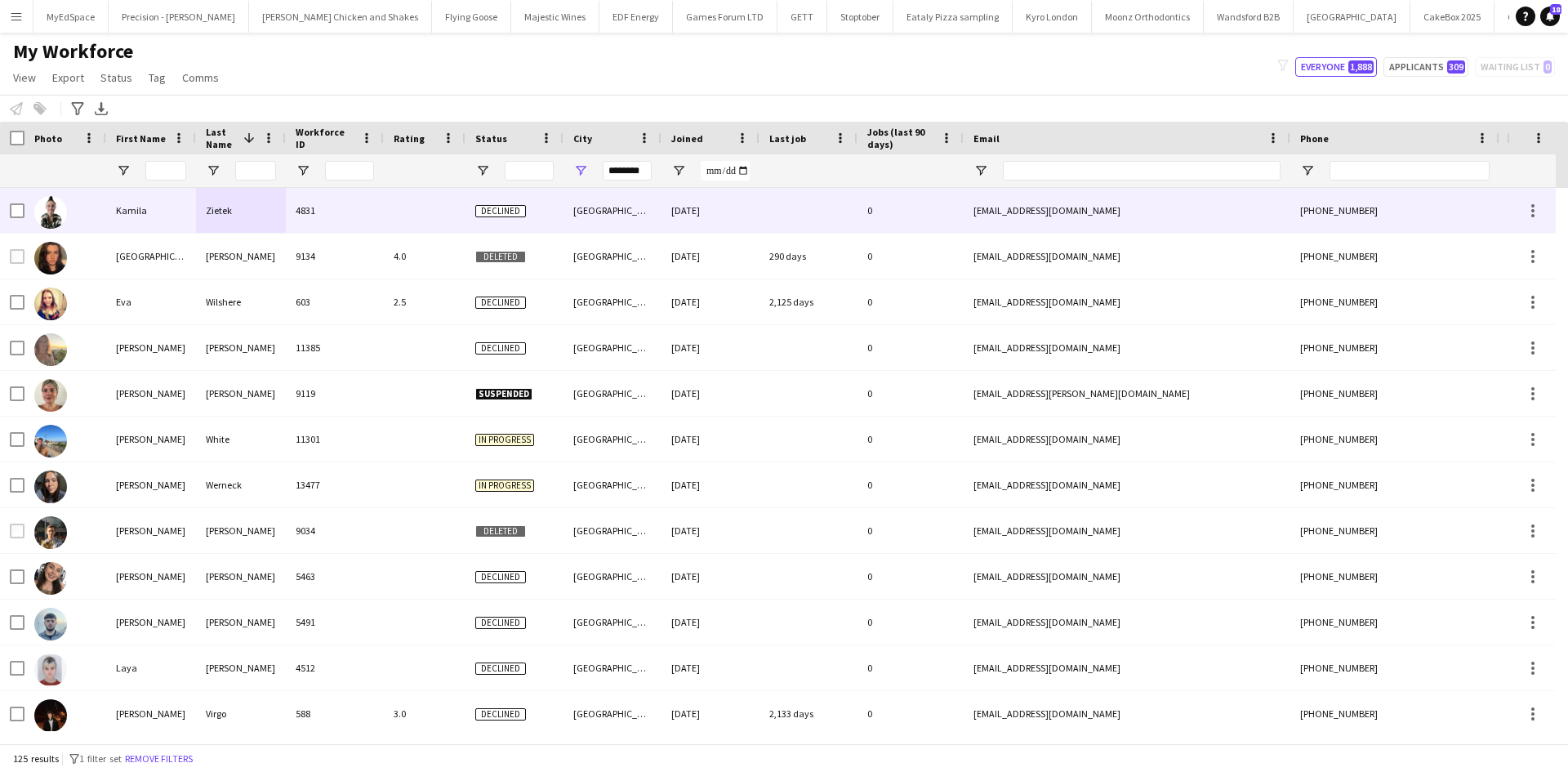
click at [123, 201] on div "Kamila" at bounding box center [150, 211] width 90 height 45
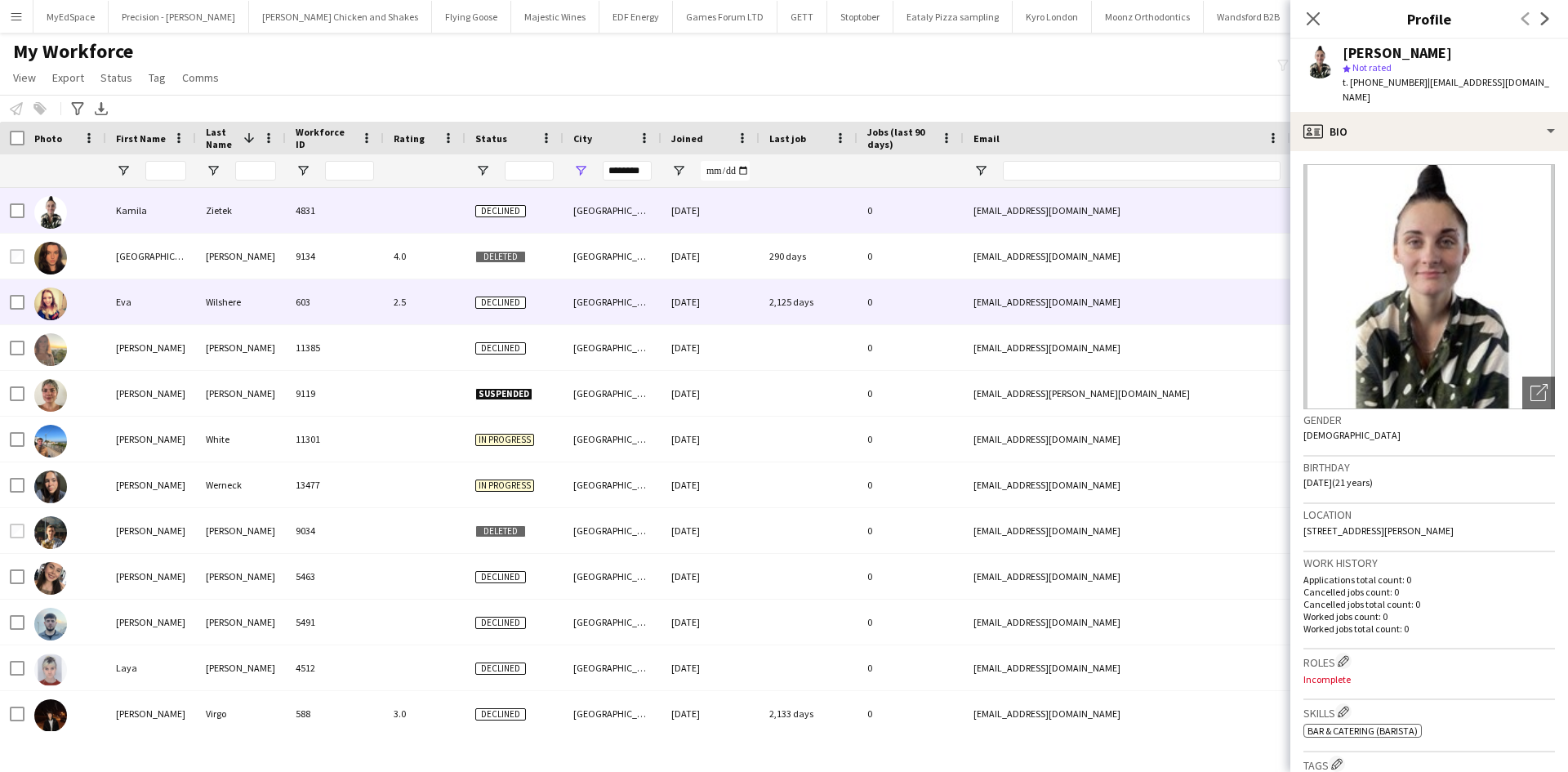
click at [144, 307] on div "Eva" at bounding box center [150, 302] width 90 height 45
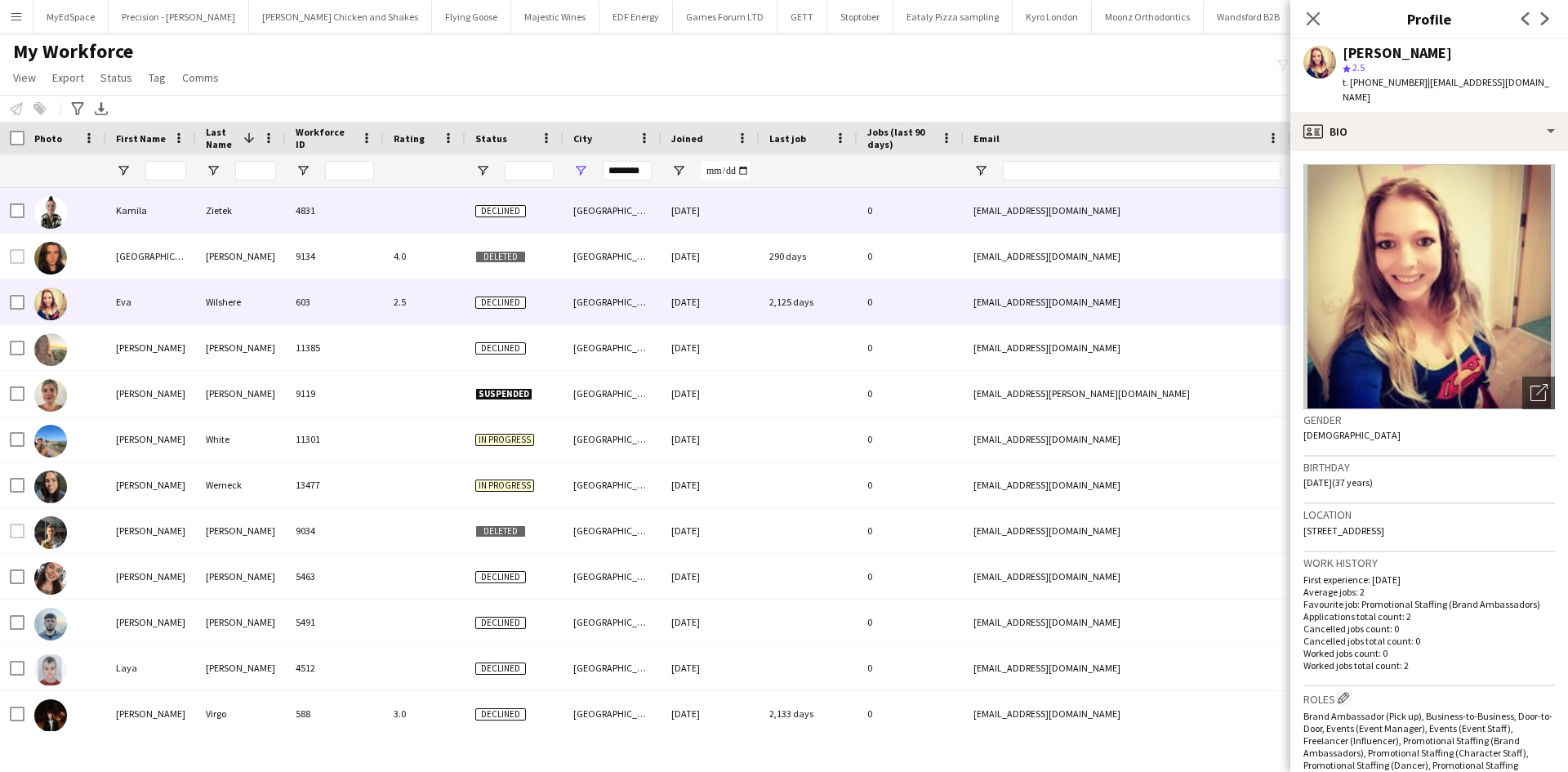
click at [144, 199] on div "Kamila" at bounding box center [150, 211] width 90 height 45
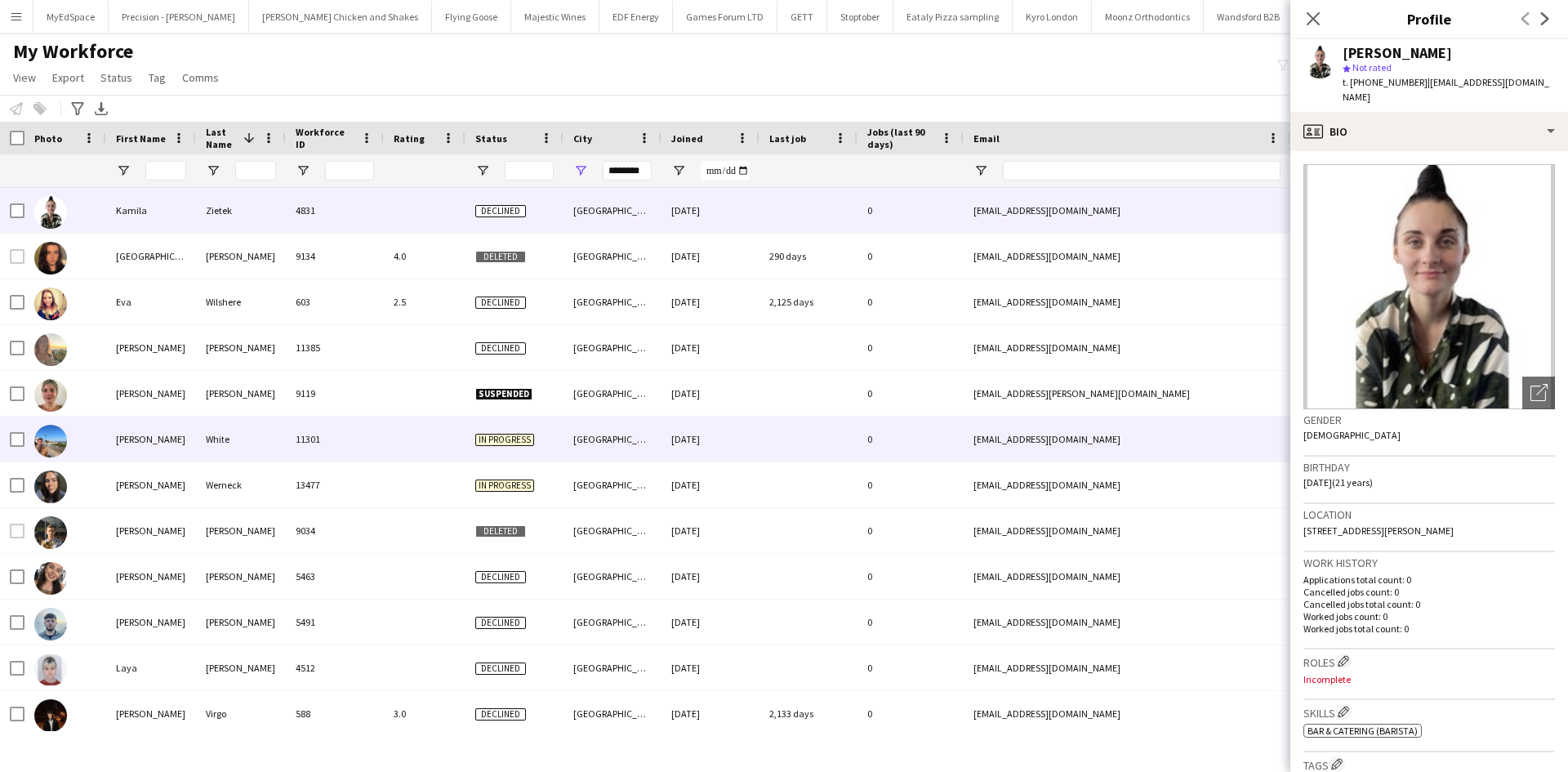
click at [154, 433] on div "[PERSON_NAME]" at bounding box center [150, 439] width 90 height 45
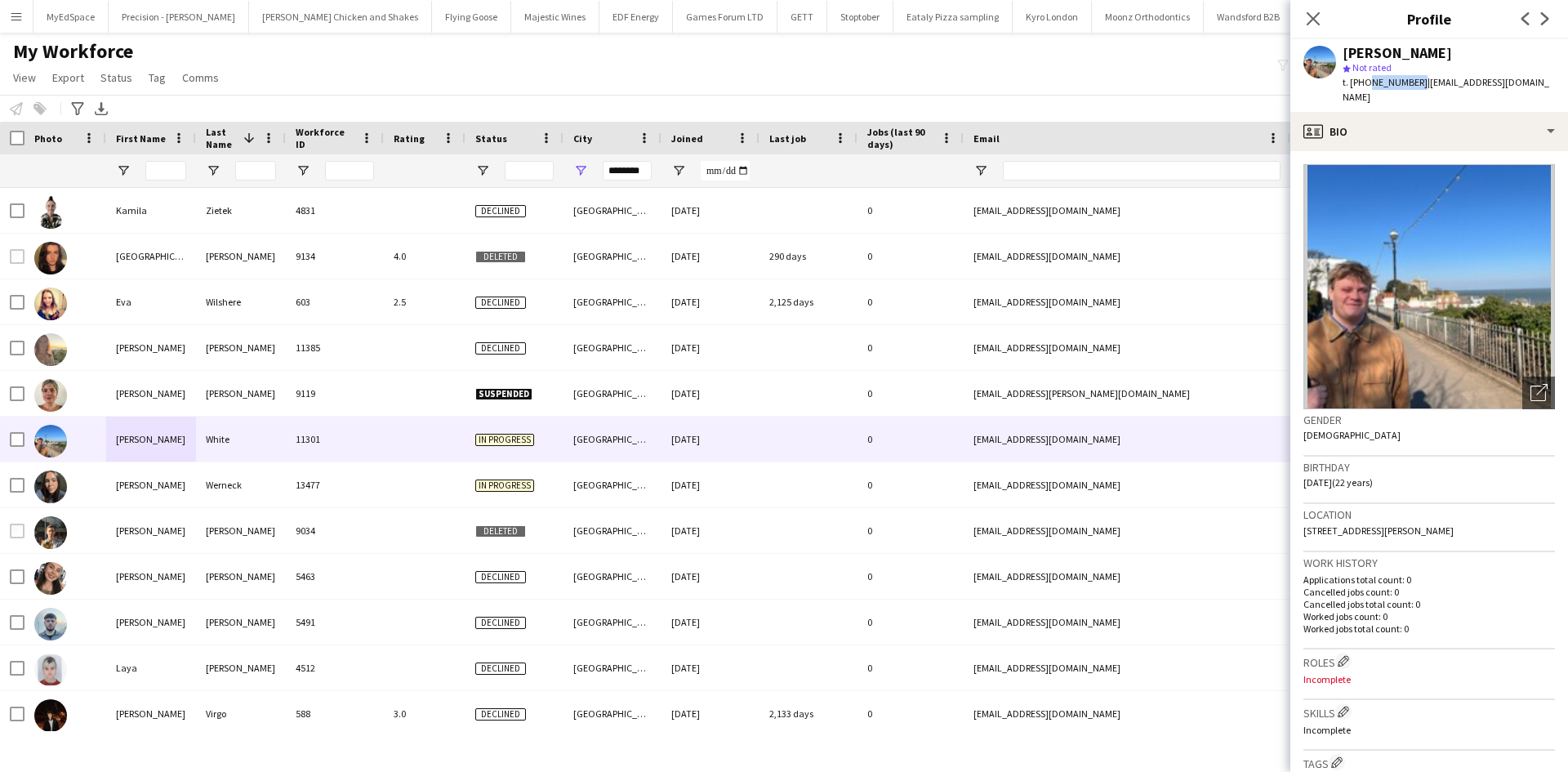
drag, startPoint x: 1367, startPoint y: 81, endPoint x: 1415, endPoint y: 90, distance: 48.8
click at [1415, 90] on div "[PERSON_NAME] star Not rated t. [PHONE_NUMBER] | [EMAIL_ADDRESS][DOMAIN_NAME]" at bounding box center [1429, 75] width 278 height 73
copy span "7474797737"
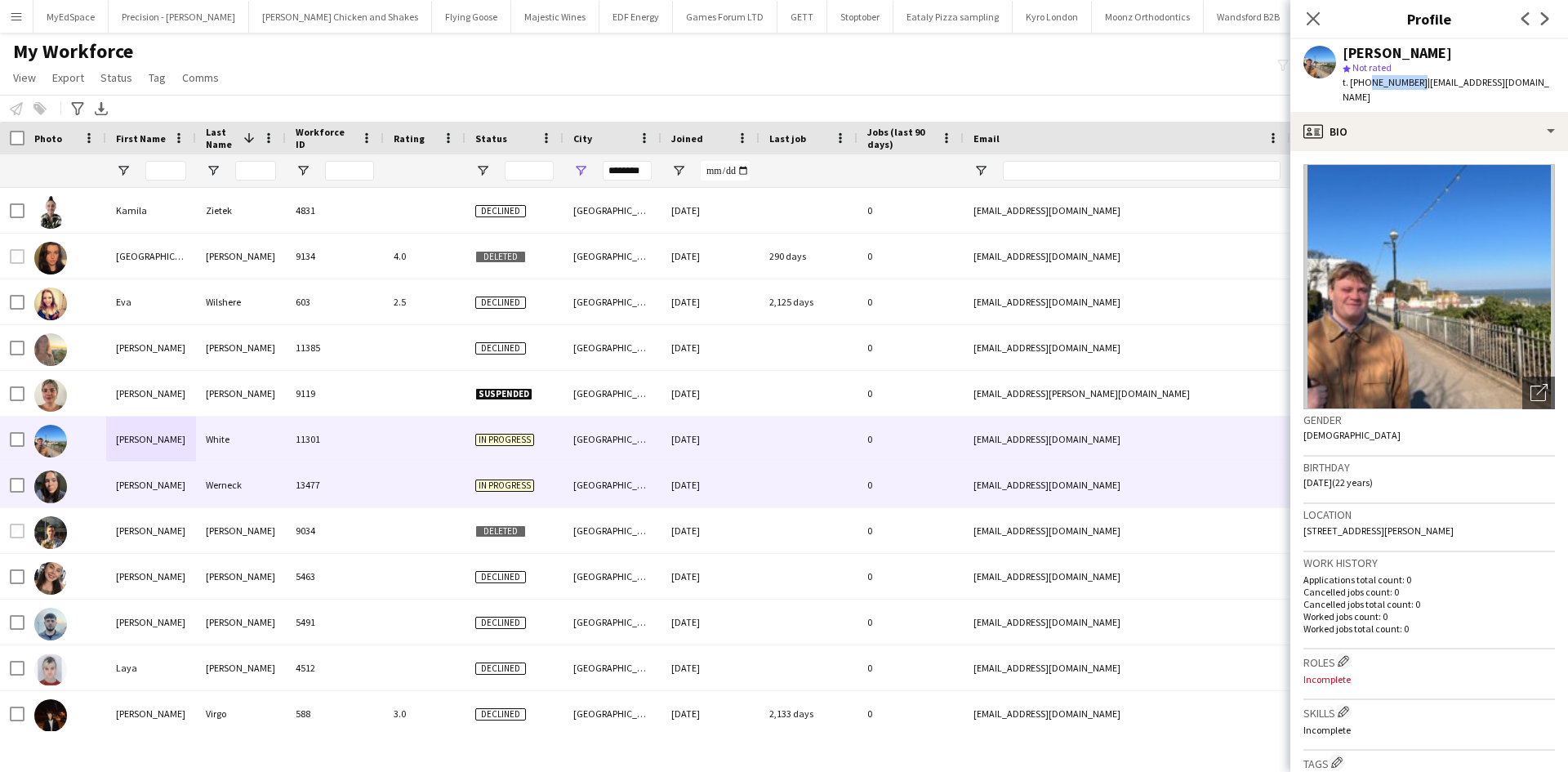
click at [375, 466] on div "13477" at bounding box center [335, 485] width 98 height 45
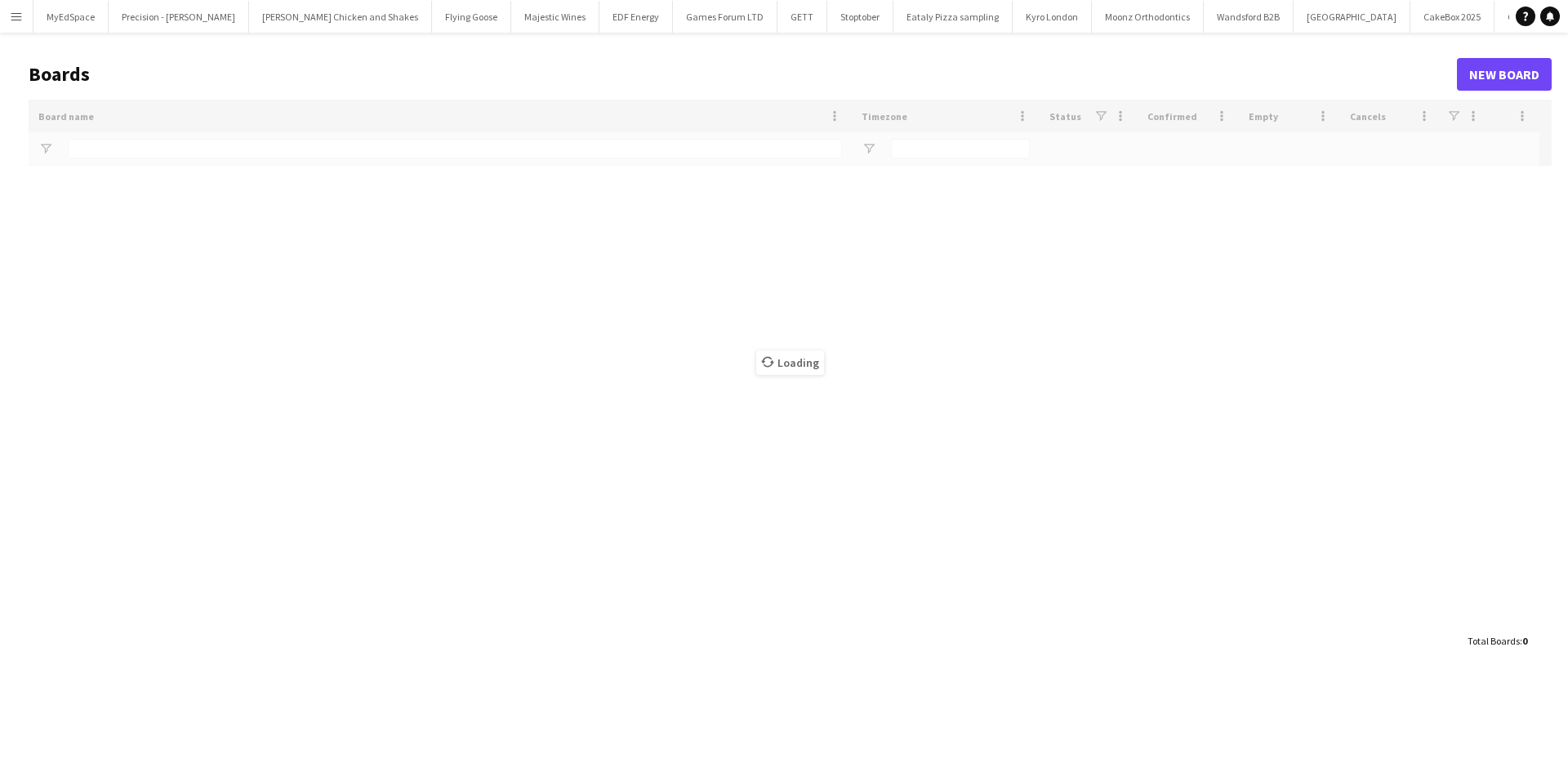
type input "*******"
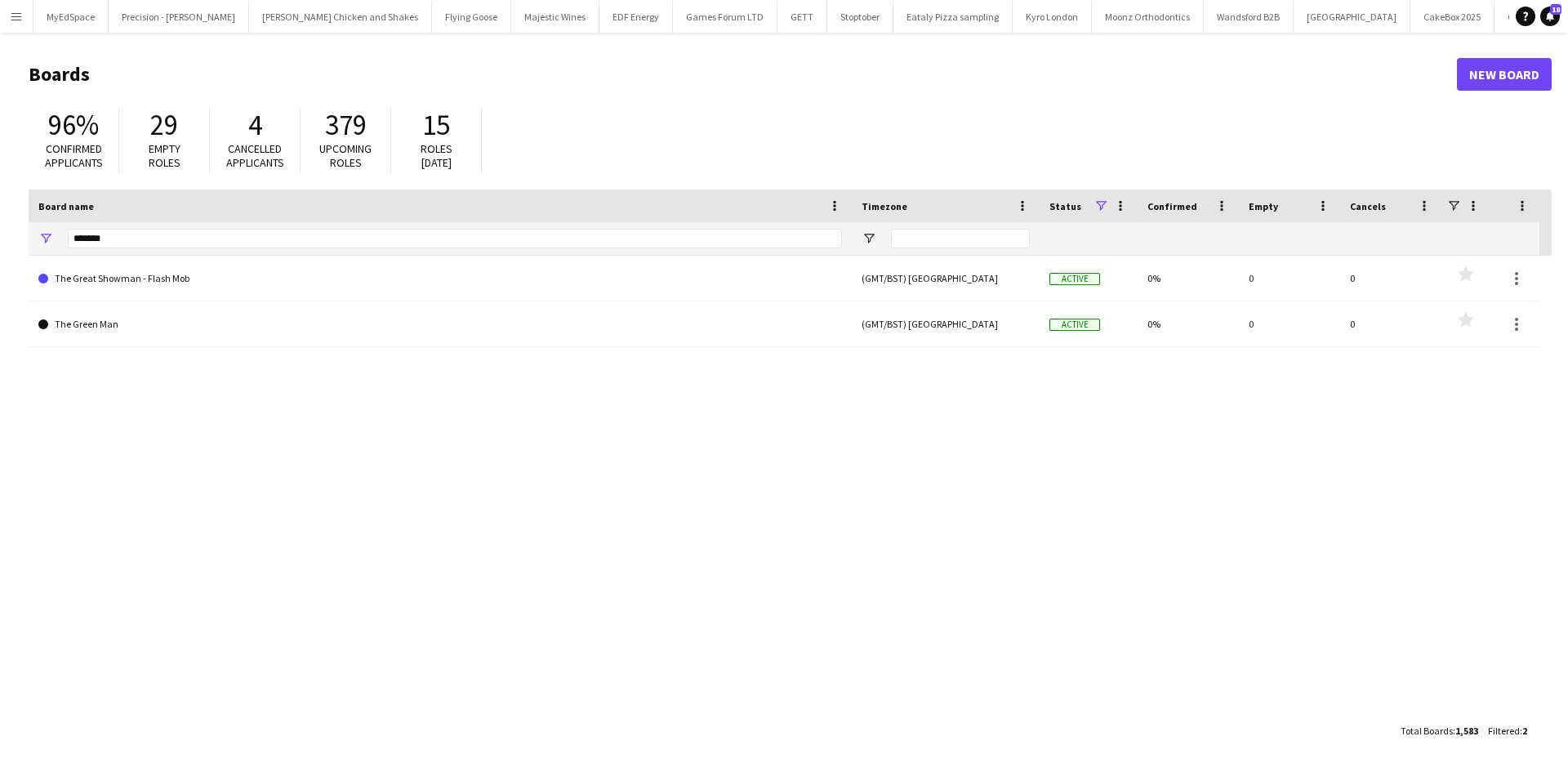
click at [23, 16] on button "Menu" at bounding box center [16, 16] width 32 height 32
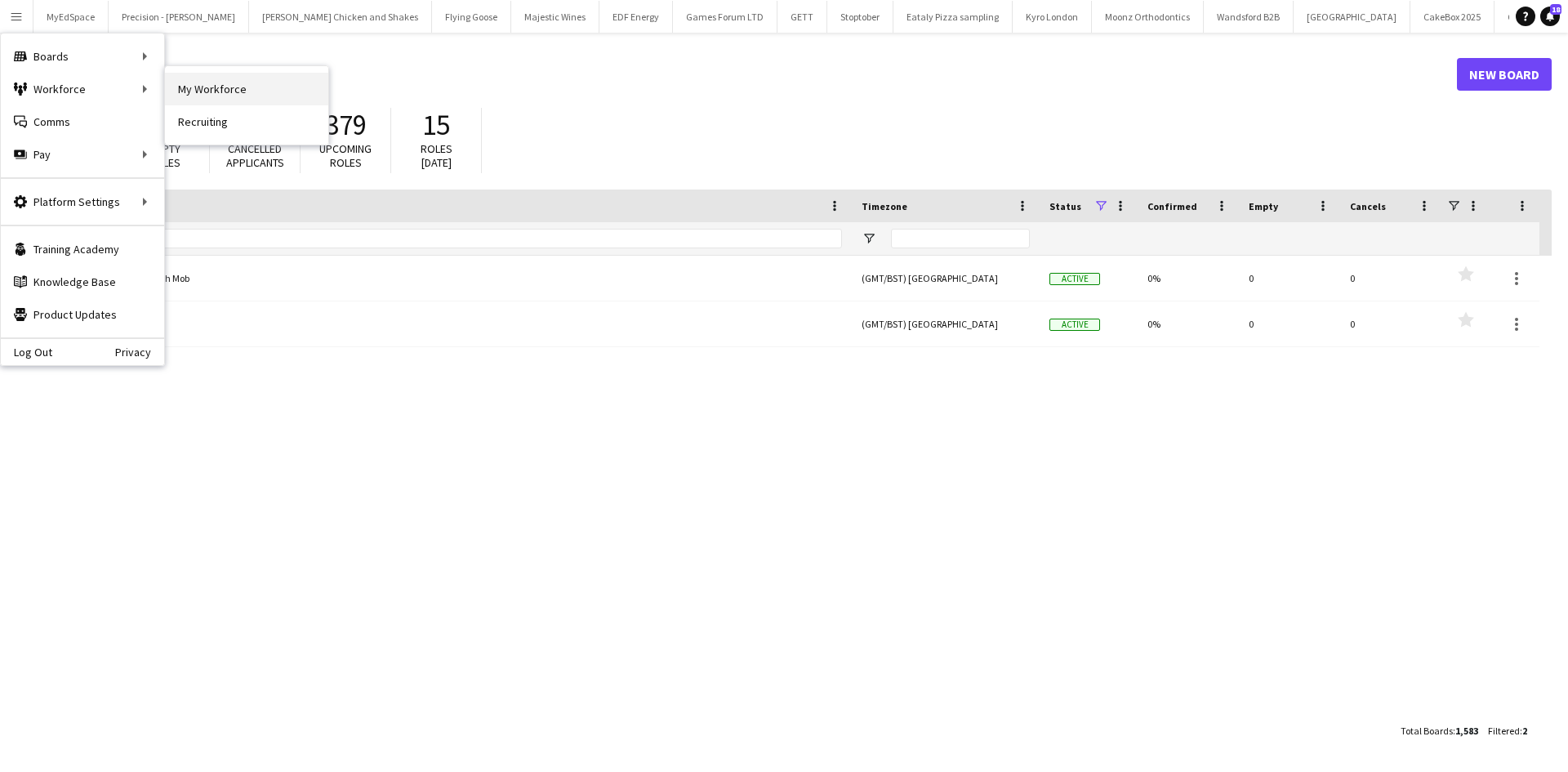
click at [248, 90] on link "My Workforce" at bounding box center [246, 89] width 163 height 32
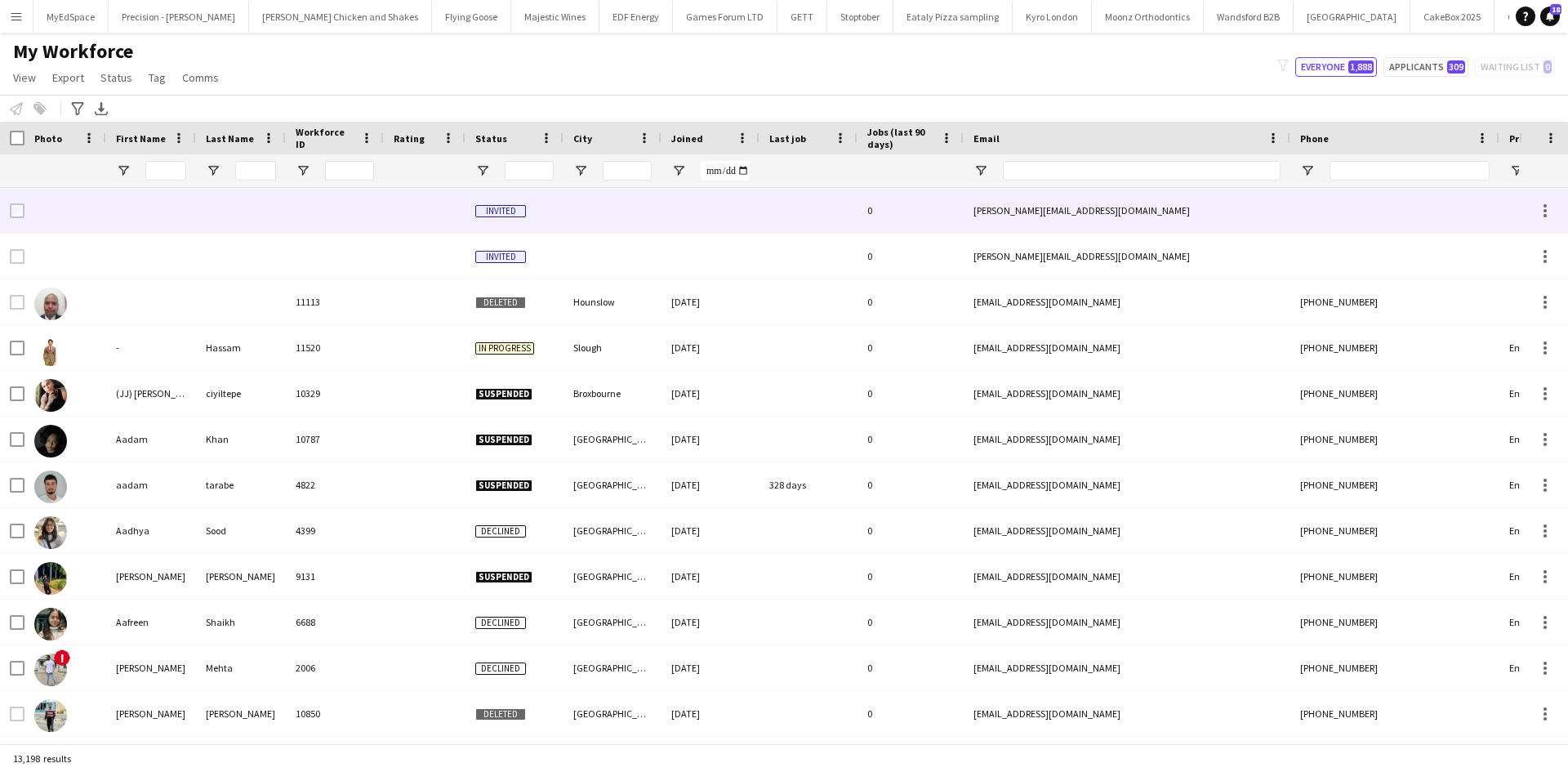
type input "********"
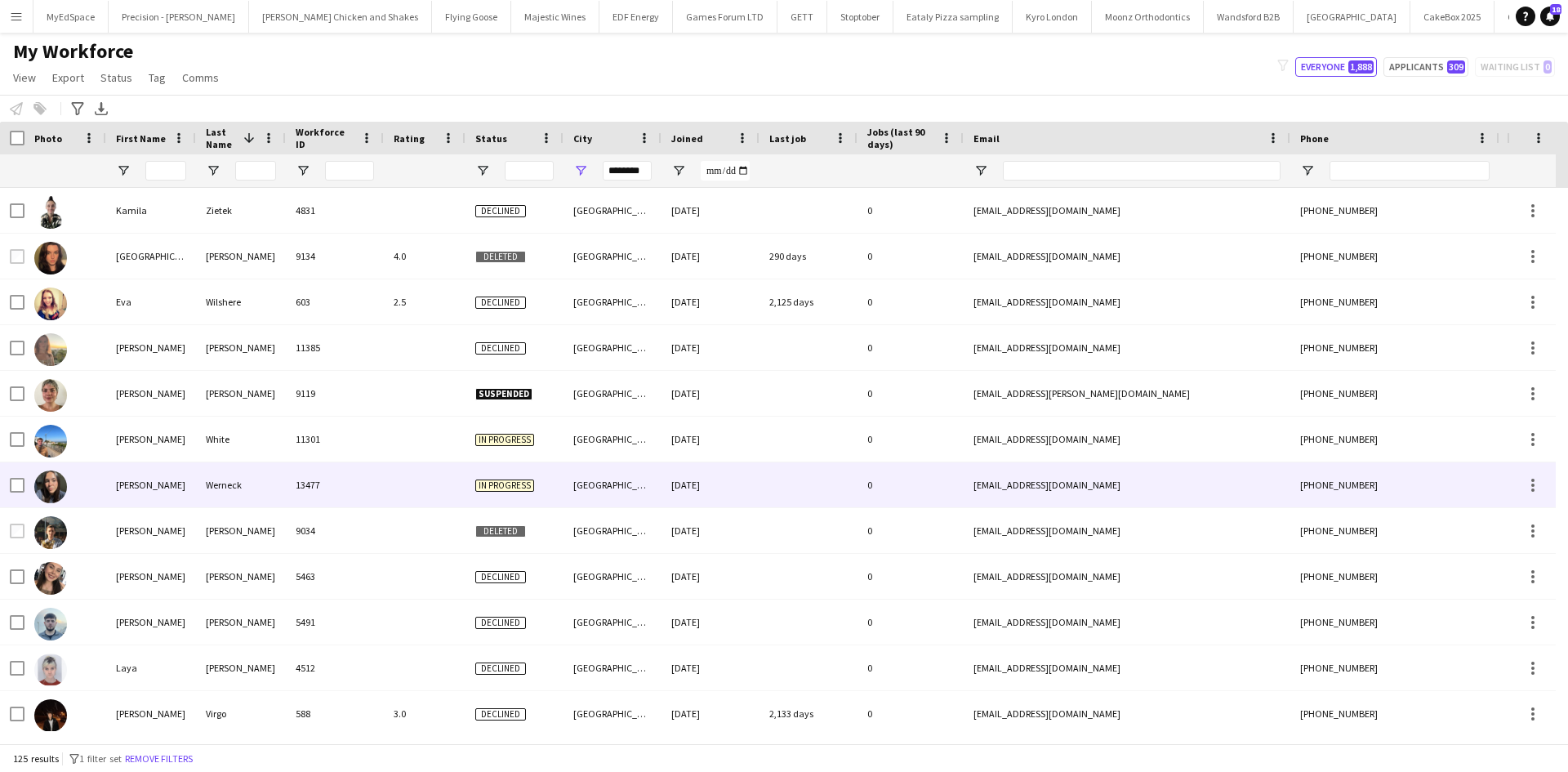
click at [424, 490] on div at bounding box center [425, 485] width 81 height 45
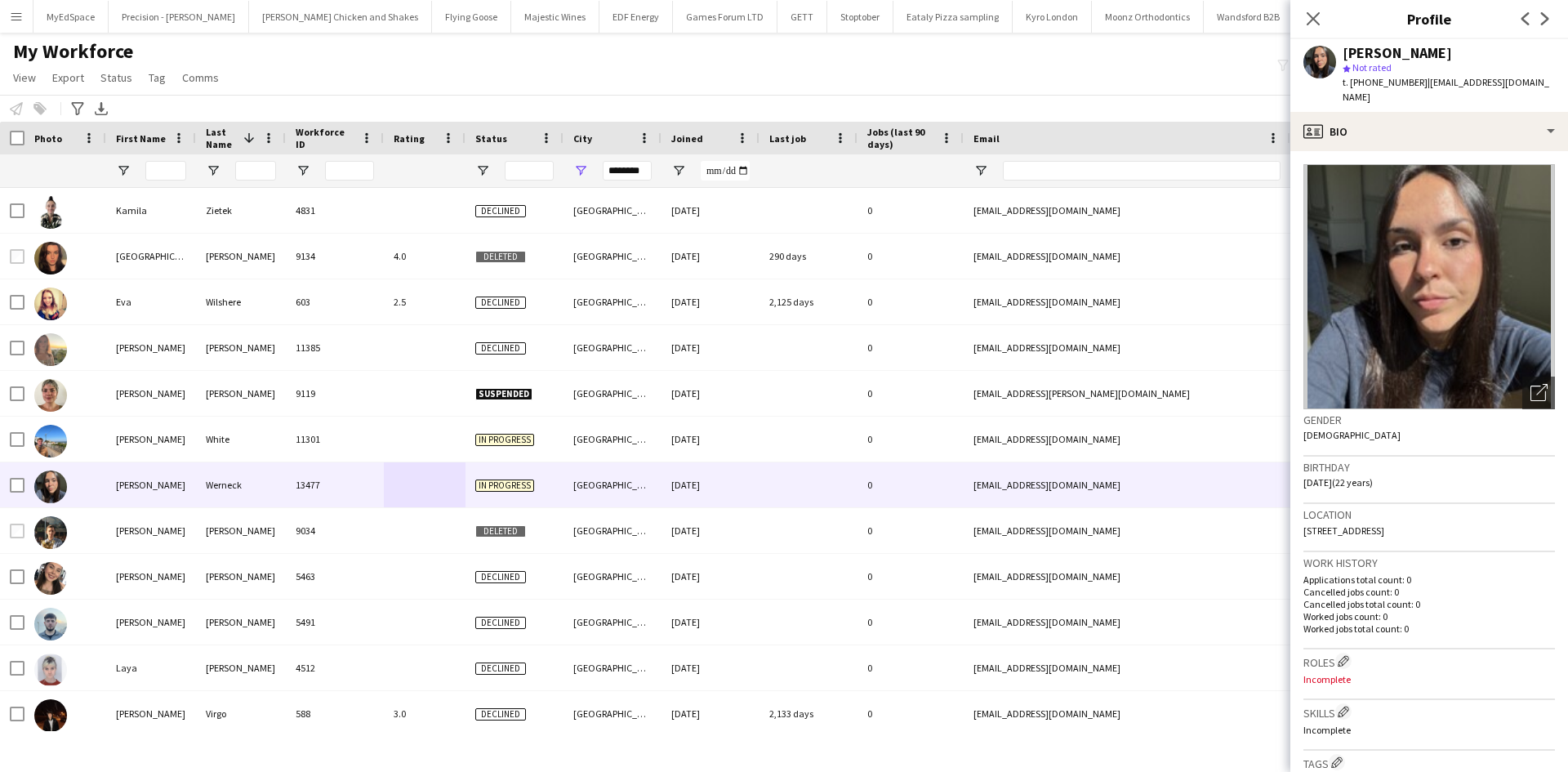
drag, startPoint x: 1363, startPoint y: 81, endPoint x: 1417, endPoint y: 82, distance: 54.0
click at [1417, 82] on div "t. [PHONE_NUMBER] | [EMAIL_ADDRESS][DOMAIN_NAME]" at bounding box center [1449, 90] width 212 height 30
copy div "7933056980 |"
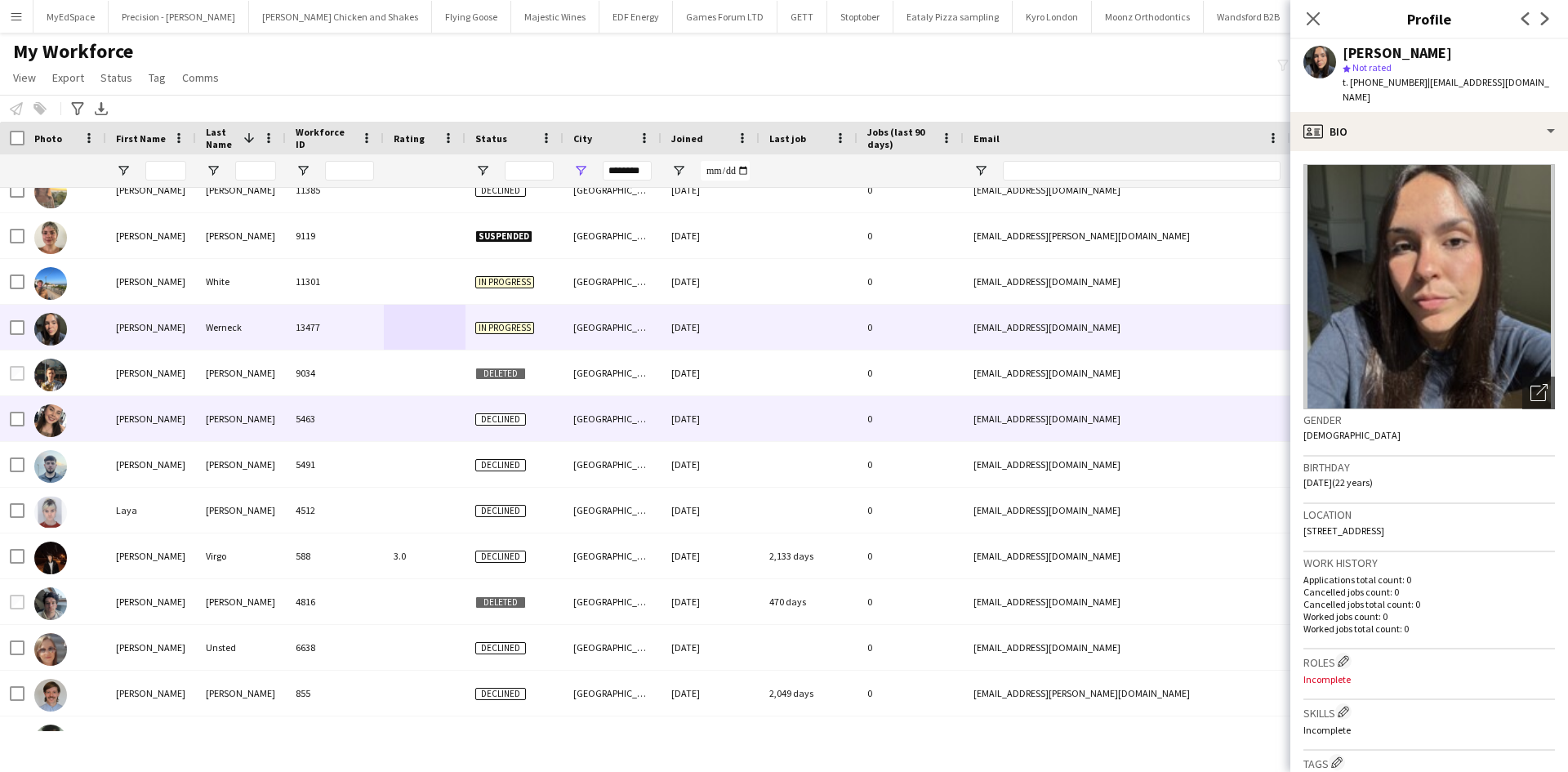
scroll to position [163, 0]
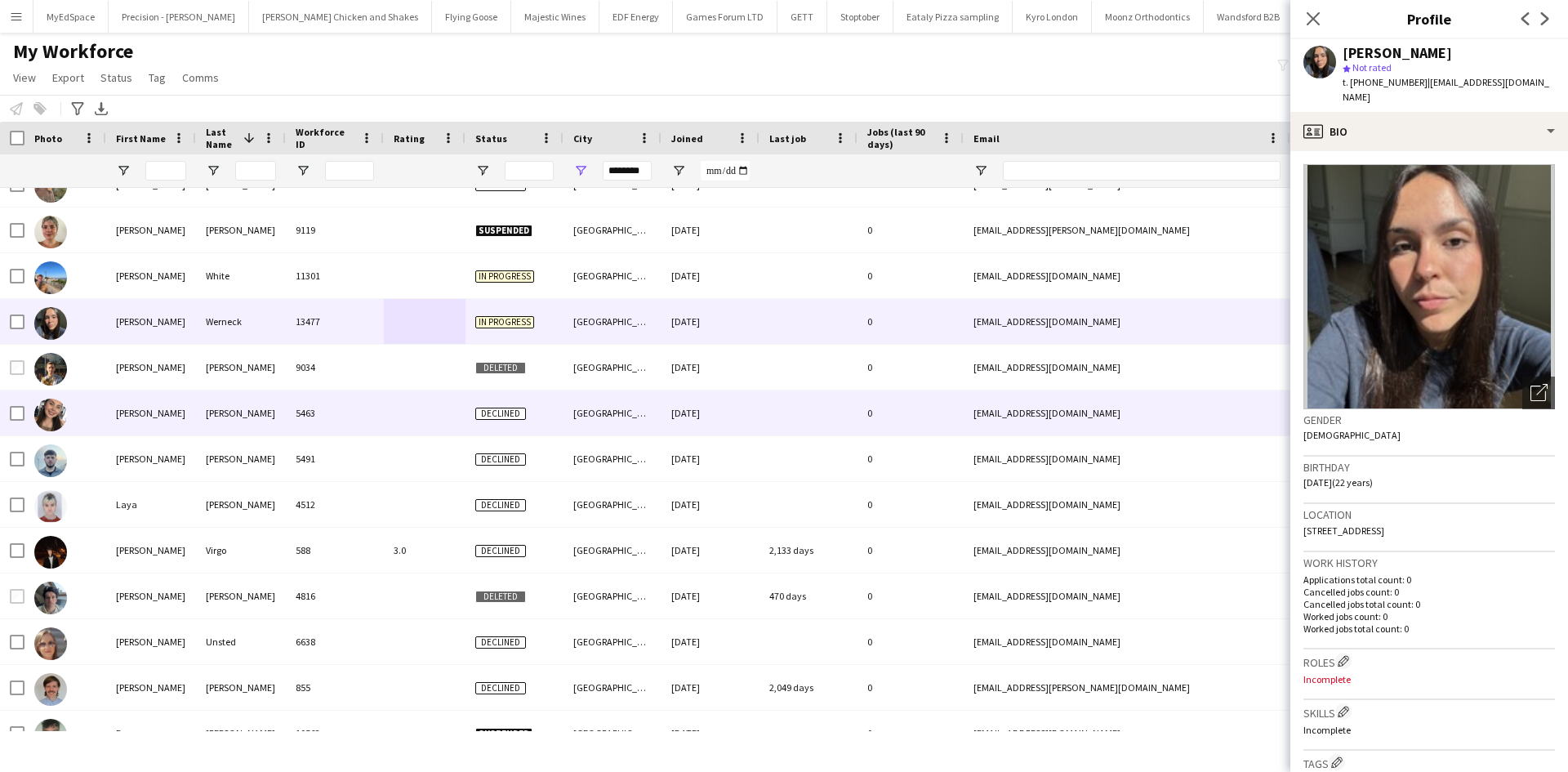
click at [443, 408] on div at bounding box center [425, 413] width 81 height 45
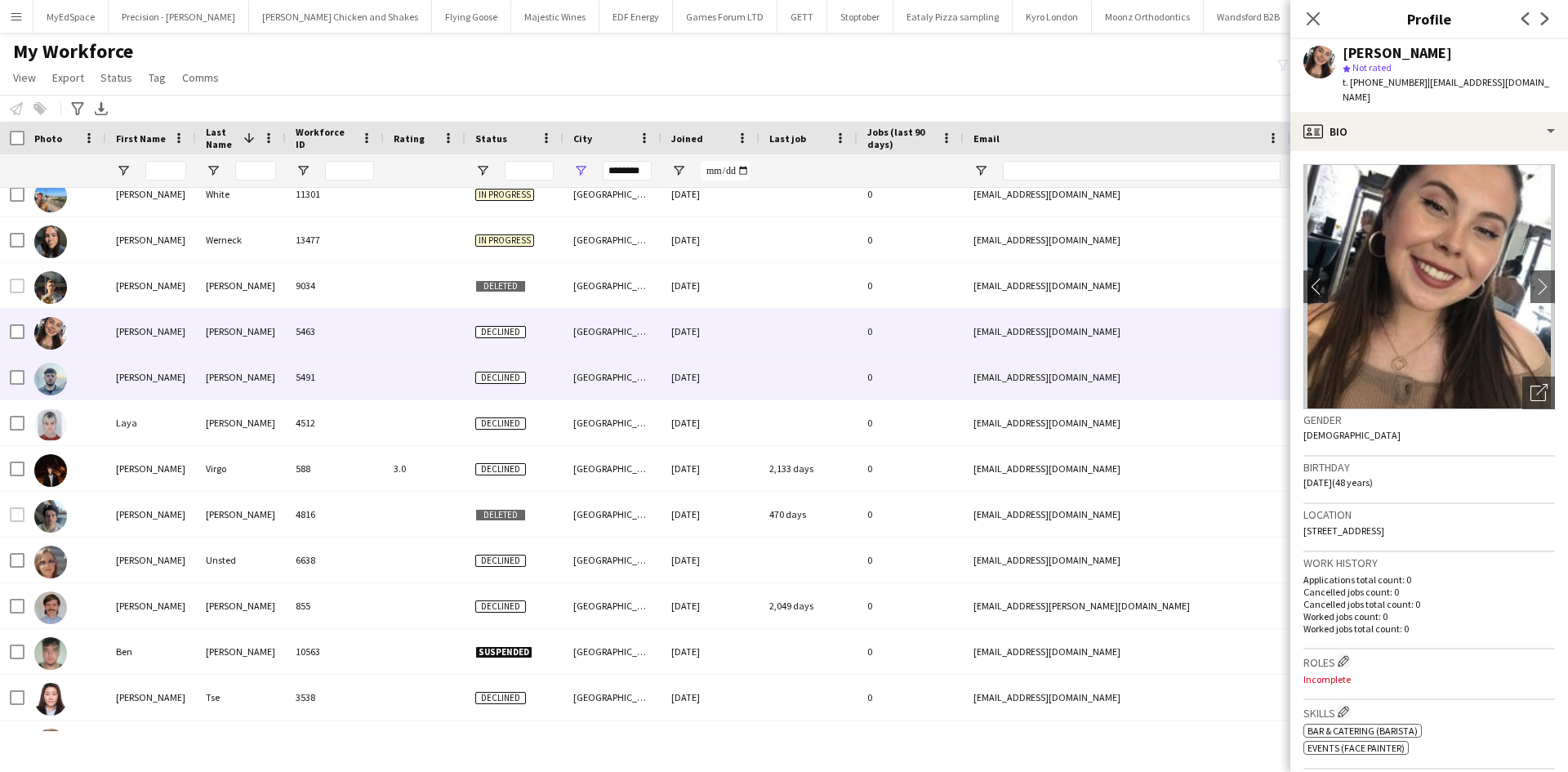
scroll to position [245, 0]
click at [409, 382] on div at bounding box center [425, 377] width 81 height 45
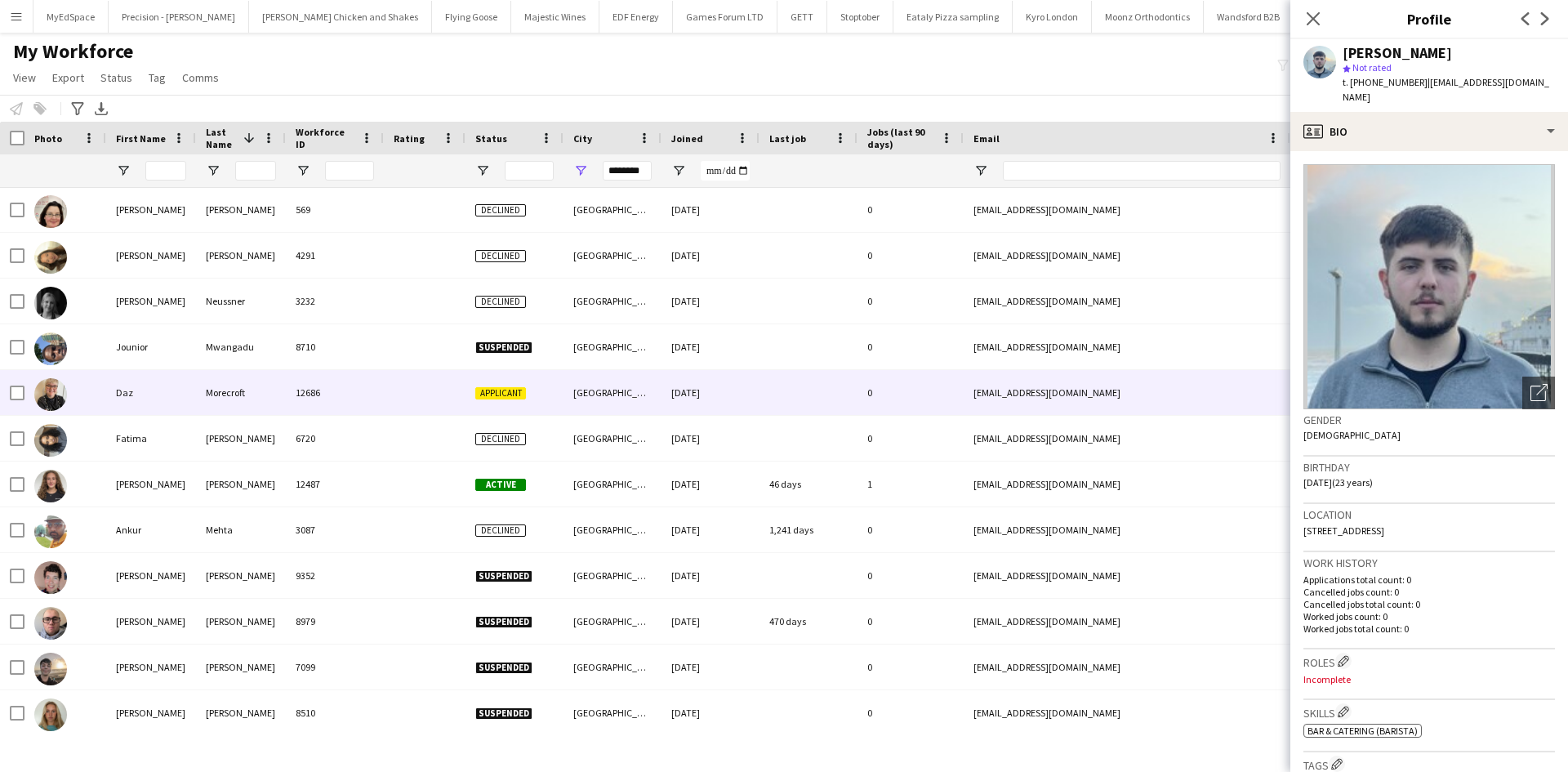
scroll to position [0, 0]
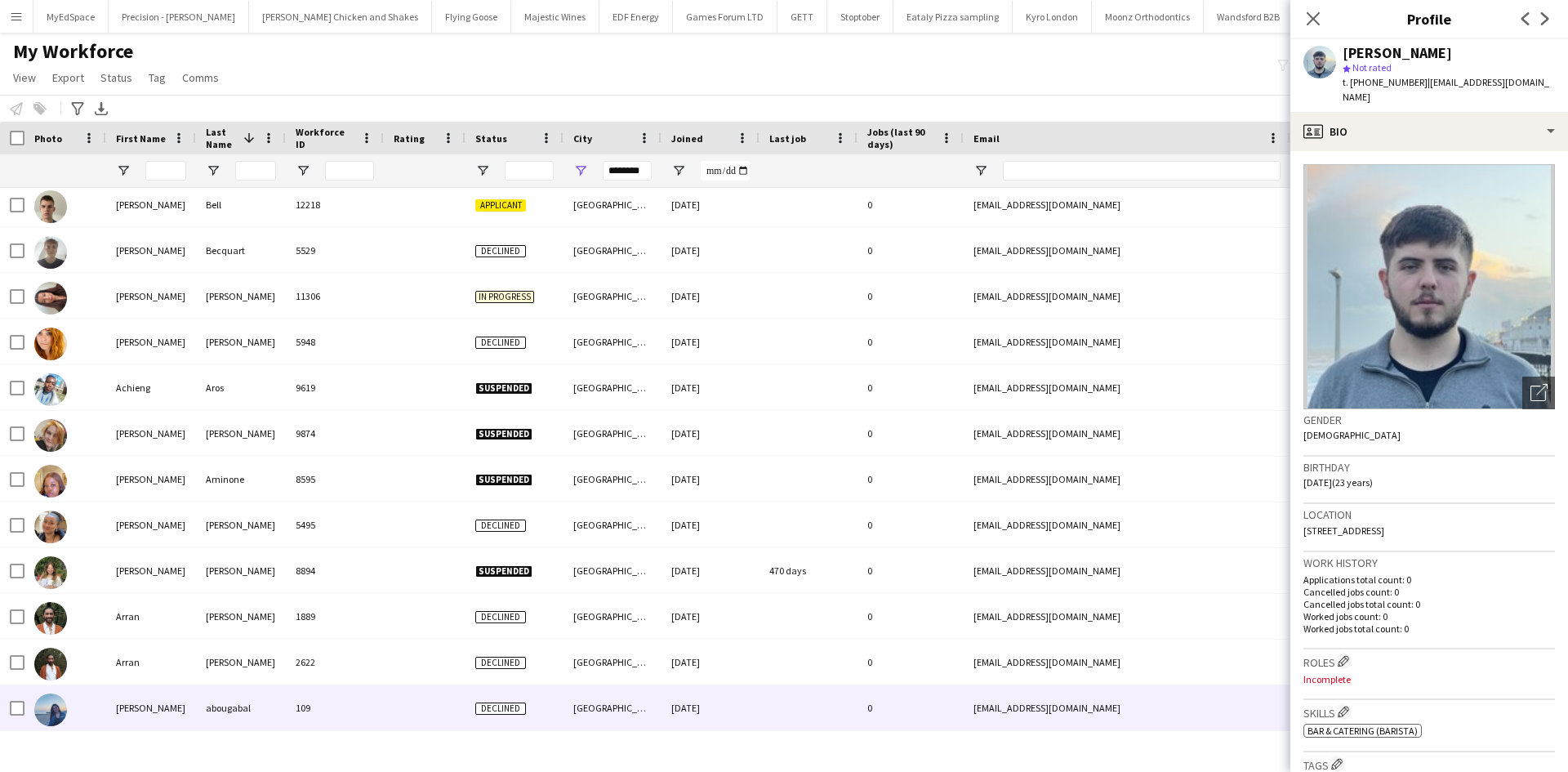
click at [439, 714] on div at bounding box center [425, 707] width 81 height 45
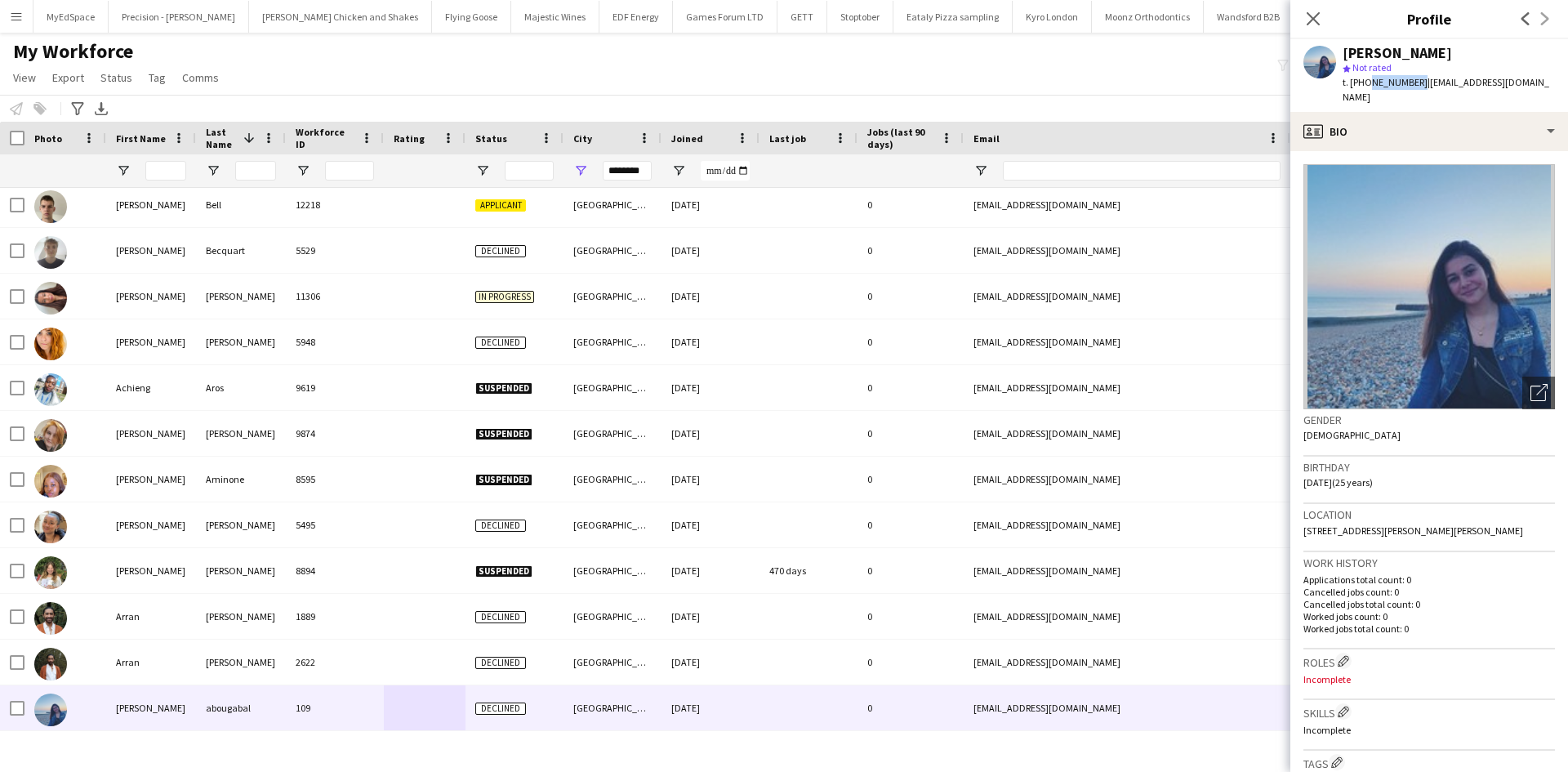
drag, startPoint x: 1367, startPoint y: 82, endPoint x: 1414, endPoint y: 81, distance: 47.0
click at [1414, 81] on span "t. +447340755693" at bounding box center [1385, 81] width 85 height 12
copy span "7340755693"
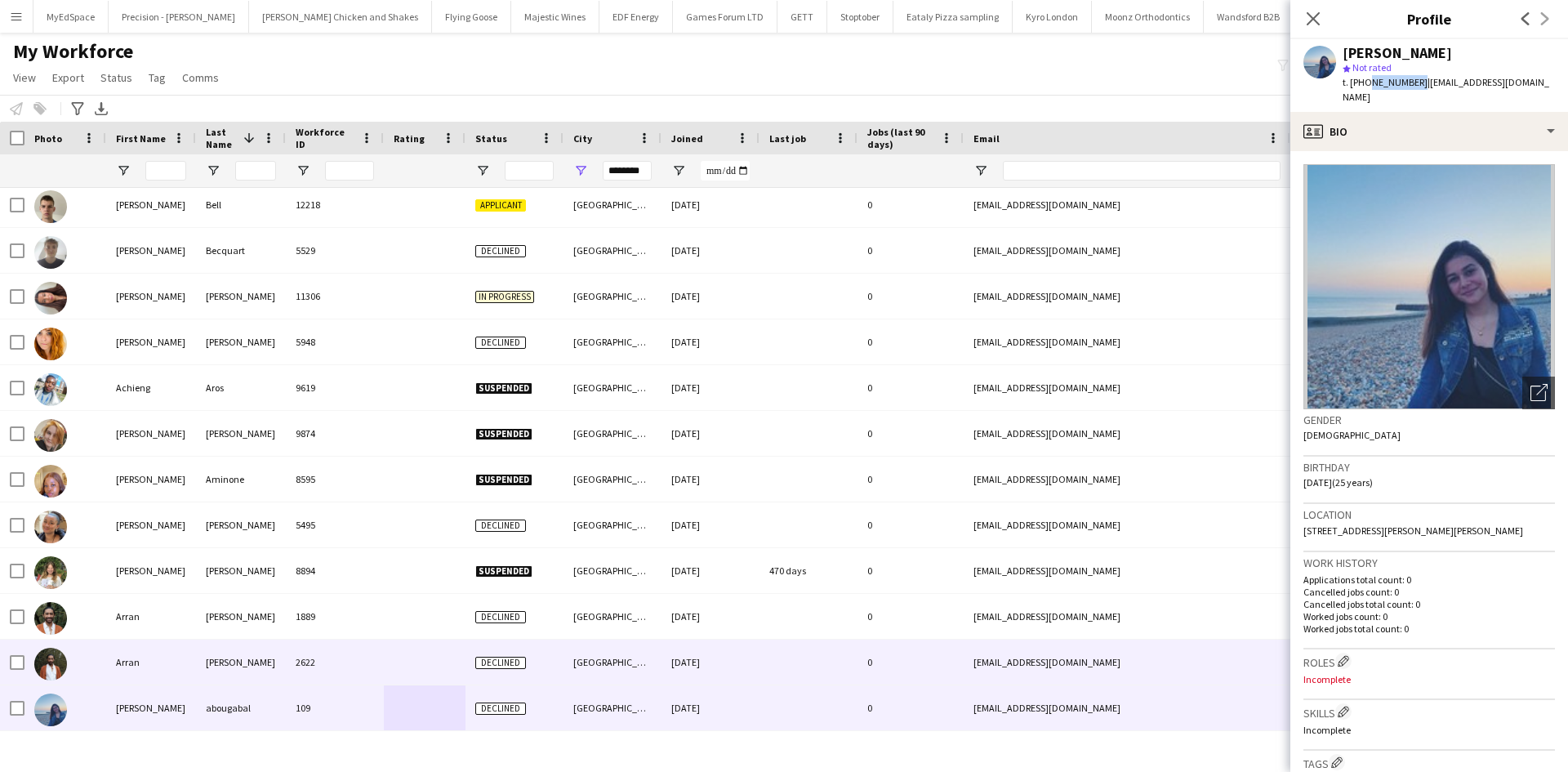
click at [452, 657] on div at bounding box center [425, 662] width 81 height 45
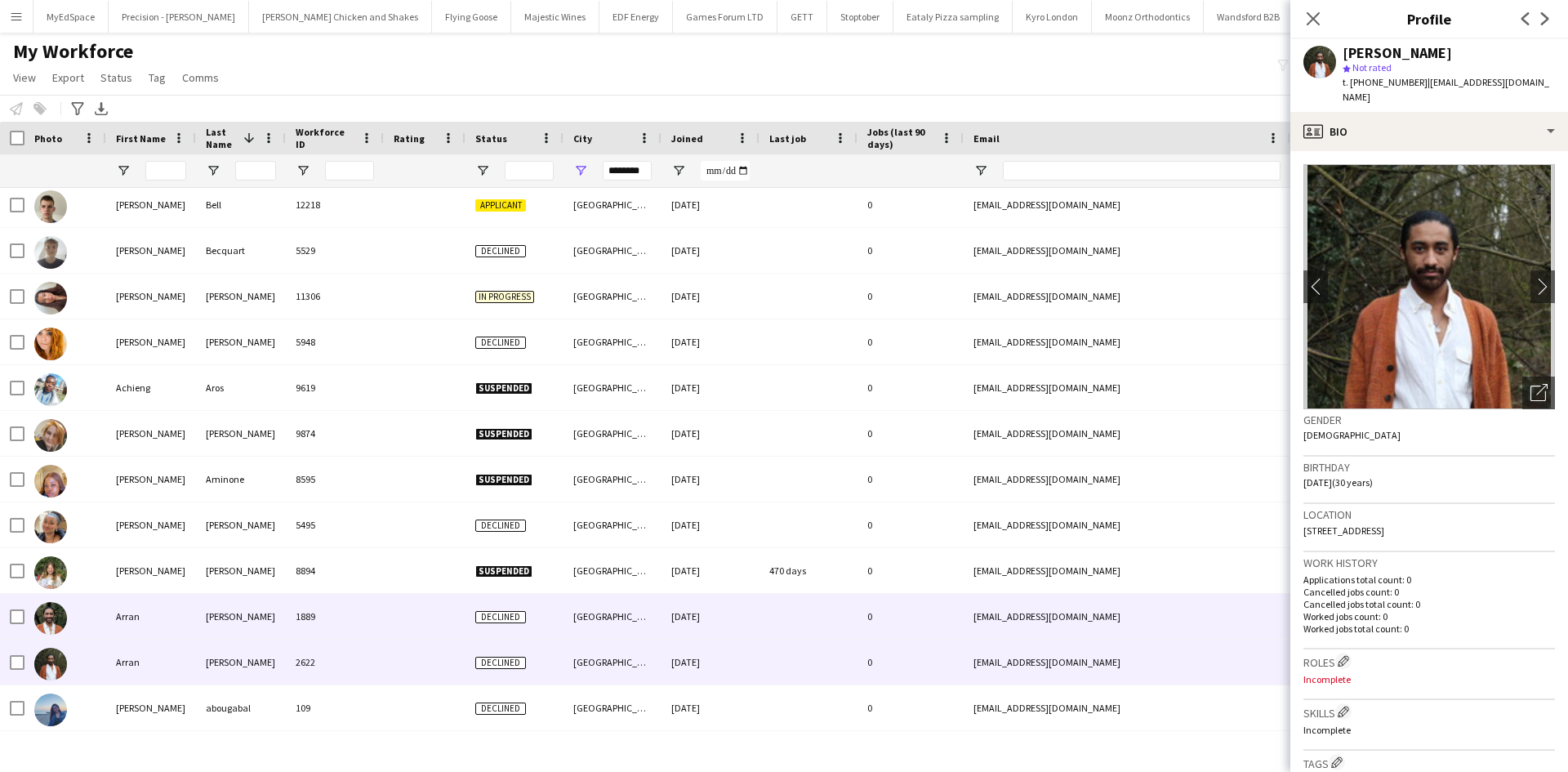
click at [449, 614] on div at bounding box center [425, 616] width 81 height 45
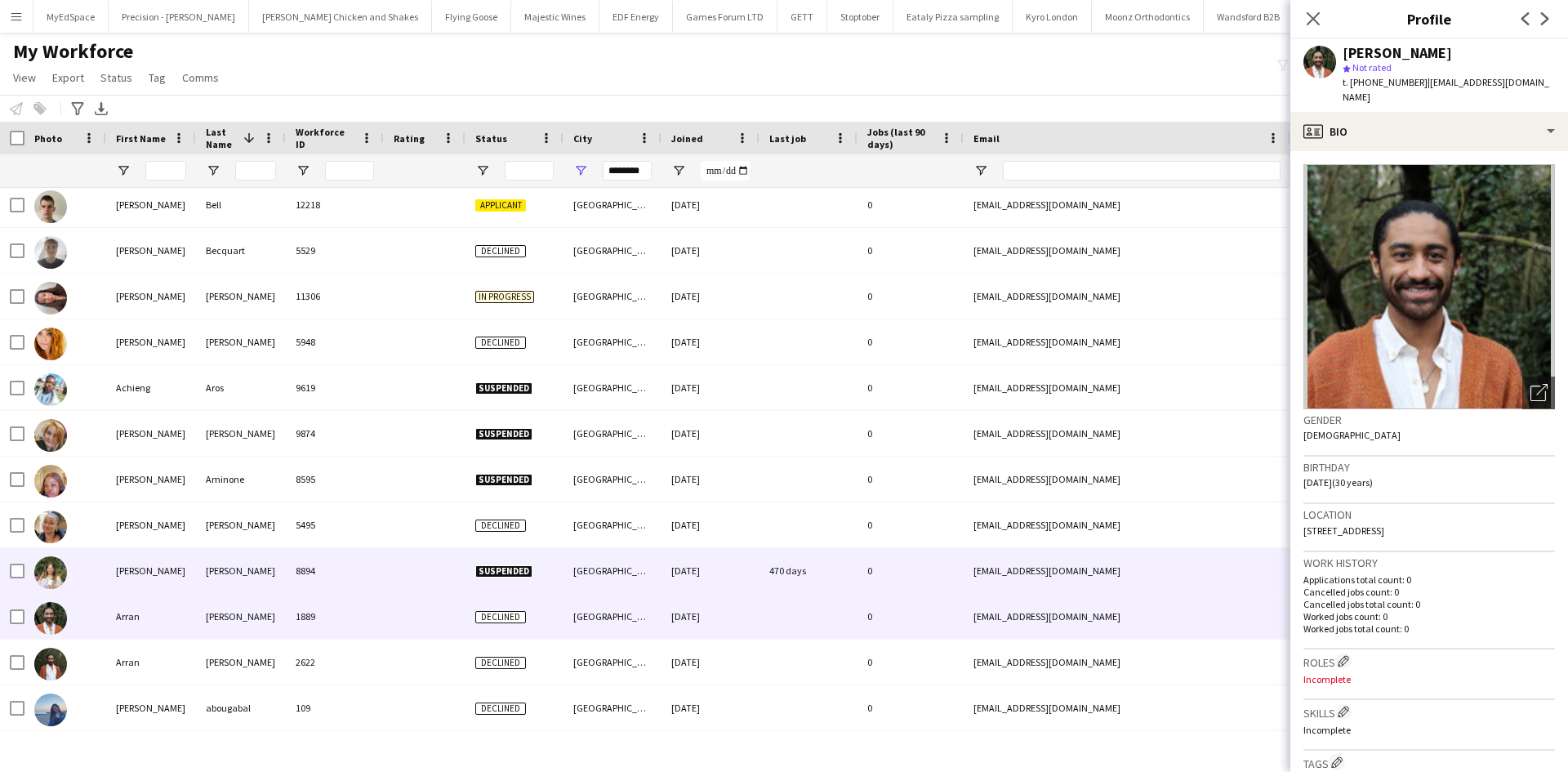
click at [449, 583] on div at bounding box center [425, 571] width 81 height 45
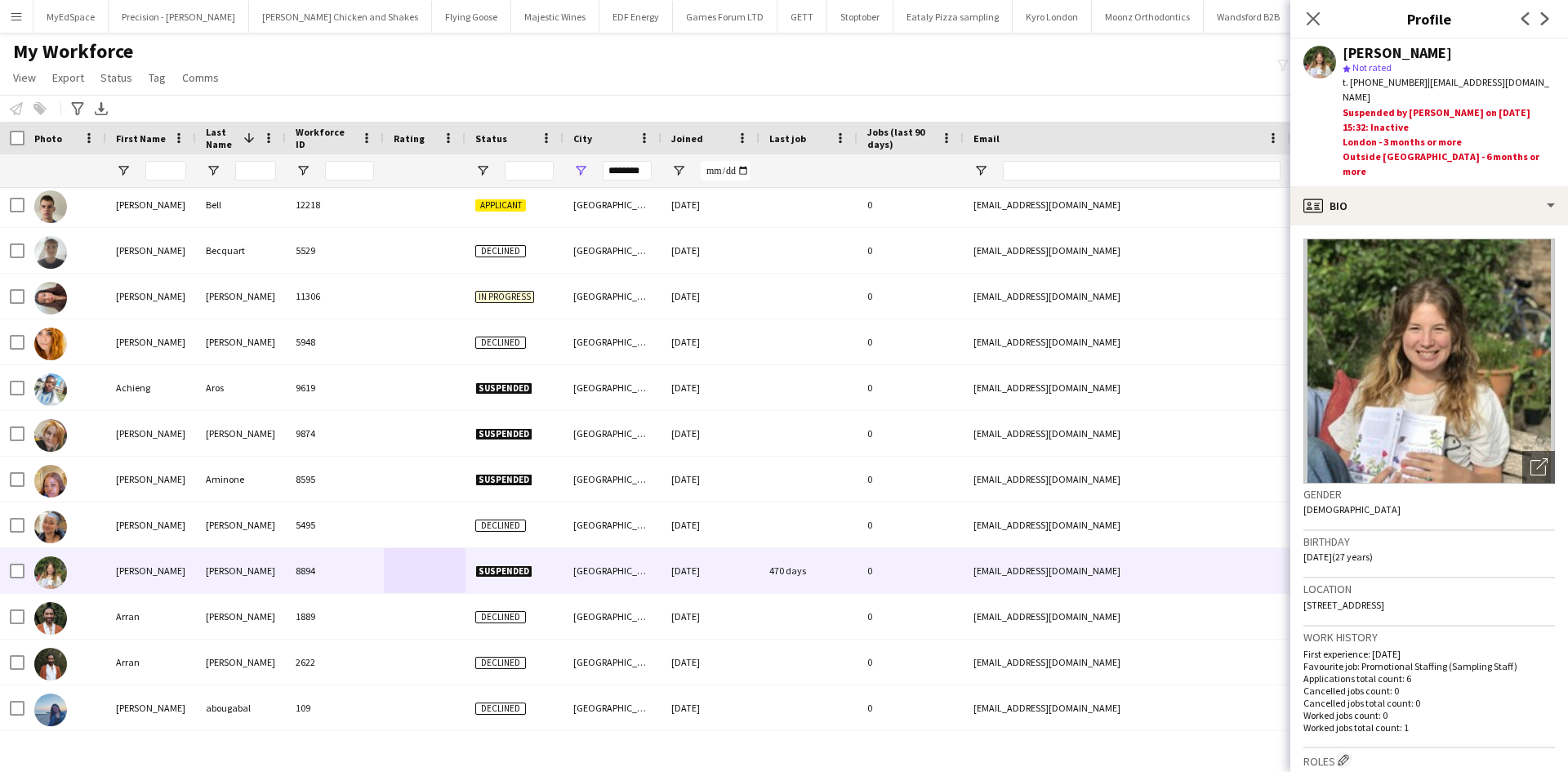
click at [1392, 80] on span "t. +4407841418393" at bounding box center [1385, 81] width 85 height 12
click at [1387, 79] on span "t. +4407841418393" at bounding box center [1385, 81] width 85 height 12
drag, startPoint x: 1373, startPoint y: 80, endPoint x: 1415, endPoint y: 84, distance: 42.2
click at [1415, 84] on span "t. +4407841418393" at bounding box center [1385, 81] width 85 height 12
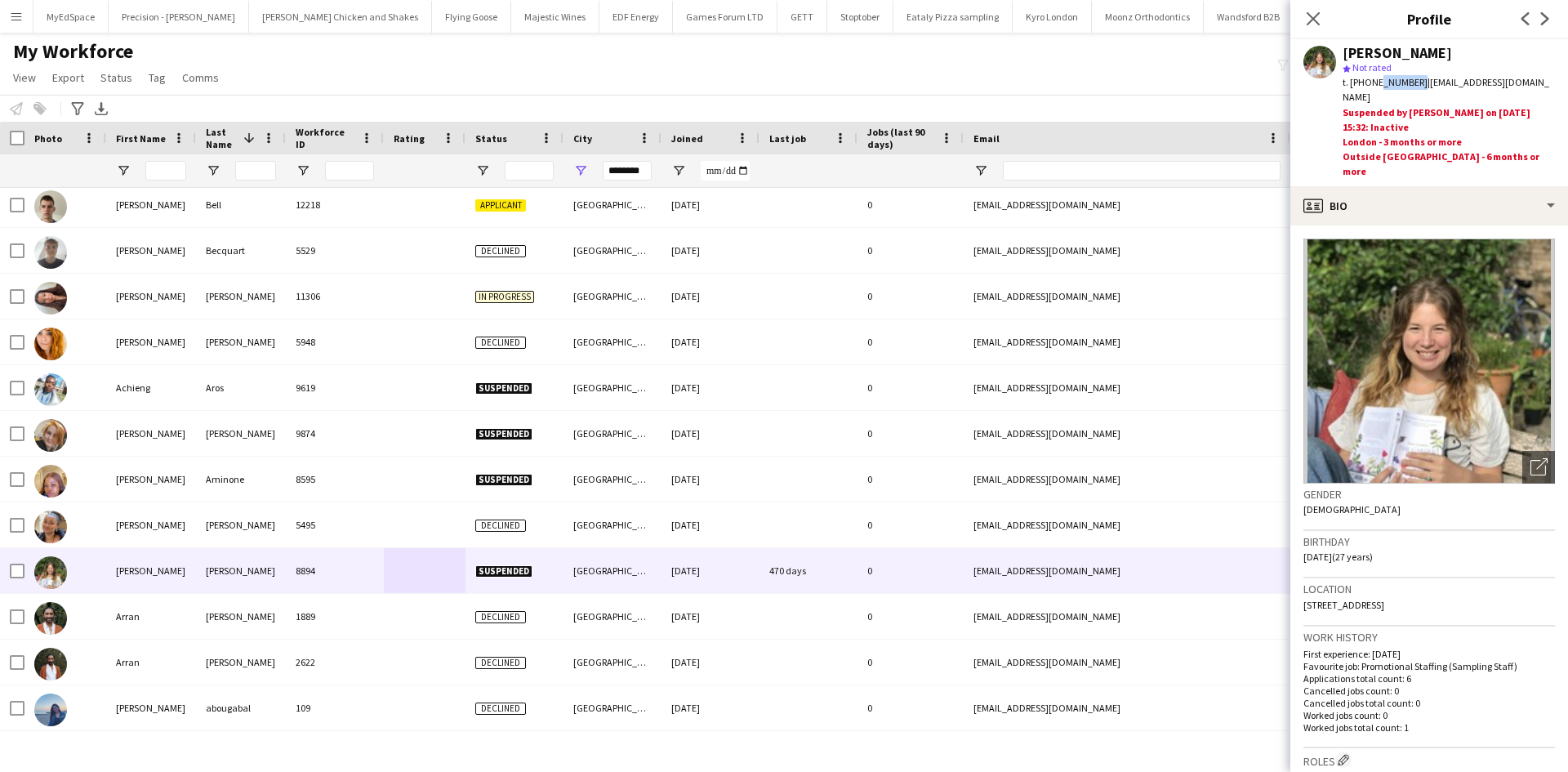
click at [1400, 79] on span "t. +4407841418393" at bounding box center [1385, 81] width 85 height 12
drag, startPoint x: 1369, startPoint y: 81, endPoint x: 1418, endPoint y: 84, distance: 49.1
click at [1418, 84] on span "t. +4407841418393" at bounding box center [1385, 81] width 85 height 12
copy span "7841418393"
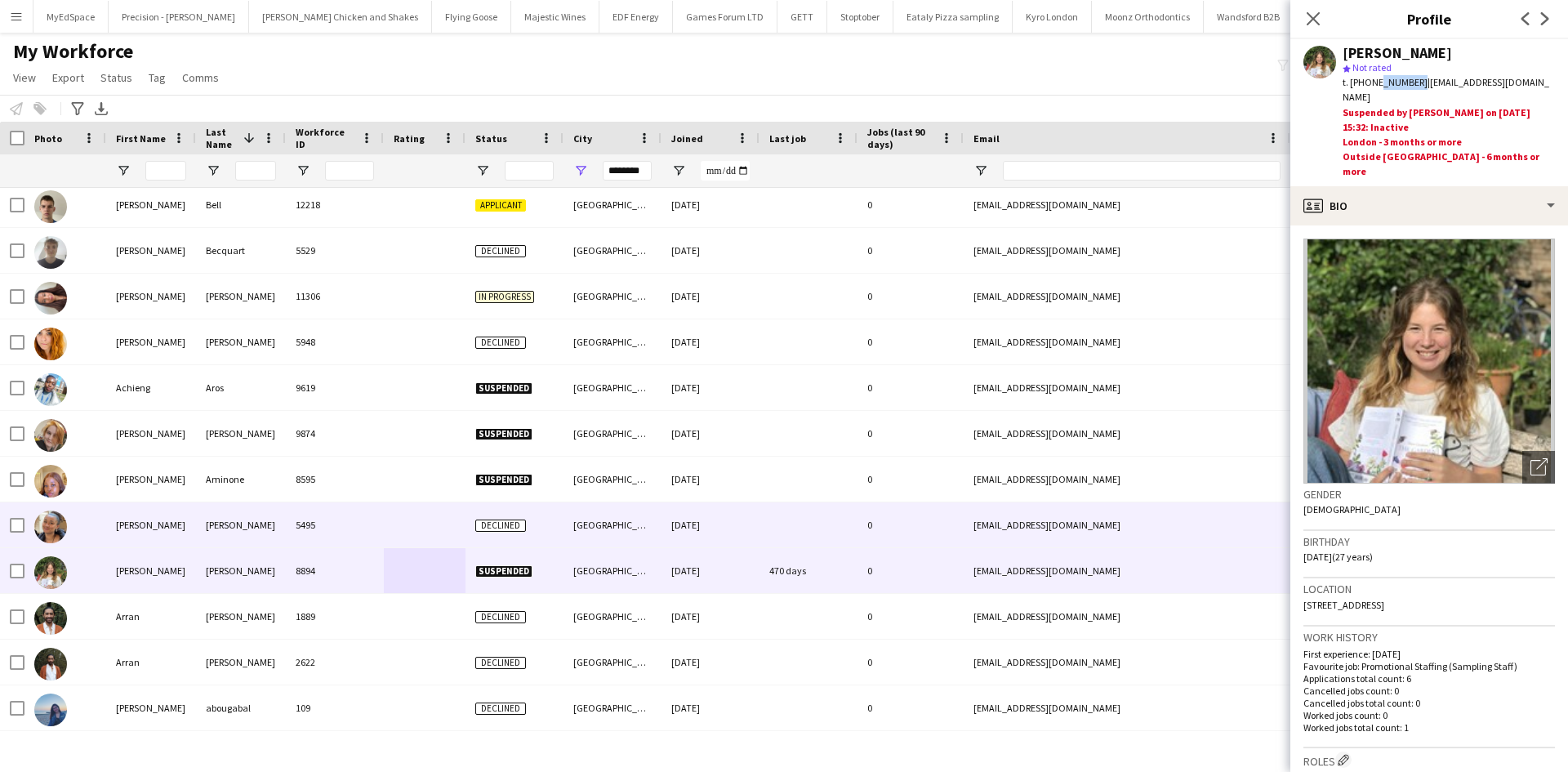
click at [379, 529] on div "5495" at bounding box center [335, 525] width 98 height 45
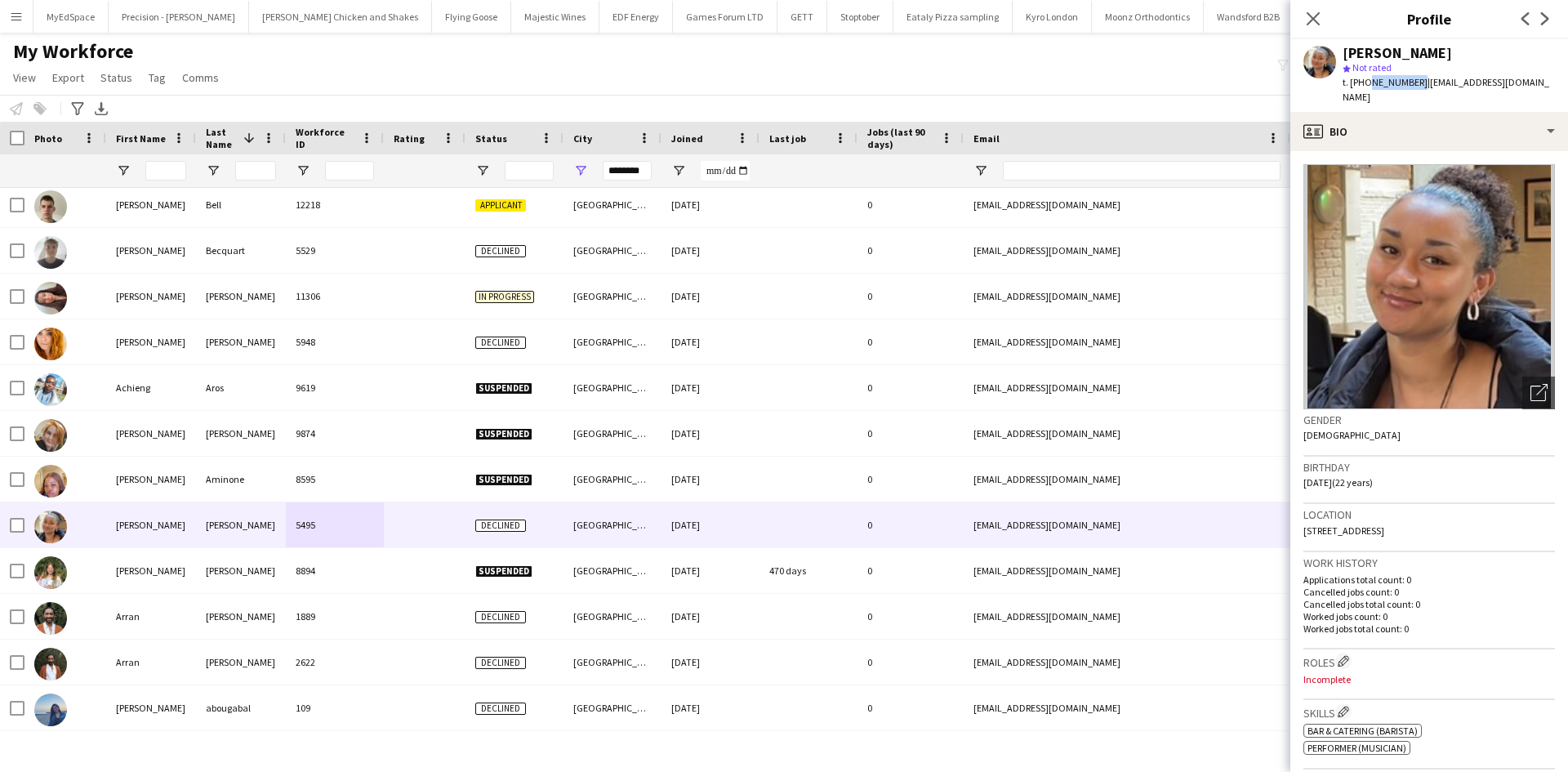
drag, startPoint x: 1366, startPoint y: 82, endPoint x: 1413, endPoint y: 86, distance: 47.2
click at [1413, 86] on span "t. +447934681134" at bounding box center [1385, 81] width 85 height 12
copy span "7934681134"
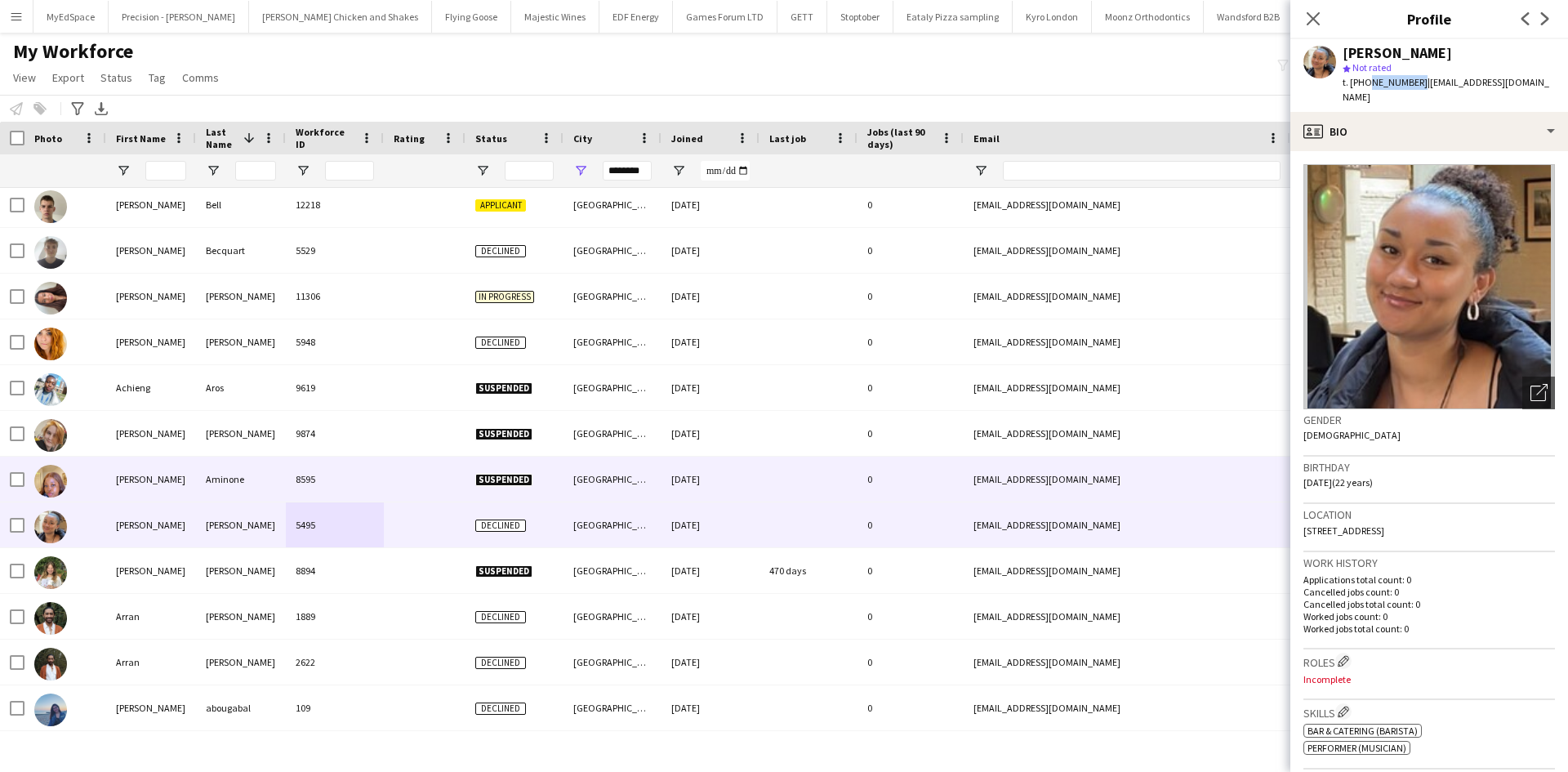
click at [455, 495] on div at bounding box center [425, 479] width 81 height 45
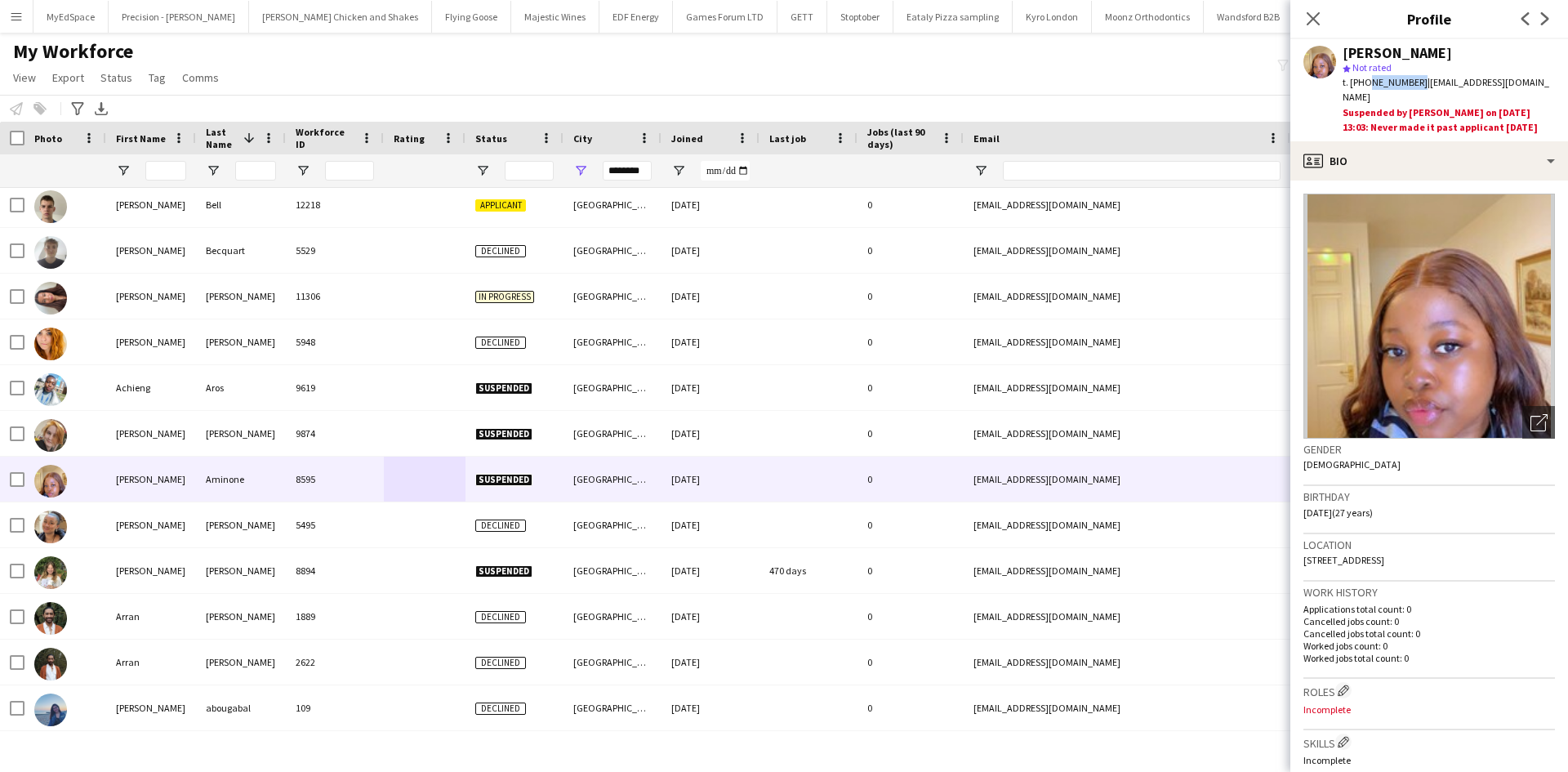
drag, startPoint x: 1367, startPoint y: 82, endPoint x: 1413, endPoint y: 86, distance: 46.2
click at [1413, 86] on span "t. +447514454260" at bounding box center [1385, 81] width 85 height 12
copy span "7514454260"
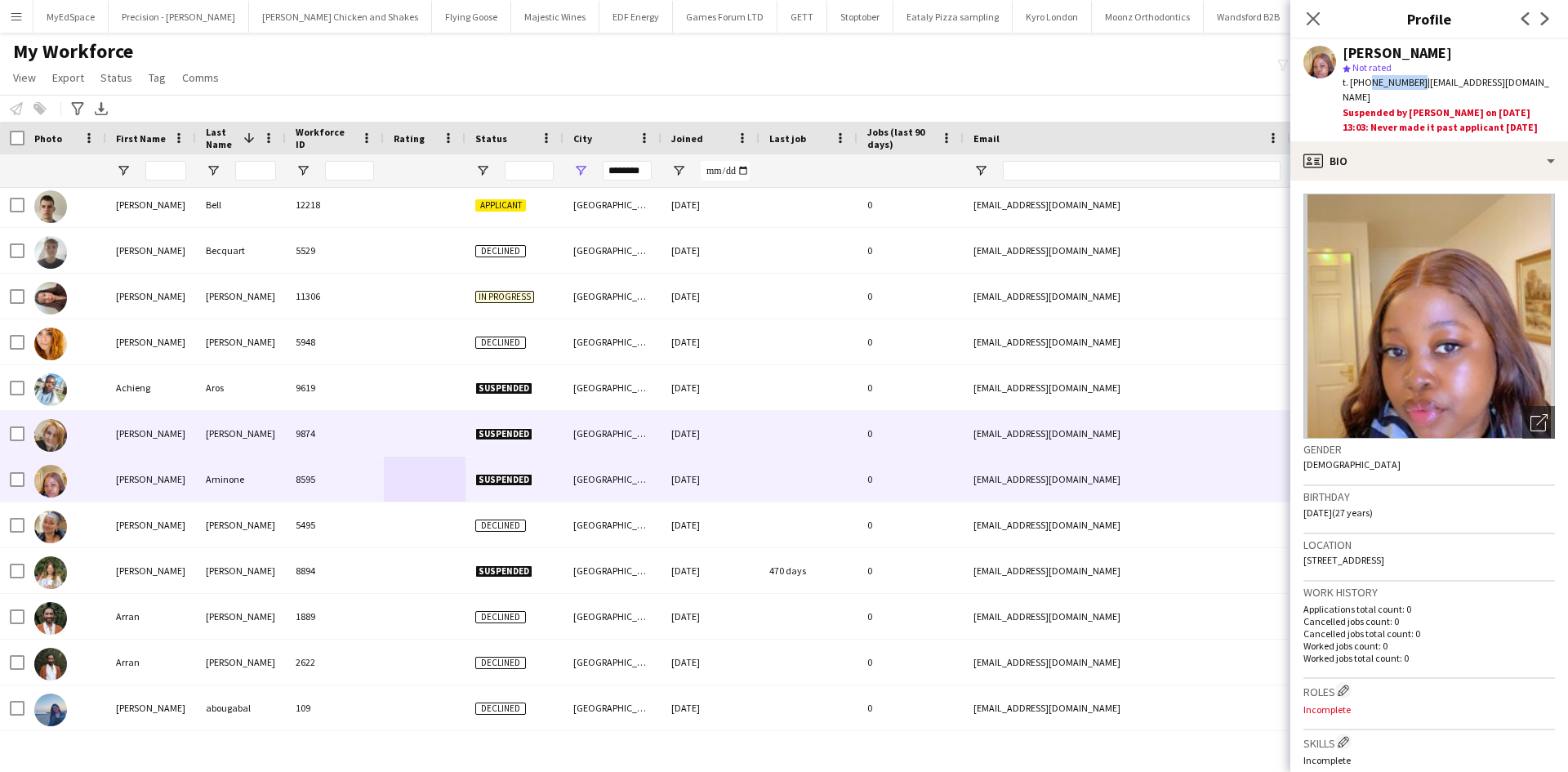
drag, startPoint x: 401, startPoint y: 444, endPoint x: 392, endPoint y: 437, distance: 11.4
click at [401, 444] on div at bounding box center [425, 433] width 81 height 45
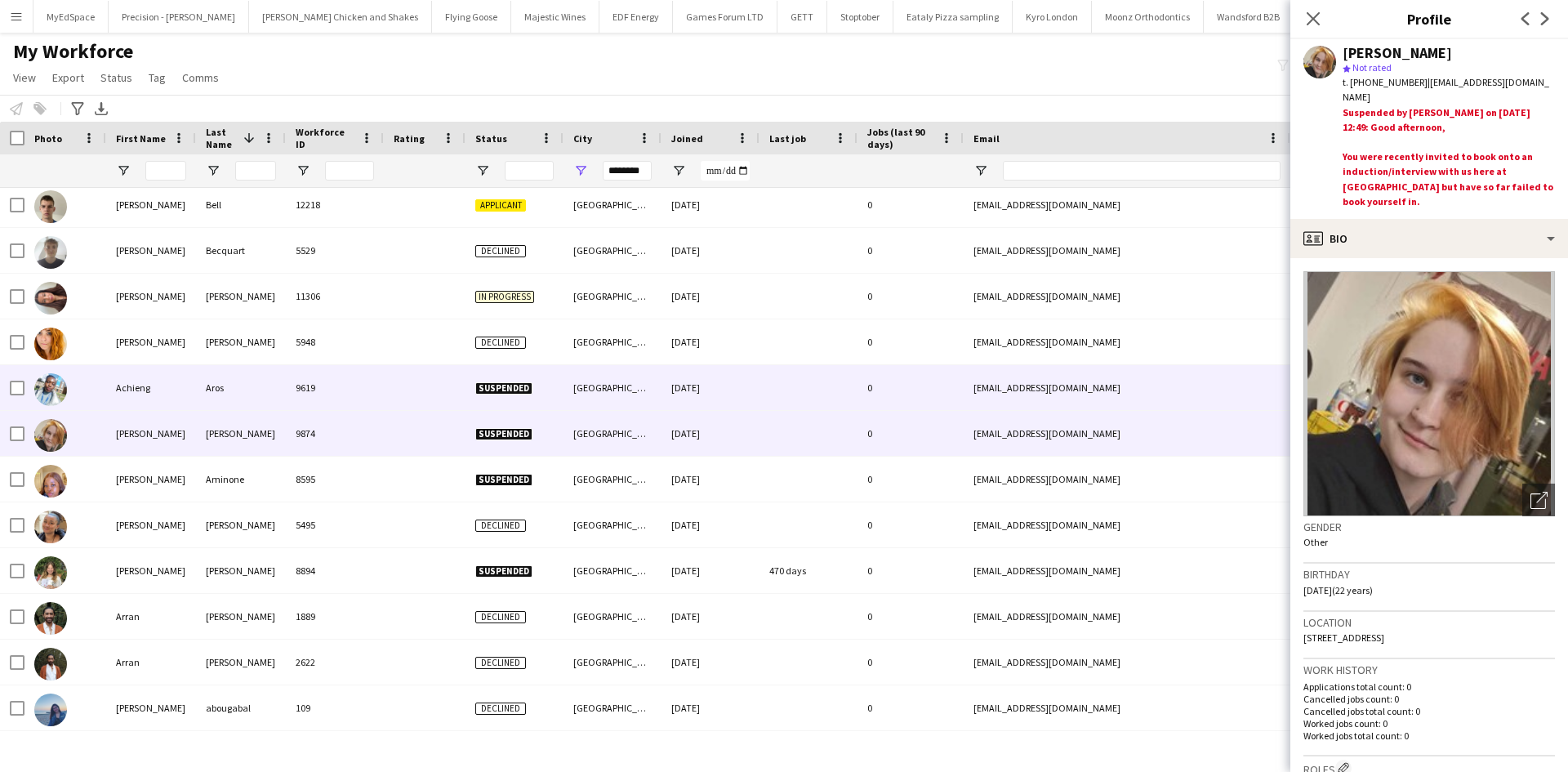
click at [304, 397] on div "9619" at bounding box center [335, 388] width 98 height 45
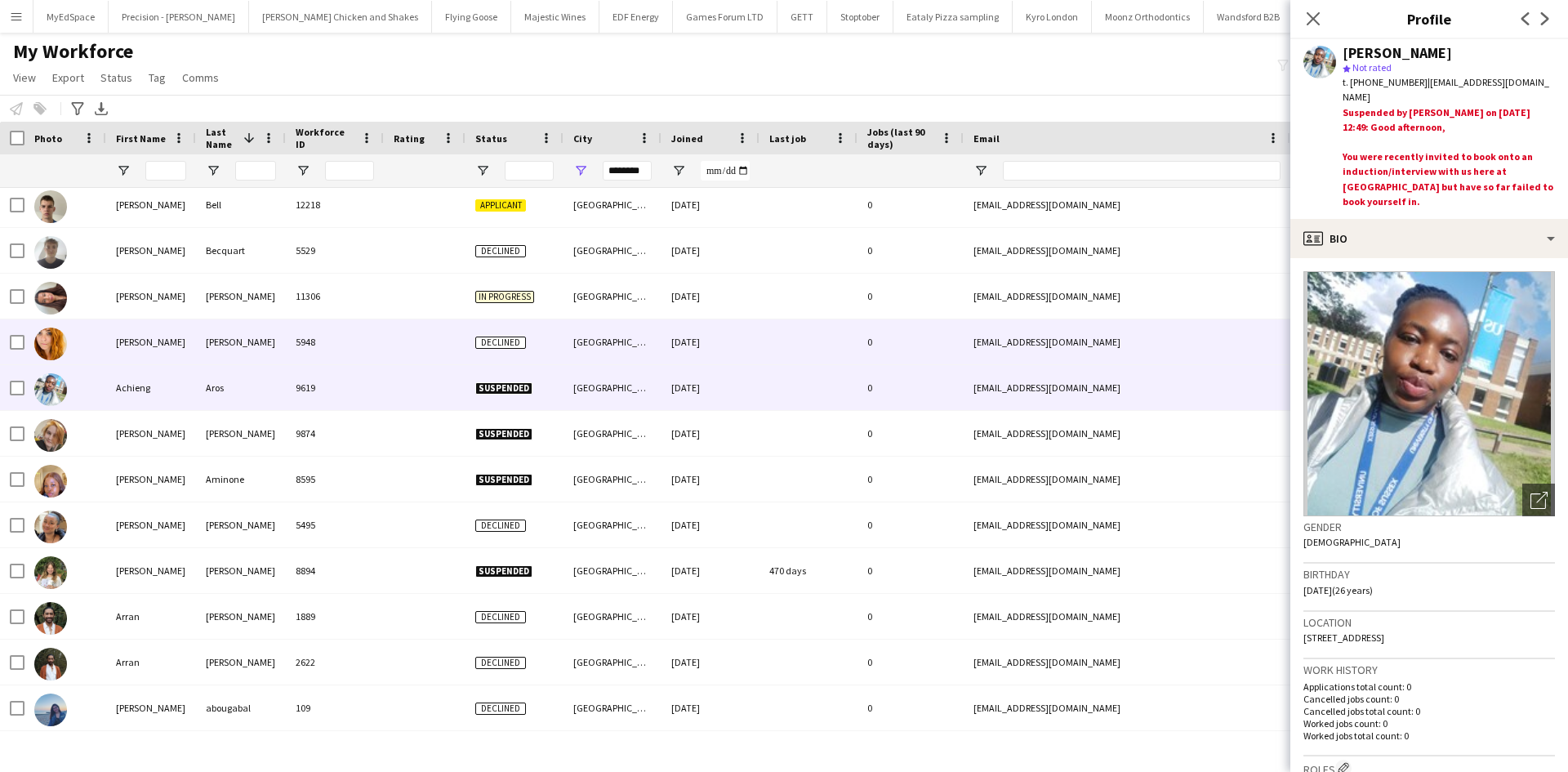
click at [308, 358] on div "5948" at bounding box center [335, 342] width 98 height 45
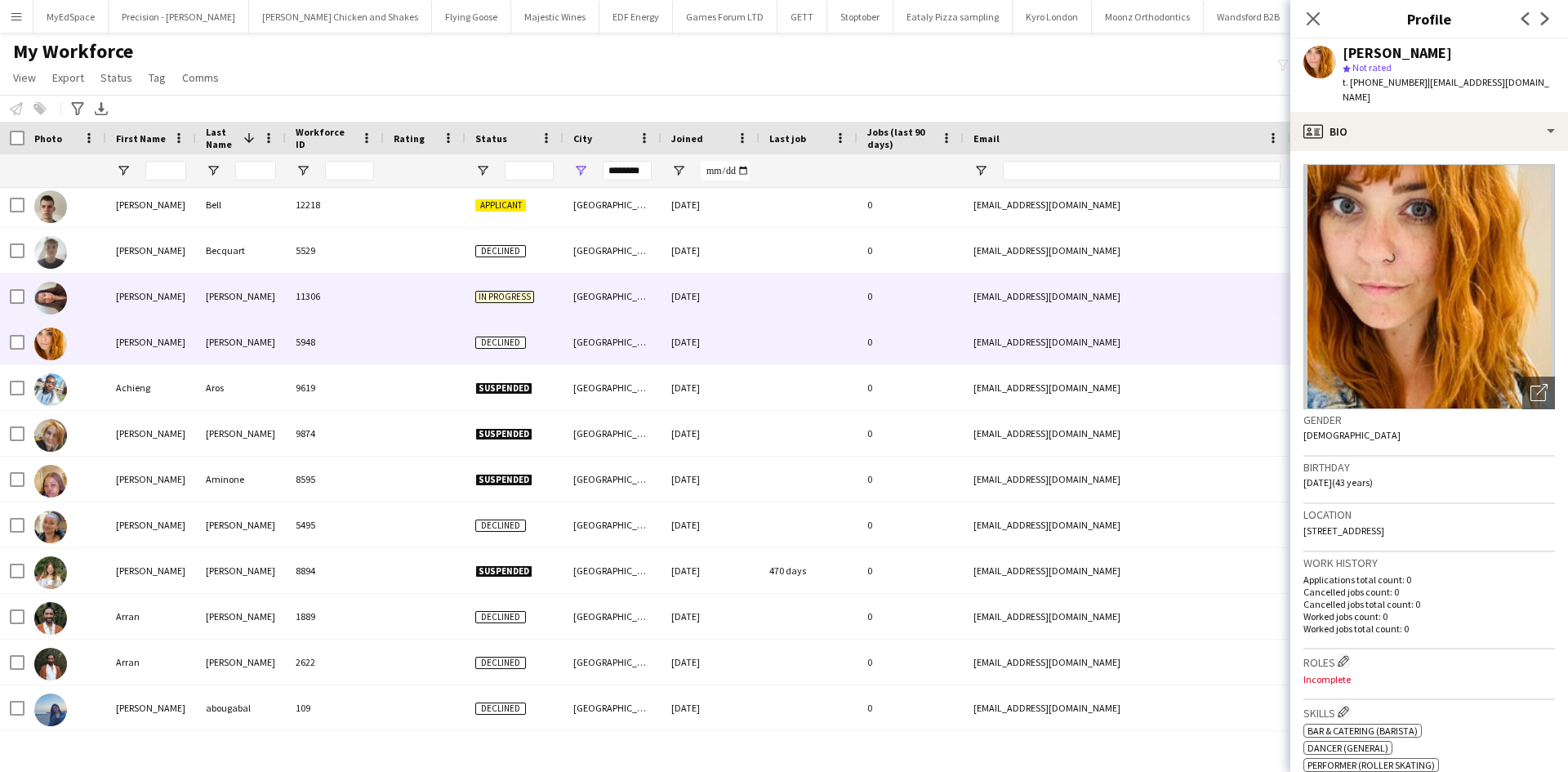
click at [410, 310] on div at bounding box center [425, 296] width 81 height 45
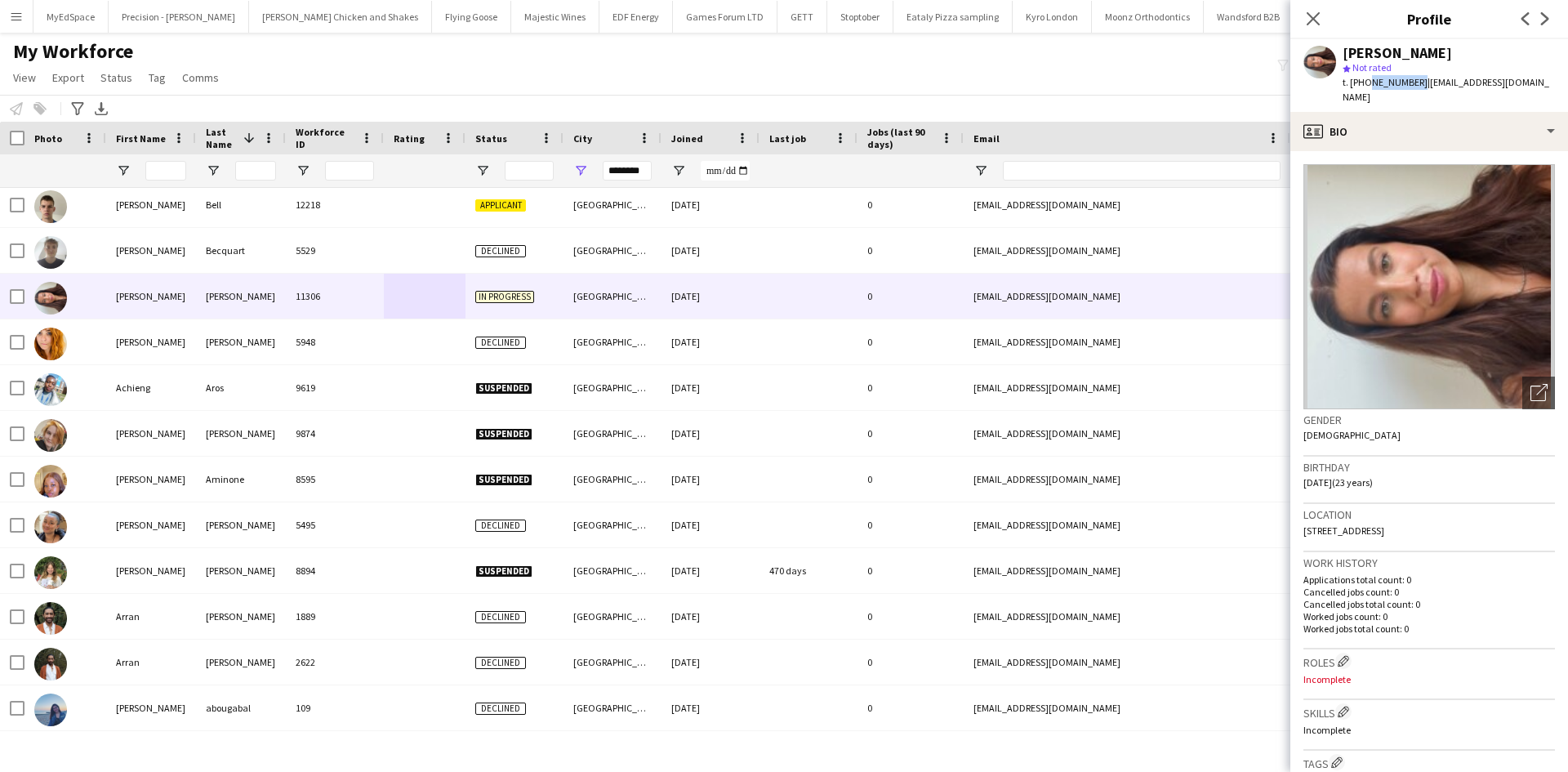
drag, startPoint x: 1366, startPoint y: 81, endPoint x: 1412, endPoint y: 92, distance: 47.3
click at [1412, 92] on div "Anna Avard star Not rated t. +447477592758 | annaavard02@gmail.com" at bounding box center [1429, 75] width 278 height 73
copy span "7477592758"
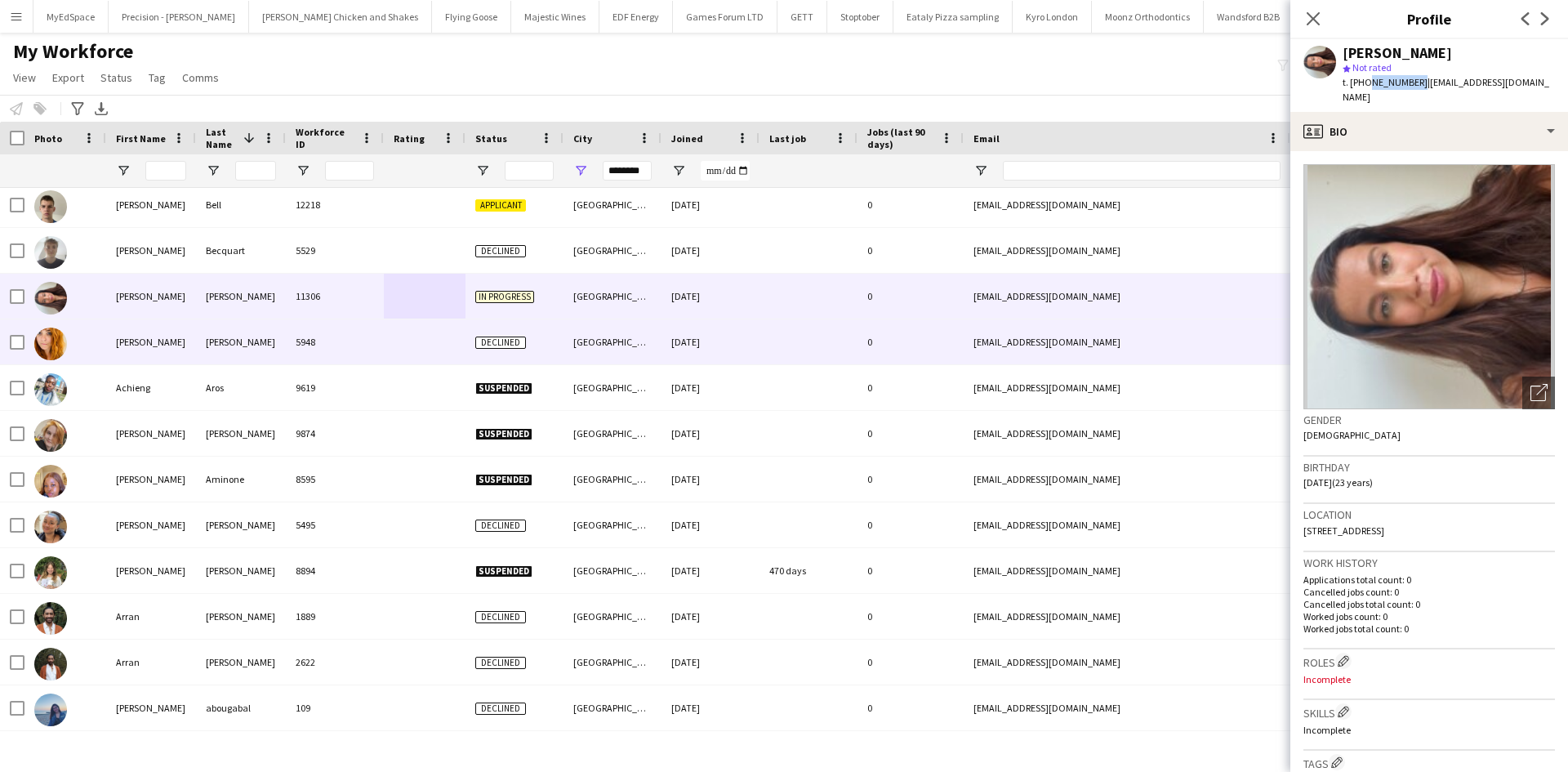
scroll to position [5096, 0]
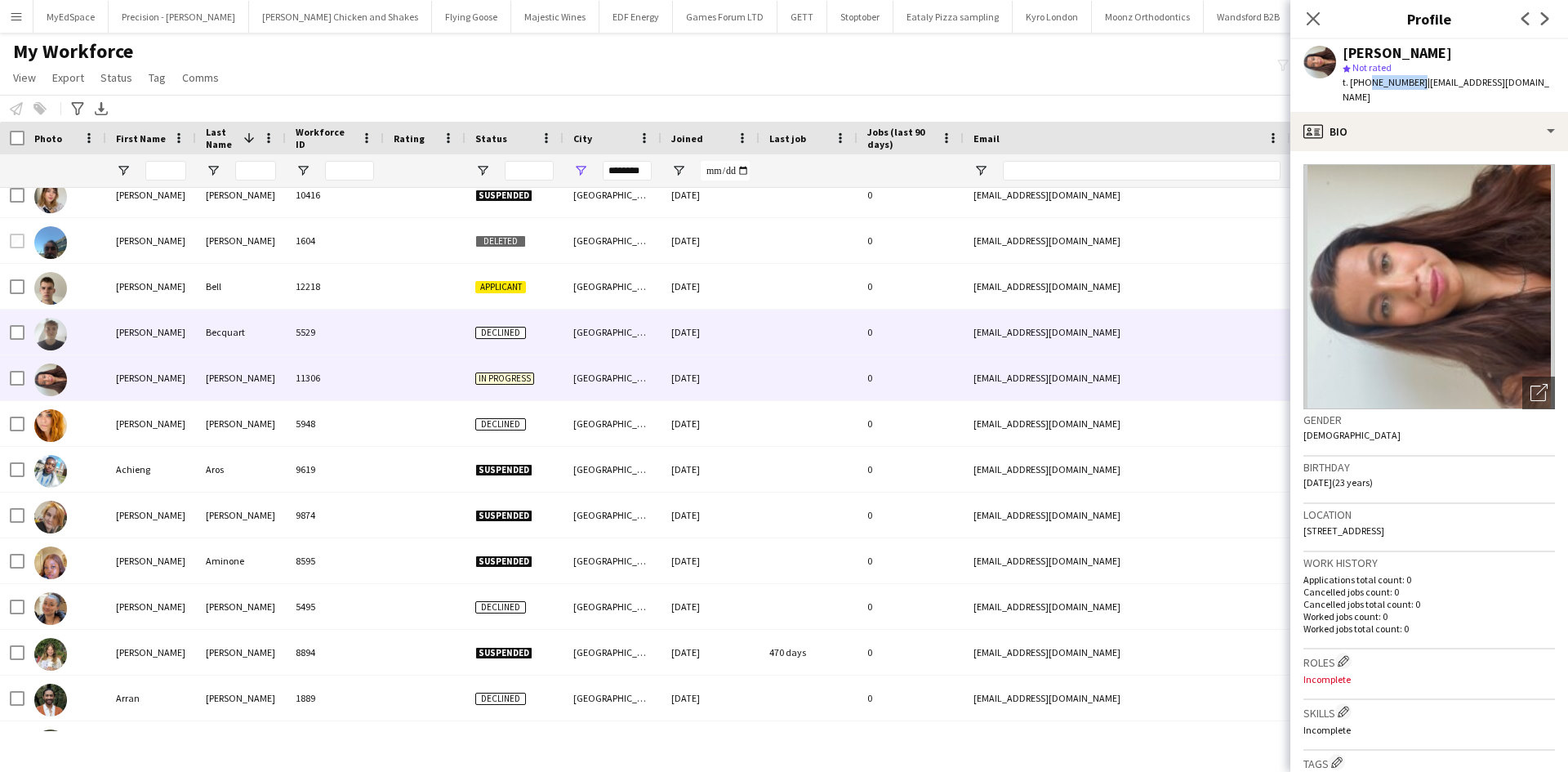
click at [245, 332] on div "Becquart" at bounding box center [240, 332] width 90 height 45
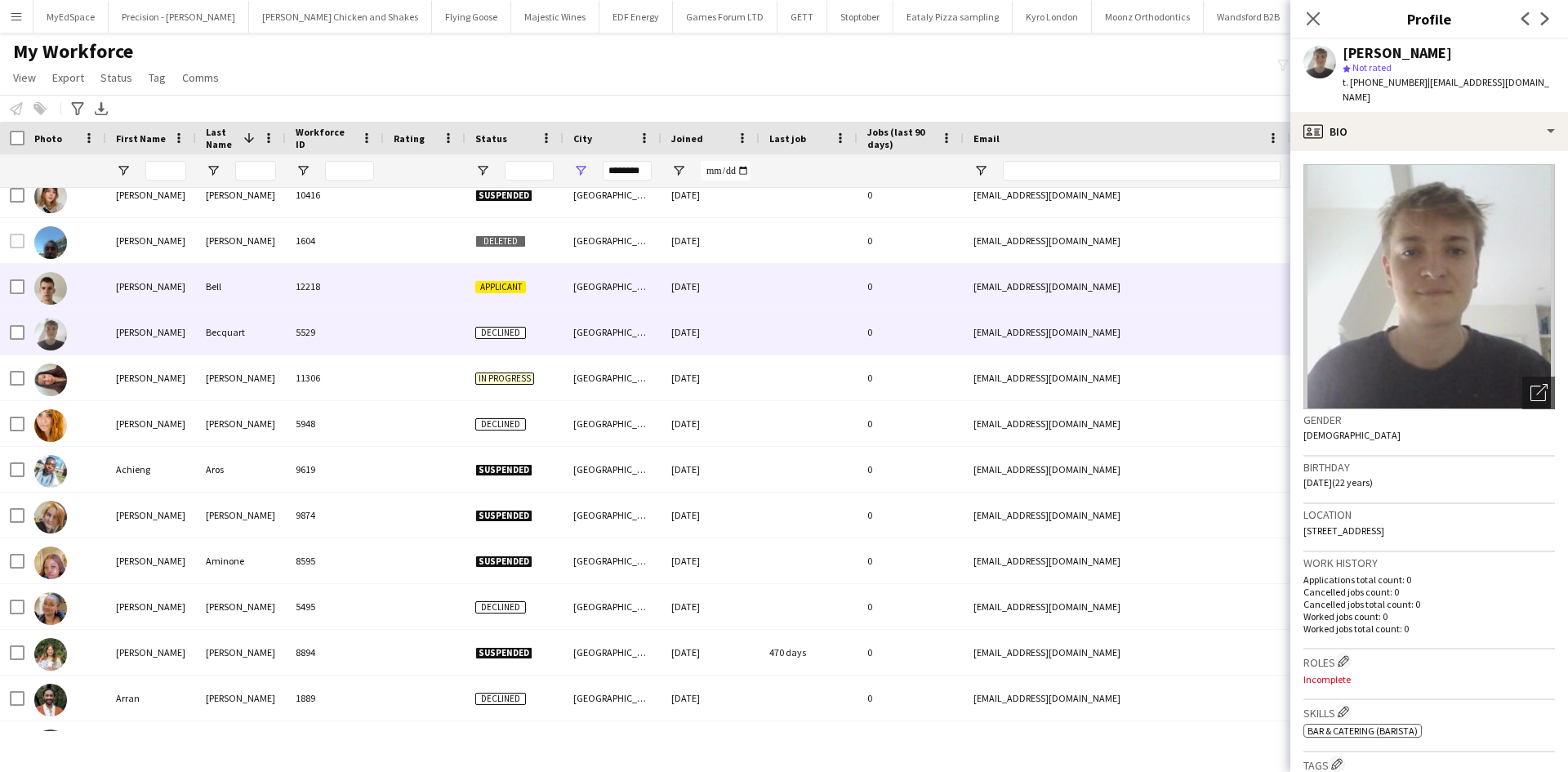
click at [274, 296] on div "Bell" at bounding box center [240, 286] width 90 height 45
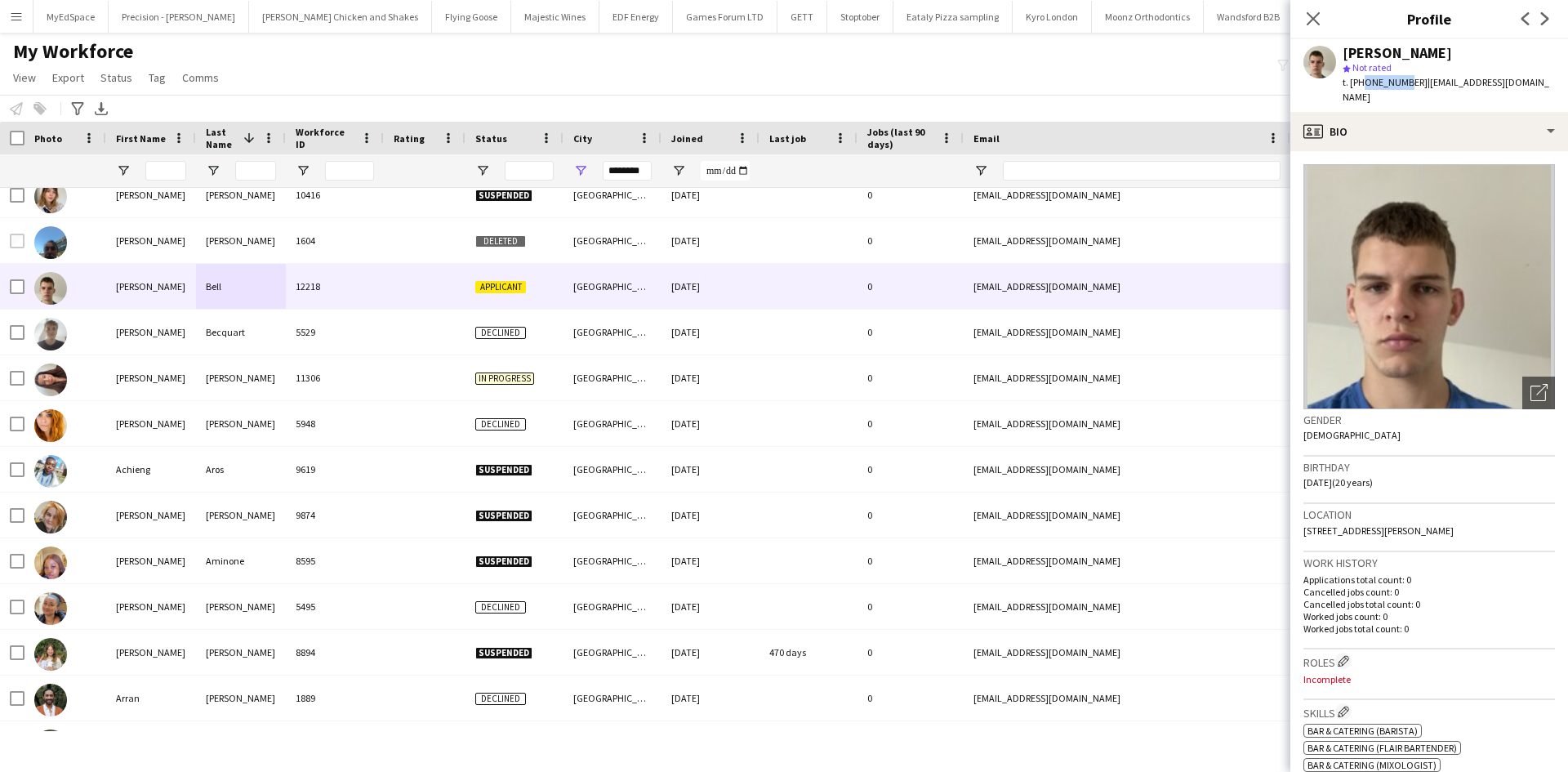
drag, startPoint x: 1362, startPoint y: 78, endPoint x: 1402, endPoint y: 84, distance: 40.4
click at [1402, 84] on span "t. +447396120347" at bounding box center [1385, 81] width 85 height 12
drag, startPoint x: 1367, startPoint y: 78, endPoint x: 1412, endPoint y: 84, distance: 45.4
click at [1412, 84] on span "t. +447396120347" at bounding box center [1385, 81] width 85 height 12
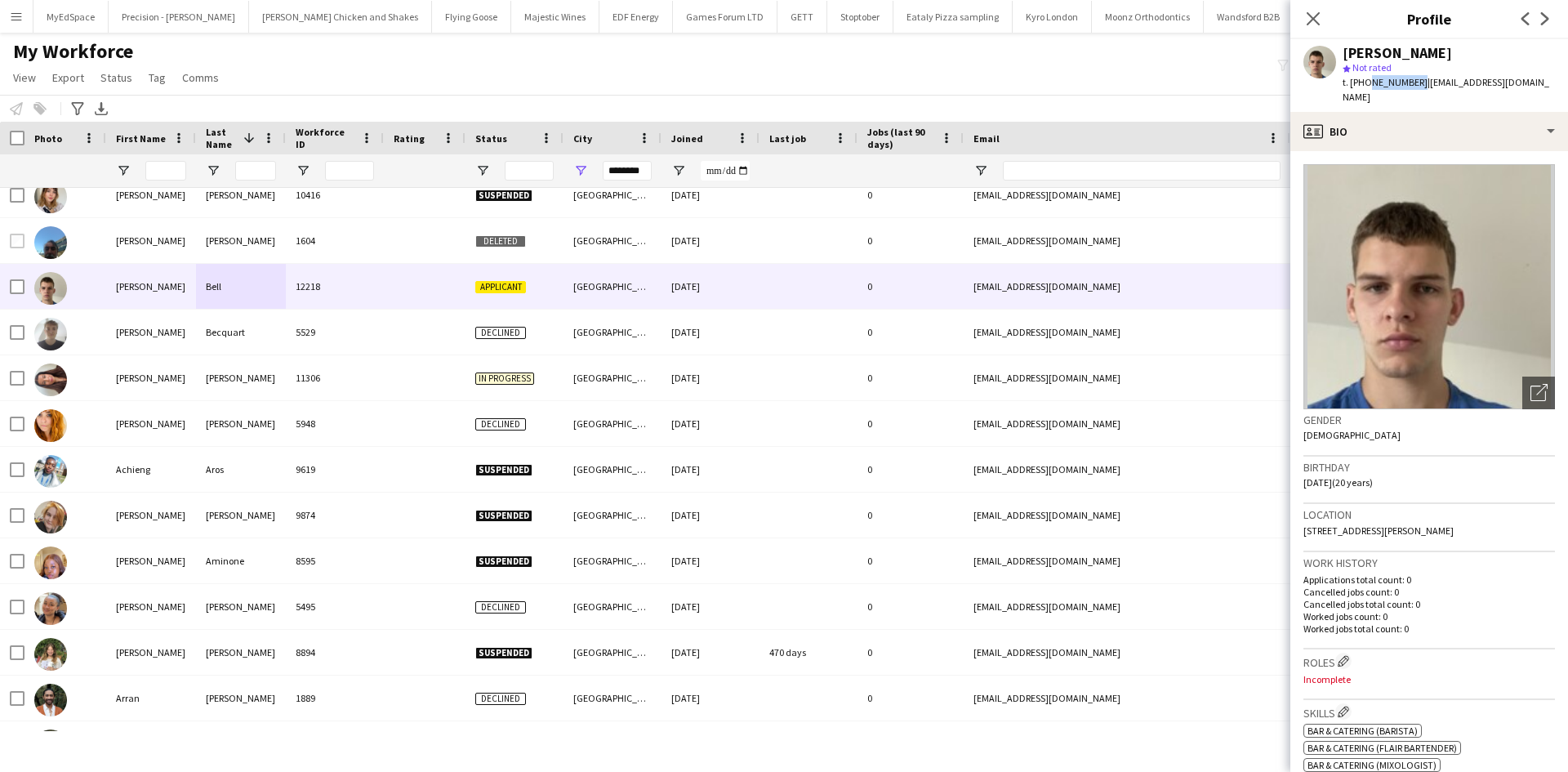
copy span "7396120347"
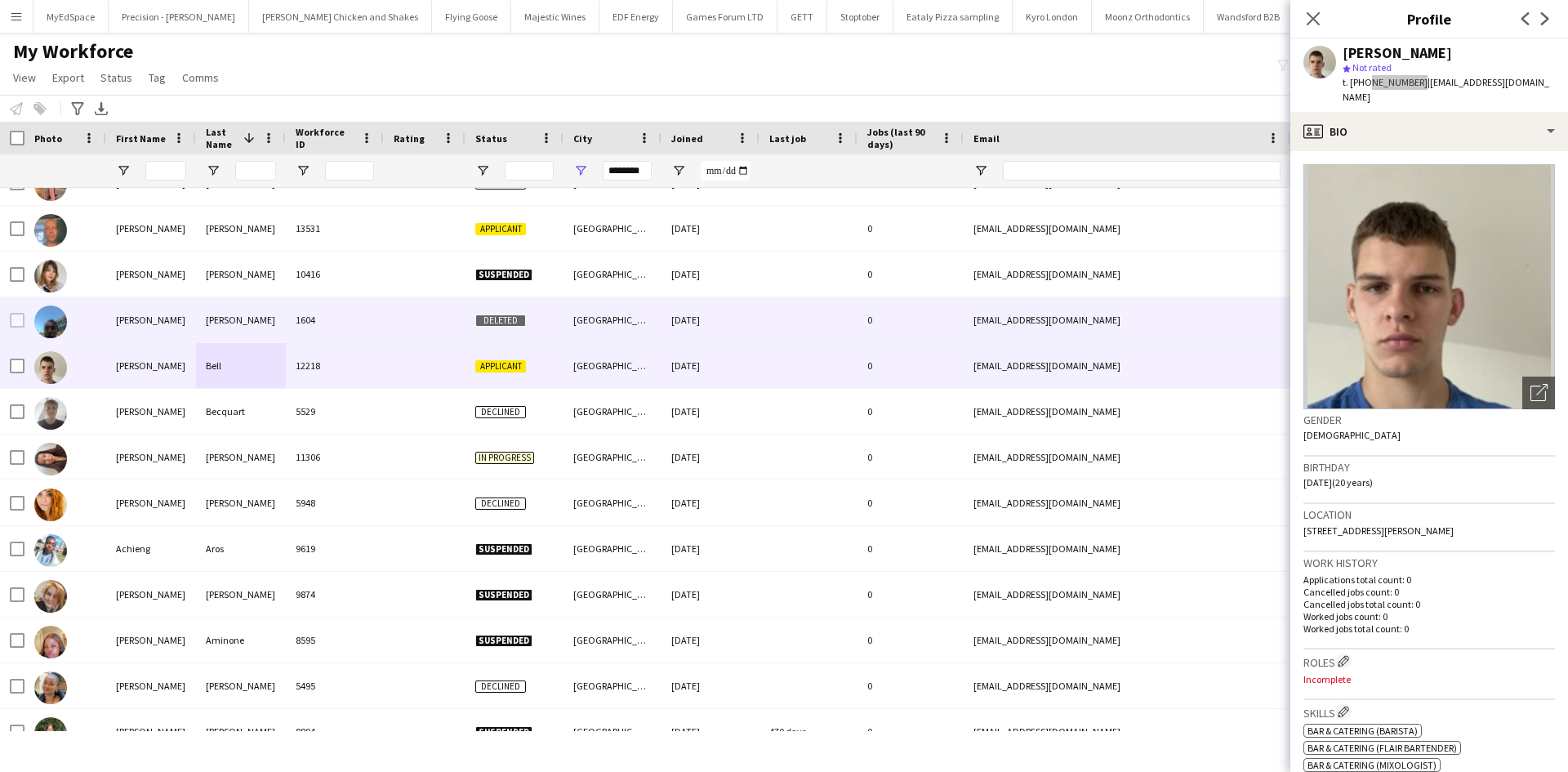
scroll to position [4932, 0]
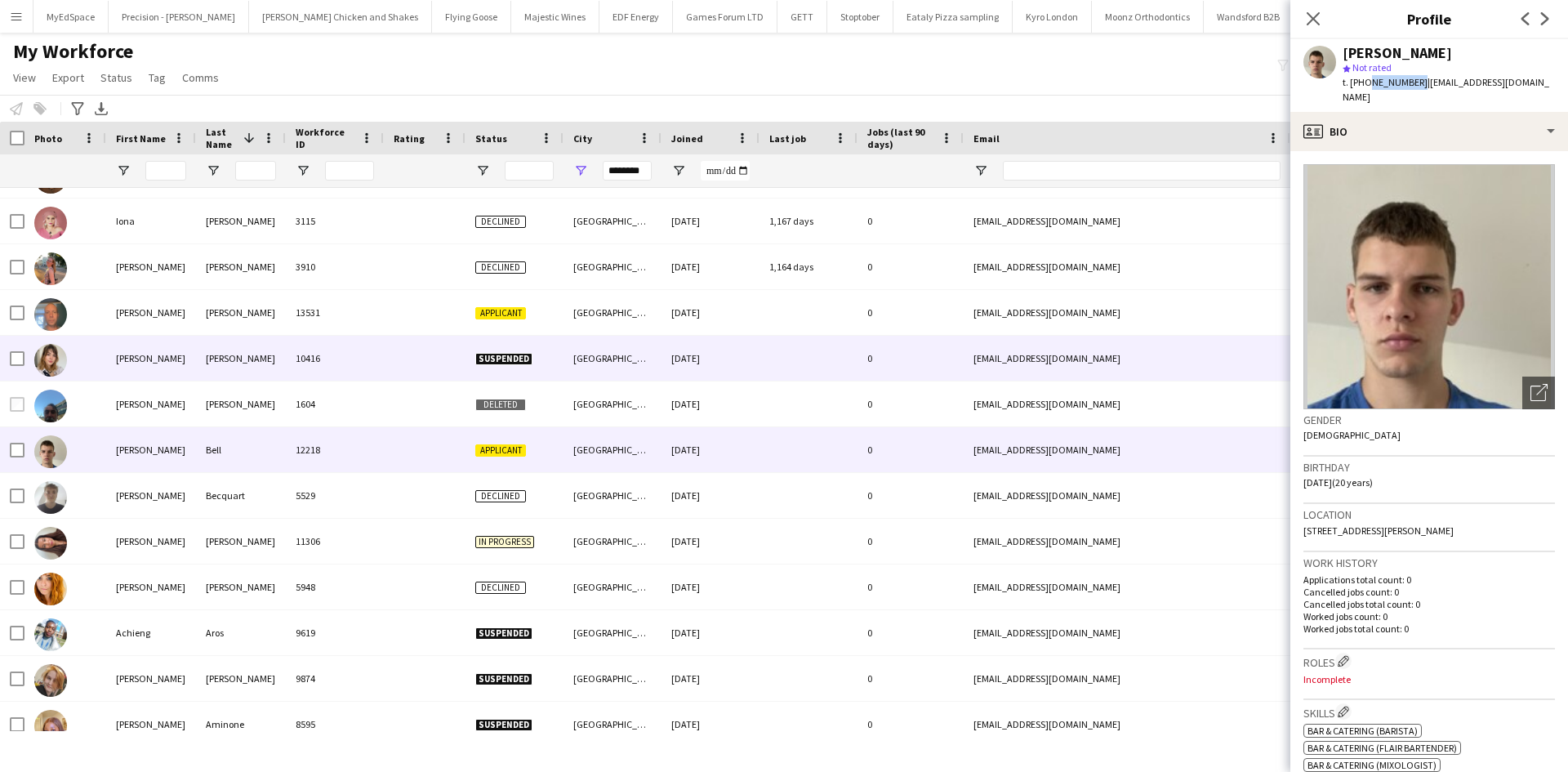
click at [307, 361] on div "10416" at bounding box center [335, 358] width 98 height 45
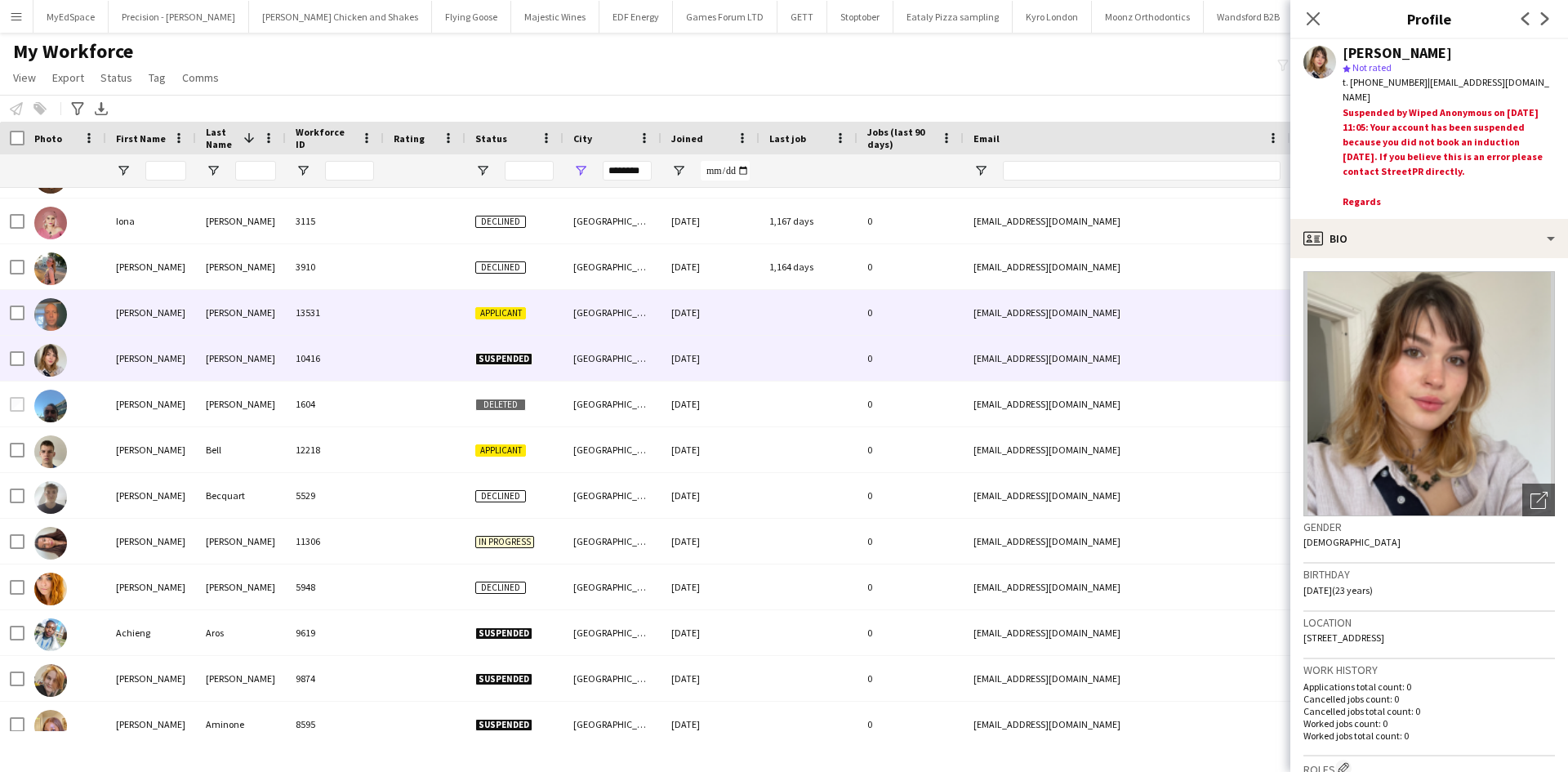
click at [318, 326] on div "13531" at bounding box center [335, 312] width 98 height 45
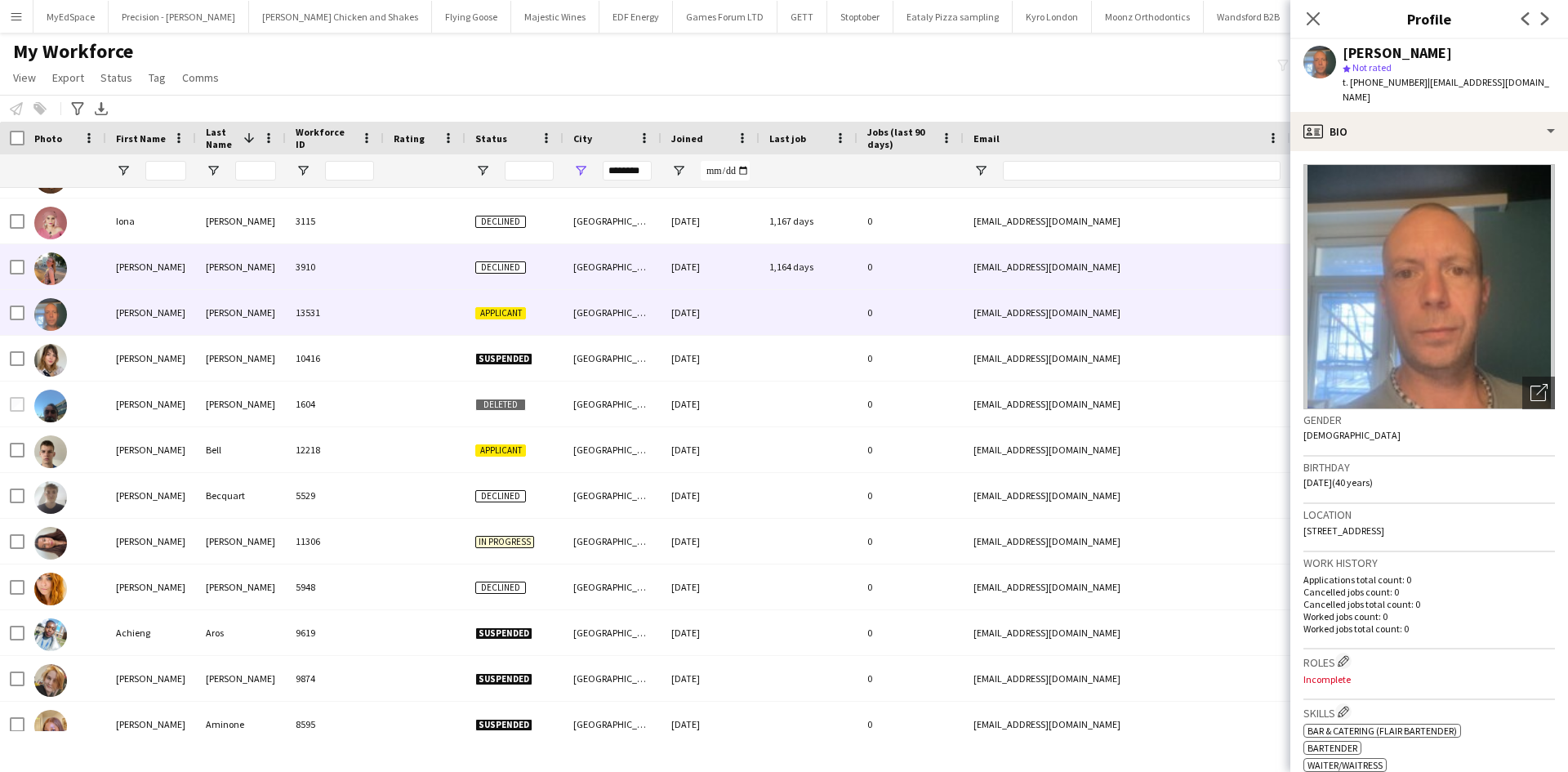
click at [302, 262] on div "3910" at bounding box center [335, 267] width 98 height 45
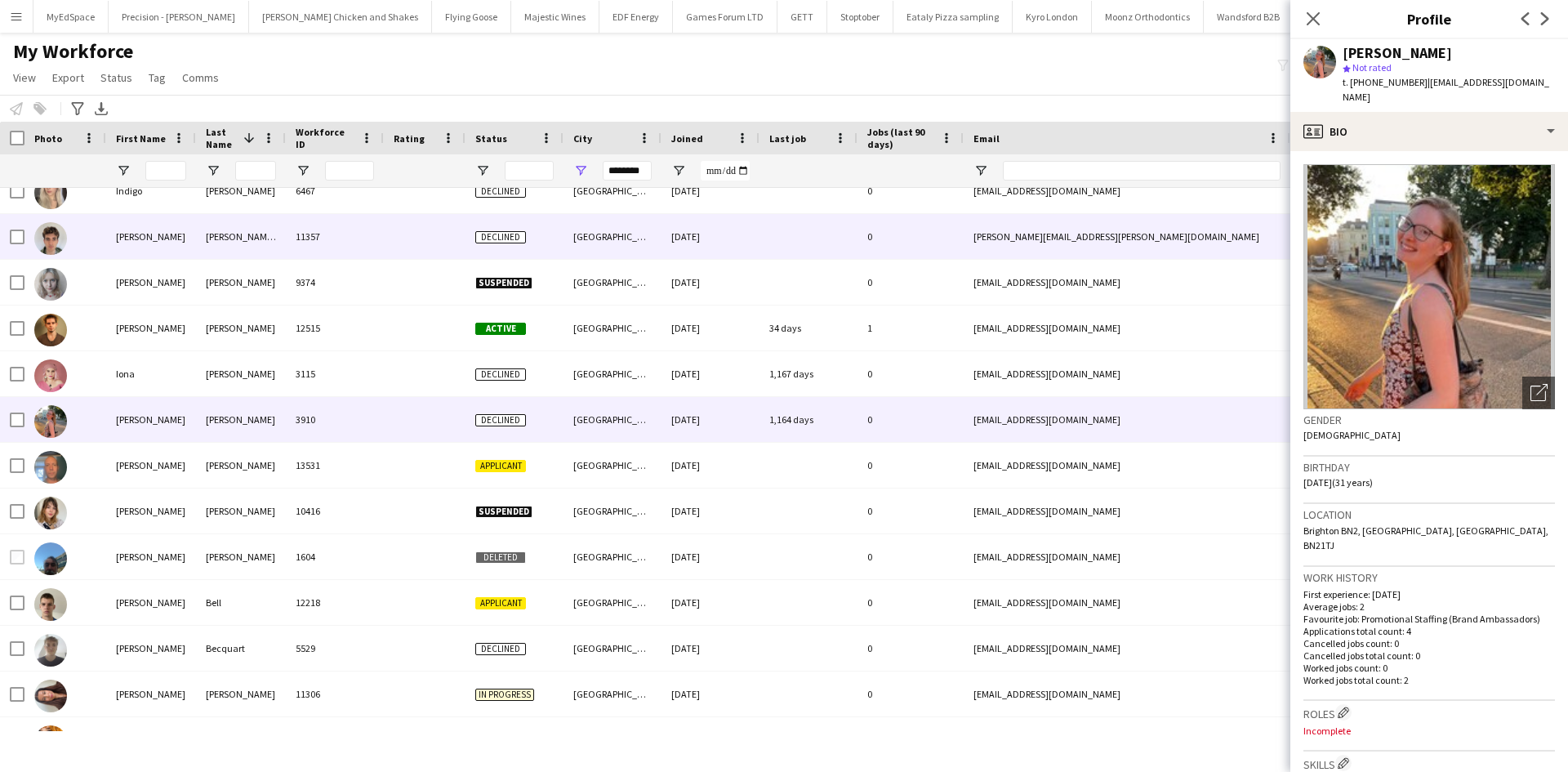
scroll to position [4686, 0]
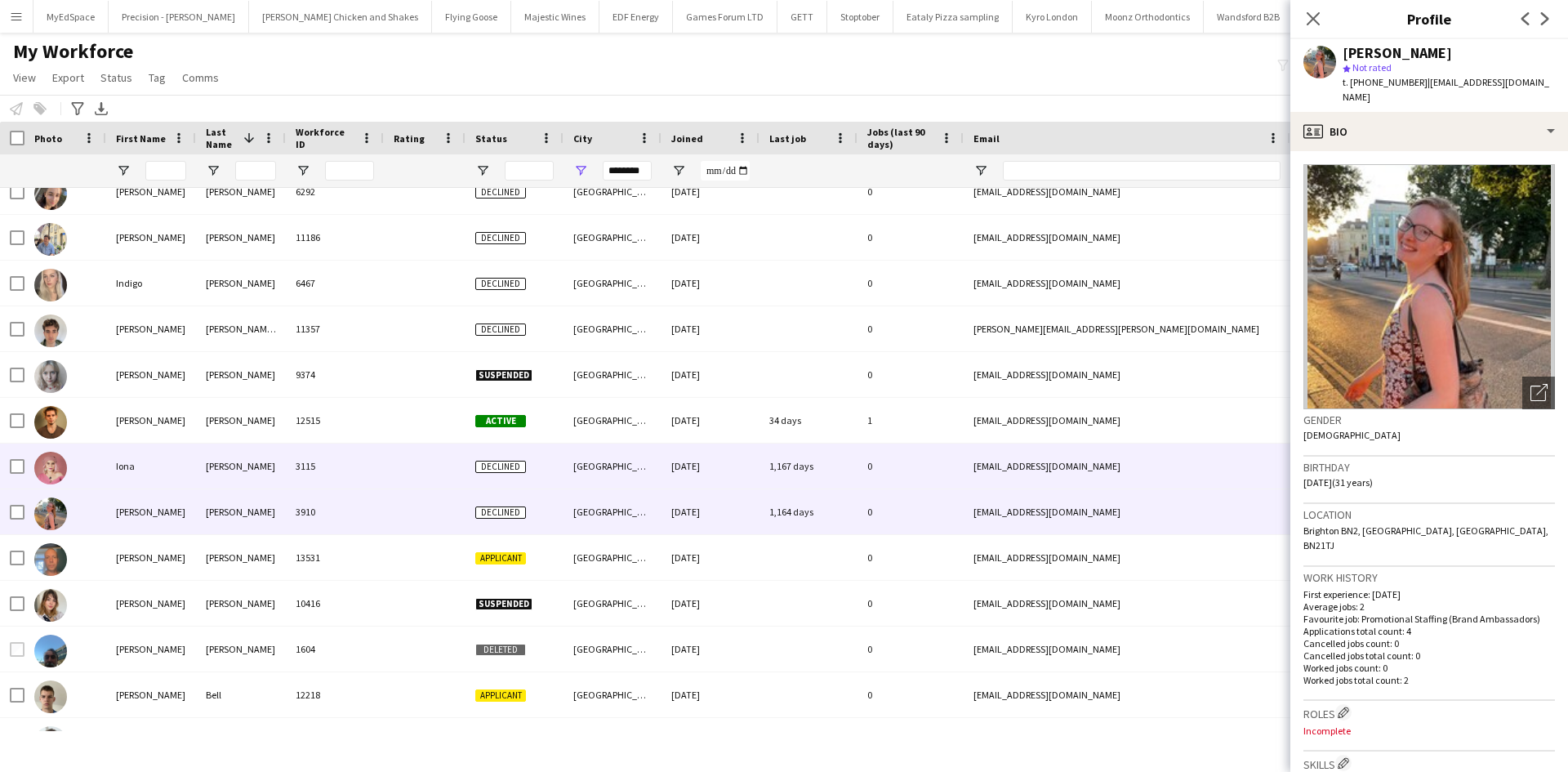
drag, startPoint x: 290, startPoint y: 461, endPoint x: 290, endPoint y: 452, distance: 9.0
click at [289, 461] on div "3115" at bounding box center [335, 466] width 98 height 45
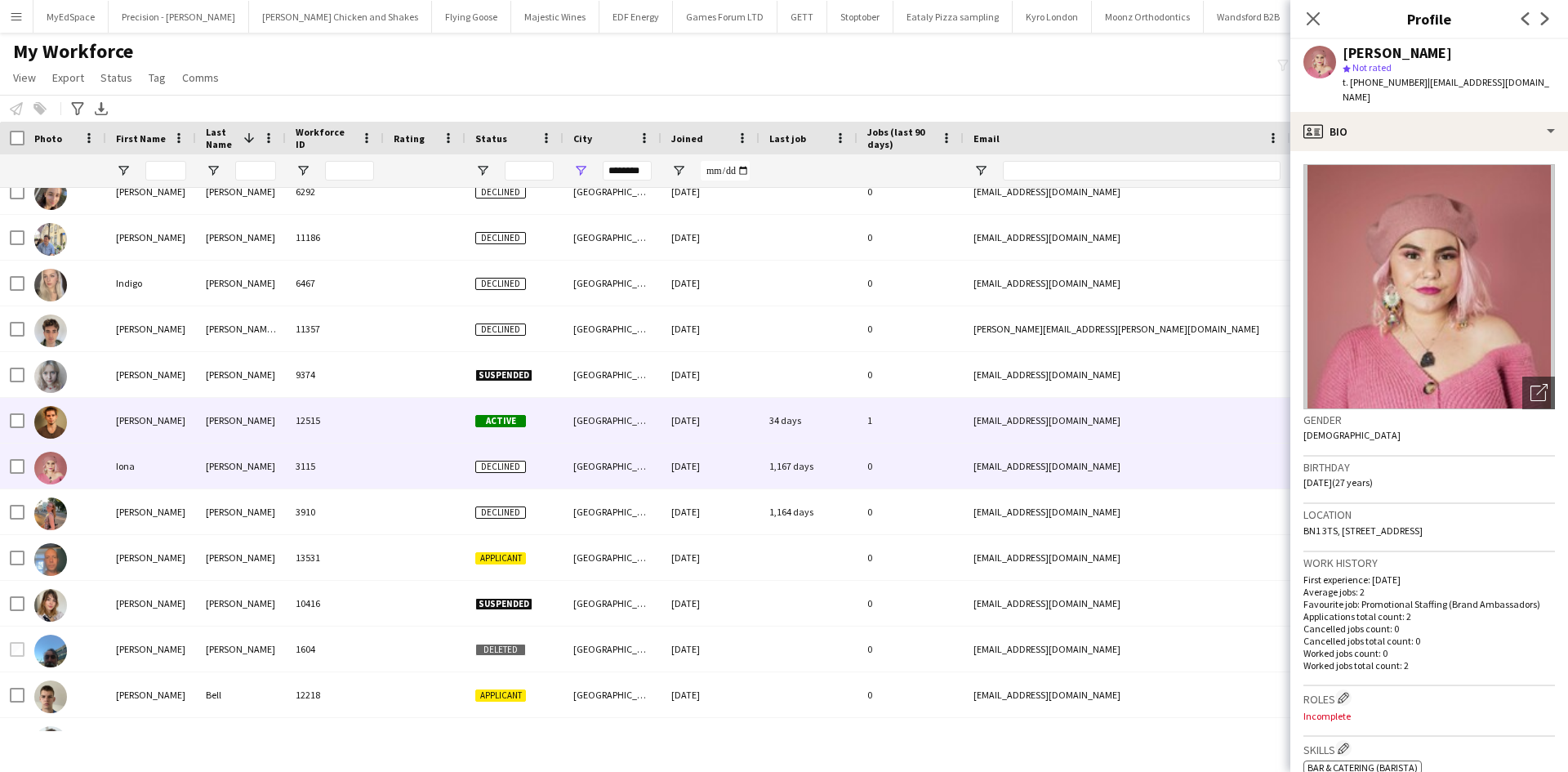
click at [332, 417] on div "12515" at bounding box center [335, 420] width 98 height 45
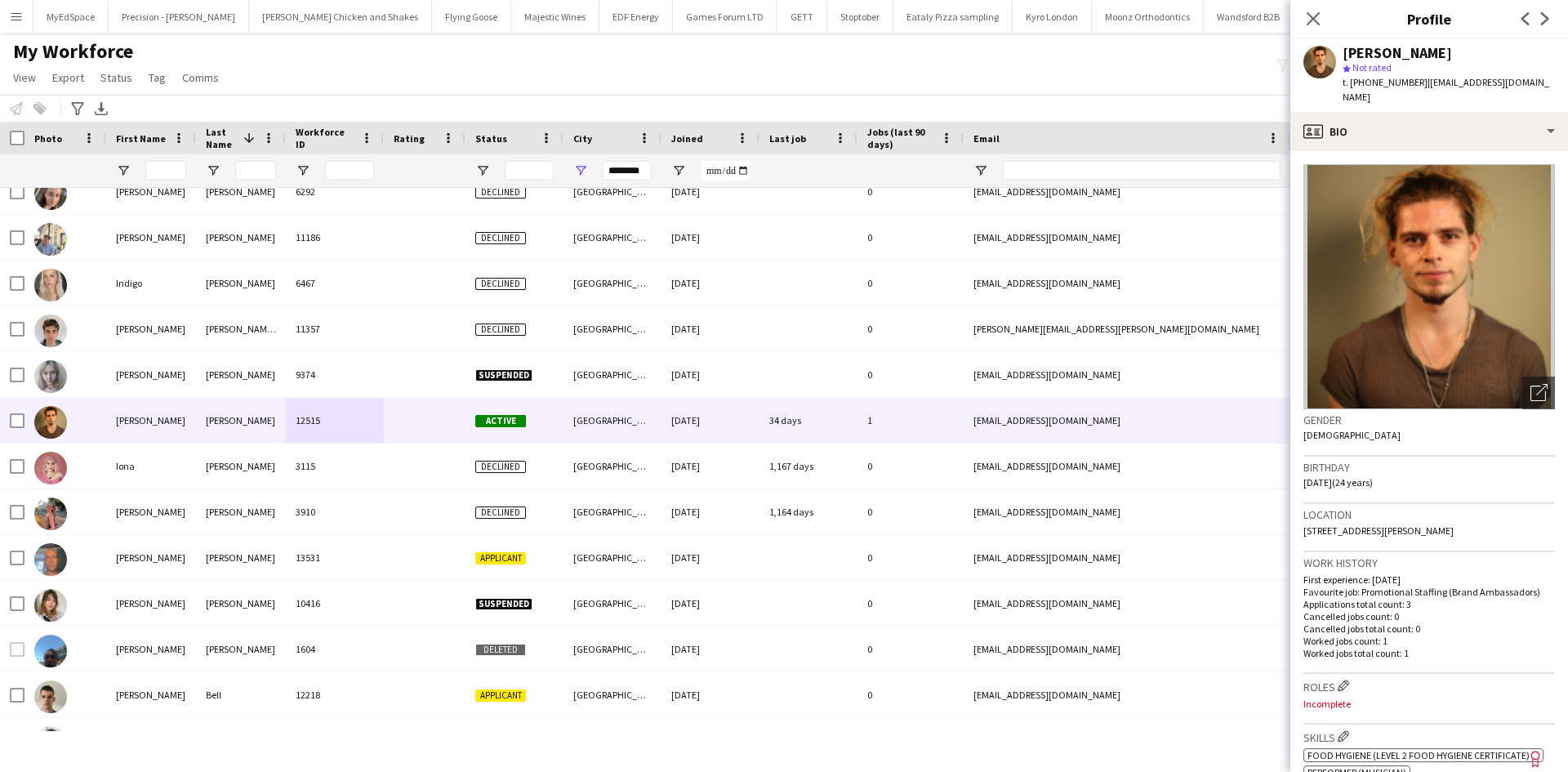
drag, startPoint x: 1365, startPoint y: 82, endPoint x: 1416, endPoint y: 82, distance: 51.0
click at [1416, 82] on div "t. +447563243329 | tylerbryant54@gmail.com" at bounding box center [1449, 90] width 212 height 30
copy span "7563243329"
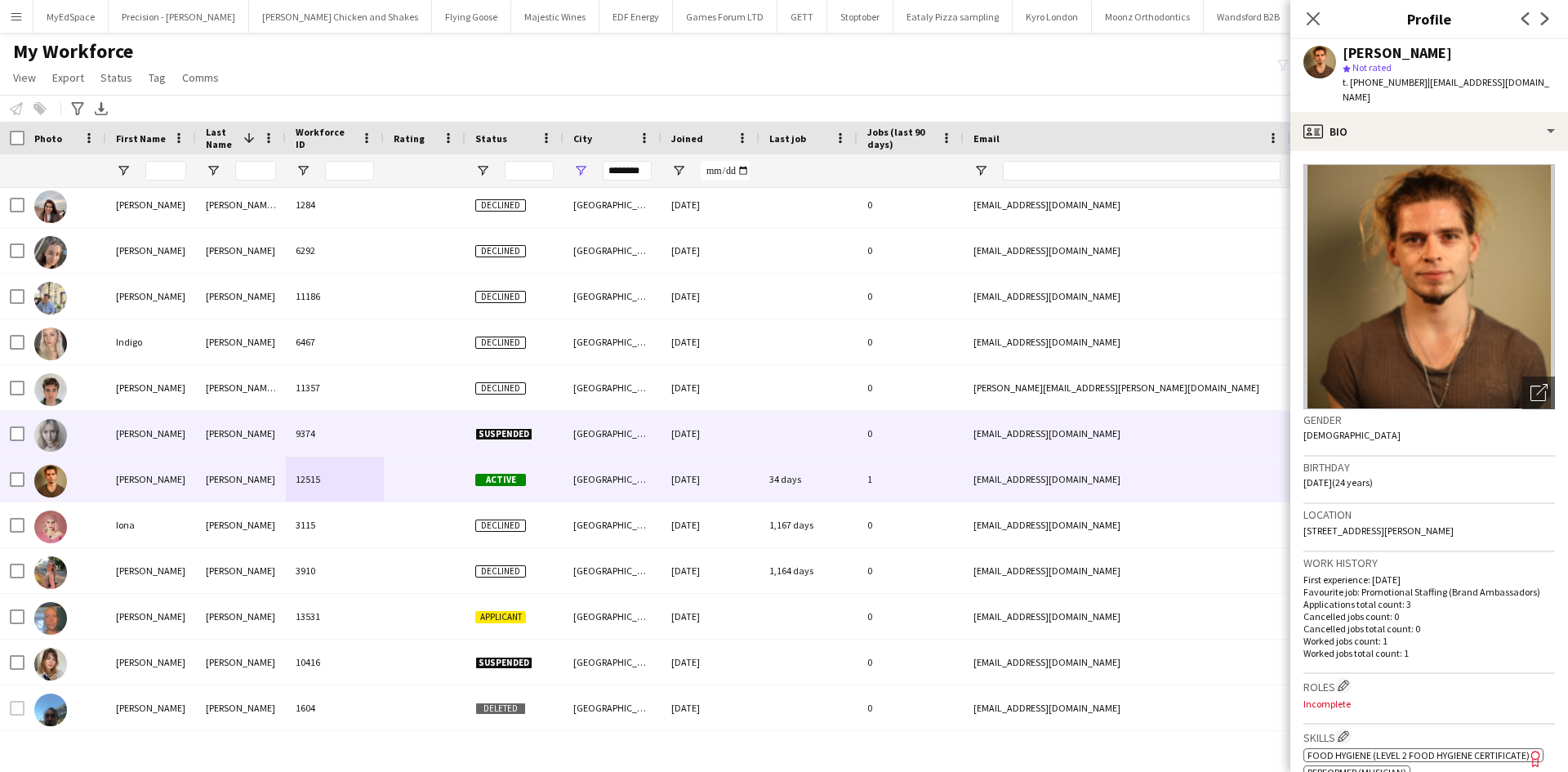
scroll to position [4605, 0]
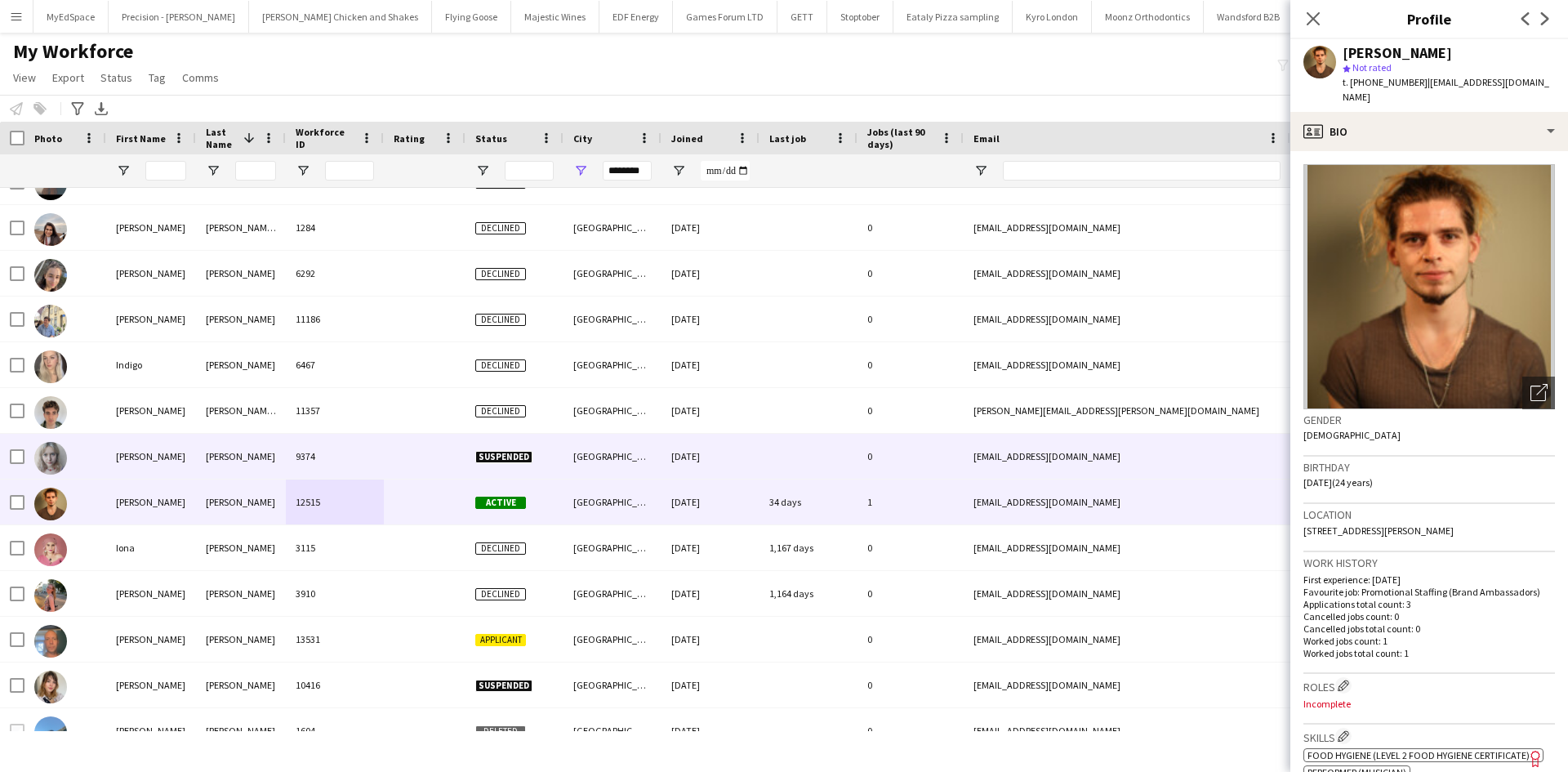
click at [334, 457] on div "9374" at bounding box center [335, 456] width 98 height 45
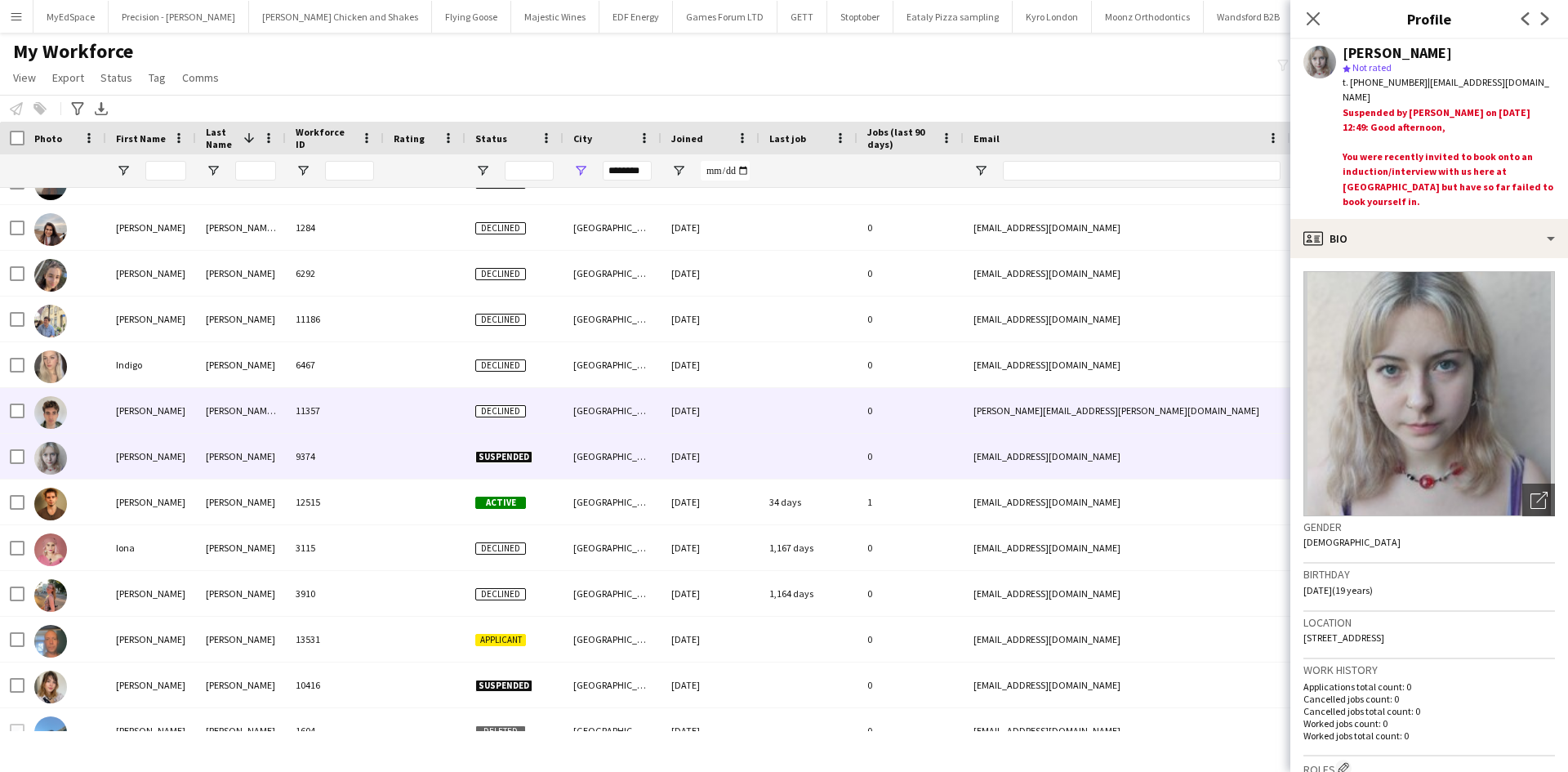
click at [361, 411] on div "11357" at bounding box center [335, 410] width 98 height 45
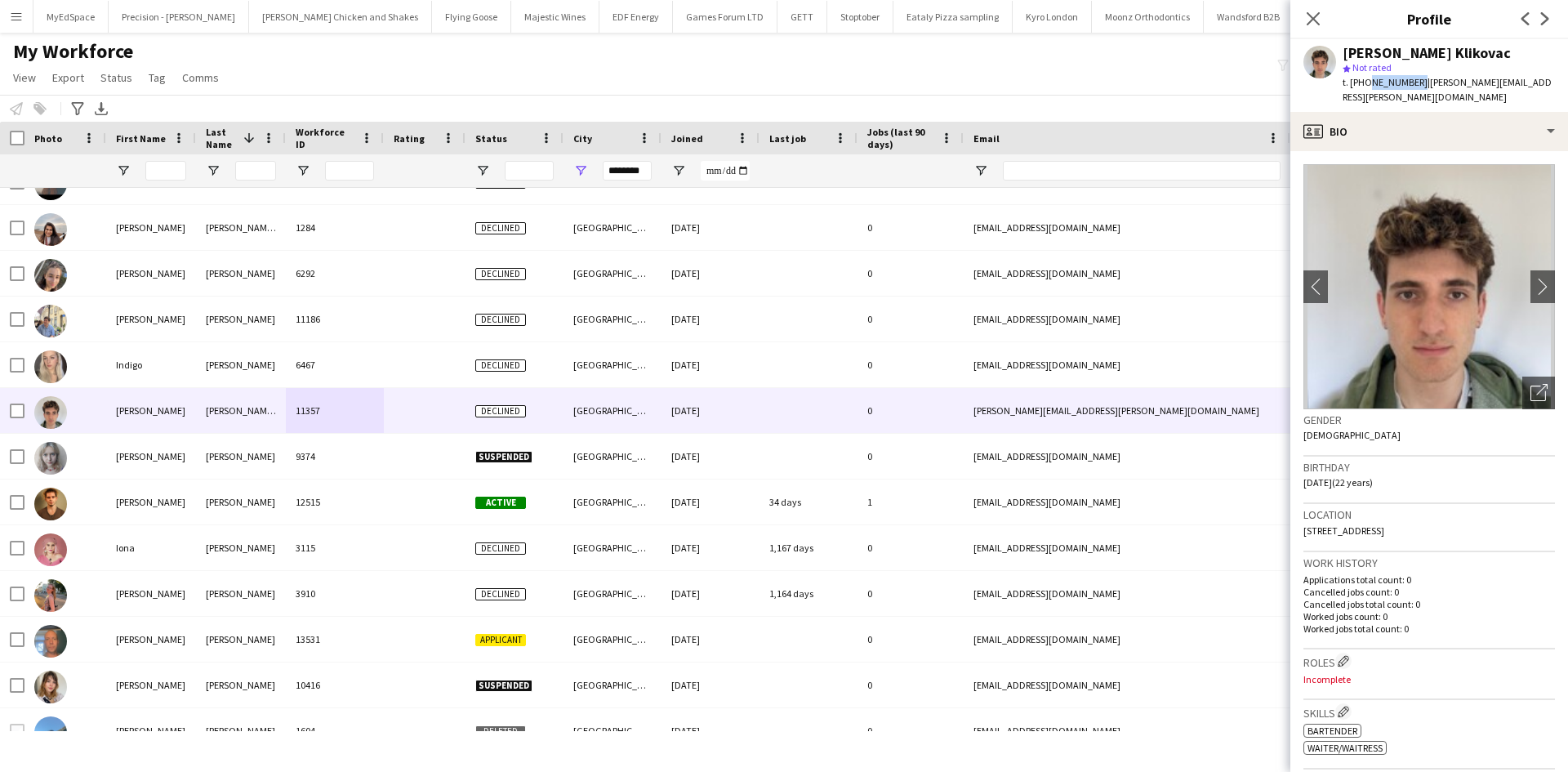
drag, startPoint x: 1367, startPoint y: 85, endPoint x: 1413, endPoint y: 89, distance: 46.2
click at [1413, 89] on div "t. +447472400940 | lucas.p.cabezas@gmail.com" at bounding box center [1449, 90] width 212 height 30
copy span "7472400940"
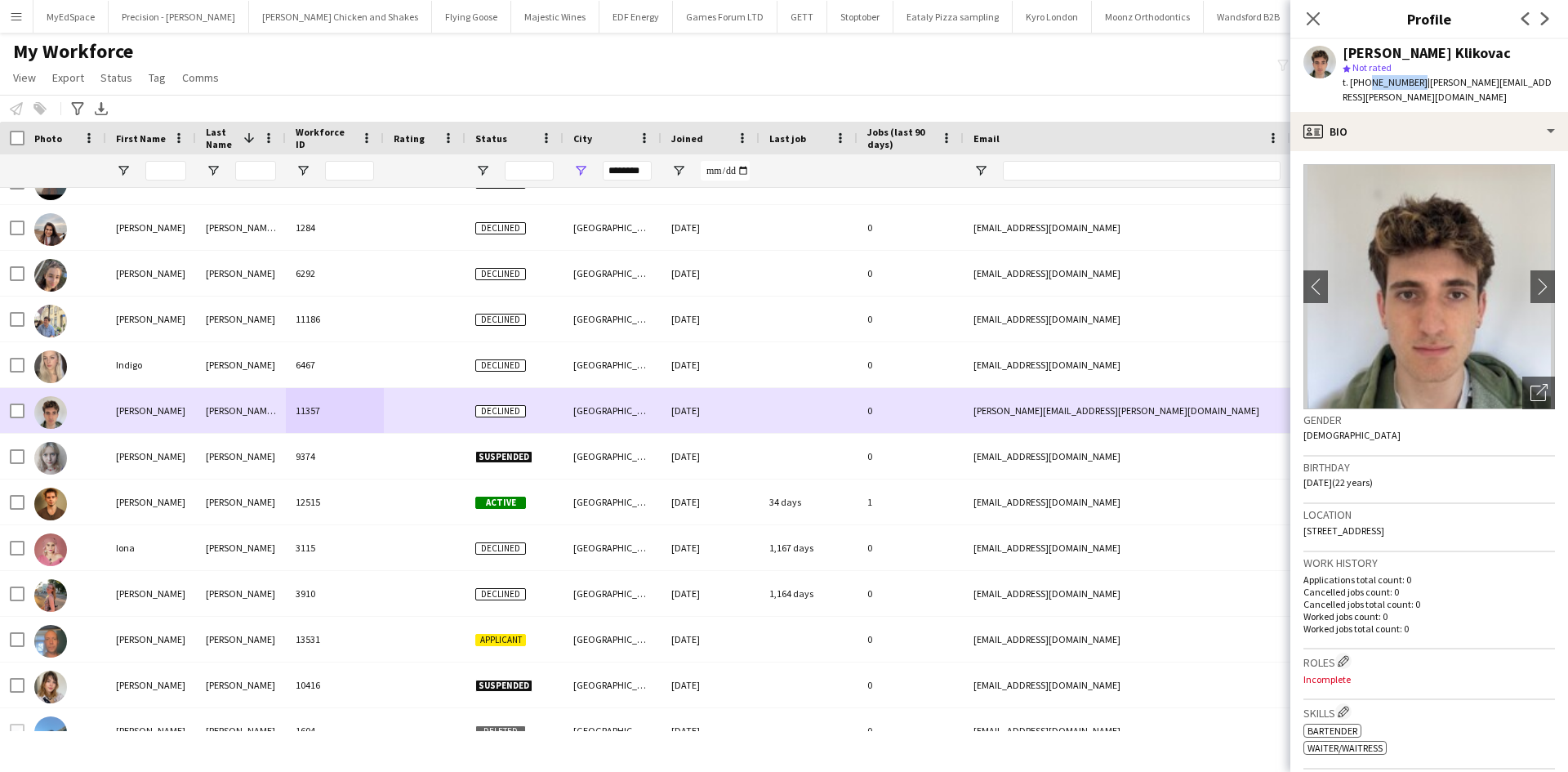
click at [413, 358] on div at bounding box center [425, 365] width 81 height 45
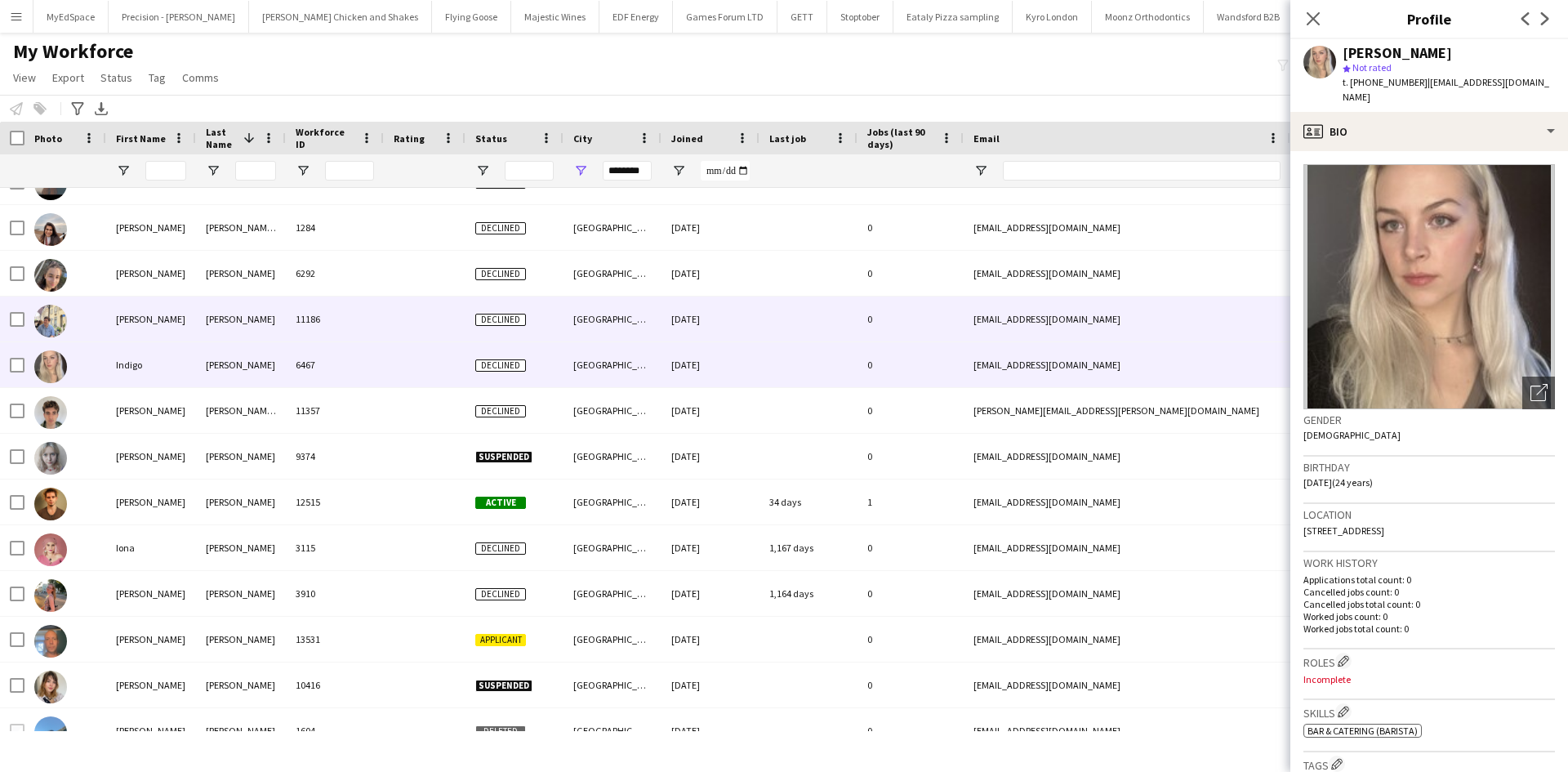
click at [209, 337] on div "Clark" at bounding box center [240, 319] width 90 height 45
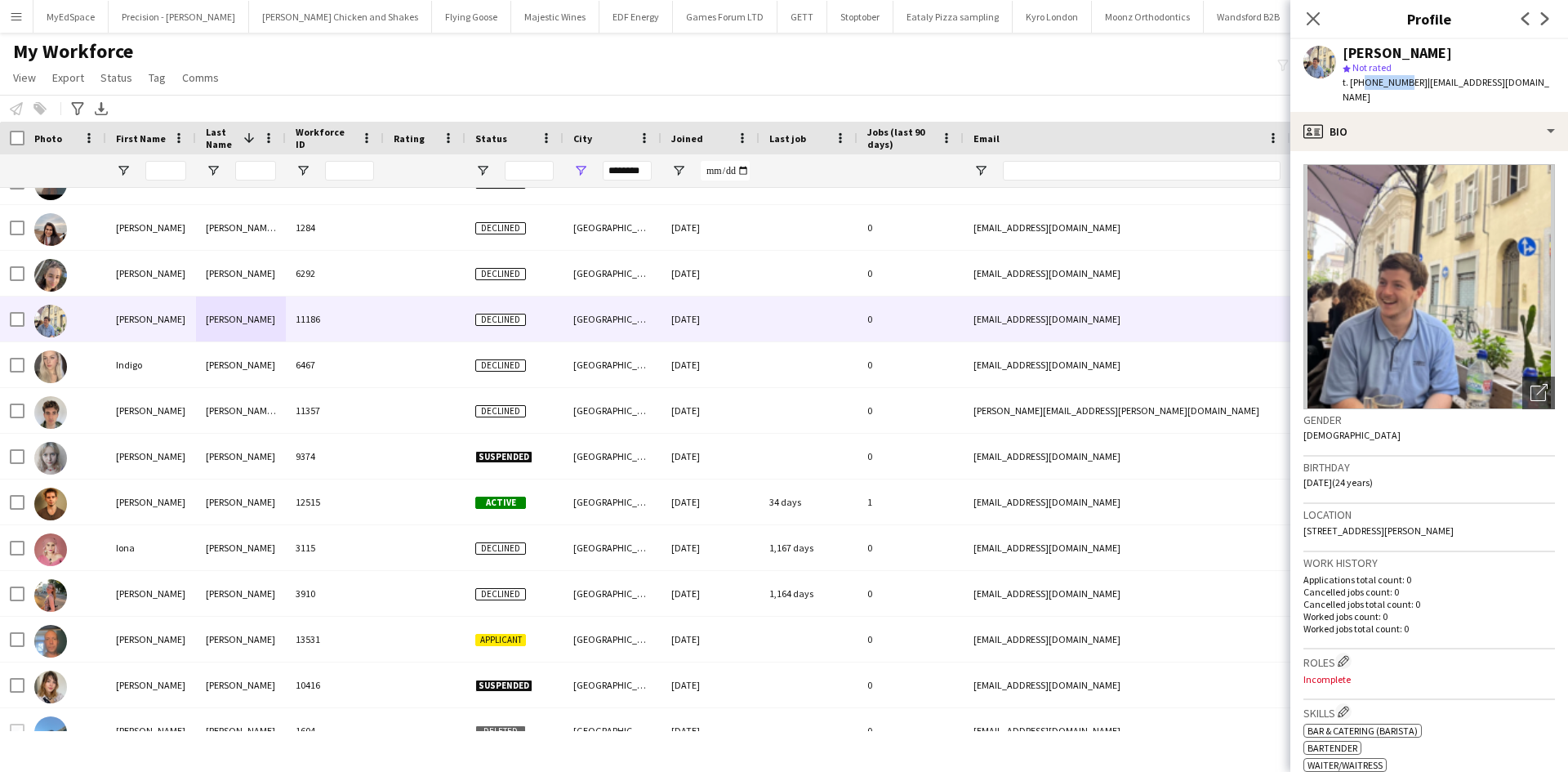
drag, startPoint x: 1360, startPoint y: 85, endPoint x: 1395, endPoint y: 85, distance: 35.0
click at [1400, 83] on span "t. +447917872782" at bounding box center [1385, 81] width 85 height 12
drag, startPoint x: 1395, startPoint y: 85, endPoint x: 1387, endPoint y: 82, distance: 8.5
click at [1394, 85] on span "t. +447917872782" at bounding box center [1385, 81] width 85 height 12
click at [1367, 78] on span "t. +447917872782" at bounding box center [1385, 81] width 85 height 12
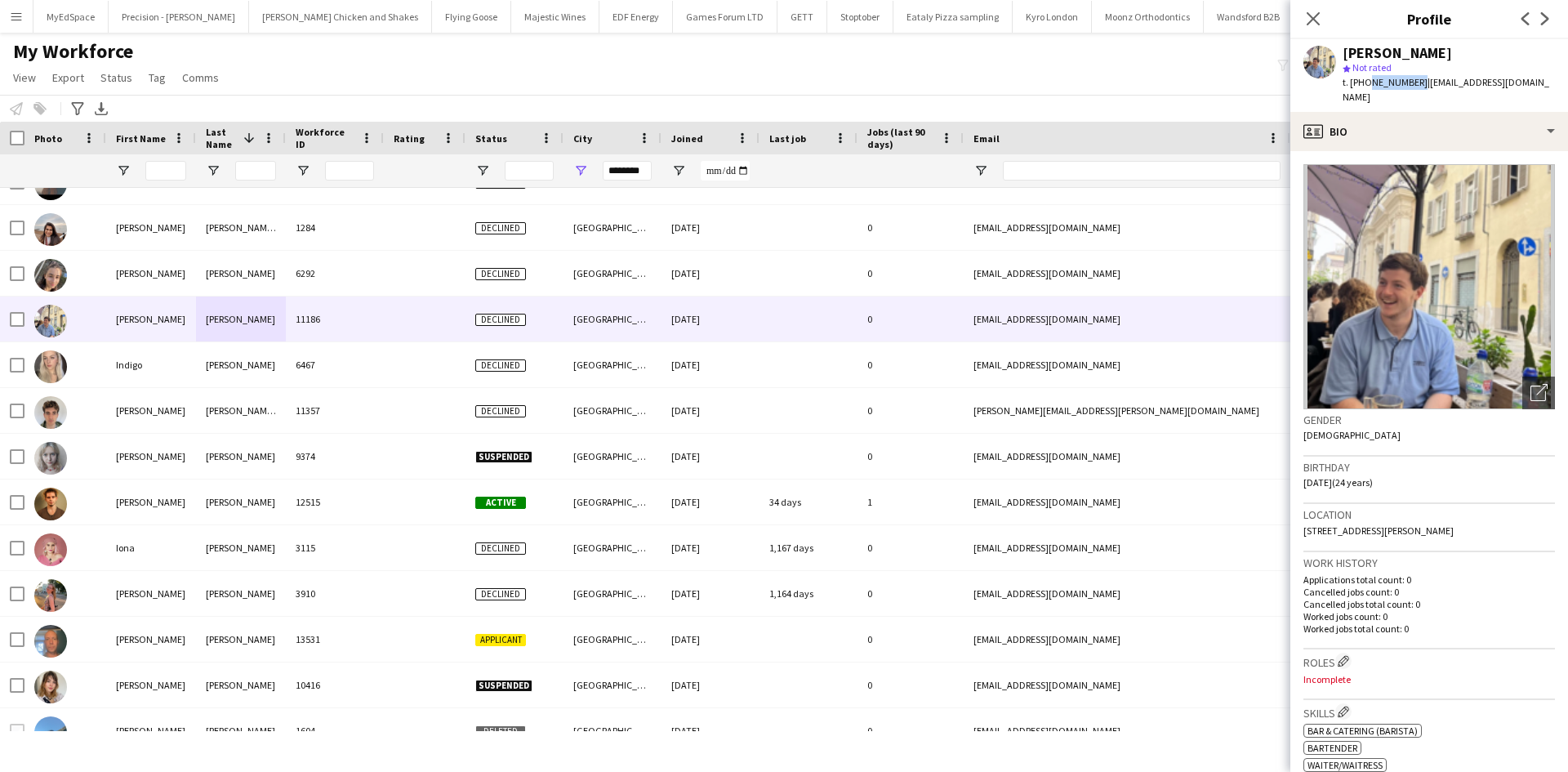
drag, startPoint x: 1366, startPoint y: 81, endPoint x: 1413, endPoint y: 82, distance: 47.0
click at [1413, 82] on span "t. +447917872782" at bounding box center [1385, 81] width 85 height 12
copy span "7917872782"
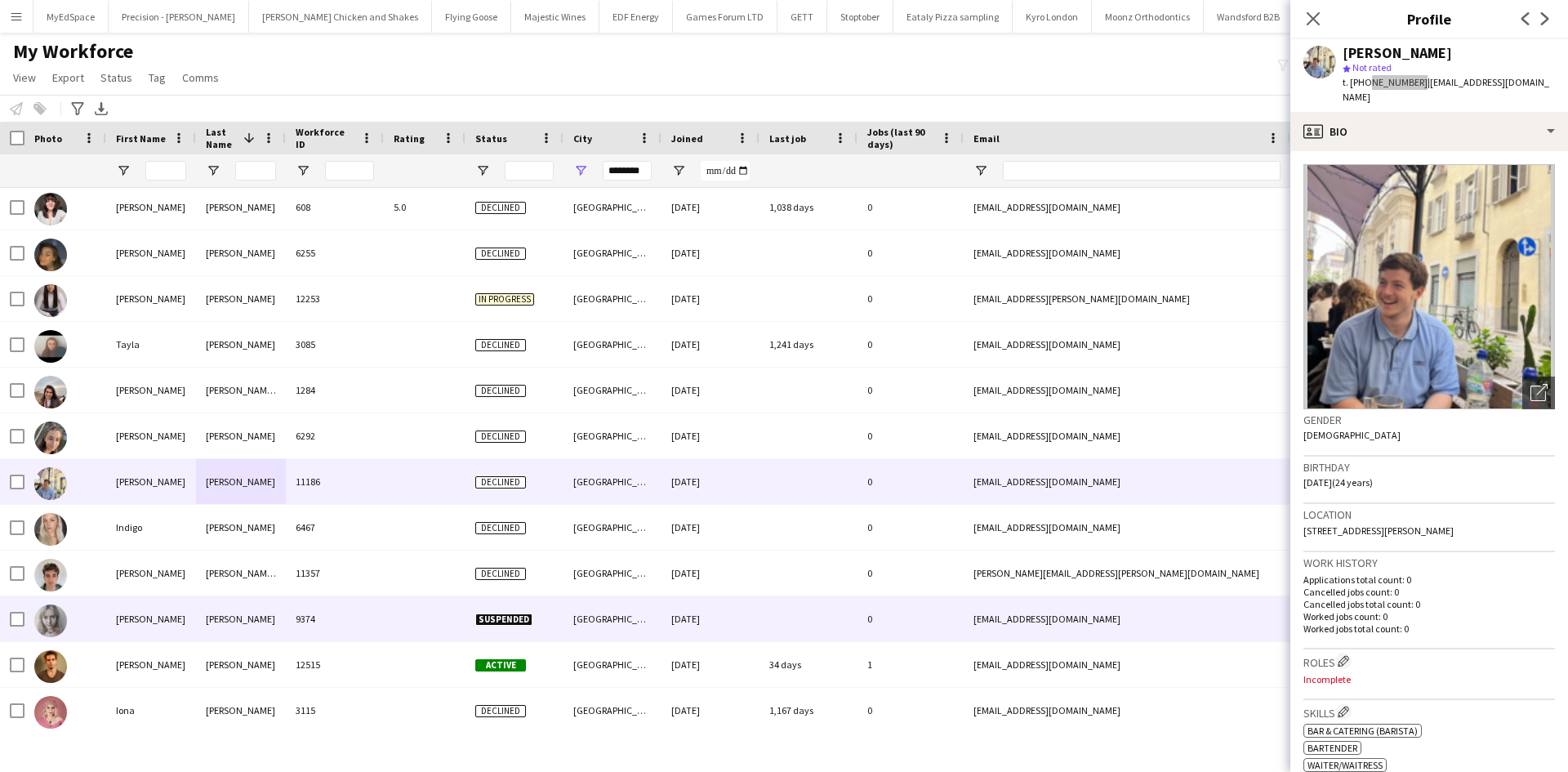
scroll to position [4442, 0]
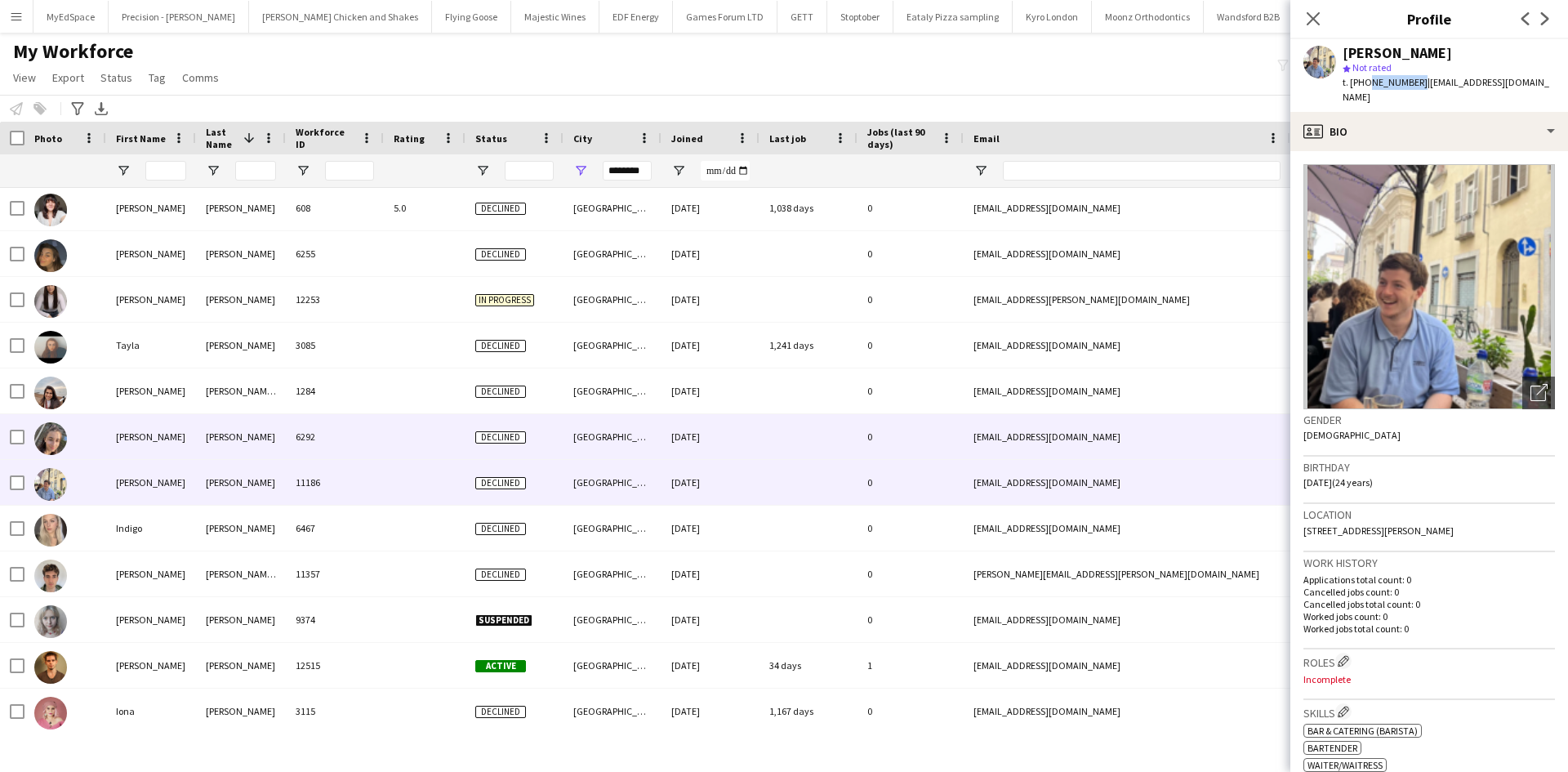
click at [407, 441] on div at bounding box center [425, 437] width 81 height 45
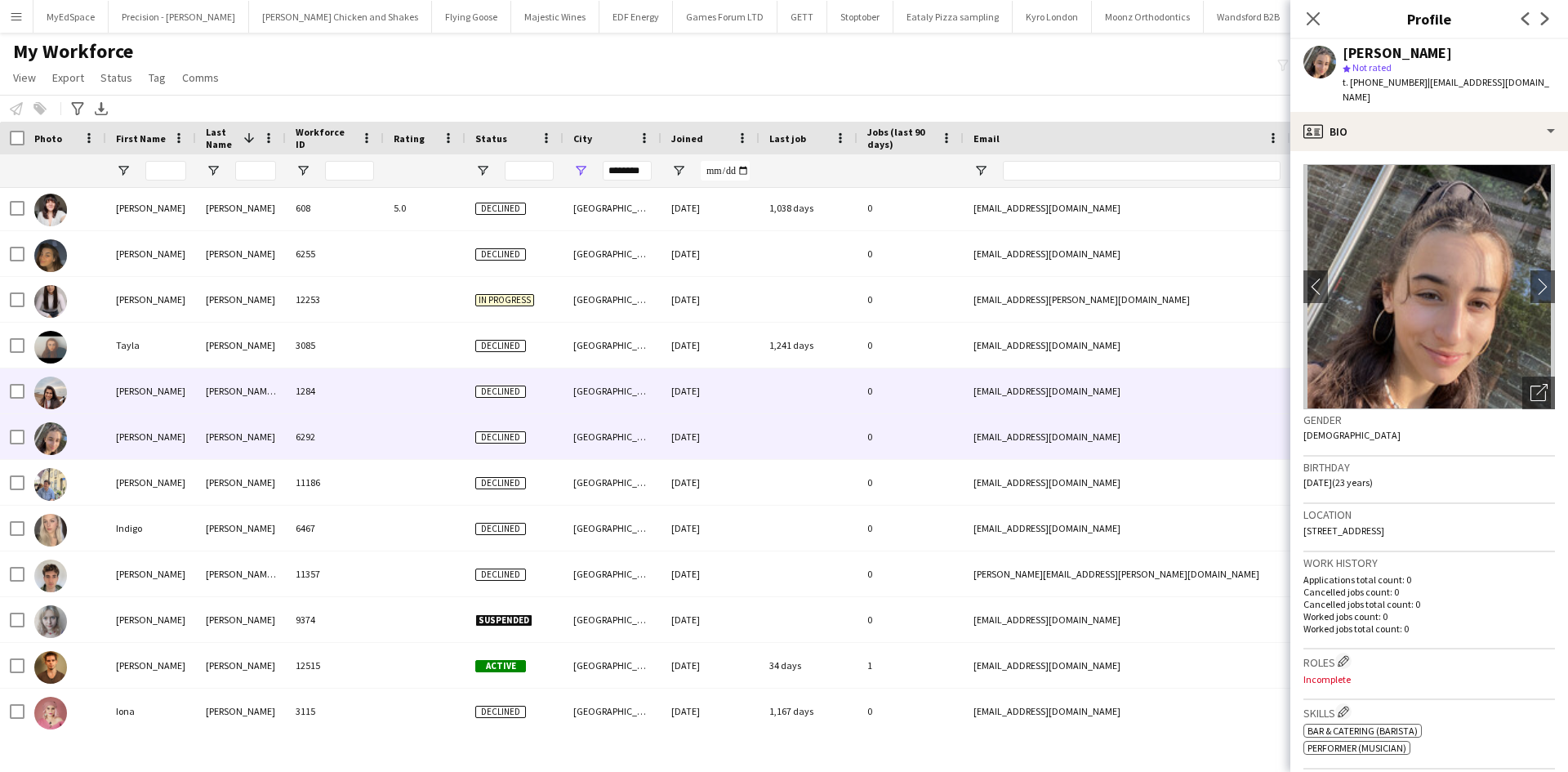
click at [440, 387] on div at bounding box center [425, 391] width 81 height 45
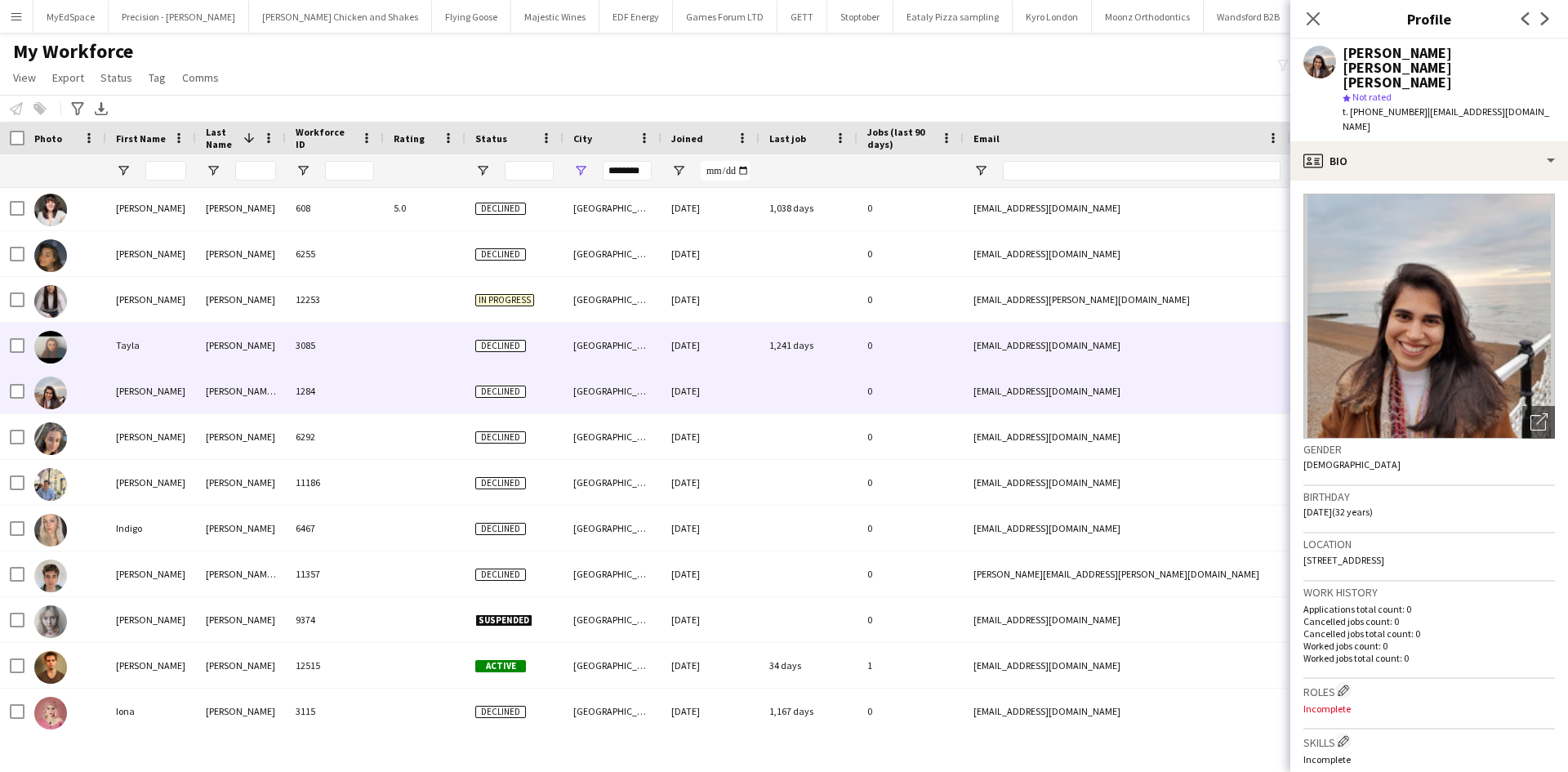
click at [437, 360] on div at bounding box center [425, 345] width 81 height 45
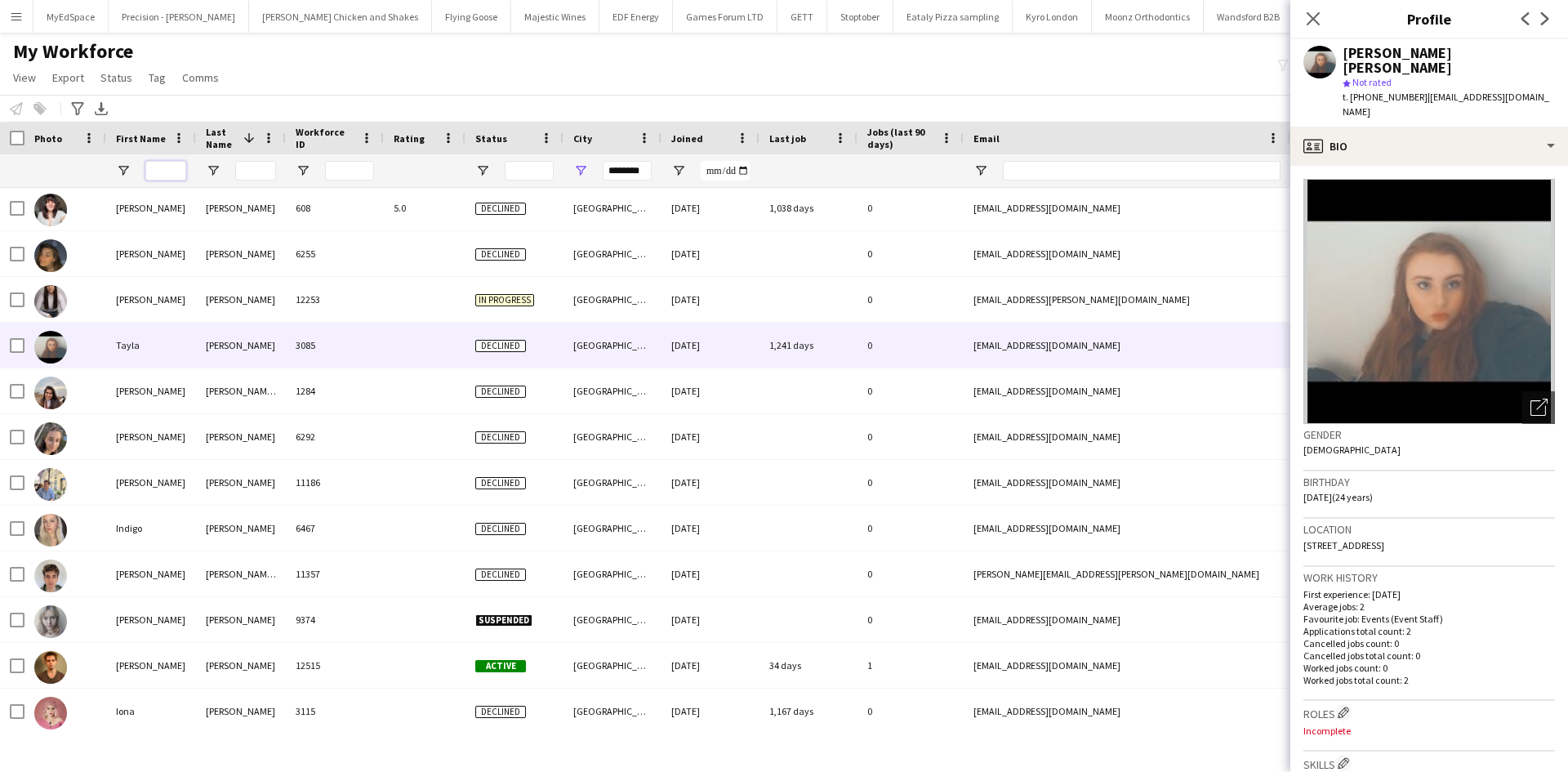
click at [164, 168] on input "First Name Filter Input" at bounding box center [166, 170] width 41 height 19
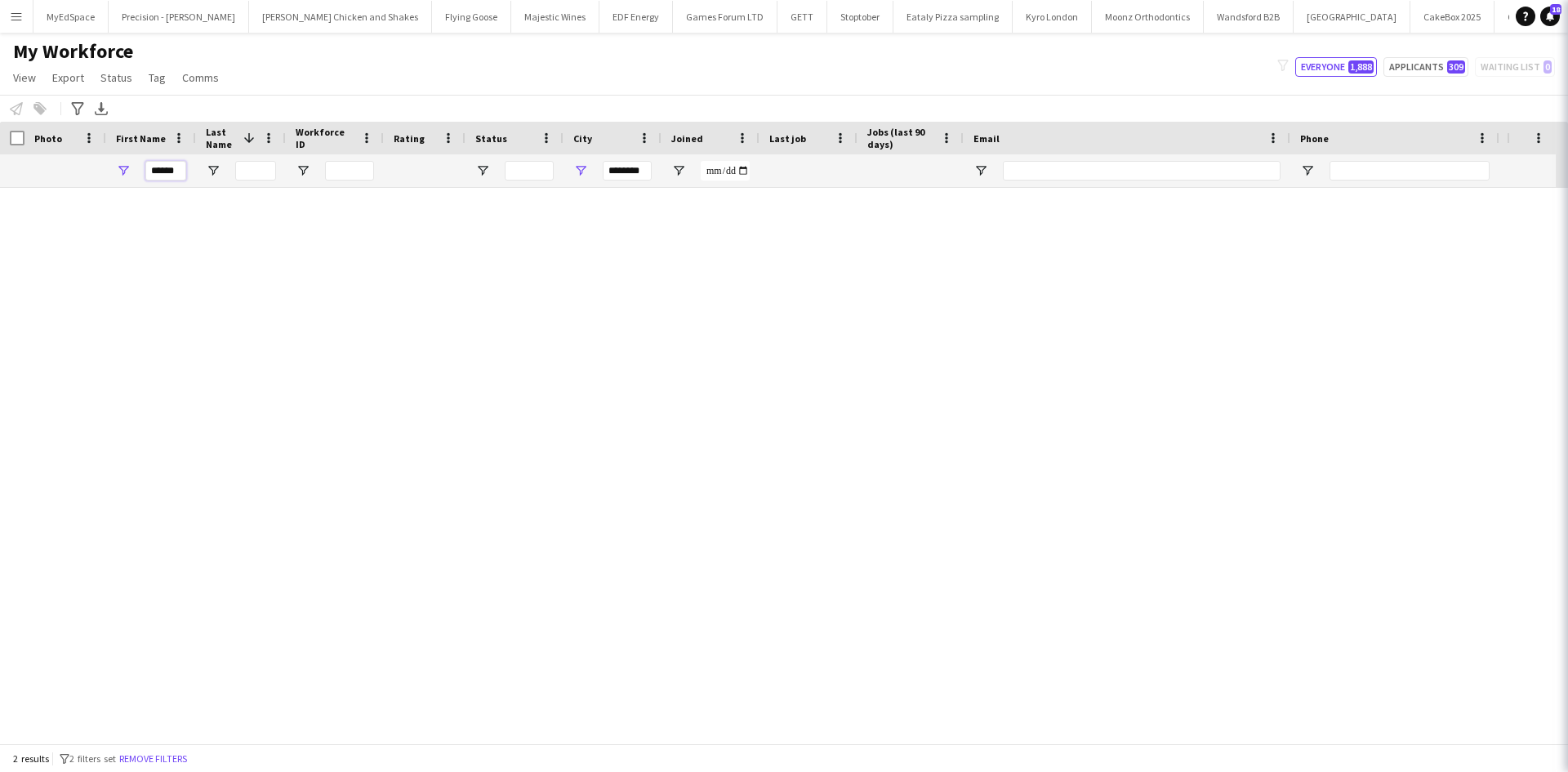
scroll to position [0, 0]
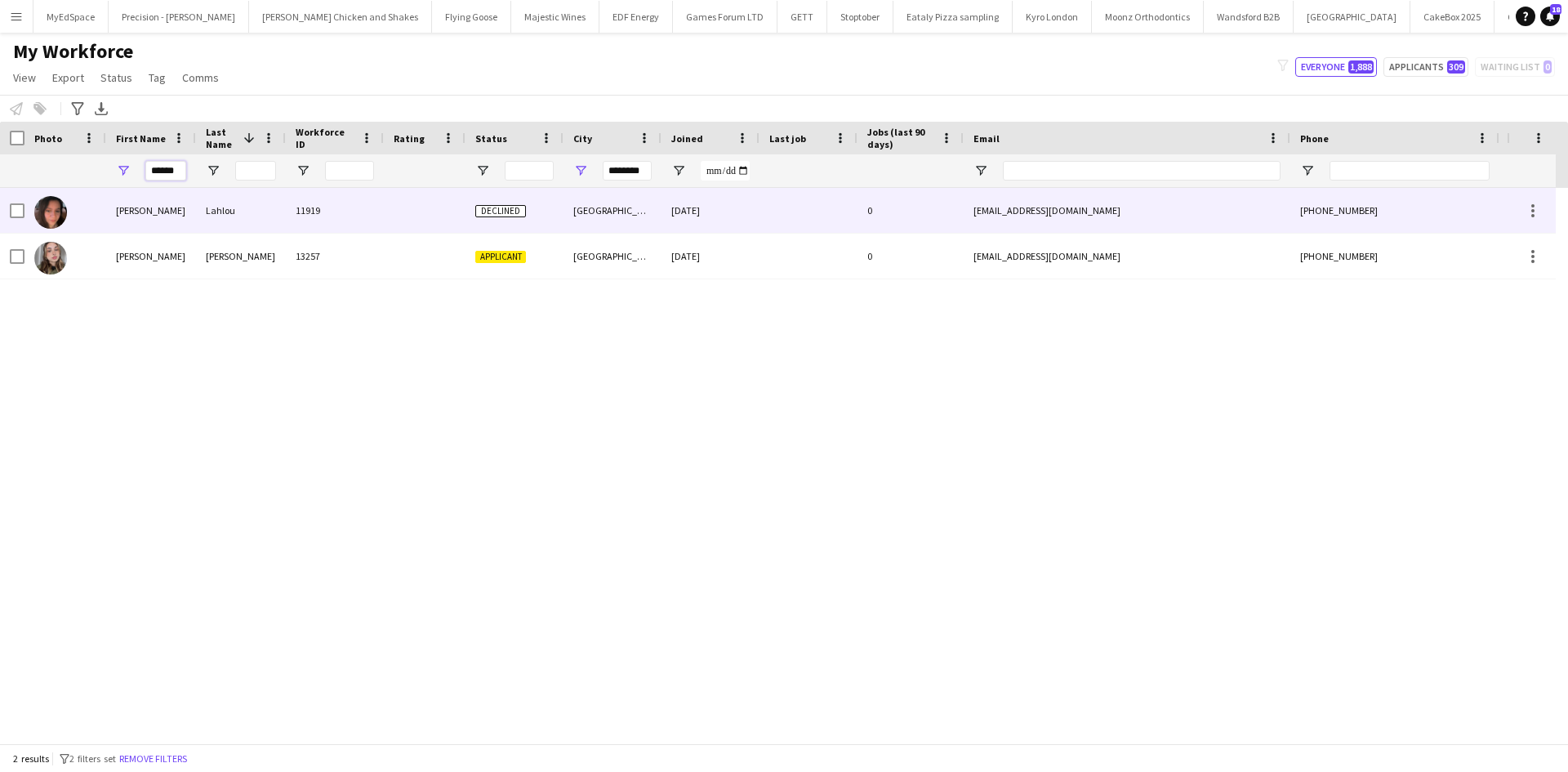
type input "******"
click at [255, 202] on div "Lahlou" at bounding box center [240, 211] width 90 height 45
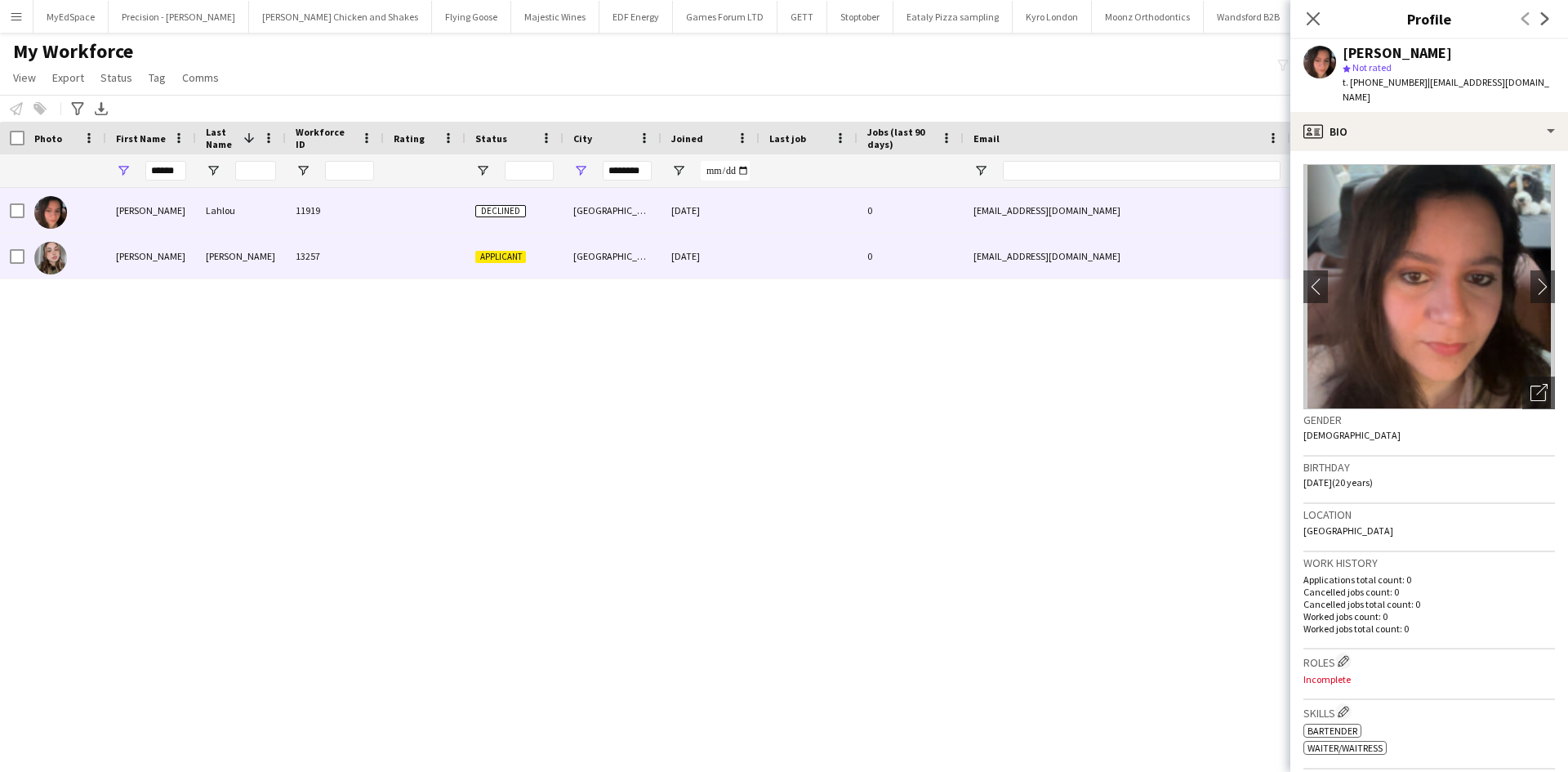
click at [245, 254] on div "Evans" at bounding box center [240, 256] width 90 height 45
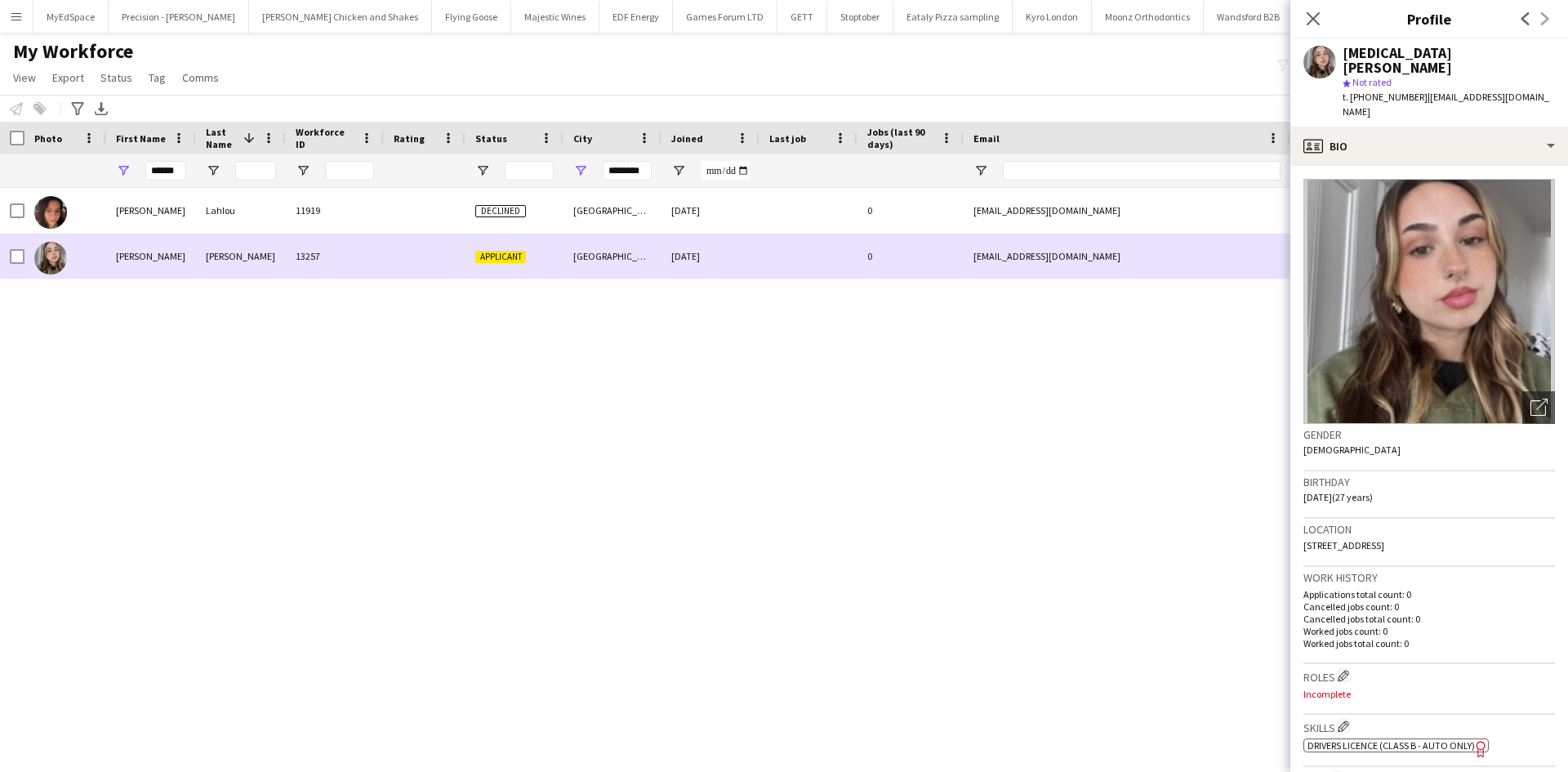
click at [25, 259] on div at bounding box center [66, 256] width 81 height 45
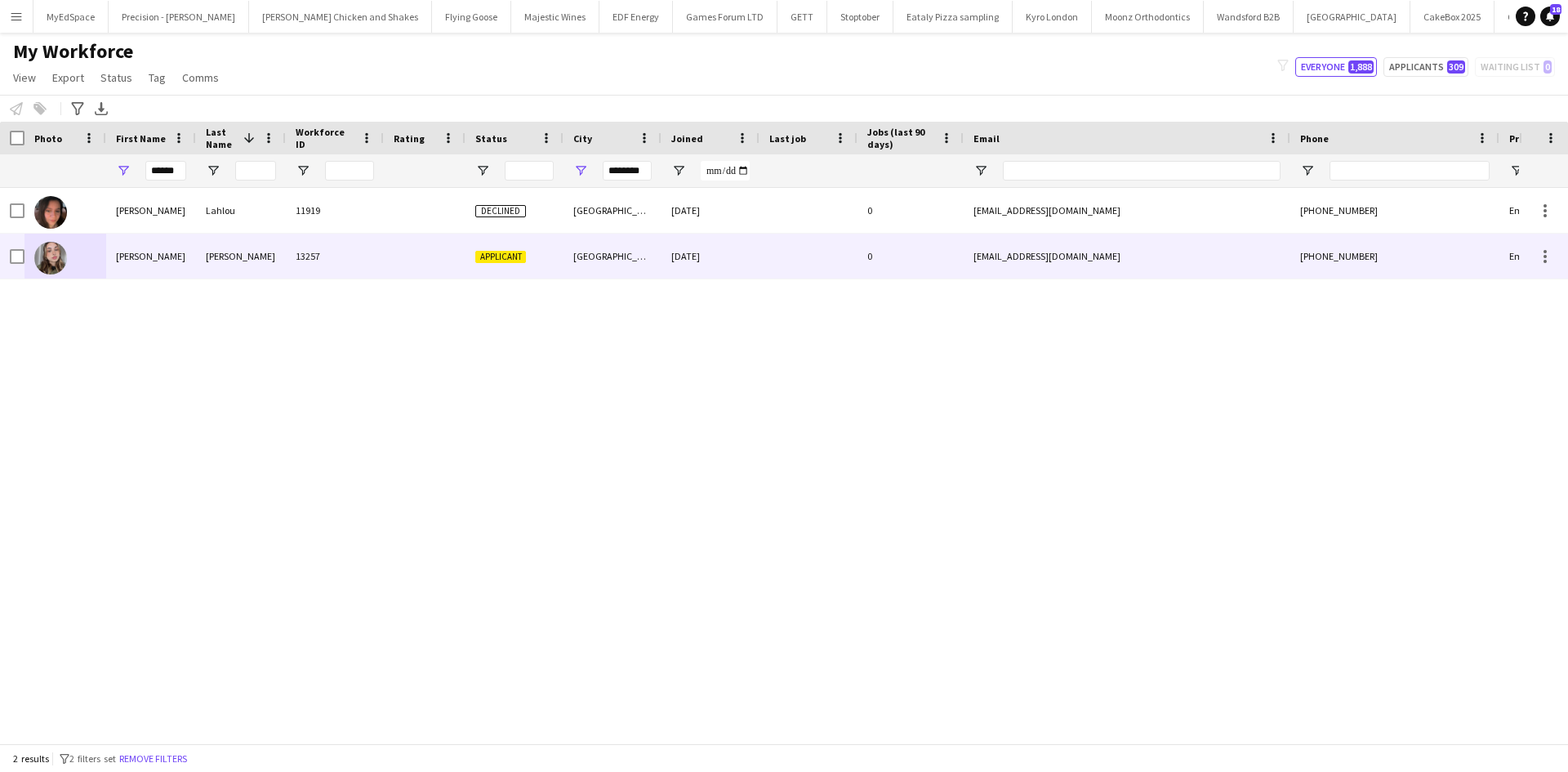
click at [11, 266] on div at bounding box center [18, 257] width 15 height 46
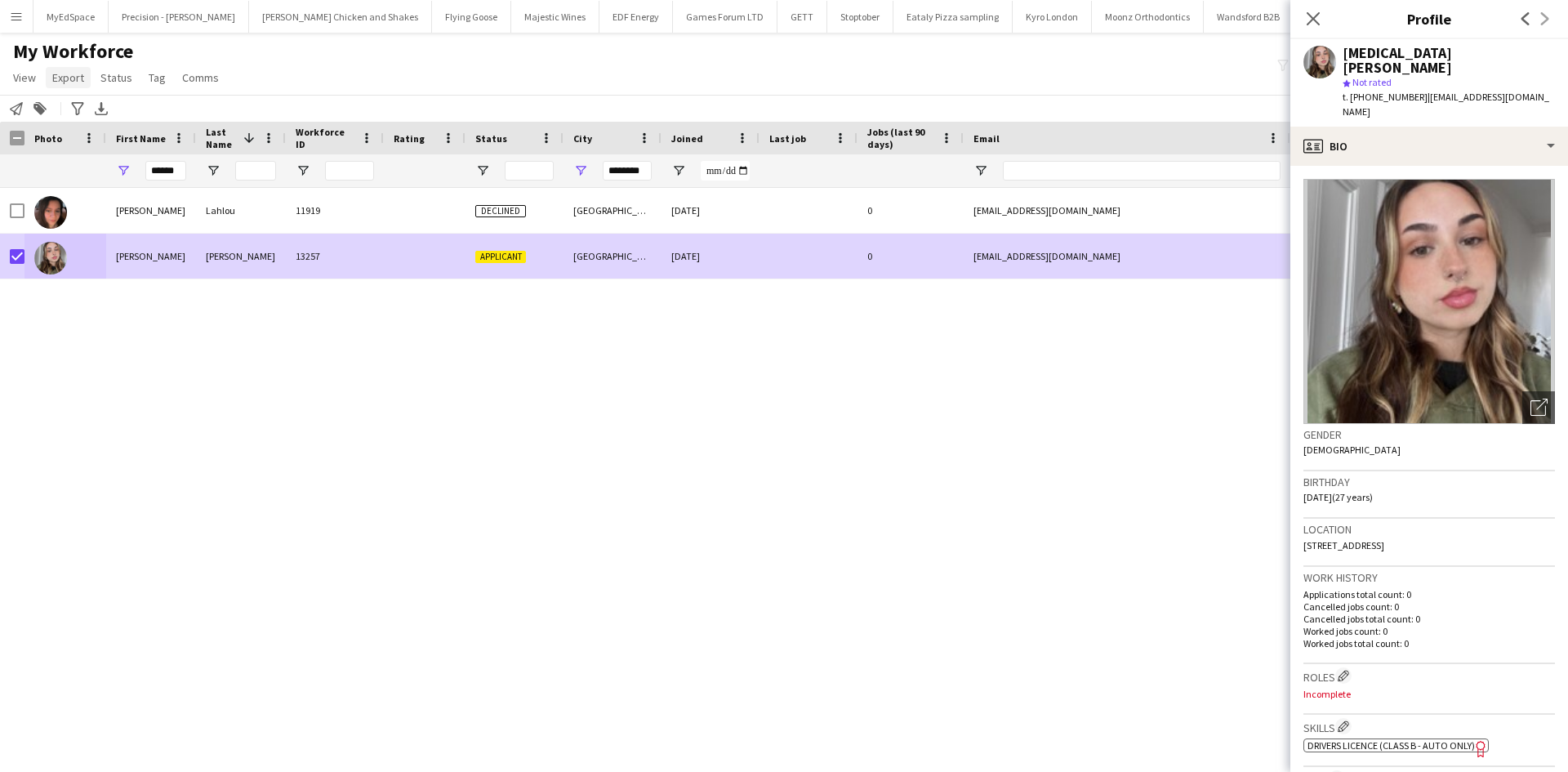
click at [62, 79] on span "Export" at bounding box center [68, 78] width 32 height 15
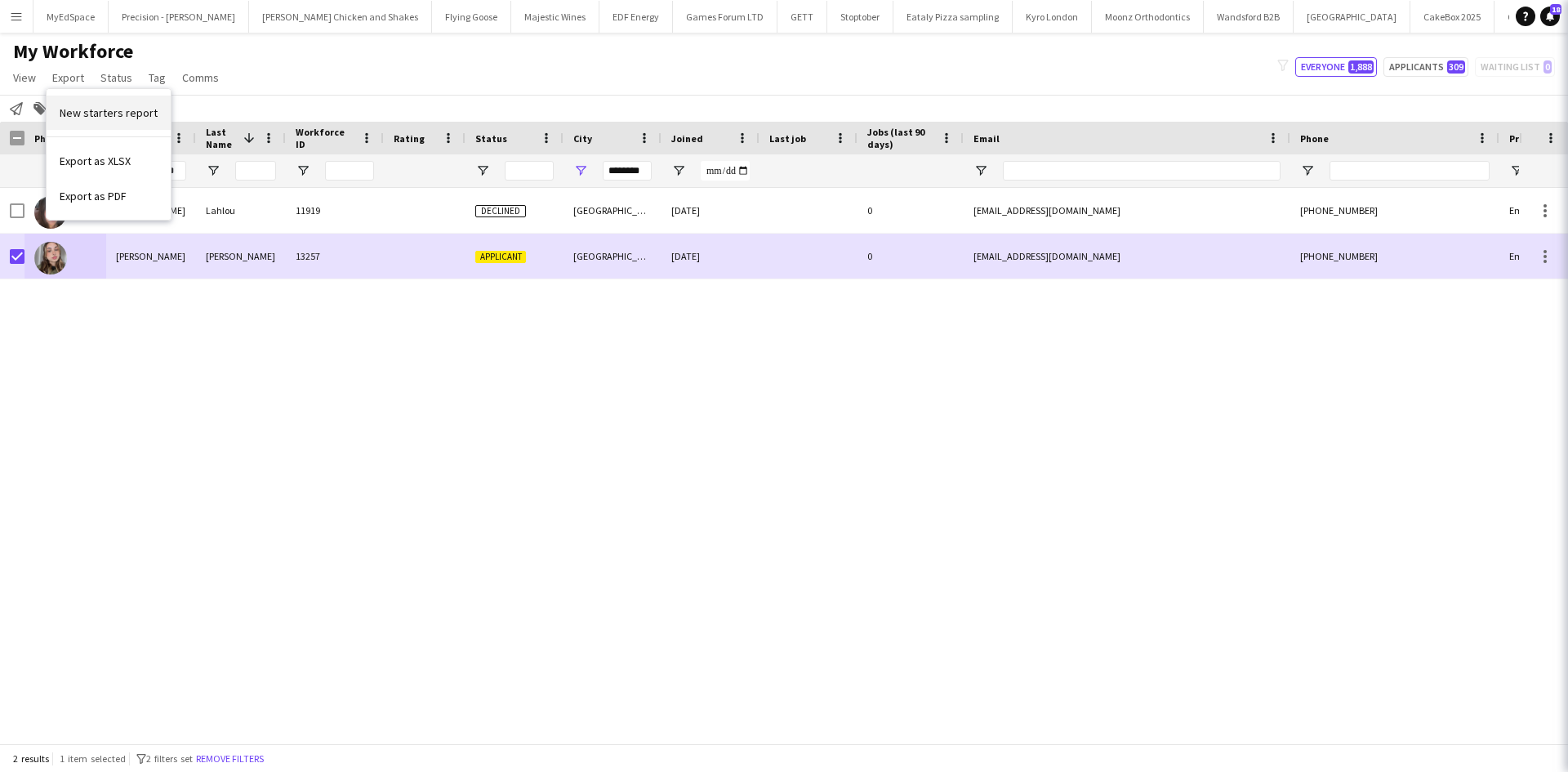
click at [109, 116] on span "New starters report" at bounding box center [109, 113] width 98 height 15
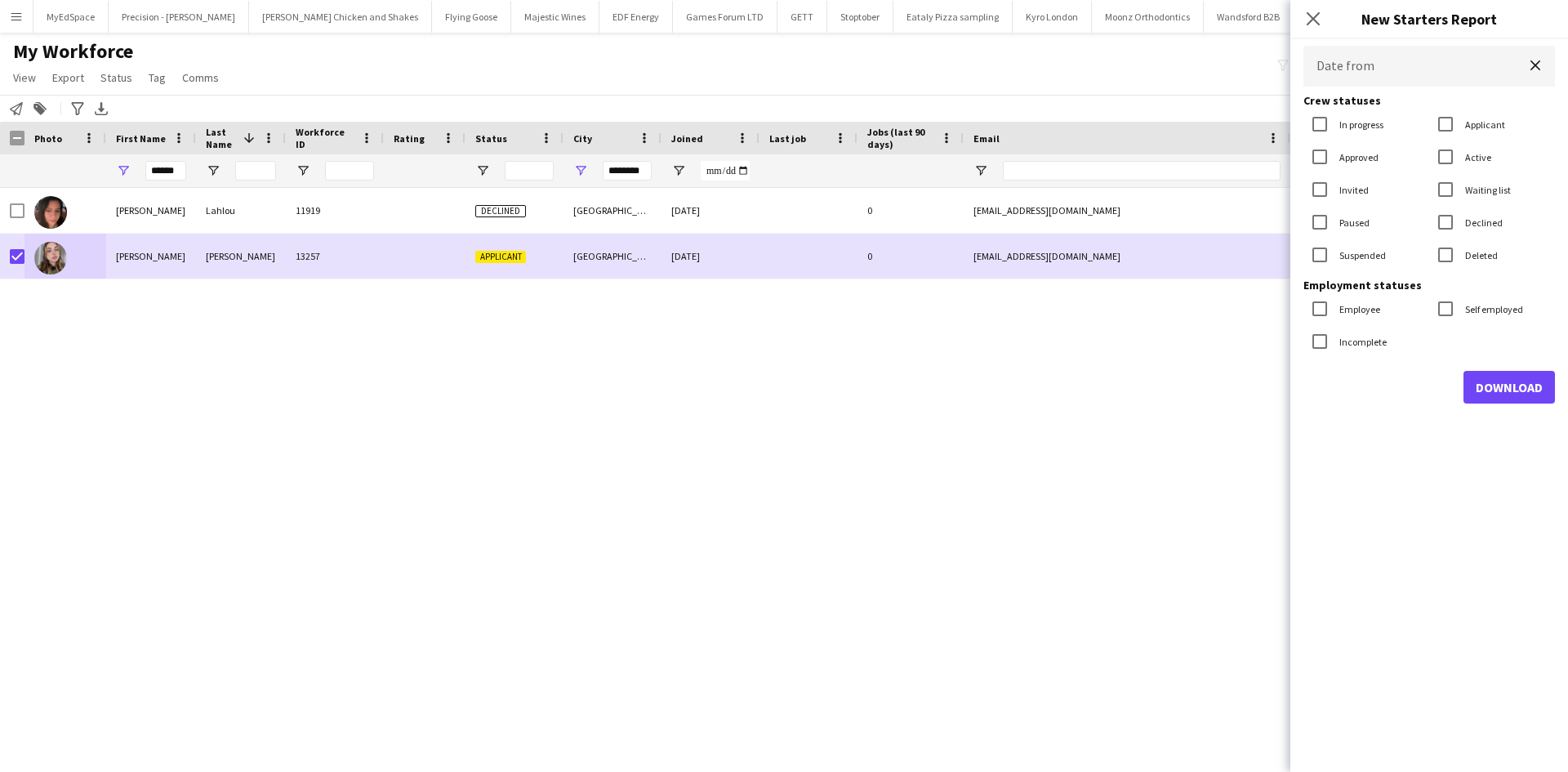
click at [162, 60] on h1 "My Workforce" at bounding box center [117, 51] width 235 height 25
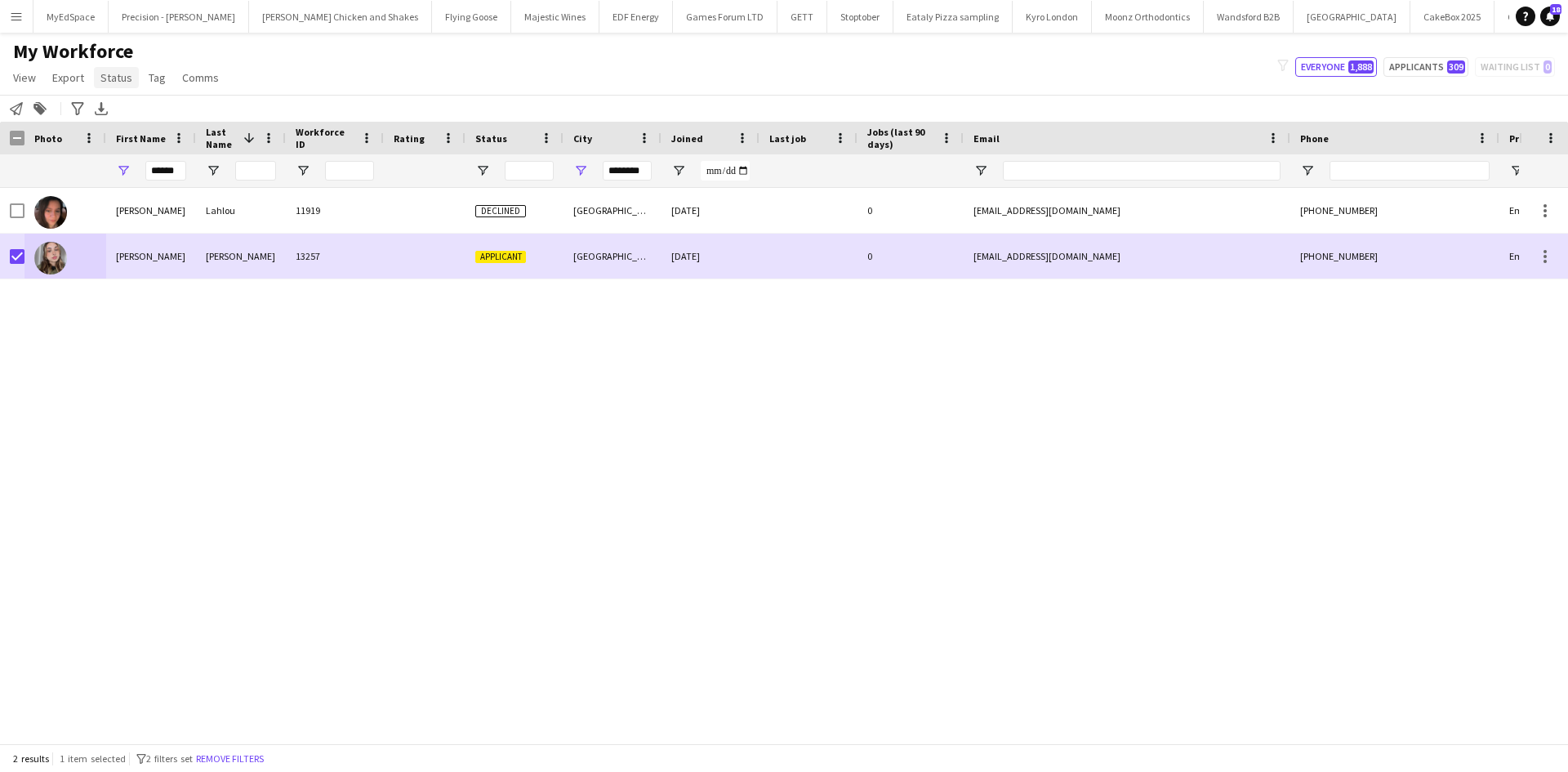
click at [118, 76] on span "Status" at bounding box center [116, 78] width 32 height 15
click at [174, 122] on link "Edit" at bounding box center [151, 113] width 114 height 34
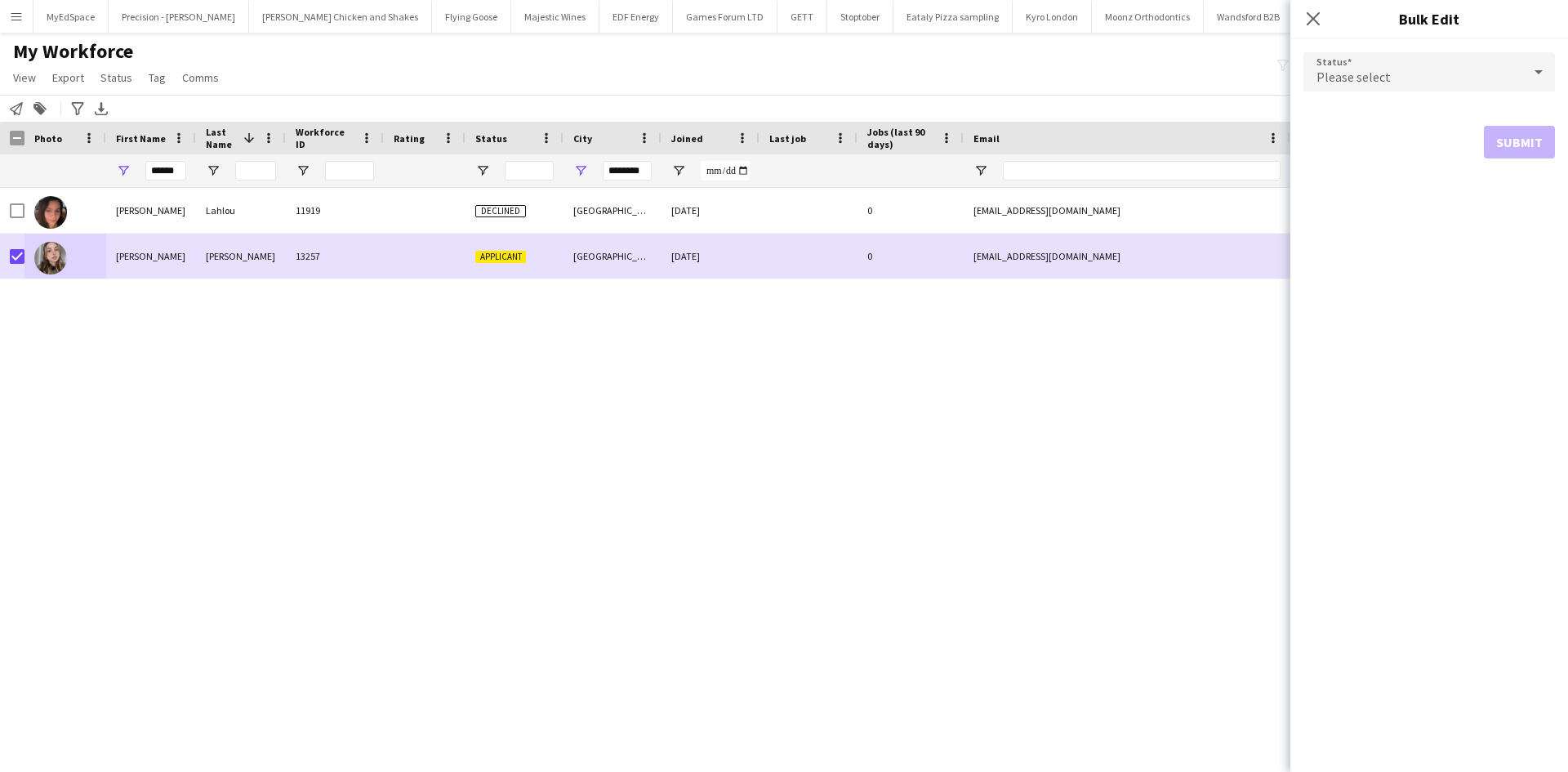
click at [1429, 55] on div "Please select" at bounding box center [1412, 72] width 219 height 39
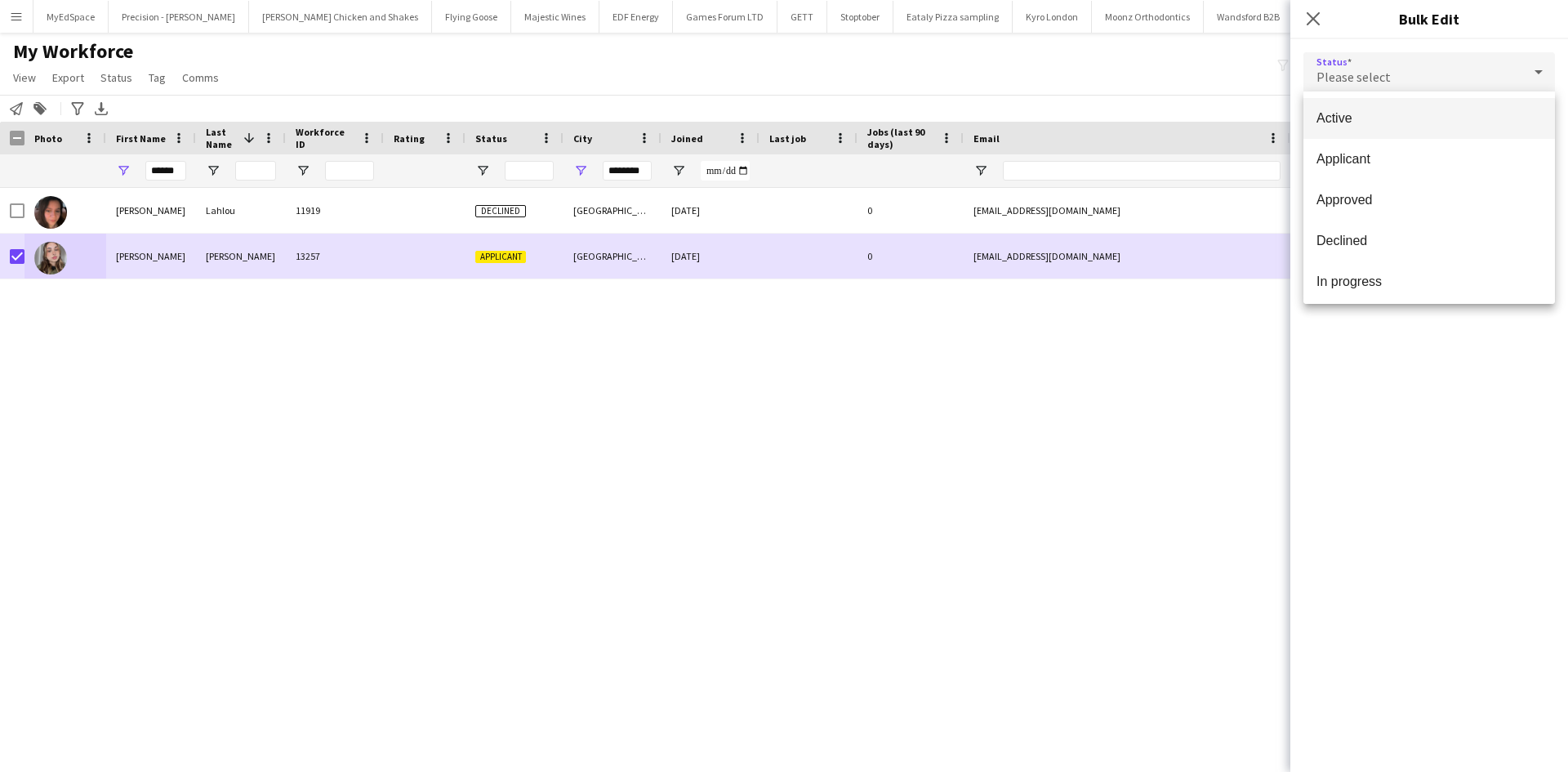
click at [1400, 126] on span "Active" at bounding box center [1430, 117] width 225 height 16
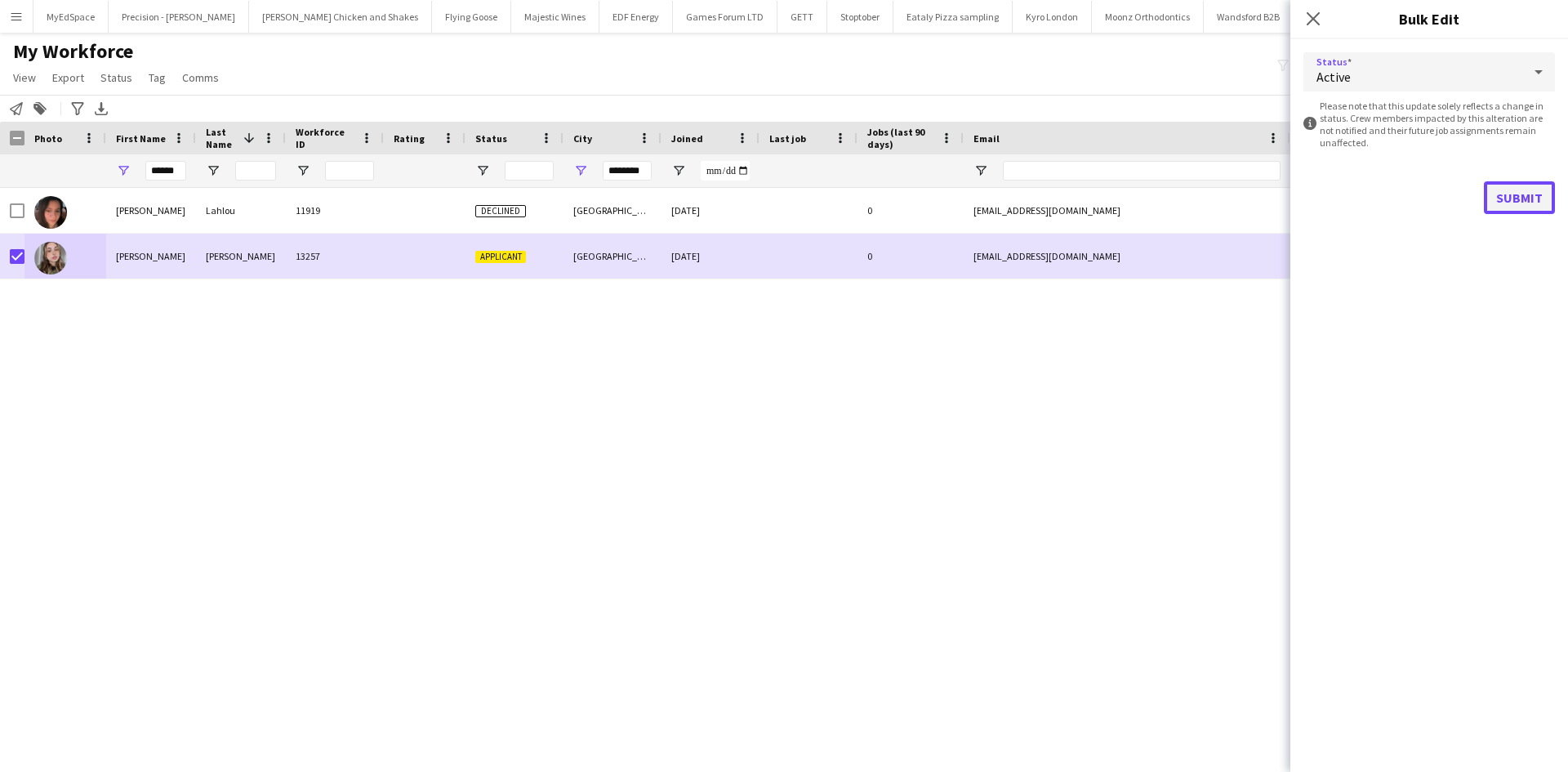
click at [1528, 202] on button "Submit" at bounding box center [1519, 197] width 71 height 32
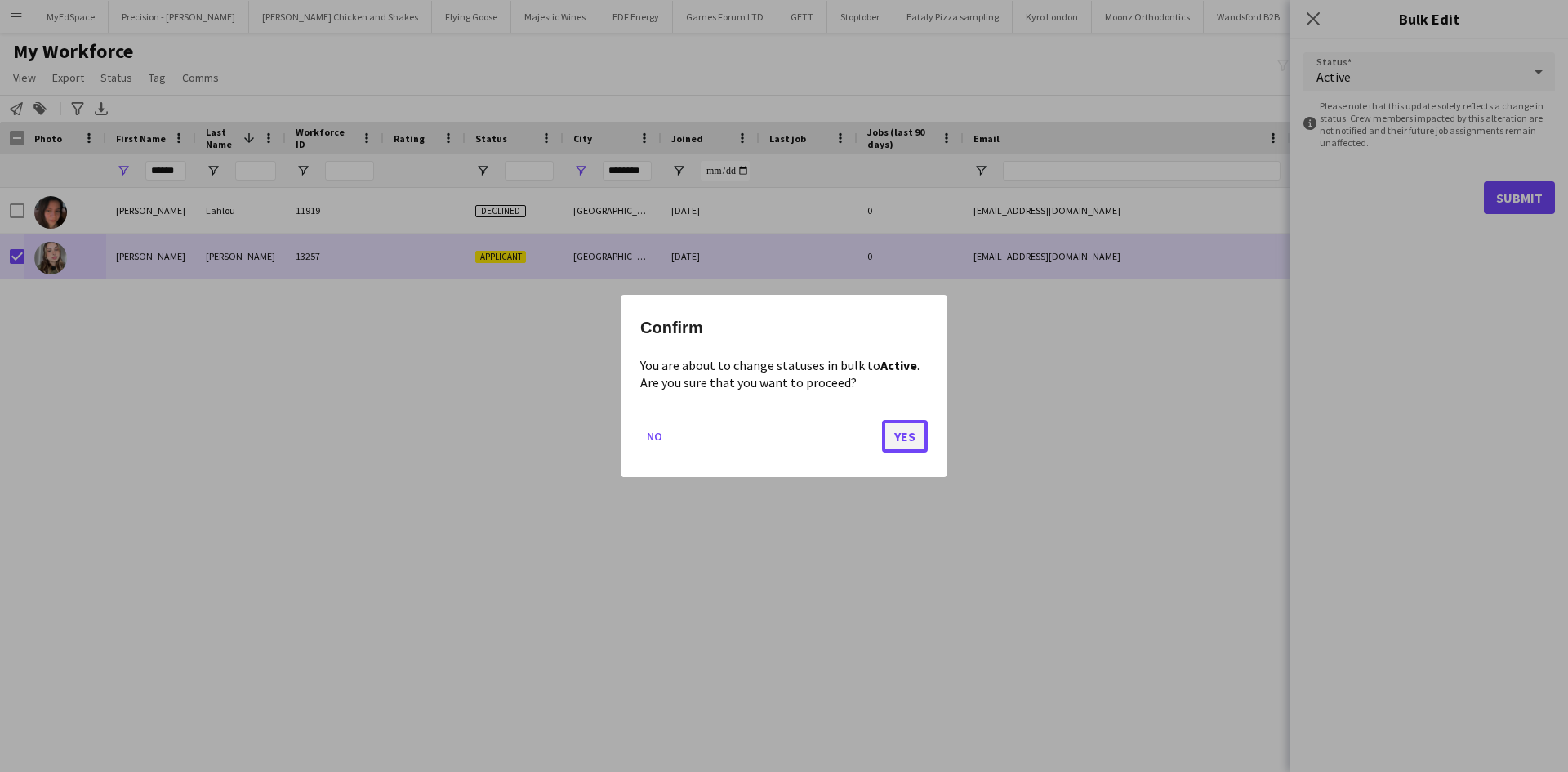
click at [910, 428] on button "Yes" at bounding box center [905, 436] width 46 height 32
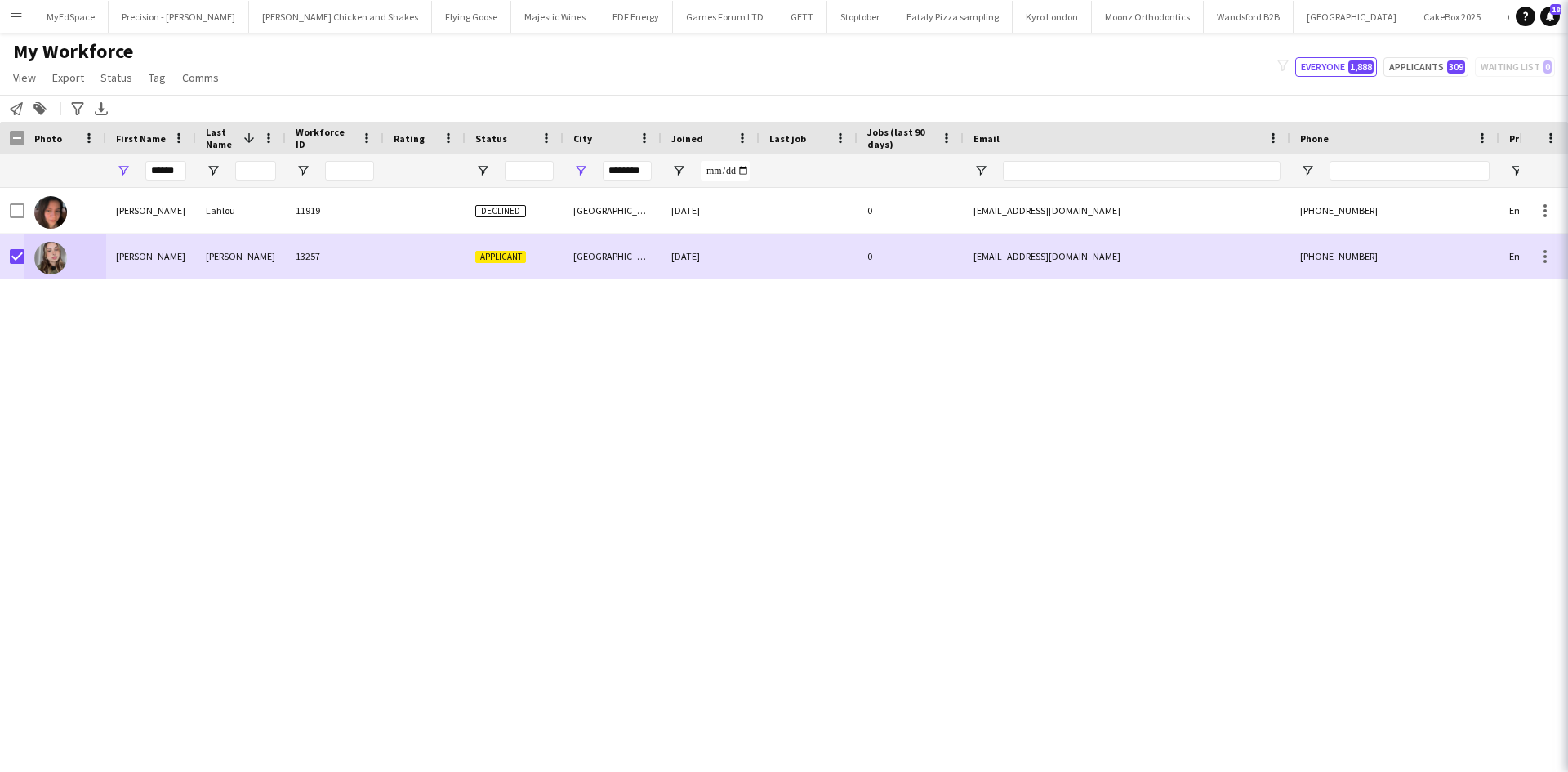
click at [1239, 453] on div "Yasmin Evans 13257 Applicant Brighton 08-09-2025 0 yasminisabella98@gmail.com +…" at bounding box center [760, 460] width 1519 height 543
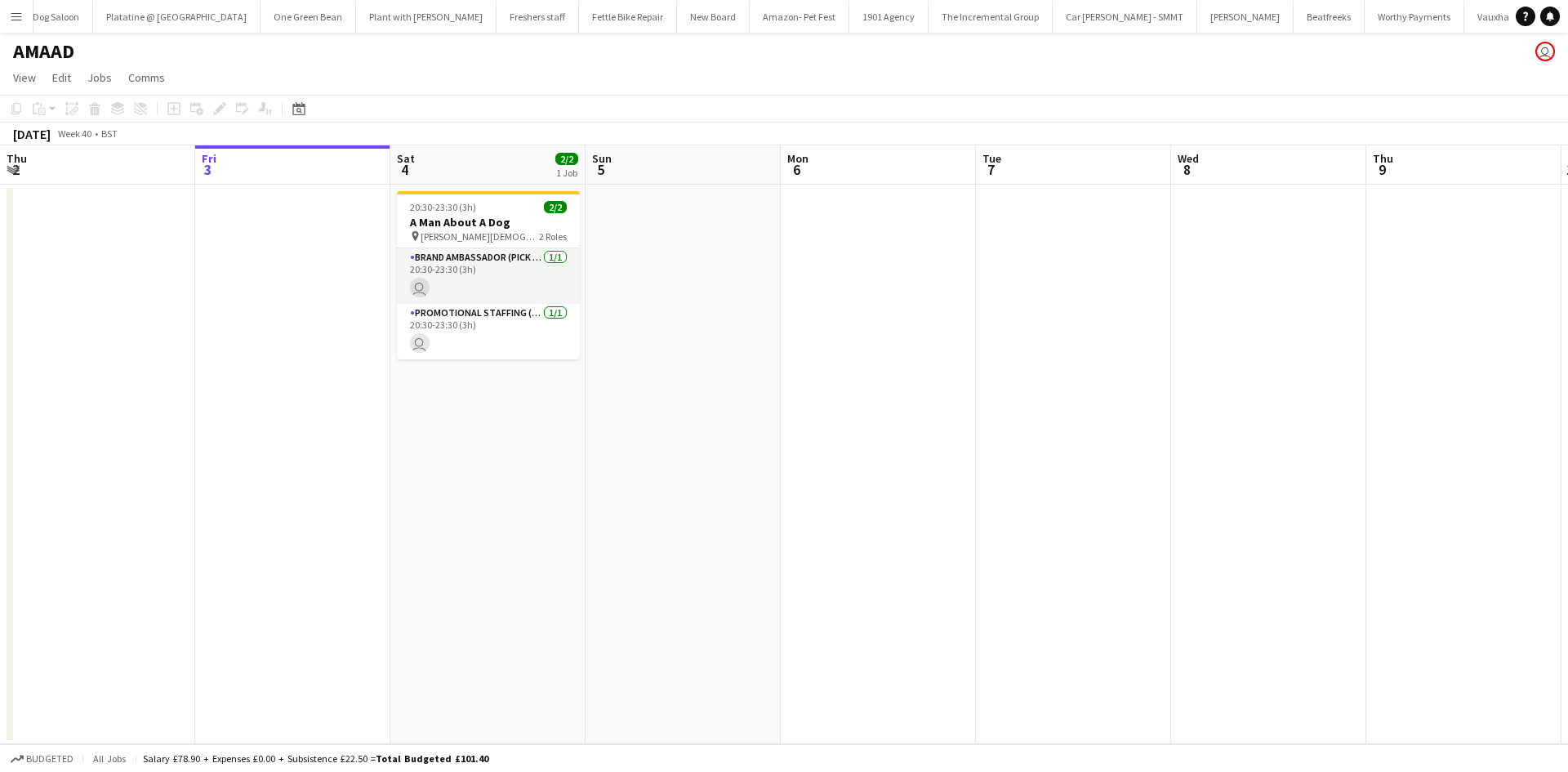
scroll to position [0, 3402]
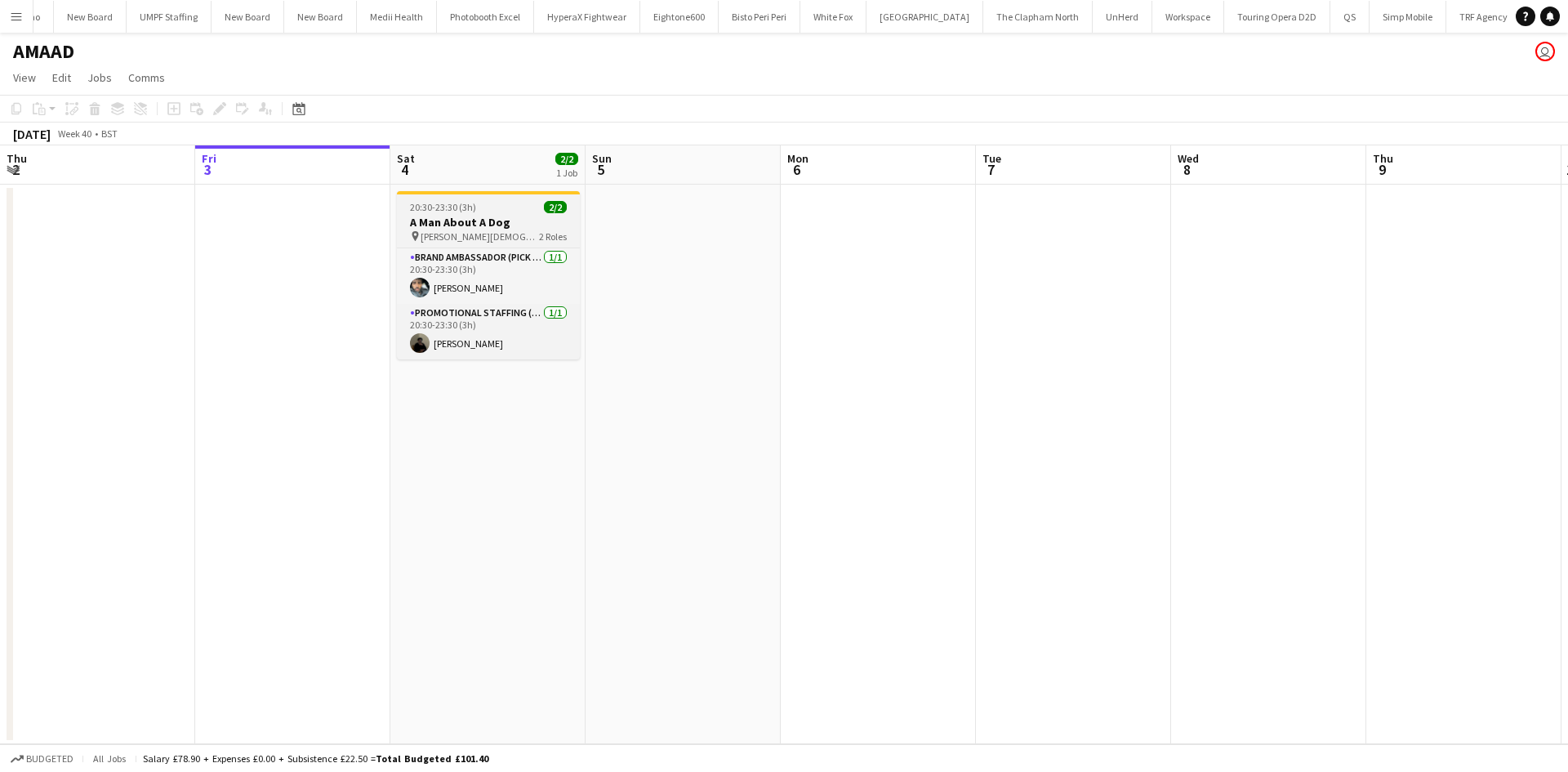
click at [521, 226] on h3 "A Man About A Dog" at bounding box center [488, 223] width 183 height 15
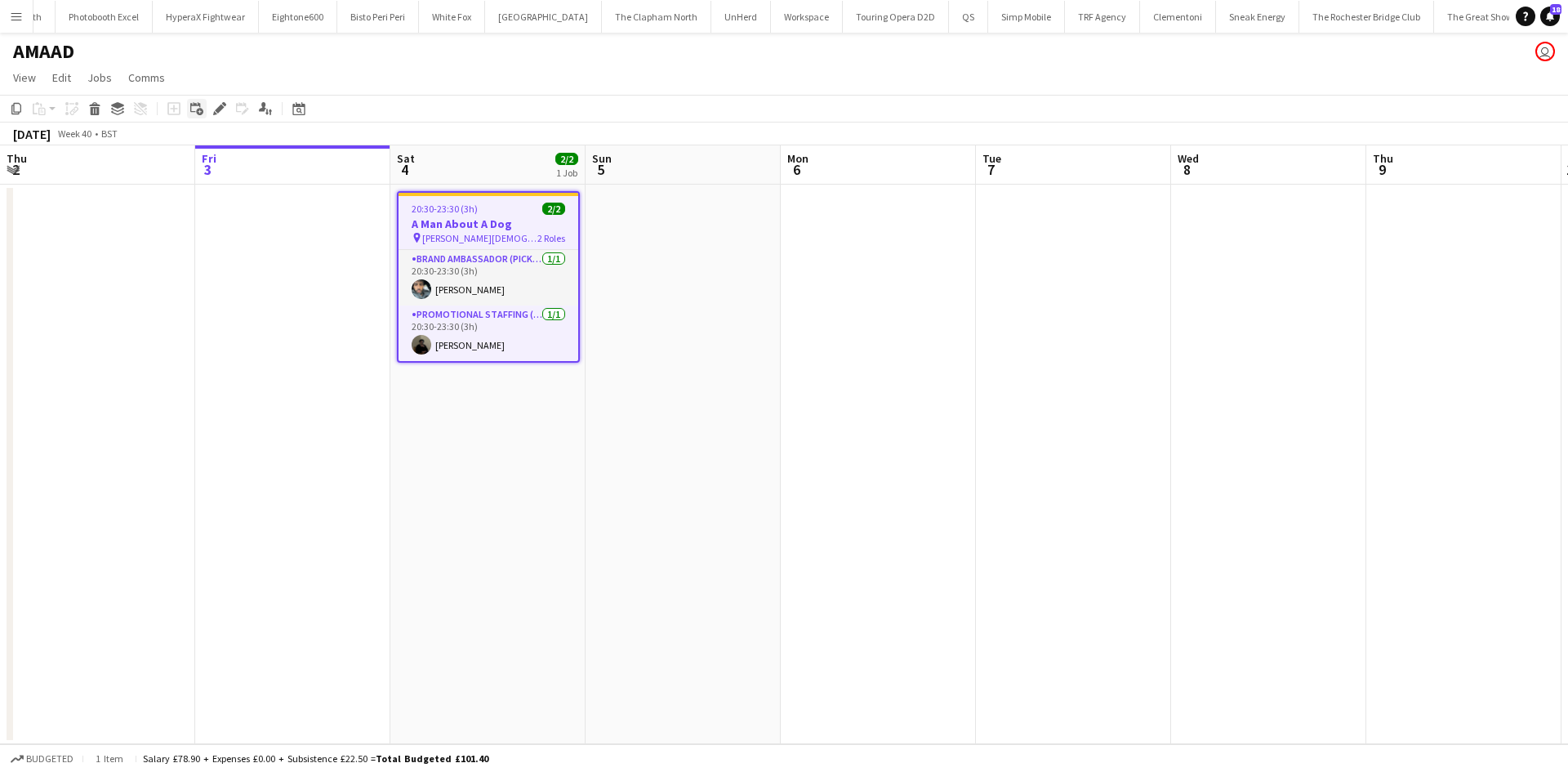
scroll to position [0, 5556]
click at [215, 110] on icon "Edit" at bounding box center [220, 109] width 13 height 13
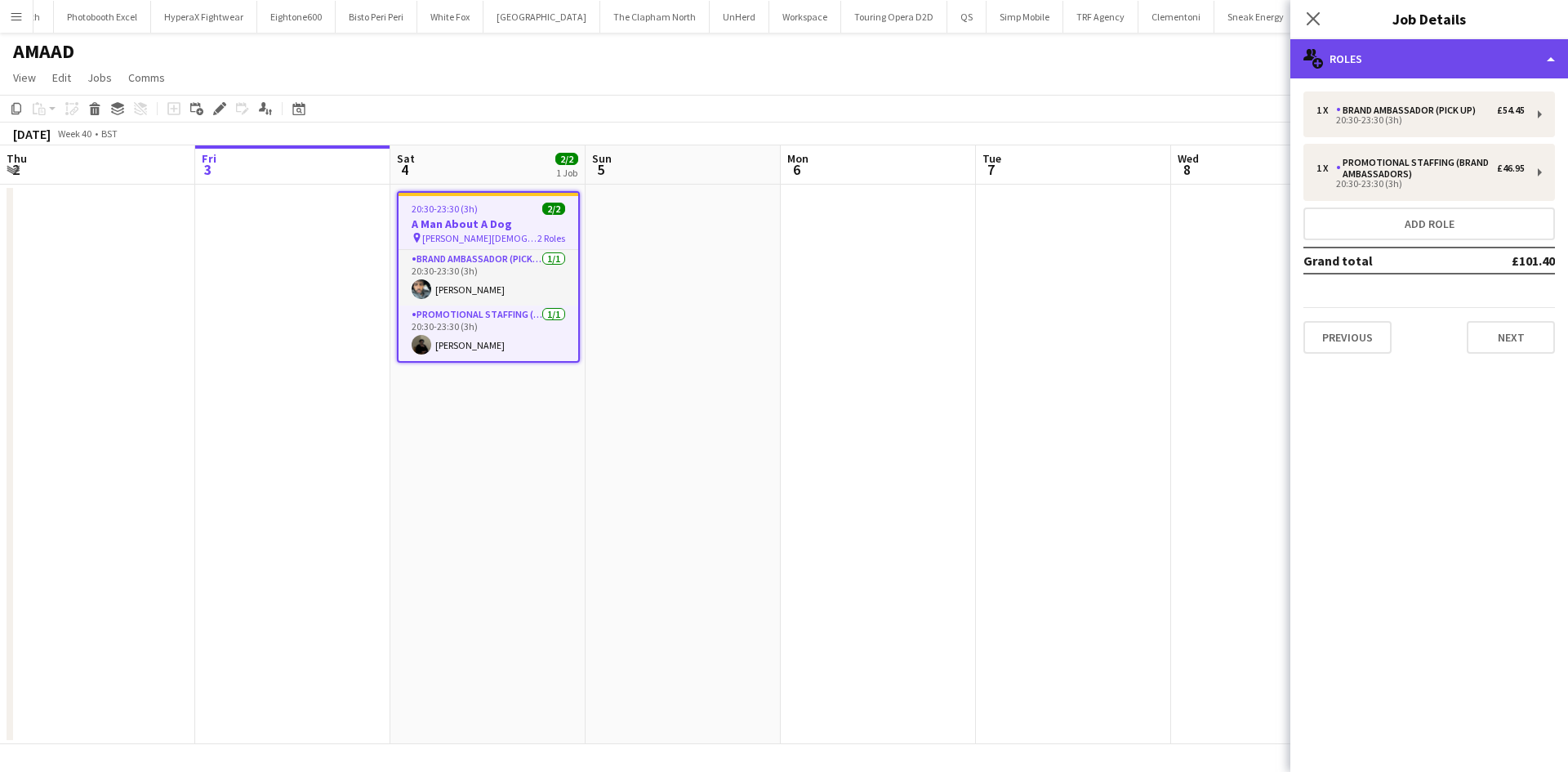
click at [1491, 57] on div "multiple-users-add Roles" at bounding box center [1429, 58] width 278 height 39
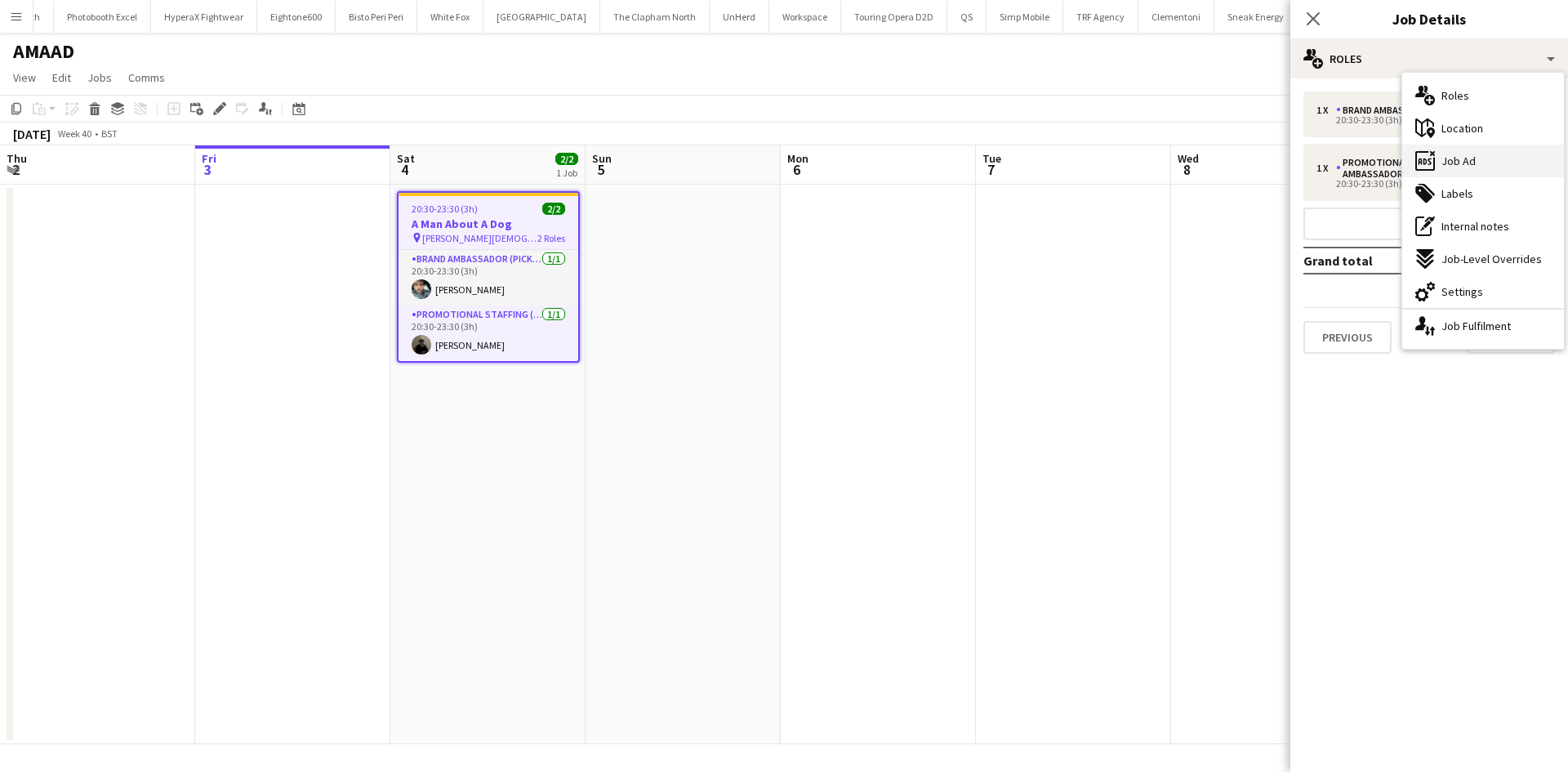
click at [1490, 158] on div "ads-window Job Ad" at bounding box center [1482, 161] width 162 height 32
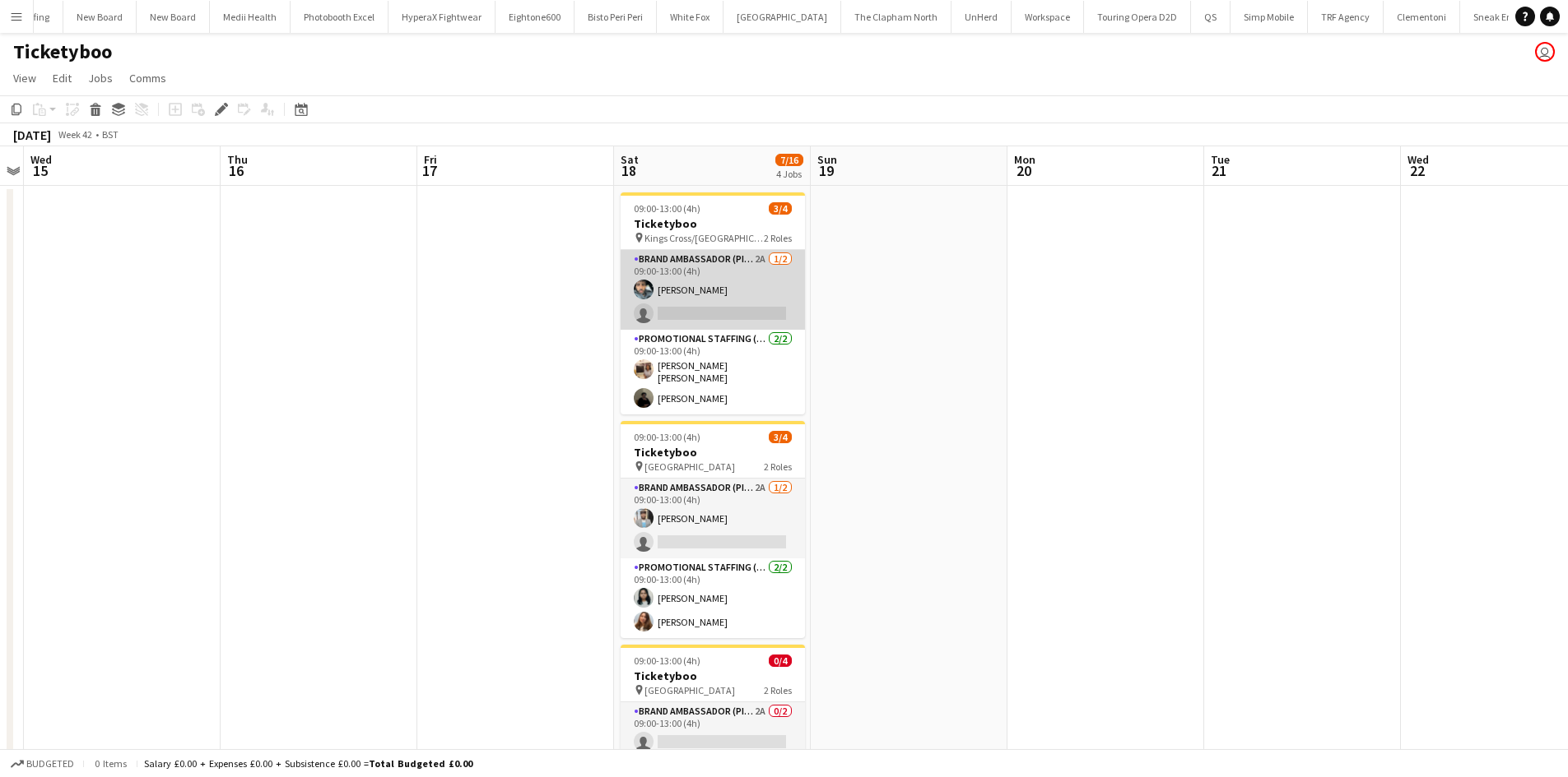
scroll to position [0, 5365]
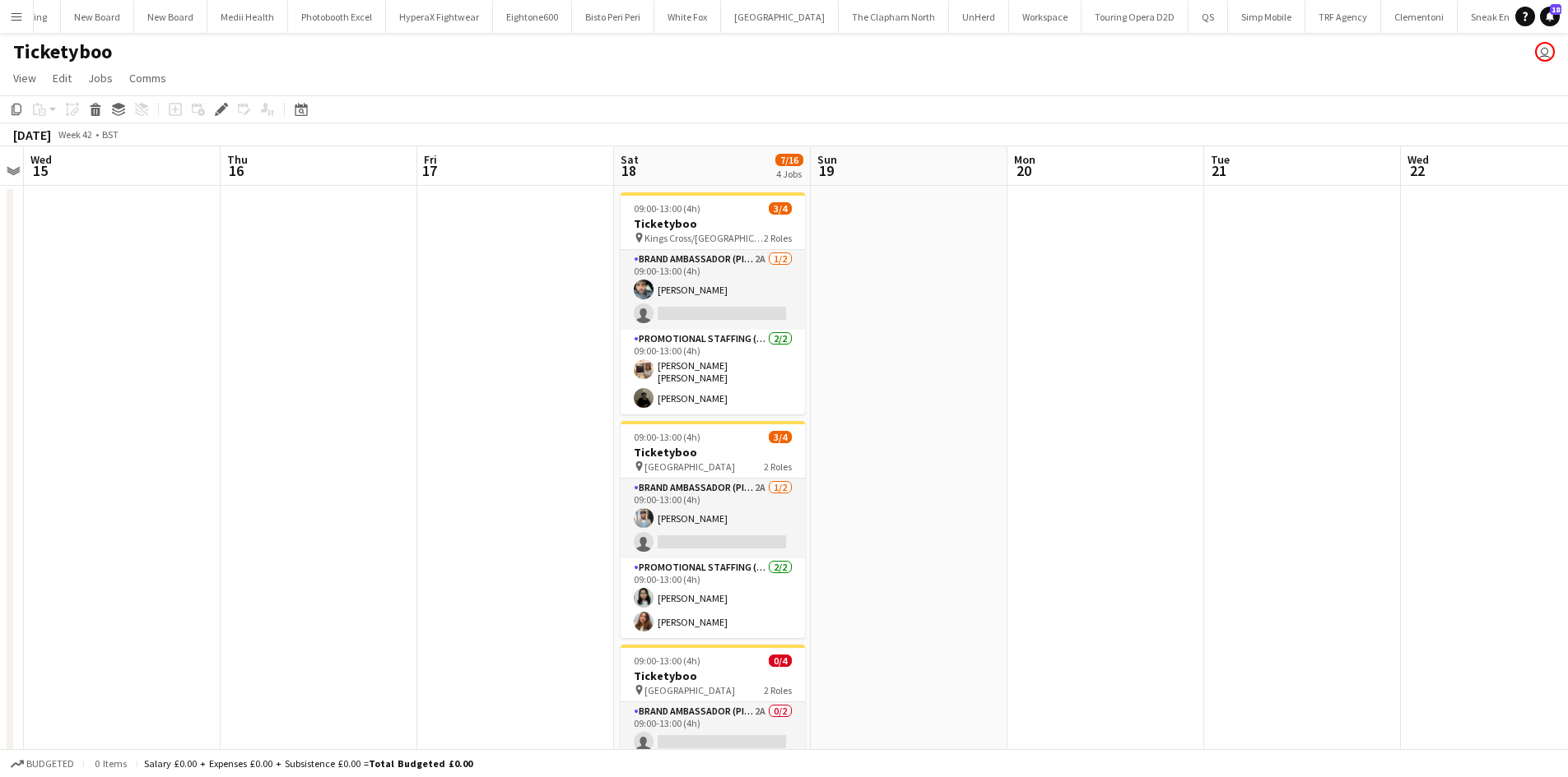
click at [760, 471] on app-job-card "09:00-13:00 (4h) 3/4 Ticketyboo pin London Bridge 2 Roles Brand Ambassador (Pic…" at bounding box center [712, 530] width 184 height 217
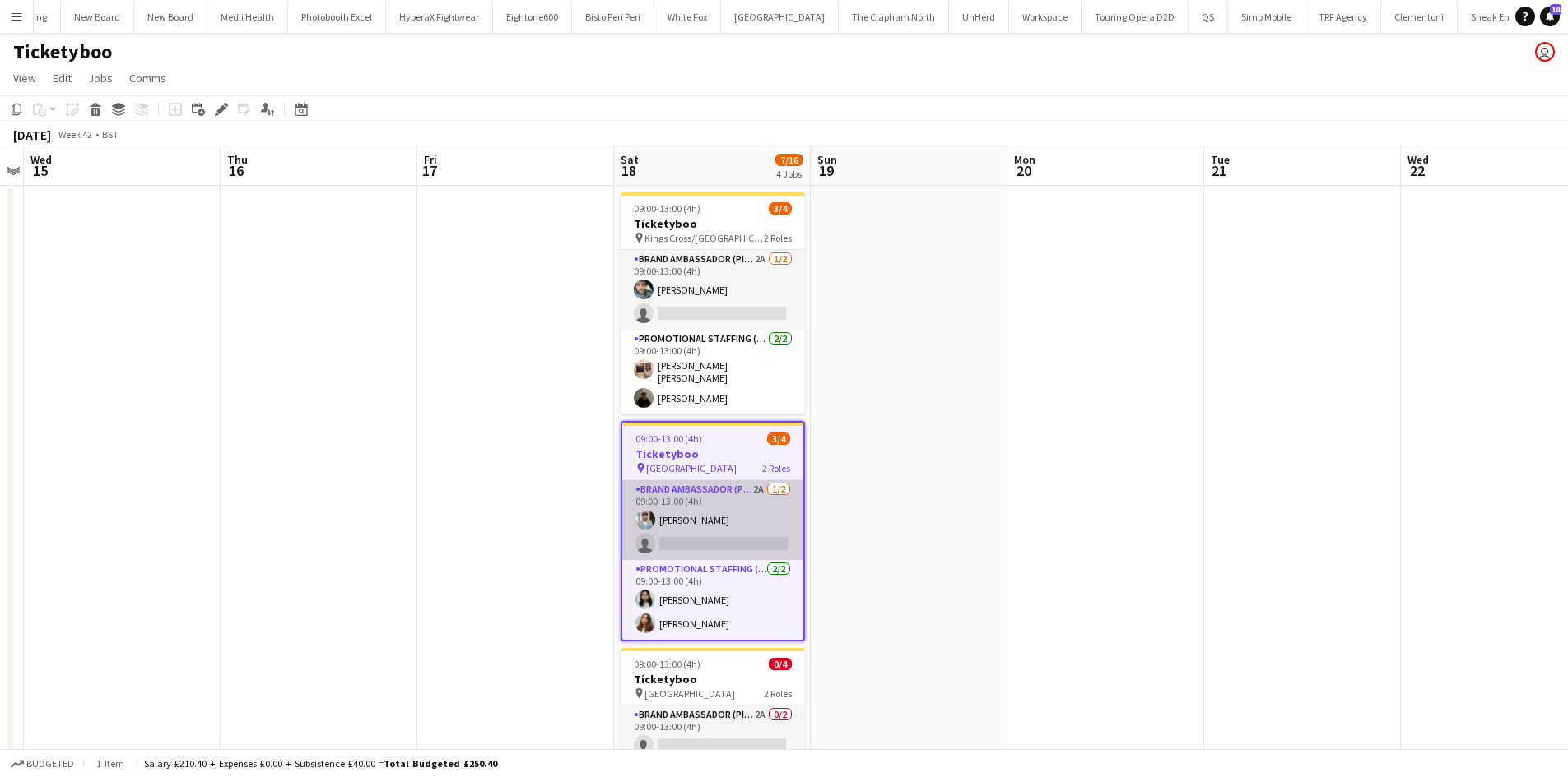
click at [757, 493] on app-card-role "Brand Ambassador (Pick up) 2A [DATE] 09:00-13:00 (4h) [PERSON_NAME] single-neut…" at bounding box center [712, 520] width 181 height 80
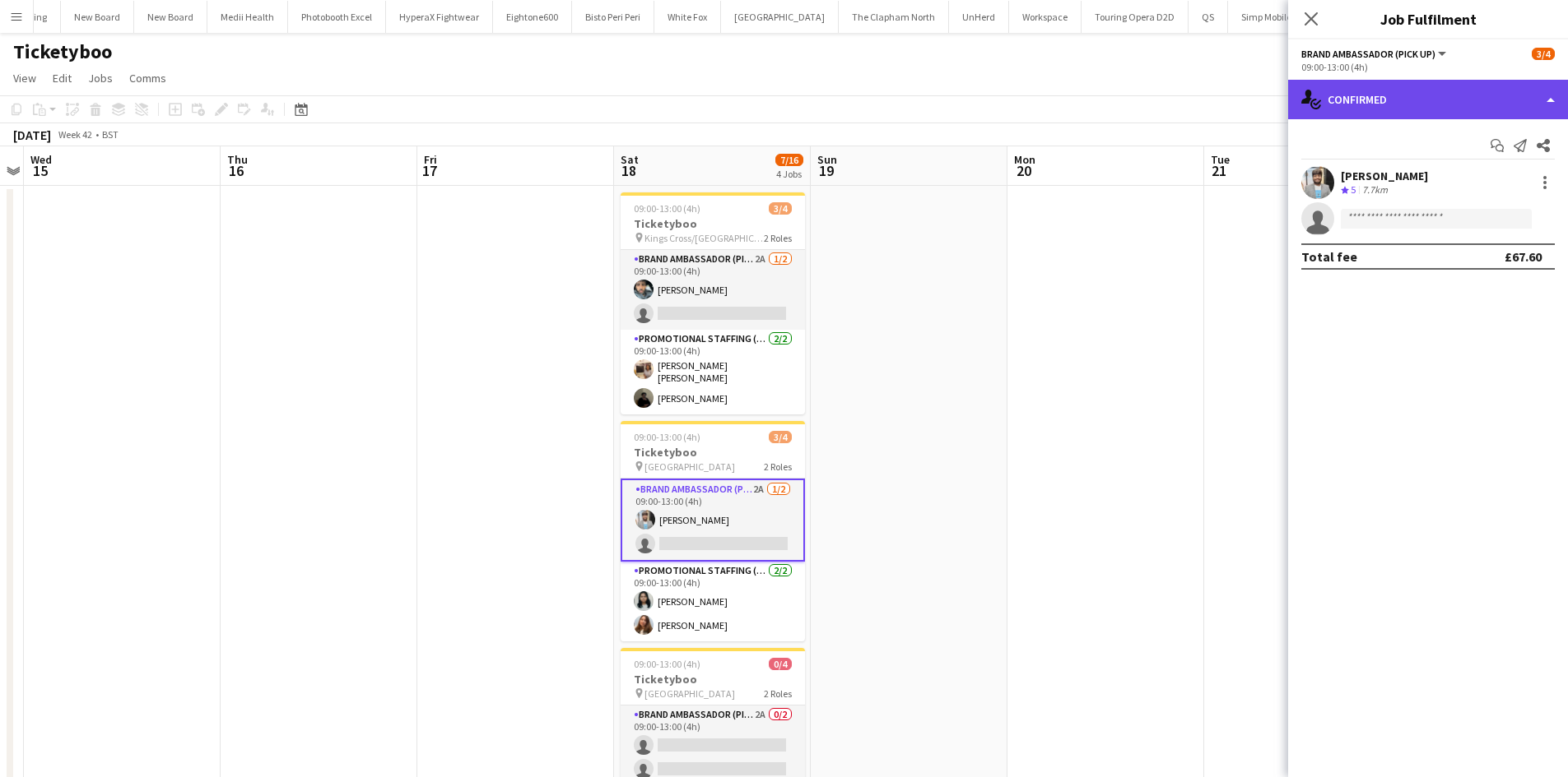
click at [1460, 108] on div "single-neutral-actions-check-2 Confirmed" at bounding box center [1428, 99] width 280 height 39
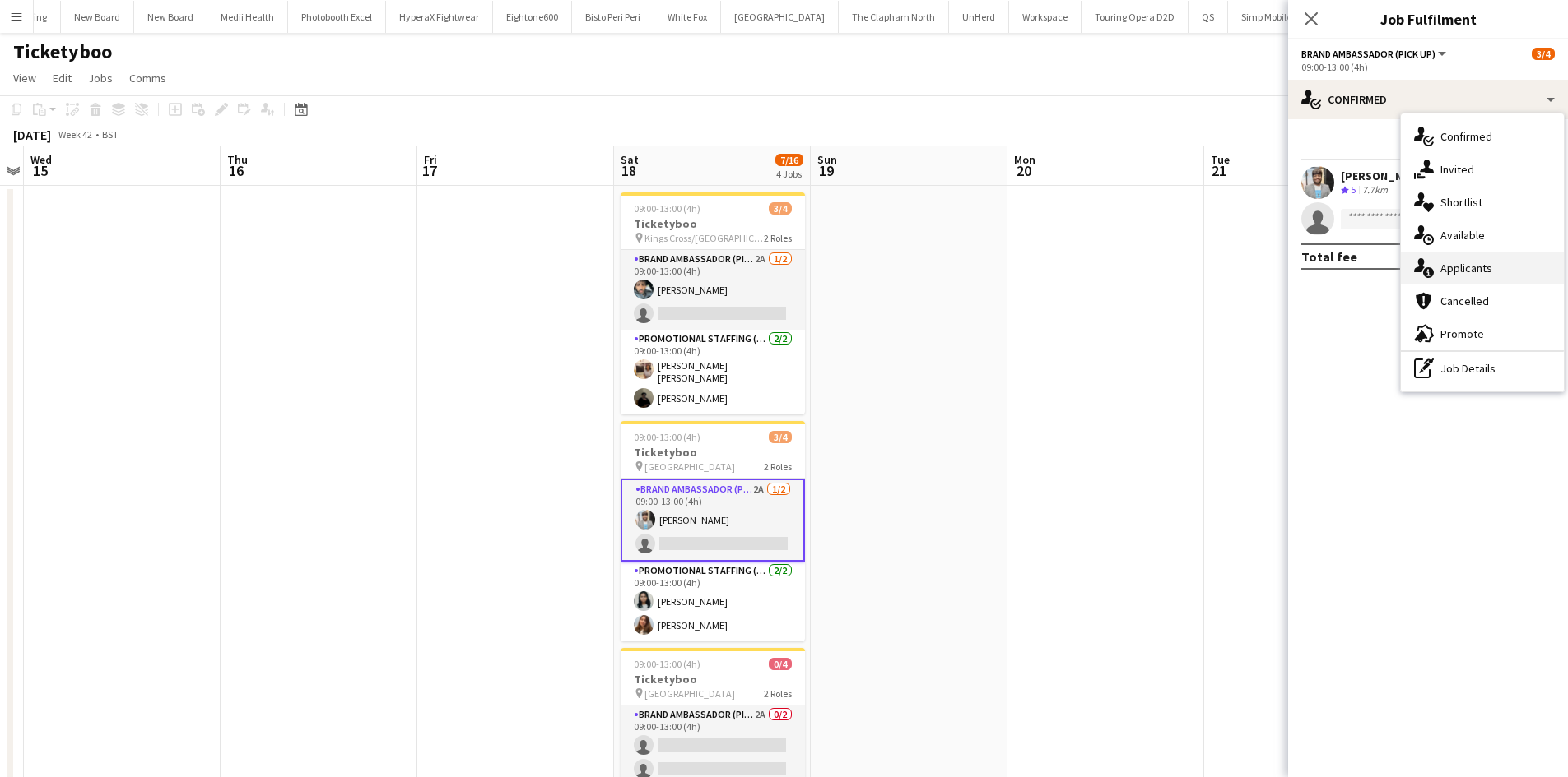
click at [1488, 282] on div "single-neutral-actions-information Applicants" at bounding box center [1482, 268] width 163 height 33
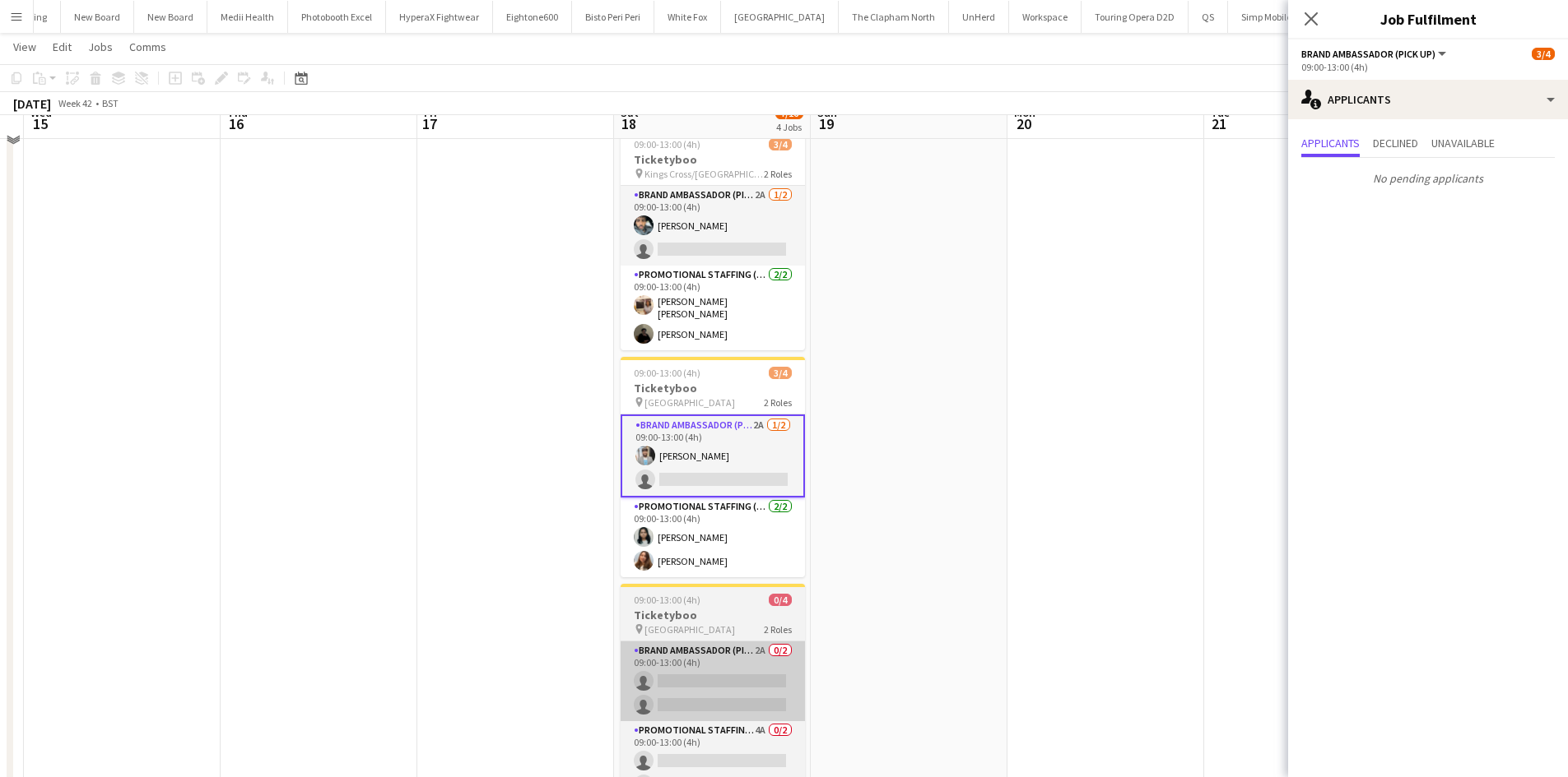
scroll to position [165, 0]
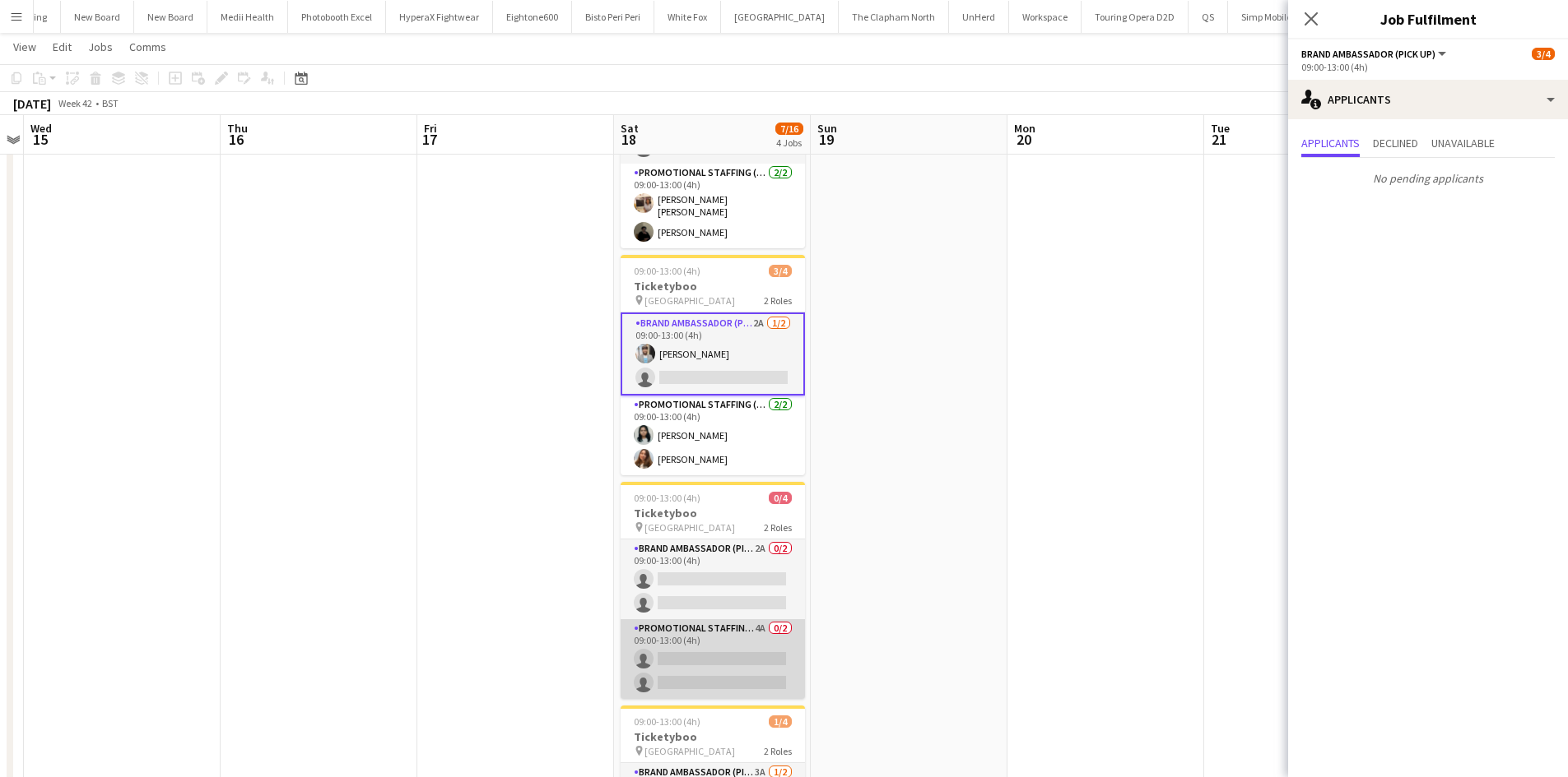
click at [761, 541] on app-card-role "Brand Ambassador (Pick up) 2A 0/2 09:00-13:00 (4h) single-neutral-actions singl…" at bounding box center [712, 580] width 184 height 80
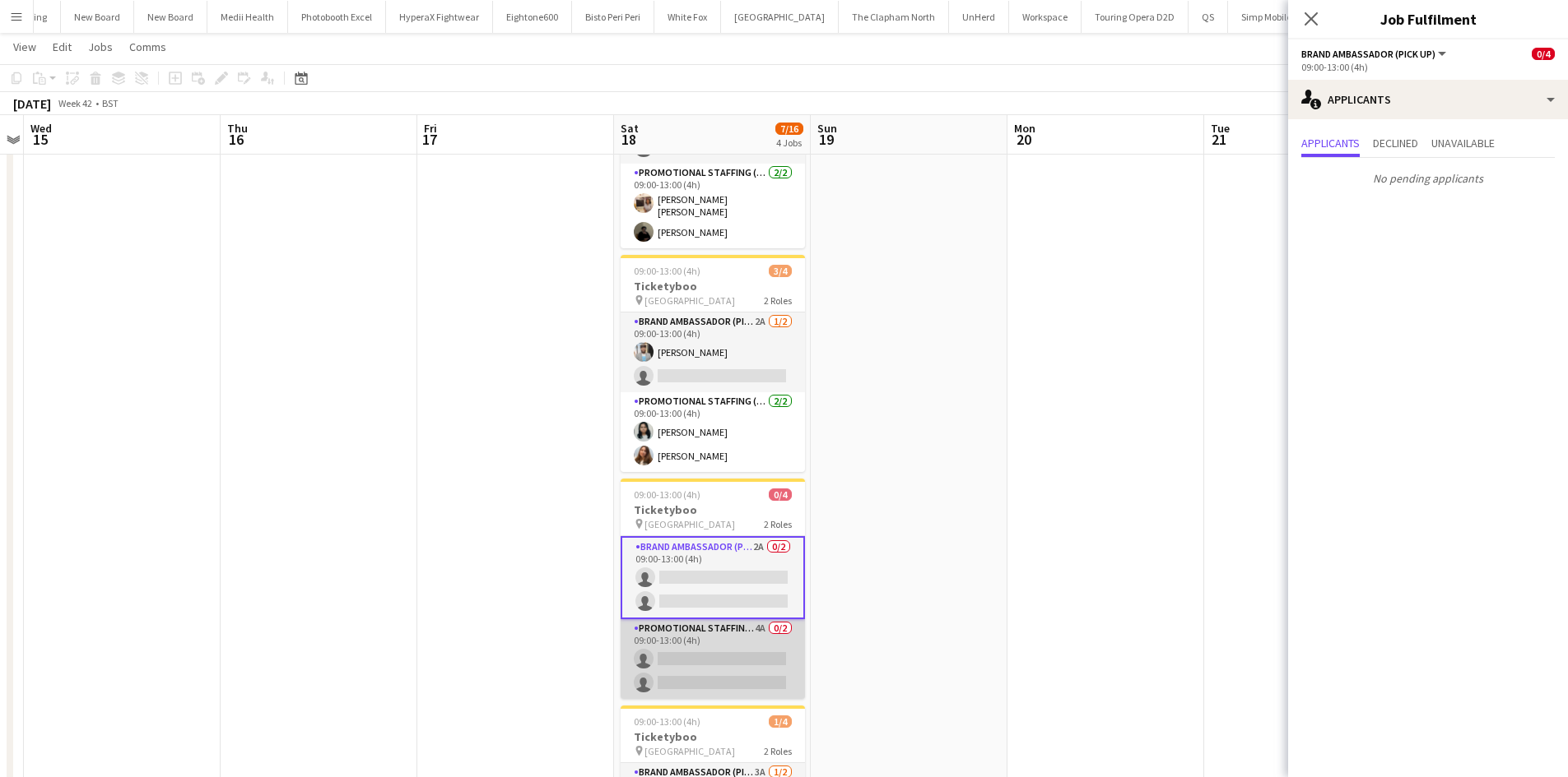
click at [762, 621] on app-card-role "Promotional Staffing (Brand Ambassadors) 4A 0/2 09:00-13:00 (4h) single-neutral…" at bounding box center [712, 659] width 184 height 80
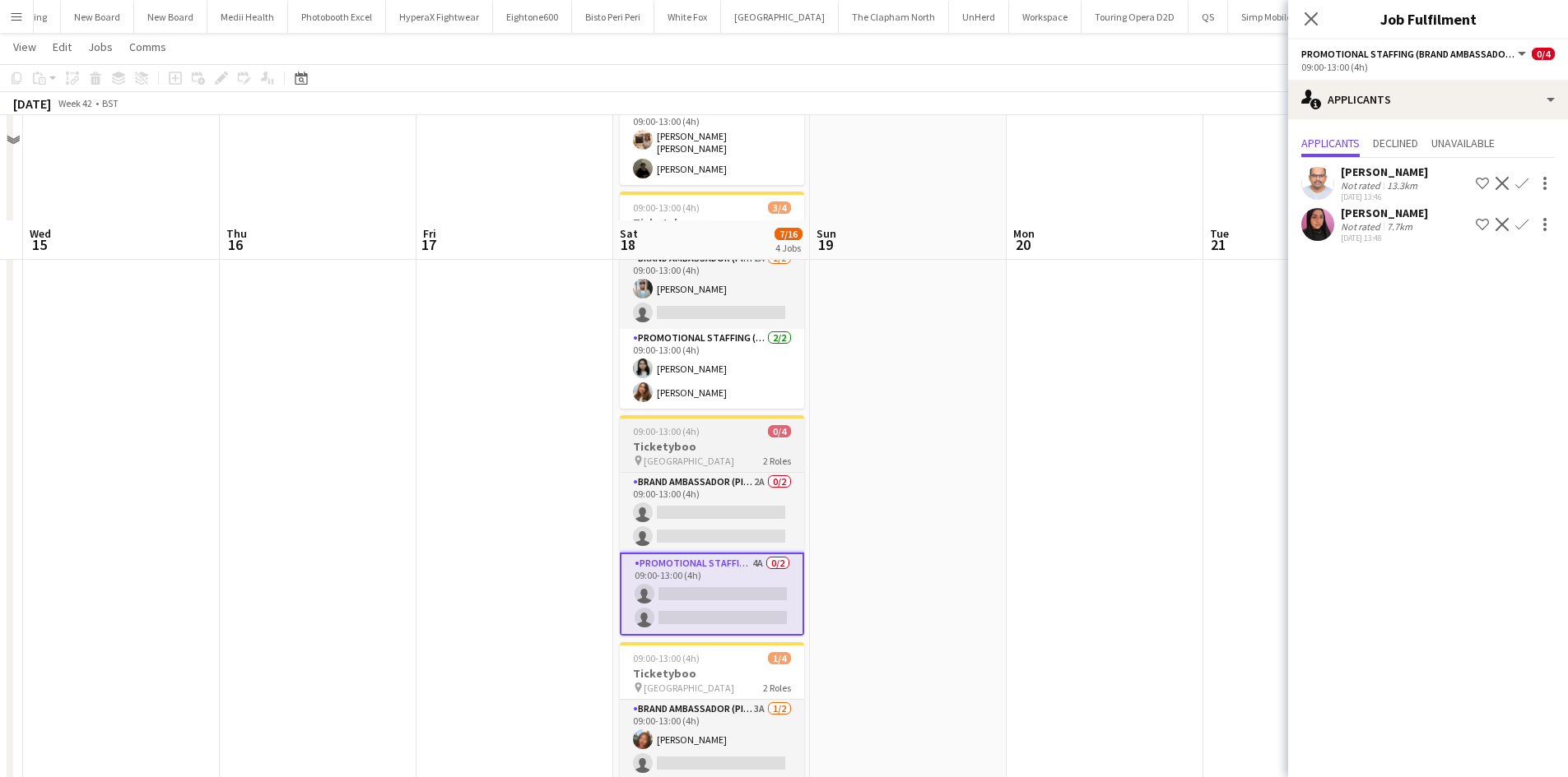
scroll to position [368, 0]
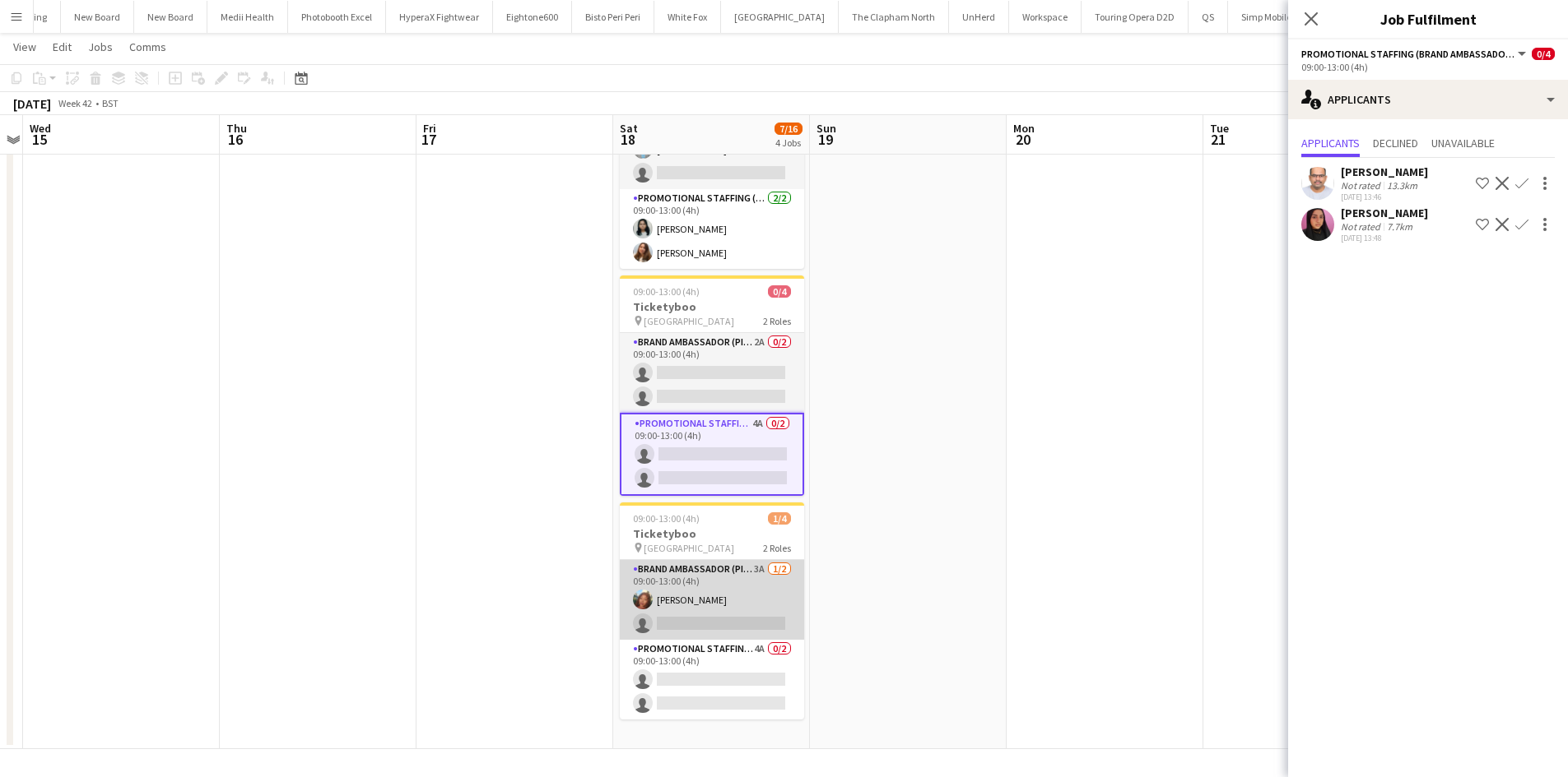
click at [755, 560] on app-card-role "Brand Ambassador (Pick up) 3A [DATE] 09:00-13:00 (4h) [PERSON_NAME] single-neut…" at bounding box center [711, 600] width 184 height 80
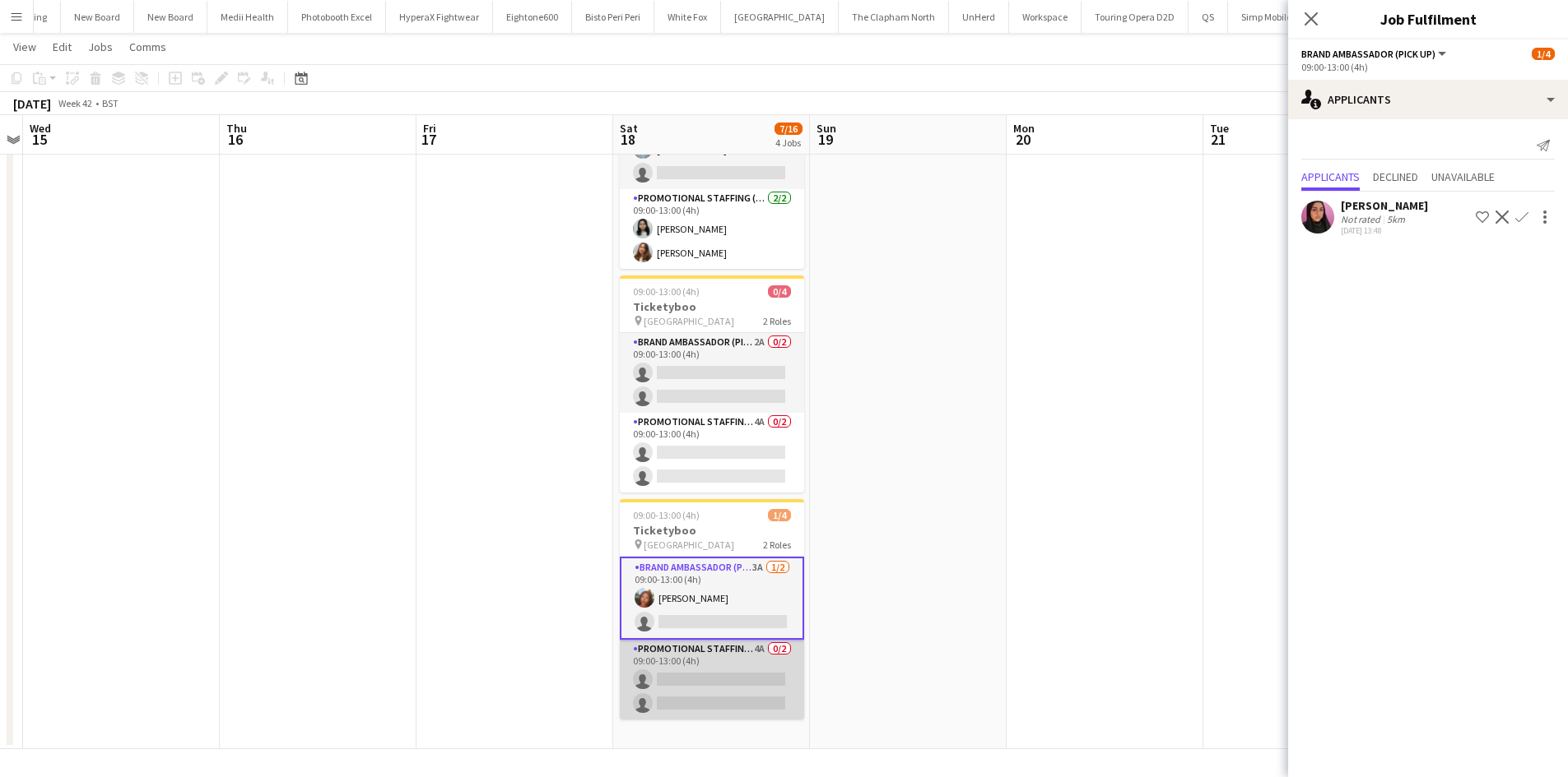
drag, startPoint x: 753, startPoint y: 639, endPoint x: 774, endPoint y: 634, distance: 21.6
click at [753, 639] on app-card-role "Promotional Staffing (Brand Ambassadors) 4A 0/2 09:00-13:00 (4h) single-neutral…" at bounding box center [711, 679] width 184 height 80
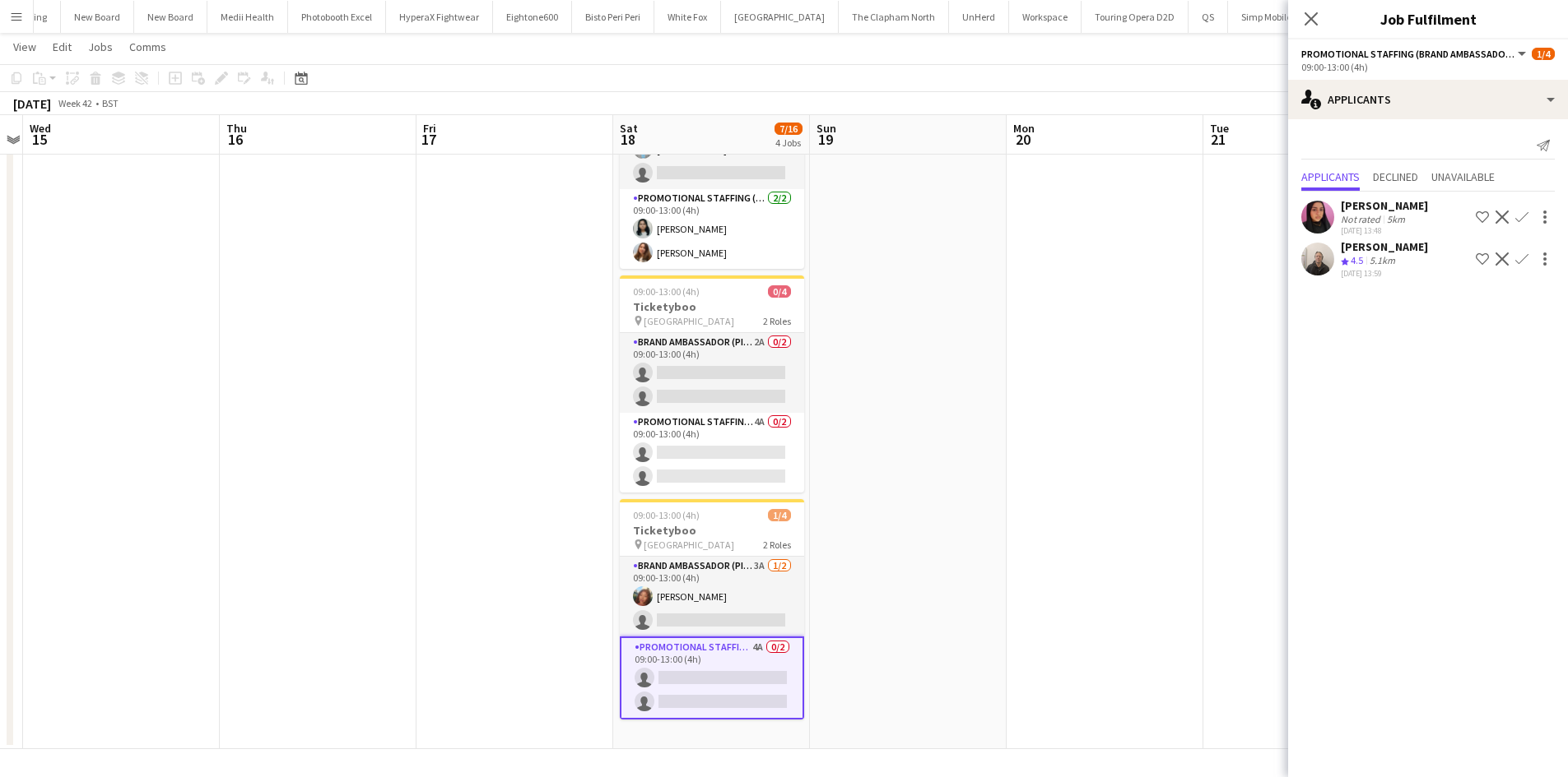
click at [1048, 397] on app-date-cell at bounding box center [1105, 283] width 197 height 933
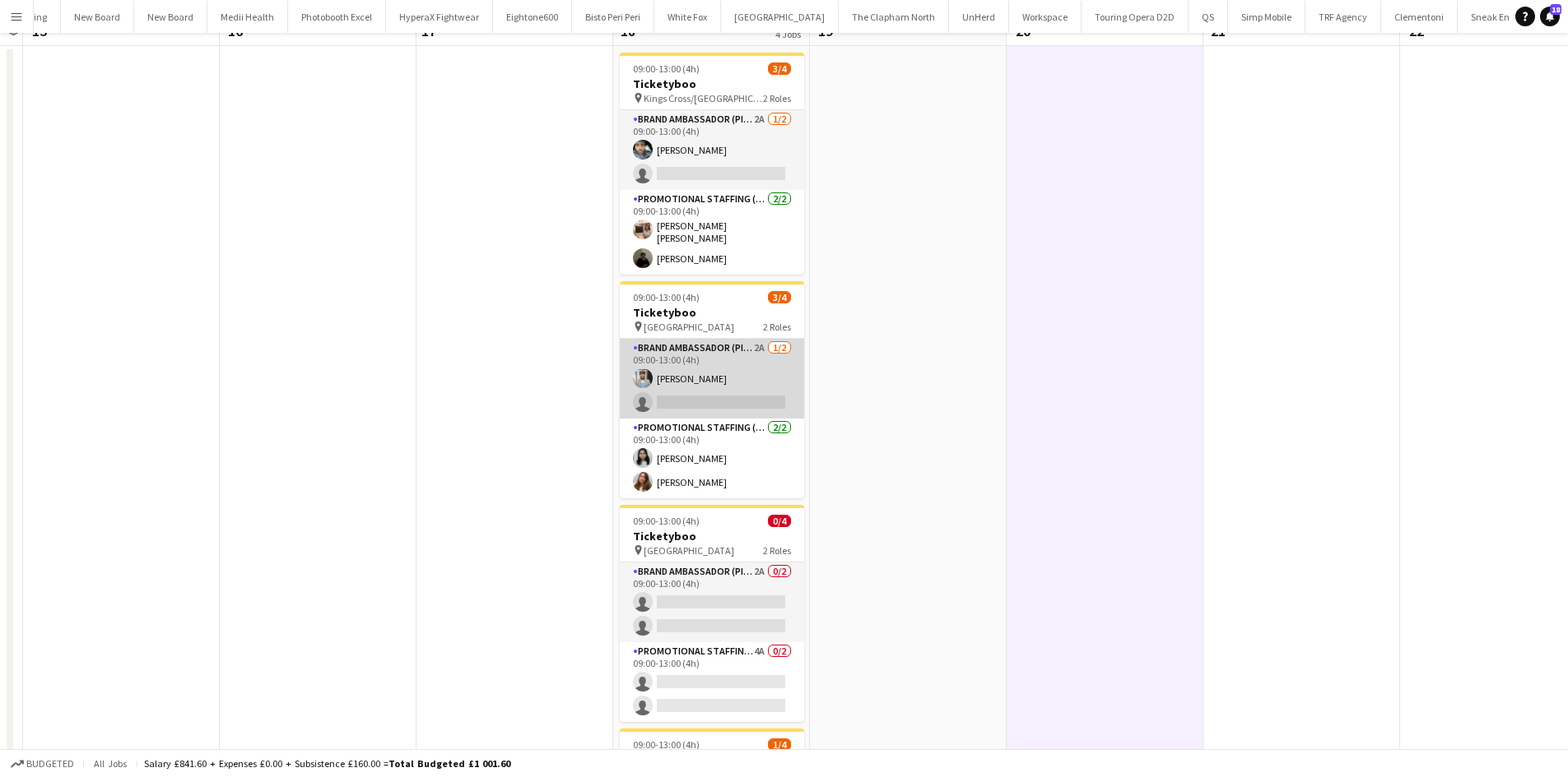
scroll to position [0, 0]
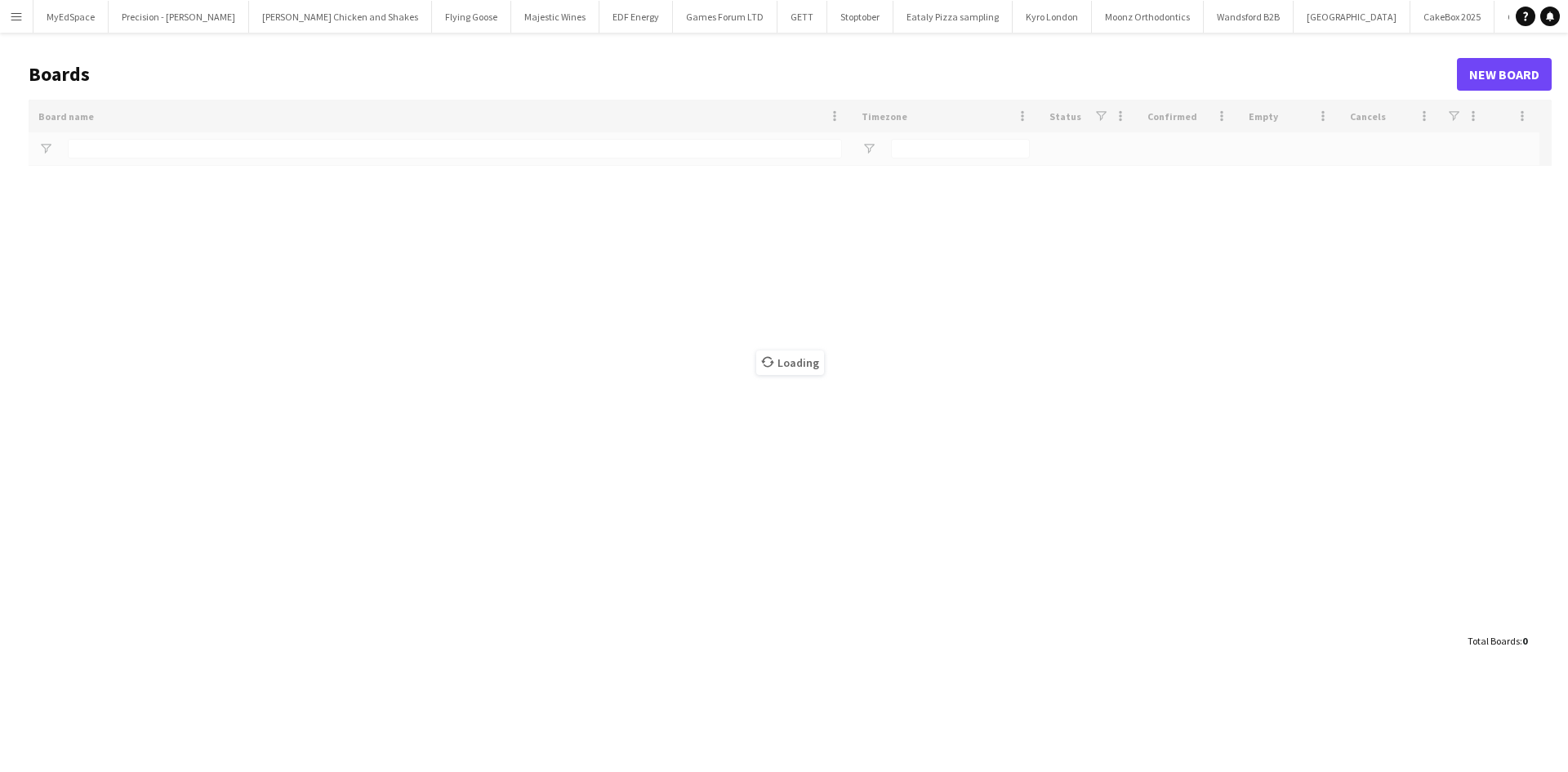
type input "*******"
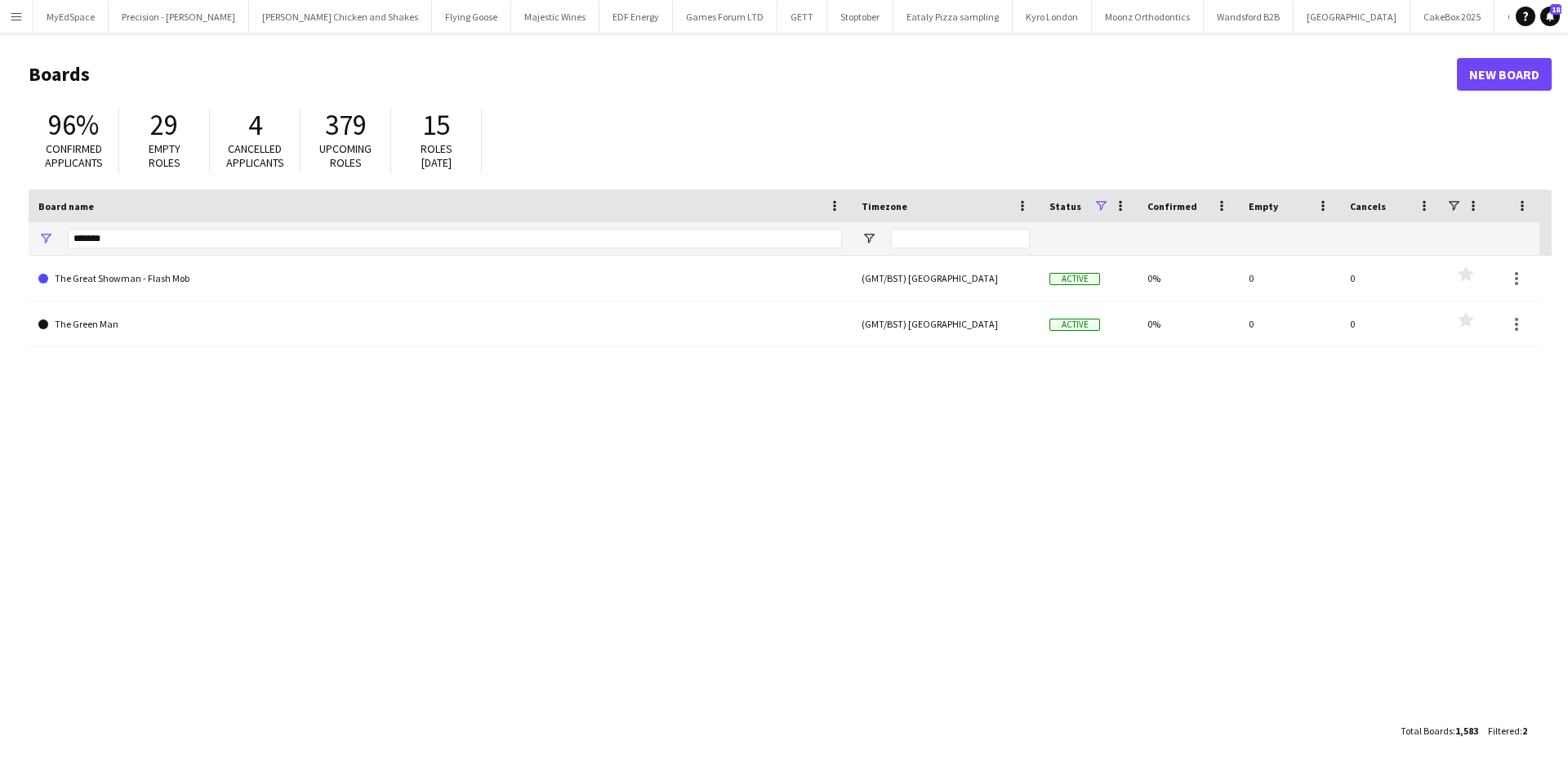
click at [16, 20] on app-icon "Menu" at bounding box center [17, 17] width 13 height 13
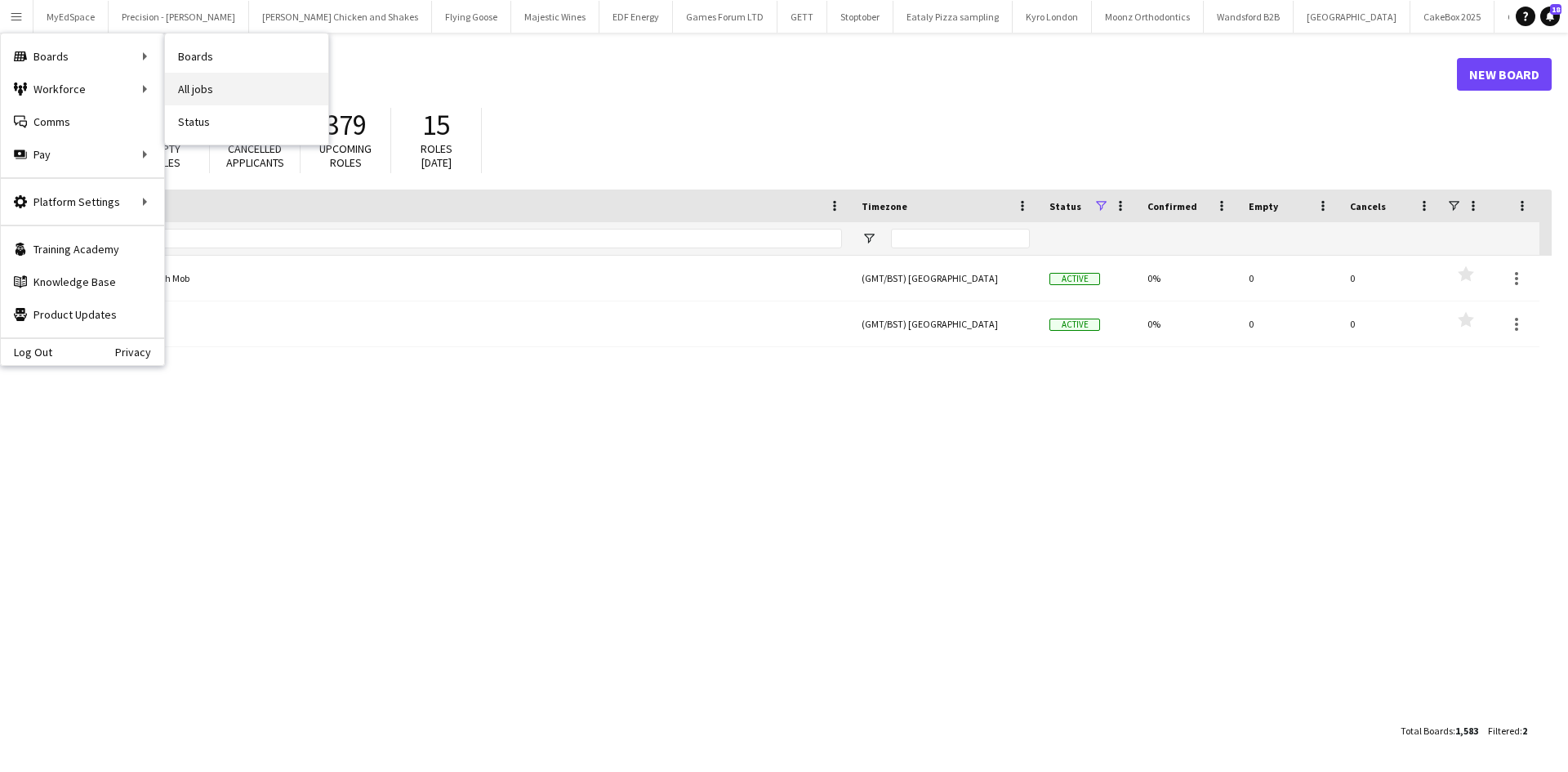
click at [194, 84] on link "All jobs" at bounding box center [246, 89] width 163 height 32
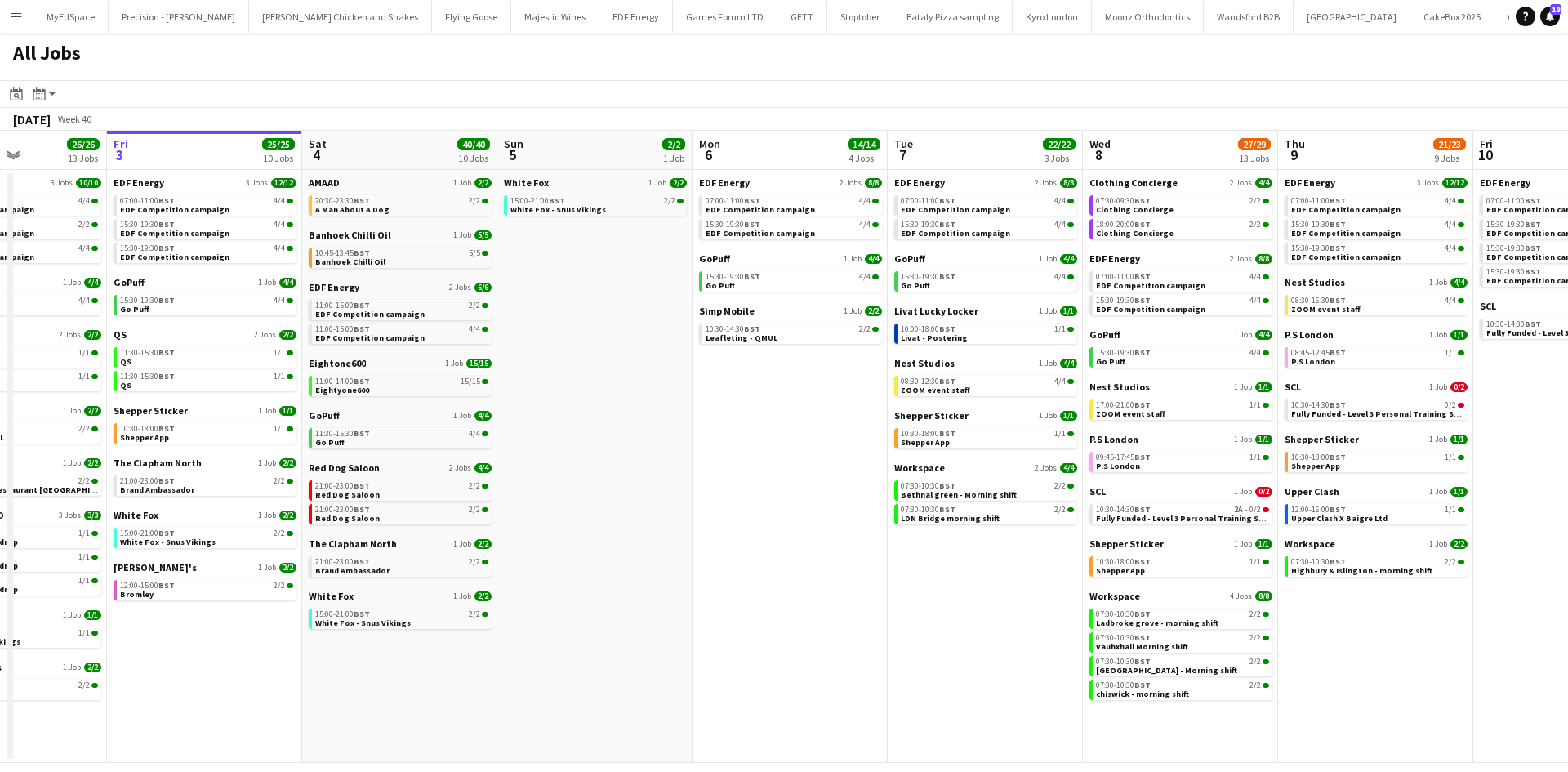
scroll to position [0, 486]
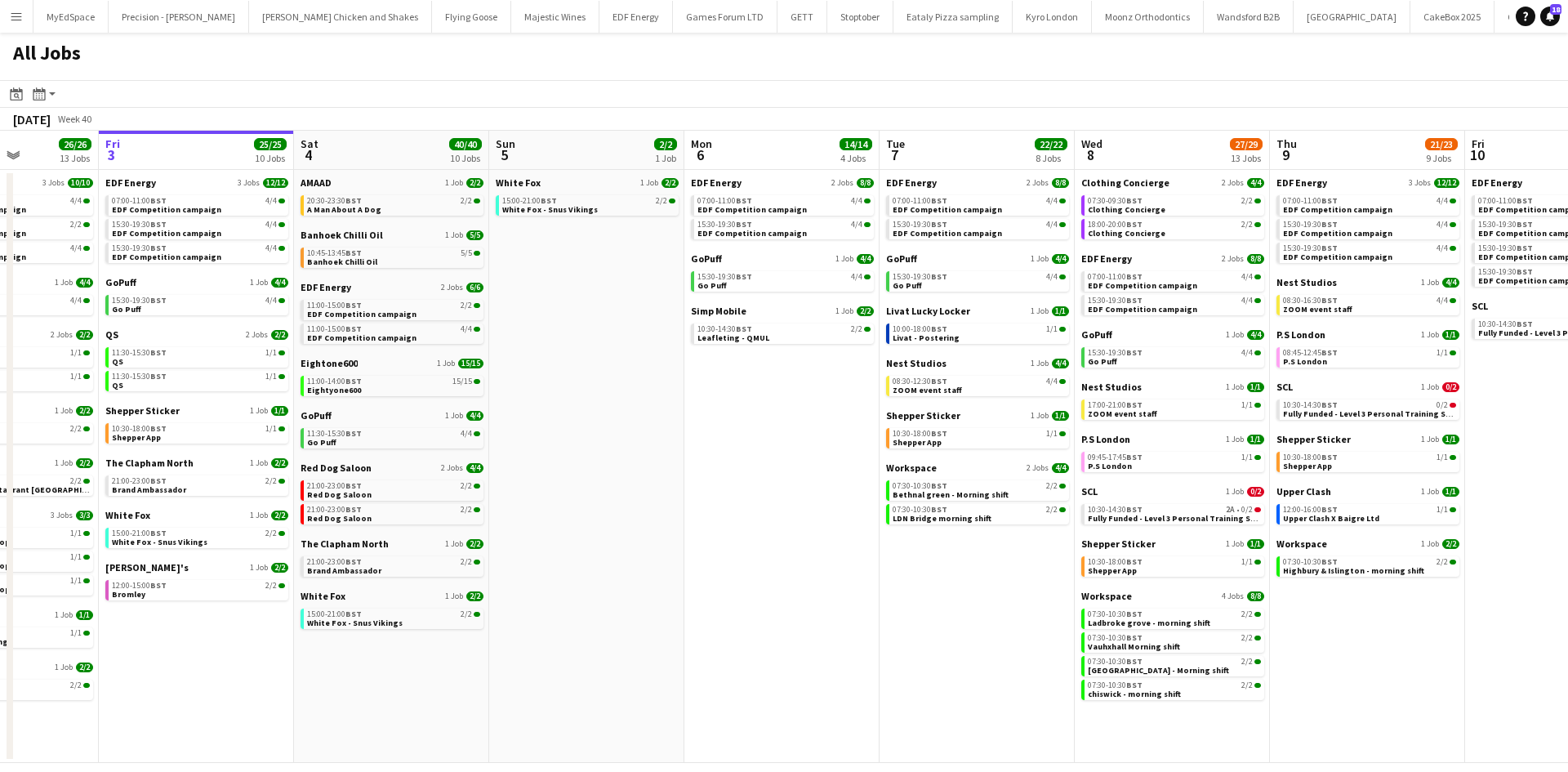
drag, startPoint x: 1050, startPoint y: 623, endPoint x: 959, endPoint y: 630, distance: 91.3
click at [959, 630] on app-calendar-viewport "Tue 30 23/24 11 Jobs Wed 1 26/26 14 Jobs Thu 2 26/26 13 Jobs Fri 3 25/25 10 Job…" at bounding box center [784, 447] width 1568 height 633
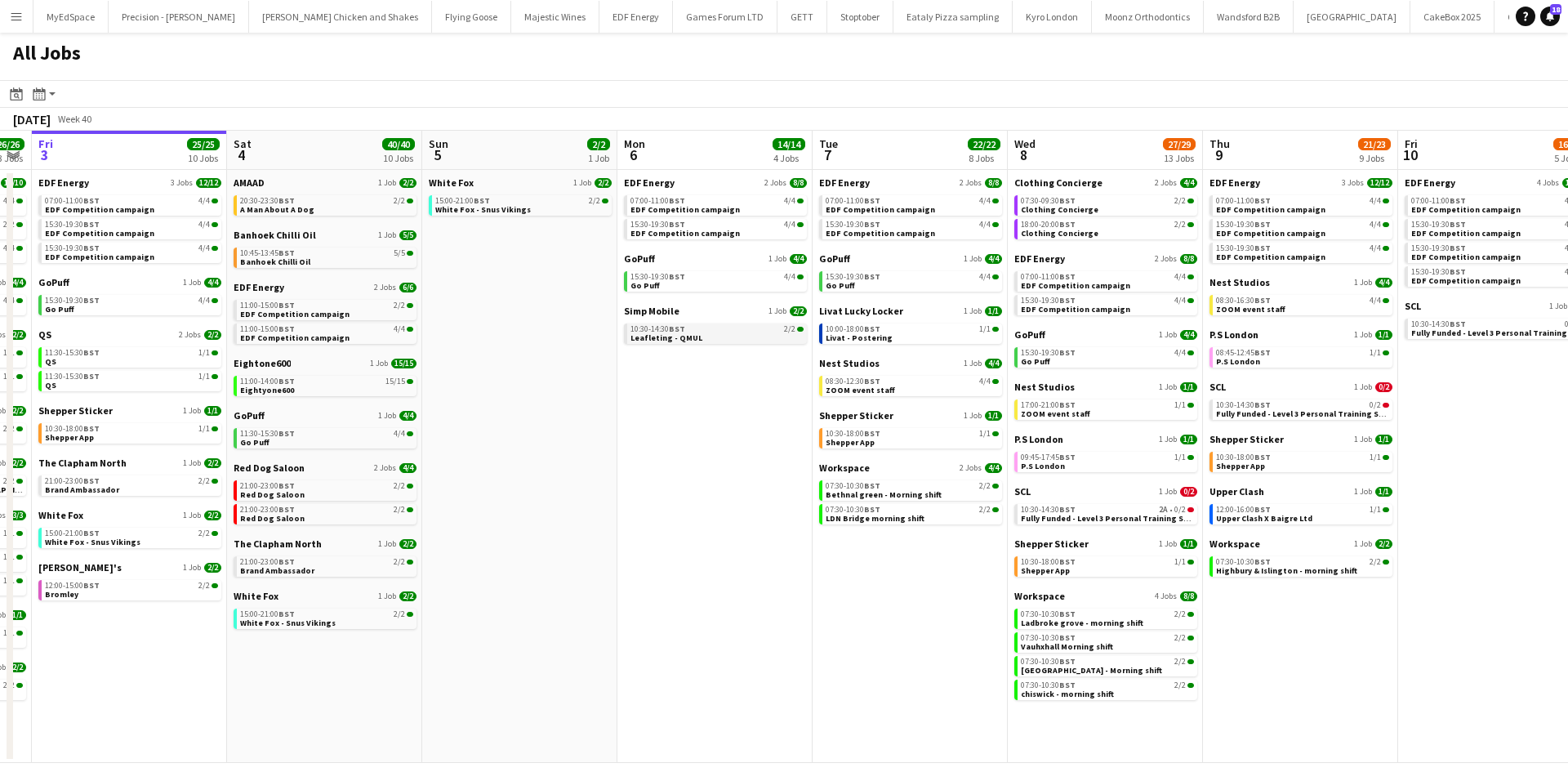
drag, startPoint x: 1351, startPoint y: 642, endPoint x: 752, endPoint y: 332, distance: 674.5
click at [1260, 645] on app-calendar-viewport "Tue 30 23/24 11 Jobs Wed 1 26/26 14 Jobs Thu 2 26/26 13 Jobs Fri 3 25/25 10 Job…" at bounding box center [784, 447] width 1568 height 633
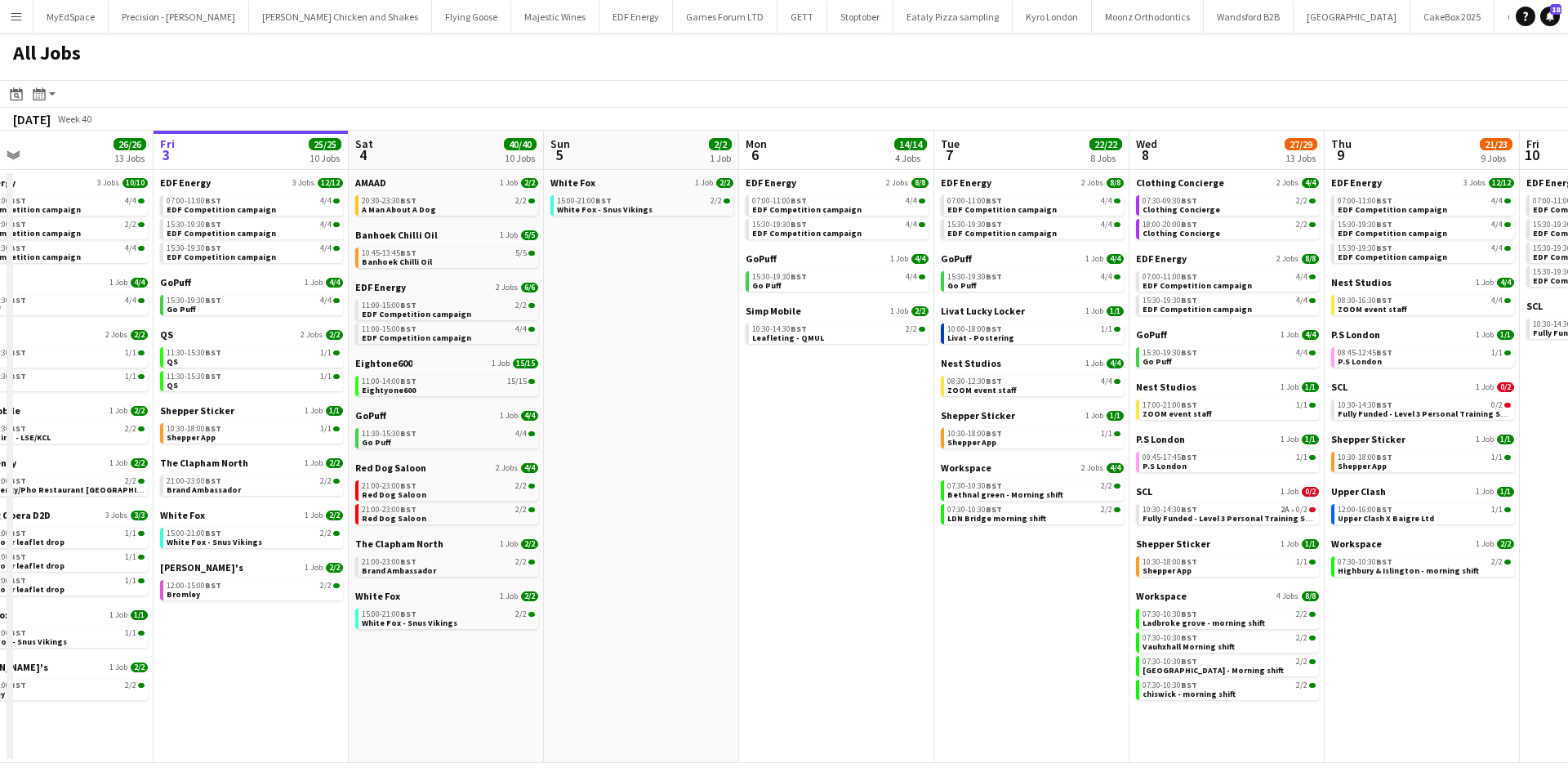
scroll to position [0, 363]
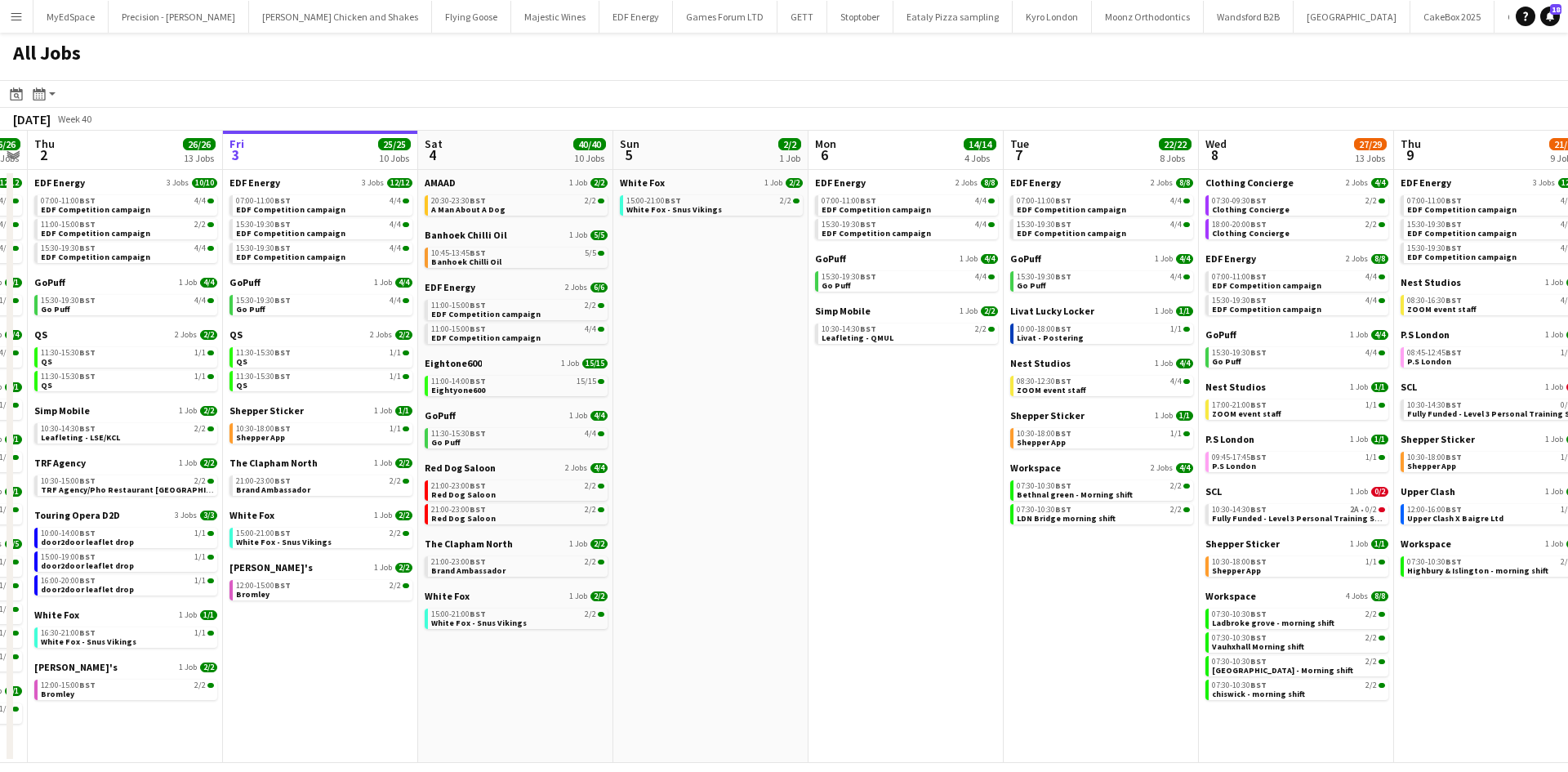
drag, startPoint x: 834, startPoint y: 594, endPoint x: 868, endPoint y: 598, distance: 34.2
click at [872, 600] on app-calendar-viewport "Tue 30 23/24 11 Jobs Wed 1 26/26 14 Jobs Thu 2 26/26 13 Jobs Fri 3 25/25 10 Job…" at bounding box center [784, 447] width 1568 height 633
drag, startPoint x: 497, startPoint y: 216, endPoint x: 468, endPoint y: 249, distance: 43.9
click at [497, 215] on div "AMAAD 1 Job [DATE] 20:30-23:30 BST 2/2 A Man About A Dog" at bounding box center [516, 202] width 183 height 53
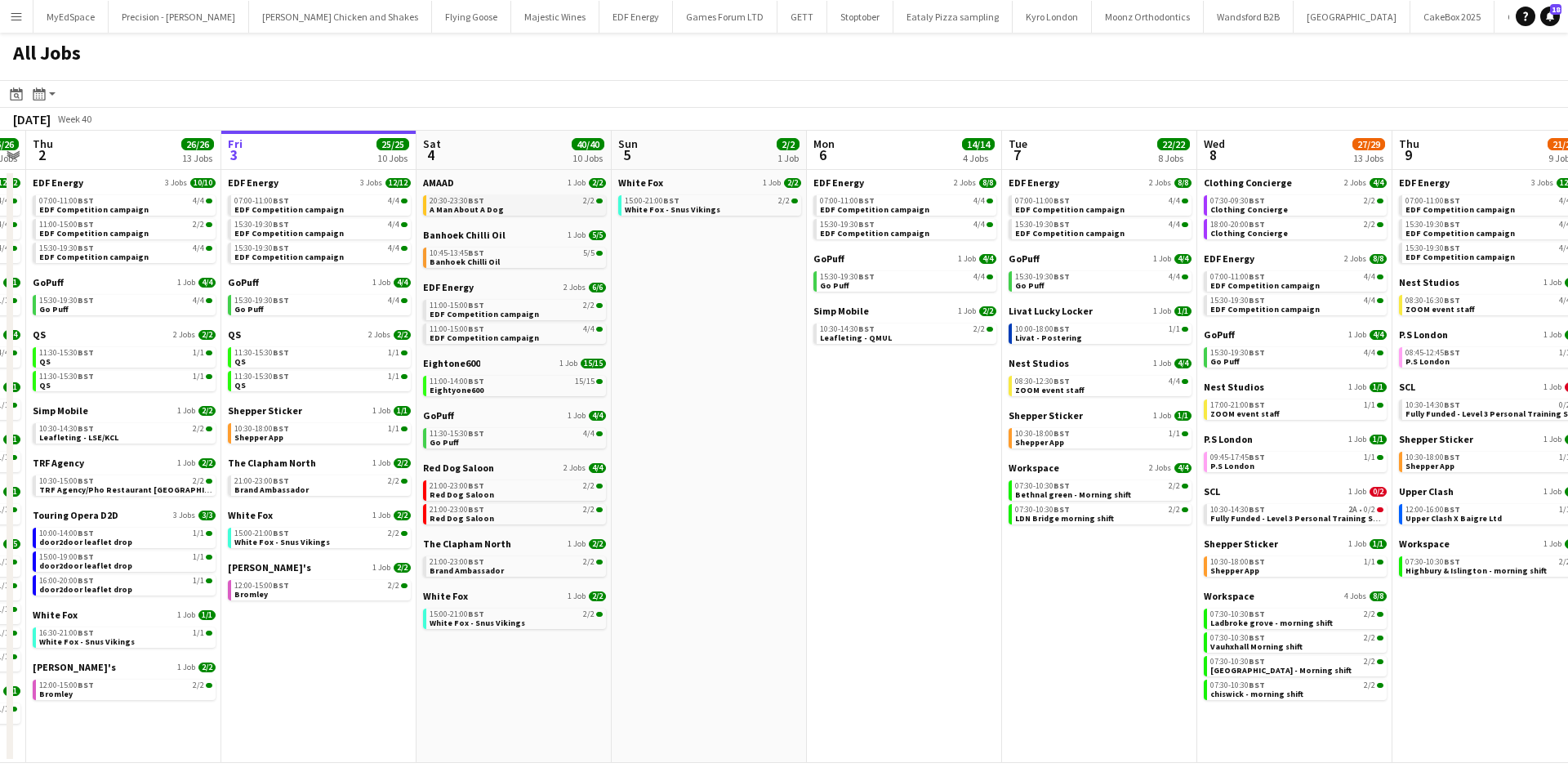
click at [500, 208] on link "20:30-23:30 BST 2/2 A Man About A Dog" at bounding box center [516, 205] width 174 height 18
click at [1055, 337] on span "Livat - Postering" at bounding box center [1049, 338] width 67 height 11
drag, startPoint x: 656, startPoint y: 438, endPoint x: 607, endPoint y: 457, distance: 52.6
click at [658, 442] on app-date-cell "White Fox 1 Job [DATE] 15:00-21:00 BST 2/2 White Fox - Snus Vikings" at bounding box center [711, 466] width 196 height 593
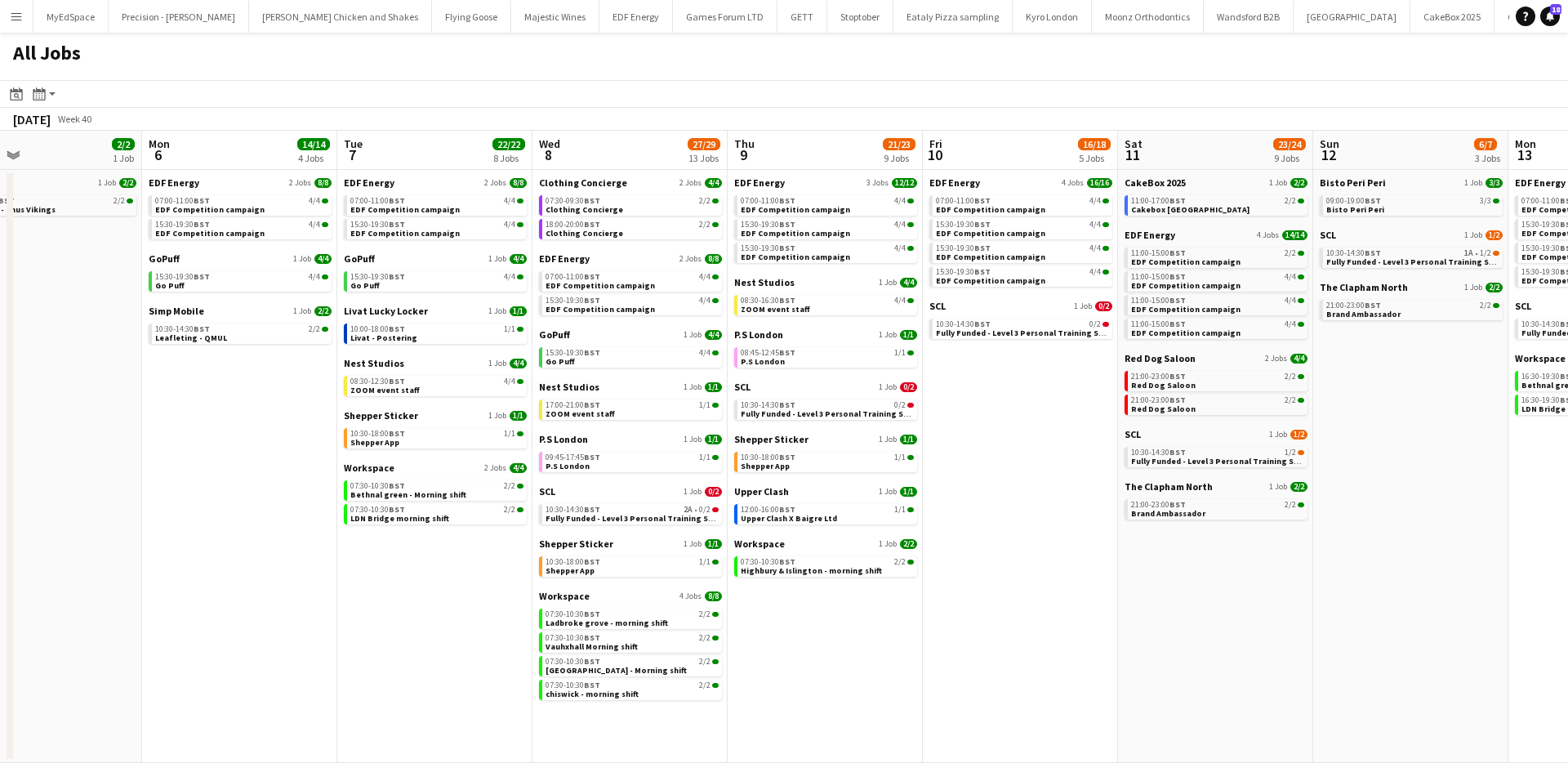
drag, startPoint x: 1410, startPoint y: 708, endPoint x: 750, endPoint y: 729, distance: 660.3
click at [750, 729] on app-calendar-viewport "Thu 2 26/26 13 Jobs Fri 3 25/25 10 Jobs Sat 4 40/40 10 Jobs Sun 5 2/2 1 Job Mon…" at bounding box center [784, 447] width 1568 height 633
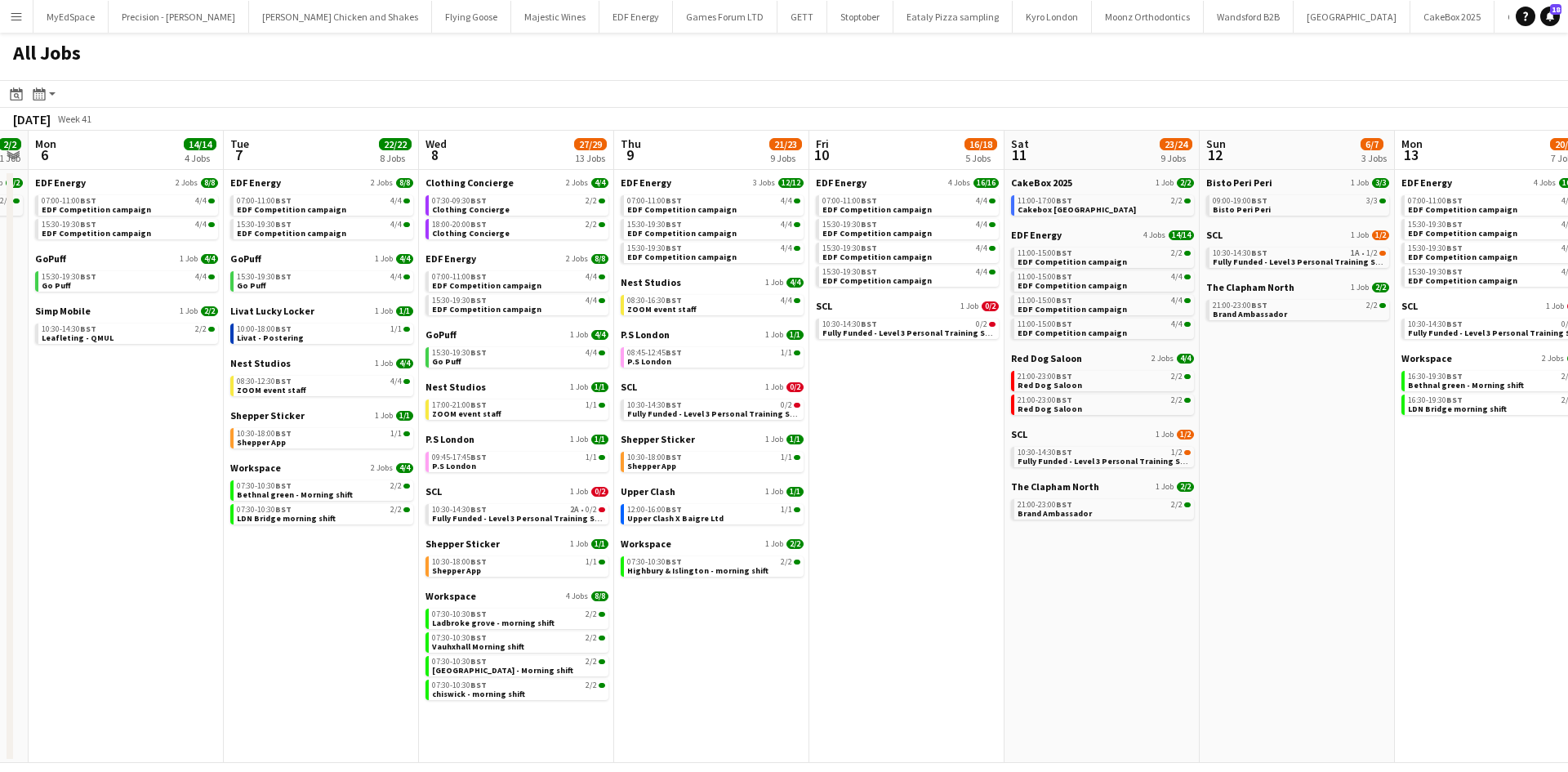
scroll to position [0, 456]
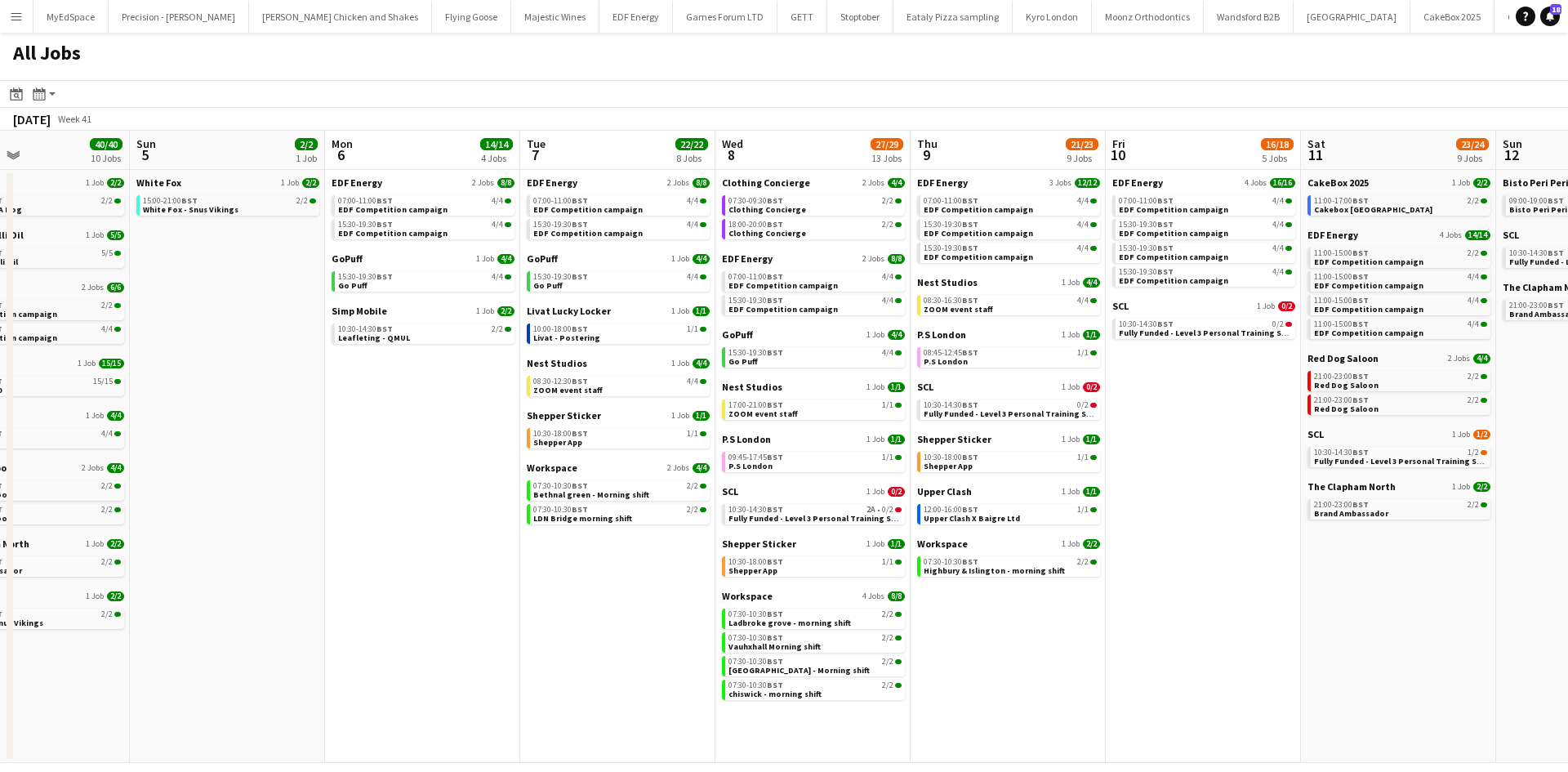
click at [1282, 676] on app-all-jobs "All Jobs Date picker [DATE] [DATE] [DATE] M [DATE] T [DATE] W [DATE] T [DATE] F…" at bounding box center [784, 397] width 1568 height 730
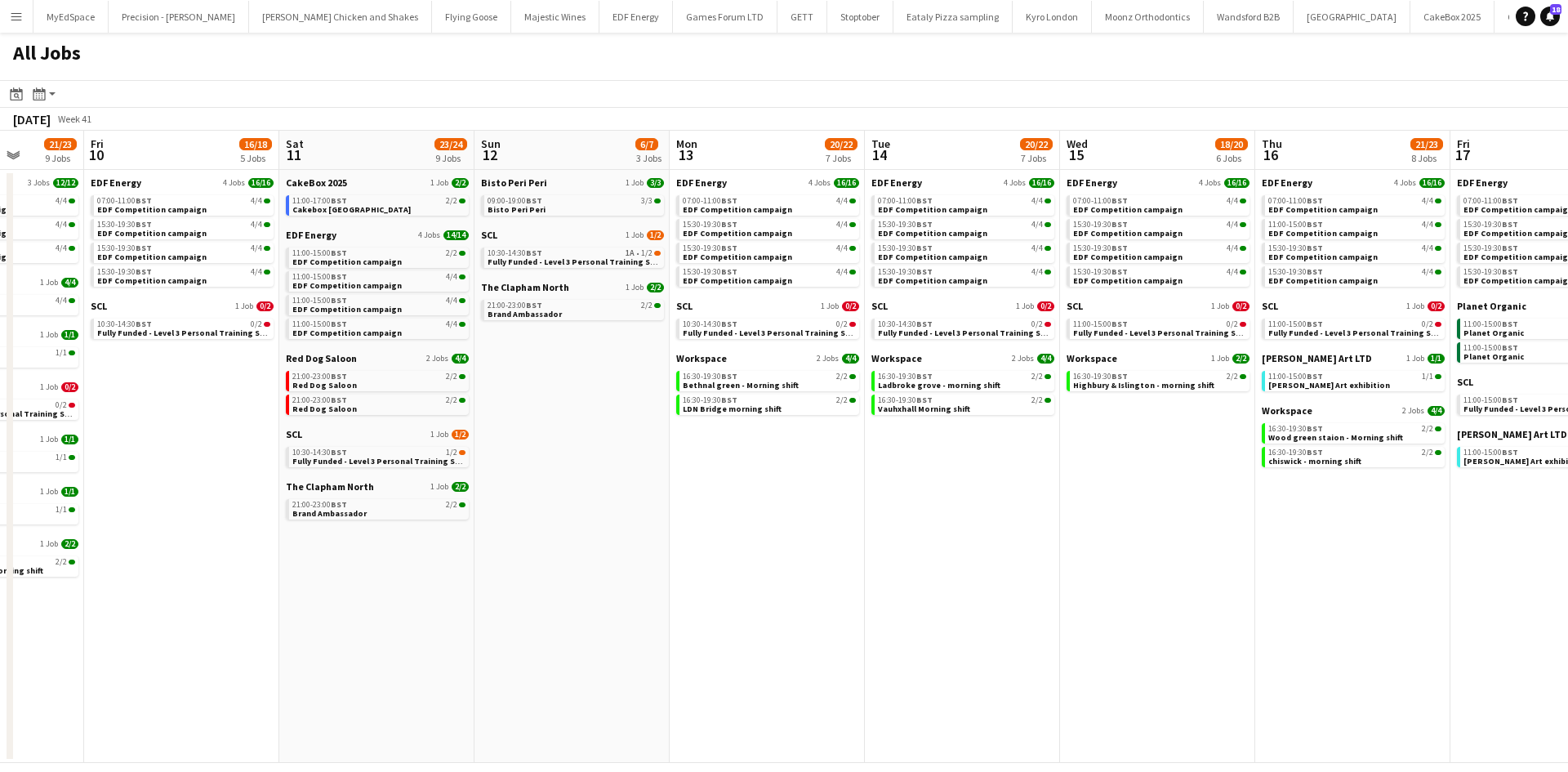
drag, startPoint x: 1258, startPoint y: 563, endPoint x: 755, endPoint y: 569, distance: 503.0
click at [742, 569] on app-calendar-viewport "Mon 6 14/14 4 Jobs Tue 7 22/22 8 Jobs Wed 8 27/29 13 Jobs Thu 9 21/23 9 Jobs Fr…" at bounding box center [784, 447] width 1568 height 633
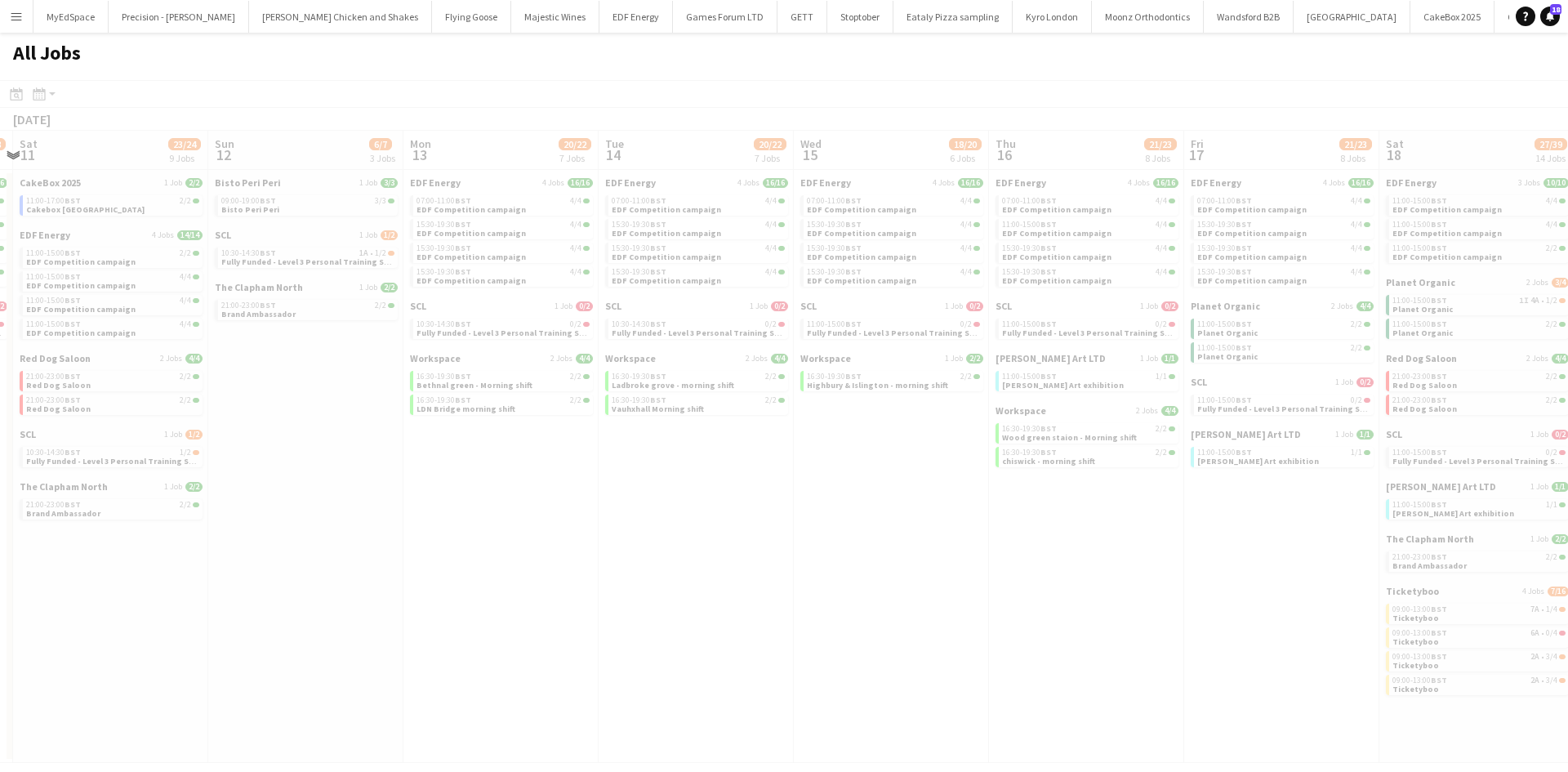
drag, startPoint x: 1270, startPoint y: 598, endPoint x: 365, endPoint y: 547, distance: 906.4
click at [296, 555] on app-calendar-viewport "Wed 8 27/29 13 Jobs Thu 9 21/23 9 Jobs Fri 10 16/18 5 Jobs Sat 11 23/24 9 Jobs …" at bounding box center [784, 447] width 1568 height 633
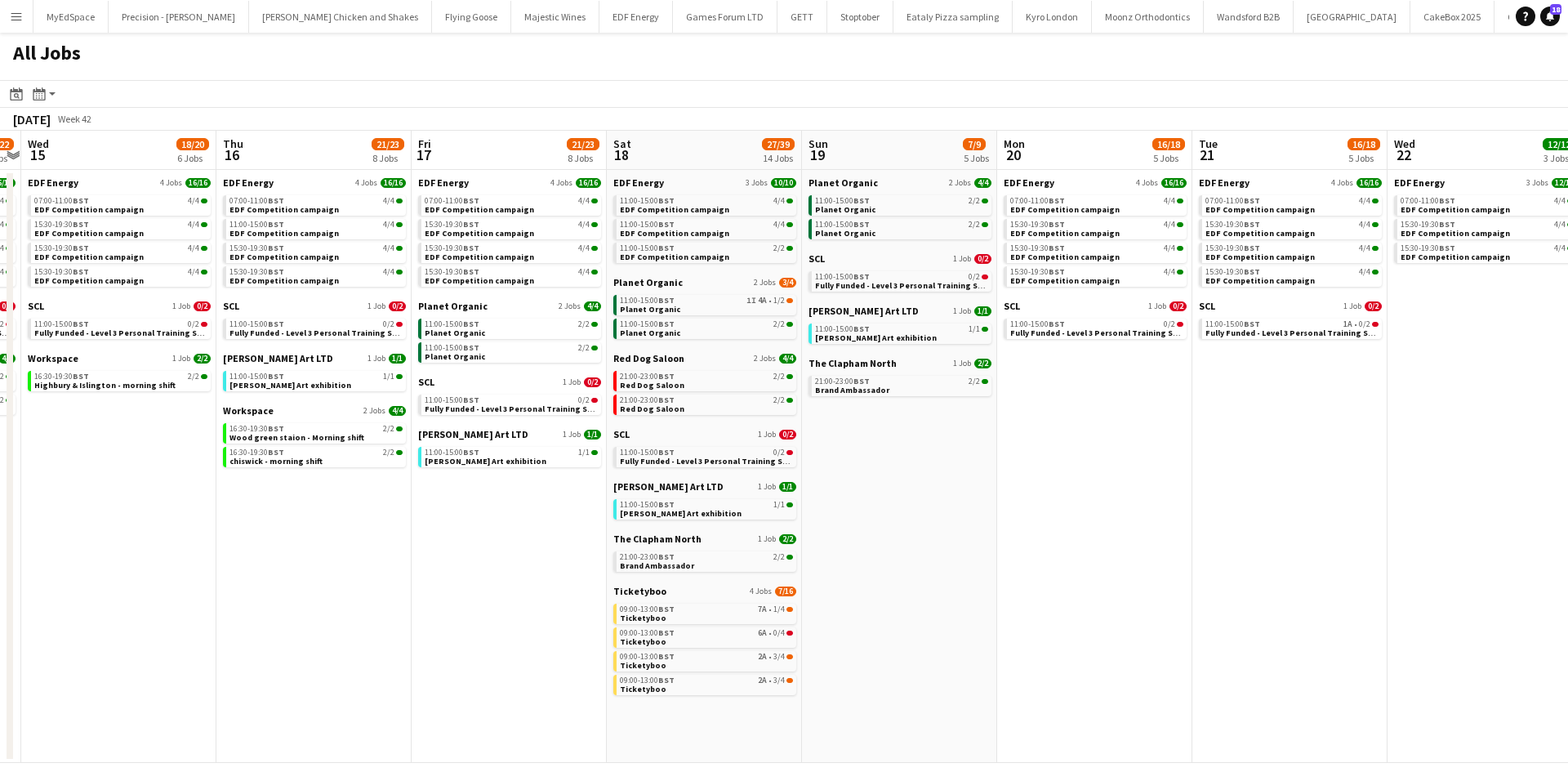
drag, startPoint x: 997, startPoint y: 569, endPoint x: 816, endPoint y: 574, distance: 181.1
click at [816, 574] on app-calendar-viewport "Sat 11 23/24 9 Jobs Sun 12 6/7 3 Jobs Mon 13 20/22 7 Jobs Tue 14 20/22 7 Jobs W…" at bounding box center [784, 447] width 1568 height 633
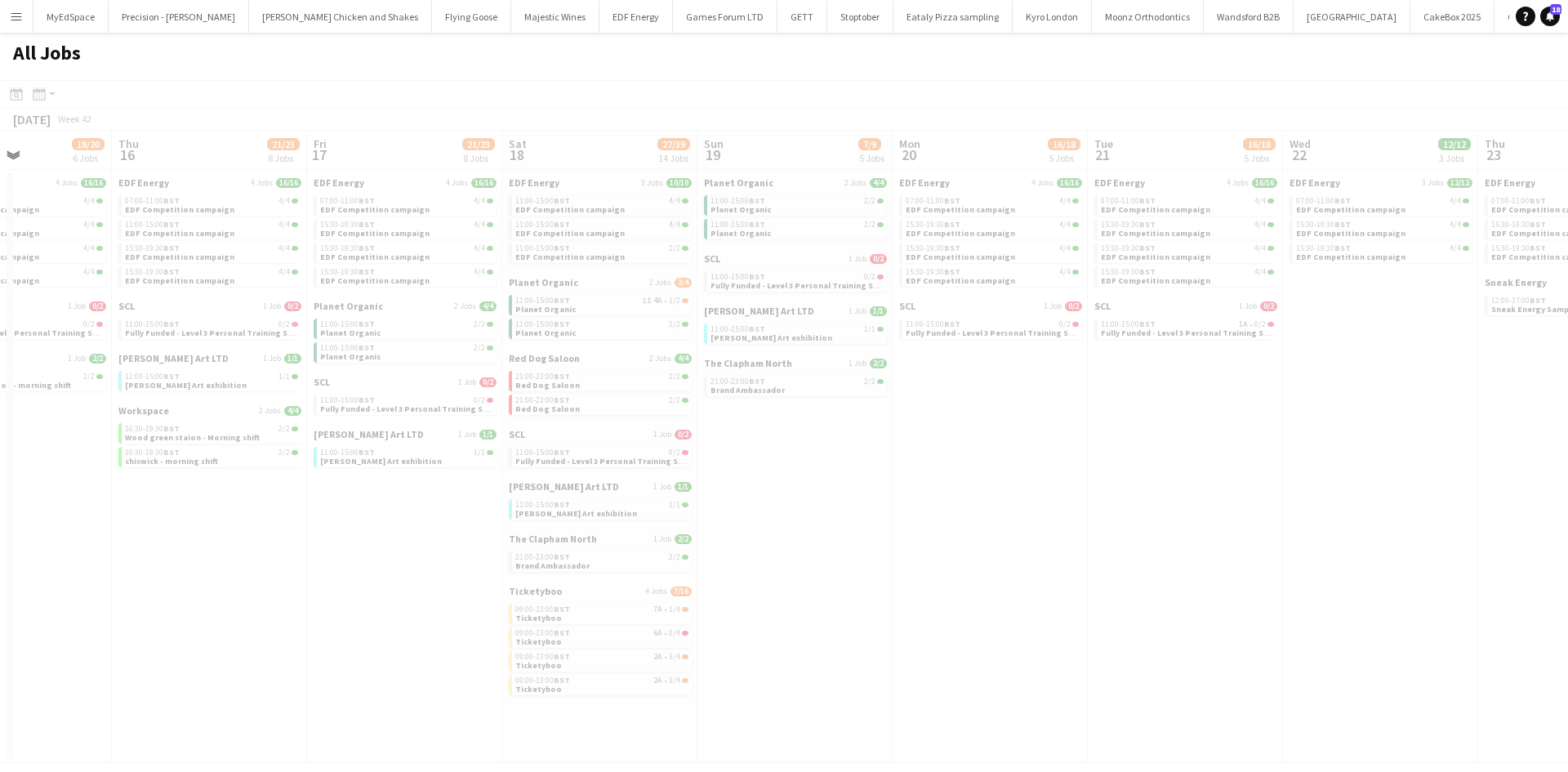
scroll to position [0, 540]
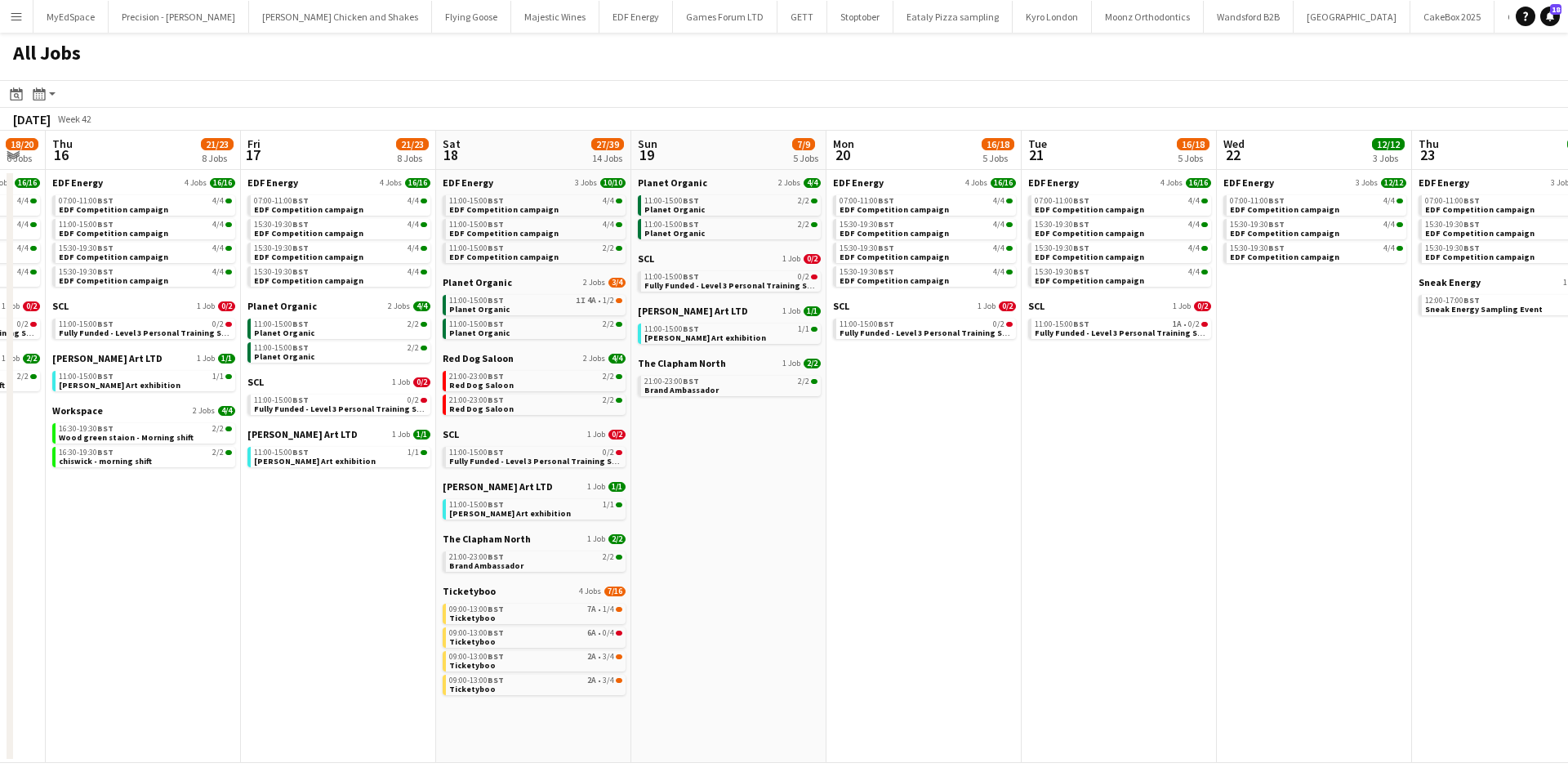
drag, startPoint x: 1234, startPoint y: 611, endPoint x: 1063, endPoint y: 642, distance: 173.8
click at [1063, 642] on app-calendar-viewport "Mon 13 20/22 7 Jobs Tue 14 20/22 7 Jobs Wed 15 18/20 6 Jobs Thu 16 21/23 8 Jobs…" at bounding box center [784, 447] width 1568 height 633
click at [571, 614] on link "09:00-13:00 BST 7A • 1/4 Ticketyboo" at bounding box center [536, 613] width 174 height 18
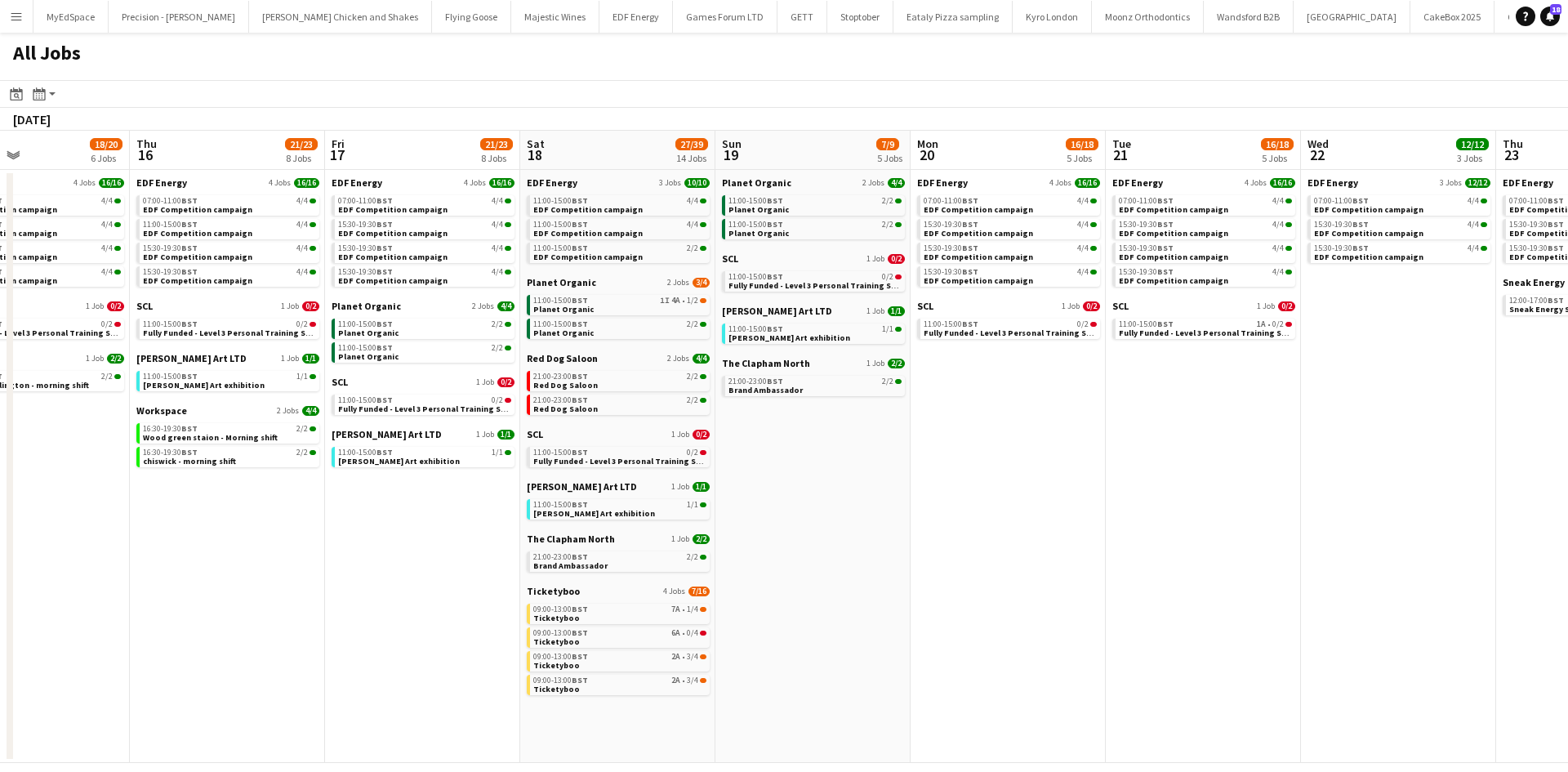
drag, startPoint x: 1066, startPoint y: 573, endPoint x: 1558, endPoint y: 591, distance: 492.3
click at [1567, 591] on app-calendar-viewport "Mon 13 20/22 7 Jobs Tue 14 20/22 7 Jobs Wed 15 18/20 6 Jobs Thu 16 21/23 8 Jobs…" at bounding box center [784, 447] width 1568 height 633
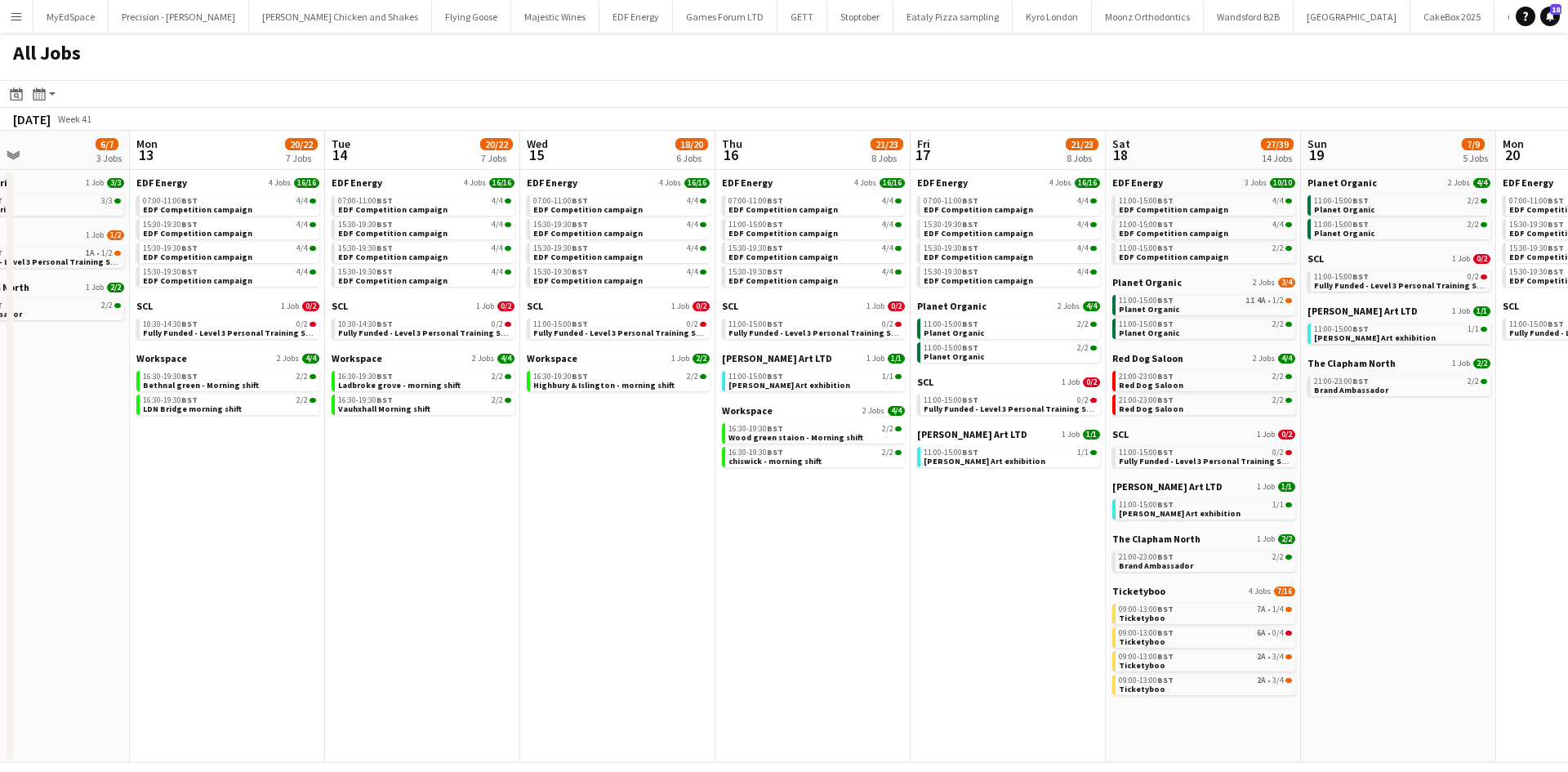
scroll to position [0, 505]
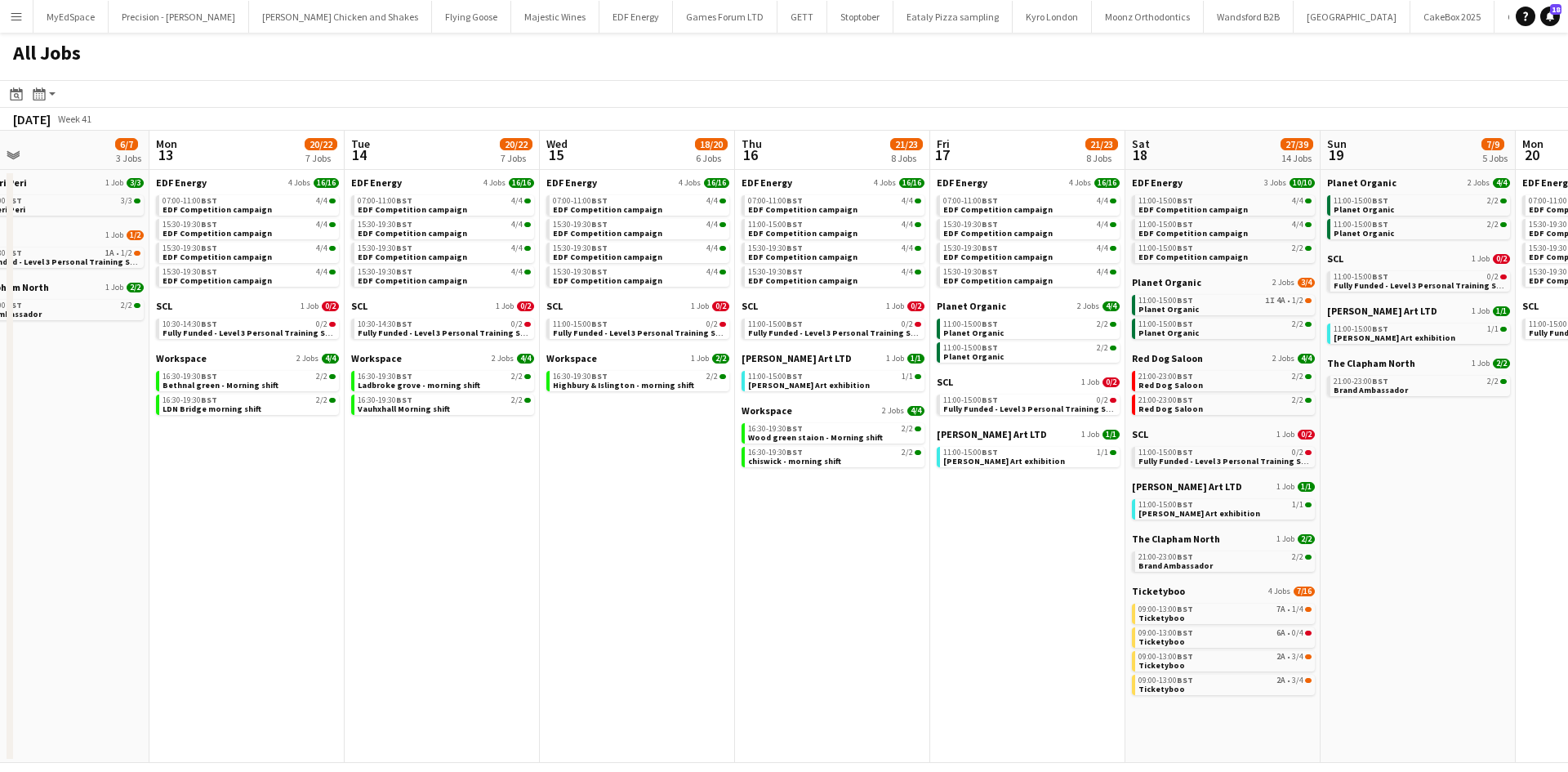
drag, startPoint x: 593, startPoint y: 608, endPoint x: 1019, endPoint y: 589, distance: 426.4
click at [1012, 591] on app-calendar-viewport "Fri 10 16/18 5 Jobs Sat 11 23/24 9 Jobs Sun 12 6/7 3 Jobs Mon 13 20/22 7 Jobs T…" at bounding box center [784, 447] width 1568 height 633
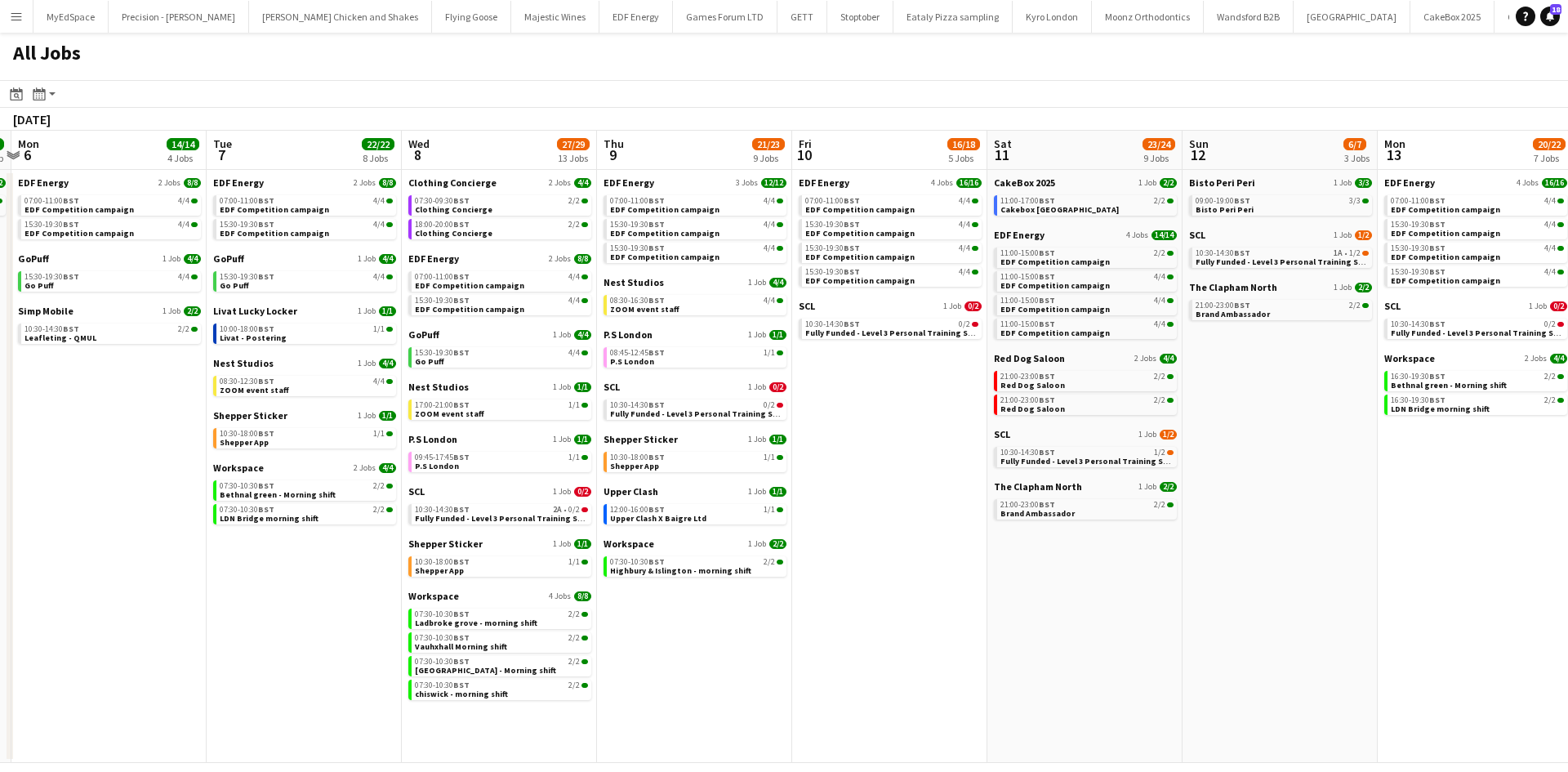
drag, startPoint x: 253, startPoint y: 613, endPoint x: 963, endPoint y: 635, distance: 710.3
click at [962, 635] on app-calendar-viewport "Sat 4 40/40 10 Jobs Sun 5 2/2 1 Job Mon 6 14/14 4 Jobs Tue 7 22/22 8 Jobs Wed 8…" at bounding box center [784, 447] width 1568 height 633
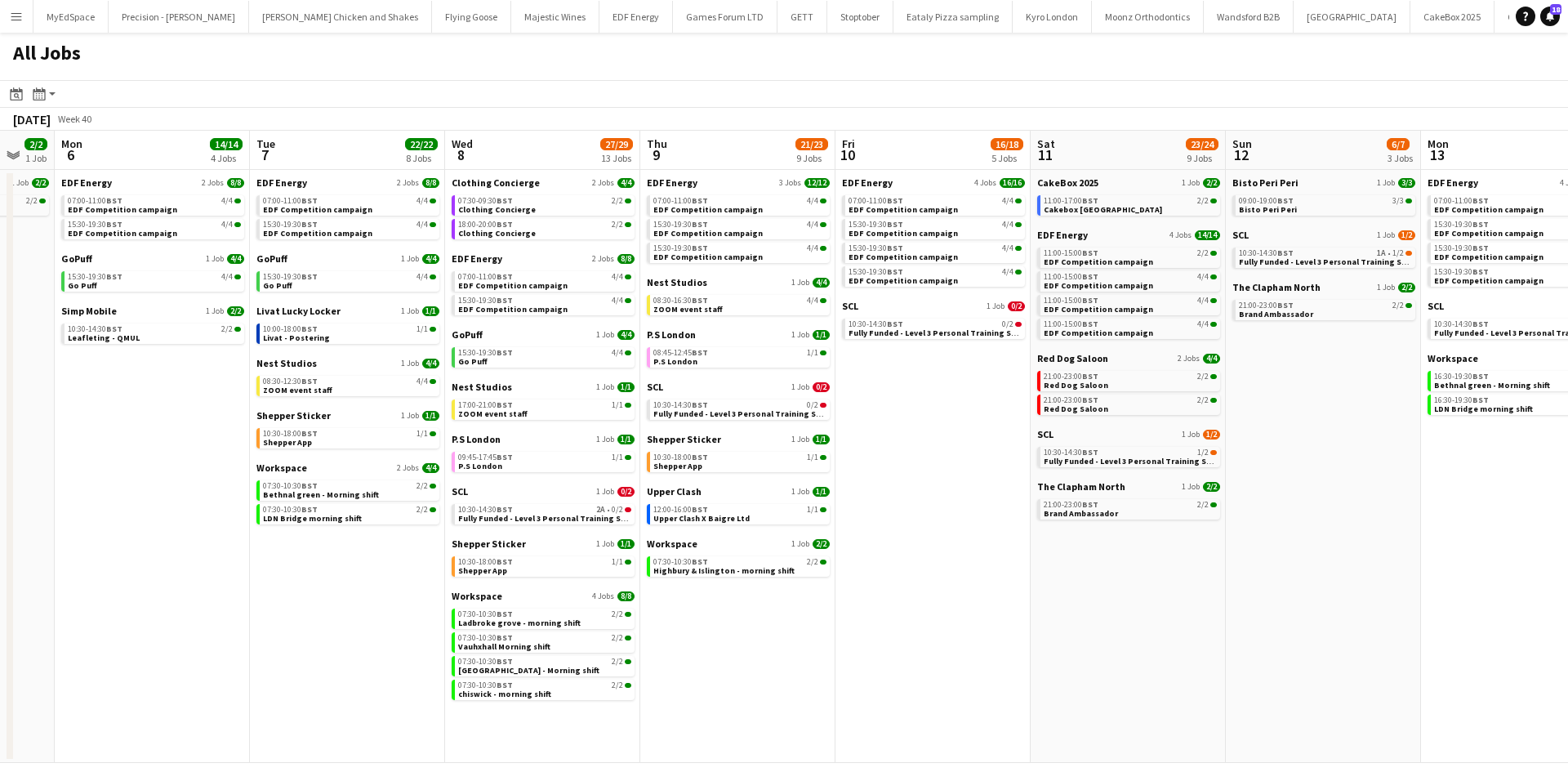
scroll to position [0, 0]
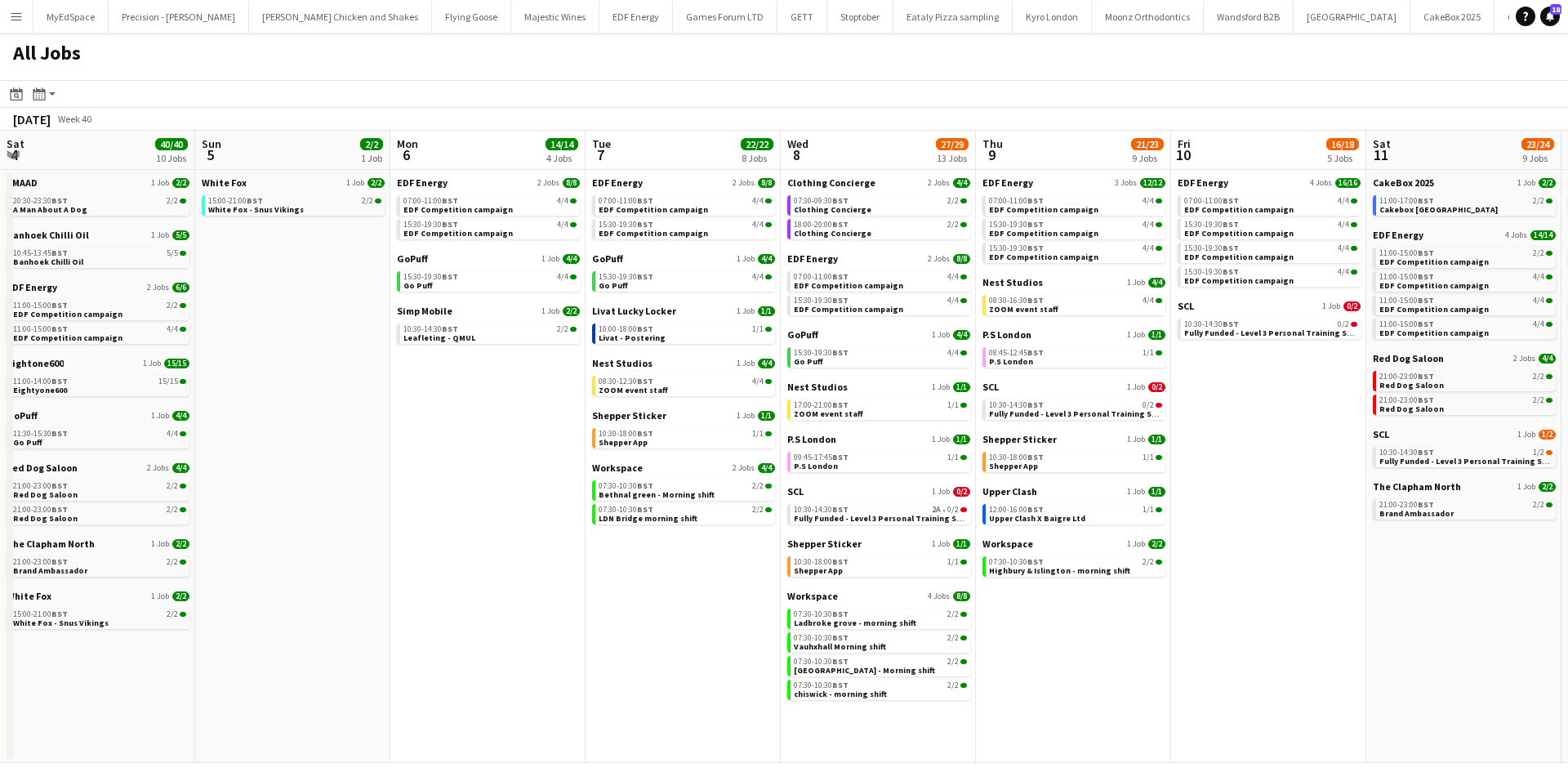
drag, startPoint x: 1040, startPoint y: 597, endPoint x: 1177, endPoint y: 594, distance: 137.0
click at [1180, 597] on app-calendar-viewport "Sat 4 40/40 10 Jobs Sun 5 2/2 1 Job Mon 6 14/14 4 Jobs Tue 7 22/22 8 Jobs Wed 8…" at bounding box center [784, 447] width 1568 height 633
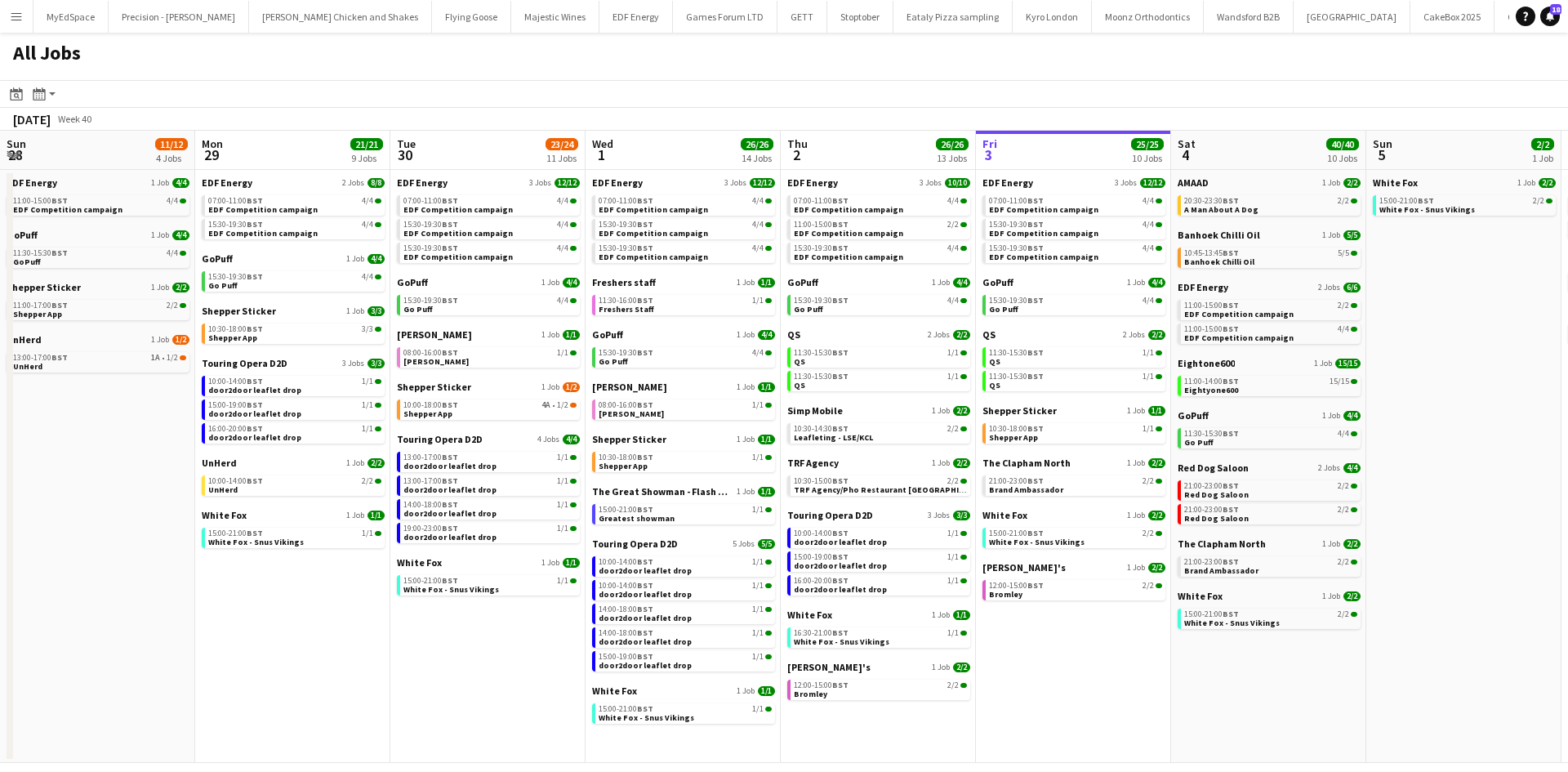
scroll to position [0, 523]
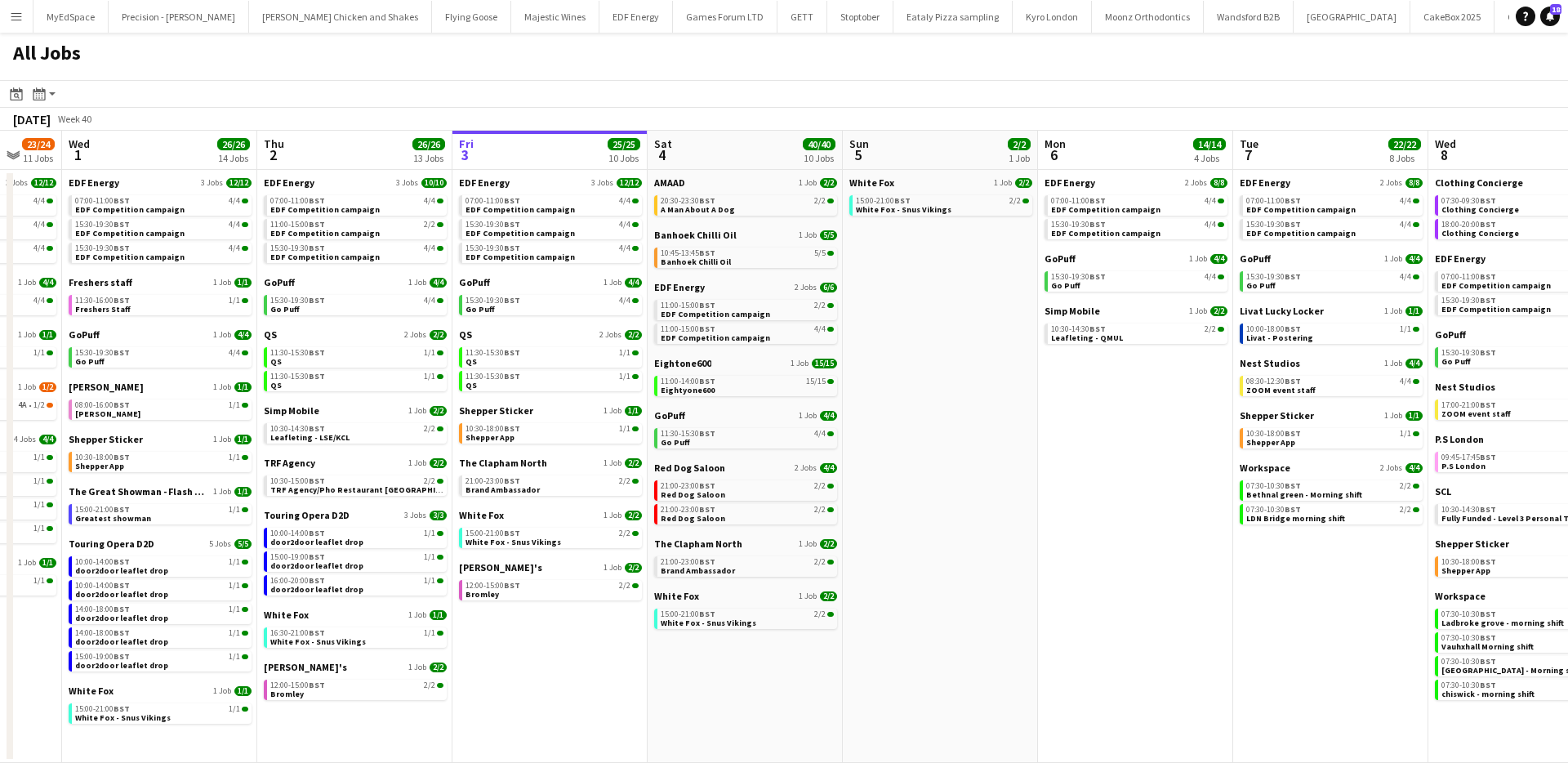
drag, startPoint x: 1180, startPoint y: 648, endPoint x: 707, endPoint y: 517, distance: 490.8
click at [756, 529] on app-calendar-viewport "Sun 28 11/12 4 Jobs Mon 29 21/21 9 Jobs Tue 30 23/24 11 Jobs Wed 1 26/26 14 Job…" at bounding box center [784, 447] width 1568 height 633
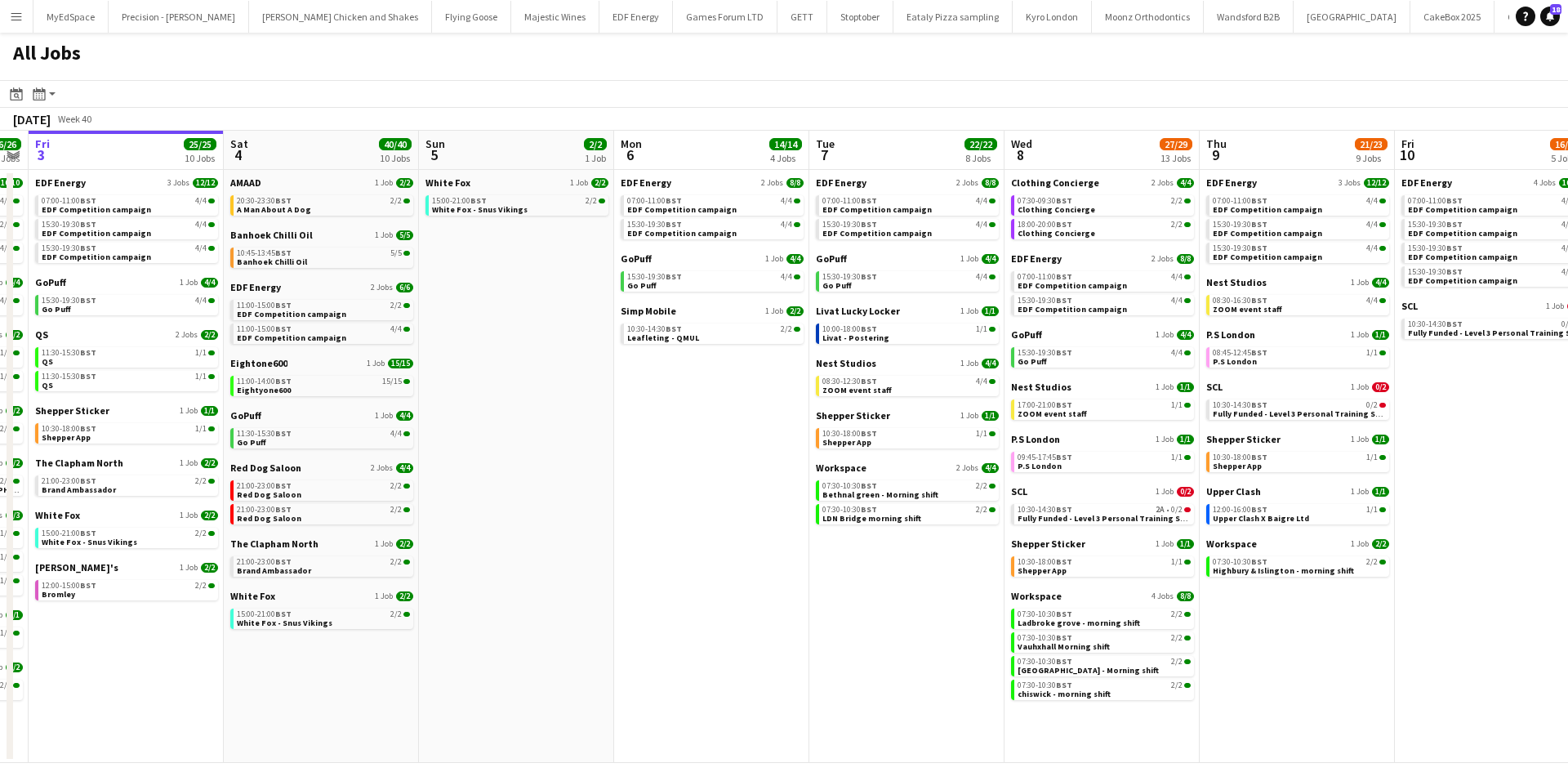
drag, startPoint x: 755, startPoint y: 422, endPoint x: 521, endPoint y: 380, distance: 237.7
click at [491, 379] on app-calendar-viewport "Tue 30 23/24 11 Jobs Wed 1 26/26 14 Jobs Thu 2 26/26 13 Jobs Fri 3 25/25 10 Job…" at bounding box center [784, 447] width 1568 height 633
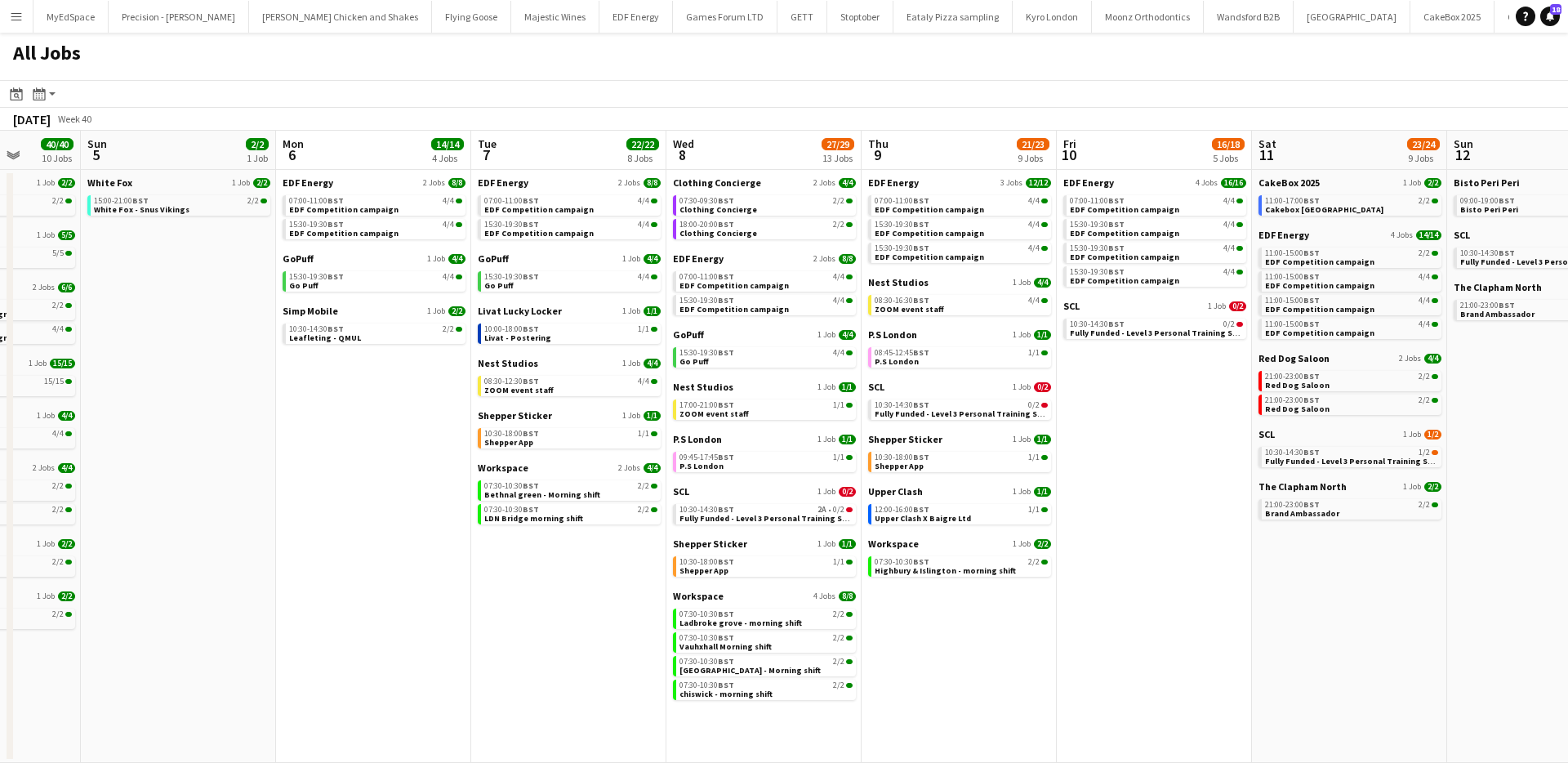
drag, startPoint x: 1035, startPoint y: 485, endPoint x: 962, endPoint y: 476, distance: 73.6
click at [962, 476] on app-calendar-viewport "Thu 2 26/26 13 Jobs Fri 3 25/25 10 Jobs Sat 4 40/40 10 Jobs Sun 5 2/2 1 Job Mon…" at bounding box center [784, 447] width 1568 height 633
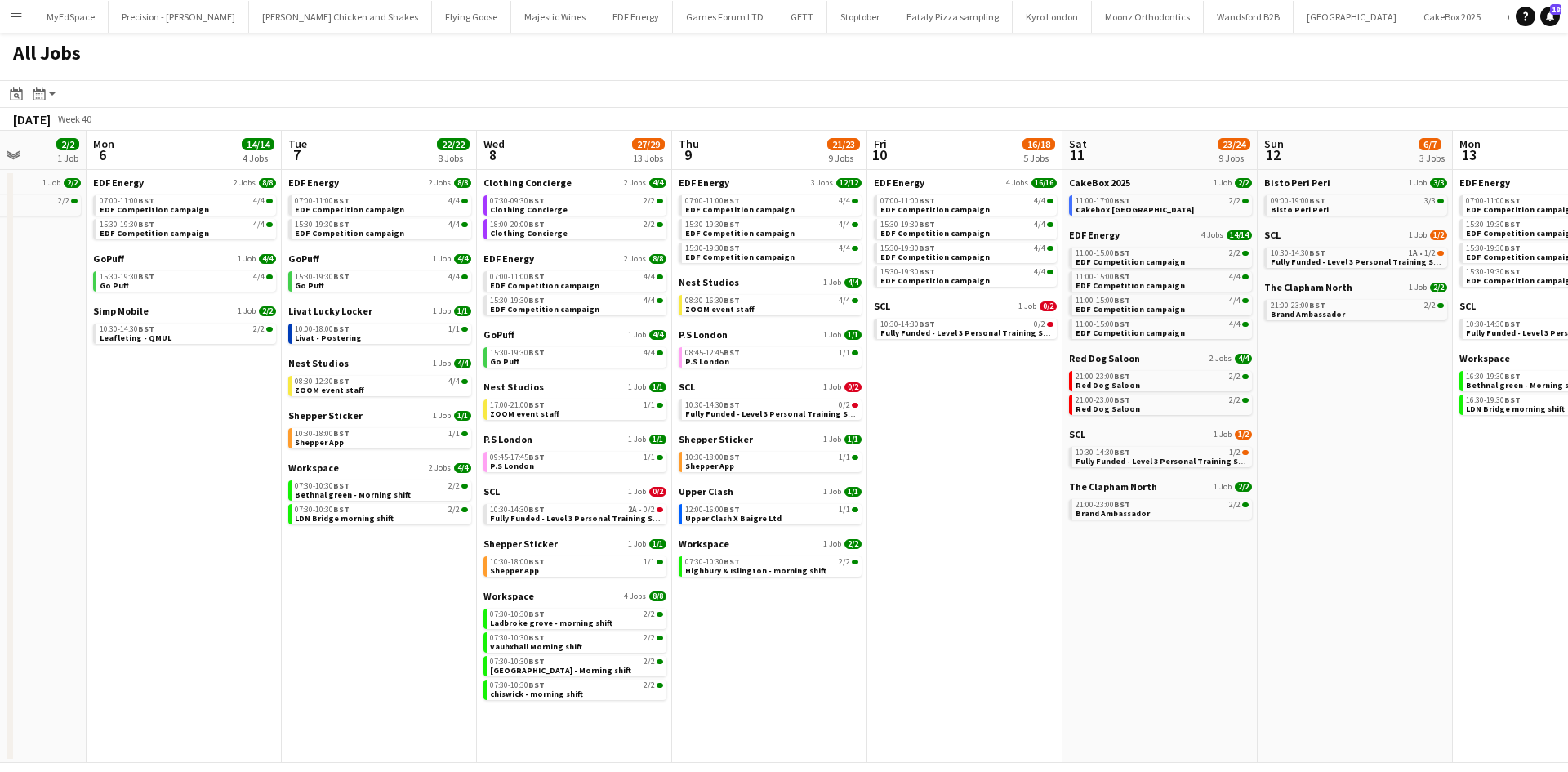
drag, startPoint x: 1092, startPoint y: 537, endPoint x: 887, endPoint y: 555, distance: 205.8
click at [887, 555] on app-calendar-viewport "Thu 2 26/26 13 Jobs Fri 3 25/25 10 Jobs Sat 4 40/40 10 Jobs Sun 5 2/2 1 Job Mon…" at bounding box center [784, 447] width 1568 height 633
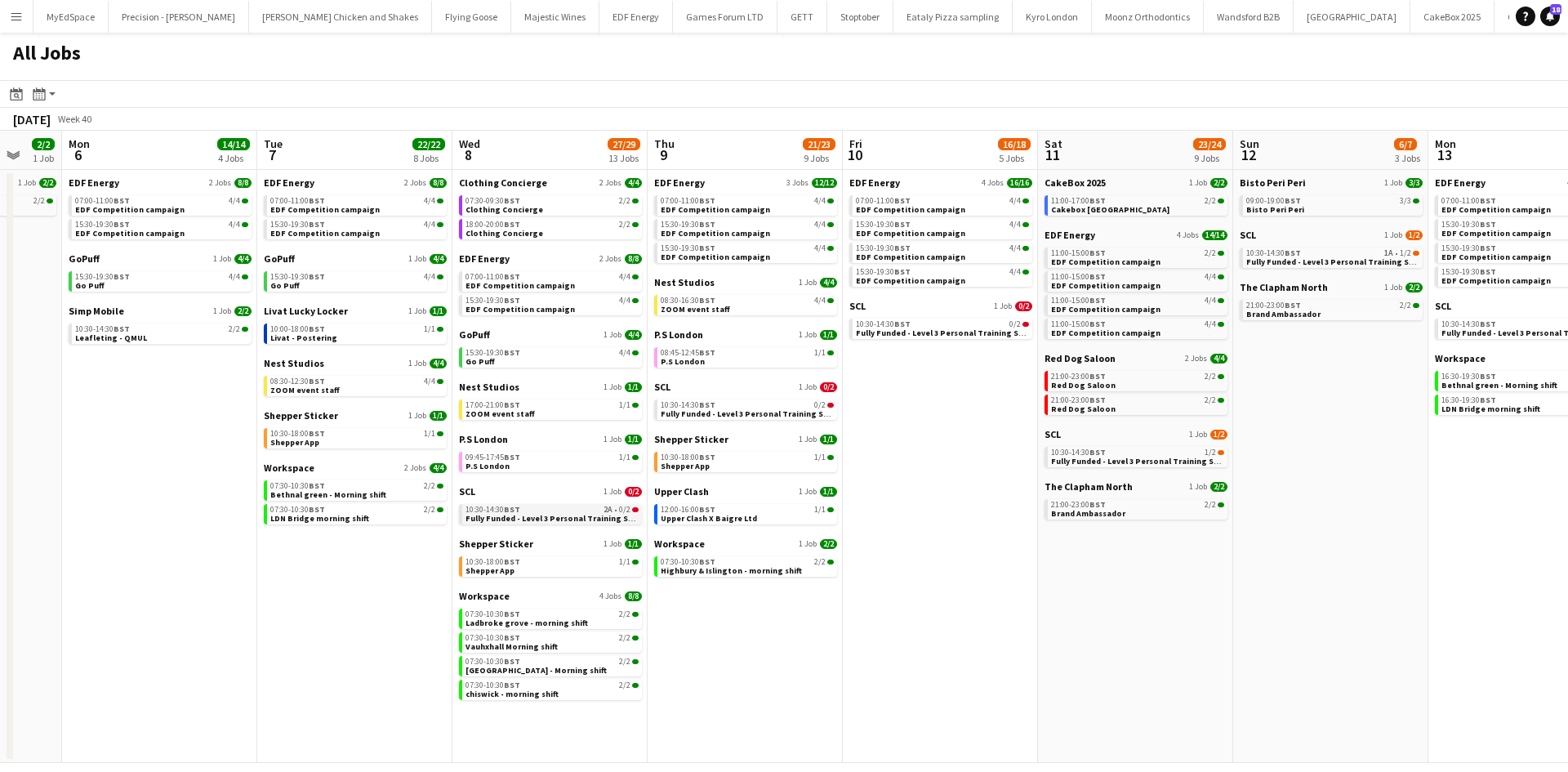
click at [550, 515] on span "Fully Funded - Level 3 Personal Training Skills Bootcamp" at bounding box center [577, 519] width 223 height 11
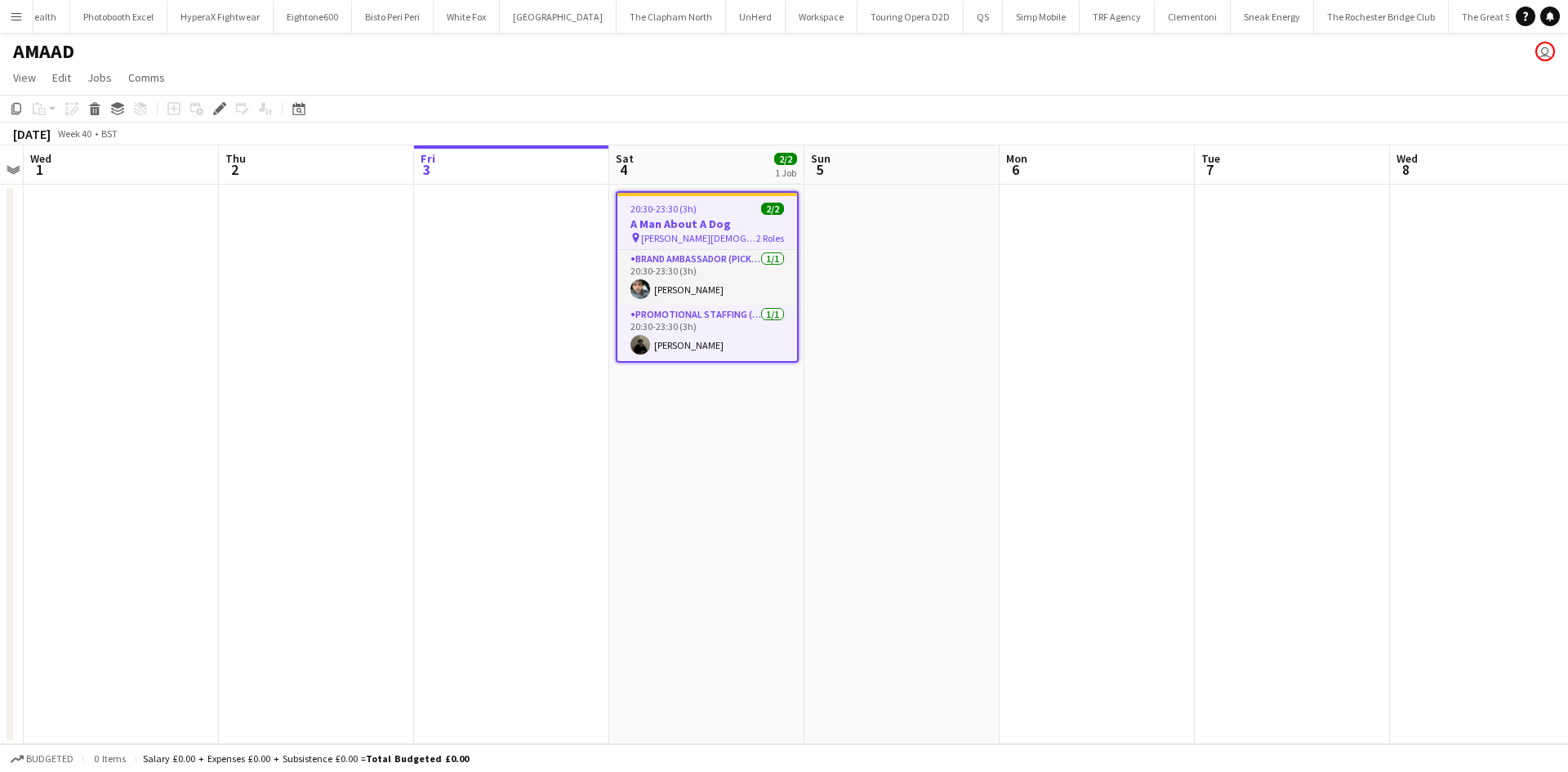
scroll to position [0, 5556]
drag, startPoint x: 998, startPoint y: 380, endPoint x: 613, endPoint y: 84, distance: 485.6
click at [986, 368] on app-calendar-viewport "Sun 28 Mon 29 Tue 30 Wed 1 Thu 2 Fri 3 Sat 4 2/2 1 Job Sun 5 Mon 6 Tue 7 Wed 8 …" at bounding box center [784, 445] width 1568 height 599
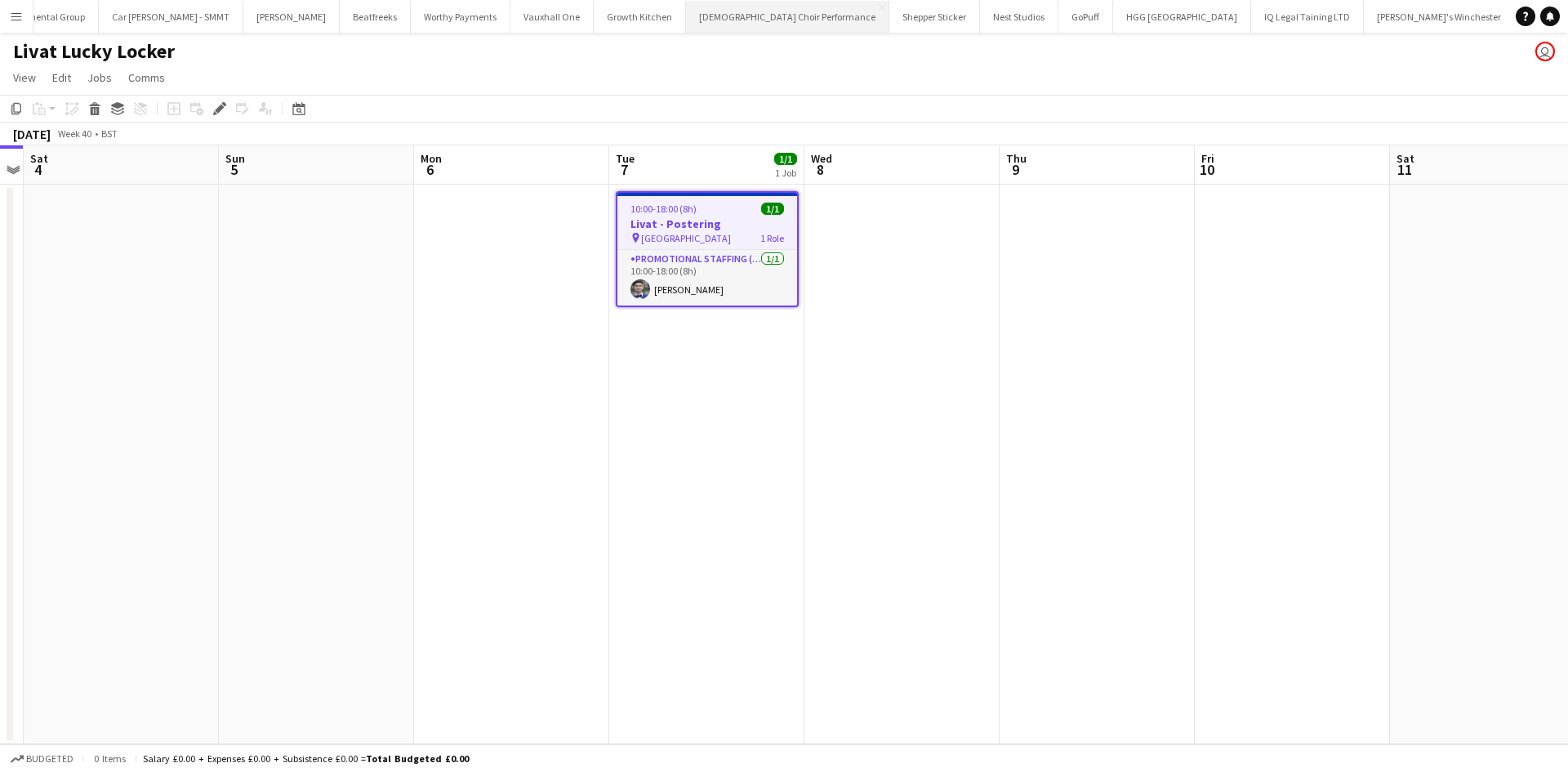
scroll to position [0, 2779]
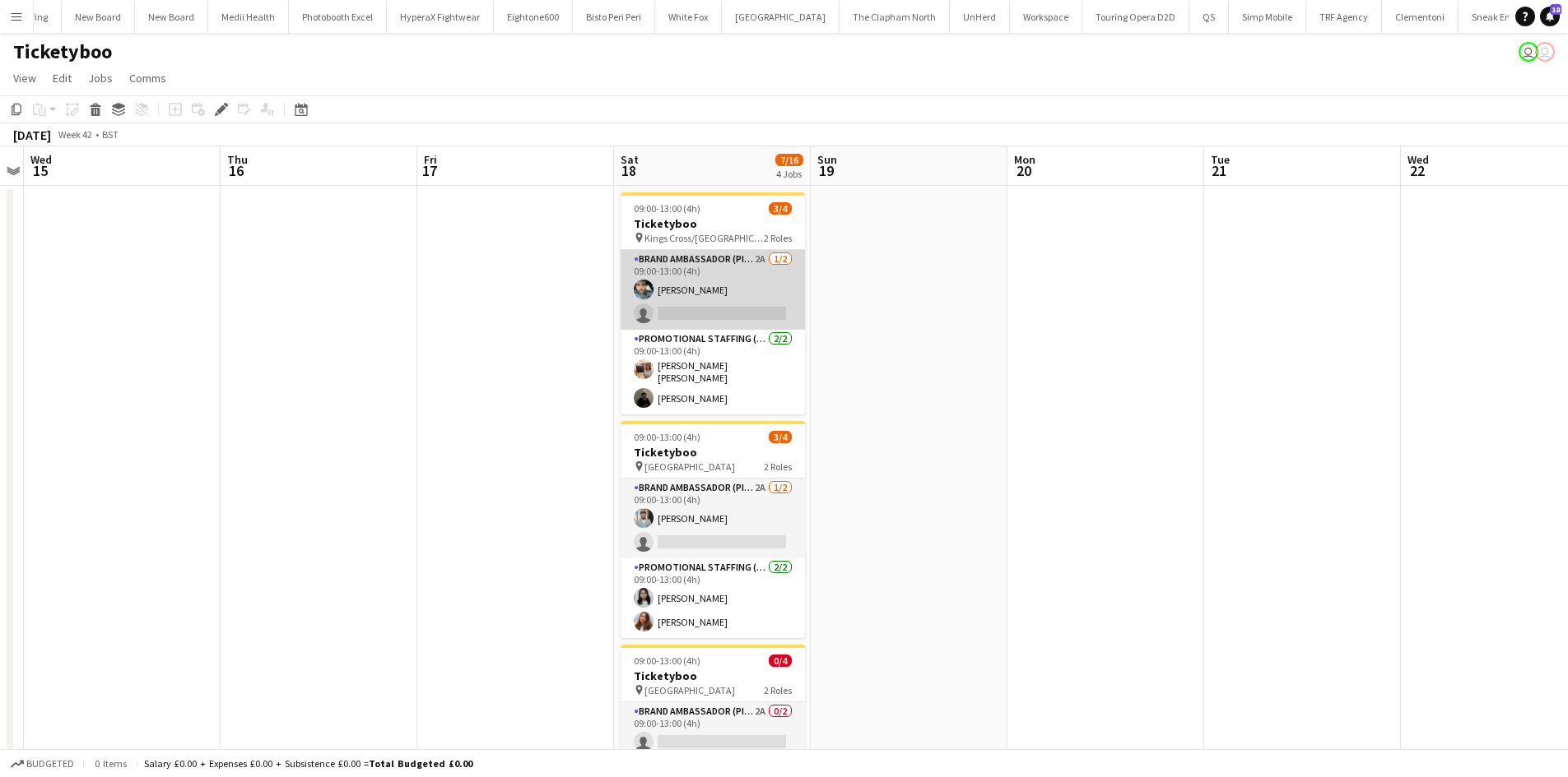
scroll to position [0, 5365]
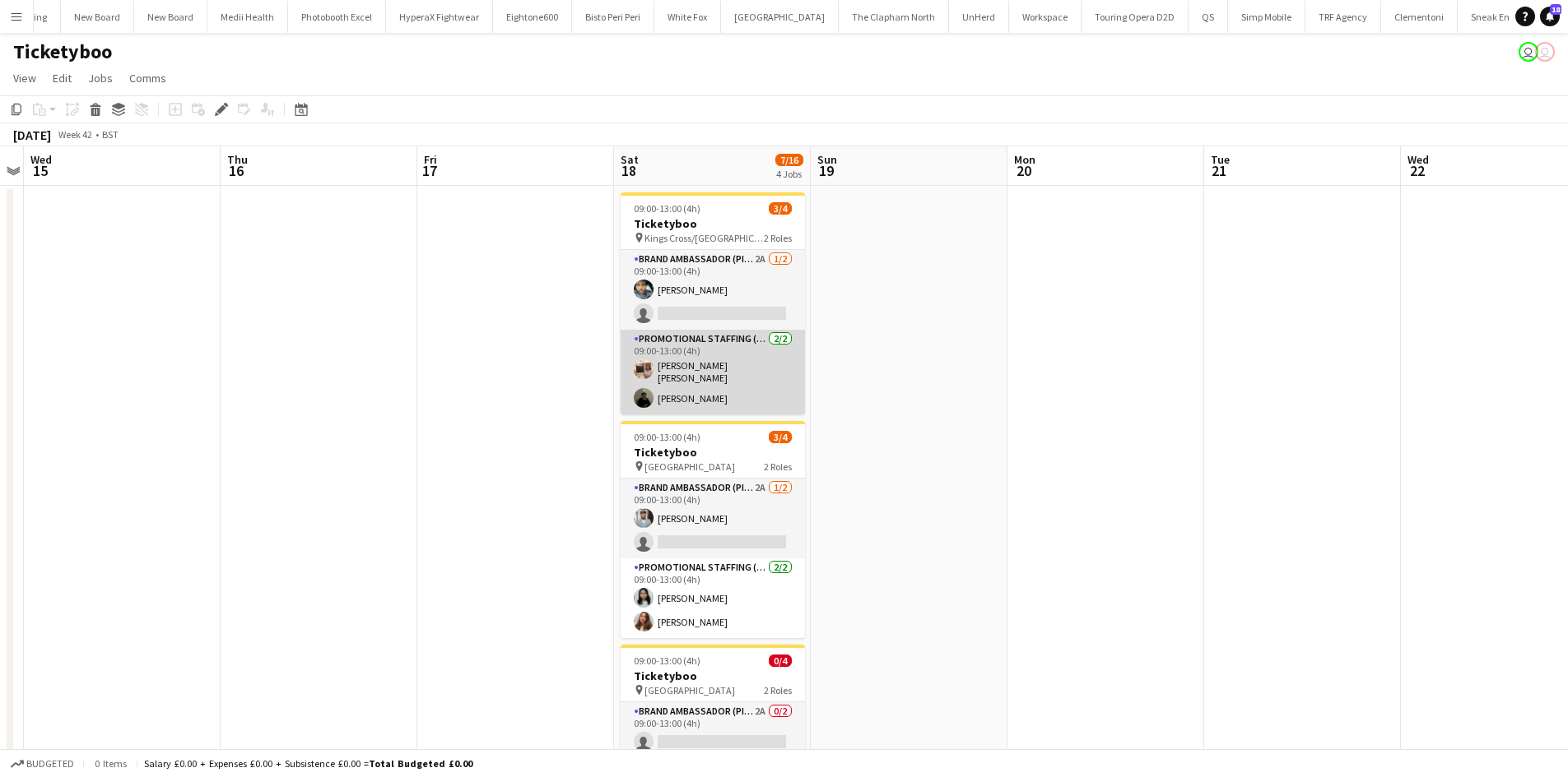
click at [754, 341] on app-card-role "Promotional Staffing (Brand Ambassadors) [DATE] 09:00-13:00 (4h) [PERSON_NAME] …" at bounding box center [712, 372] width 184 height 85
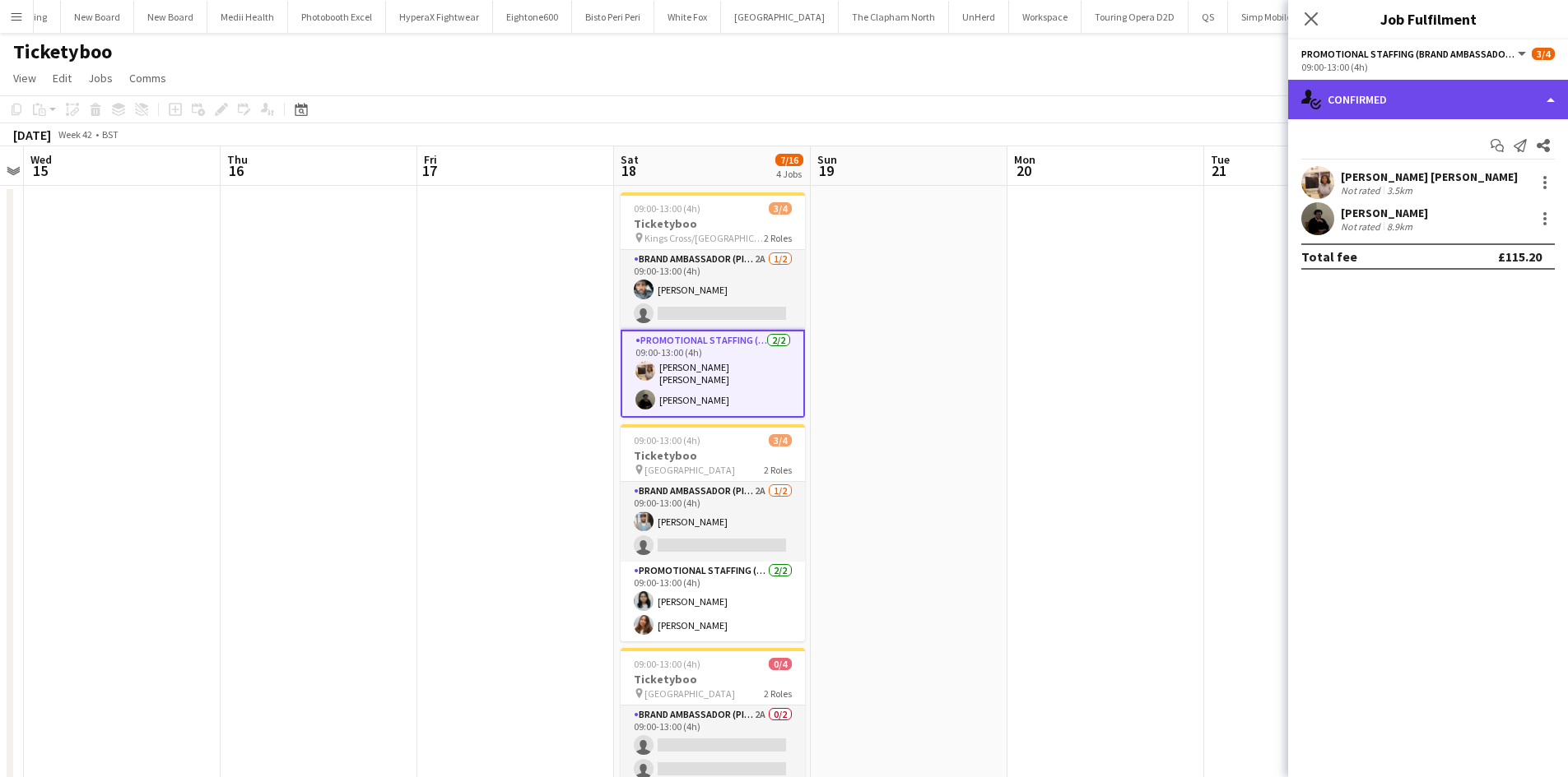
click at [1525, 99] on div "single-neutral-actions-check-2 Confirmed" at bounding box center [1428, 99] width 280 height 39
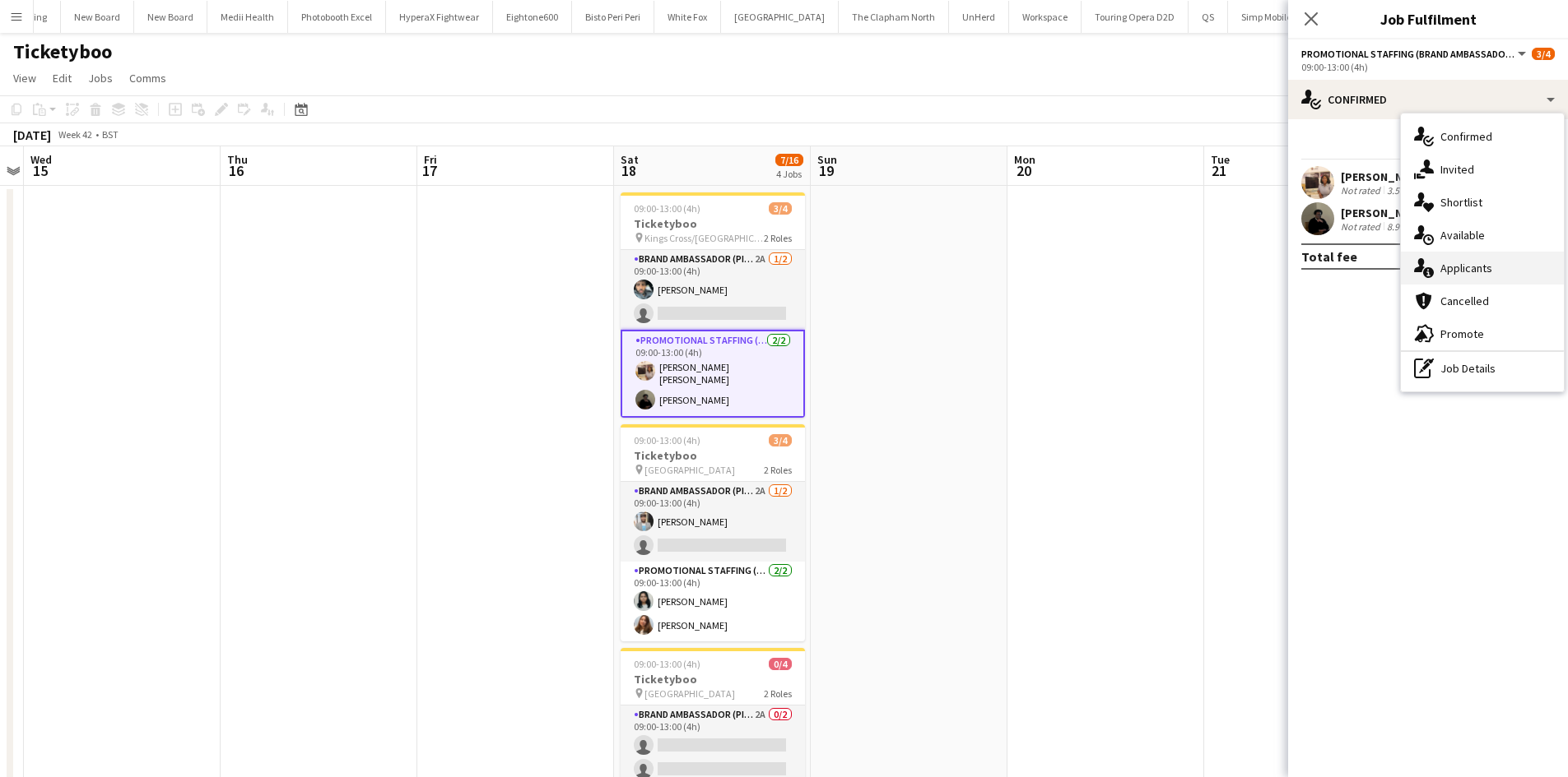
click at [1505, 272] on div "single-neutral-actions-information Applicants" at bounding box center [1482, 268] width 163 height 33
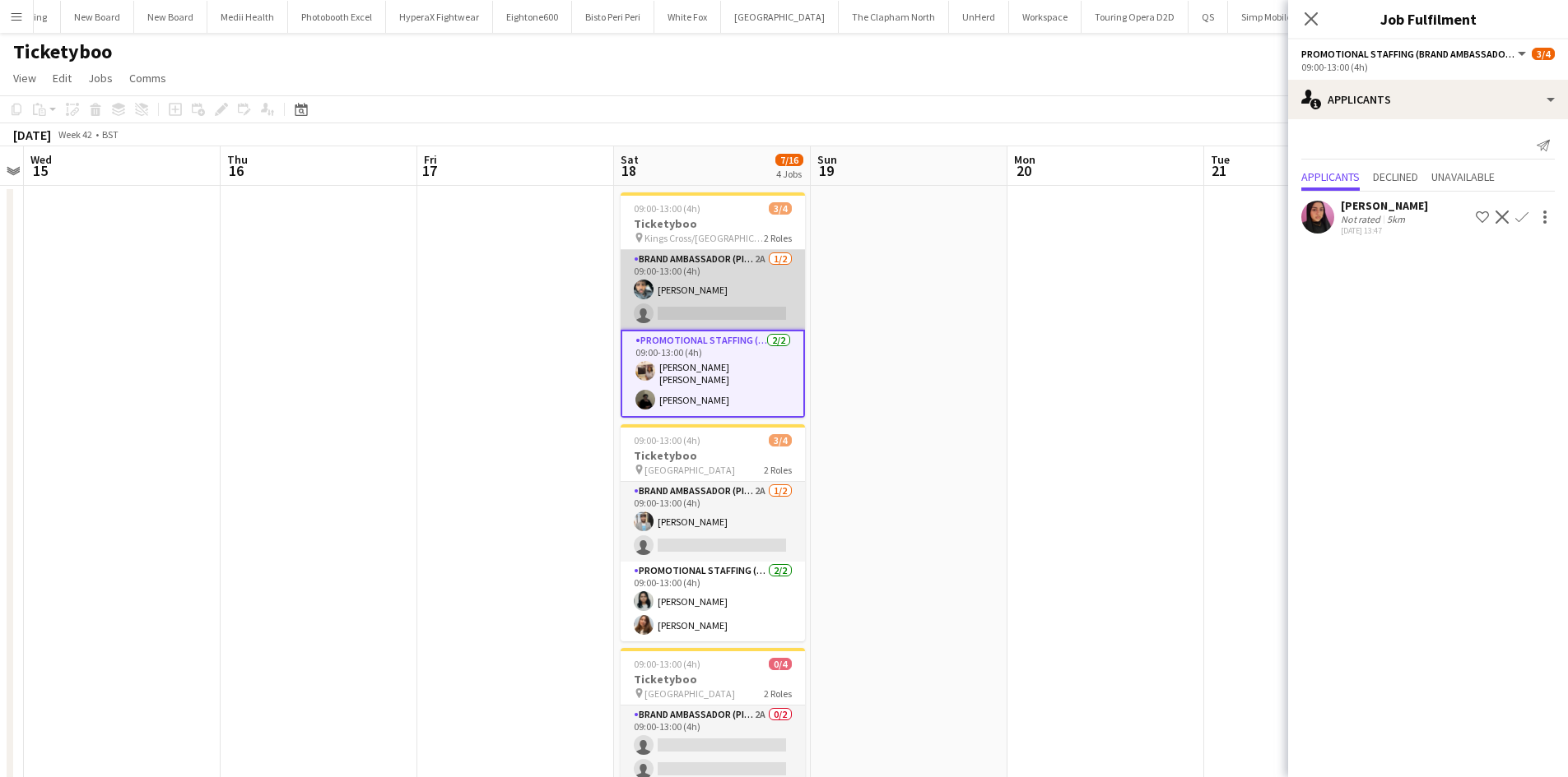
click at [748, 253] on app-card-role "Brand Ambassador (Pick up) 2A [DATE] 09:00-13:00 (4h) [PERSON_NAME] single-neut…" at bounding box center [712, 290] width 184 height 80
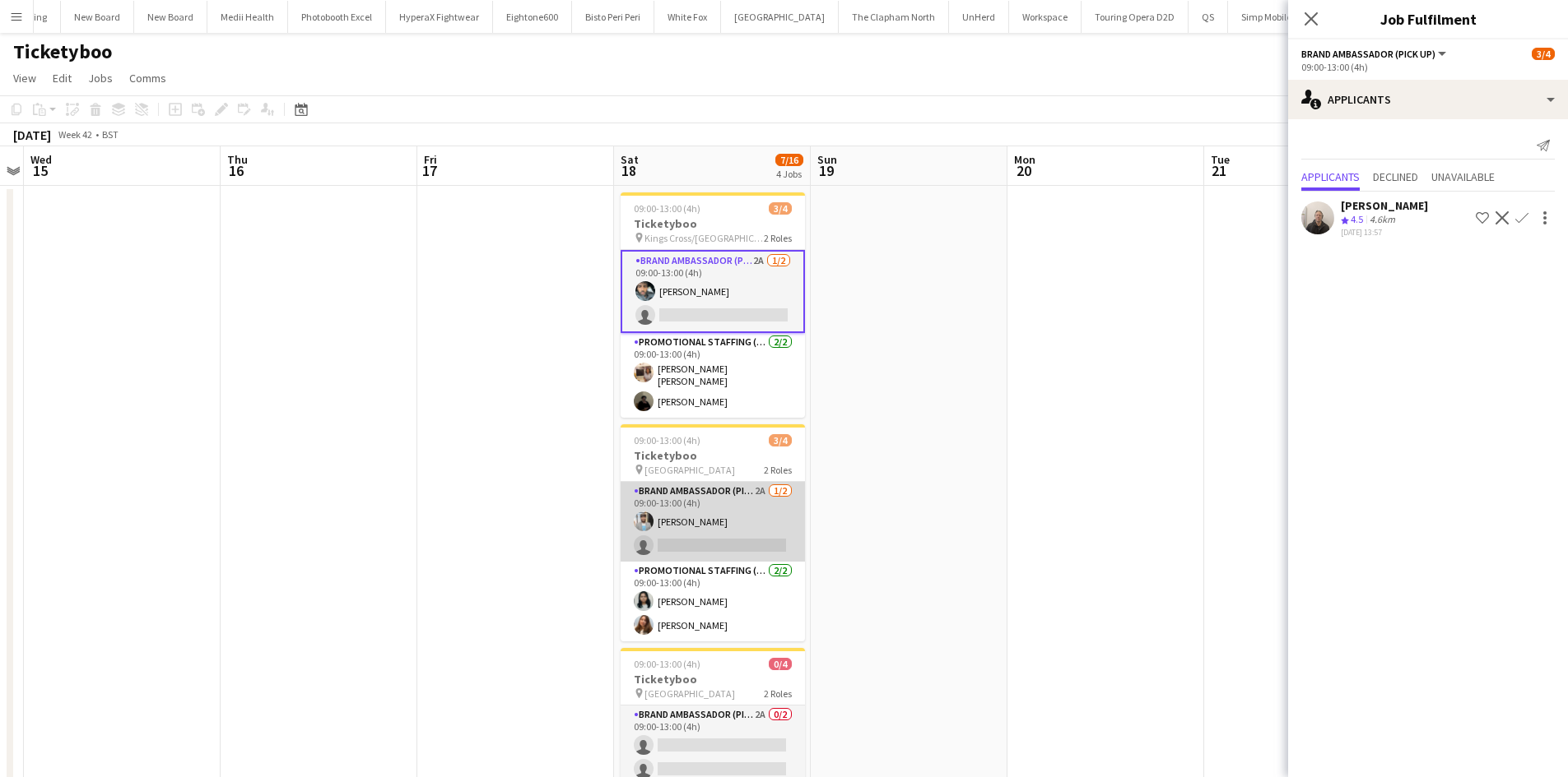
click at [753, 492] on app-card-role "Brand Ambassador (Pick up) 2A [DATE] 09:00-13:00 (4h) [PERSON_NAME] single-neut…" at bounding box center [712, 522] width 184 height 80
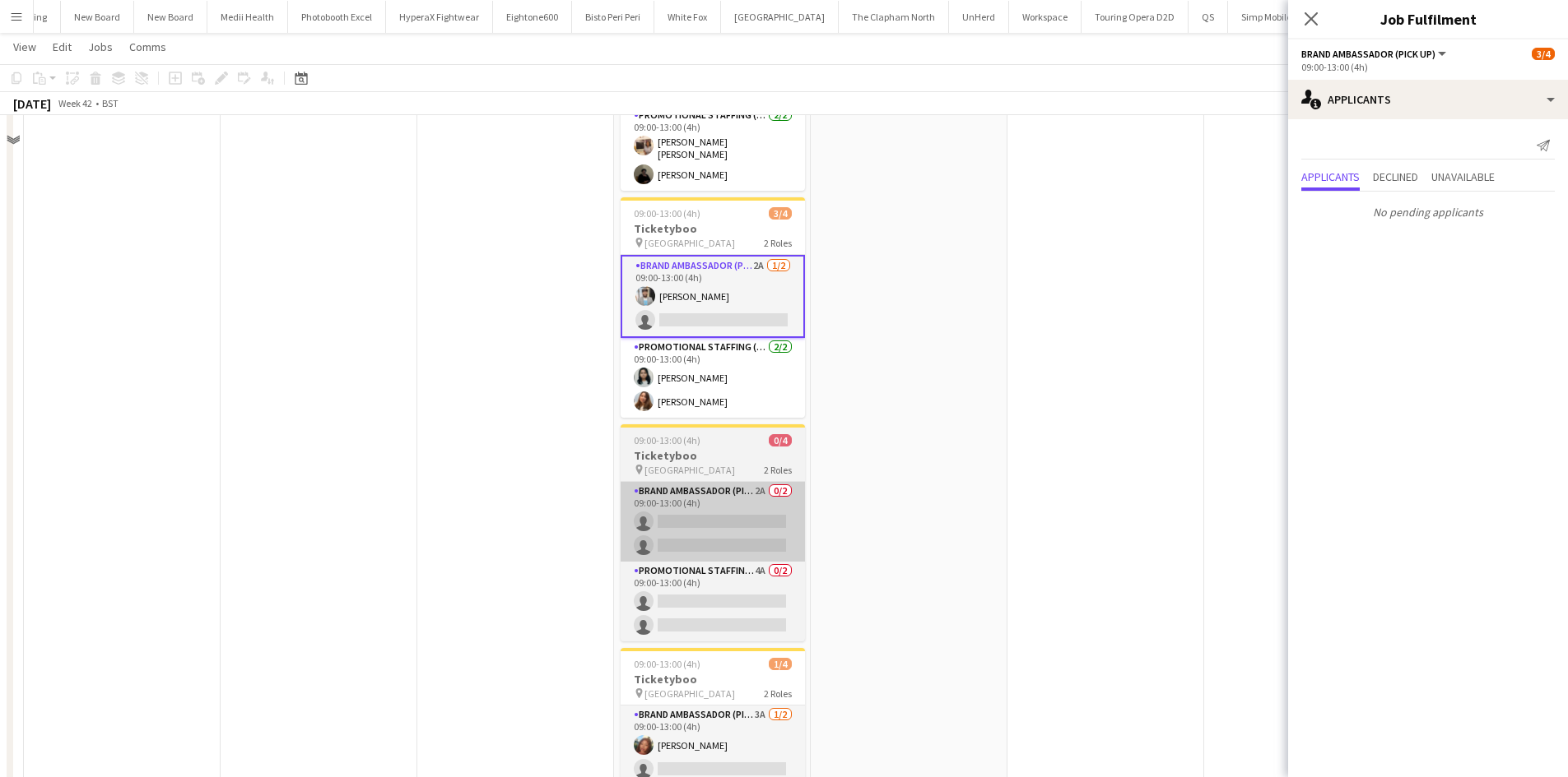
scroll to position [246, 0]
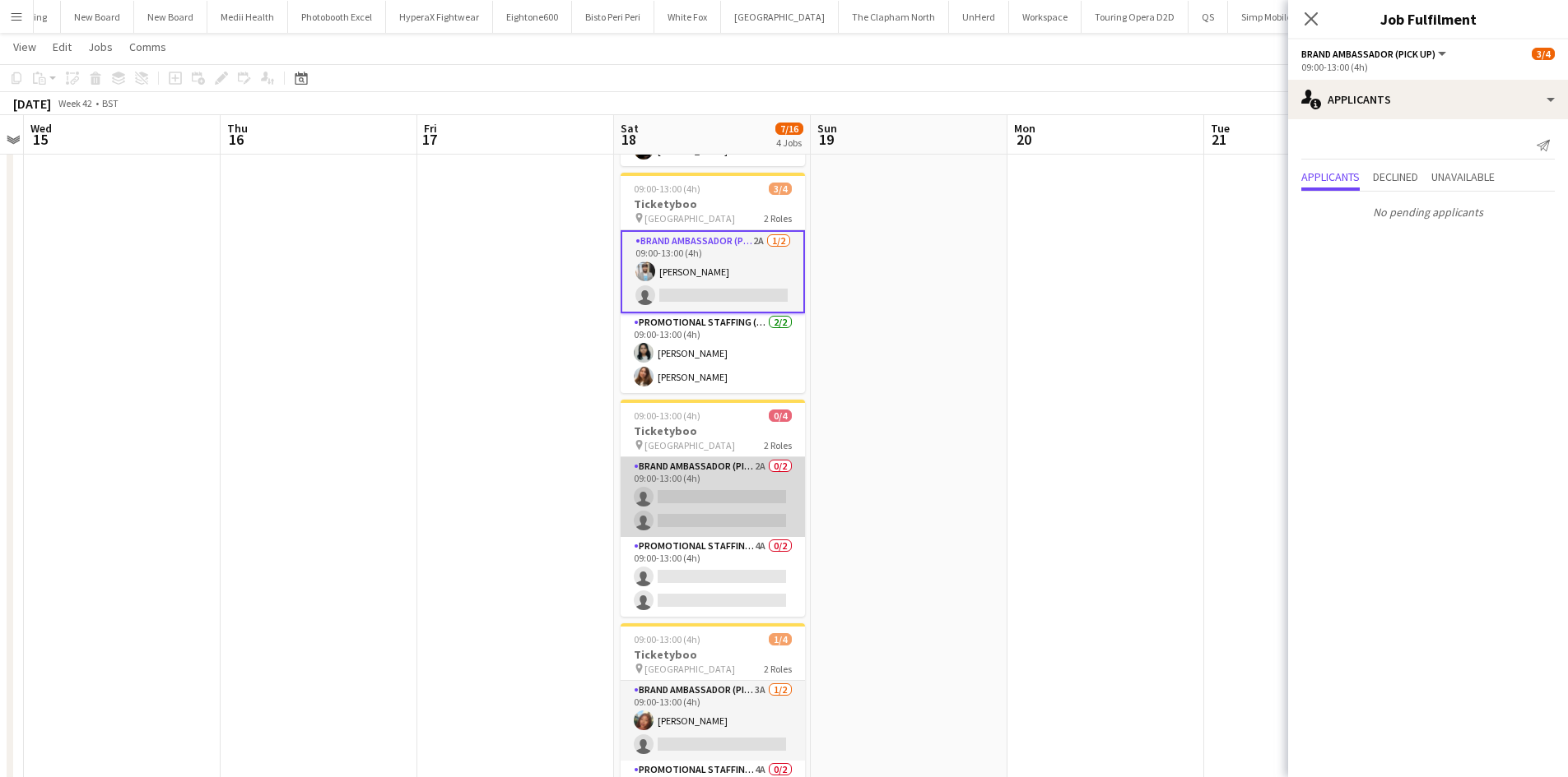
click at [762, 473] on app-card-role "Brand Ambassador (Pick up) 2A 0/2 09:00-13:00 (4h) single-neutral-actions singl…" at bounding box center [712, 497] width 184 height 80
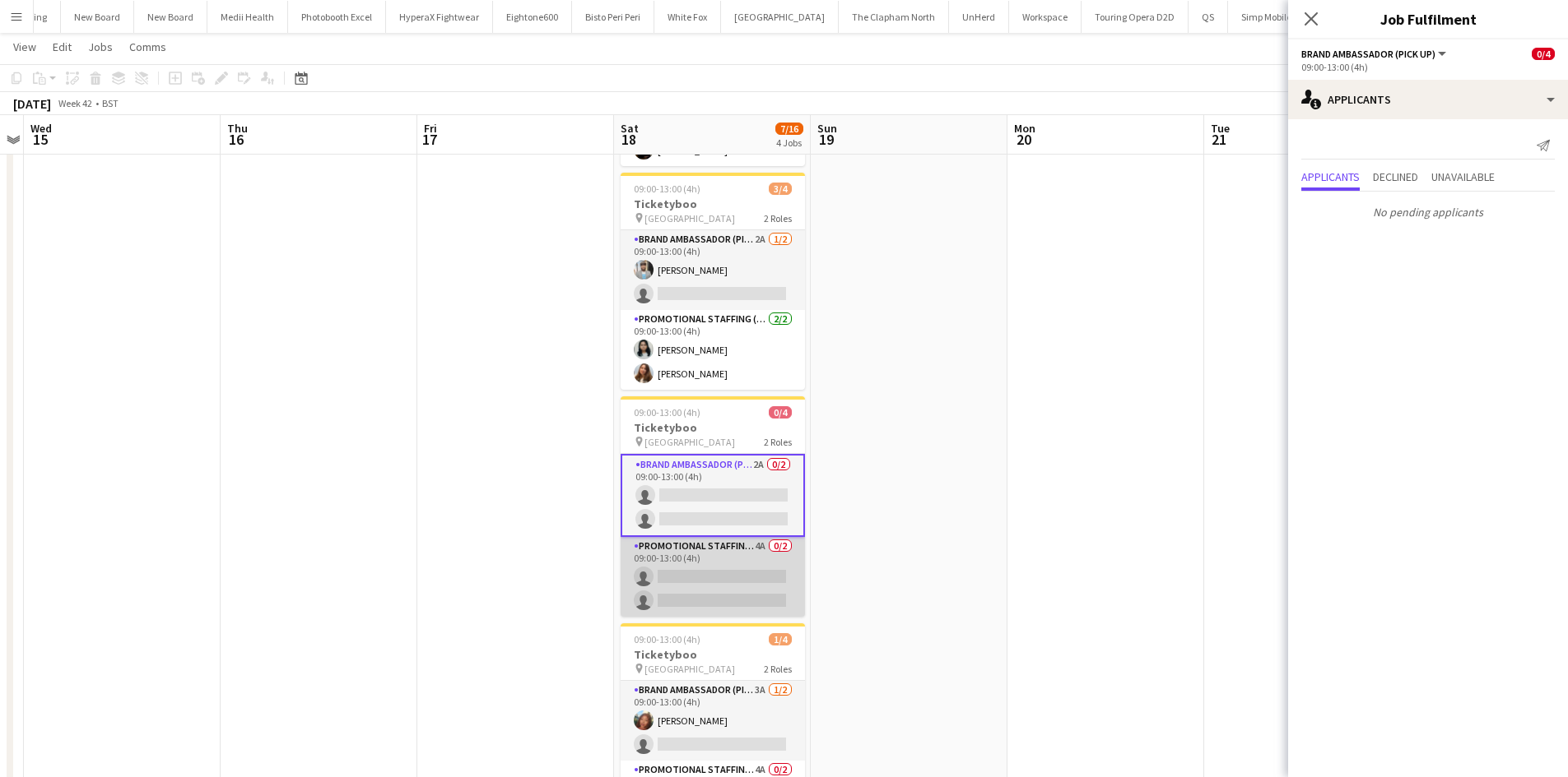
click at [752, 540] on app-card-role "Promotional Staffing (Brand Ambassadors) 4A 0/2 09:00-13:00 (4h) single-neutral…" at bounding box center [712, 577] width 184 height 80
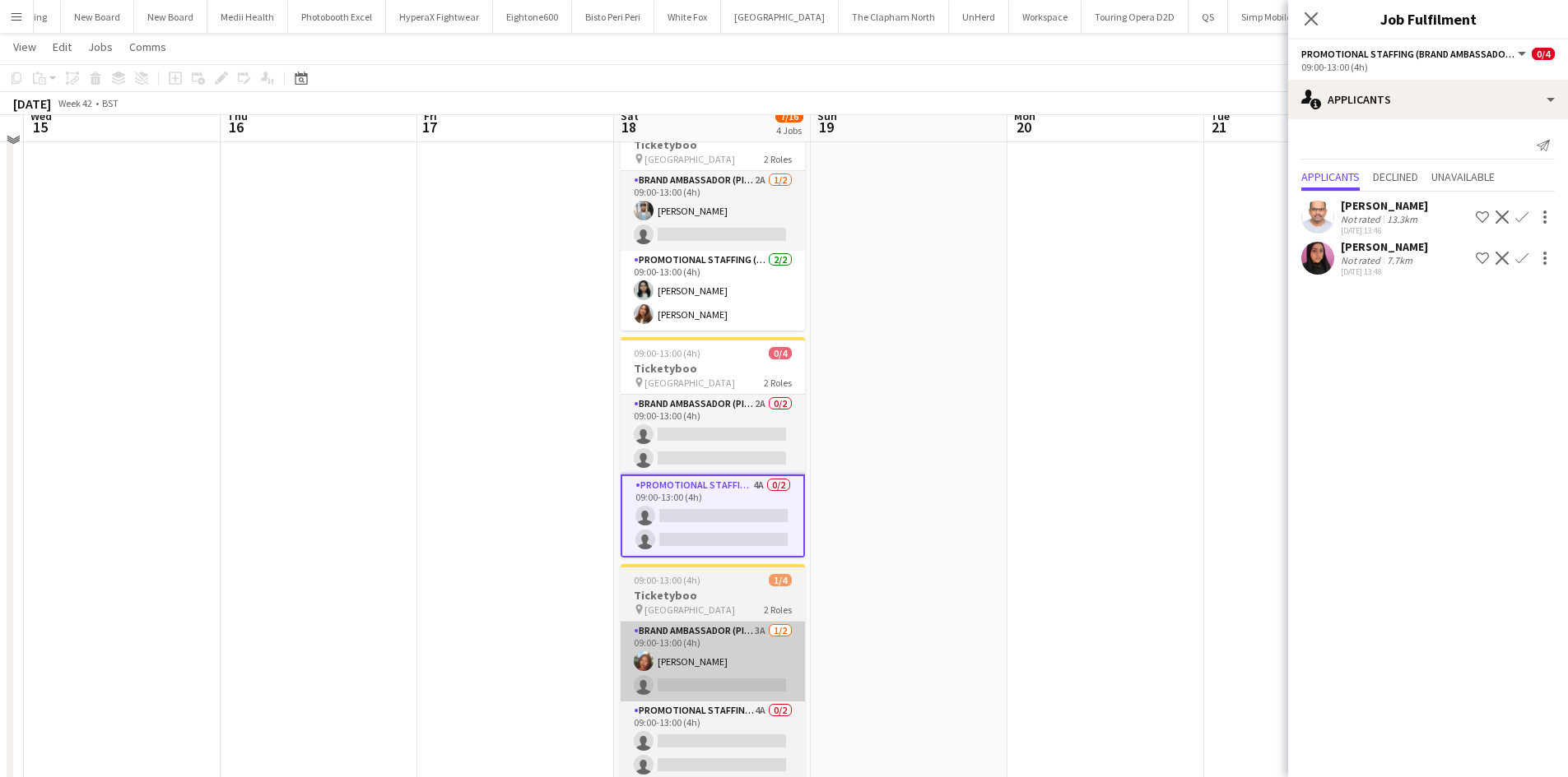
scroll to position [329, 0]
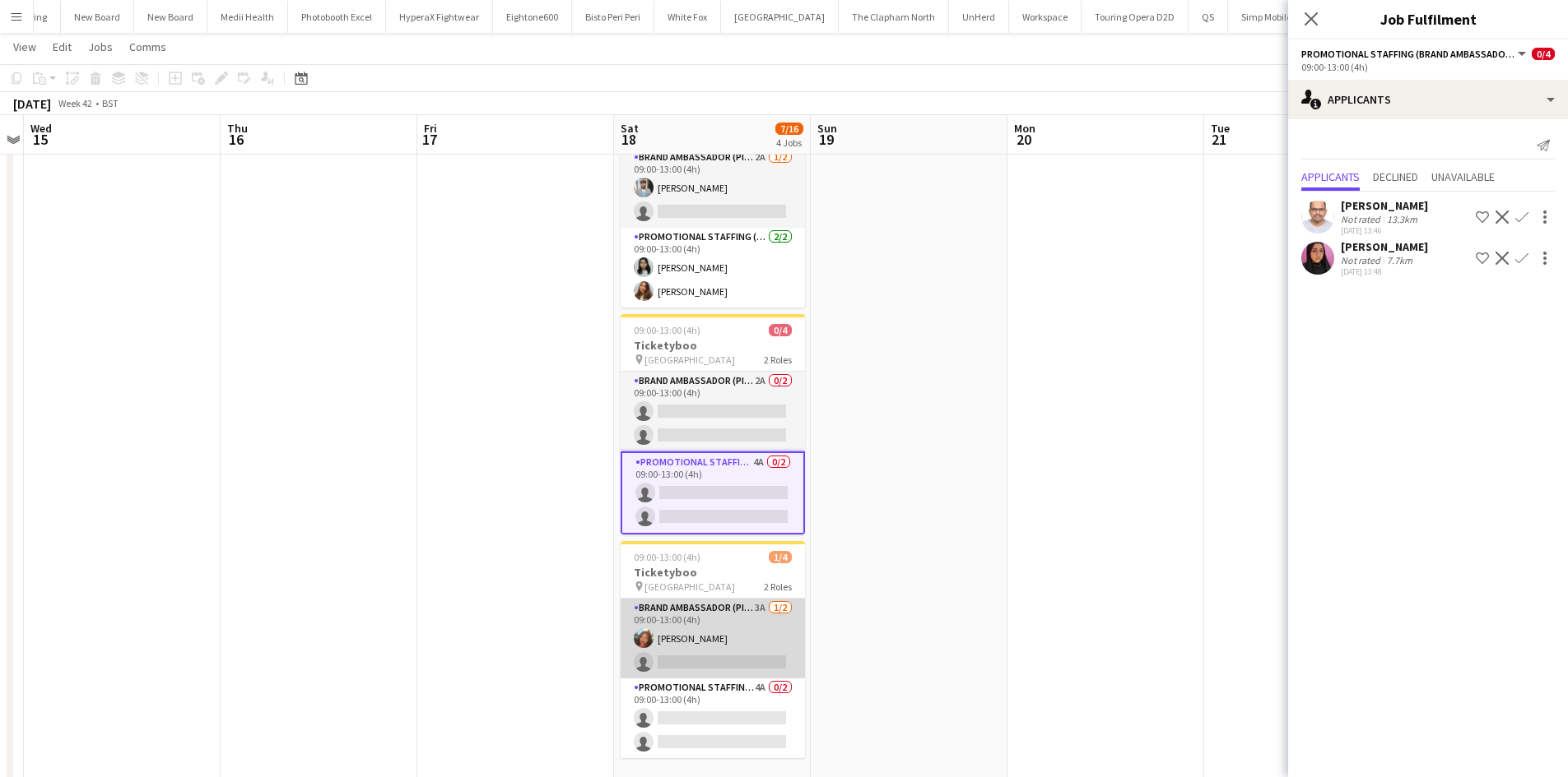
click at [763, 612] on app-card-role "Brand Ambassador (Pick up) 3A [DATE] 09:00-13:00 (4h) [PERSON_NAME] single-neut…" at bounding box center [712, 639] width 184 height 80
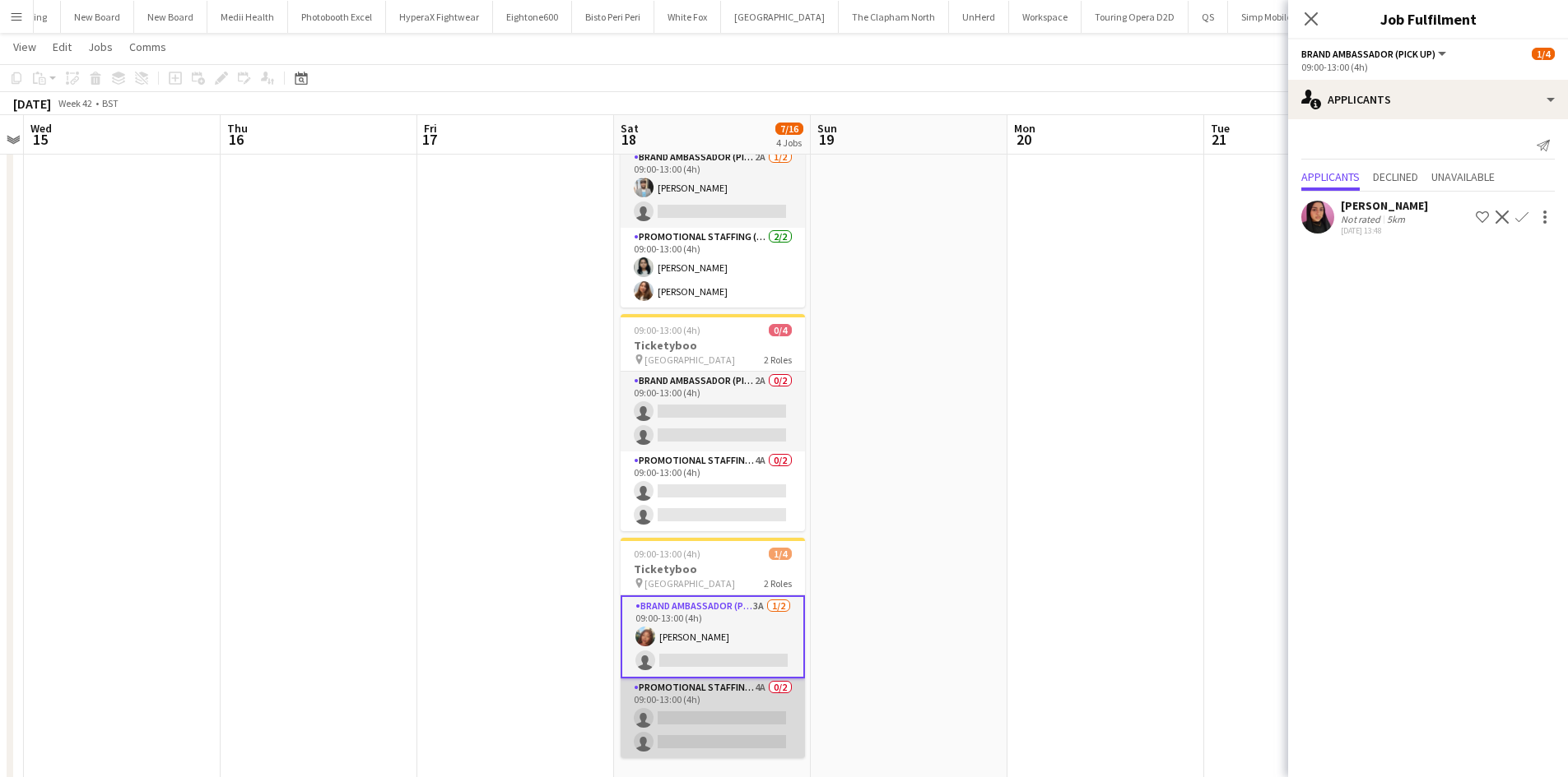
click at [764, 679] on app-card-role "Promotional Staffing (Brand Ambassadors) 4A 0/2 09:00-13:00 (4h) single-neutral…" at bounding box center [712, 718] width 184 height 80
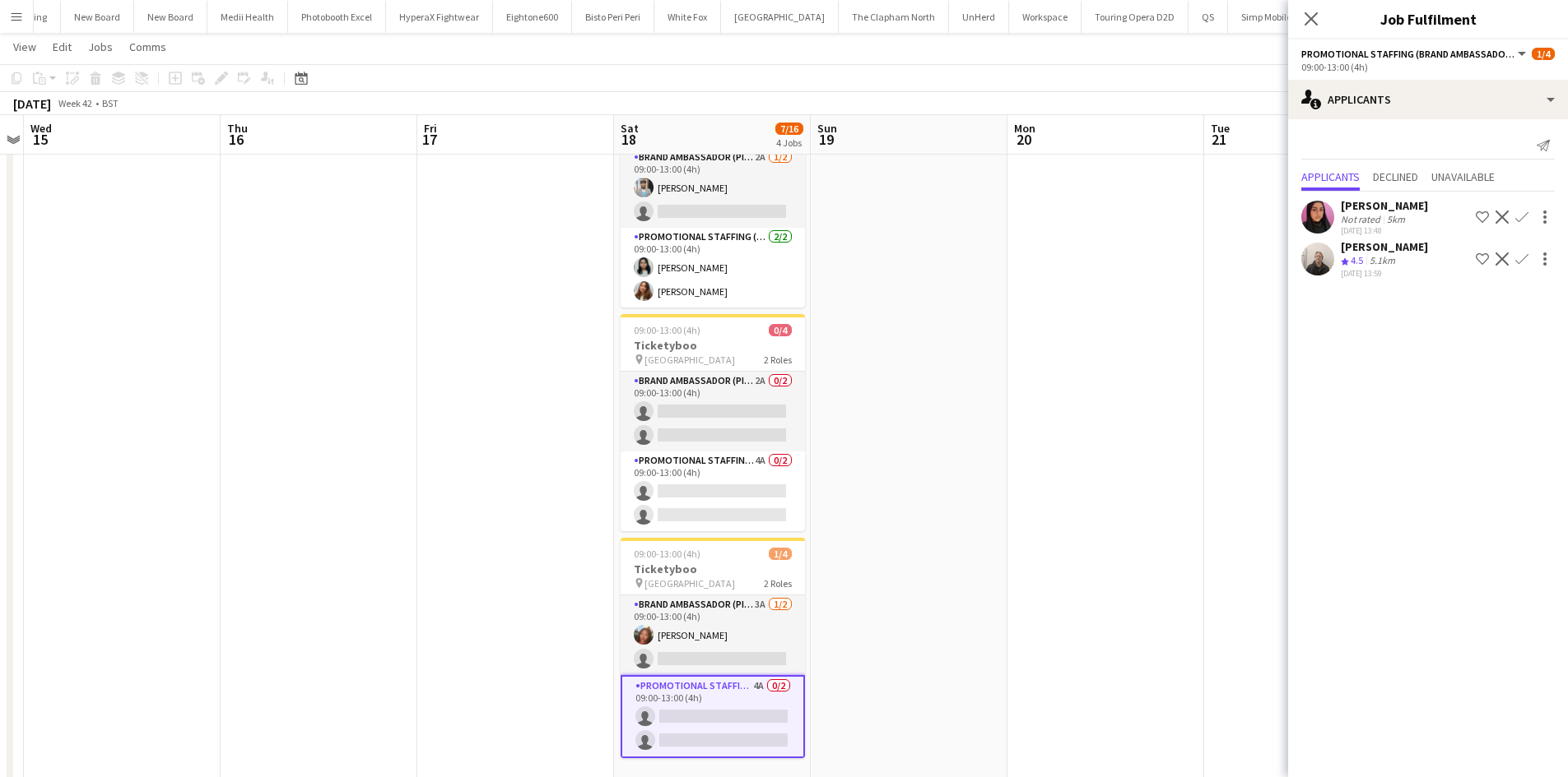
click at [1098, 422] on app-date-cell at bounding box center [1106, 322] width 197 height 933
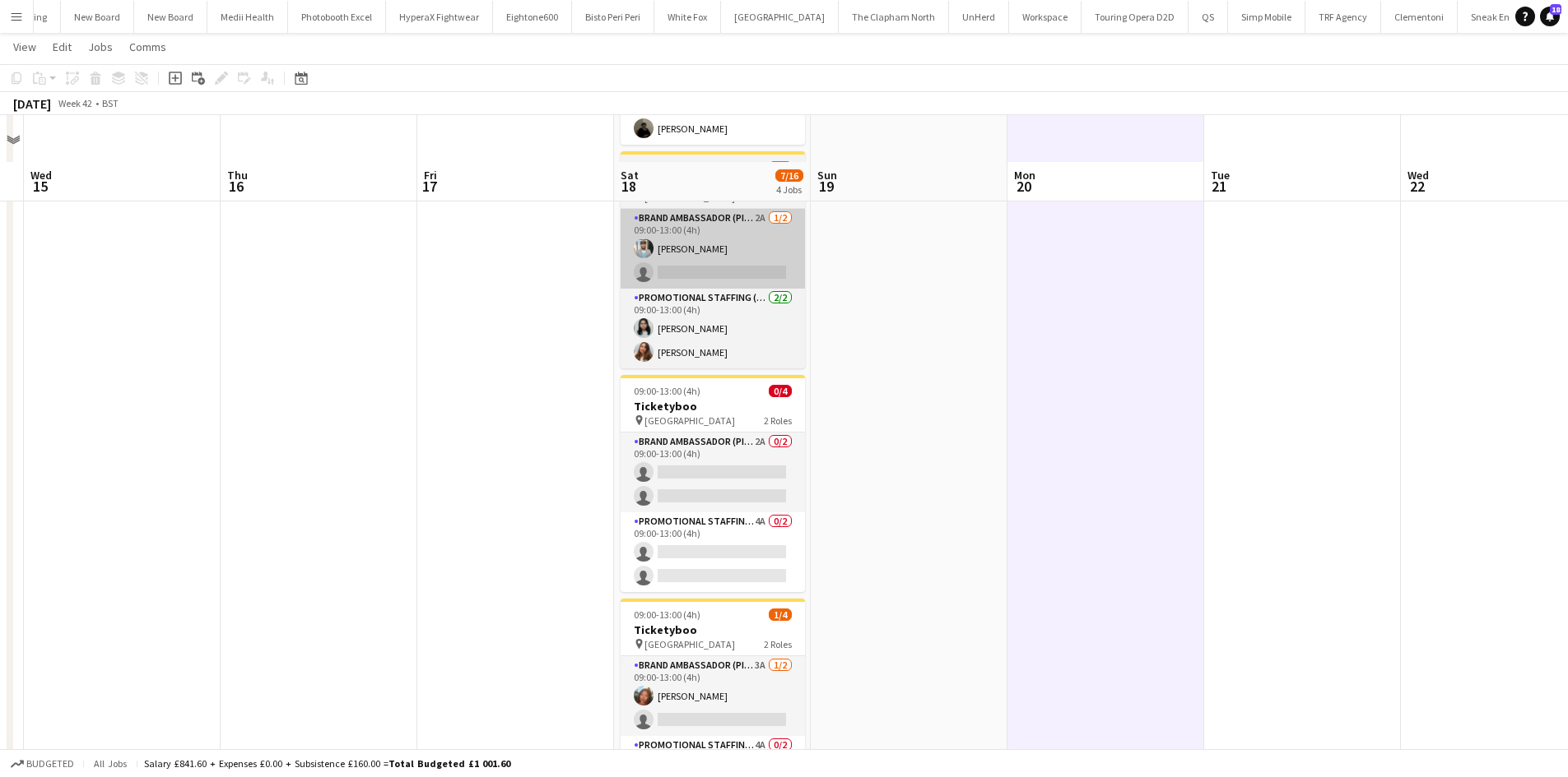
scroll to position [368, 0]
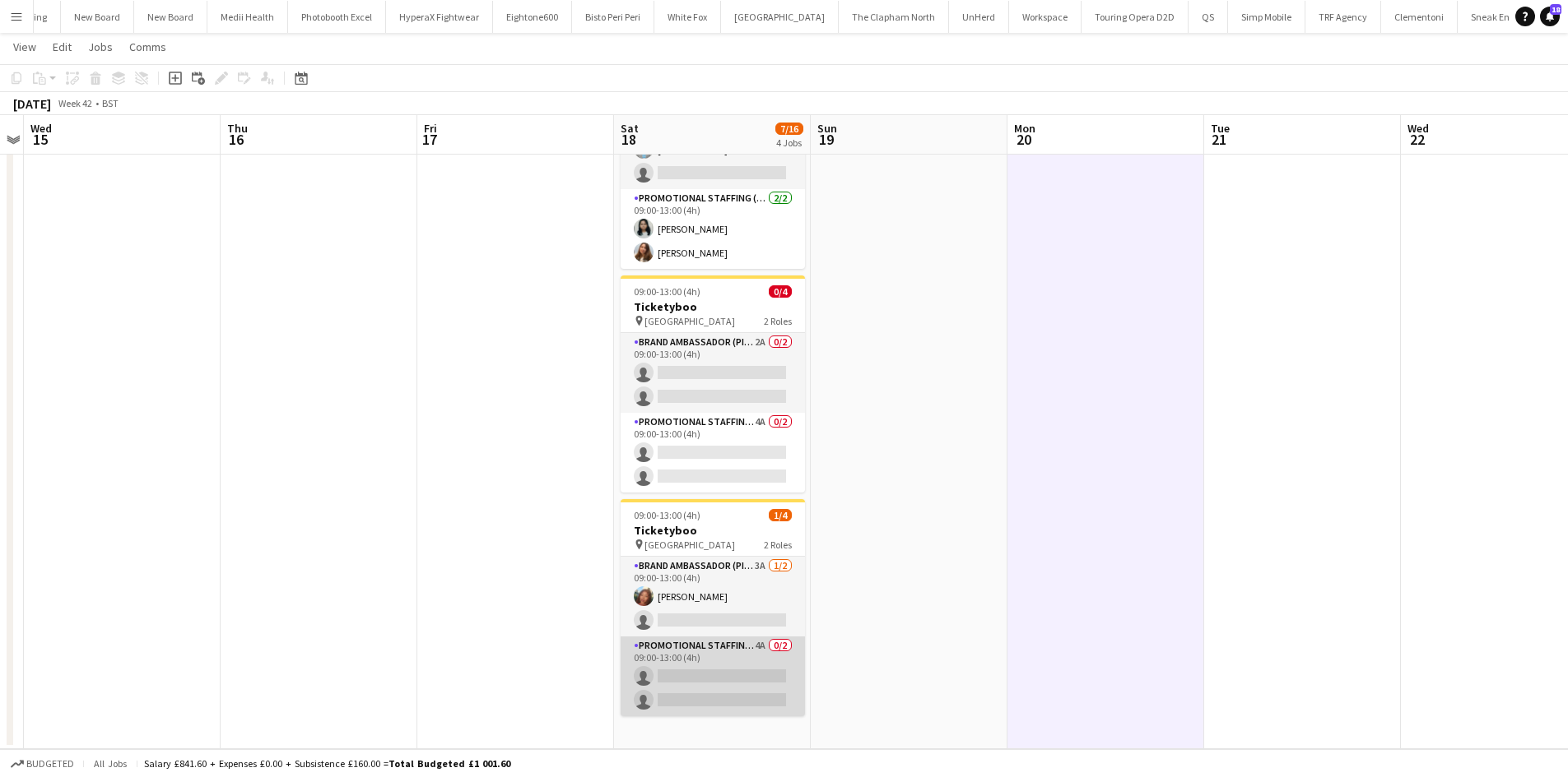
click at [760, 637] on app-card-role "Promotional Staffing (Brand Ambassadors) 4A 0/2 09:00-13:00 (4h) single-neutral…" at bounding box center [712, 677] width 184 height 80
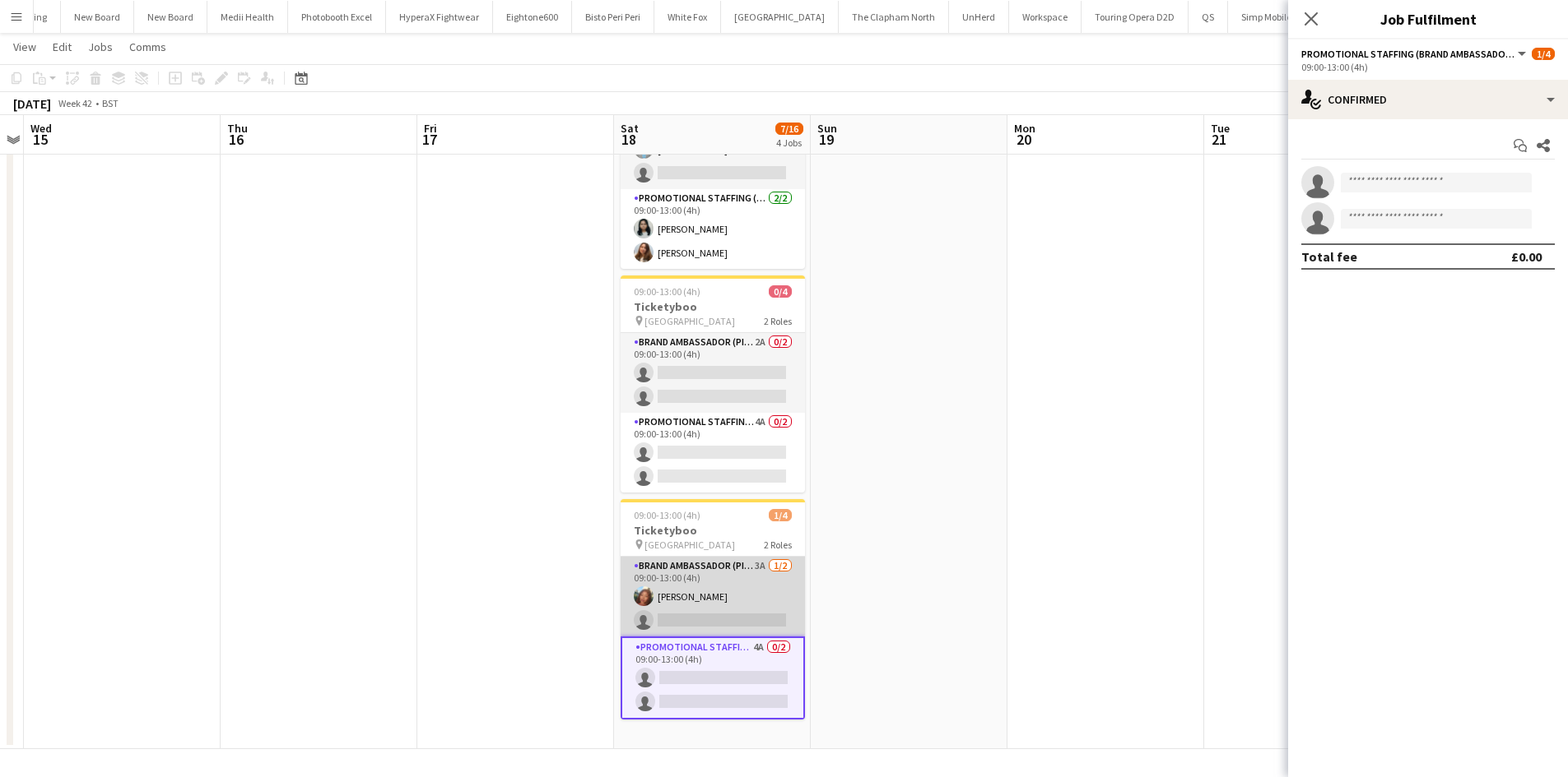
click at [756, 560] on app-card-role "Brand Ambassador (Pick up) 3A 1/2 09:00-13:00 (4h) Lianna Smith-Prince single-n…" at bounding box center [712, 597] width 184 height 80
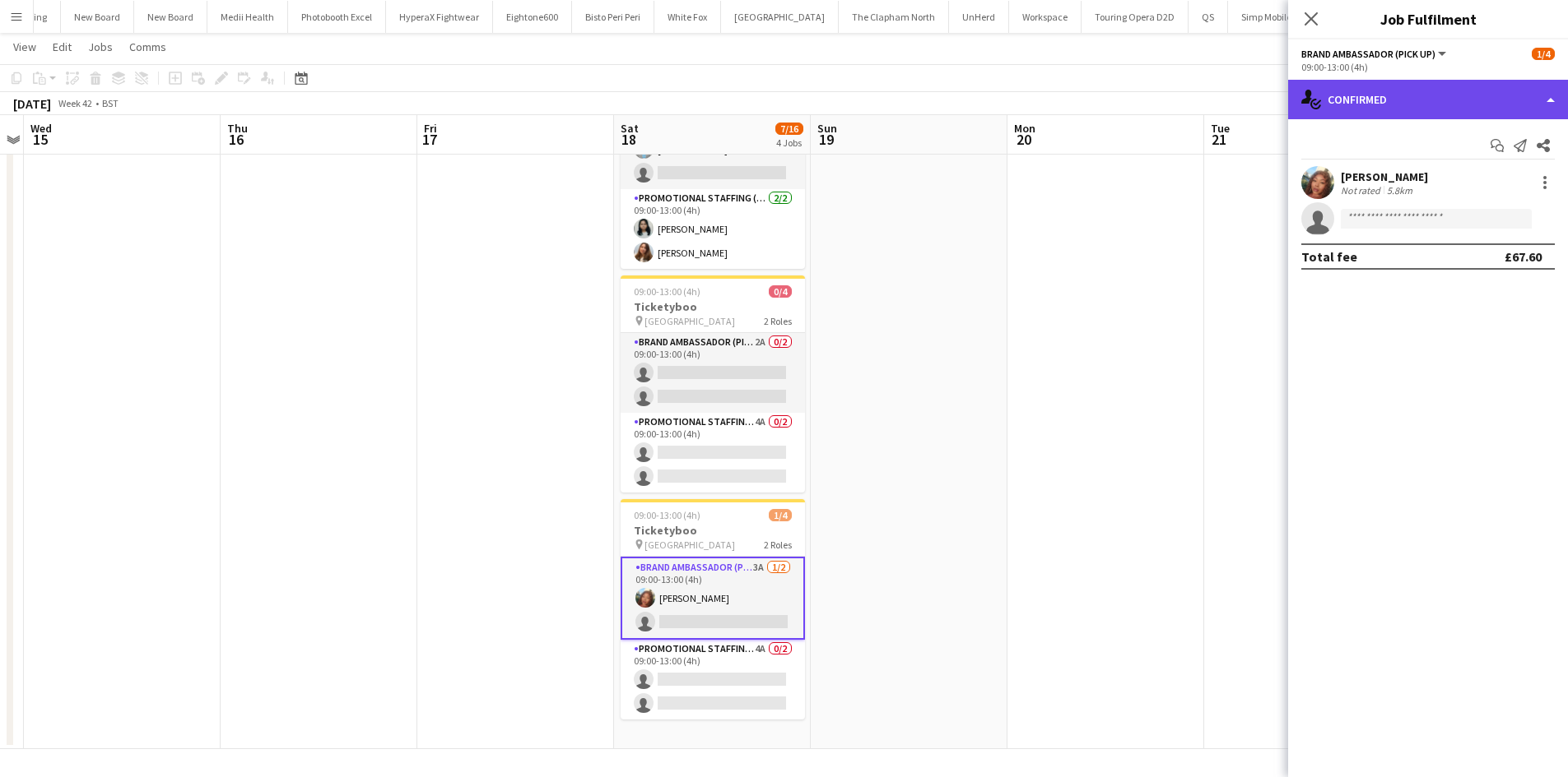
click at [1482, 102] on div "single-neutral-actions-check-2 Confirmed" at bounding box center [1428, 99] width 280 height 39
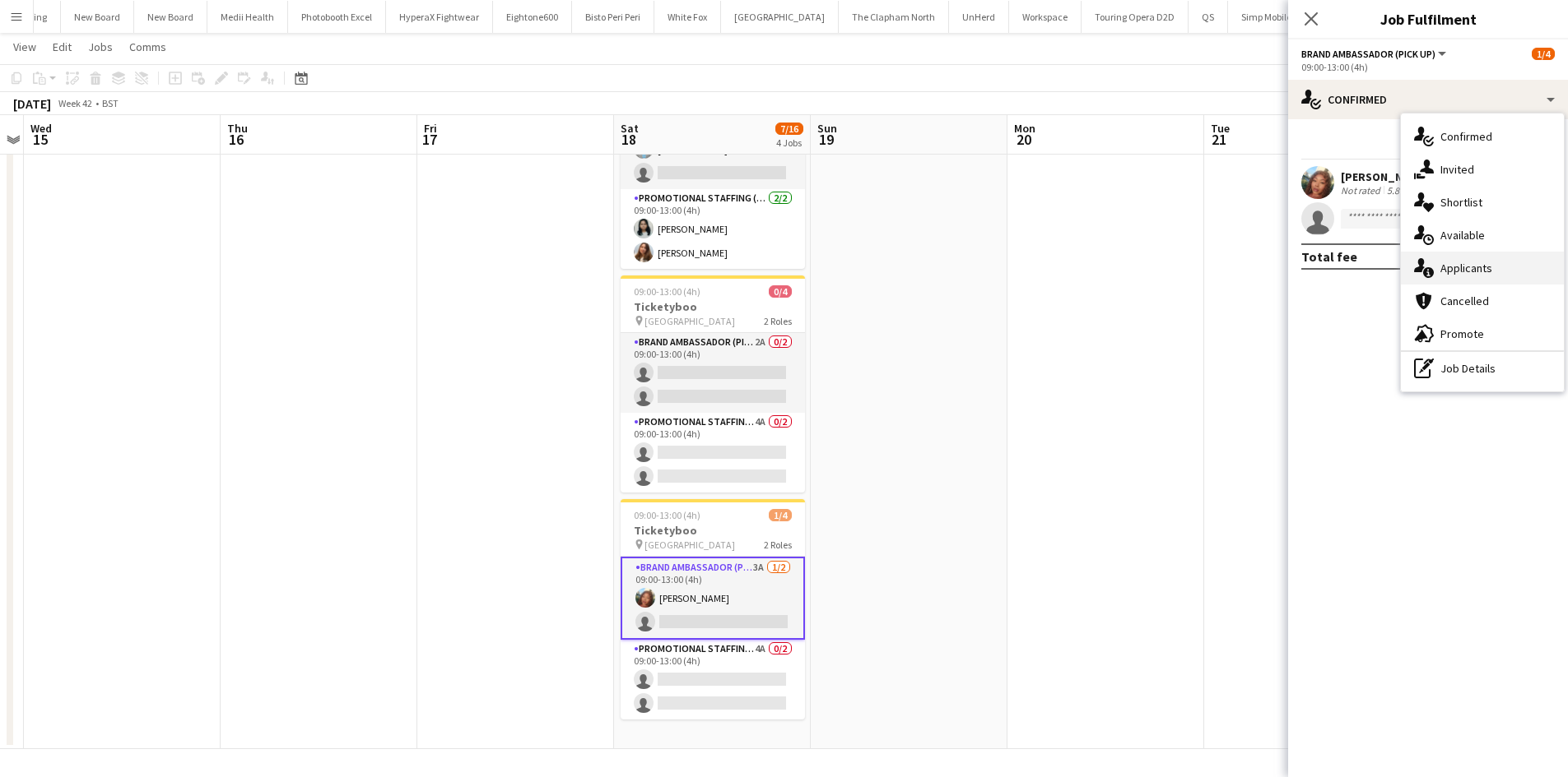
click at [1493, 266] on div "single-neutral-actions-information Applicants" at bounding box center [1482, 268] width 163 height 33
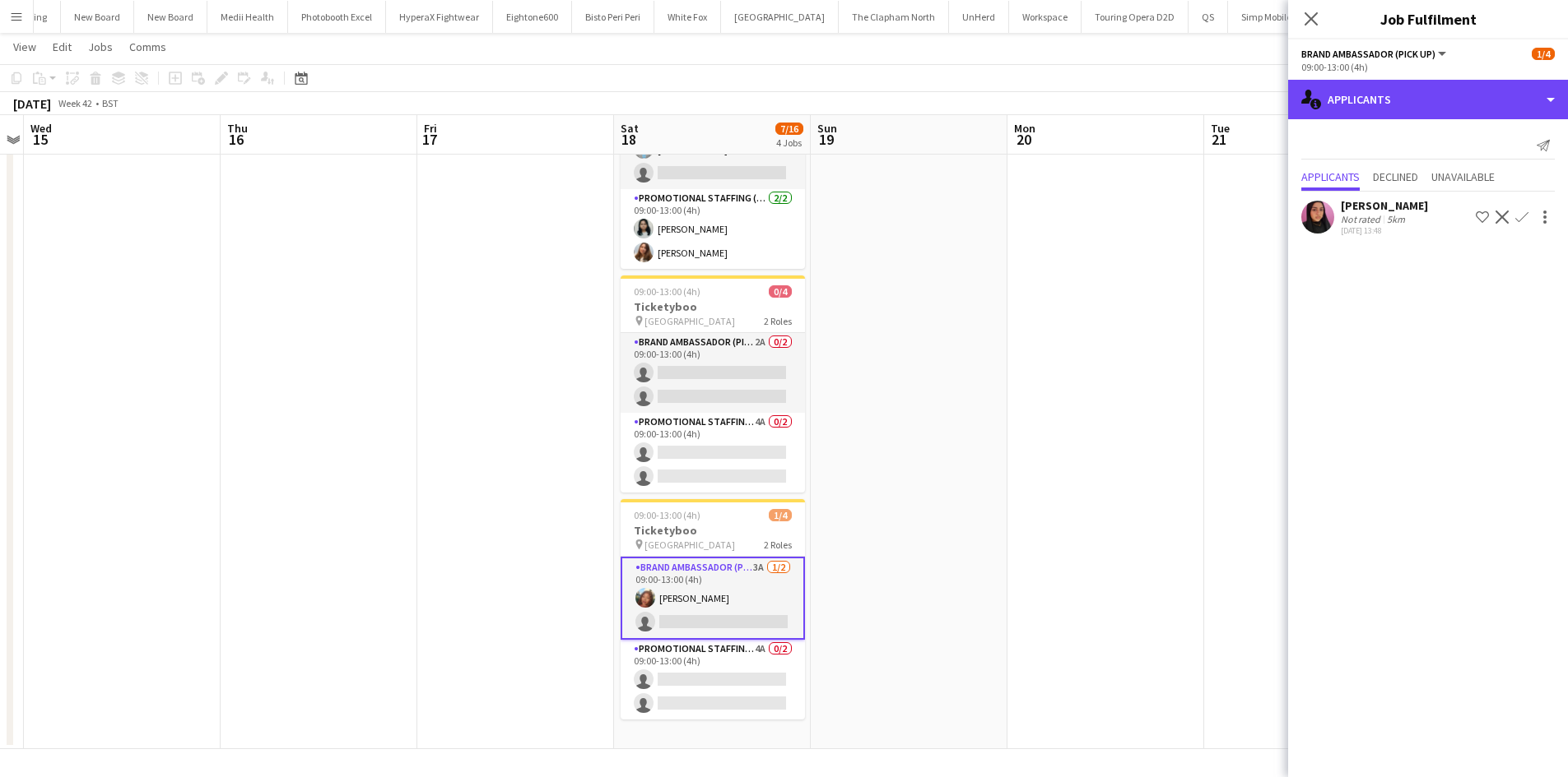
drag, startPoint x: 1397, startPoint y: 111, endPoint x: 1406, endPoint y: 127, distance: 18.4
click at [1398, 111] on div "single-neutral-actions-information Applicants" at bounding box center [1428, 99] width 280 height 39
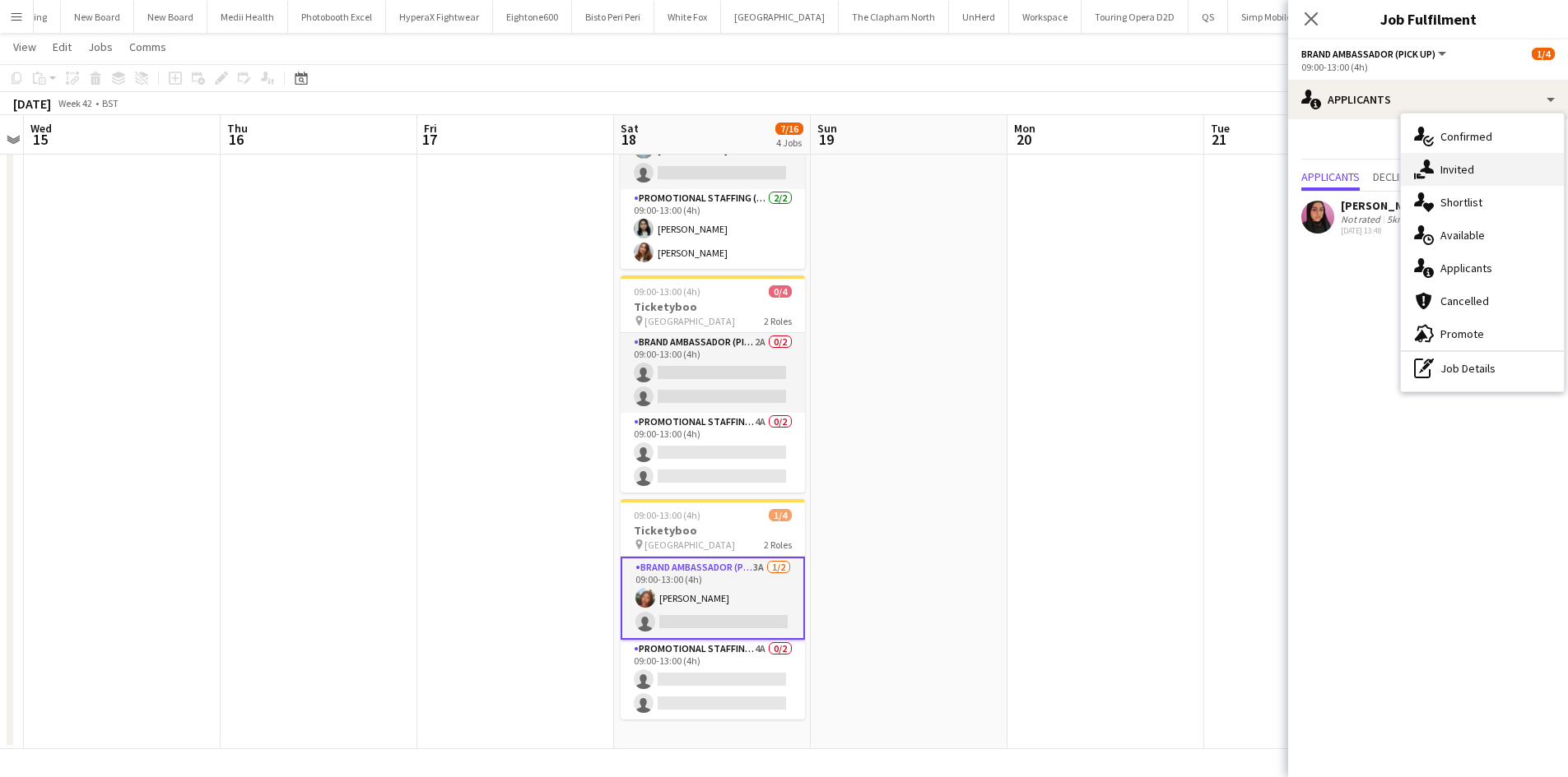
click at [1477, 170] on div "single-neutral-actions-share-1 Invited" at bounding box center [1482, 169] width 163 height 33
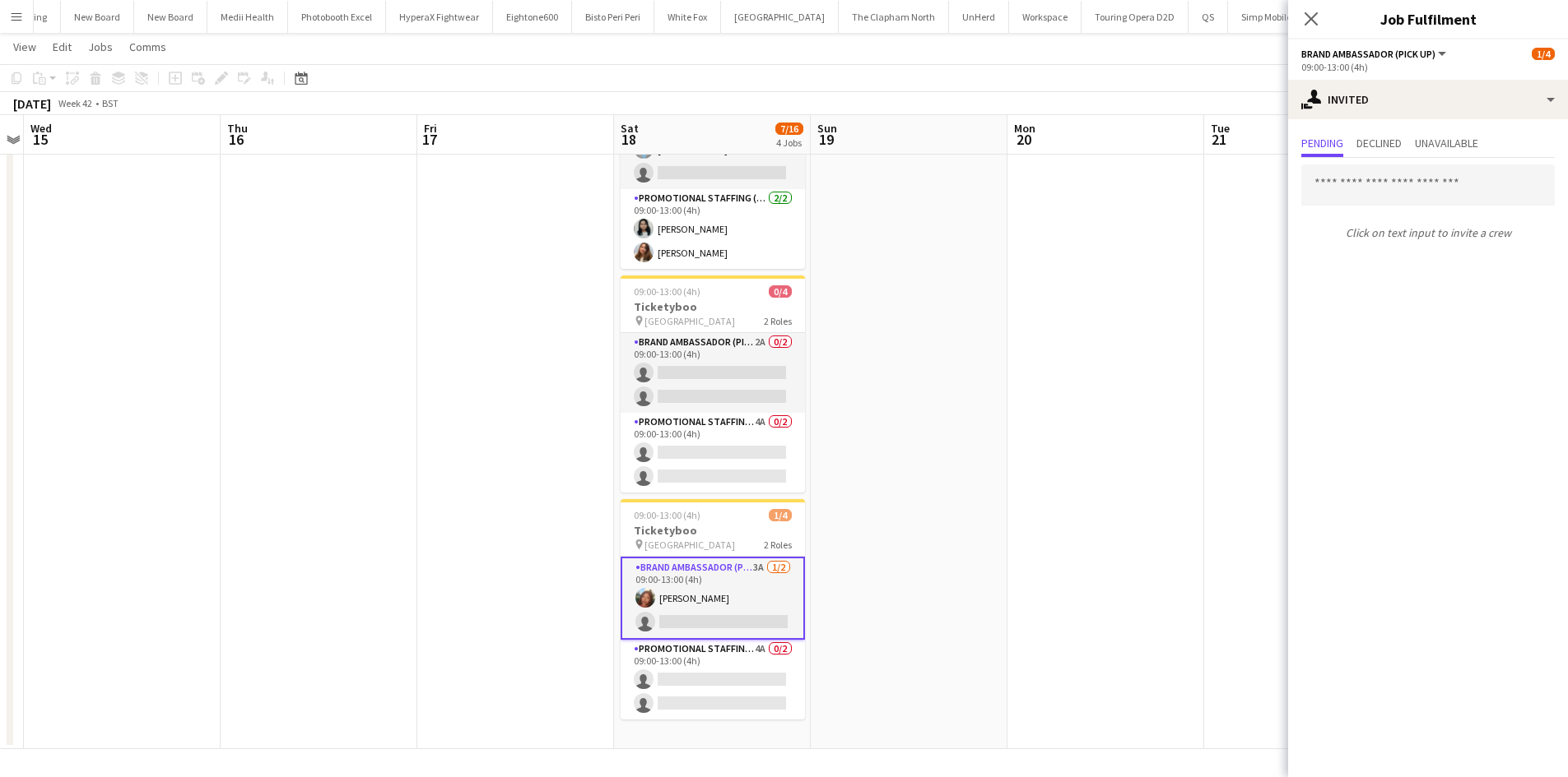
click at [1394, 206] on div "Click on text input to invite a crew" at bounding box center [1428, 203] width 280 height 89
click at [1402, 193] on input "text" at bounding box center [1428, 185] width 254 height 41
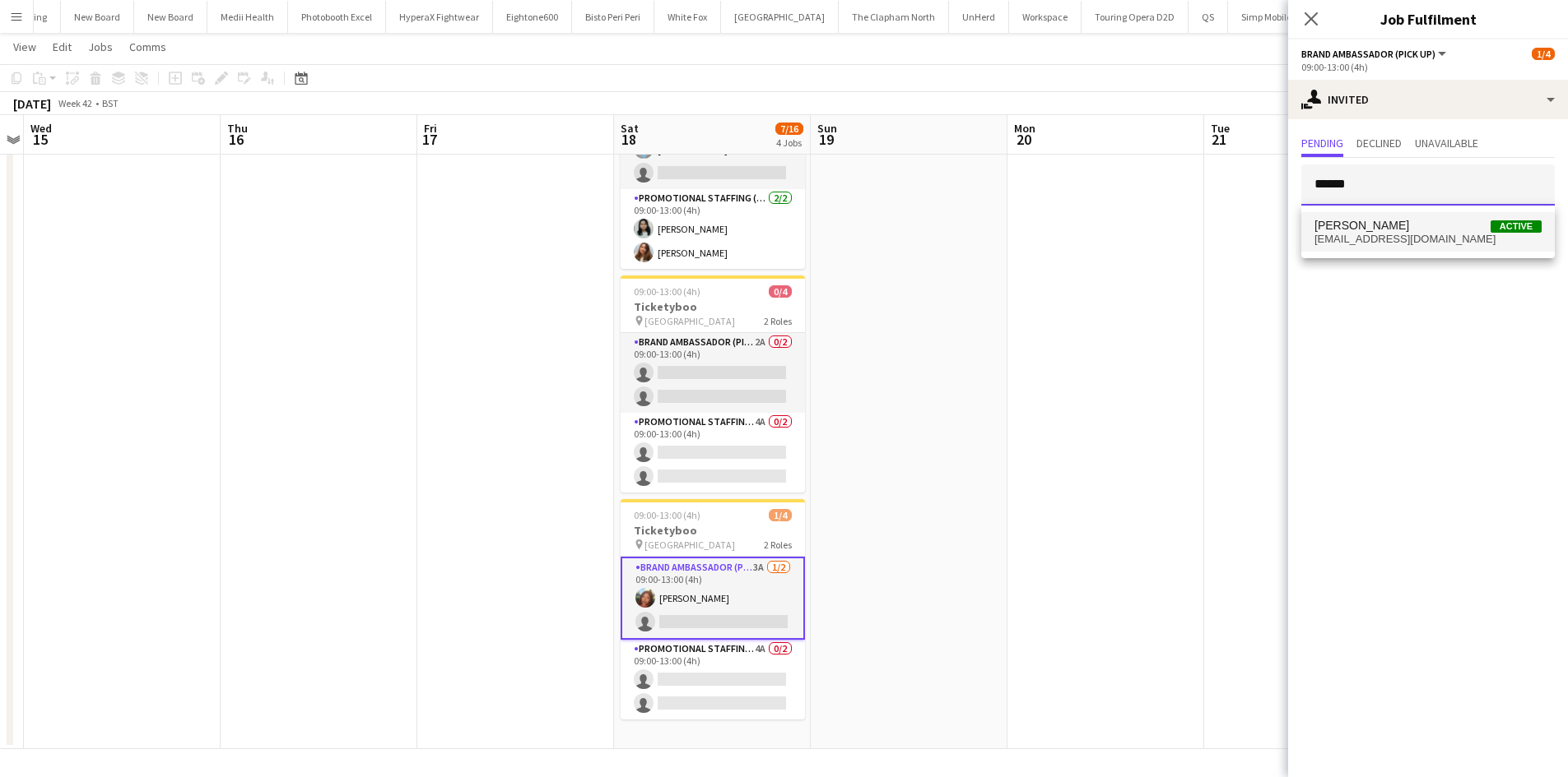
type input "******"
click at [1412, 225] on span "Joseph Mesioye Active" at bounding box center [1428, 225] width 227 height 14
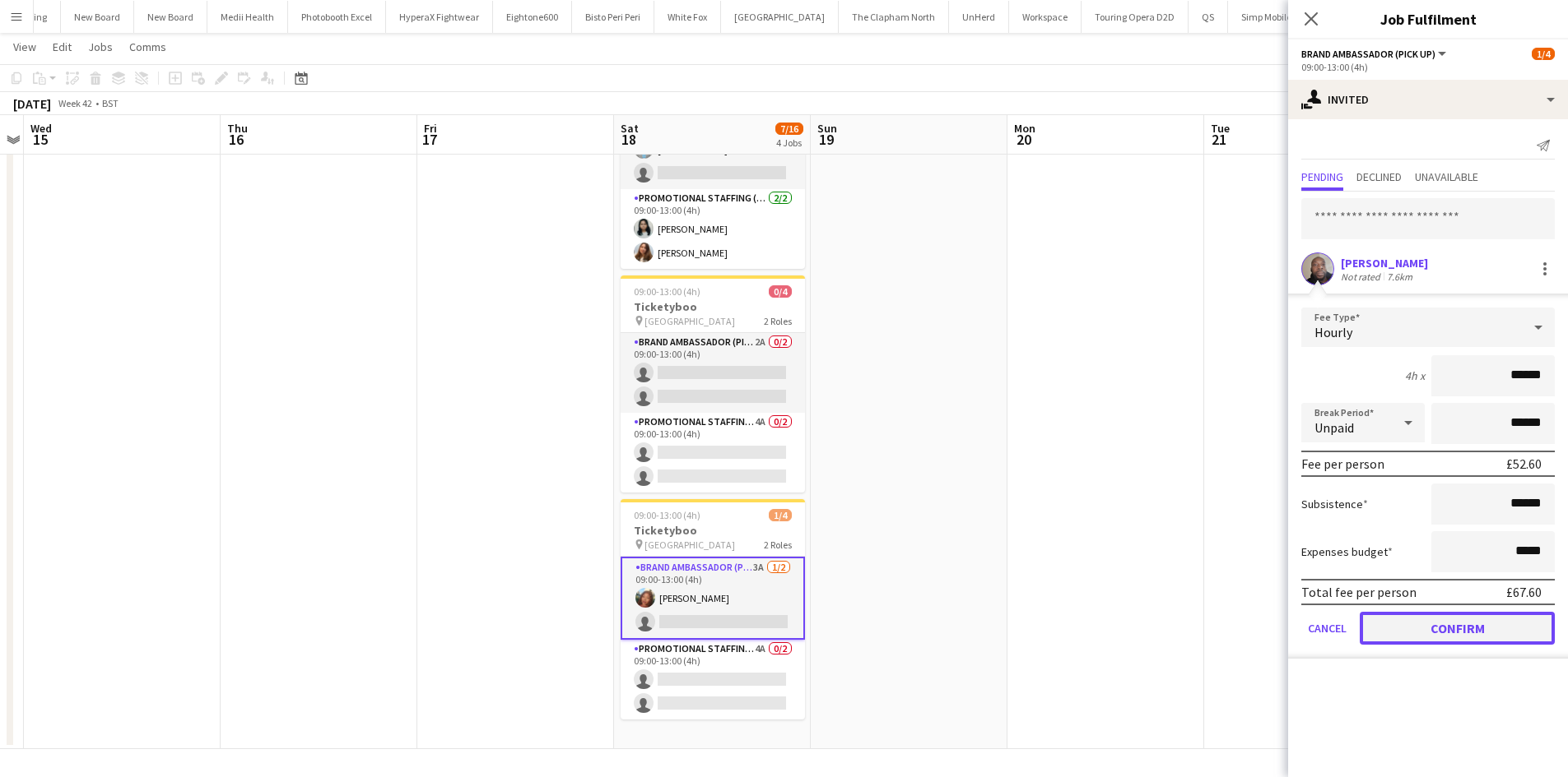
drag, startPoint x: 1486, startPoint y: 638, endPoint x: 1464, endPoint y: 534, distance: 106.3
click at [1486, 636] on button "Confirm" at bounding box center [1457, 627] width 195 height 33
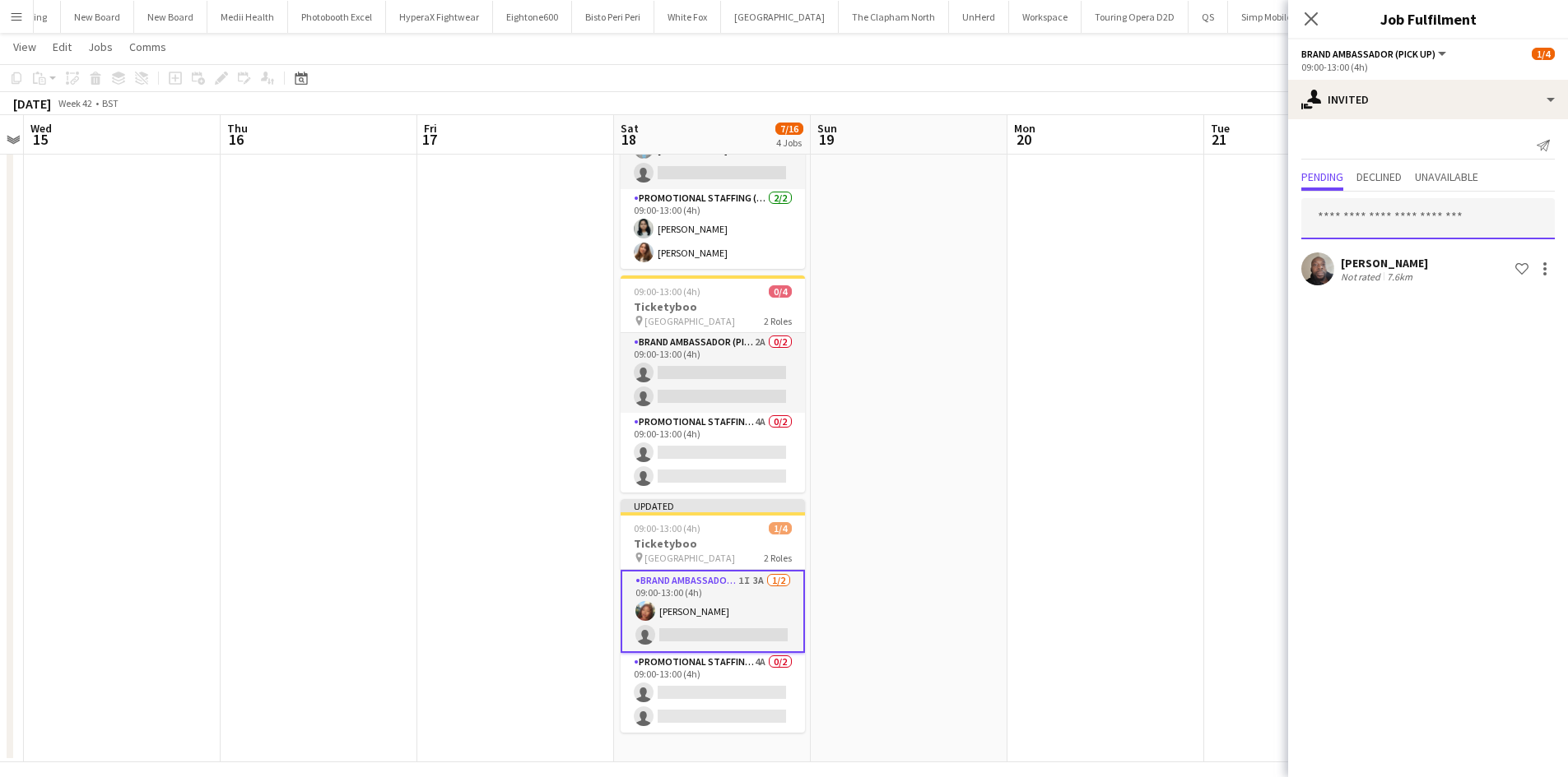
click at [1419, 229] on input "text" at bounding box center [1428, 218] width 254 height 41
type input "******"
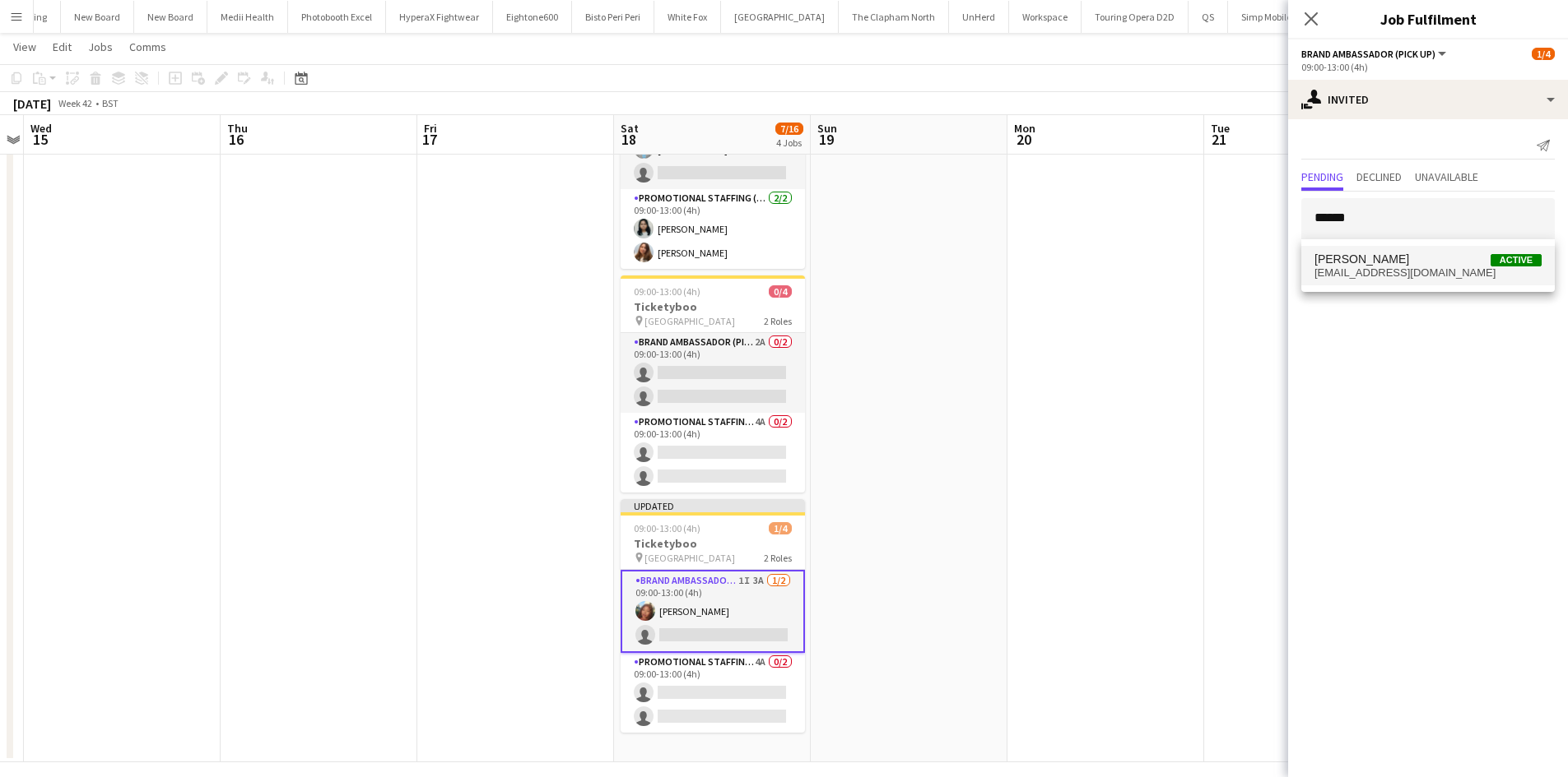
click at [1407, 279] on span "p_solanki@hotmail.co.uk" at bounding box center [1428, 273] width 227 height 13
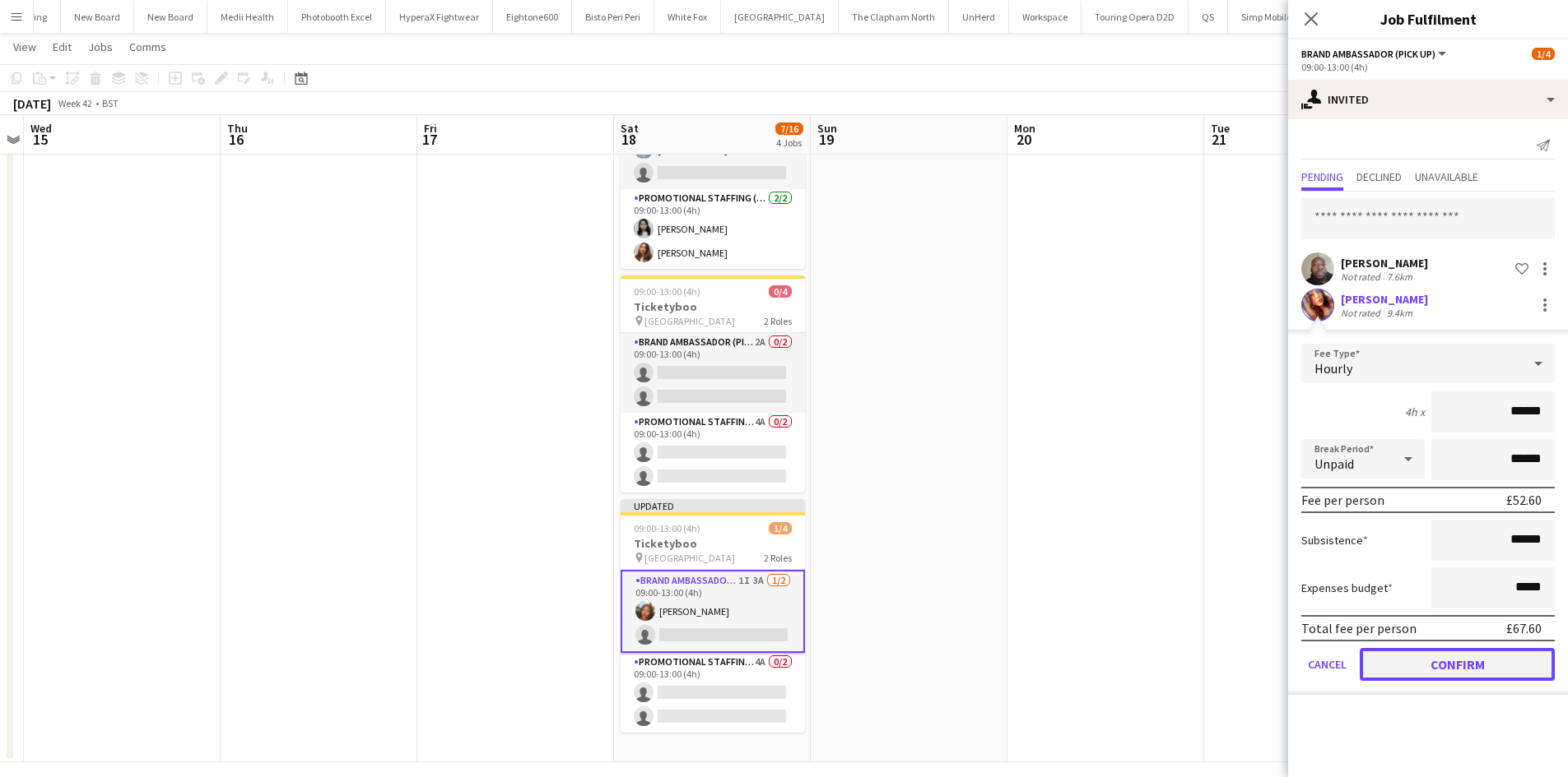
click at [1440, 669] on button "Confirm" at bounding box center [1457, 664] width 195 height 33
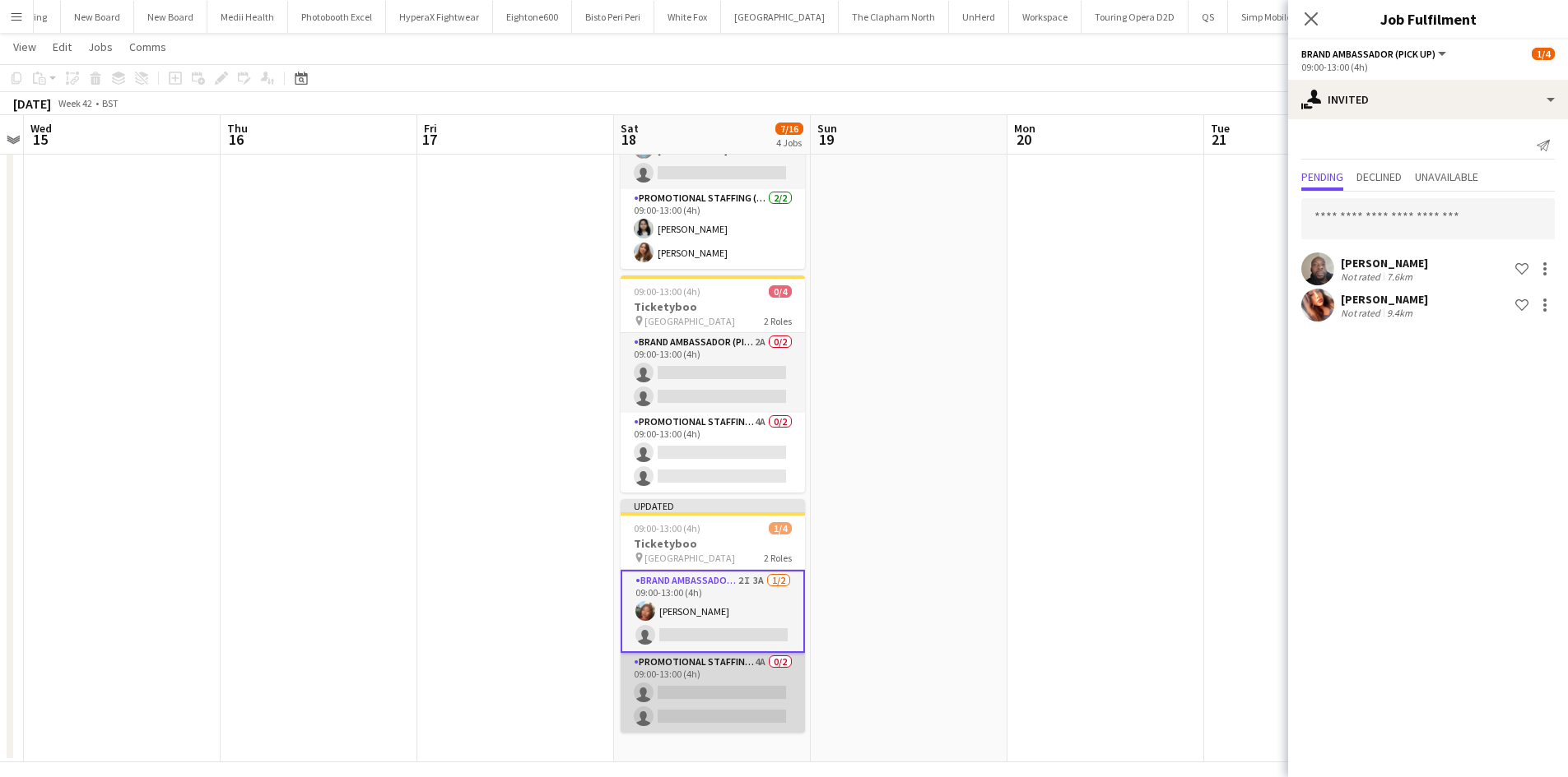
click at [733, 661] on app-card-role "Promotional Staffing (Brand Ambassadors) 4A 0/2 09:00-13:00 (4h) single-neutral…" at bounding box center [712, 693] width 184 height 80
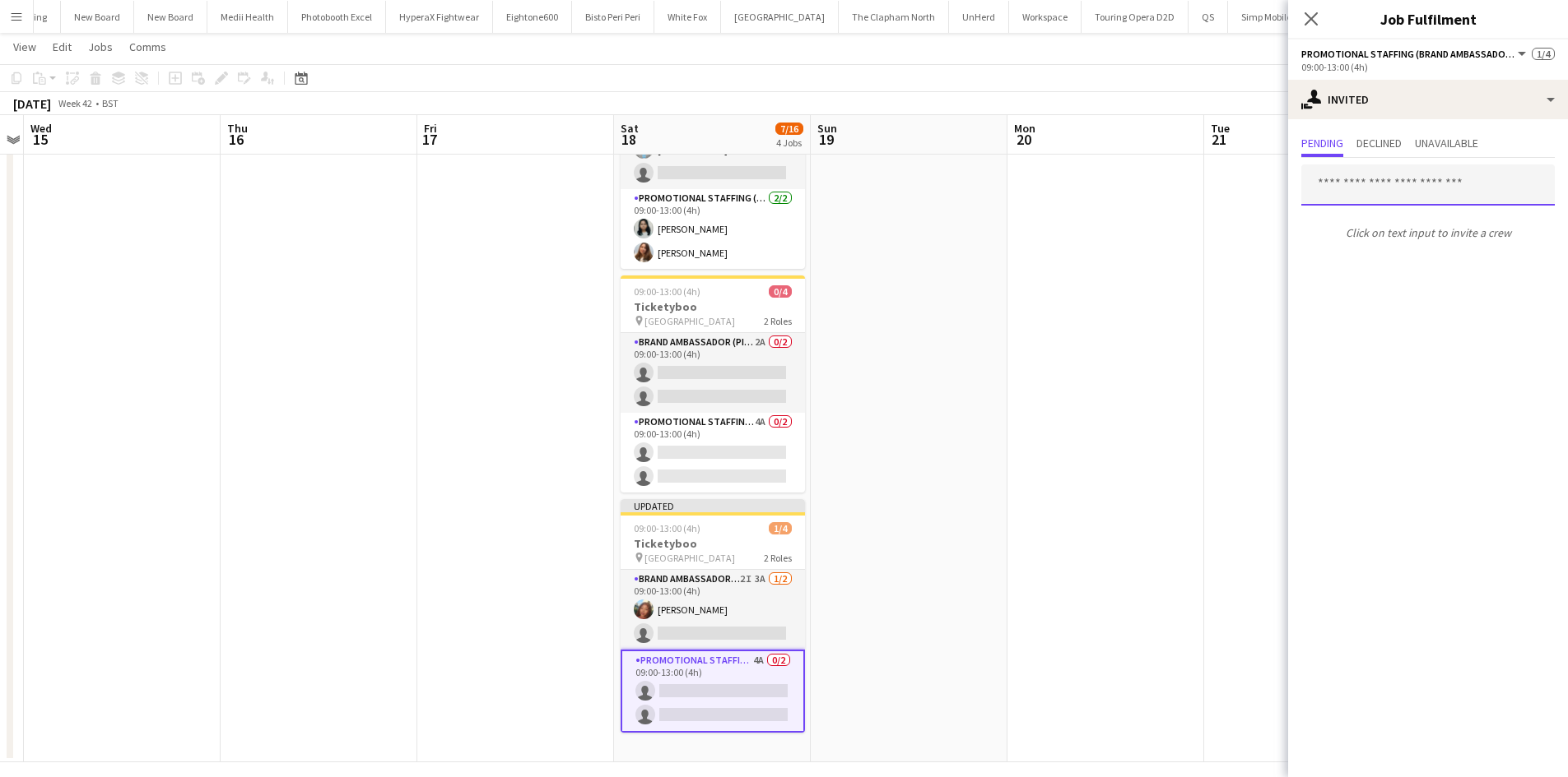
click at [1485, 194] on input "text" at bounding box center [1428, 185] width 254 height 41
type input "*****"
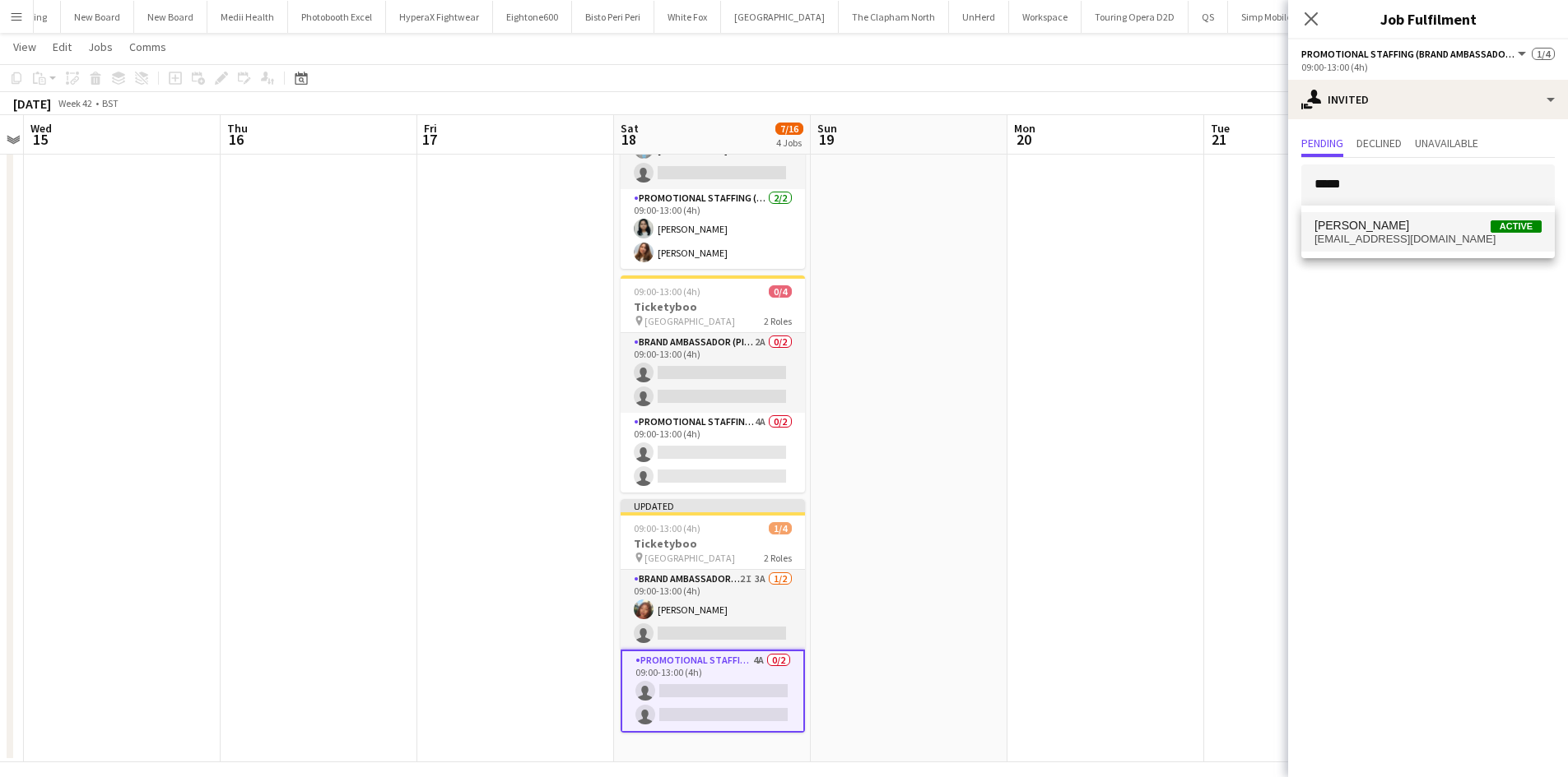
click at [1425, 225] on span "Joseph Mesioye Active" at bounding box center [1428, 225] width 227 height 14
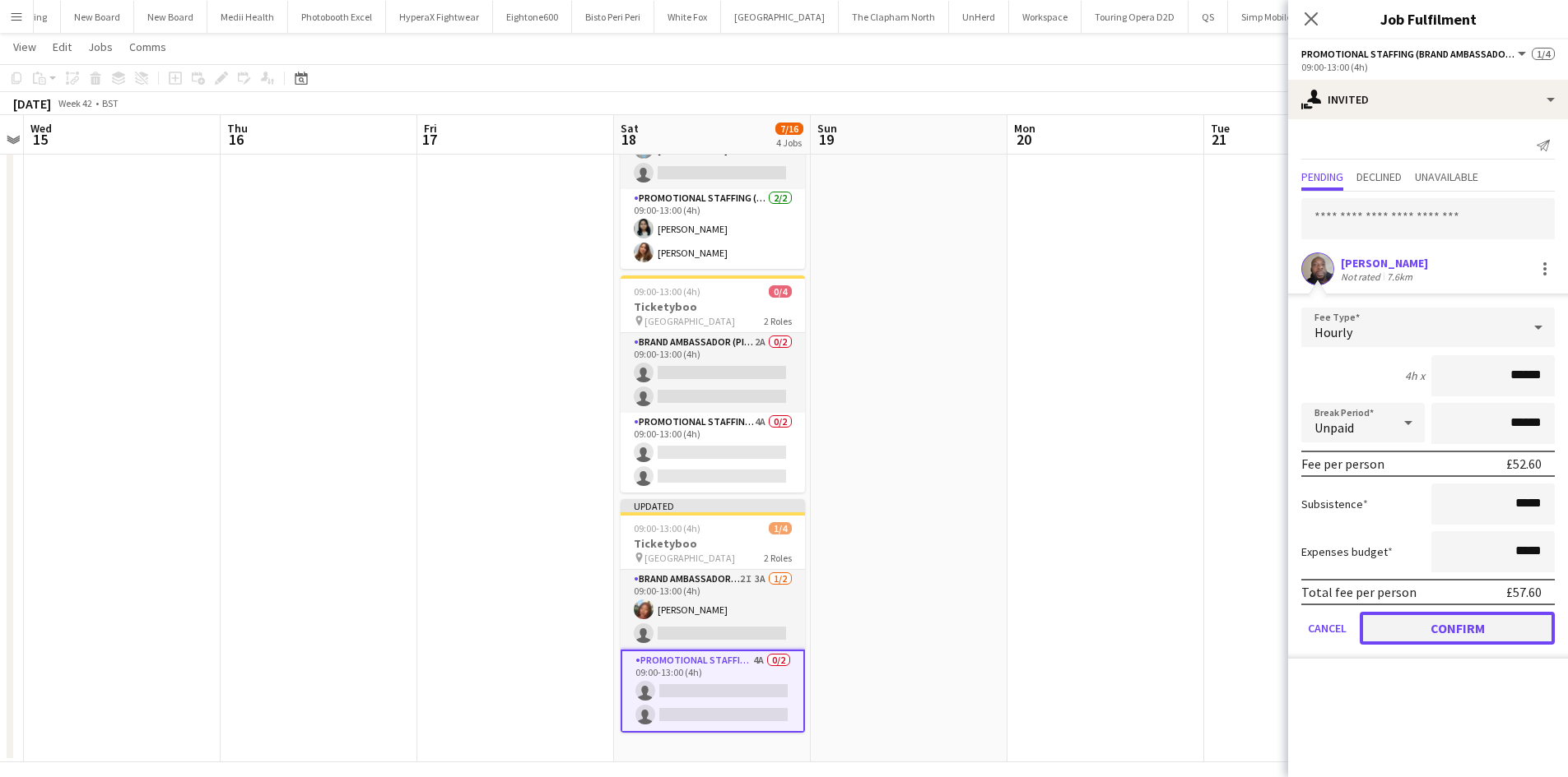
click at [1434, 630] on button "Confirm" at bounding box center [1457, 627] width 195 height 33
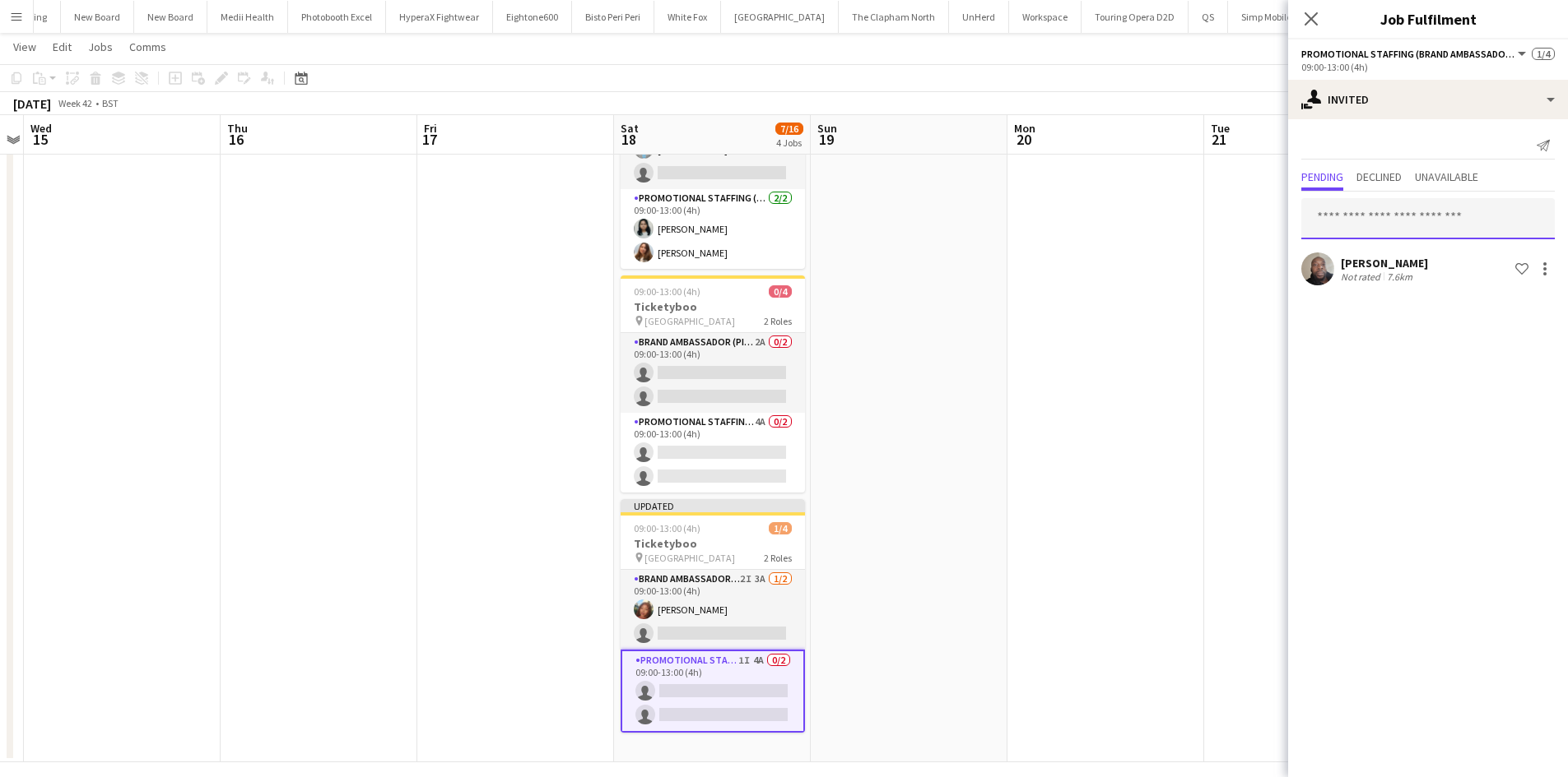
click at [1359, 228] on input "text" at bounding box center [1428, 218] width 254 height 41
type input "******"
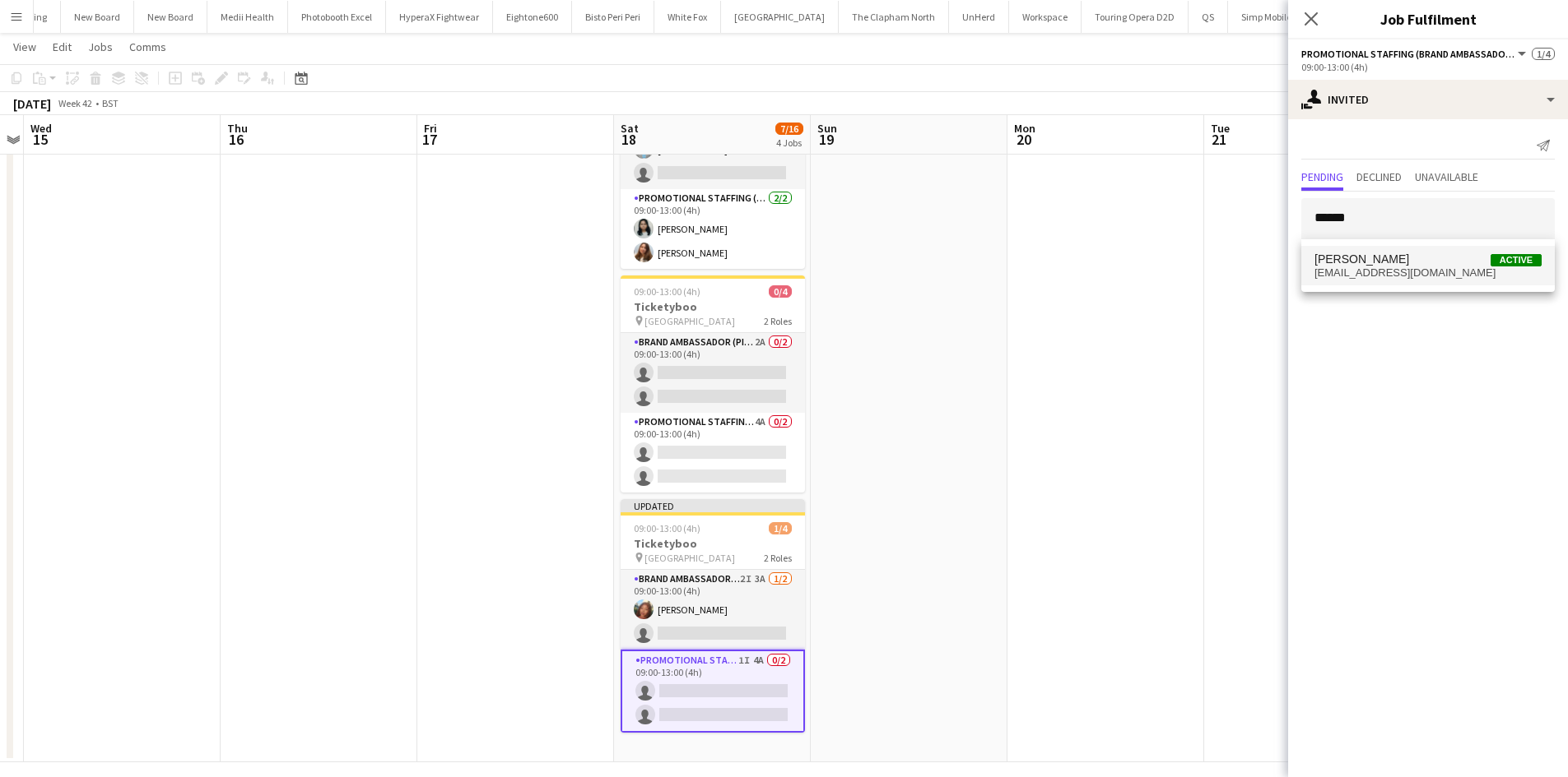
click at [1361, 253] on span "Poonam Solanki" at bounding box center [1362, 259] width 95 height 14
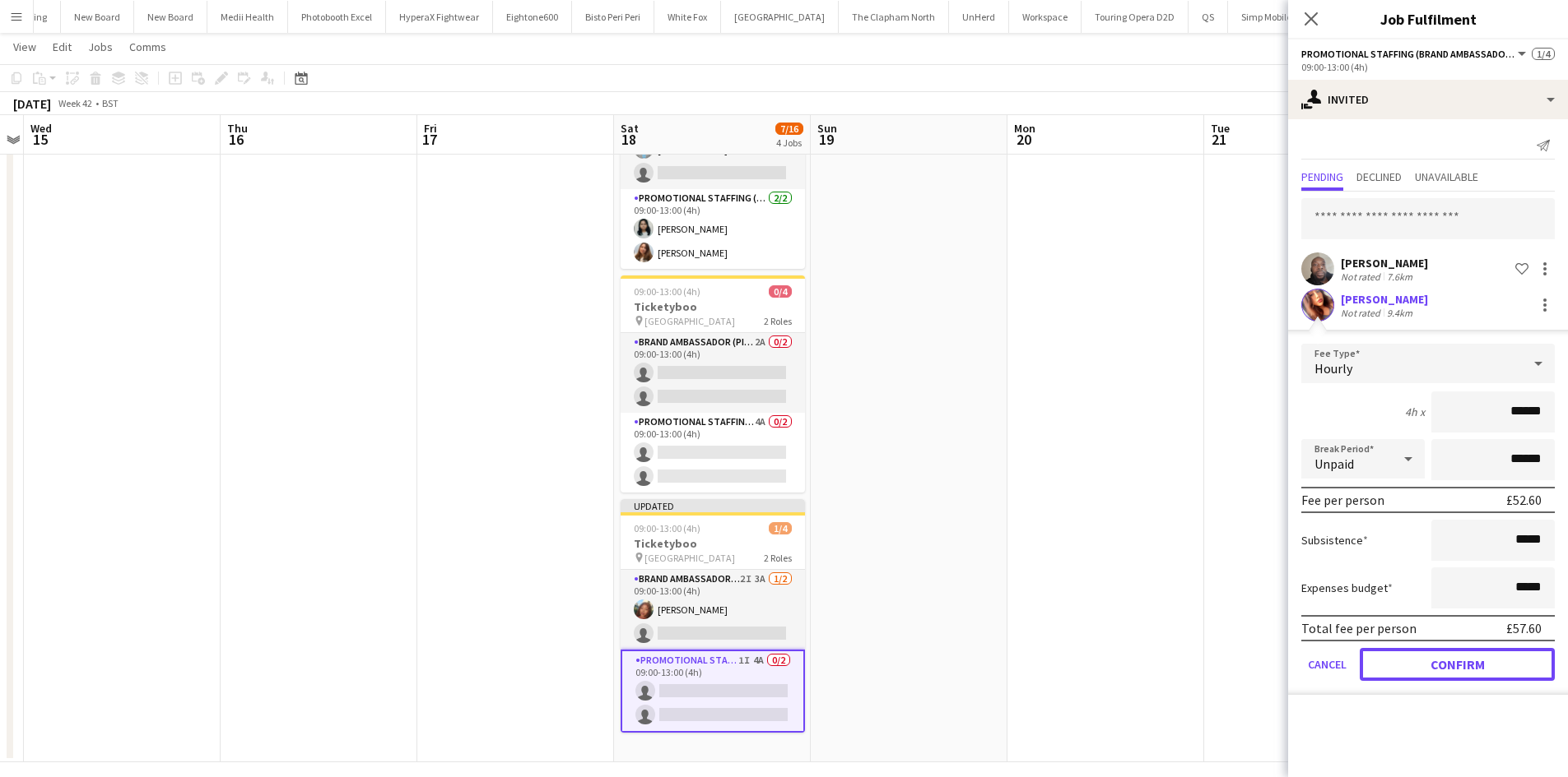
drag, startPoint x: 1492, startPoint y: 660, endPoint x: 1346, endPoint y: 596, distance: 159.4
click at [1492, 661] on button "Confirm" at bounding box center [1457, 664] width 195 height 33
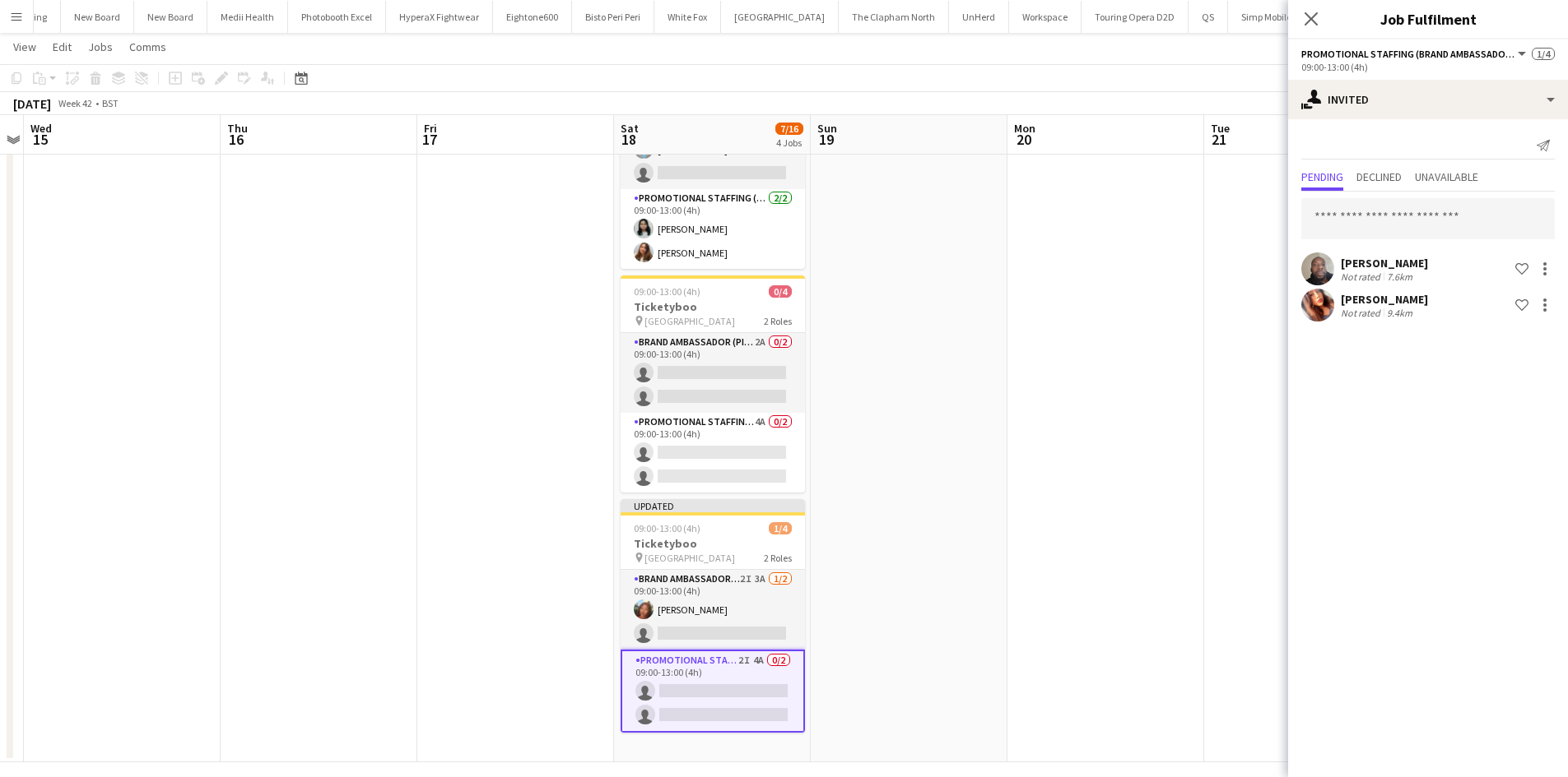
click at [1090, 509] on app-date-cell at bounding box center [1106, 290] width 197 height 946
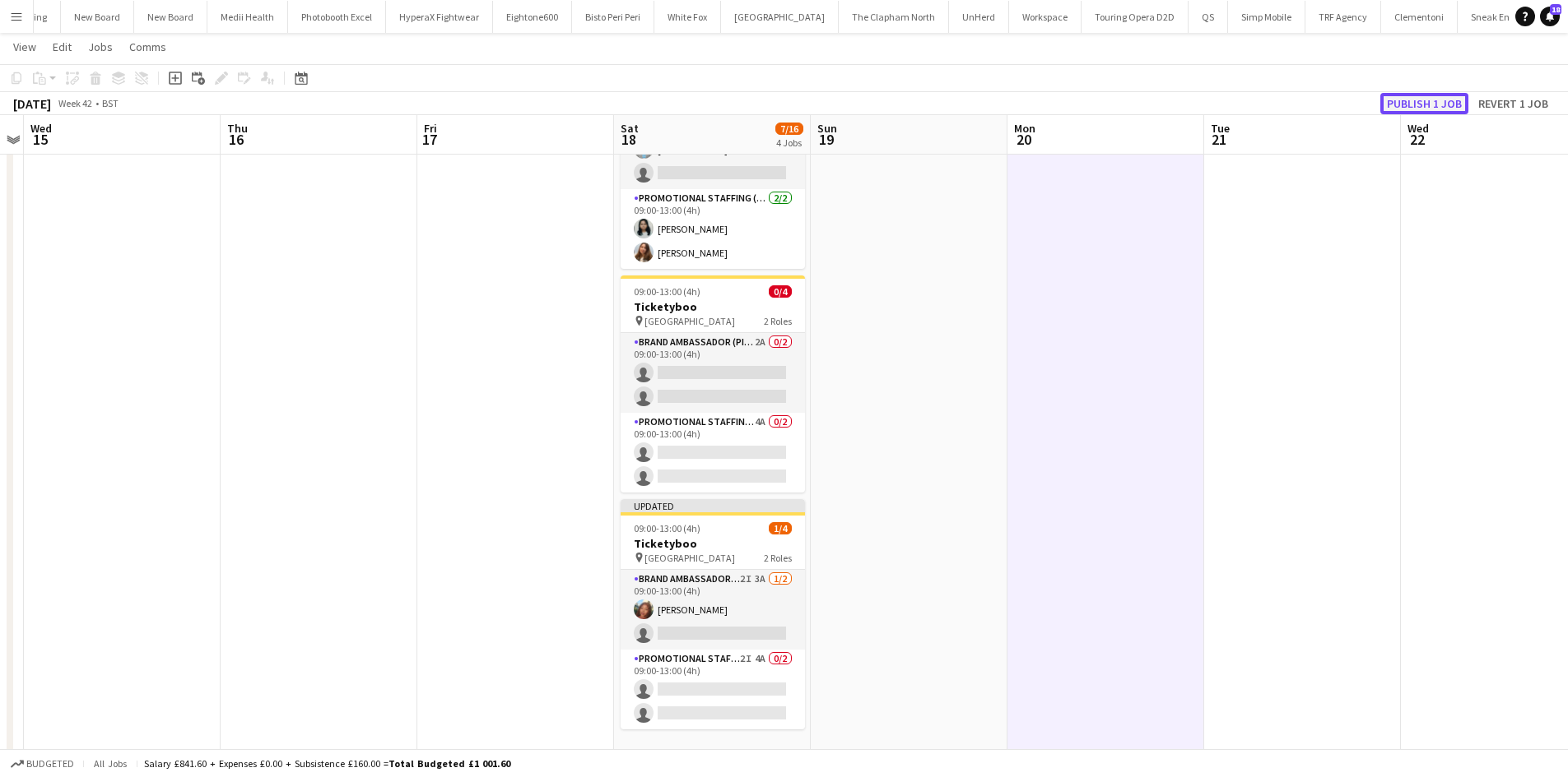
click at [1450, 108] on button "Publish 1 job" at bounding box center [1424, 103] width 88 height 21
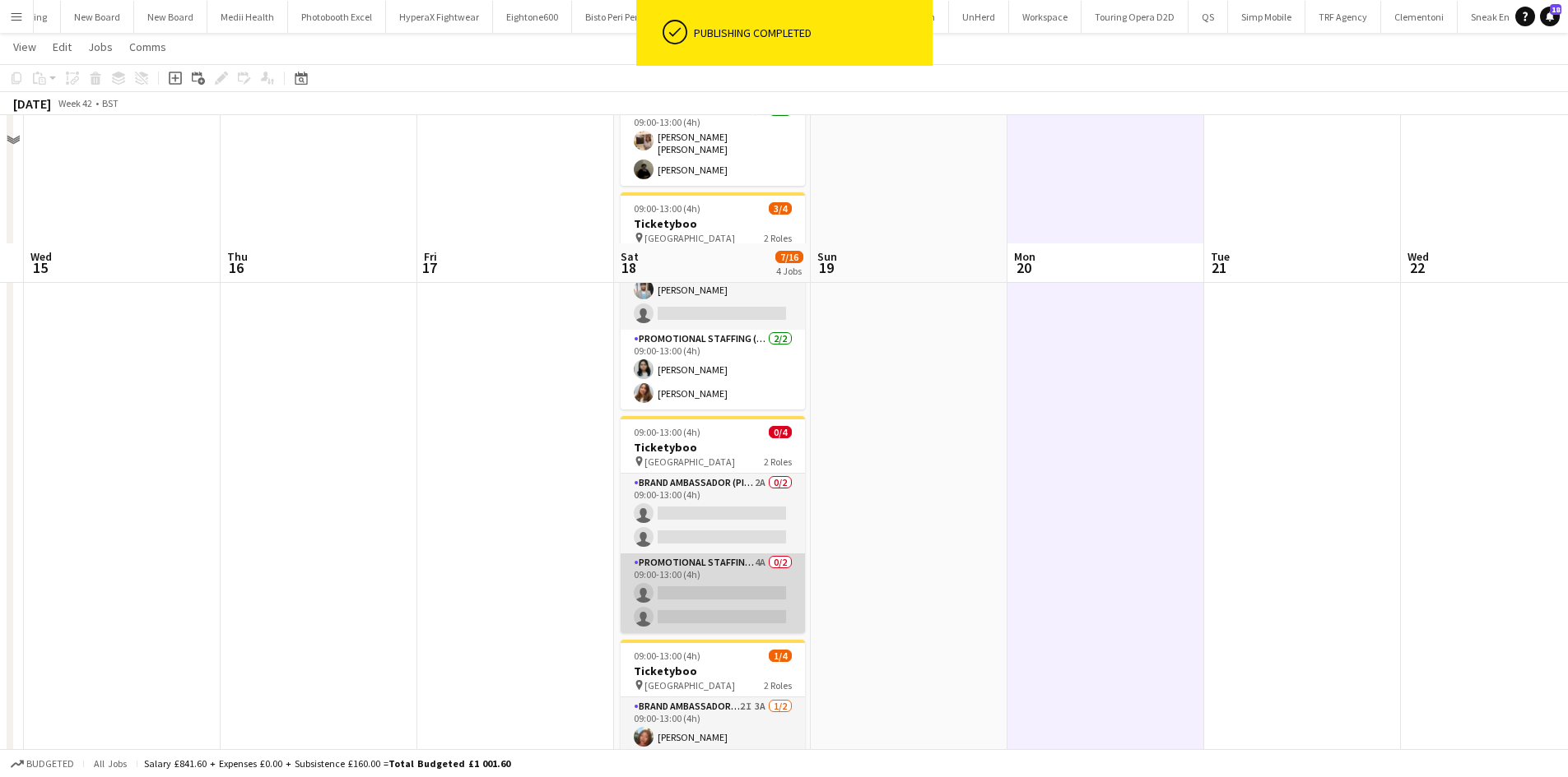
scroll to position [0, 0]
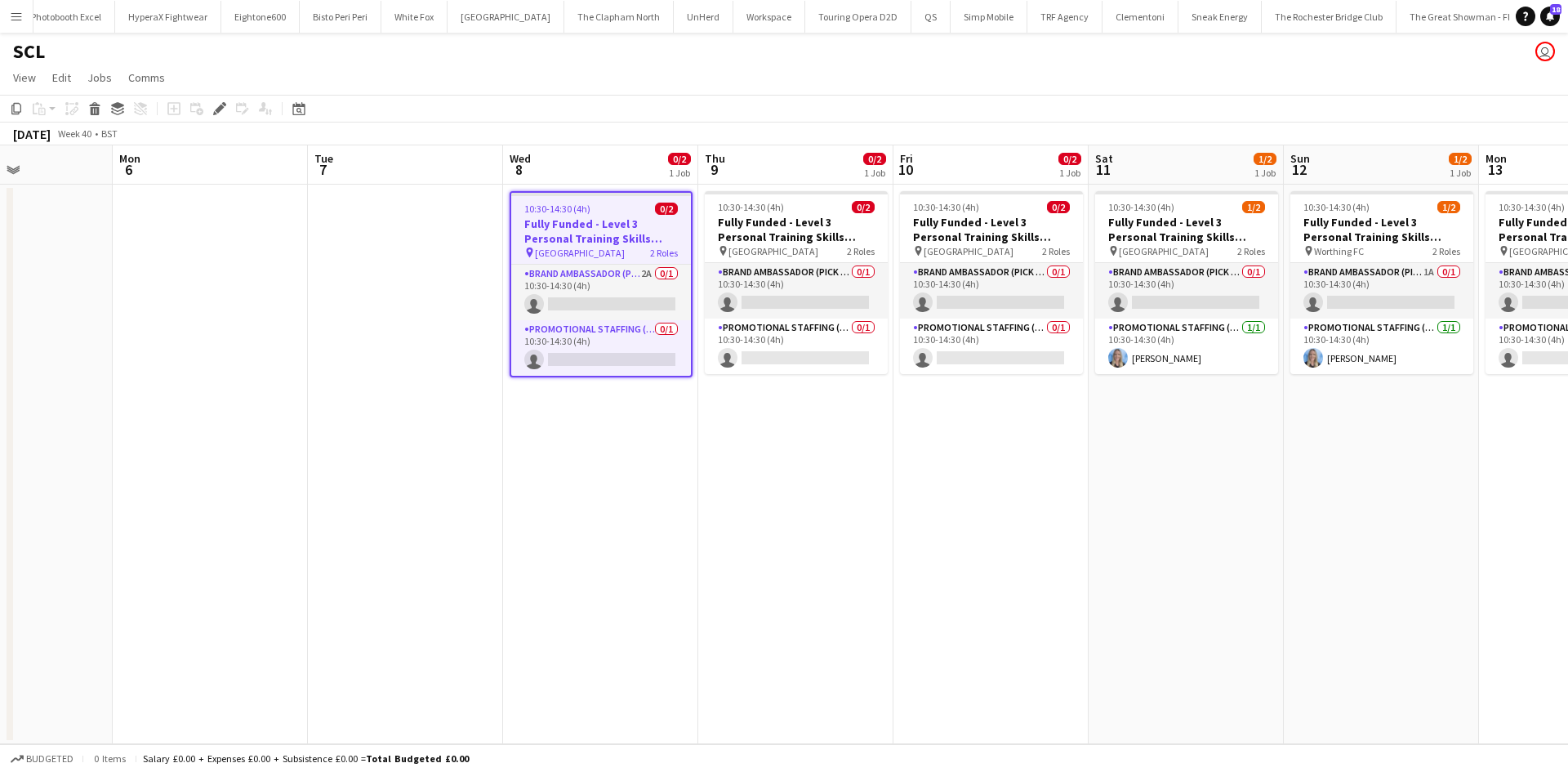
scroll to position [0, 5598]
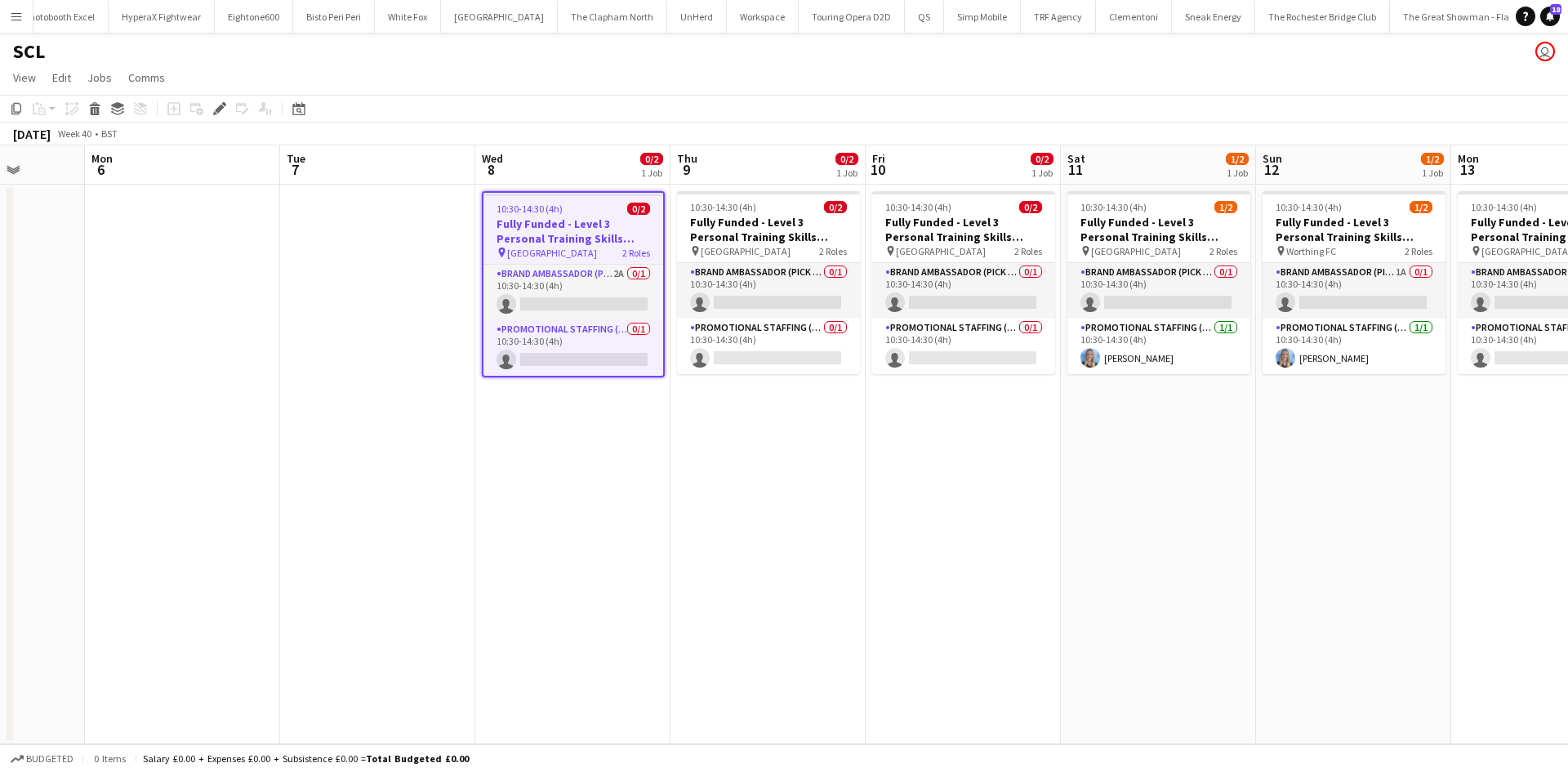
drag, startPoint x: 673, startPoint y: 392, endPoint x: 643, endPoint y: 389, distance: 30.1
click at [644, 392] on app-calendar-viewport "Thu 2 Fri 3 Sat 4 Sun 5 Mon 6 Tue 7 Wed 8 0/2 1 Job Thu 9 0/2 1 Job Fri 10 0/2 …" at bounding box center [784, 445] width 1568 height 599
drag, startPoint x: 615, startPoint y: 326, endPoint x: 630, endPoint y: 309, distance: 22.7
click at [613, 323] on app-card-role "Promotional Staffing (Brand Ambassadors) 0/1 10:30-14:30 (4h) single-neutral-ac…" at bounding box center [572, 348] width 180 height 55
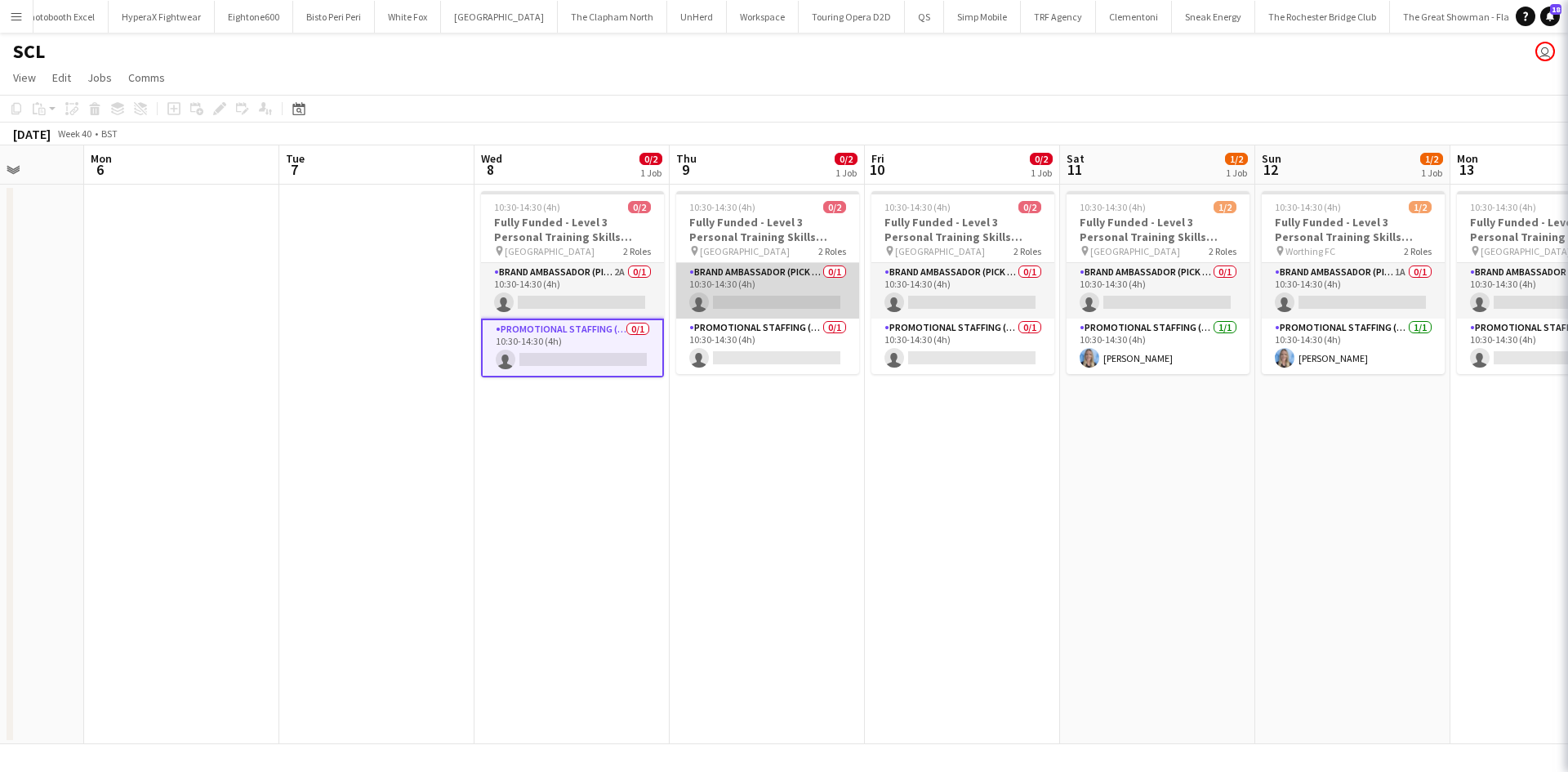
scroll to position [0, 700]
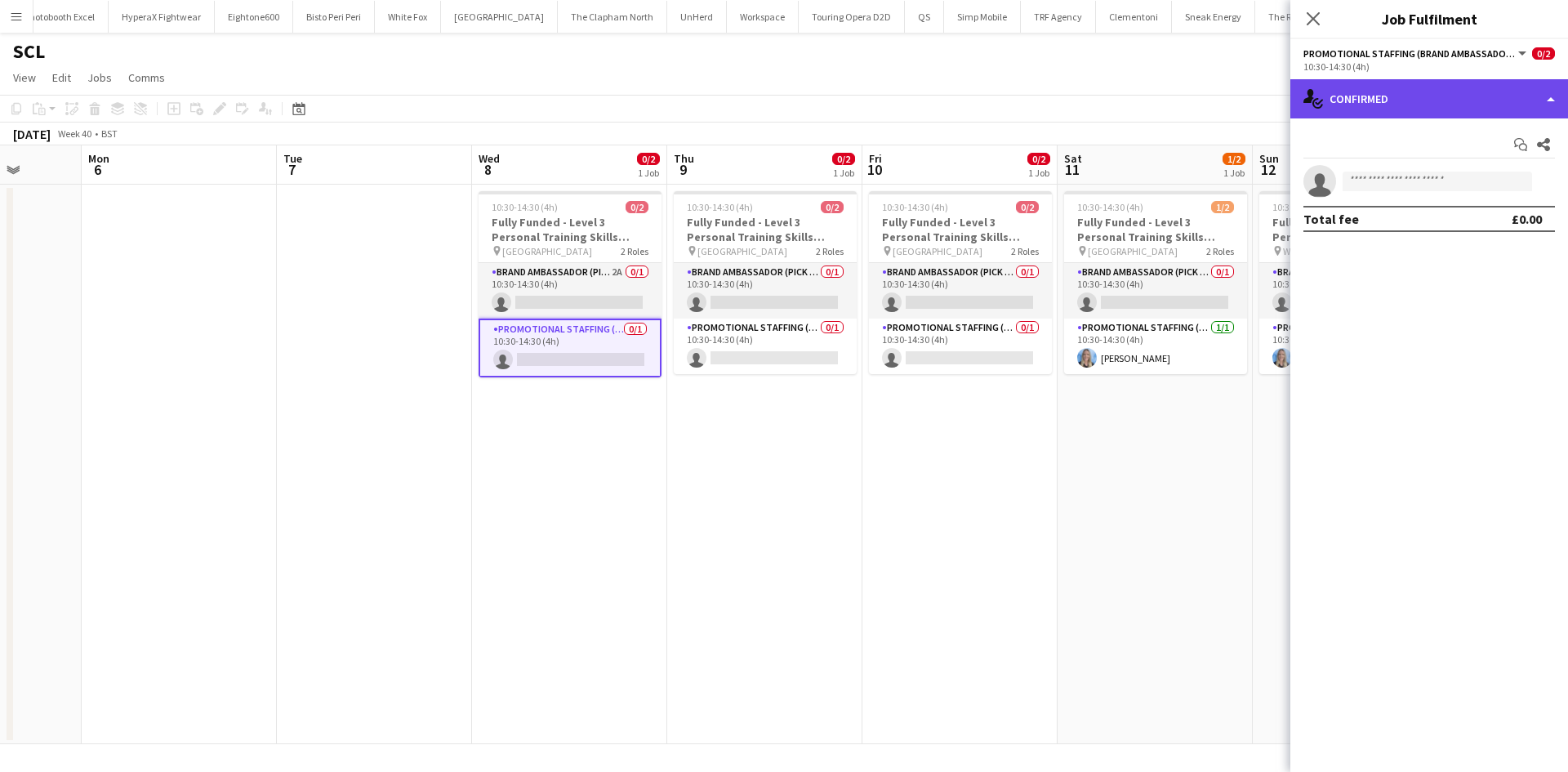
click at [1385, 109] on div "single-neutral-actions-check-2 Confirmed" at bounding box center [1429, 99] width 278 height 39
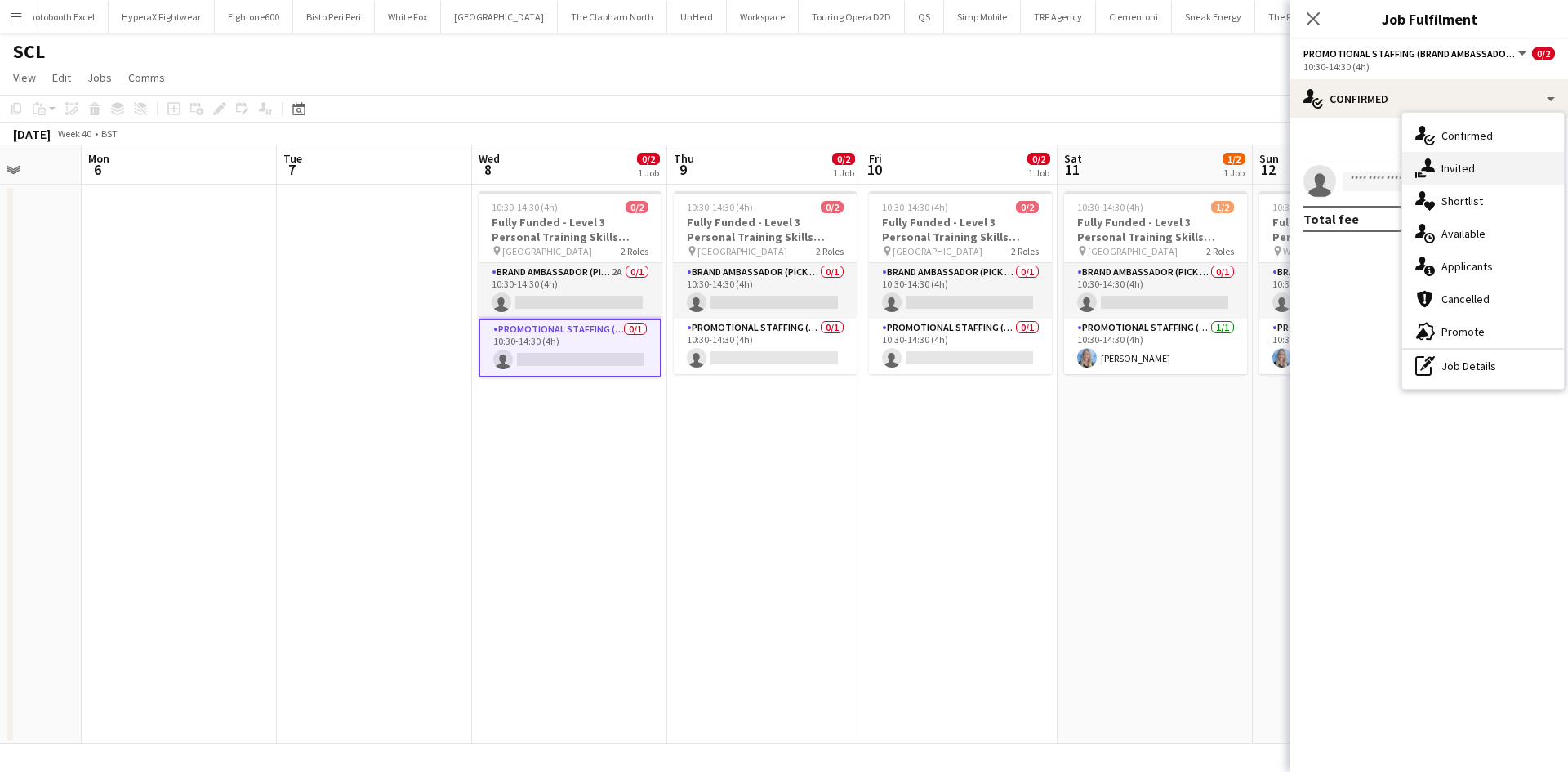
click at [1460, 169] on span "Invited" at bounding box center [1458, 168] width 33 height 15
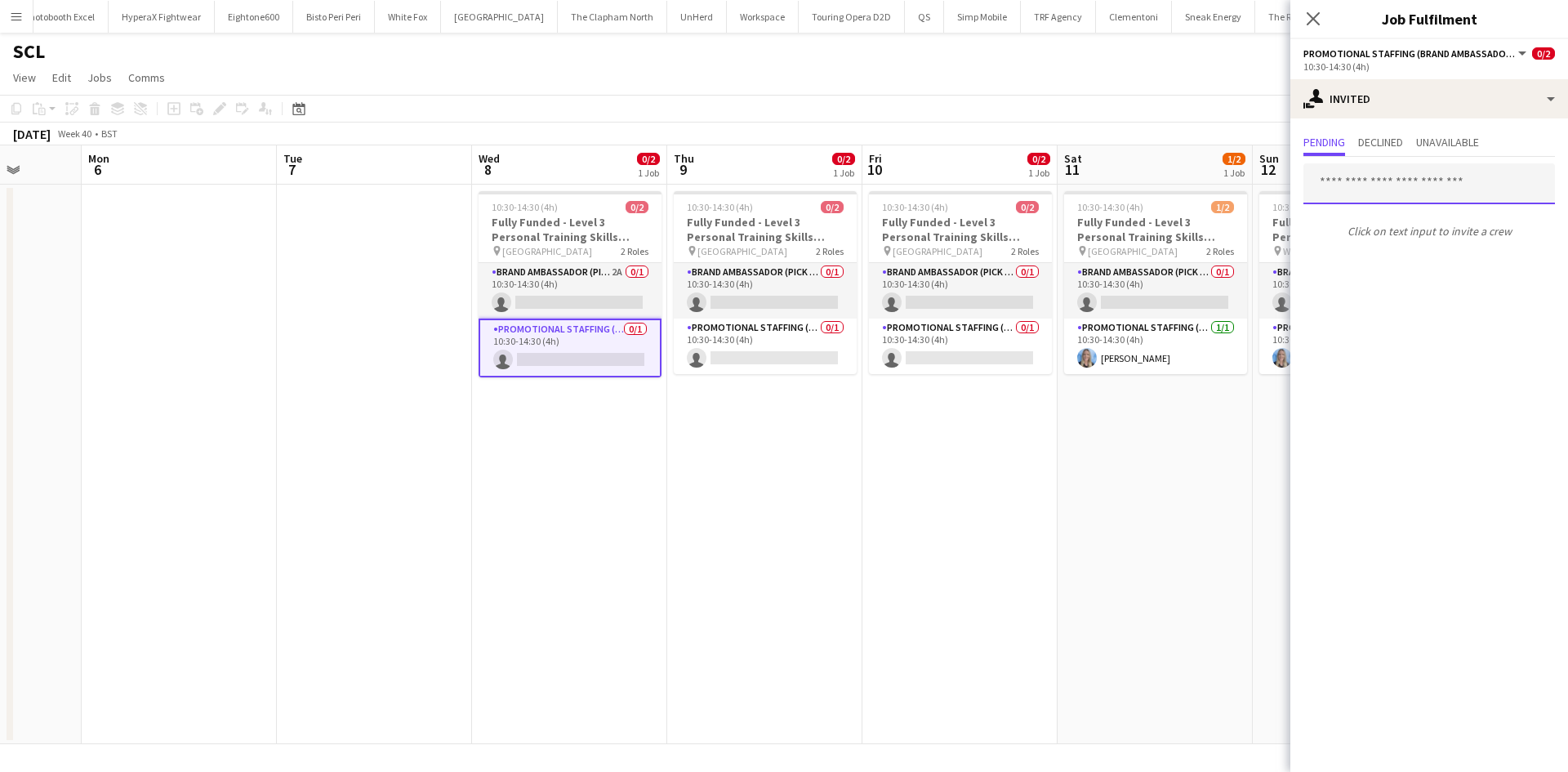
click at [1395, 187] on input "text" at bounding box center [1429, 184] width 252 height 41
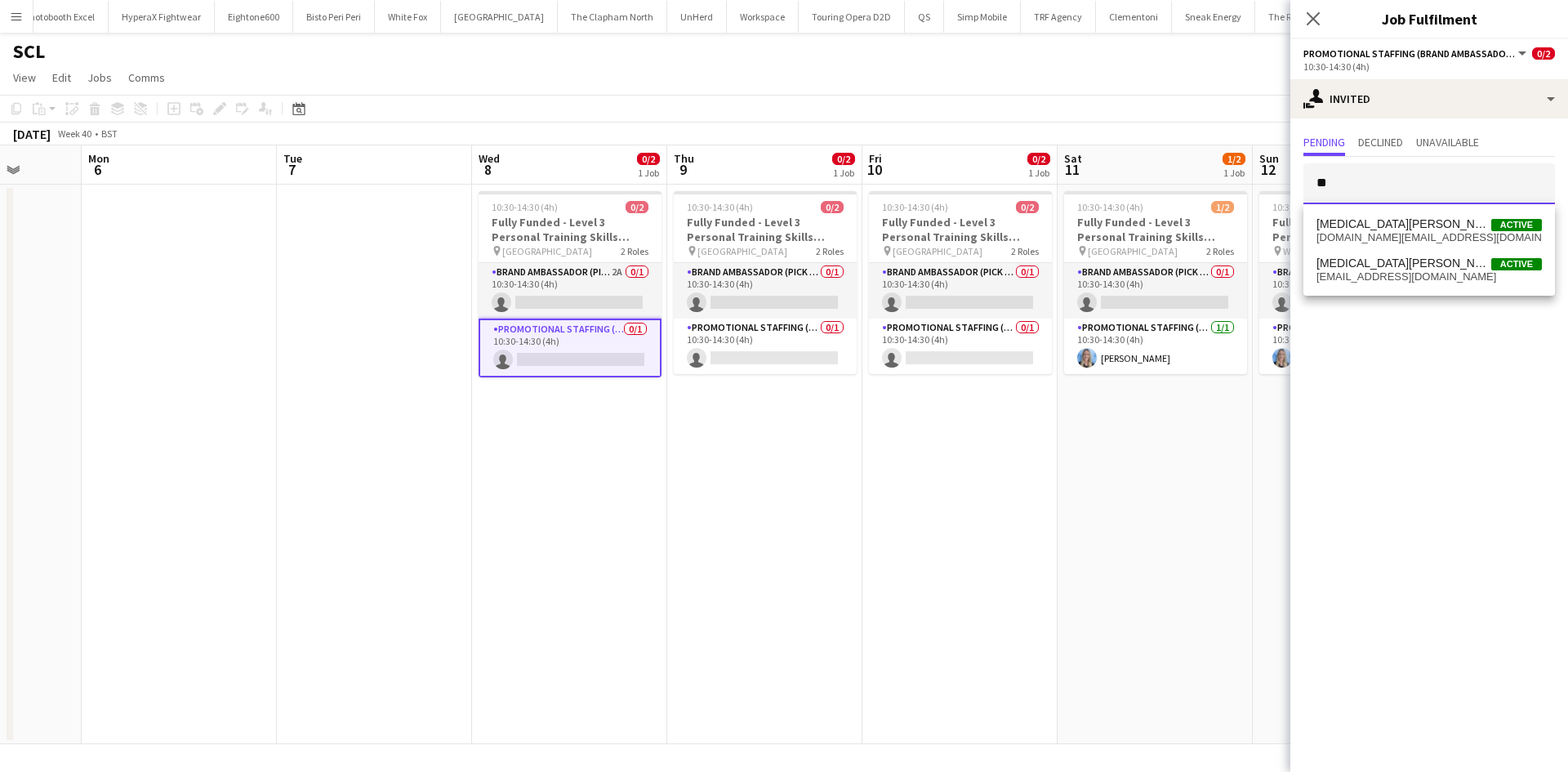
type input "*"
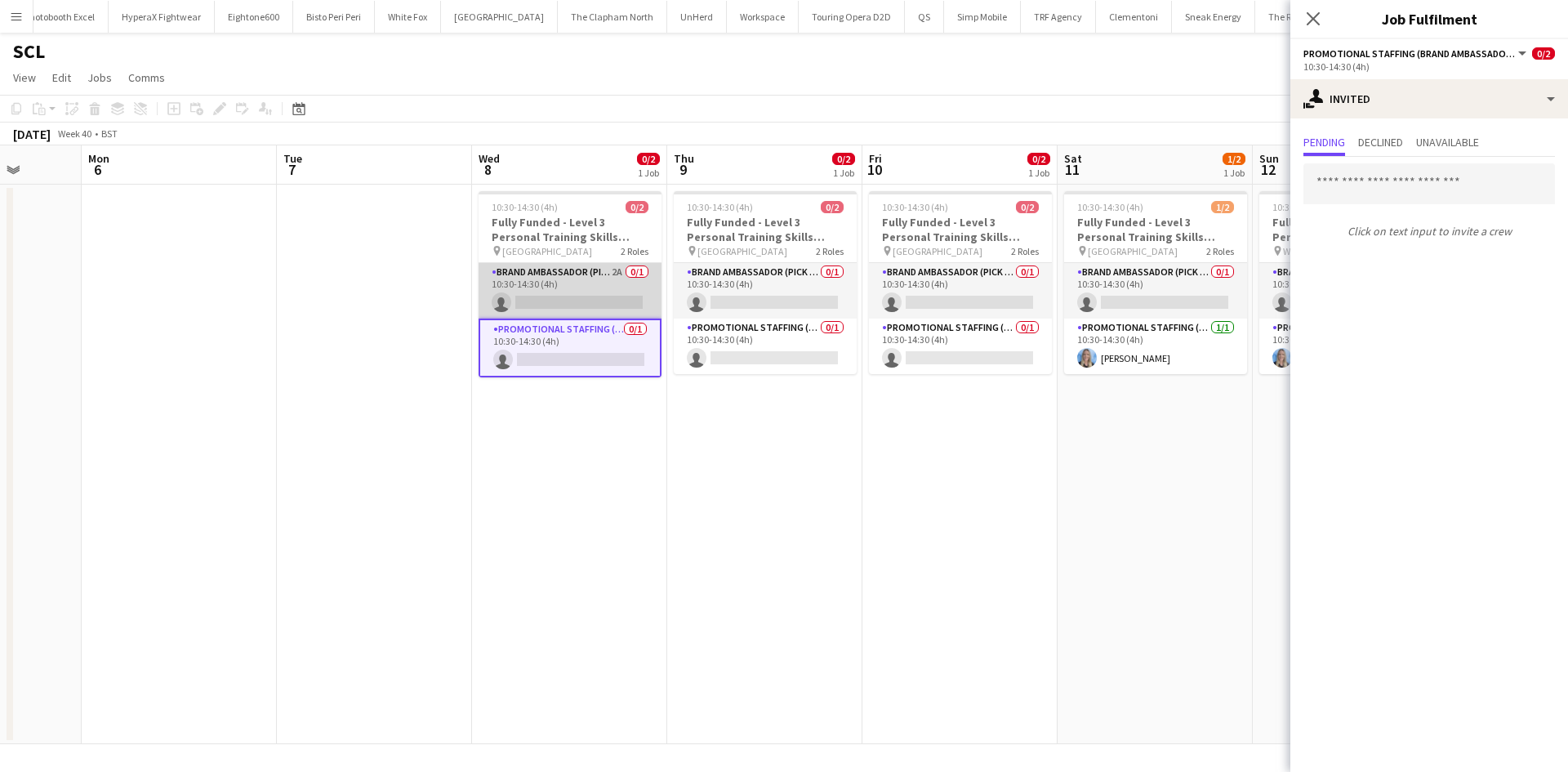
click at [611, 274] on app-card-role "Brand Ambassador (Pick up) 2A 0/1 10:30-14:30 (4h) single-neutral-actions" at bounding box center [570, 291] width 183 height 55
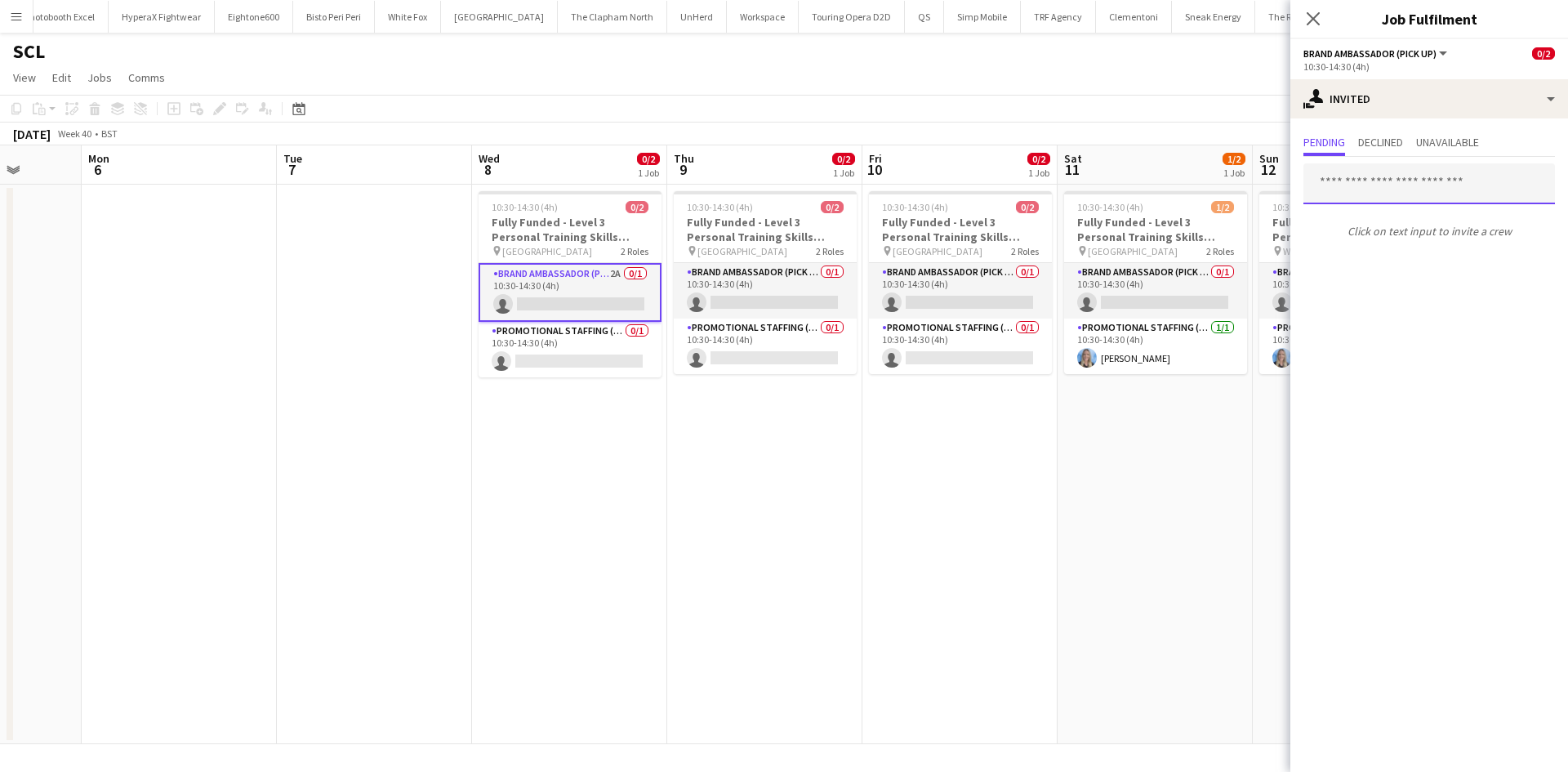
click at [1442, 184] on input "text" at bounding box center [1429, 184] width 252 height 41
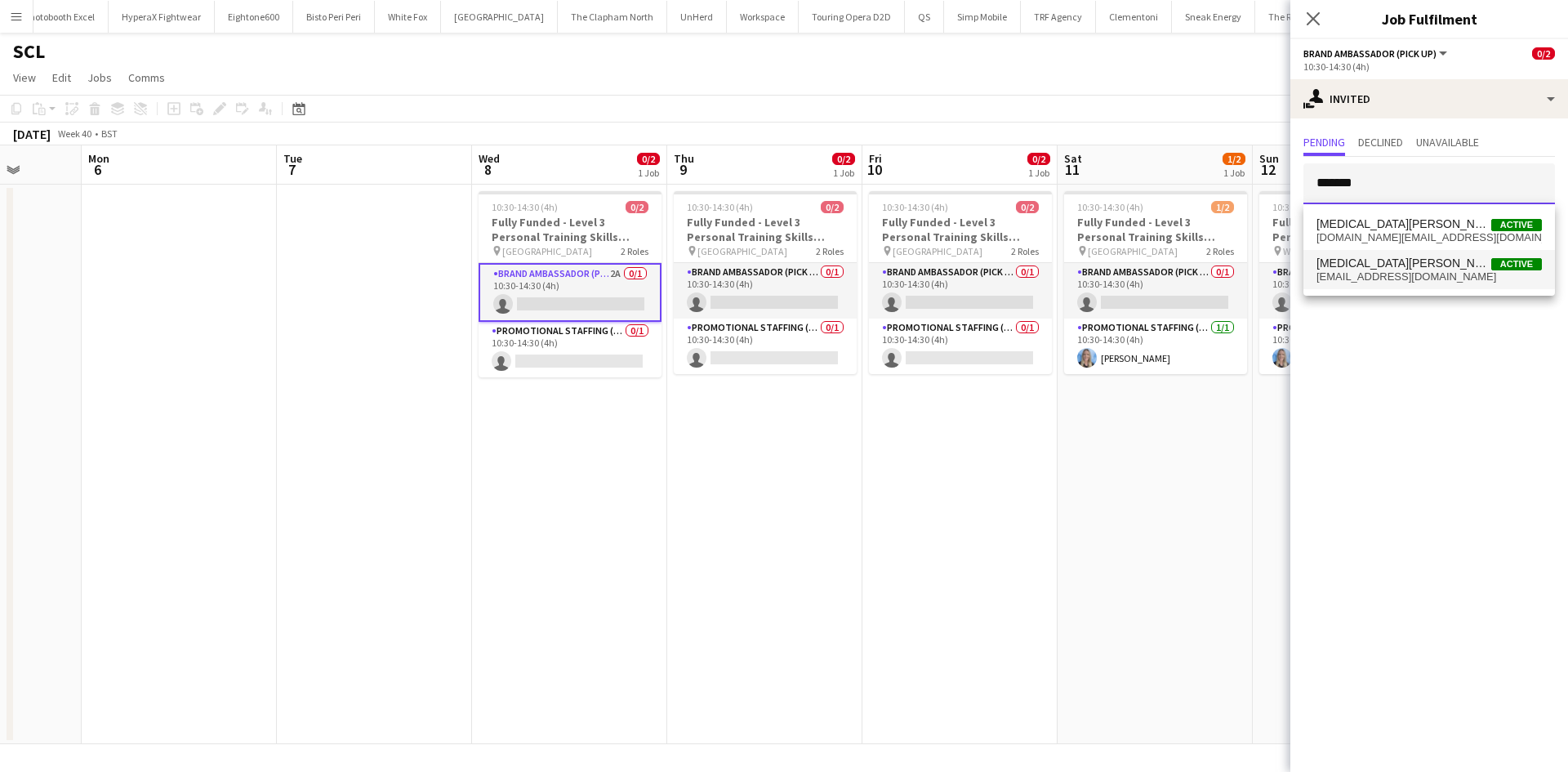
type input "******"
click at [1425, 272] on span "[EMAIL_ADDRESS][DOMAIN_NAME]" at bounding box center [1430, 277] width 225 height 13
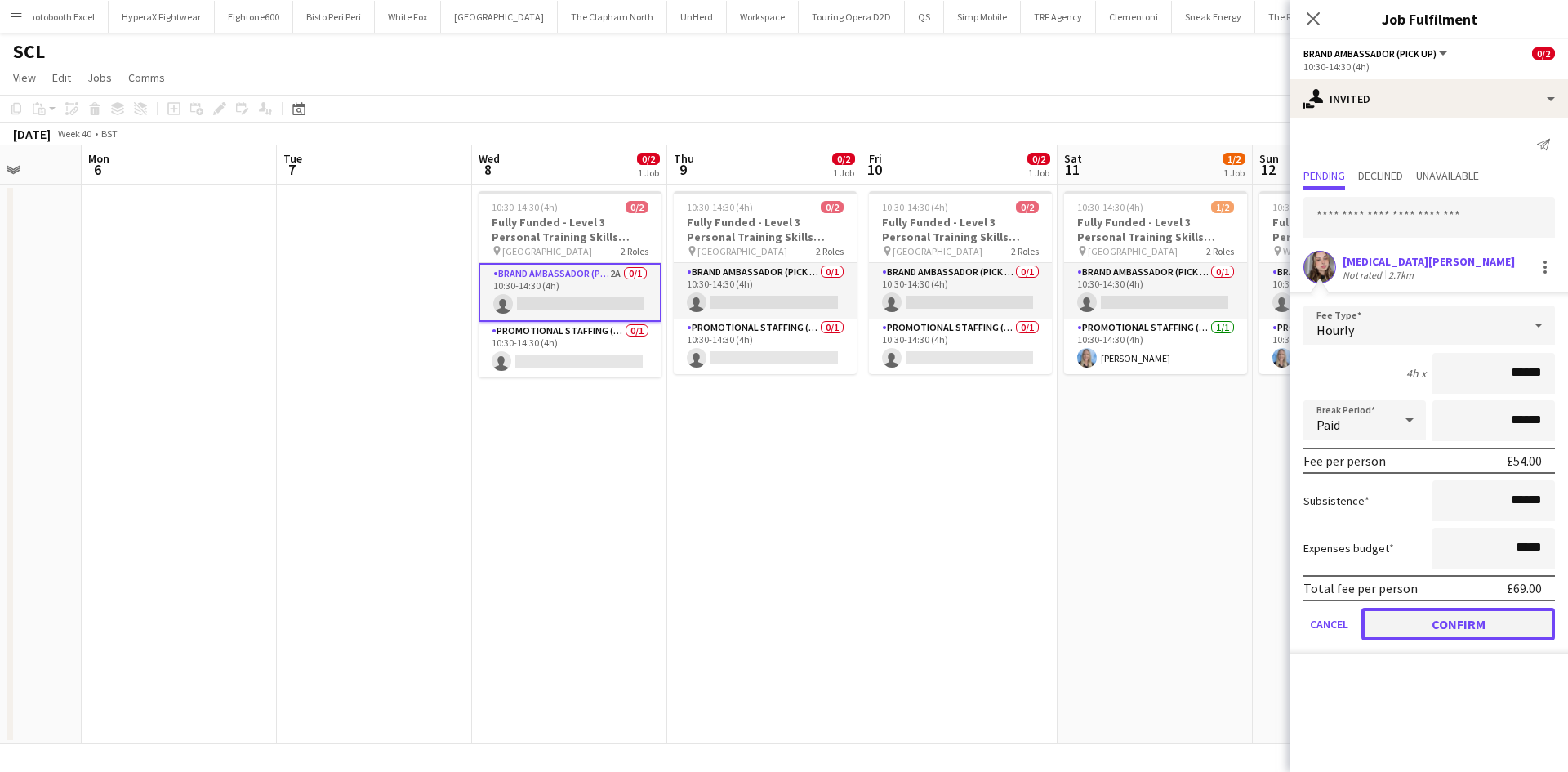
click at [1452, 627] on button "Confirm" at bounding box center [1458, 623] width 194 height 32
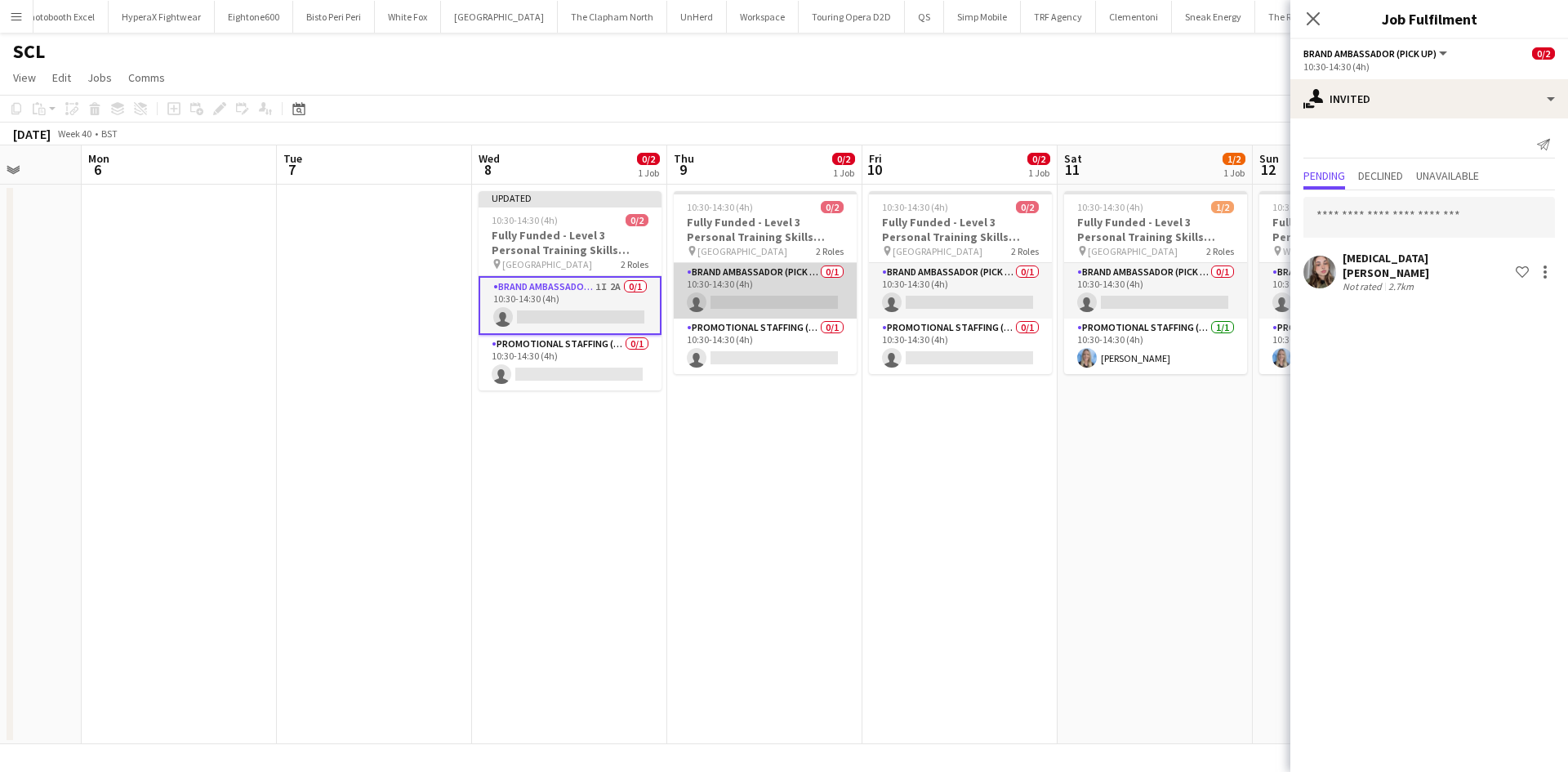
click at [809, 265] on app-card-role "Brand Ambassador (Pick up) 0/1 10:30-14:30 (4h) single-neutral-actions" at bounding box center [765, 291] width 183 height 55
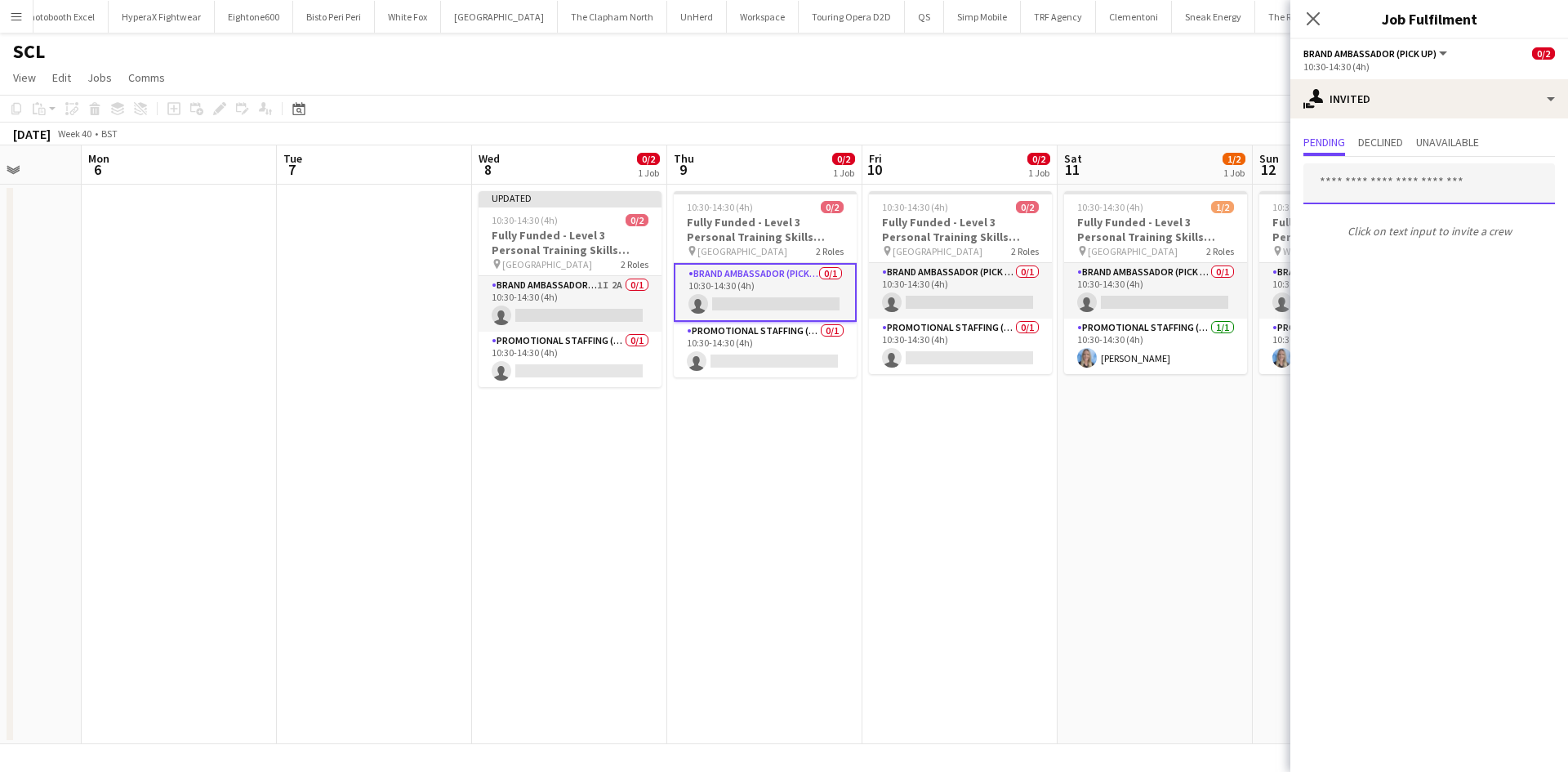
click at [1374, 178] on input "text" at bounding box center [1429, 184] width 252 height 41
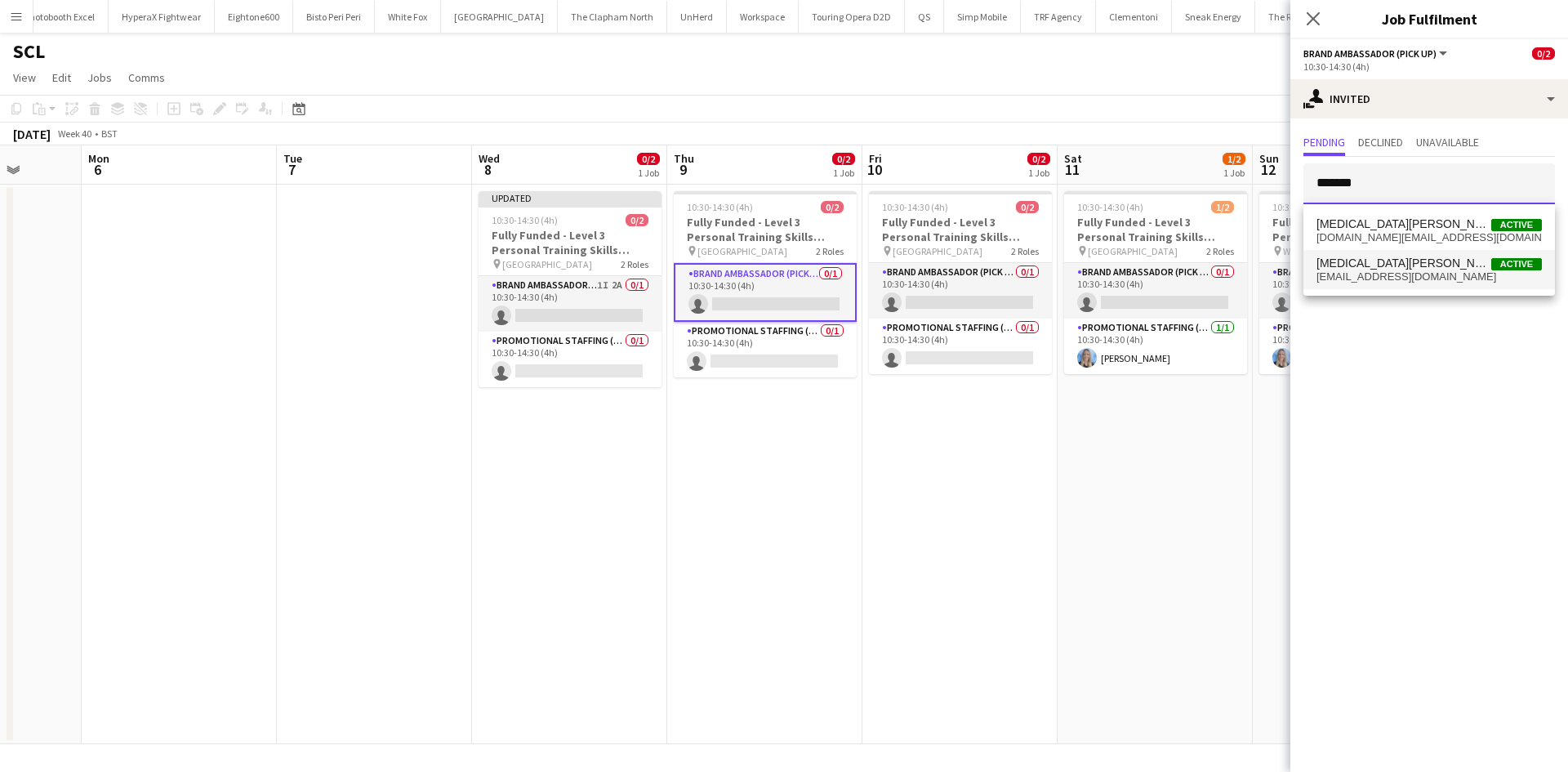
type input "******"
click at [1415, 284] on mat-option "Yasmin Evans Active yasminisabella98@gmail.com" at bounding box center [1429, 270] width 252 height 39
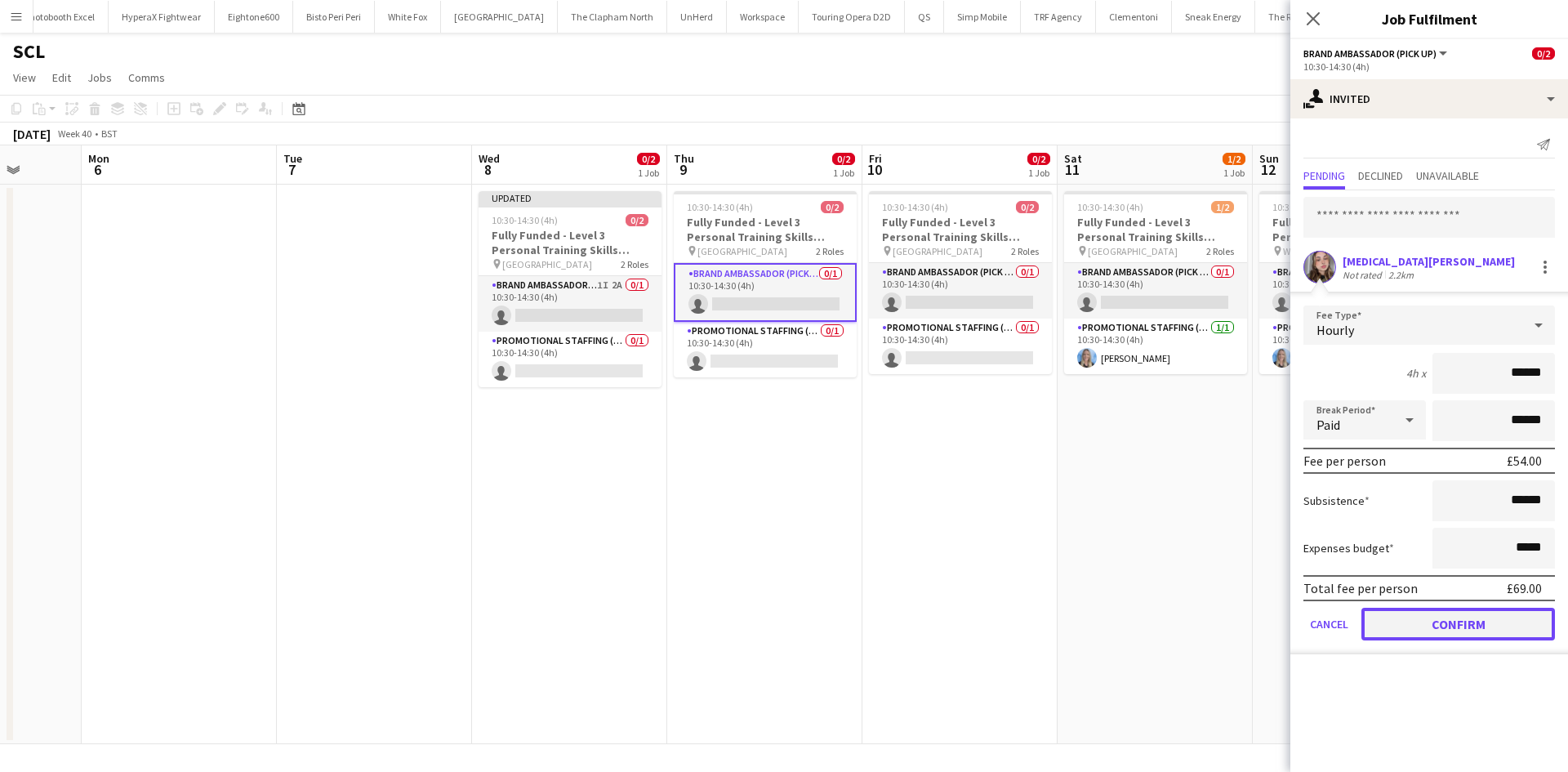
click at [1461, 629] on button "Confirm" at bounding box center [1458, 623] width 194 height 32
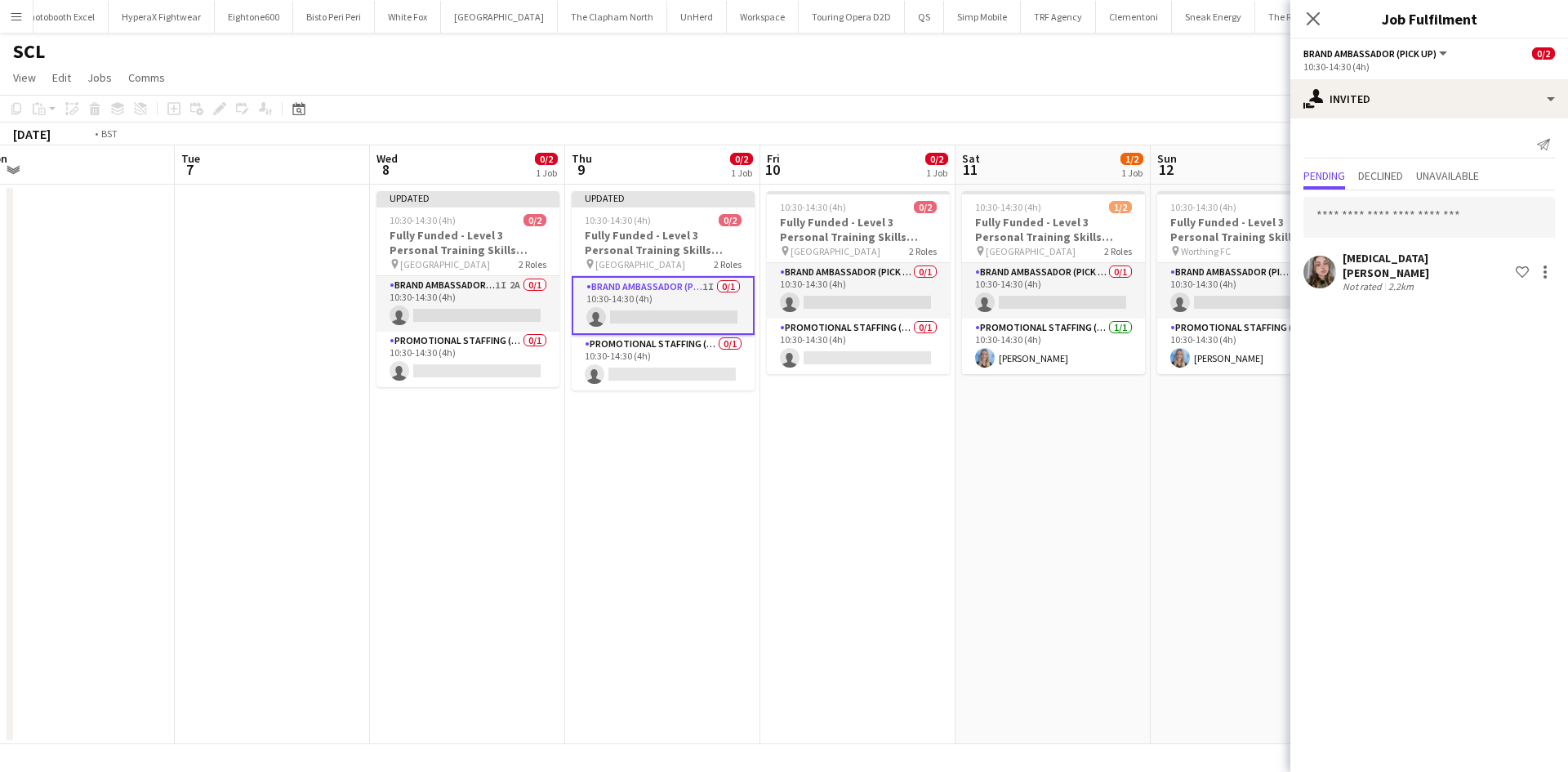
drag, startPoint x: 1072, startPoint y: 500, endPoint x: 581, endPoint y: 402, distance: 500.7
click at [581, 402] on app-calendar-viewport "Thu 2 Fri 3 Sat 4 Sun 5 Mon 6 Tue 7 Wed 8 0/2 1 Job Thu 9 0/2 1 Job Fri 10 0/2 …" at bounding box center [784, 445] width 1568 height 599
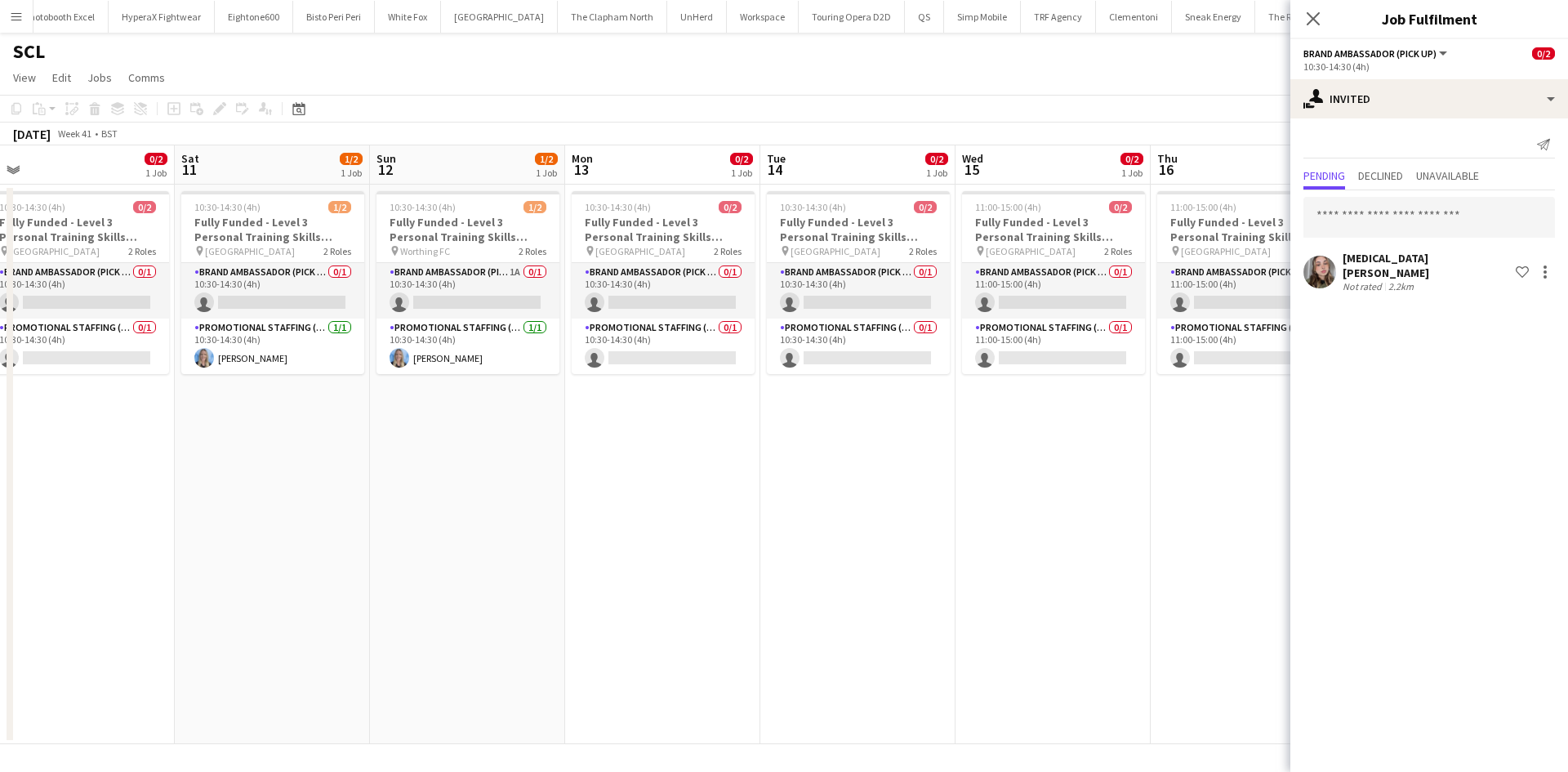
scroll to position [0, 450]
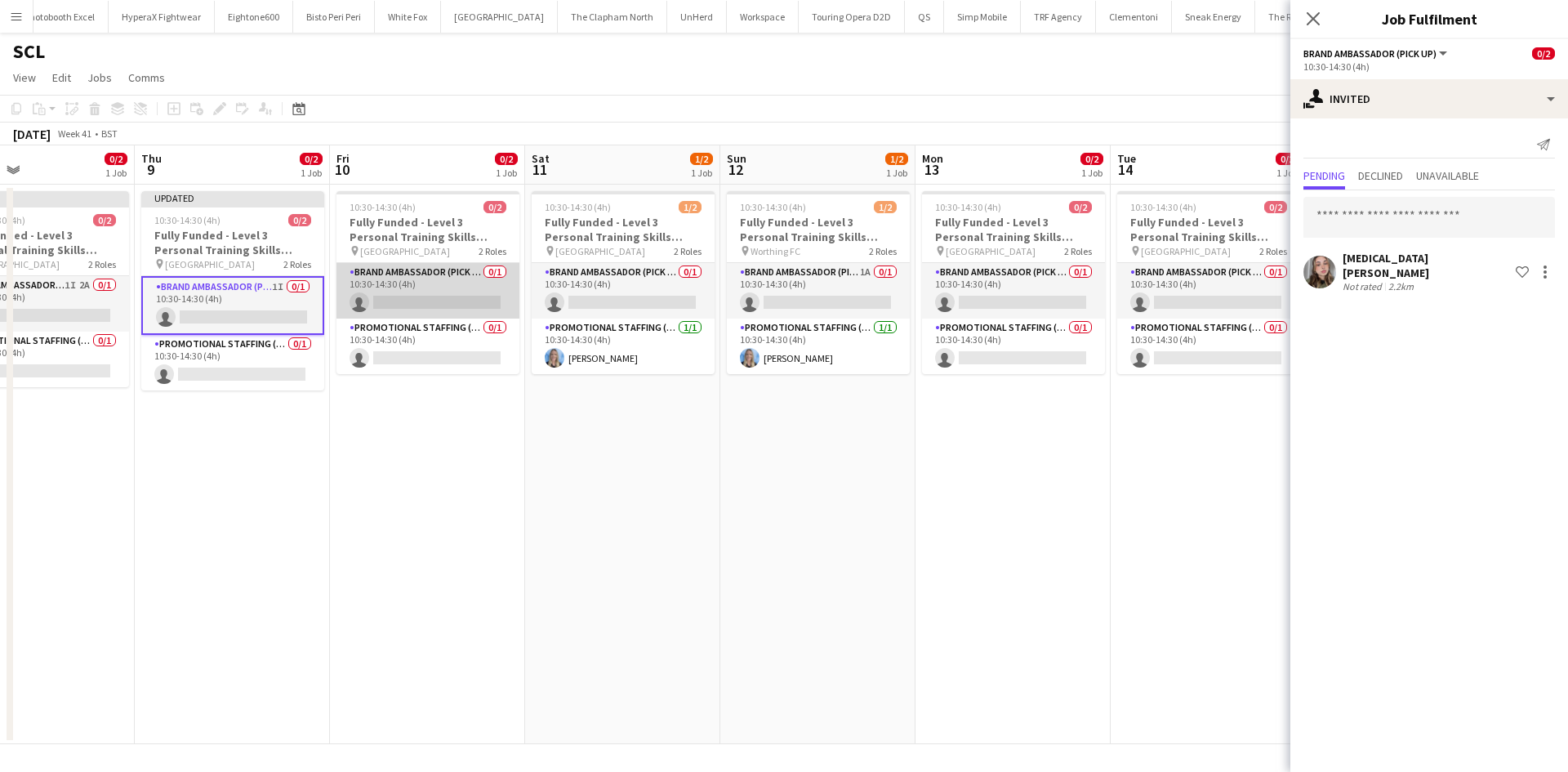
click at [404, 271] on app-card-role "Brand Ambassador (Pick up) 0/1 10:30-14:30 (4h) single-neutral-actions" at bounding box center [428, 291] width 183 height 55
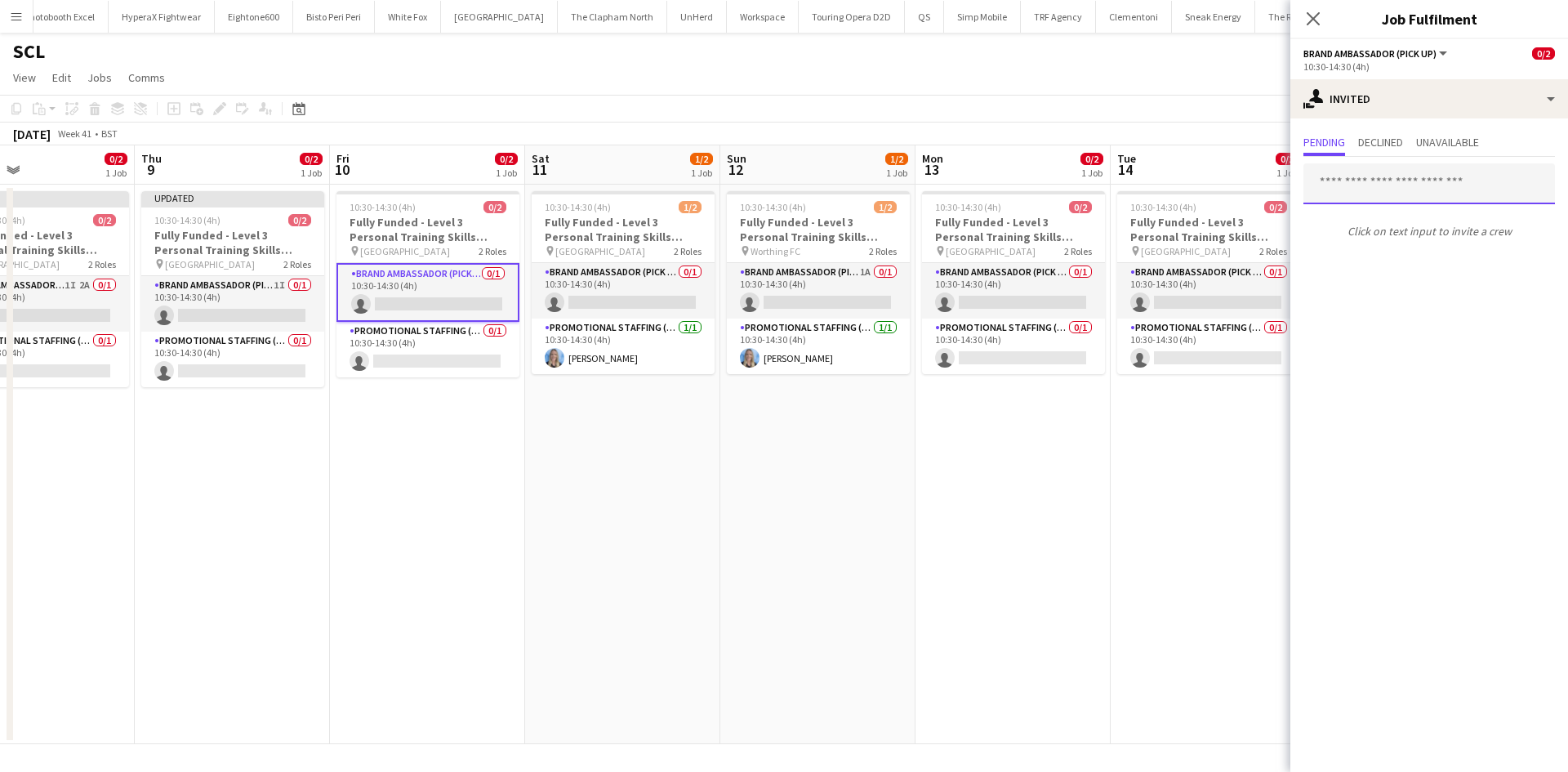
click at [1381, 195] on input "text" at bounding box center [1429, 184] width 252 height 41
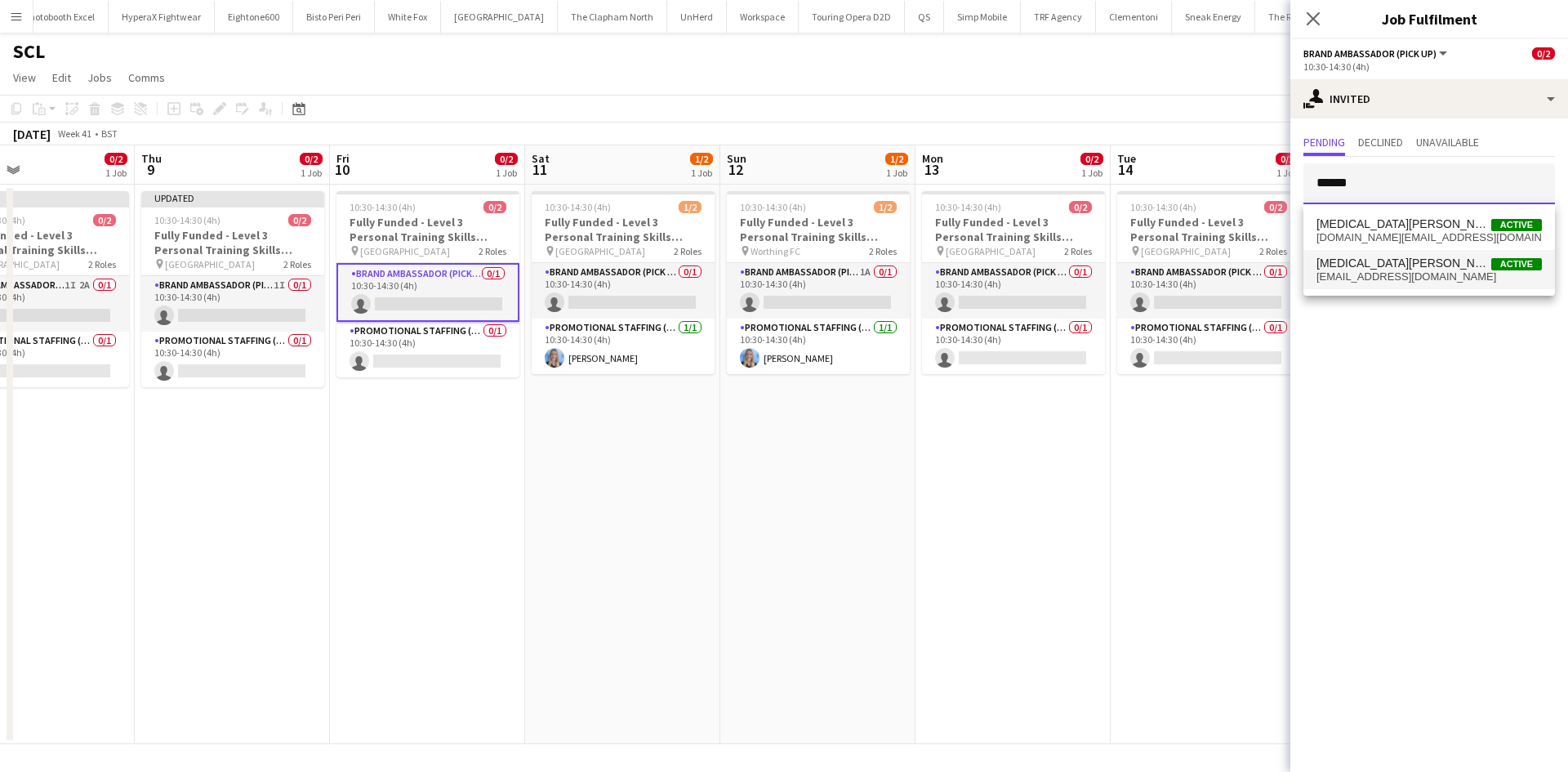
type input "******"
click at [1370, 267] on span "Yasmin Evans" at bounding box center [1404, 263] width 174 height 14
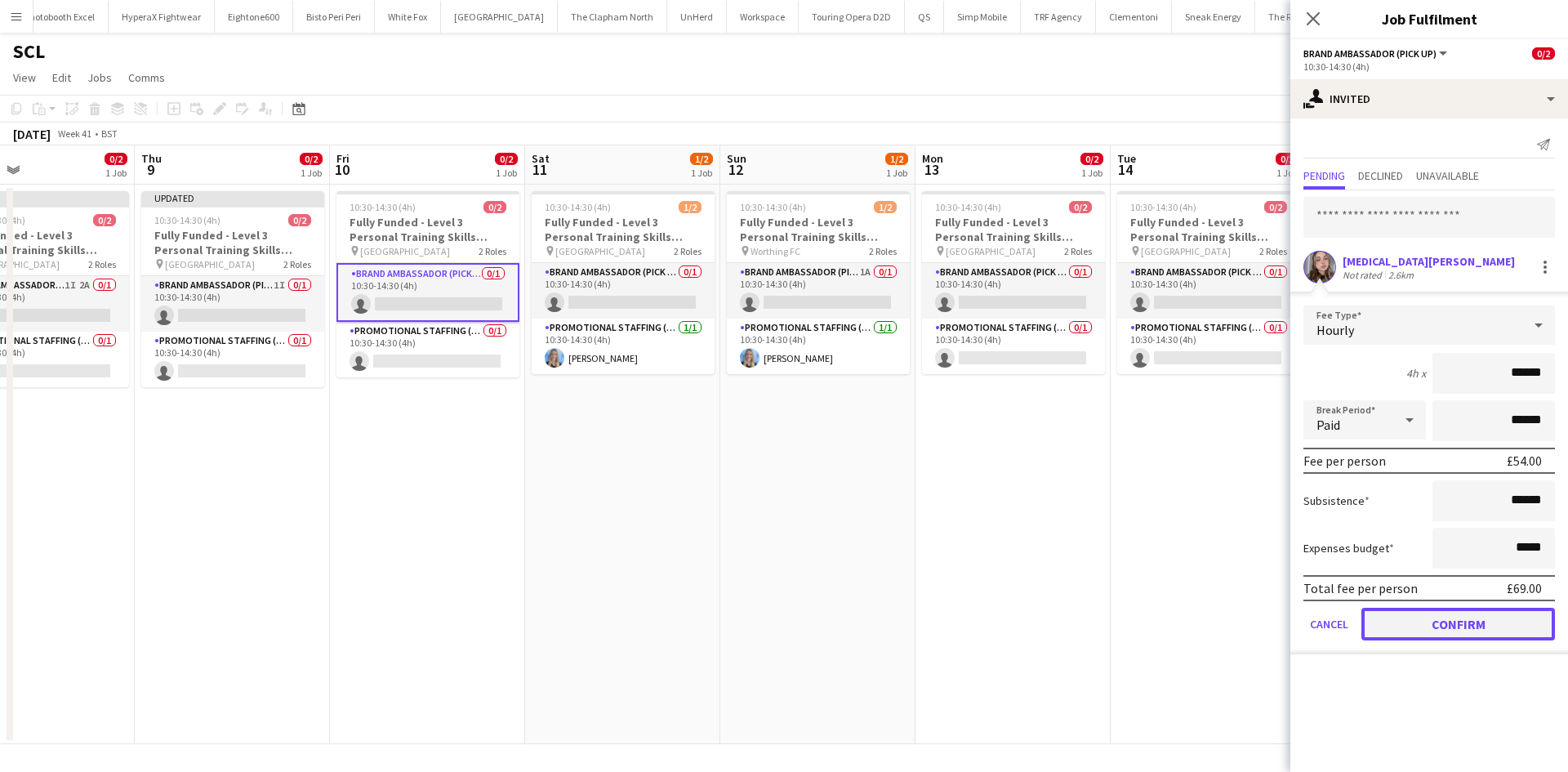
click at [1451, 625] on button "Confirm" at bounding box center [1458, 623] width 194 height 32
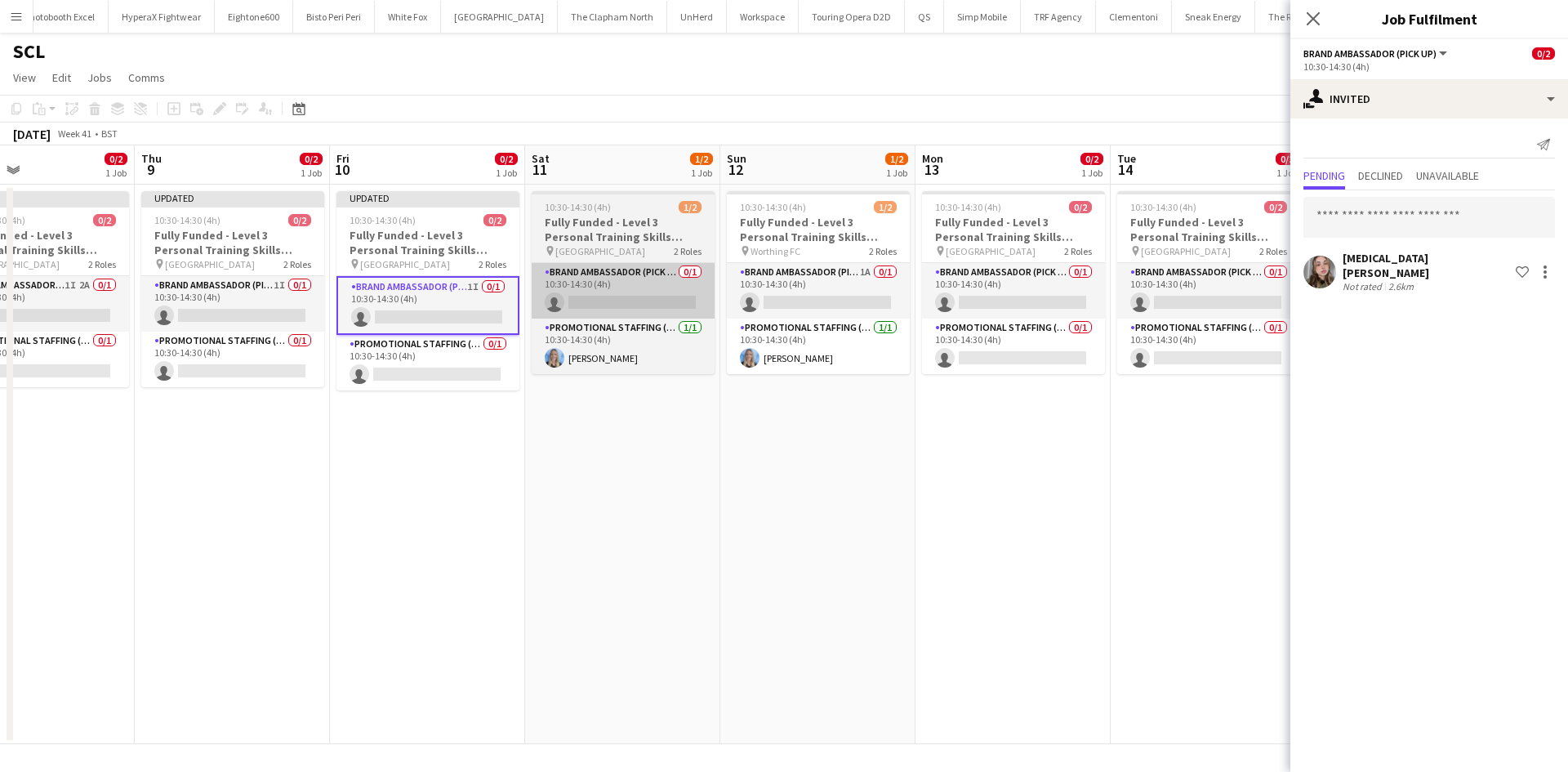
drag, startPoint x: 639, startPoint y: 262, endPoint x: 641, endPoint y: 281, distance: 19.1
click at [640, 263] on div "Brand Ambassador (Pick up) 0/1 10:30-14:30 (4h) single-neutral-actions Promotio…" at bounding box center [623, 318] width 183 height 112
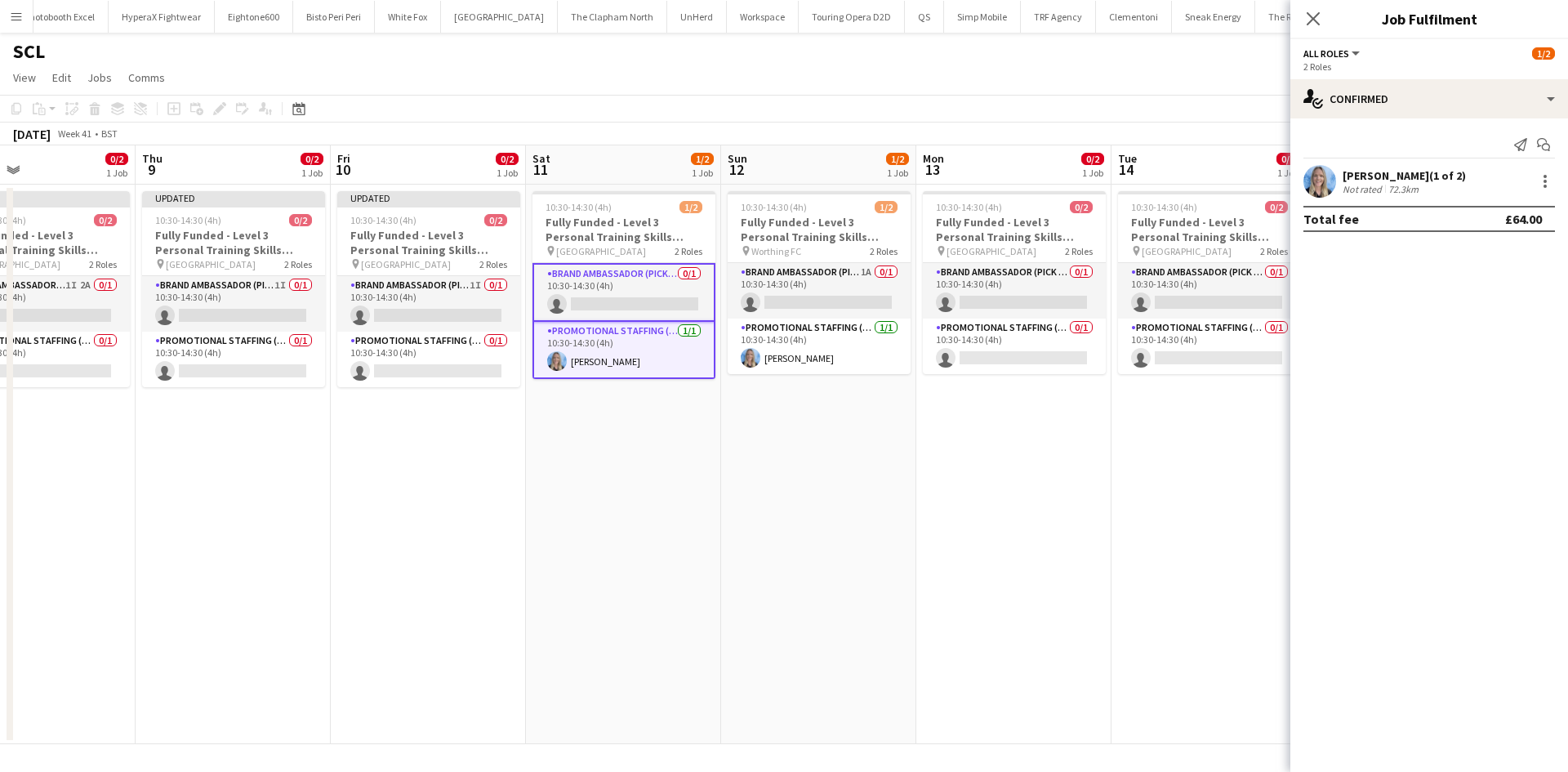
click at [691, 344] on app-card-role "Promotional Staffing (Brand Ambassadors) 1/1 10:30-14:30 (4h) Katrina Donaldson" at bounding box center [624, 351] width 183 height 57
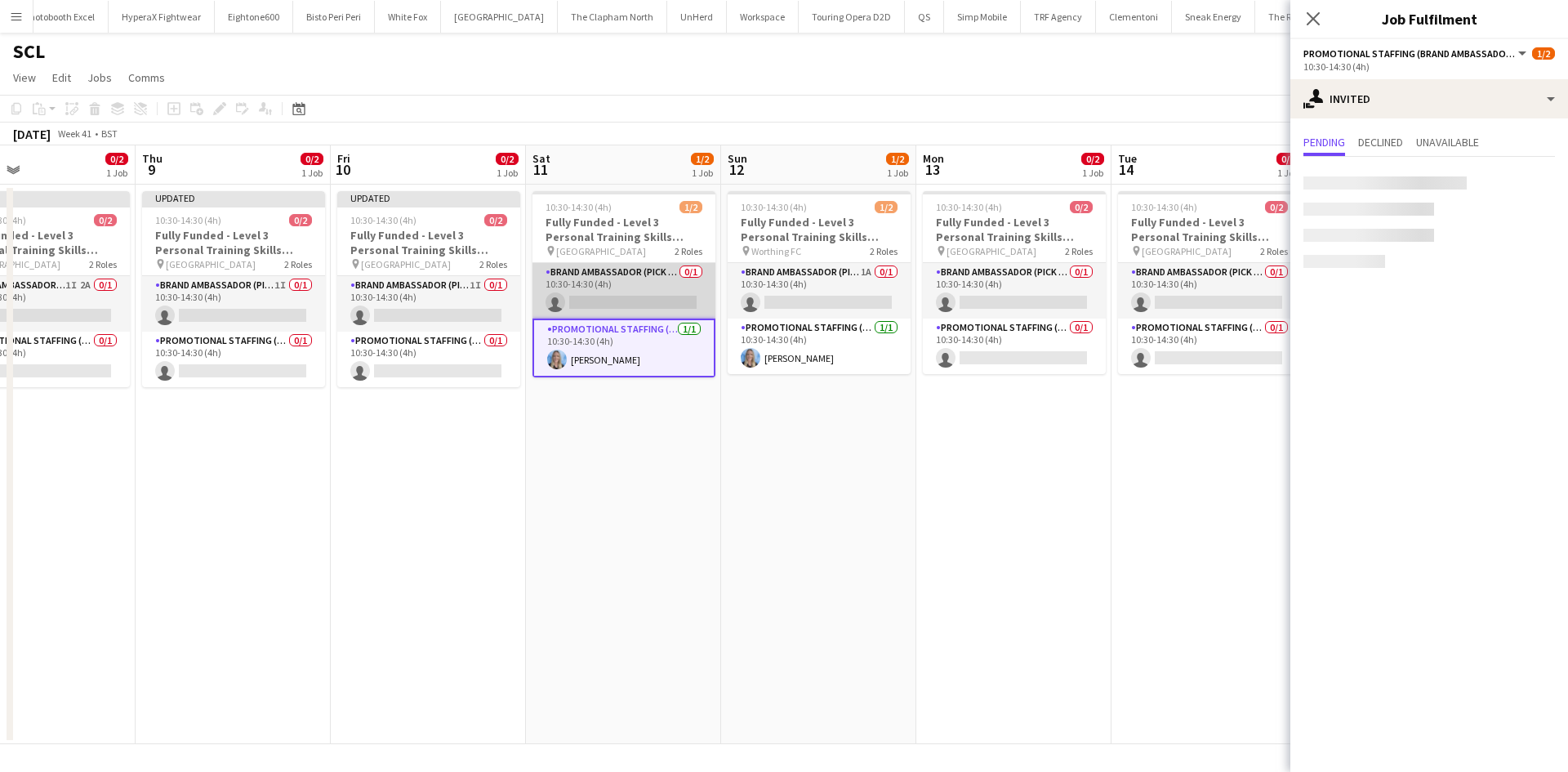
click at [663, 266] on app-card-role "Brand Ambassador (Pick up) 0/1 10:30-14:30 (4h) single-neutral-actions" at bounding box center [624, 291] width 183 height 55
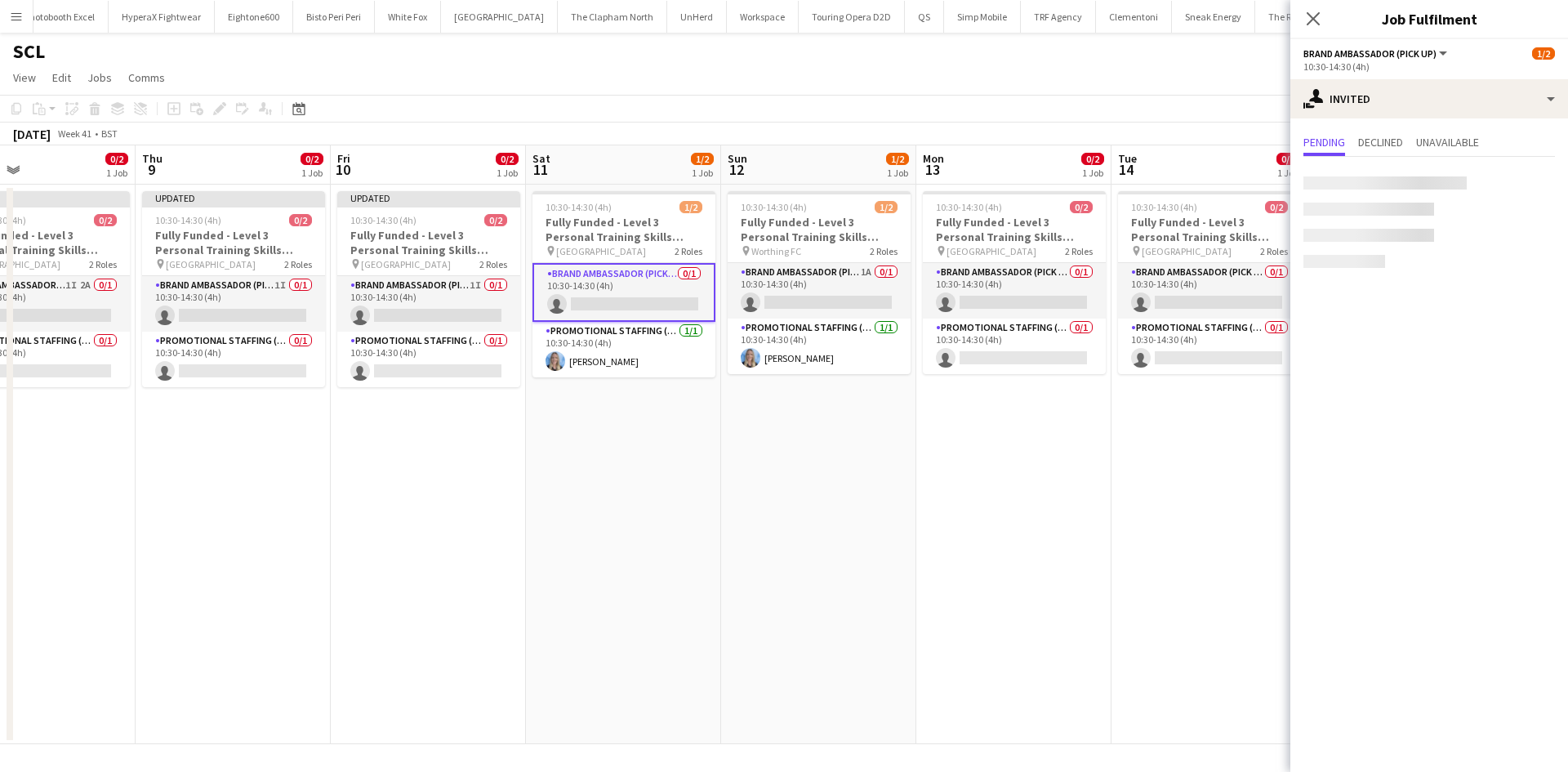
scroll to position [0, 449]
click at [1391, 177] on input "text" at bounding box center [1429, 184] width 252 height 41
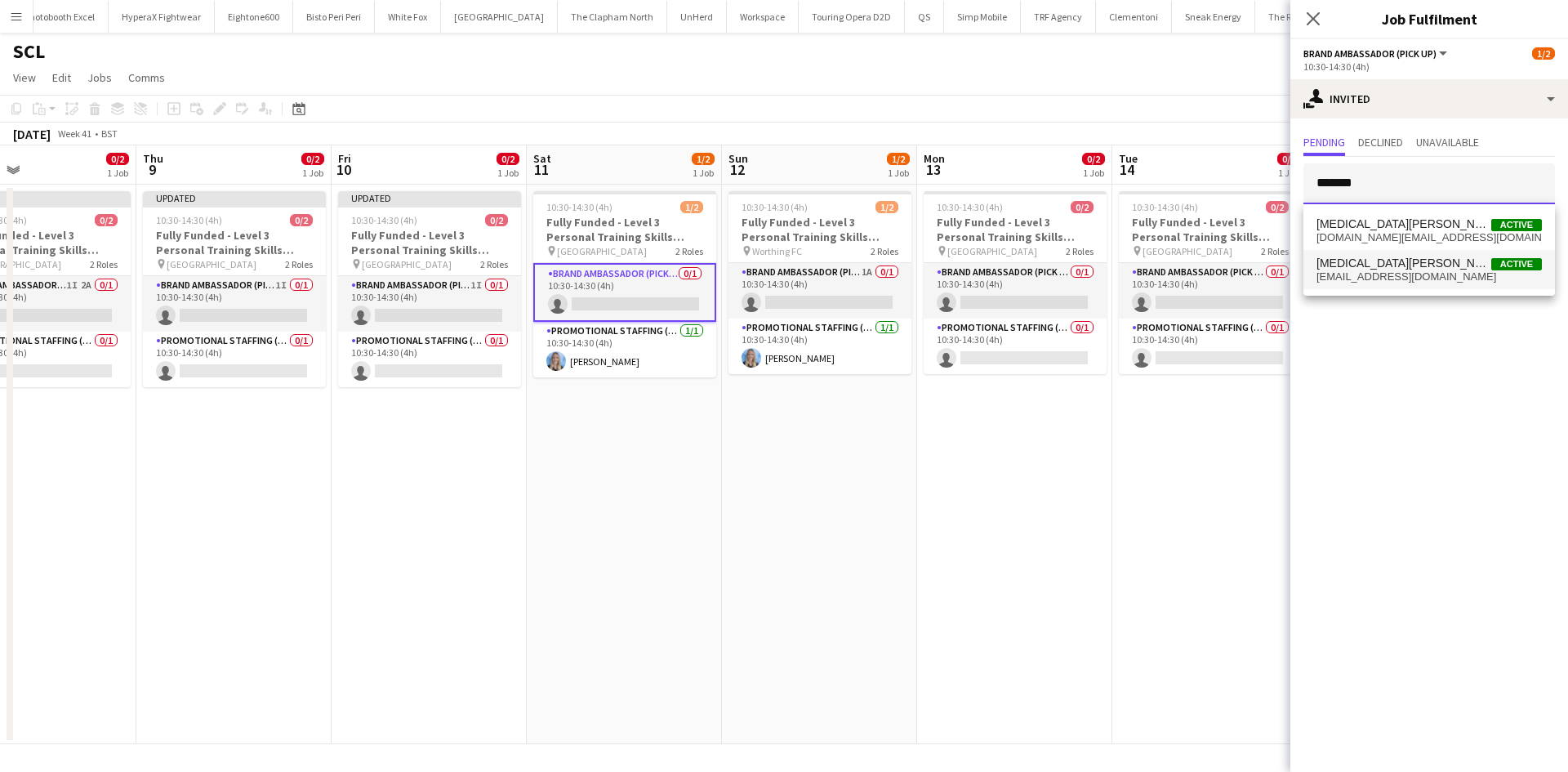
type input "******"
click at [1357, 272] on span "yasminisabella98@gmail.com" at bounding box center [1430, 277] width 225 height 13
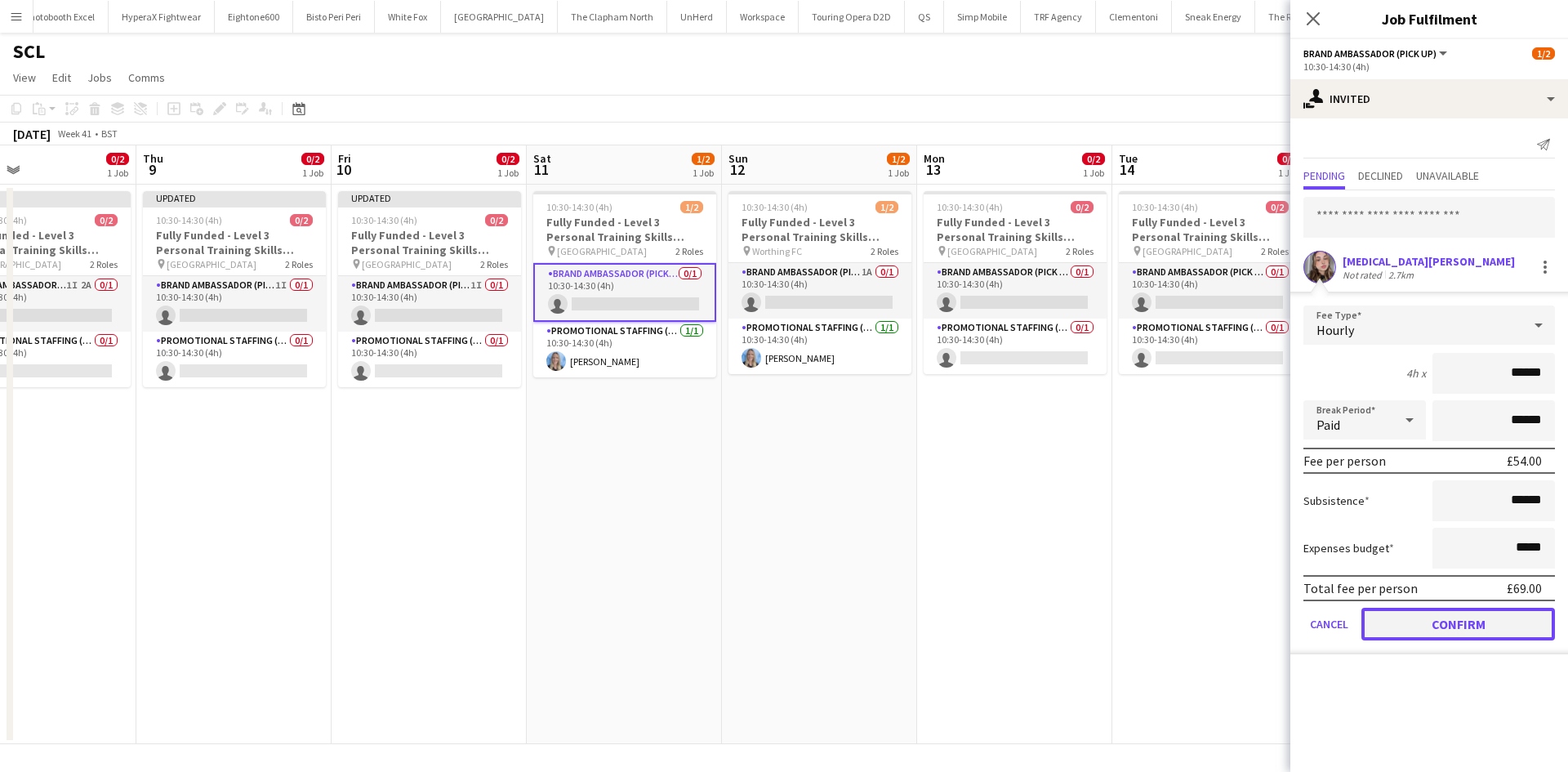
click at [1471, 624] on button "Confirm" at bounding box center [1458, 623] width 194 height 32
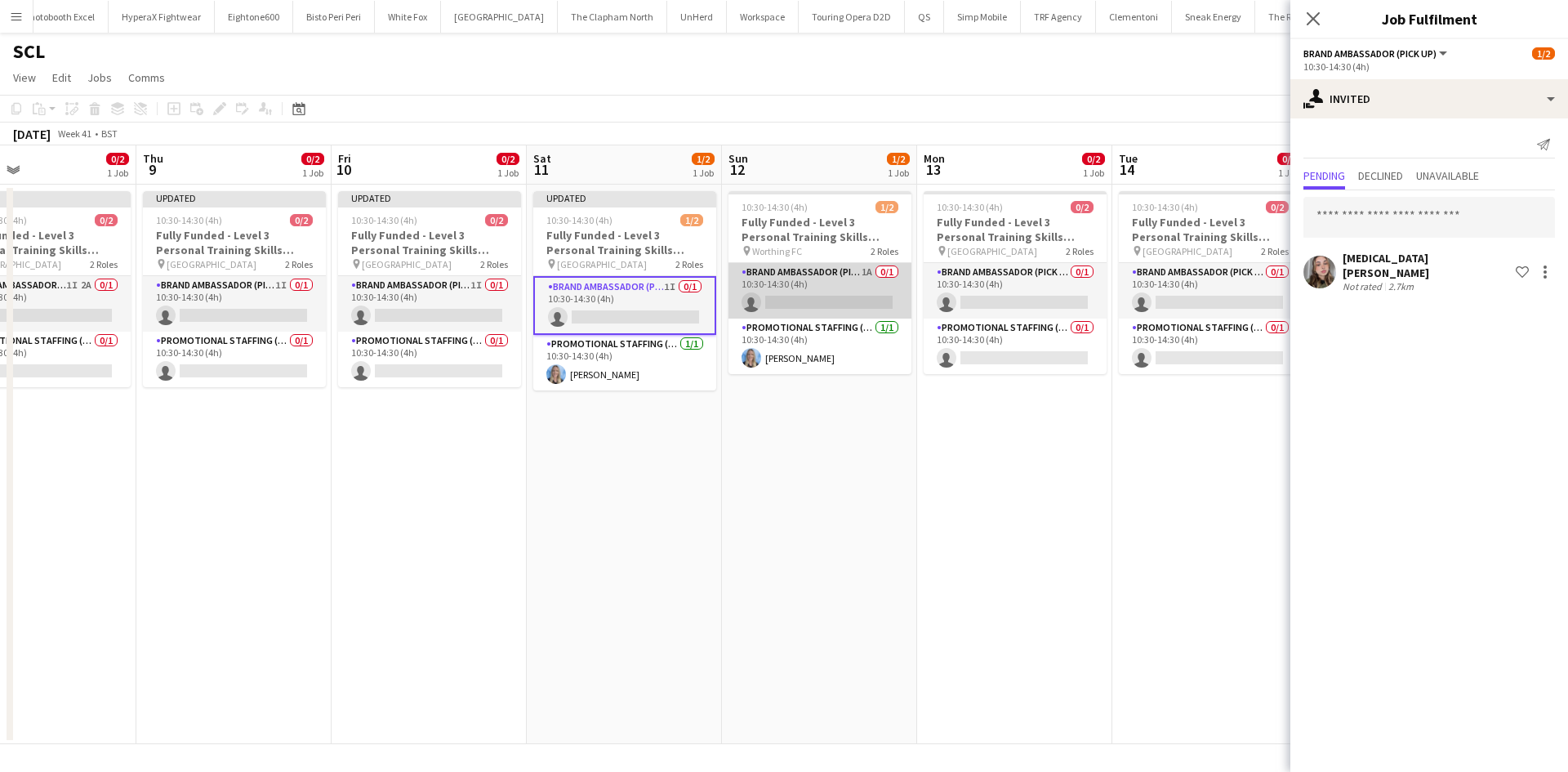
click at [868, 280] on app-card-role "Brand Ambassador (Pick up) 1A 0/1 10:30-14:30 (4h) single-neutral-actions" at bounding box center [820, 291] width 183 height 55
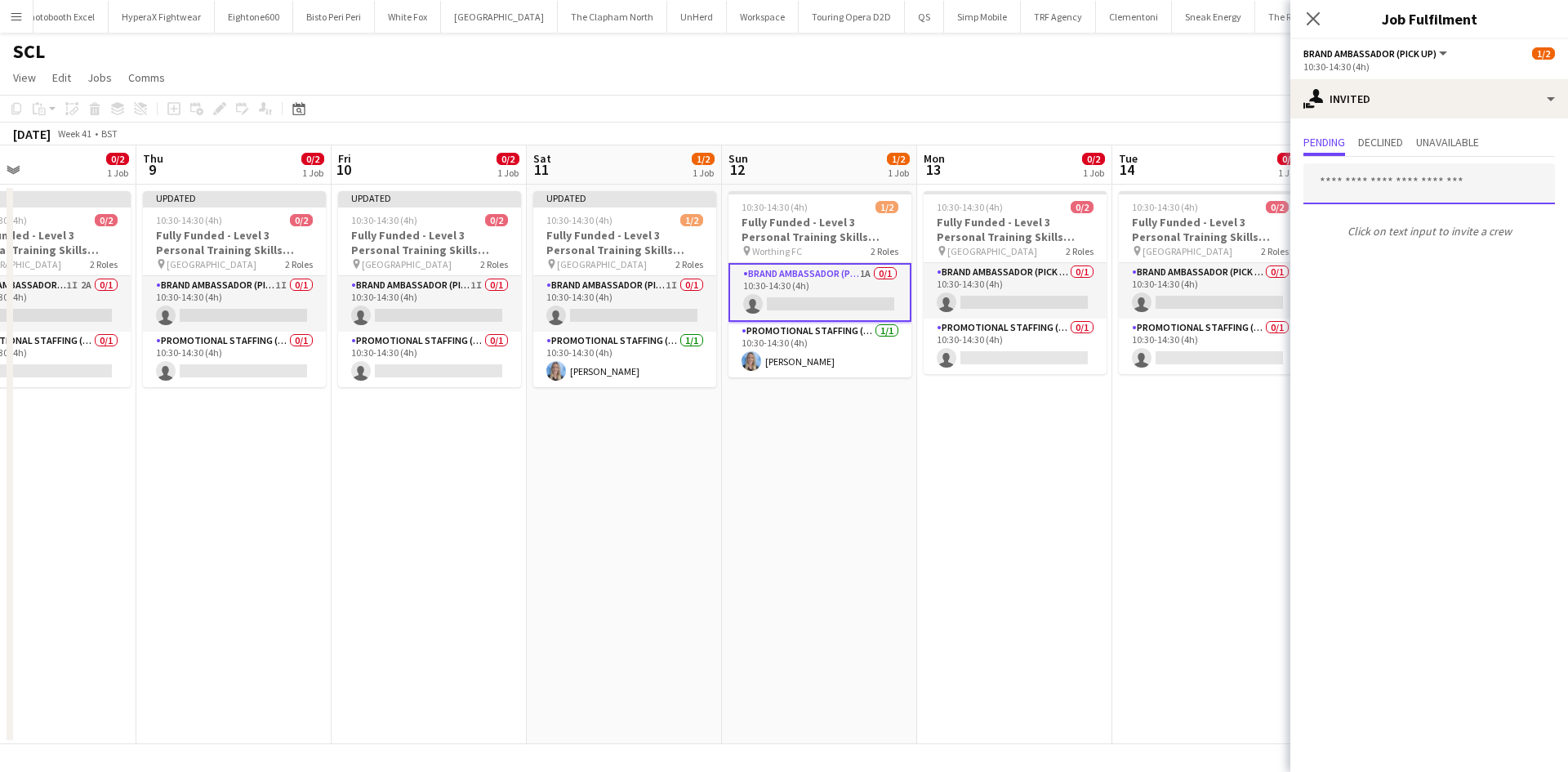
click at [1406, 197] on input "text" at bounding box center [1429, 184] width 252 height 41
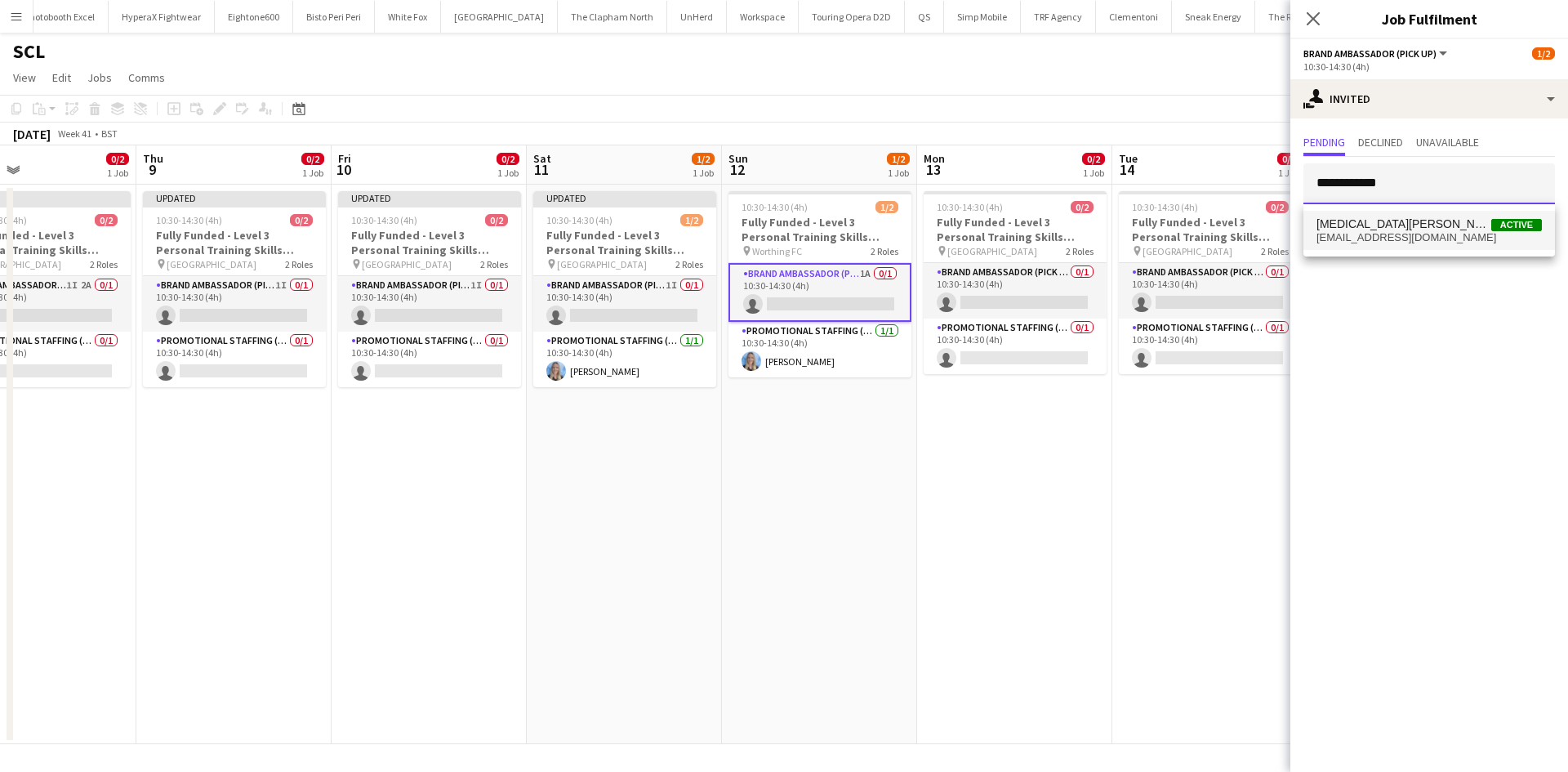
type input "**********"
click at [1400, 230] on span "Yasmin Evans Active yasminisabella98@gmail.com" at bounding box center [1430, 230] width 225 height 27
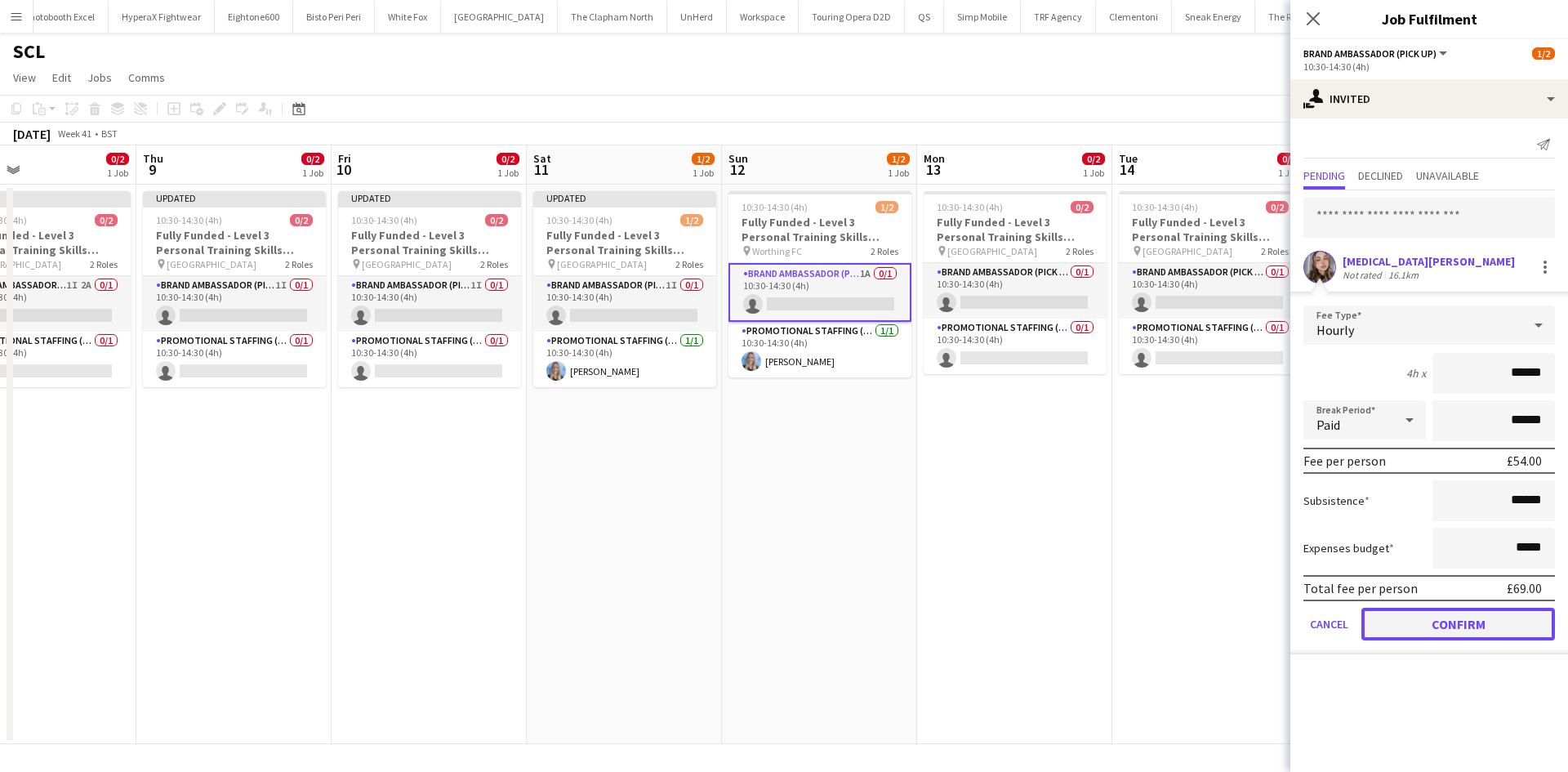
click at [1443, 627] on button "Confirm" at bounding box center [1458, 623] width 194 height 32
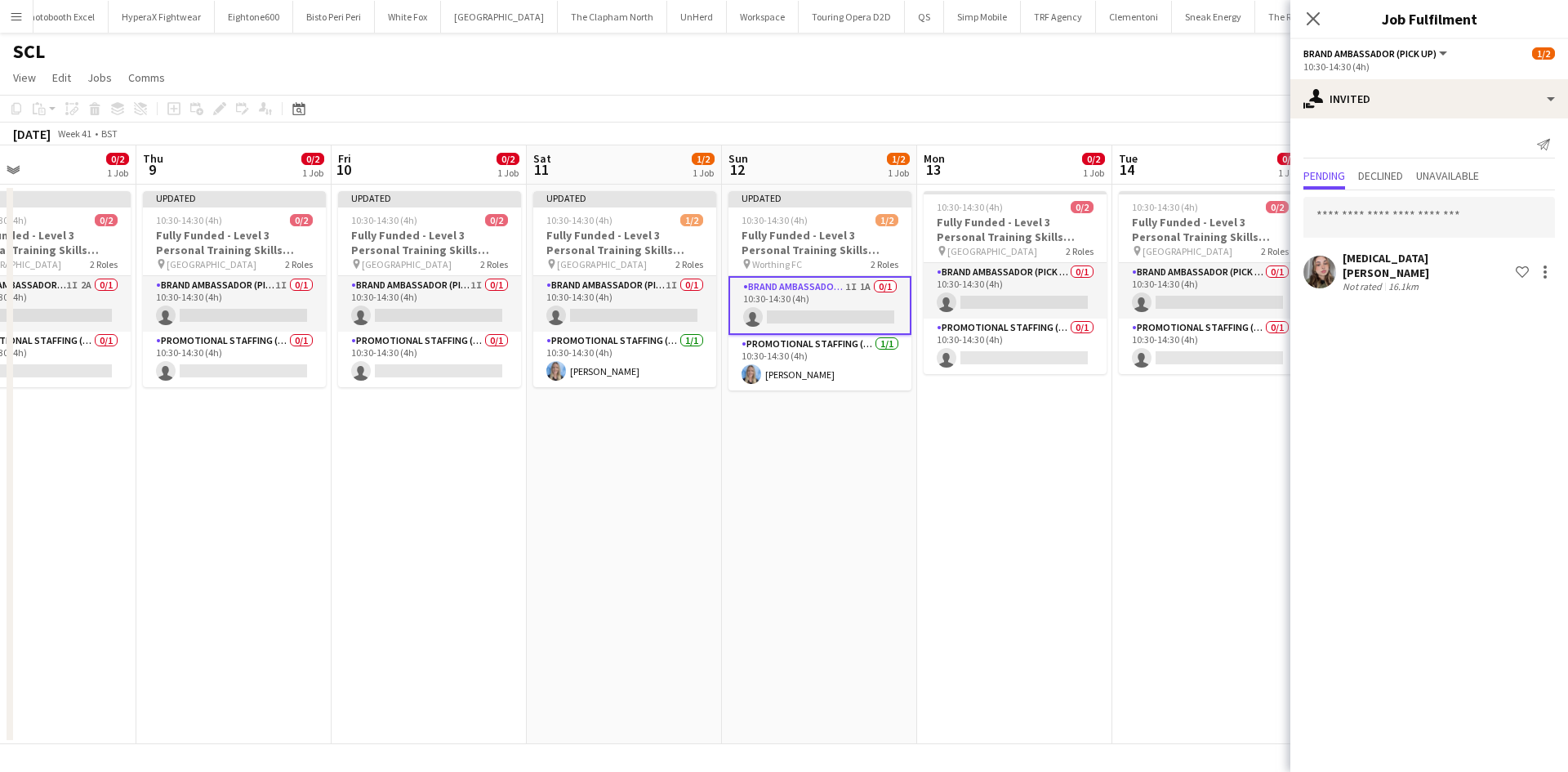
scroll to position [0, 513]
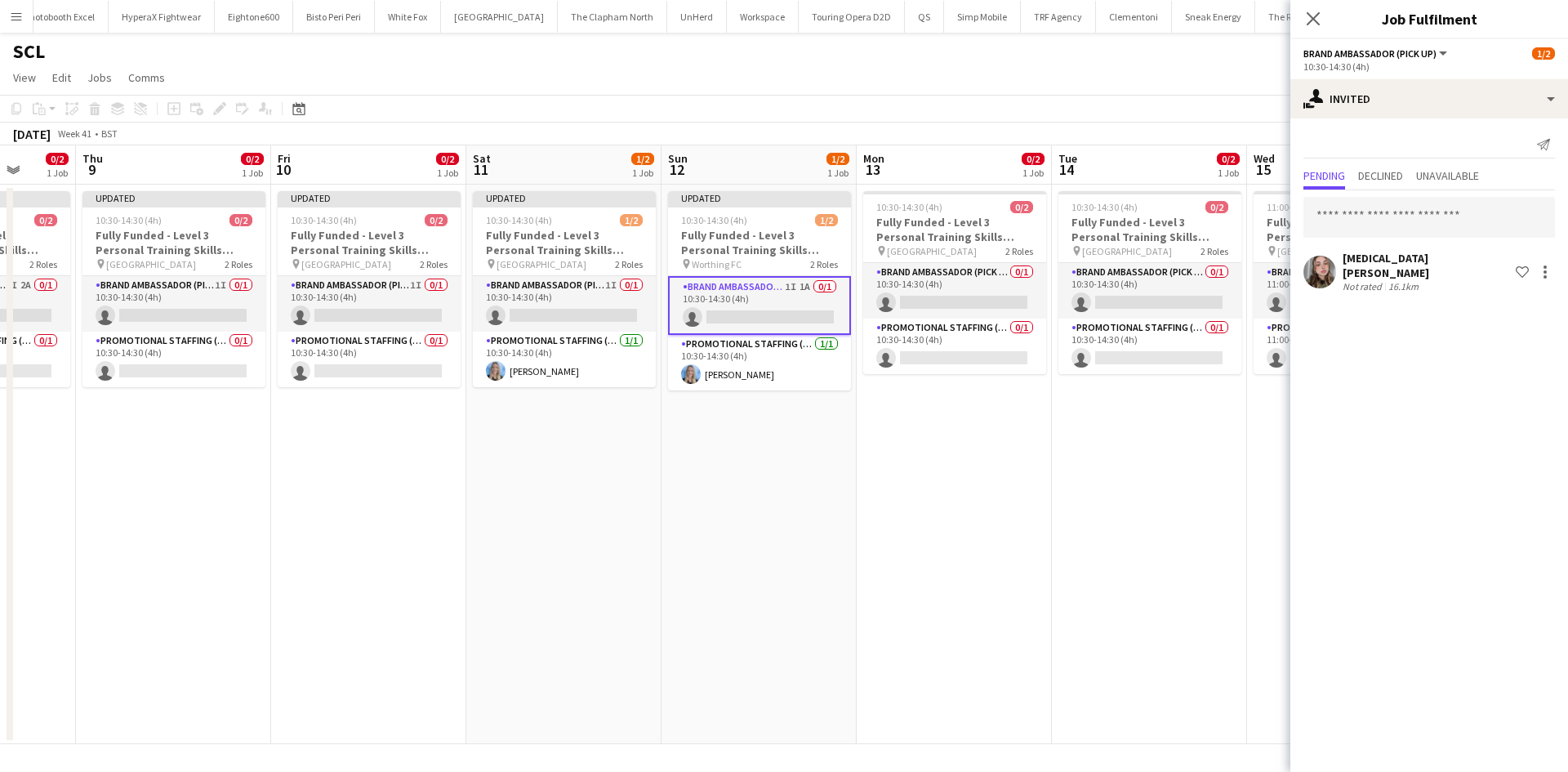
drag, startPoint x: 872, startPoint y: 440, endPoint x: 638, endPoint y: 392, distance: 238.9
click at [607, 393] on app-calendar-viewport "Mon 6 Tue 7 Wed 8 0/2 1 Job Thu 9 0/2 1 Job Fri 10 0/2 1 Job Sat 11 1/2 1 Job S…" at bounding box center [784, 445] width 1568 height 599
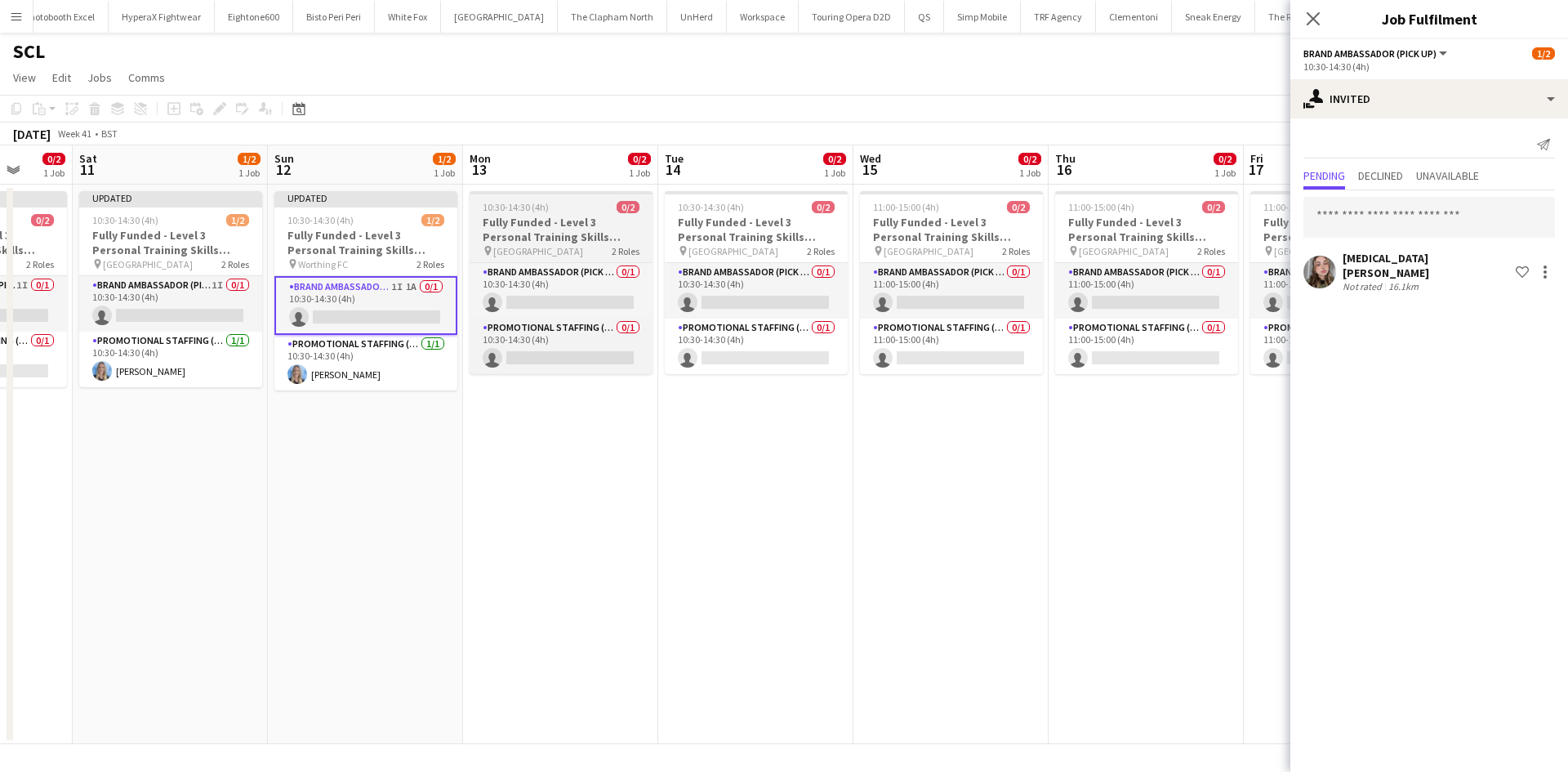
click at [606, 257] on div "pin Church St, Brighton 2 Roles" at bounding box center [561, 251] width 183 height 13
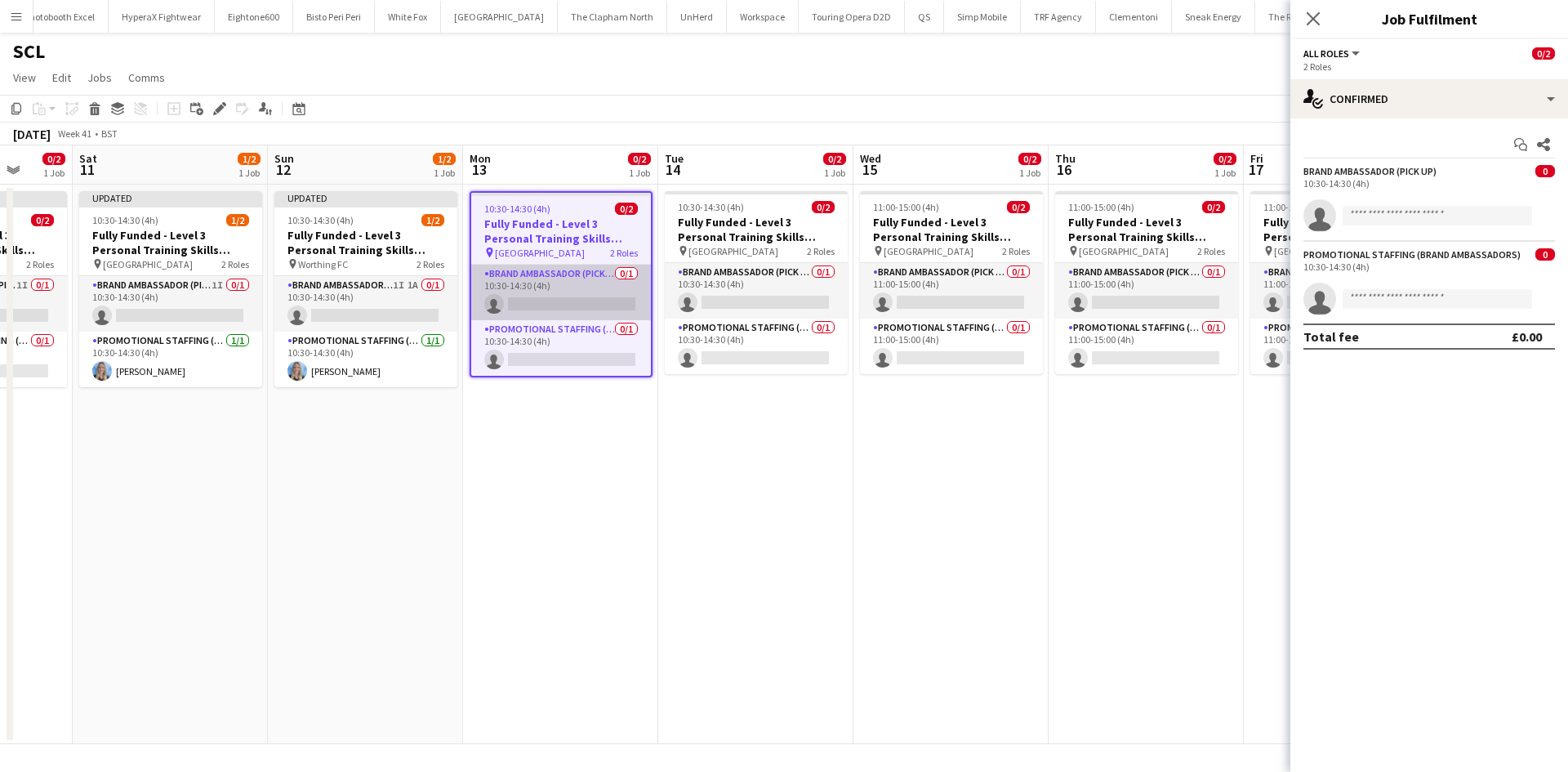
click at [607, 287] on app-card-role "Brand Ambassador (Pick up) 0/1 10:30-14:30 (4h) single-neutral-actions" at bounding box center [561, 293] width 180 height 55
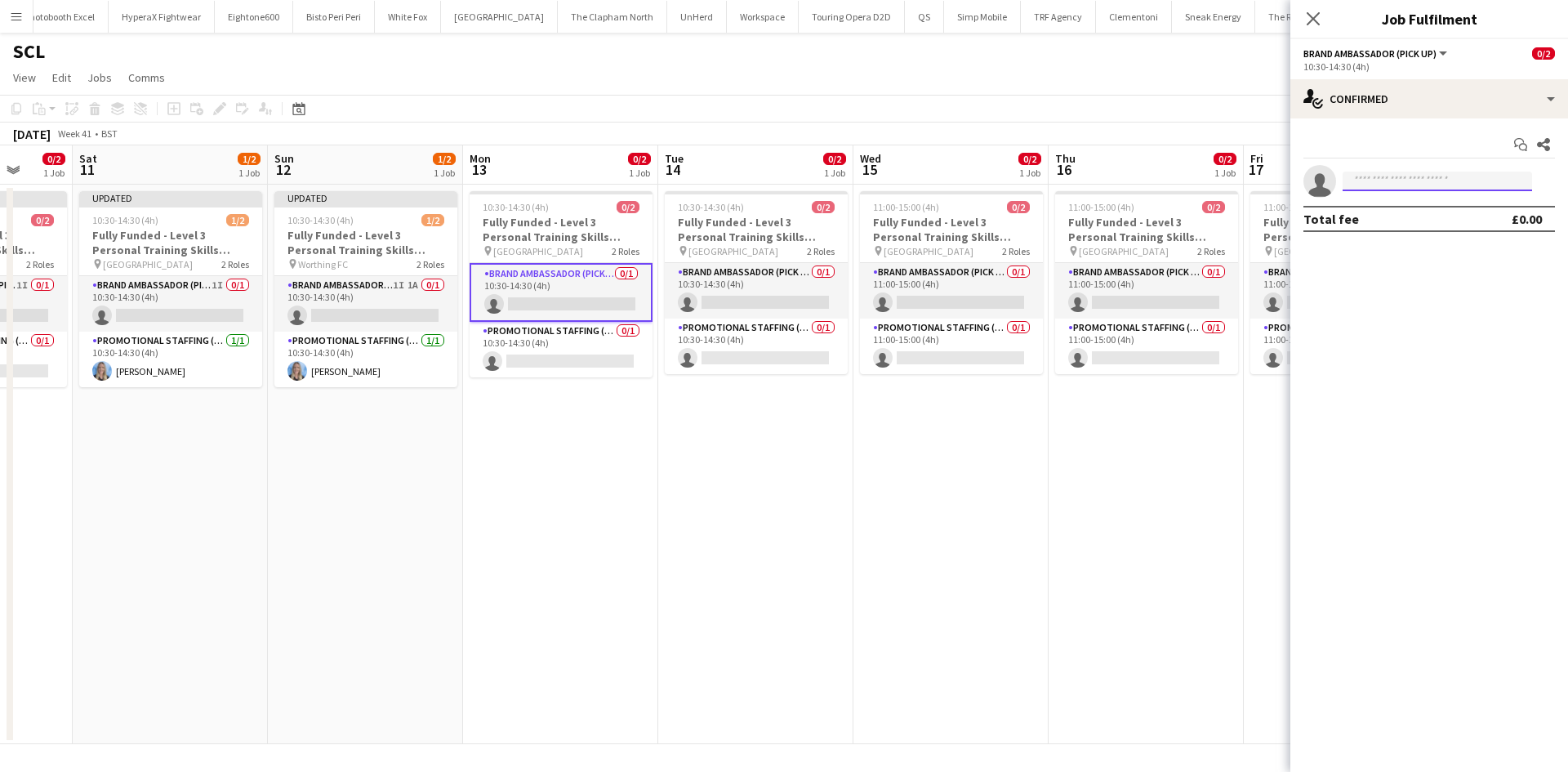
click at [1390, 172] on input at bounding box center [1437, 181] width 189 height 19
click at [1369, 70] on div "10:30-14:30 (4h)" at bounding box center [1429, 66] width 252 height 12
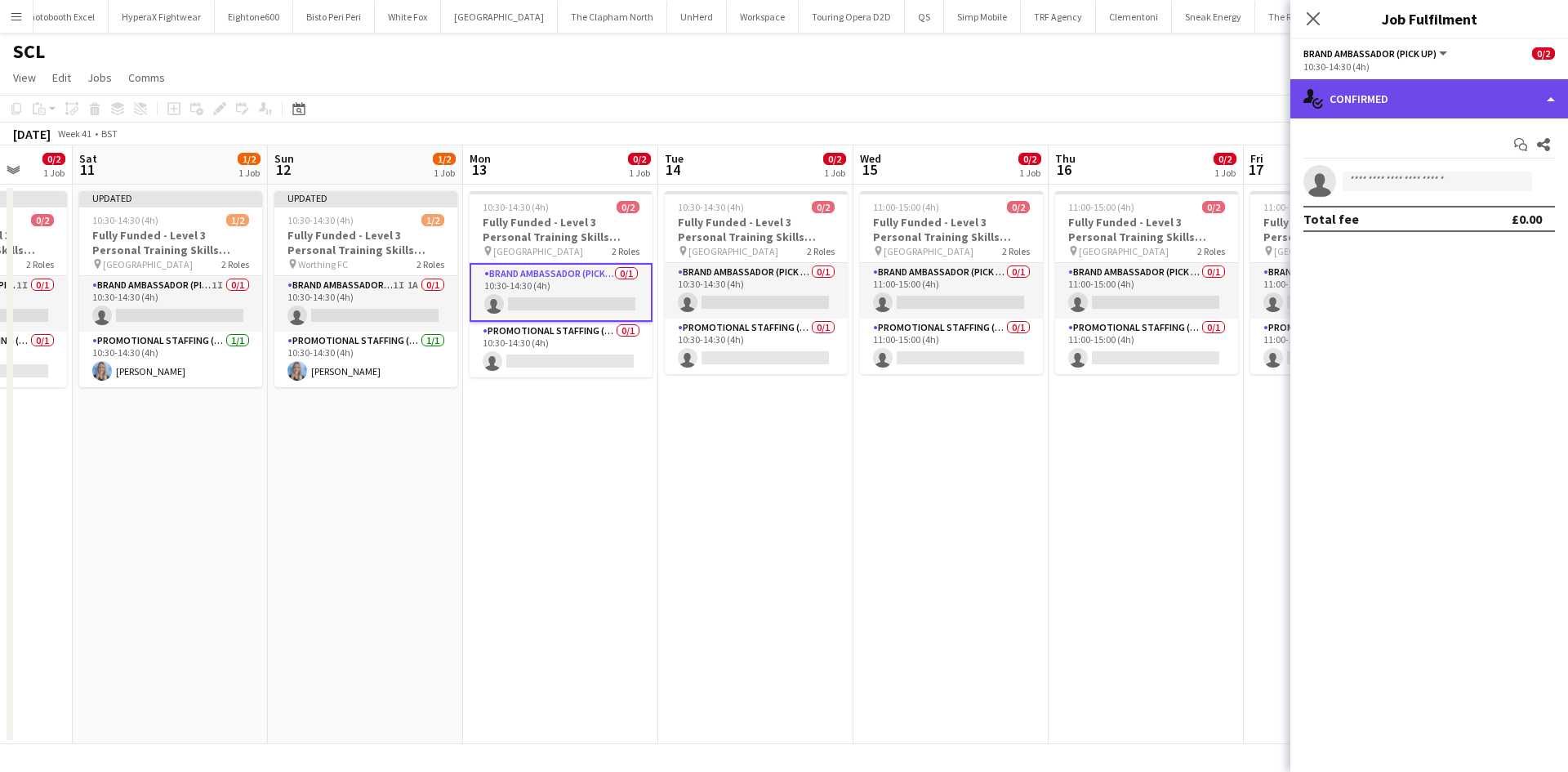
click at [1378, 92] on div "single-neutral-actions-check-2 Confirmed" at bounding box center [1429, 99] width 278 height 39
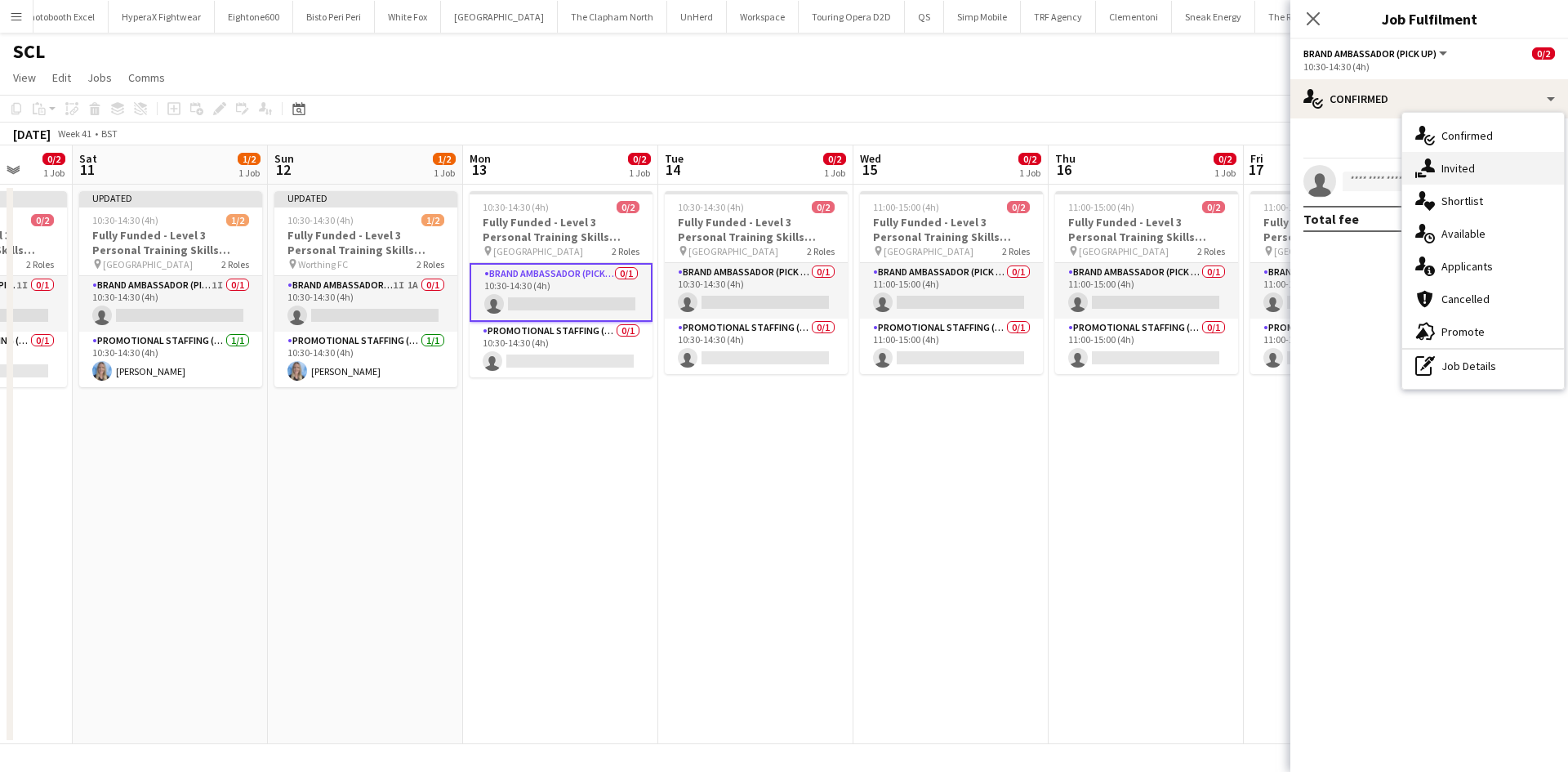
click at [1458, 165] on span "Invited" at bounding box center [1458, 168] width 33 height 15
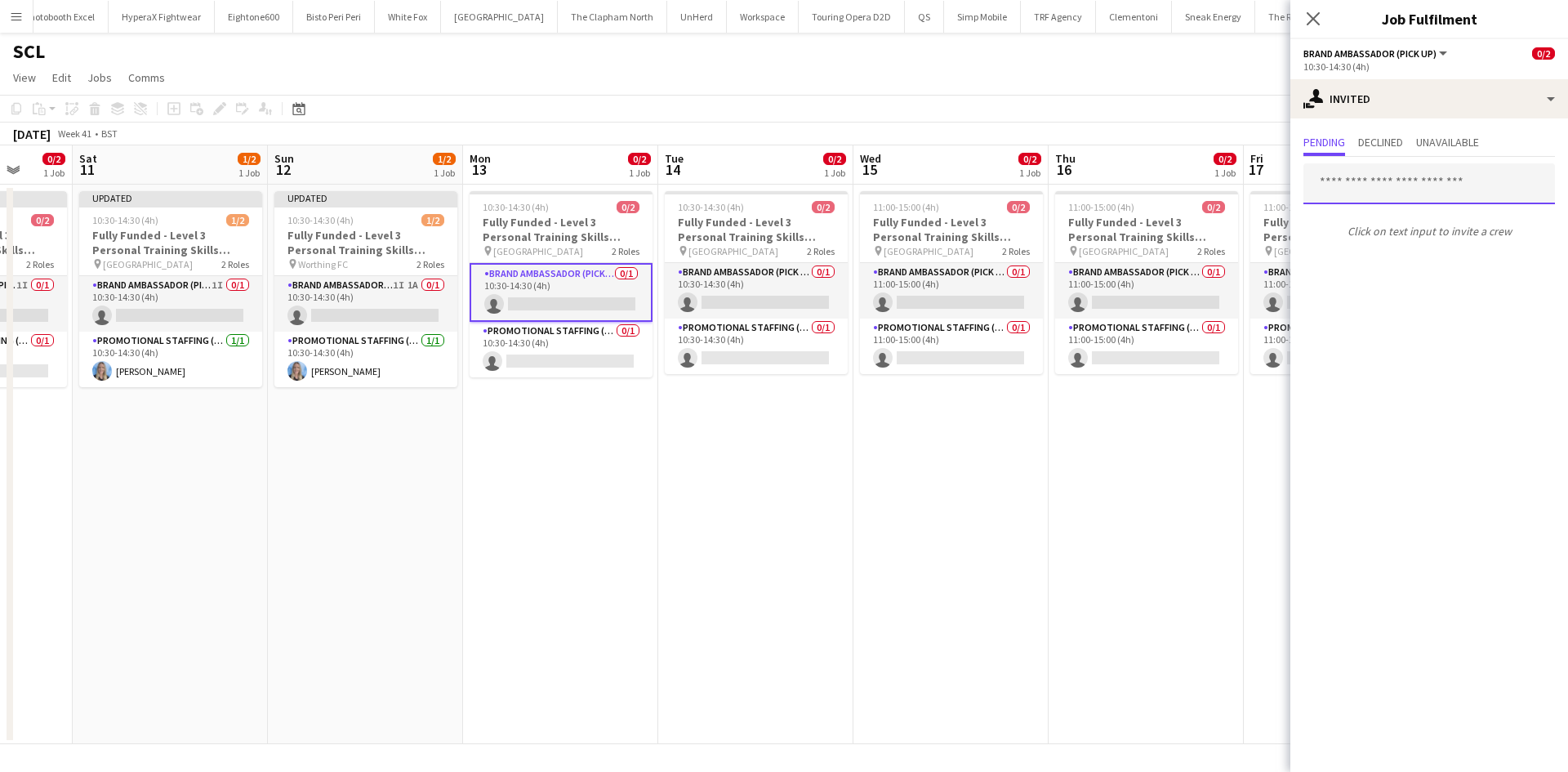
click at [1405, 185] on input "text" at bounding box center [1429, 184] width 252 height 41
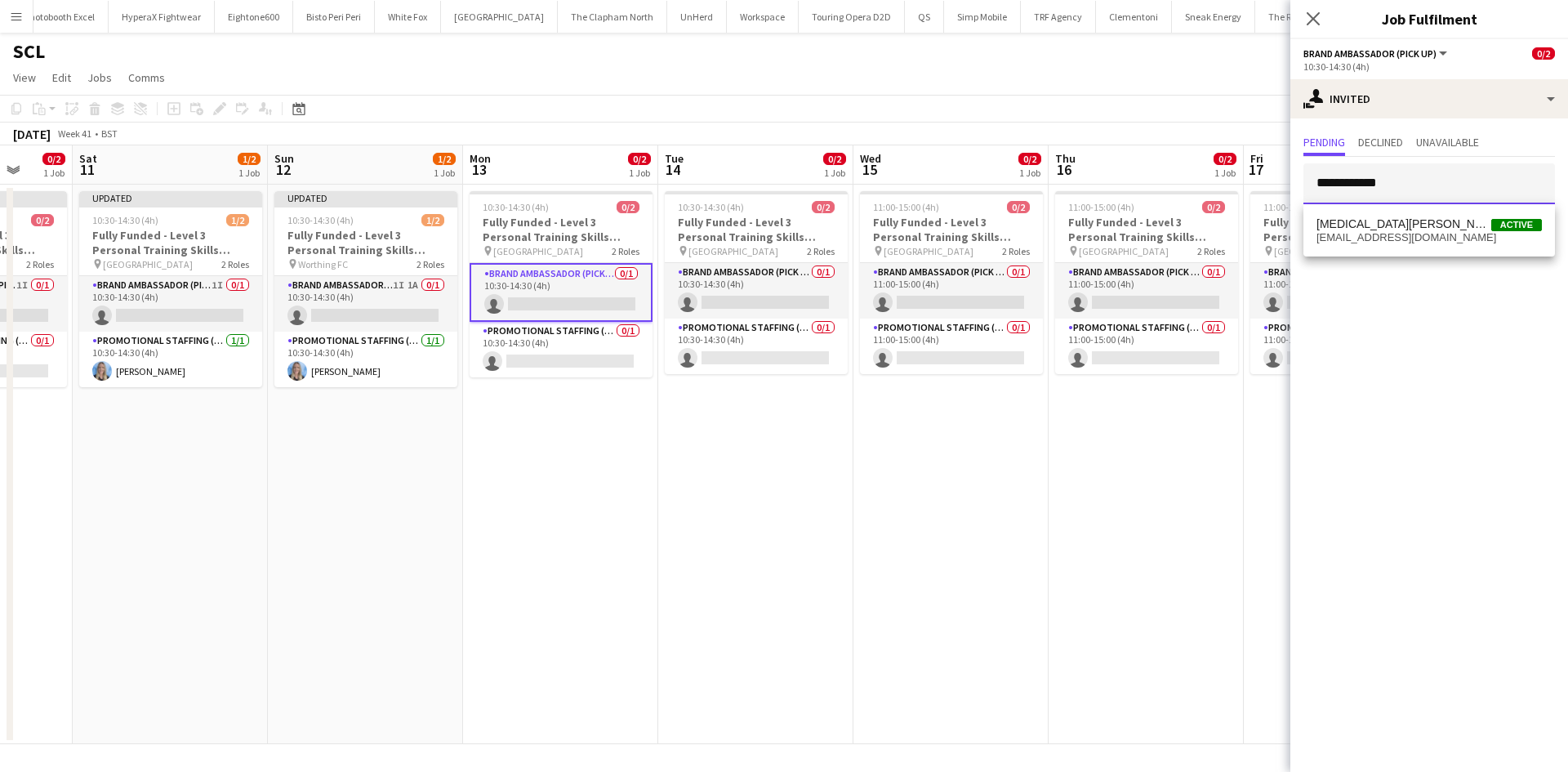
type input "**********"
drag, startPoint x: 1404, startPoint y: 261, endPoint x: 1406, endPoint y: 234, distance: 27.1
click at [1404, 257] on body "Menu Boards Boards Boards All jobs Status Workforce Workforce My Workforce Recr…" at bounding box center [784, 386] width 1568 height 772
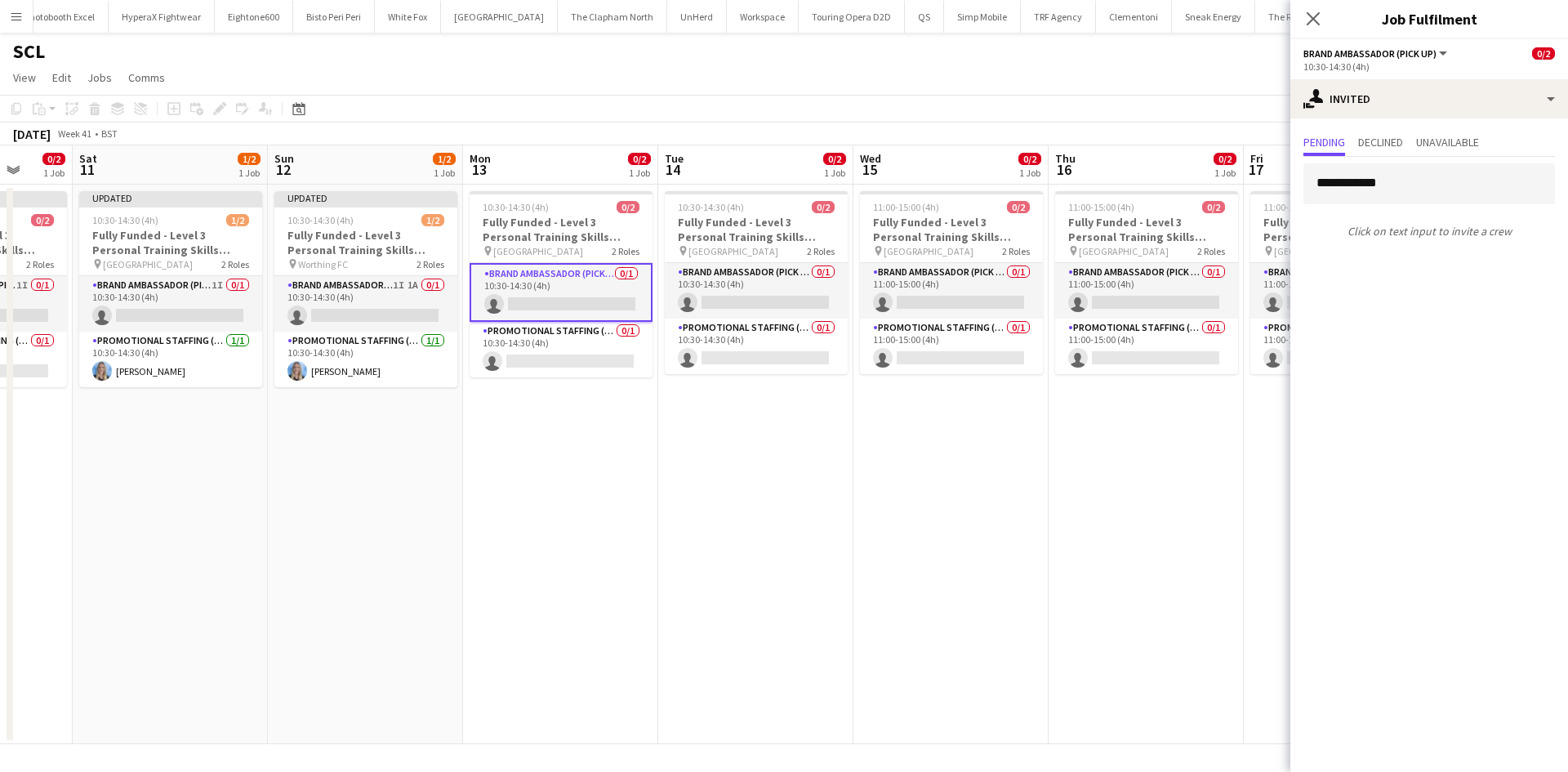
click at [1406, 234] on p "Click on text input to invite a crew" at bounding box center [1429, 231] width 278 height 28
click at [1414, 159] on div "**********" at bounding box center [1429, 201] width 278 height 89
click at [1415, 175] on input "**********" at bounding box center [1429, 184] width 252 height 41
click at [1418, 233] on span "yasminisabella98@gmail.com" at bounding box center [1430, 237] width 225 height 13
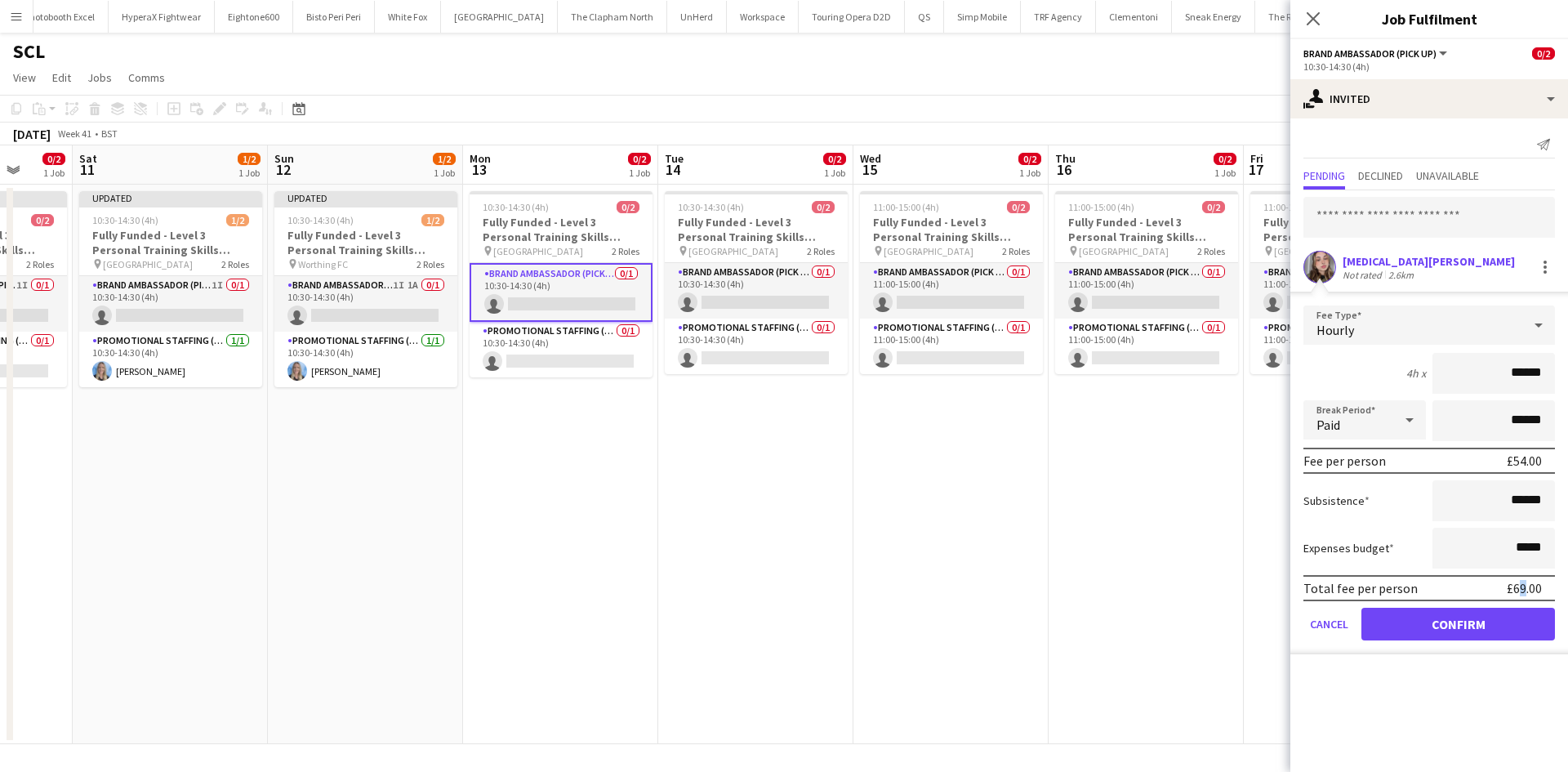
drag, startPoint x: 1502, startPoint y: 621, endPoint x: 1494, endPoint y: 624, distance: 8.5
click at [1497, 625] on form "Fee Type Hourly 4h x ****** Break Period Paid ****** Fee per person £54.00 Subs…" at bounding box center [1429, 480] width 278 height 349
click at [1494, 621] on button "Confirm" at bounding box center [1458, 623] width 194 height 32
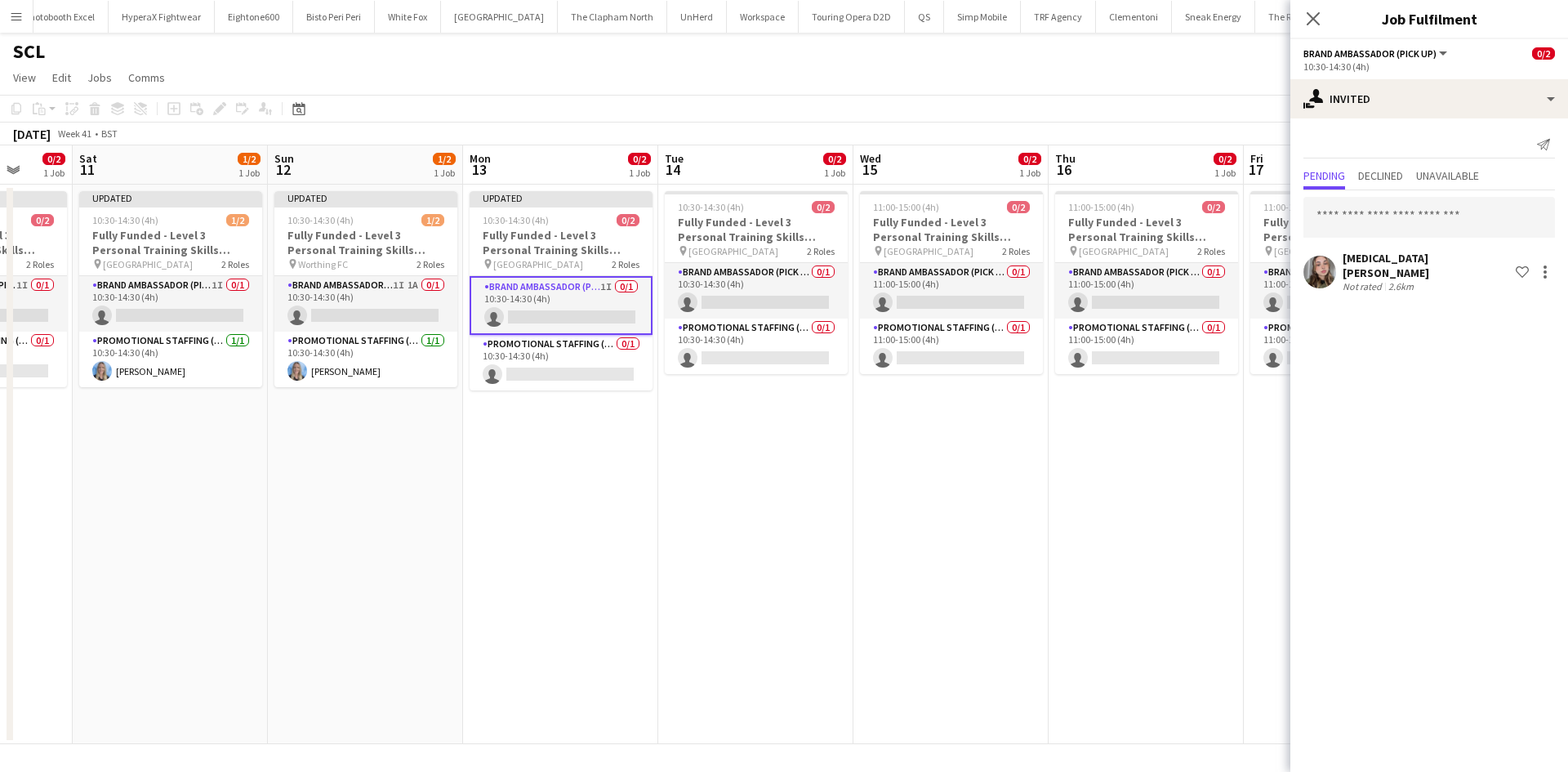
drag, startPoint x: 1145, startPoint y: 451, endPoint x: 882, endPoint y: 384, distance: 271.4
click at [892, 389] on app-calendar-viewport "Wed 8 0/2 1 Job Thu 9 0/2 1 Job Fri 10 0/2 1 Job Sat 11 1/2 1 Job Sun 12 1/2 1 …" at bounding box center [784, 445] width 1568 height 599
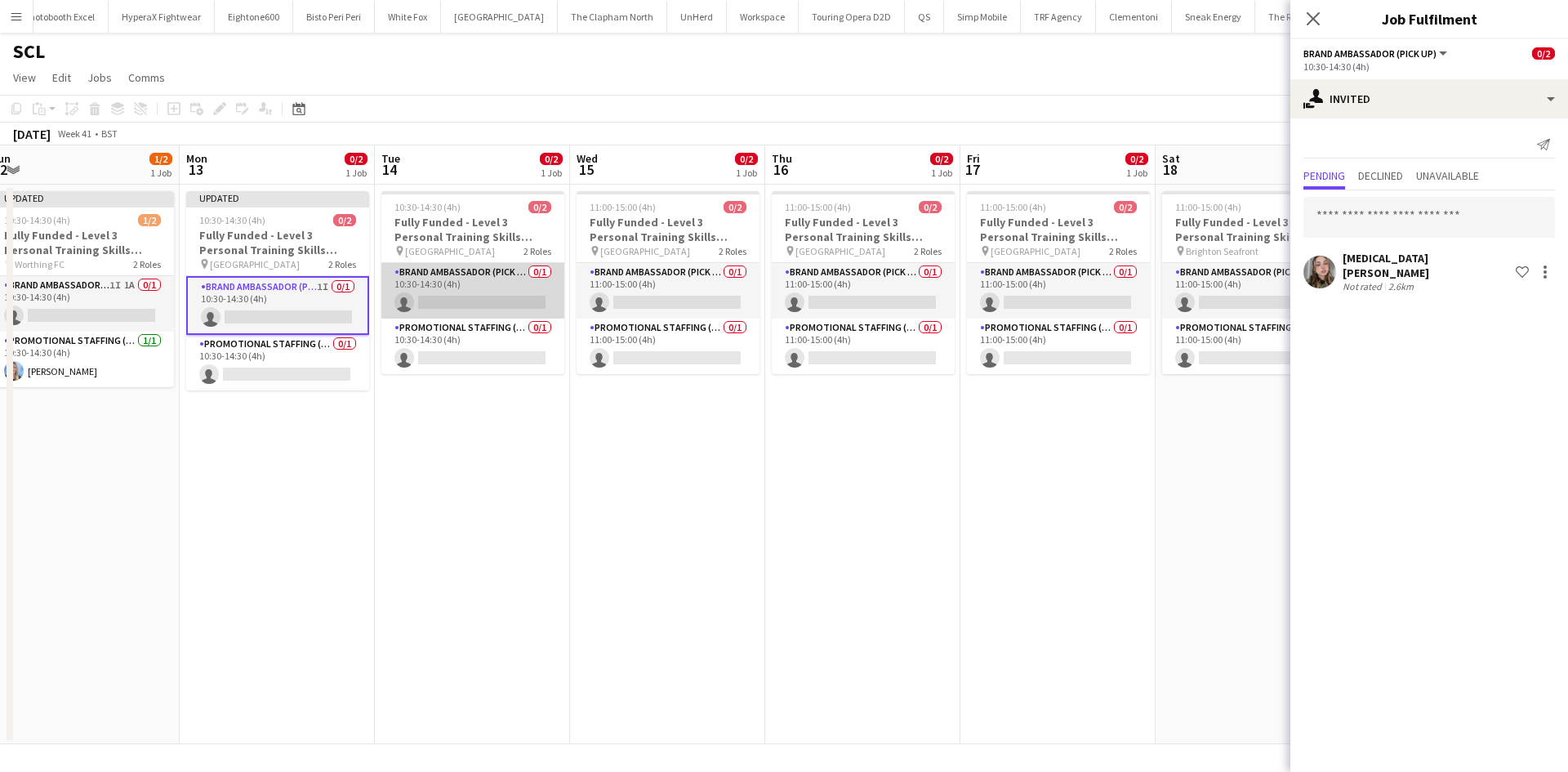
click at [501, 272] on app-card-role "Brand Ambassador (Pick up) 0/1 10:30-14:30 (4h) single-neutral-actions" at bounding box center [473, 291] width 183 height 55
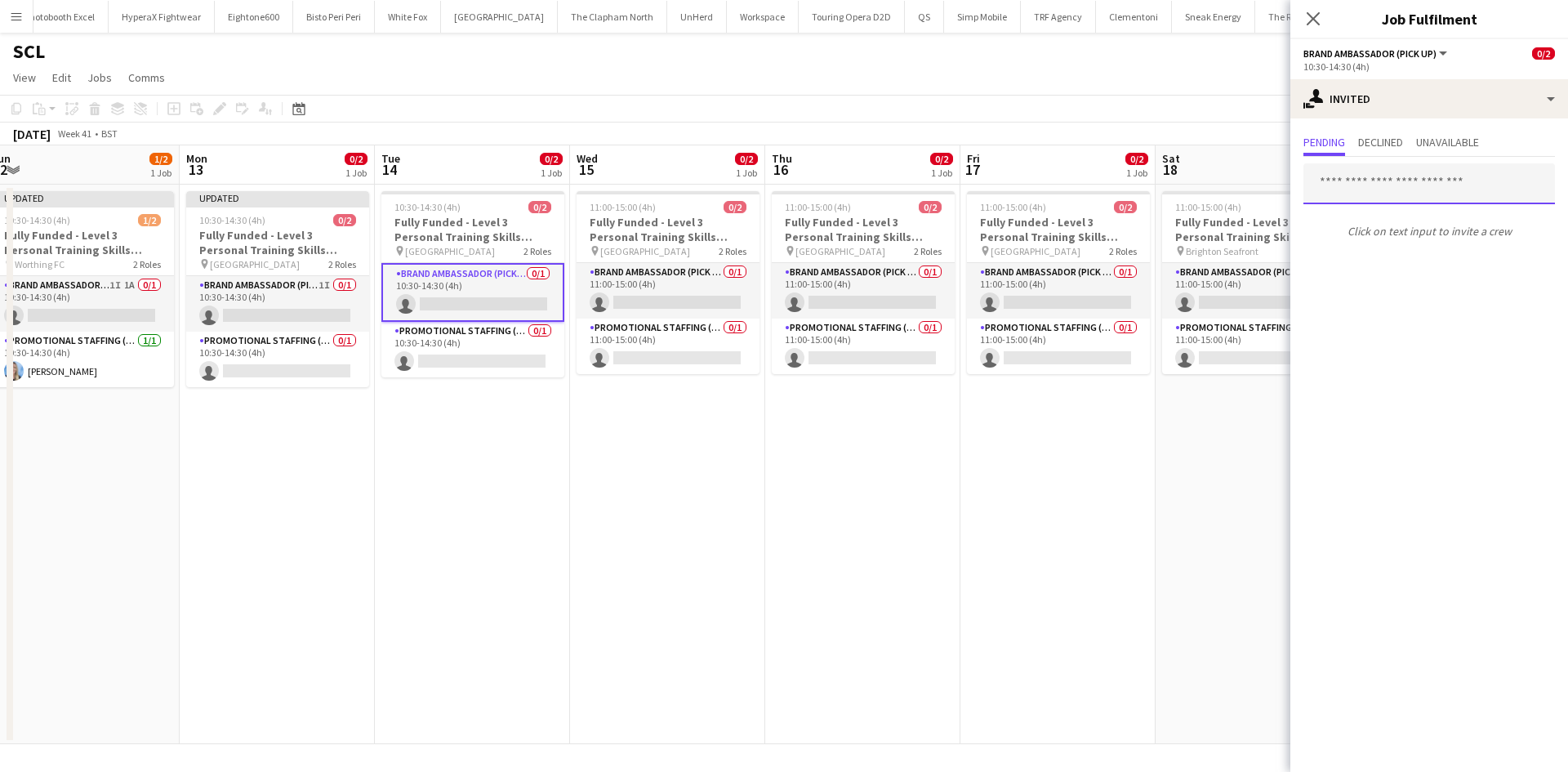
click at [1354, 176] on input "text" at bounding box center [1429, 184] width 252 height 41
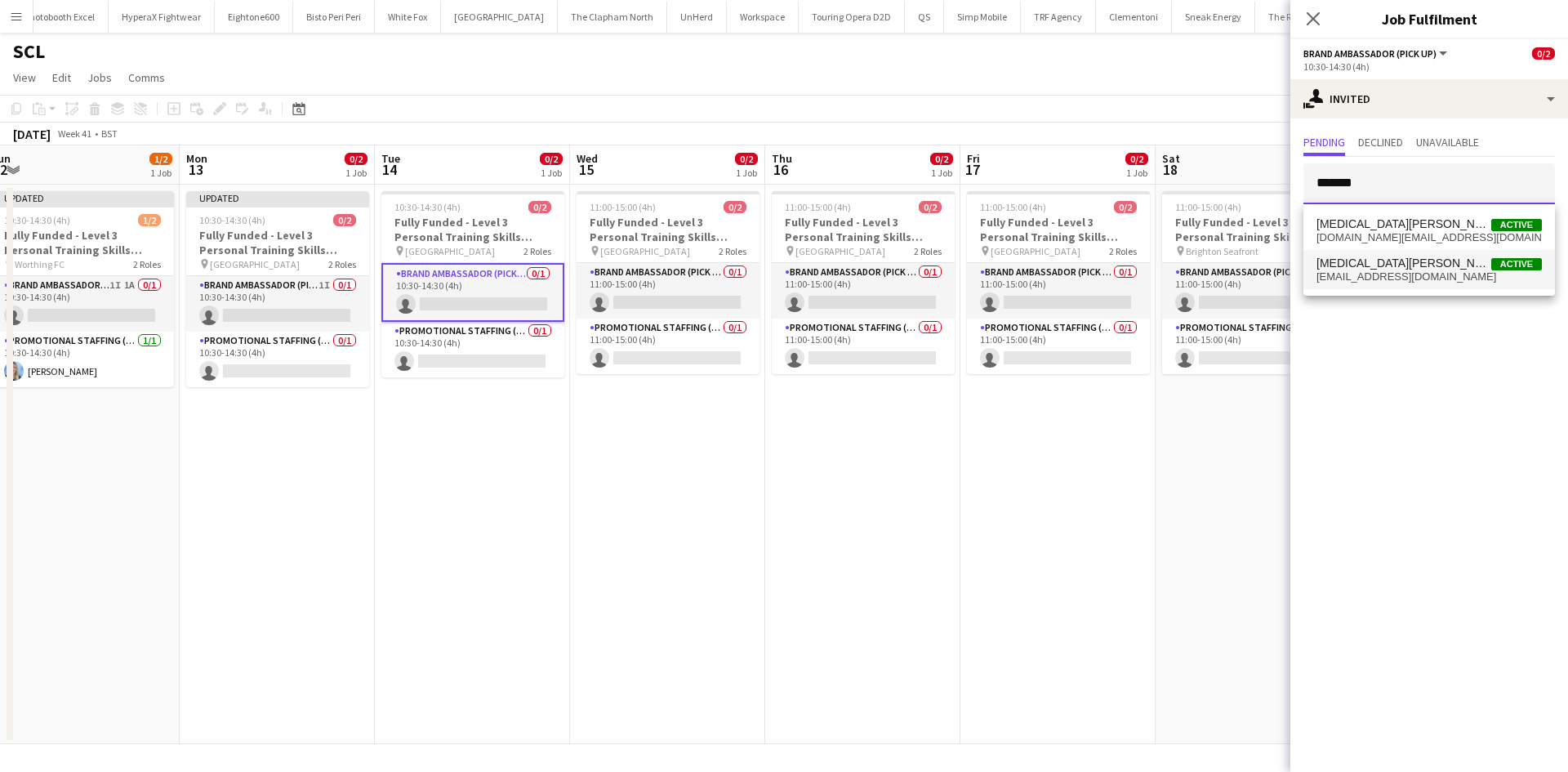
type input "******"
drag, startPoint x: 1388, startPoint y: 269, endPoint x: 1382, endPoint y: 283, distance: 15.2
click at [1388, 270] on span "Yasmin Evans Active yasminisabella98@gmail.com" at bounding box center [1430, 270] width 225 height 27
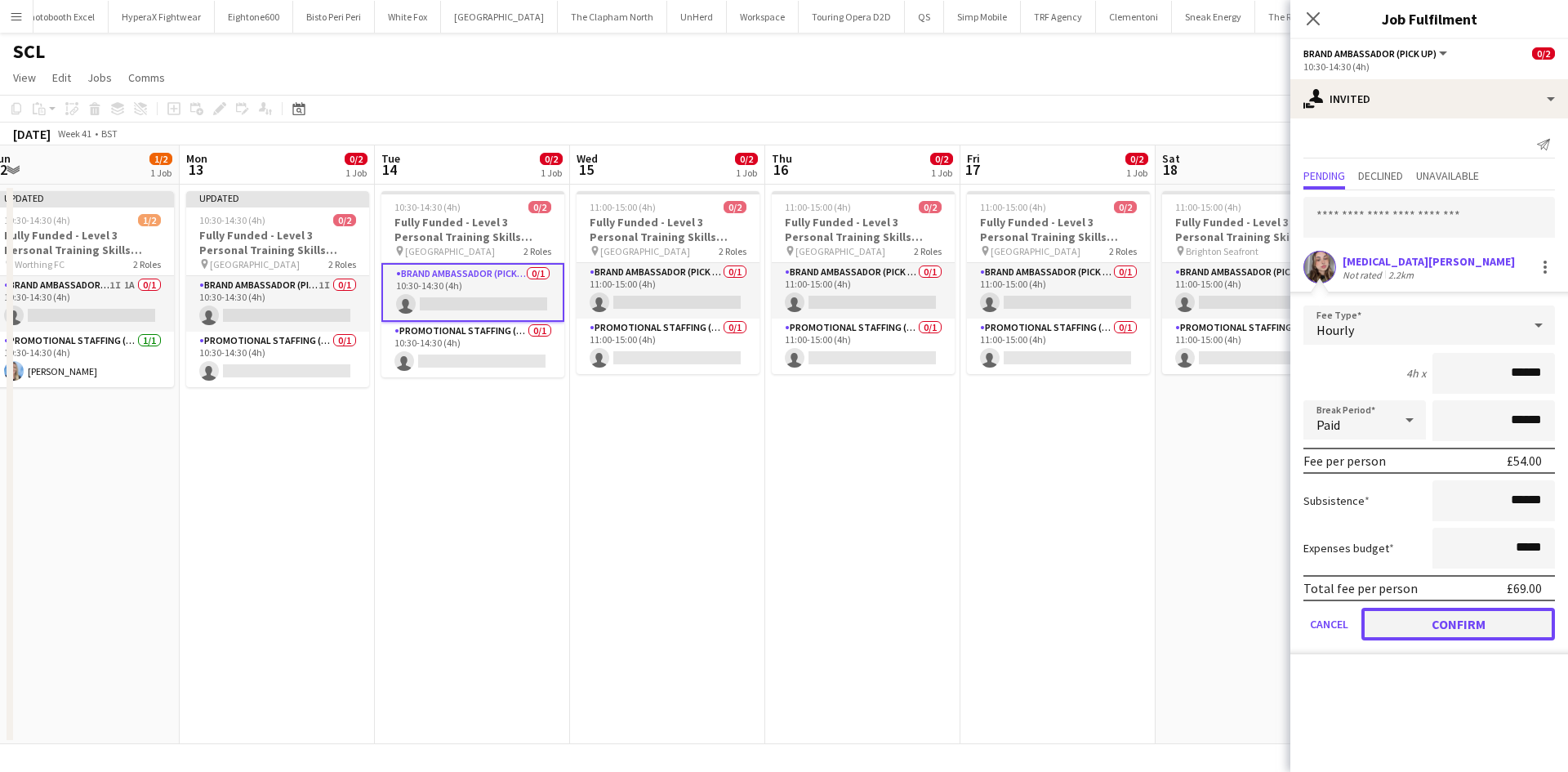
click at [1466, 619] on button "Confirm" at bounding box center [1458, 623] width 194 height 32
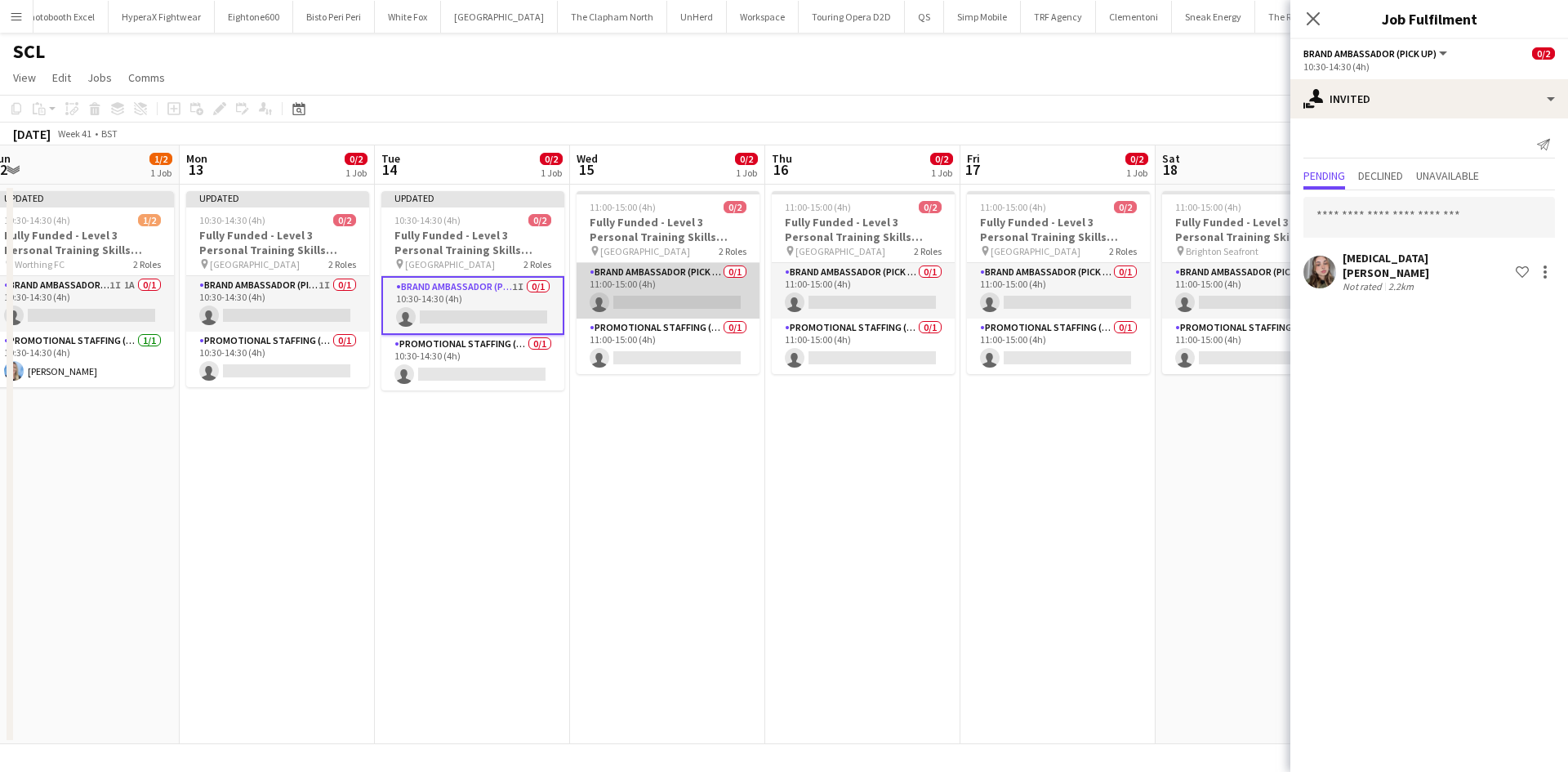
click at [723, 284] on app-card-role "Brand Ambassador (Pick up) 0/1 11:00-15:00 (4h) single-neutral-actions" at bounding box center [668, 291] width 183 height 55
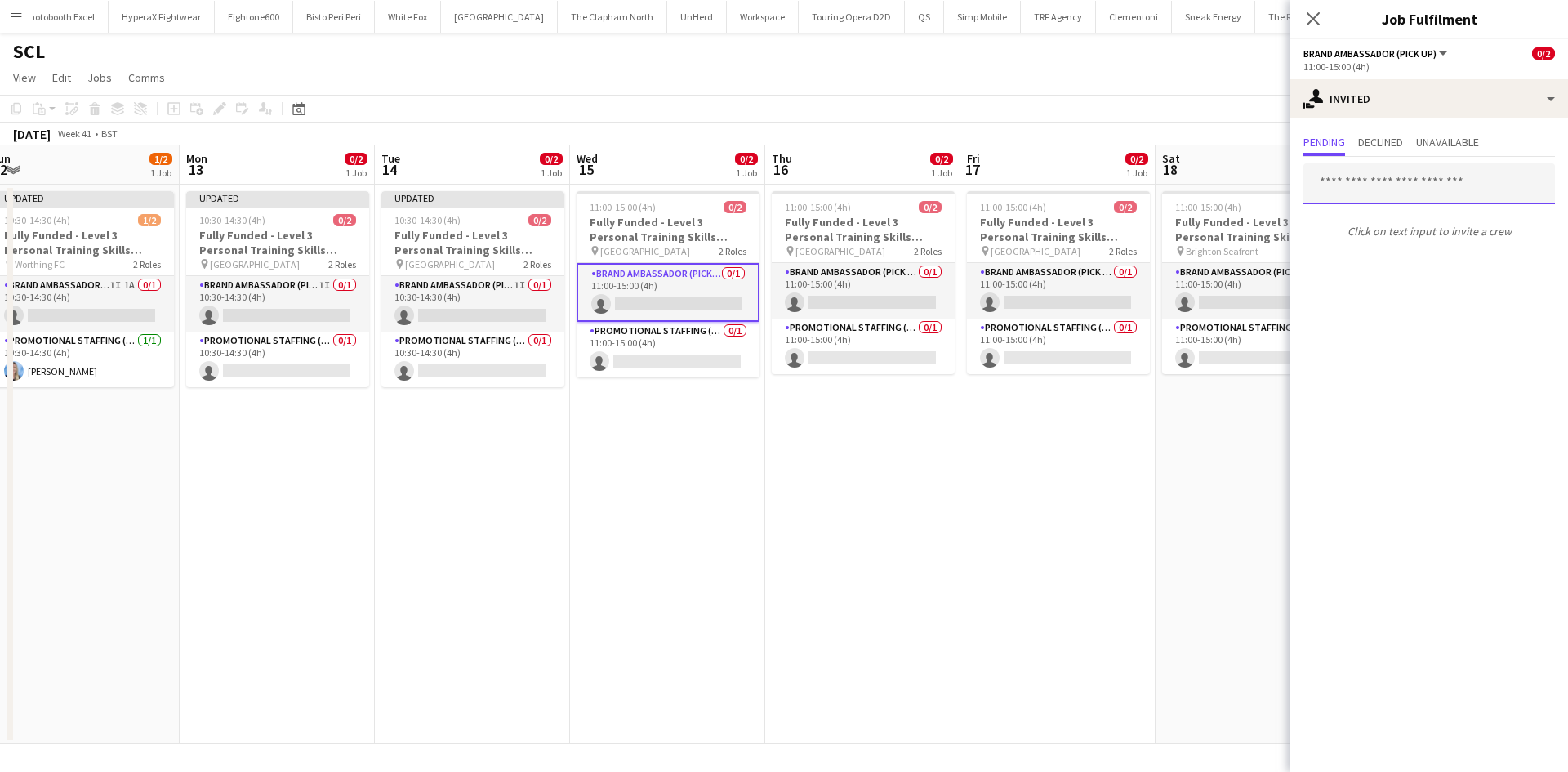
click at [1422, 180] on input "text" at bounding box center [1429, 184] width 252 height 41
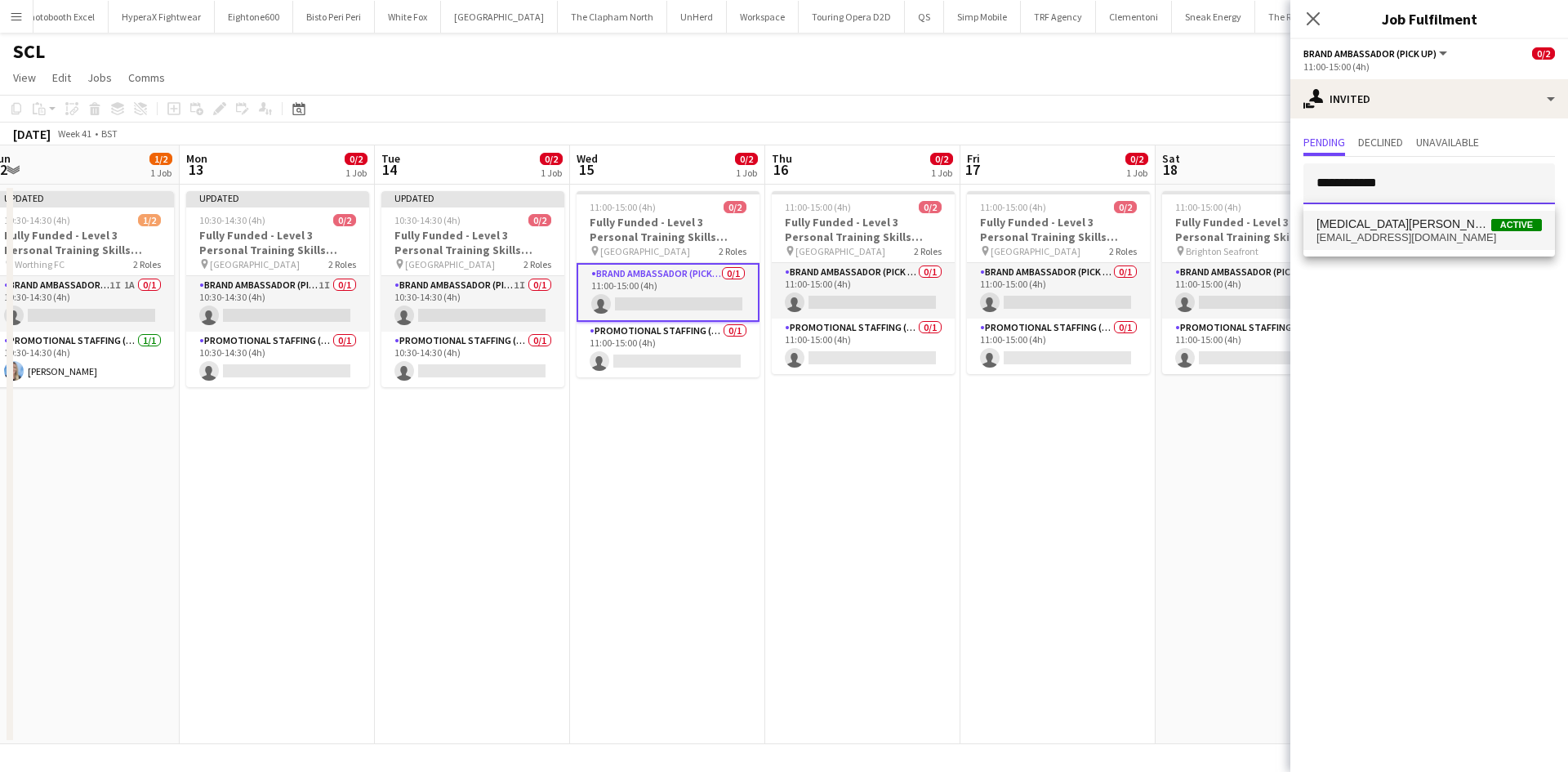
type input "**********"
click at [1353, 217] on span "Yasmin Evans" at bounding box center [1404, 223] width 174 height 14
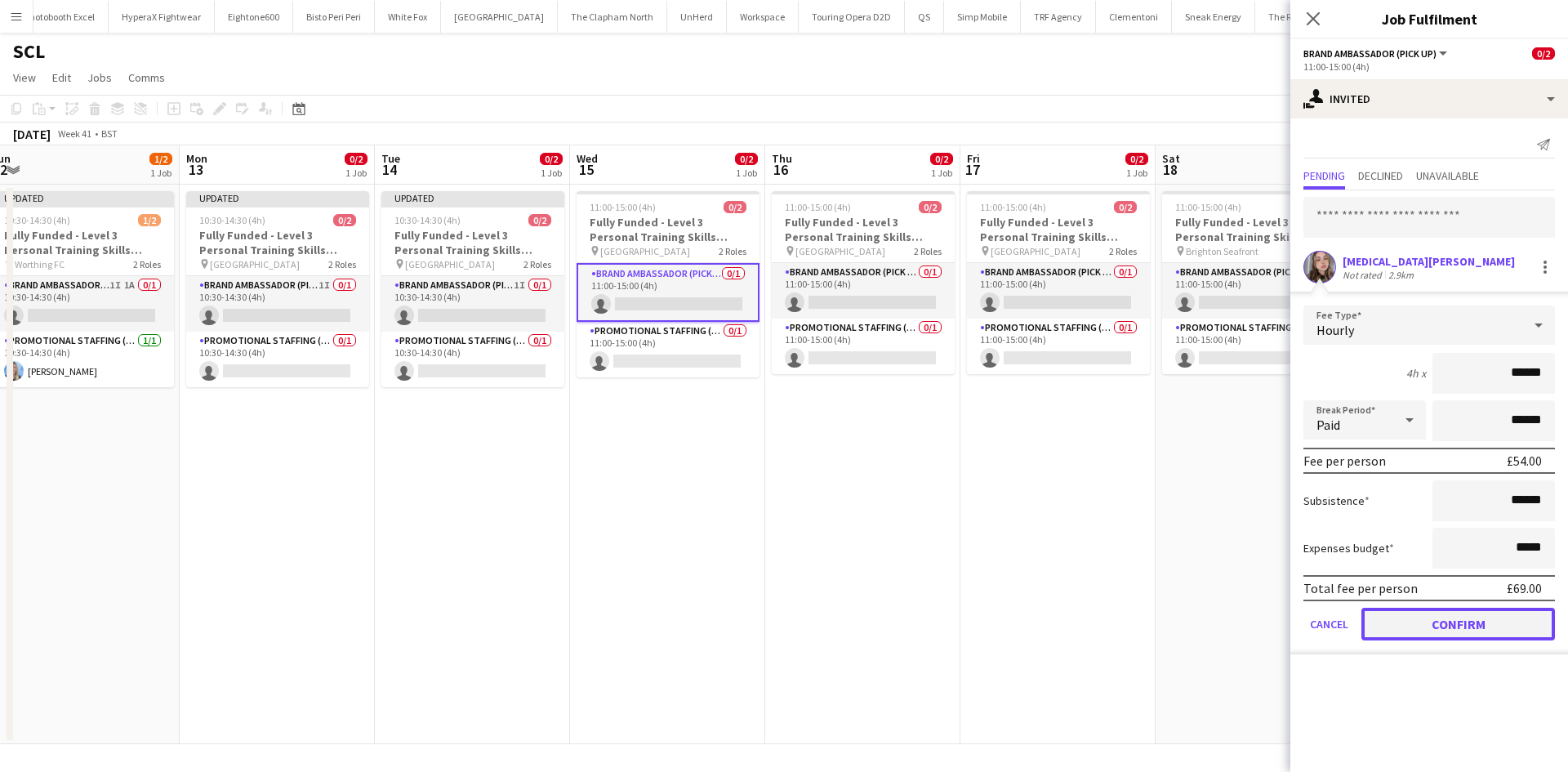
click at [1490, 624] on button "Confirm" at bounding box center [1458, 623] width 194 height 32
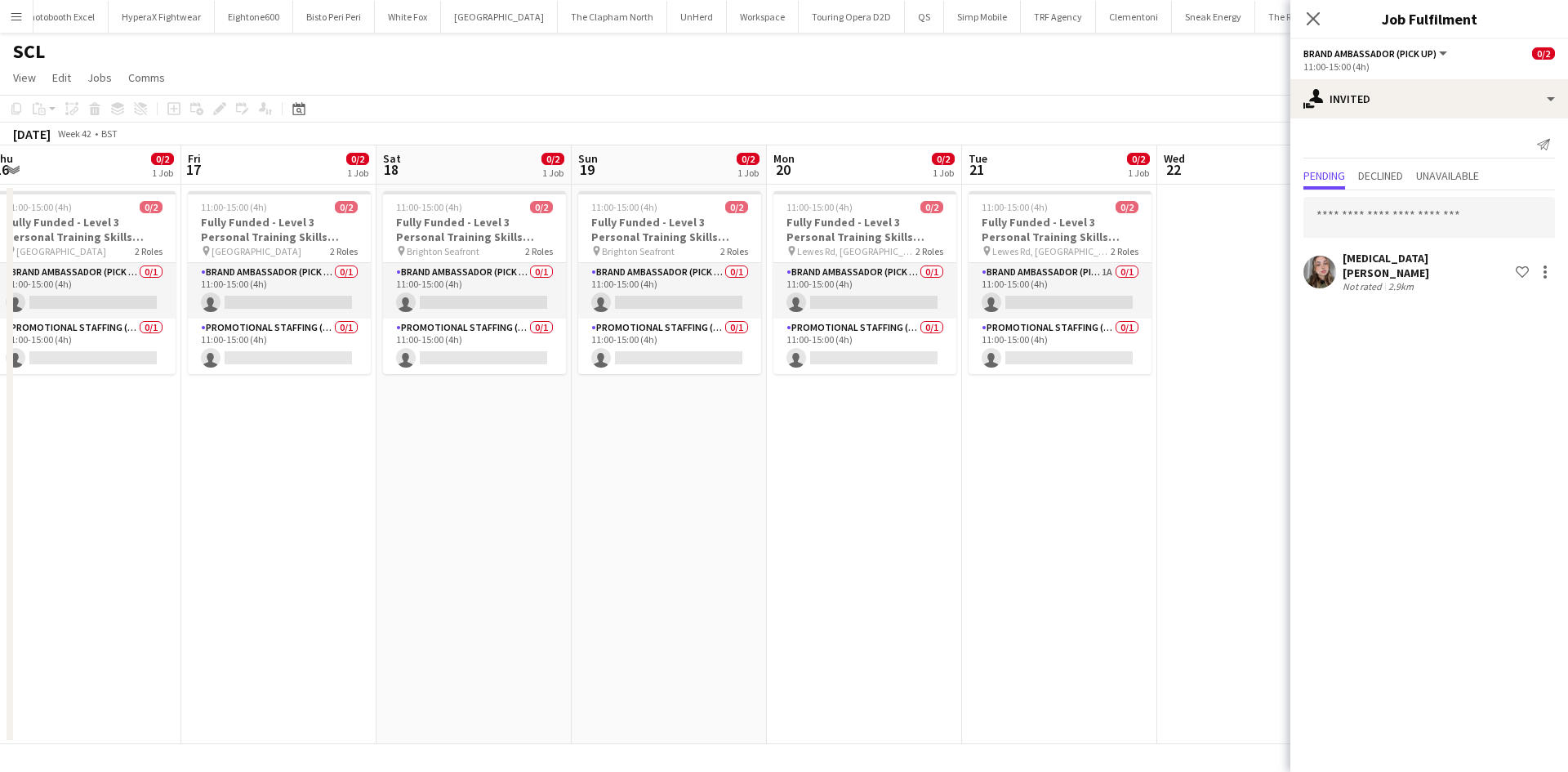
scroll to position [0, 621]
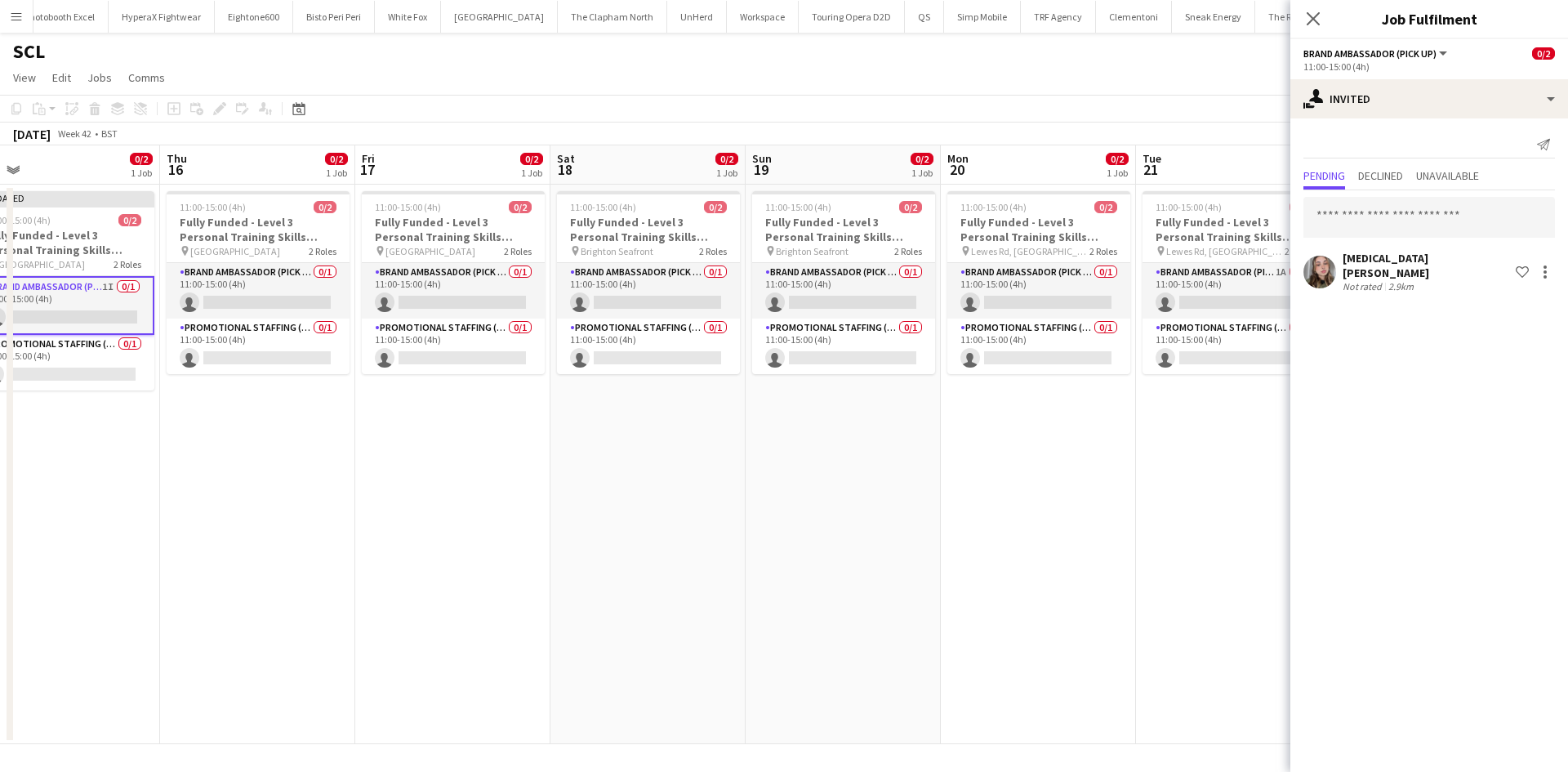
drag, startPoint x: 1035, startPoint y: 515, endPoint x: 440, endPoint y: 440, distance: 599.7
click at [430, 436] on app-calendar-viewport "Sun 12 1/2 1 Job Mon 13 0/2 1 Job Tue 14 0/2 1 Job Wed 15 0/2 1 Job Thu 16 0/2 …" at bounding box center [784, 445] width 1568 height 599
click at [261, 281] on app-card-role "Brand Ambassador (Pick up) 0/1 11:00-15:00 (4h) single-neutral-actions" at bounding box center [258, 291] width 183 height 55
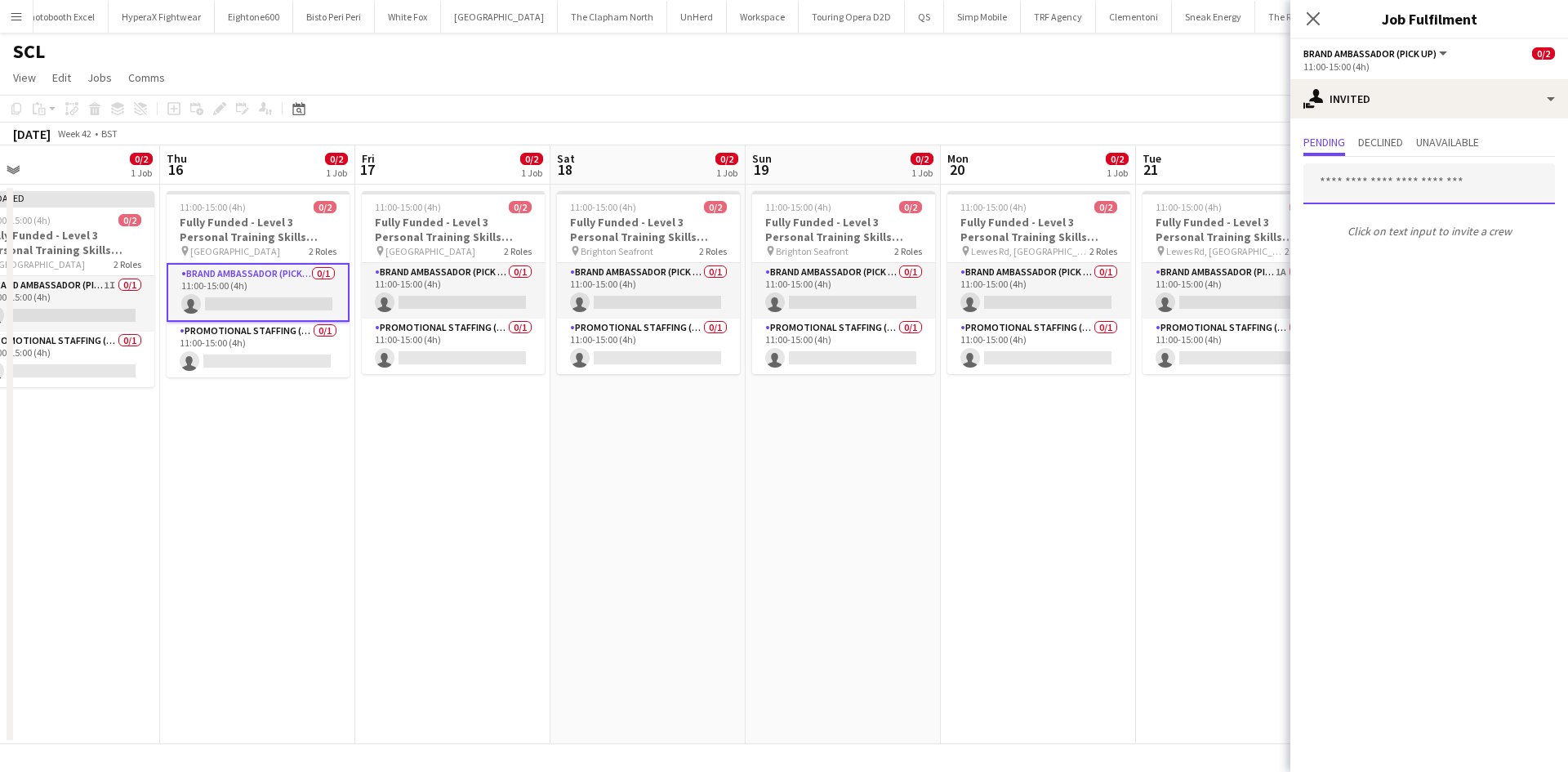
click at [1338, 188] on input "text" at bounding box center [1429, 184] width 252 height 41
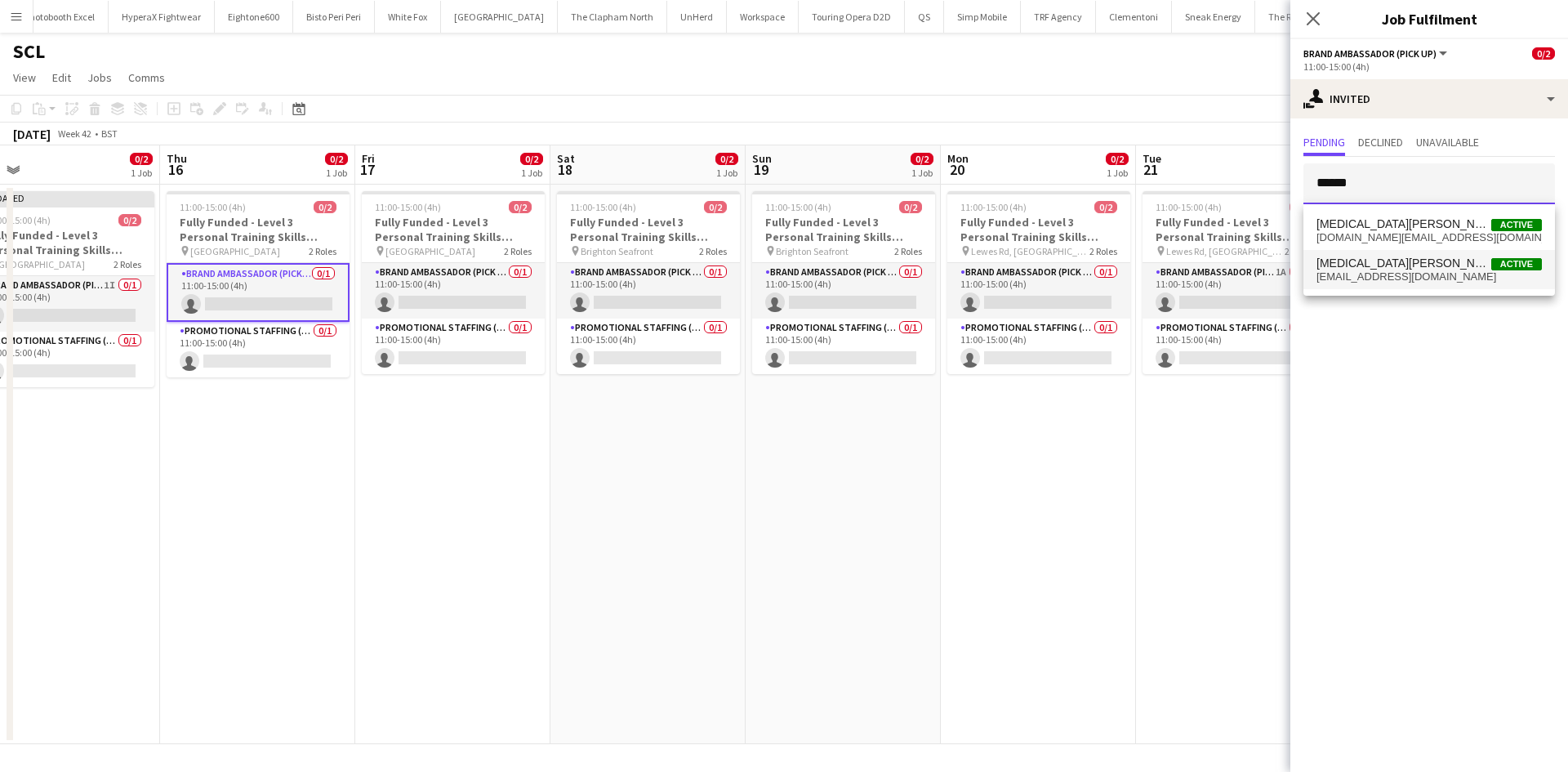
type input "******"
click at [1382, 275] on span "yasminisabella98@gmail.com" at bounding box center [1430, 277] width 225 height 13
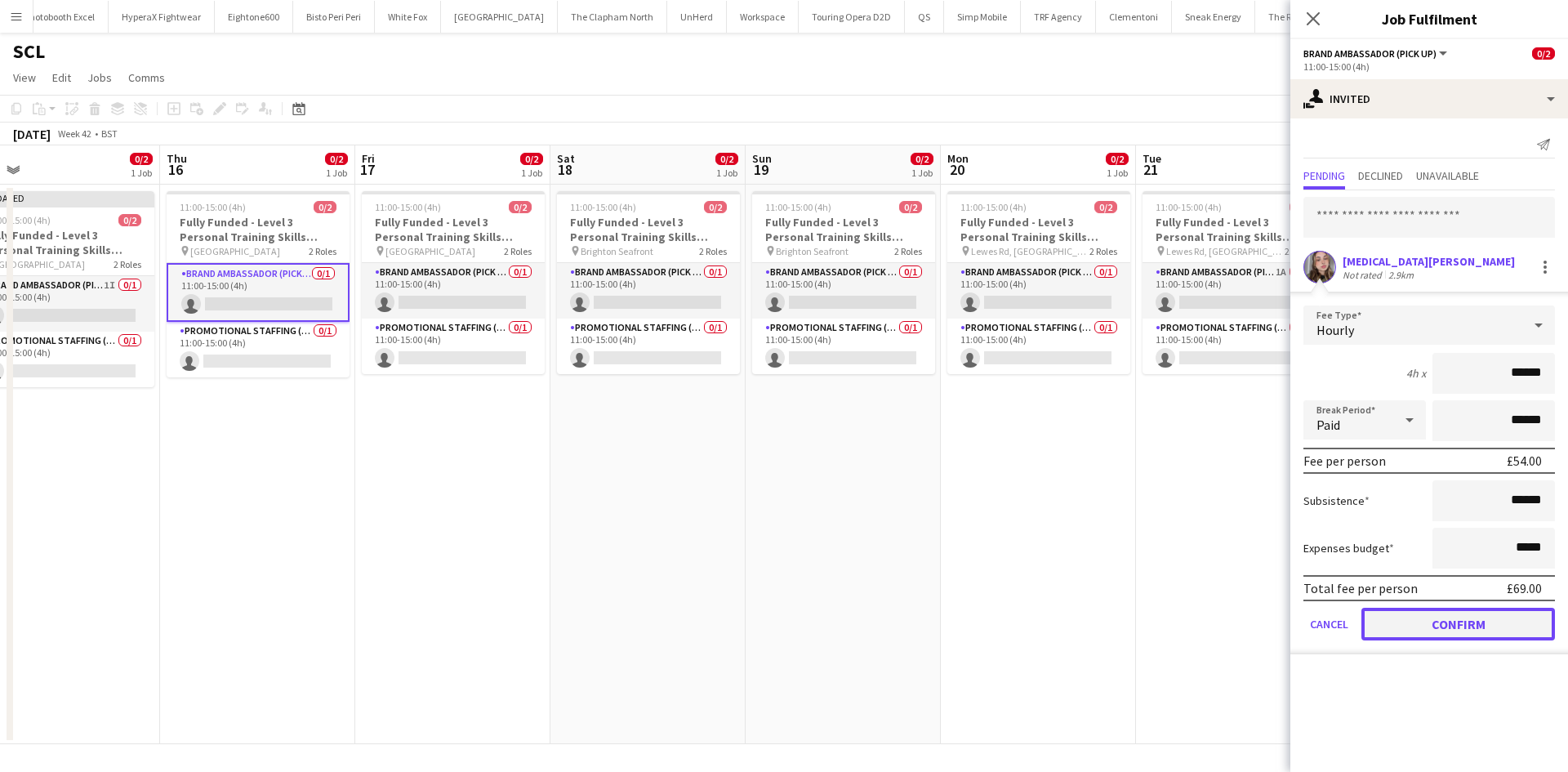
click at [1495, 614] on button "Confirm" at bounding box center [1458, 623] width 194 height 32
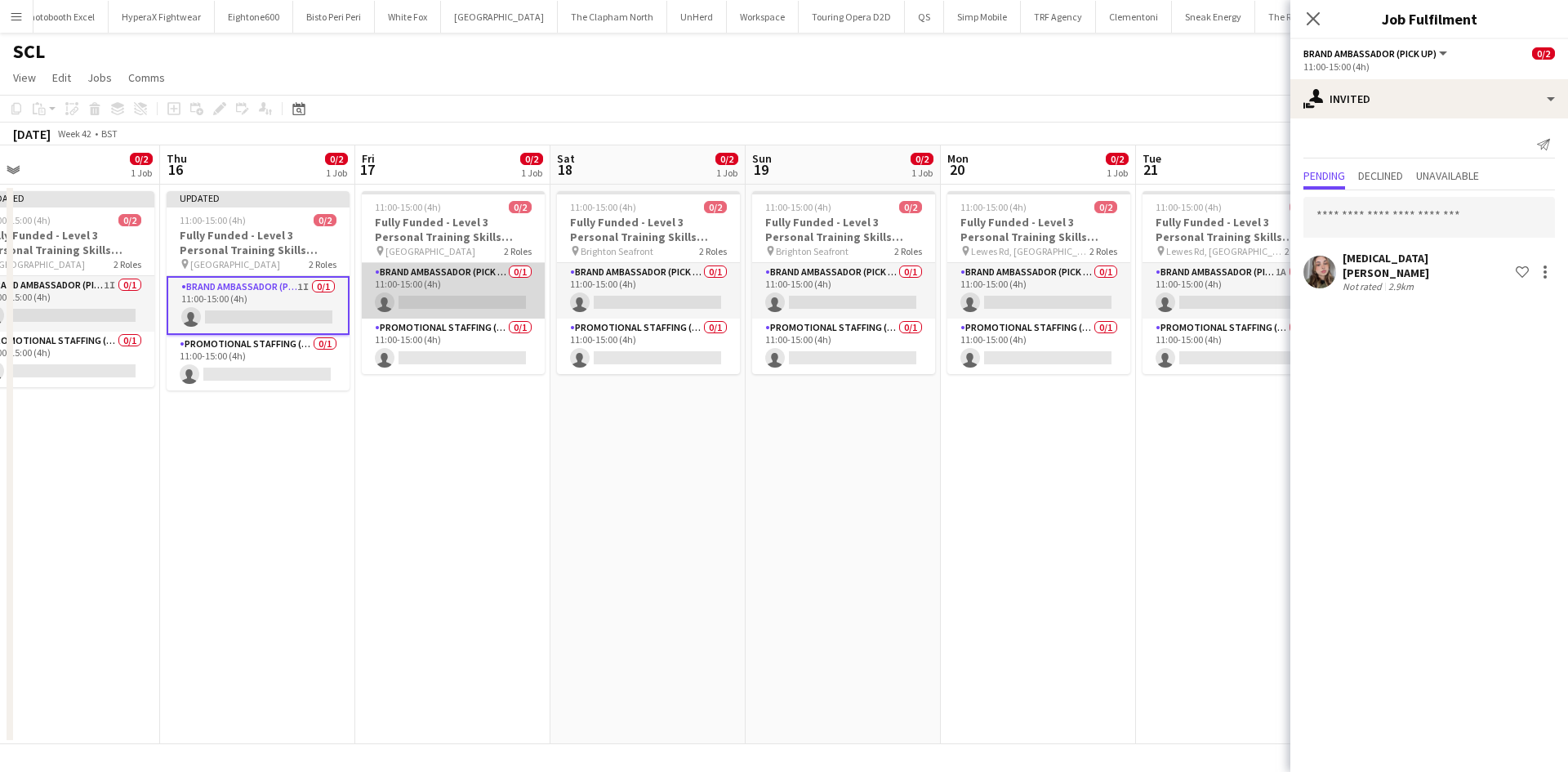
click at [507, 277] on app-card-role "Brand Ambassador (Pick up) 0/1 11:00-15:00 (4h) single-neutral-actions" at bounding box center [453, 291] width 183 height 55
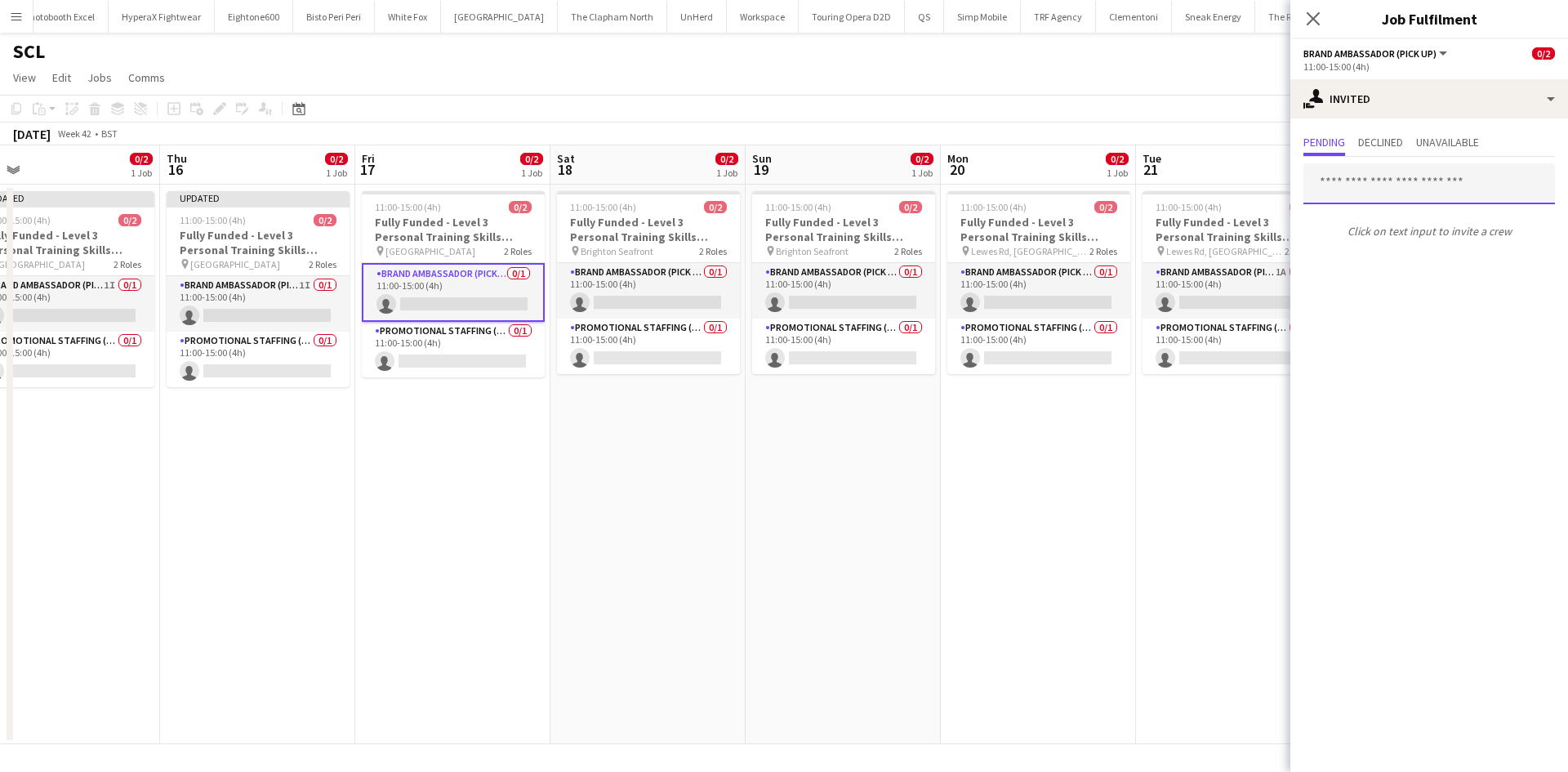
click at [1369, 176] on input "text" at bounding box center [1429, 184] width 252 height 41
type input "*"
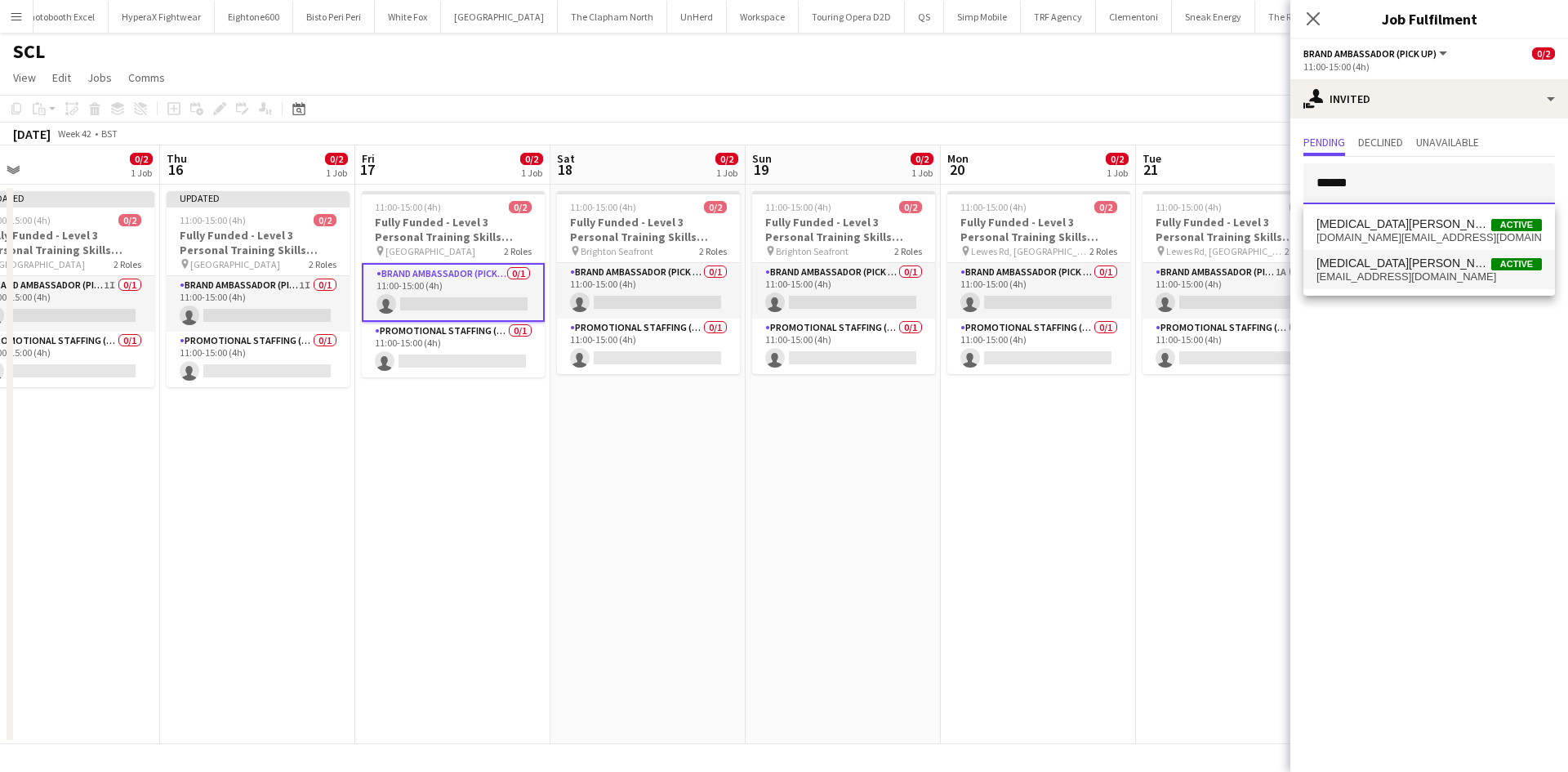
type input "******"
click at [1412, 259] on span "Yasmin Evans Active" at bounding box center [1430, 263] width 225 height 14
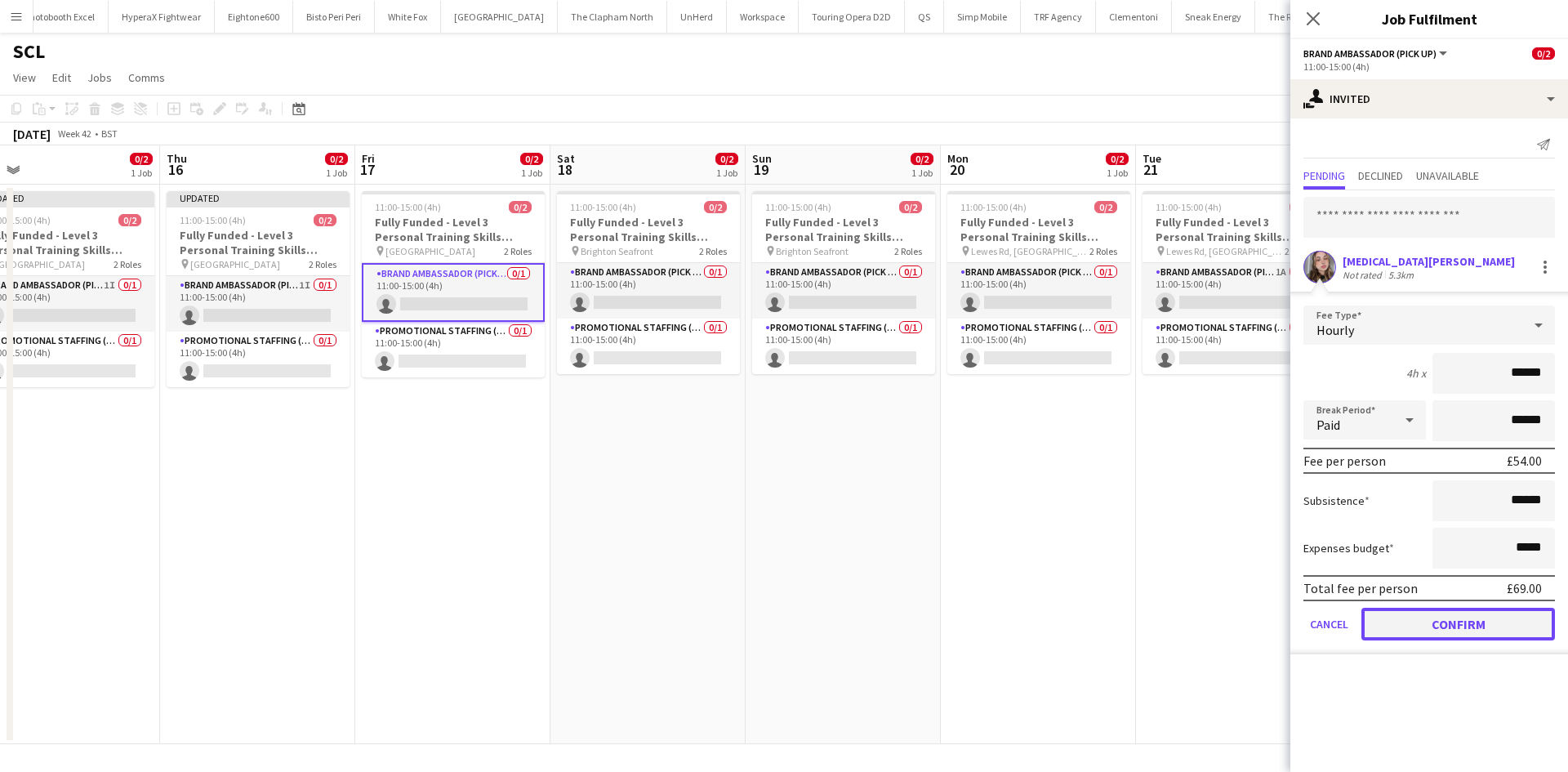
click at [1435, 629] on button "Confirm" at bounding box center [1458, 623] width 194 height 32
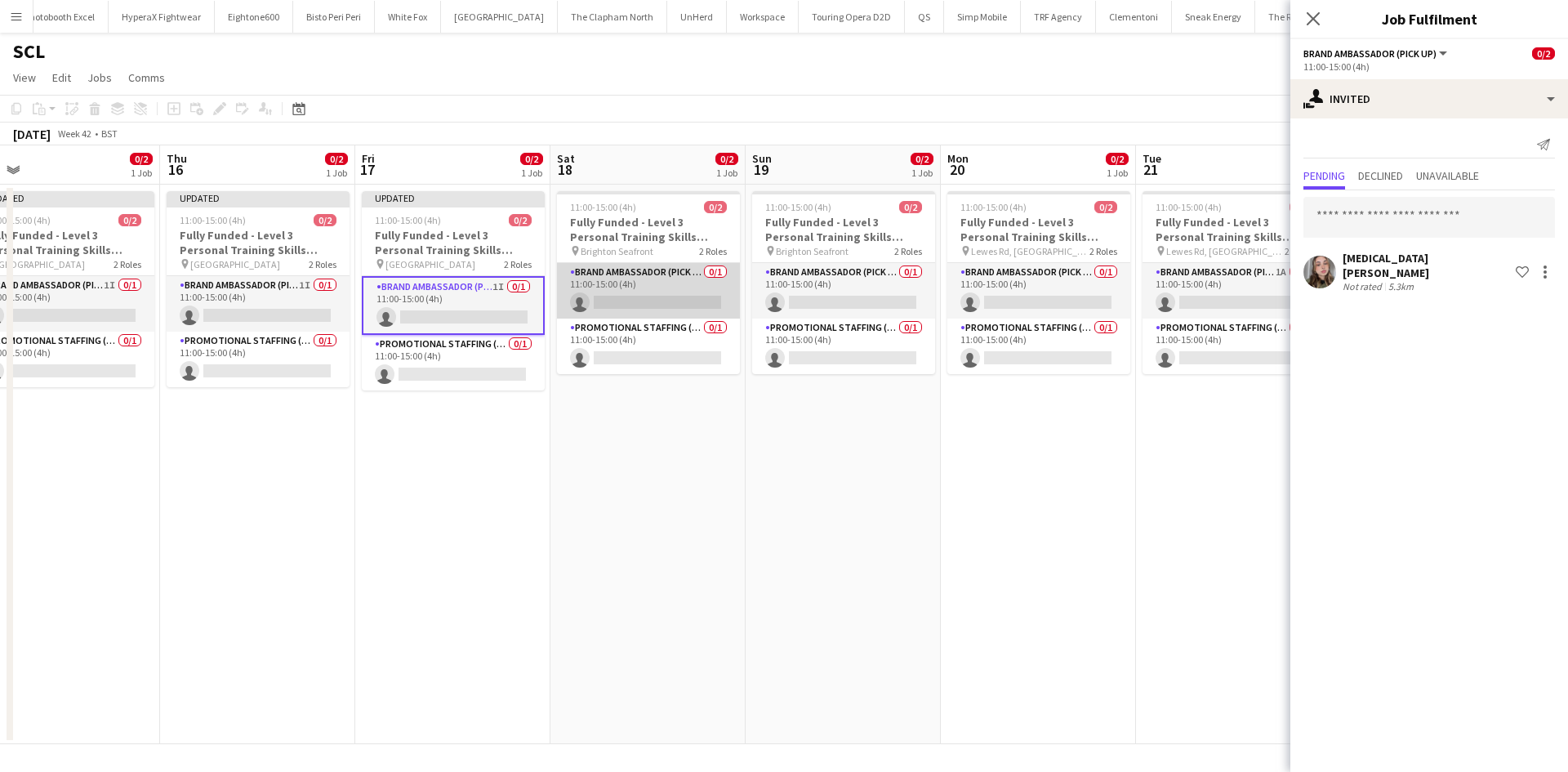
click at [706, 277] on app-card-role "Brand Ambassador (Pick up) 0/1 11:00-15:00 (4h) single-neutral-actions" at bounding box center [649, 291] width 183 height 55
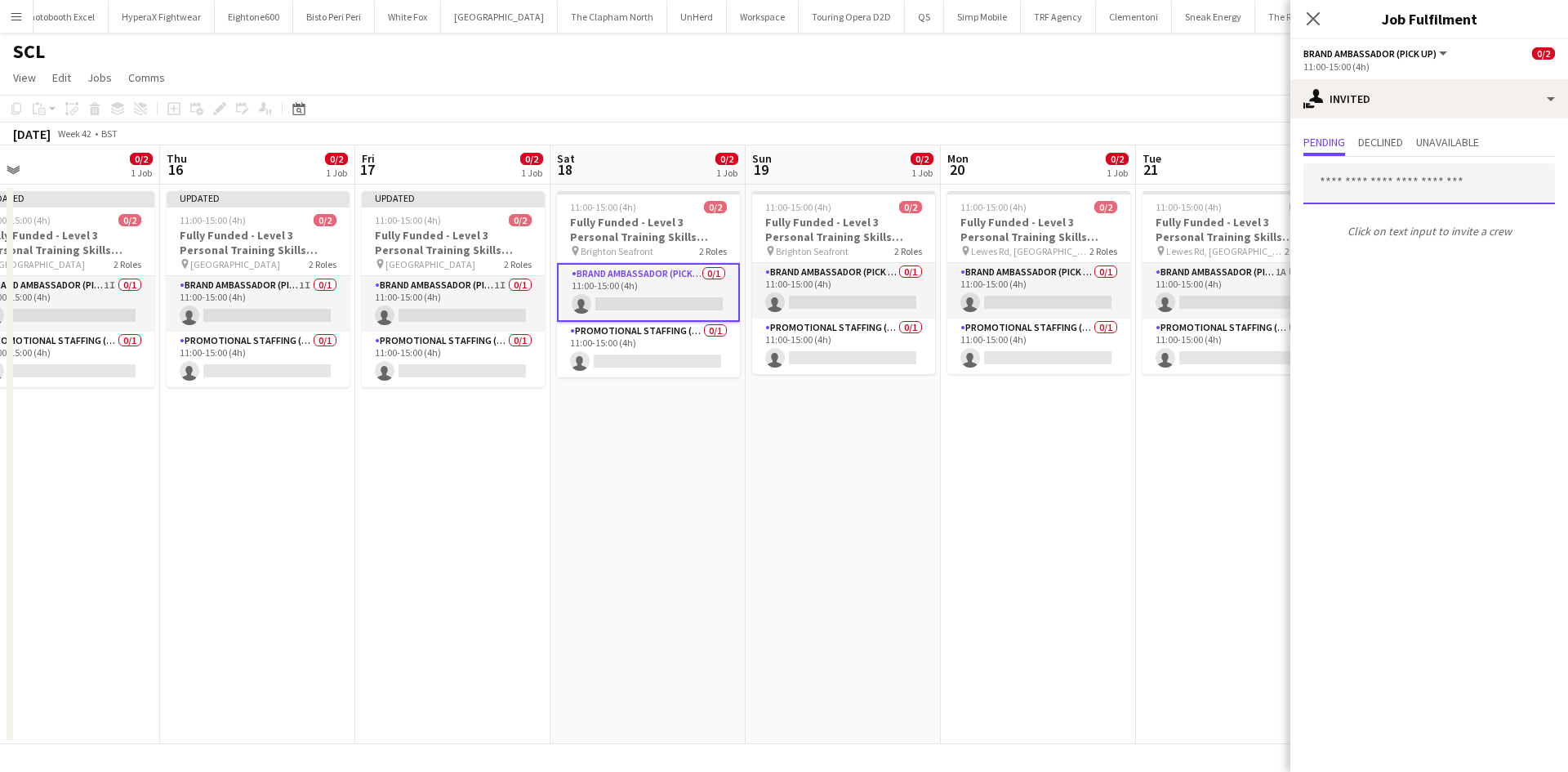
click at [1402, 176] on input "text" at bounding box center [1429, 184] width 252 height 41
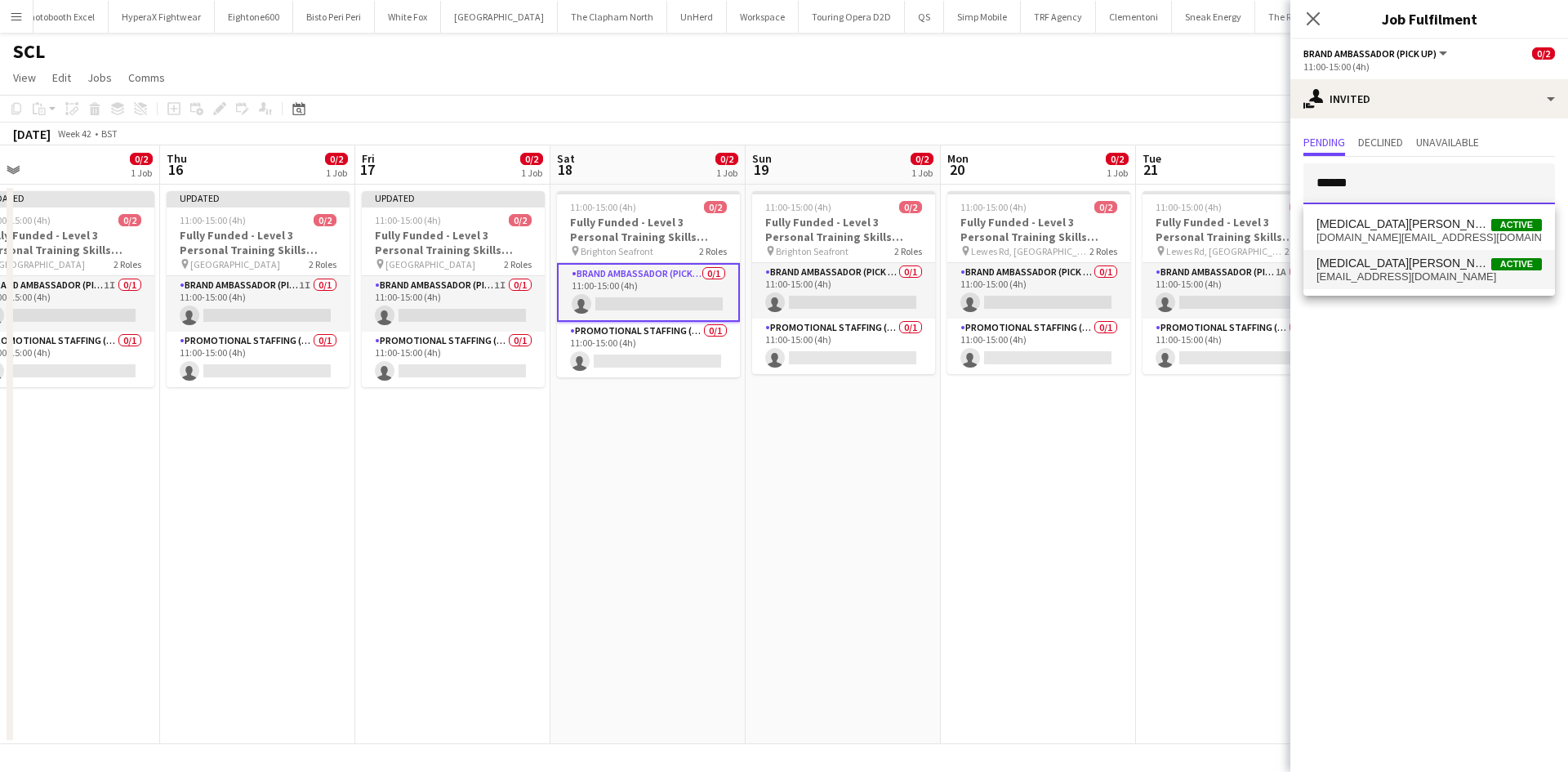
type input "******"
click at [1444, 263] on span "Yasmin Evans Active" at bounding box center [1430, 263] width 225 height 14
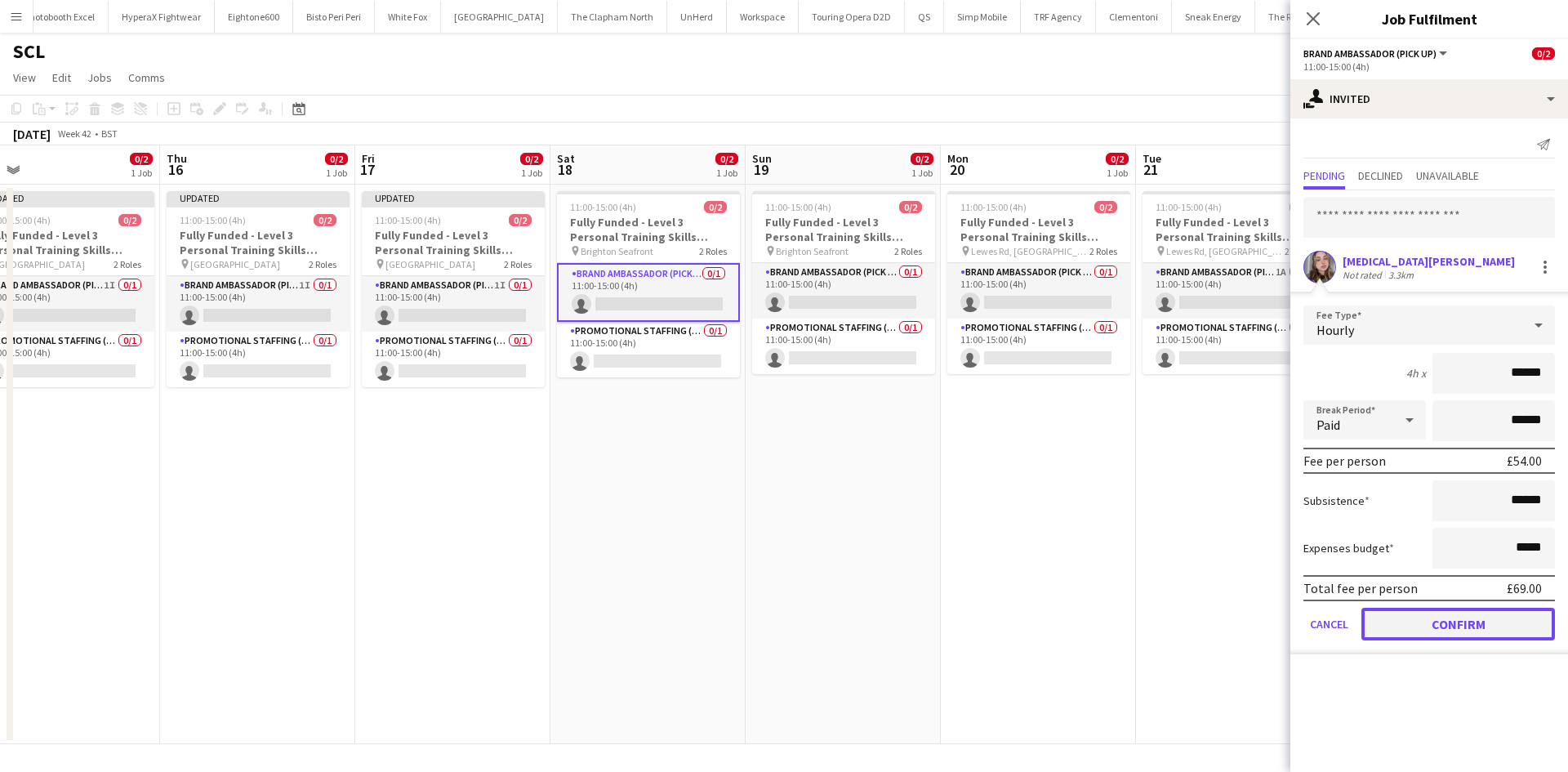
click at [1455, 641] on button "Confirm" at bounding box center [1458, 623] width 194 height 32
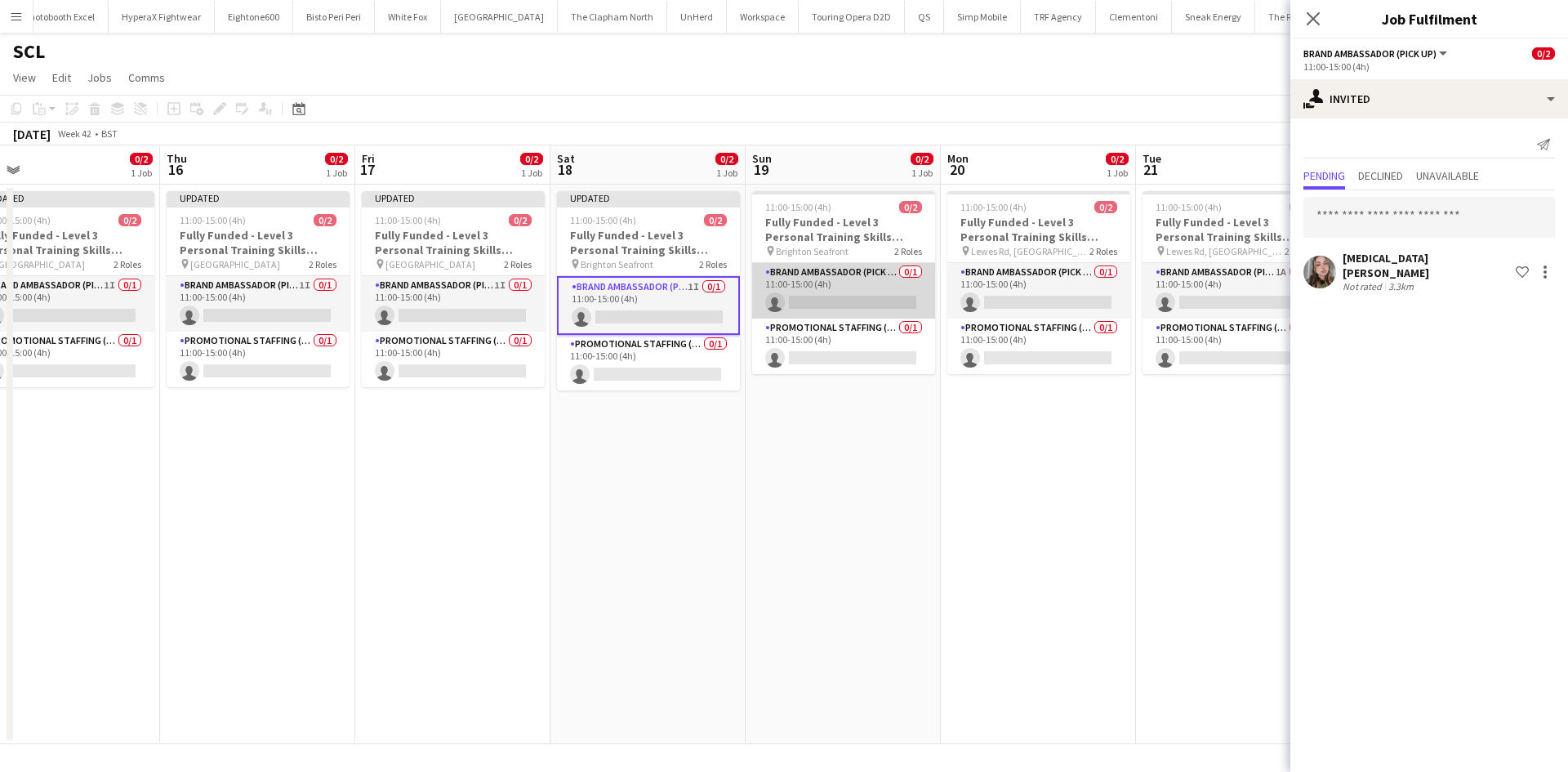
click at [870, 280] on app-card-role "Brand Ambassador (Pick up) 0/1 11:00-15:00 (4h) single-neutral-actions" at bounding box center [844, 291] width 183 height 55
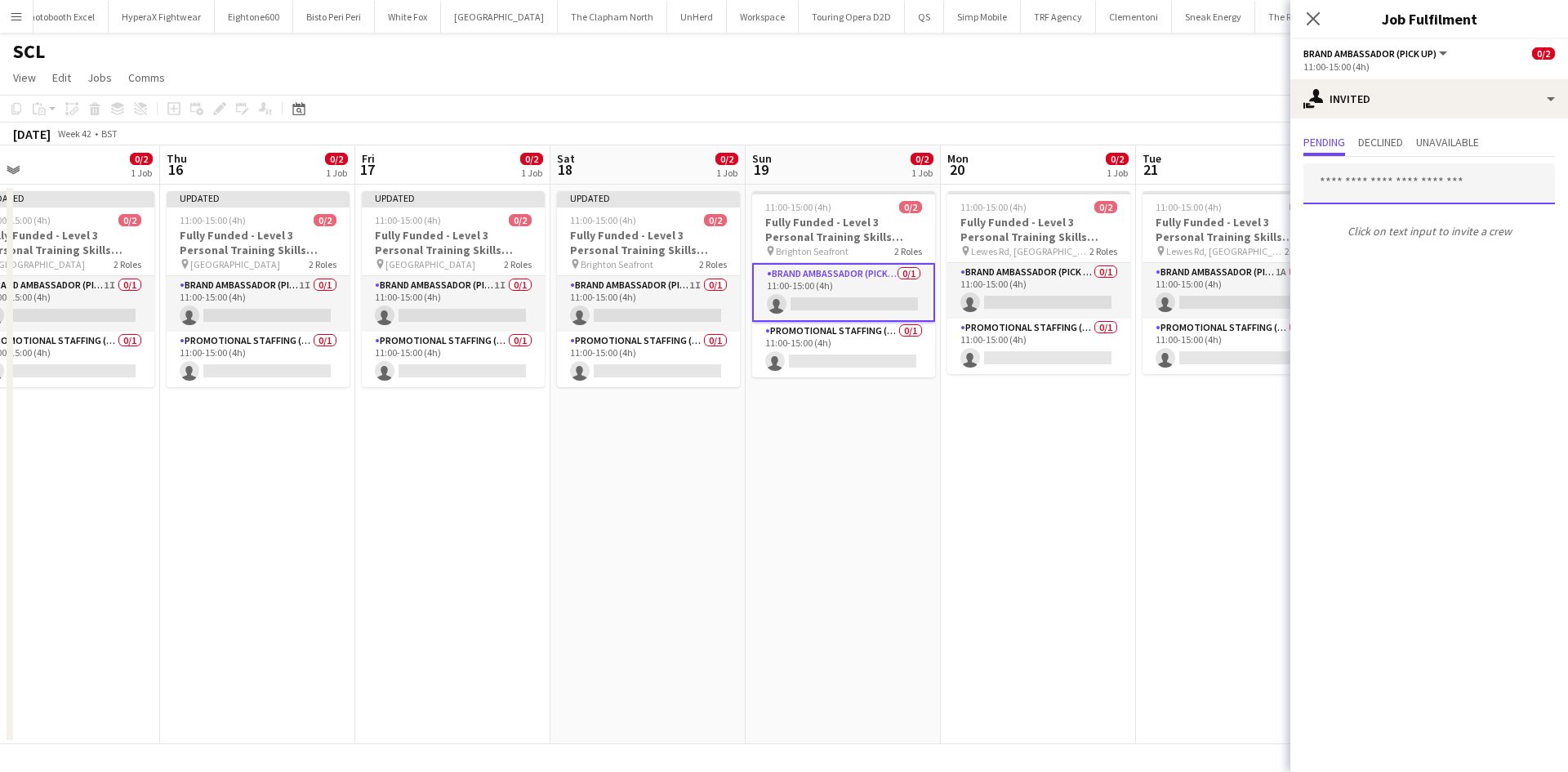
click at [1430, 199] on input "text" at bounding box center [1429, 184] width 252 height 41
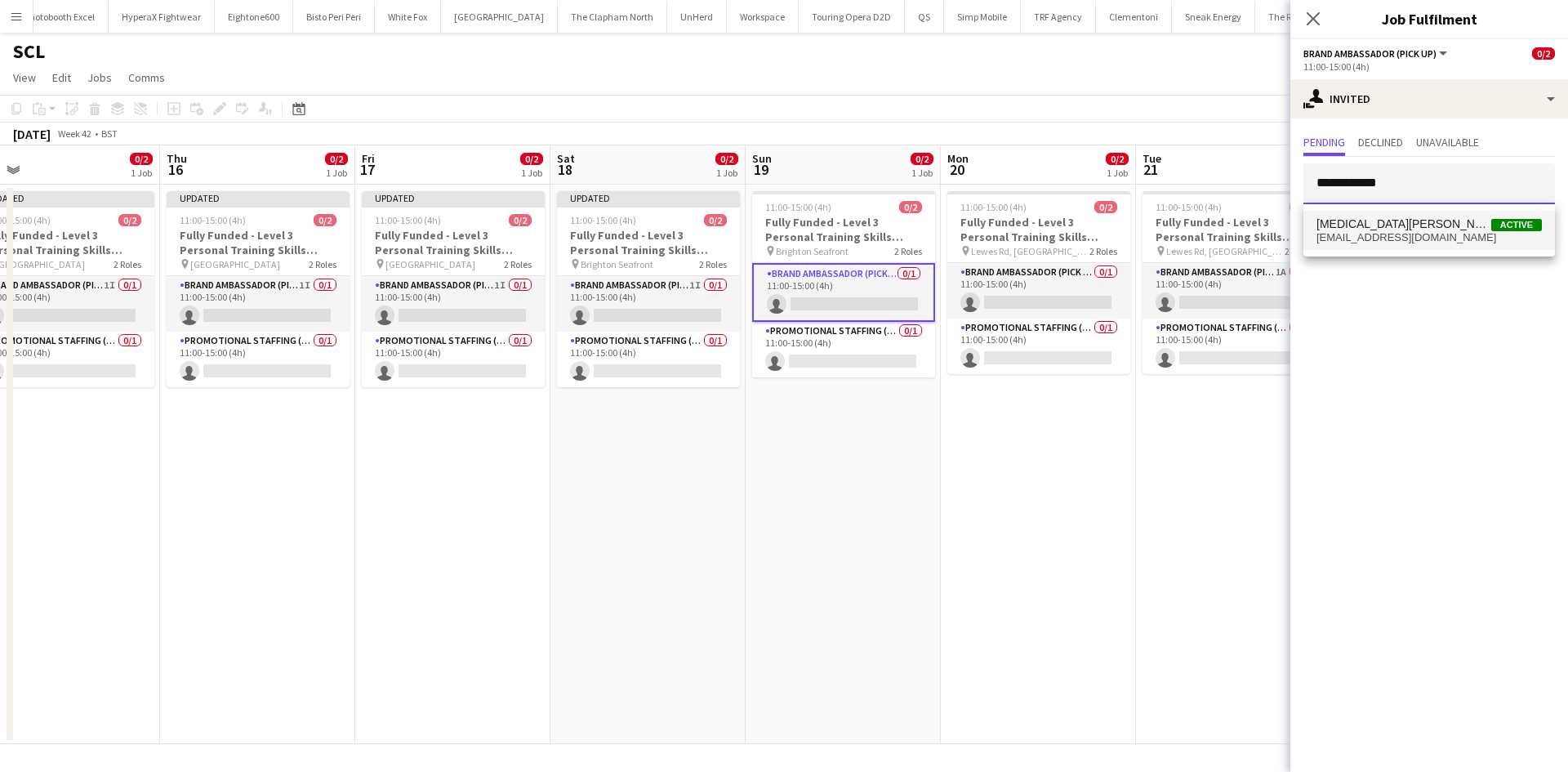
type input "**********"
click at [1356, 245] on mat-option "Yasmin Evans Active yasminisabella98@gmail.com" at bounding box center [1429, 230] width 252 height 39
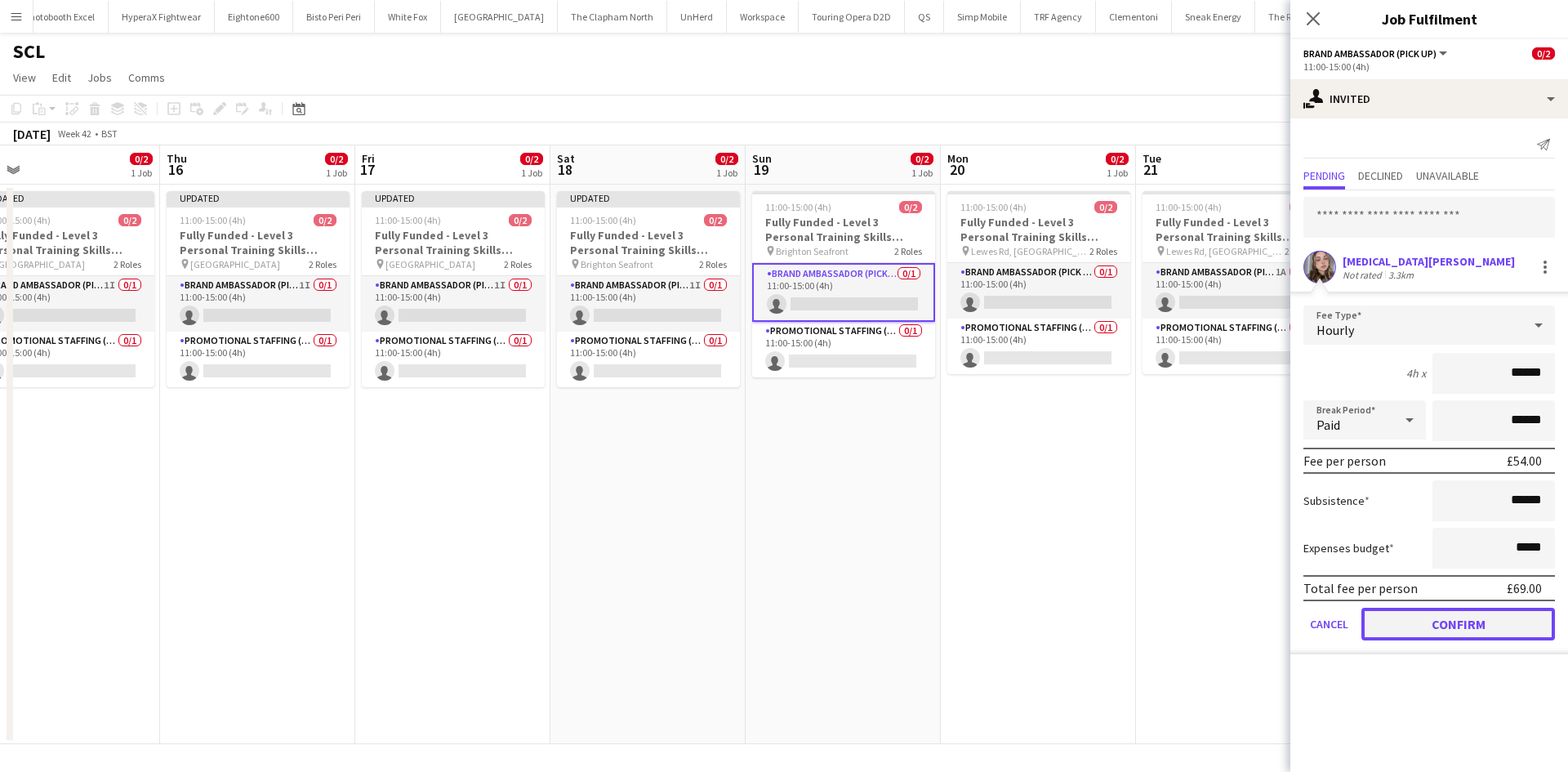
click at [1411, 625] on button "Confirm" at bounding box center [1458, 623] width 194 height 32
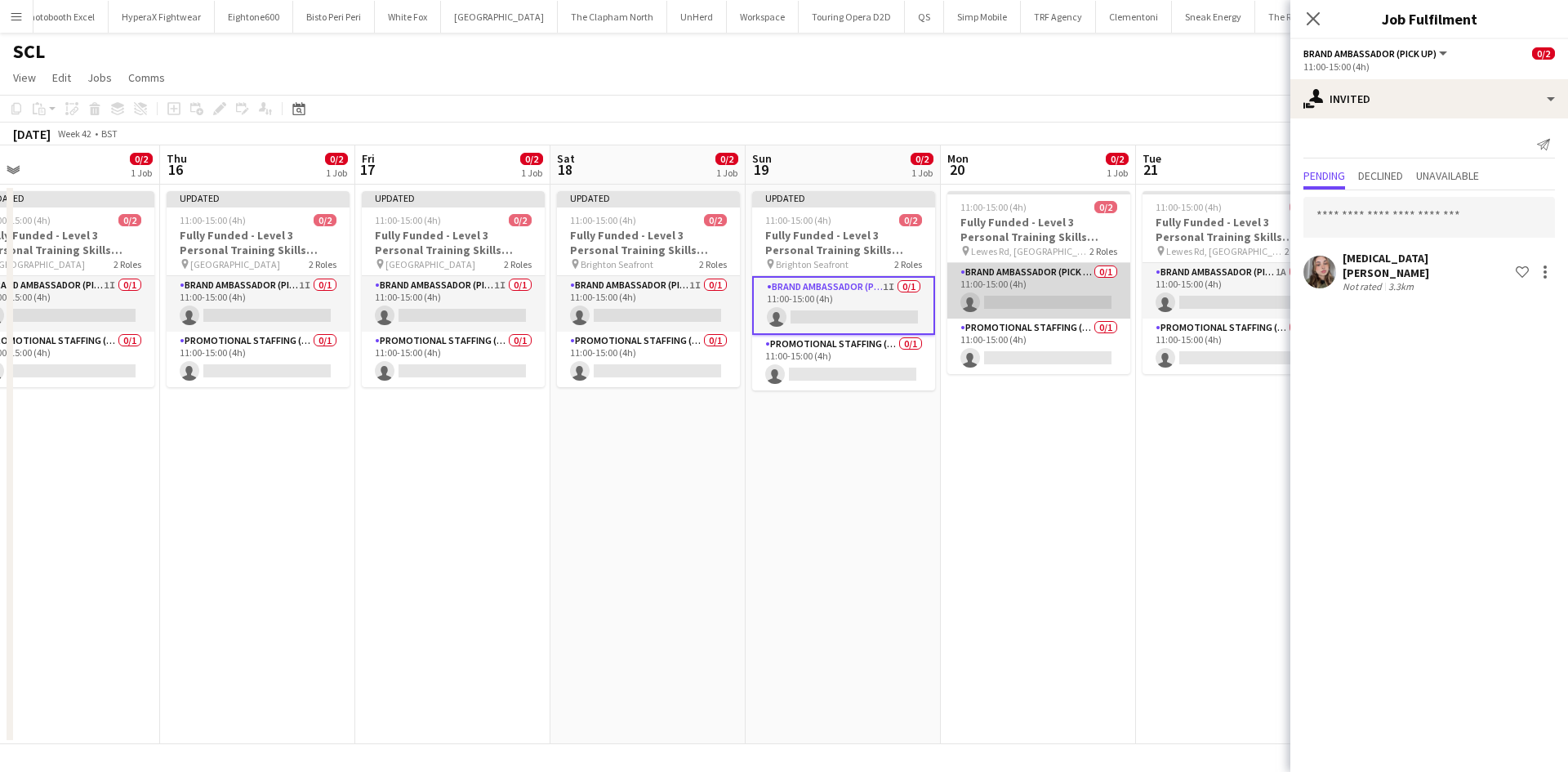
click at [1065, 284] on app-card-role "Brand Ambassador (Pick up) 0/1 11:00-15:00 (4h) single-neutral-actions" at bounding box center [1039, 291] width 183 height 55
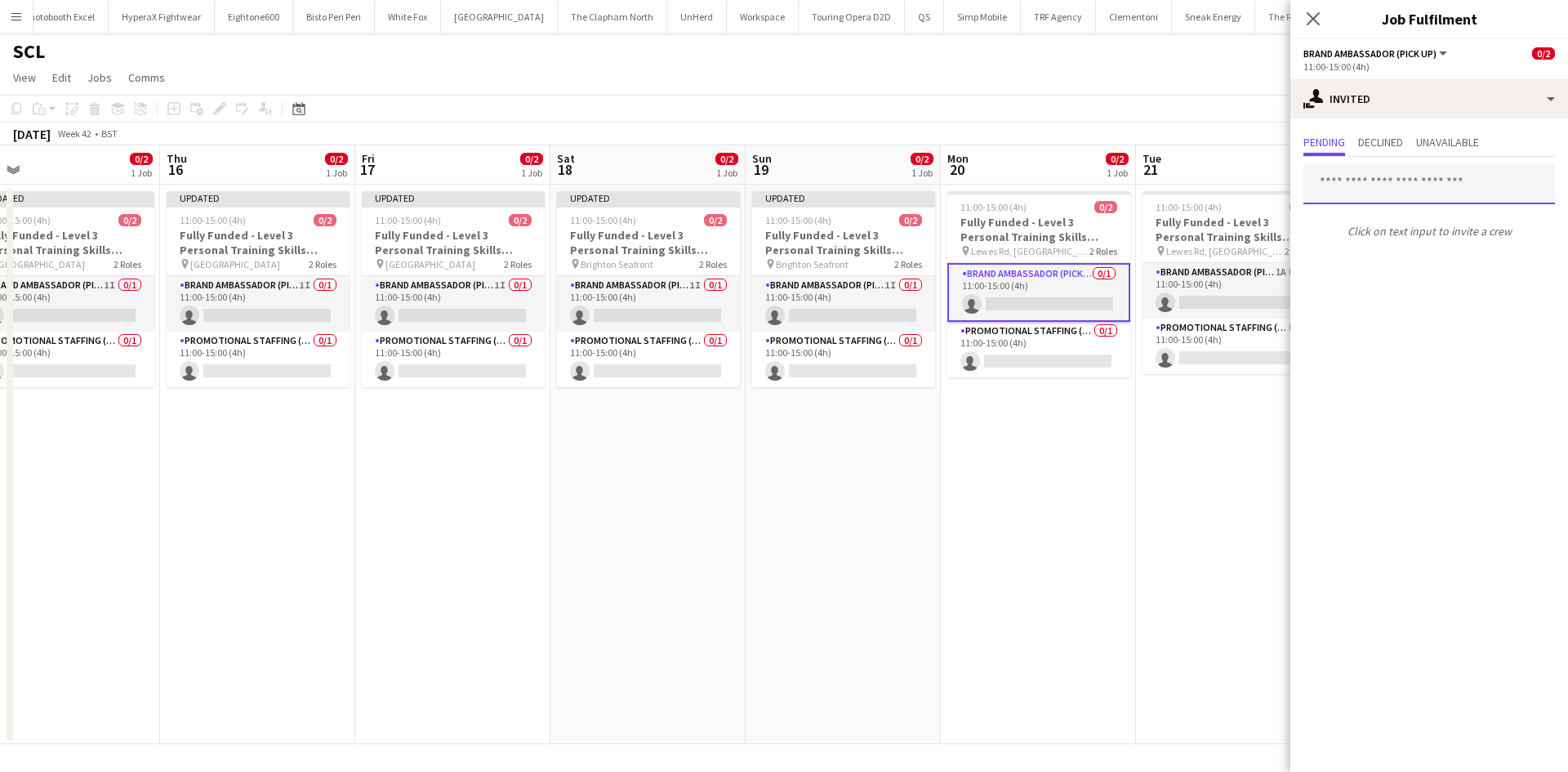
drag, startPoint x: 1347, startPoint y: 183, endPoint x: 1363, endPoint y: 183, distance: 16.0
click at [1350, 181] on input "text" at bounding box center [1429, 184] width 252 height 41
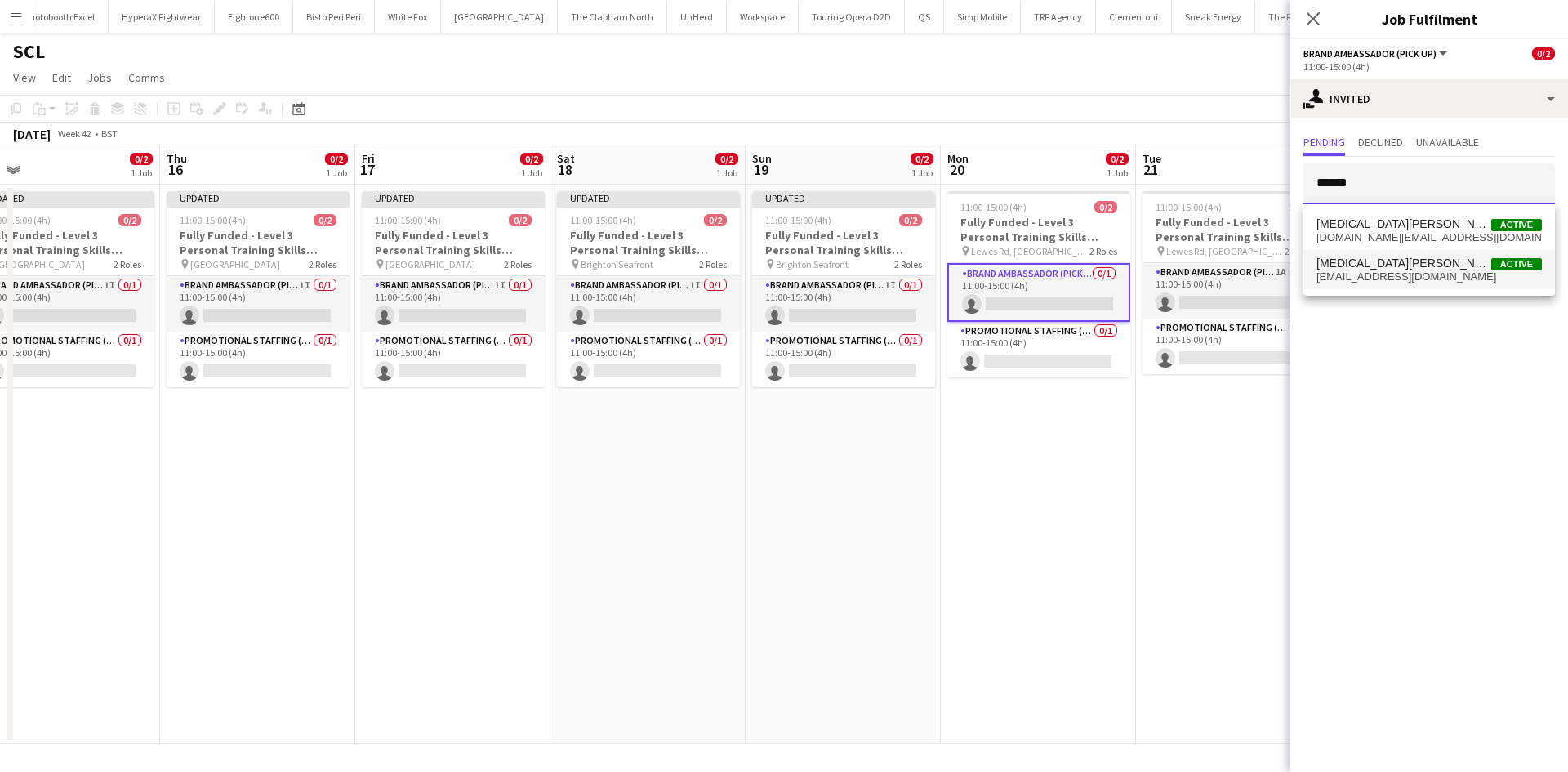
type input "******"
click at [1382, 262] on span "Yasmin Evans" at bounding box center [1404, 263] width 174 height 14
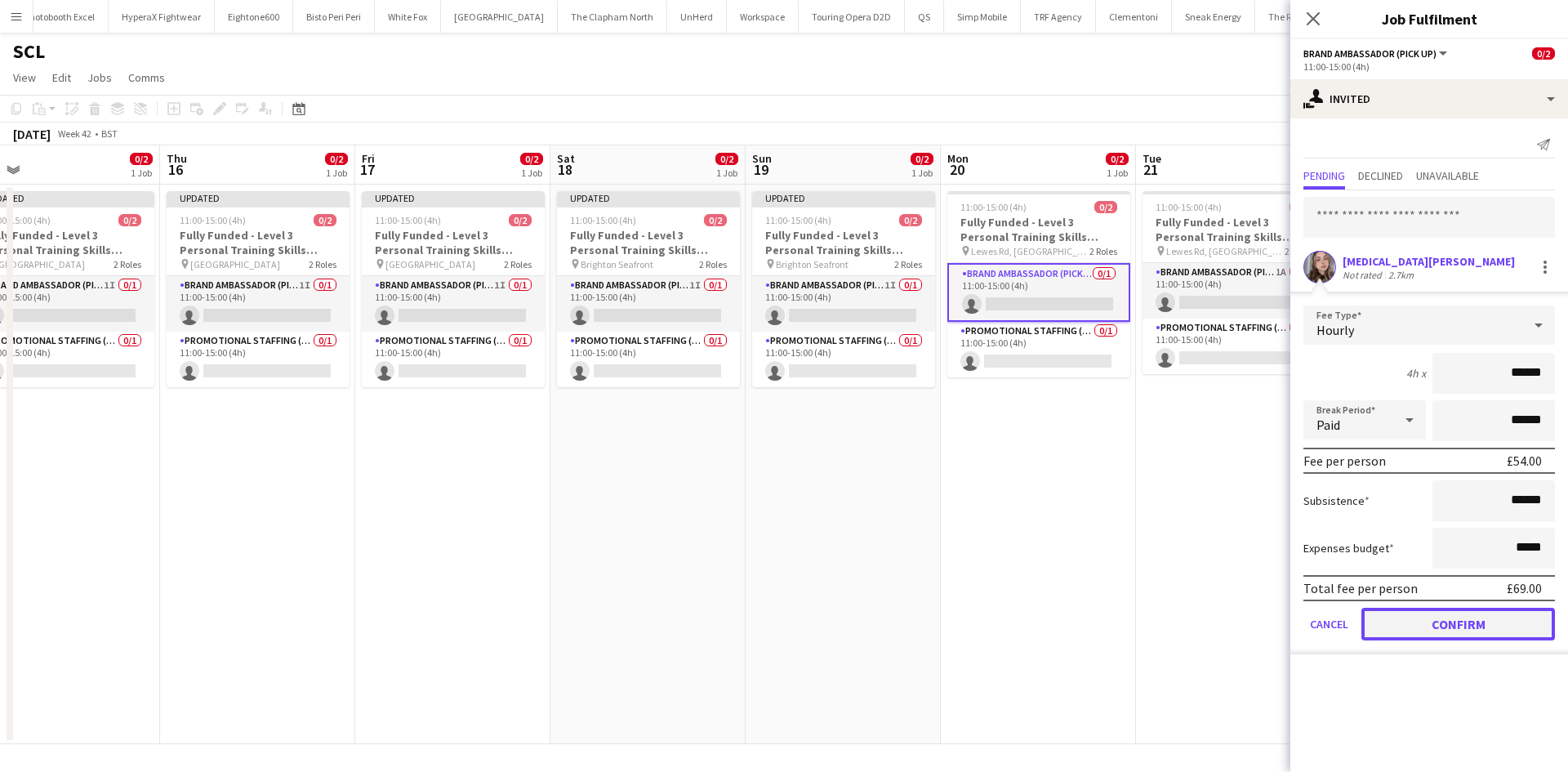
click at [1466, 635] on button "Confirm" at bounding box center [1458, 623] width 194 height 32
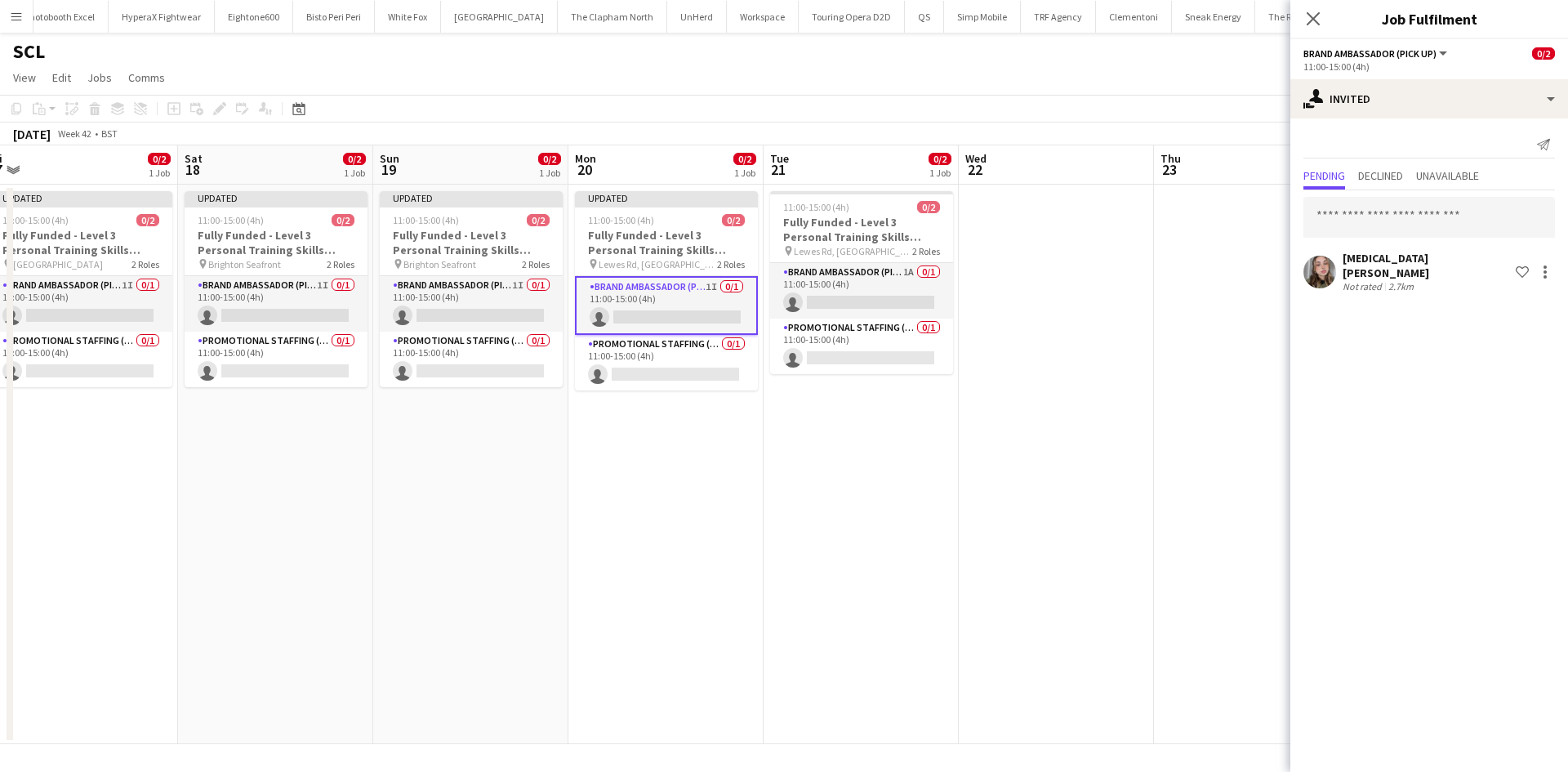
drag, startPoint x: 1191, startPoint y: 494, endPoint x: 798, endPoint y: 428, distance: 398.5
click at [800, 426] on app-calendar-viewport "Tue 14 0/2 1 Job Wed 15 0/2 1 Job Thu 16 0/2 1 Job Fri 17 0/2 1 Job Sat 18 0/2 …" at bounding box center [784, 445] width 1568 height 599
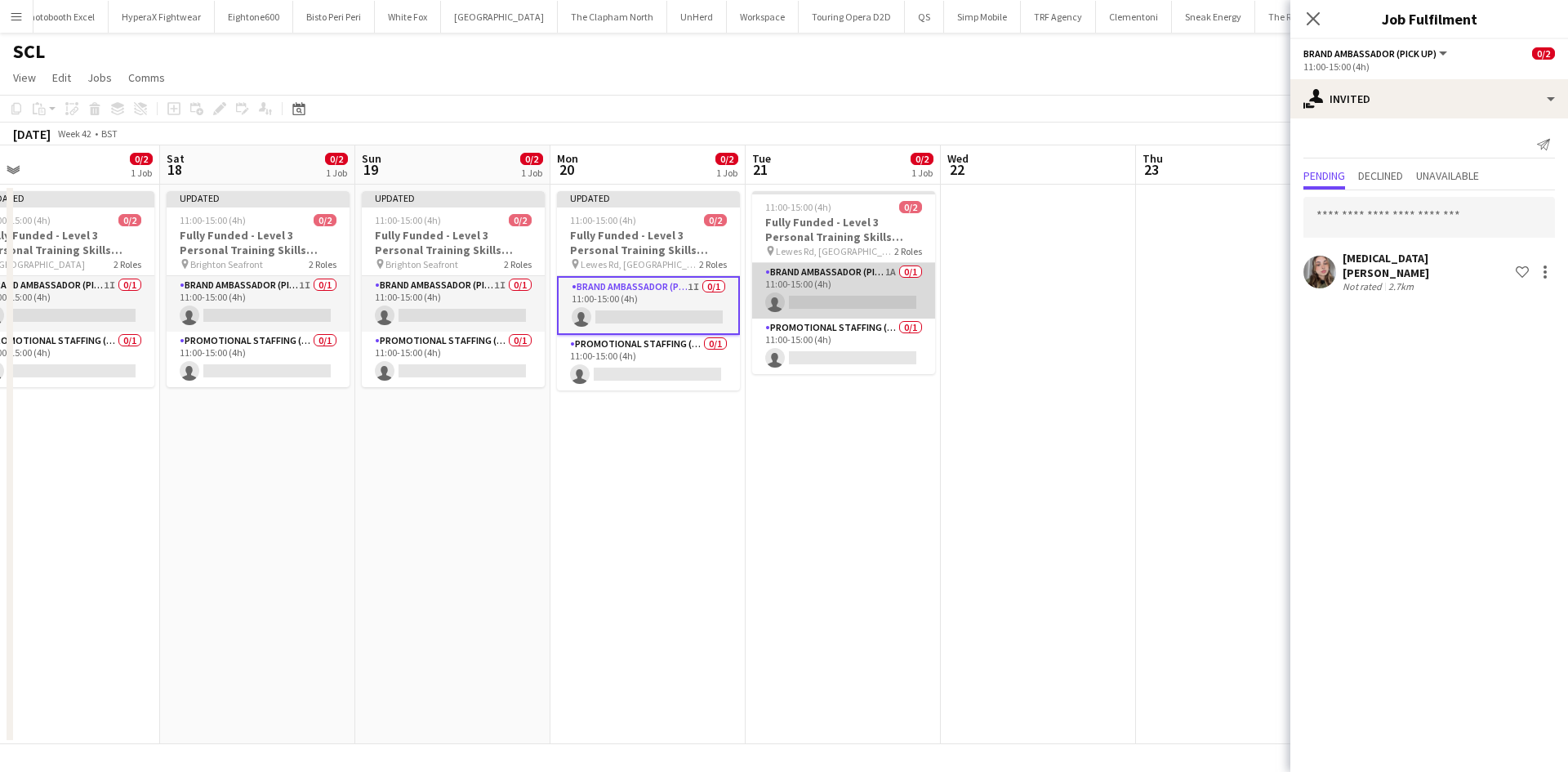
click at [851, 278] on app-card-role "Brand Ambassador (Pick up) 1A 0/1 11:00-15:00 (4h) single-neutral-actions" at bounding box center [844, 291] width 183 height 55
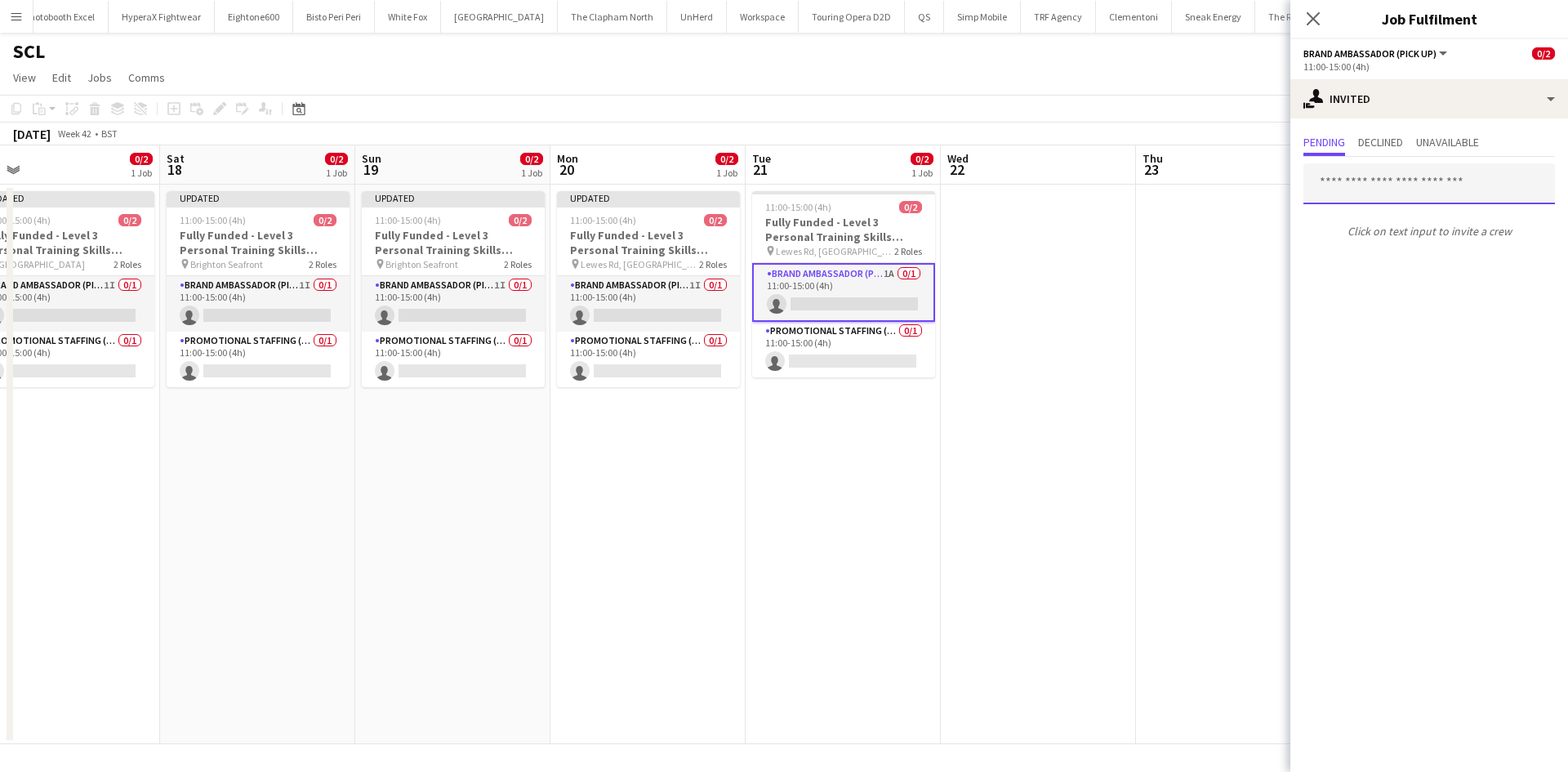
click at [1473, 176] on input "text" at bounding box center [1429, 184] width 252 height 41
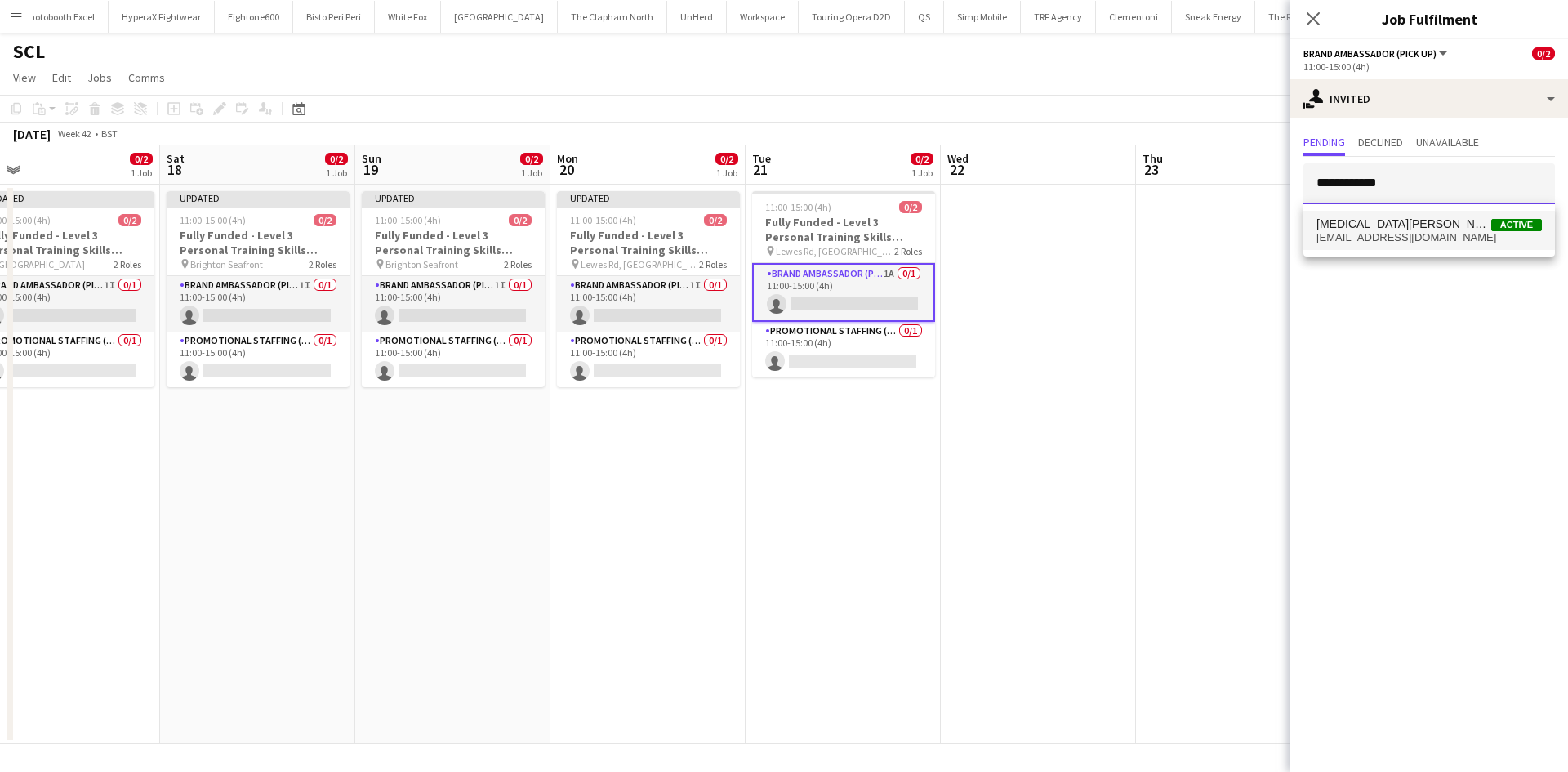
type input "**********"
click at [1456, 225] on span "Yasmin Evans Active" at bounding box center [1430, 223] width 225 height 14
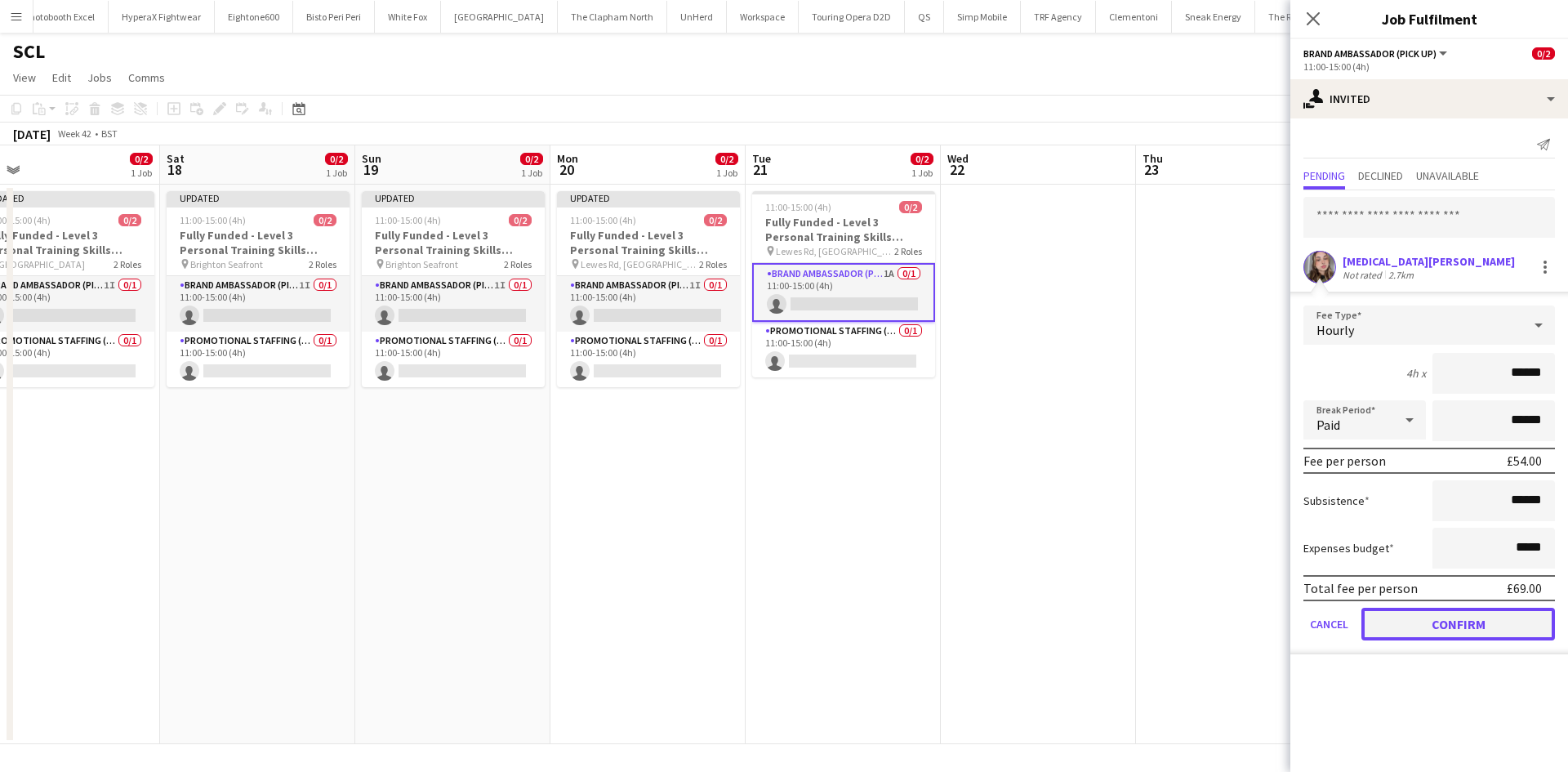
click at [1446, 634] on button "Confirm" at bounding box center [1458, 623] width 194 height 32
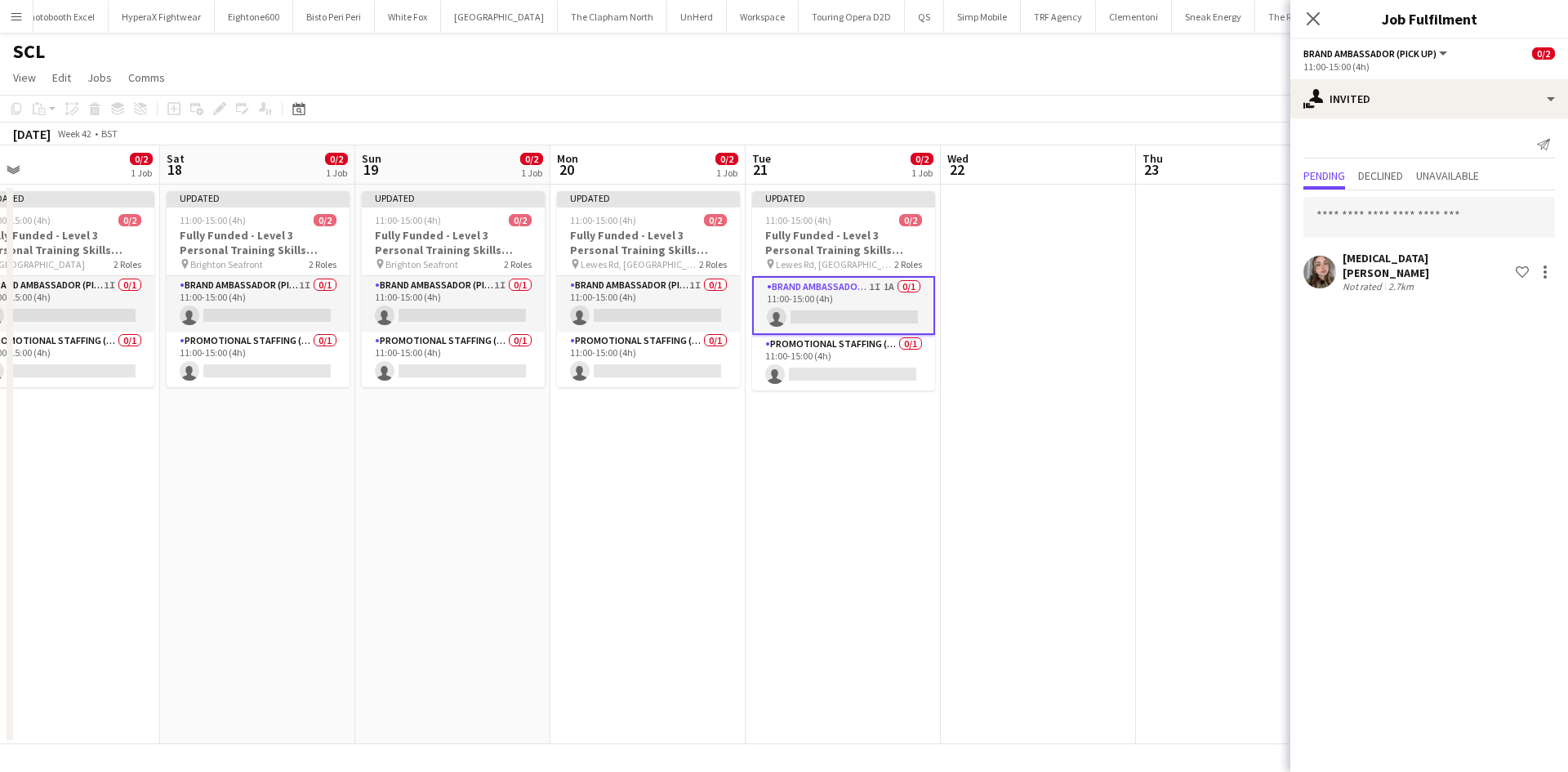
drag, startPoint x: 1151, startPoint y: 500, endPoint x: 1347, endPoint y: 264, distance: 306.8
click at [1151, 499] on app-date-cell at bounding box center [1234, 464] width 196 height 560
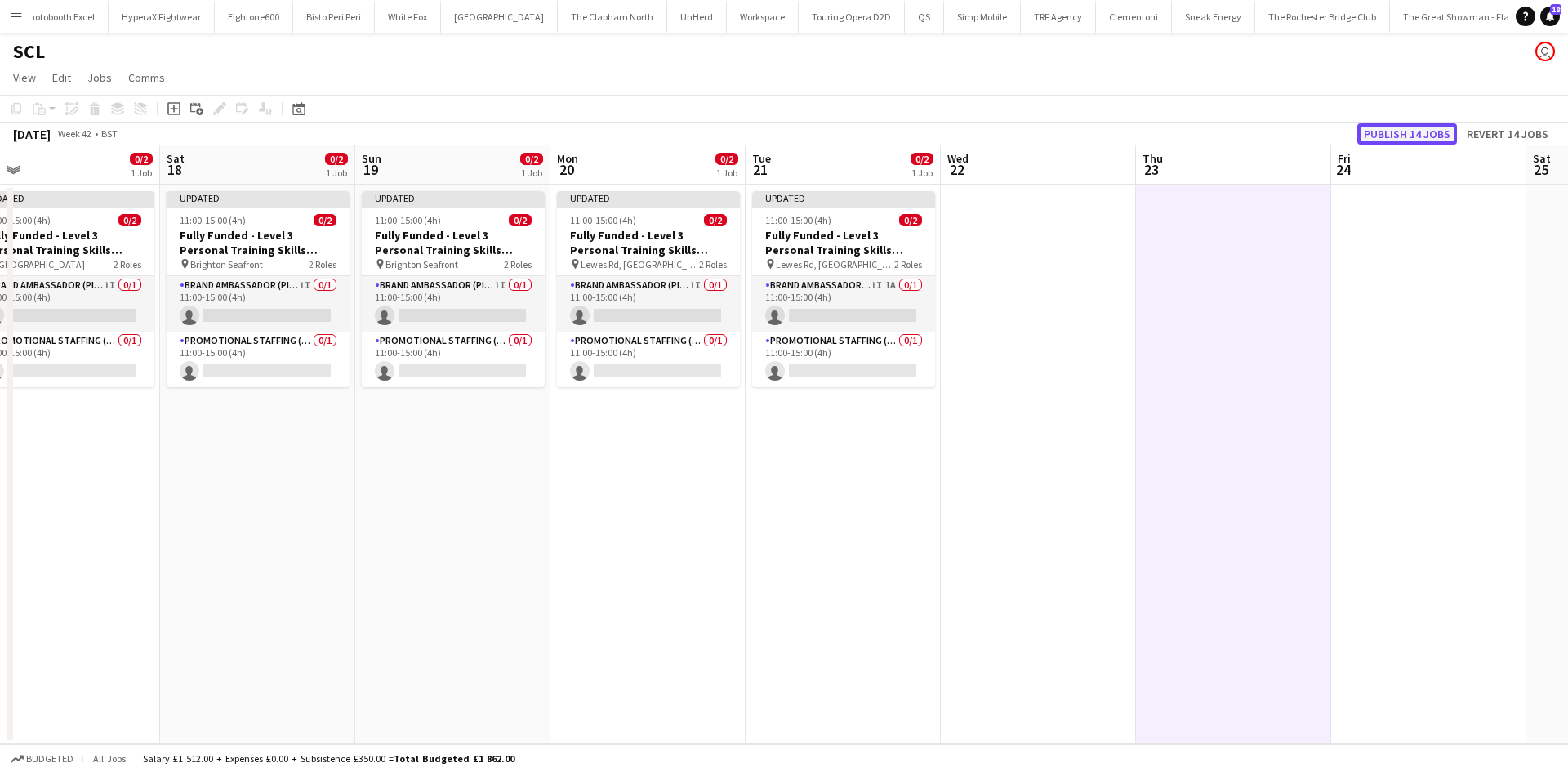
click at [1402, 131] on button "Publish 14 jobs" at bounding box center [1407, 134] width 100 height 21
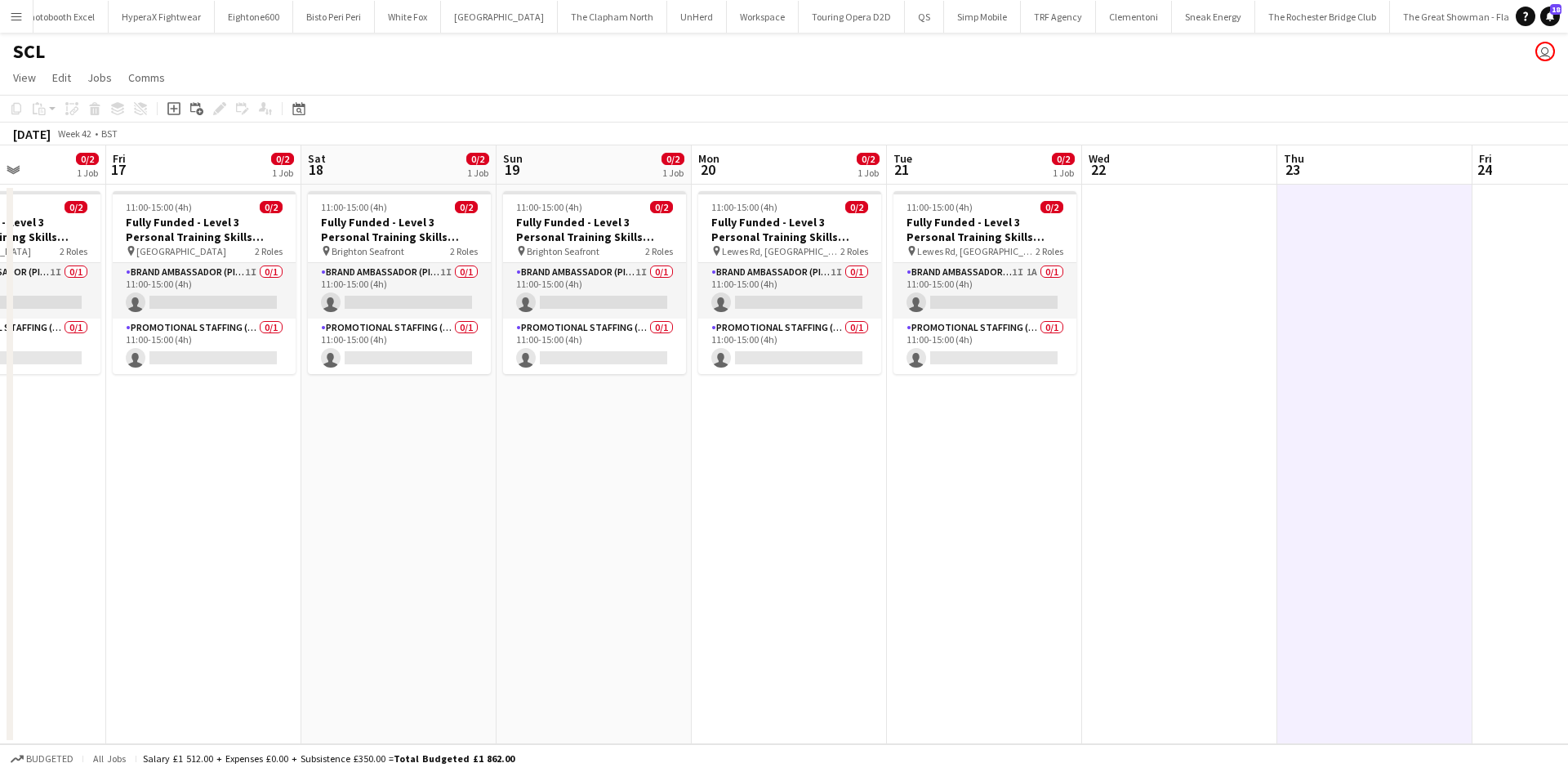
drag, startPoint x: 595, startPoint y: 434, endPoint x: 377, endPoint y: 50, distance: 441.6
click at [737, 402] on app-calendar-viewport "Tue 14 0/2 1 Job Wed 15 0/2 1 Job Thu 16 0/2 1 Job Fri 17 0/2 1 Job Sat 18 0/2 …" at bounding box center [784, 445] width 1568 height 599
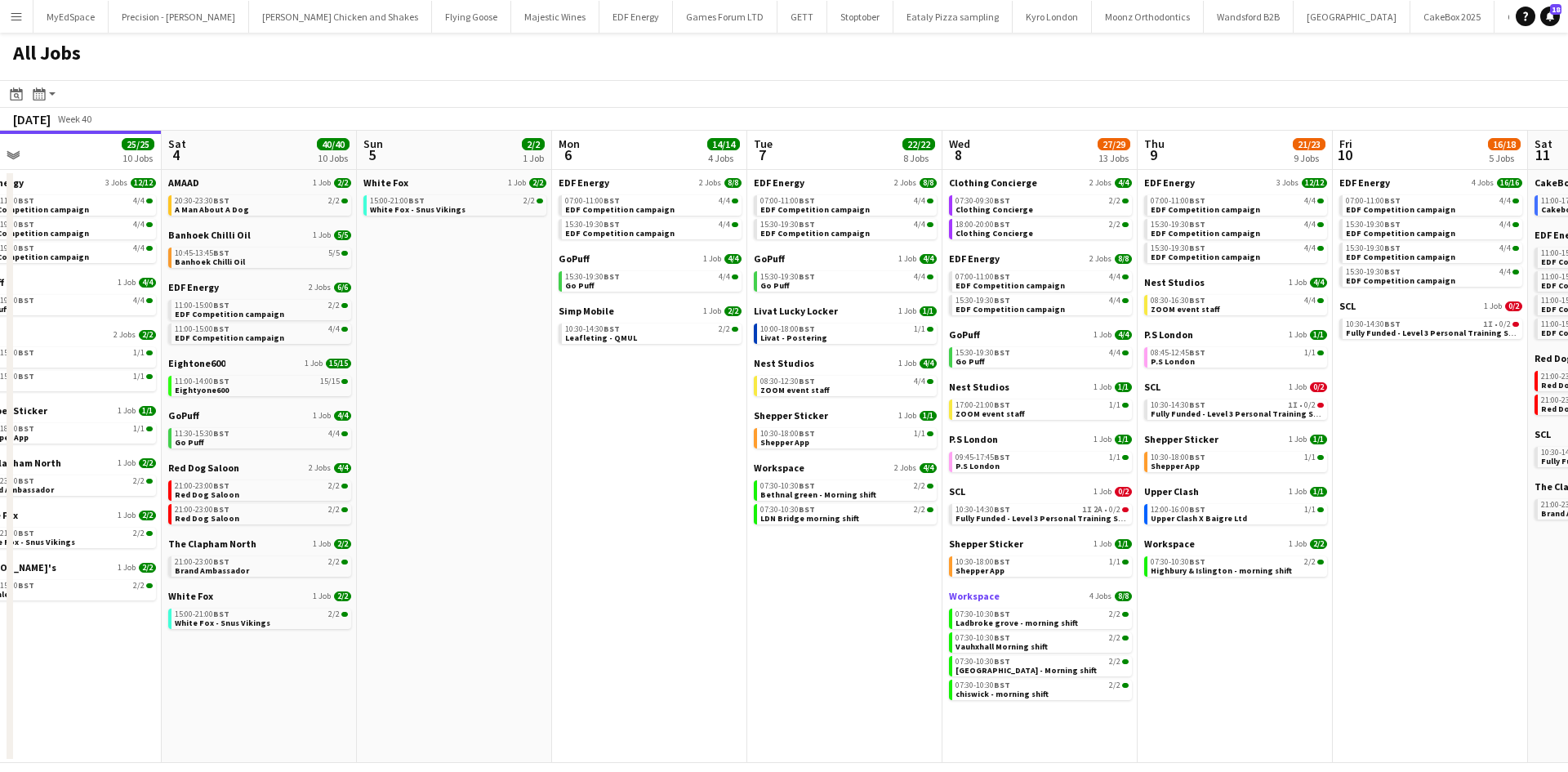
drag, startPoint x: 1017, startPoint y: 605, endPoint x: 876, endPoint y: 597, distance: 141.2
click at [708, 555] on app-calendar-viewport "Tue 30 23/24 11 Jobs Wed 1 26/26 14 Jobs Thu 2 26/26 13 Jobs Fri 3 25/25 10 Job…" at bounding box center [784, 447] width 1568 height 633
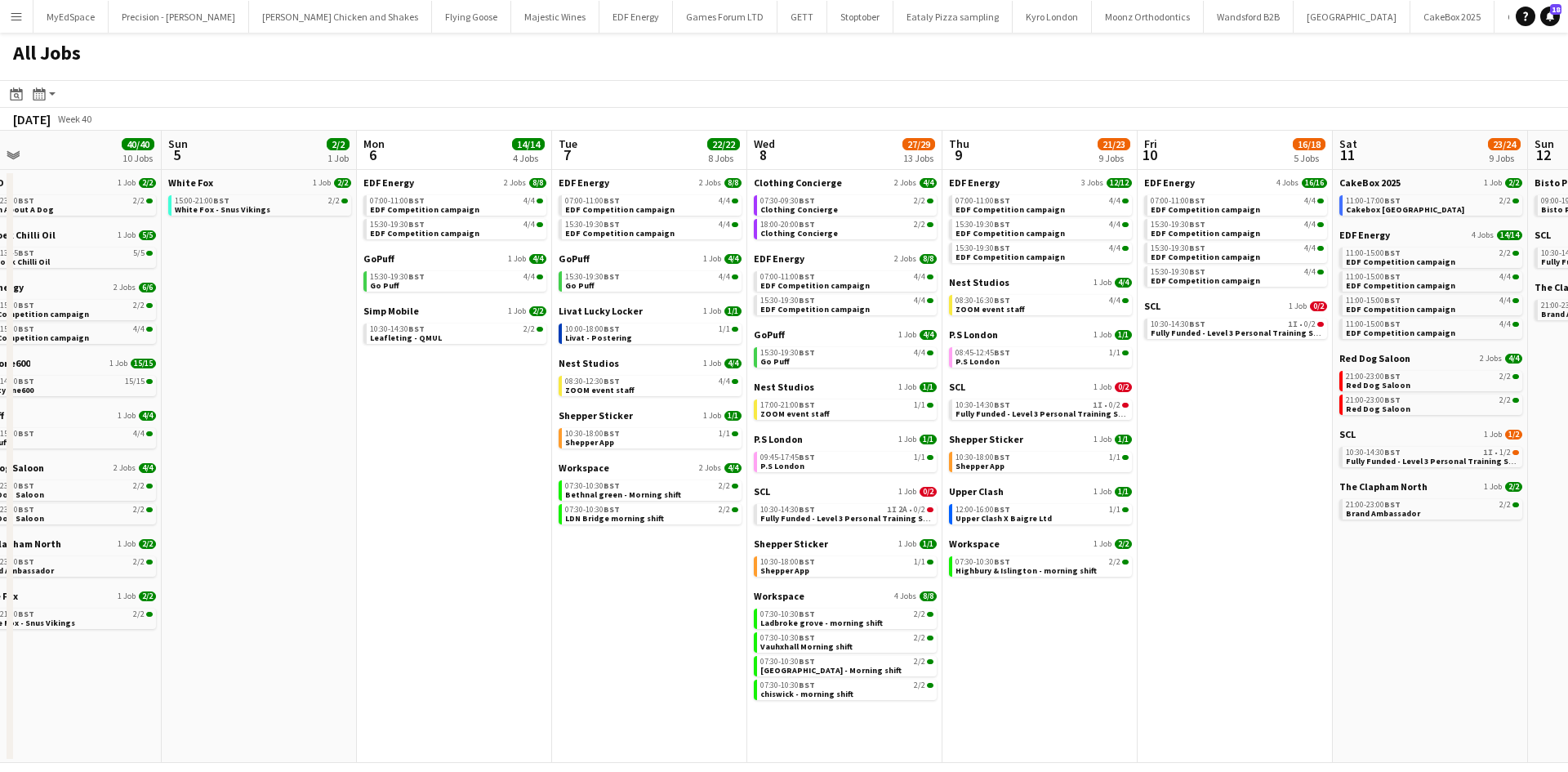
drag, startPoint x: 1357, startPoint y: 559, endPoint x: 1260, endPoint y: 566, distance: 97.3
click at [1247, 566] on app-calendar-viewport "Tue 30 23/24 11 Jobs Wed 1 26/26 14 Jobs Thu 2 26/26 13 Jobs Fri 3 25/25 10 Job…" at bounding box center [784, 447] width 1568 height 633
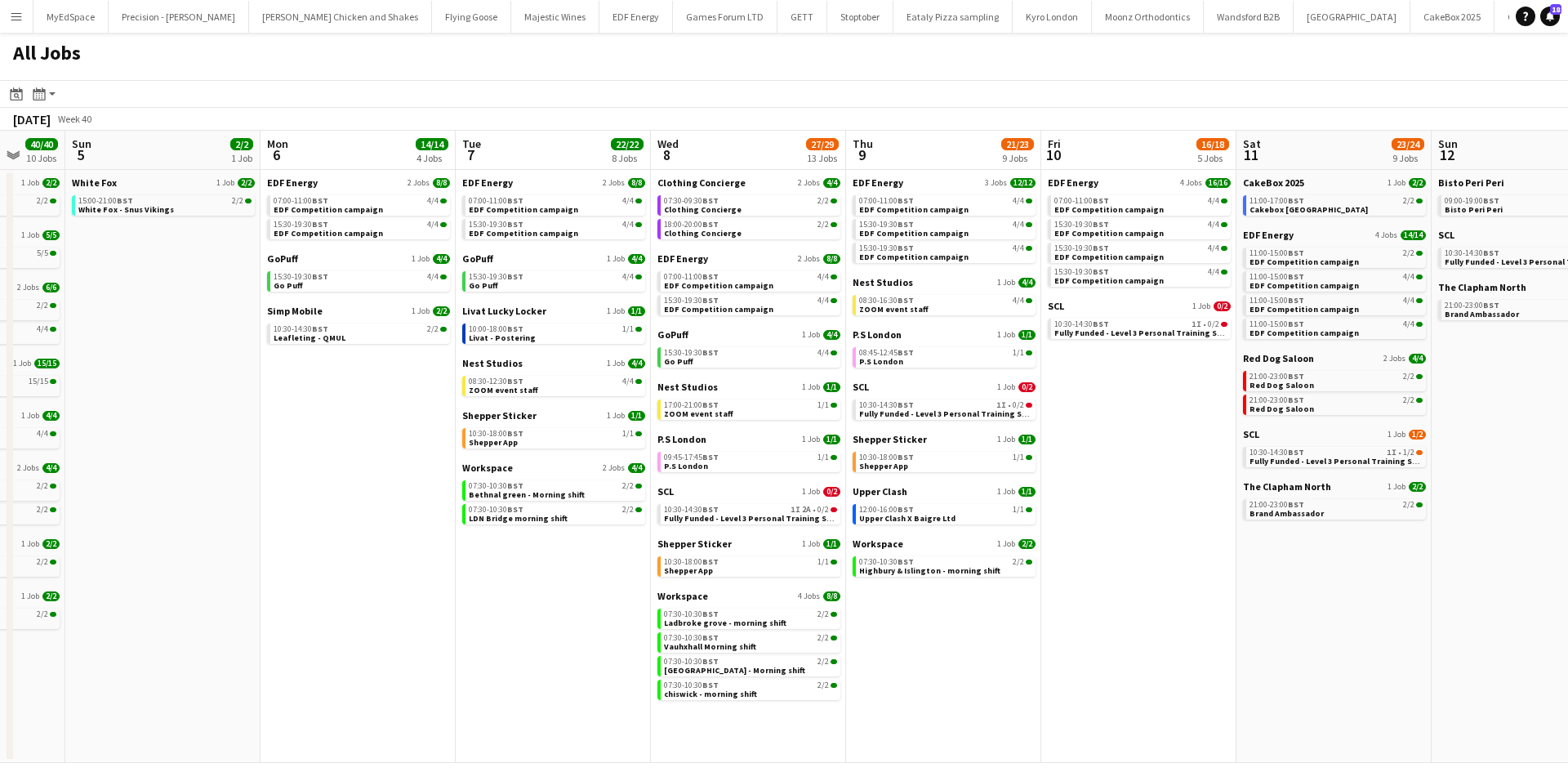
scroll to position [0, 530]
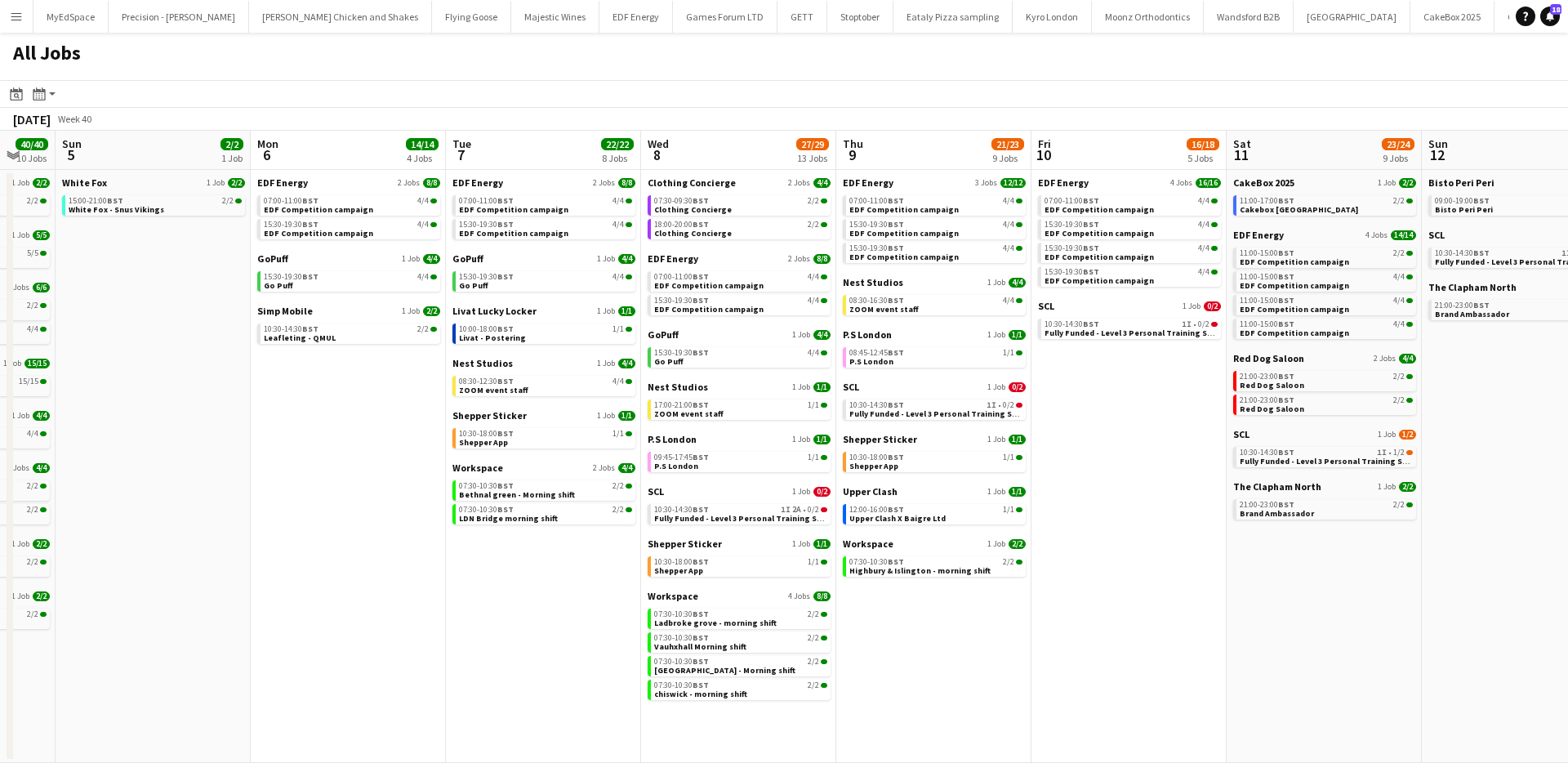
drag, startPoint x: 1515, startPoint y: 600, endPoint x: 1438, endPoint y: 600, distance: 77.0
click at [1438, 600] on app-calendar-viewport "Thu 2 26/26 13 Jobs Fri 3 25/25 10 Jobs Sat 4 40/40 10 Jobs Sun 5 2/2 1 Job Mon…" at bounding box center [784, 447] width 1568 height 633
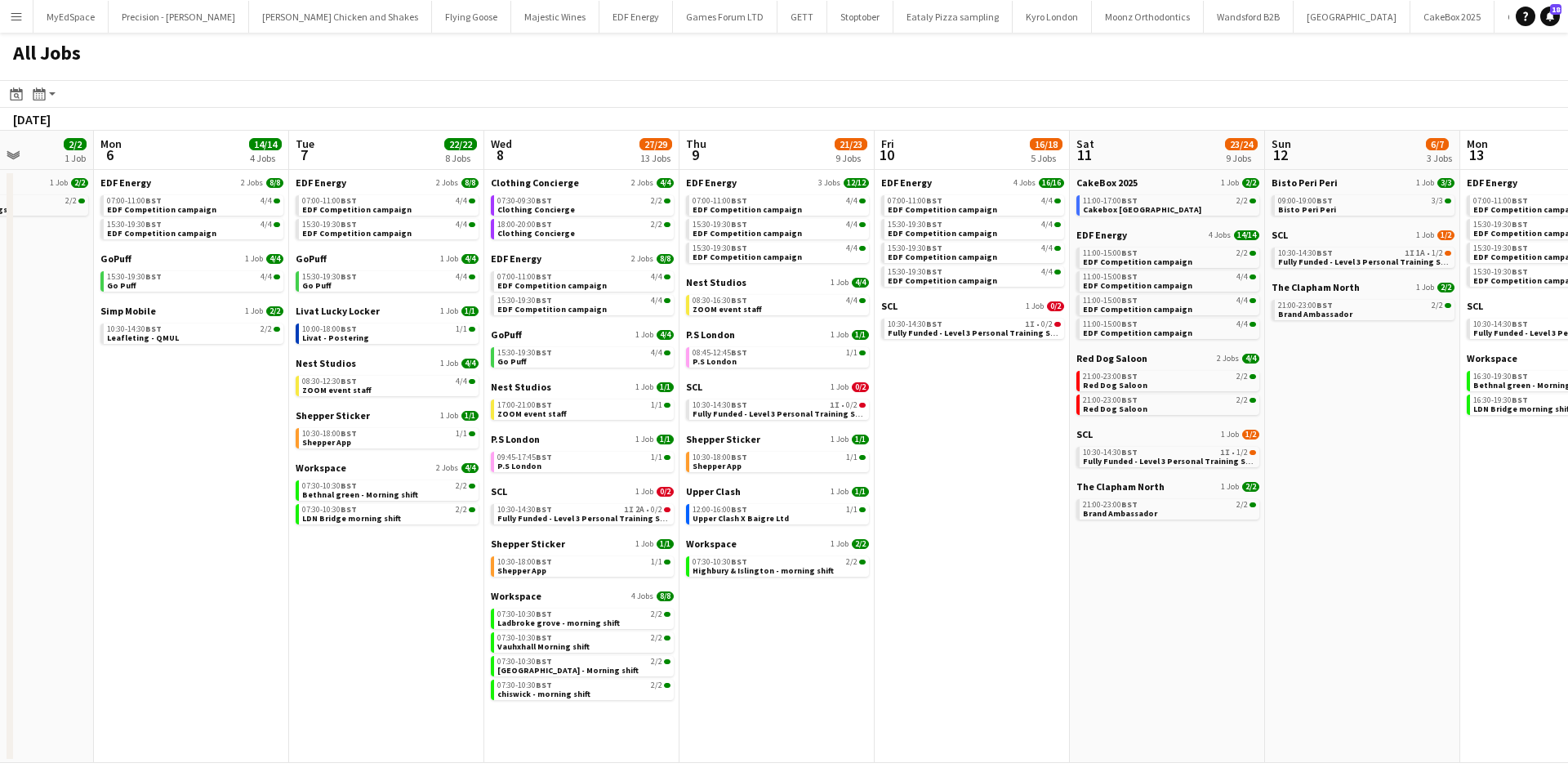
drag, startPoint x: 1397, startPoint y: 650, endPoint x: 1111, endPoint y: 623, distance: 287.3
click at [1094, 613] on app-calendar-viewport "Thu 2 26/26 13 Jobs Fri 3 25/25 10 Jobs Sat 4 40/40 10 Jobs Sun 5 2/2 1 Job Mon…" at bounding box center [784, 447] width 1568 height 633
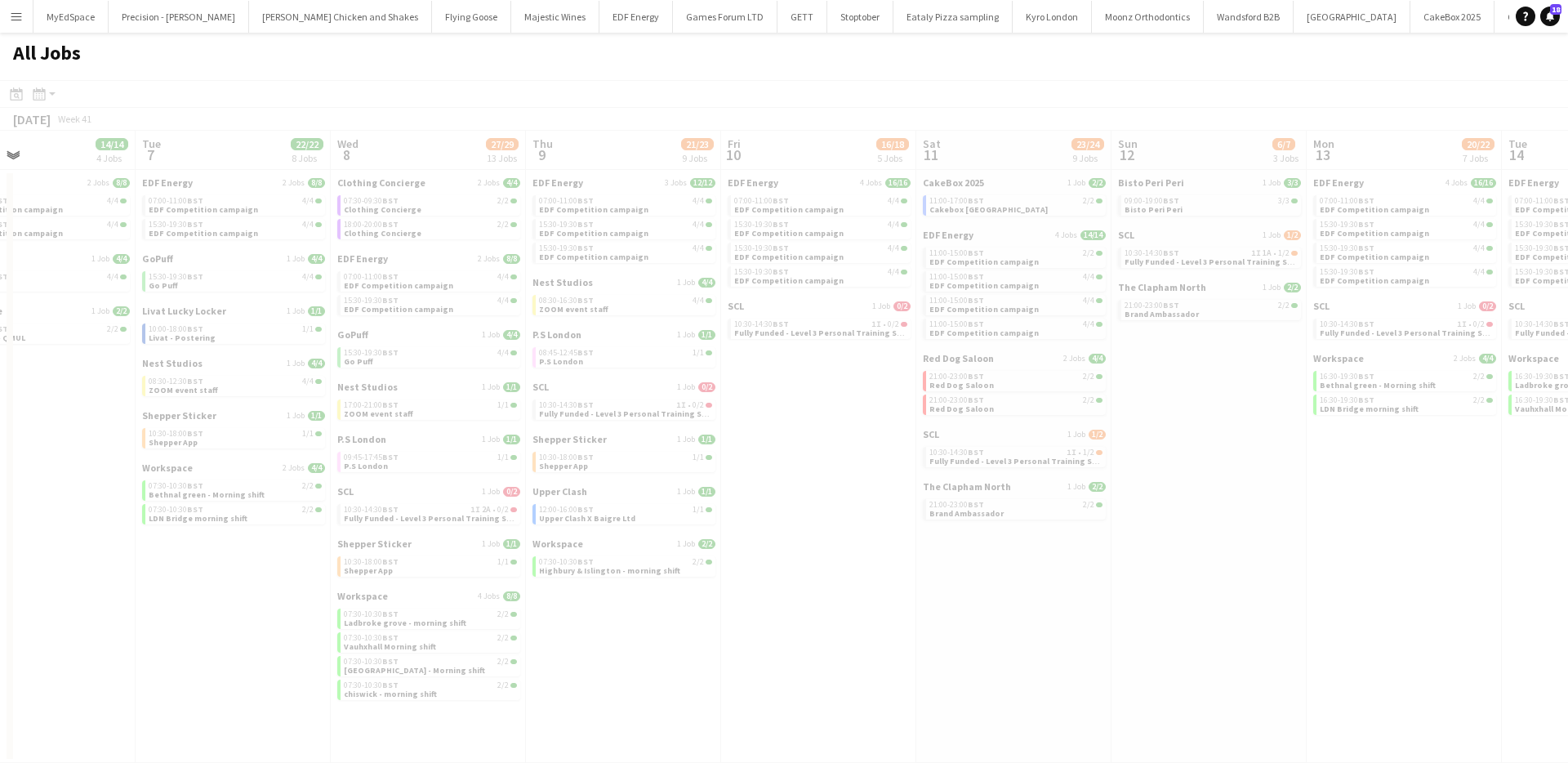
drag, startPoint x: 1545, startPoint y: 609, endPoint x: 1328, endPoint y: 609, distance: 217.0
click at [1328, 609] on app-all-jobs "All Jobs Date picker OCT 2025 OCT 2025 Monday M Tuesday T Wednesday W Thursday …" at bounding box center [784, 397] width 1568 height 730
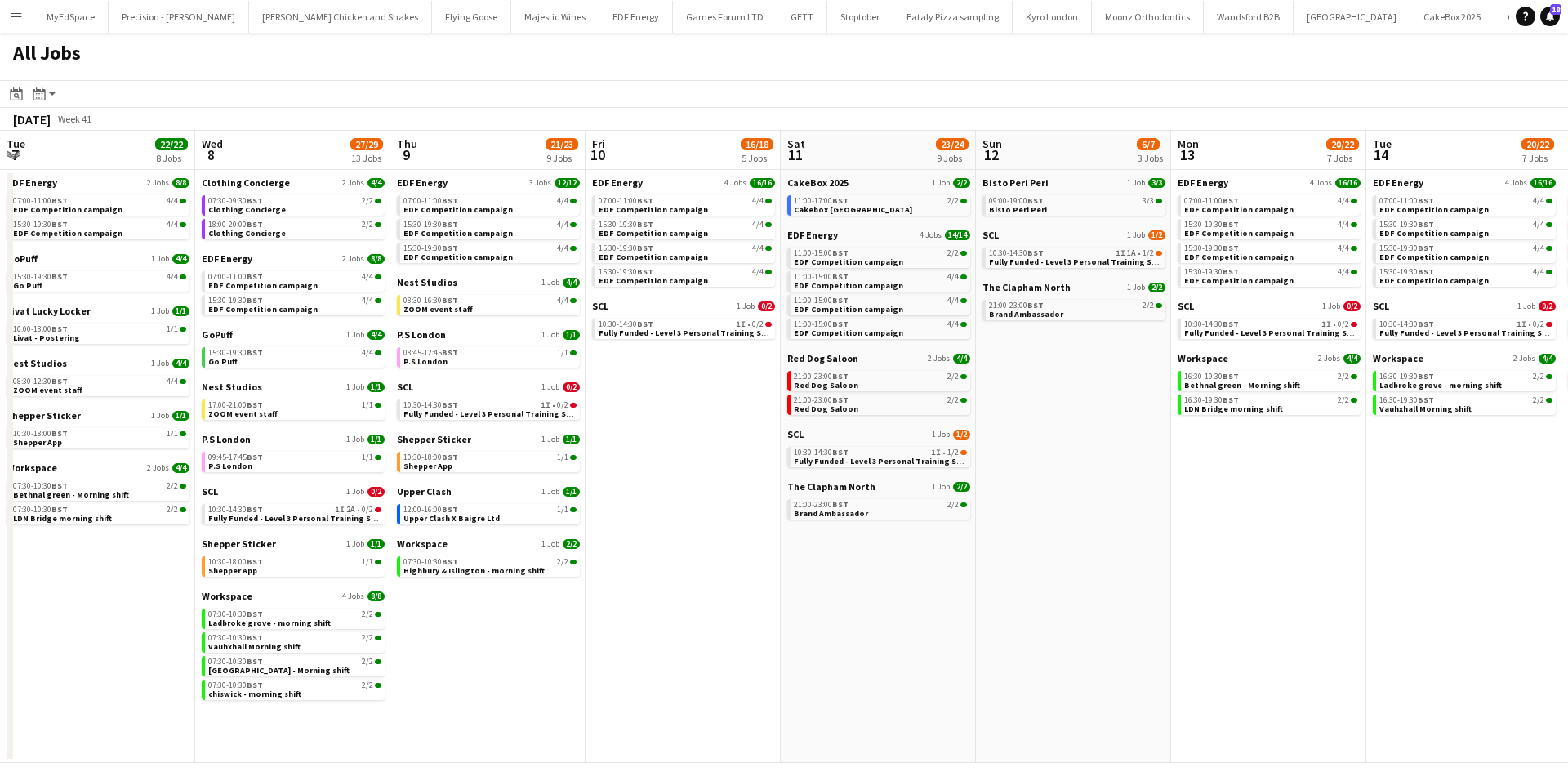
drag, startPoint x: 1389, startPoint y: 574, endPoint x: 1172, endPoint y: 574, distance: 217.0
click at [1175, 574] on app-calendar-viewport "Sat 4 40/40 10 Jobs Sun 5 2/2 1 Job Mon 6 14/14 4 Jobs Tue 7 22/22 8 Jobs Wed 8…" at bounding box center [784, 447] width 1568 height 633
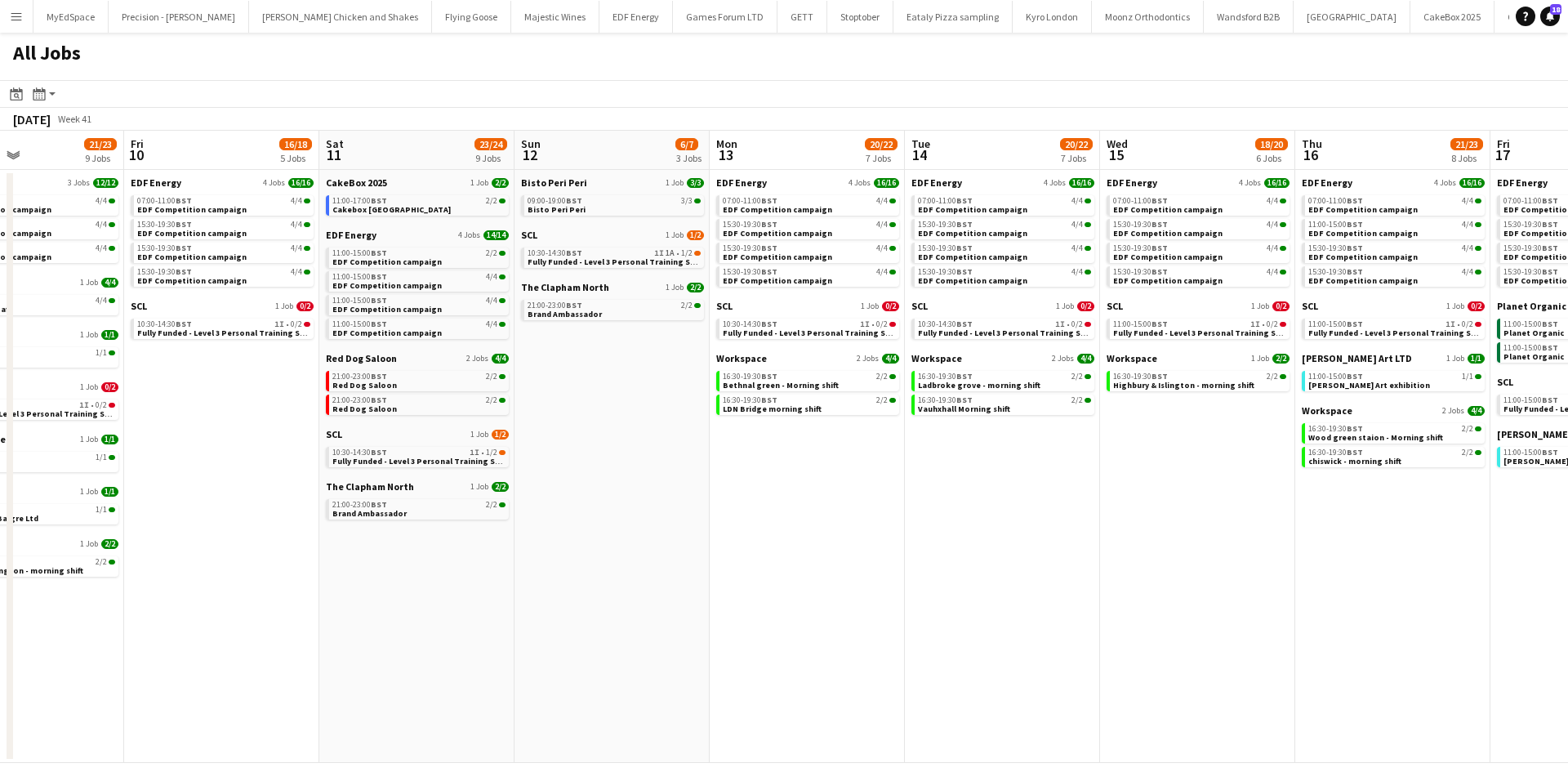
drag, startPoint x: 1263, startPoint y: 577, endPoint x: 895, endPoint y: 538, distance: 370.1
click at [895, 538] on app-calendar-viewport "Mon 6 14/14 4 Jobs Tue 7 22/22 8 Jobs Wed 8 27/29 13 Jobs Thu 9 21/23 9 Jobs Fr…" at bounding box center [784, 447] width 1568 height 633
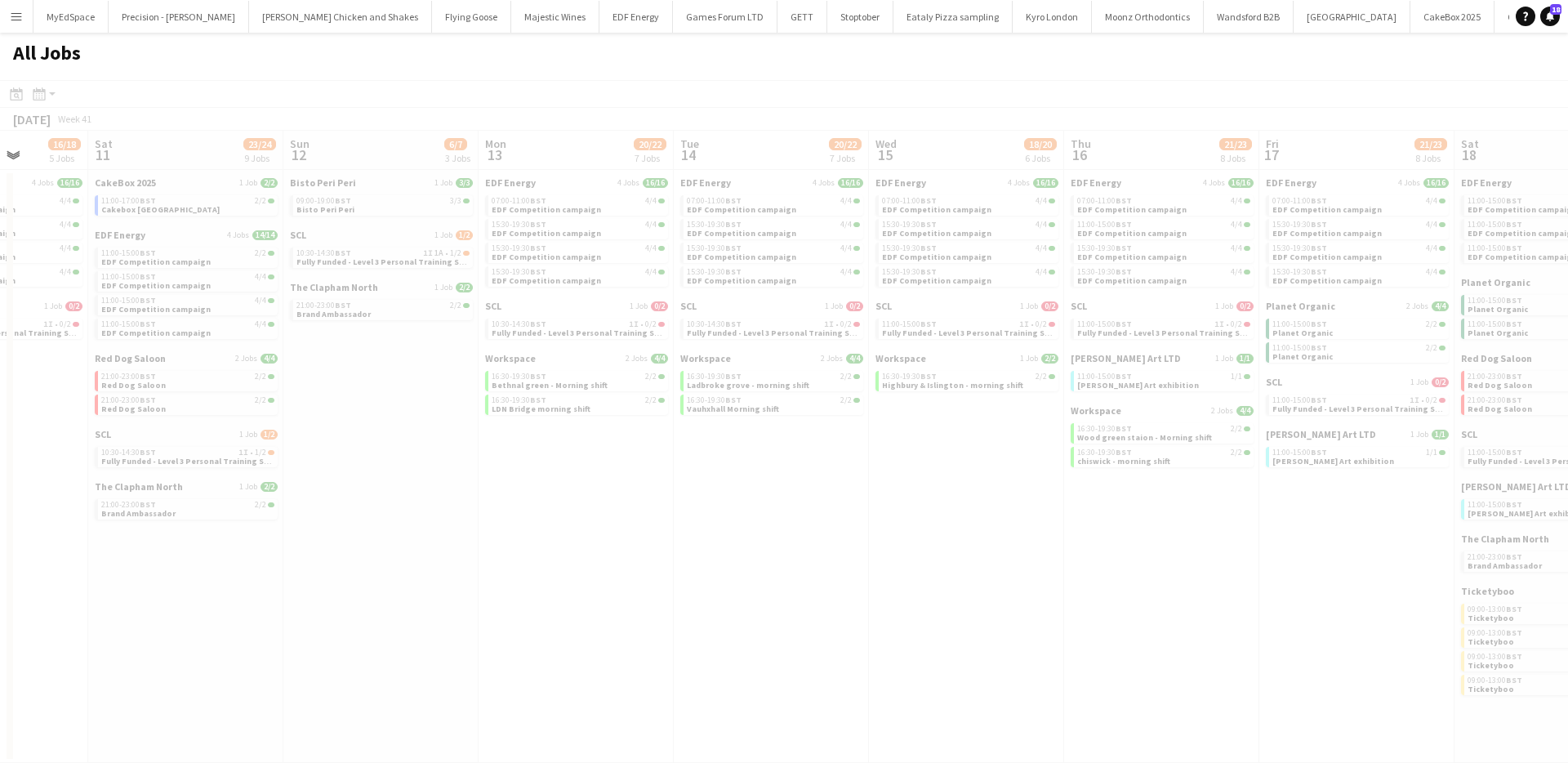
drag, startPoint x: 1118, startPoint y: 565, endPoint x: 990, endPoint y: 542, distance: 130.0
click at [990, 542] on app-all-jobs "All Jobs Date picker OCT 2025 OCT 2025 Monday M Tuesday T Wednesday W Thursday …" at bounding box center [784, 397] width 1568 height 730
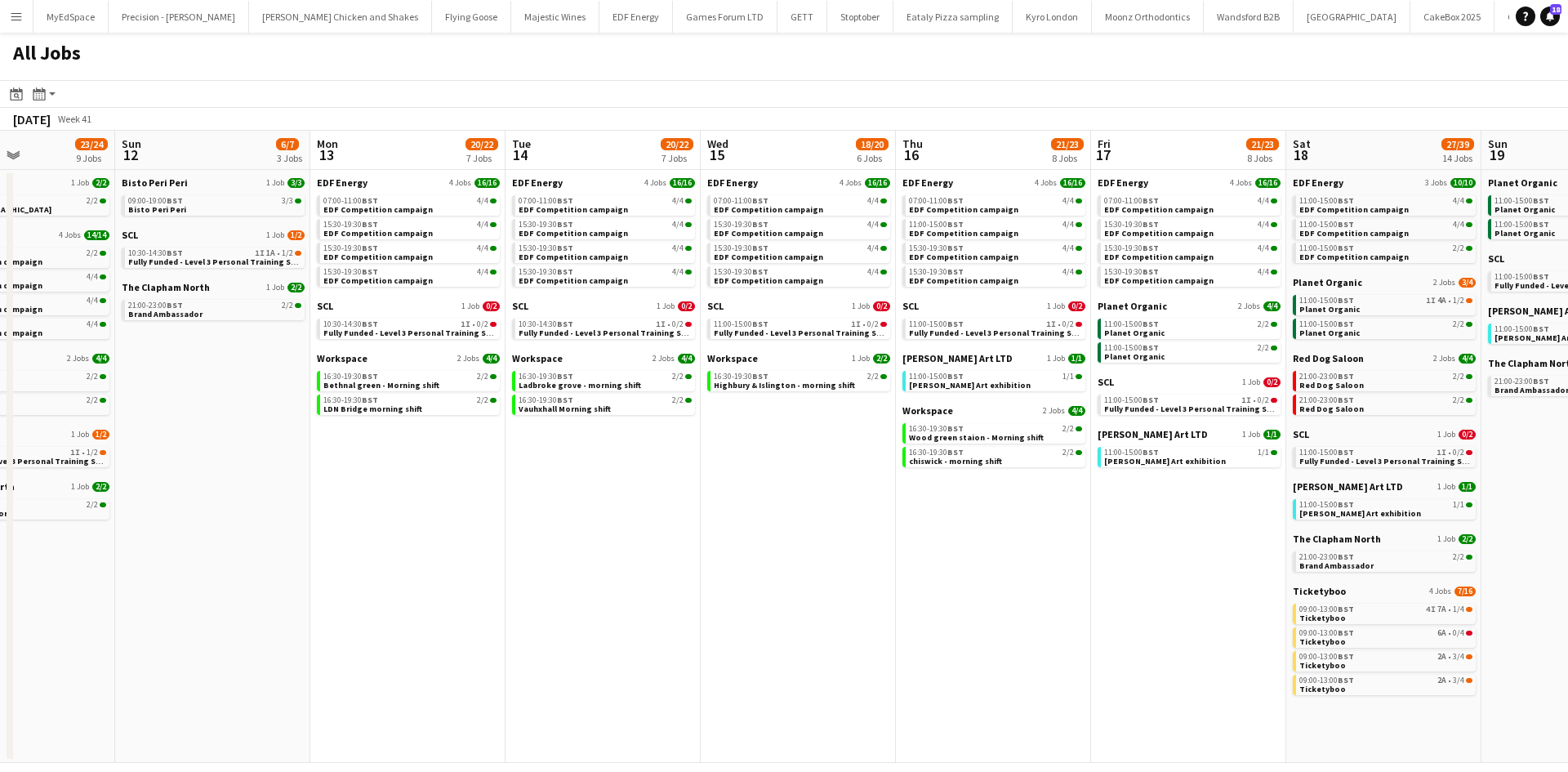
drag, startPoint x: 1076, startPoint y: 551, endPoint x: 707, endPoint y: 561, distance: 369.1
click at [699, 561] on app-calendar-viewport "Wed 8 27/29 13 Jobs Thu 9 21/23 9 Jobs Fri 10 16/18 5 Jobs Sat 11 23/24 9 Jobs …" at bounding box center [784, 447] width 1568 height 633
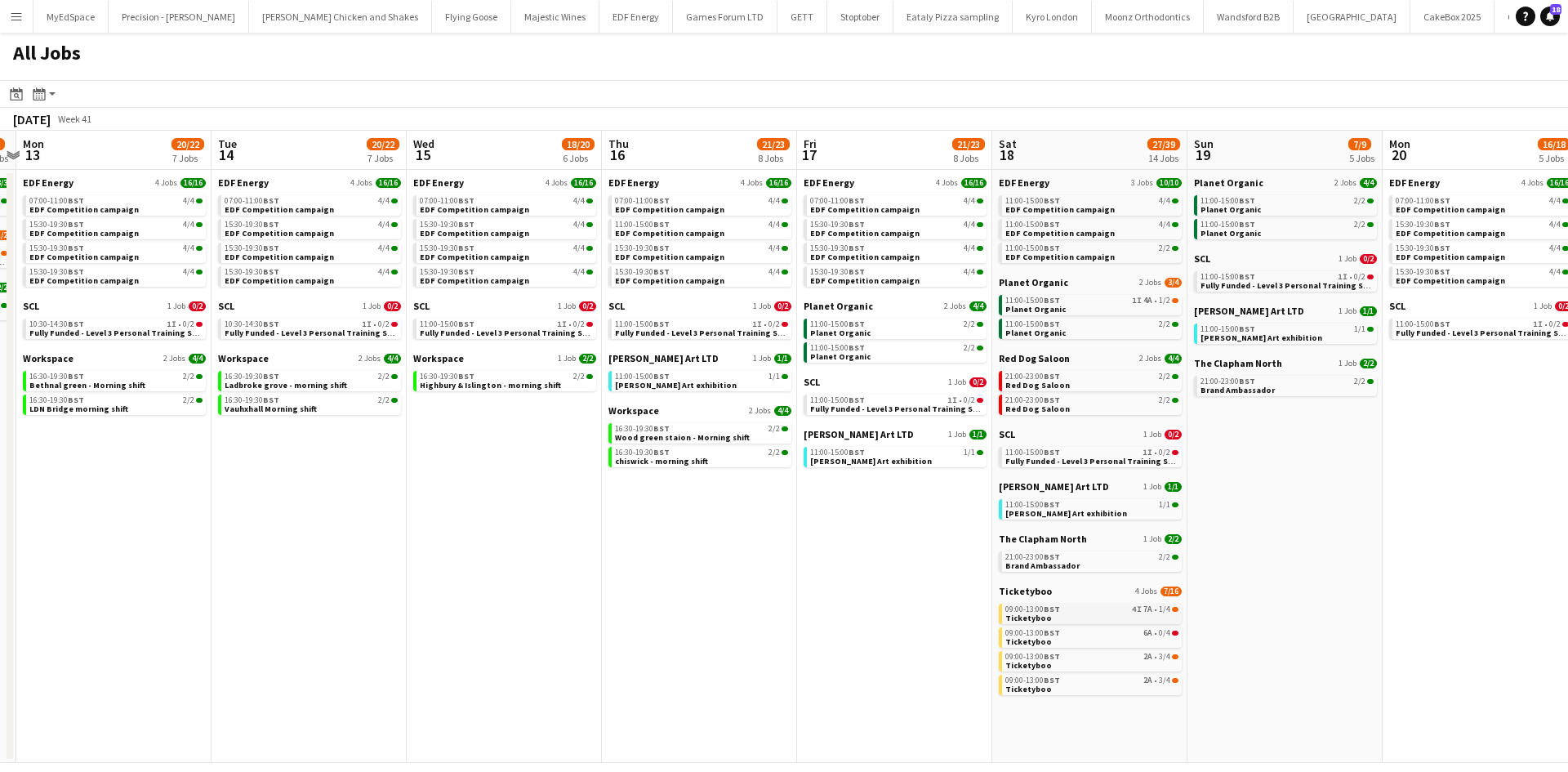
click at [1170, 608] on div "09:00-13:00 BST 4I 7A • 1/4" at bounding box center [1092, 609] width 174 height 8
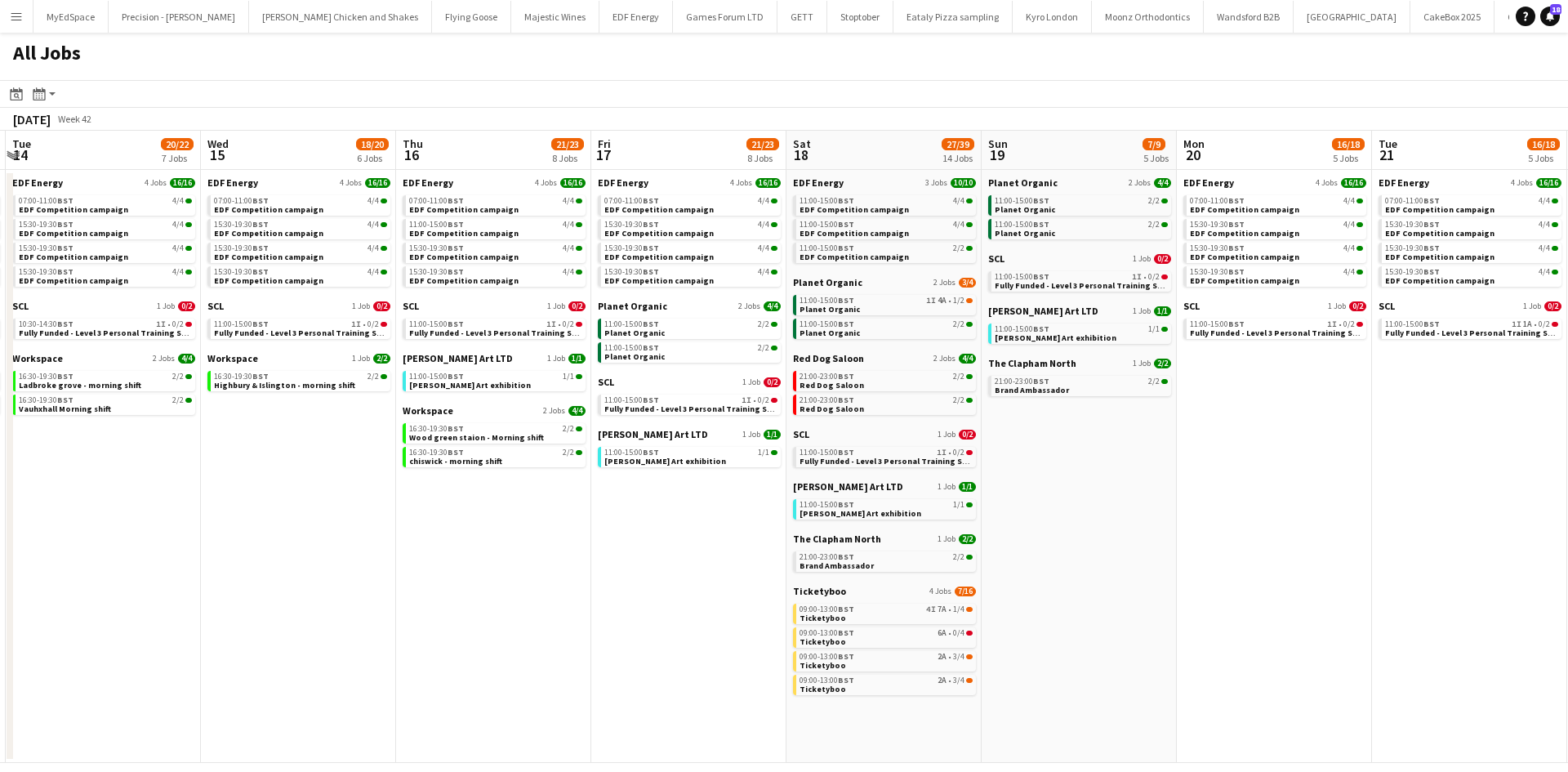
scroll to position [0, 479]
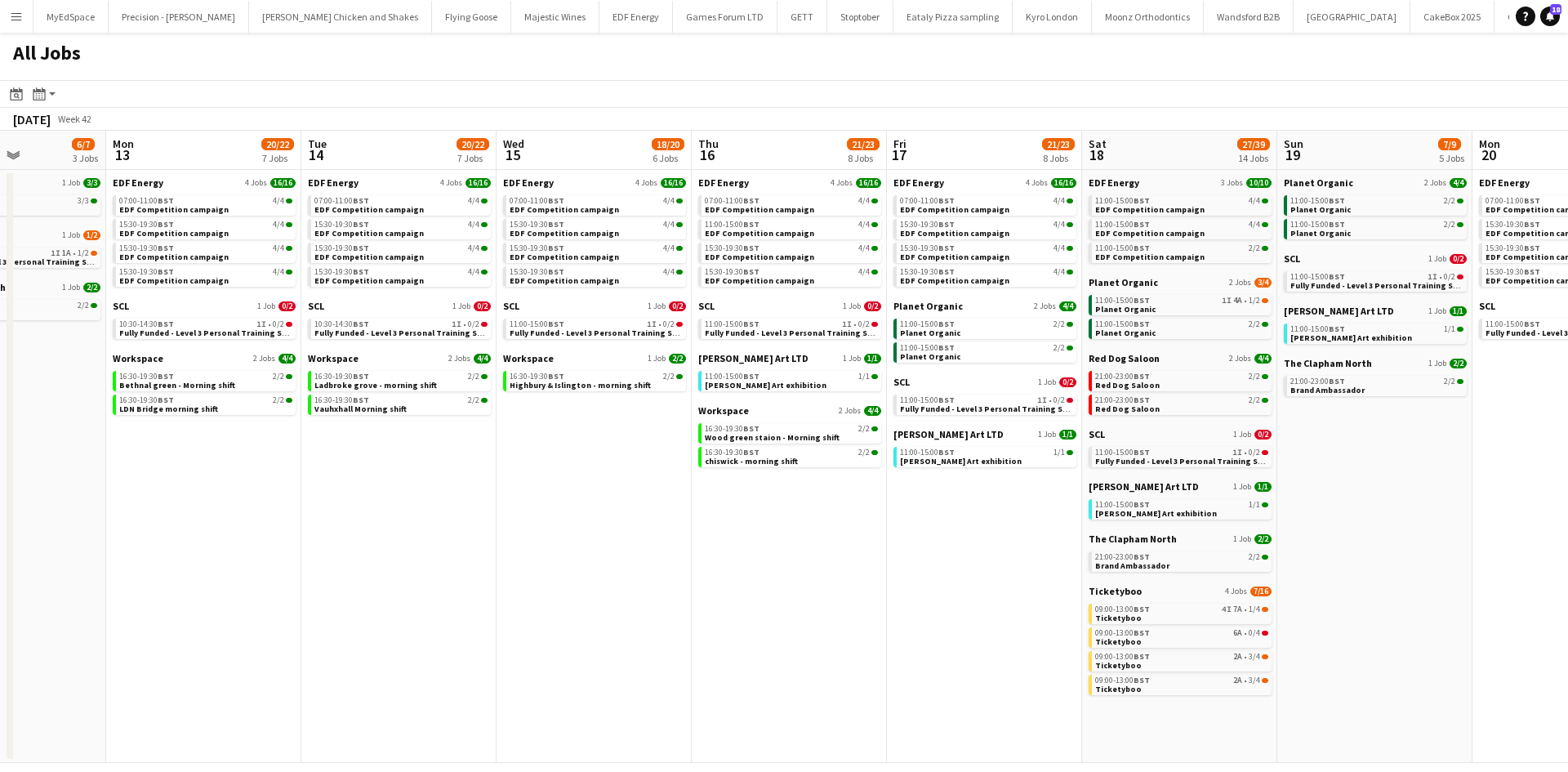
click at [558, 405] on app-all-jobs "All Jobs Date picker OCT 2025 OCT 2025 Monday M Tuesday T Wednesday W Thursday …" at bounding box center [784, 397] width 1568 height 730
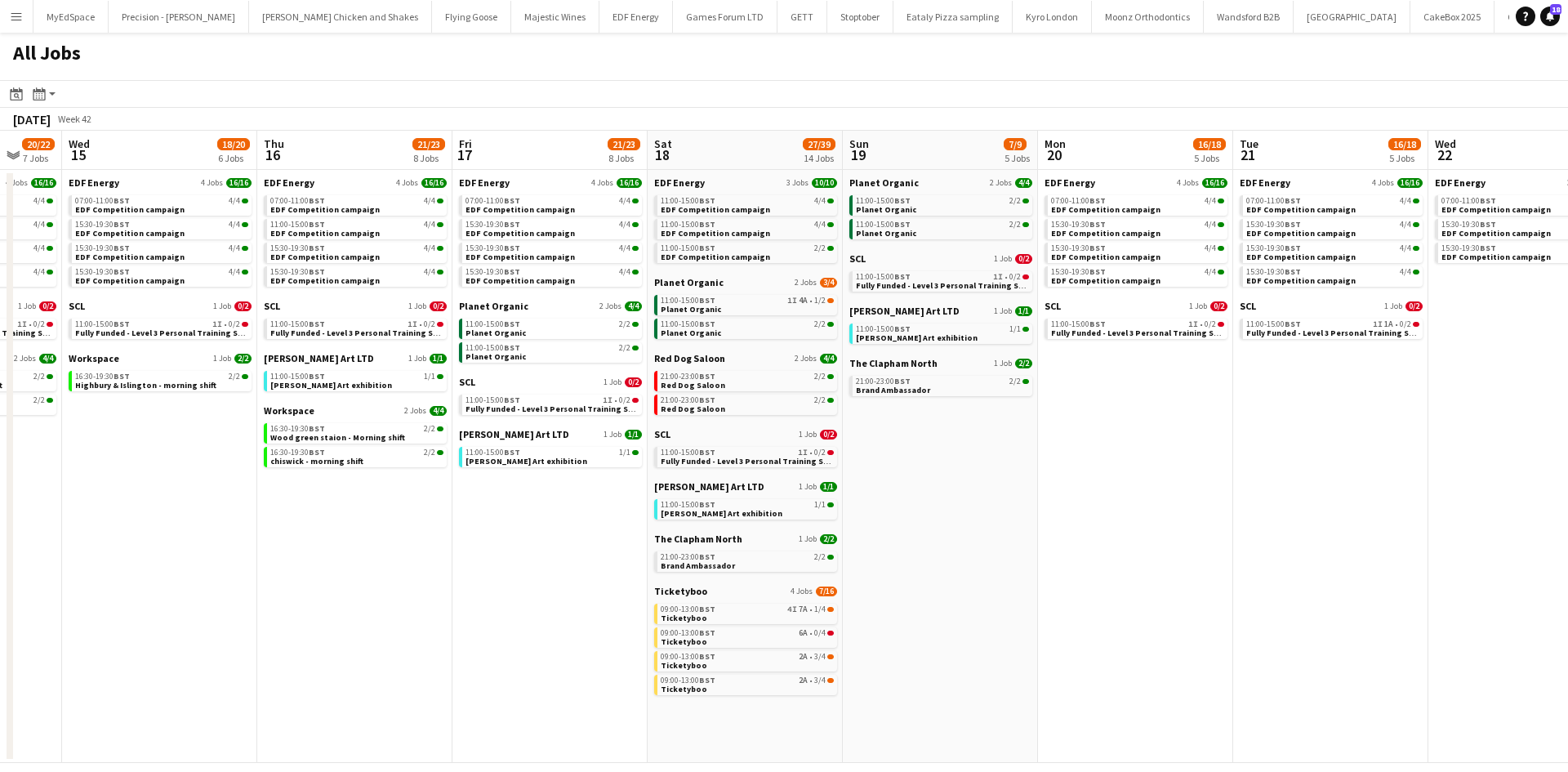
drag, startPoint x: 369, startPoint y: 588, endPoint x: 492, endPoint y: 399, distance: 225.5
click at [642, 558] on app-calendar-viewport "Sun 12 6/7 3 Jobs Mon 13 20/22 7 Jobs Tue 14 20/22 7 Jobs Wed 15 18/20 6 Jobs T…" at bounding box center [784, 447] width 1568 height 633
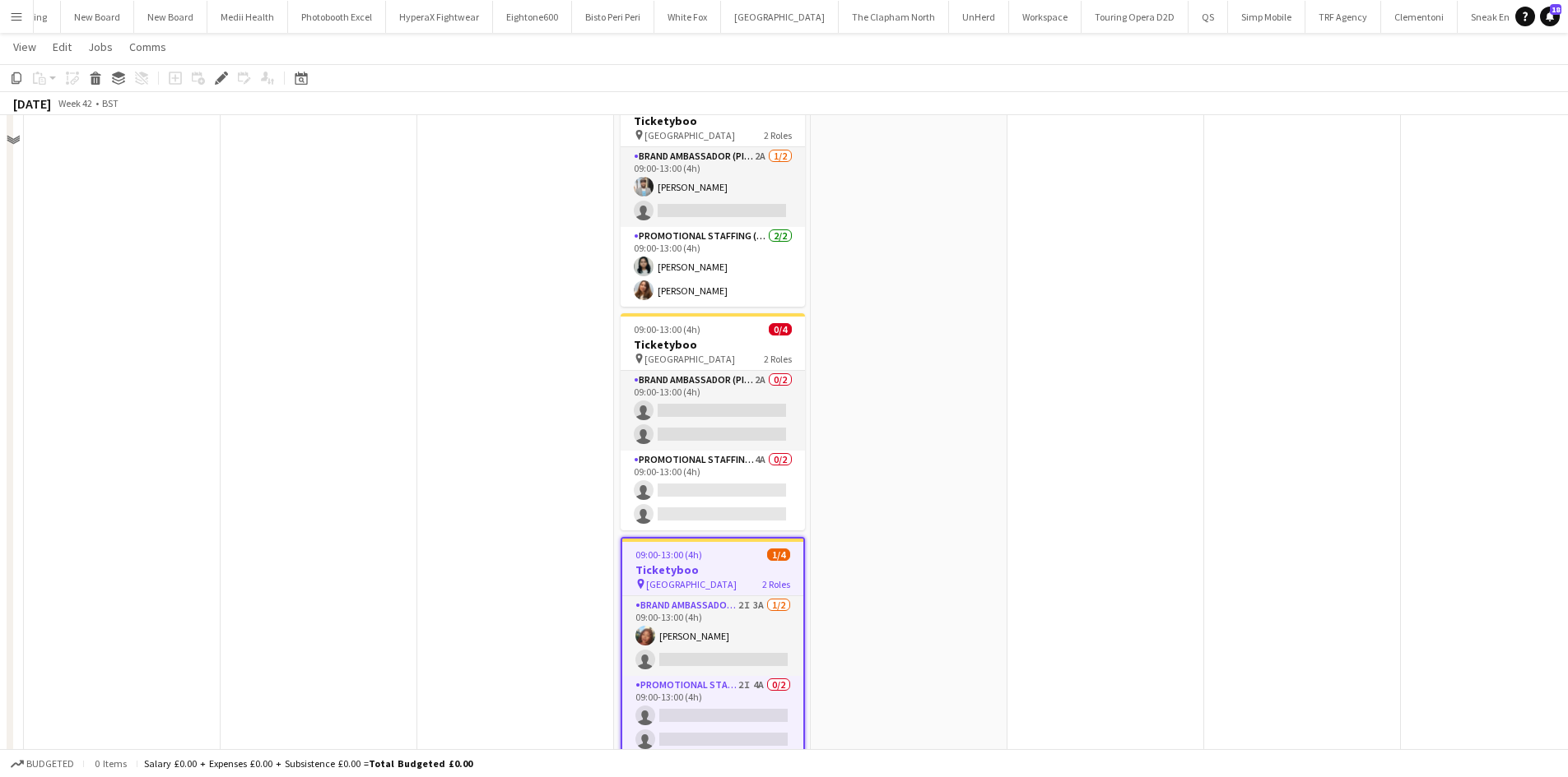
scroll to position [368, 0]
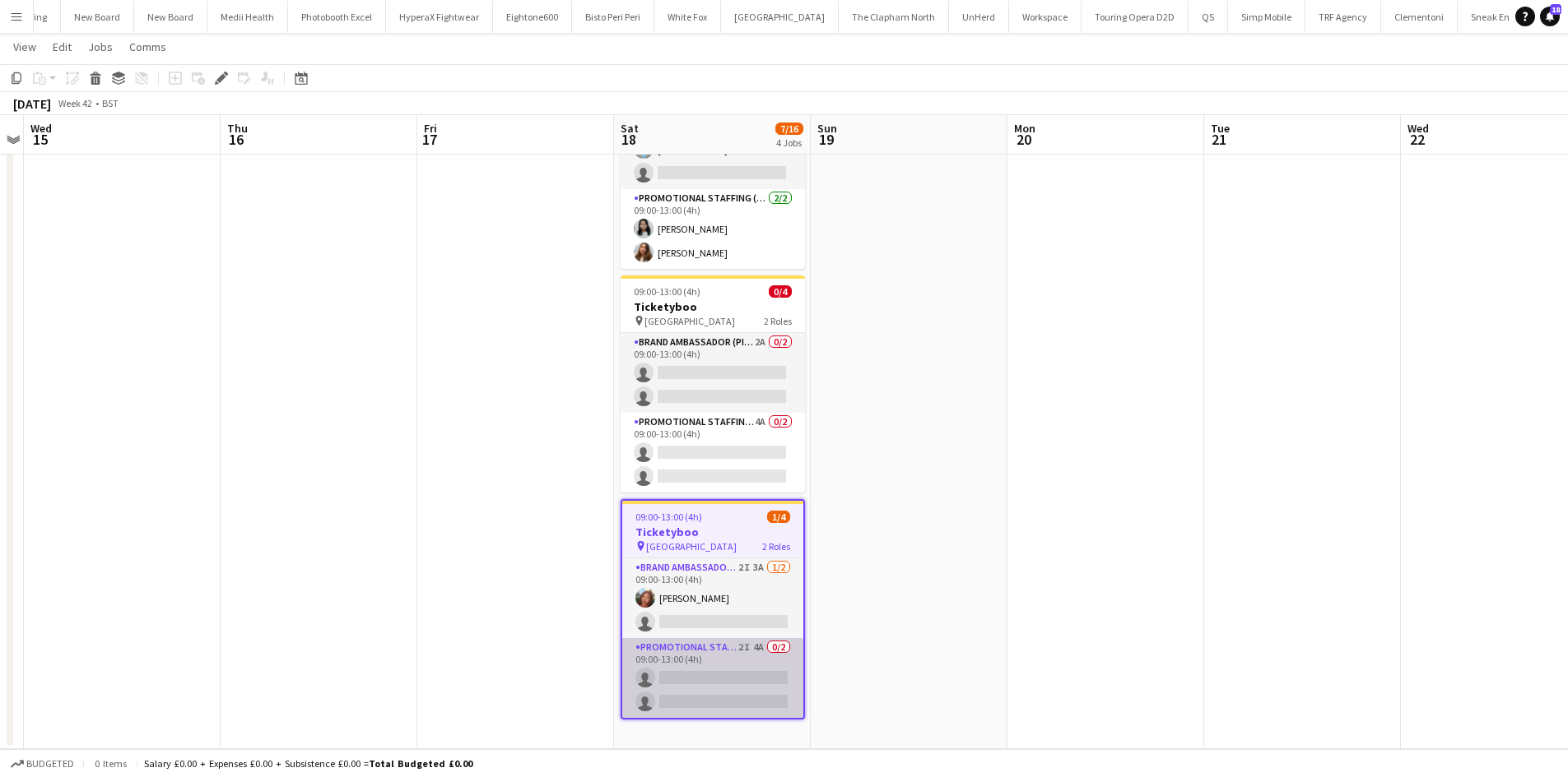
click at [754, 639] on app-card-role "Promotional Staffing (Brand Ambassadors) 2I 4A 0/2 09:00-13:00 (4h) single-neut…" at bounding box center [712, 678] width 181 height 80
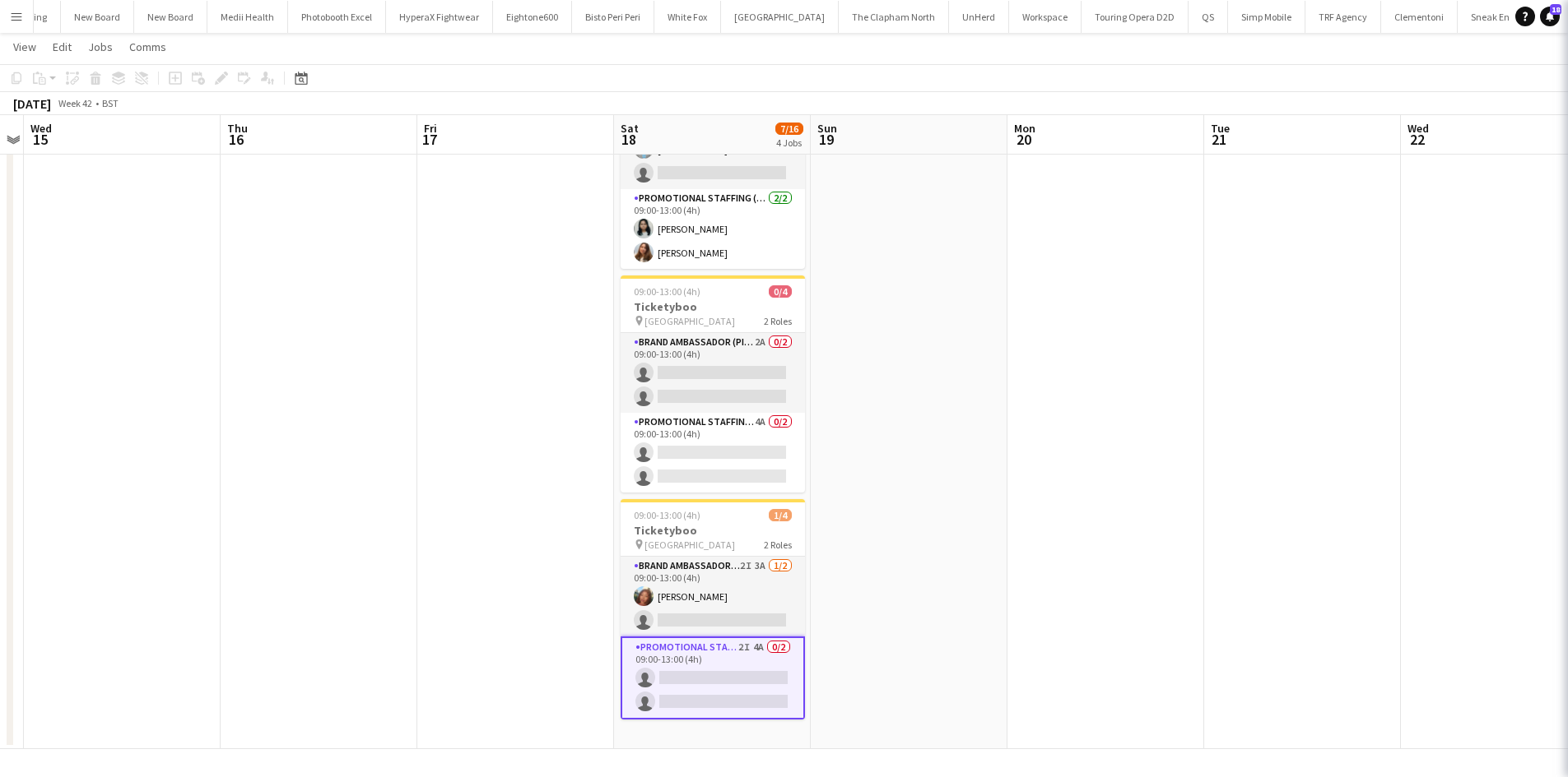
scroll to position [0, 567]
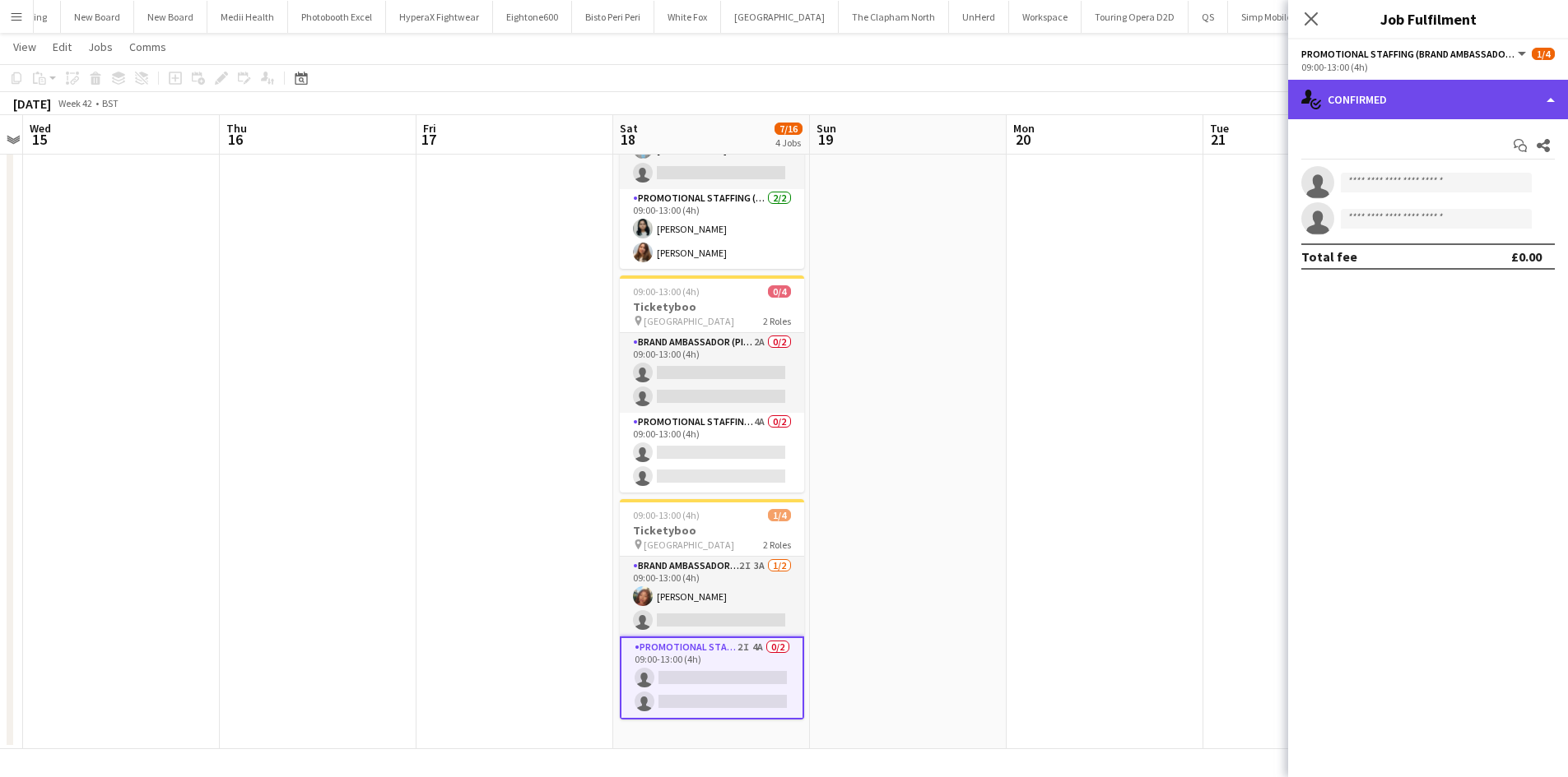
click at [1426, 99] on div "single-neutral-actions-check-2 Confirmed" at bounding box center [1428, 99] width 280 height 39
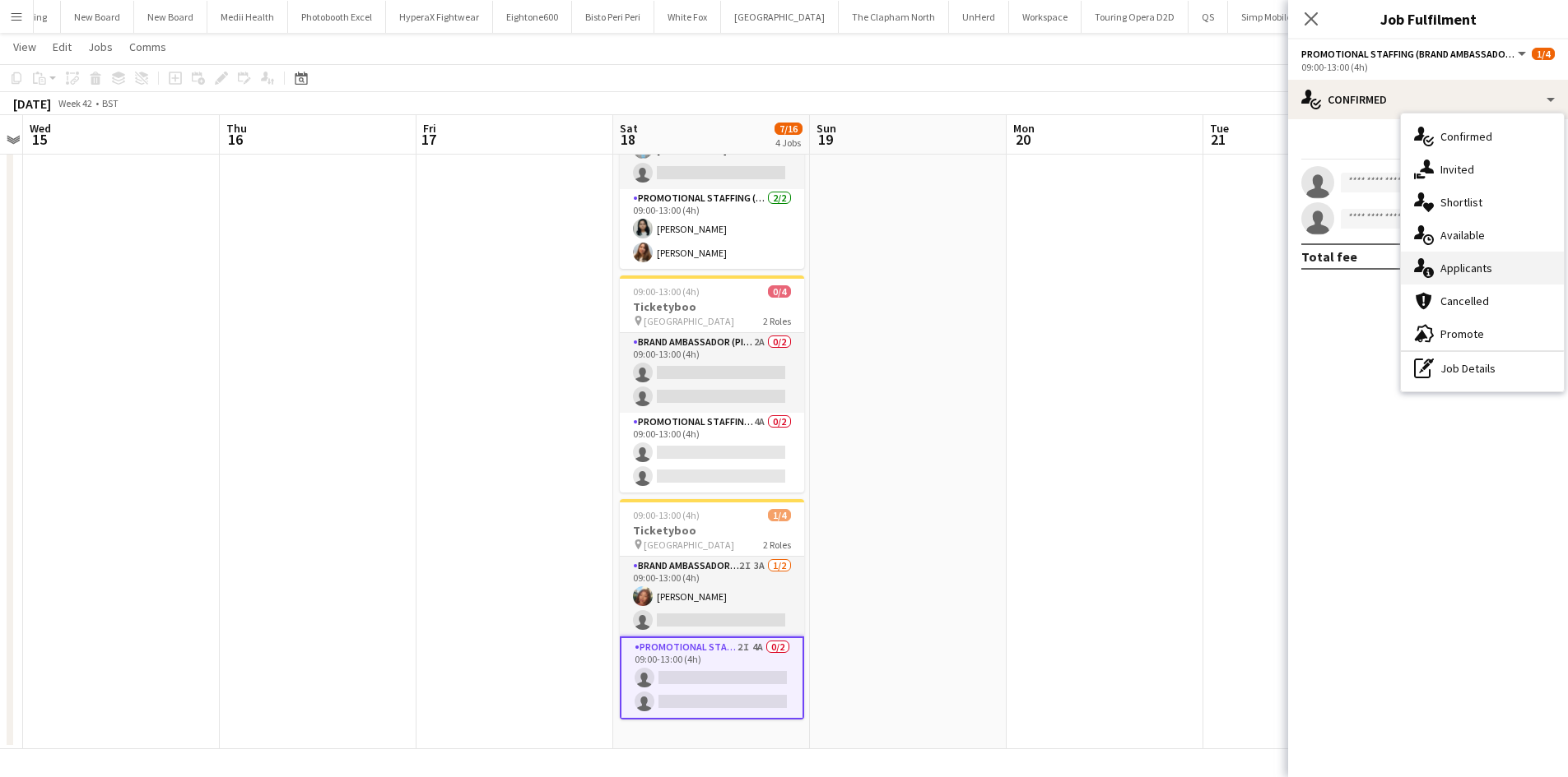
click at [1466, 262] on span "Applicants" at bounding box center [1467, 269] width 52 height 15
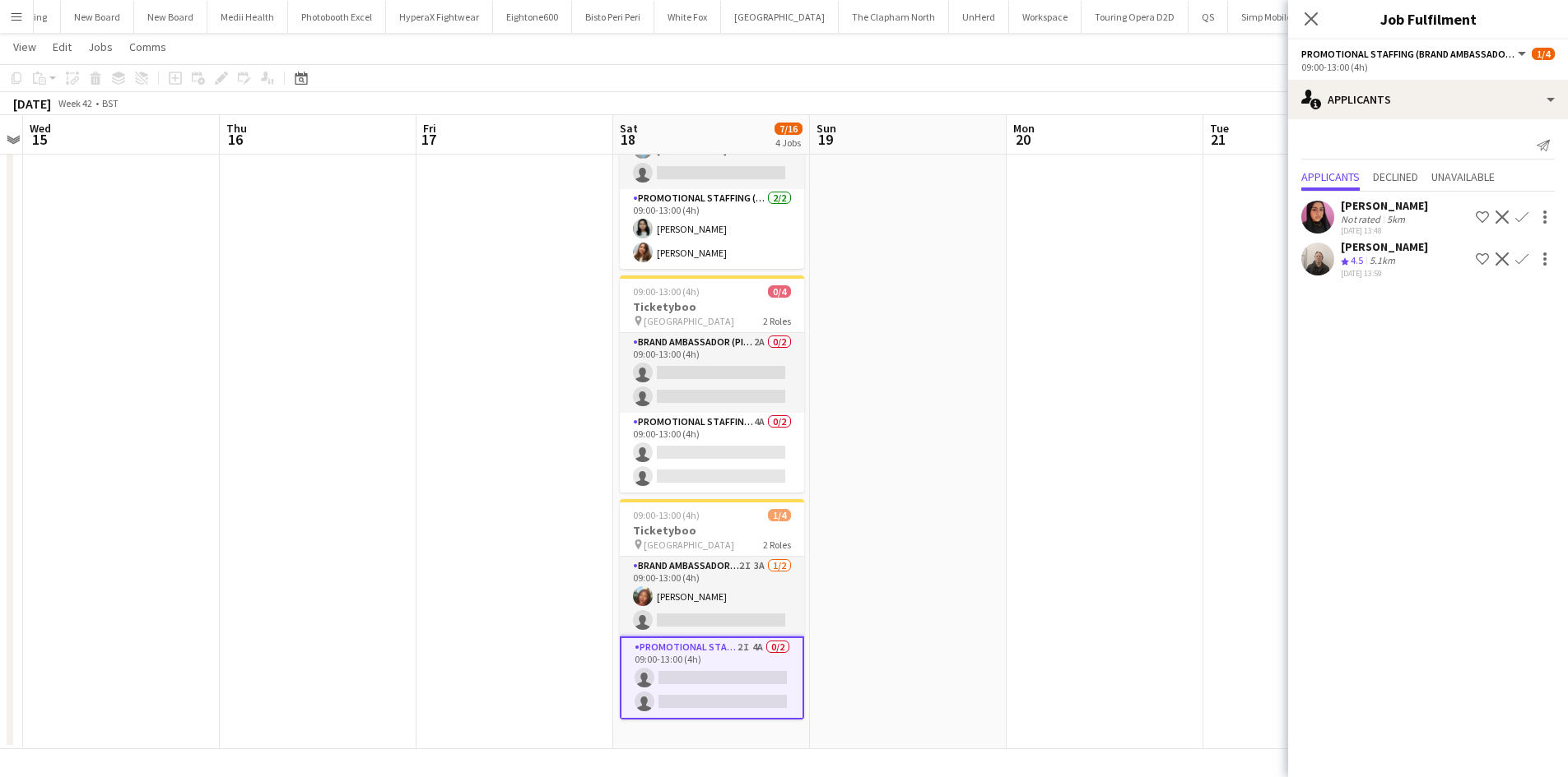
scroll to position [0, 707]
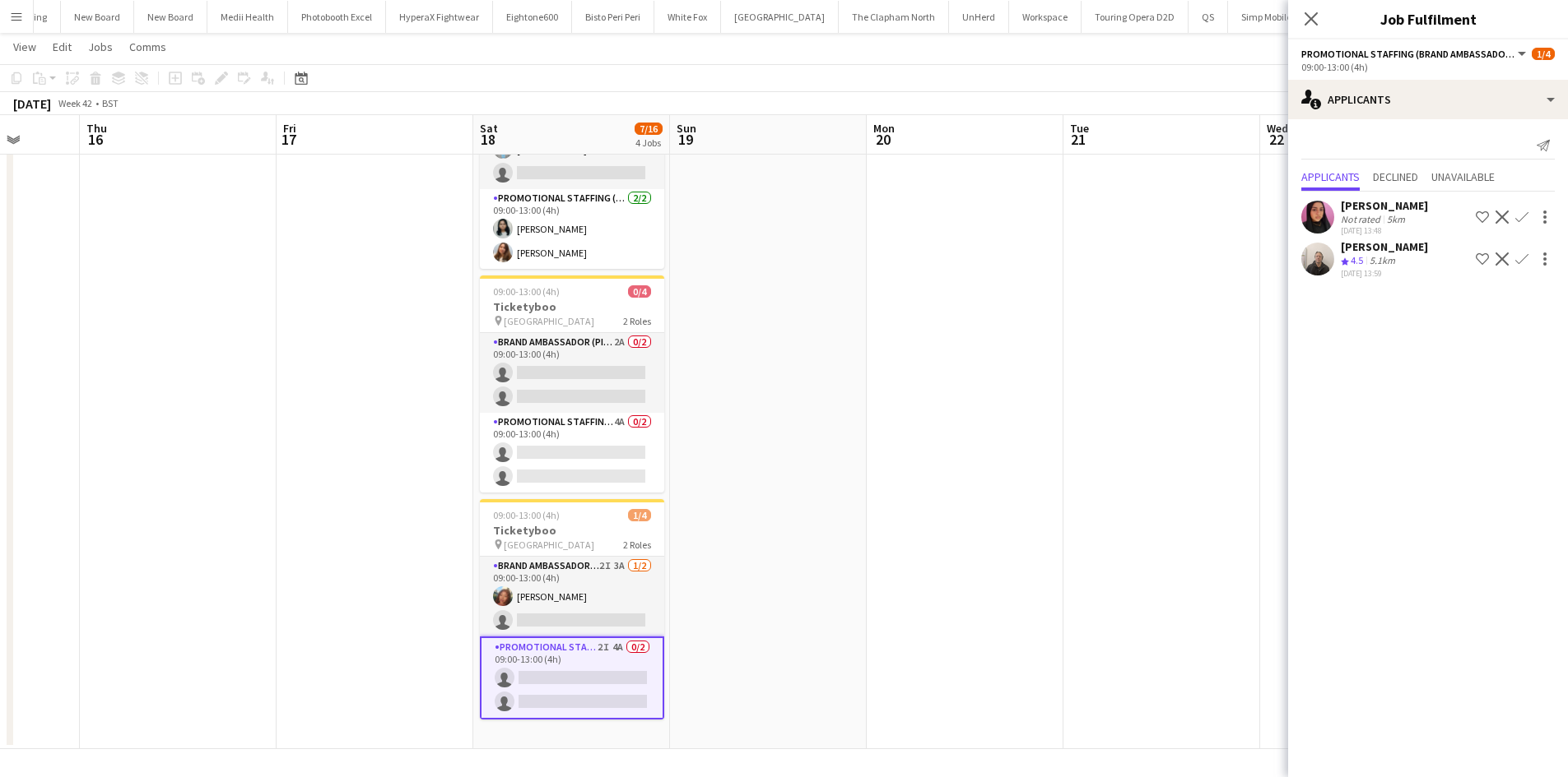
click at [919, 626] on app-calendar-viewport "Sun 12 Mon 13 Tue 14 Wed 15 Thu 16 Fri 17 Sat 18 7/16 4 Jobs Sun 19 Mon 20 Tue …" at bounding box center [784, 222] width 1568 height 1053
click at [930, 547] on app-date-cell at bounding box center [965, 283] width 197 height 933
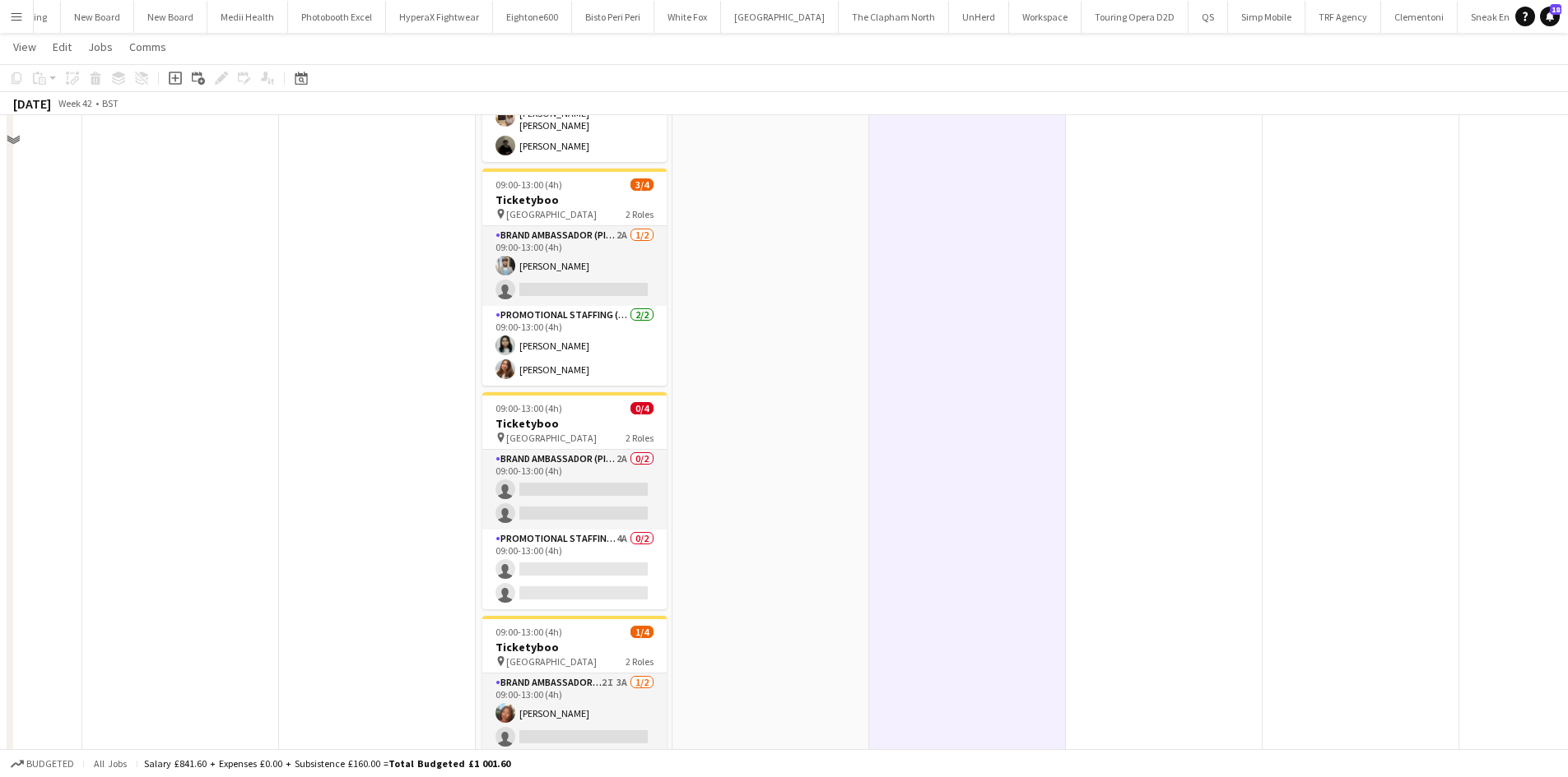
scroll to position [204, 0]
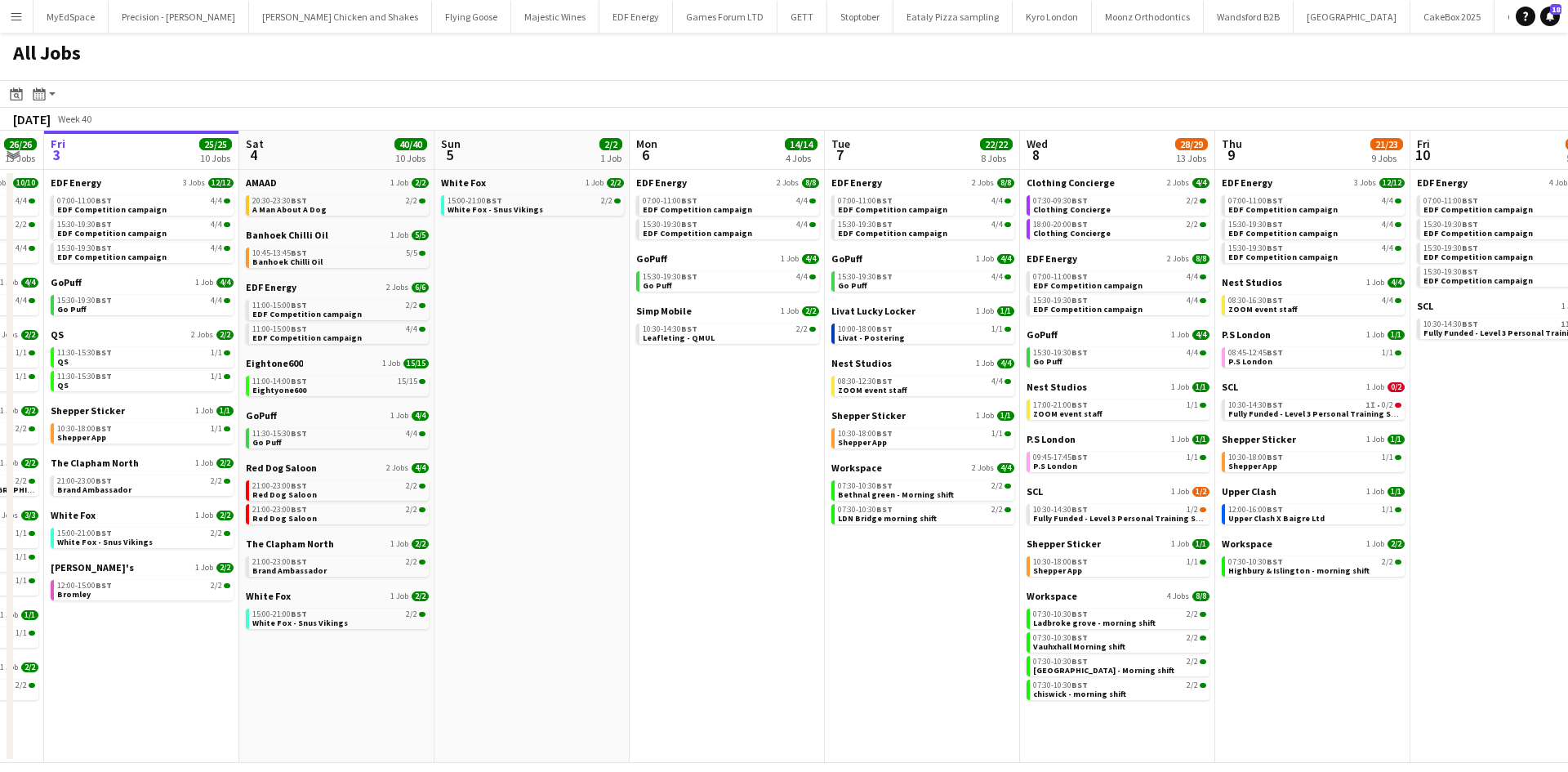
drag, startPoint x: 1371, startPoint y: 627, endPoint x: 1218, endPoint y: 627, distance: 153.0
click at [1218, 627] on app-calendar-viewport "Tue 30 23/24 11 Jobs Wed 1 26/26 14 Jobs Thu 2 26/26 13 Jobs Fri 3 25/25 10 Job…" at bounding box center [784, 447] width 1568 height 633
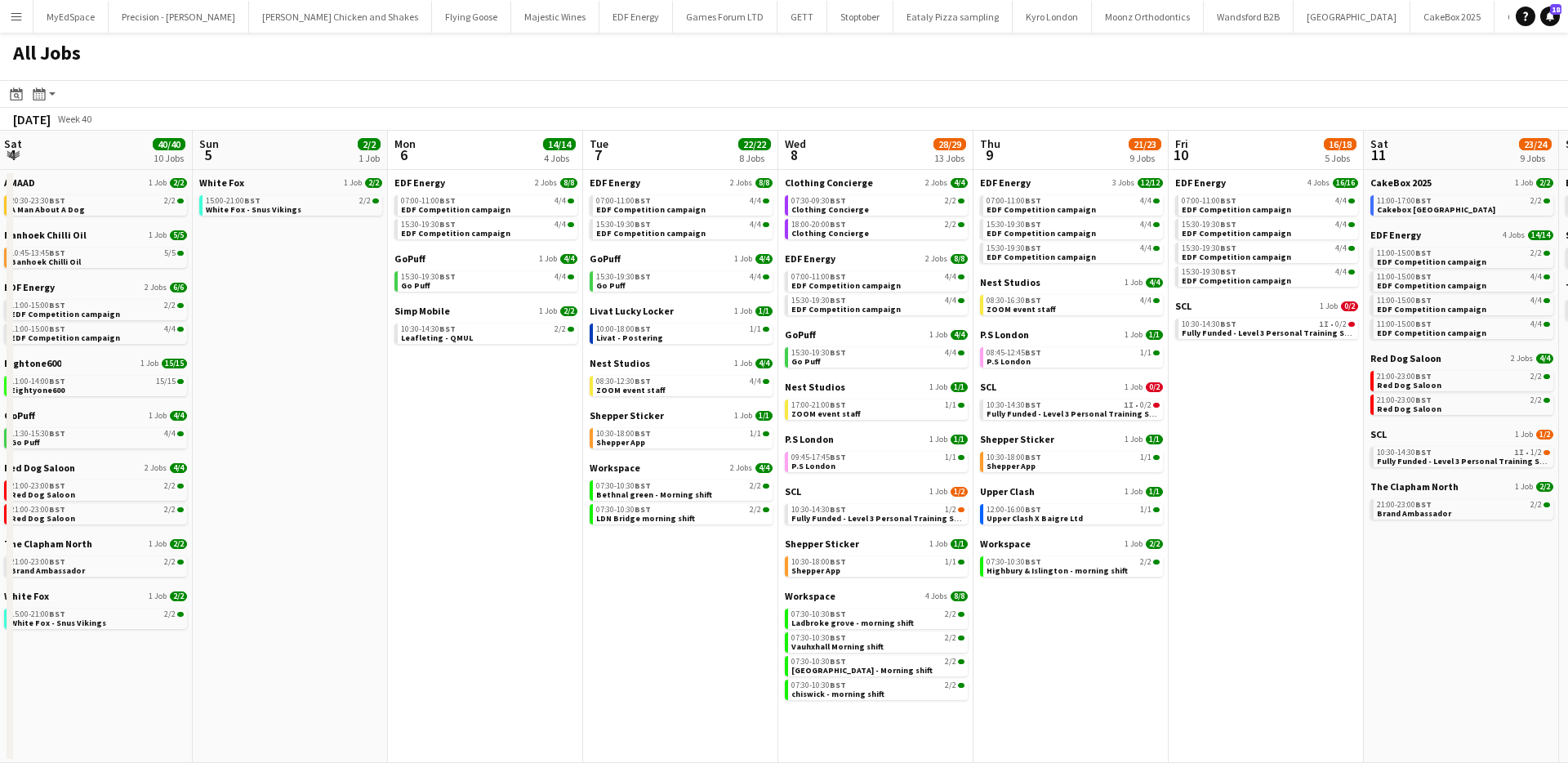
scroll to position [0, 837]
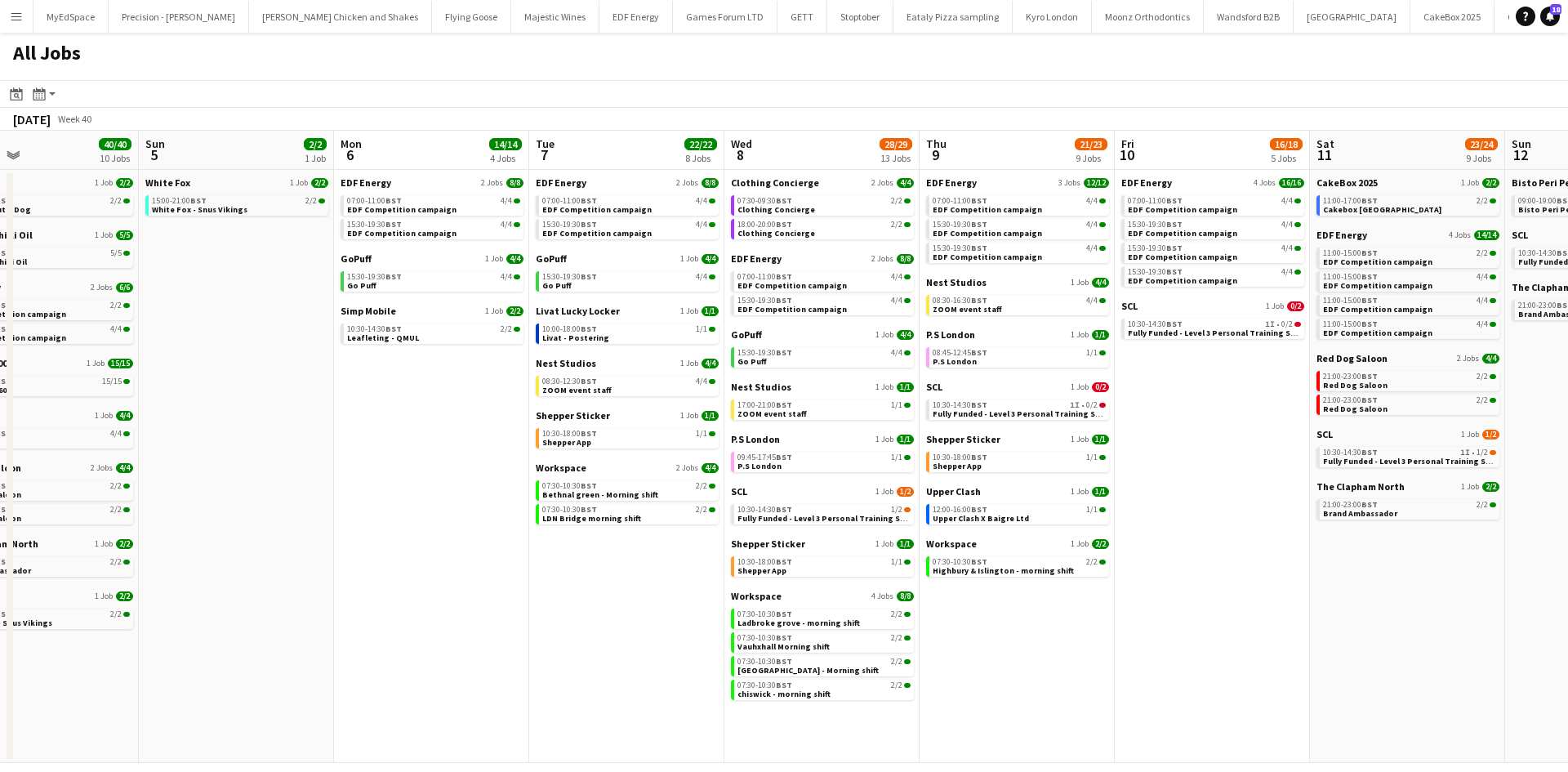
drag, startPoint x: 1528, startPoint y: 701, endPoint x: 1232, endPoint y: 706, distance: 296.0
click at [1233, 706] on app-calendar-viewport "Tue 30 23/24 11 Jobs Wed 1 26/26 14 Jobs Thu 2 26/26 13 Jobs Fri 3 25/25 10 Job…" at bounding box center [784, 447] width 1568 height 633
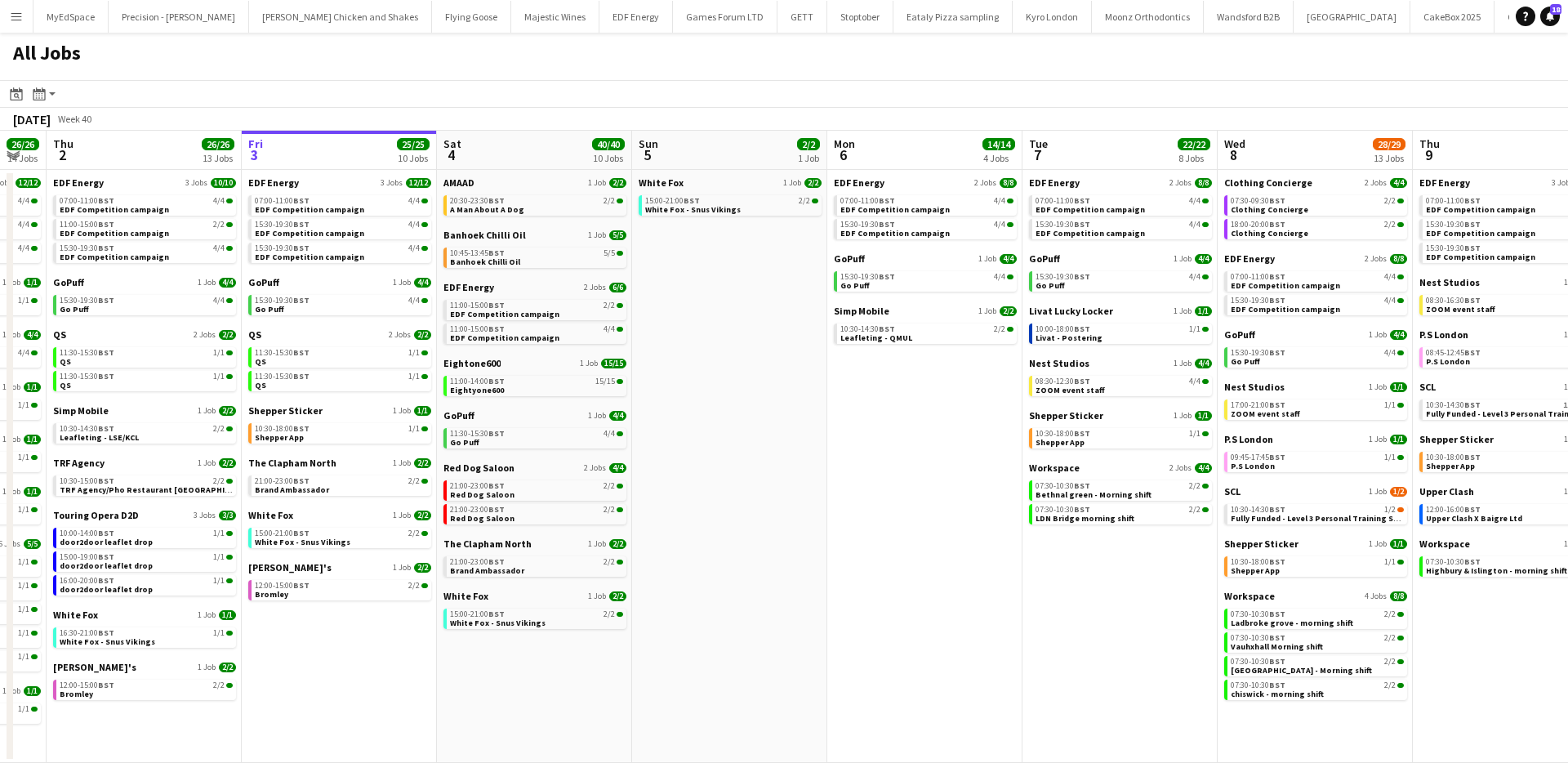
drag, startPoint x: 820, startPoint y: 679, endPoint x: 1029, endPoint y: 650, distance: 211.0
click at [1054, 659] on app-calendar-viewport "Tue 30 23/24 11 Jobs Wed 1 26/26 14 Jobs Thu 2 26/26 13 Jobs Fri 3 25/25 10 Job…" at bounding box center [784, 447] width 1568 height 633
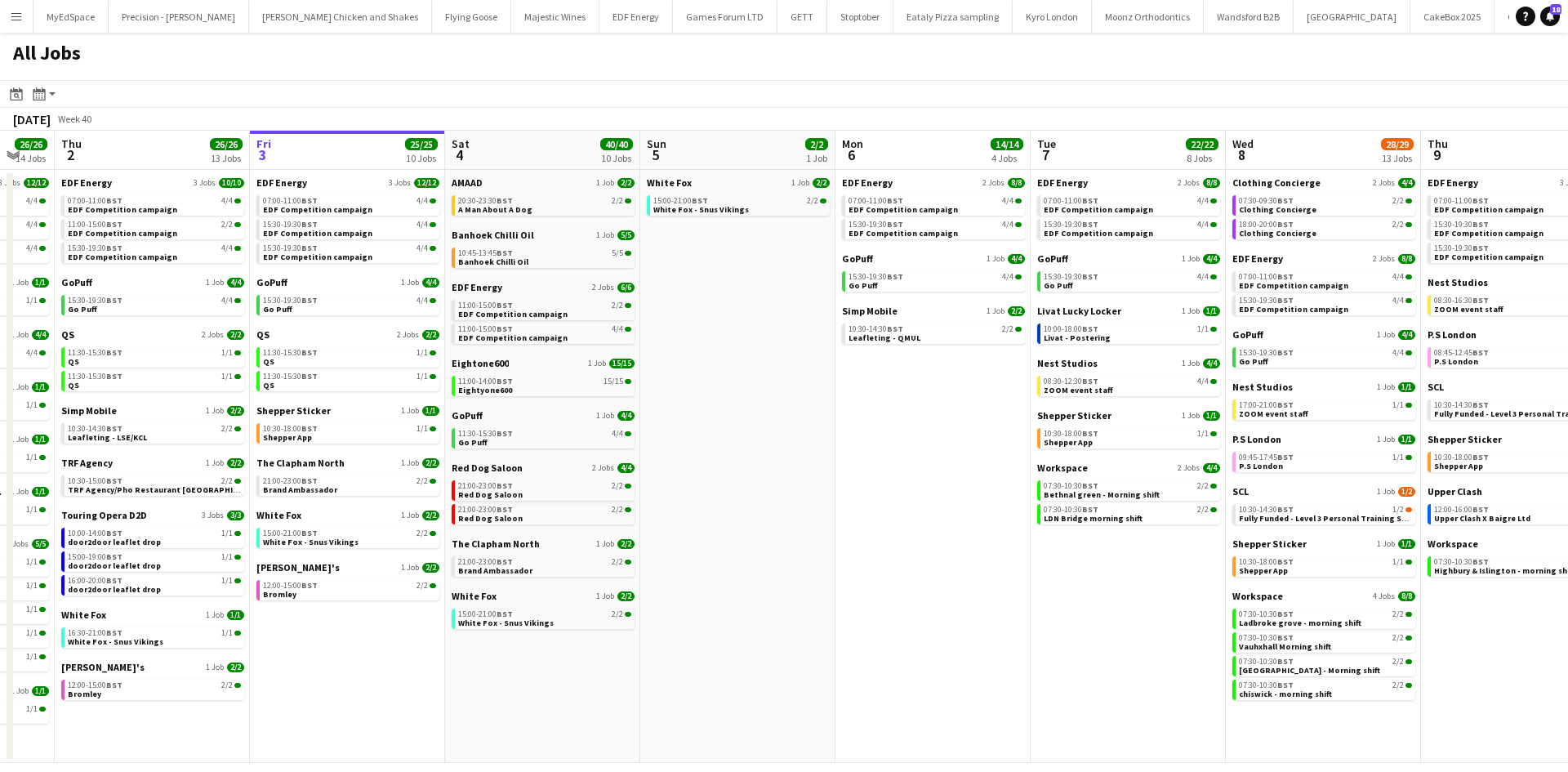
drag, startPoint x: 1003, startPoint y: 656, endPoint x: 805, endPoint y: 659, distance: 198.0
click at [787, 668] on app-calendar-viewport "Mon 29 21/21 9 Jobs Tue 30 23/24 11 Jobs Wed 1 26/26 14 Jobs Thu 2 26/26 13 Job…" at bounding box center [784, 447] width 1568 height 633
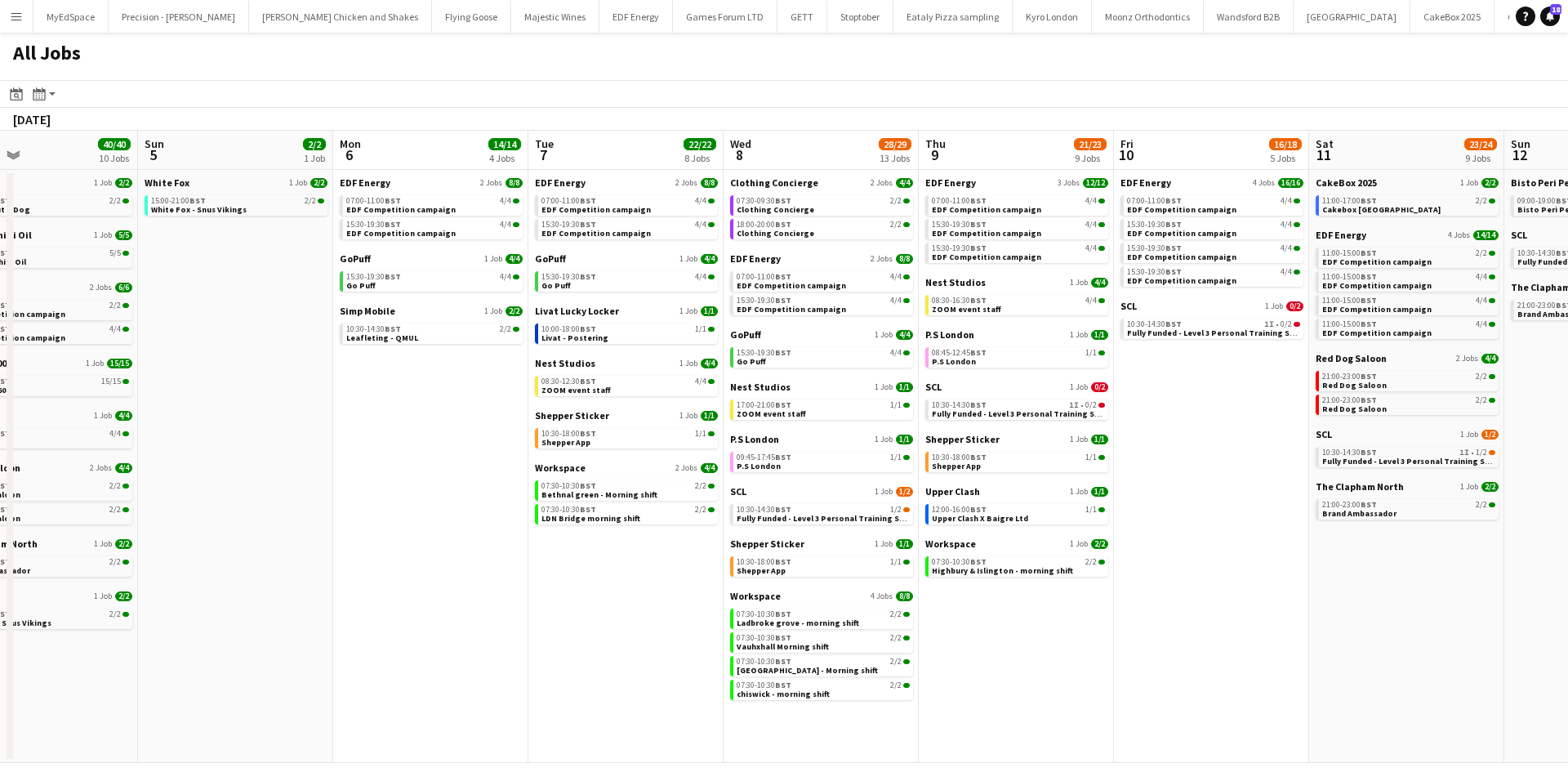
drag, startPoint x: 1417, startPoint y: 667, endPoint x: 654, endPoint y: 589, distance: 767.0
click at [643, 602] on app-calendar-viewport "Wed 1 26/26 14 Jobs Thu 2 26/26 13 Jobs Fri 3 25/25 10 Jobs Sat 4 40/40 10 Jobs…" at bounding box center [784, 447] width 1568 height 633
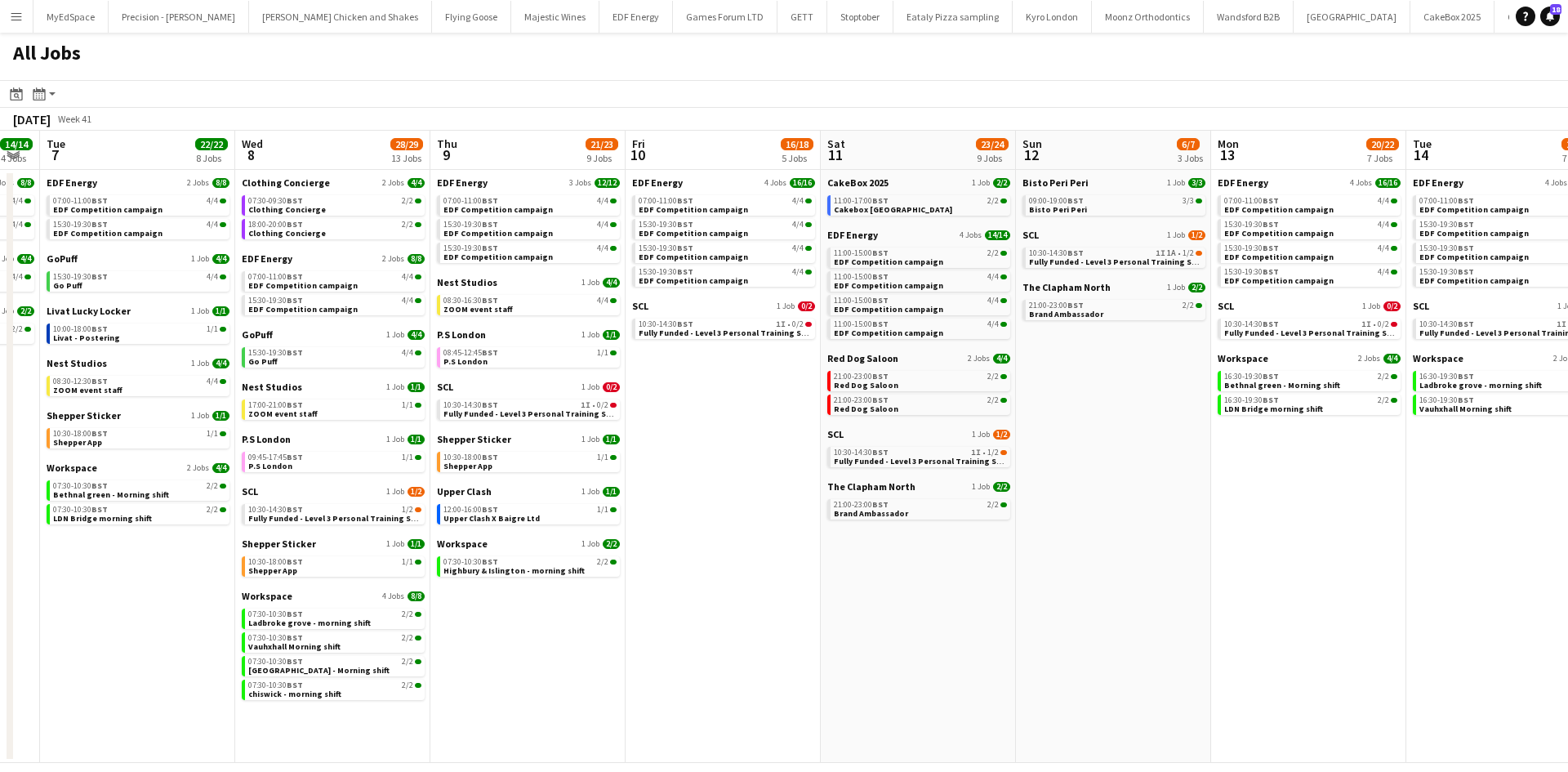
scroll to position [0, 475]
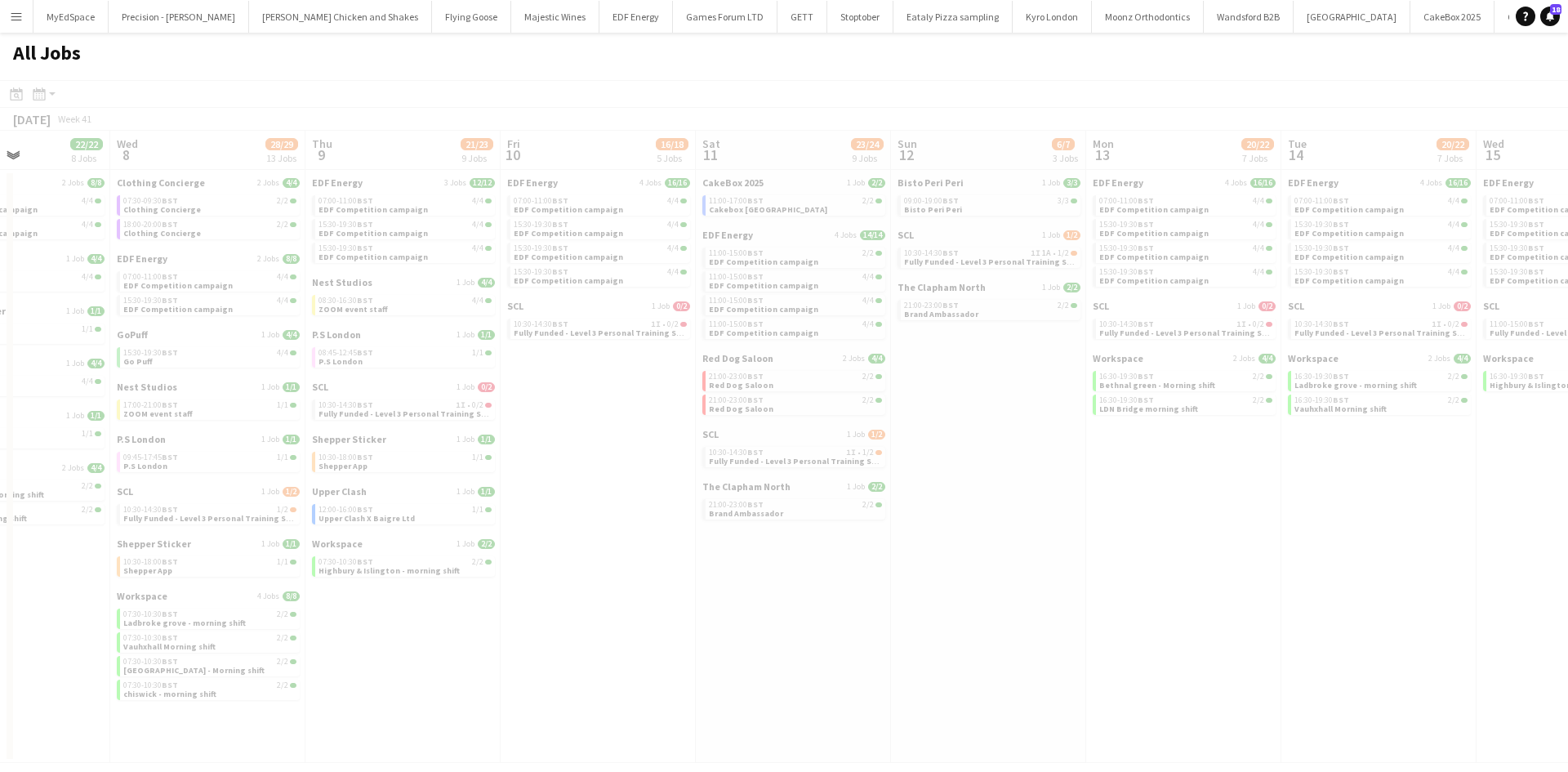
drag, startPoint x: 1195, startPoint y: 521, endPoint x: 998, endPoint y: 513, distance: 197.2
click at [791, 476] on app-calendar-viewport "Sun 5 2/2 1 Job Mon 6 14/14 4 Jobs Tue 7 22/22 8 Jobs Wed 8 28/29 13 Jobs Thu 9…" at bounding box center [784, 447] width 1568 height 633
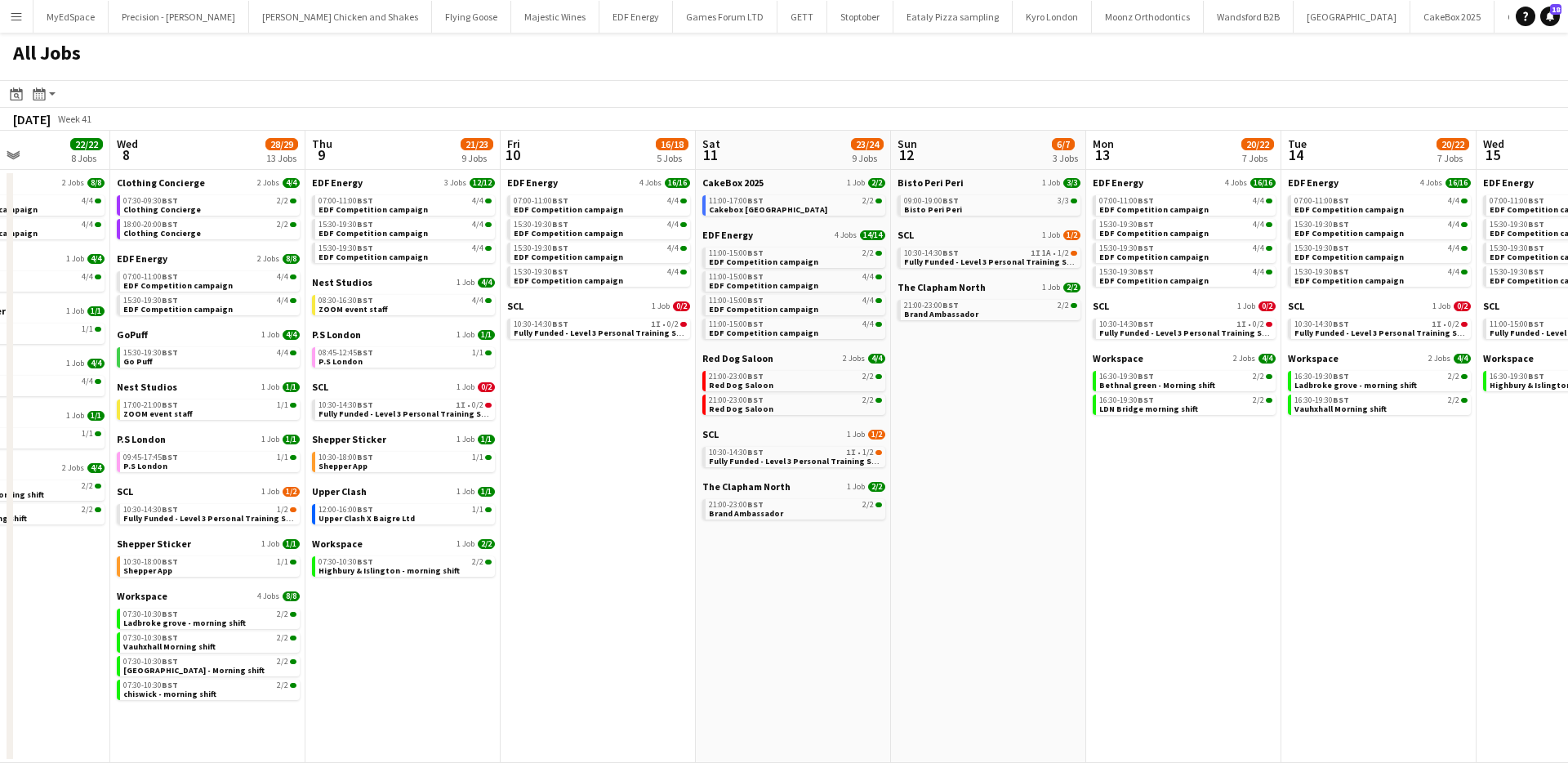
drag, startPoint x: 727, startPoint y: 573, endPoint x: 957, endPoint y: 606, distance: 232.4
click at [944, 600] on app-calendar-viewport "Sun 5 2/2 1 Job Mon 6 14/14 4 Jobs Tue 7 22/22 8 Jobs Wed 8 28/29 13 Jobs Thu 9…" at bounding box center [784, 447] width 1568 height 633
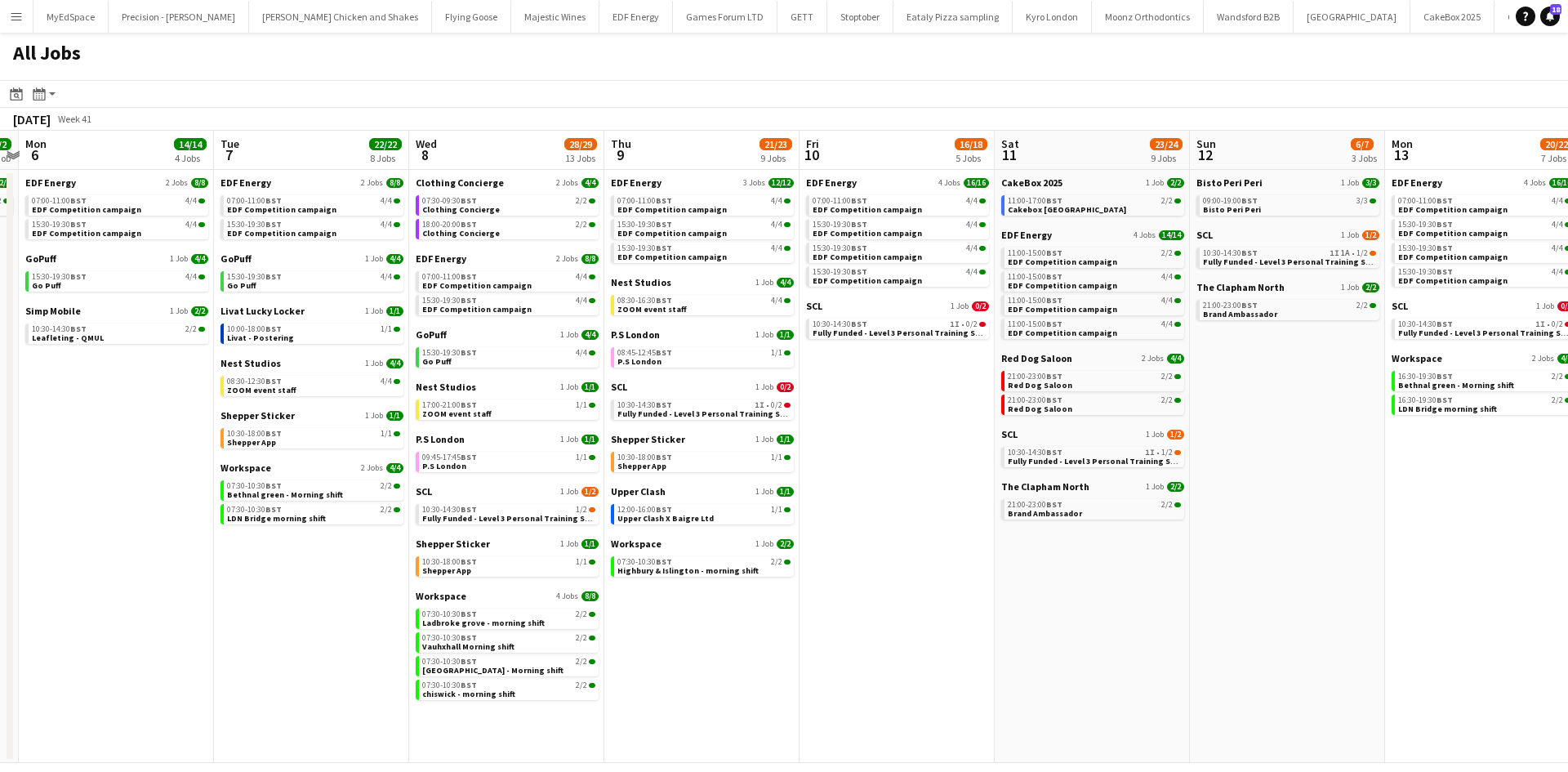
drag, startPoint x: 1047, startPoint y: 668, endPoint x: 1116, endPoint y: 678, distance: 69.7
click at [1116, 678] on app-calendar-viewport "Sat 4 40/40 10 Jobs Sun 5 2/2 1 Job Mon 6 14/14 4 Jobs Tue 7 22/22 8 Jobs Wed 8…" at bounding box center [784, 447] width 1568 height 633
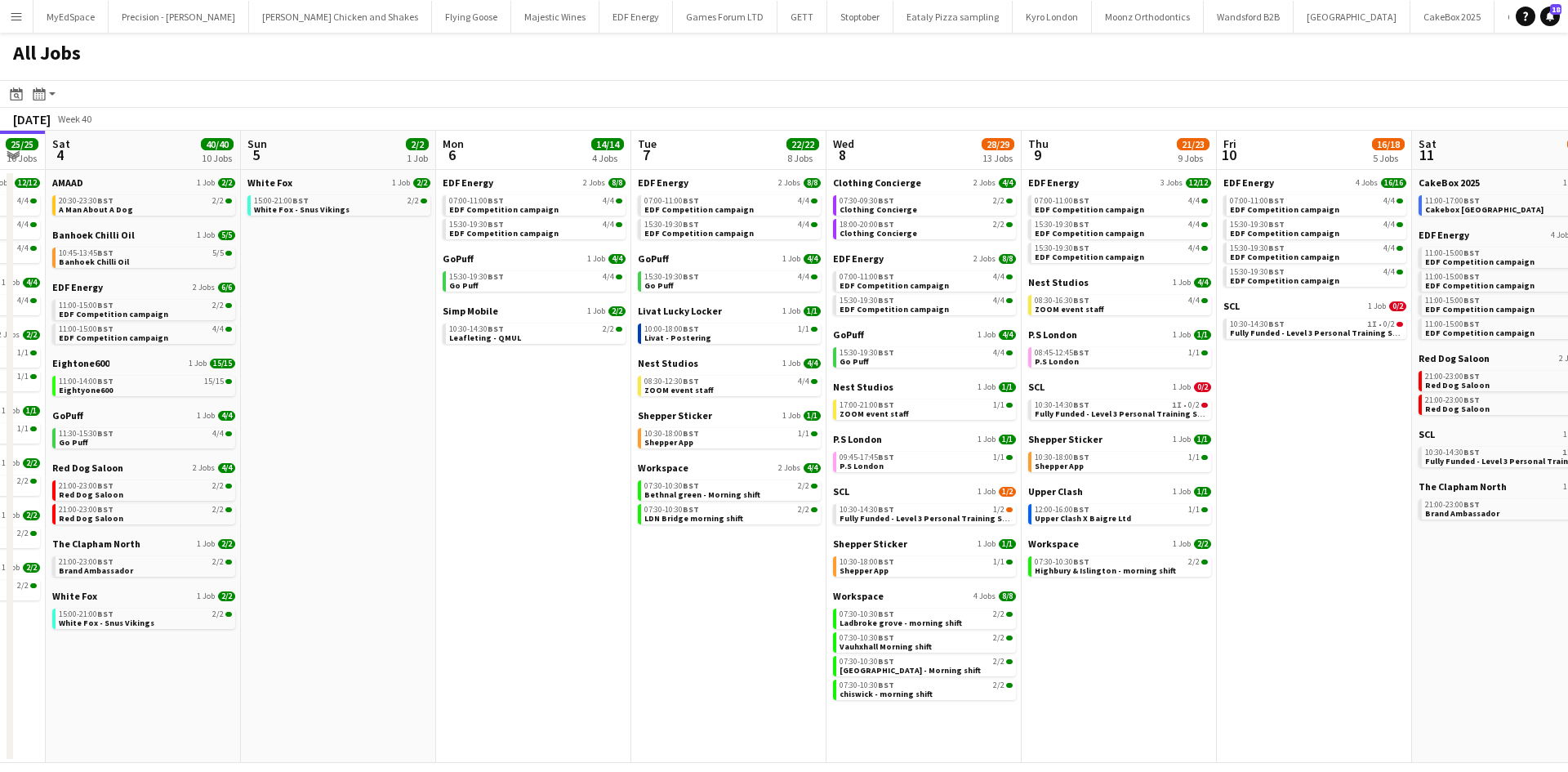
drag, startPoint x: 508, startPoint y: 561, endPoint x: 988, endPoint y: 520, distance: 481.7
click at [970, 520] on app-calendar-viewport "Thu 2 26/26 13 Jobs Fri 3 25/25 10 Jobs Sat 4 40/40 10 Jobs Sun 5 2/2 1 Job Mon…" at bounding box center [784, 447] width 1568 height 633
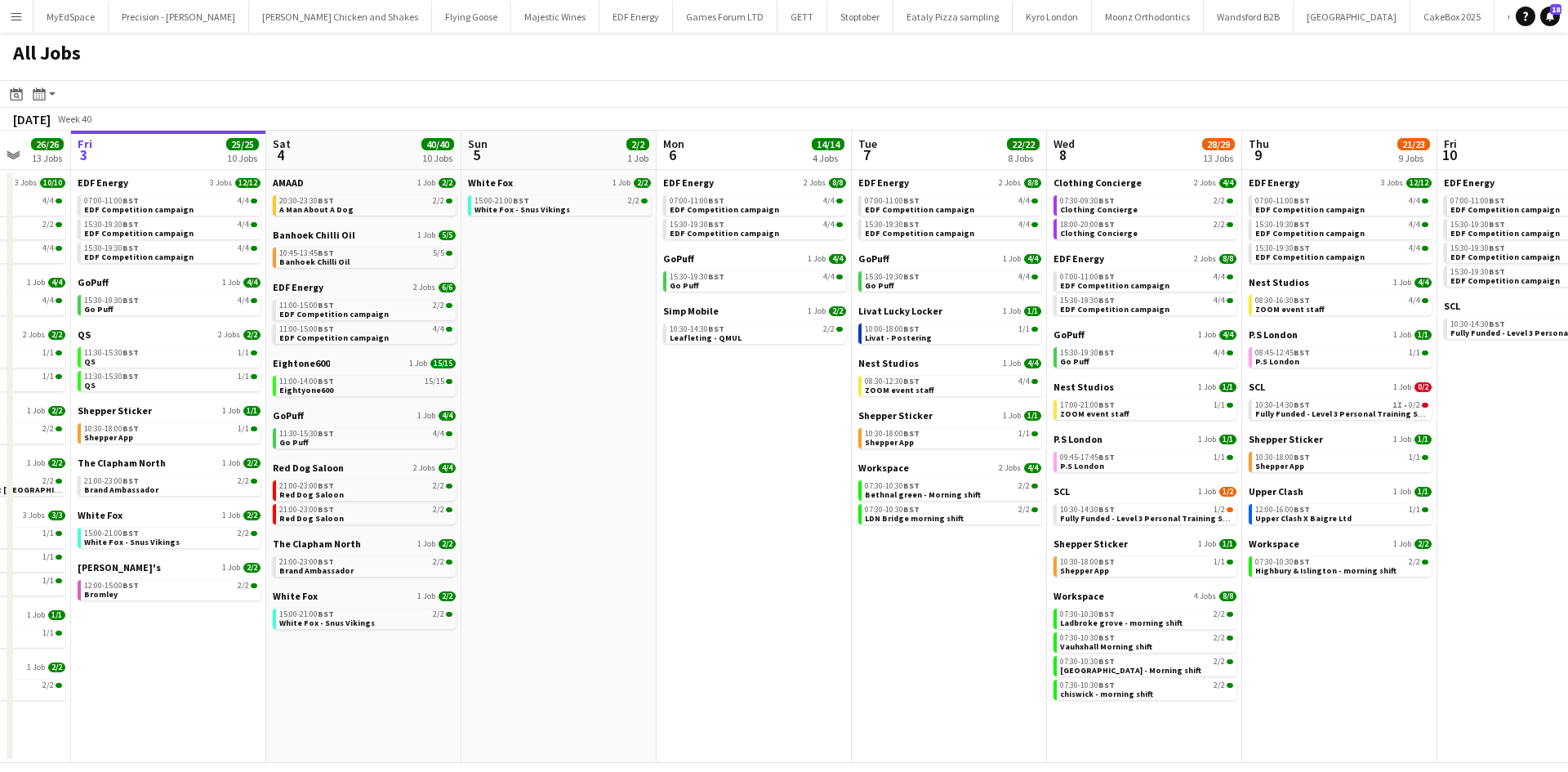
scroll to position [0, 566]
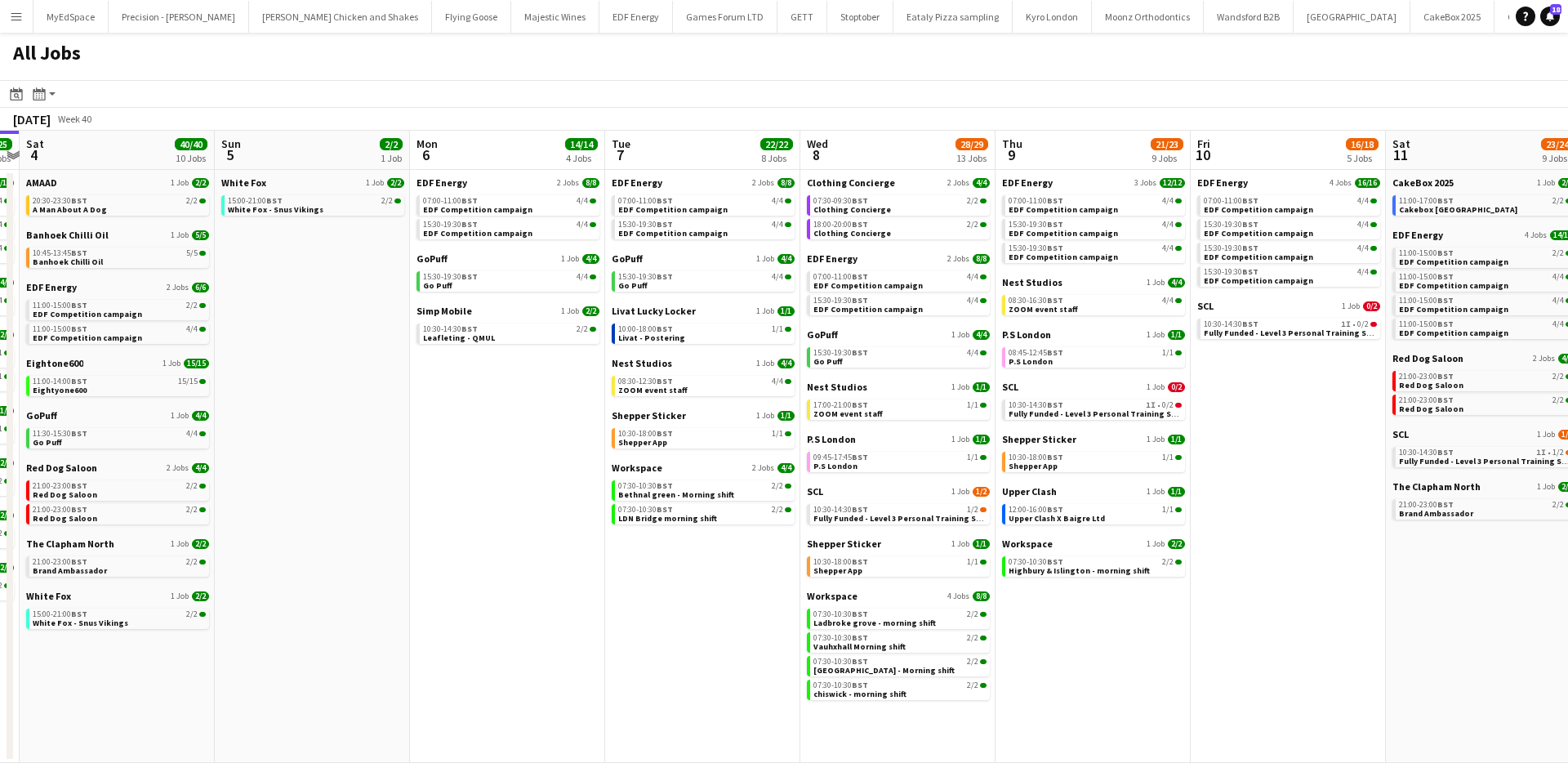
drag, startPoint x: 1155, startPoint y: 624, endPoint x: 735, endPoint y: 581, distance: 422.2
click at [735, 581] on app-calendar-viewport "Wed 1 26/26 14 Jobs Thu 2 26/26 13 Jobs Fri 3 25/25 10 Jobs Sat 4 40/40 10 Jobs…" at bounding box center [784, 447] width 1568 height 633
click at [931, 516] on span "Fully Funded - Level 3 Personal Training Skills Bootcamp" at bounding box center [925, 519] width 223 height 11
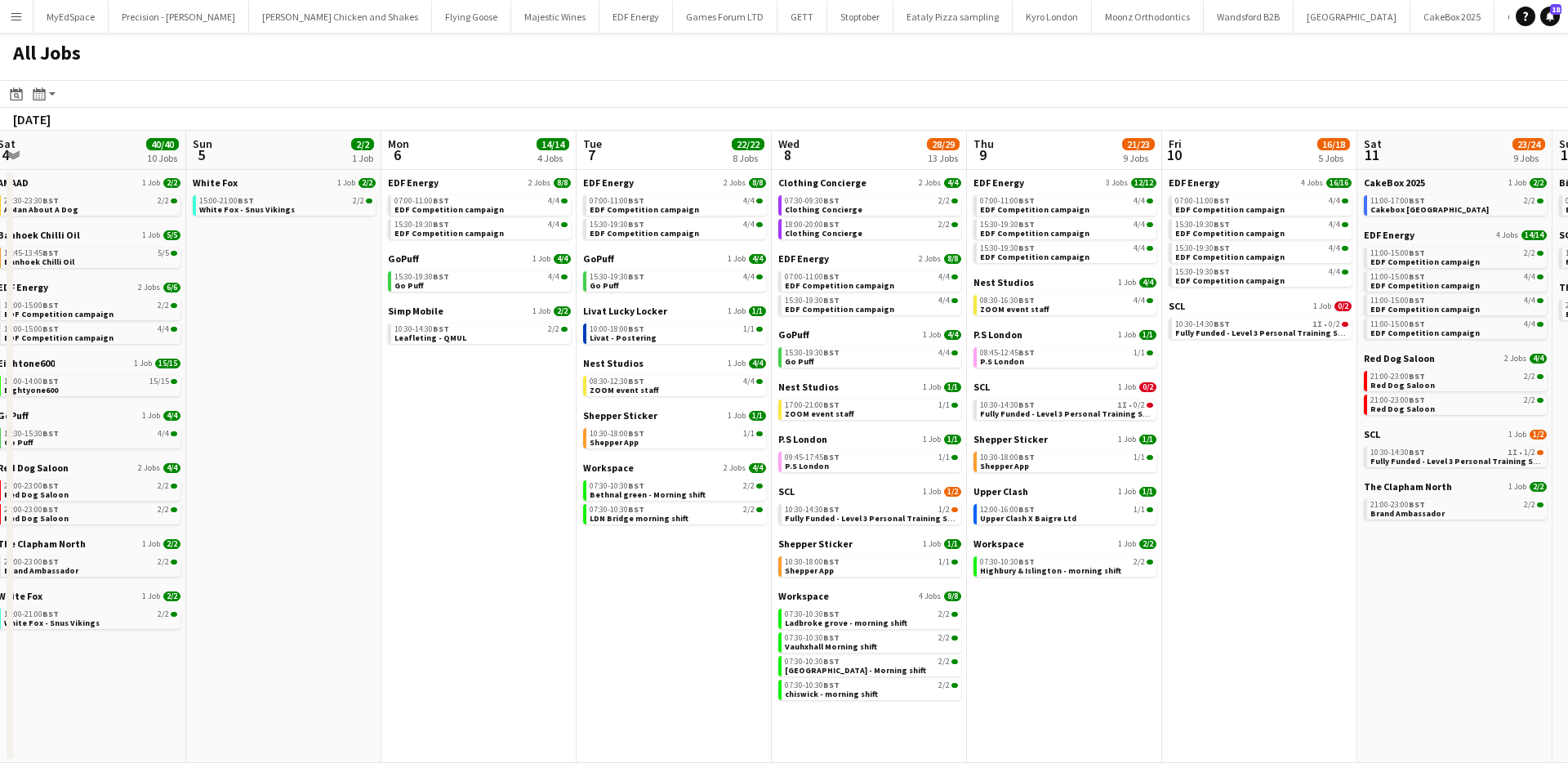
drag, startPoint x: 1095, startPoint y: 673, endPoint x: 657, endPoint y: 595, distance: 444.9
click at [664, 599] on app-calendar-viewport "Wed 1 26/26 14 Jobs Thu 2 26/26 13 Jobs Fri 3 25/25 10 Jobs Sat 4 40/40 10 Jobs…" at bounding box center [784, 447] width 1568 height 633
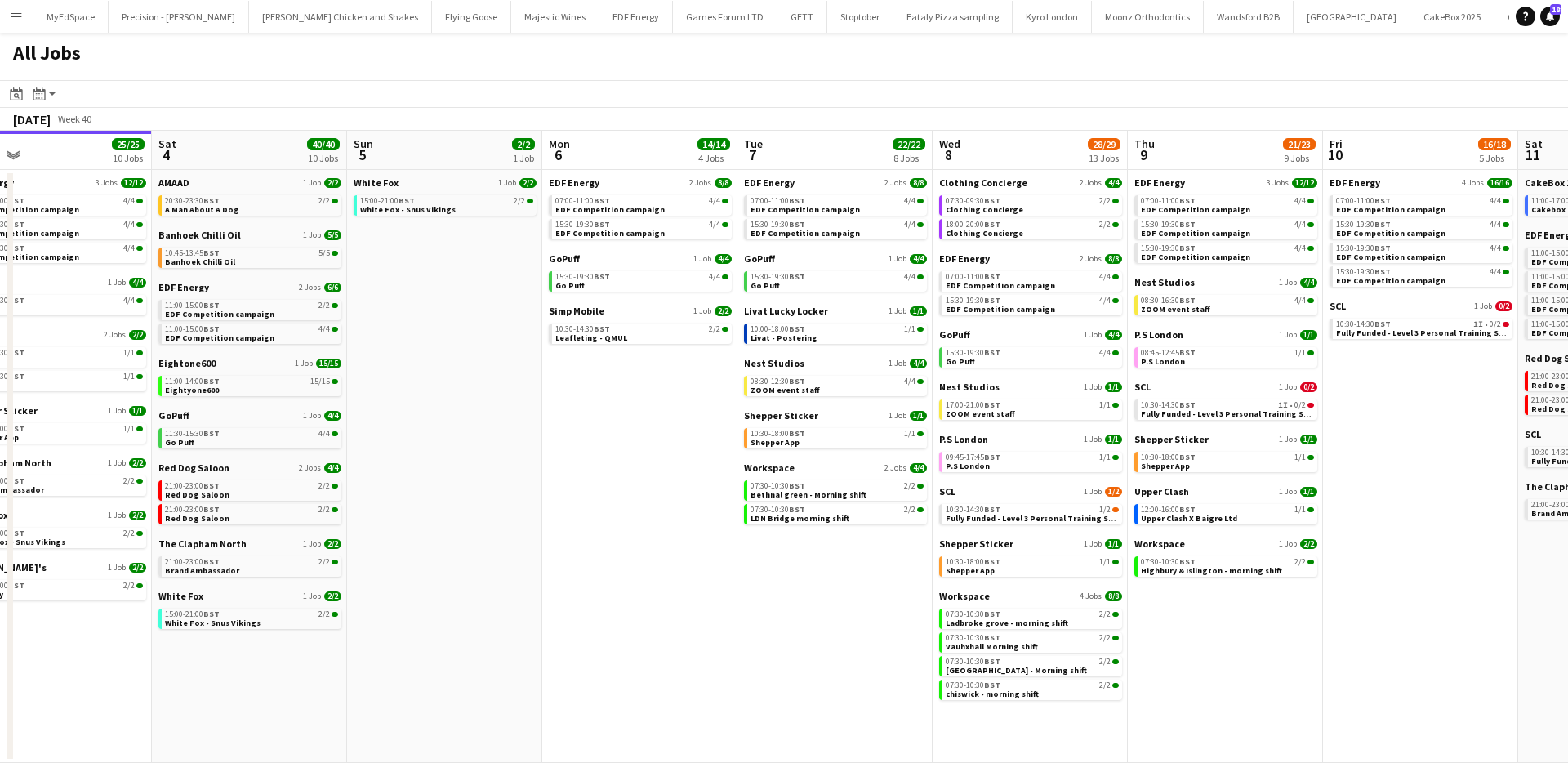
scroll to position [0, 369]
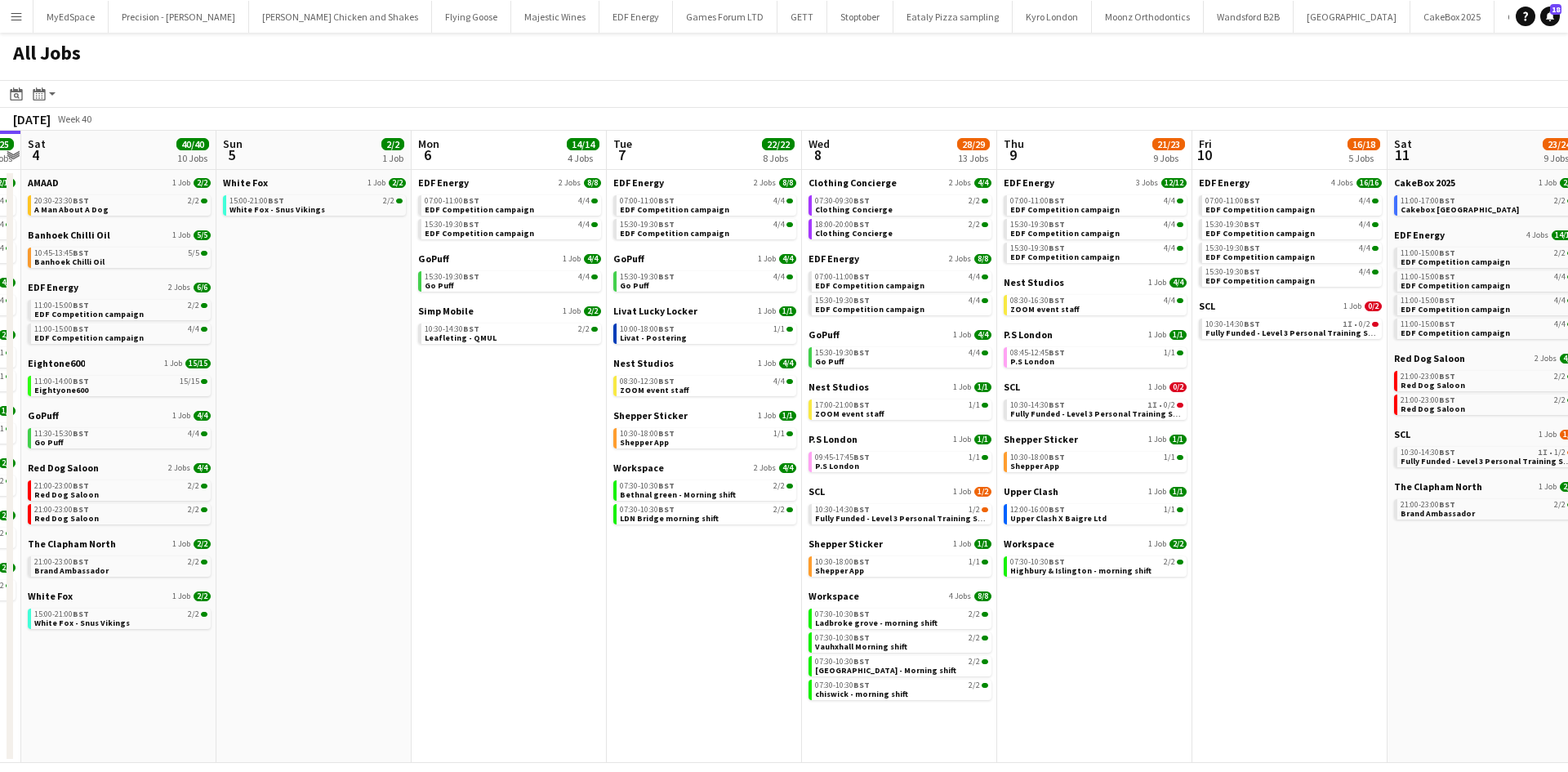
drag, startPoint x: 976, startPoint y: 640, endPoint x: 1041, endPoint y: 643, distance: 65.1
click at [1041, 643] on app-calendar-viewport "Thu 2 26/26 13 Jobs Fri 3 25/25 10 Jobs Sat 4 40/40 10 Jobs Sun 5 2/2 1 Job Mon…" at bounding box center [784, 447] width 1568 height 633
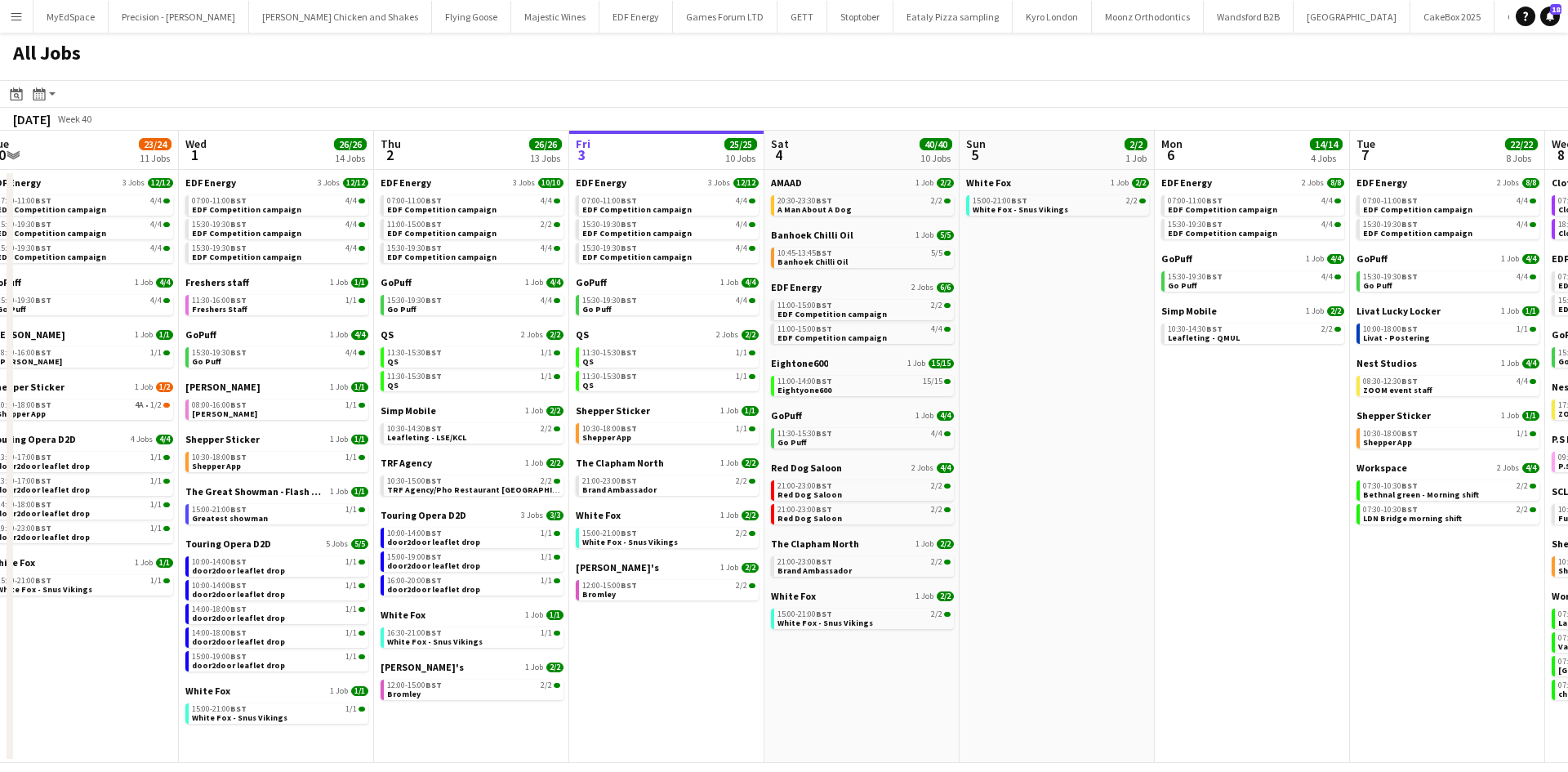
drag, startPoint x: 616, startPoint y: 564, endPoint x: 1250, endPoint y: 620, distance: 636.5
click at [1339, 629] on app-calendar-viewport "Sun 28 11/12 4 Jobs Mon 29 21/21 9 Jobs Tue 30 23/24 11 Jobs Wed 1 26/26 14 Job…" at bounding box center [784, 447] width 1568 height 633
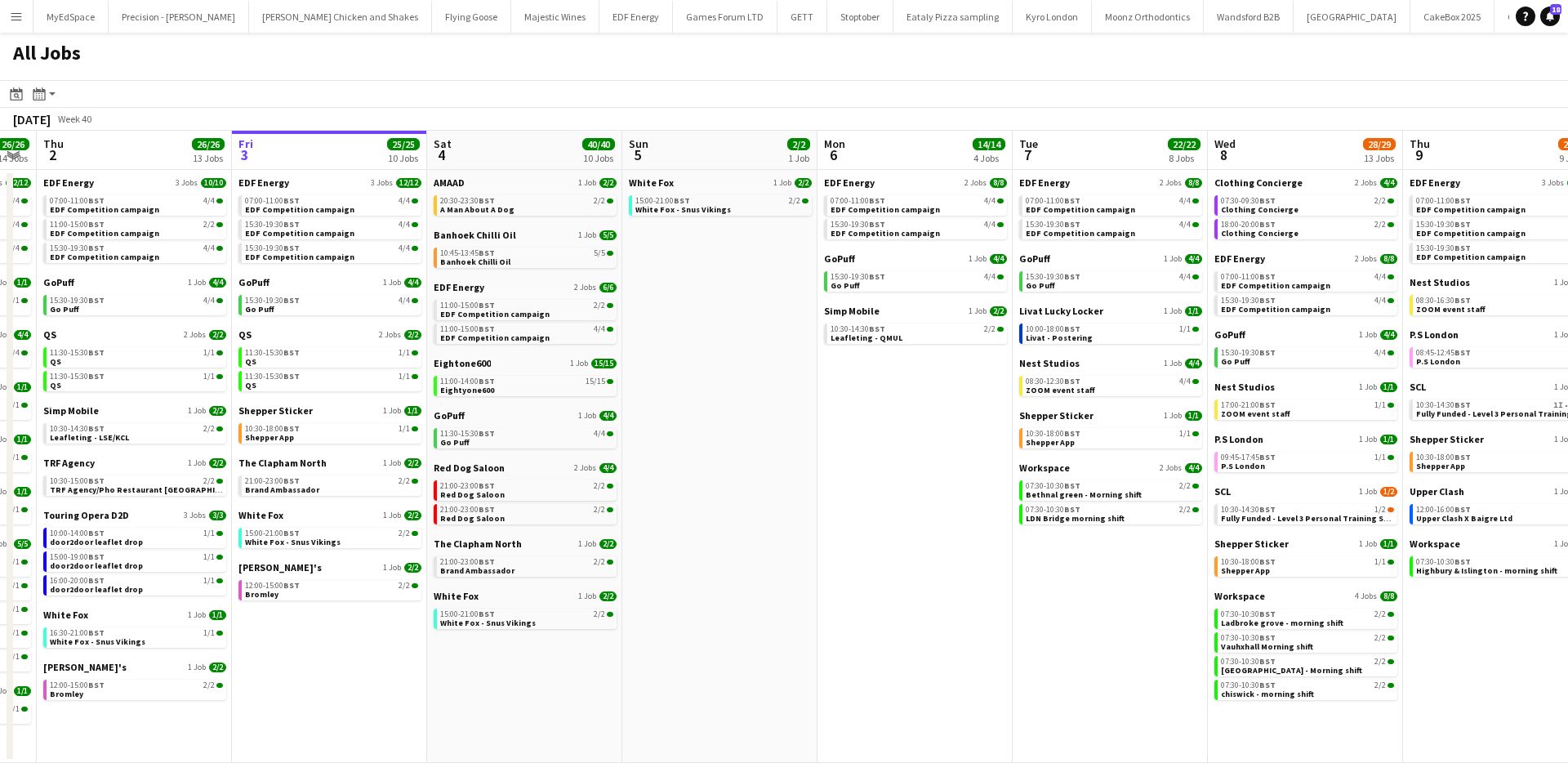
drag, startPoint x: 1394, startPoint y: 585, endPoint x: 494, endPoint y: 536, distance: 901.3
click at [494, 536] on app-calendar-viewport "Sun 28 11/12 4 Jobs Mon 29 21/21 9 Jobs Tue 30 23/24 11 Jobs Wed 1 26/26 14 Job…" at bounding box center [784, 447] width 1568 height 633
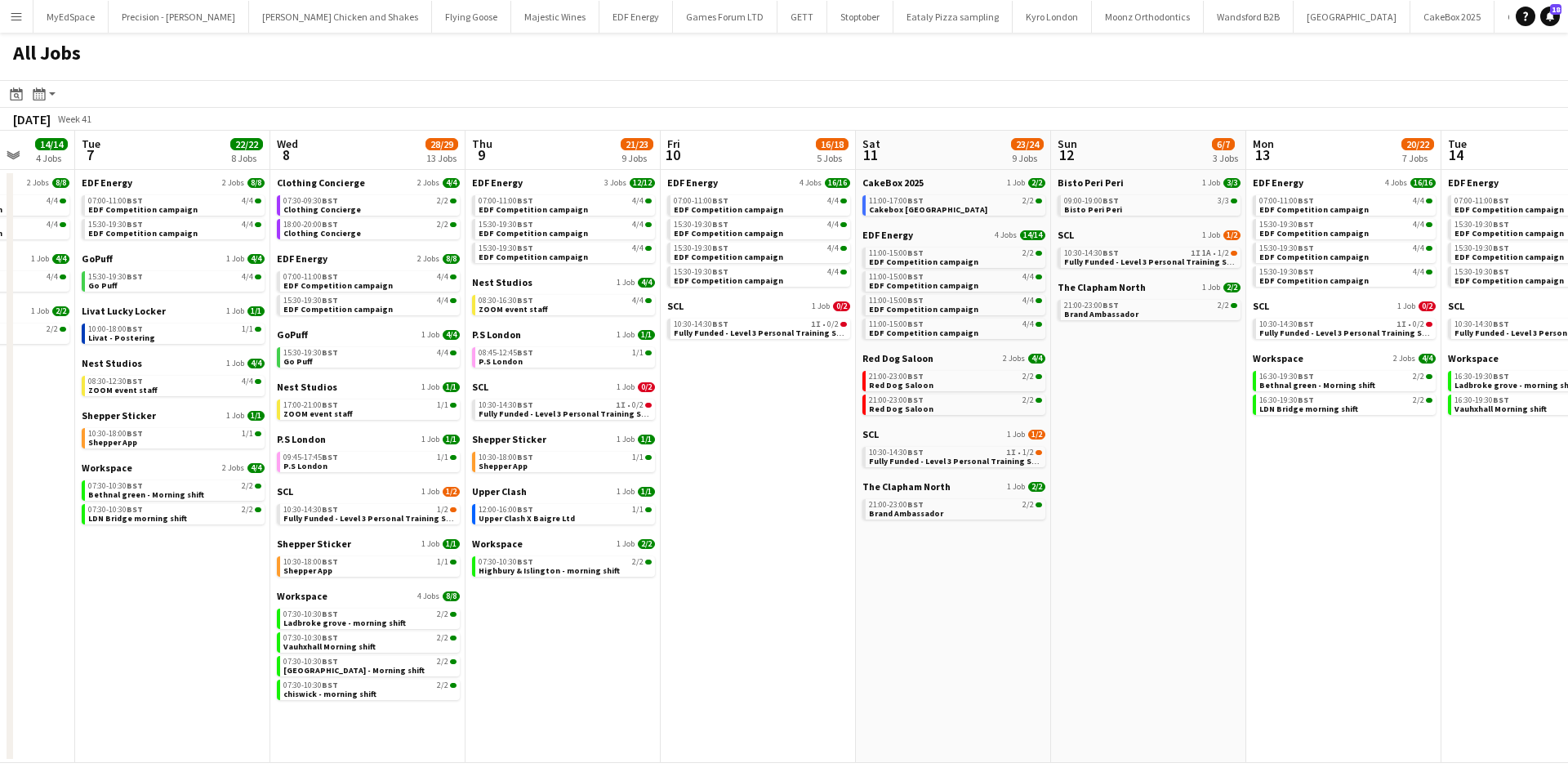
scroll to position [0, 511]
drag, startPoint x: 1219, startPoint y: 572, endPoint x: 848, endPoint y: 559, distance: 371.2
click at [848, 559] on app-calendar-viewport "Sat 4 40/40 10 Jobs Sun 5 2/2 1 Job Mon 6 14/14 4 Jobs Tue 7 22/22 8 Jobs Wed 8…" at bounding box center [784, 447] width 1568 height 633
drag, startPoint x: 762, startPoint y: 646, endPoint x: 1156, endPoint y: 646, distance: 394.0
click at [998, 629] on app-calendar-viewport "Sat 4 40/40 10 Jobs Sun 5 2/2 1 Job Mon 6 14/14 4 Jobs Tue 7 22/22 8 Jobs Wed 8…" at bounding box center [784, 447] width 1568 height 633
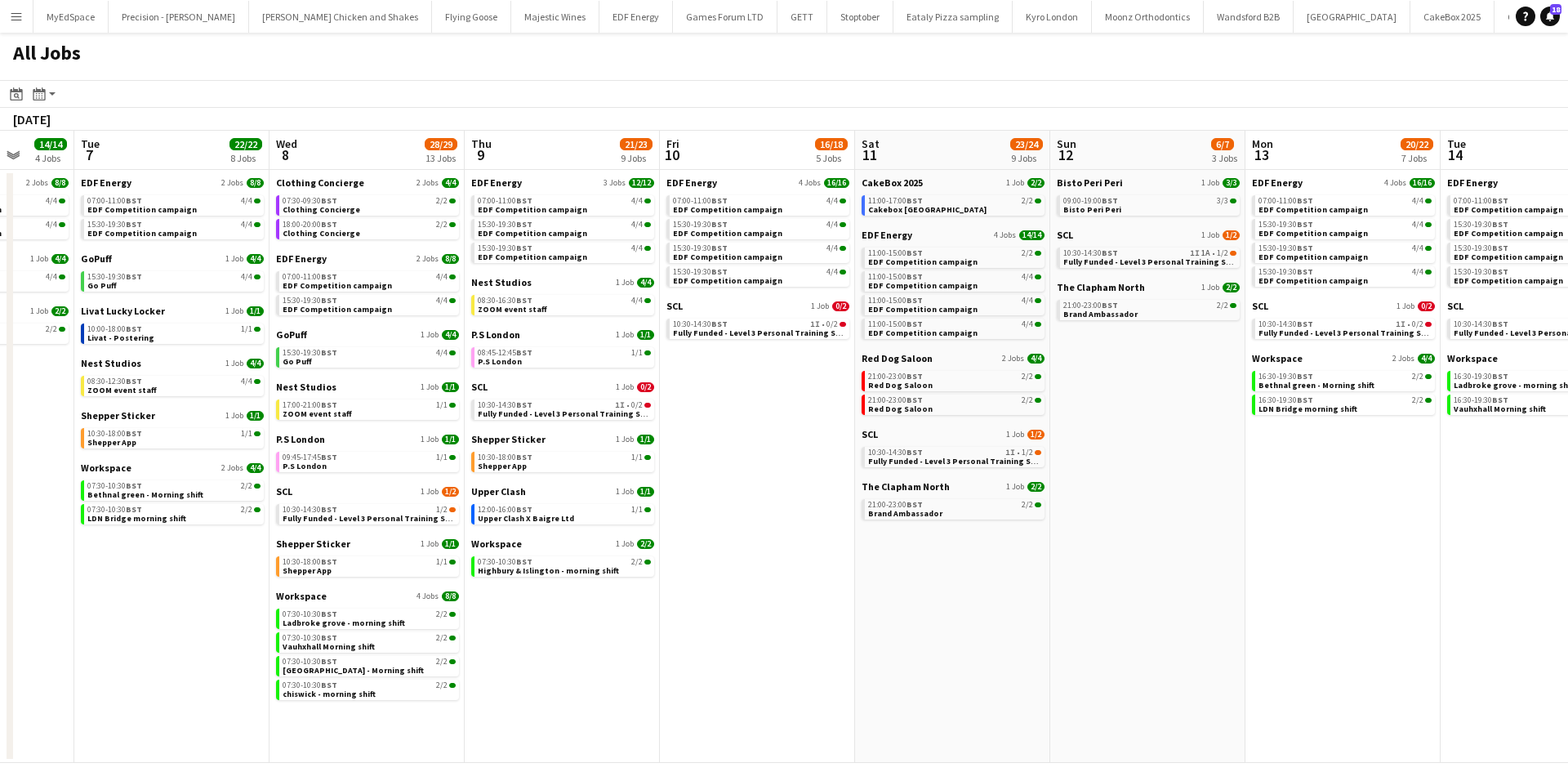
scroll to position [0, 571]
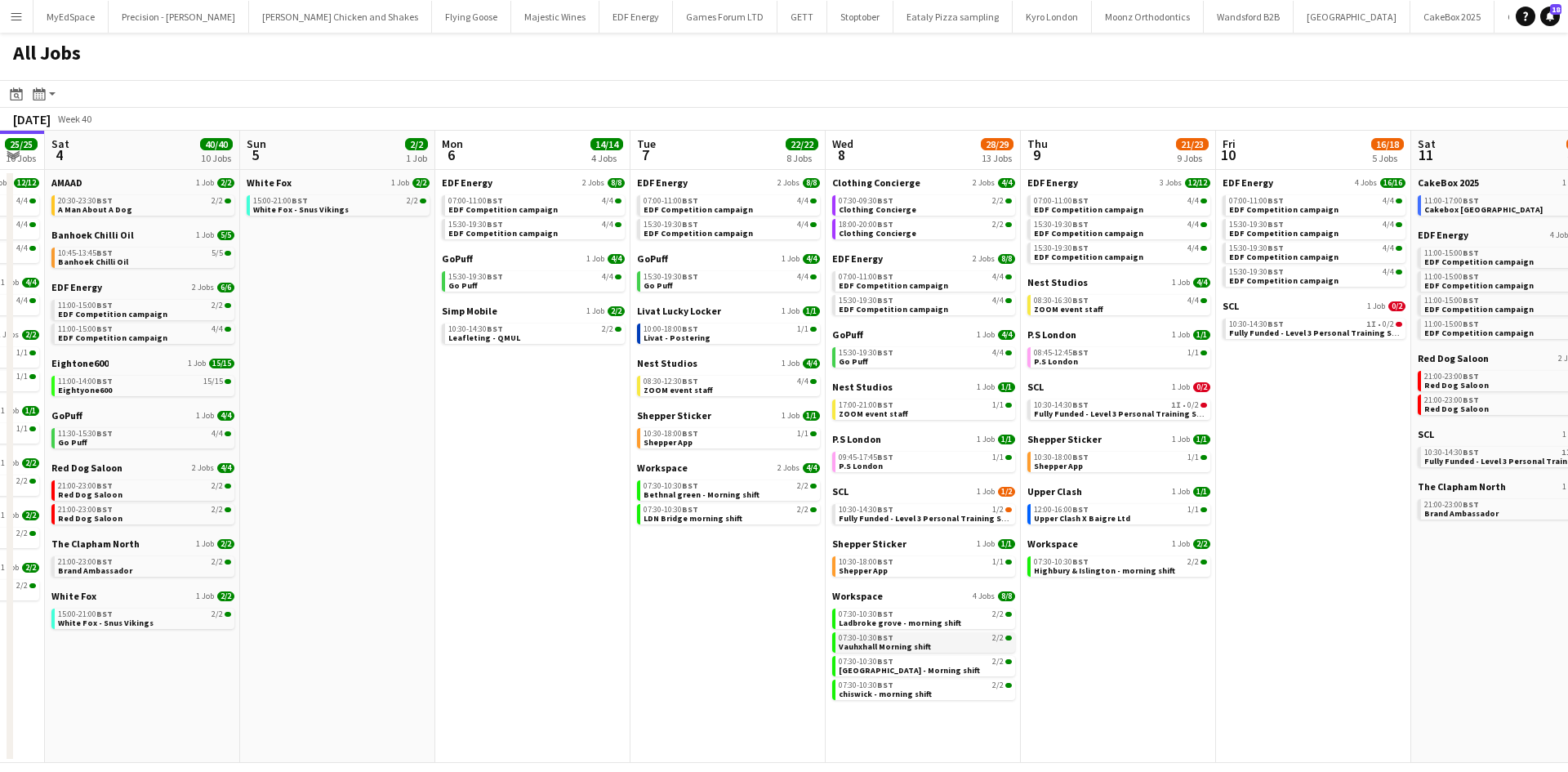
drag, startPoint x: 797, startPoint y: 650, endPoint x: 1160, endPoint y: 638, distance: 363.2
click at [1205, 643] on app-calendar-viewport "Thu 2 26/26 13 Jobs Fri 3 25/25 10 Jobs Sat 4 40/40 10 Jobs Sun 5 2/2 1 Job Mon…" at bounding box center [784, 447] width 1568 height 633
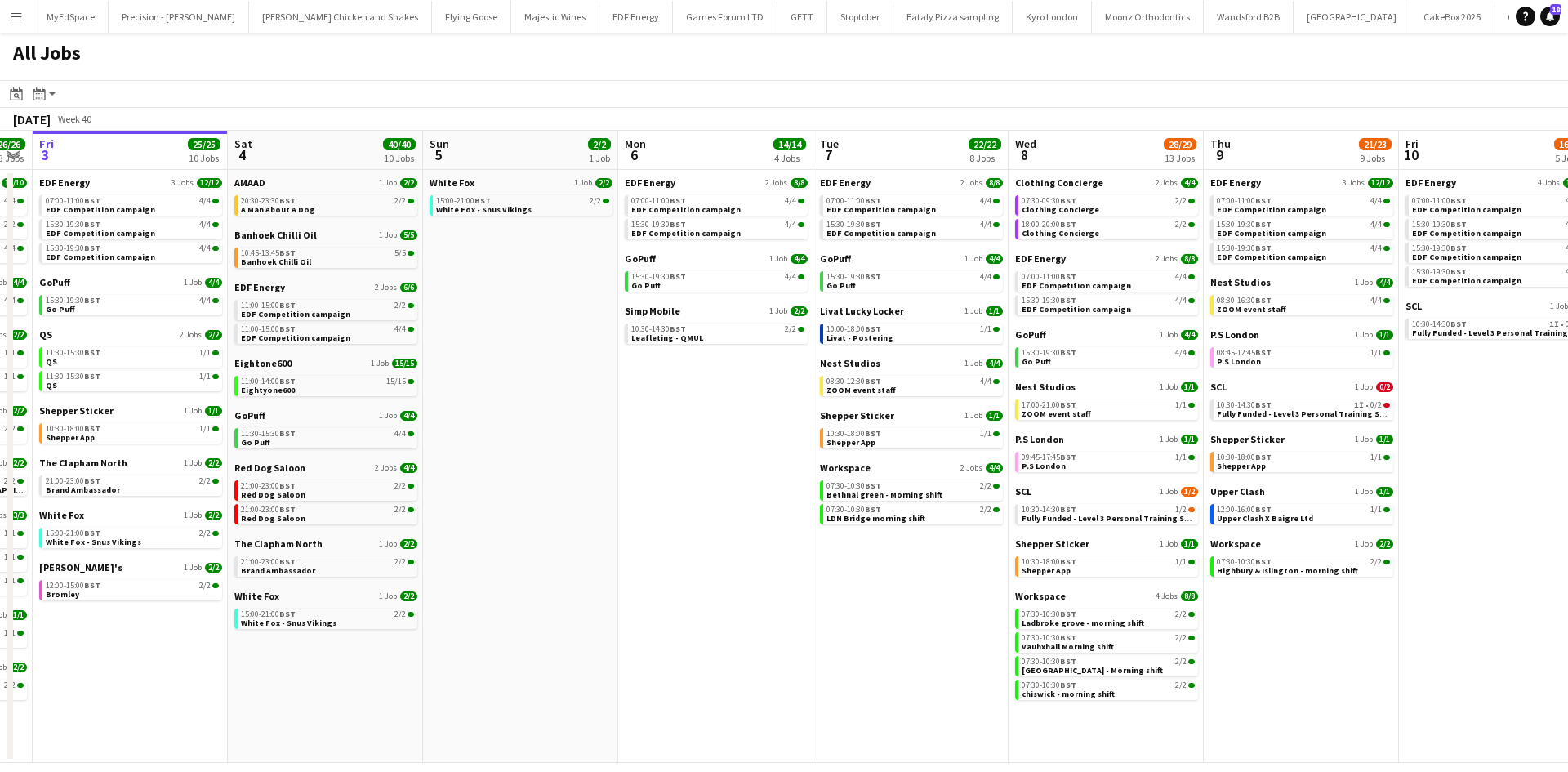
scroll to position [0, 379]
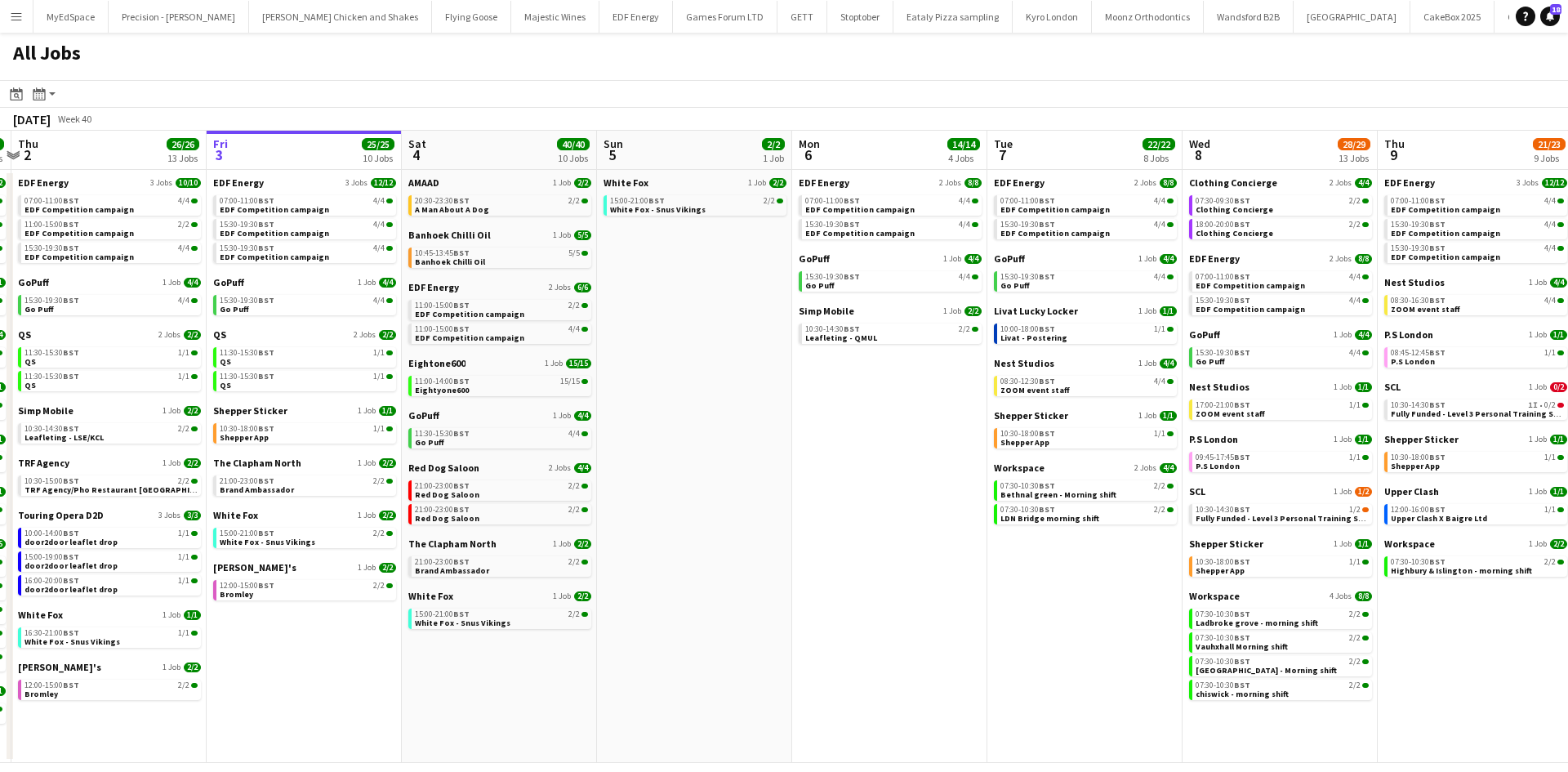
drag, startPoint x: 814, startPoint y: 492, endPoint x: 856, endPoint y: 491, distance: 42.0
click at [856, 491] on app-calendar-viewport "Tue 30 23/24 11 Jobs Wed 1 26/26 14 Jobs Thu 2 26/26 13 Jobs Fri 3 25/25 10 Job…" at bounding box center [784, 447] width 1568 height 633
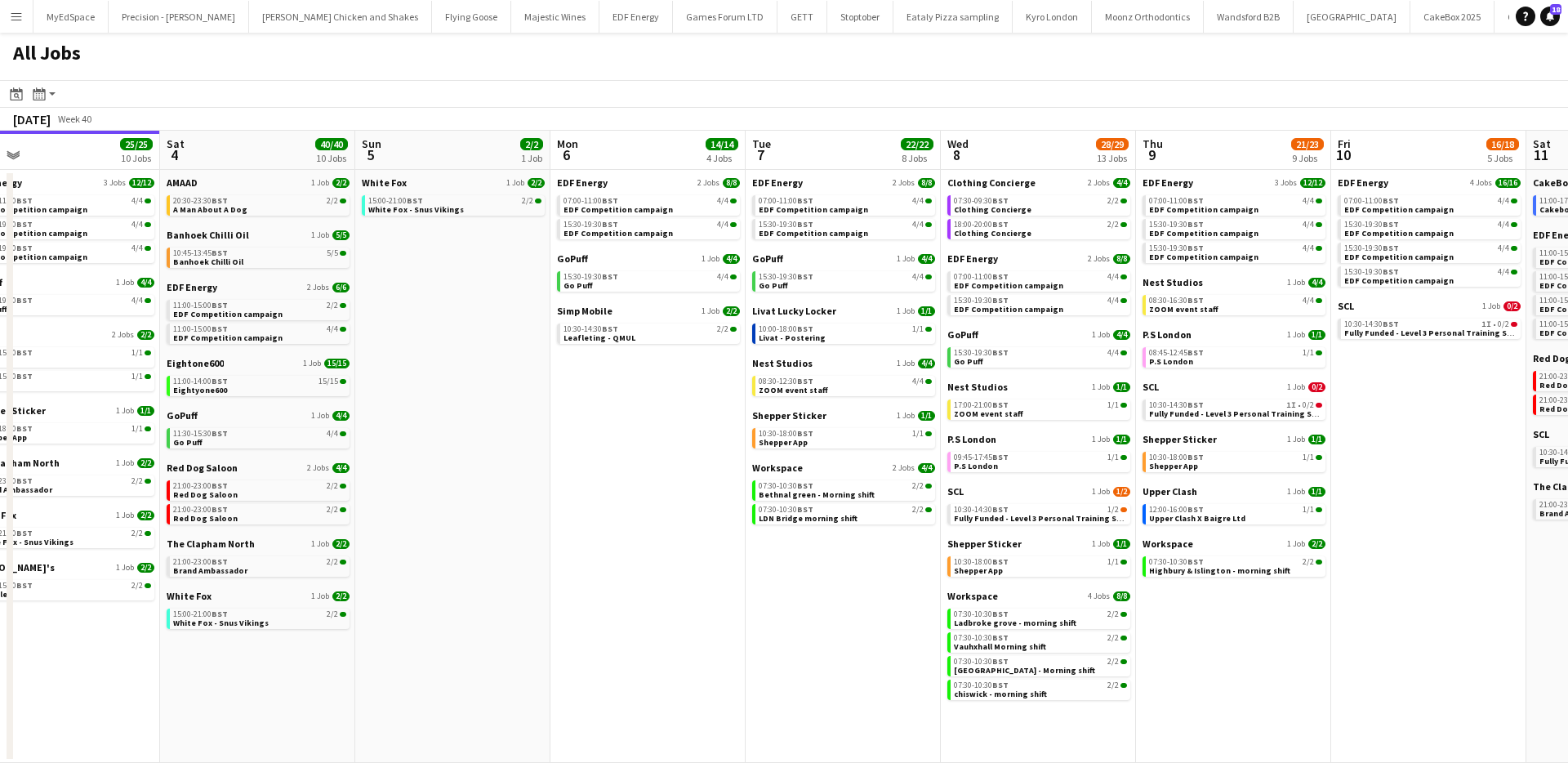
drag, startPoint x: 1093, startPoint y: 715, endPoint x: 877, endPoint y: 690, distance: 217.4
click at [877, 690] on app-calendar-viewport "Tue 30 23/24 11 Jobs Wed 1 26/26 14 Jobs Thu 2 26/26 13 Jobs Fri 3 25/25 10 Job…" at bounding box center [784, 447] width 1568 height 633
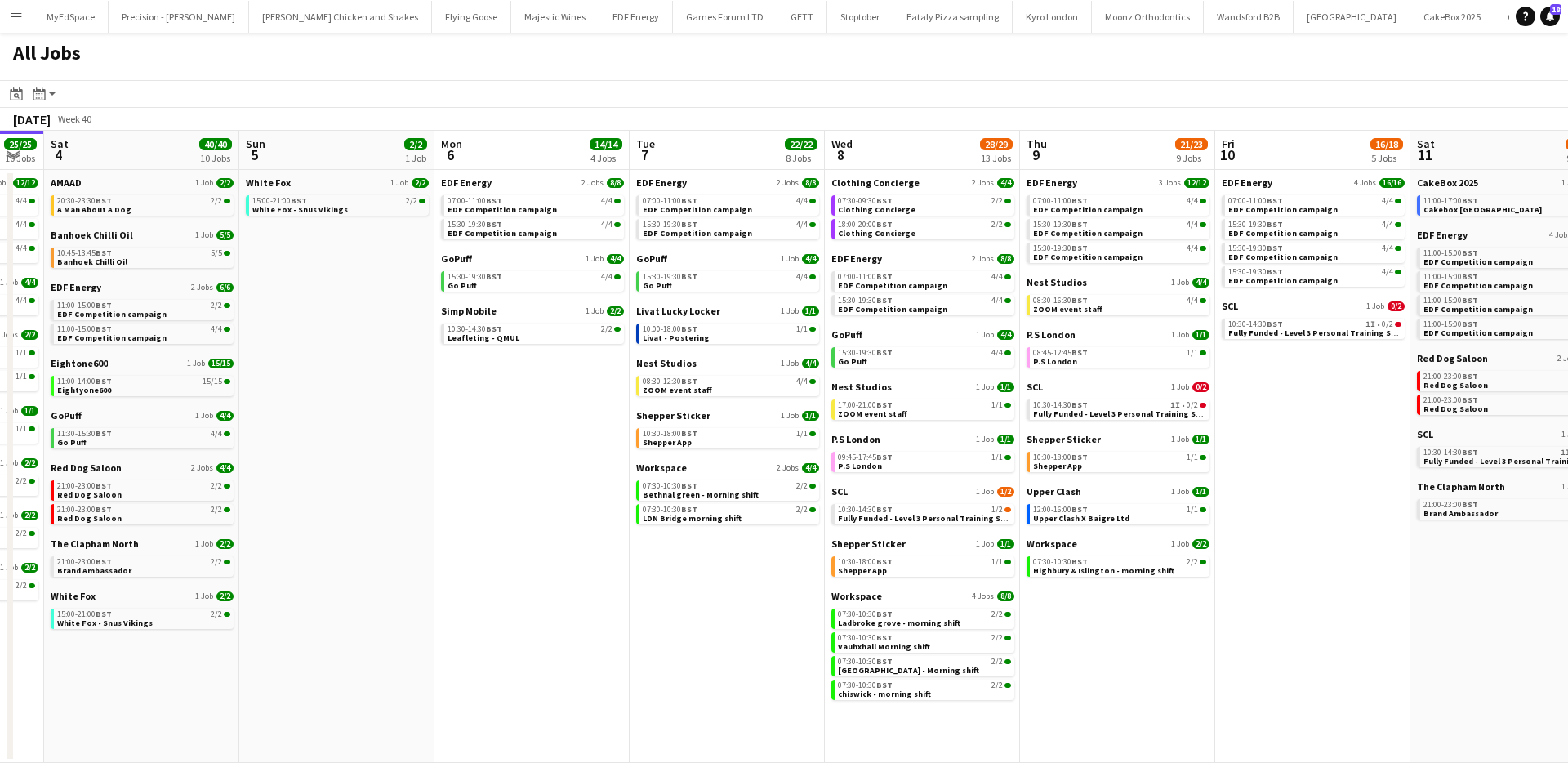
drag, startPoint x: 1307, startPoint y: 685, endPoint x: 1155, endPoint y: 685, distance: 152.0
click at [1155, 685] on app-calendar-viewport "Tue 30 23/24 11 Jobs Wed 1 26/26 14 Jobs Thu 2 26/26 13 Jobs Fri 3 25/25 10 Job…" at bounding box center [784, 447] width 1568 height 633
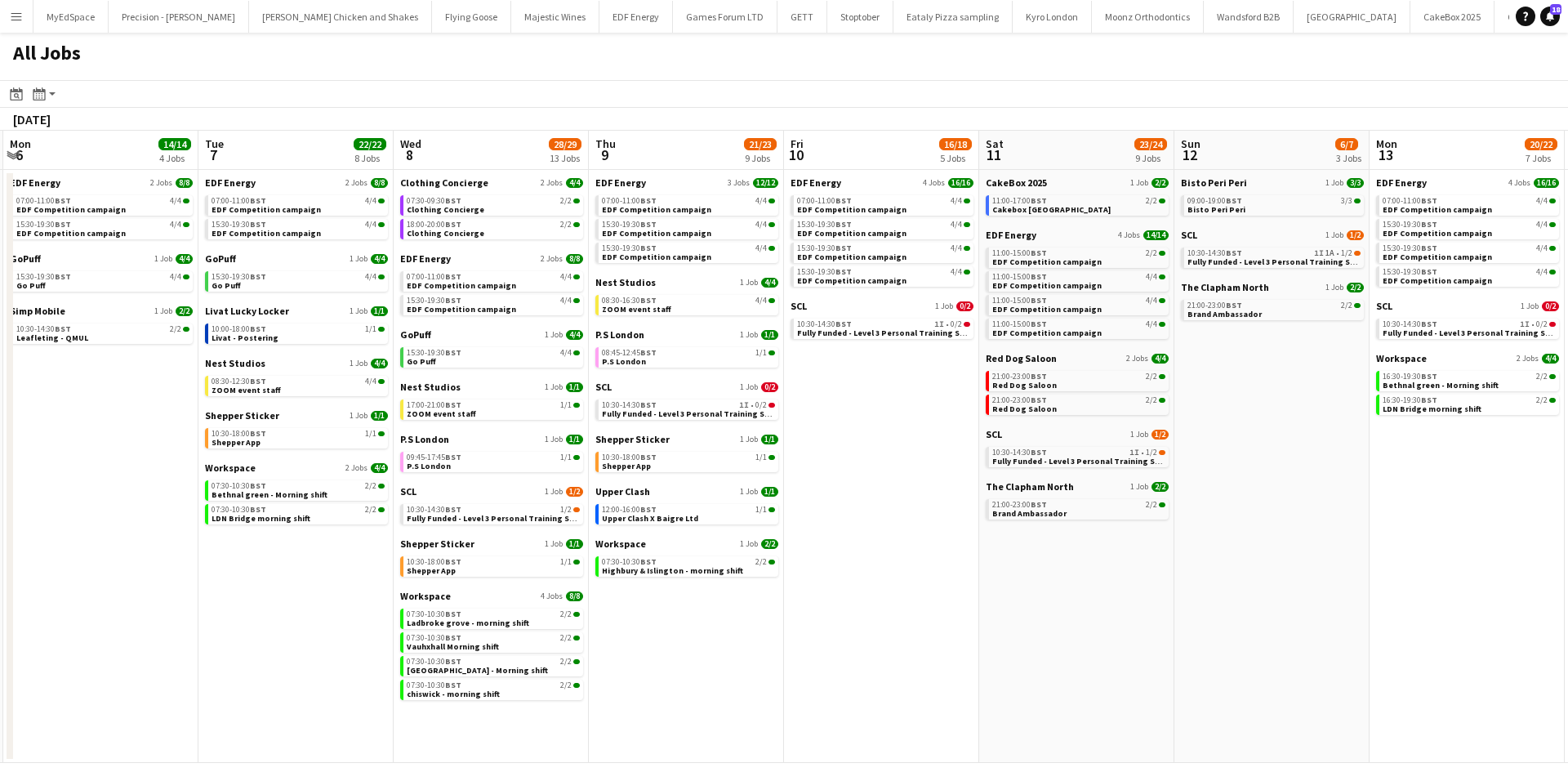
drag, startPoint x: 1236, startPoint y: 582, endPoint x: 844, endPoint y: 579, distance: 392.0
click at [844, 579] on app-calendar-viewport "Thu 2 26/26 13 Jobs Fri 3 25/25 10 Jobs Sat 4 40/40 10 Jobs Sun 5 2/2 1 Job Mon…" at bounding box center [784, 447] width 1568 height 633
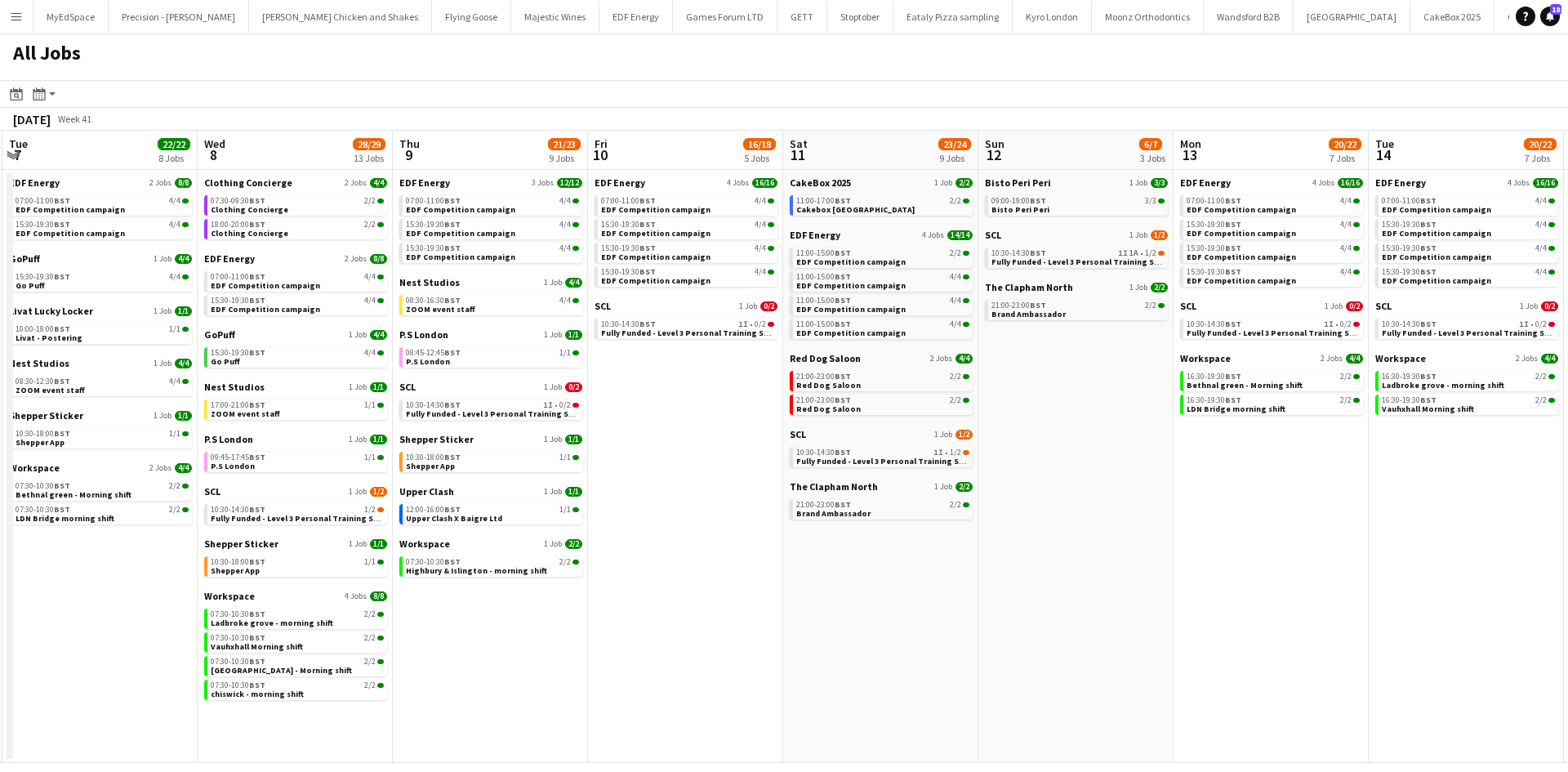
drag, startPoint x: 1410, startPoint y: 643, endPoint x: 1267, endPoint y: 611, distance: 146.5
click at [1183, 611] on app-calendar-viewport "Sat 4 40/40 10 Jobs Sun 5 2/2 1 Job Mon 6 14/14 4 Jobs Tue 7 22/22 8 Jobs Wed 8…" at bounding box center [784, 447] width 1568 height 633
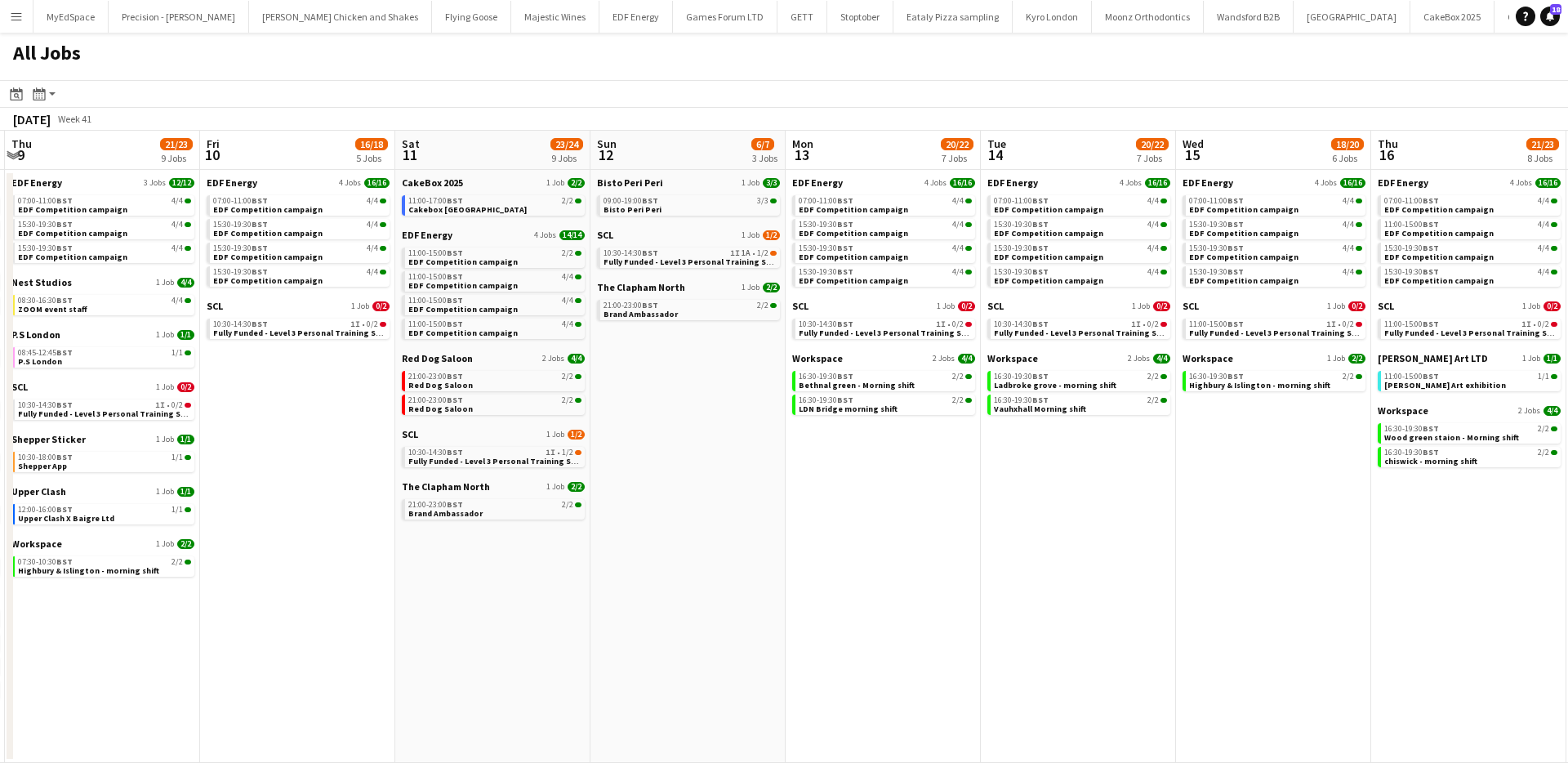
scroll to position [0, 649]
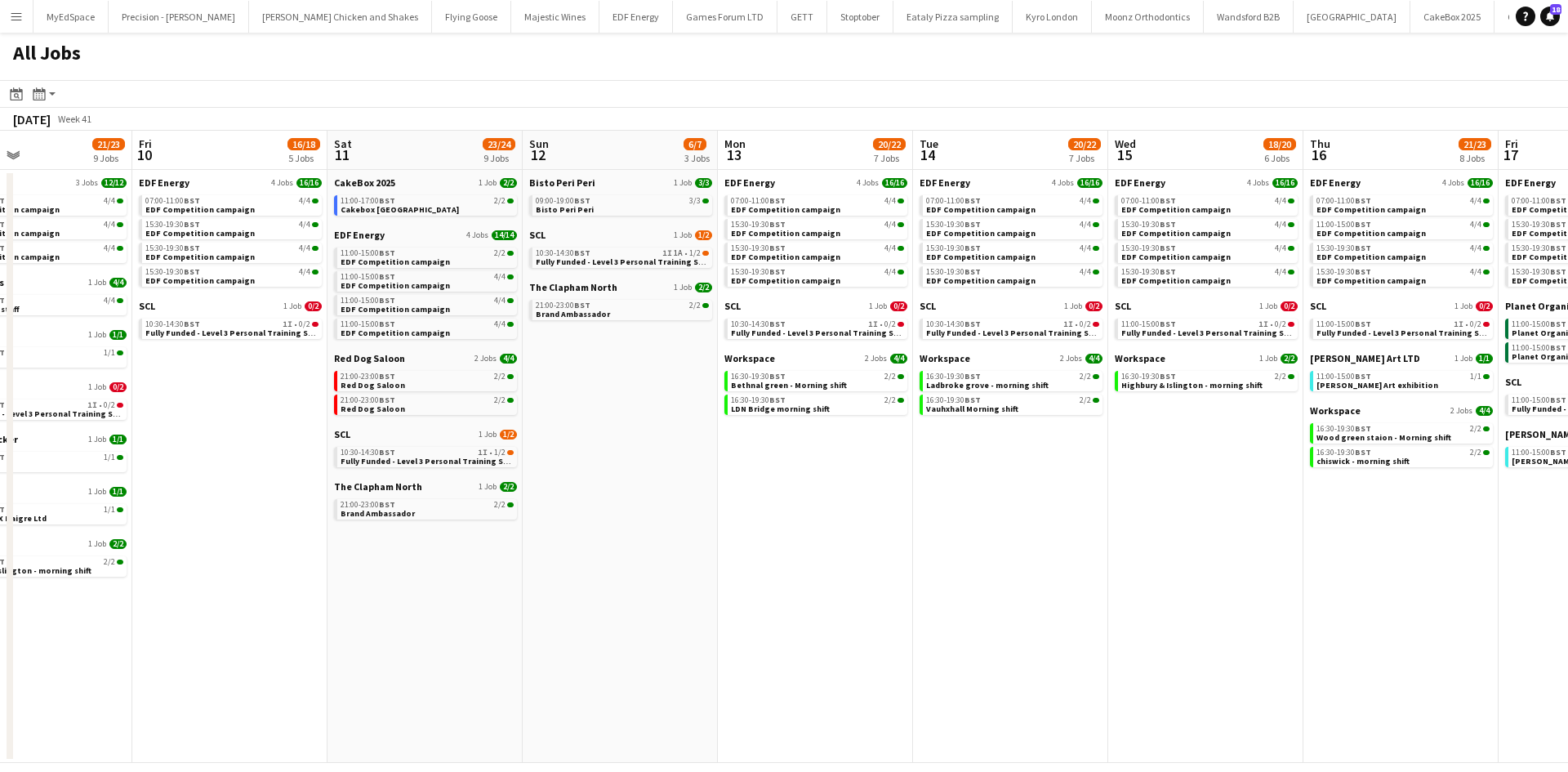
drag, startPoint x: 1289, startPoint y: 617, endPoint x: 951, endPoint y: 608, distance: 338.1
click at [951, 619] on app-calendar-viewport "Mon 6 14/14 4 Jobs Tue 7 22/22 8 Jobs Wed 8 28/29 13 Jobs Thu 9 21/23 9 Jobs Fr…" at bounding box center [784, 447] width 1568 height 633
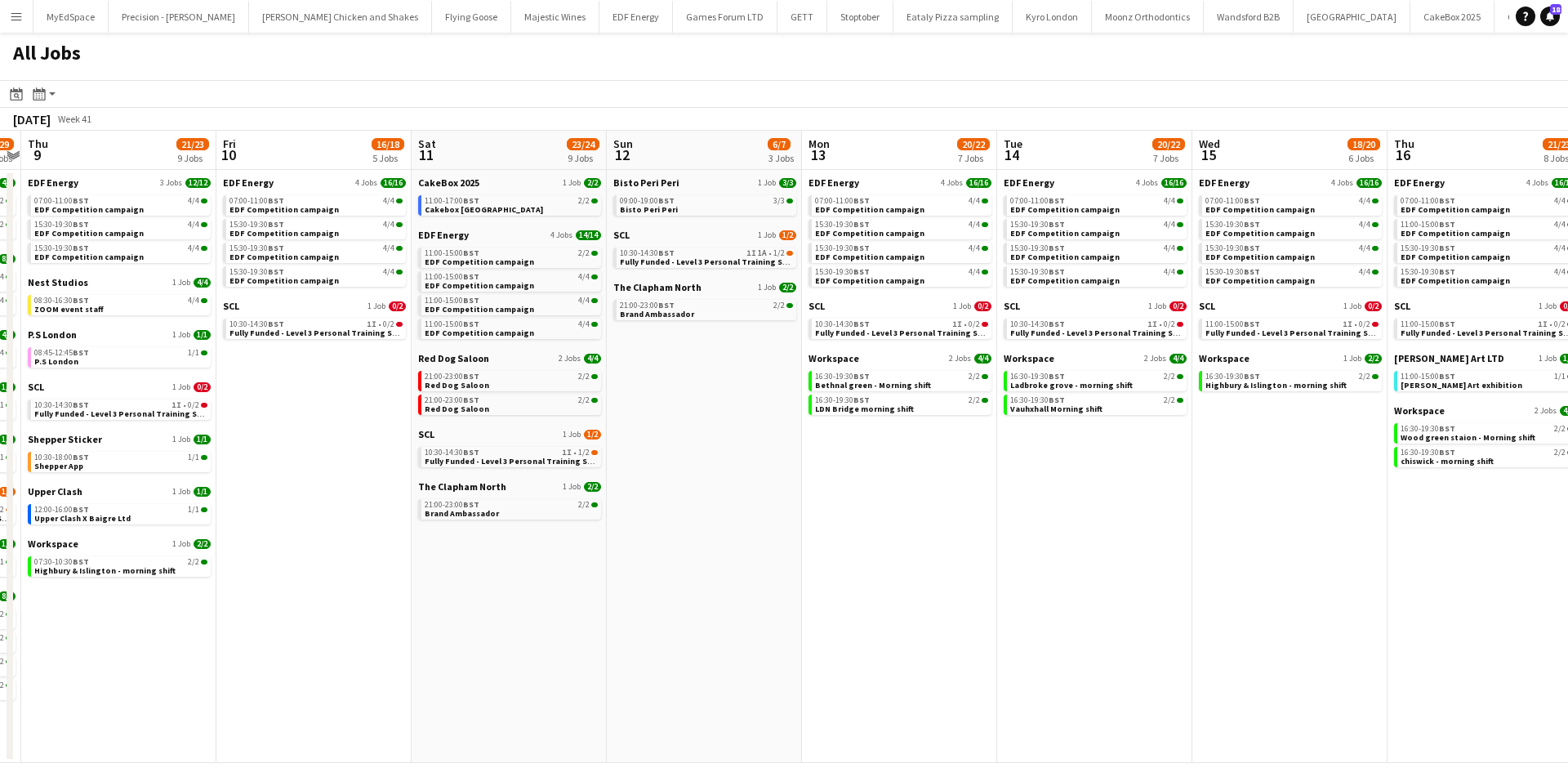
drag, startPoint x: 1191, startPoint y: 553, endPoint x: 936, endPoint y: 539, distance: 255.4
click at [936, 539] on app-calendar-viewport "Mon 6 14/14 4 Jobs Tue 7 22/22 8 Jobs Wed 8 28/29 13 Jobs Thu 9 21/23 9 Jobs Fr…" at bounding box center [784, 447] width 1568 height 633
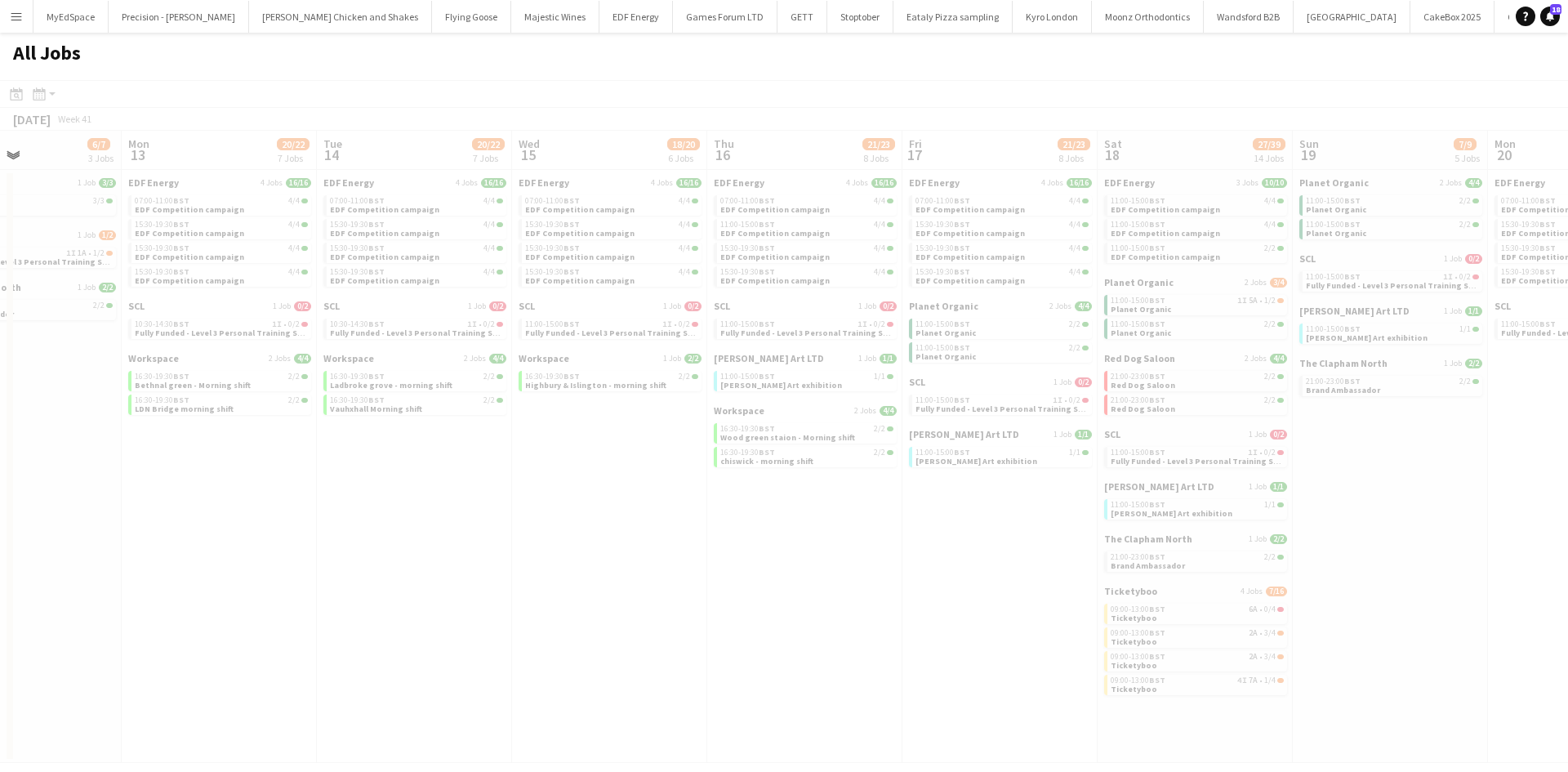
drag, startPoint x: 1197, startPoint y: 563, endPoint x: 763, endPoint y: 602, distance: 435.7
click at [765, 600] on app-calendar-viewport "Fri 10 16/18 5 Jobs Sat 11 23/24 9 Jobs Sun 12 6/7 3 Jobs Mon 13 20/22 7 Jobs T…" at bounding box center [784, 447] width 1568 height 633
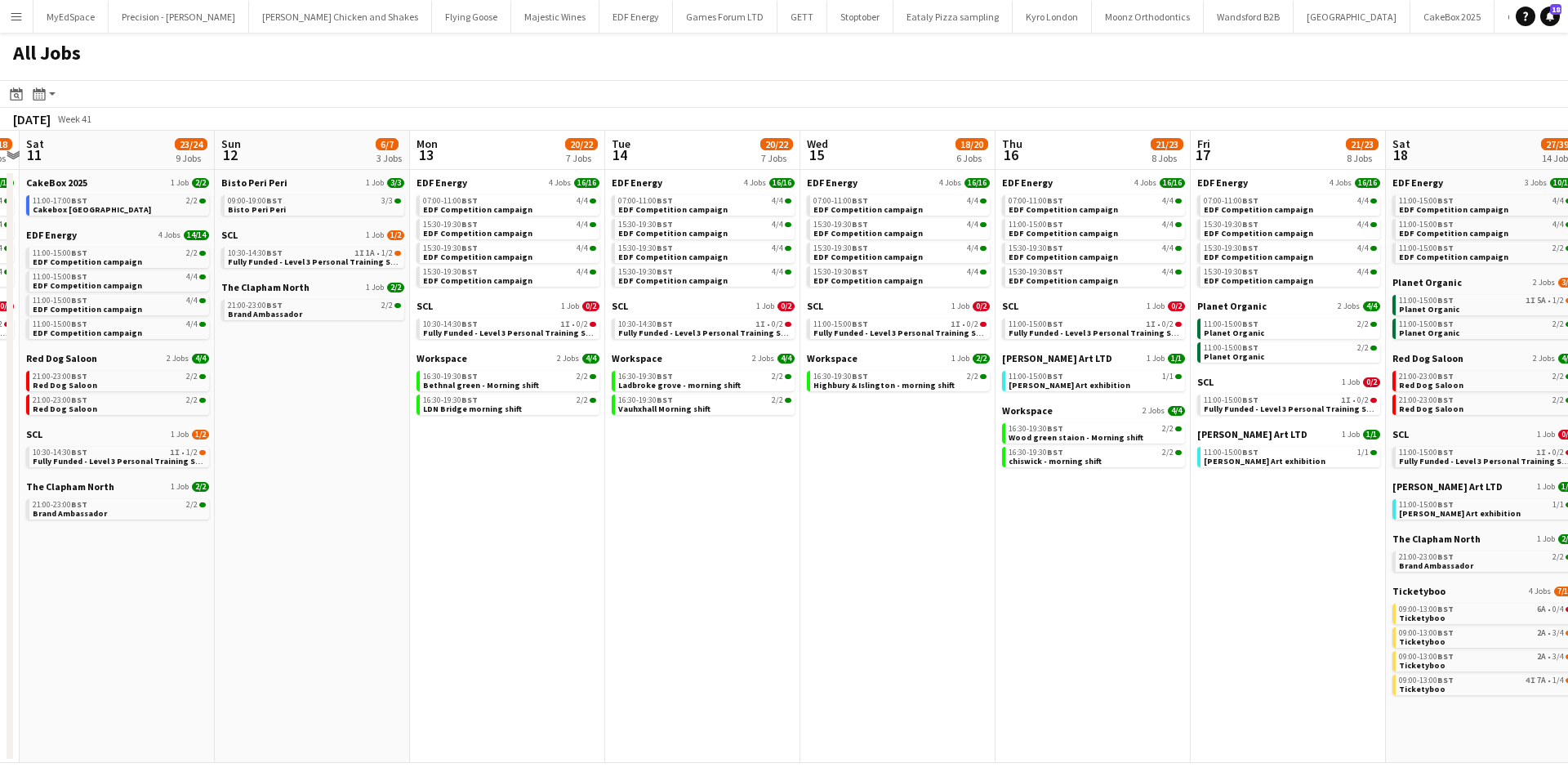
scroll to position [0, 344]
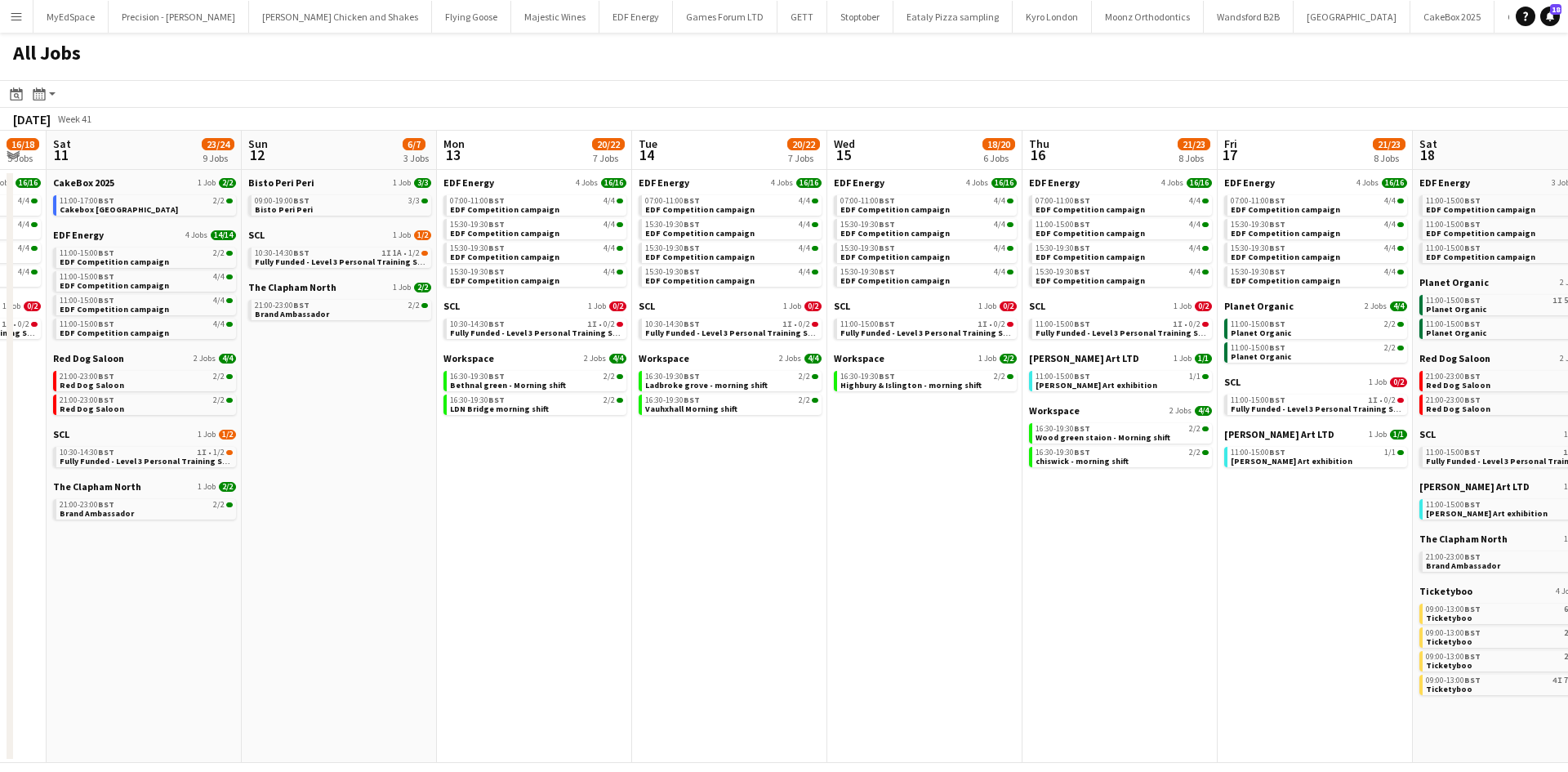
drag, startPoint x: 1128, startPoint y: 671, endPoint x: 1155, endPoint y: 675, distance: 27.3
click at [1155, 675] on app-calendar-viewport "Thu 9 21/23 9 Jobs Fri 10 16/18 5 Jobs Sat 11 23/24 9 Jobs Sun 12 6/7 3 Jobs Mo…" at bounding box center [784, 447] width 1568 height 633
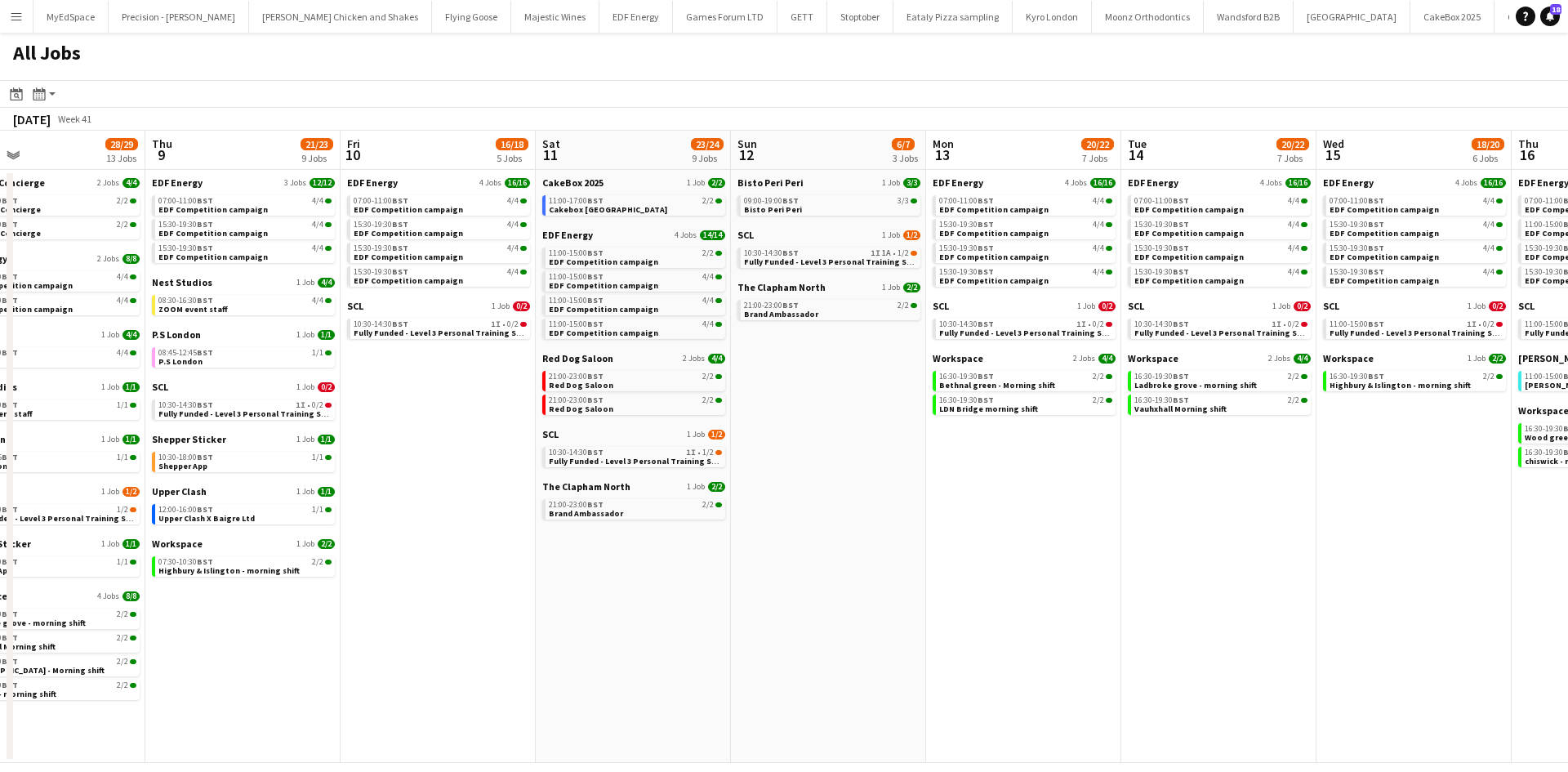
drag, startPoint x: 836, startPoint y: 624, endPoint x: 1389, endPoint y: 657, distance: 554.0
click at [1389, 657] on app-calendar-viewport "Mon 6 14/14 4 Jobs Tue 7 22/22 8 Jobs Wed 8 28/29 13 Jobs Thu 9 21/23 9 Jobs Fr…" at bounding box center [784, 447] width 1568 height 633
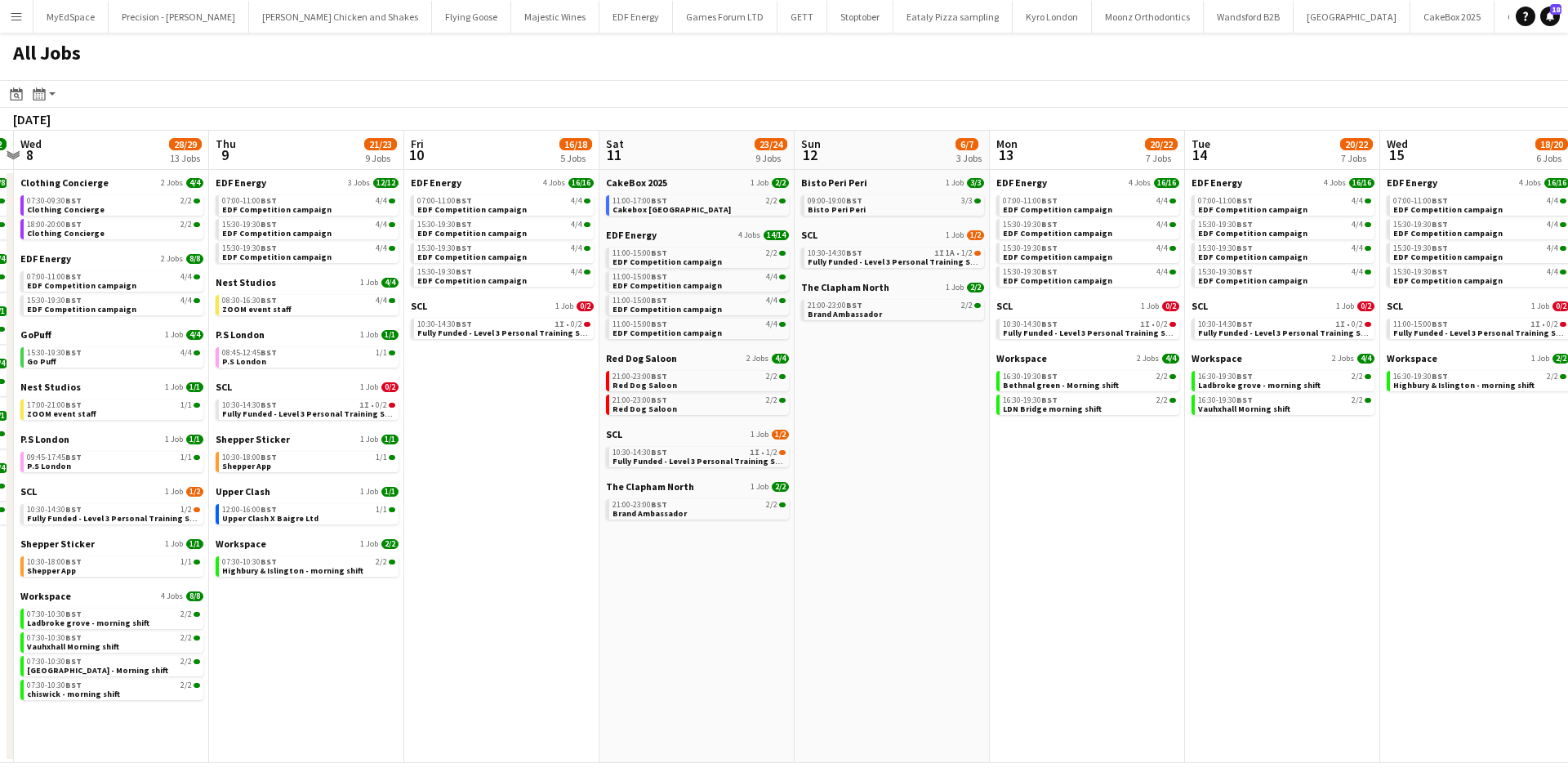
drag, startPoint x: 1567, startPoint y: 657, endPoint x: 1422, endPoint y: 657, distance: 145.0
click at [1567, 657] on app-calendar-viewport "Mon 6 14/14 4 Jobs Tue 7 22/22 8 Jobs Wed 8 28/29 13 Jobs Thu 9 21/23 9 Jobs Fr…" at bounding box center [784, 447] width 1568 height 633
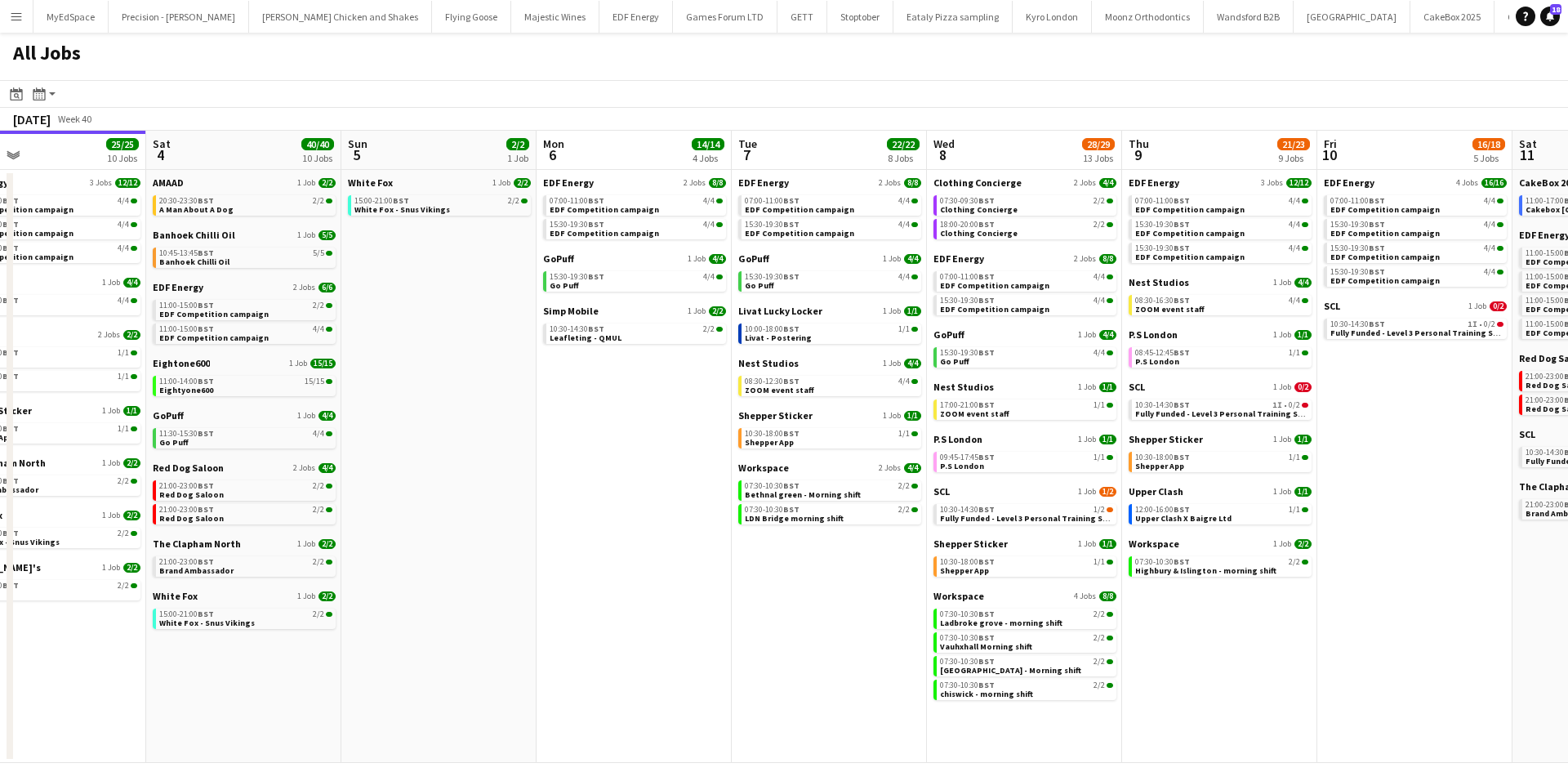
drag, startPoint x: 1093, startPoint y: 682, endPoint x: 1376, endPoint y: 704, distance: 283.9
click at [1376, 704] on app-calendar-viewport "Wed 1 26/26 14 Jobs Thu 2 26/26 13 Jobs Fri 3 25/25 10 Jobs Sat 4 40/40 10 Jobs…" at bounding box center [784, 447] width 1568 height 633
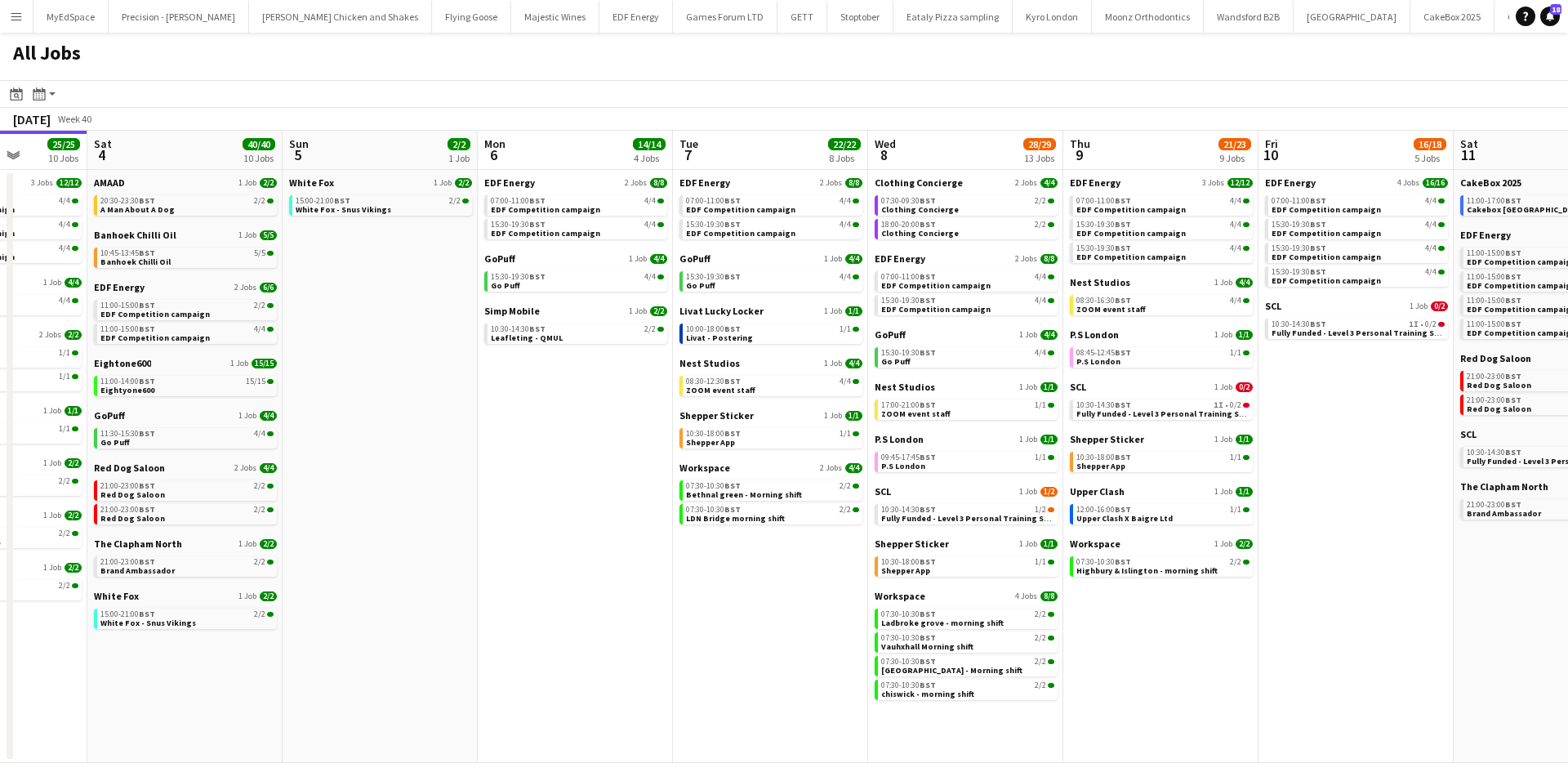
drag, startPoint x: 925, startPoint y: 525, endPoint x: 666, endPoint y: 471, distance: 264.6
click at [666, 471] on app-calendar-viewport "Tue 30 23/24 11 Jobs Wed 1 26/26 14 Jobs Thu 2 26/26 13 Jobs Fri 3 25/25 10 Job…" at bounding box center [784, 447] width 1568 height 633
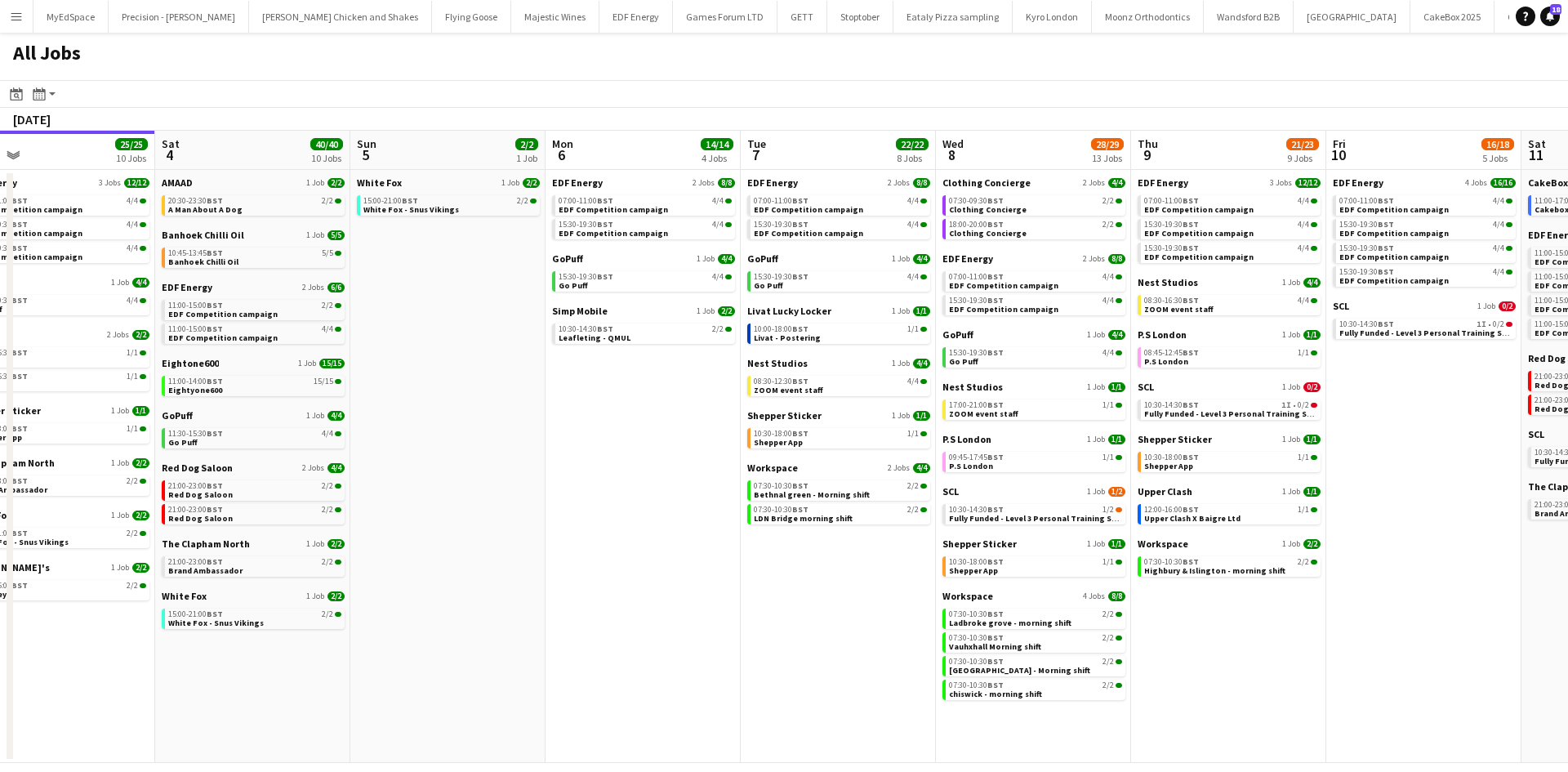
scroll to position [0, 483]
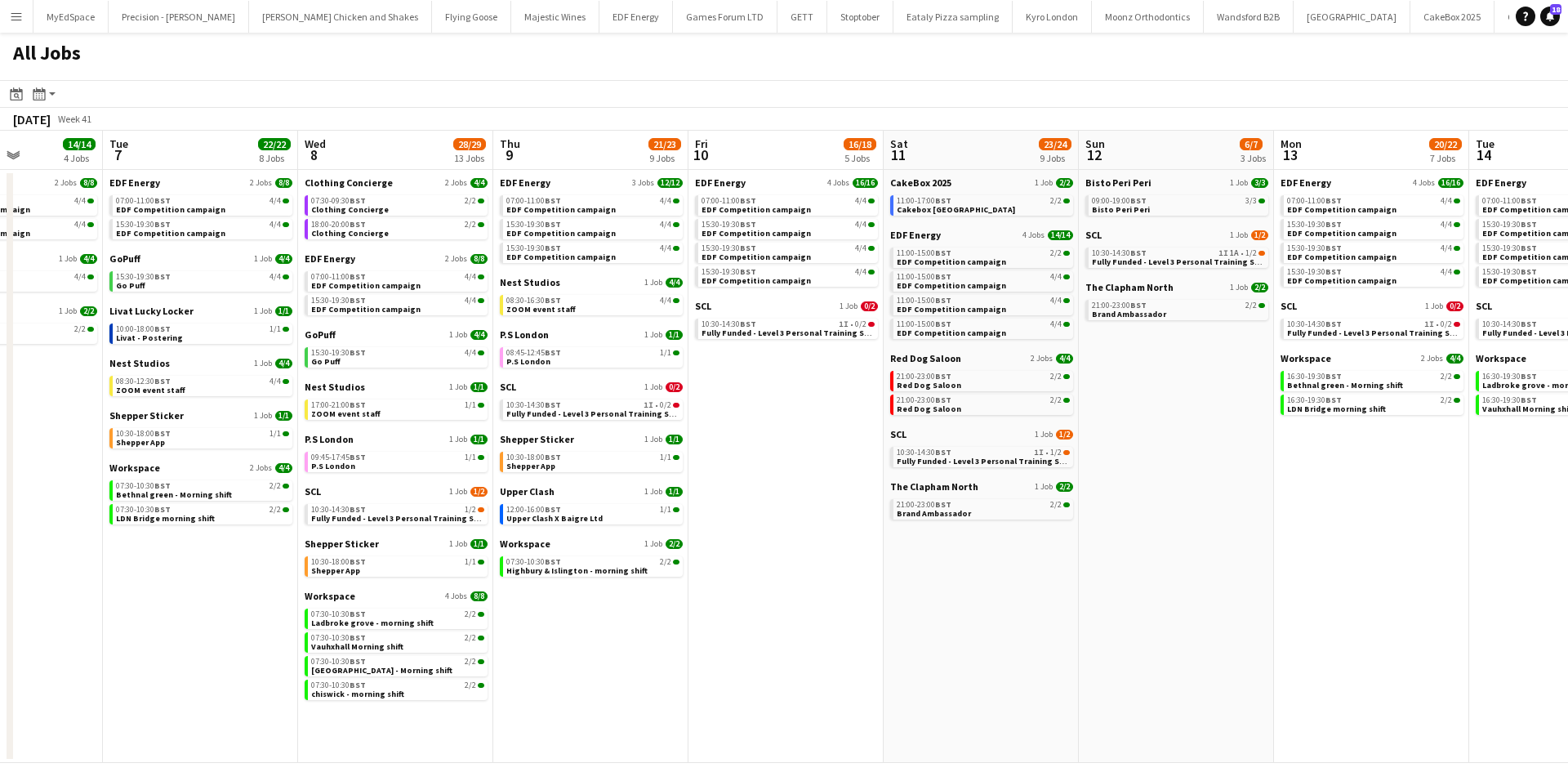
drag, startPoint x: 1282, startPoint y: 650, endPoint x: 723, endPoint y: 617, distance: 560.0
click at [723, 617] on app-calendar-viewport "Sat 4 40/40 10 Jobs Sun 5 2/2 1 Job Mon 6 14/14 4 Jobs Tue 7 22/22 8 Jobs Wed 8…" at bounding box center [784, 447] width 1568 height 633
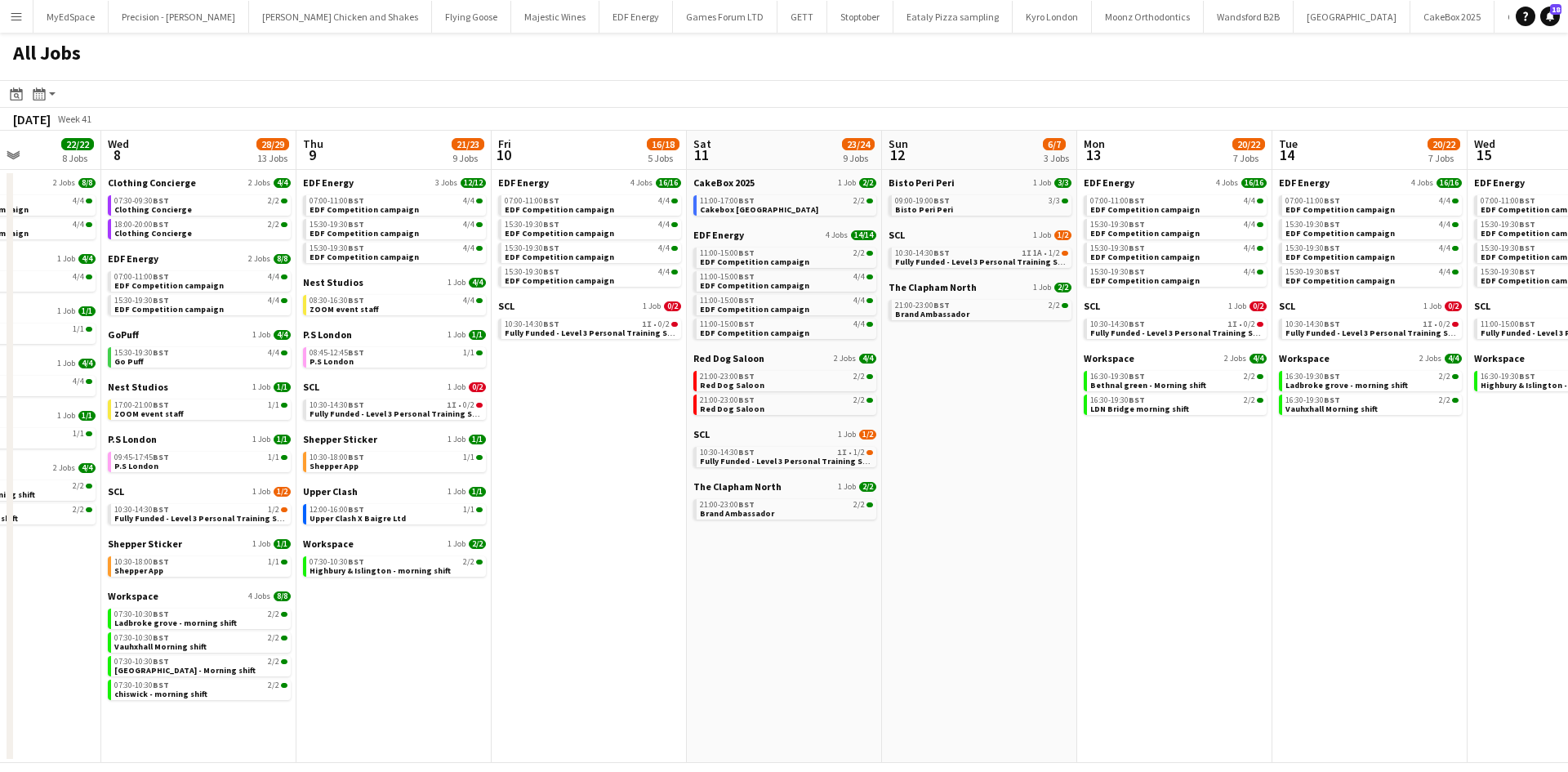
scroll to position [0, 723]
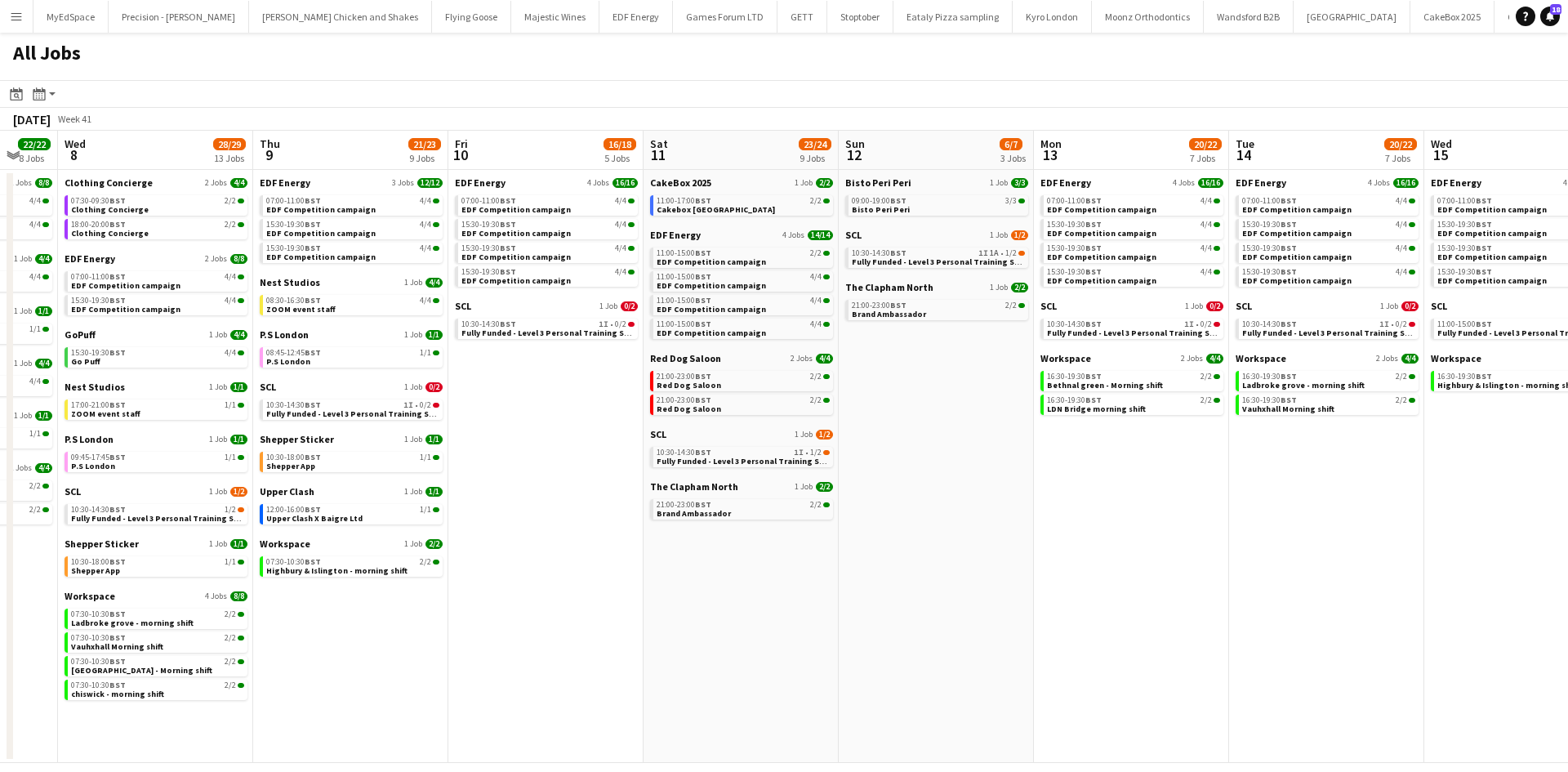
drag, startPoint x: 1106, startPoint y: 587, endPoint x: 1015, endPoint y: 553, distance: 97.1
click at [1015, 553] on app-calendar-viewport "Sat 4 40/40 10 Jobs Sun 5 2/2 1 Job Mon 6 14/14 4 Jobs Tue 7 22/22 8 Jobs Wed 8…" at bounding box center [784, 447] width 1568 height 633
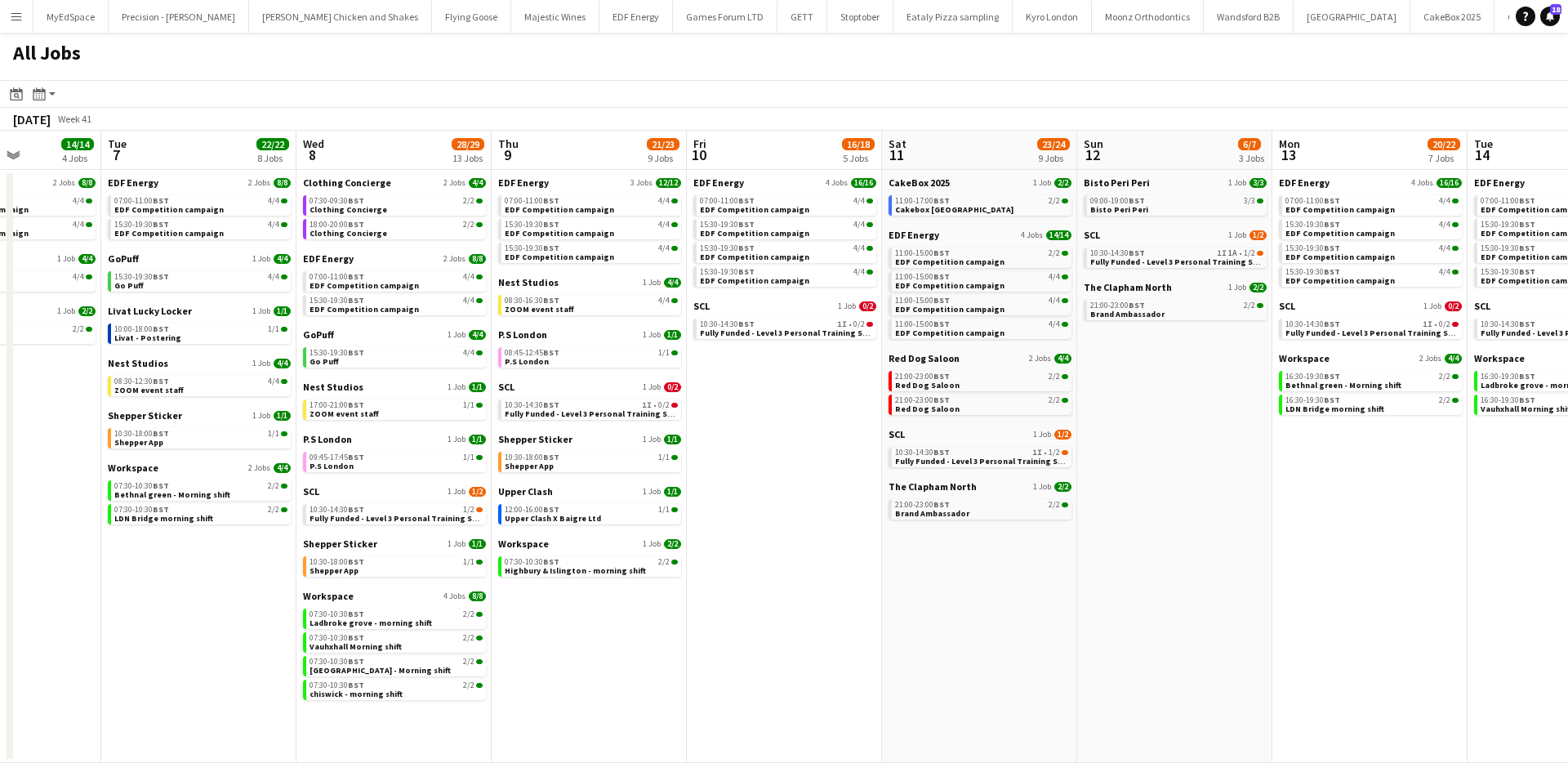
drag, startPoint x: 1327, startPoint y: 671, endPoint x: 1167, endPoint y: 682, distance: 160.4
click at [1167, 682] on app-calendar-viewport "Sat 4 40/40 10 Jobs Sun 5 2/2 1 Job Mon 6 14/14 4 Jobs Tue 7 22/22 8 Jobs Wed 8…" at bounding box center [784, 447] width 1568 height 633
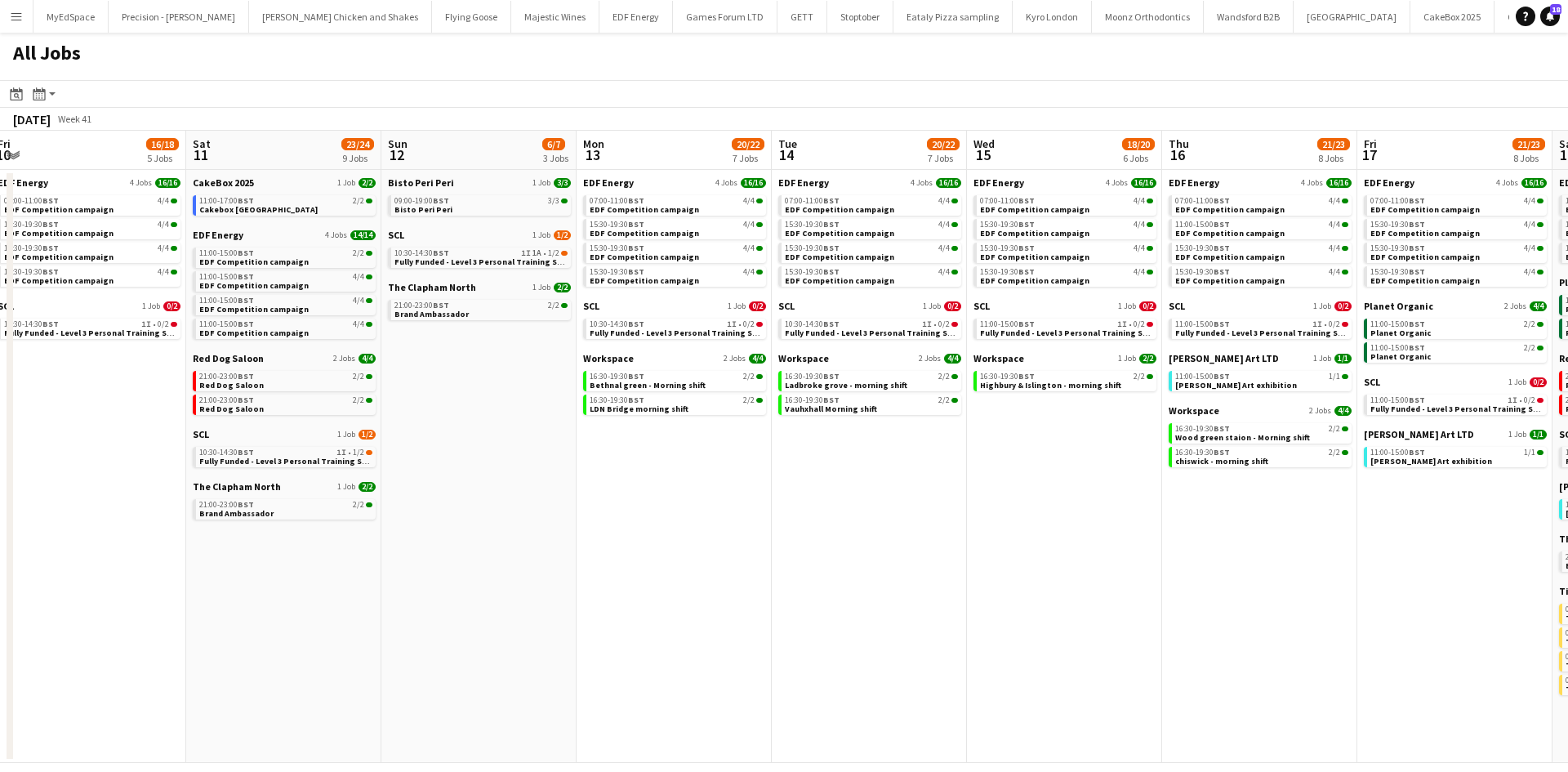
drag, startPoint x: 1239, startPoint y: 643, endPoint x: 1023, endPoint y: 629, distance: 216.5
click at [979, 633] on app-calendar-viewport "Mon 6 14/14 4 Jobs Tue 7 22/22 8 Jobs Wed 8 28/29 13 Jobs Thu 9 21/23 9 Jobs Fr…" at bounding box center [784, 447] width 1568 height 633
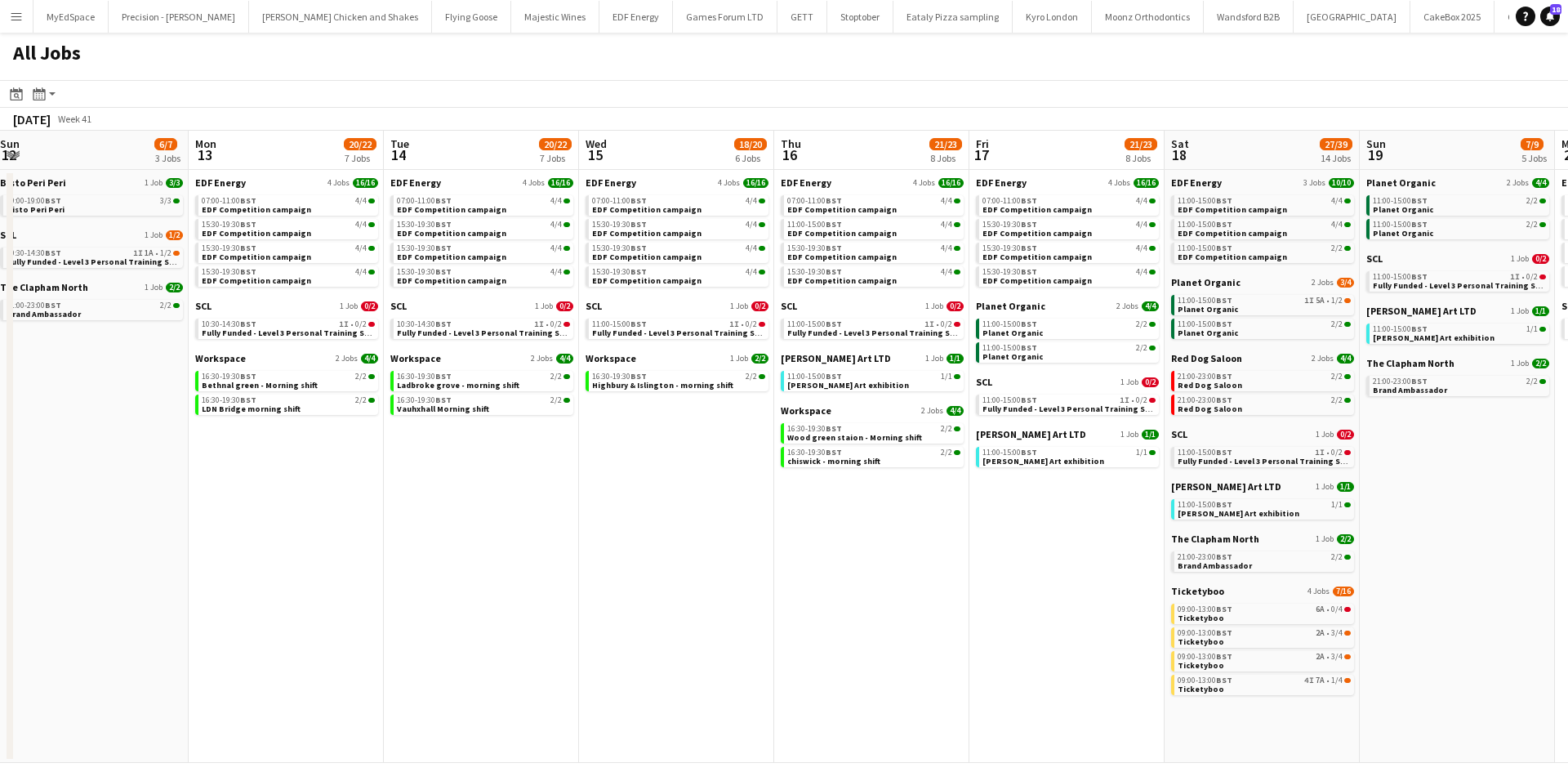
drag, startPoint x: 1247, startPoint y: 610, endPoint x: 843, endPoint y: 607, distance: 404.0
click at [843, 607] on app-calendar-viewport "Wed 8 28/29 13 Jobs Thu 9 21/23 9 Jobs Fri 10 16/18 5 Jobs Sat 11 23/24 9 Jobs …" at bounding box center [784, 447] width 1568 height 633
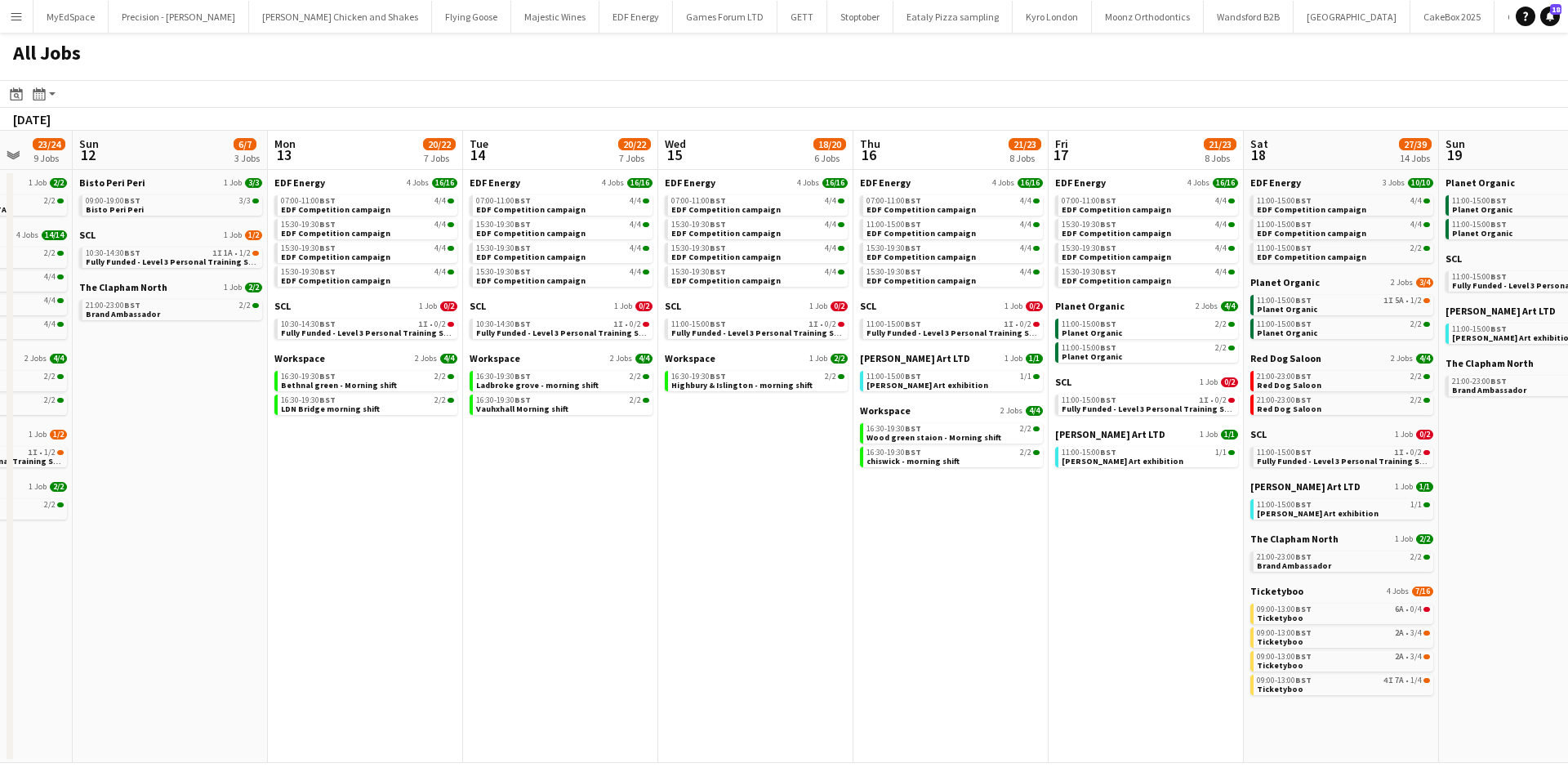
drag, startPoint x: 1028, startPoint y: 490, endPoint x: 734, endPoint y: 473, distance: 294.5
click at [734, 473] on app-calendar-viewport "Wed 8 28/29 13 Jobs Thu 9 21/23 9 Jobs Fri 10 16/18 5 Jobs Sat 11 23/24 9 Jobs …" at bounding box center [784, 447] width 1568 height 633
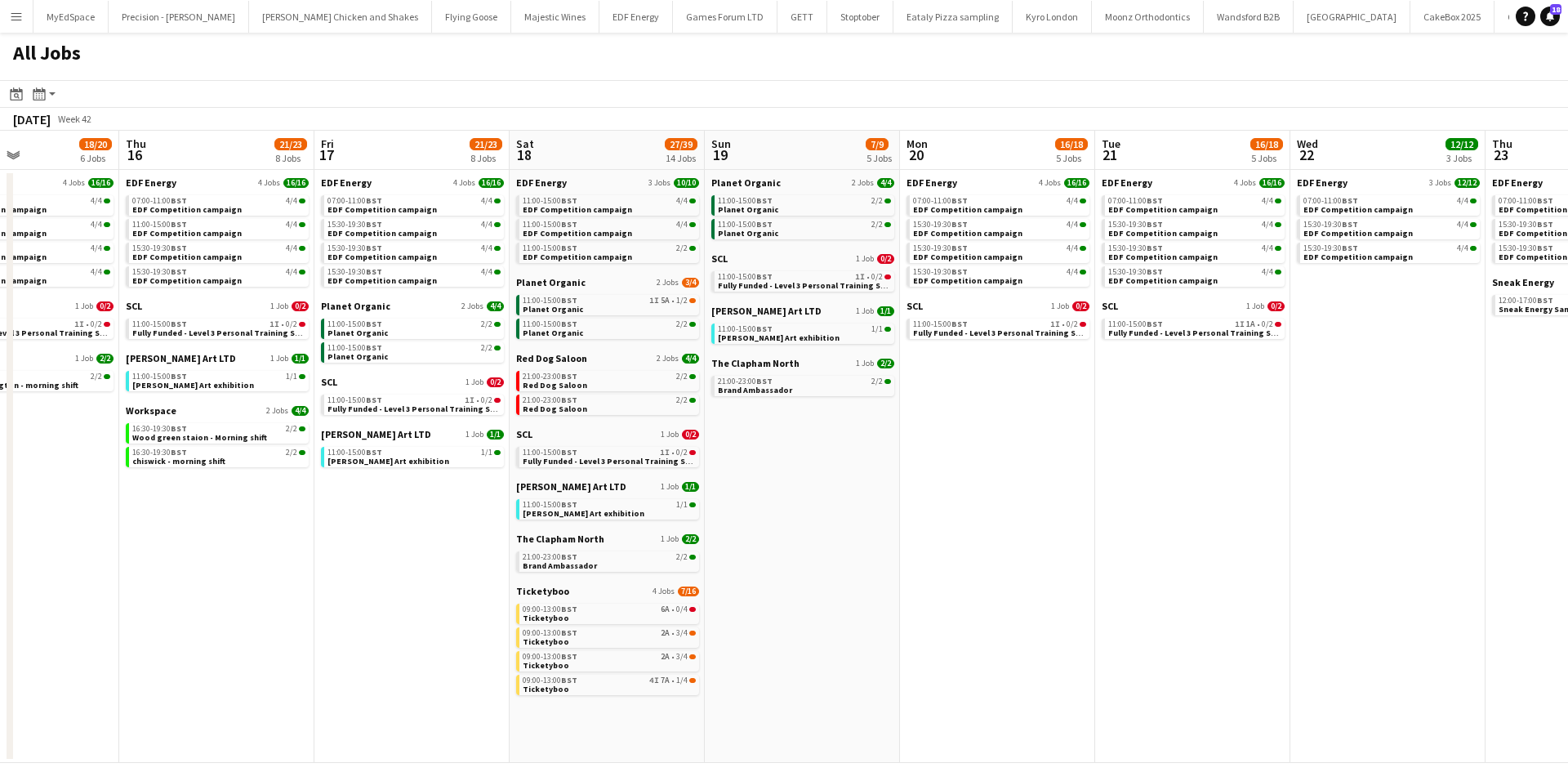
drag, startPoint x: 1463, startPoint y: 550, endPoint x: 1071, endPoint y: 550, distance: 392.0
click at [1071, 550] on app-calendar-viewport "Sun 12 6/7 3 Jobs Mon 13 20/22 7 Jobs Tue 14 20/22 7 Jobs Wed 15 18/20 6 Jobs T…" at bounding box center [784, 447] width 1568 height 633
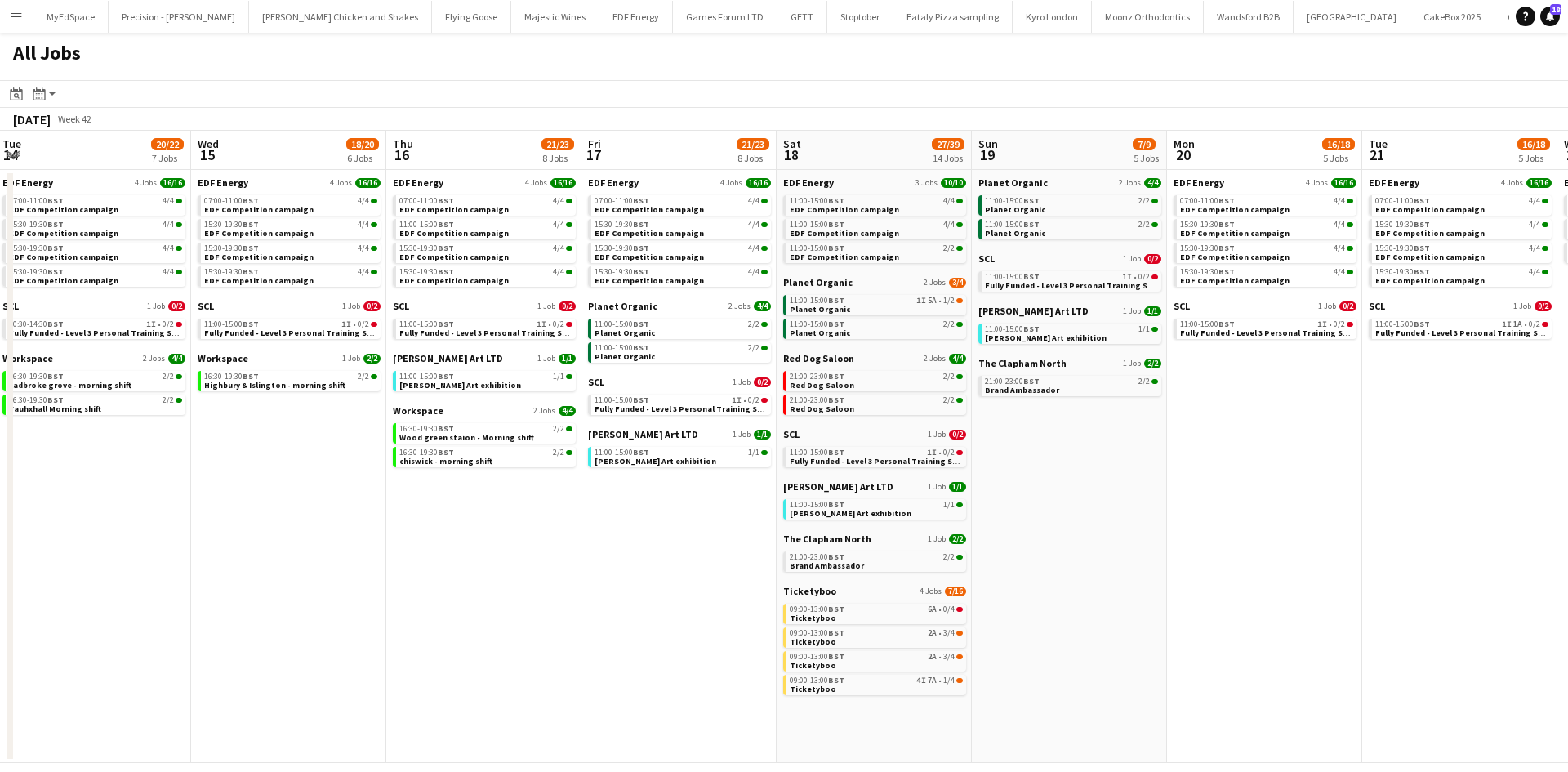
drag, startPoint x: 1185, startPoint y: 640, endPoint x: 1239, endPoint y: 637, distance: 54.1
click at [1239, 637] on app-calendar-viewport "Sun 12 6/7 3 Jobs Mon 13 20/22 7 Jobs Tue 14 20/22 7 Jobs Wed 15 18/20 6 Jobs T…" at bounding box center [784, 447] width 1568 height 633
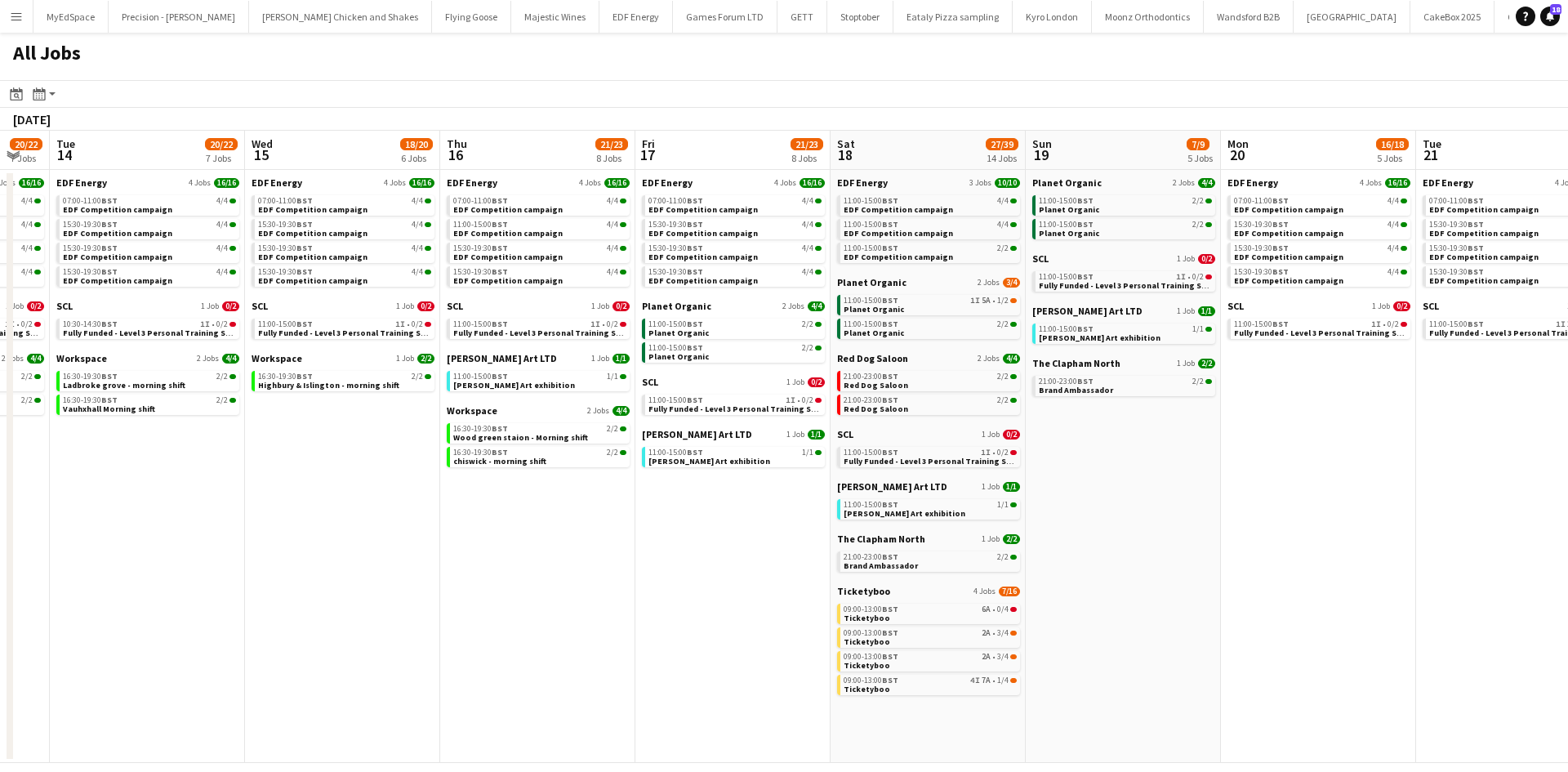
scroll to position [0, 351]
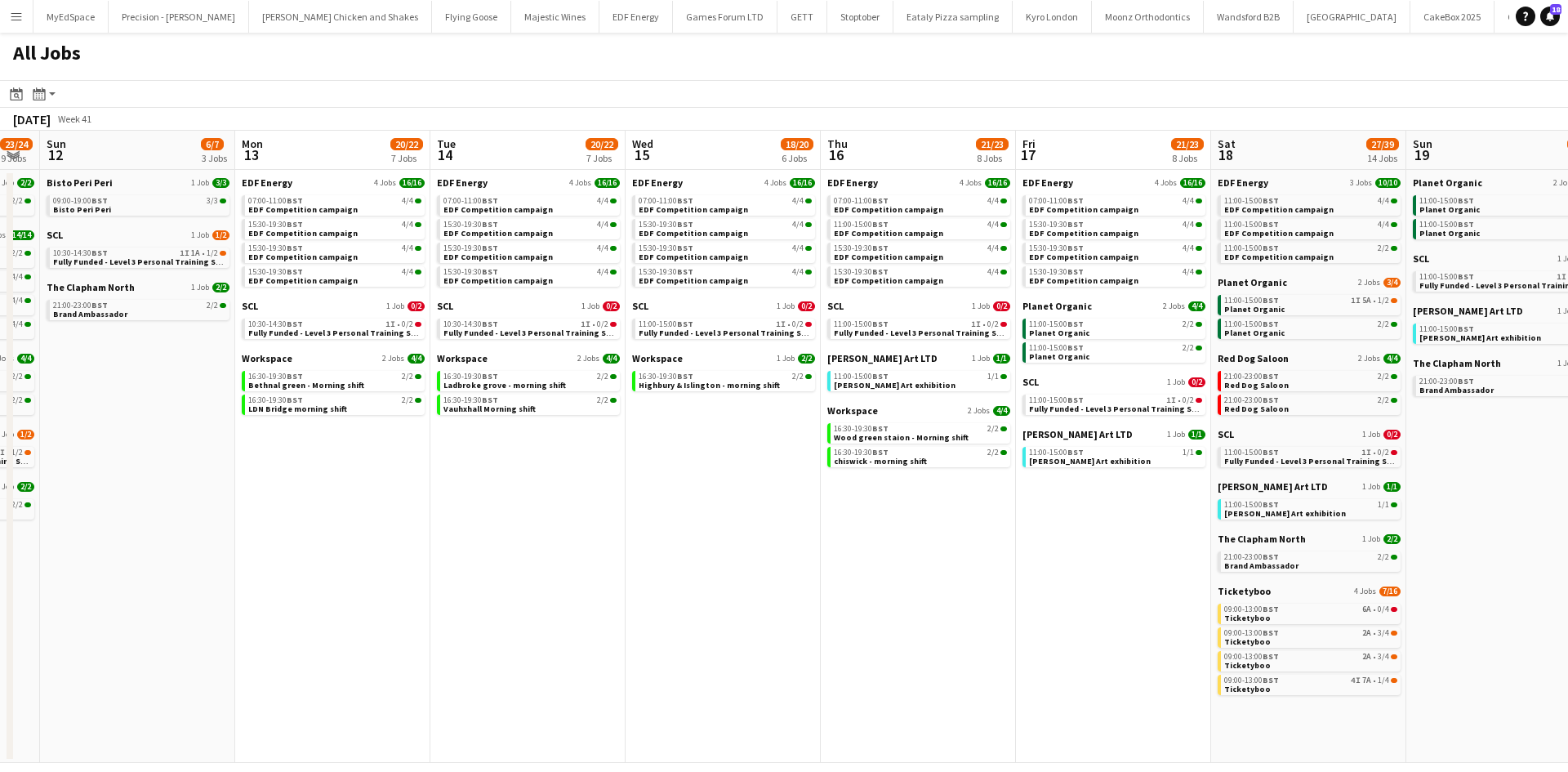
drag, startPoint x: 1047, startPoint y: 608, endPoint x: 1263, endPoint y: 608, distance: 216.0
click at [1263, 608] on app-calendar-viewport "Fri 10 16/18 5 Jobs Sat 11 23/24 9 Jobs Sun 12 6/7 3 Jobs Mon 13 20/22 7 Jobs T…" at bounding box center [784, 447] width 1568 height 633
drag, startPoint x: 698, startPoint y: 632, endPoint x: 1093, endPoint y: 667, distance: 396.5
click at [1093, 667] on app-calendar-viewport "Fri 10 16/18 5 Jobs Sat 11 23/24 9 Jobs Sun 12 6/7 3 Jobs Mon 13 20/22 7 Jobs T…" at bounding box center [784, 447] width 1568 height 633
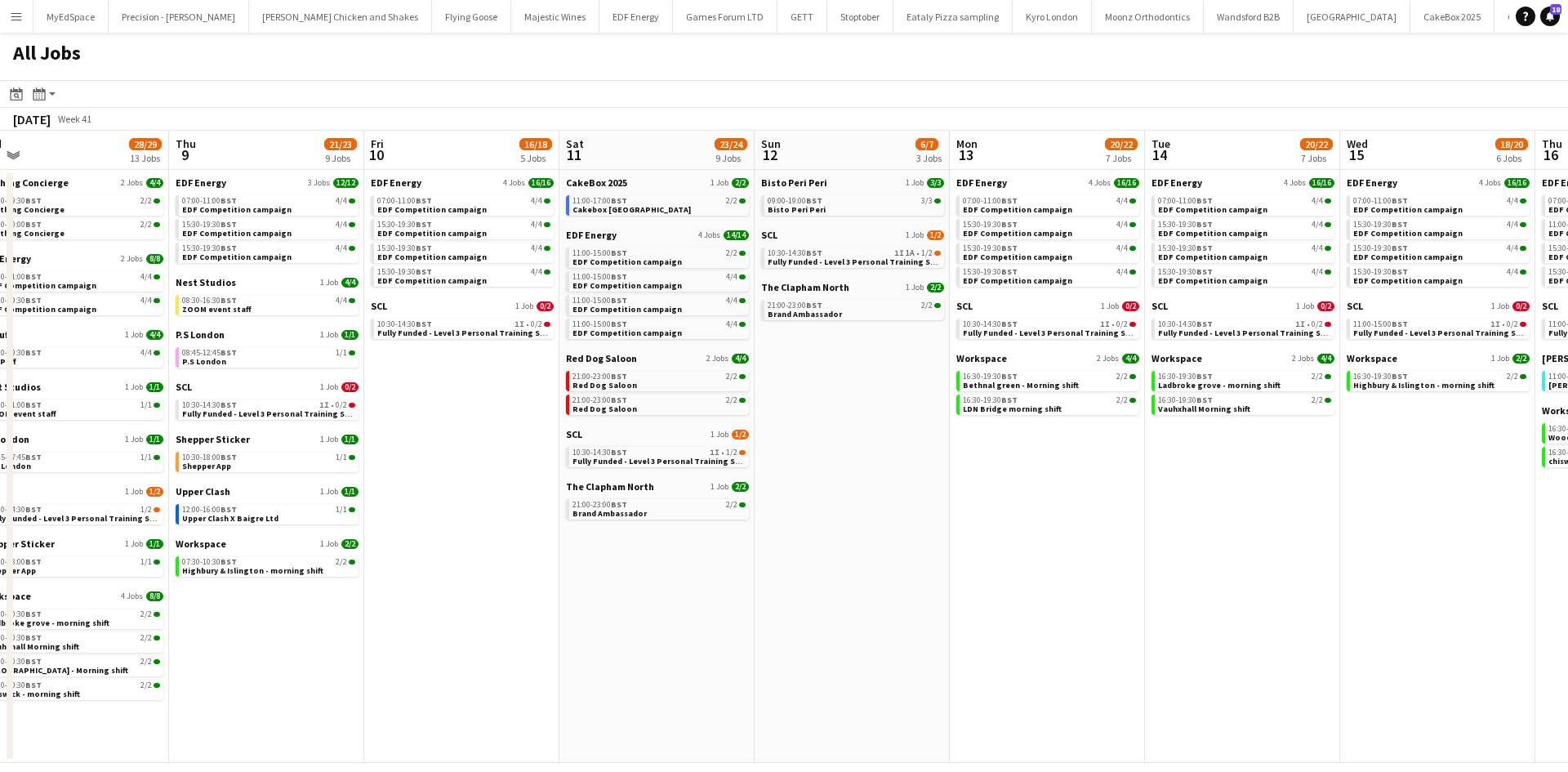
drag, startPoint x: 696, startPoint y: 597, endPoint x: 1045, endPoint y: 605, distance: 349.1
click at [1238, 631] on app-calendar-viewport "Mon 6 14/14 4 Jobs Tue 7 22/22 8 Jobs Wed 8 28/29 13 Jobs Thu 9 21/23 9 Jobs Fr…" at bounding box center [784, 447] width 1568 height 633
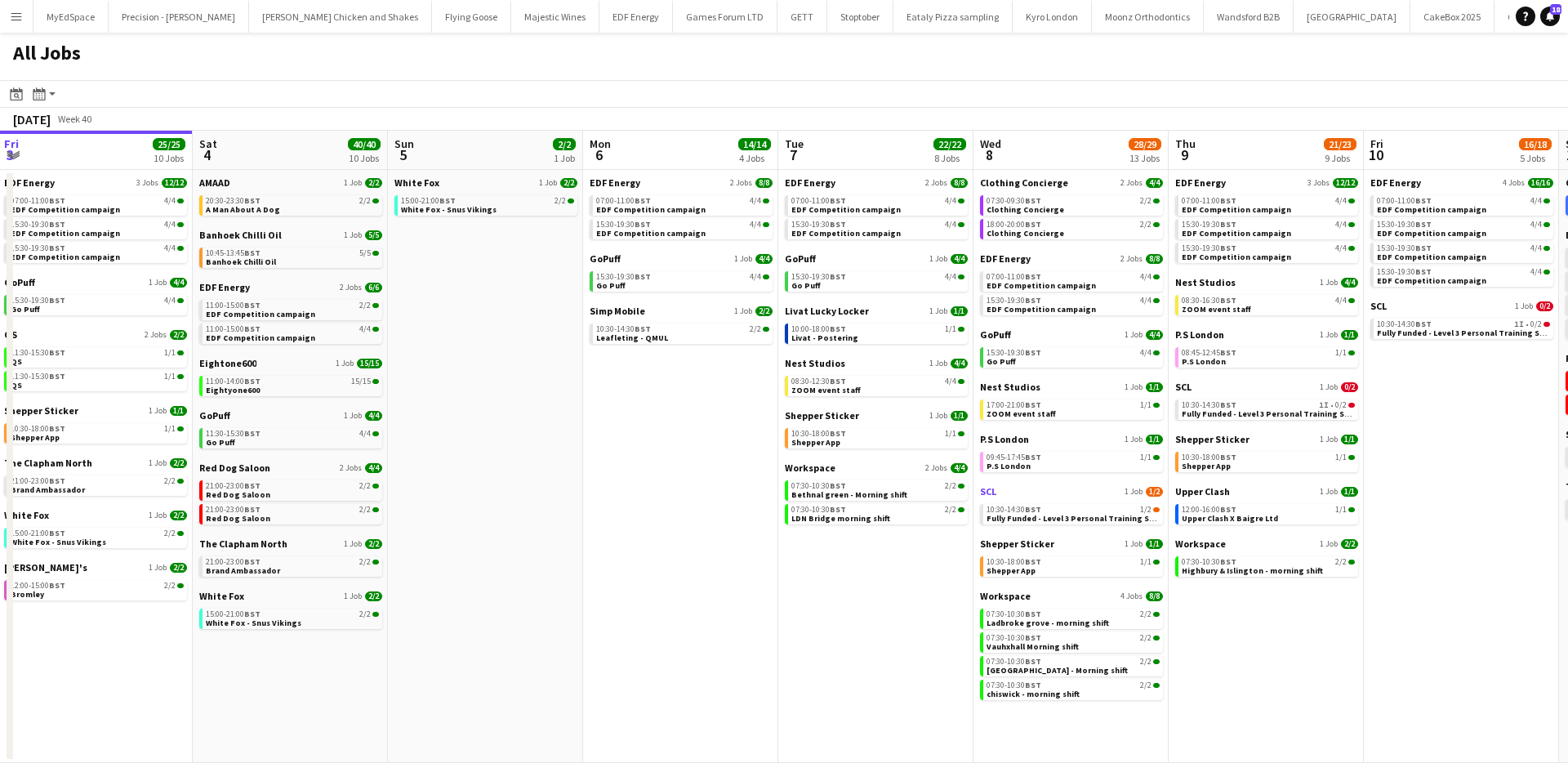
drag, startPoint x: 808, startPoint y: 583, endPoint x: 1127, endPoint y: 494, distance: 331.2
click at [1544, 461] on app-calendar-viewport "Wed 1 26/26 14 Jobs Thu 2 26/26 13 Jobs Fri 3 25/25 10 Jobs Sat 4 40/40 10 Jobs…" at bounding box center [784, 447] width 1568 height 633
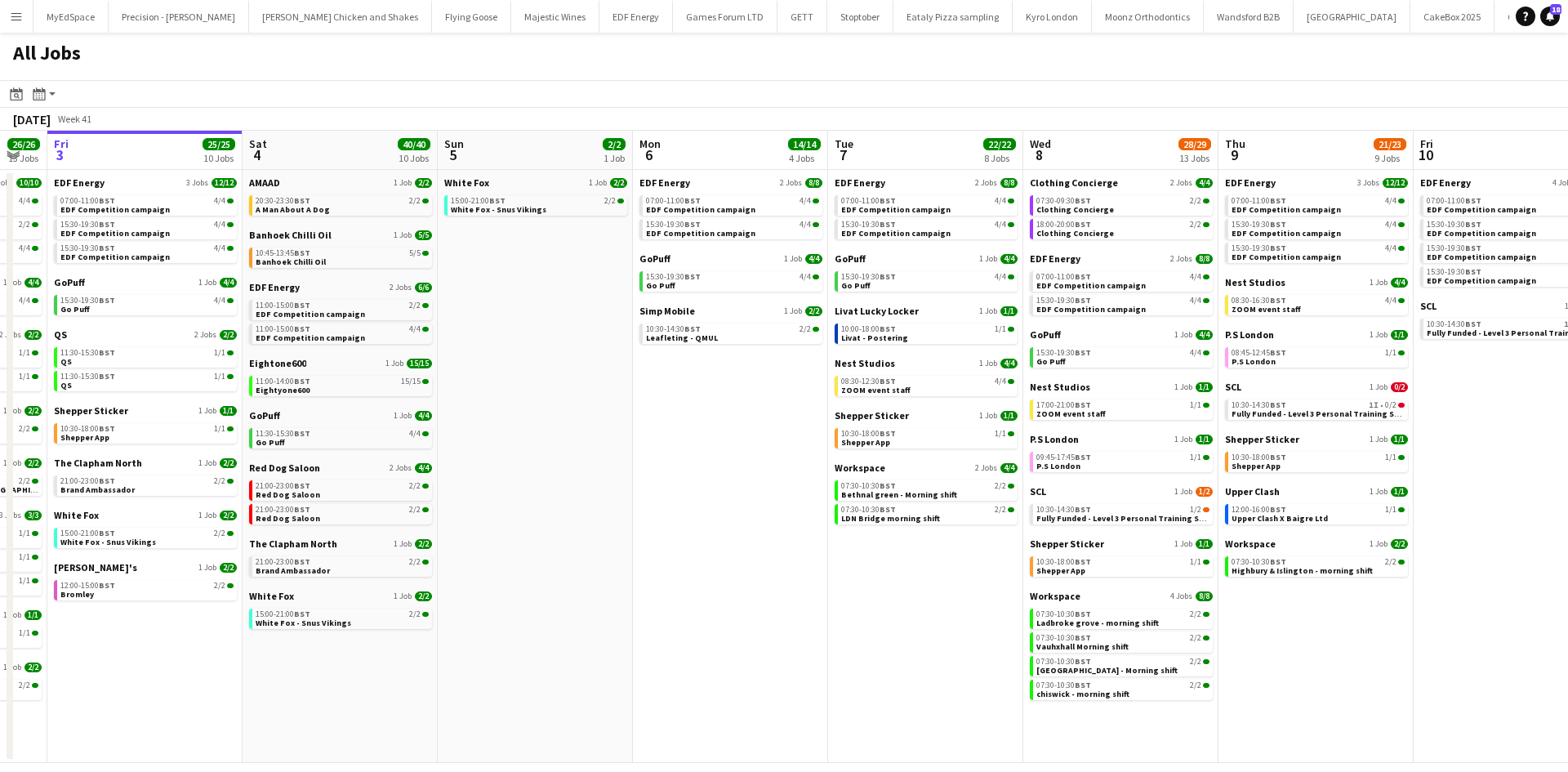
drag, startPoint x: 1068, startPoint y: 508, endPoint x: 1289, endPoint y: 508, distance: 221.0
click at [1289, 508] on app-calendar-viewport "Wed 1 26/26 14 Jobs Thu 2 26/26 13 Jobs Fri 3 25/25 10 Jobs Sat 4 40/40 10 Jobs…" at bounding box center [784, 447] width 1568 height 633
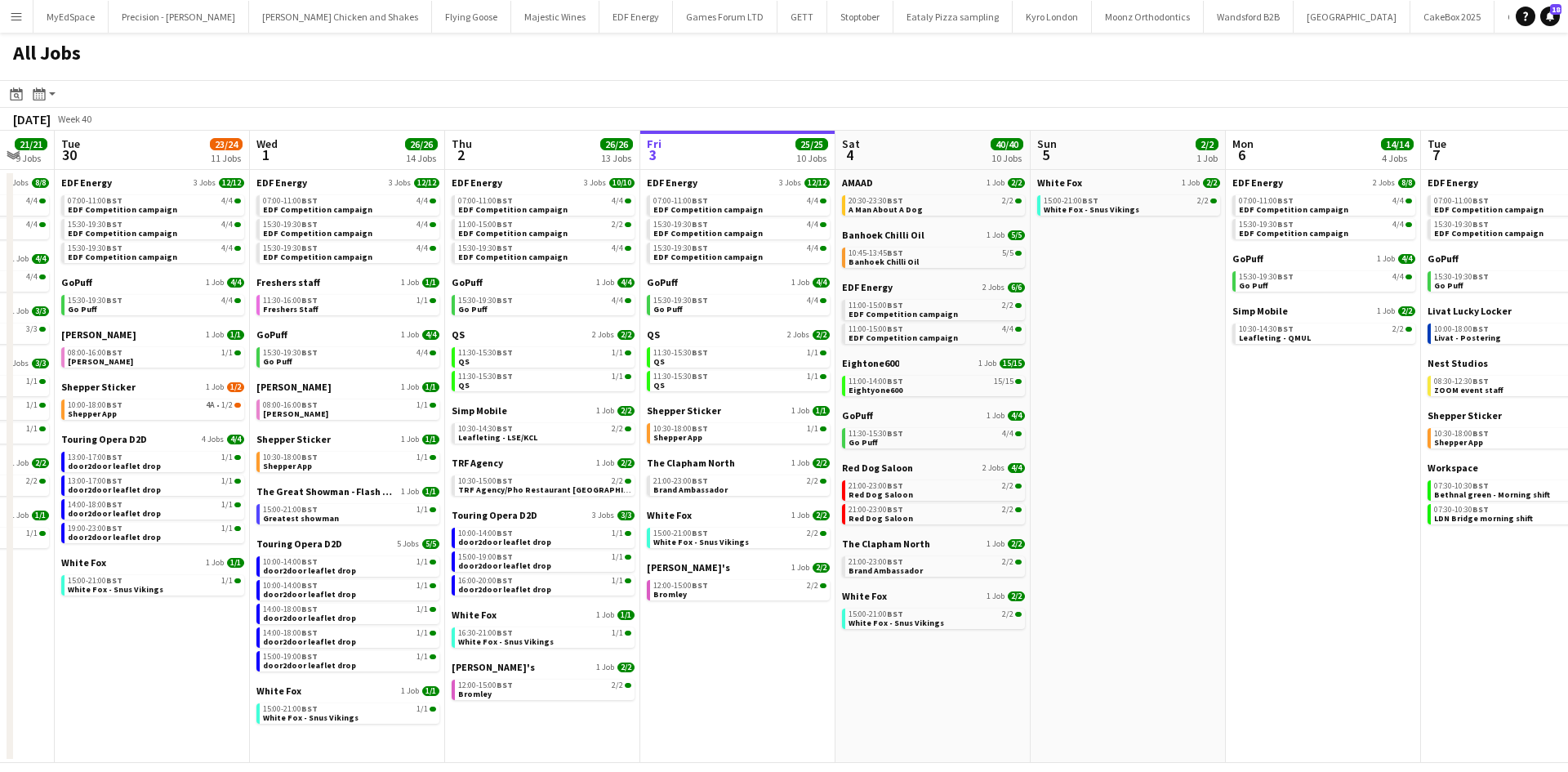
drag, startPoint x: 1154, startPoint y: 550, endPoint x: 1130, endPoint y: 532, distance: 30.0
click at [1283, 550] on app-calendar-viewport "Sun 28 11/12 4 Jobs Mon 29 21/21 9 Jobs Tue 30 23/24 11 Jobs Wed 1 26/26 14 Job…" at bounding box center [784, 447] width 1568 height 633
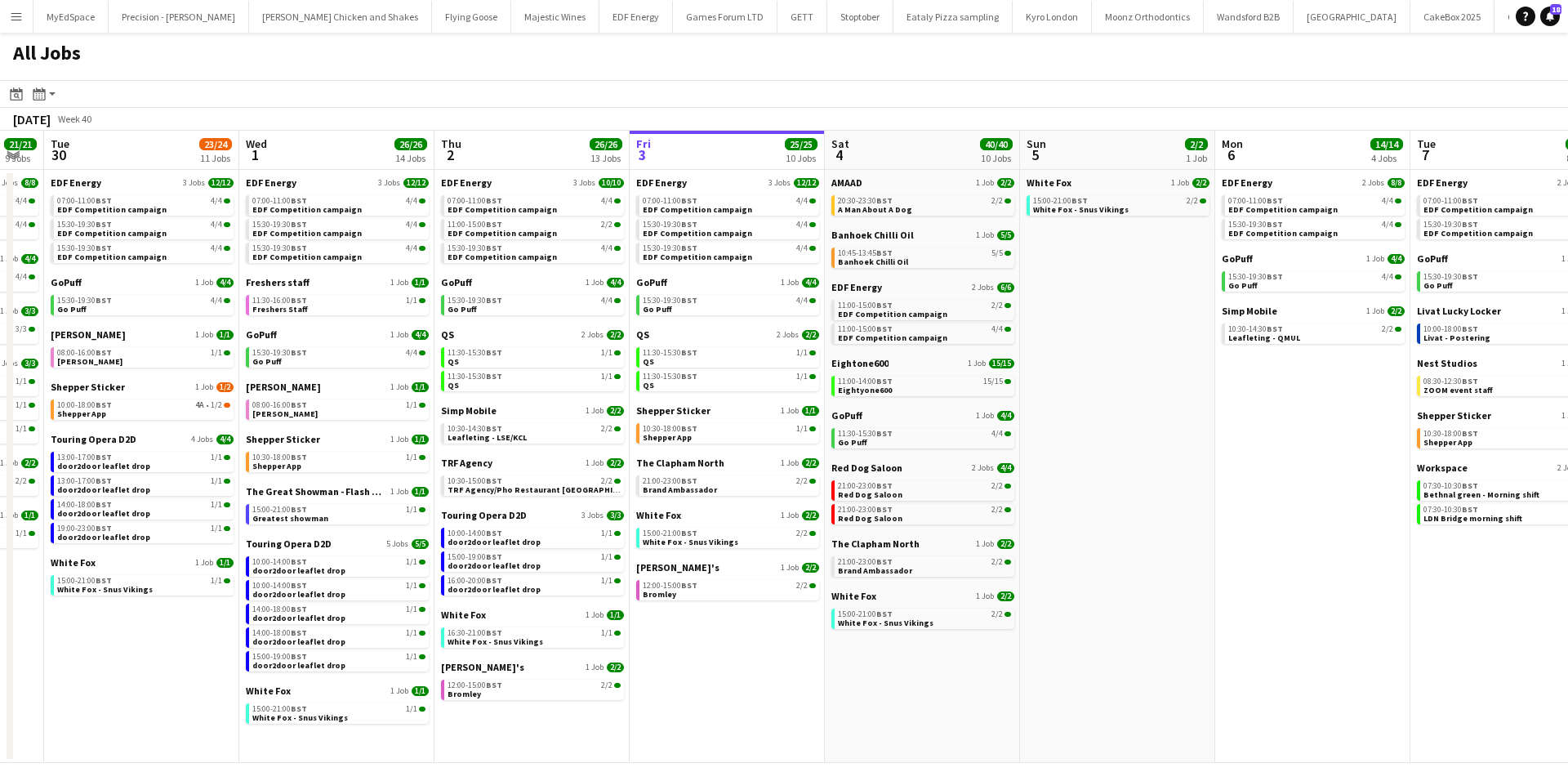
drag, startPoint x: 1136, startPoint y: 548, endPoint x: 798, endPoint y: 546, distance: 338.0
click at [798, 546] on app-calendar-viewport "Sat 27 25/29 9 Jobs Sun 28 11/12 4 Jobs Mon 29 21/21 9 Jobs Tue 30 23/24 11 Job…" at bounding box center [784, 447] width 1568 height 633
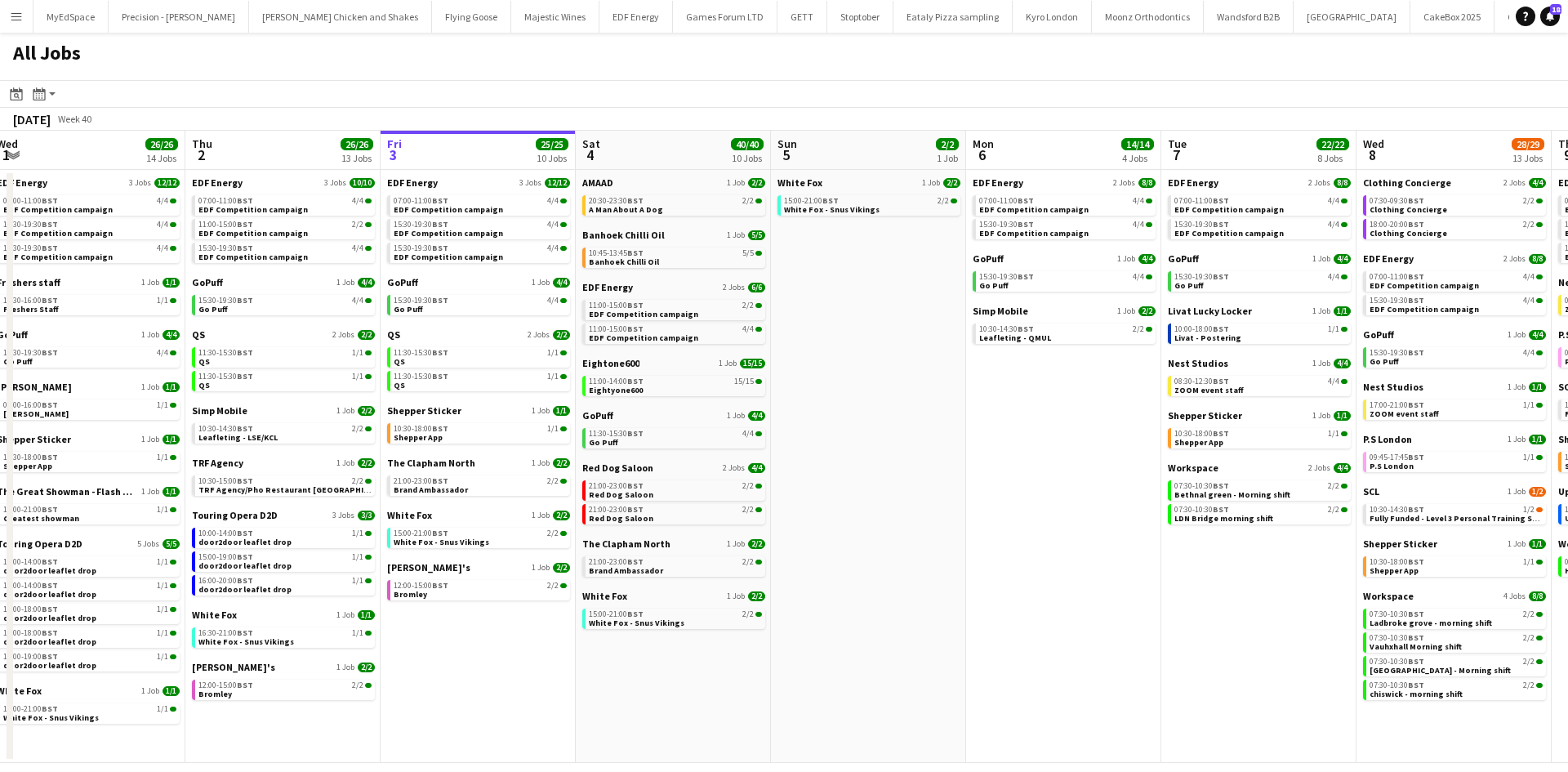
drag, startPoint x: 842, startPoint y: 543, endPoint x: 982, endPoint y: 508, distance: 144.3
click at [982, 508] on app-calendar-viewport "Mon 29 21/21 9 Jobs Tue 30 23/24 11 Jobs Wed 1 26/26 14 Jobs Thu 2 26/26 13 Job…" at bounding box center [784, 447] width 1568 height 633
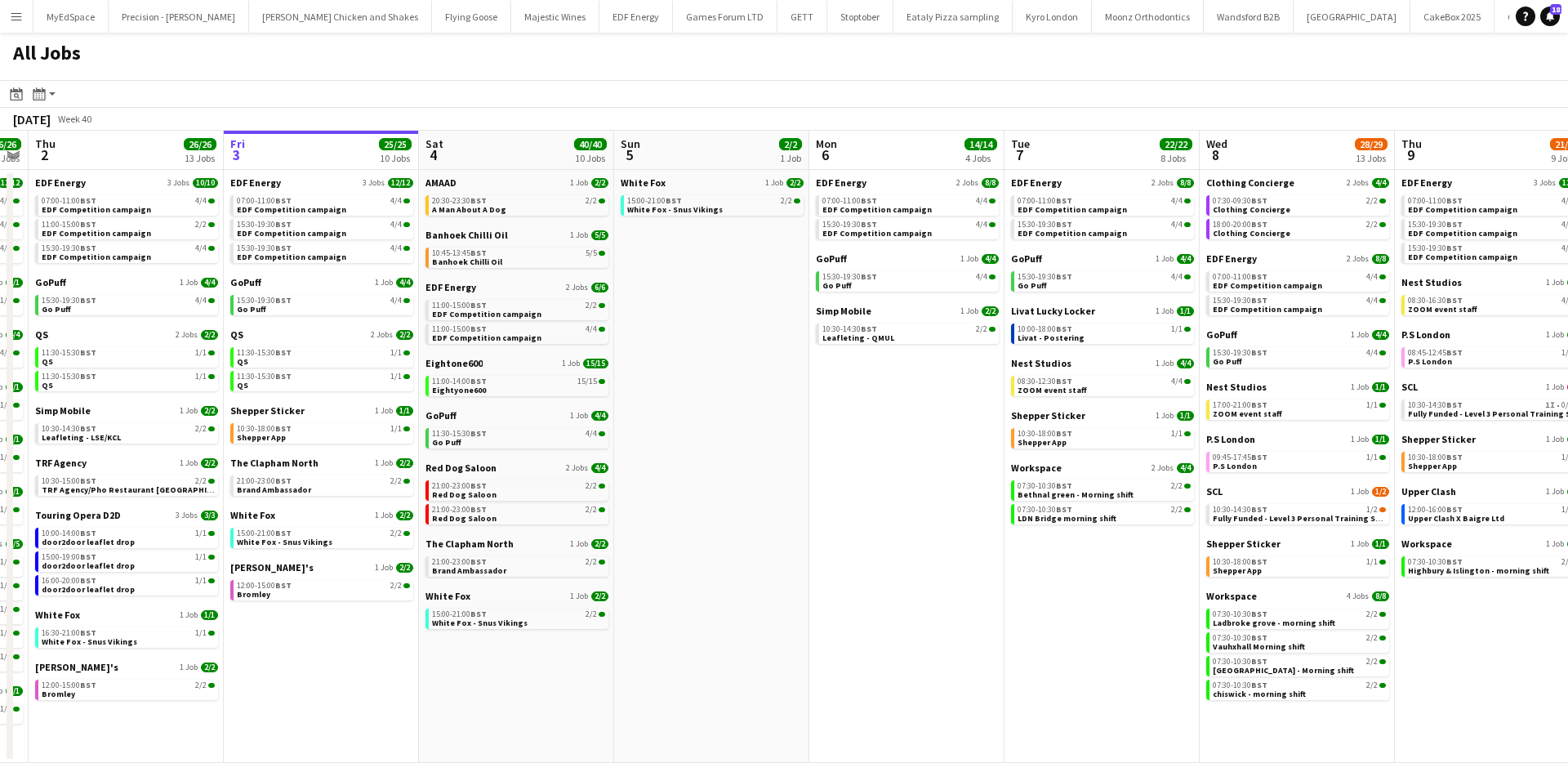
drag, startPoint x: 1175, startPoint y: 657, endPoint x: 1020, endPoint y: 664, distance: 155.2
click at [1018, 666] on app-calendar-viewport "Mon 29 21/21 9 Jobs Tue 30 23/24 11 Jobs Wed 1 26/26 14 Jobs Thu 2 26/26 13 Job…" at bounding box center [784, 447] width 1568 height 633
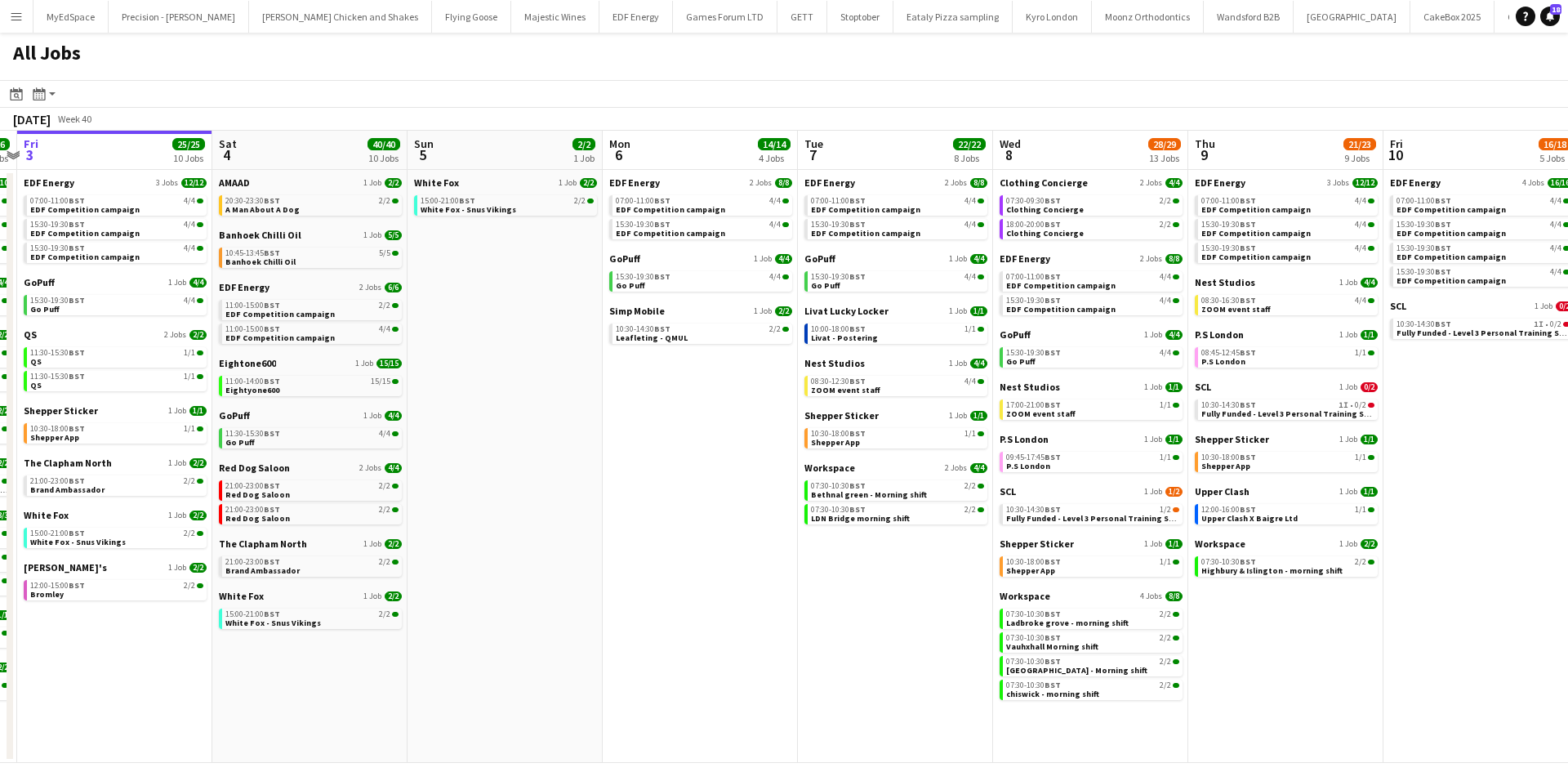
drag, startPoint x: 1209, startPoint y: 657, endPoint x: 1002, endPoint y: 654, distance: 207.0
click at [1002, 654] on app-calendar-viewport "Mon 29 21/21 9 Jobs Tue 30 23/24 11 Jobs Wed 1 26/26 14 Jobs Thu 2 26/26 13 Job…" at bounding box center [784, 447] width 1568 height 633
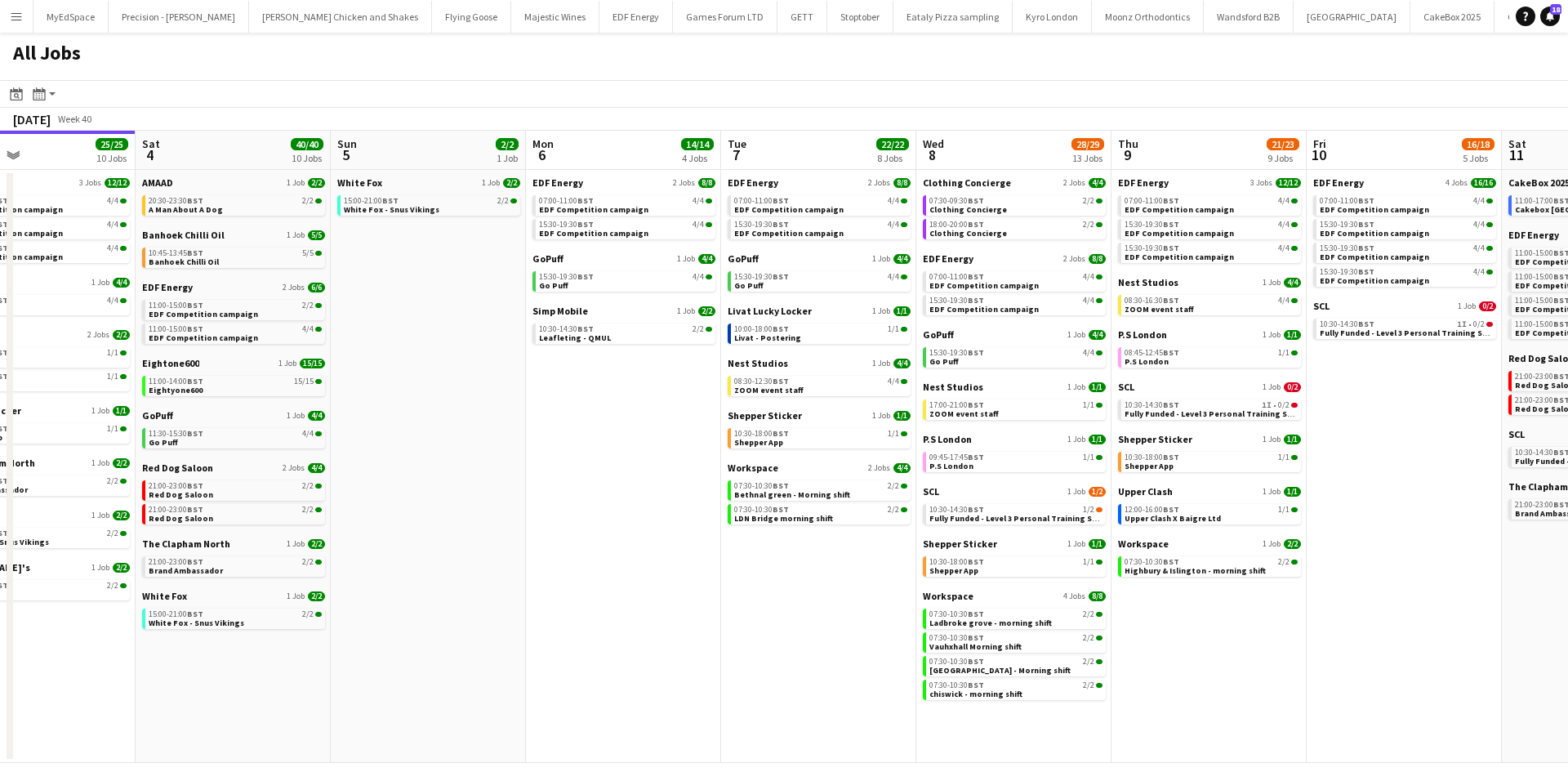
drag, startPoint x: 1214, startPoint y: 650, endPoint x: 1140, endPoint y: 652, distance: 74.0
click at [1139, 653] on app-calendar-viewport "Wed 1 26/26 14 Jobs Thu 2 26/26 13 Jobs Fri 3 25/25 10 Jobs Sat 4 40/40 10 Jobs…" at bounding box center [784, 447] width 1568 height 633
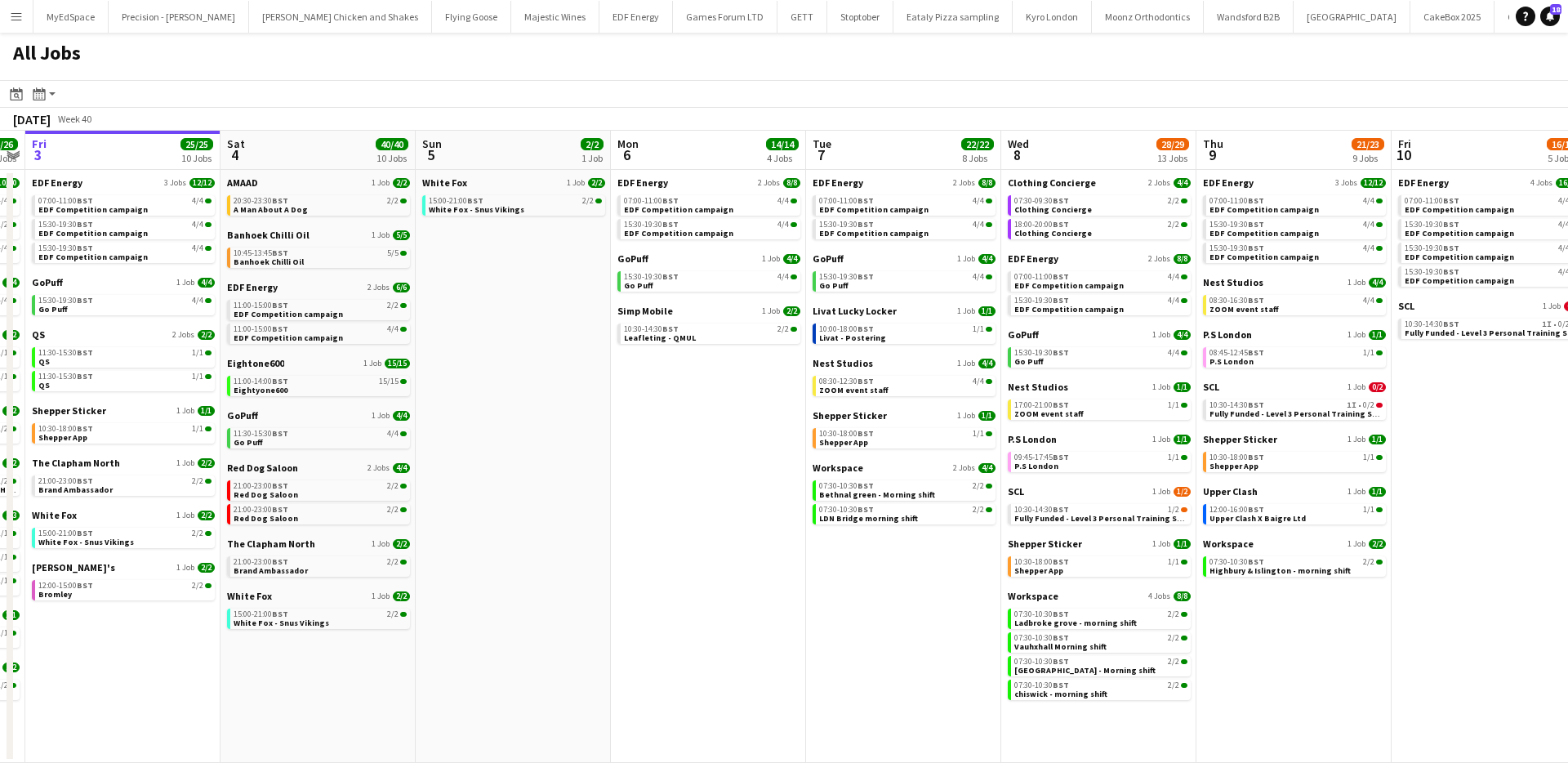
drag, startPoint x: 1260, startPoint y: 646, endPoint x: 1538, endPoint y: 649, distance: 278.0
click at [1538, 649] on app-calendar-viewport "Wed 1 26/26 14 Jobs Thu 2 26/26 13 Jobs Fri 3 25/25 10 Jobs Sat 4 40/40 10 Jobs…" at bounding box center [784, 447] width 1568 height 633
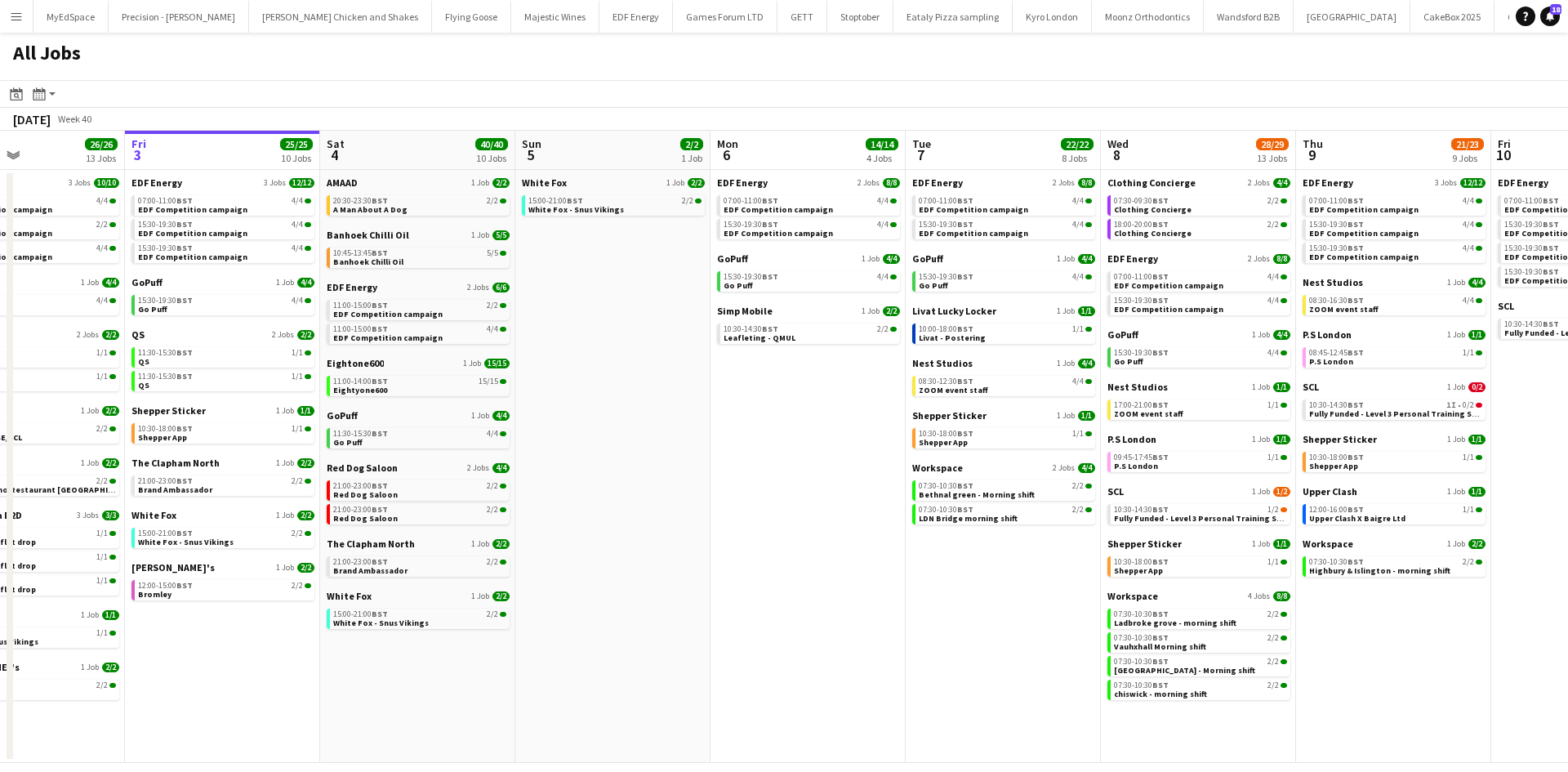
drag, startPoint x: 987, startPoint y: 641, endPoint x: 1083, endPoint y: 638, distance: 96.0
click at [1083, 638] on app-calendar-viewport "Tue 30 23/24 11 Jobs Wed 1 26/26 14 Jobs Thu 2 26/26 13 Jobs Fri 3 25/25 10 Job…" at bounding box center [784, 447] width 1568 height 633
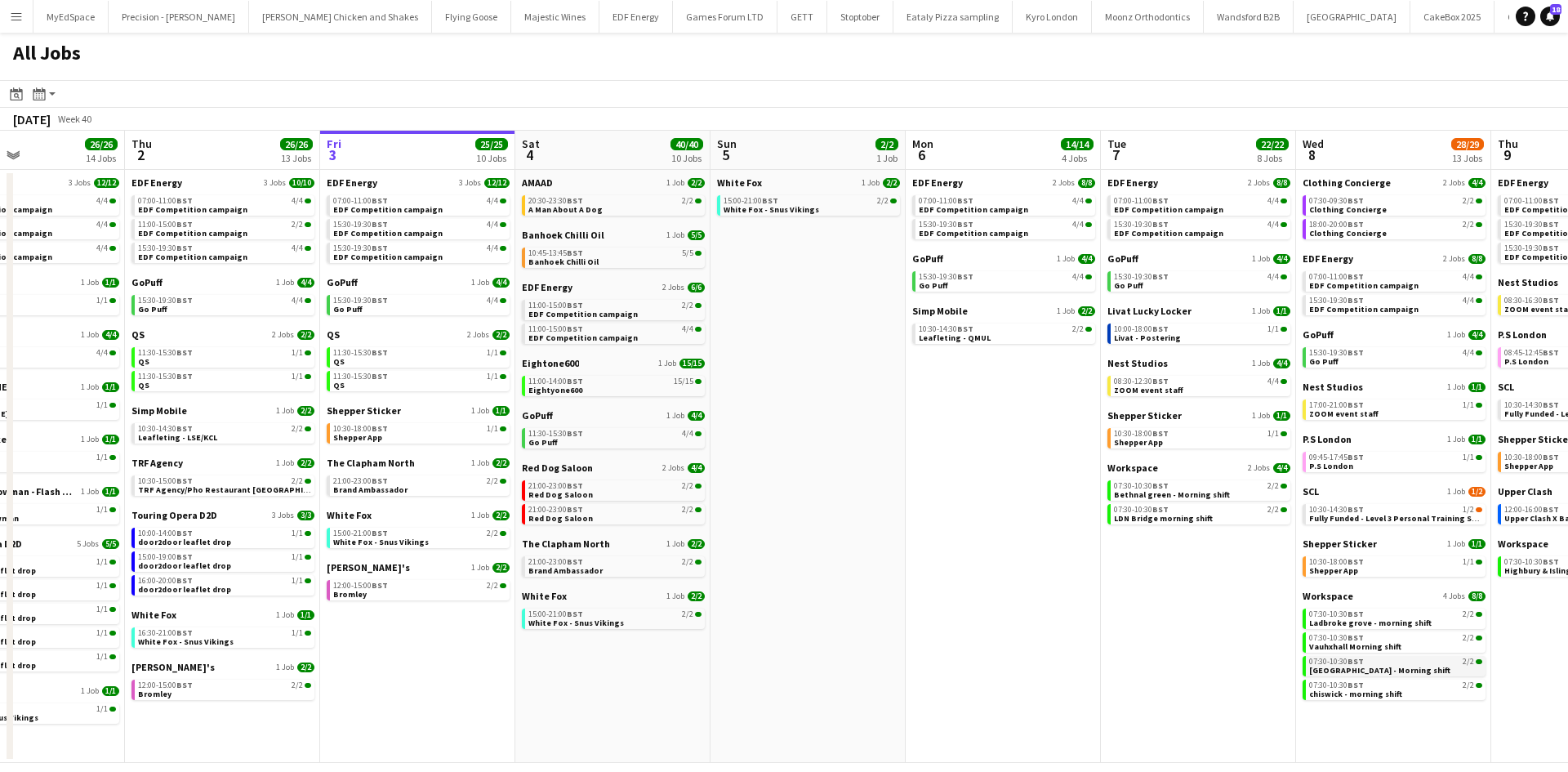
scroll to position [0, 464]
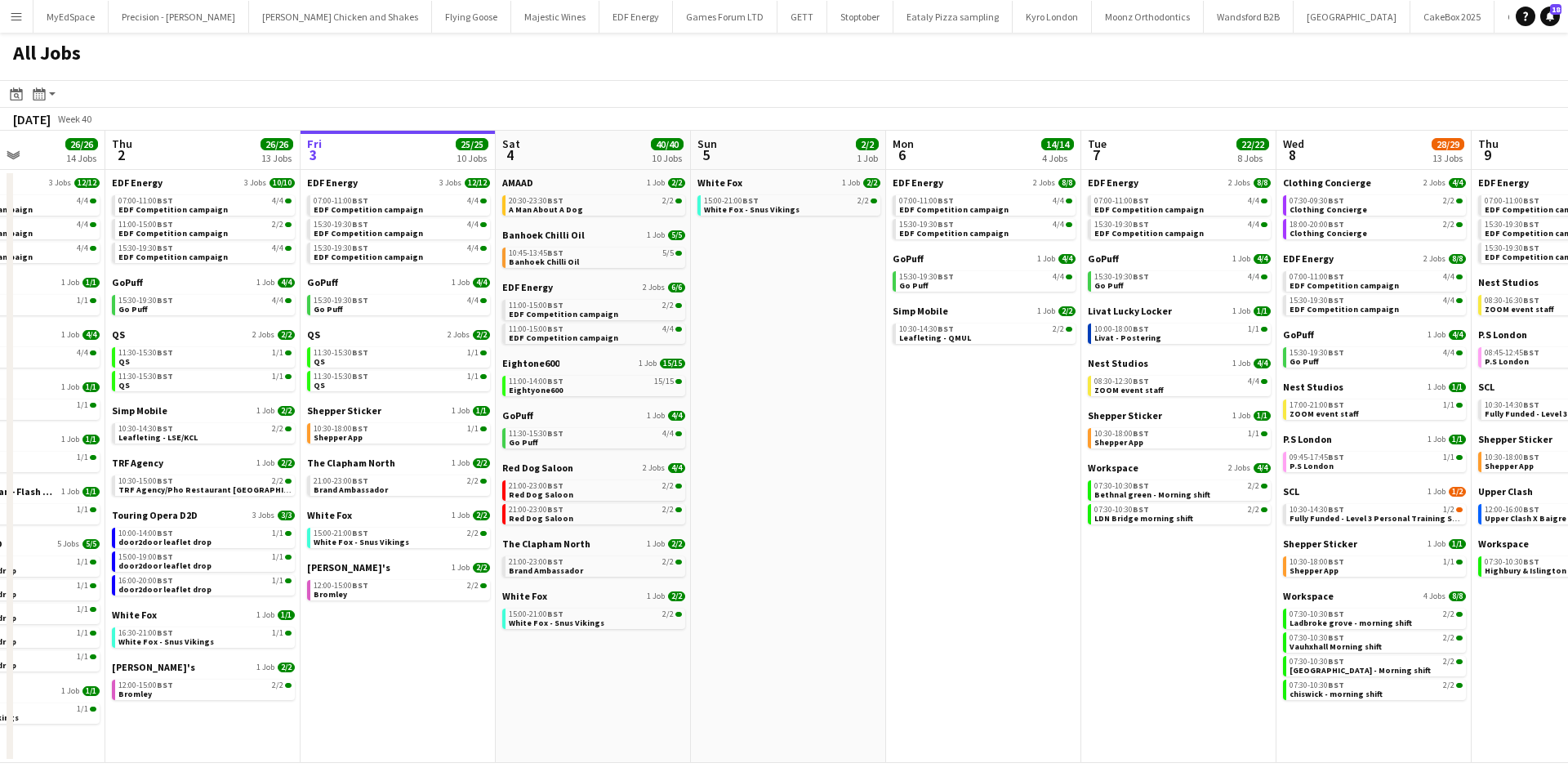
drag, startPoint x: 1013, startPoint y: 451, endPoint x: 983, endPoint y: 452, distance: 30.0
click at [983, 454] on app-calendar-viewport "Mon 29 21/21 9 Jobs Tue 30 23/24 11 Jobs Wed 1 26/26 14 Jobs Thu 2 26/26 13 Job…" at bounding box center [784, 447] width 1568 height 633
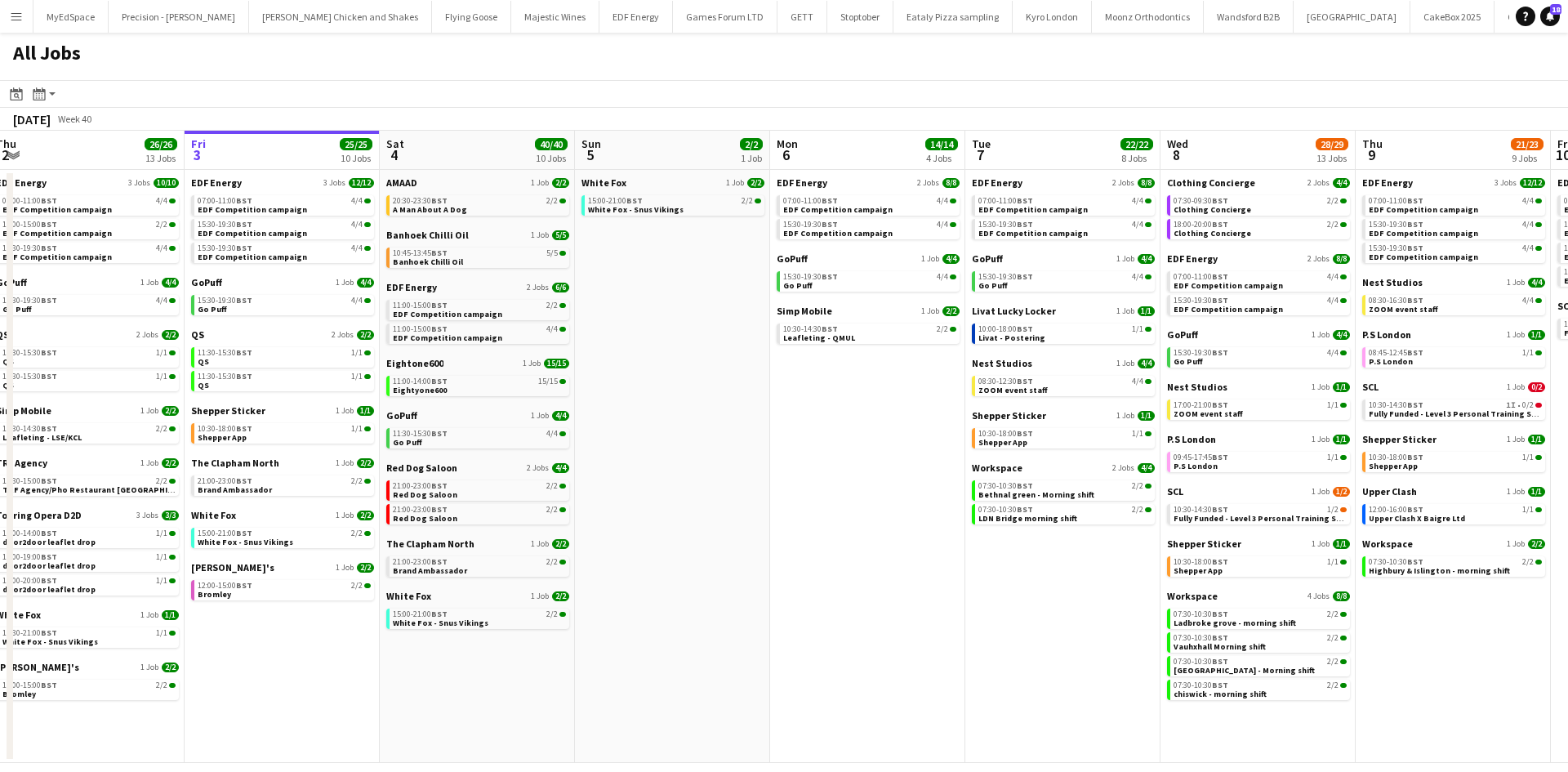
drag, startPoint x: 1263, startPoint y: 720, endPoint x: 1175, endPoint y: 714, distance: 88.2
click at [1175, 715] on app-calendar-viewport "Mon 29 21/21 9 Jobs Tue 30 23/24 11 Jobs Wed 1 26/26 14 Jobs Thu 2 26/26 13 Job…" at bounding box center [784, 447] width 1568 height 633
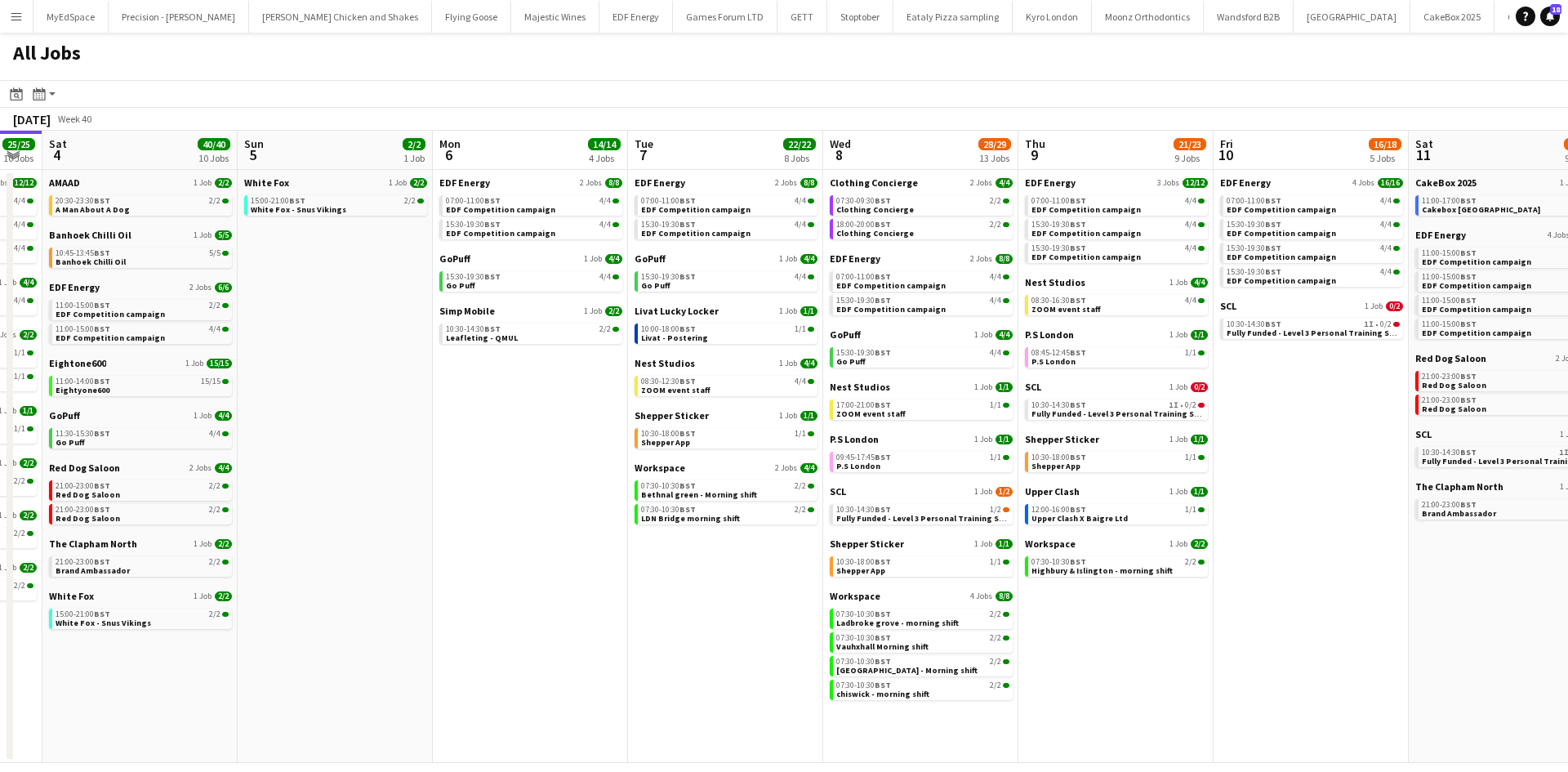
drag, startPoint x: 1505, startPoint y: 609, endPoint x: 1257, endPoint y: 609, distance: 248.0
click at [1162, 608] on app-calendar-viewport "Wed 1 26/26 14 Jobs Thu 2 26/26 13 Jobs Fri 3 25/25 10 Jobs Sat 4 40/40 10 Jobs…" at bounding box center [784, 447] width 1568 height 633
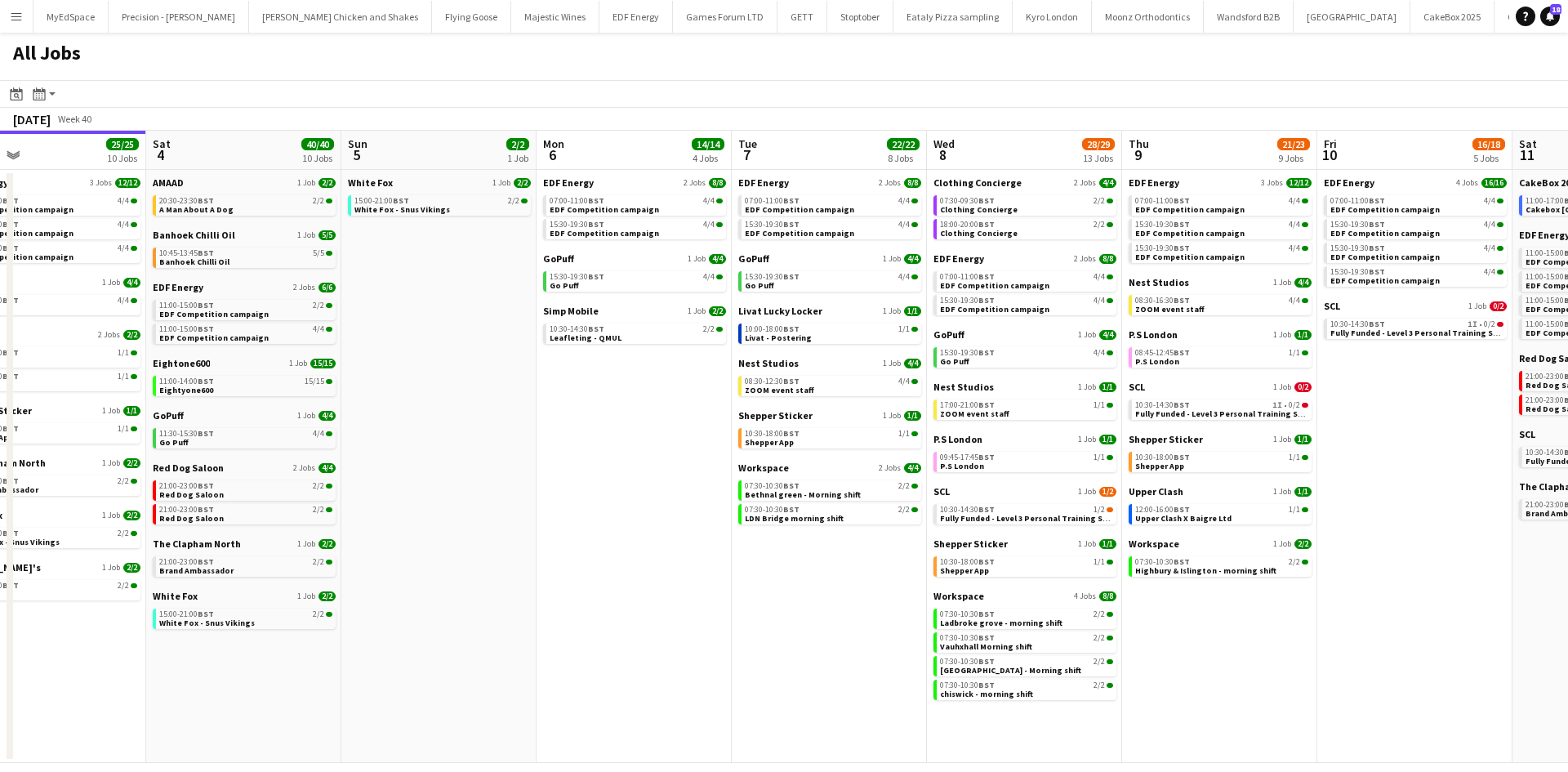
drag, startPoint x: 735, startPoint y: 606, endPoint x: 715, endPoint y: 623, distance: 26.2
click at [808, 608] on app-calendar-viewport "Wed 1 26/26 14 Jobs Thu 2 26/26 13 Jobs Fri 3 25/25 10 Jobs Sat 4 40/40 10 Jobs…" at bounding box center [784, 447] width 1568 height 633
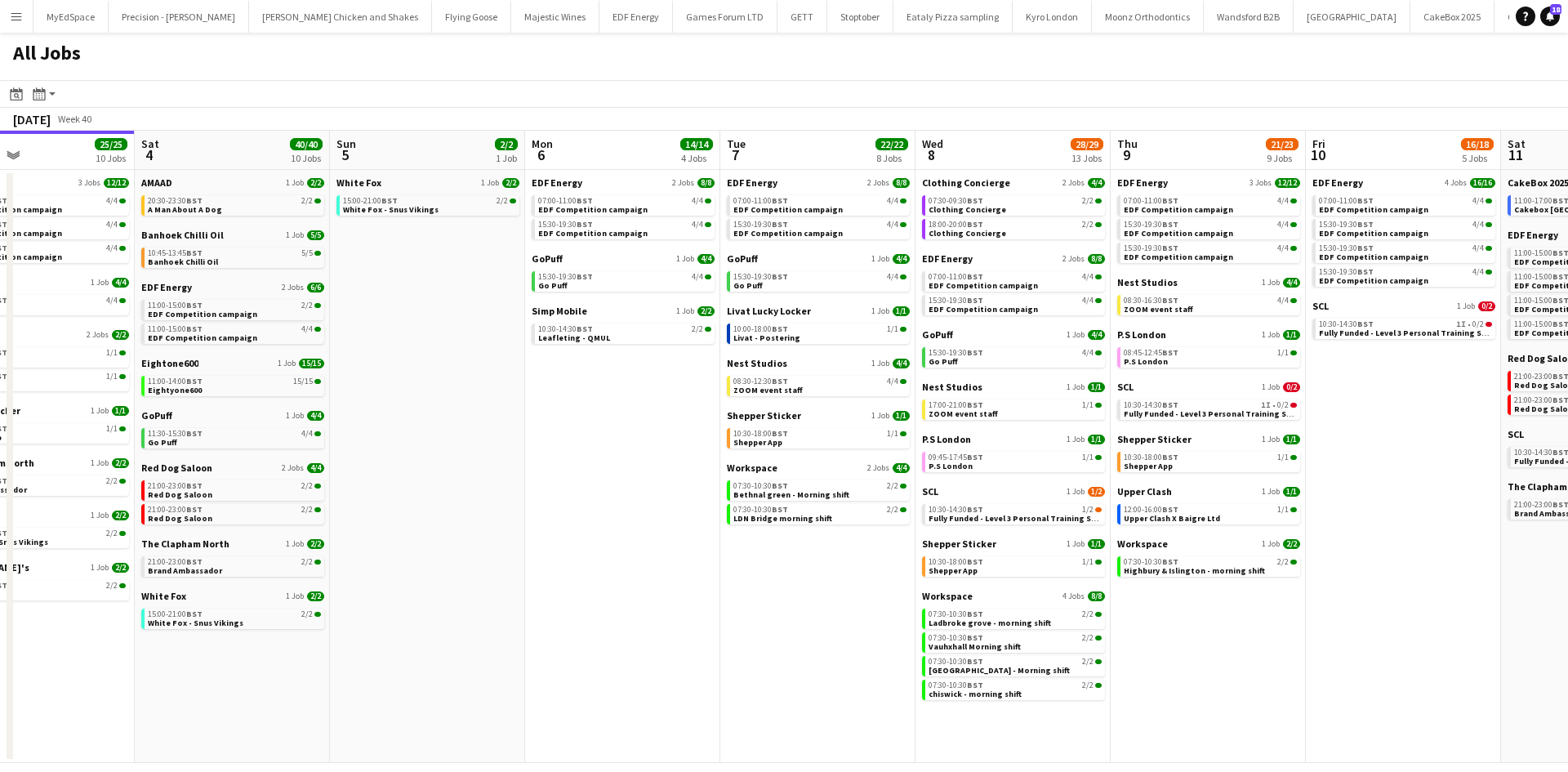
drag, startPoint x: 1263, startPoint y: 629, endPoint x: 1096, endPoint y: 586, distance: 172.4
click at [1234, 626] on app-calendar-viewport "Wed 1 26/26 14 Jobs Thu 2 26/26 13 Jobs Fri 3 25/25 10 Jobs Sat 4 40/40 10 Jobs…" at bounding box center [784, 447] width 1568 height 633
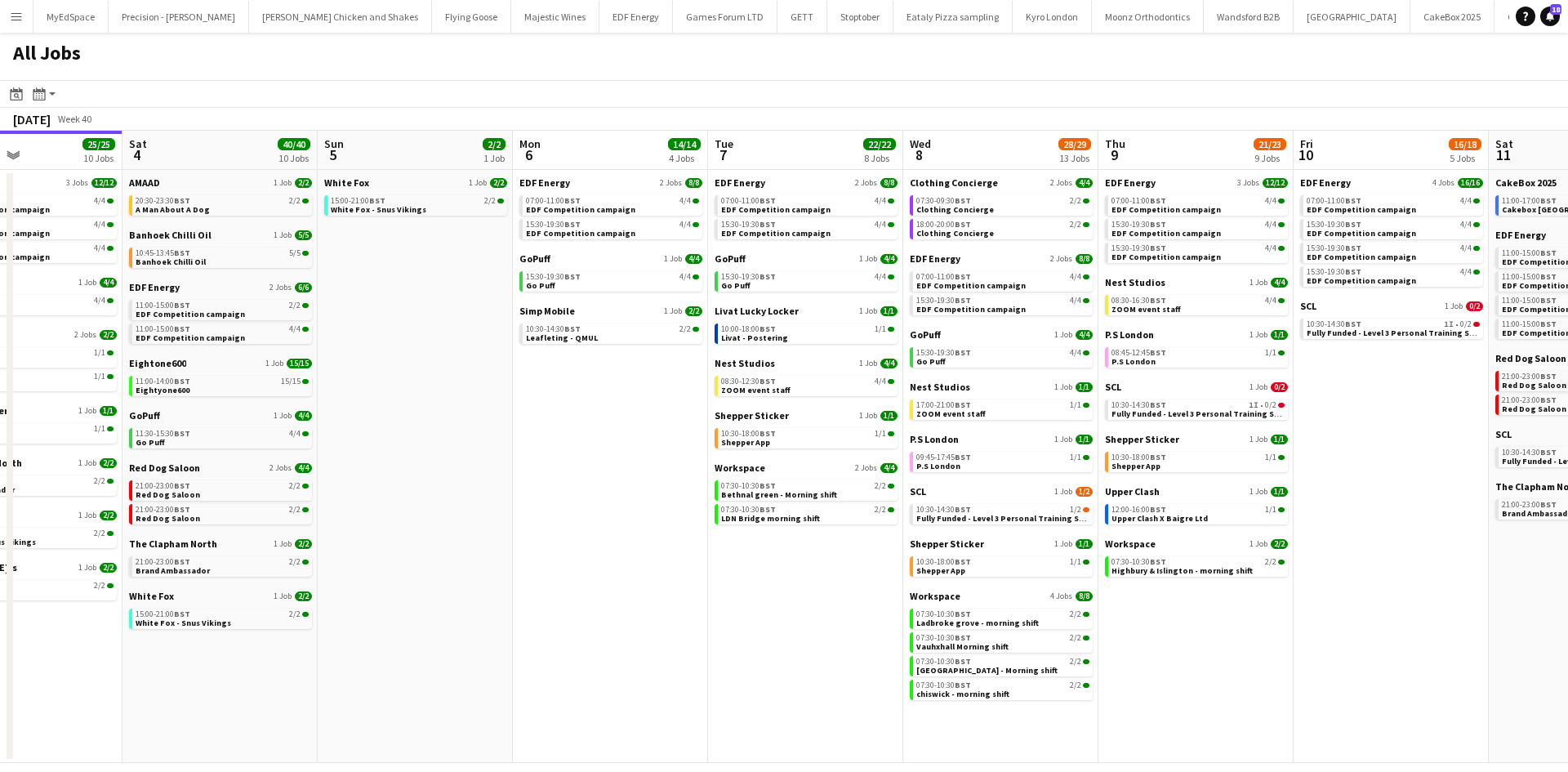
click at [1066, 526] on div "SCL 1 Job 1/2 10:30-14:30 BST 1/2 Fully Funded - Level 3 Personal Training Skil…" at bounding box center [1001, 512] width 183 height 53
click at [1071, 510] on span "1/2" at bounding box center [1075, 510] width 11 height 8
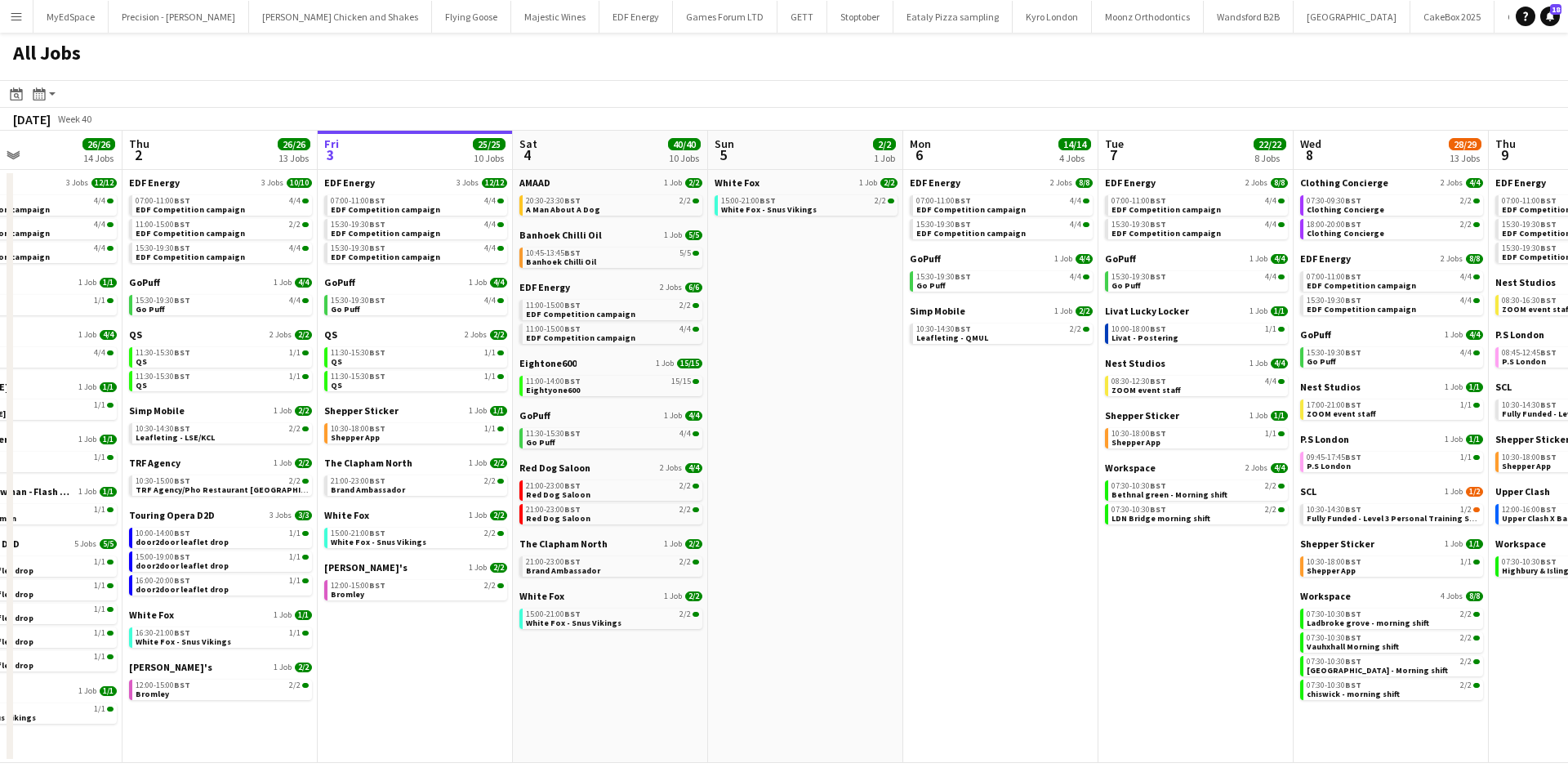
scroll to position [0, 397]
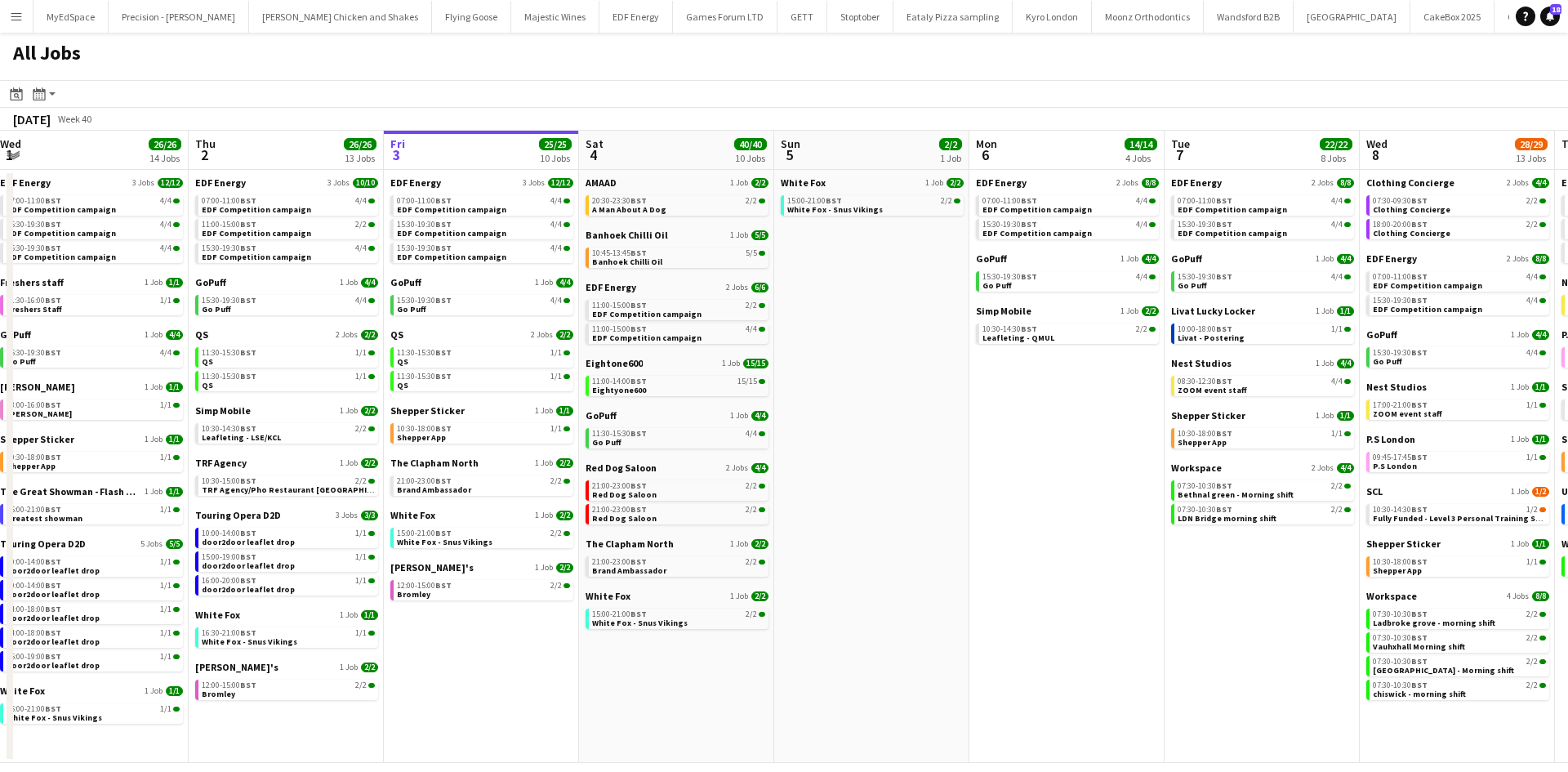
click at [877, 556] on app-calendar-viewport "Mon 29 21/21 9 Jobs Tue 30 23/24 11 Jobs Wed 1 26/26 14 Jobs Thu 2 26/26 13 Job…" at bounding box center [784, 447] width 1568 height 633
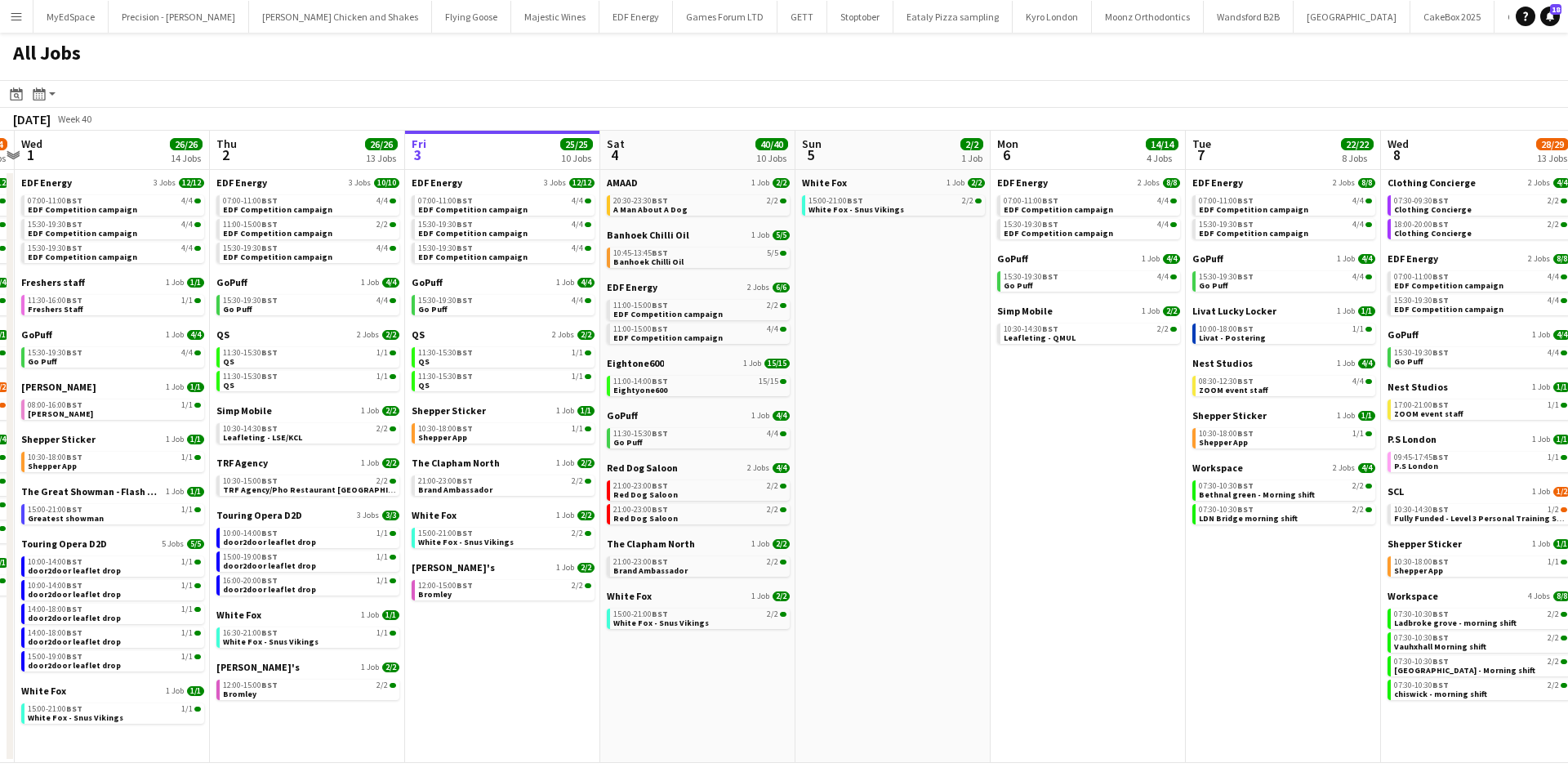
drag, startPoint x: 593, startPoint y: 671, endPoint x: 615, endPoint y: 650, distance: 30.4
click at [627, 652] on app-calendar-viewport "Mon 29 21/21 9 Jobs Tue 30 23/24 11 Jobs Wed 1 26/26 14 Jobs Thu 2 26/26 13 Job…" at bounding box center [784, 447] width 1568 height 633
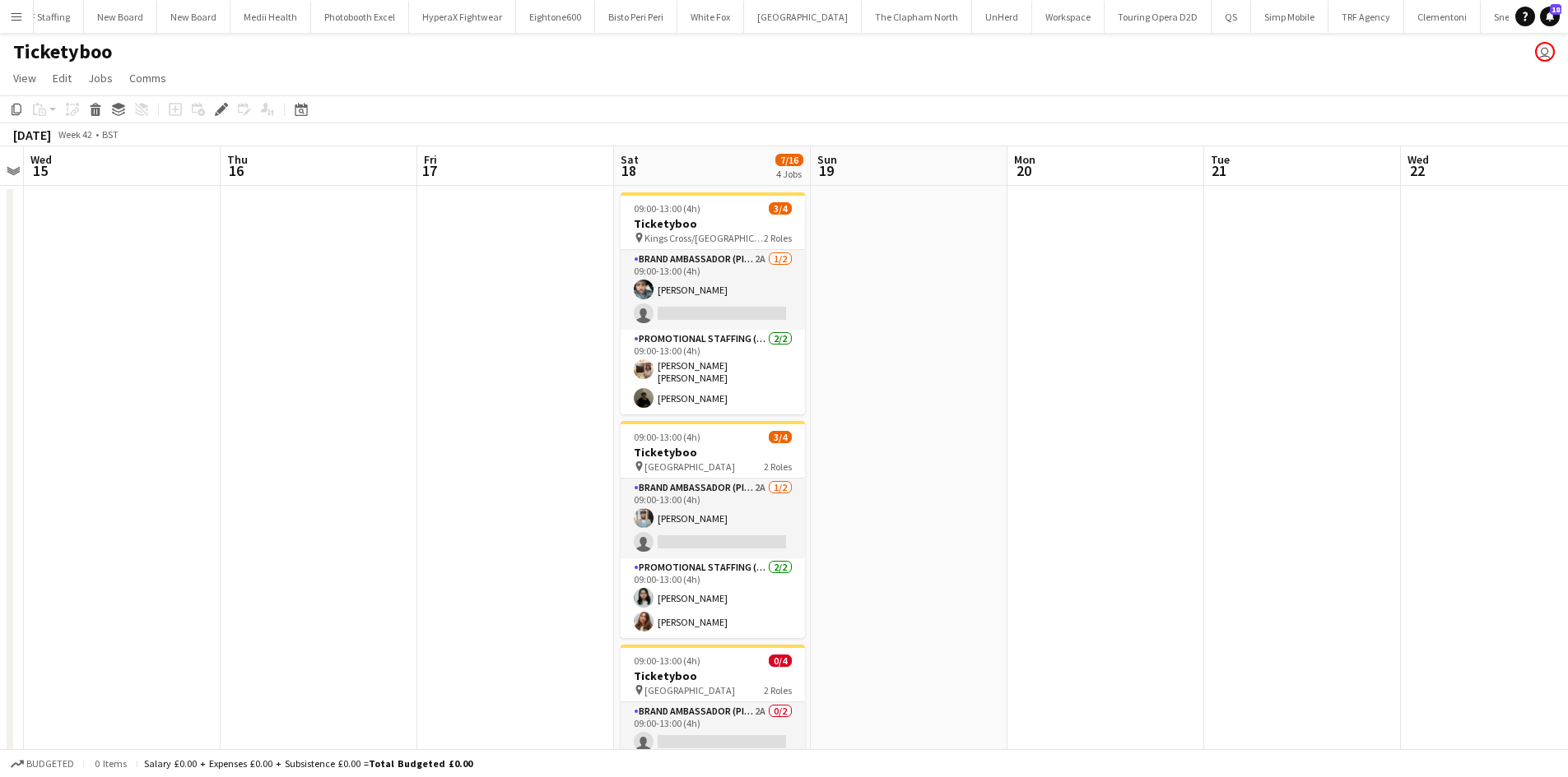
scroll to position [0, 5365]
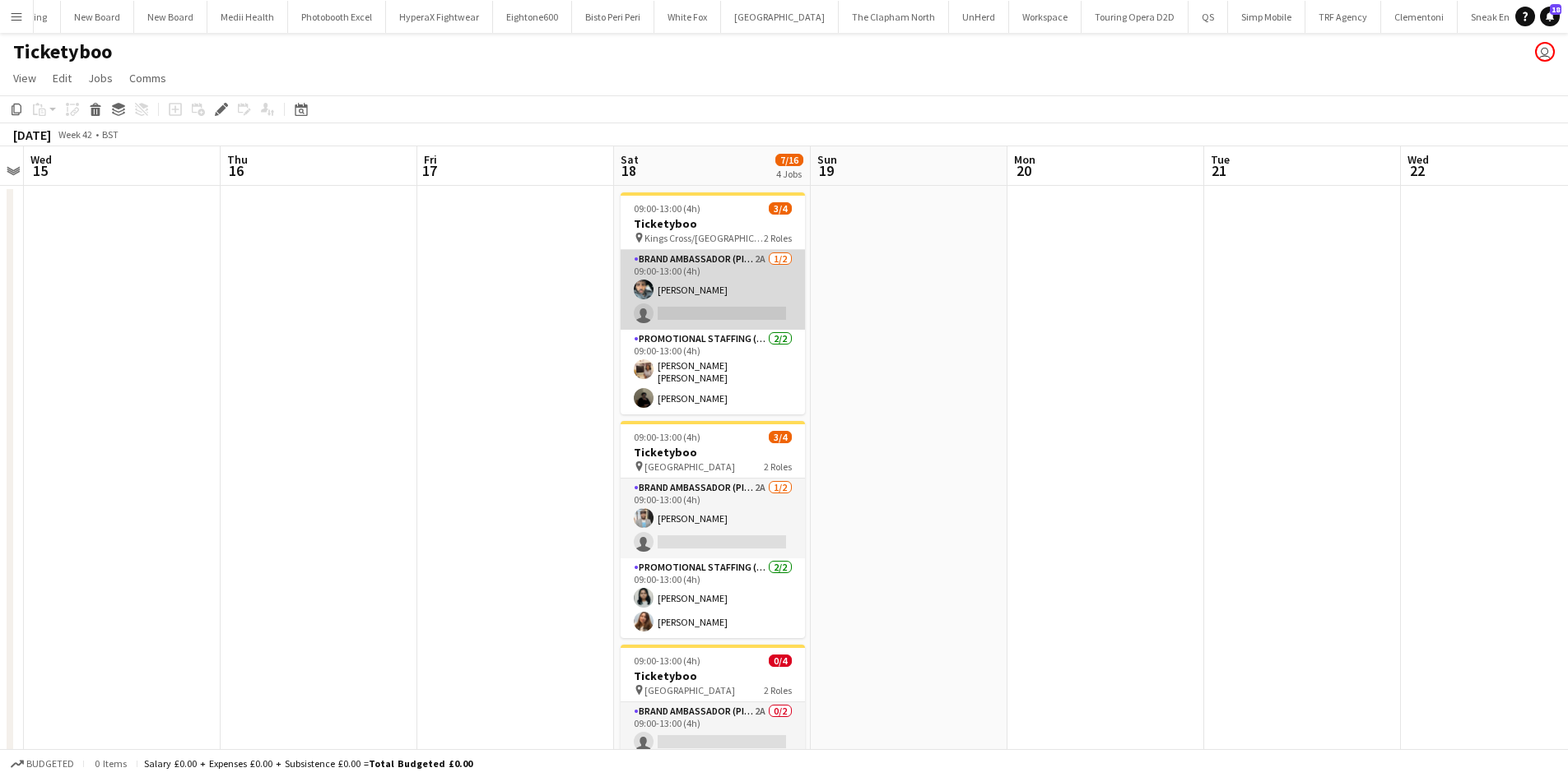
click at [764, 254] on app-card-role "Brand Ambassador (Pick up) 2A [DATE] 09:00-13:00 (4h) [PERSON_NAME] single-neut…" at bounding box center [712, 290] width 184 height 80
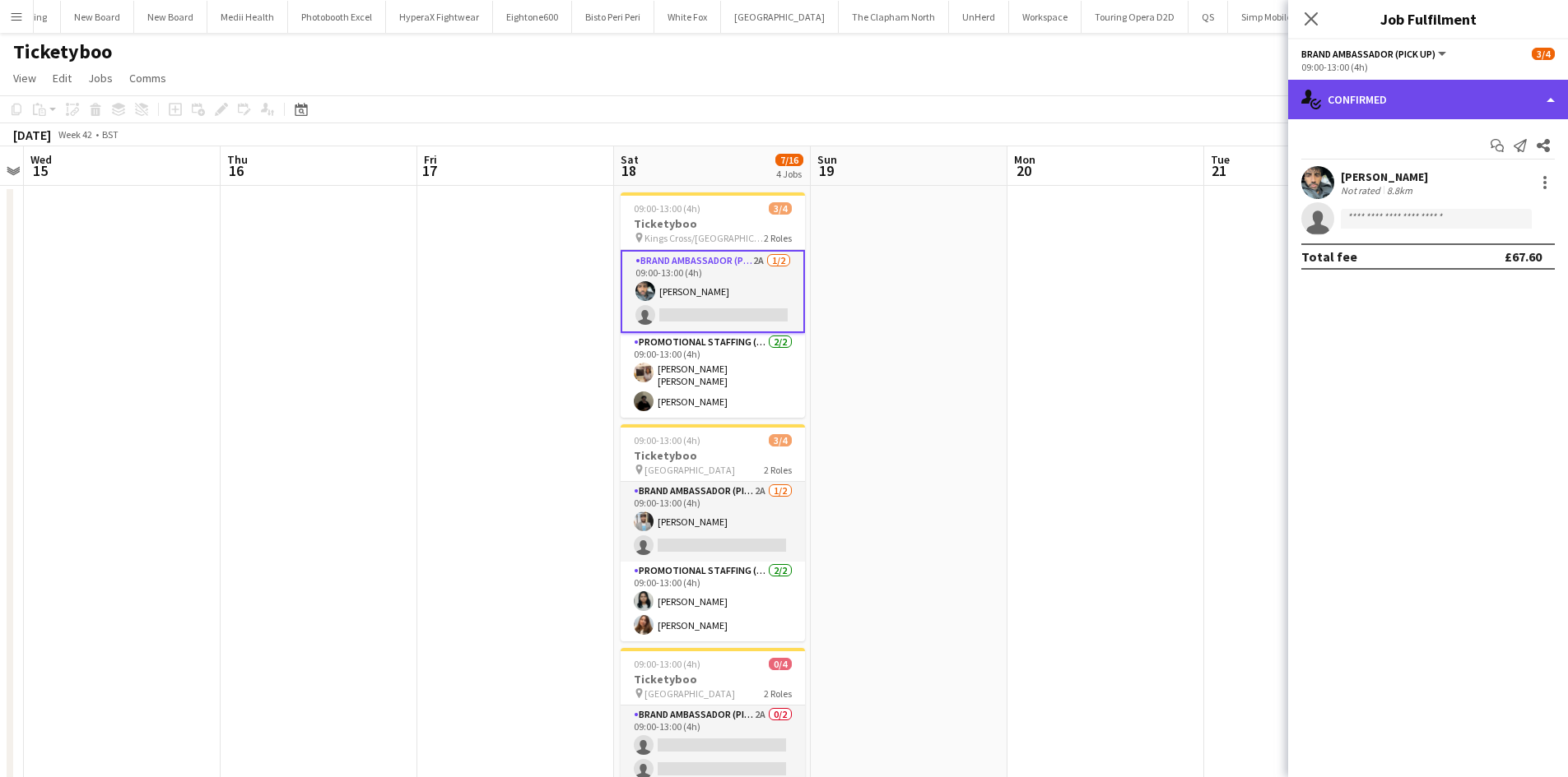
click at [1449, 105] on div "single-neutral-actions-check-2 Confirmed" at bounding box center [1428, 99] width 280 height 39
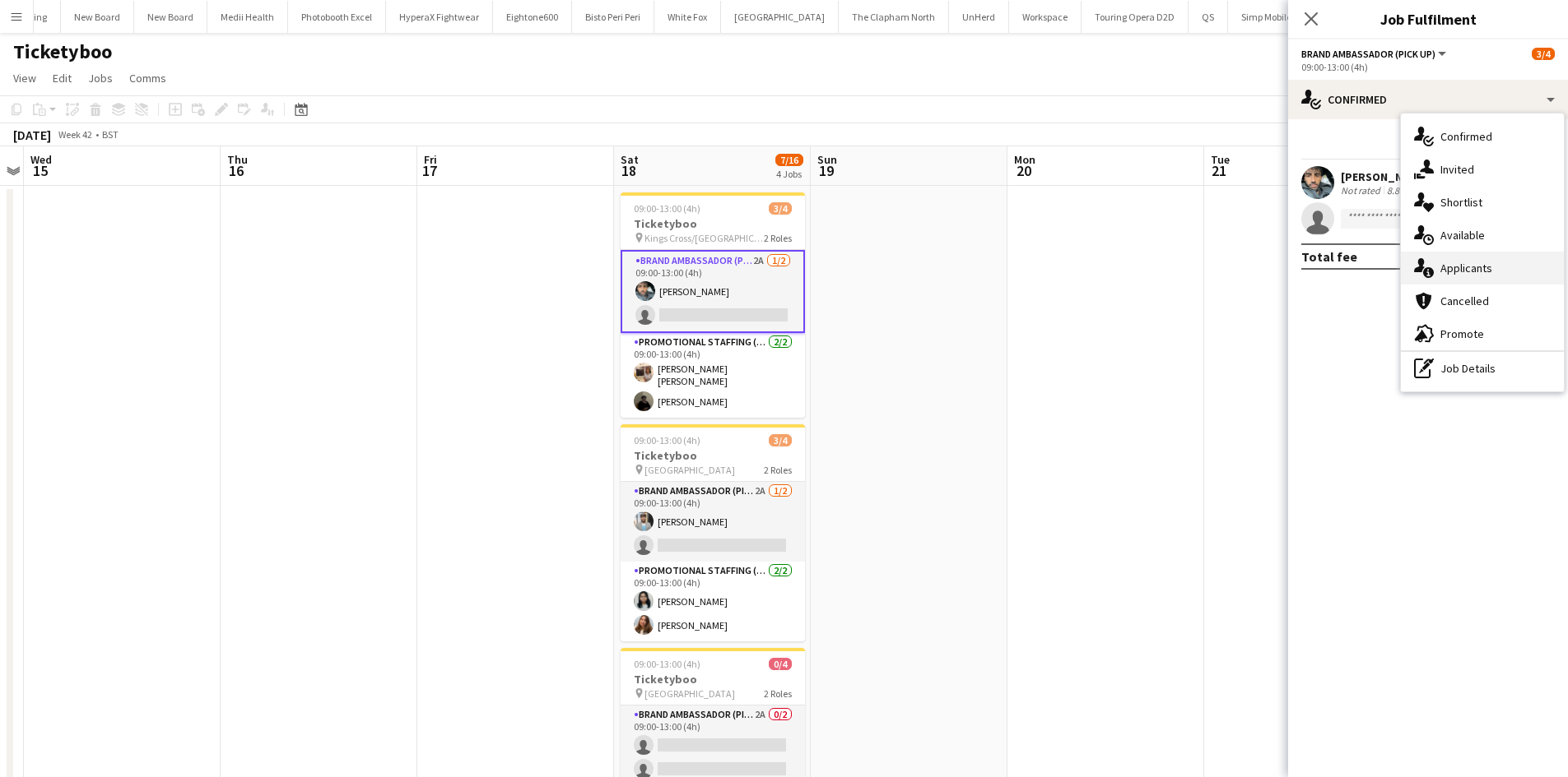
click at [1503, 263] on div "single-neutral-actions-information Applicants" at bounding box center [1482, 268] width 163 height 33
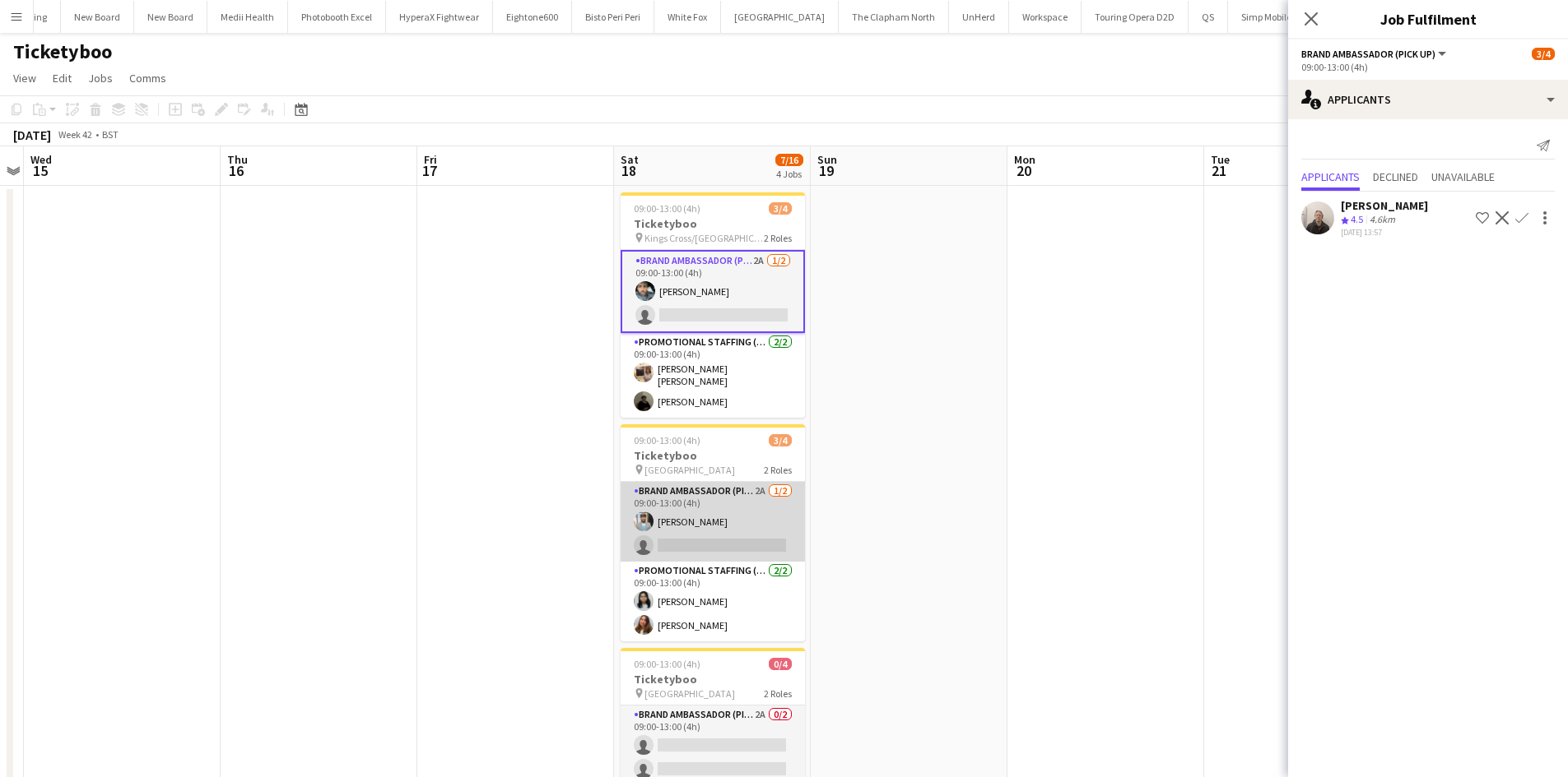
click at [764, 486] on app-card-role "Brand Ambassador (Pick up) 2A [DATE] 09:00-13:00 (4h) [PERSON_NAME] single-neut…" at bounding box center [712, 522] width 184 height 80
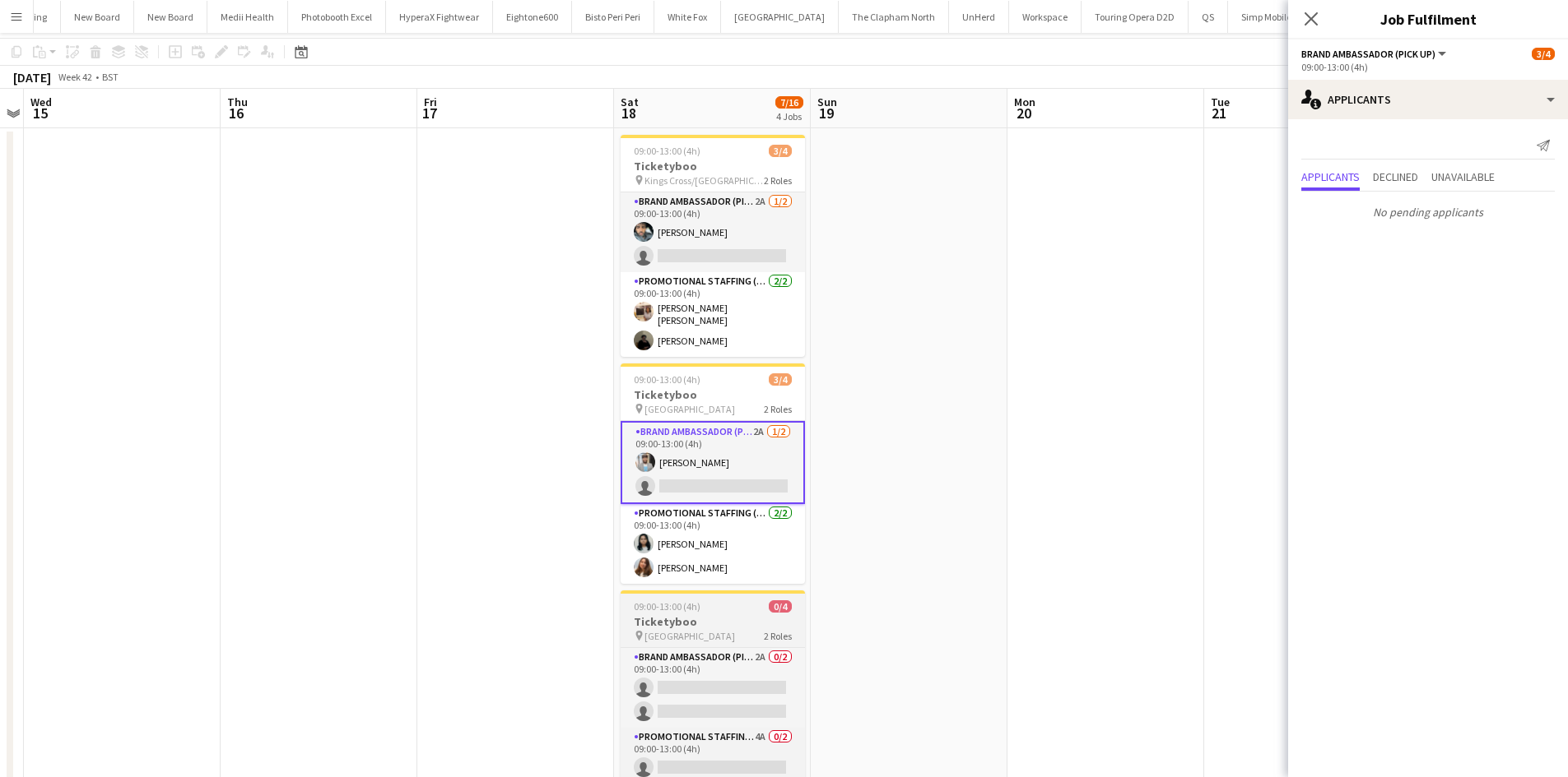
scroll to position [82, 0]
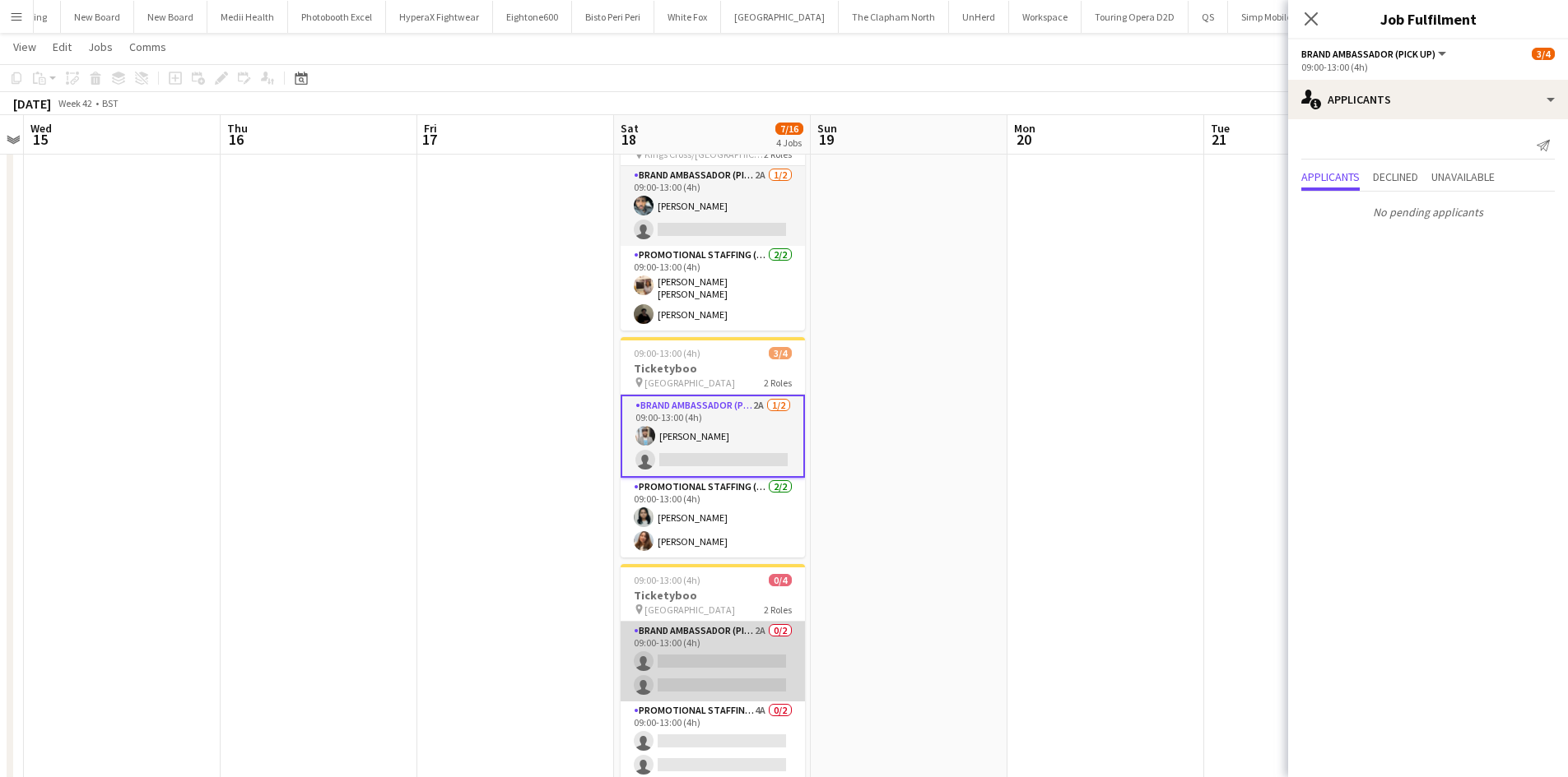
click at [762, 626] on app-card-role "Brand Ambassador (Pick up) 2A 0/2 09:00-13:00 (4h) single-neutral-actions singl…" at bounding box center [712, 662] width 184 height 80
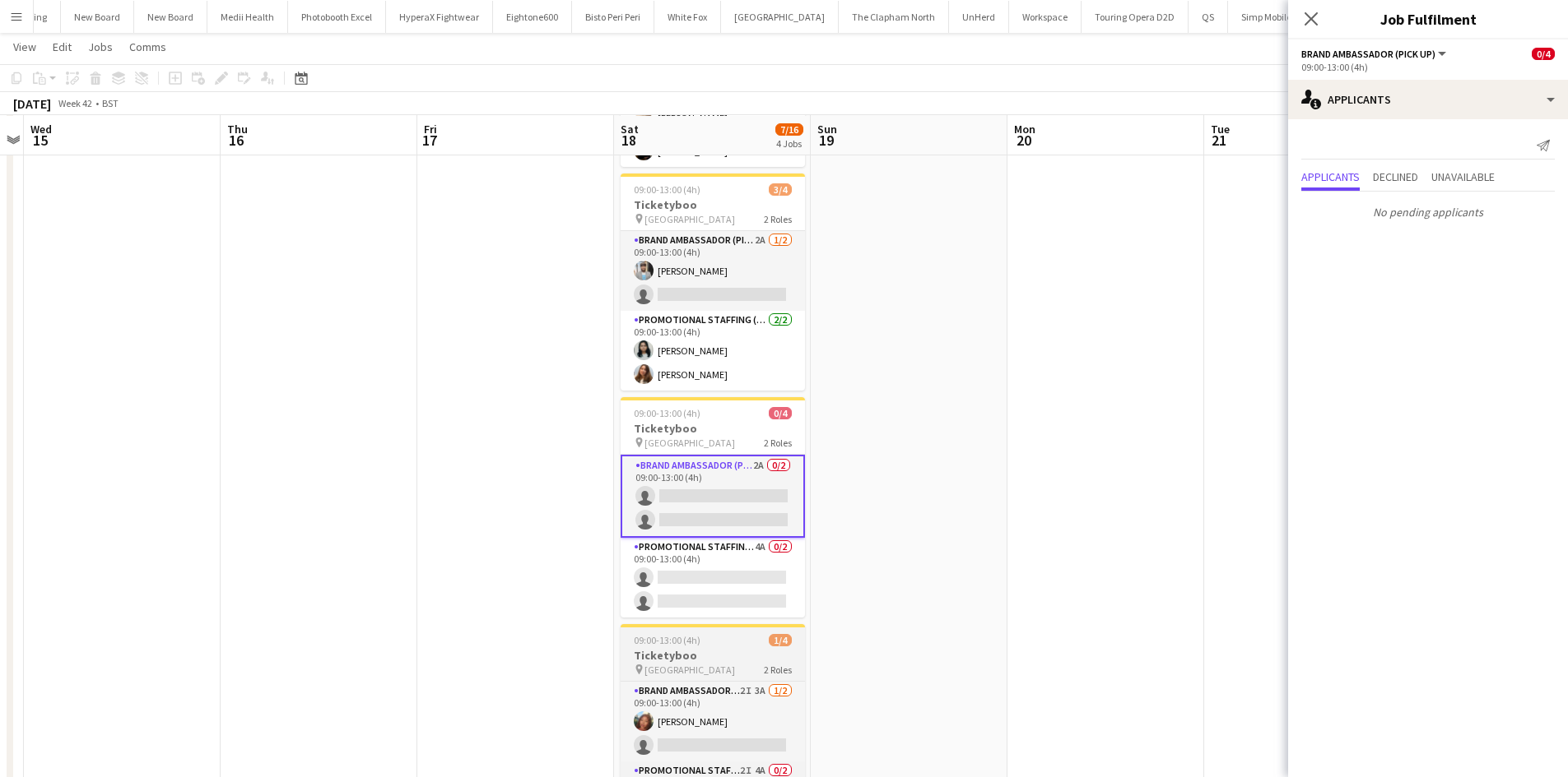
scroll to position [246, 0]
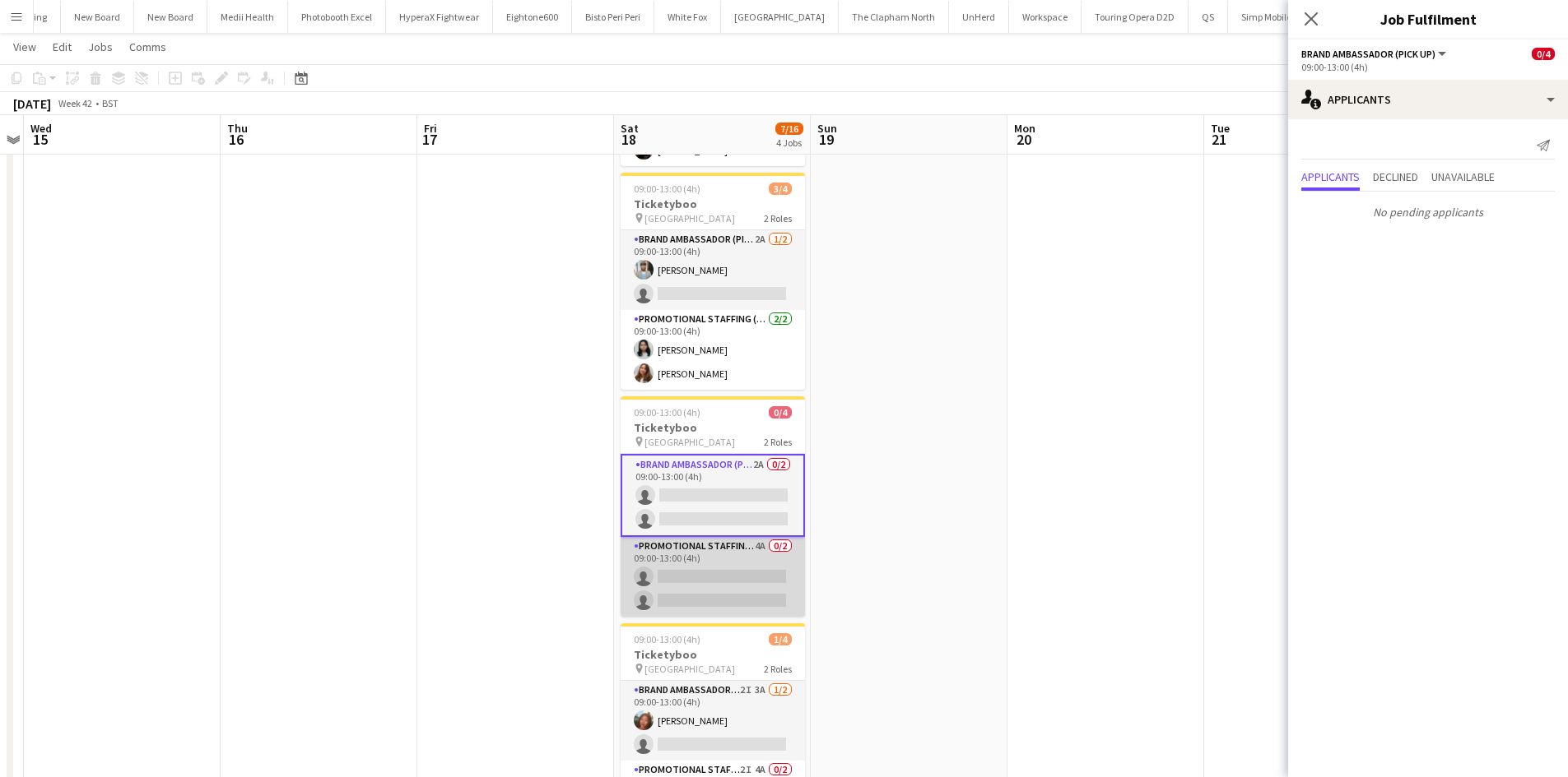
click at [757, 545] on app-card-role "Promotional Staffing (Brand Ambassadors) 4A 0/2 09:00-13:00 (4h) single-neutral…" at bounding box center [712, 577] width 184 height 80
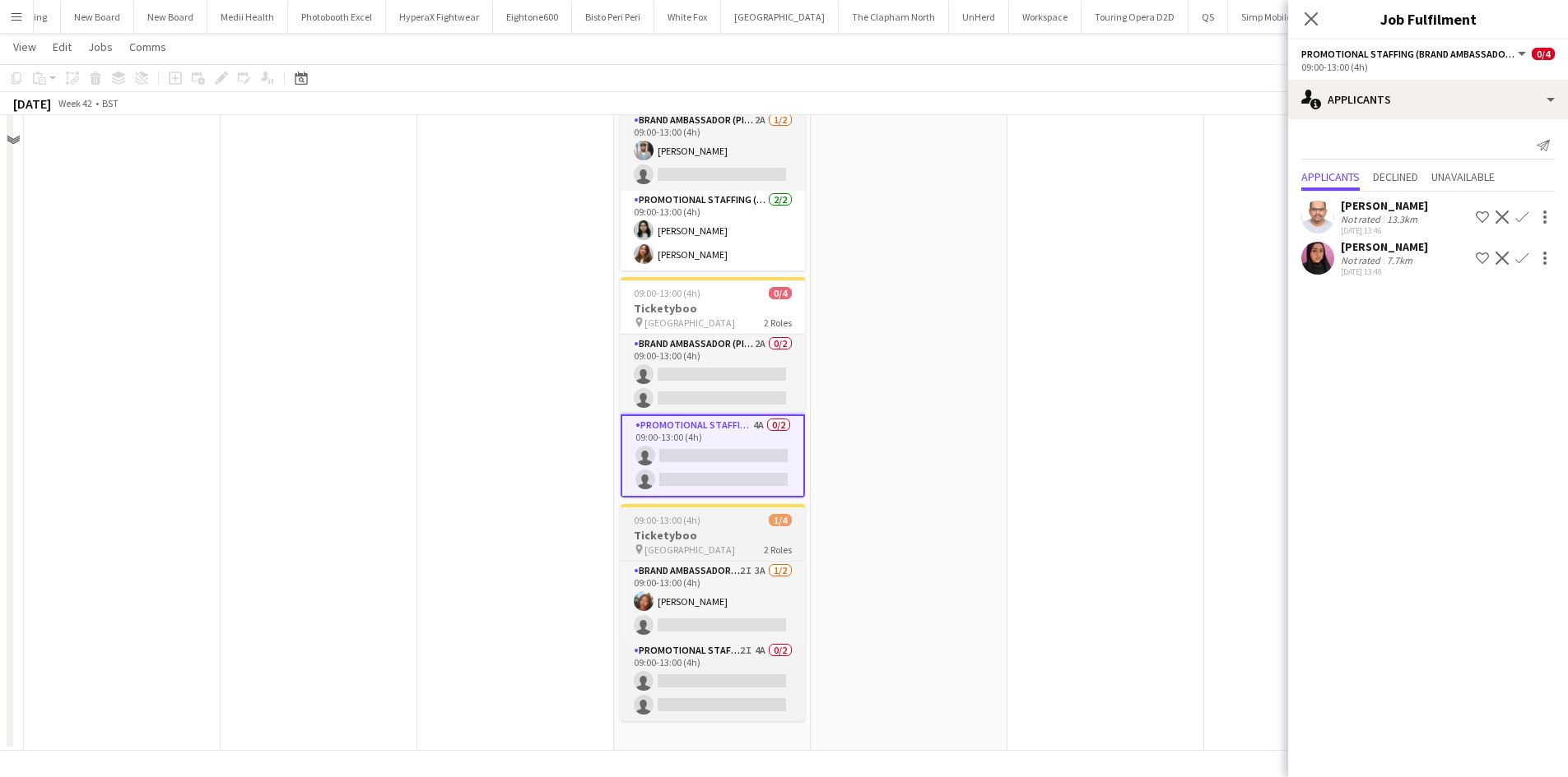
scroll to position [368, 0]
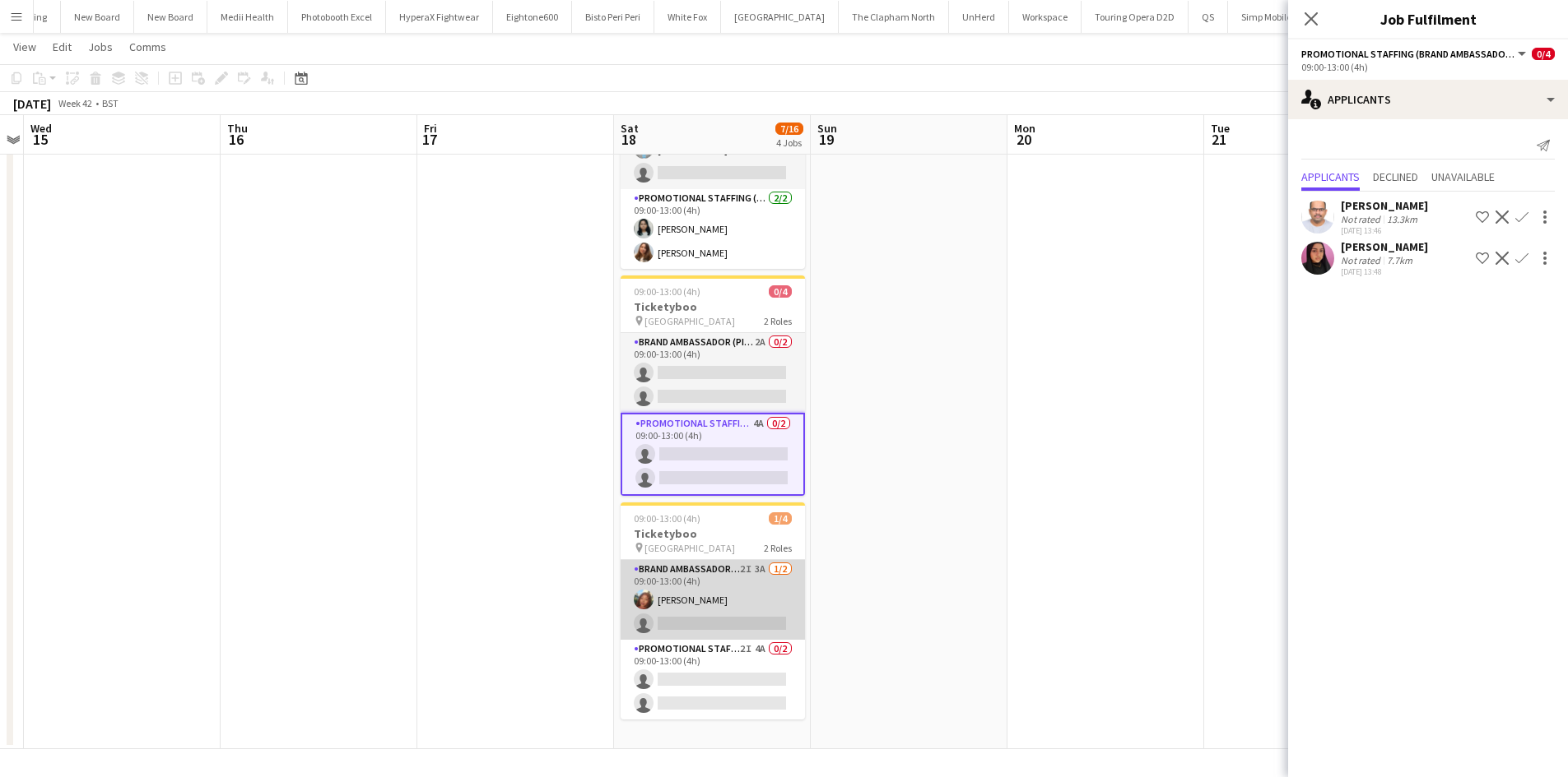
click at [761, 560] on app-card-role "Brand Ambassador (Pick up) 2I 3A 1/2 09:00-13:00 (4h) Lianna Smith-Prince singl…" at bounding box center [712, 600] width 184 height 80
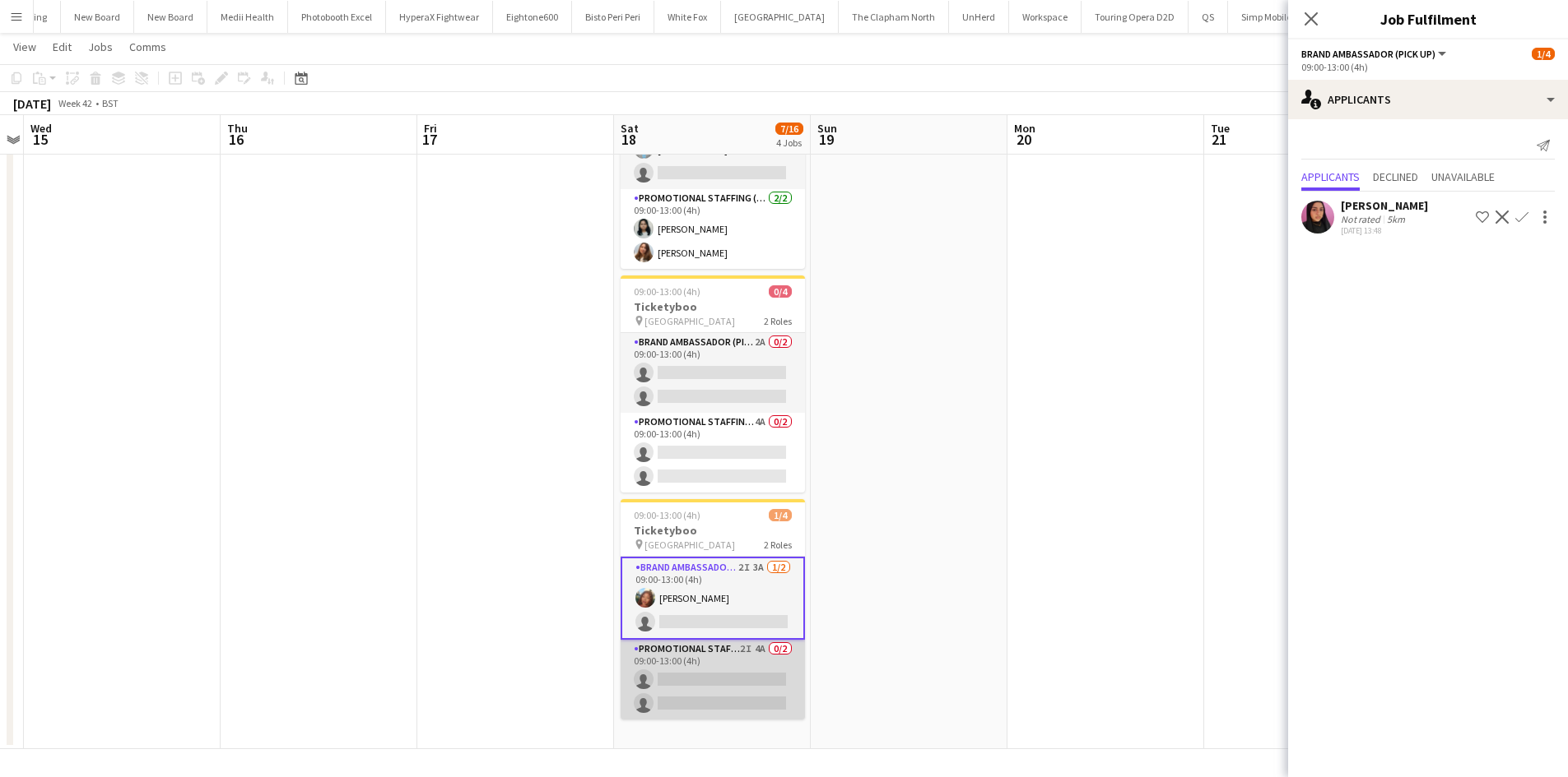
click at [759, 645] on app-card-role "Promotional Staffing (Brand Ambassadors) 2I 4A 0/2 09:00-13:00 (4h) single-neut…" at bounding box center [712, 679] width 184 height 80
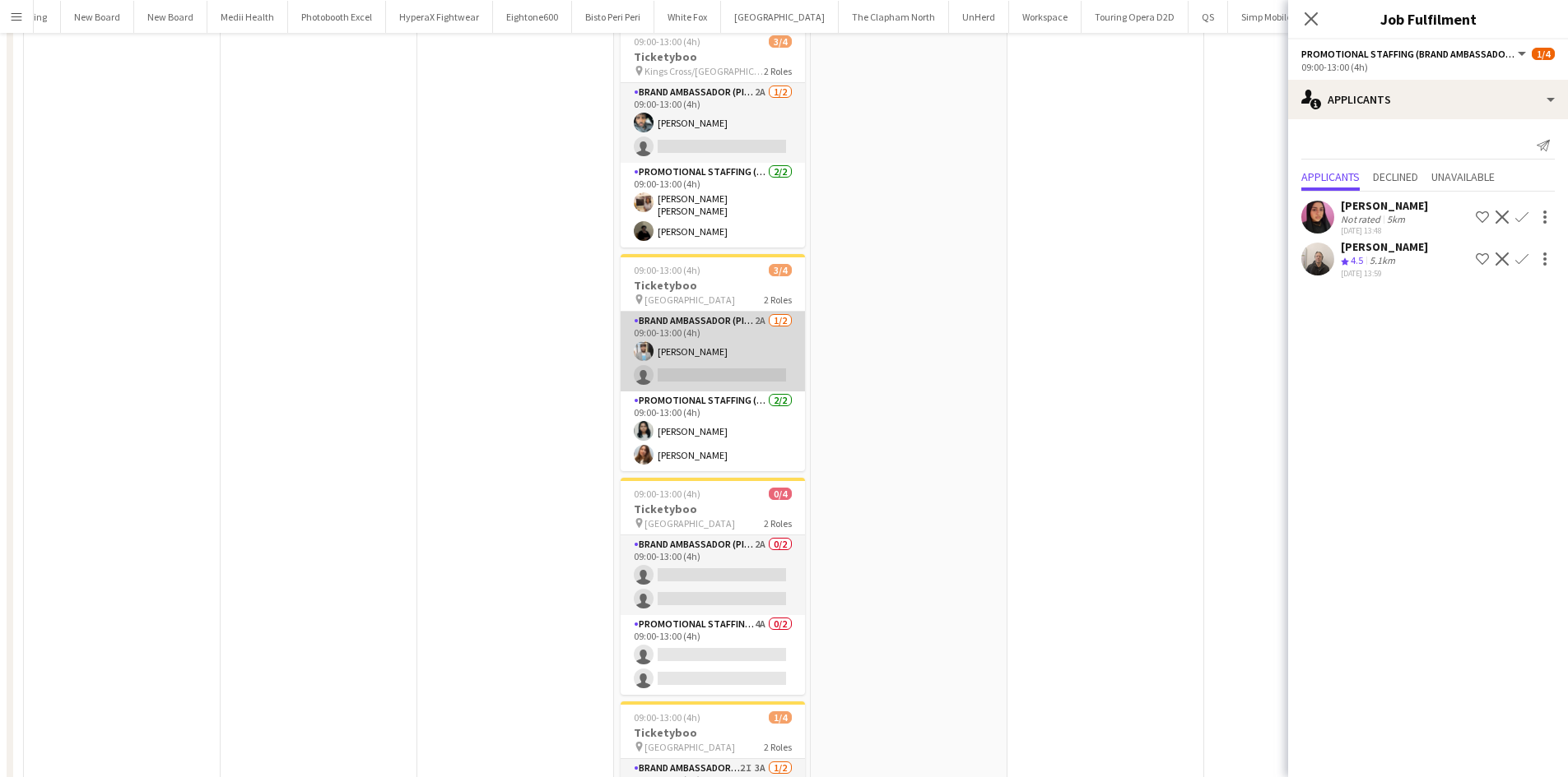
scroll to position [0, 0]
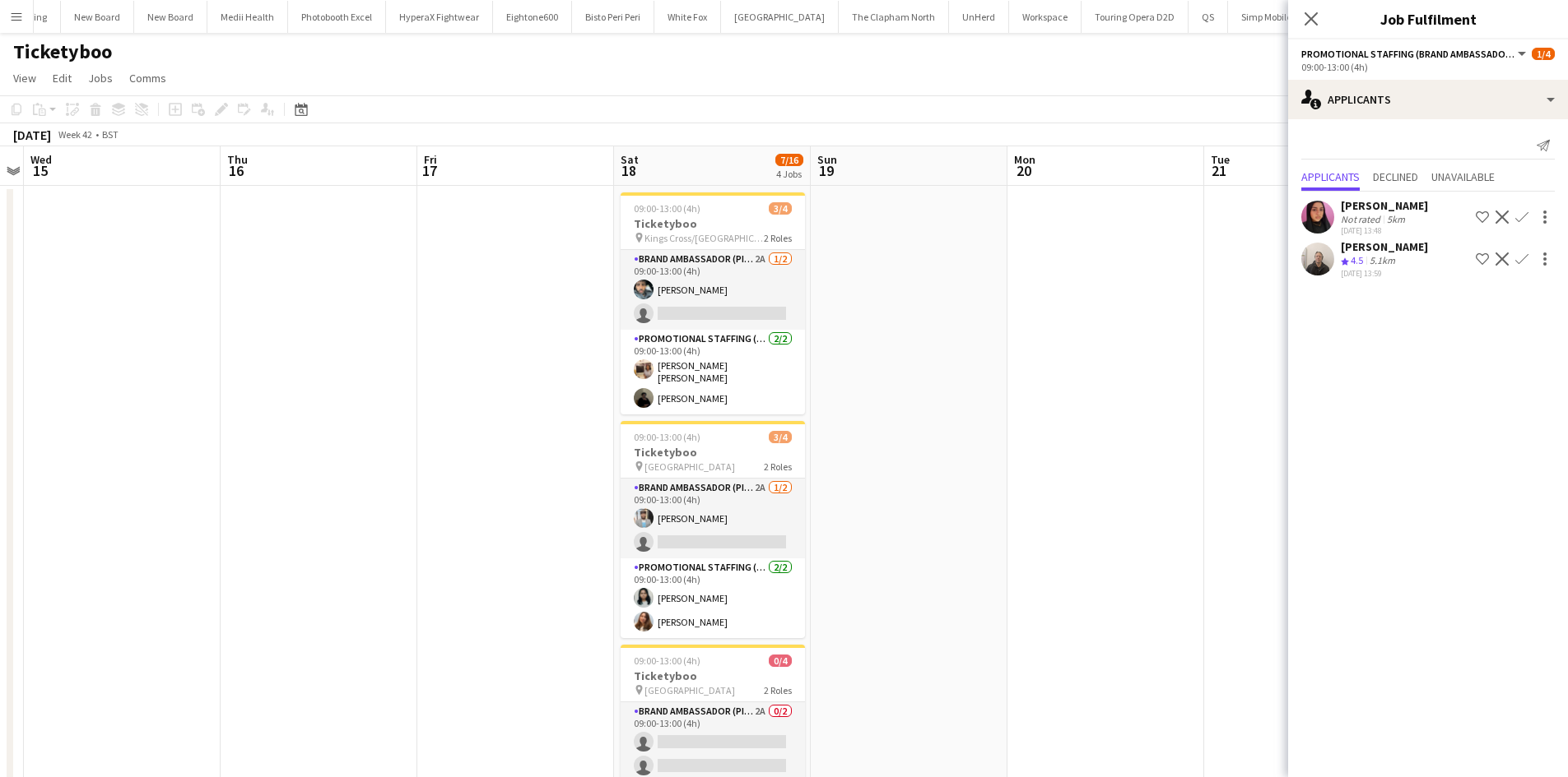
click at [973, 423] on app-date-cell at bounding box center [910, 652] width 197 height 933
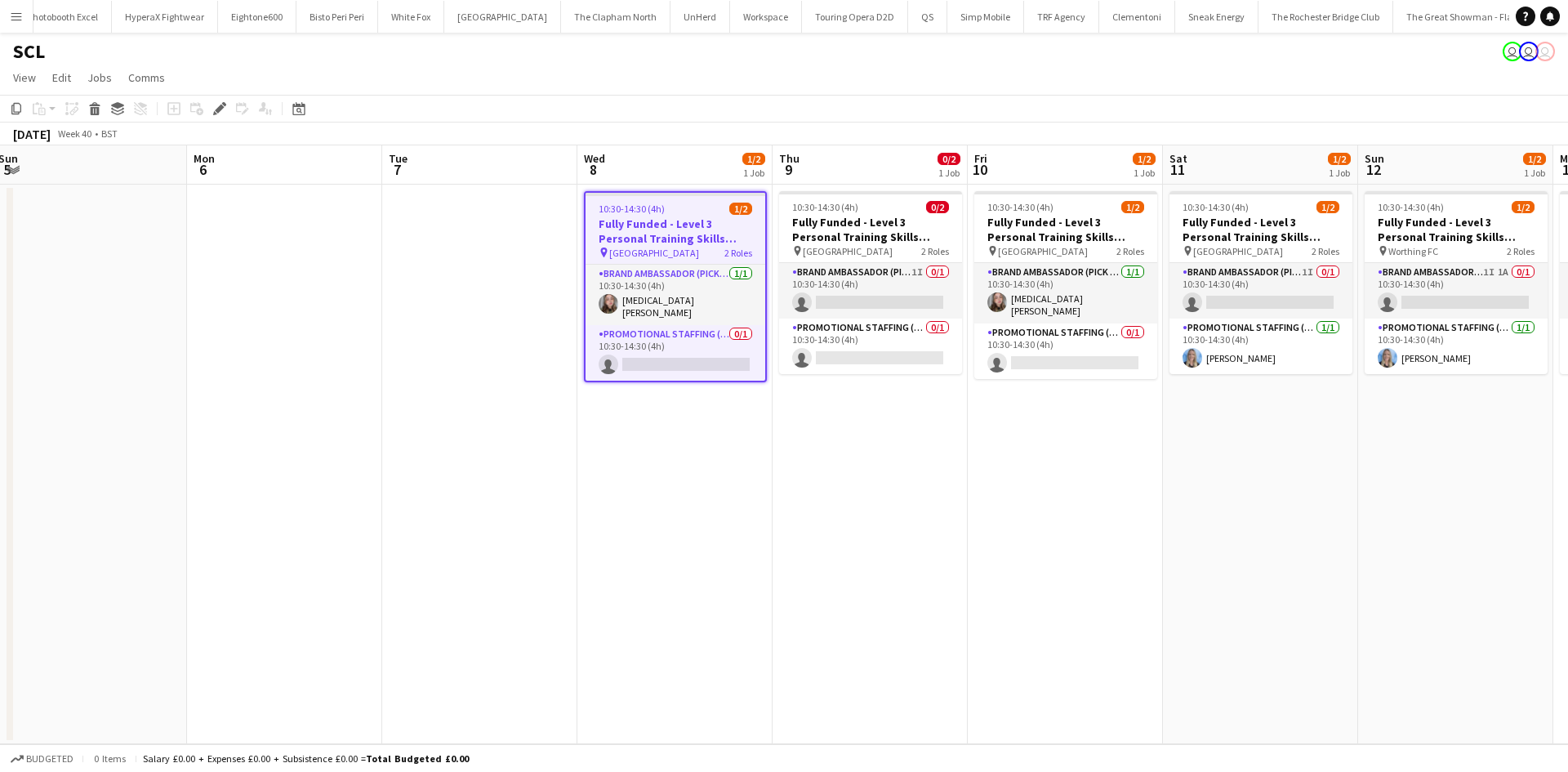
scroll to position [0, 632]
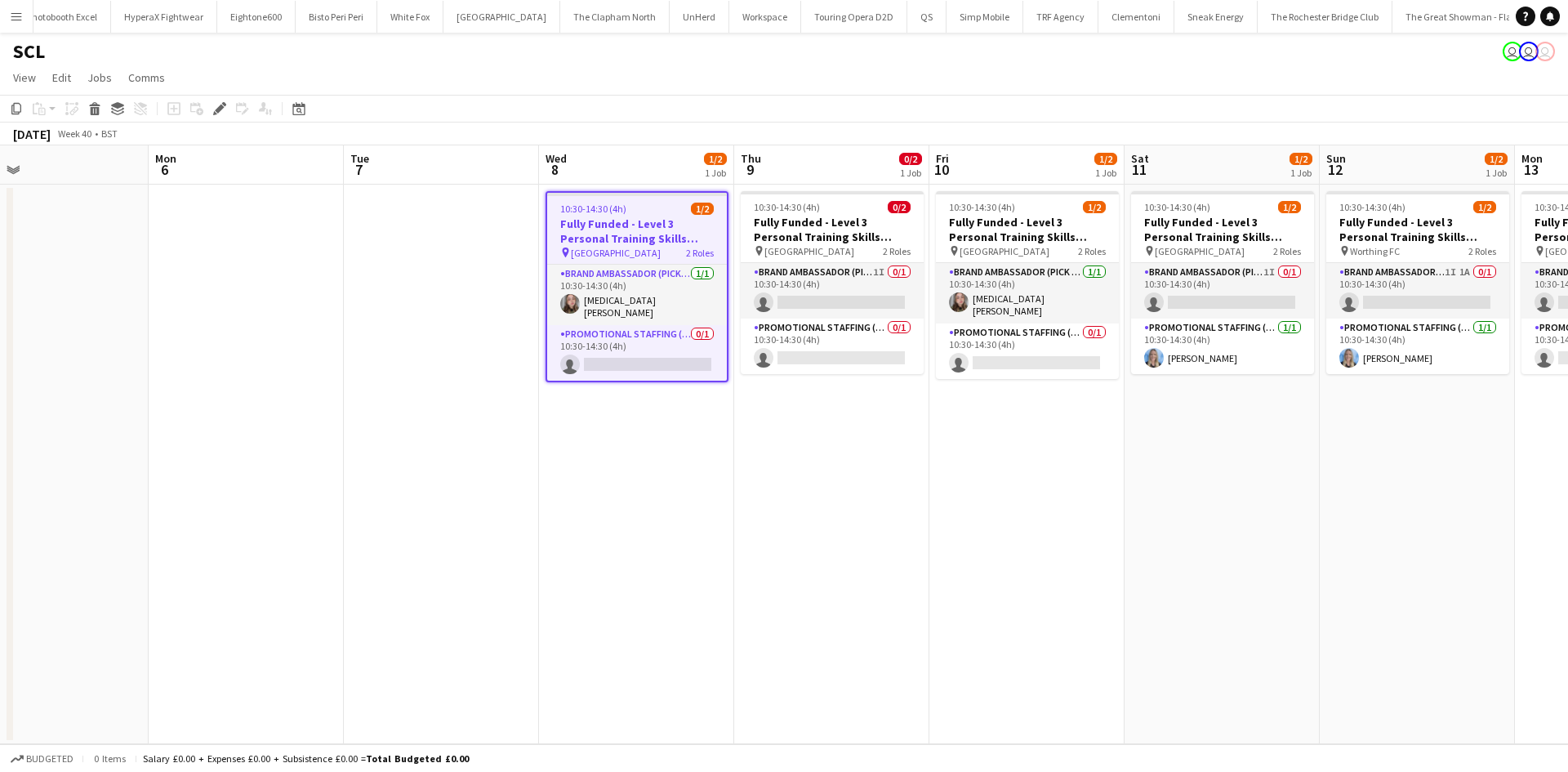
drag, startPoint x: 889, startPoint y: 442, endPoint x: 819, endPoint y: 440, distance: 70.0
click at [819, 440] on app-calendar-viewport "Thu 2 Fri 3 Sat 4 Sun 5 Mon 6 Tue 7 Wed 8 1/2 1 Job Thu 9 0/2 1 Job Fri 10 1/2 …" at bounding box center [784, 445] width 1568 height 599
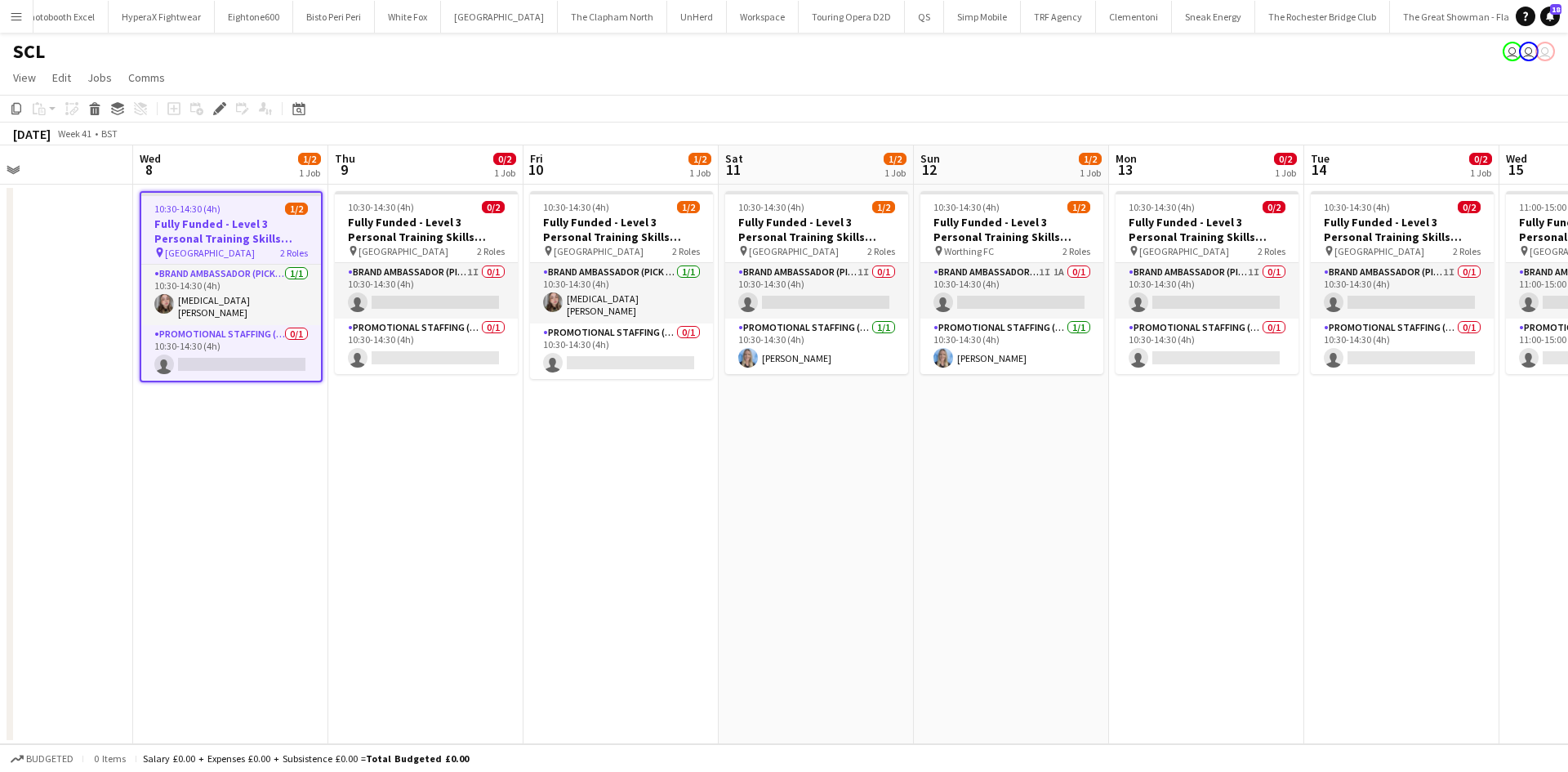
drag, startPoint x: 1018, startPoint y: 476, endPoint x: 628, endPoint y: 477, distance: 390.0
click at [628, 477] on app-calendar-viewport "Sat 4 Sun 5 Mon 6 Tue 7 Wed 8 1/2 1 Job Thu 9 0/2 1 Job Fri 10 1/2 1 Job Sat 11…" at bounding box center [784, 445] width 1568 height 599
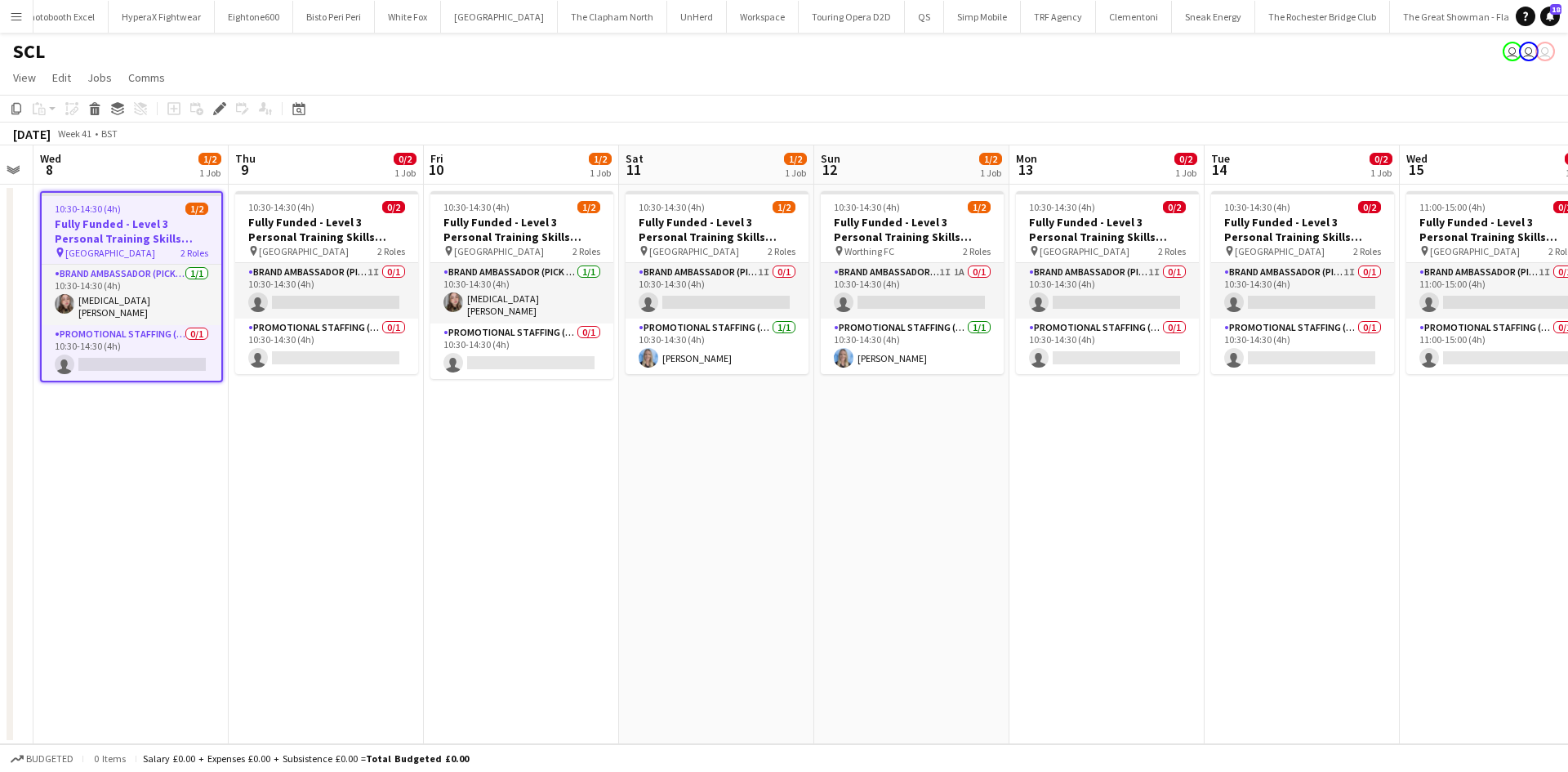
drag, startPoint x: 1163, startPoint y: 515, endPoint x: 844, endPoint y: 494, distance: 319.7
click at [845, 494] on app-calendar-viewport "Sat 4 Sun 5 Mon 6 Tue 7 Wed 8 1/2 1 Job Thu 9 0/2 1 Job Fri 10 1/2 1 Job Sat 11…" at bounding box center [784, 445] width 1568 height 599
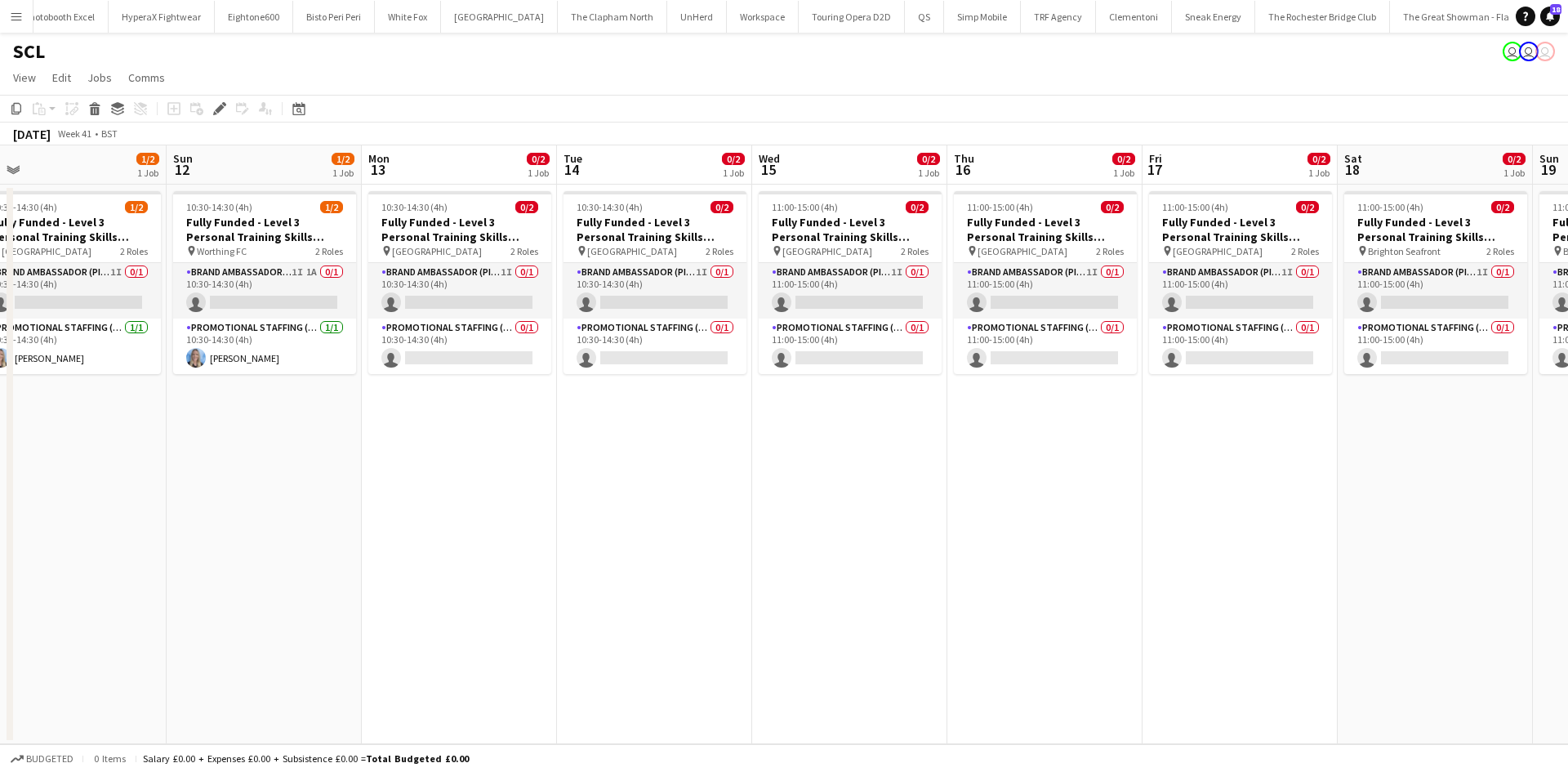
drag, startPoint x: 1117, startPoint y: 479, endPoint x: 796, endPoint y: 429, distance: 324.9
click at [796, 429] on app-calendar-viewport "Wed 8 1/2 1 Job Thu 9 0/2 1 Job Fri 10 1/2 1 Job Sat 11 1/2 1 Job Sun 12 1/2 1 …" at bounding box center [784, 445] width 1568 height 599
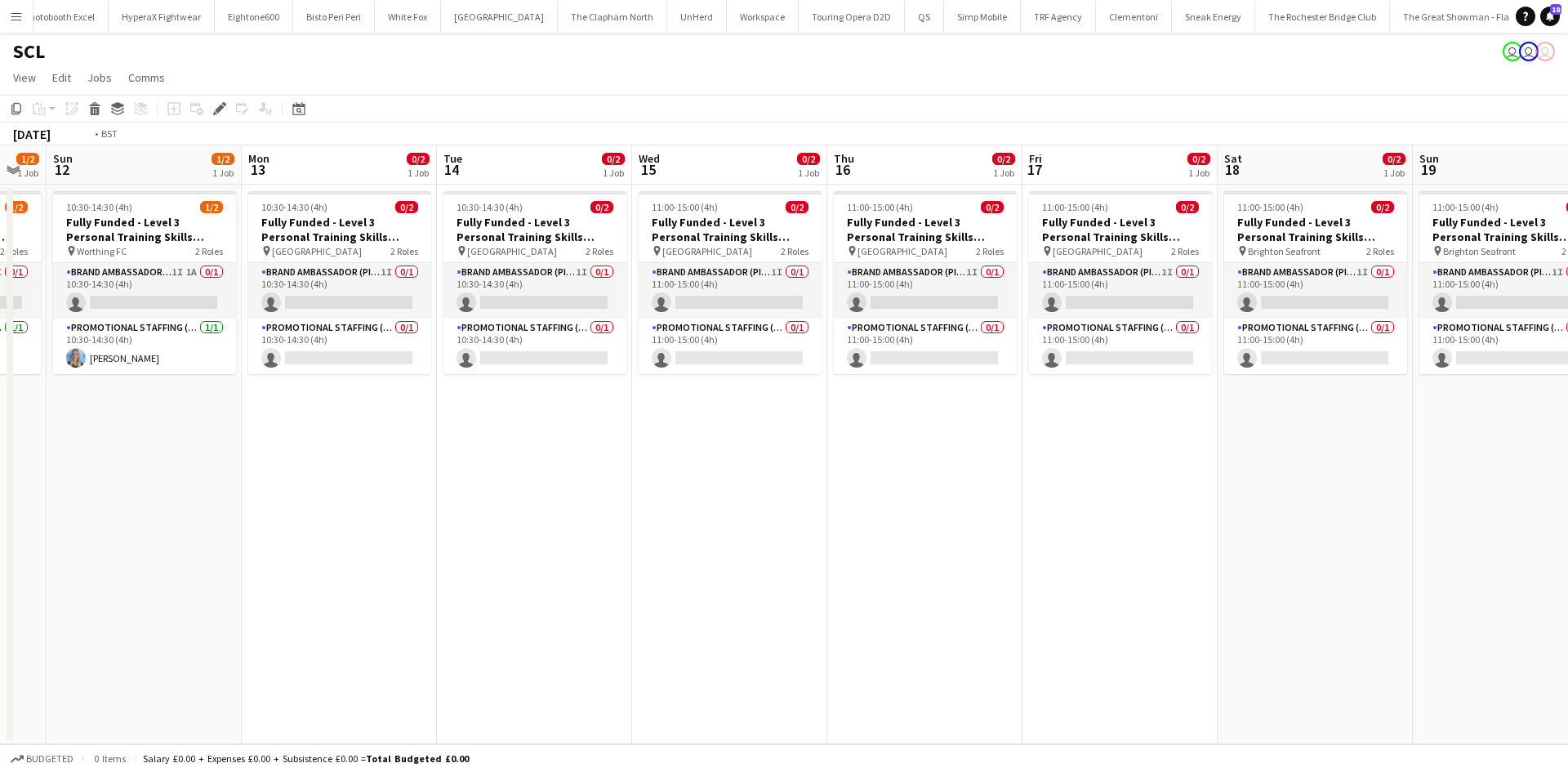
drag, startPoint x: 1143, startPoint y: 451, endPoint x: 692, endPoint y: 416, distance: 452.4
click at [676, 416] on app-calendar-viewport "Wed 8 1/2 1 Job Thu 9 0/2 1 Job Fri 10 1/2 1 Job Sat 11 1/2 1 Job Sun 12 1/2 1 …" at bounding box center [784, 445] width 1568 height 599
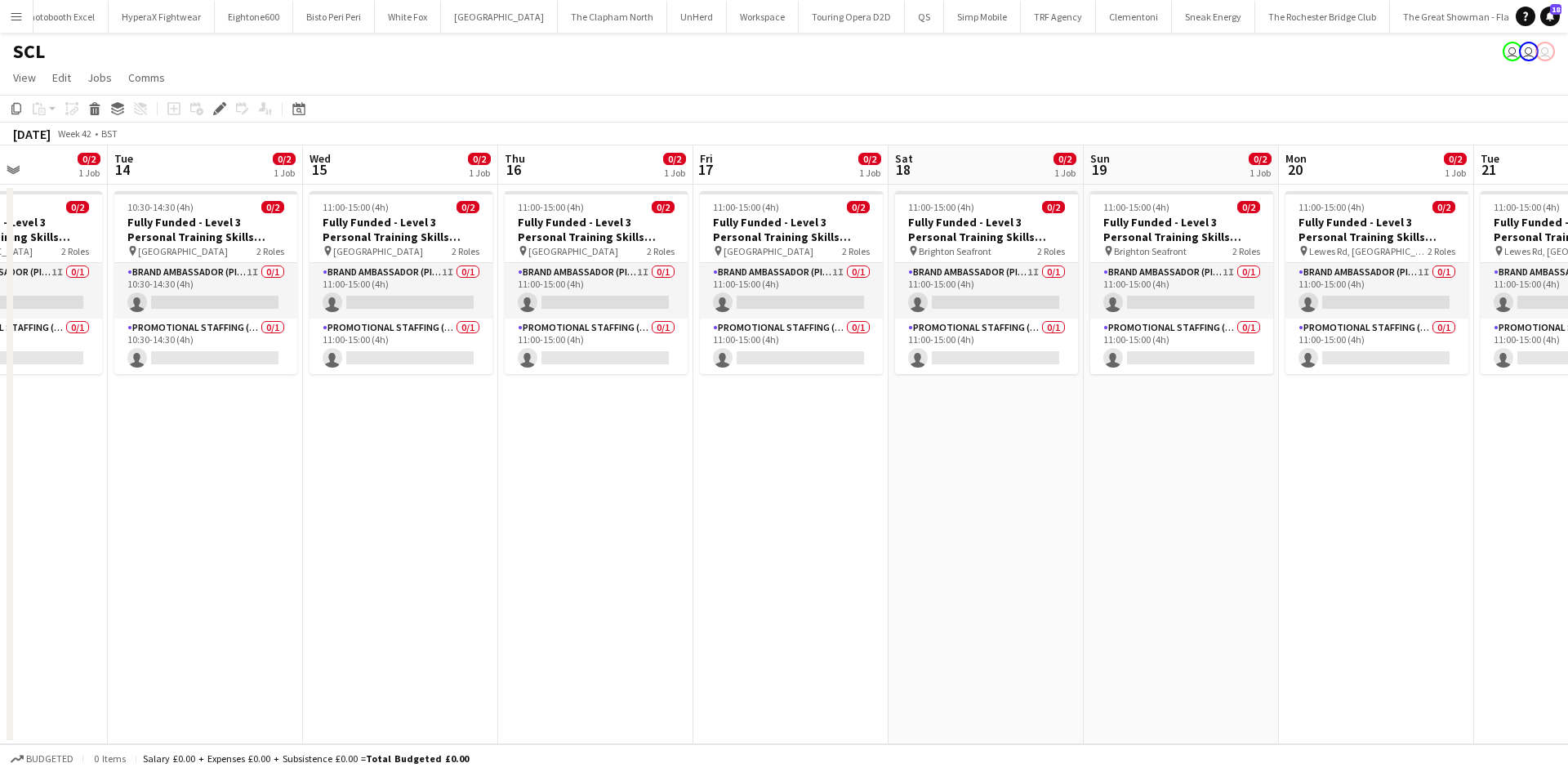
drag, startPoint x: 1154, startPoint y: 421, endPoint x: 754, endPoint y: 415, distance: 400.0
click at [652, 415] on app-calendar-viewport "Fri 10 1/2 1 Job Sat 11 1/2 1 Job Sun 12 1/2 1 Job Mon 13 0/2 1 Job Tue 14 0/2 …" at bounding box center [784, 445] width 1568 height 599
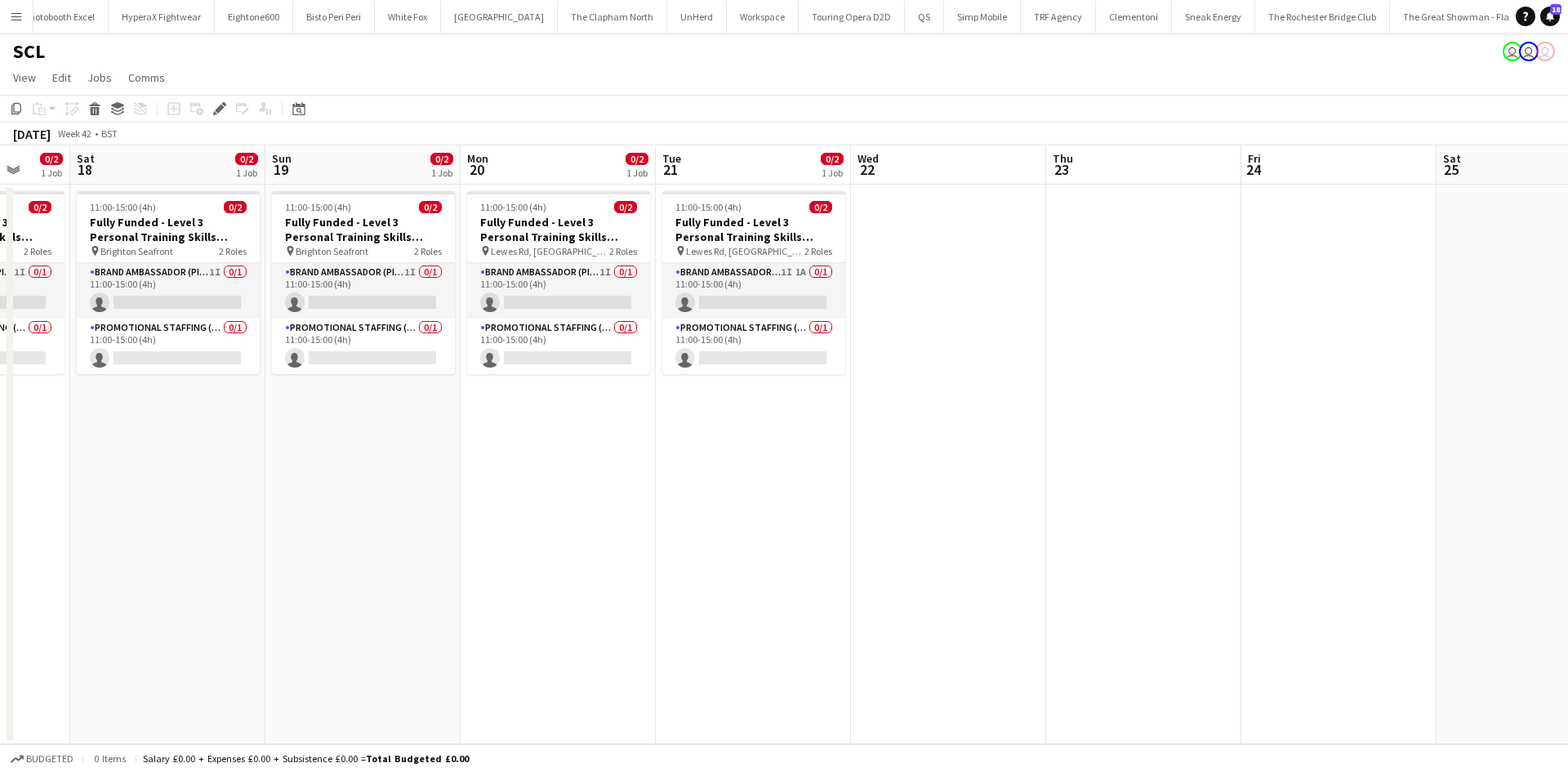
drag, startPoint x: 1395, startPoint y: 458, endPoint x: 1229, endPoint y: 466, distance: 166.2
click at [1228, 467] on app-calendar-viewport "Wed 15 0/2 1 Job Thu 16 0/2 1 Job Fri 17 0/2 1 Job Sat 18 0/2 1 Job Sun 19 0/2 …" at bounding box center [784, 445] width 1568 height 599
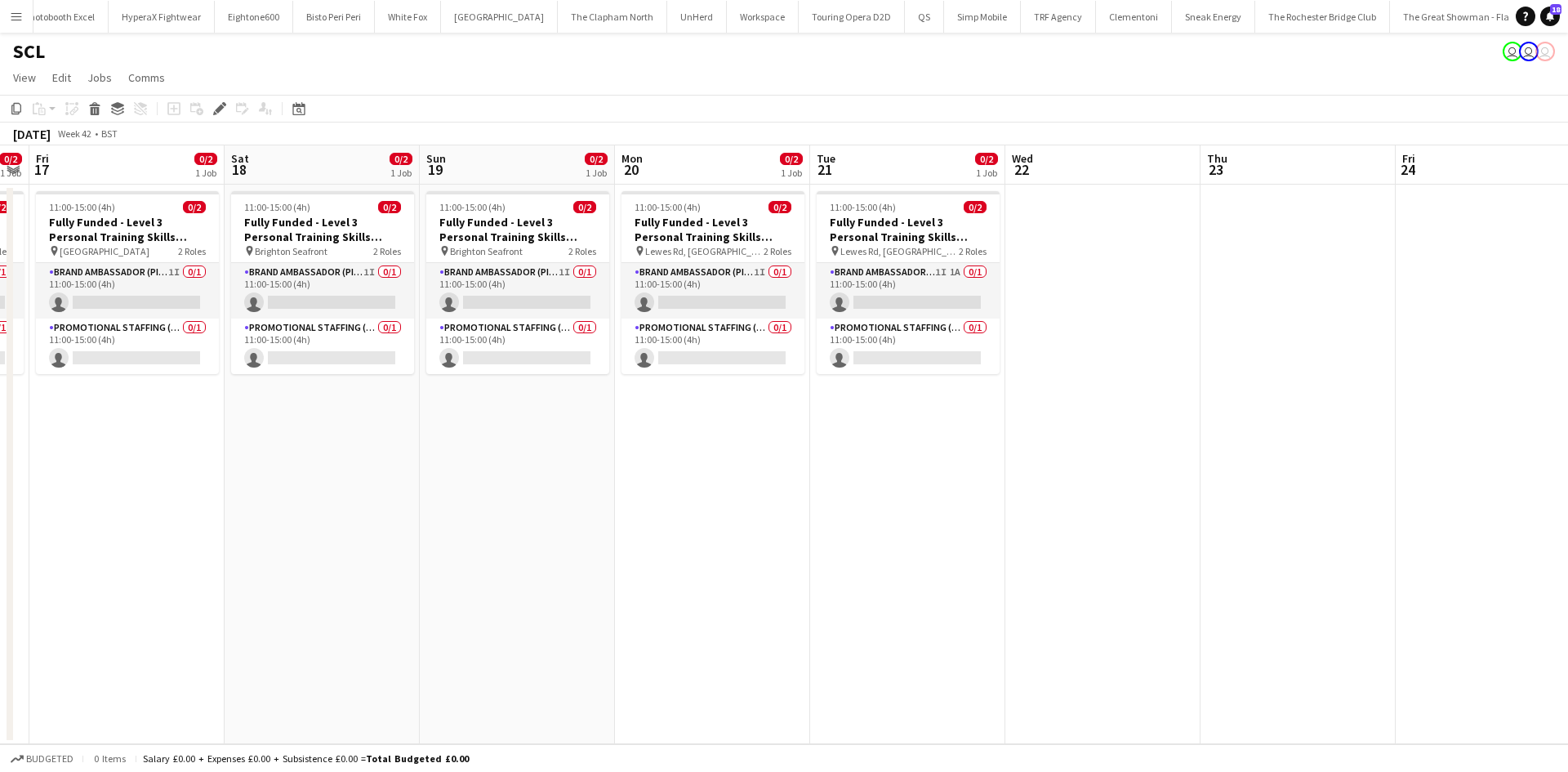
drag, startPoint x: 900, startPoint y: 451, endPoint x: 1023, endPoint y: 440, distance: 123.5
click at [1032, 445] on app-calendar-viewport "Wed 15 0/2 1 Job Thu 16 0/2 1 Job Fri 17 0/2 1 Job Sat 18 0/2 1 Job Sun 19 0/2 …" at bounding box center [784, 445] width 1568 height 599
click at [953, 278] on app-card-role "Brand Ambassador (Pick up) 1I 1A 0/1 11:00-15:00 (4h) single-neutral-actions" at bounding box center [909, 291] width 183 height 55
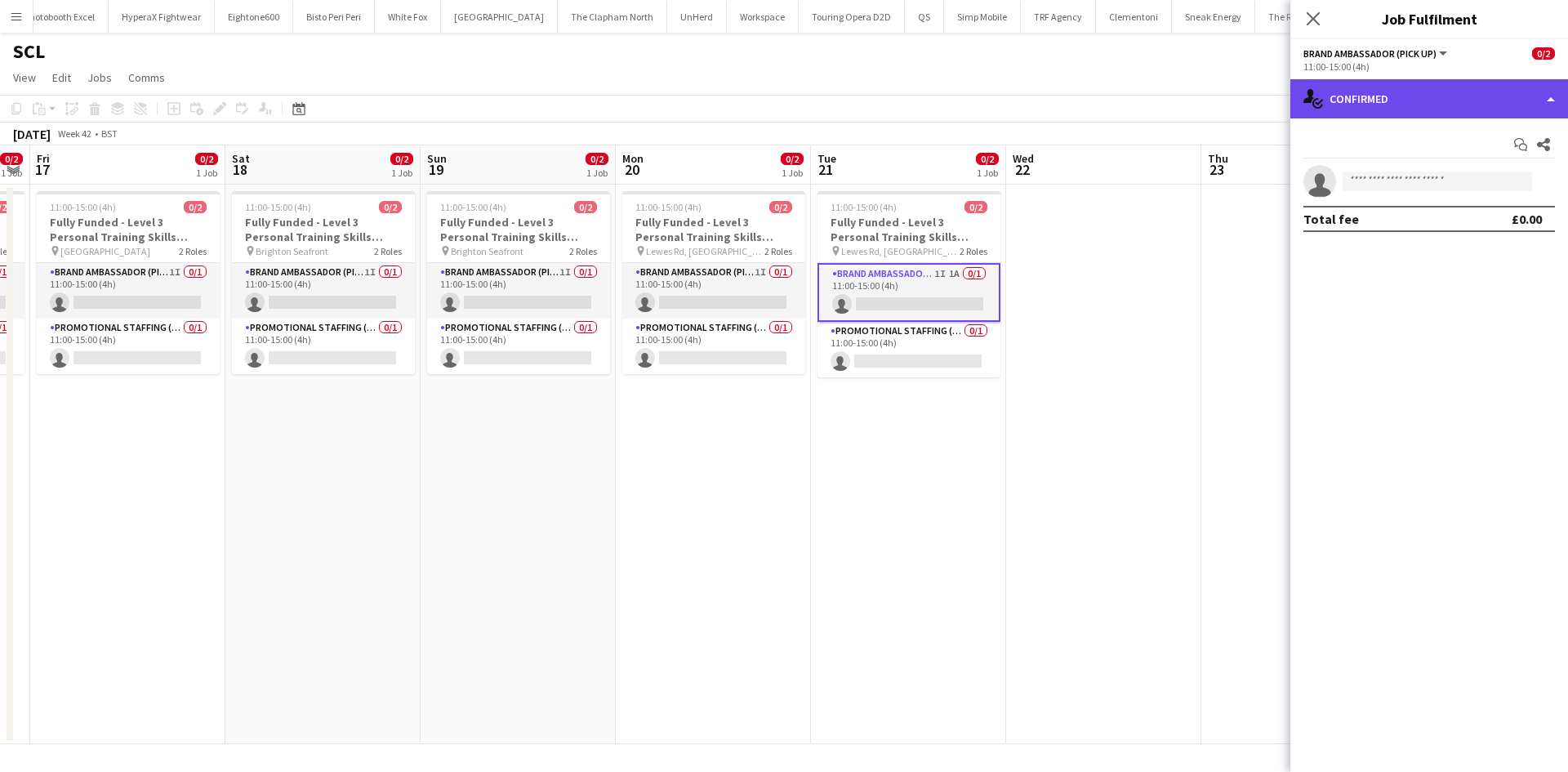
click at [1442, 110] on div "single-neutral-actions-check-2 Confirmed" at bounding box center [1429, 99] width 278 height 39
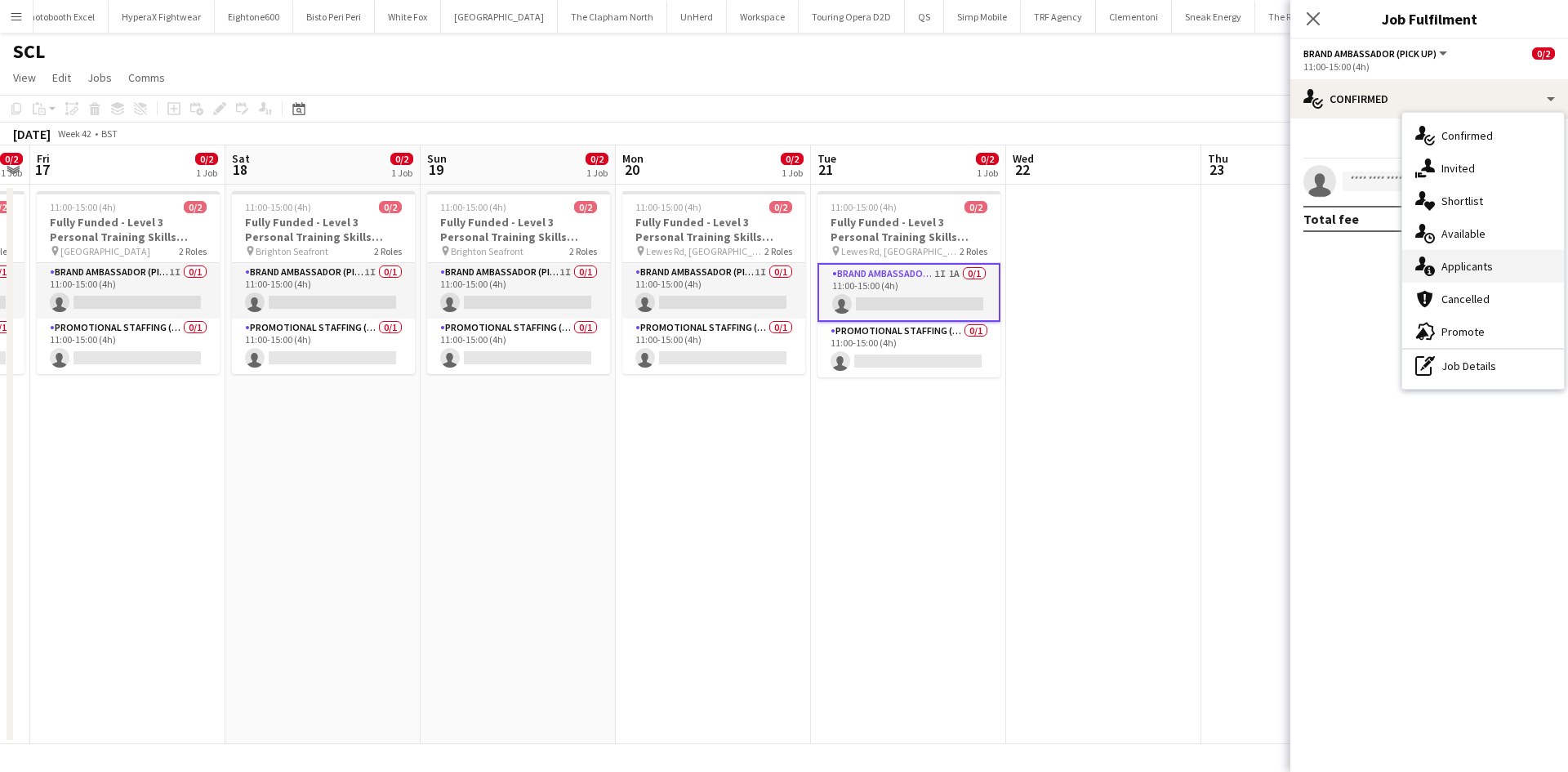
click at [1478, 270] on span "Applicants" at bounding box center [1467, 267] width 52 height 15
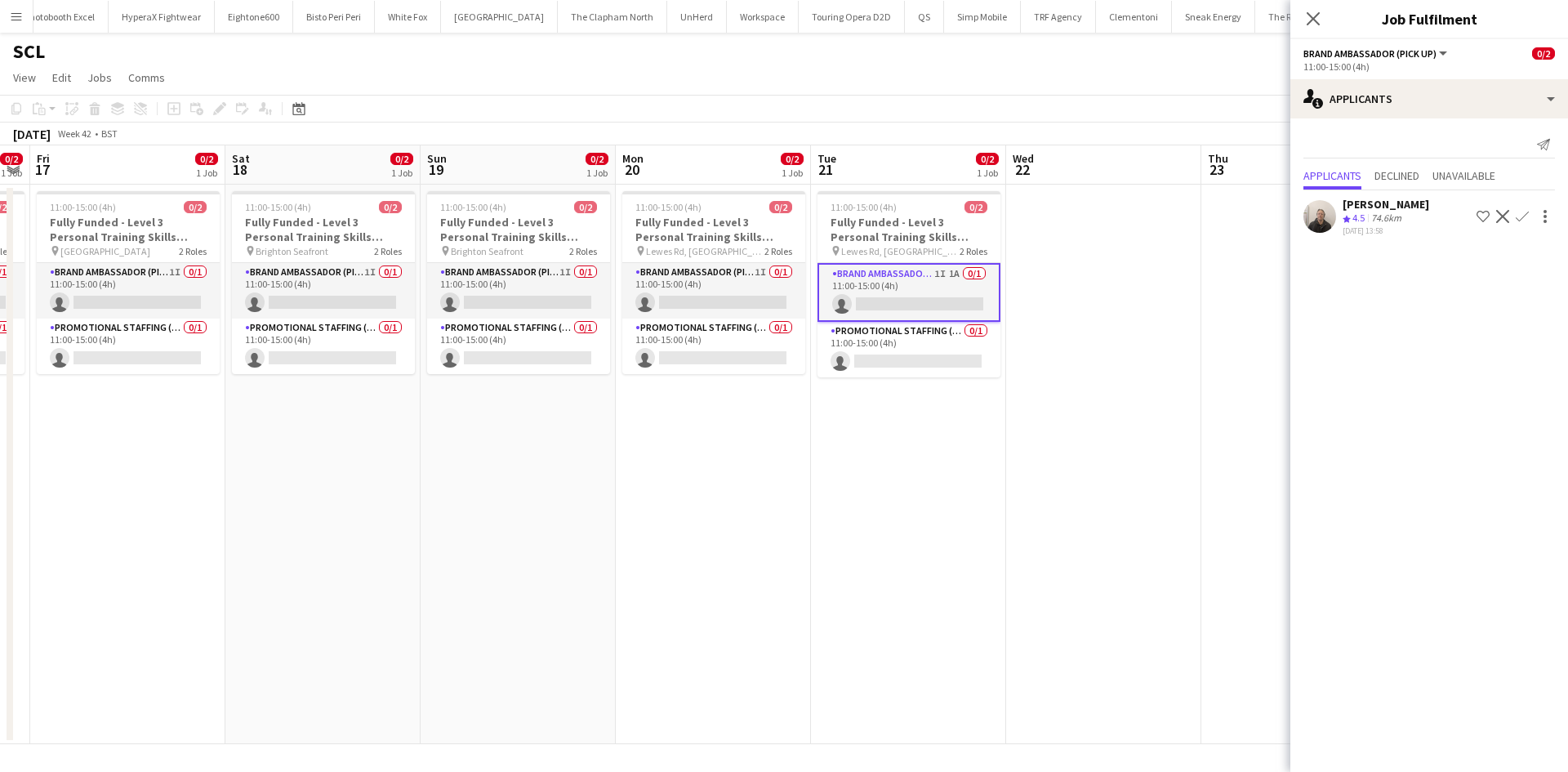
click at [1161, 369] on app-date-cell at bounding box center [1104, 464] width 196 height 560
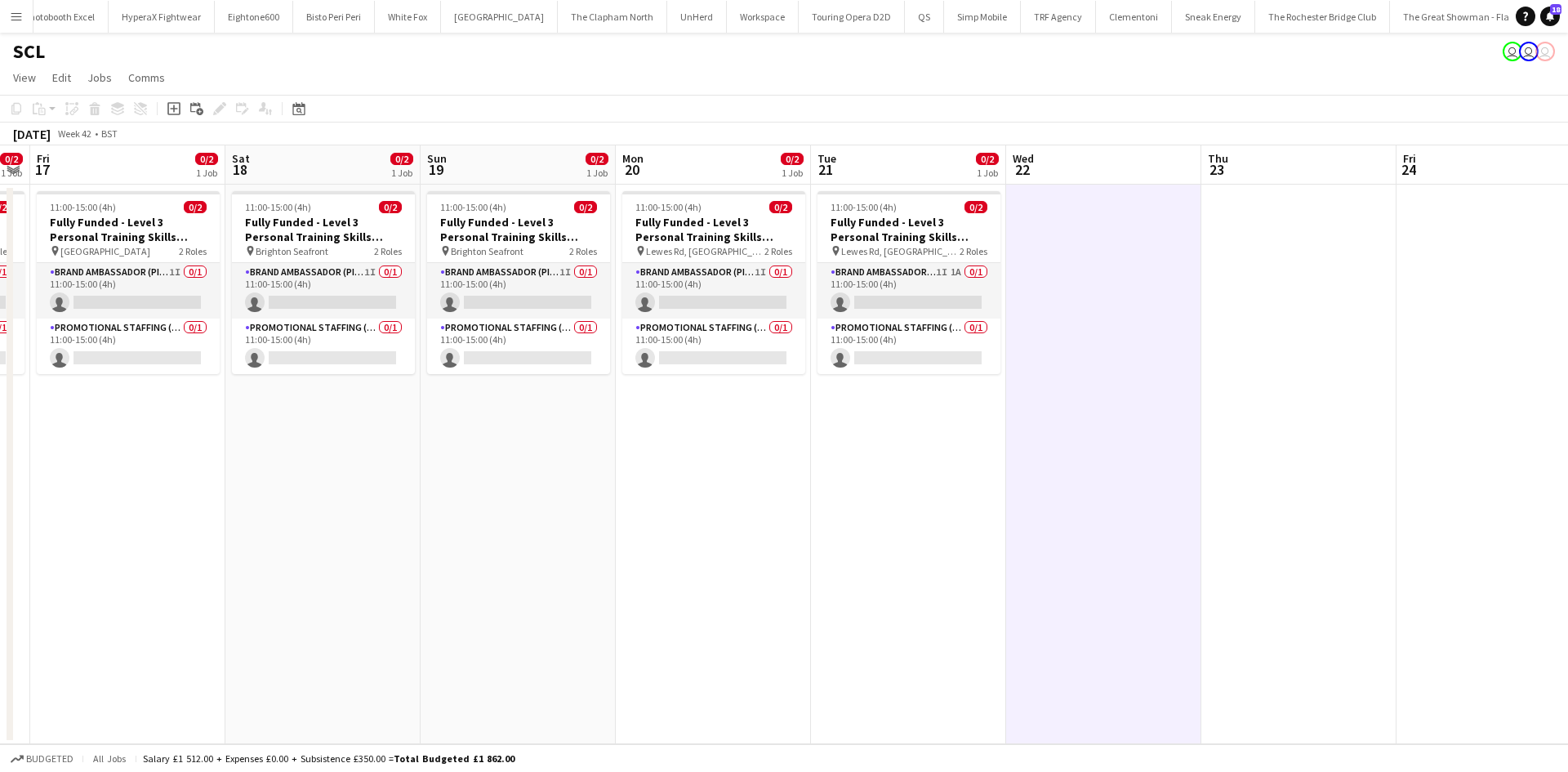
scroll to position [0, 412]
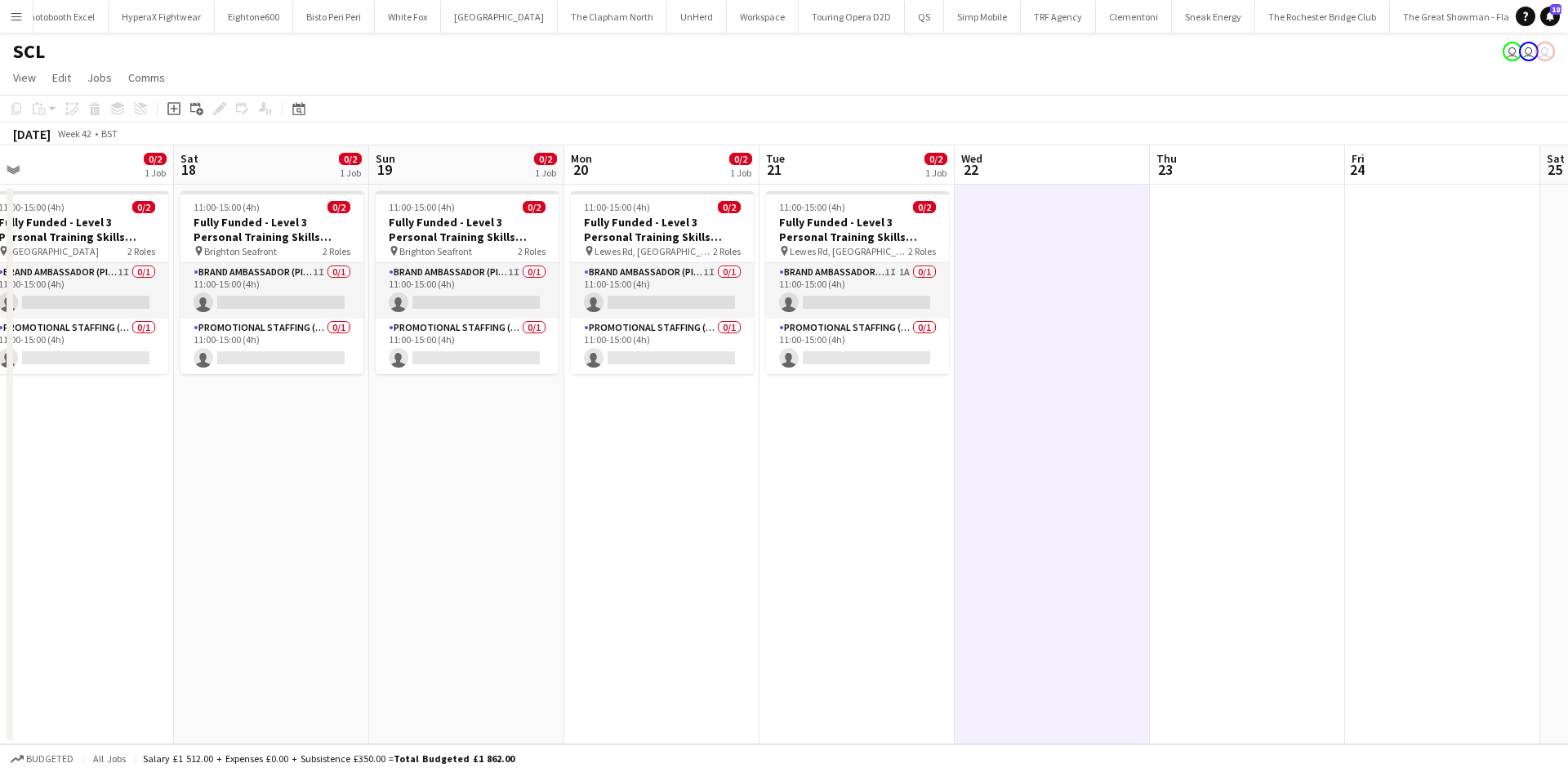
drag, startPoint x: 1219, startPoint y: 394, endPoint x: 1526, endPoint y: 408, distance: 307.3
click at [1526, 408] on app-calendar-viewport "Wed 15 0/2 1 Job Thu 16 0/2 1 Job Fri 17 0/2 1 Job Sat 18 0/2 1 Job Sun 19 0/2 …" at bounding box center [784, 445] width 1568 height 599
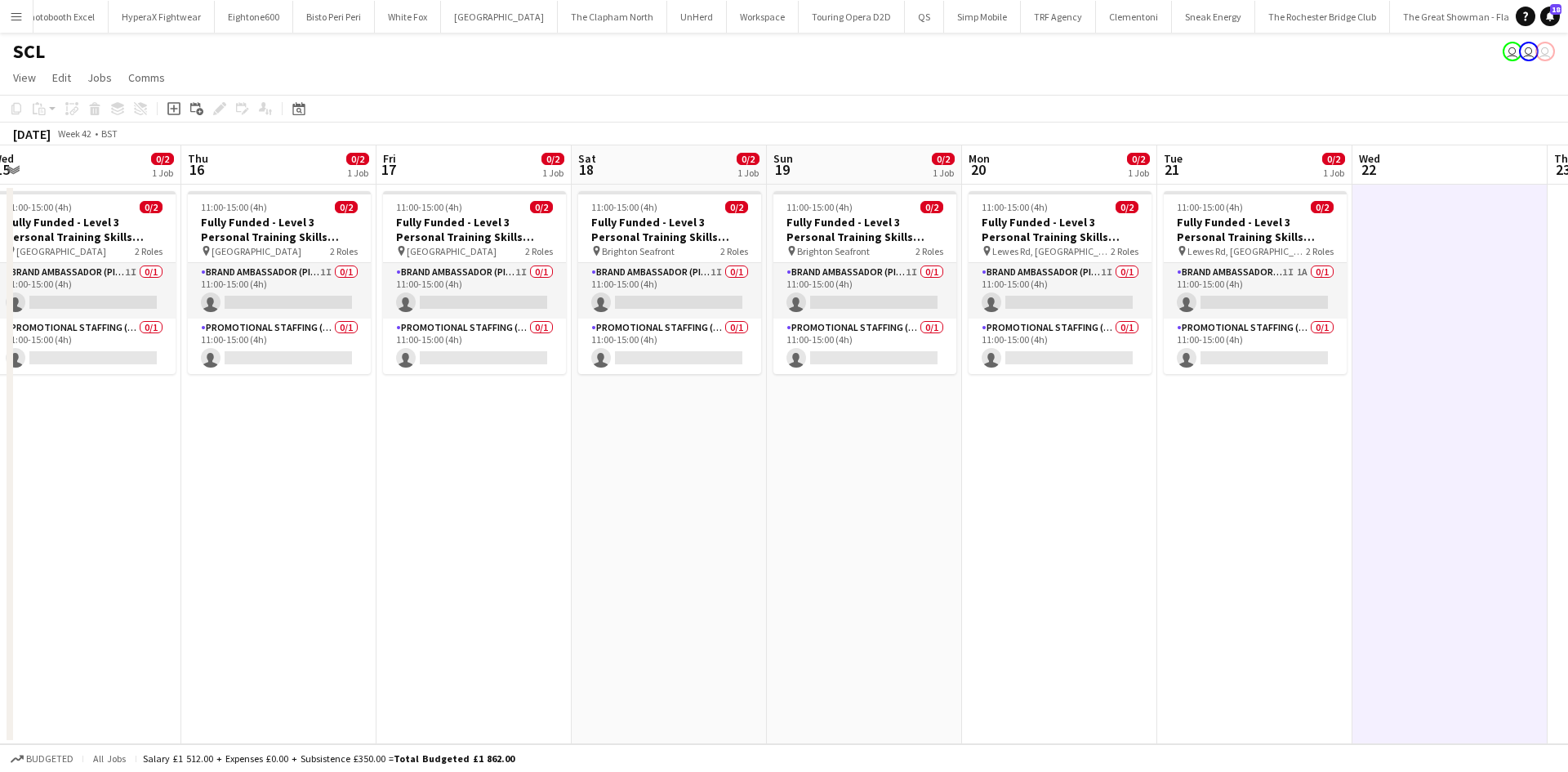
drag, startPoint x: 353, startPoint y: 562, endPoint x: 465, endPoint y: 549, distance: 112.8
click at [408, 558] on app-calendar-viewport "Mon 13 0/2 1 Job Tue 14 0/2 1 Job Wed 15 0/2 1 Job Thu 16 0/2 1 Job Fri 17 0/2 …" at bounding box center [784, 445] width 1568 height 599
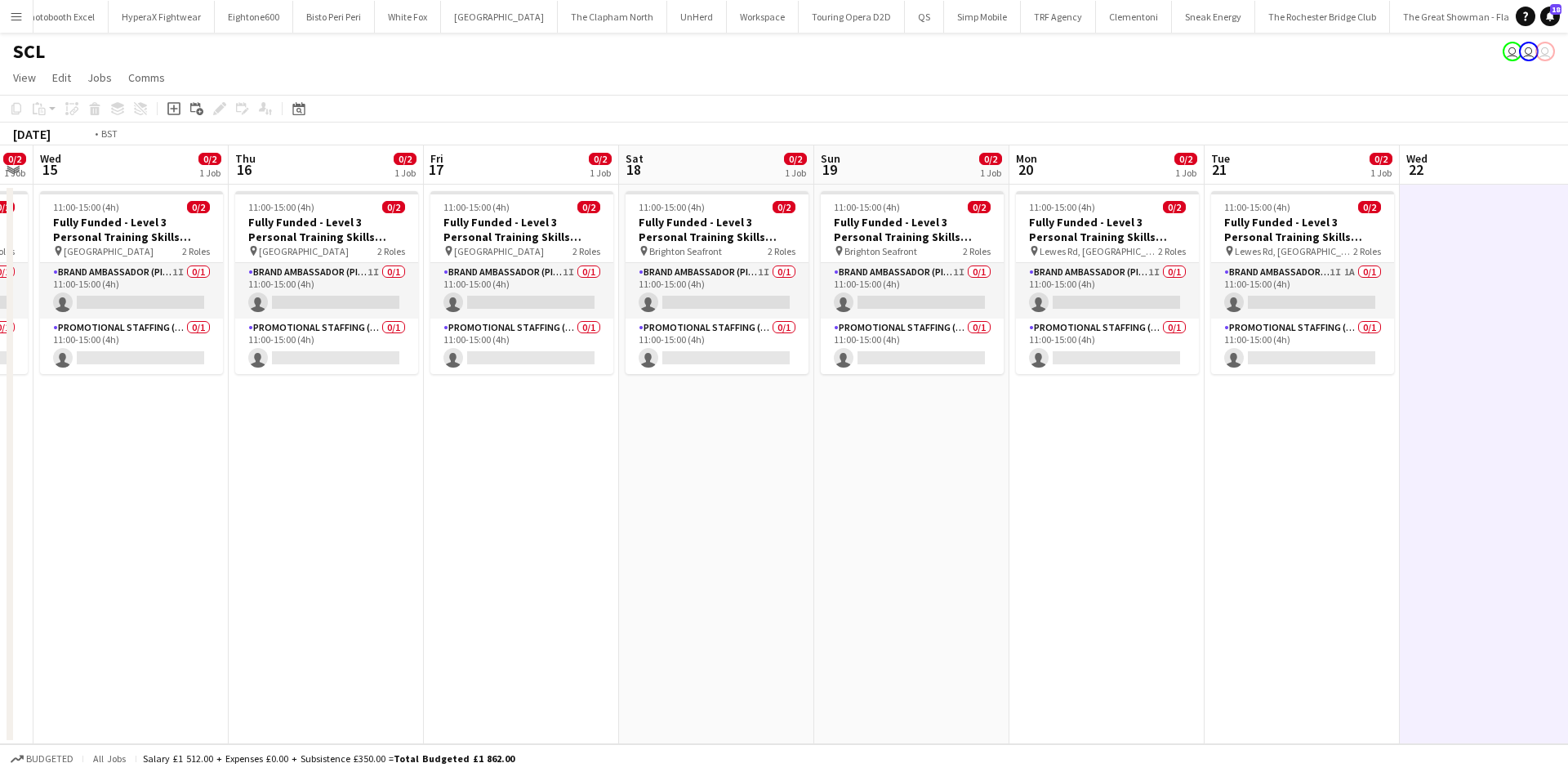
drag, startPoint x: 1257, startPoint y: 627, endPoint x: 1535, endPoint y: 651, distance: 279.0
click at [1556, 652] on app-calendar-viewport "Mon 13 0/2 1 Job Tue 14 0/2 1 Job Wed 15 0/2 1 Job Thu 16 0/2 1 Job Fri 17 0/2 …" at bounding box center [784, 445] width 1568 height 599
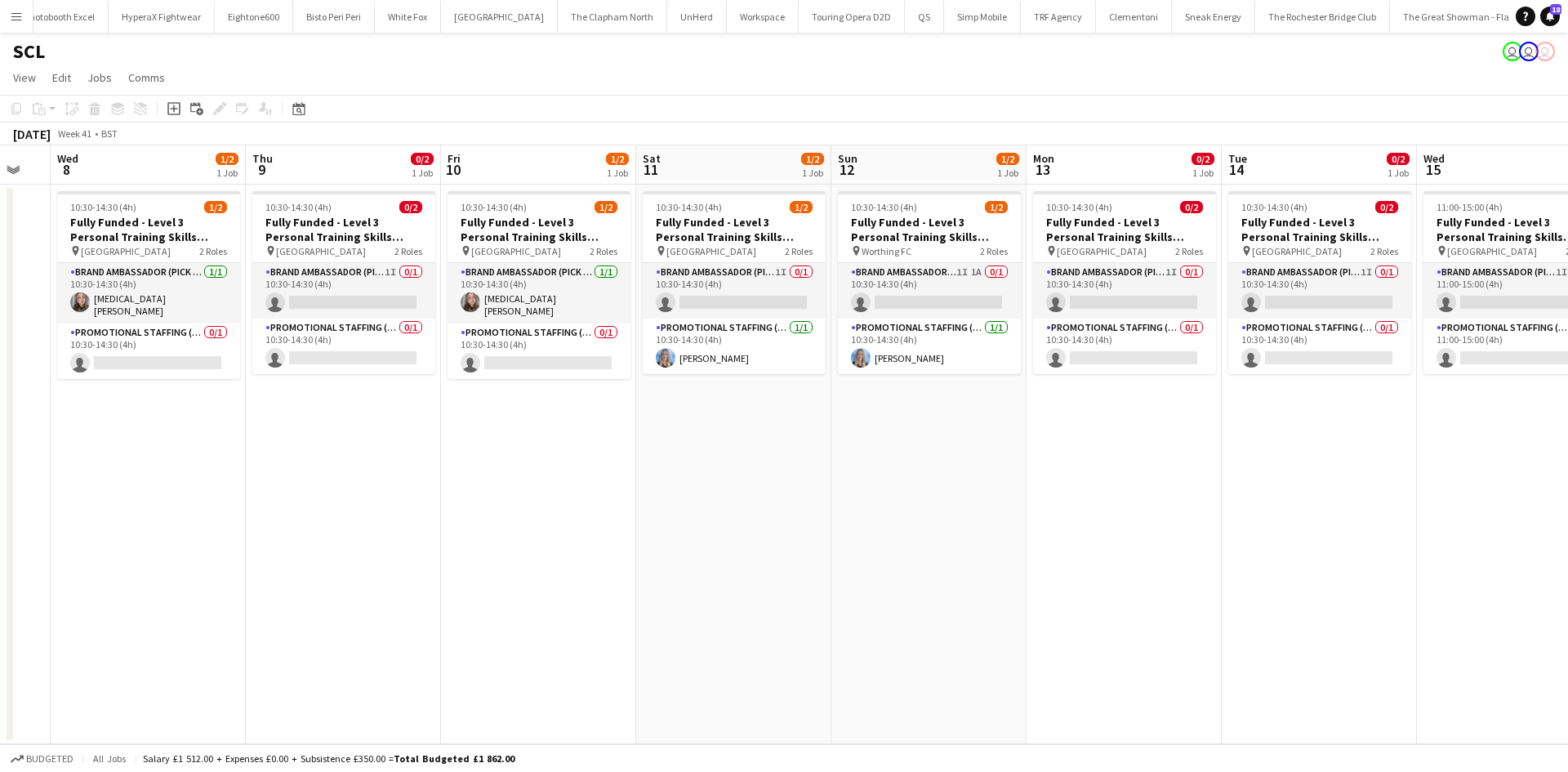
drag, startPoint x: 1546, startPoint y: 646, endPoint x: 1567, endPoint y: 657, distance: 23.7
click at [1567, 653] on app-calendar-viewport "Mon 6 Tue 7 Wed 8 1/2 1 Job Thu 9 0/2 1 Job Fri 10 1/2 1 Job Sat 11 1/2 1 Job S…" at bounding box center [784, 445] width 1568 height 599
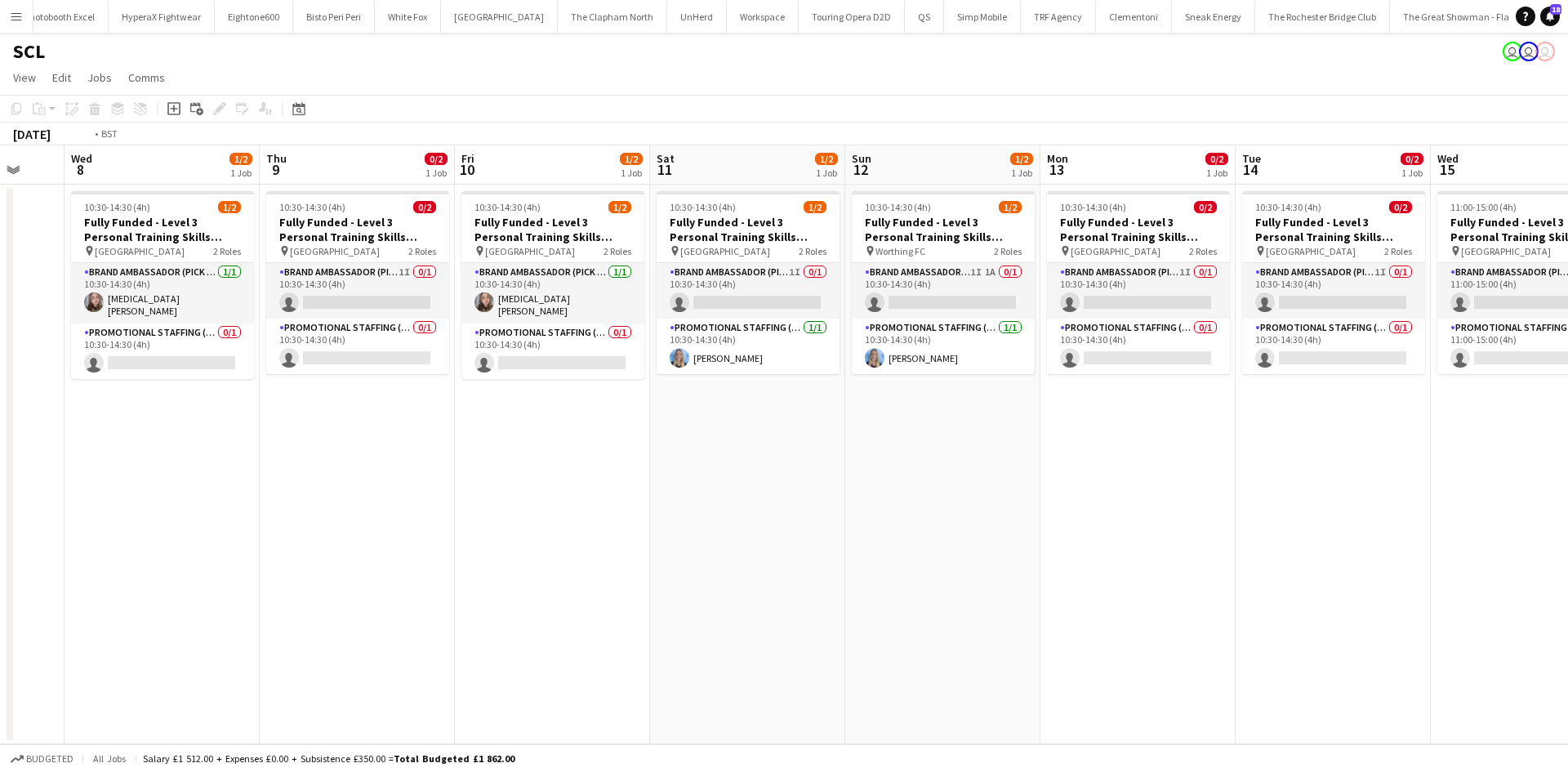
click at [1532, 671] on app-calendar-viewport "Sun 5 Mon 6 Tue 7 Wed 8 1/2 1 Job Thu 9 0/2 1 Job Fri 10 1/2 1 Job Sat 11 1/2 1…" at bounding box center [784, 445] width 1568 height 599
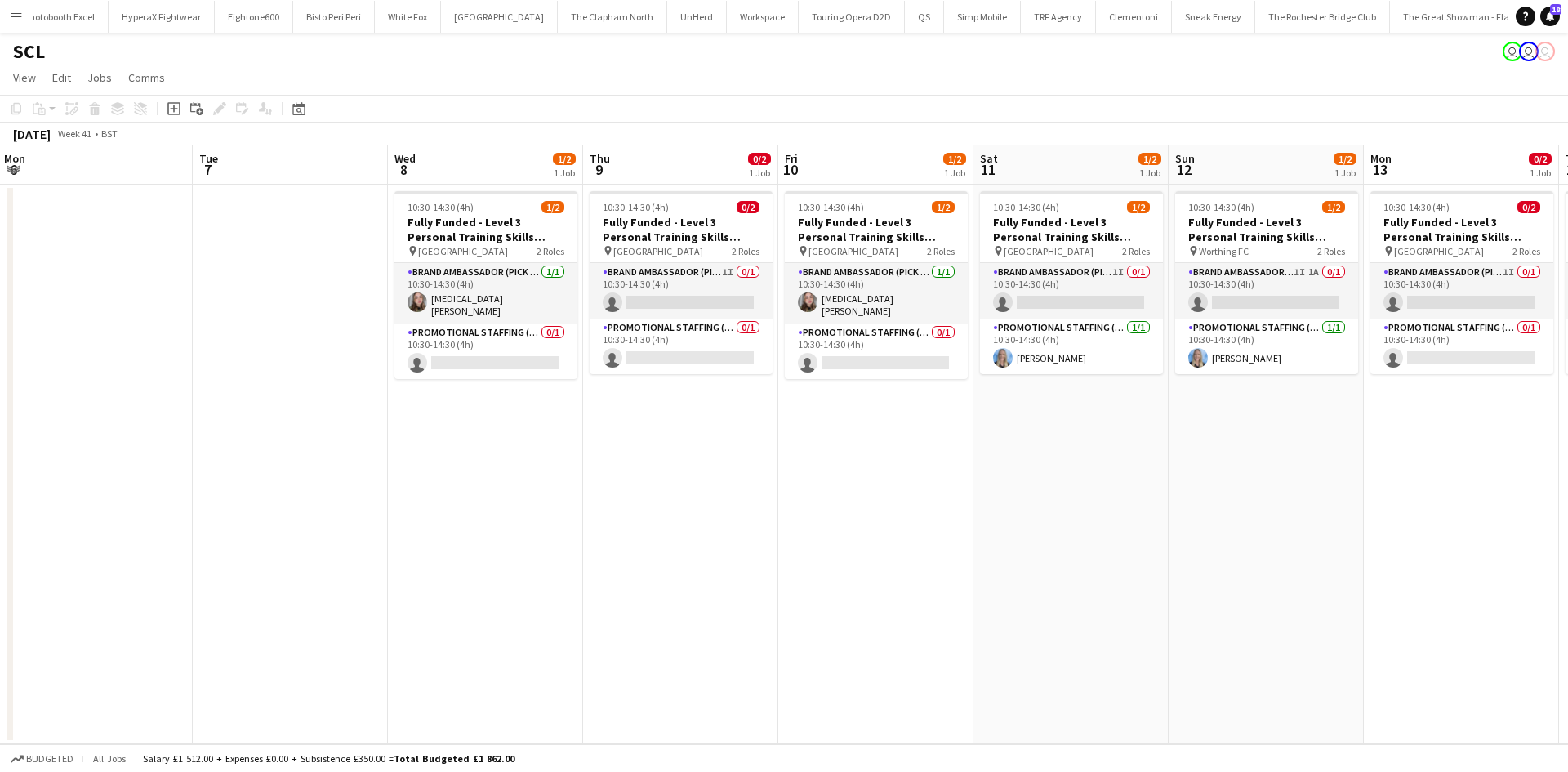
scroll to position [0, 821]
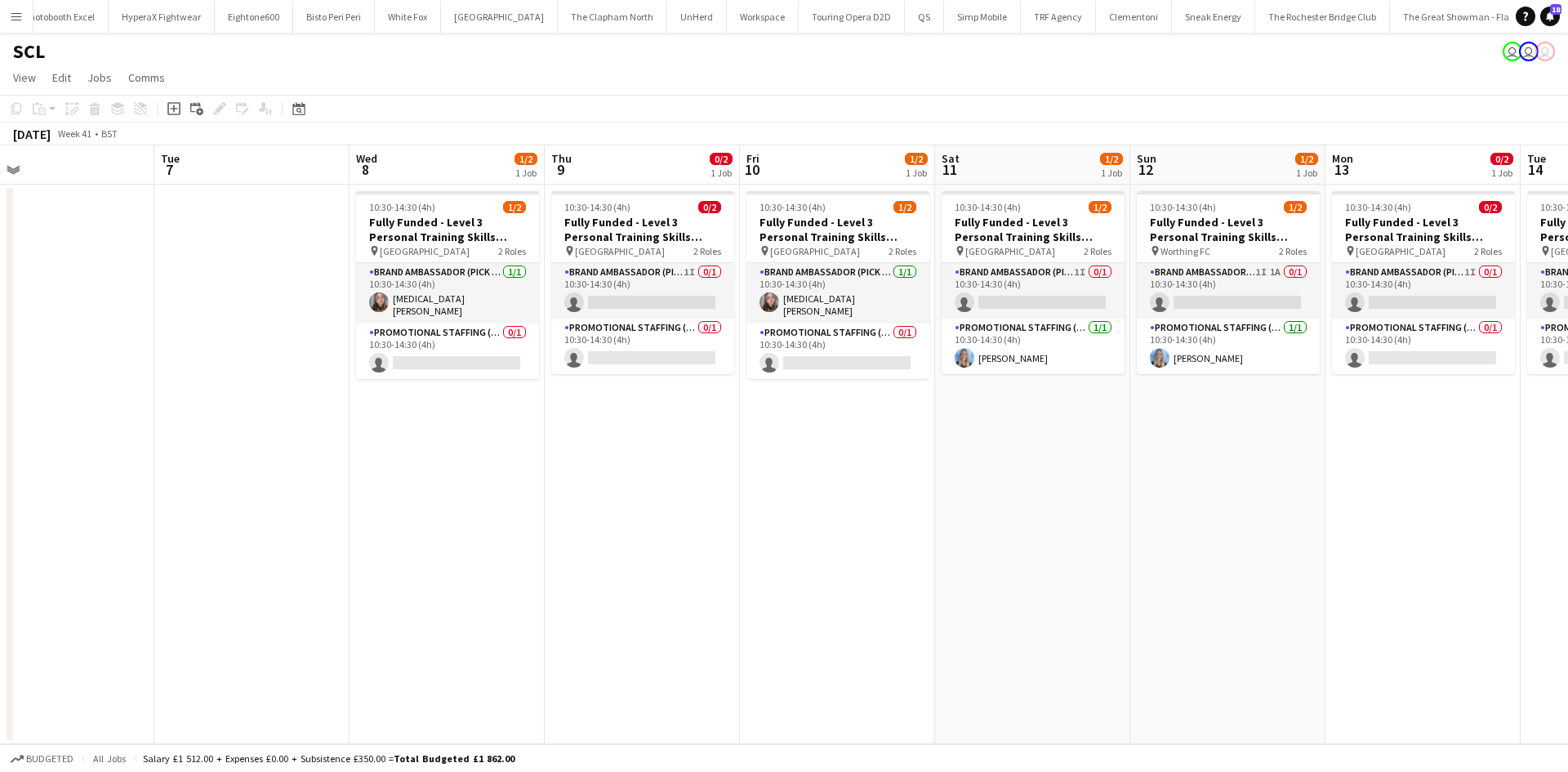
drag, startPoint x: 1358, startPoint y: 611, endPoint x: 1118, endPoint y: 608, distance: 240.0
click at [1051, 608] on app-calendar-viewport "Thu 2 Fri 3 Sat 4 Sun 5 Mon 6 Tue 7 Wed 8 1/2 1 Job Thu 9 0/2 1 Job Fri 10 1/2 …" at bounding box center [784, 445] width 1568 height 599
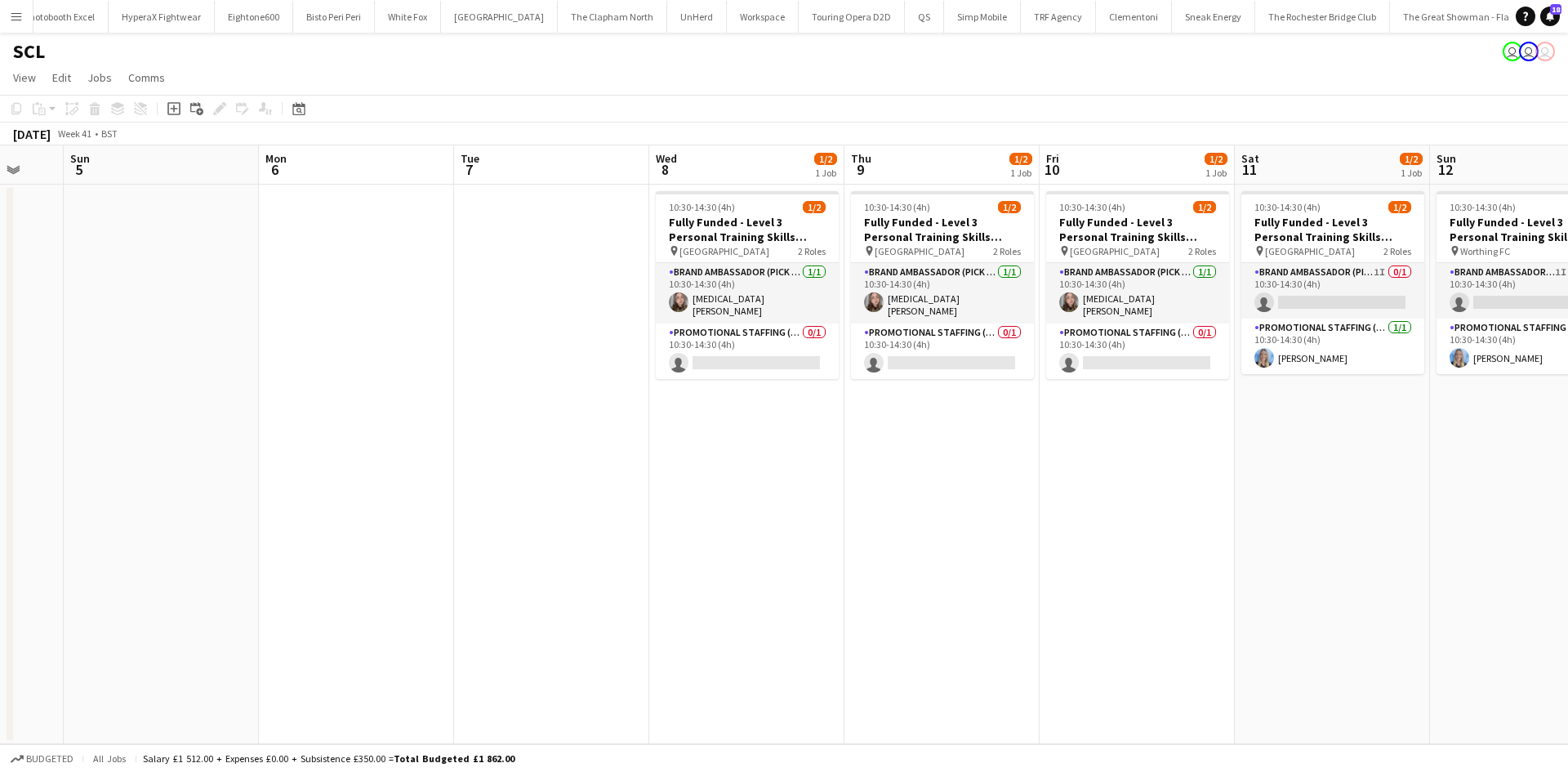
drag, startPoint x: 778, startPoint y: 606, endPoint x: 516, endPoint y: 536, distance: 271.2
click at [516, 536] on app-calendar-viewport "Thu 2 Fri 3 Sat 4 Sun 5 Mon 6 Tue 7 Wed 8 1/2 1 Job Thu 9 1/2 1 Job Fri 10 1/2 …" at bounding box center [784, 445] width 1568 height 599
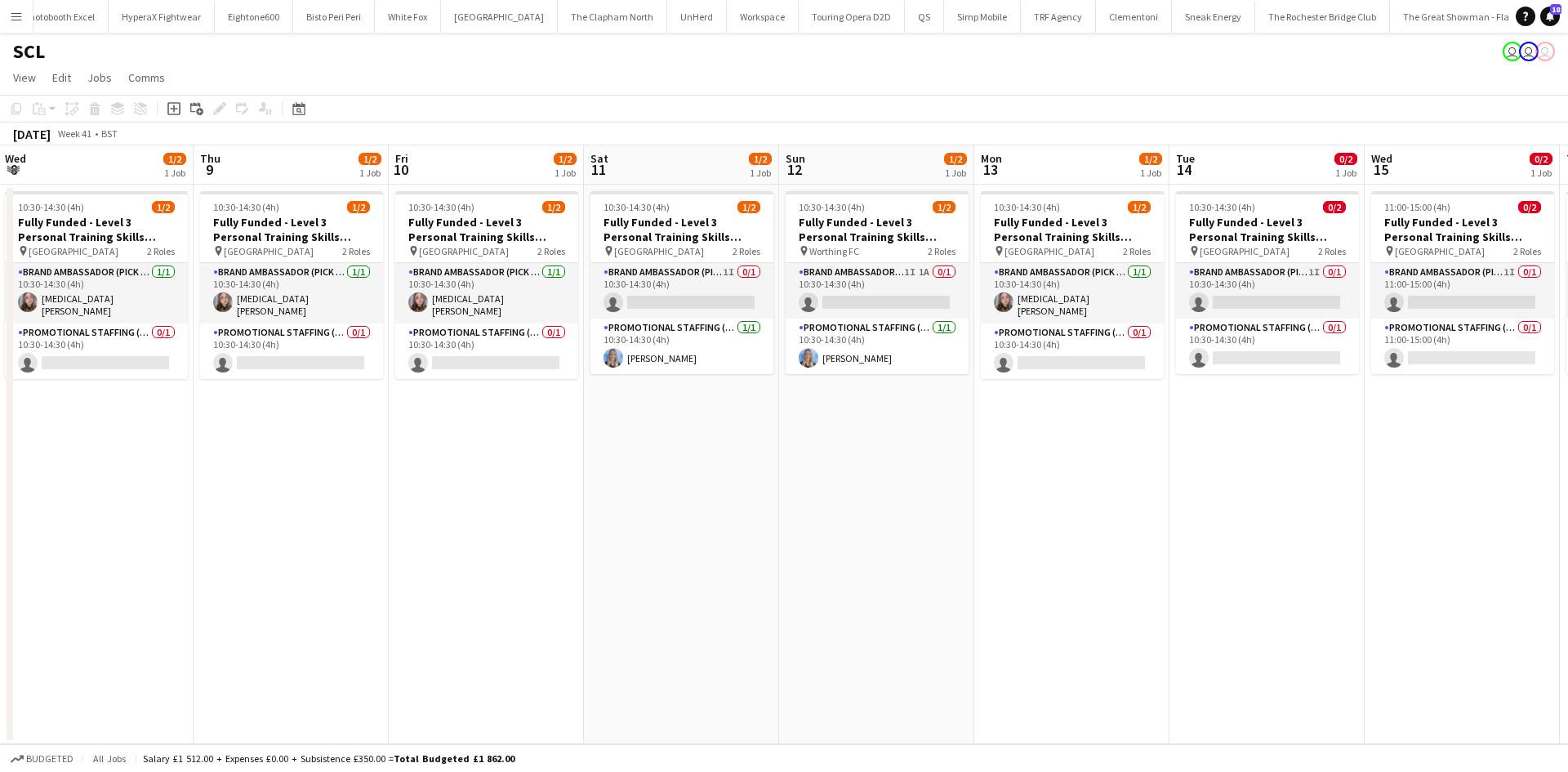
scroll to position [0, 793]
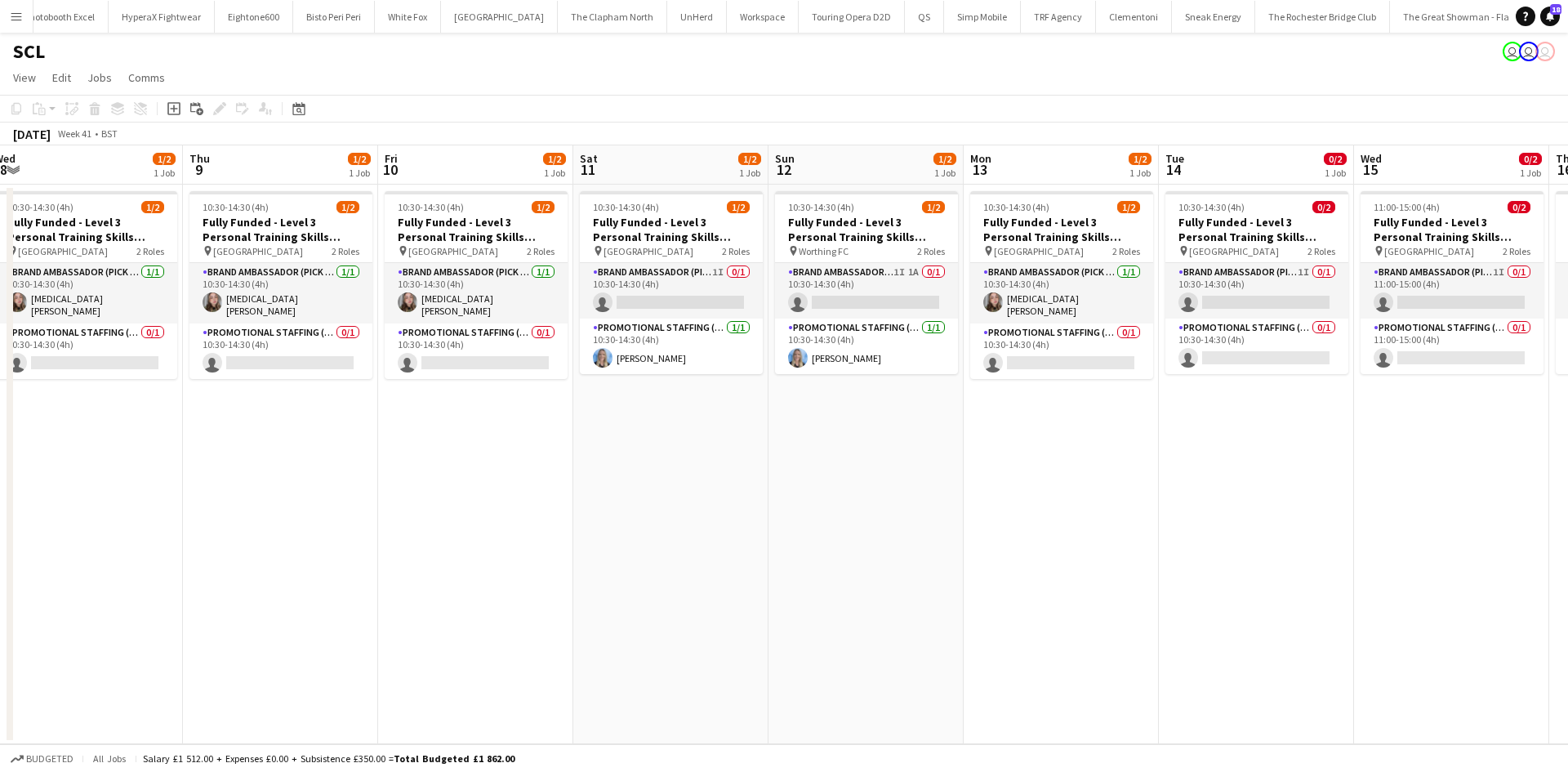
drag, startPoint x: 991, startPoint y: 558, endPoint x: 911, endPoint y: 553, distance: 80.2
click at [911, 553] on app-calendar-viewport "Sat 4 Sun 5 Mon 6 Tue 7 Wed 8 1/2 1 Job Thu 9 1/2 1 Job Fri 10 1/2 1 Job Sat 11…" at bounding box center [784, 445] width 1568 height 599
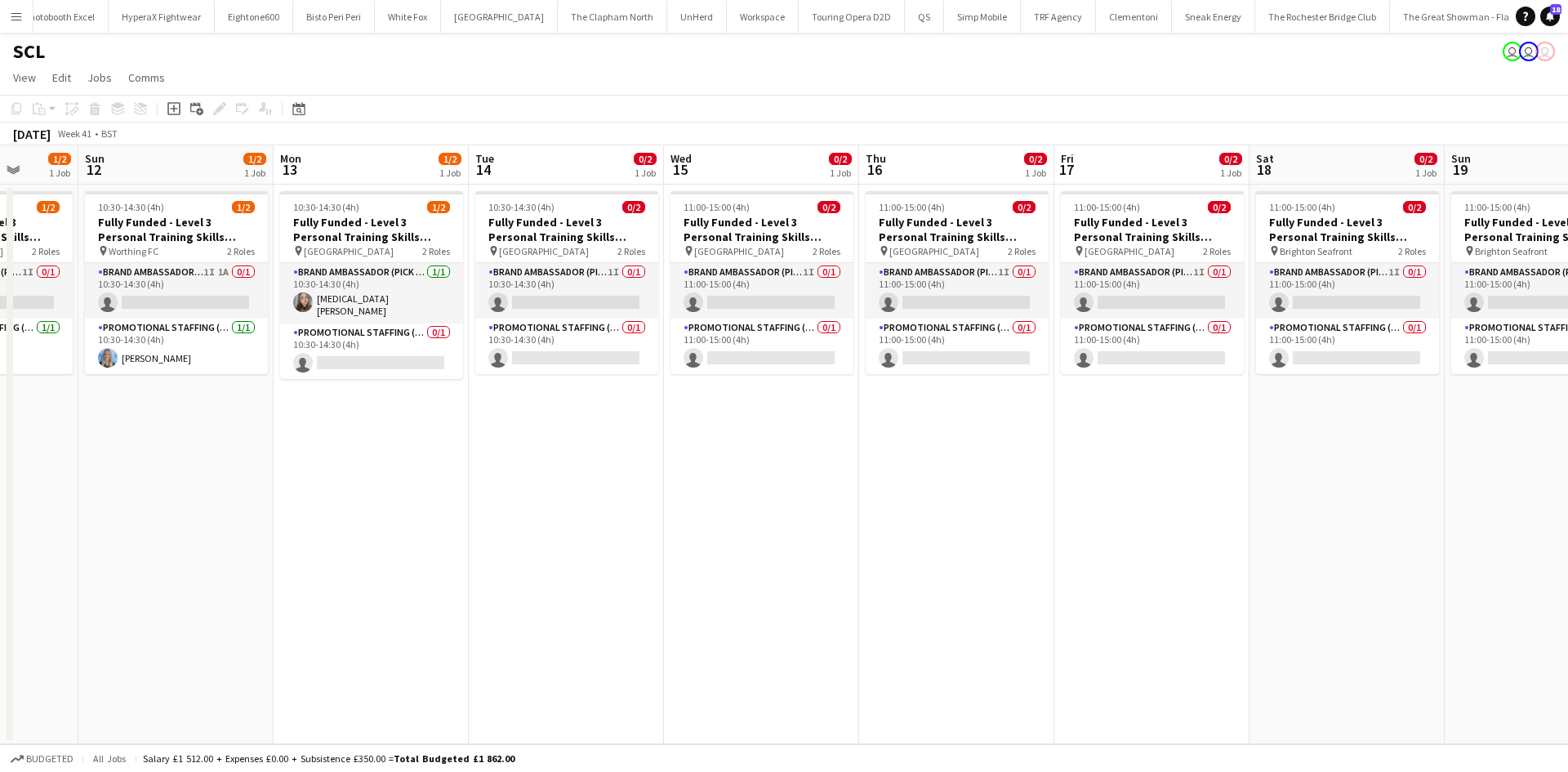
drag, startPoint x: 1268, startPoint y: 561, endPoint x: 586, endPoint y: 502, distance: 684.5
click at [574, 502] on app-calendar-viewport "Wed 8 1/2 1 Job Thu 9 1/2 1 Job Fri 10 1/2 1 Job Sat 11 1/2 1 Job Sun 12 1/2 1 …" at bounding box center [784, 445] width 1568 height 599
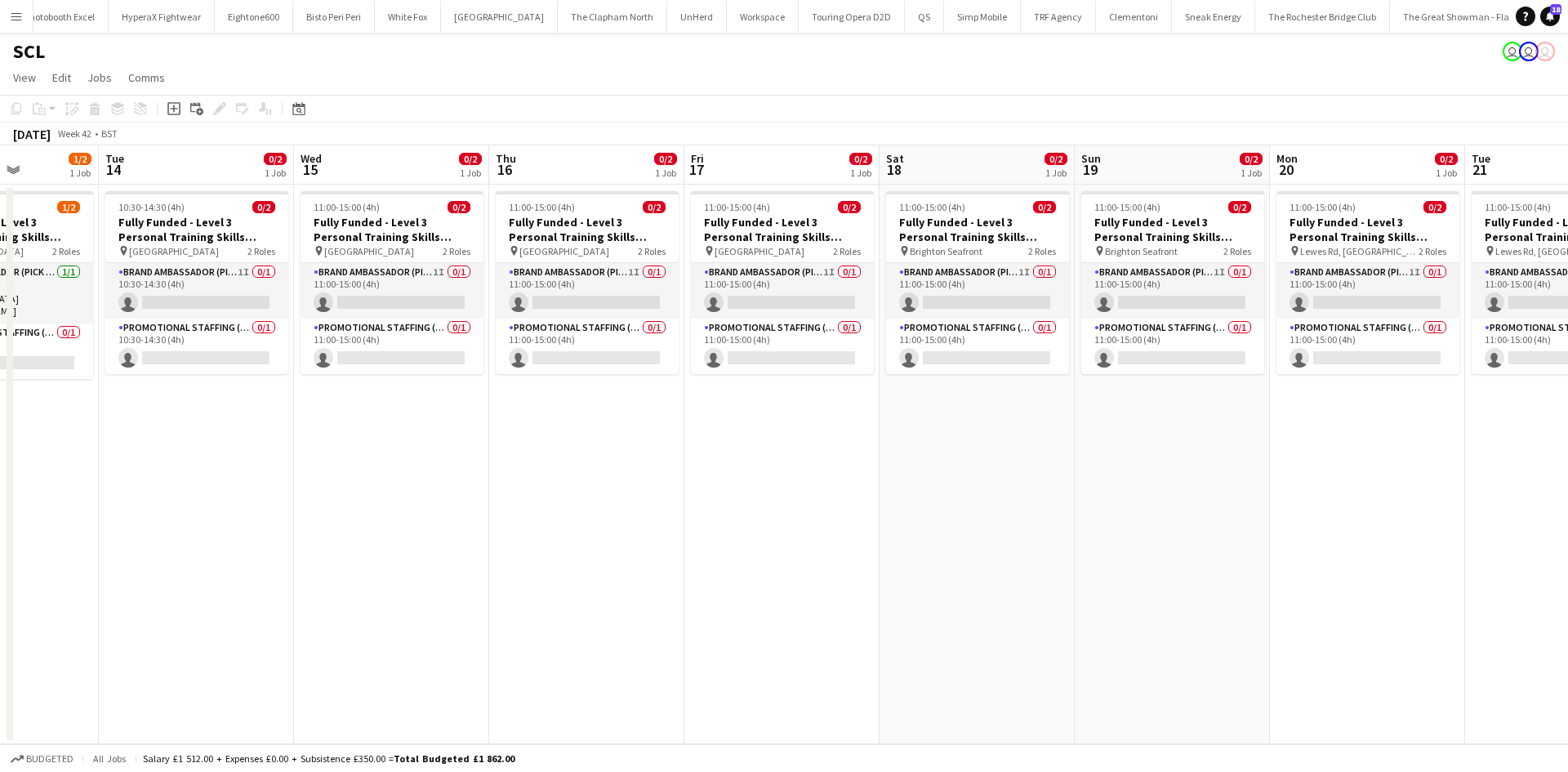
drag, startPoint x: 794, startPoint y: 508, endPoint x: 674, endPoint y: 500, distance: 120.3
click at [674, 500] on app-calendar-viewport "Fri 10 1/2 1 Job Sat 11 1/2 1 Job Sun 12 1/2 1 Job Mon 13 1/2 1 Job Tue 14 0/2 …" at bounding box center [784, 445] width 1568 height 599
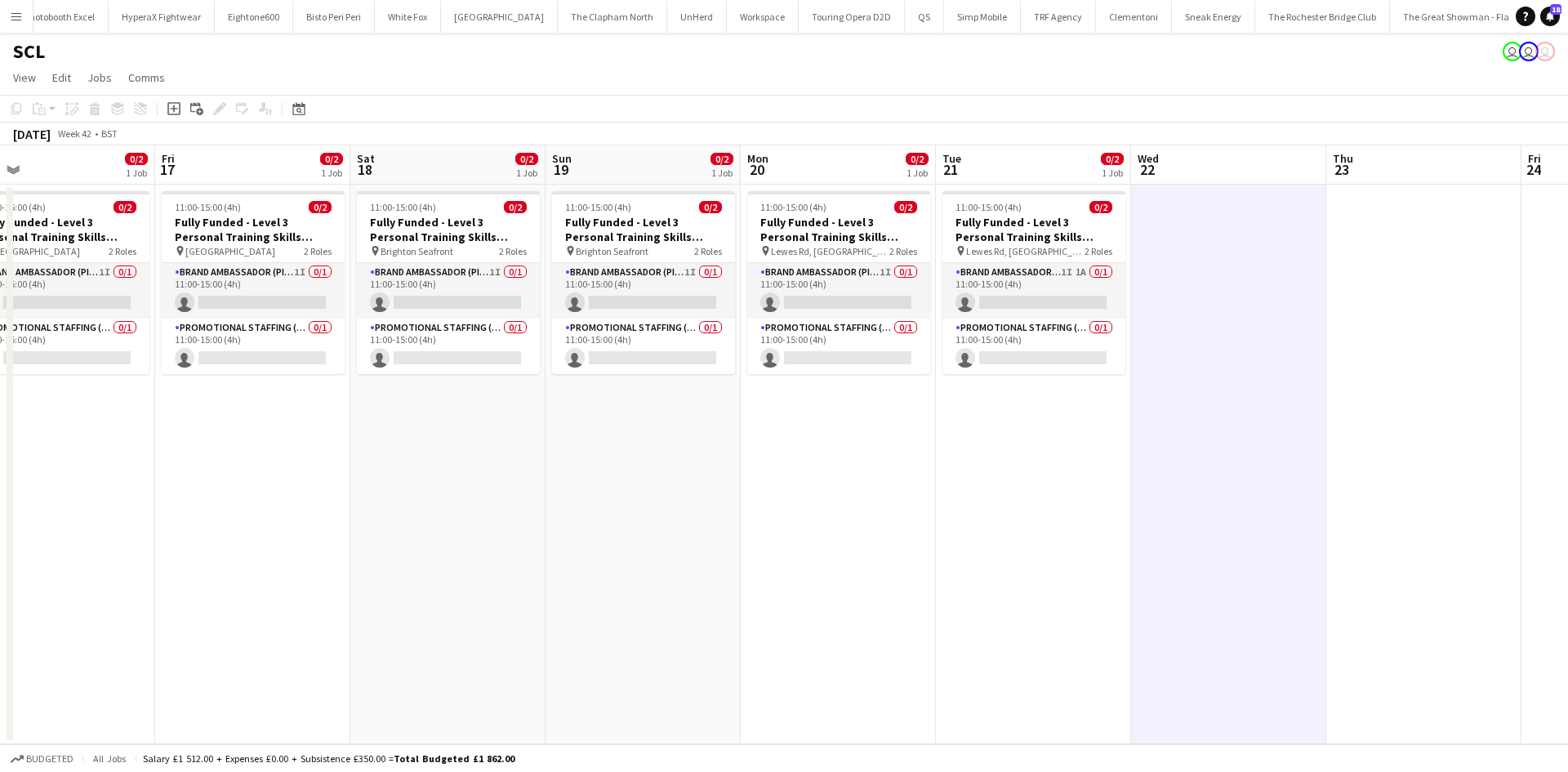
drag, startPoint x: 1197, startPoint y: 512, endPoint x: 1157, endPoint y: 494, distance: 43.9
click at [1069, 494] on app-calendar-viewport "Tue 14 0/2 1 Job Wed 15 0/2 1 Job Thu 16 0/2 1 Job Fri 17 0/2 1 Job Sat 18 0/2 …" at bounding box center [784, 445] width 1568 height 599
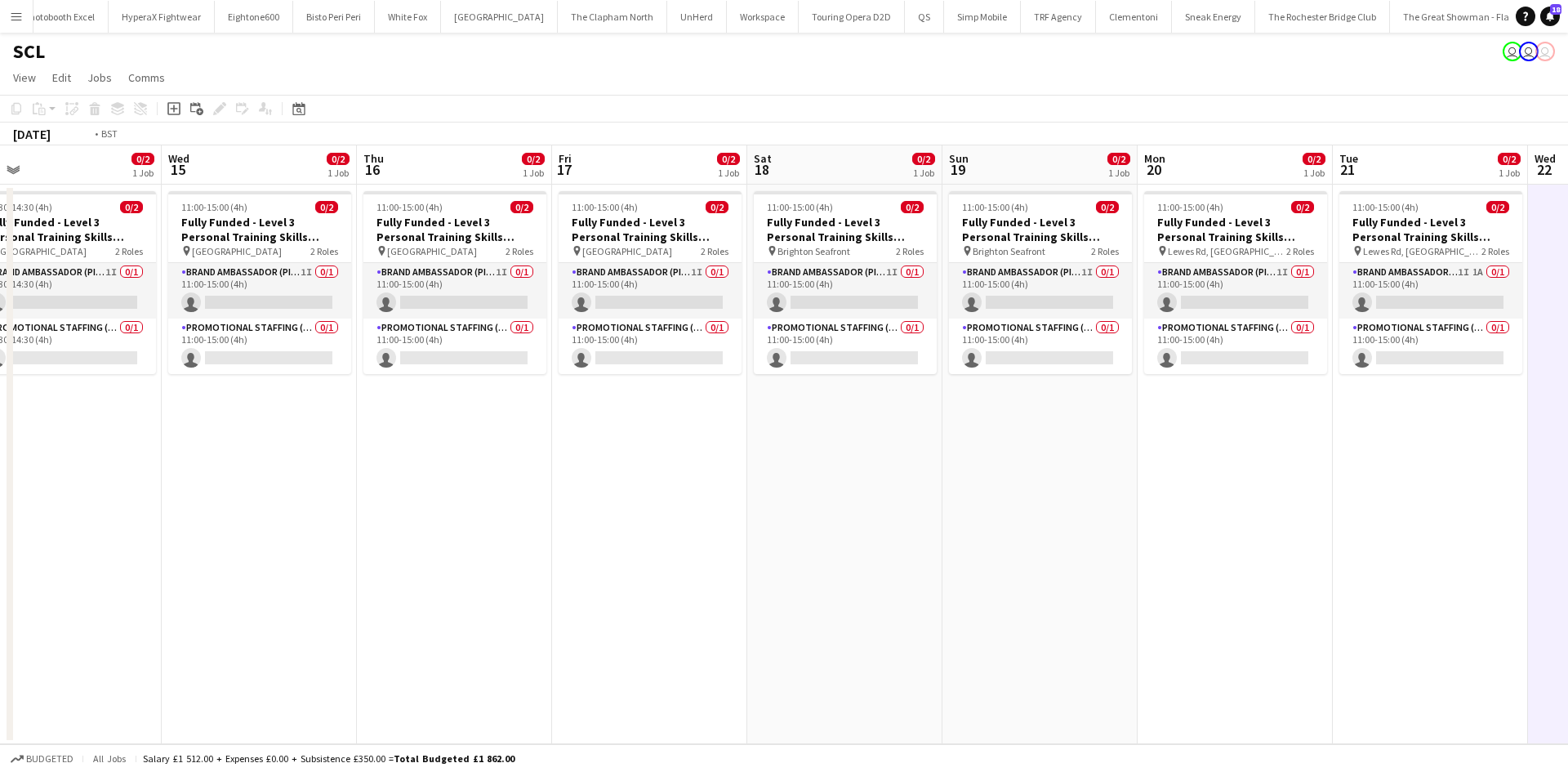
drag, startPoint x: 1263, startPoint y: 542, endPoint x: 1301, endPoint y: 548, distance: 38.5
click at [1292, 547] on app-calendar-viewport "Sun 12 1/2 1 Job Mon 13 1/2 1 Job Tue 14 0/2 1 Job Wed 15 0/2 1 Job Thu 16 0/2 …" at bounding box center [784, 445] width 1568 height 599
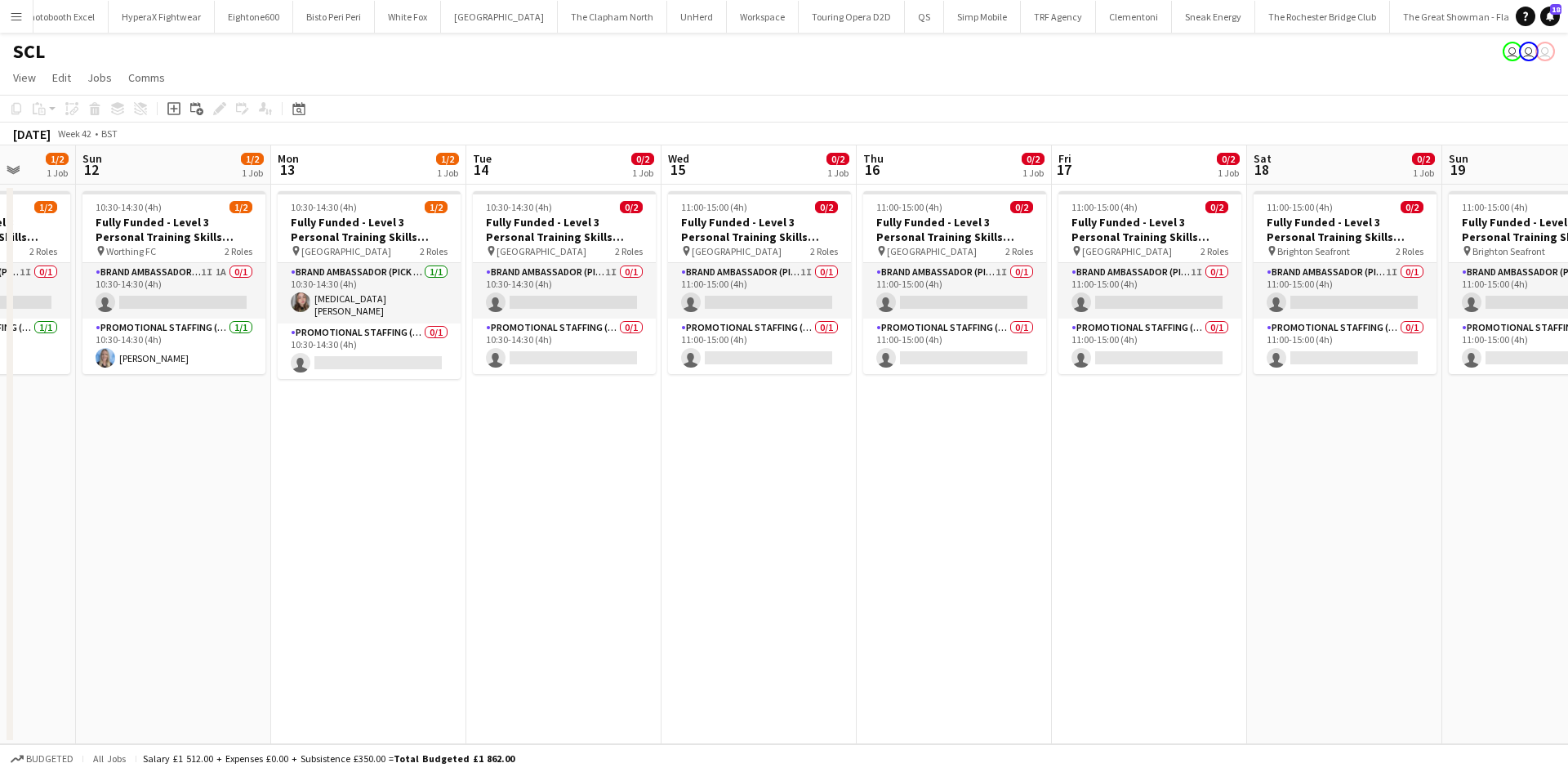
drag, startPoint x: 818, startPoint y: 538, endPoint x: 918, endPoint y: 537, distance: 100.0
click at [1437, 550] on app-calendar-viewport "Wed 8 1/2 1 Job Thu 9 1/2 1 Job Fri 10 1/2 1 Job Sat 11 1/2 1 Job Sun 12 1/2 1 …" at bounding box center [784, 445] width 1568 height 599
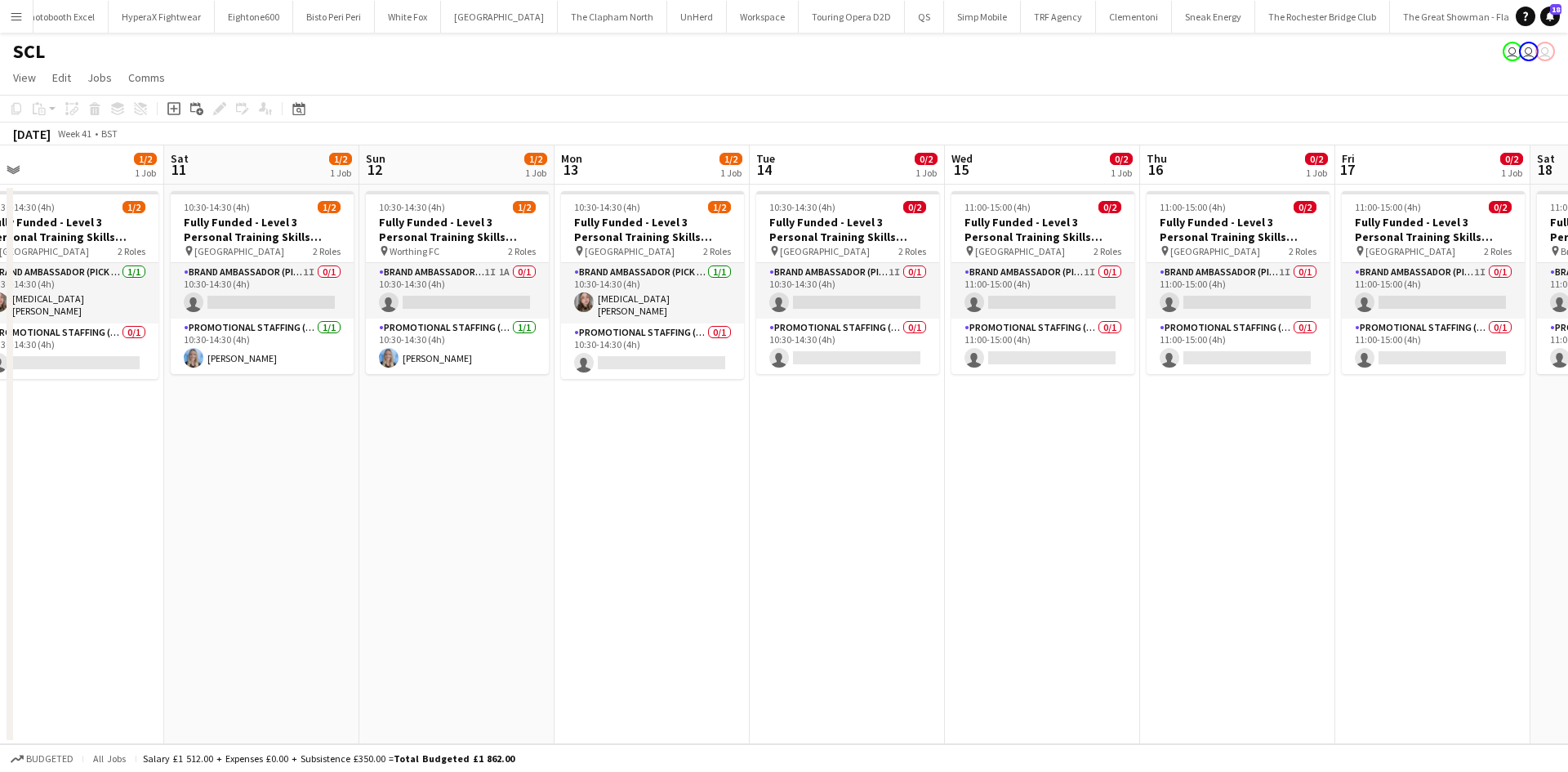
drag, startPoint x: 897, startPoint y: 544, endPoint x: 1177, endPoint y: 573, distance: 281.5
click at [1191, 574] on app-calendar-viewport "Wed 8 1/2 1 Job Thu 9 1/2 1 Job Fri 10 1/2 1 Job Sat 11 1/2 1 Job Sun 12 1/2 1 …" at bounding box center [784, 445] width 1568 height 599
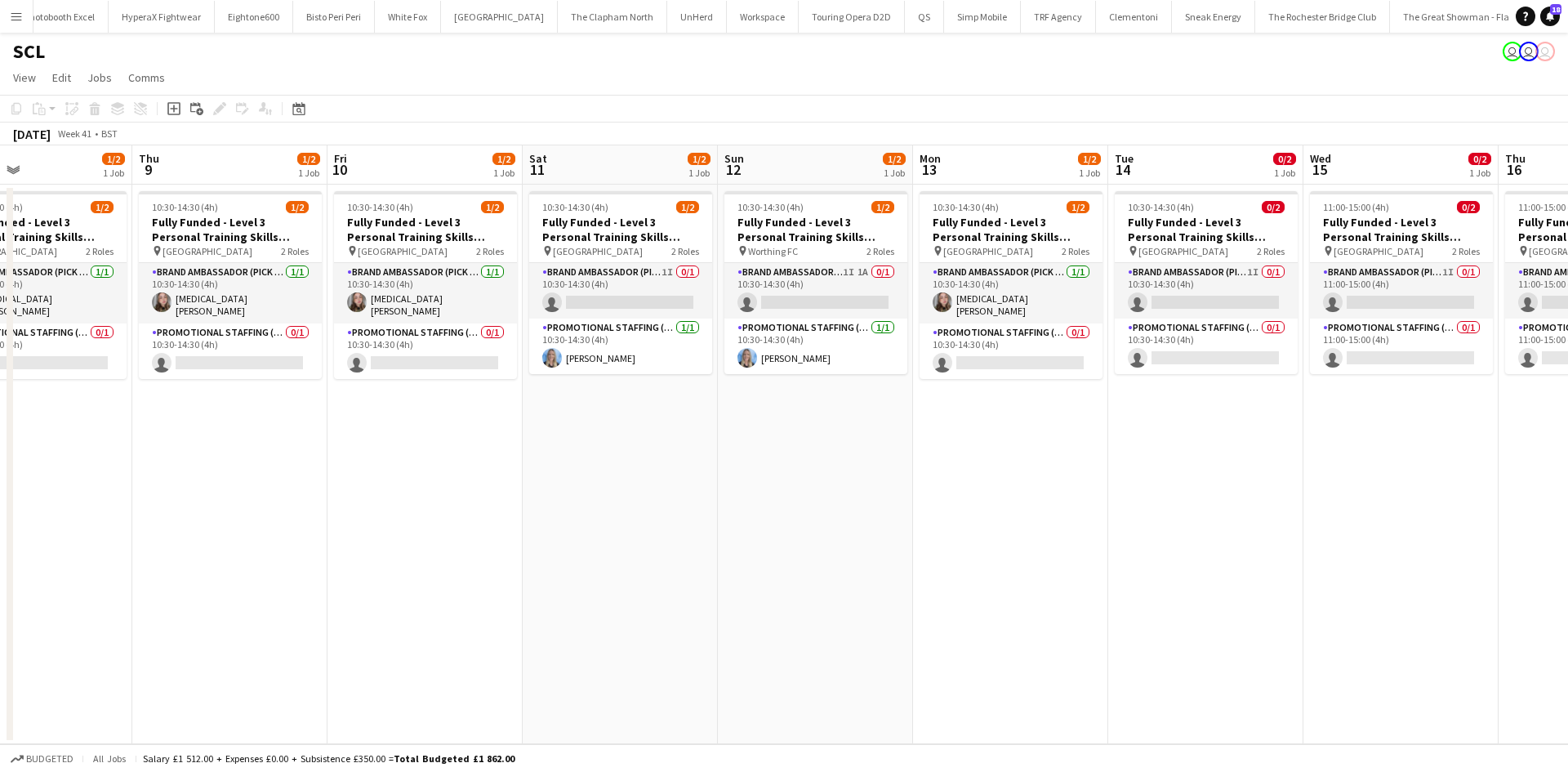
drag, startPoint x: 809, startPoint y: 565, endPoint x: 1219, endPoint y: 566, distance: 410.0
click at [1426, 571] on app-calendar-viewport "Mon 6 Tue 7 Wed 8 1/2 1 Job Thu 9 1/2 1 Job Fri 10 1/2 1 Job Sat 11 1/2 1 Job S…" at bounding box center [784, 445] width 1568 height 599
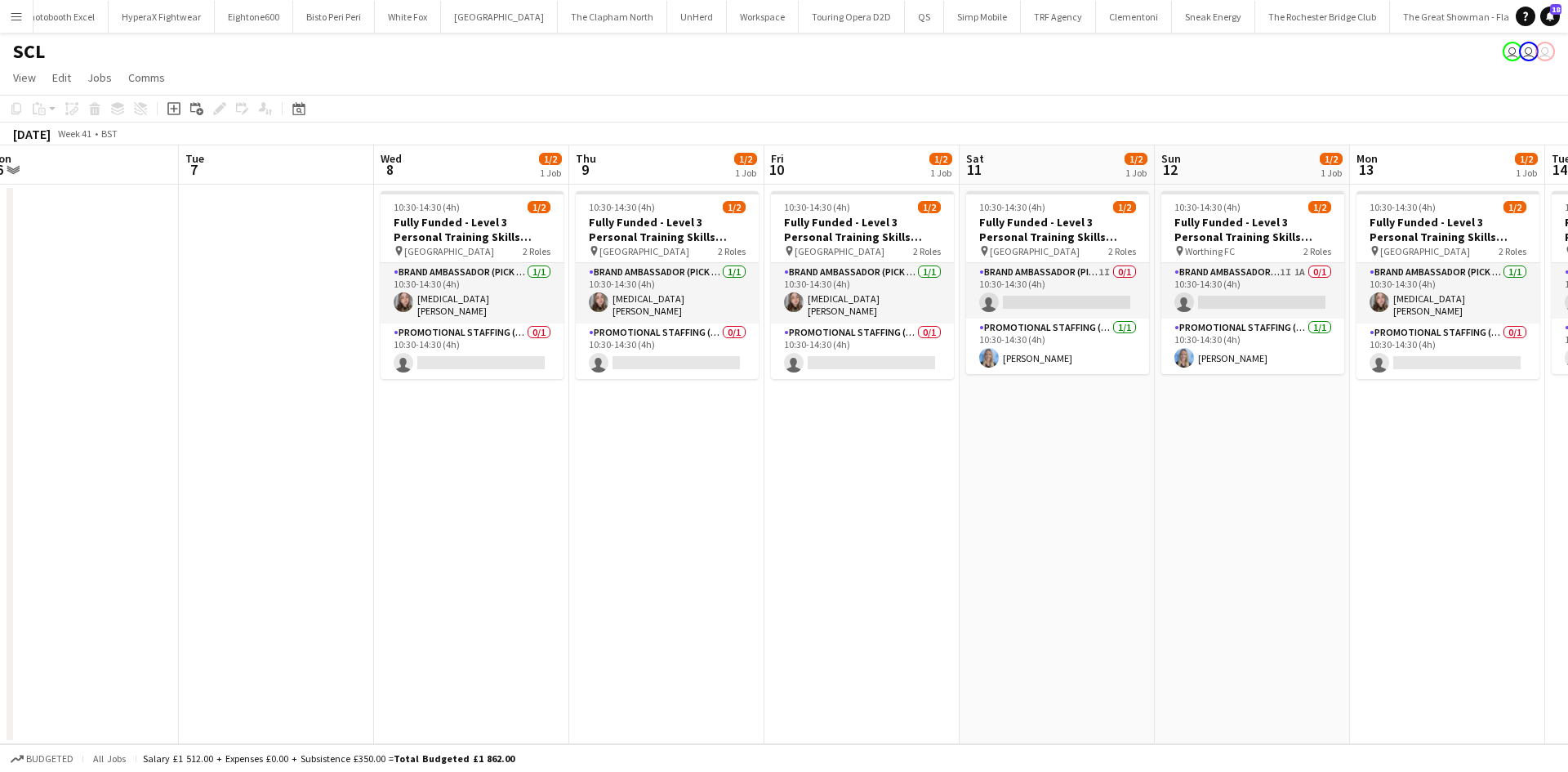
scroll to position [0, 399]
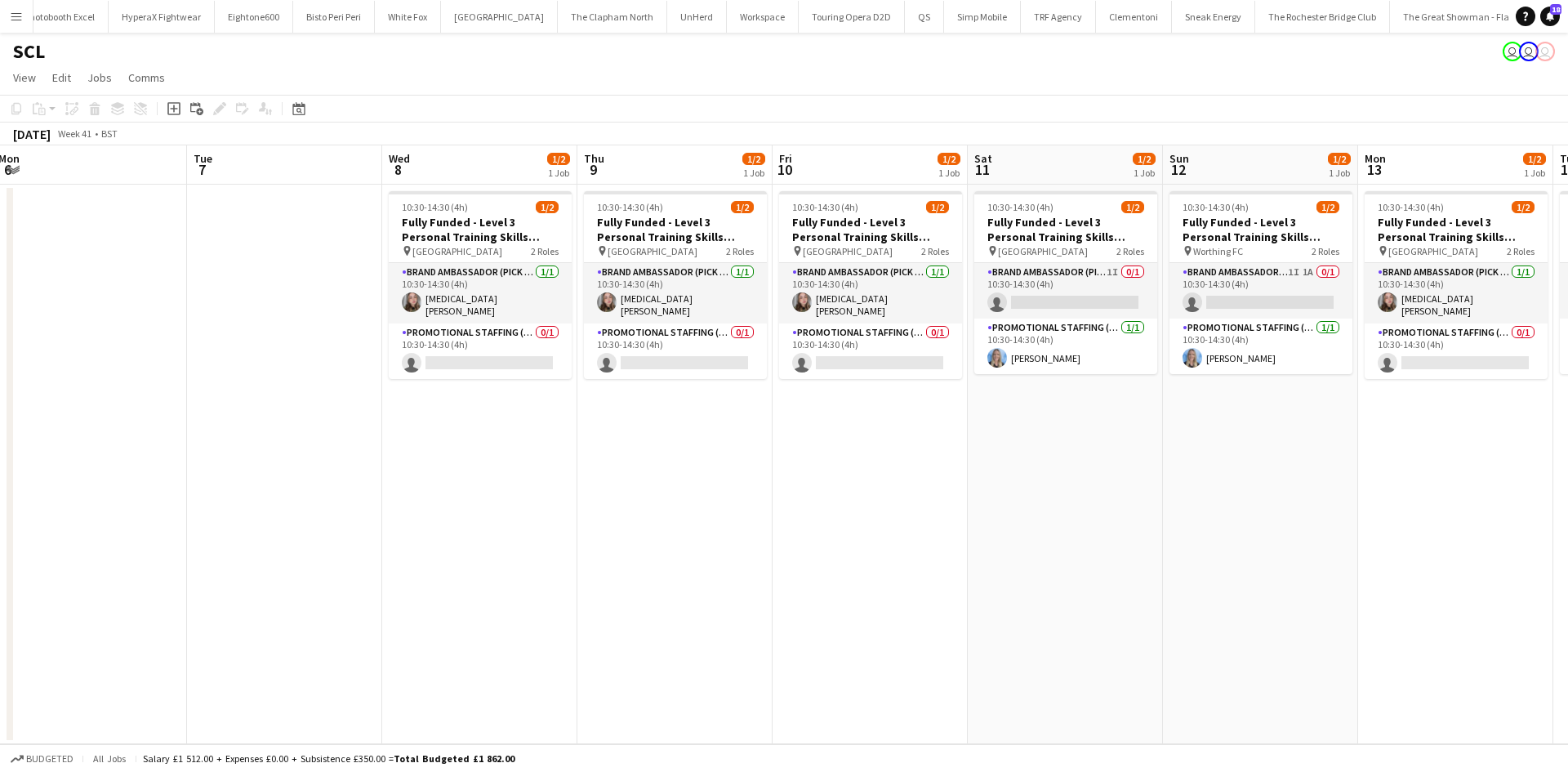
click at [1145, 564] on app-calendar-viewport "Sat 4 Sun 5 Mon 6 Tue 7 Wed 8 1/2 1 Job Thu 9 1/2 1 Job Fri 10 1/2 1 Job Sat 11…" at bounding box center [784, 445] width 1568 height 599
click at [784, 533] on app-calendar-viewport "Sat 4 Sun 5 Mon 6 Tue 7 Wed 8 1/2 1 Job Thu 9 1/2 1 Job Fri 10 1/2 1 Job Sat 11…" at bounding box center [784, 445] width 1568 height 599
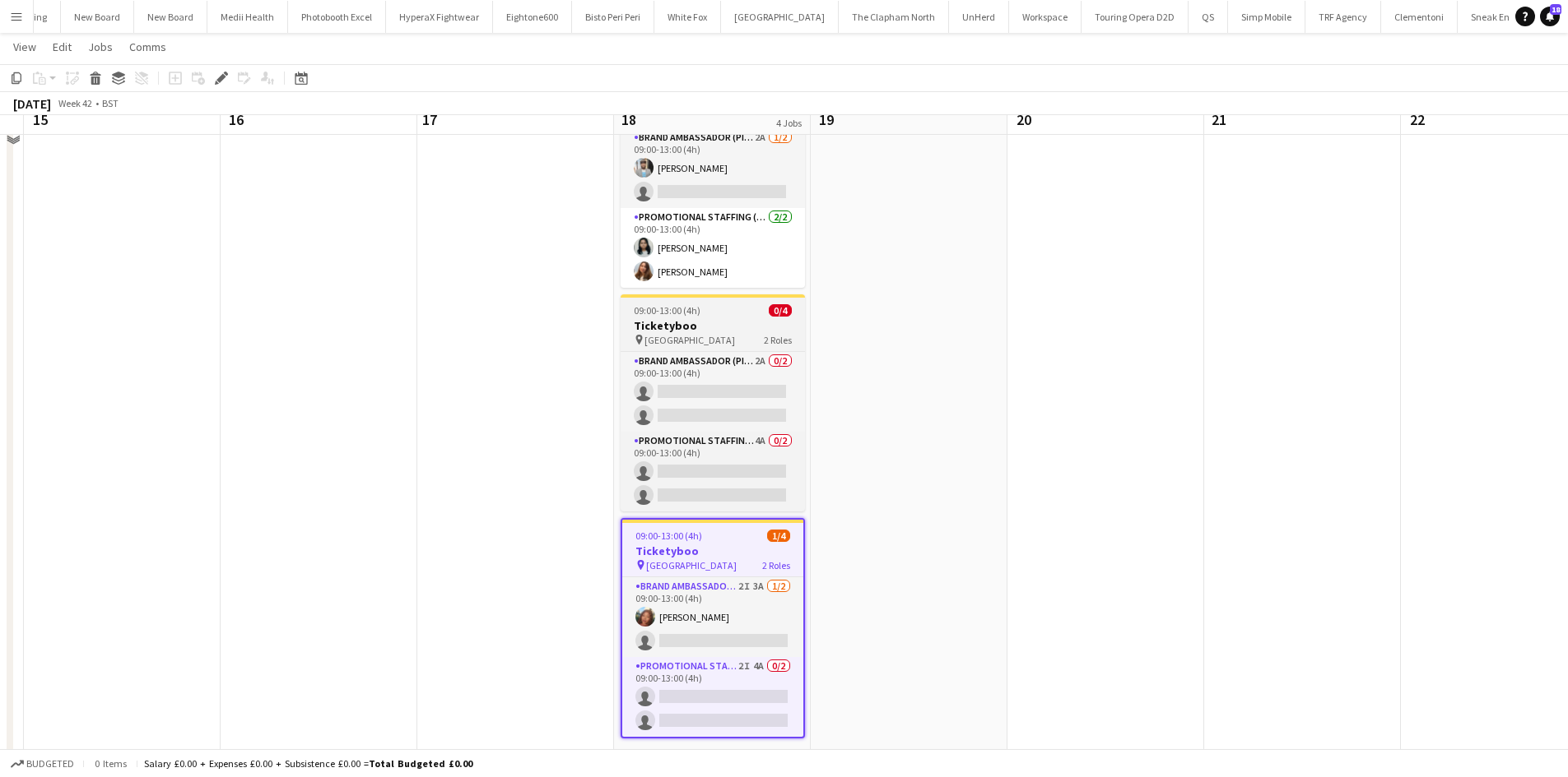
scroll to position [368, 0]
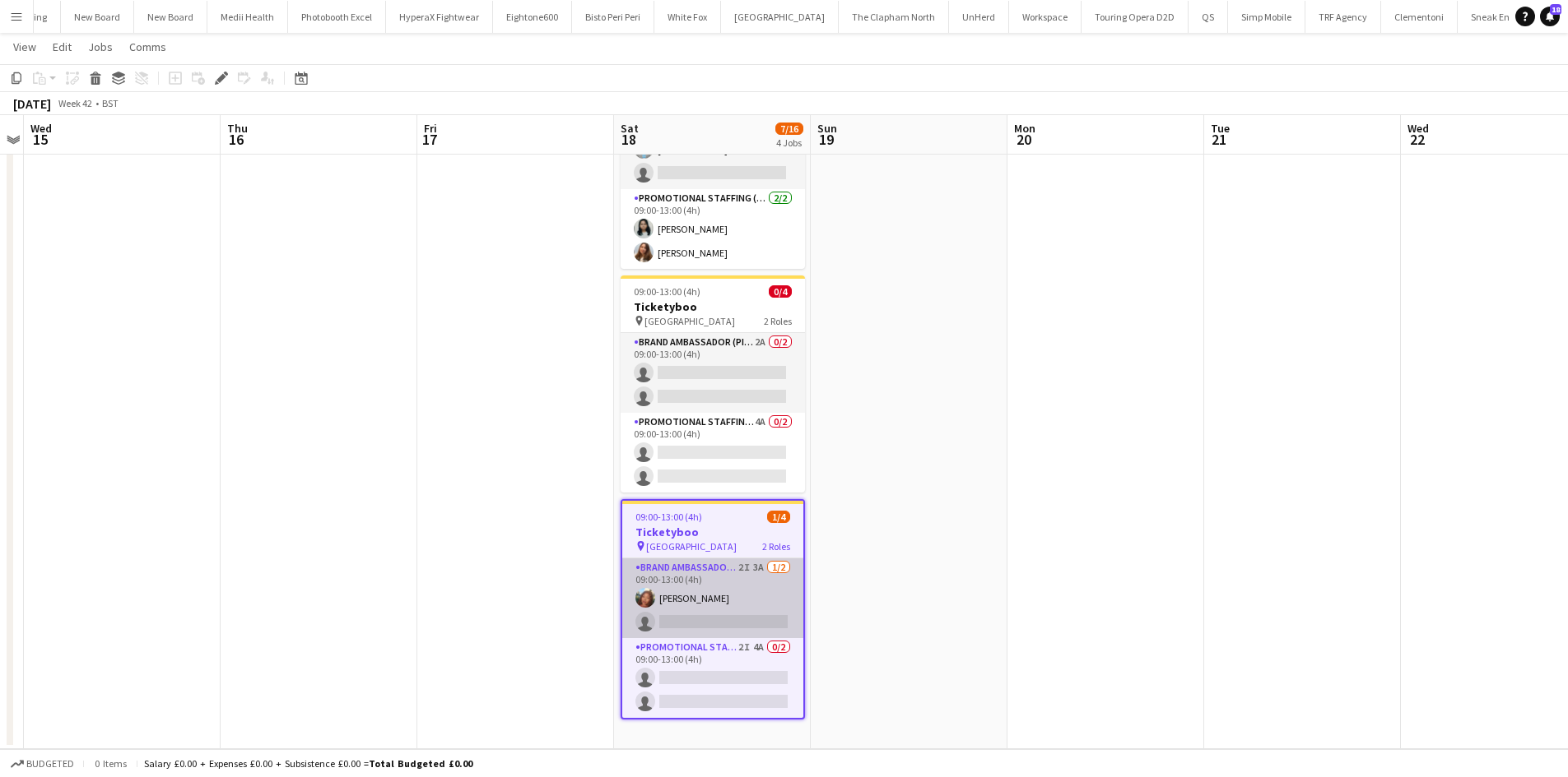
click at [749, 559] on app-card-role "Brand Ambassador (Pick up) 2I 3A [DATE] 09:00-13:00 (4h) [PERSON_NAME] single-n…" at bounding box center [712, 599] width 181 height 80
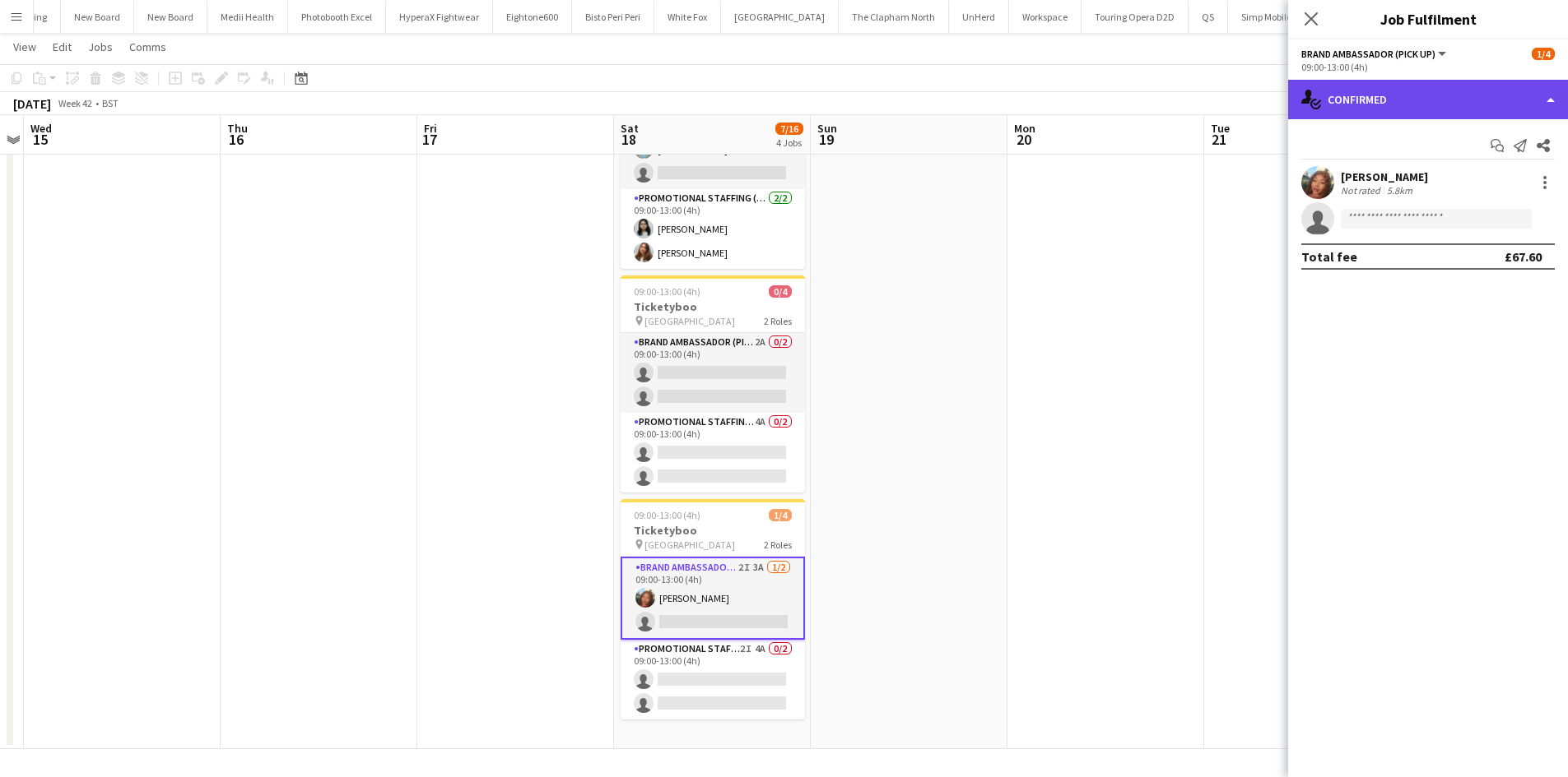
click at [1402, 93] on div "single-neutral-actions-check-2 Confirmed" at bounding box center [1428, 99] width 280 height 39
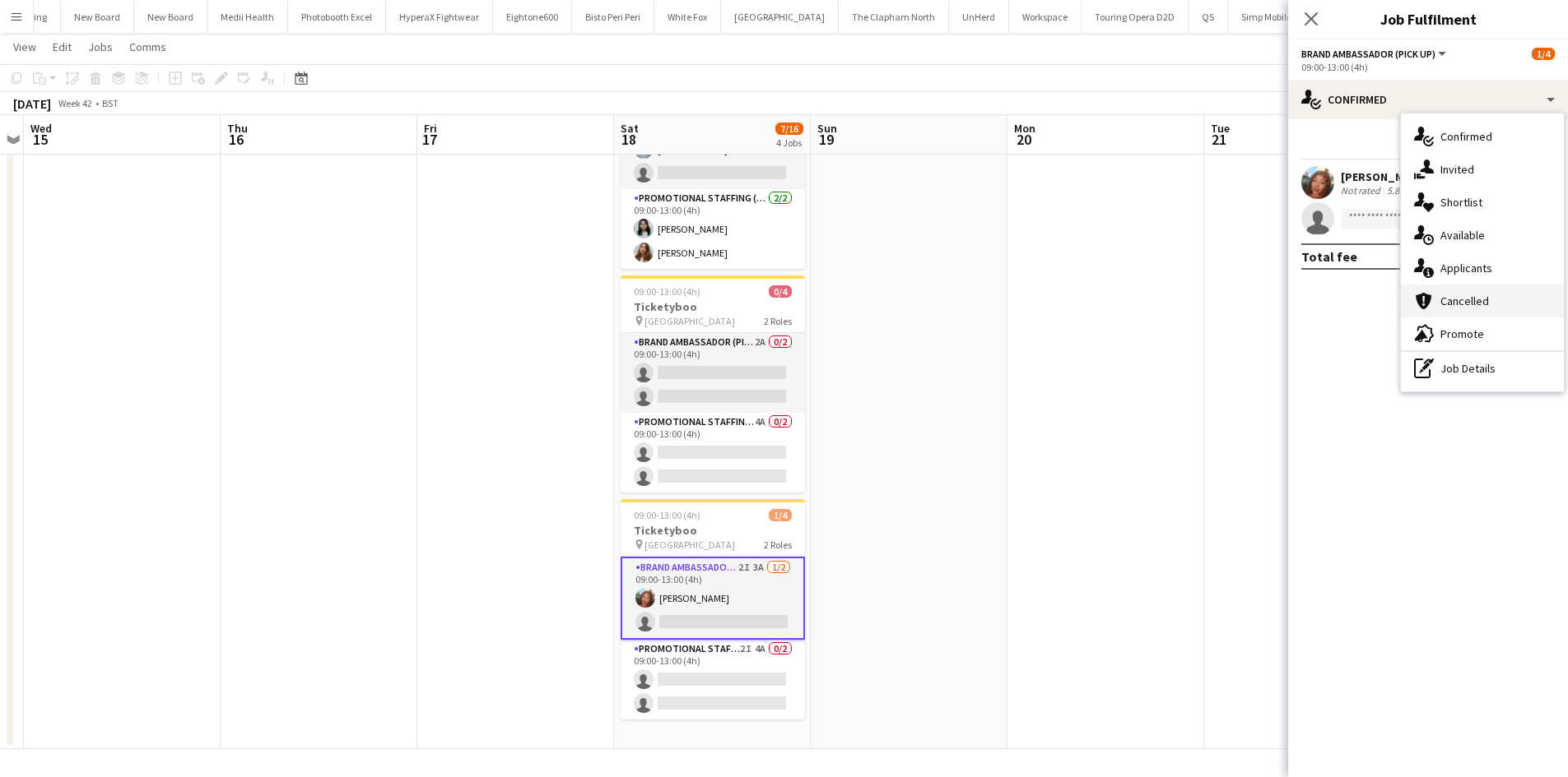
click at [1475, 289] on div "cancellation Cancelled" at bounding box center [1482, 300] width 163 height 33
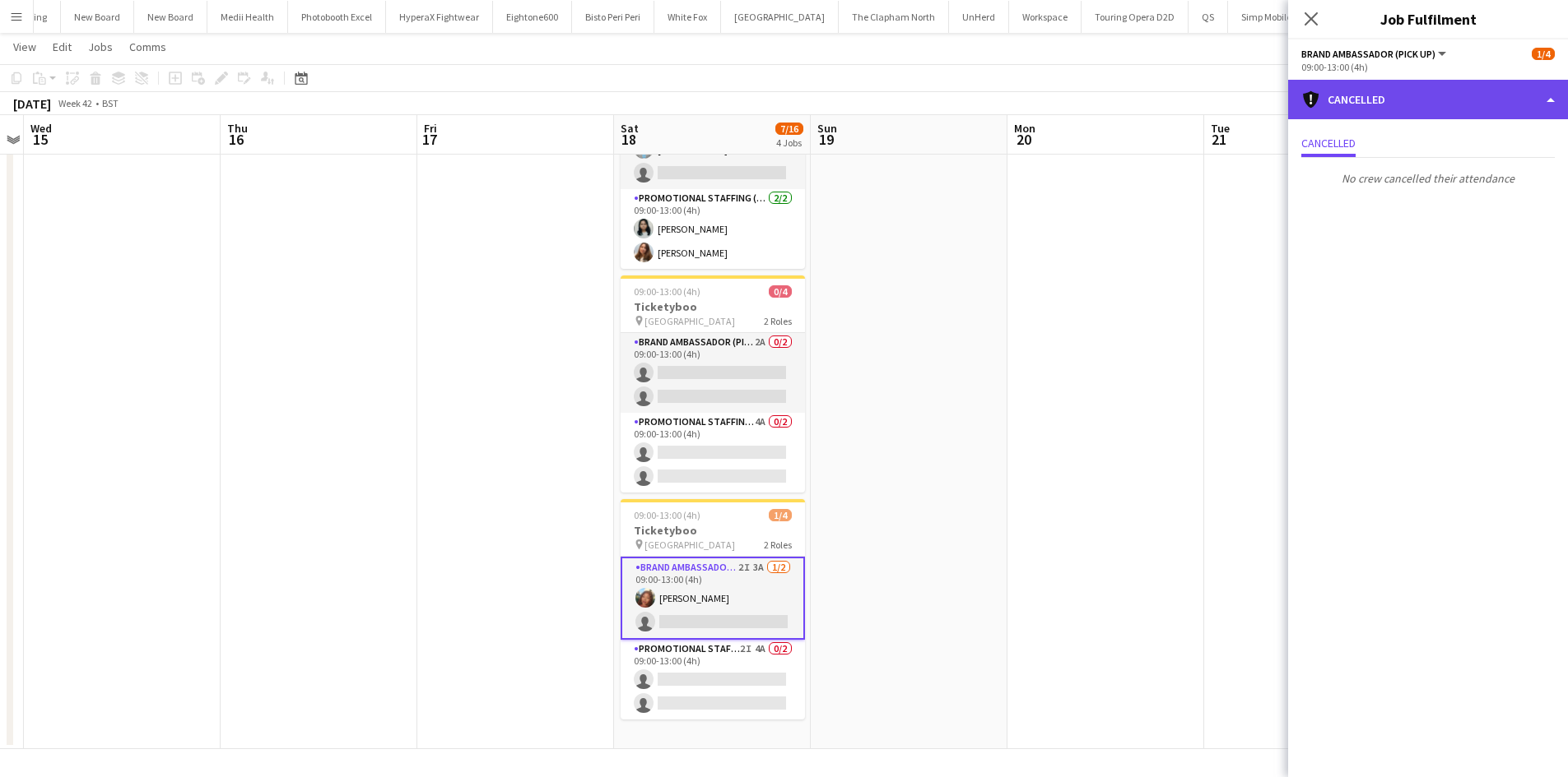
click at [1461, 107] on div "cancellation Cancelled" at bounding box center [1428, 99] width 280 height 39
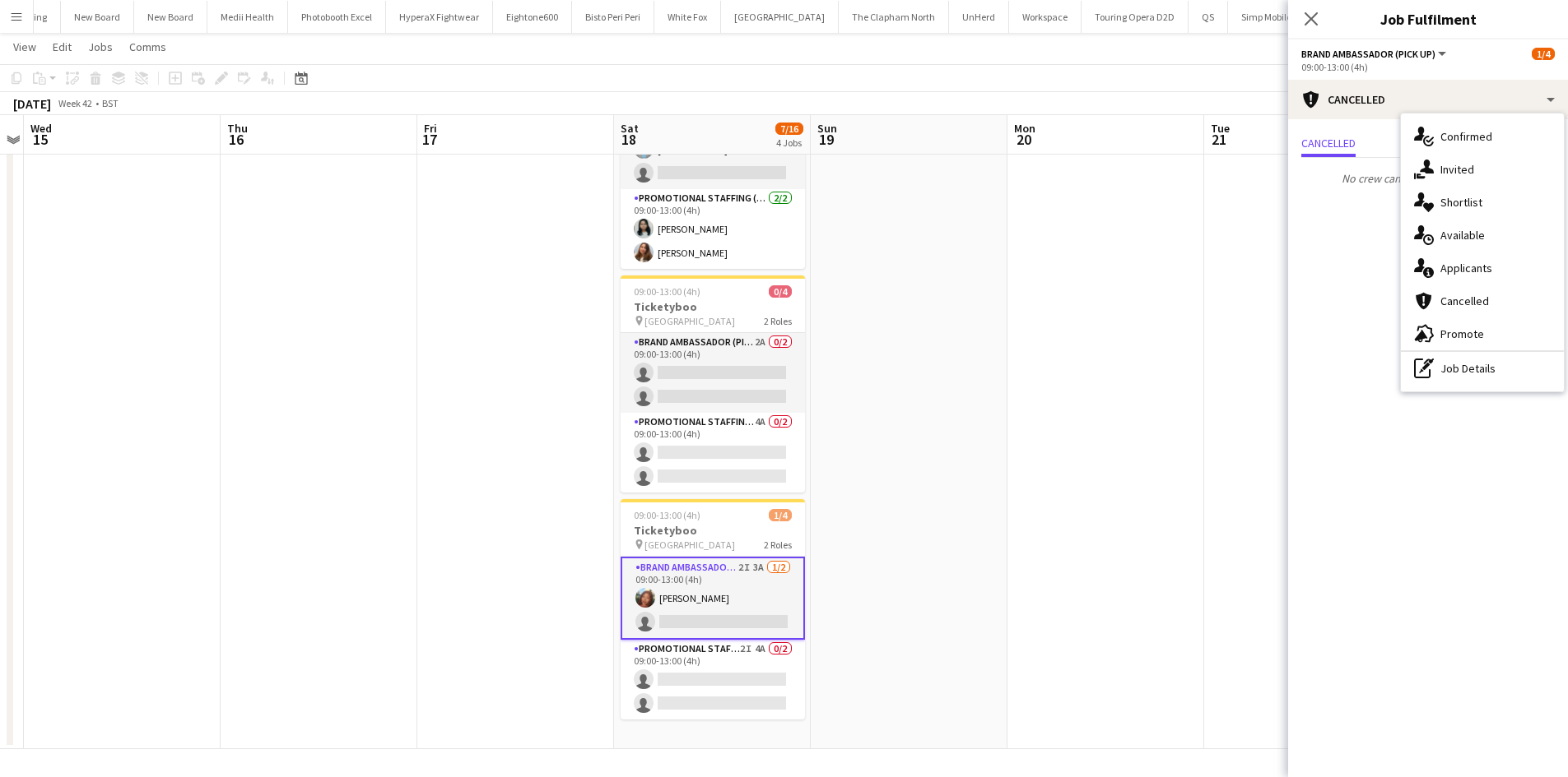
click at [1485, 270] on span "Applicants" at bounding box center [1467, 269] width 52 height 15
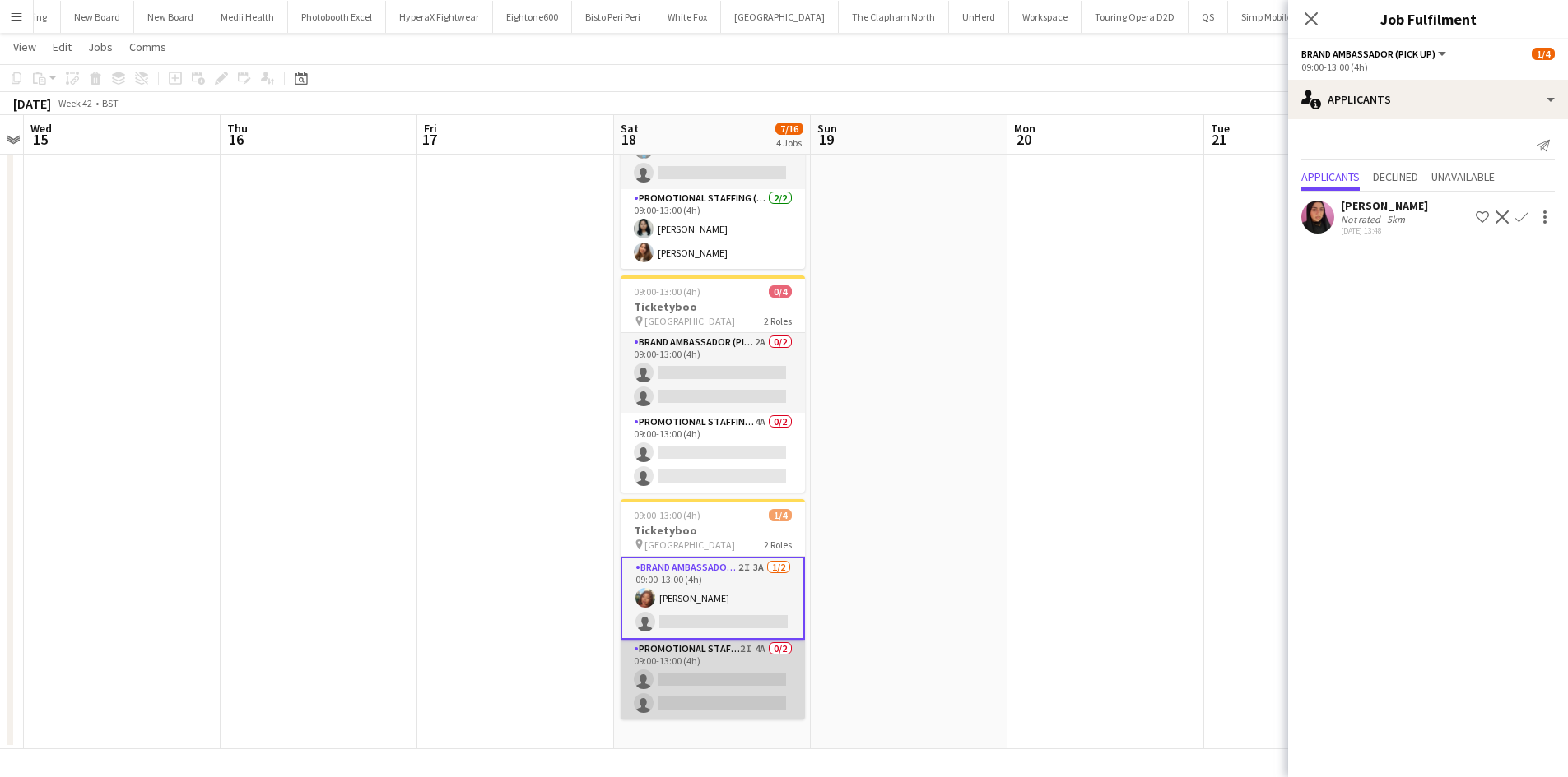
click at [764, 652] on app-card-role "Promotional Staffing (Brand Ambassadors) 2I 4A 0/2 09:00-13:00 (4h) single-neut…" at bounding box center [712, 679] width 184 height 80
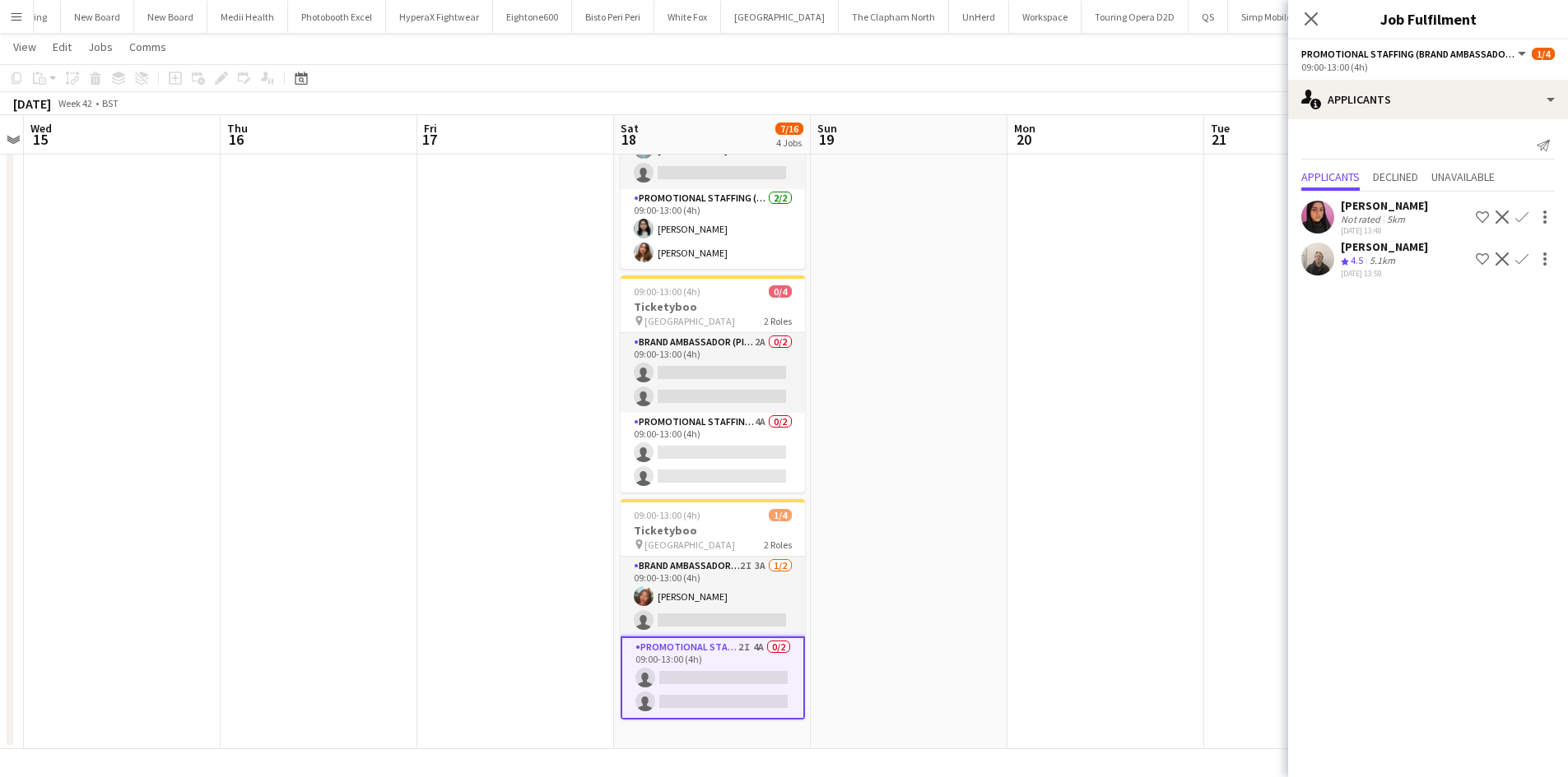
click at [1103, 443] on app-date-cell at bounding box center [1106, 283] width 197 height 933
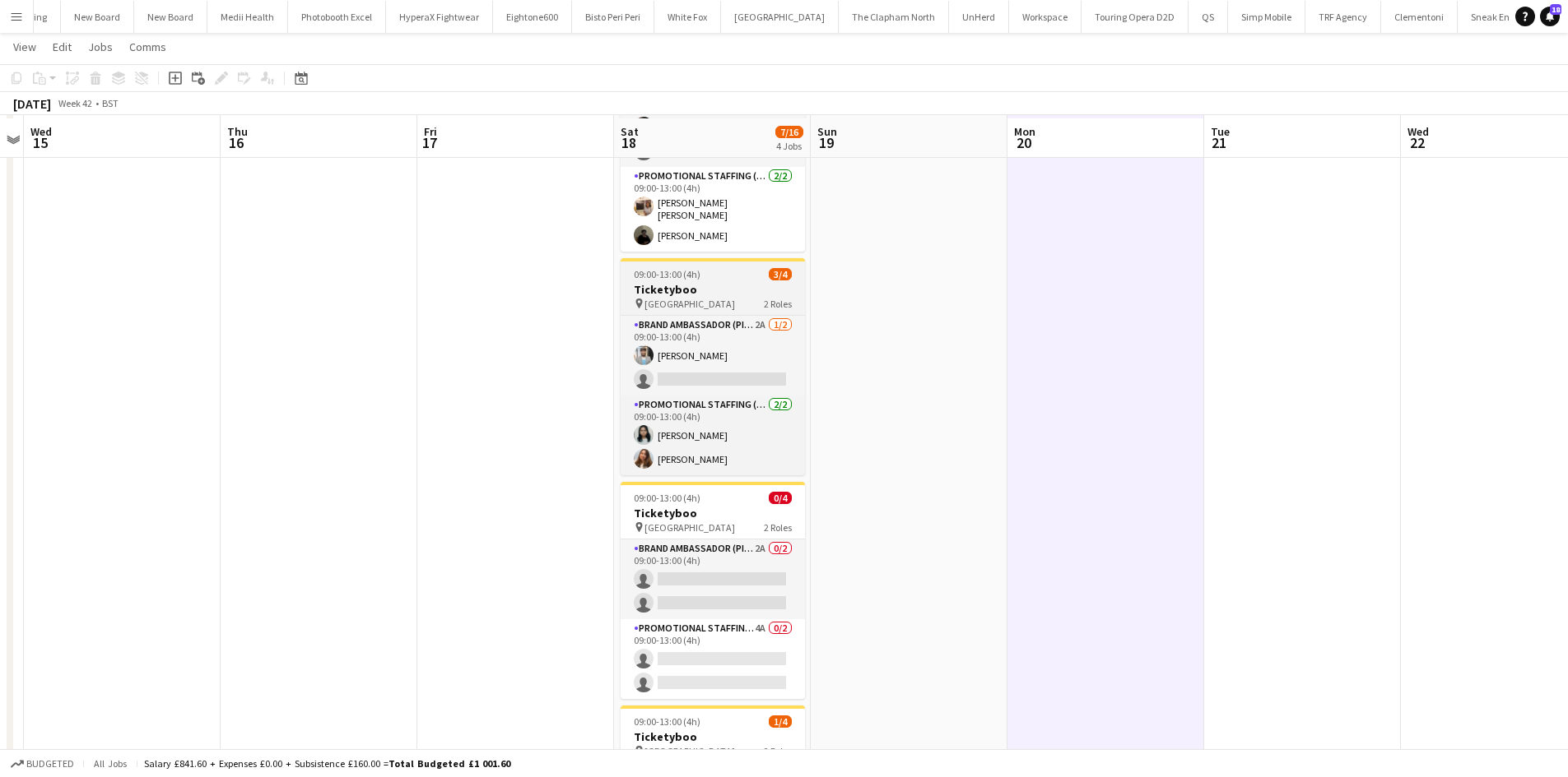
scroll to position [165, 0]
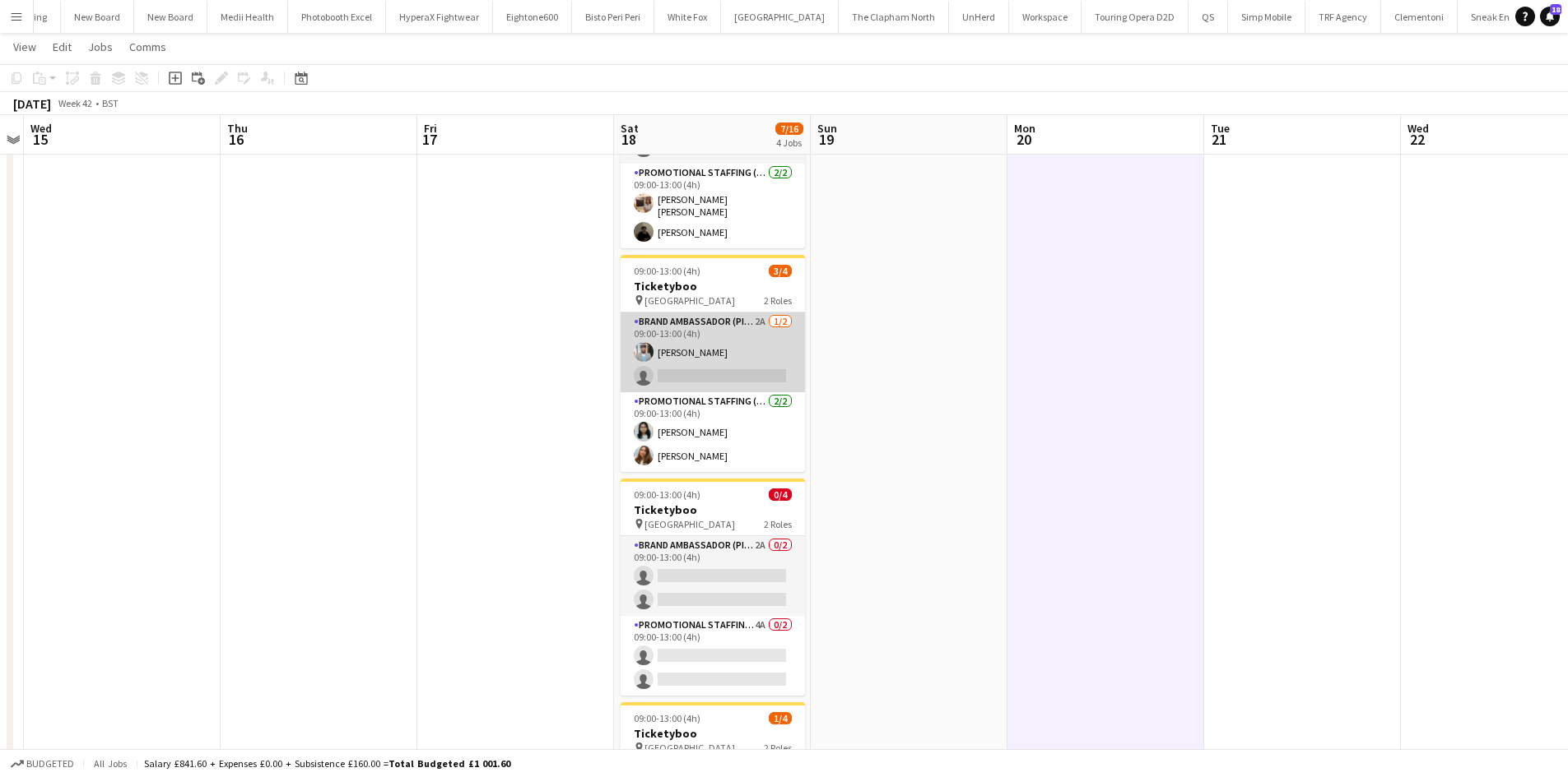
click at [750, 312] on app-card-role "Brand Ambassador (Pick up) 2A 1/2 09:00-13:00 (4h) Abhishek Rayewar single-neut…" at bounding box center [712, 352] width 184 height 80
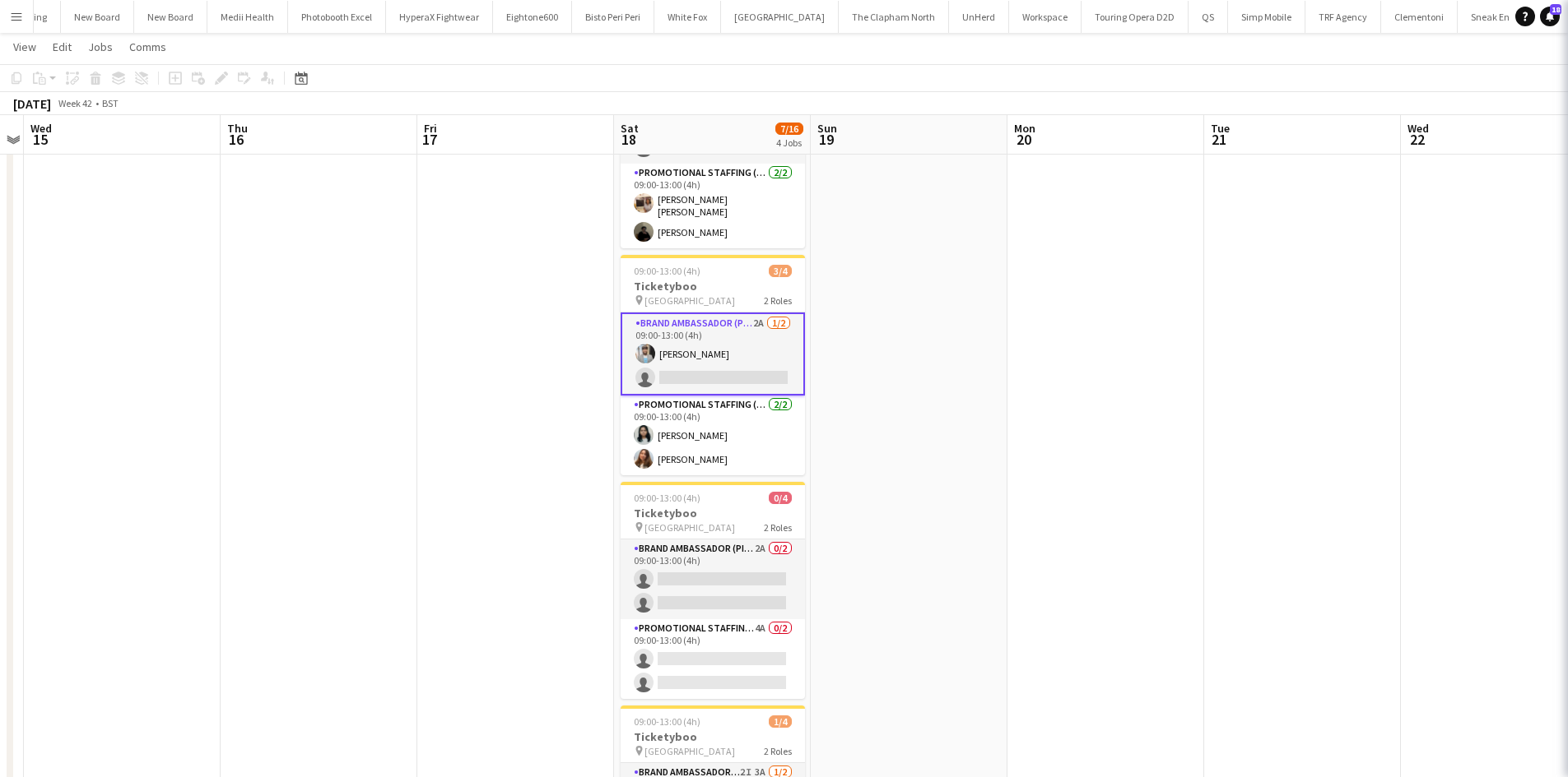
scroll to position [0, 565]
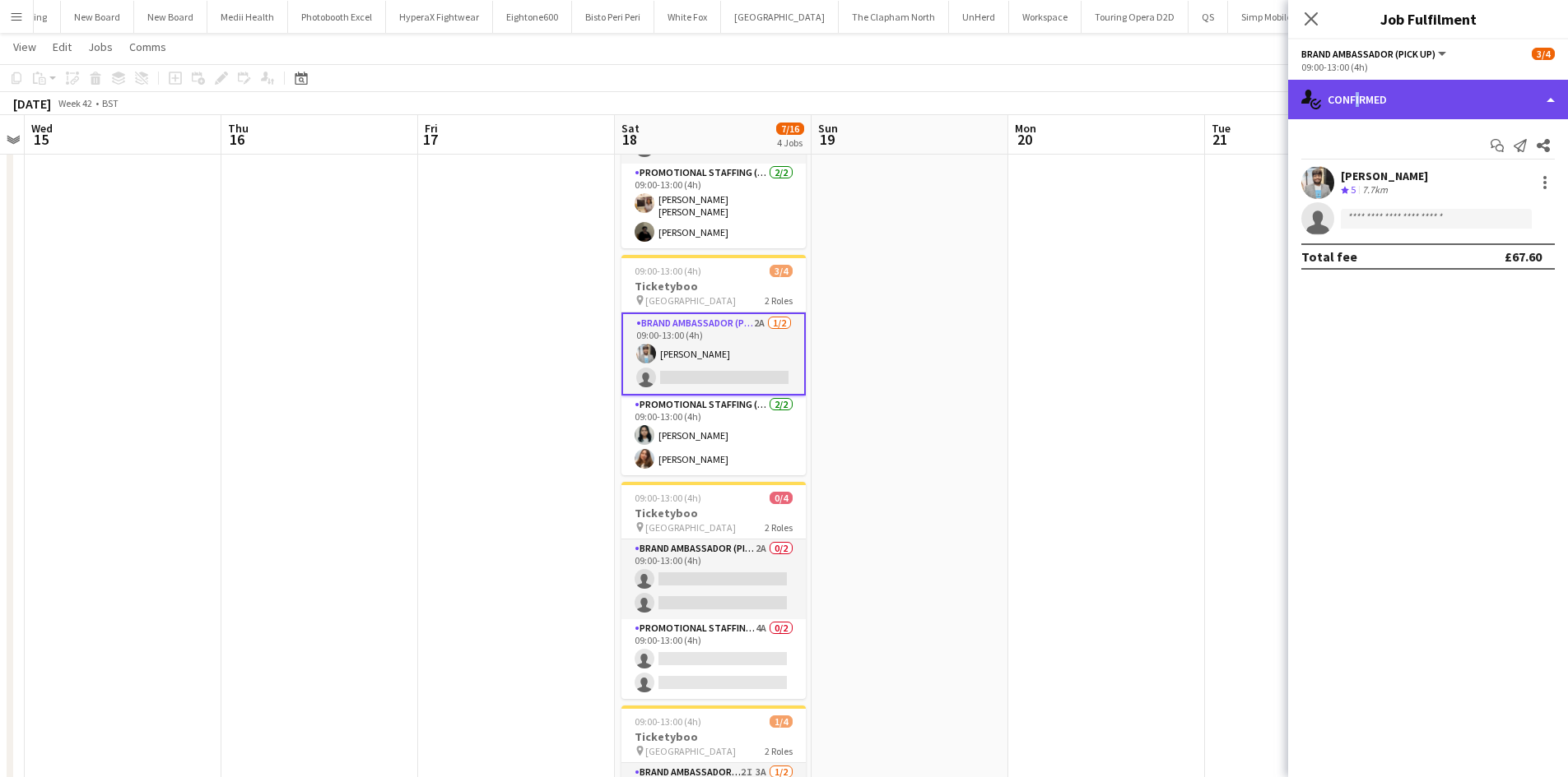
drag, startPoint x: 1351, startPoint y: 98, endPoint x: 1357, endPoint y: 110, distance: 13.4
click at [1352, 98] on div "single-neutral-actions-check-2 Confirmed" at bounding box center [1428, 99] width 280 height 39
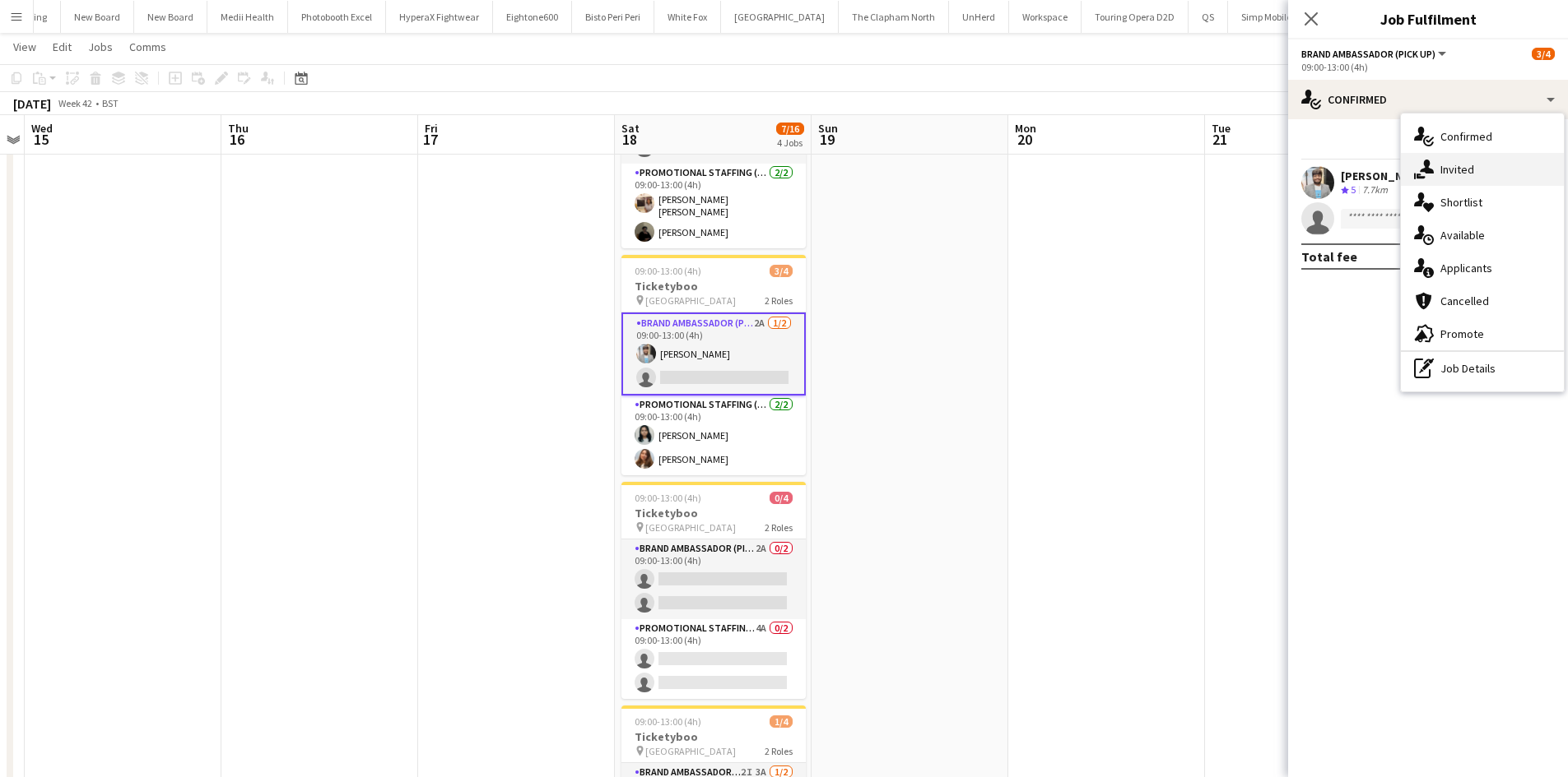
click at [1456, 164] on span "Invited" at bounding box center [1457, 169] width 33 height 15
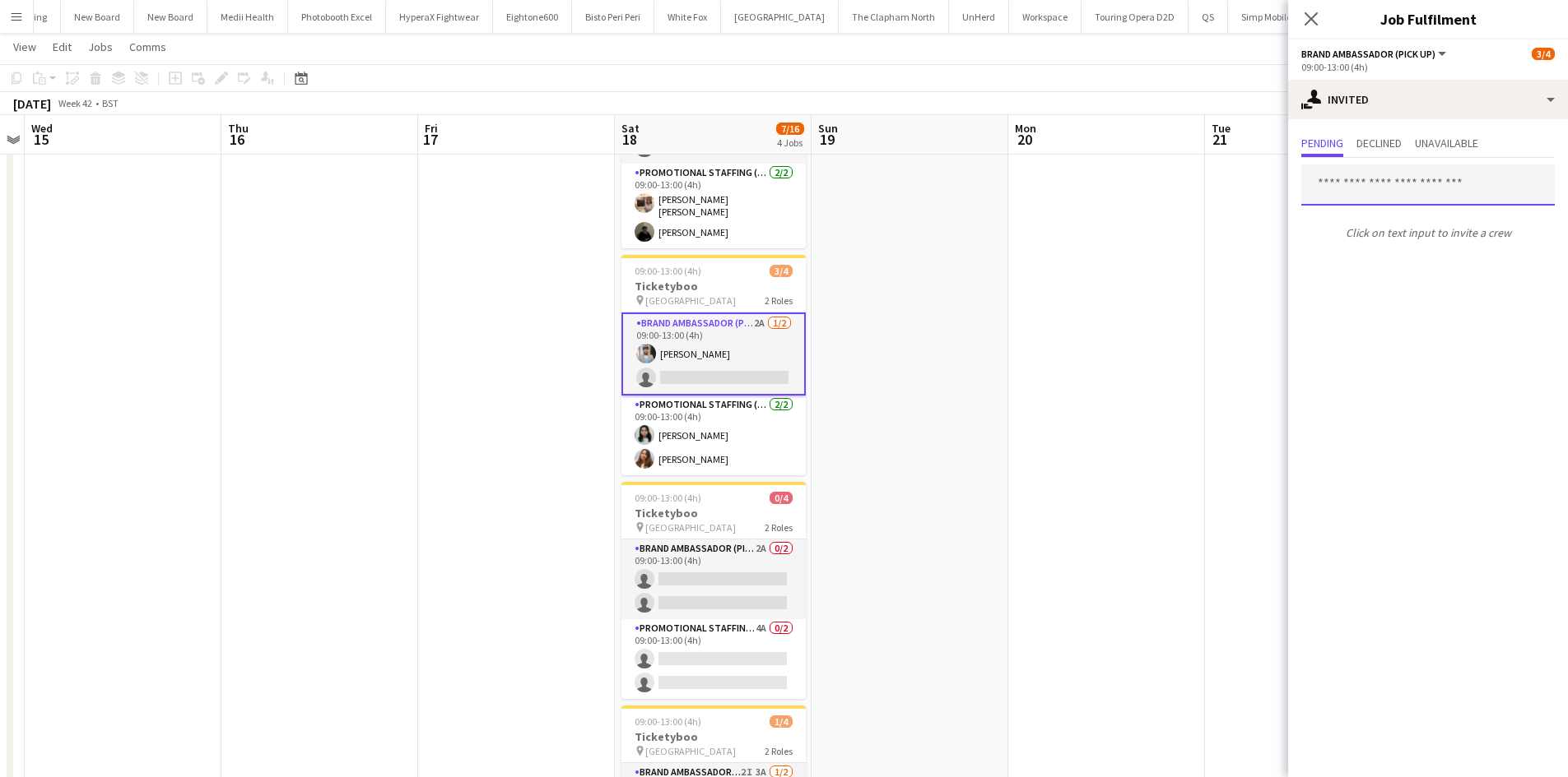
click at [1385, 184] on input "text" at bounding box center [1428, 185] width 254 height 41
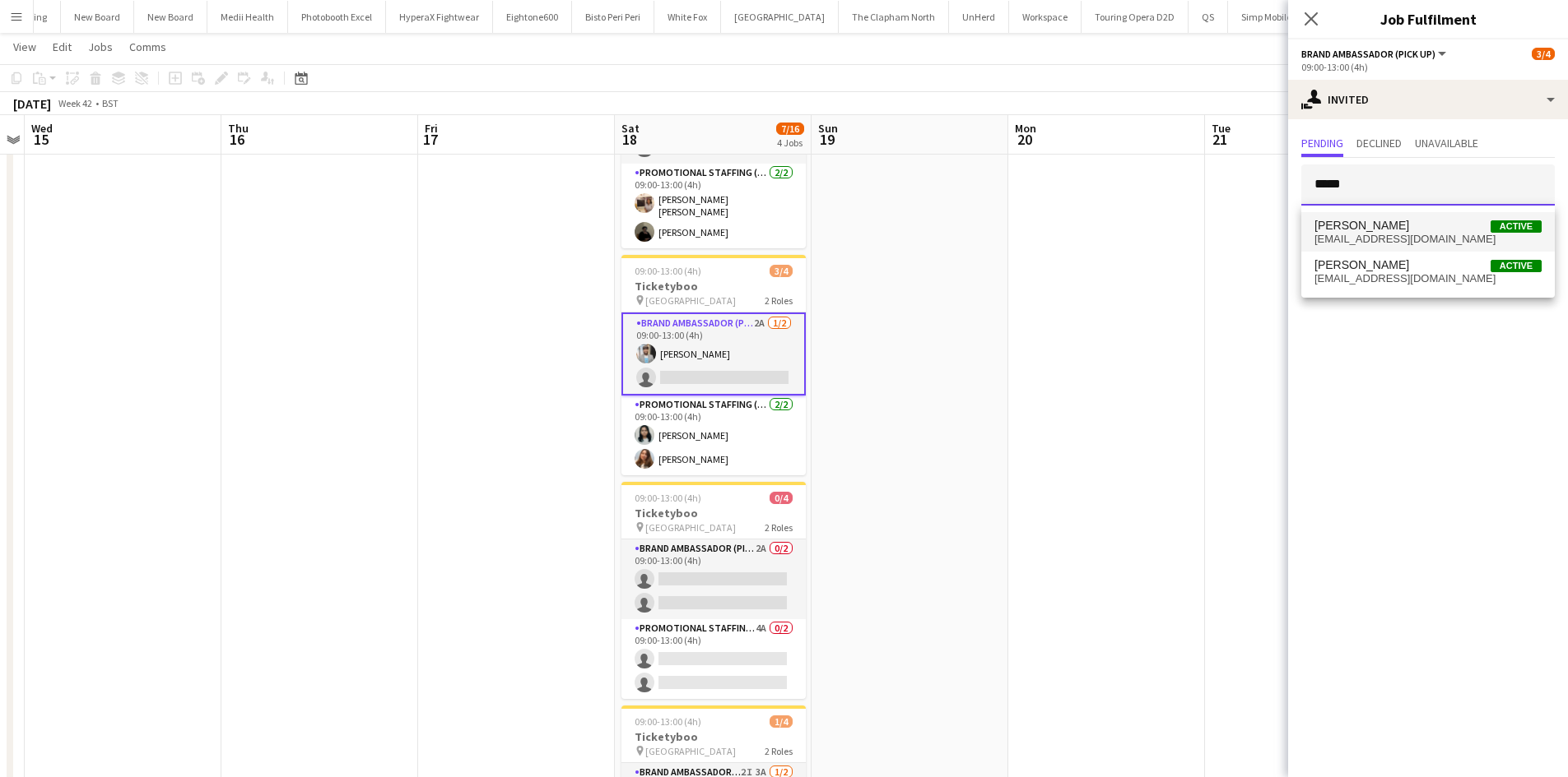
type input "*****"
click at [1413, 221] on span "Elvis Assadi Active" at bounding box center [1428, 225] width 227 height 14
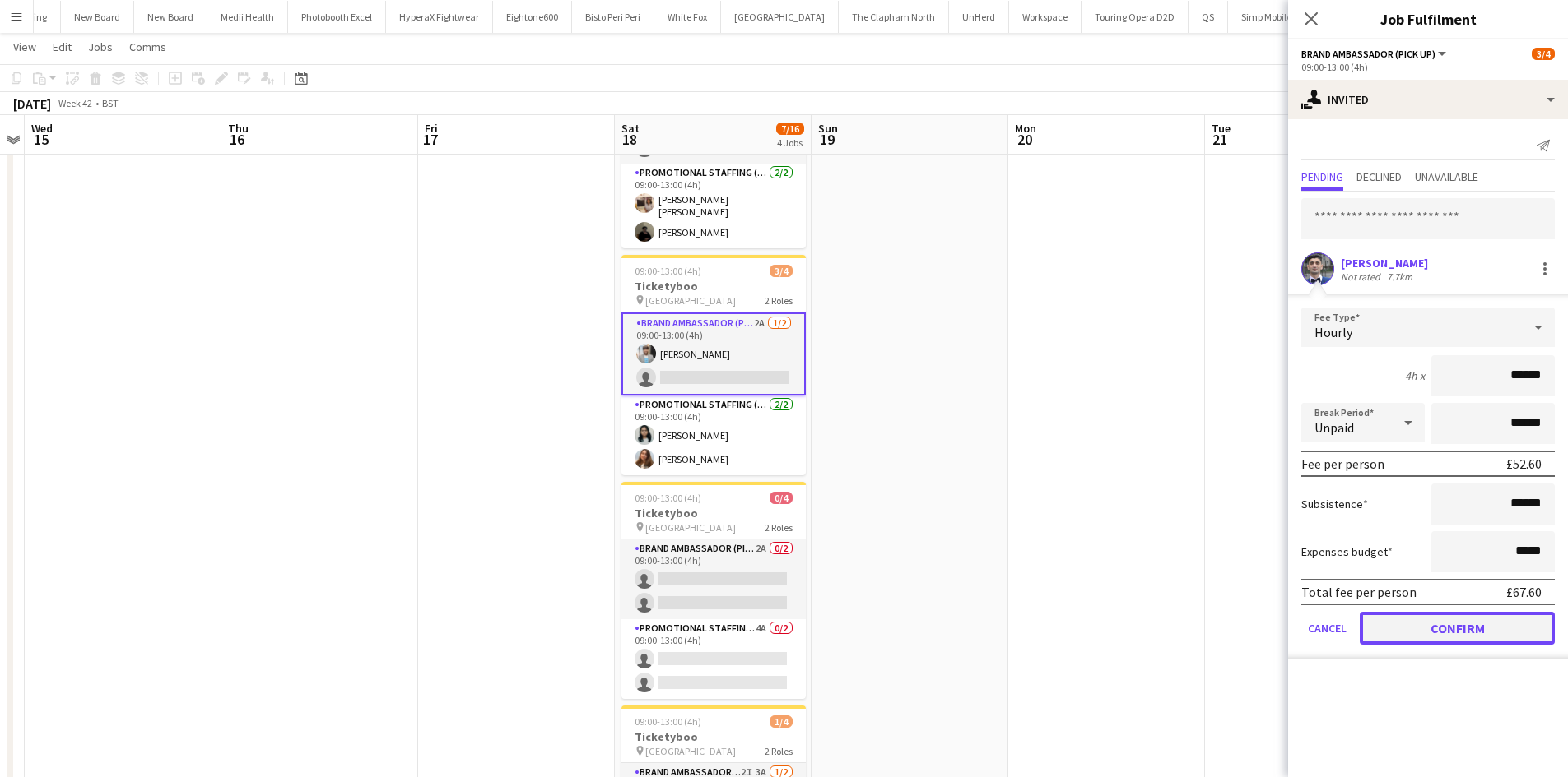
click at [1435, 620] on button "Confirm" at bounding box center [1457, 627] width 195 height 33
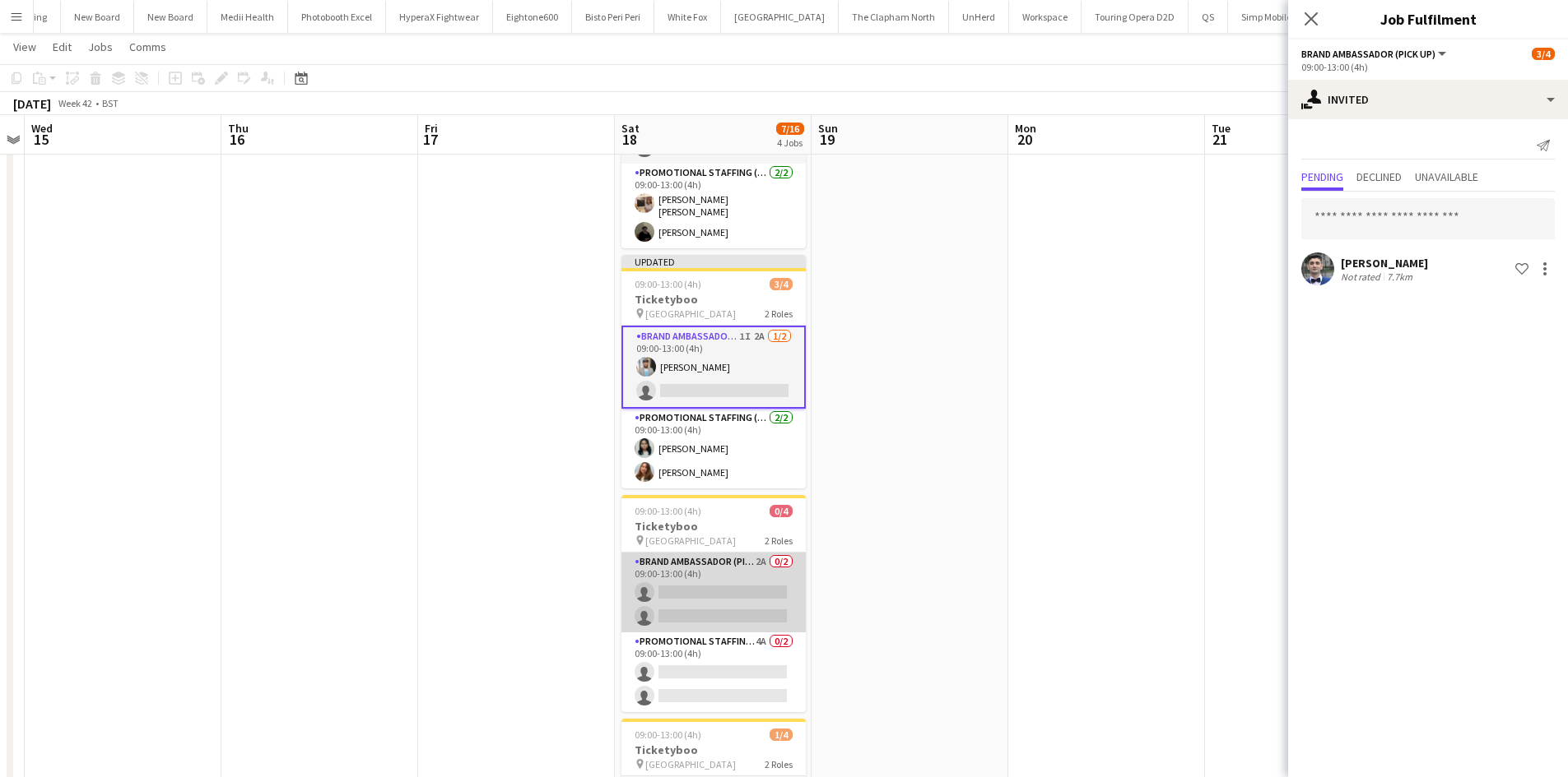
drag, startPoint x: 764, startPoint y: 558, endPoint x: 772, endPoint y: 547, distance: 13.6
click at [764, 557] on app-card-role "Brand Ambassador (Pick up) 2A 0/2 09:00-13:00 (4h) single-neutral-actions singl…" at bounding box center [713, 593] width 184 height 80
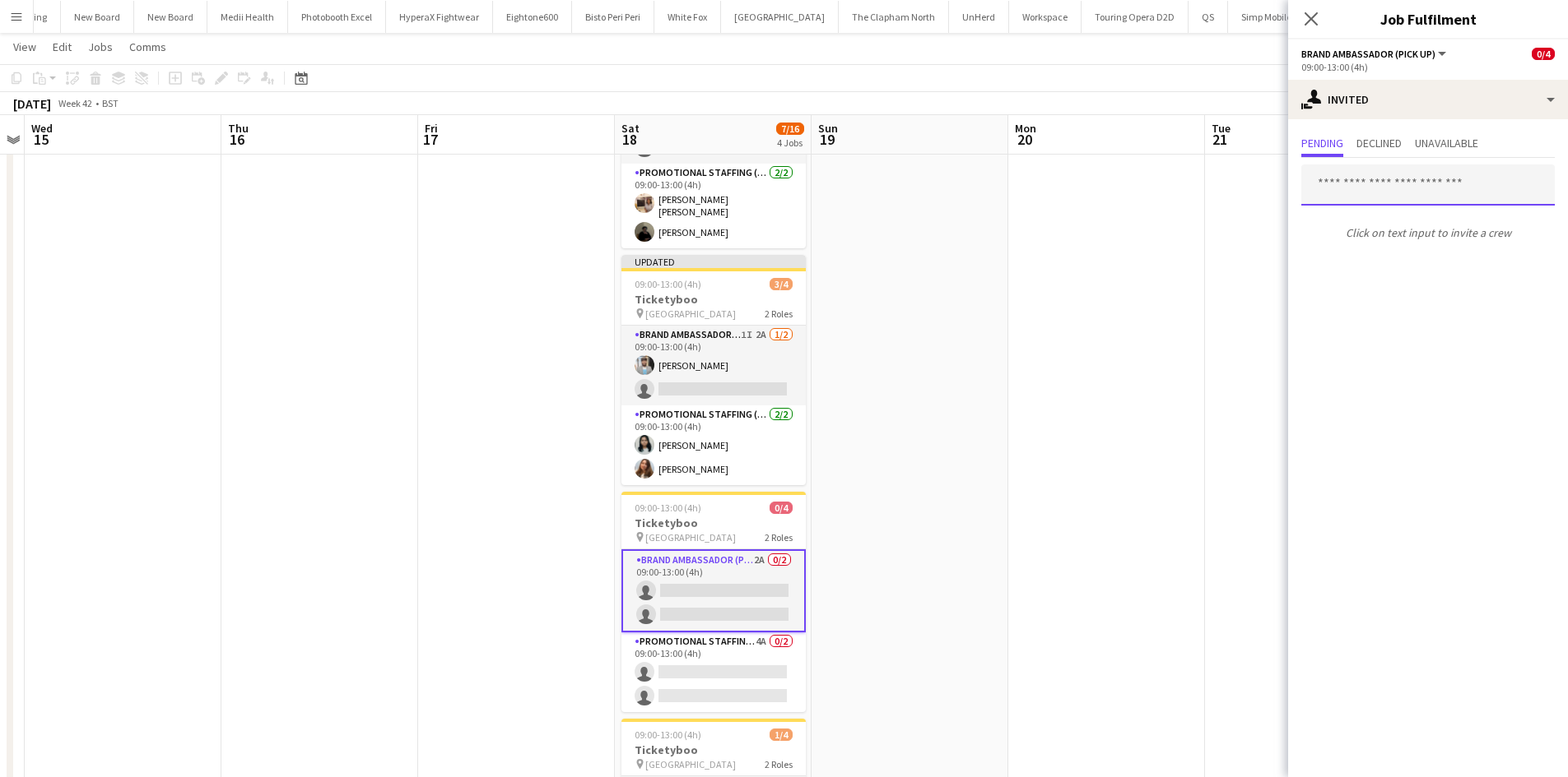
click at [1361, 189] on input "text" at bounding box center [1428, 185] width 254 height 41
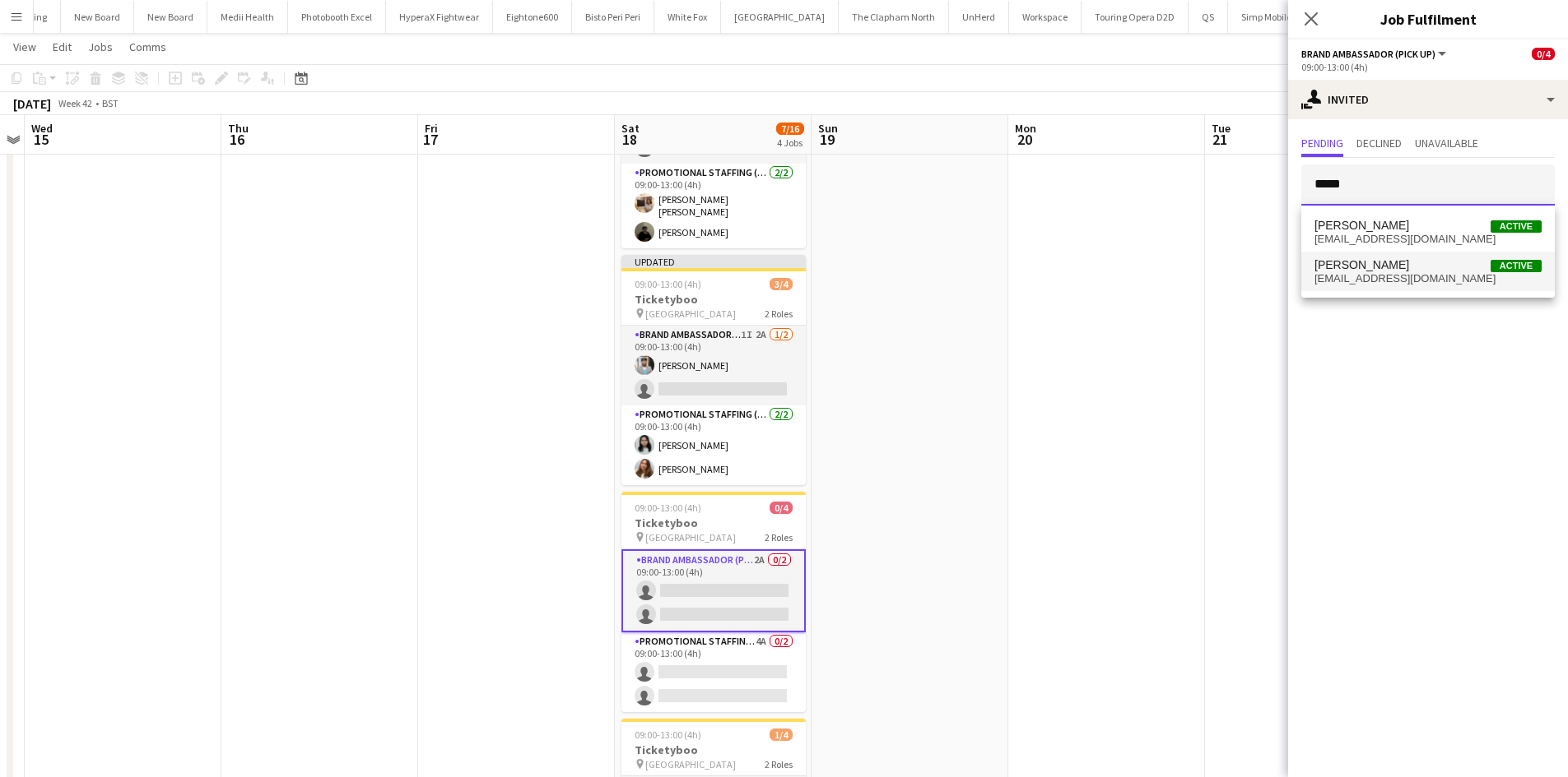
type input "*****"
click at [1402, 265] on span "Arjun Varma Active" at bounding box center [1428, 265] width 227 height 14
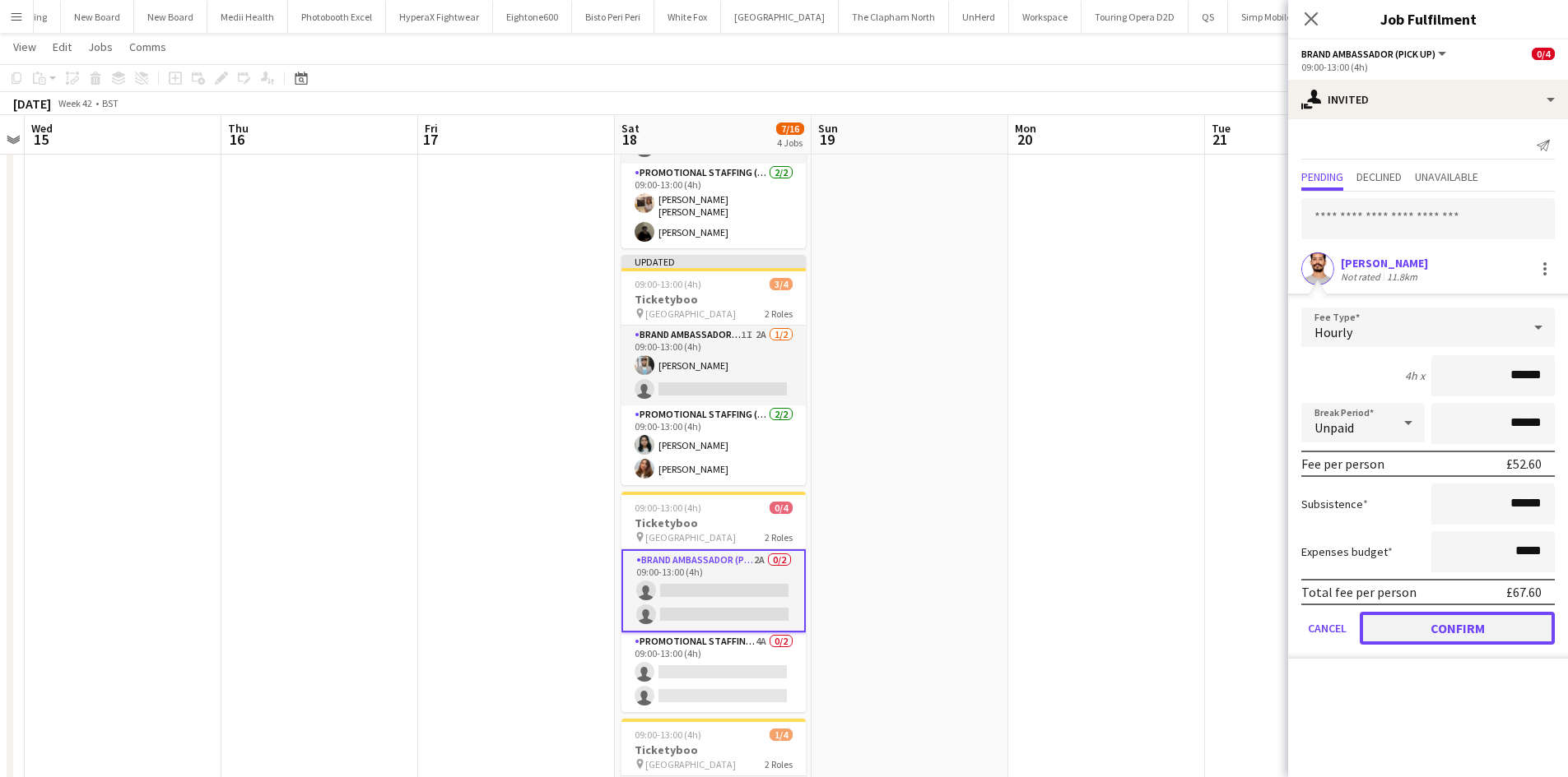
click at [1455, 639] on button "Confirm" at bounding box center [1457, 627] width 195 height 33
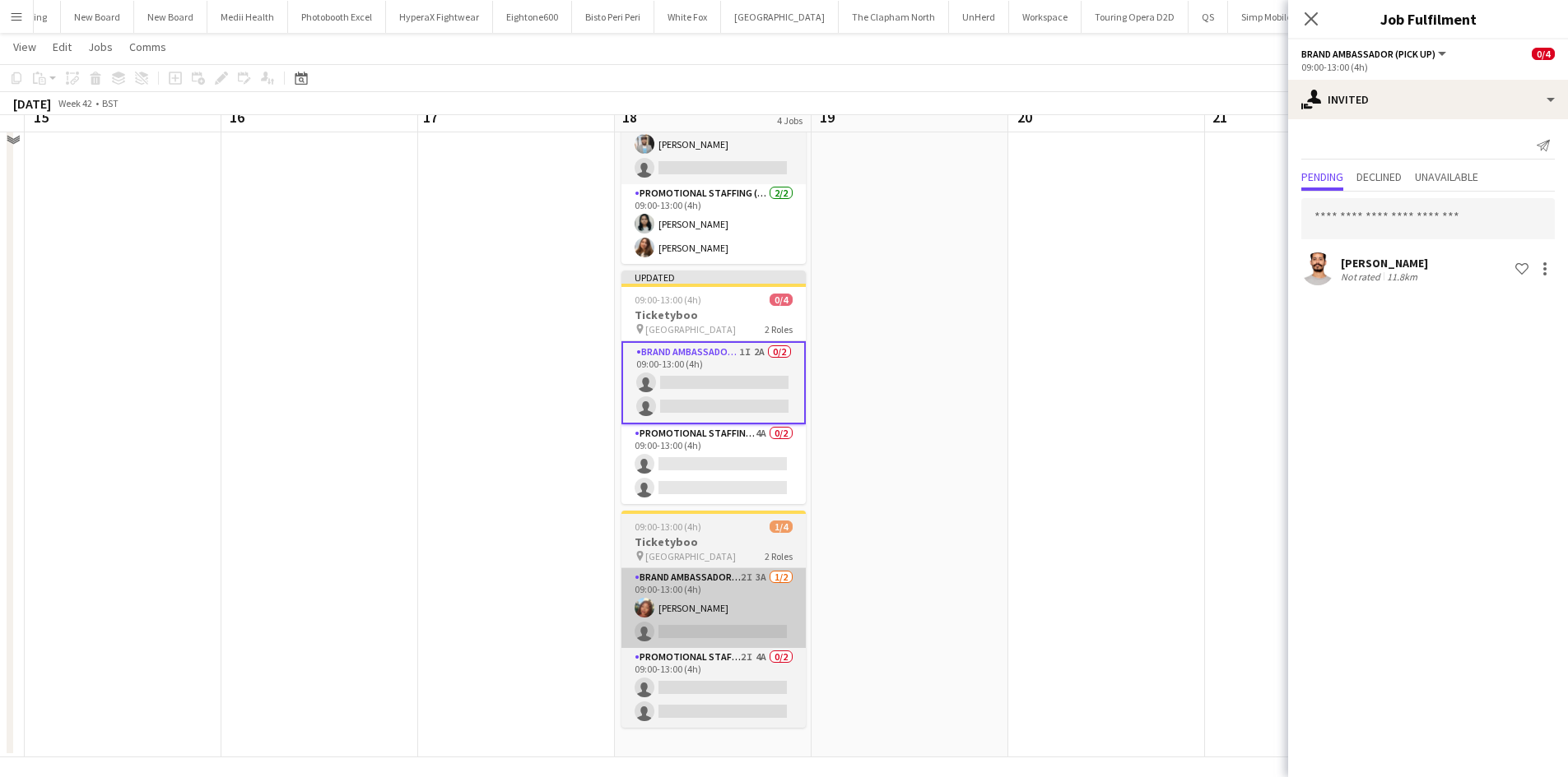
scroll to position [394, 0]
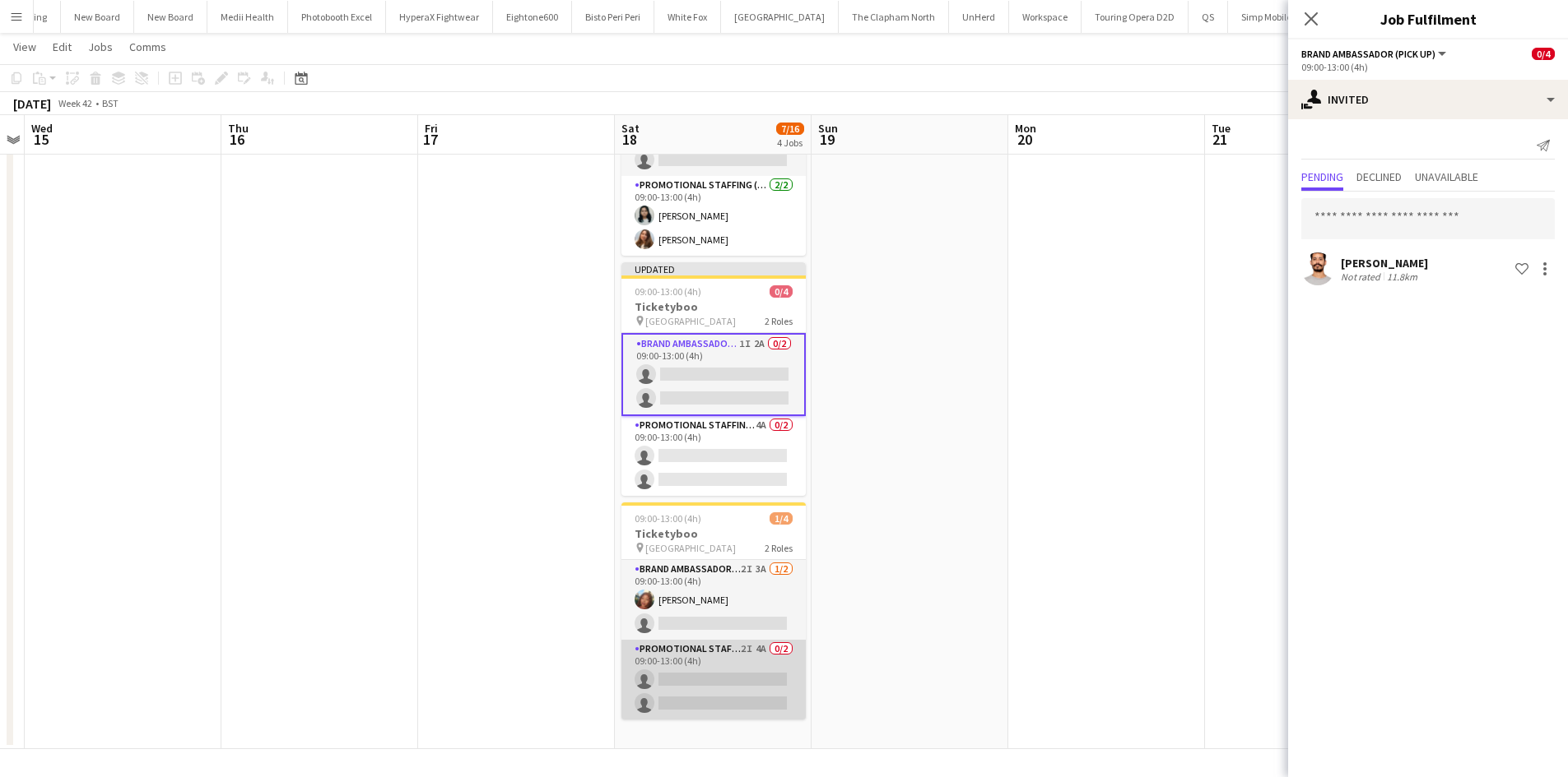
click at [751, 646] on app-card-role "Promotional Staffing (Brand Ambassadors) 2I 4A 0/2 09:00-13:00 (4h) single-neut…" at bounding box center [713, 679] width 184 height 80
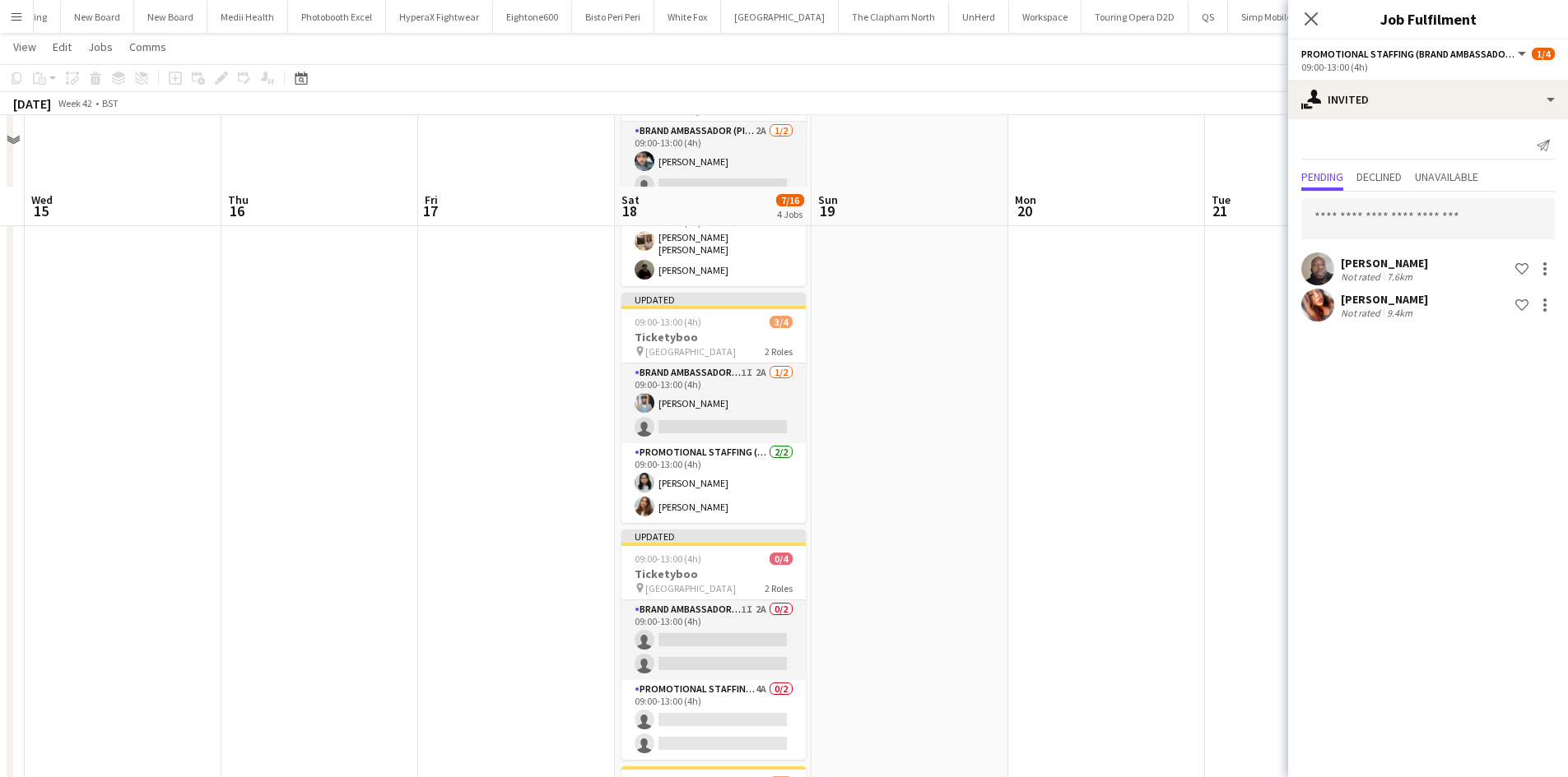
scroll to position [246, 0]
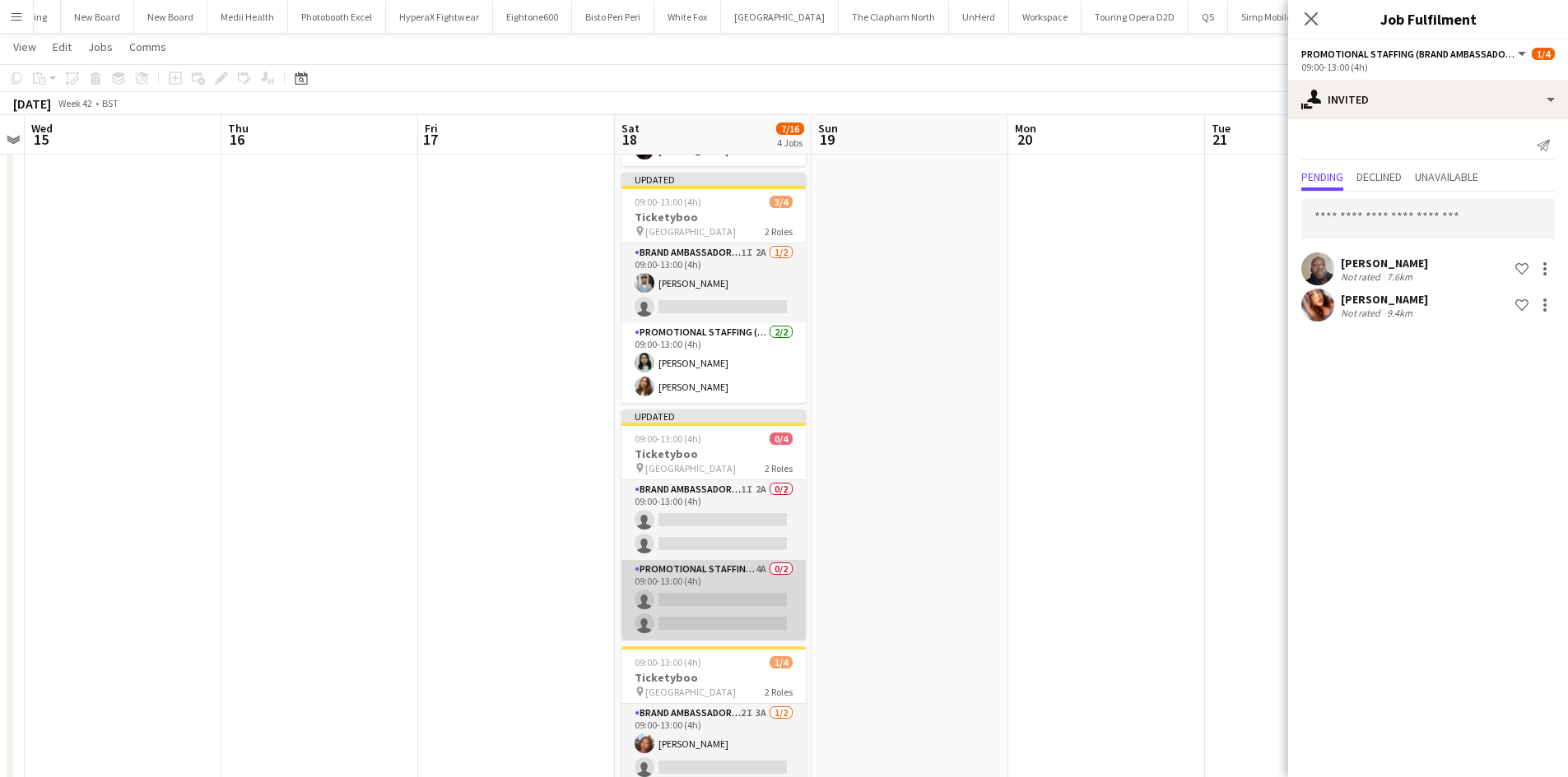
drag, startPoint x: 762, startPoint y: 574, endPoint x: 748, endPoint y: 578, distance: 14.6
click at [761, 574] on app-card-role "Promotional Staffing (Brand Ambassadors) 4A 0/2 09:00-13:00 (4h) single-neutral…" at bounding box center [713, 600] width 184 height 80
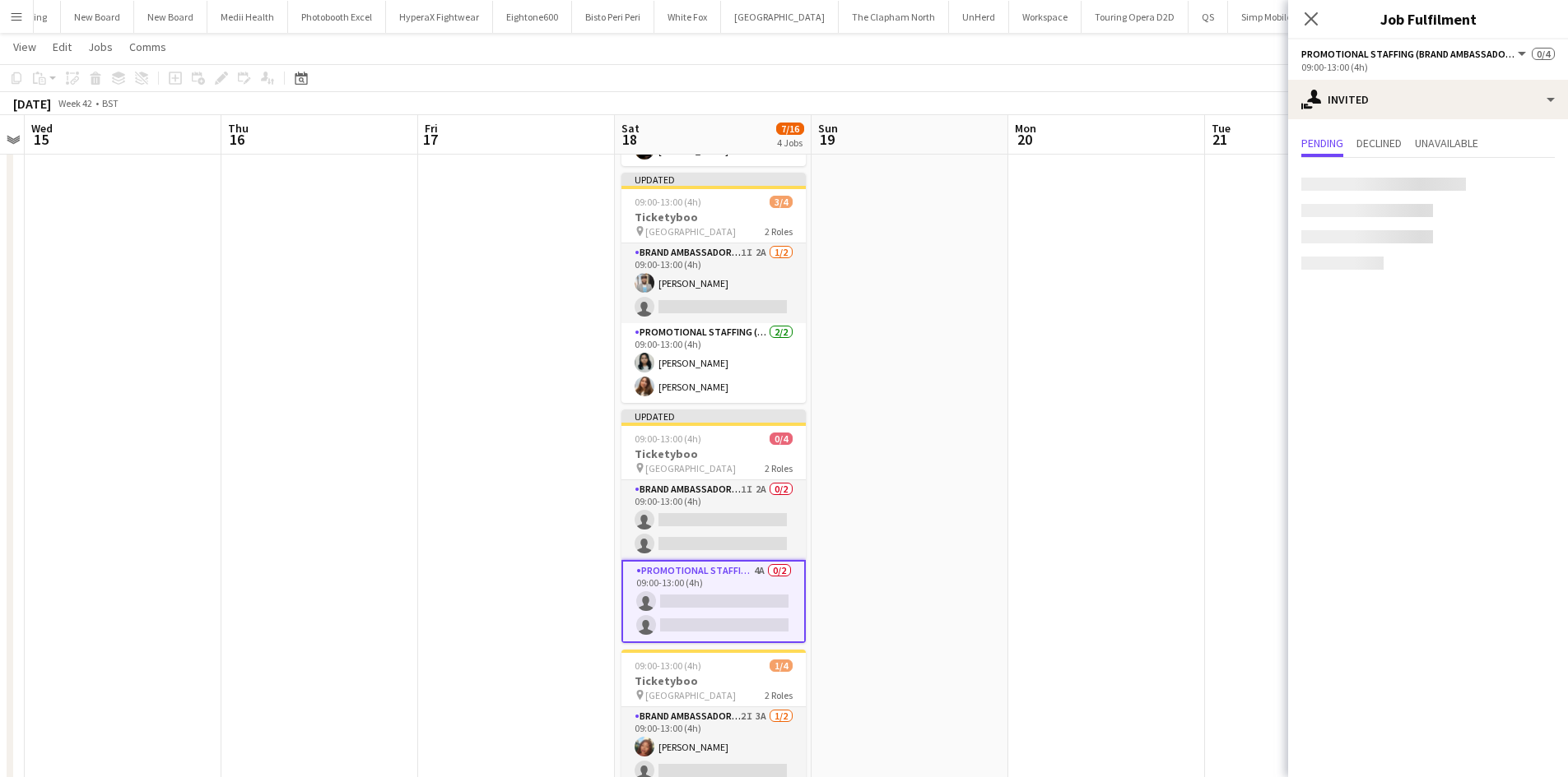
scroll to position [0, 566]
click at [1457, 191] on input "text" at bounding box center [1428, 185] width 254 height 41
click at [1070, 256] on app-date-cell at bounding box center [1106, 417] width 197 height 959
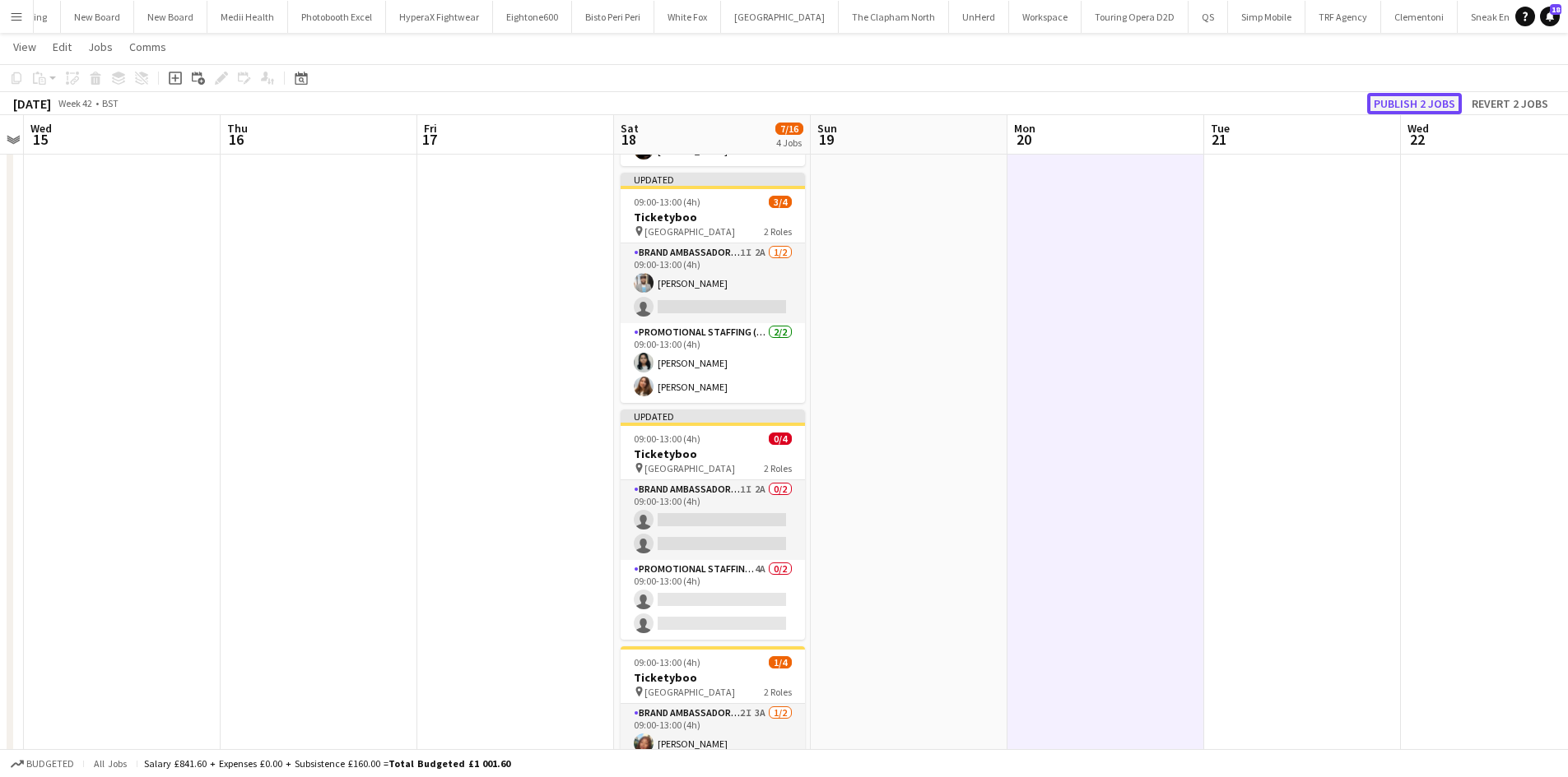
click at [1416, 96] on button "Publish 2 jobs" at bounding box center [1415, 103] width 95 height 21
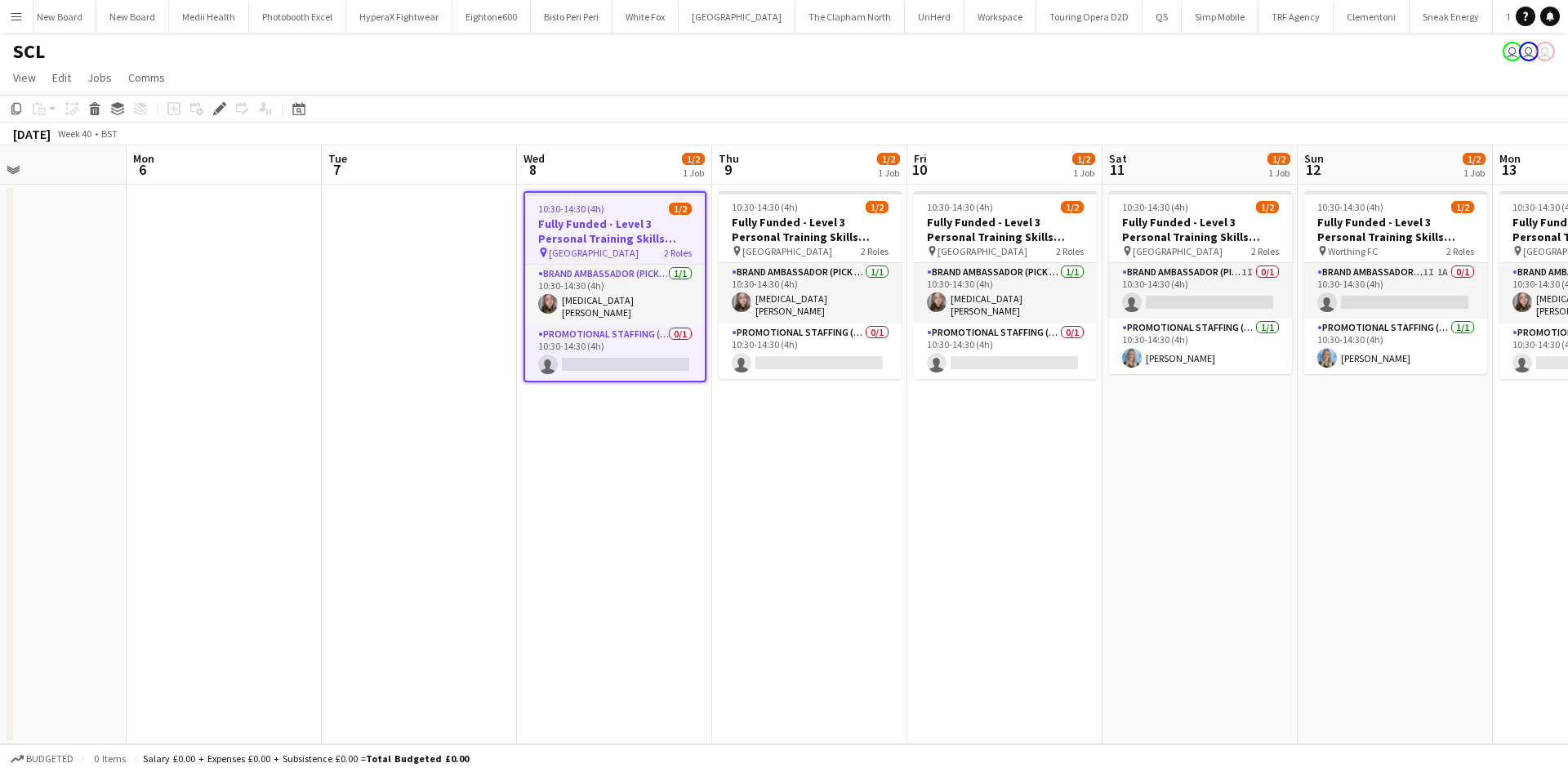
scroll to position [0, 5563]
drag, startPoint x: 1301, startPoint y: 440, endPoint x: 453, endPoint y: 428, distance: 848.1
click at [450, 428] on app-calendar-viewport "Thu 2 Fri 3 Sat 4 Sun 5 Mon 6 Tue 7 Wed 8 1/2 1 Job Thu 9 1/2 1 Job Fri 10 1/2 …" at bounding box center [784, 445] width 1568 height 599
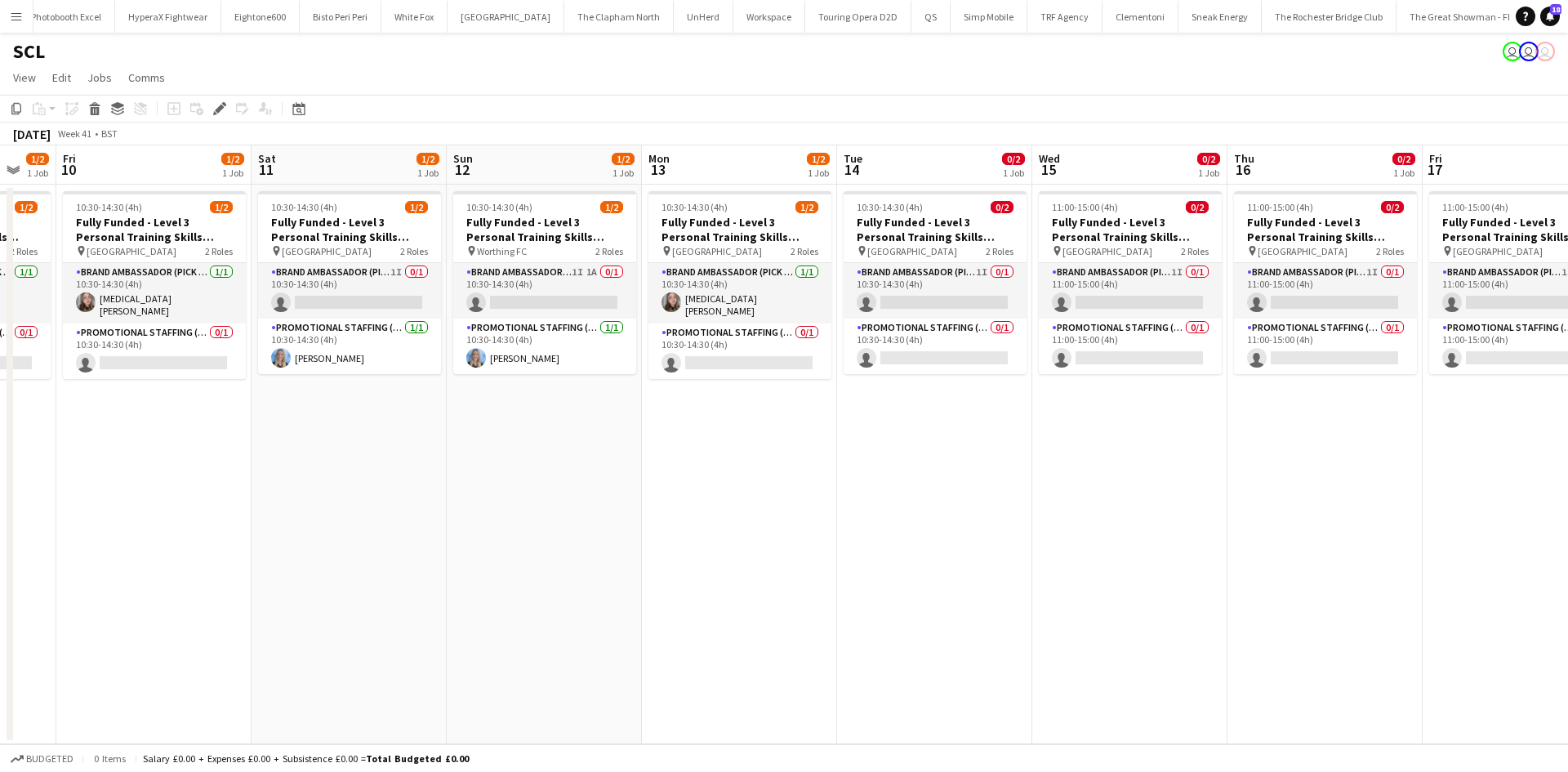
scroll to position [0, 5598]
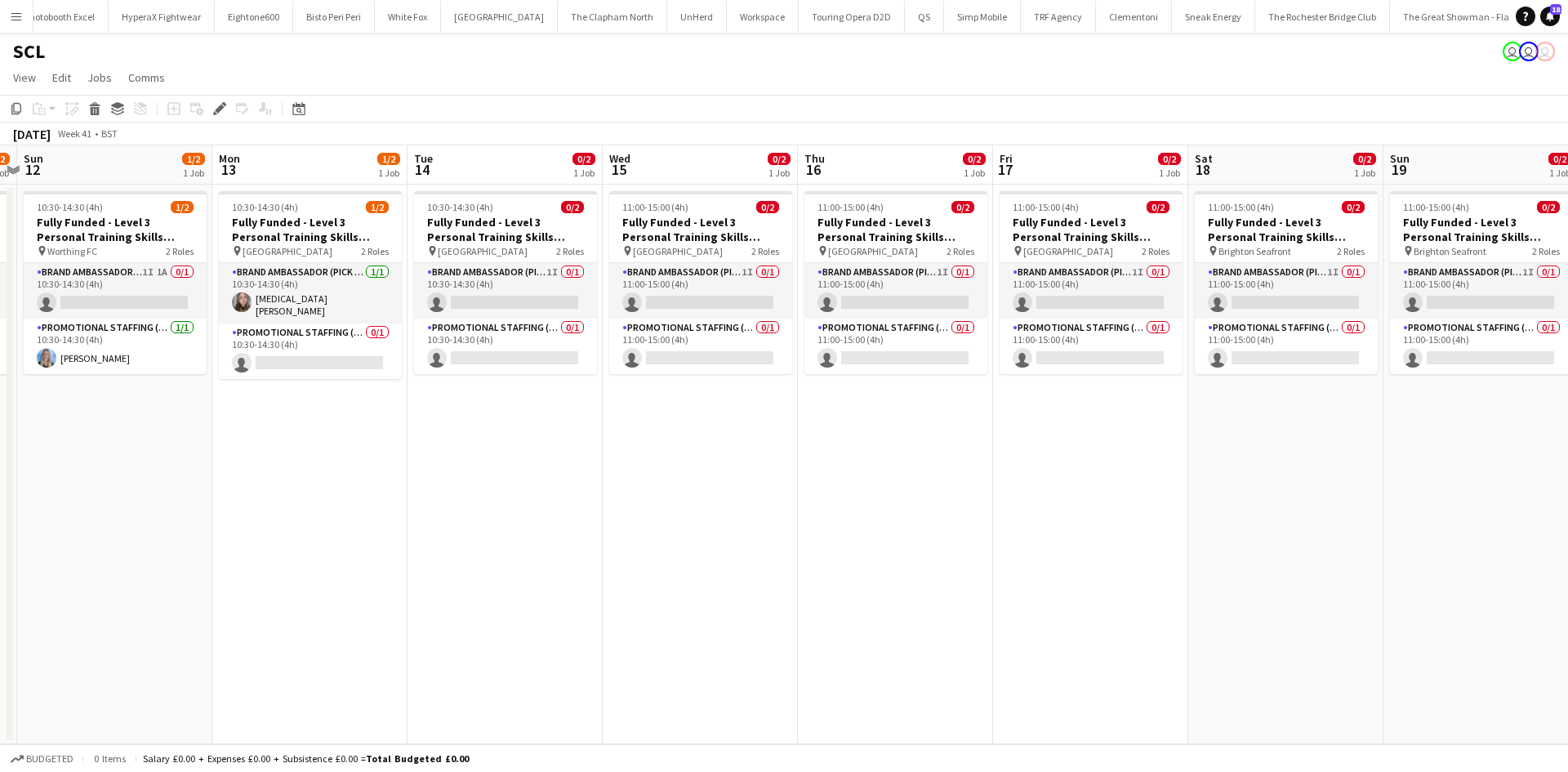
drag, startPoint x: 1186, startPoint y: 480, endPoint x: 740, endPoint y: 488, distance: 446.1
click at [750, 491] on app-calendar-viewport "Thu 9 1/2 1 Job Fri 10 1/2 1 Job Sat 11 1/2 1 Job Sun 12 1/2 1 Job Mon 13 1/2 1…" at bounding box center [784, 445] width 1568 height 599
drag, startPoint x: 1439, startPoint y: 481, endPoint x: 1131, endPoint y: 503, distance: 308.8
click at [1070, 501] on app-calendar-viewport "Sat 11 1/2 1 Job Sun 12 1/2 1 Job Mon 13 1/2 1 Job Tue 14 0/2 1 Job Wed 15 0/2 …" at bounding box center [784, 445] width 1568 height 599
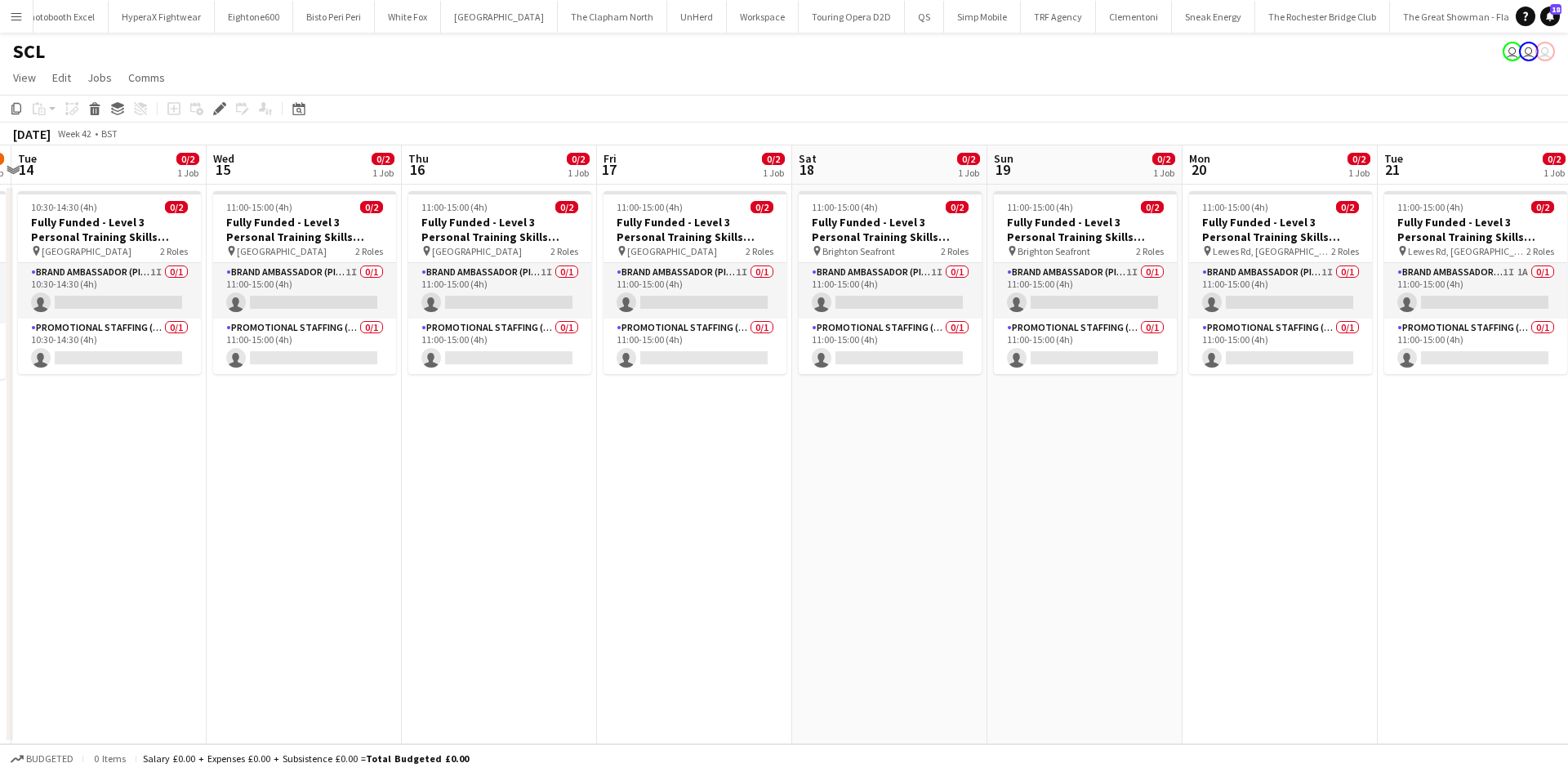
drag, startPoint x: 1275, startPoint y: 499, endPoint x: 834, endPoint y: 483, distance: 441.3
click at [834, 483] on app-calendar-viewport "Sat 11 1/2 1 Job Sun 12 1/2 1 Job Mon 13 1/2 1 Job Tue 14 0/2 1 Job Wed 15 0/2 …" at bounding box center [784, 445] width 1568 height 599
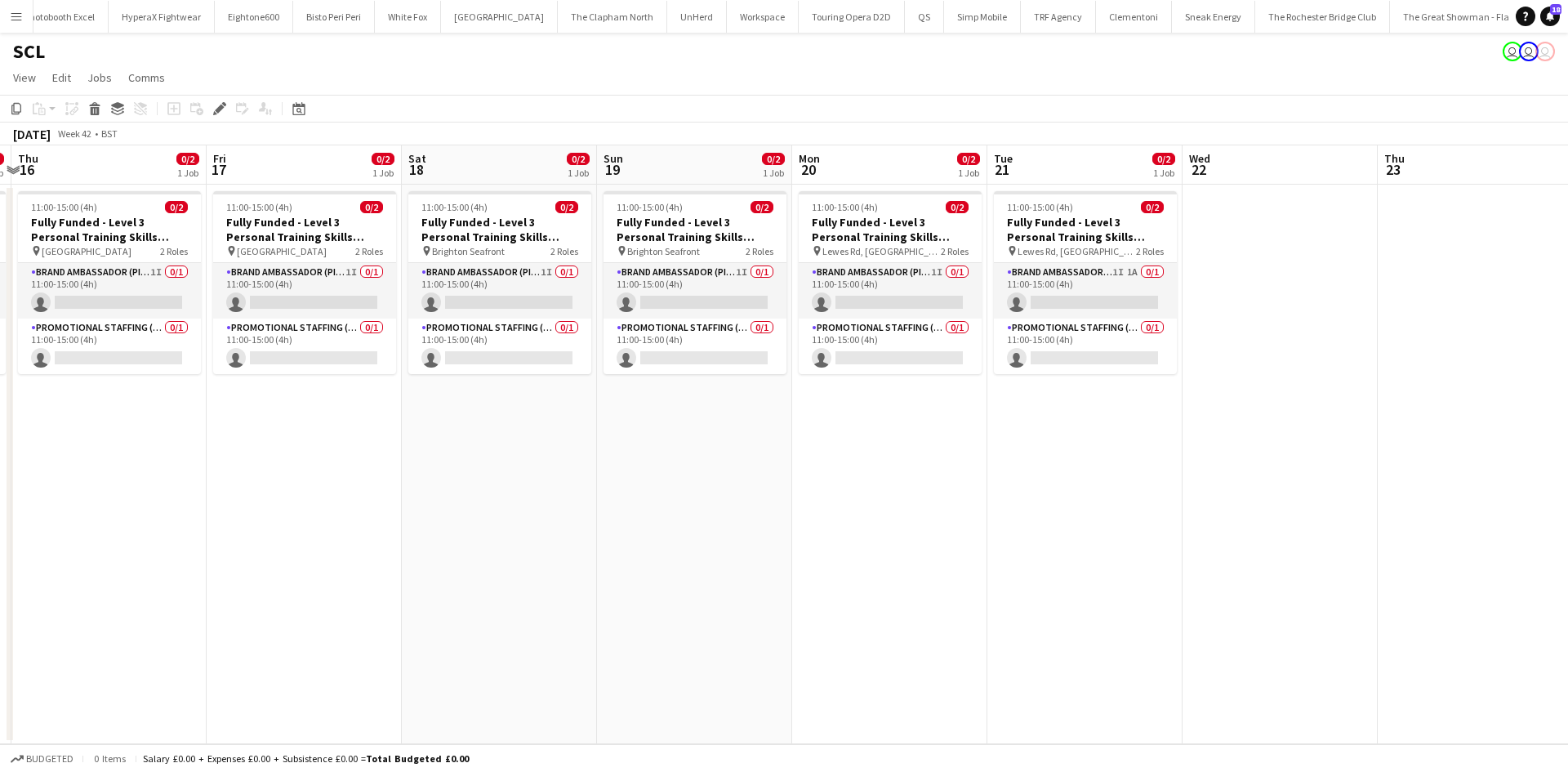
scroll to position [0, 610]
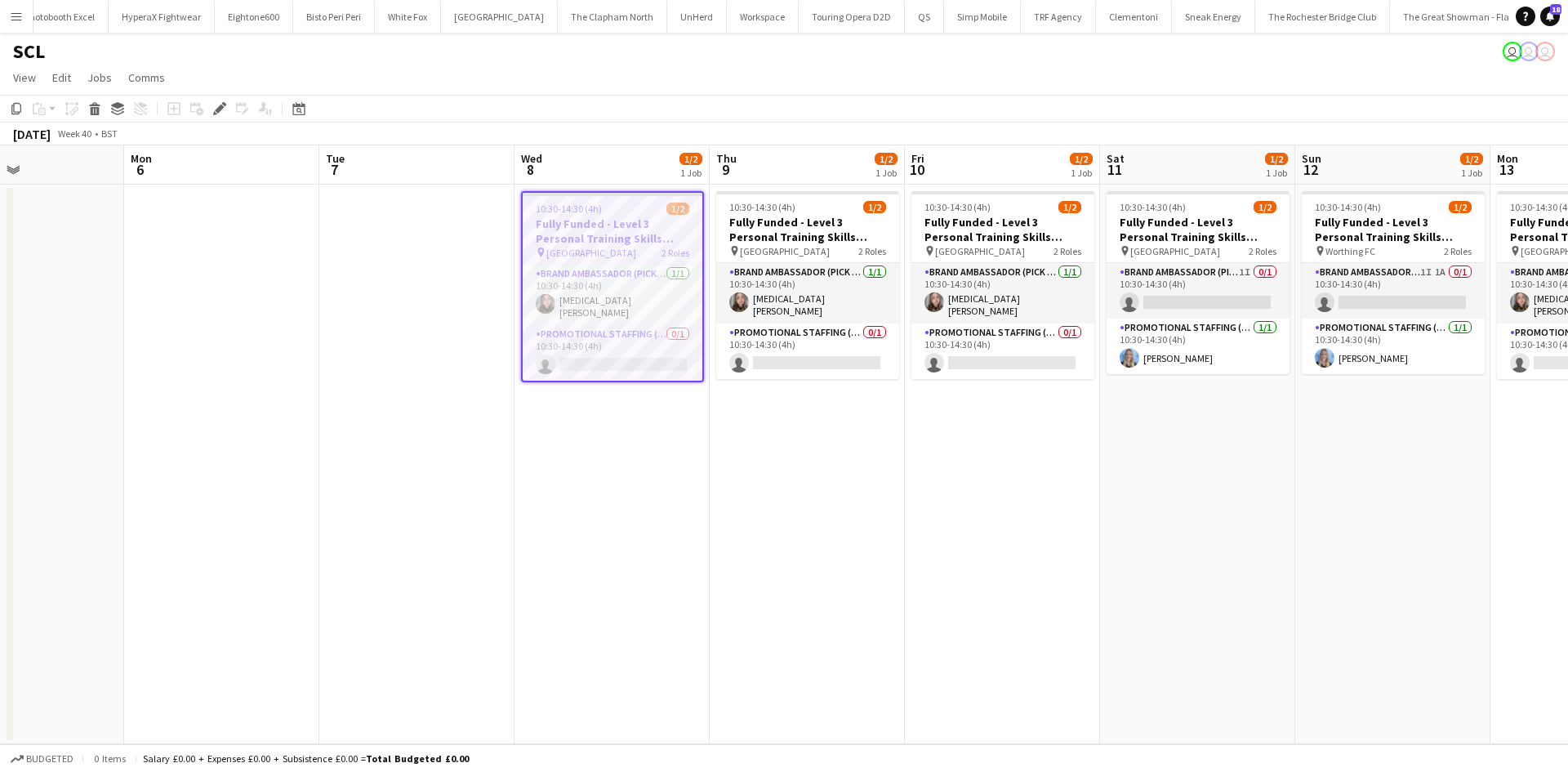
scroll to position [0, 668]
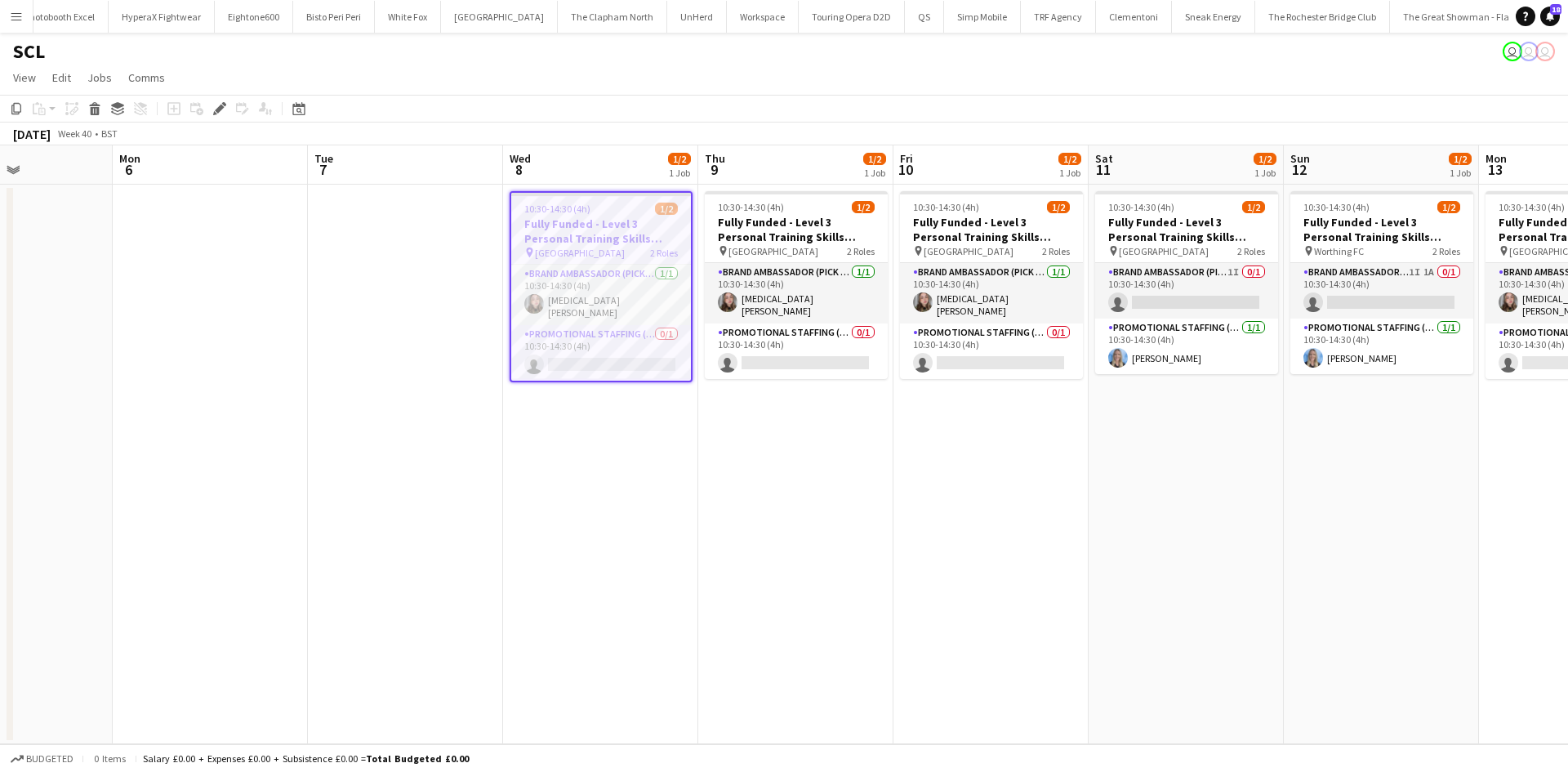
drag, startPoint x: 1007, startPoint y: 577, endPoint x: 901, endPoint y: 579, distance: 106.0
click at [901, 579] on app-calendar-viewport "Thu 2 Fri 3 Sat 4 Sun 5 Mon 6 Tue 7 Wed 8 1/2 1 Job Thu 9 1/2 1 Job Fri 10 1/2 …" at bounding box center [784, 445] width 1568 height 599
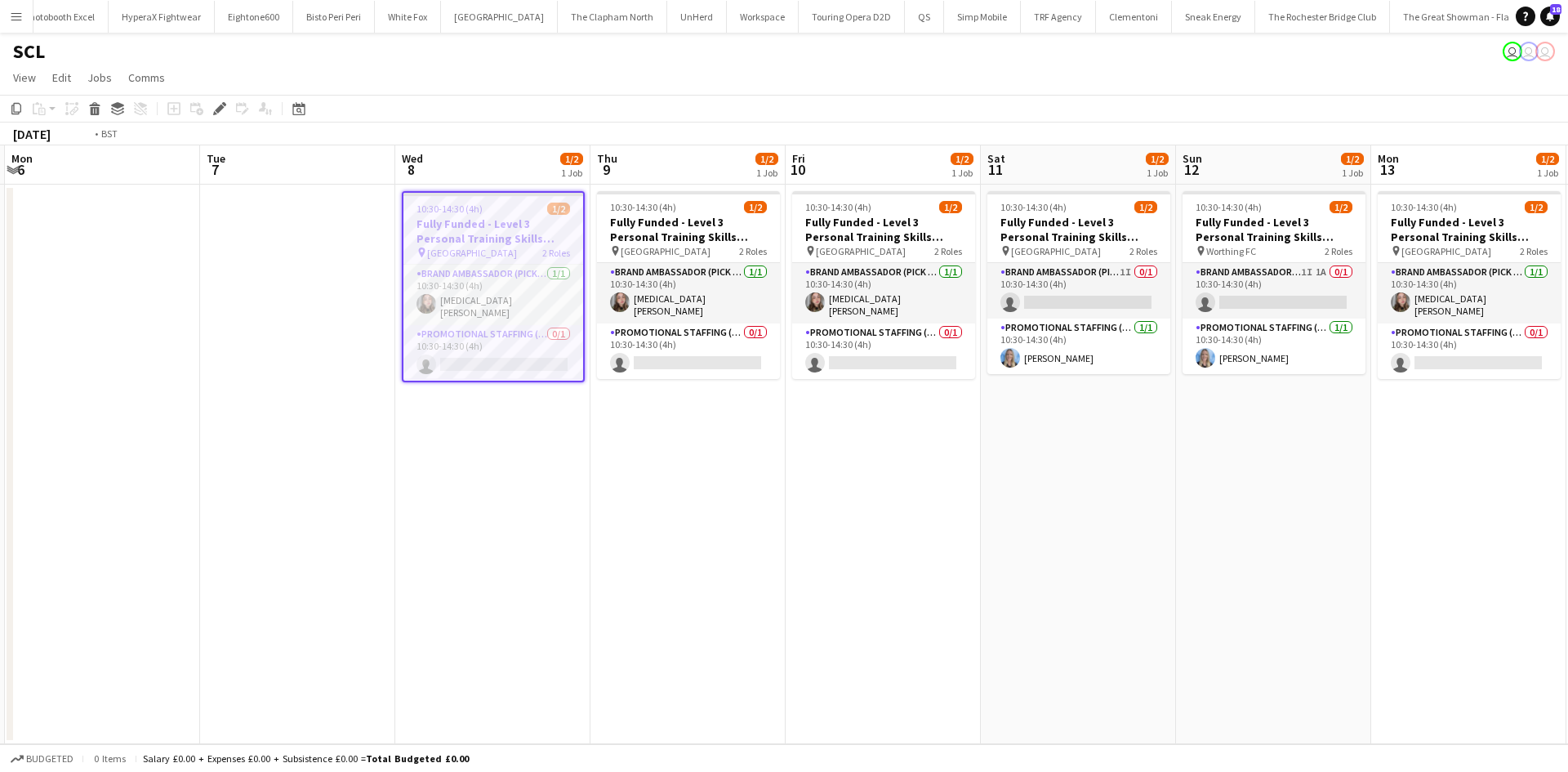
scroll to position [0, 450]
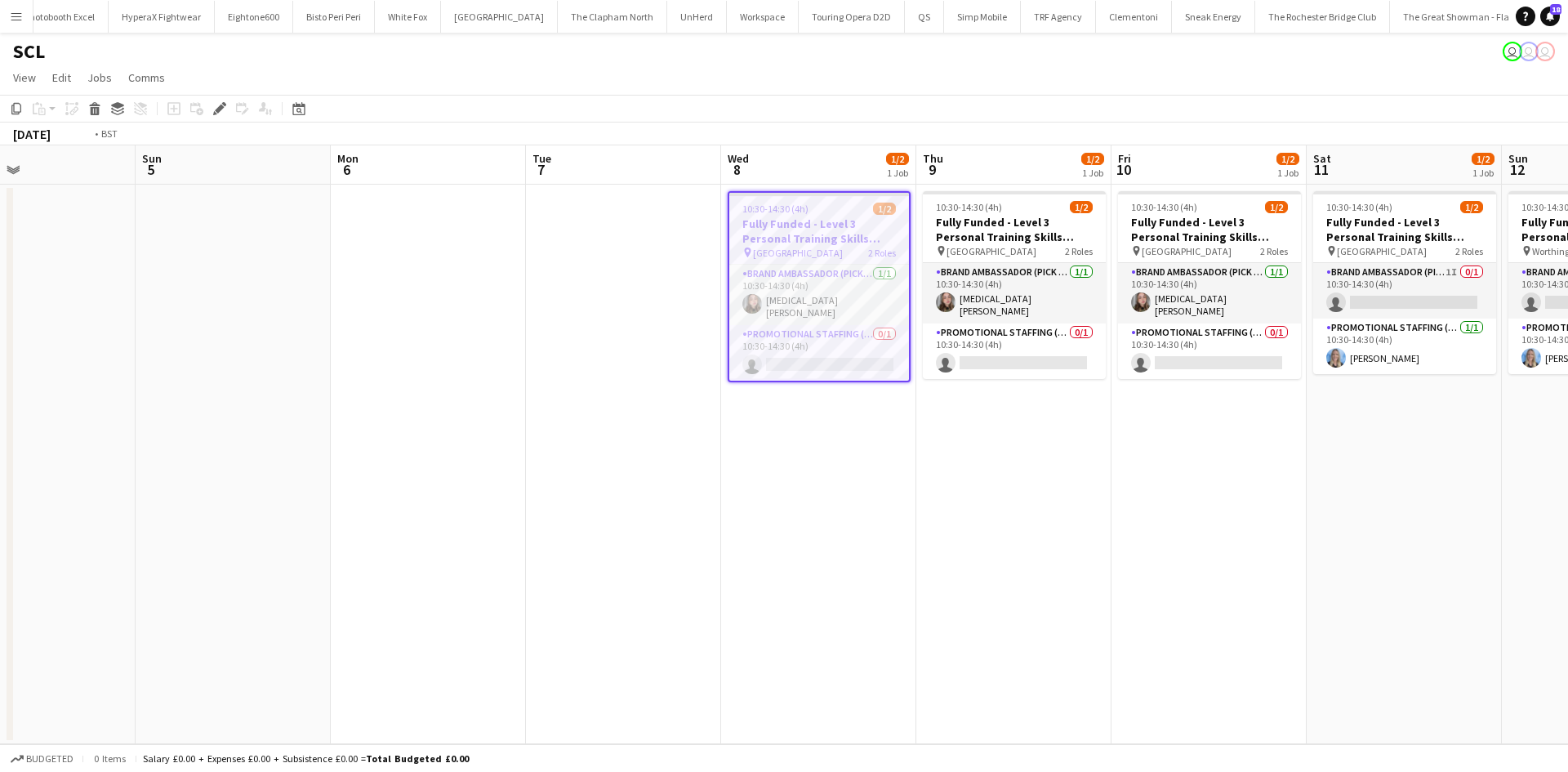
drag, startPoint x: 1199, startPoint y: 512, endPoint x: 1058, endPoint y: 510, distance: 141.0
click at [1058, 510] on app-calendar-viewport "Thu 2 Fri 3 Sat 4 Sun 5 Mon 6 Tue 7 Wed 8 1/2 1 Job Thu 9 1/2 1 Job Fri 10 1/2 …" at bounding box center [784, 445] width 1568 height 599
